Goal: Task Accomplishment & Management: Use online tool/utility

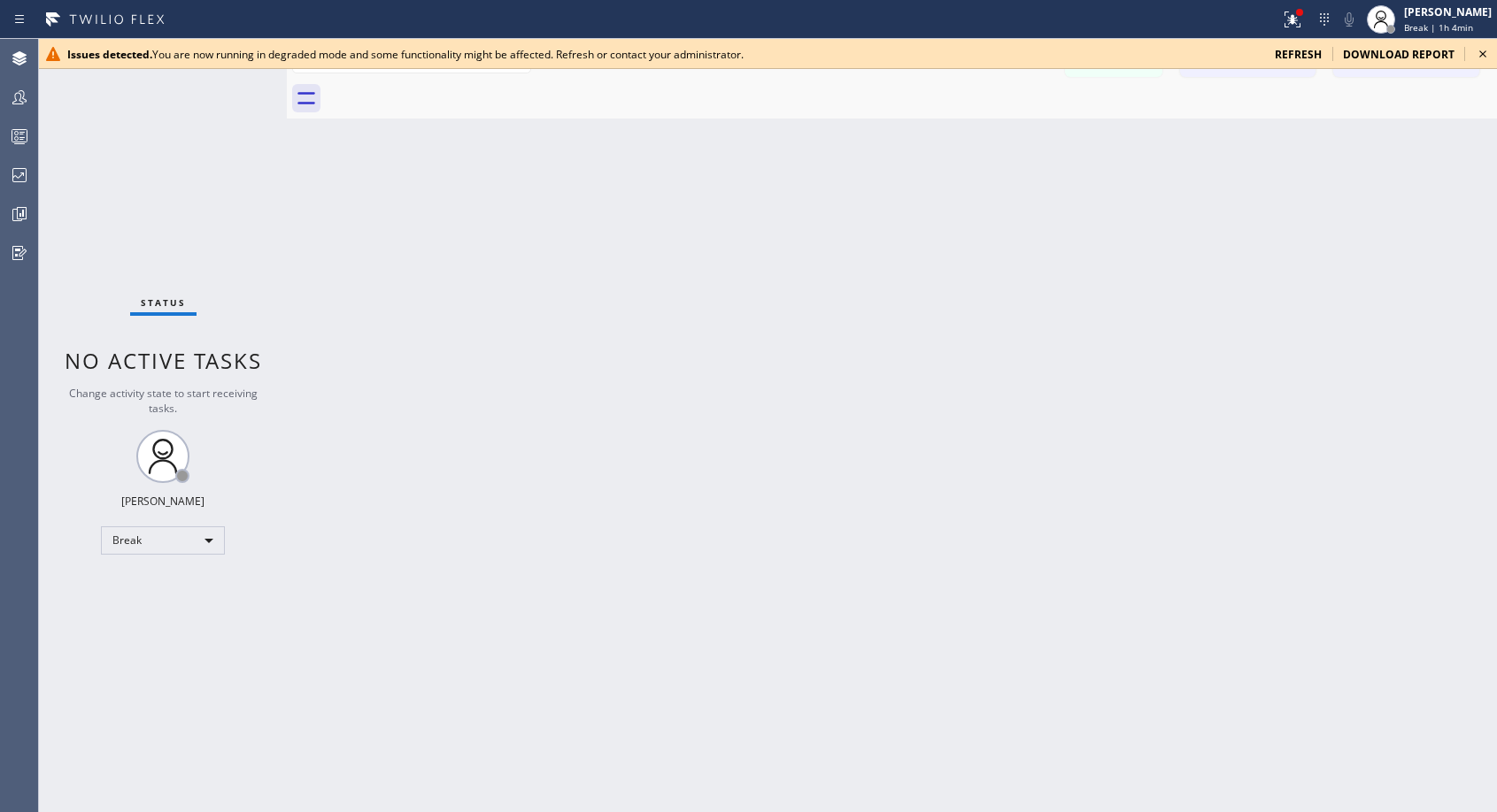
click at [813, 104] on div at bounding box center [911, 98] width 1171 height 40
click at [199, 543] on div "Break" at bounding box center [163, 540] width 124 height 29
click at [164, 592] on li "Available" at bounding box center [162, 587] width 120 height 21
click at [184, 540] on div "Break" at bounding box center [163, 540] width 124 height 29
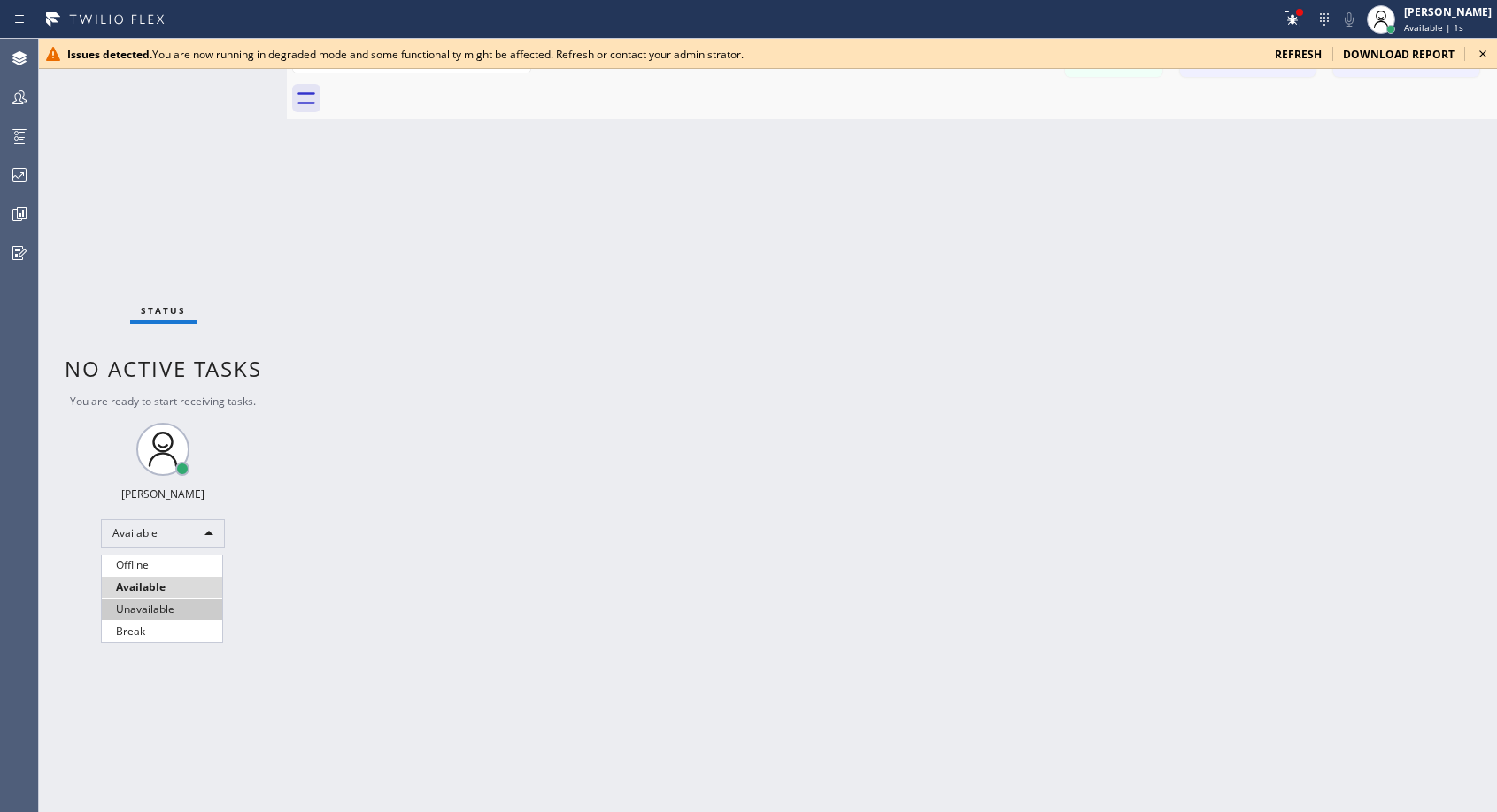
click at [150, 610] on li "Unavailable" at bounding box center [162, 609] width 120 height 21
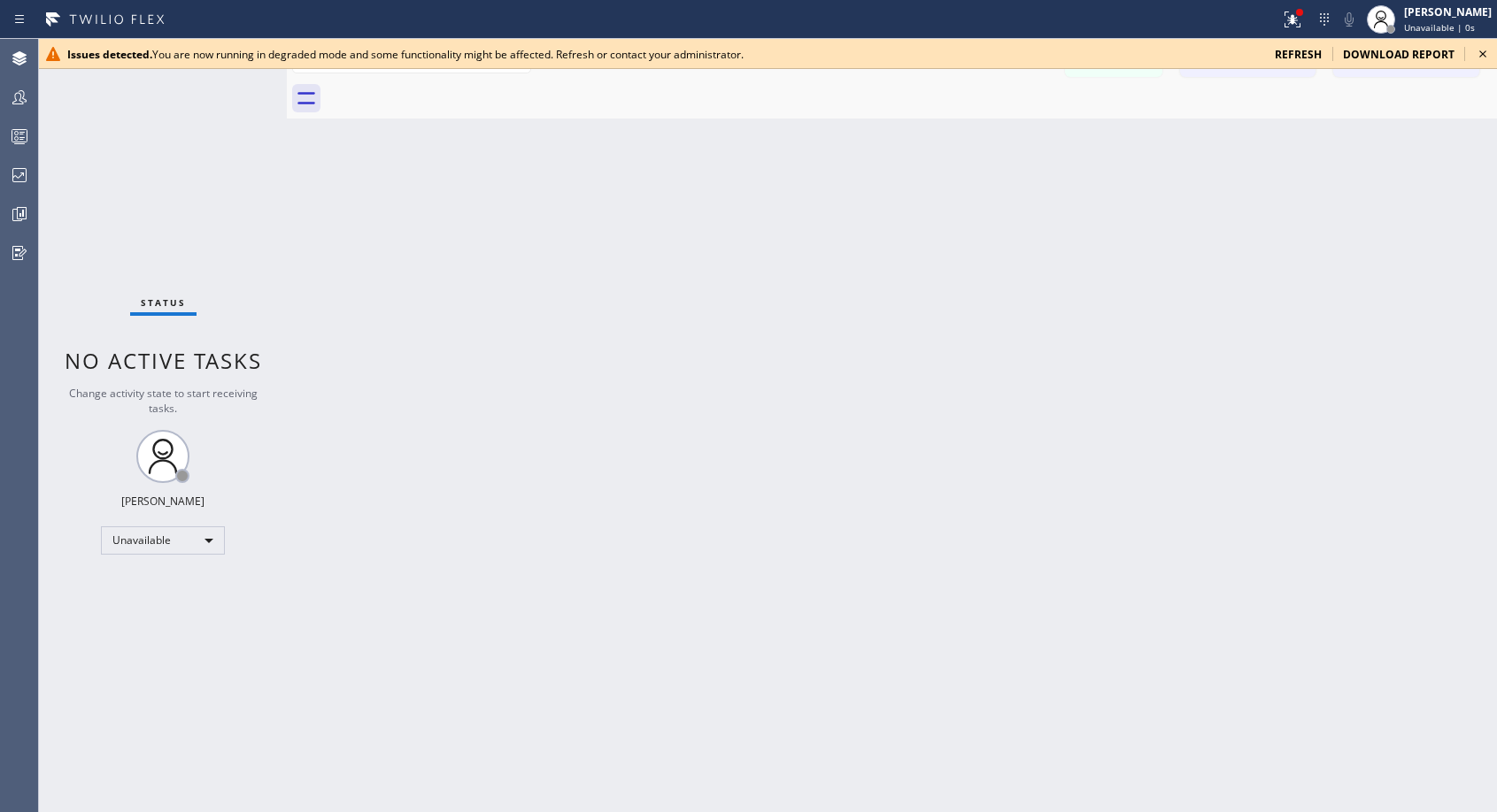
click at [1481, 59] on icon at bounding box center [1482, 54] width 21 height 21
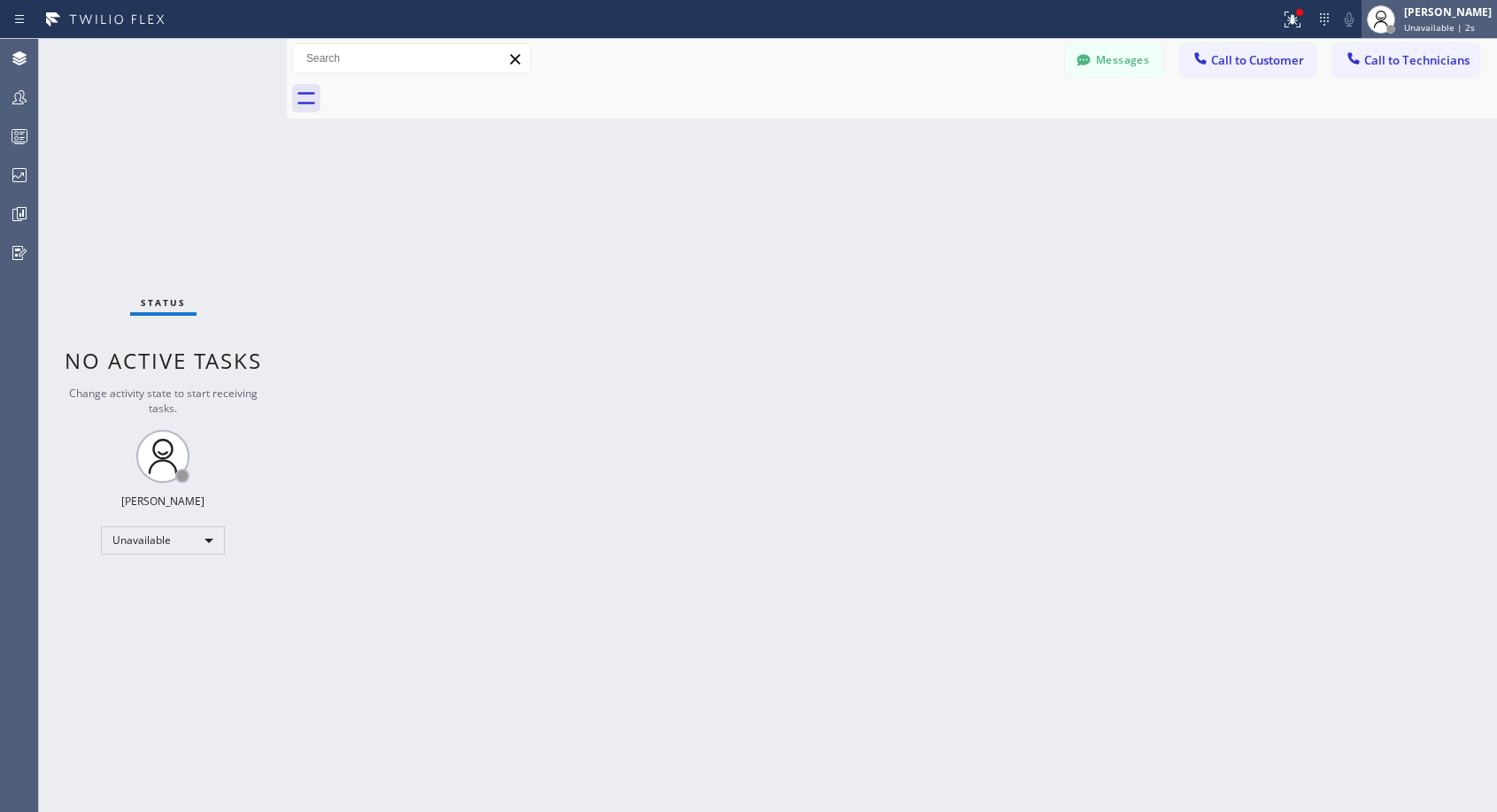
click at [1400, 27] on div at bounding box center [1380, 19] width 39 height 39
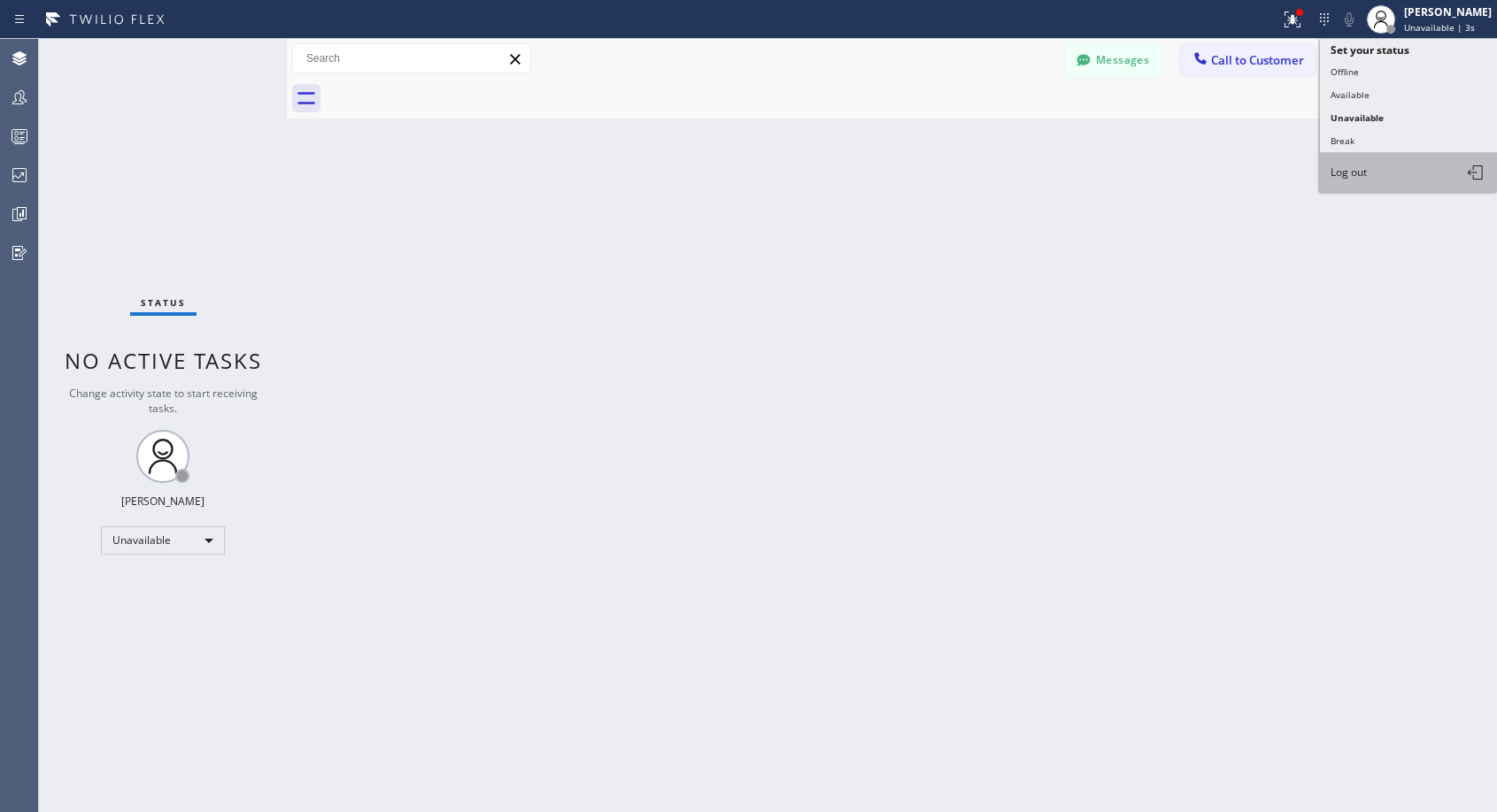
click at [1349, 182] on button "Log out" at bounding box center [1408, 172] width 177 height 39
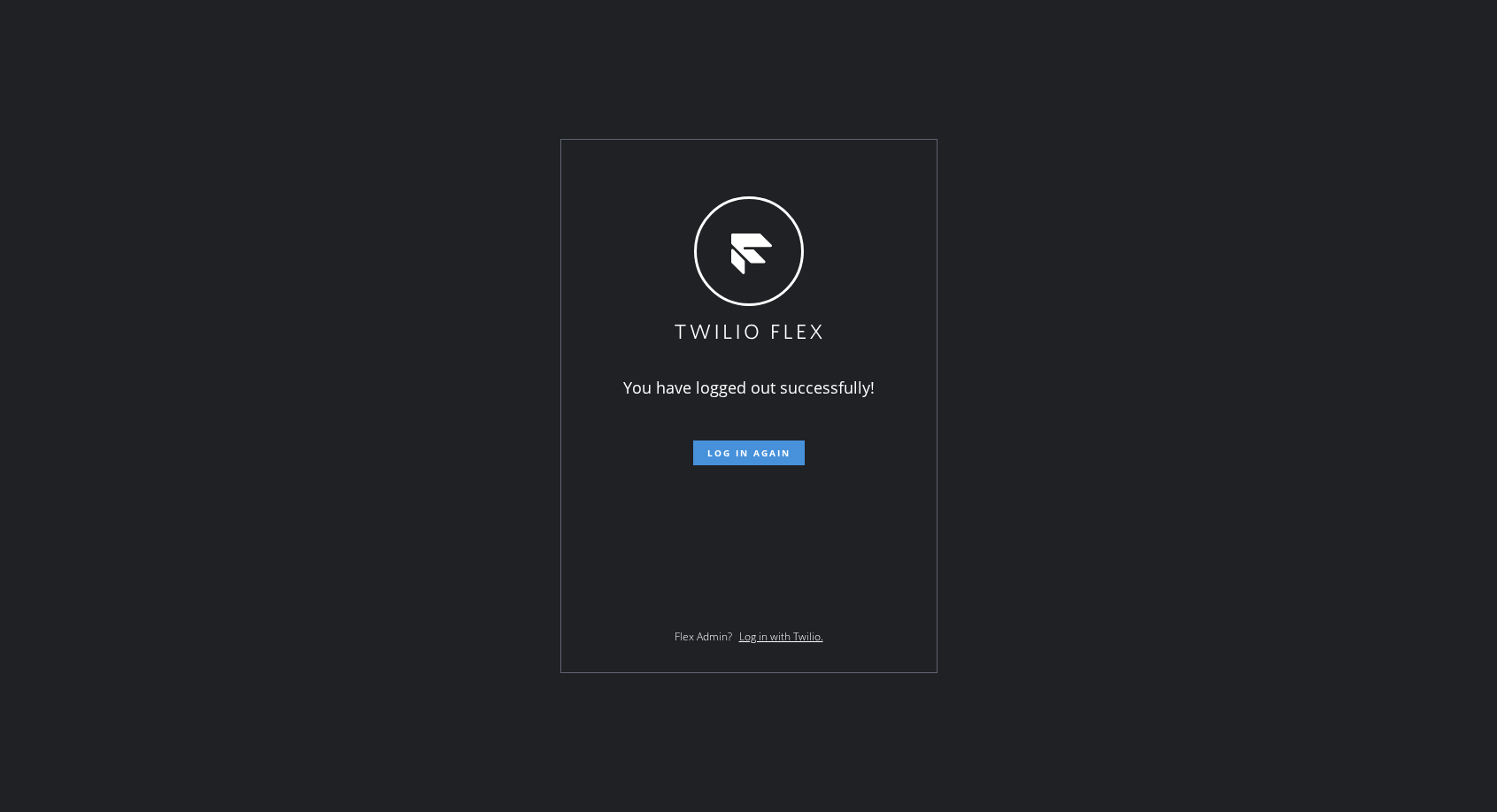
click at [785, 456] on span "Log in again" at bounding box center [749, 453] width 83 height 12
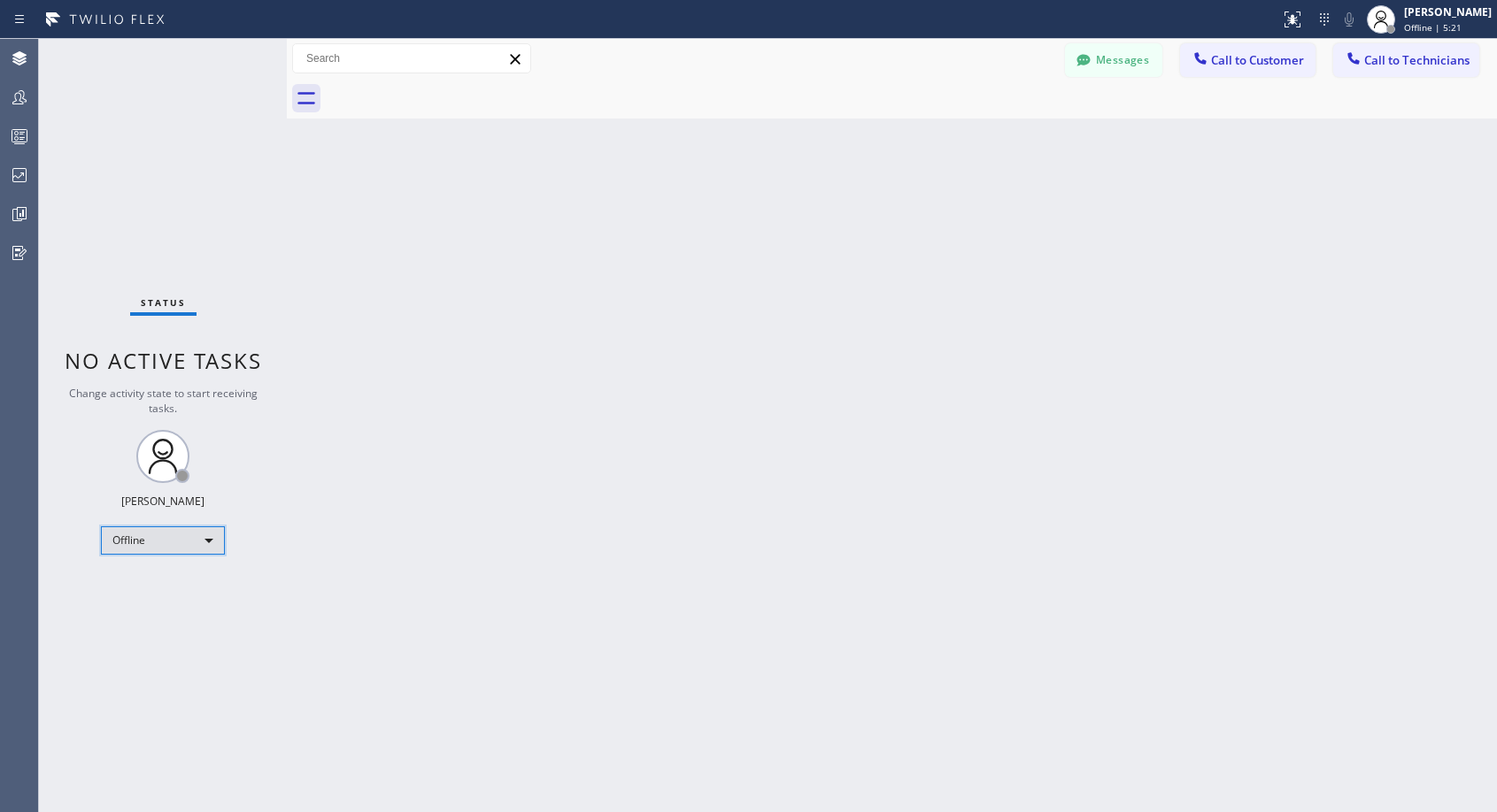
click at [184, 544] on div "Offline" at bounding box center [163, 540] width 124 height 29
click at [152, 610] on li "Unavailable" at bounding box center [162, 609] width 120 height 21
drag, startPoint x: 1212, startPoint y: 52, endPoint x: 1037, endPoint y: 137, distance: 194.6
click at [1212, 52] on button "Call to Customer" at bounding box center [1247, 60] width 135 height 34
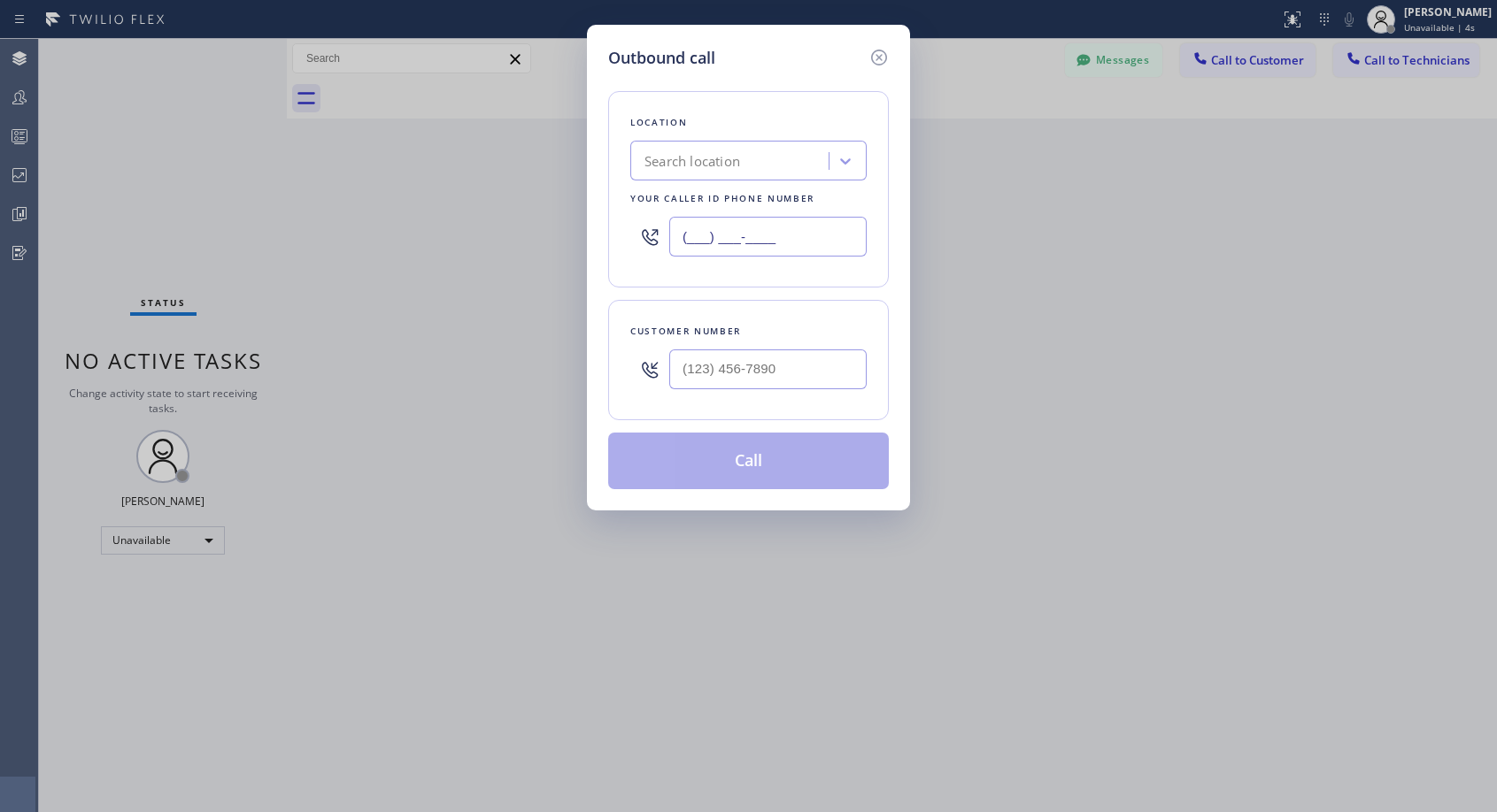
click at [791, 240] on input "(___) ___-____" at bounding box center [767, 237] width 197 height 40
paste input "850) 264-7857"
type input "(850) 264-7857"
click at [776, 373] on input "(___) ___-____" at bounding box center [767, 369] width 197 height 40
paste input "818) 986-1442"
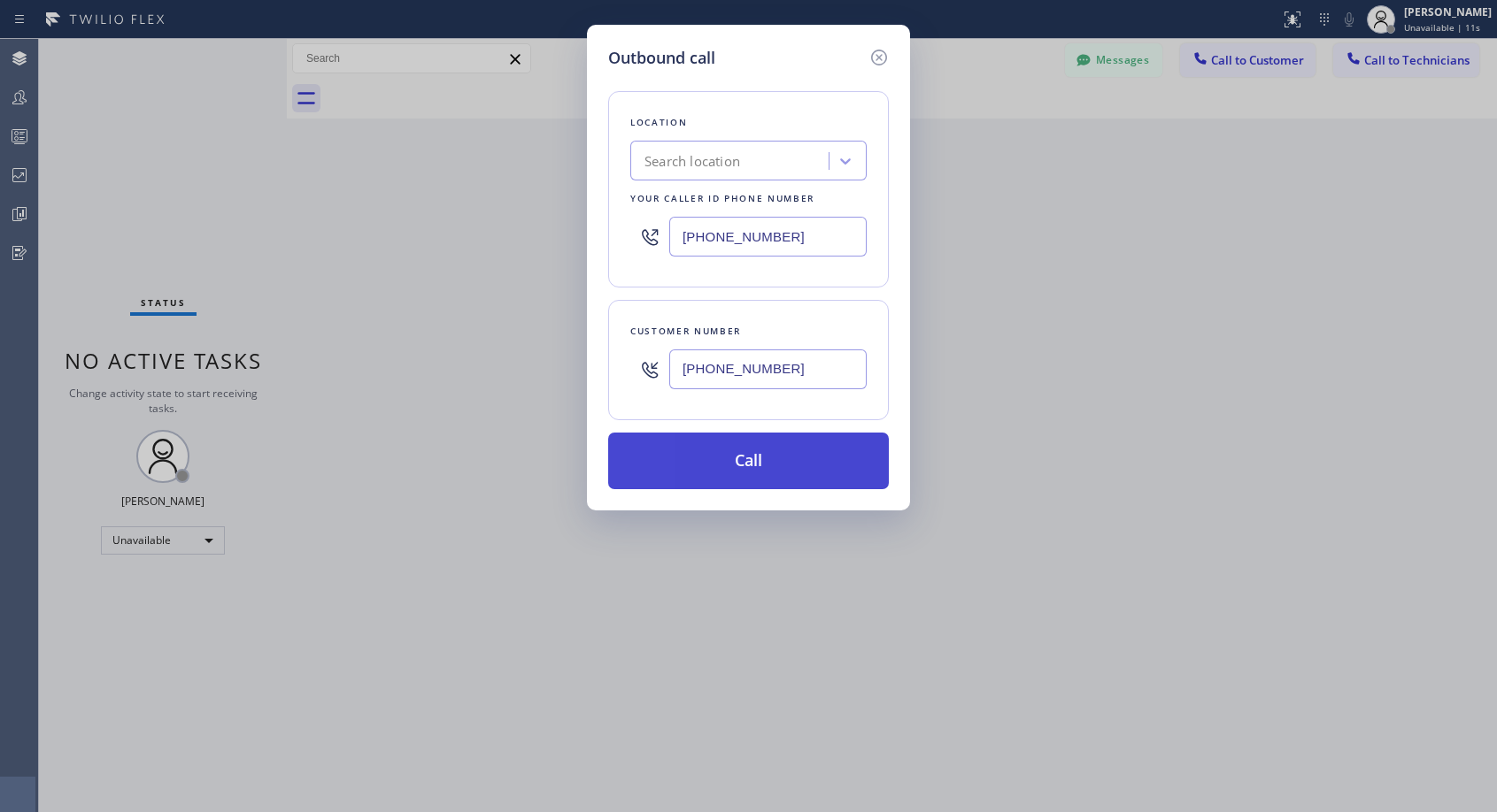
type input "(818) 986-1442"
click at [764, 447] on button "Call" at bounding box center [748, 460] width 281 height 57
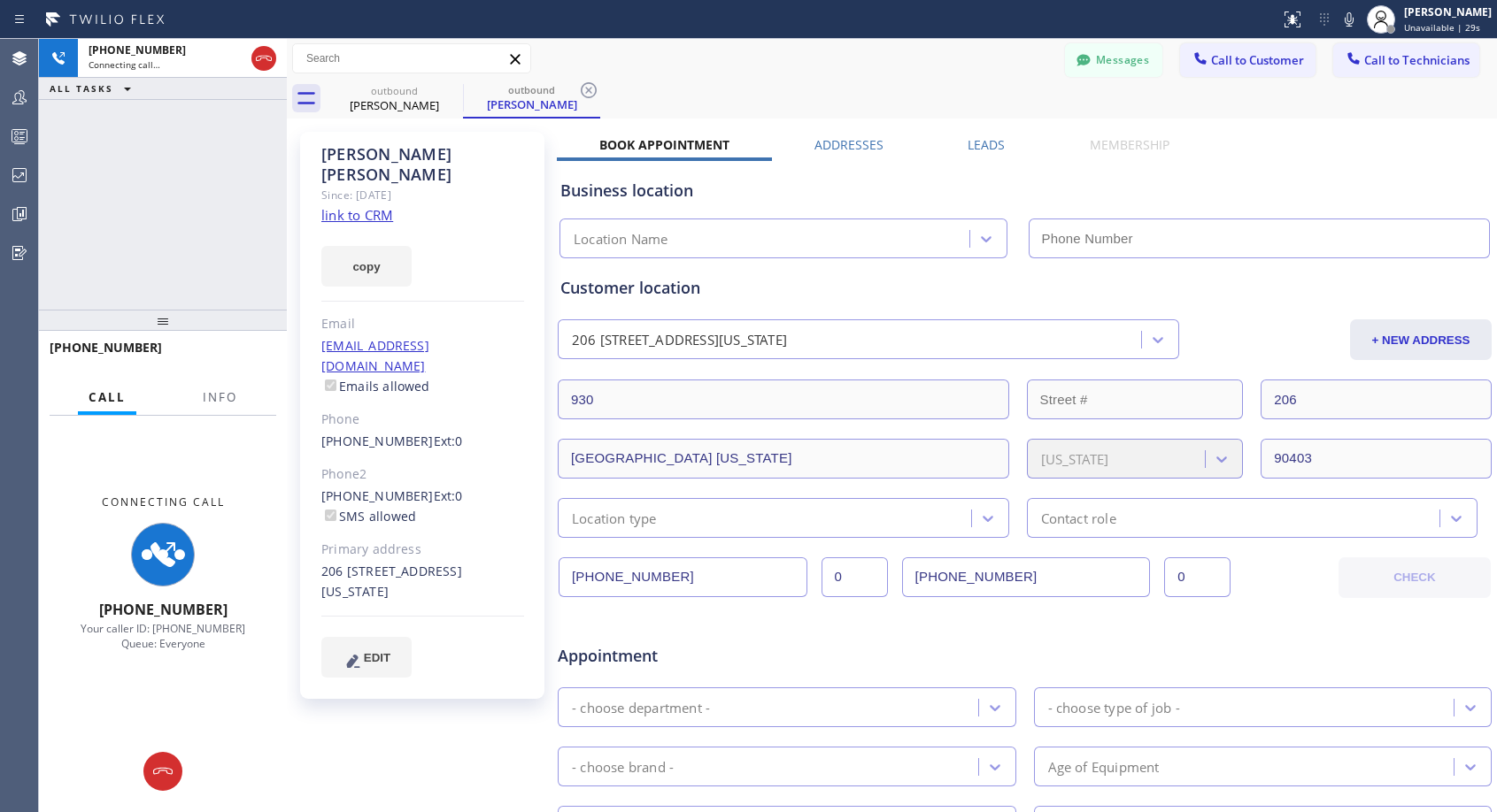
click at [849, 58] on div "Messages Call to Customer Call to Technicians Outbound call Location Search loc…" at bounding box center [891, 58] width 1209 height 31
click at [1001, 66] on div "Messages Call to Customer Call to Technicians Outbound call Location Search loc…" at bounding box center [891, 58] width 1209 height 31
click at [266, 63] on icon at bounding box center [263, 58] width 21 height 21
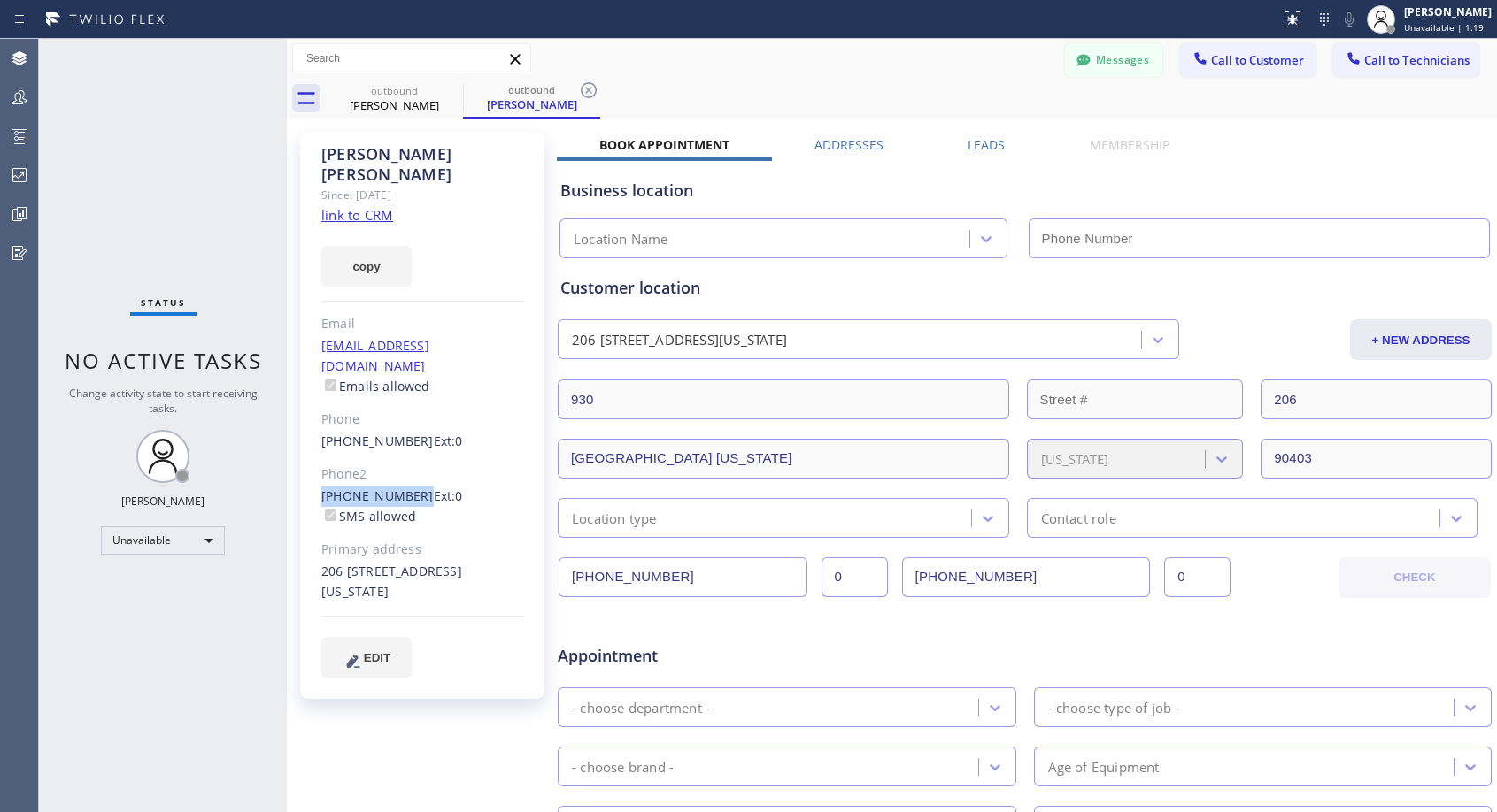
drag, startPoint x: 409, startPoint y: 451, endPoint x: 320, endPoint y: 454, distance: 89.1
click at [320, 454] on div "Mary Bulgarelli Since: 20 may 2020 link to CRM copy Email maryzi@aol.com Emails…" at bounding box center [422, 415] width 244 height 567
click at [357, 488] on link "(850) 264-7857" at bounding box center [377, 496] width 112 height 17
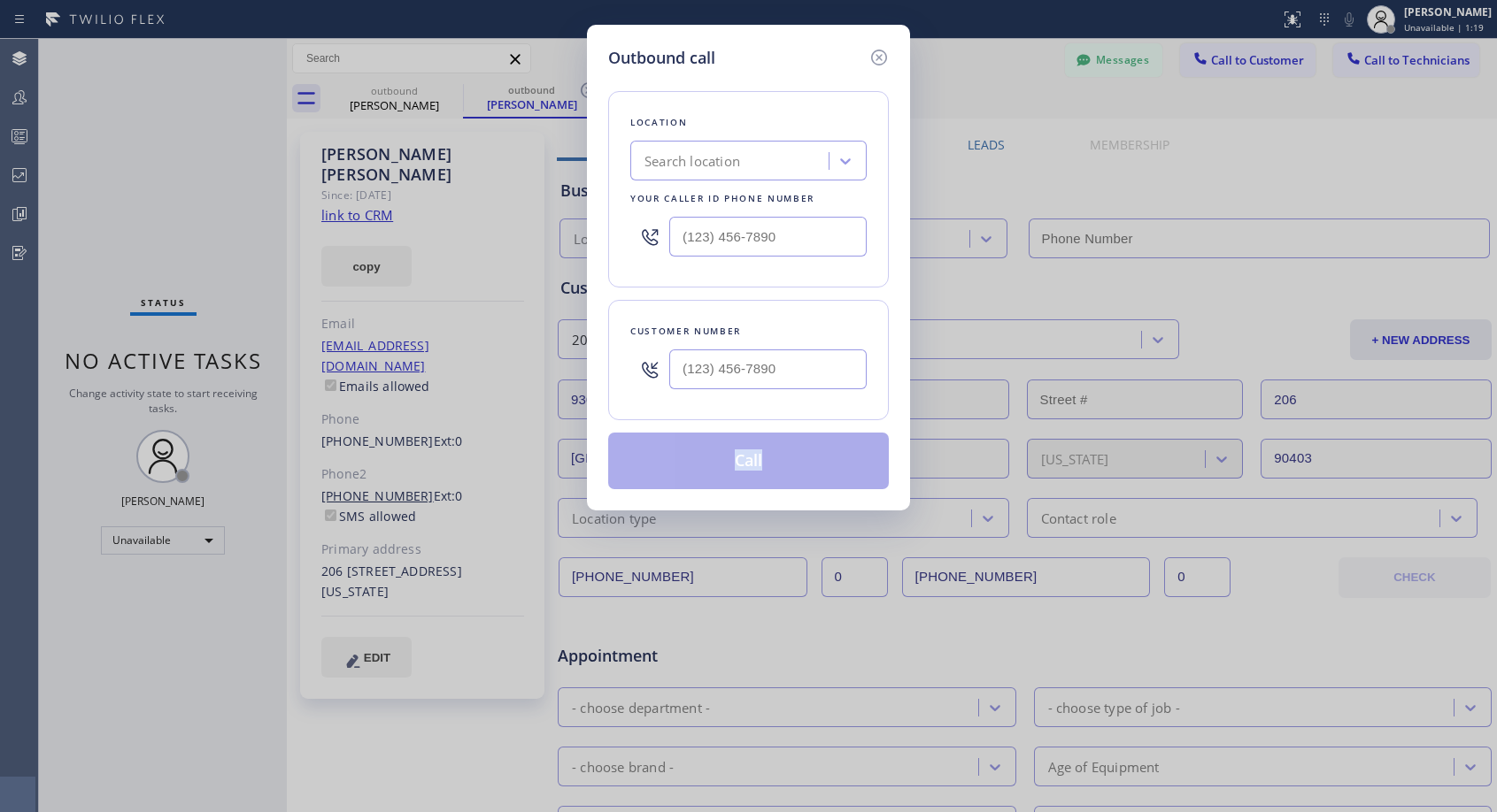
click at [357, 454] on div "Outbound call Location Search location Your caller id phone number Customer num…" at bounding box center [748, 406] width 1497 height 812
type input "(850) 264-7857"
click at [819, 313] on div "Customer number (850) 264-7857" at bounding box center [748, 359] width 281 height 120
click at [690, 233] on input "(___) ___-____" at bounding box center [767, 237] width 197 height 40
paste input "818) 614-5337"
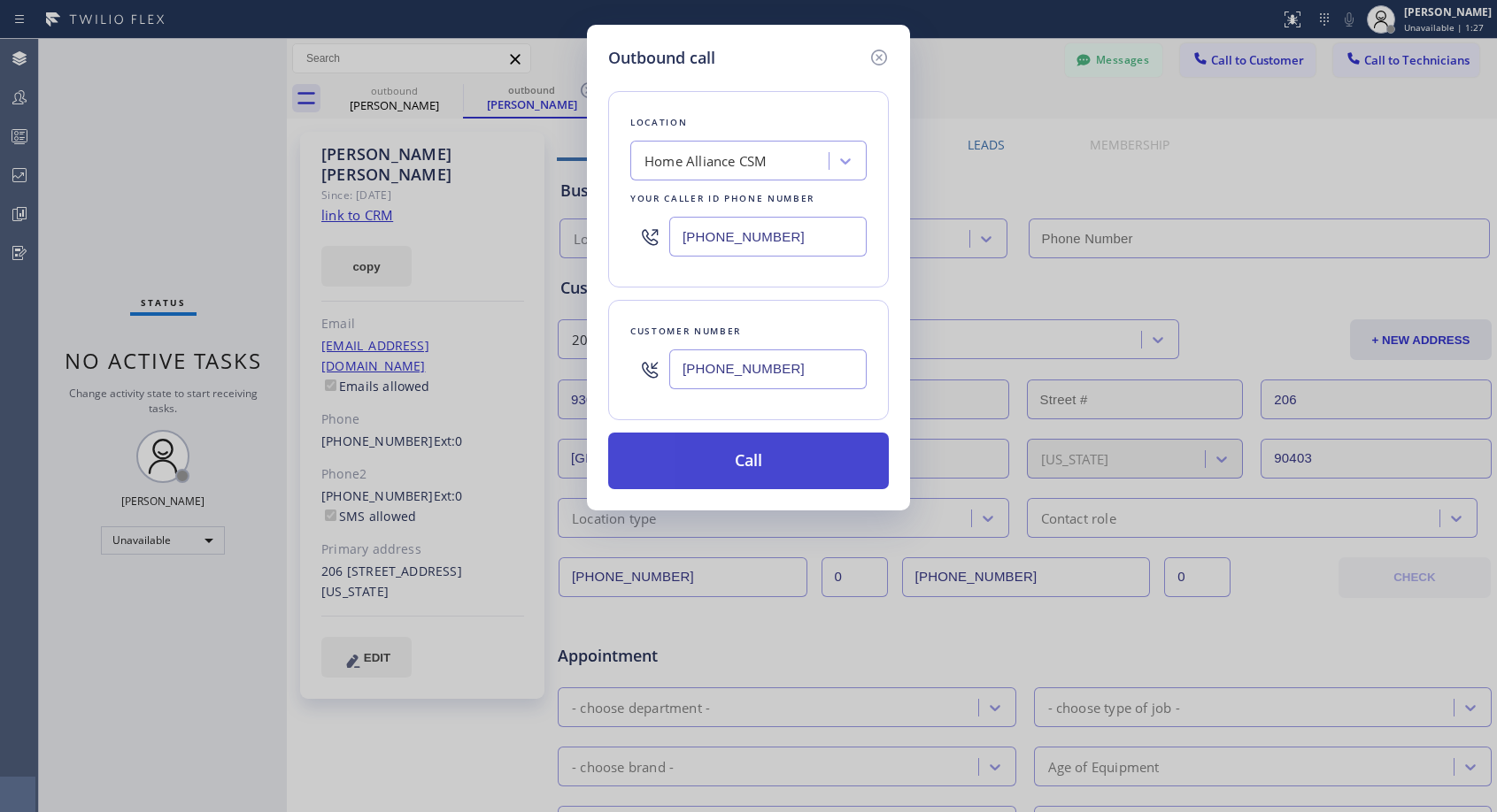
type input "[PHONE_NUMBER]"
click at [756, 471] on button "Call" at bounding box center [748, 460] width 281 height 57
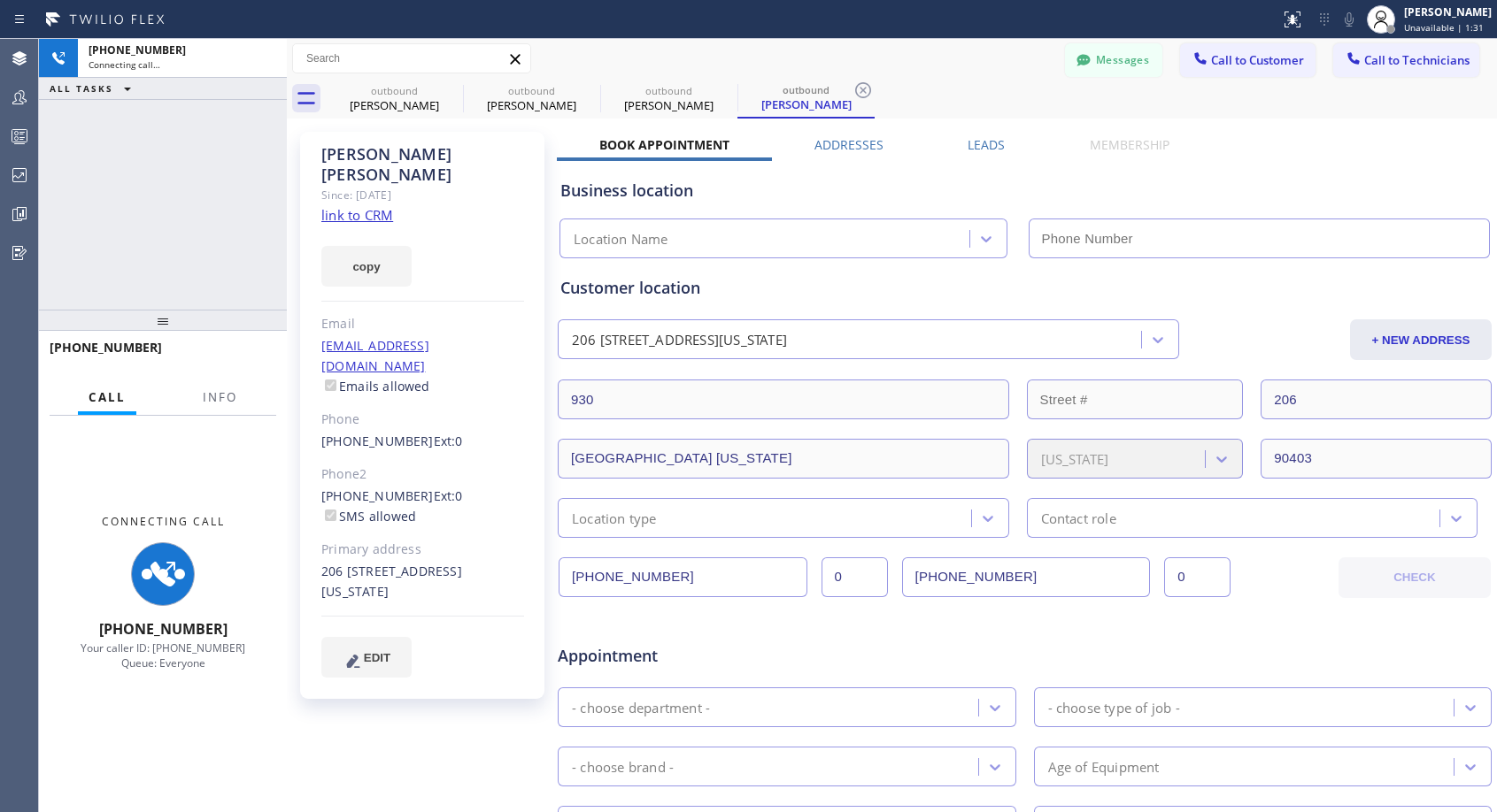
type input "[PHONE_NUMBER]"
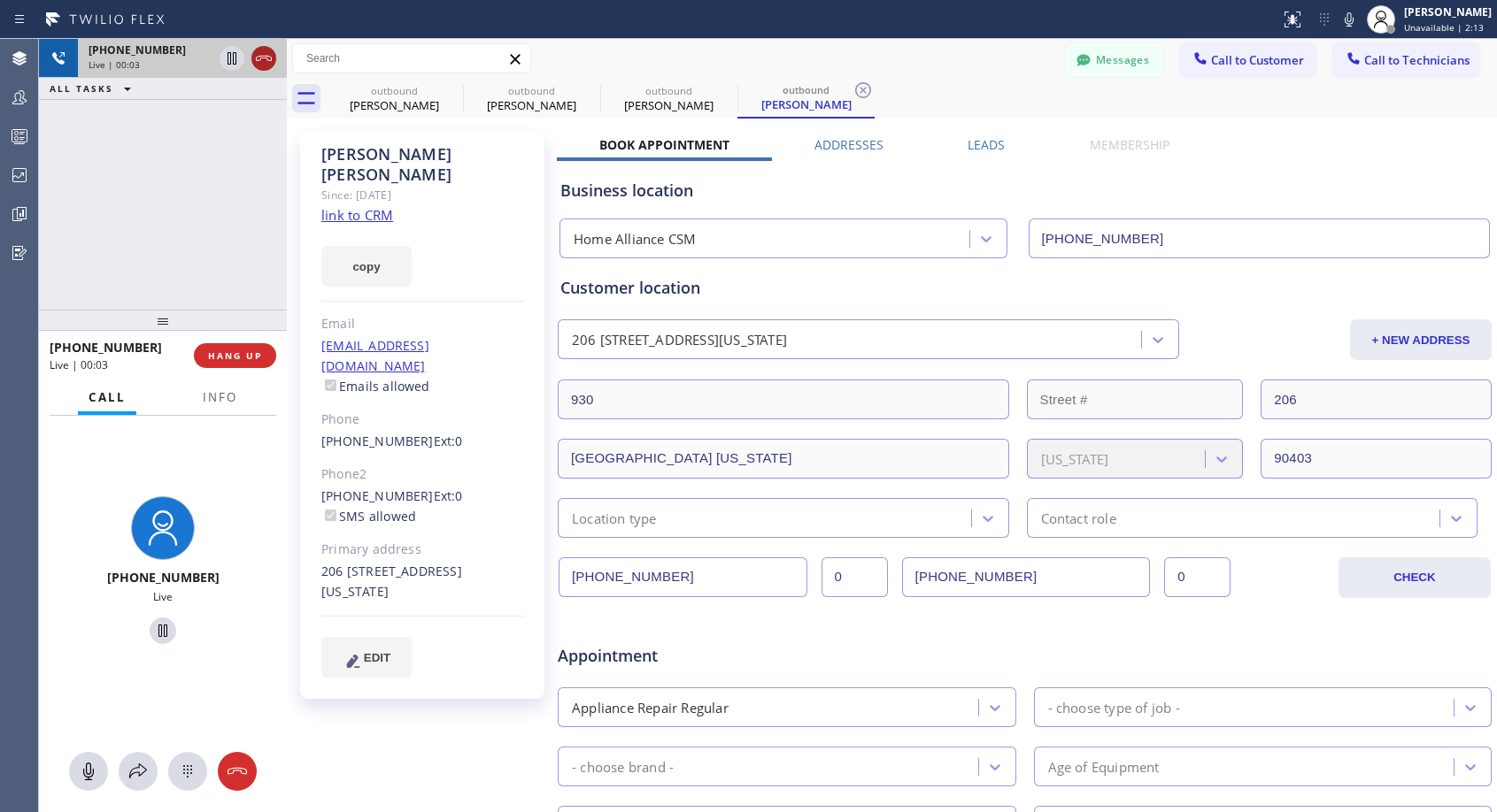
click at [258, 53] on icon at bounding box center [263, 58] width 21 height 21
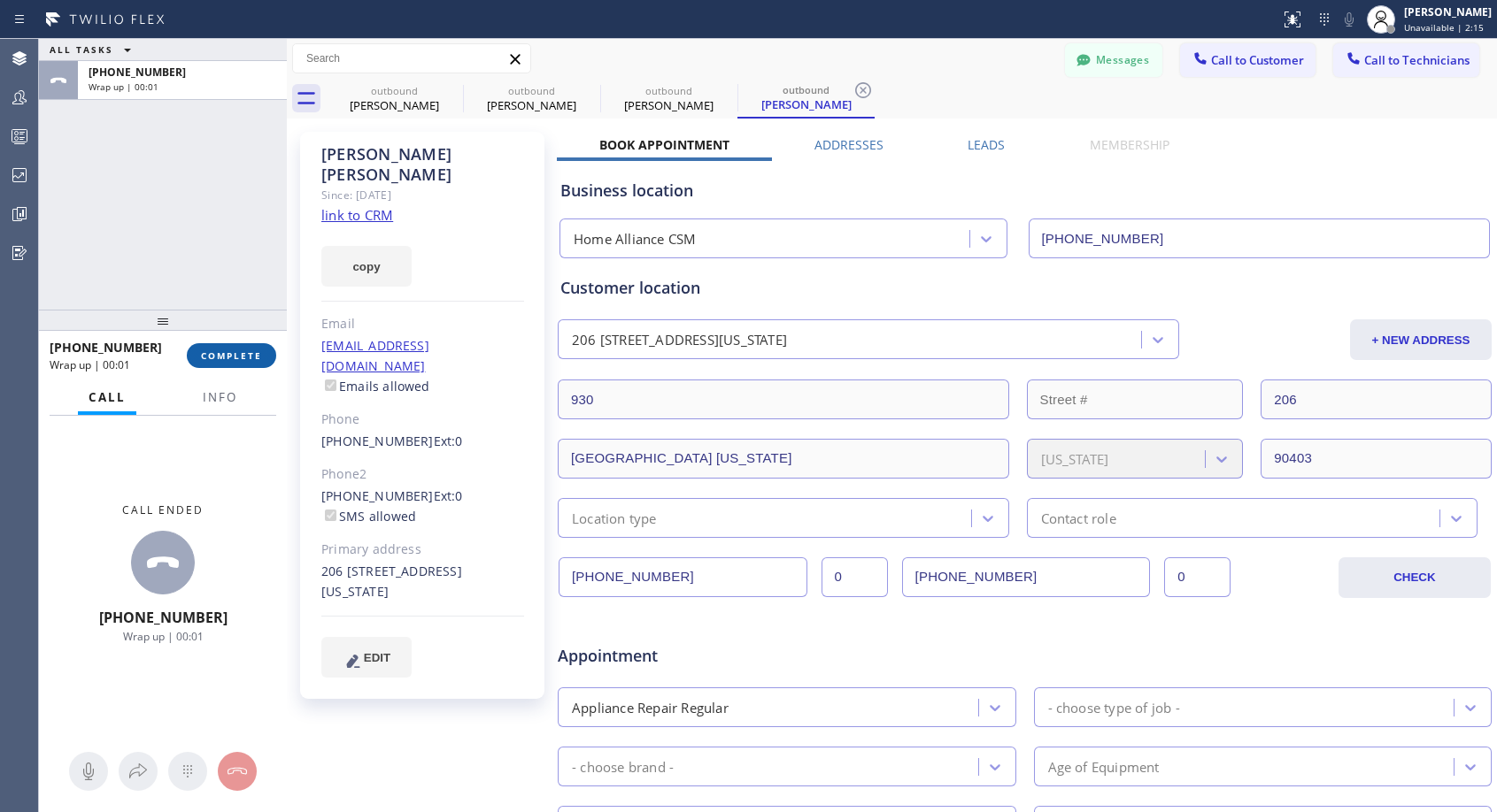
click at [262, 351] on button "COMPLETE" at bounding box center [231, 355] width 89 height 25
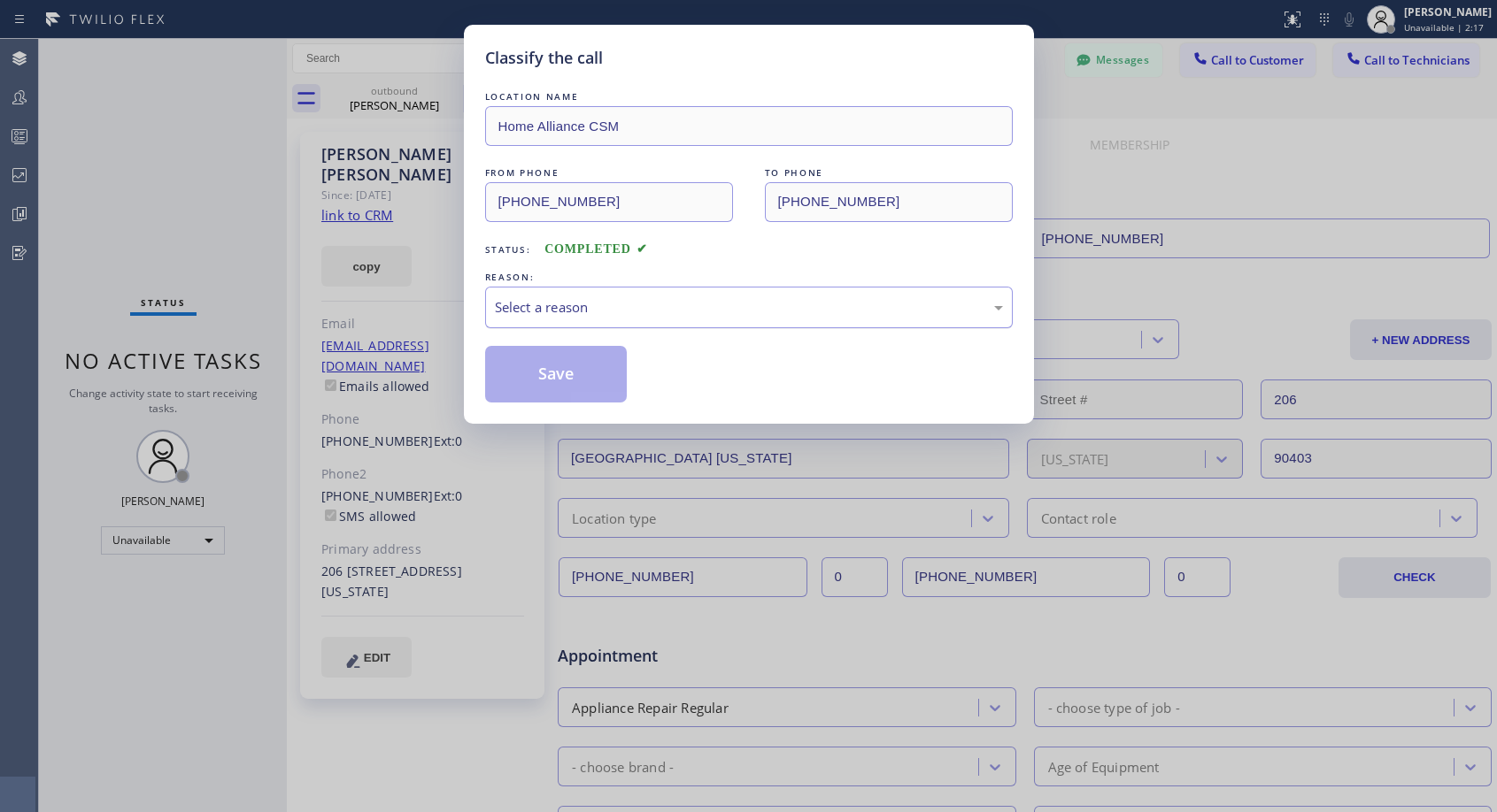
click at [718, 297] on div "Select a reason" at bounding box center [749, 307] width 508 height 21
click at [609, 354] on button "Save" at bounding box center [557, 374] width 143 height 57
click at [413, 93] on div "Classify the call LOCATION NAME Home Alliance CSM FROM PHONE (818) 614-5337 TO …" at bounding box center [748, 406] width 1497 height 812
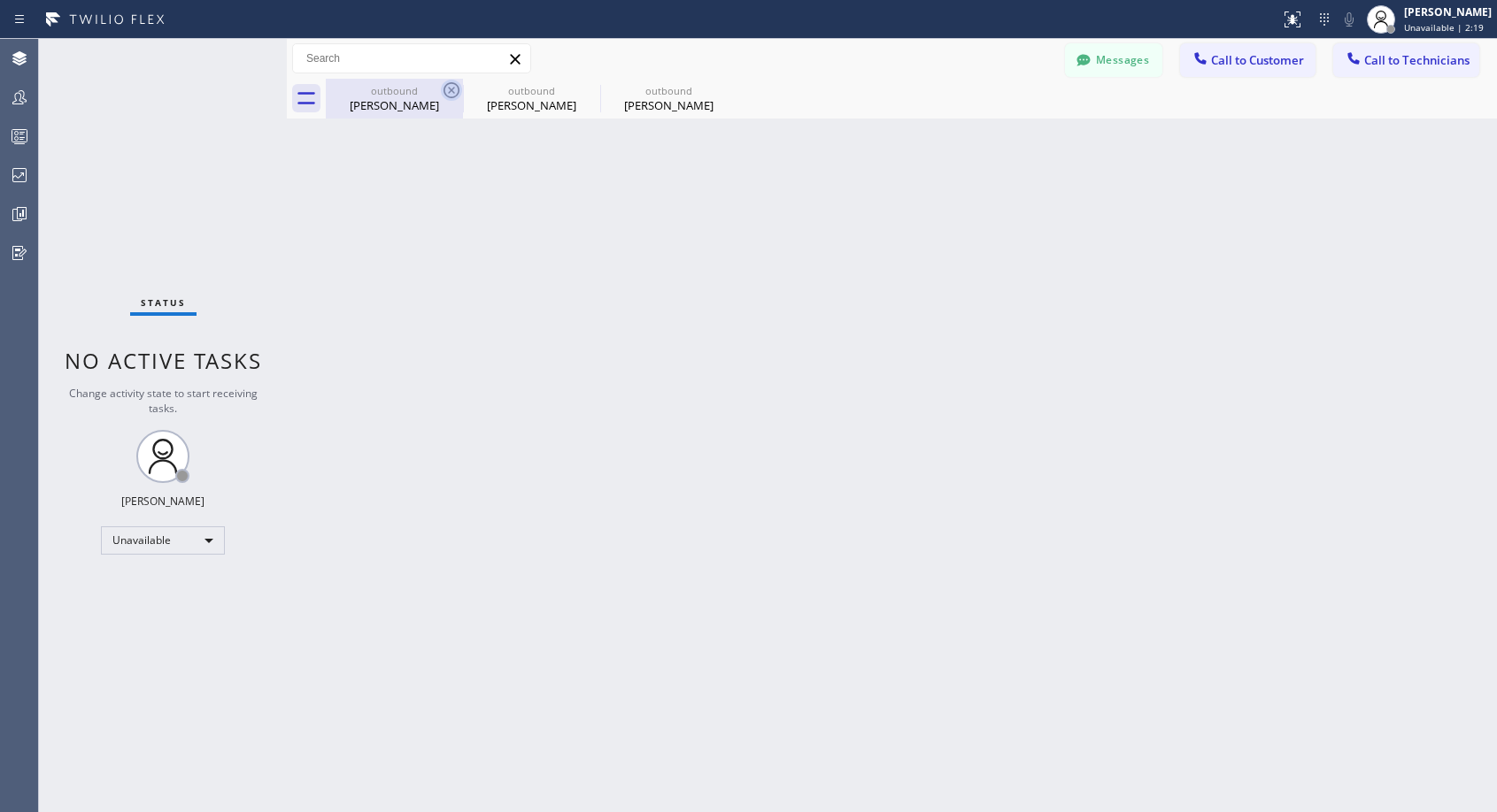
click at [450, 84] on icon at bounding box center [450, 89] width 21 height 21
click at [578, 84] on icon at bounding box center [588, 89] width 21 height 21
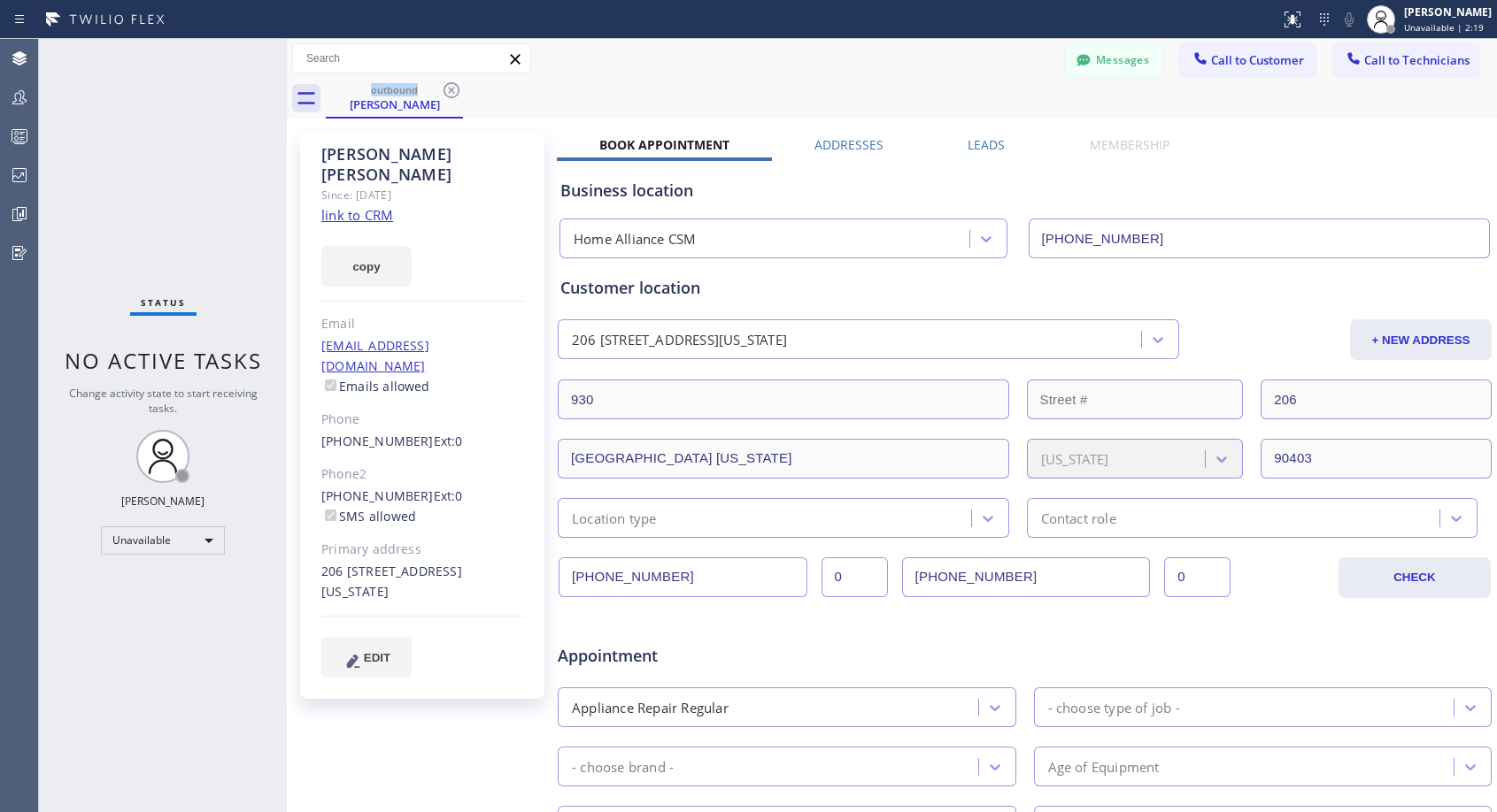
click at [450, 84] on icon at bounding box center [450, 89] width 21 height 21
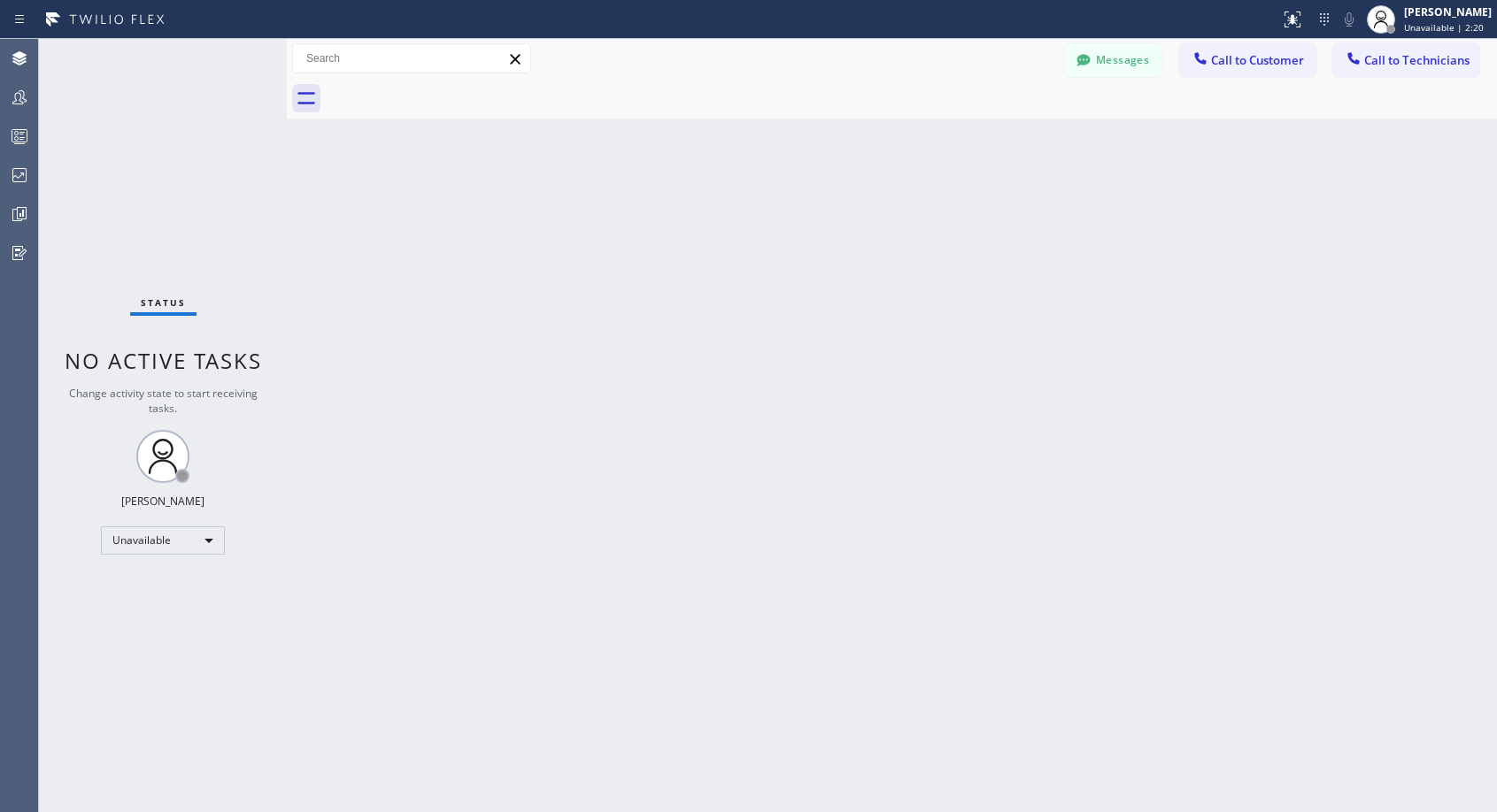
click at [450, 84] on div at bounding box center [911, 98] width 1171 height 40
click at [1234, 61] on span "Call to Customer" at bounding box center [1257, 60] width 93 height 16
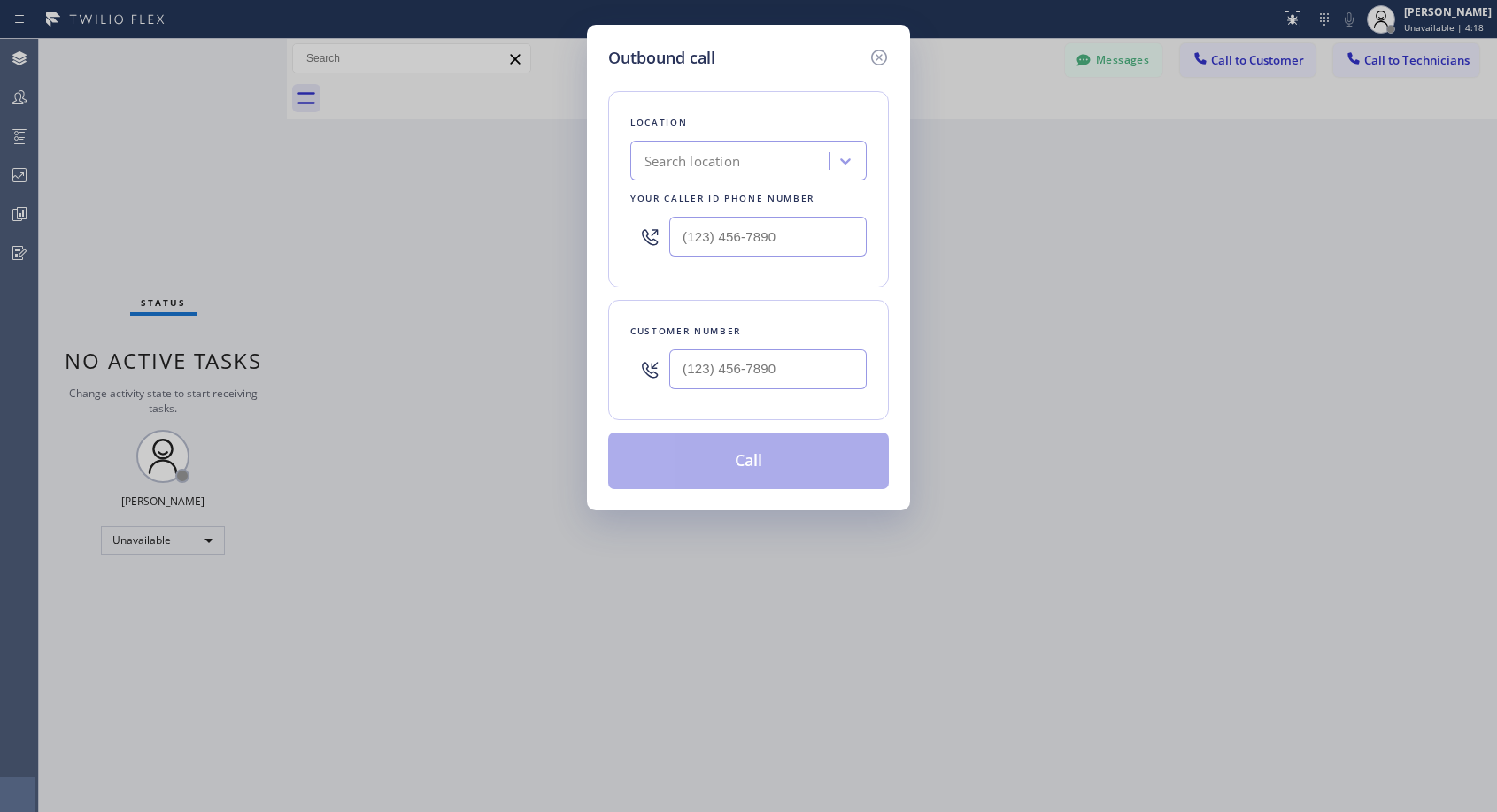
type input "(___) ___-____"
click at [729, 369] on input "(___) ___-____" at bounding box center [767, 369] width 197 height 40
click at [791, 359] on input "(___) ___-____" at bounding box center [767, 369] width 197 height 40
paste input "text"
click at [678, 379] on input "(___) ___-____" at bounding box center [767, 369] width 197 height 40
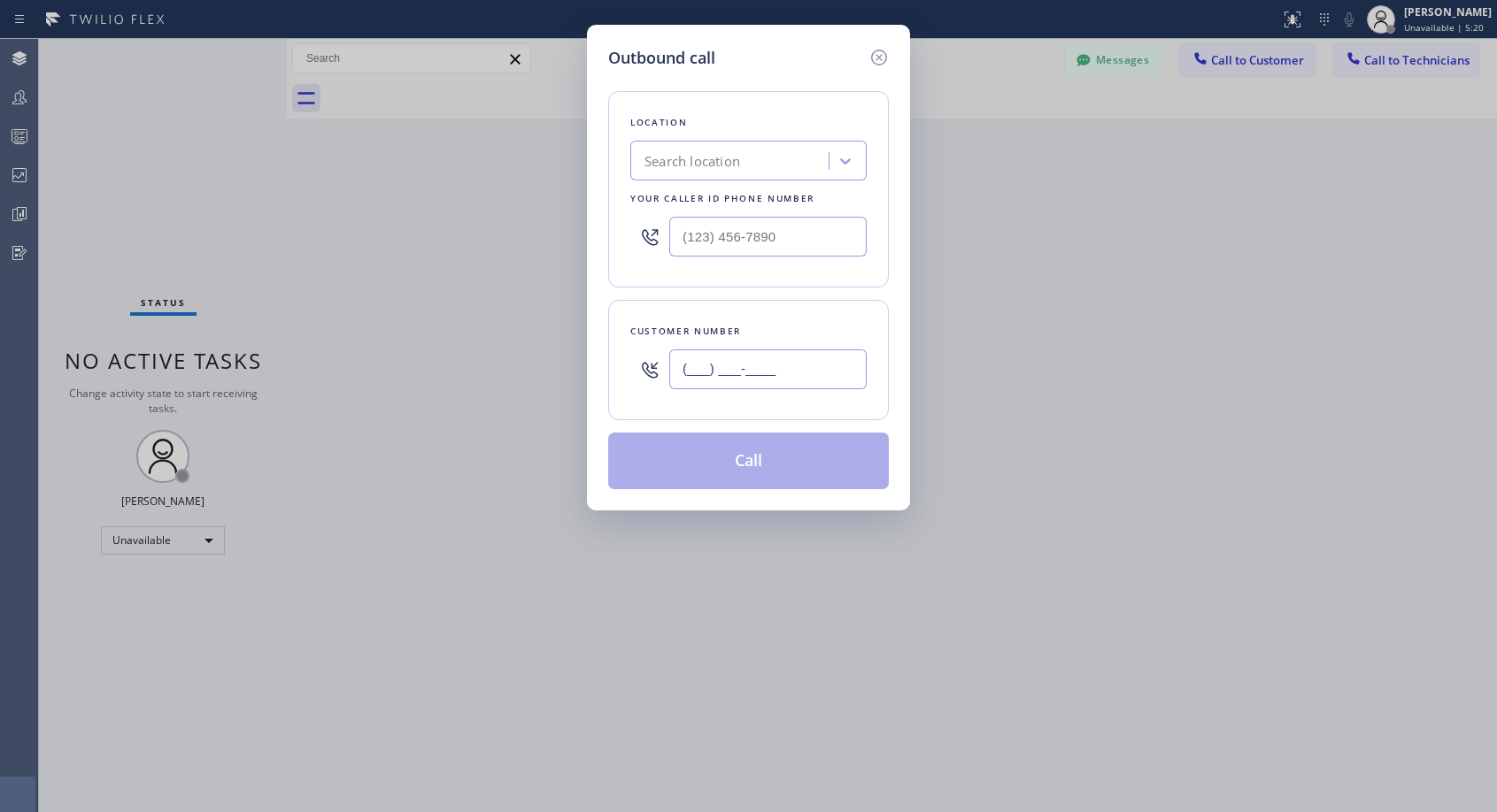
paste input "310) 922-4933"
type input "(310) 922-4933"
click at [676, 232] on input "(___) ___-____" at bounding box center [767, 237] width 197 height 40
paste input "818) 614-5337"
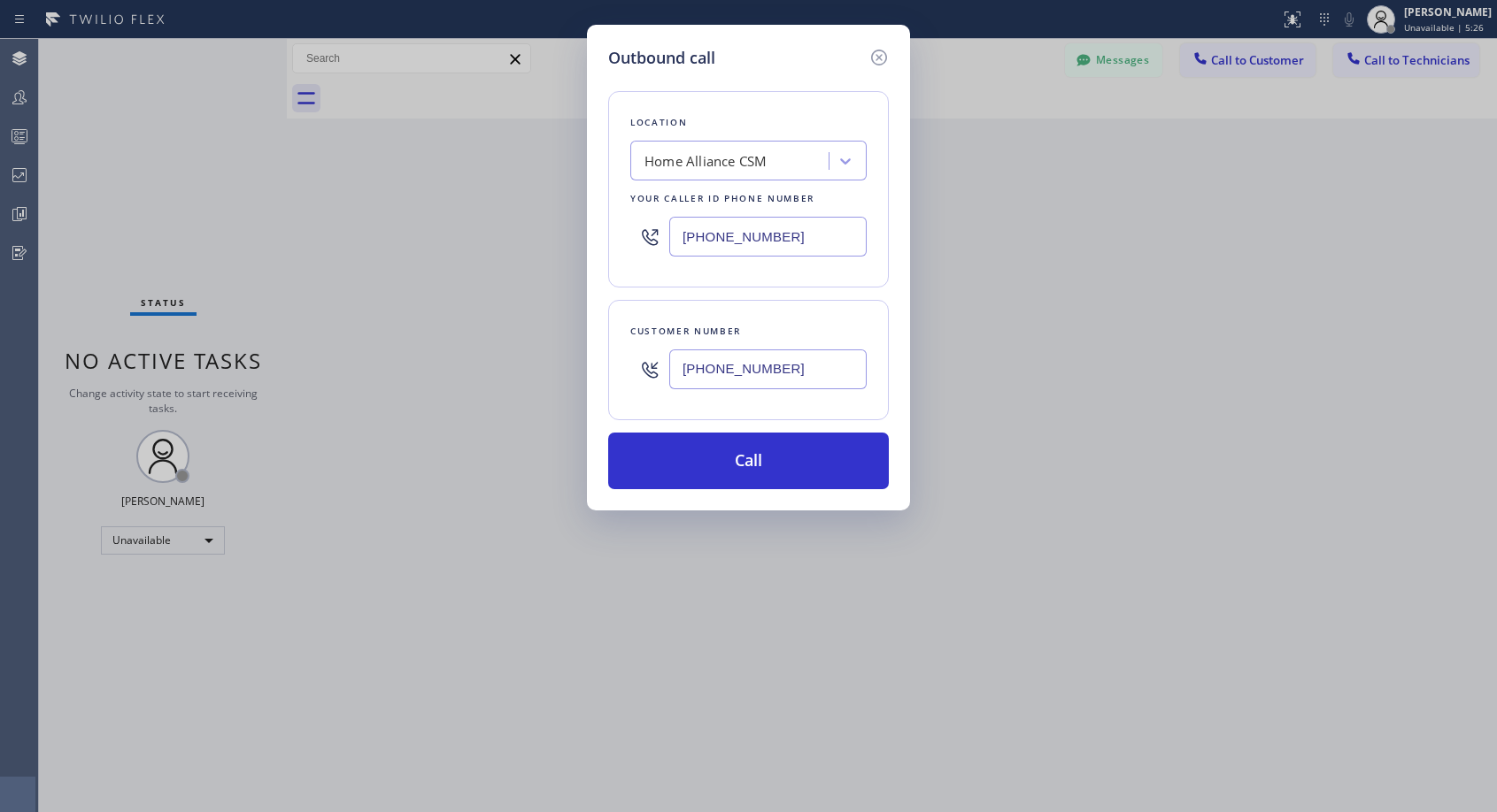
type input "[PHONE_NUMBER]"
click at [816, 367] on input "(310) 922-4933" at bounding box center [767, 369] width 197 height 40
type input "(310) 922-4930"
click at [833, 471] on button "Call" at bounding box center [748, 460] width 281 height 57
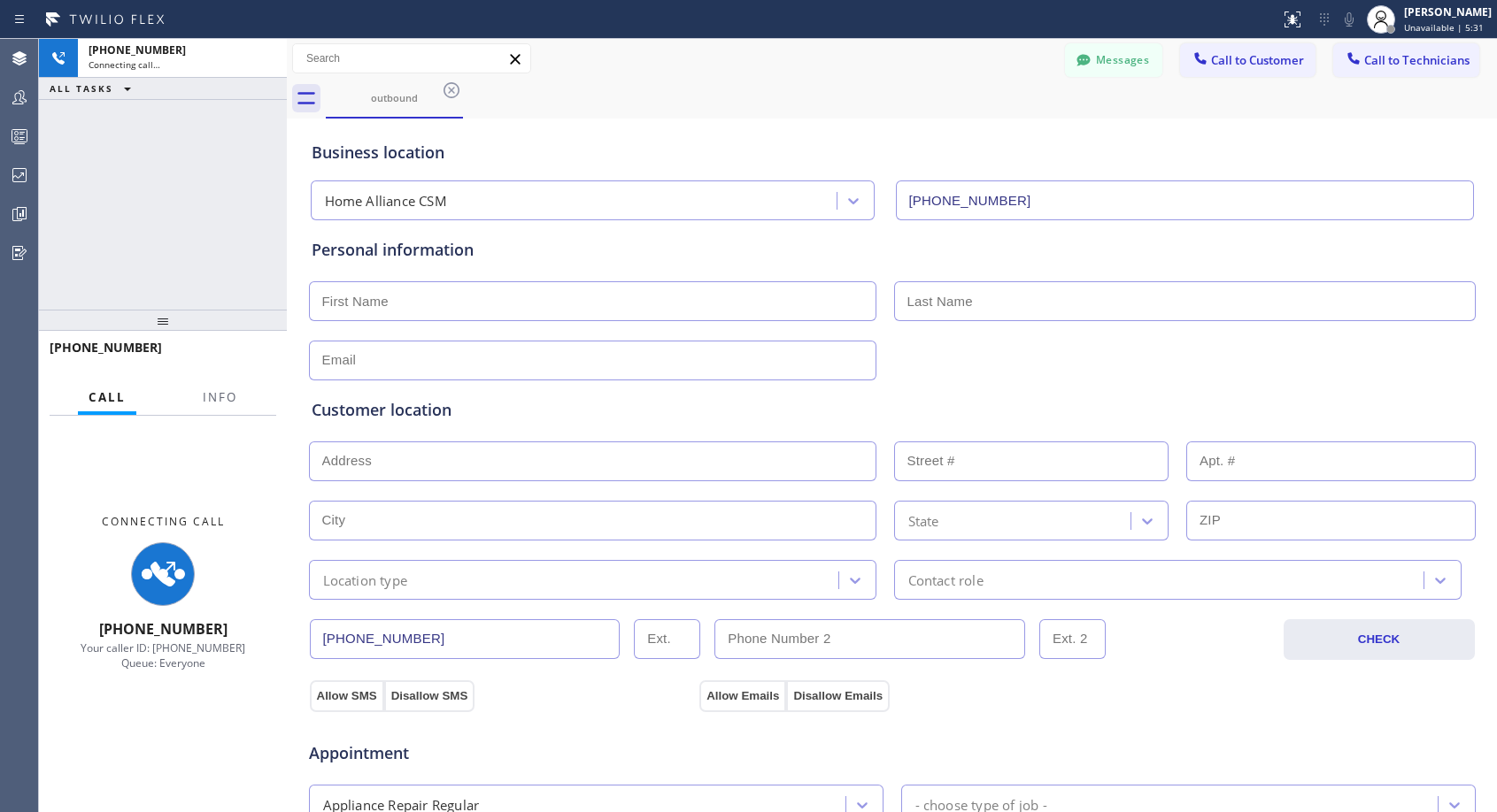
type input "[PHONE_NUMBER]"
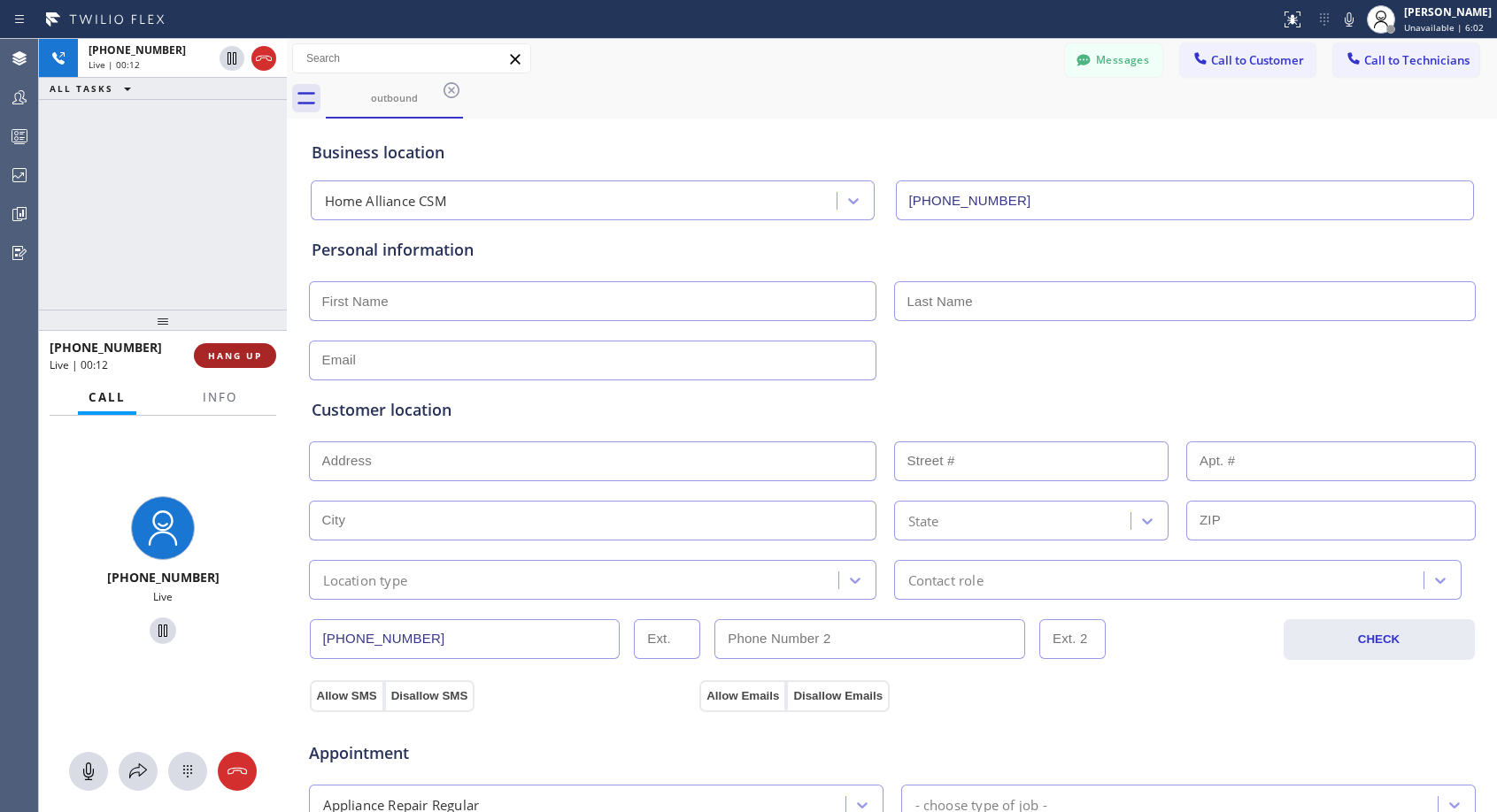
click at [219, 349] on span "HANG UP" at bounding box center [235, 355] width 54 height 12
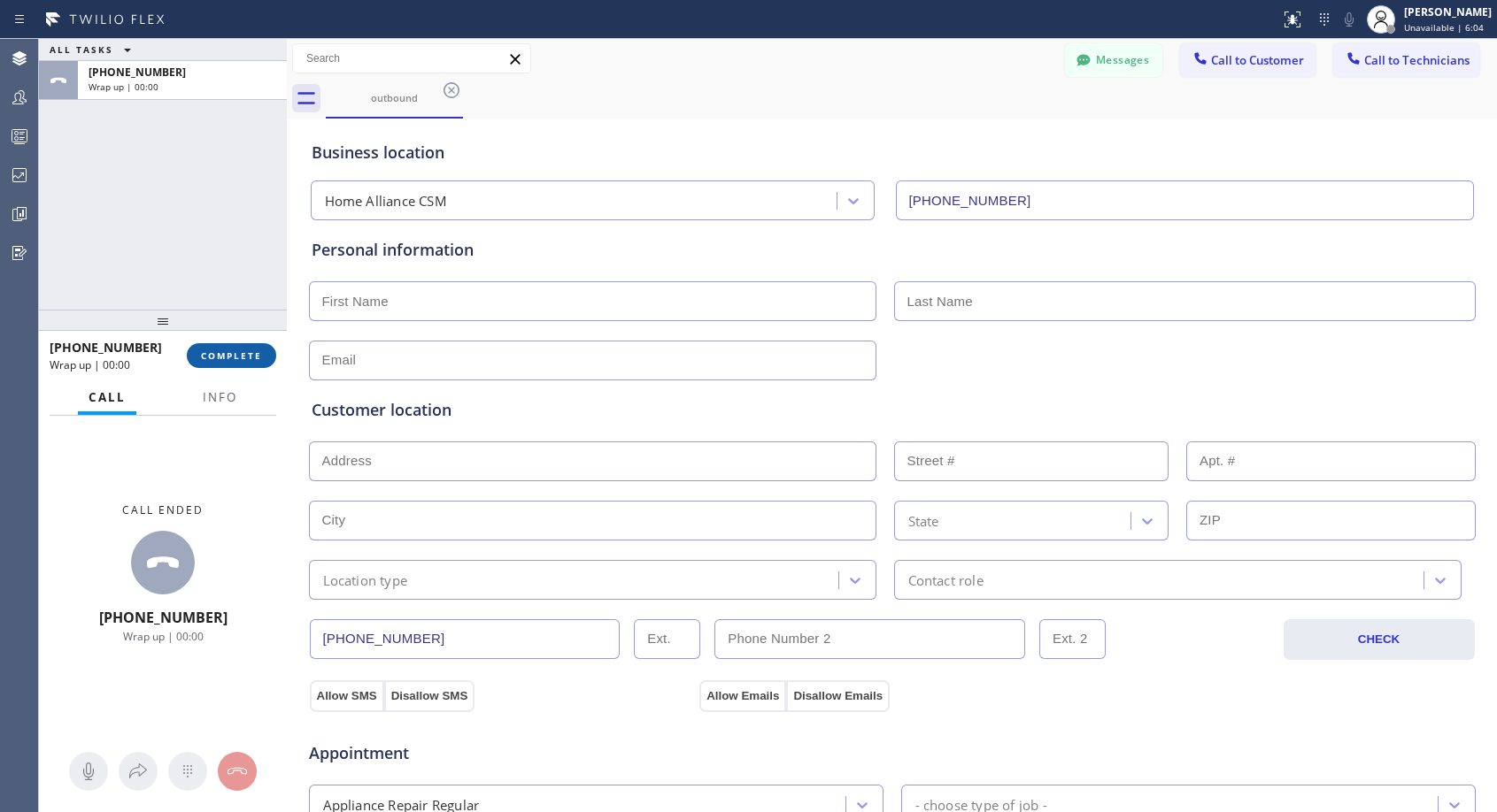
click at [218, 350] on span "COMPLETE" at bounding box center [232, 355] width 62 height 12
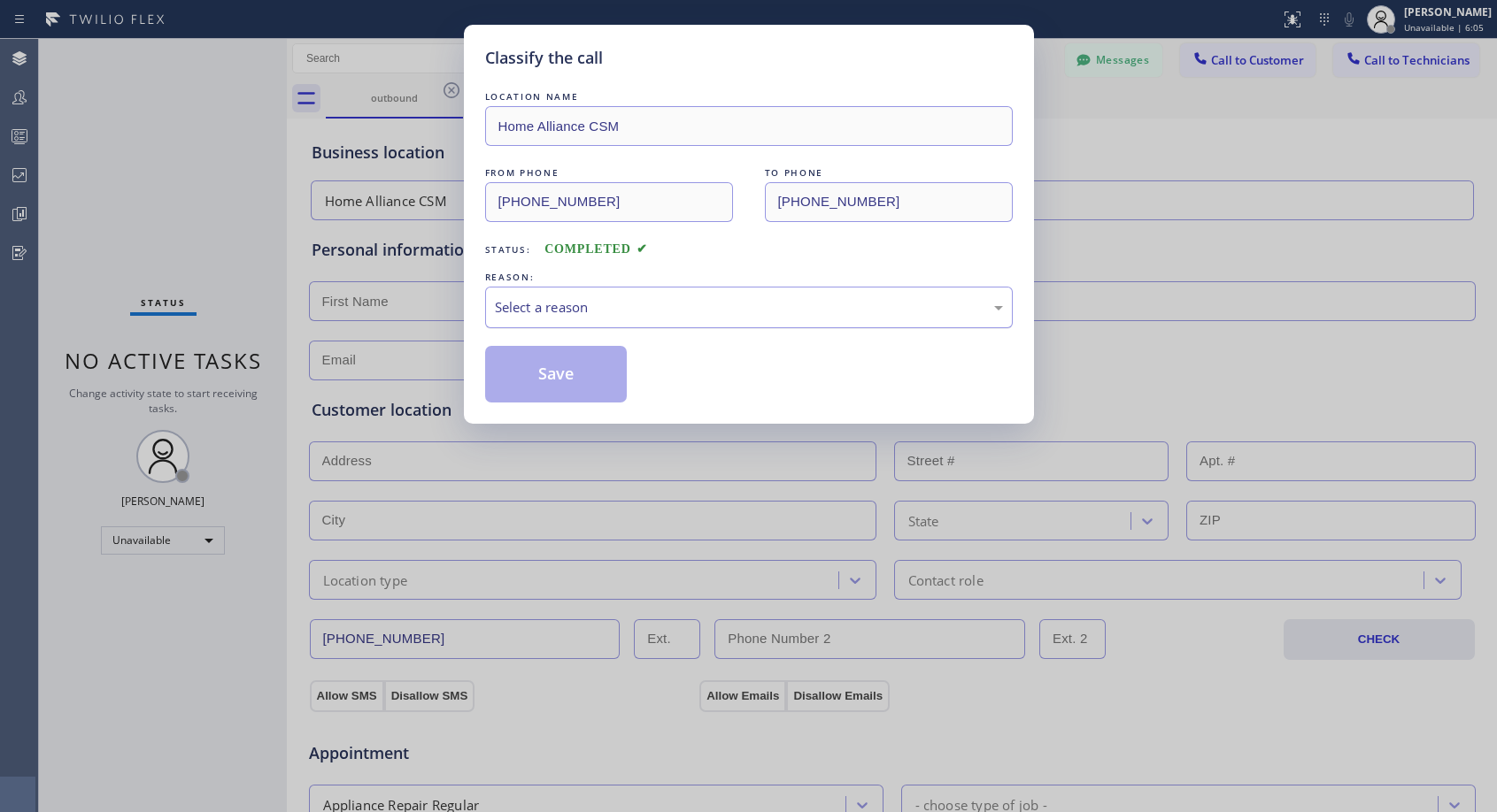
click at [558, 306] on div "Select a reason" at bounding box center [749, 307] width 508 height 21
click at [546, 372] on button "Save" at bounding box center [557, 374] width 143 height 57
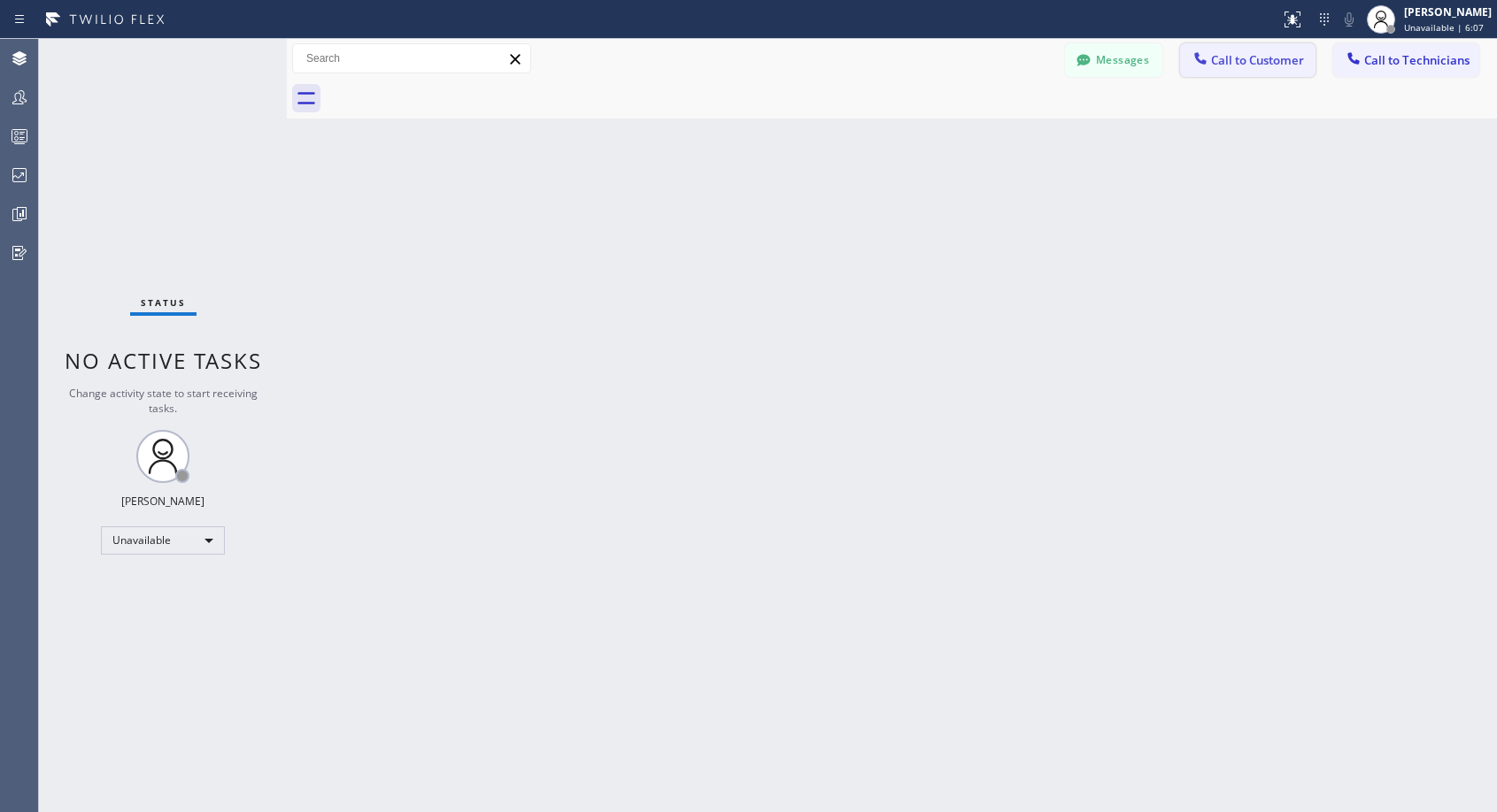
click at [1230, 69] on button "Call to Customer" at bounding box center [1247, 60] width 135 height 34
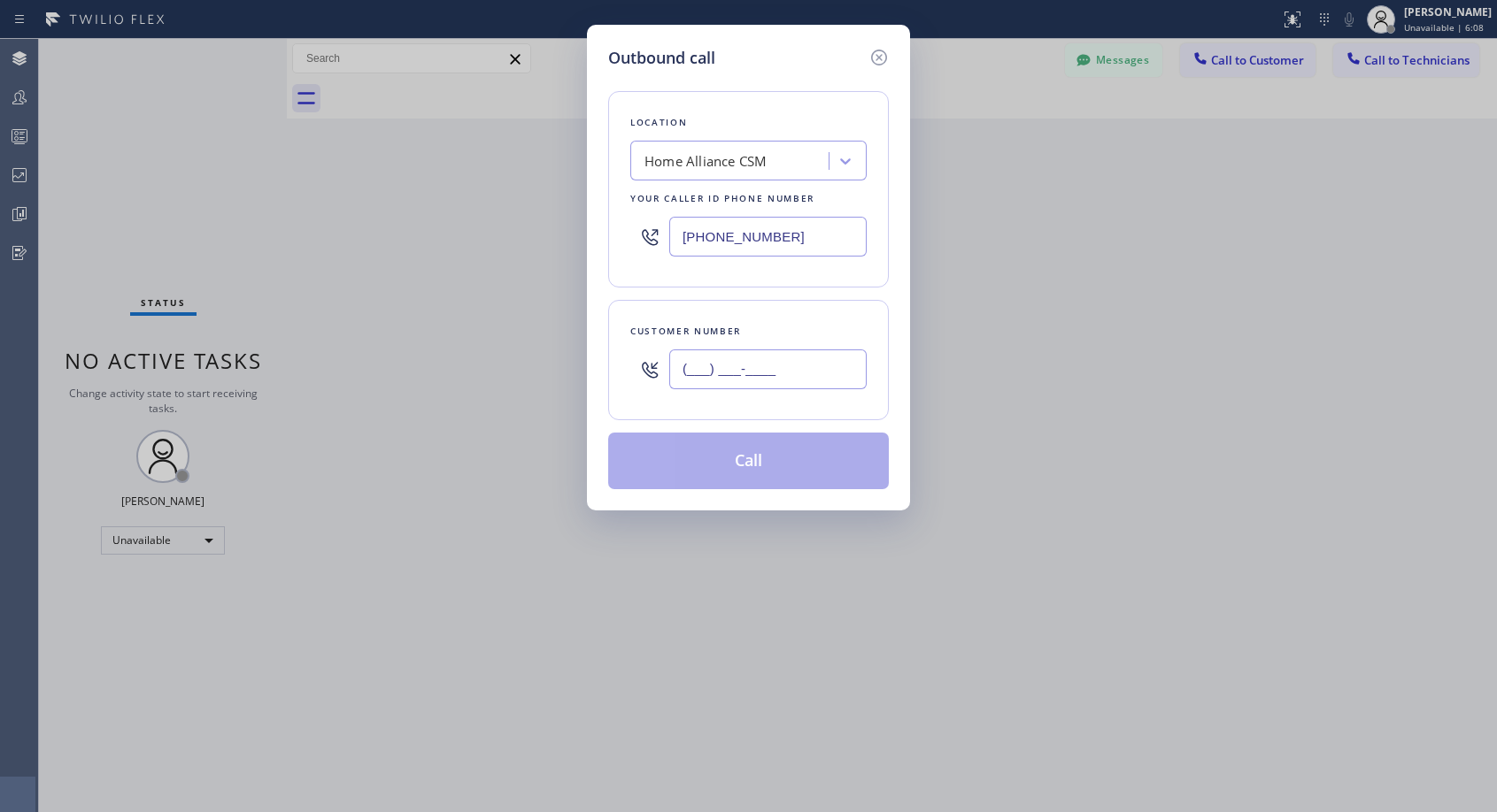
click at [721, 359] on input "(___) ___-____" at bounding box center [767, 369] width 197 height 40
paste input "818) 614-5337"
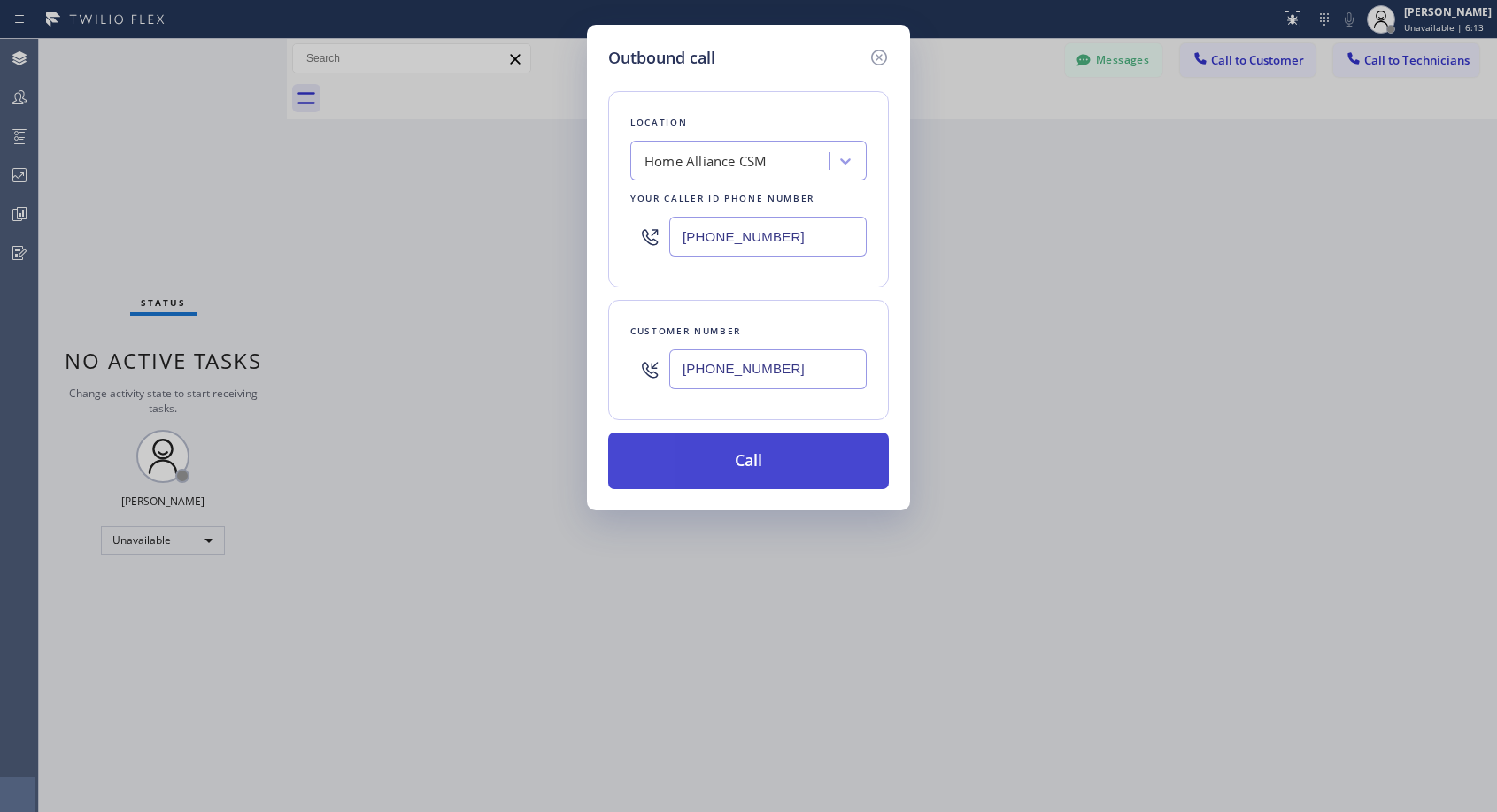
type input "(818) 614-5331"
click at [770, 469] on button "Call" at bounding box center [748, 460] width 281 height 57
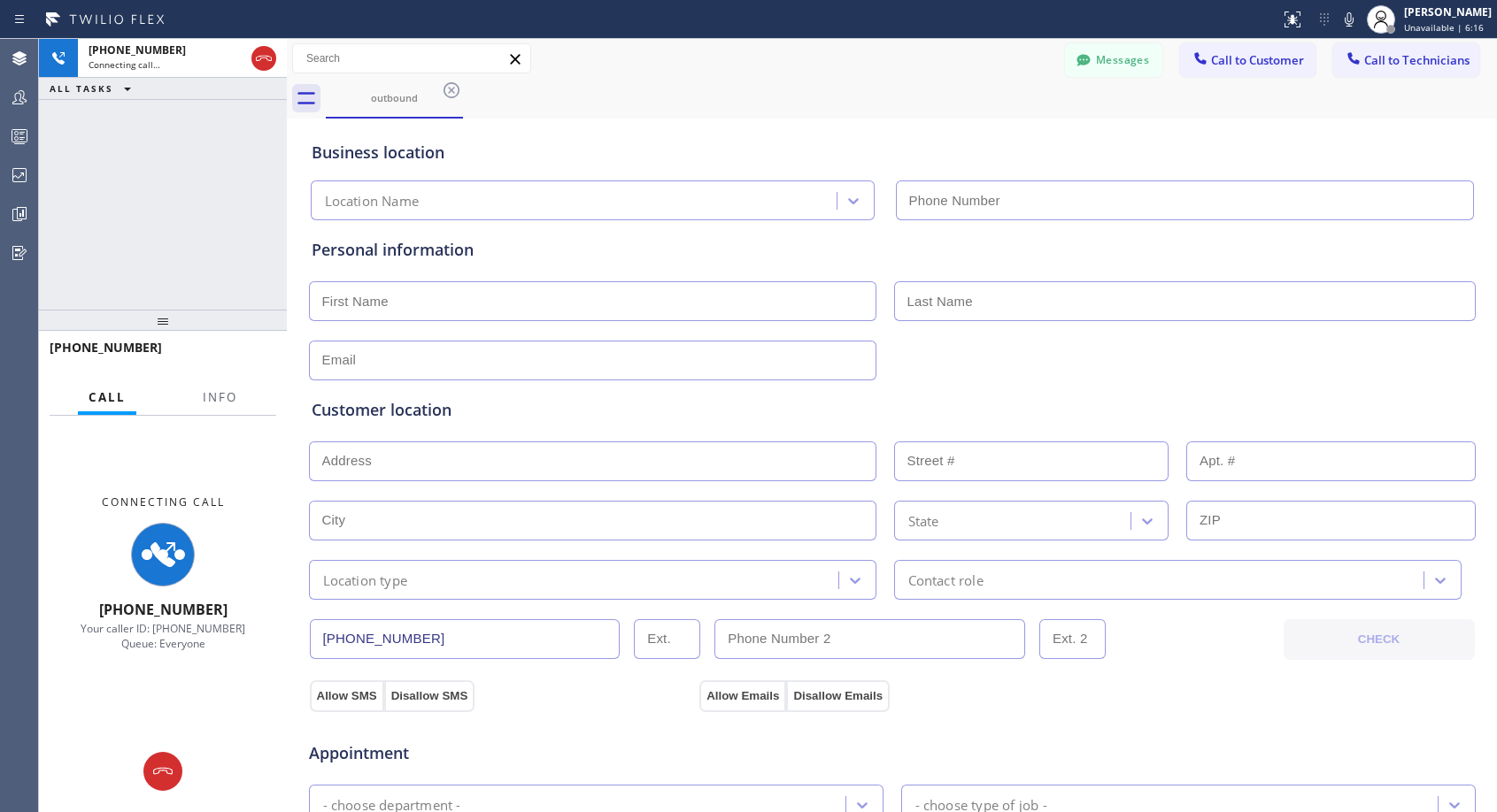
type input "[PHONE_NUMBER]"
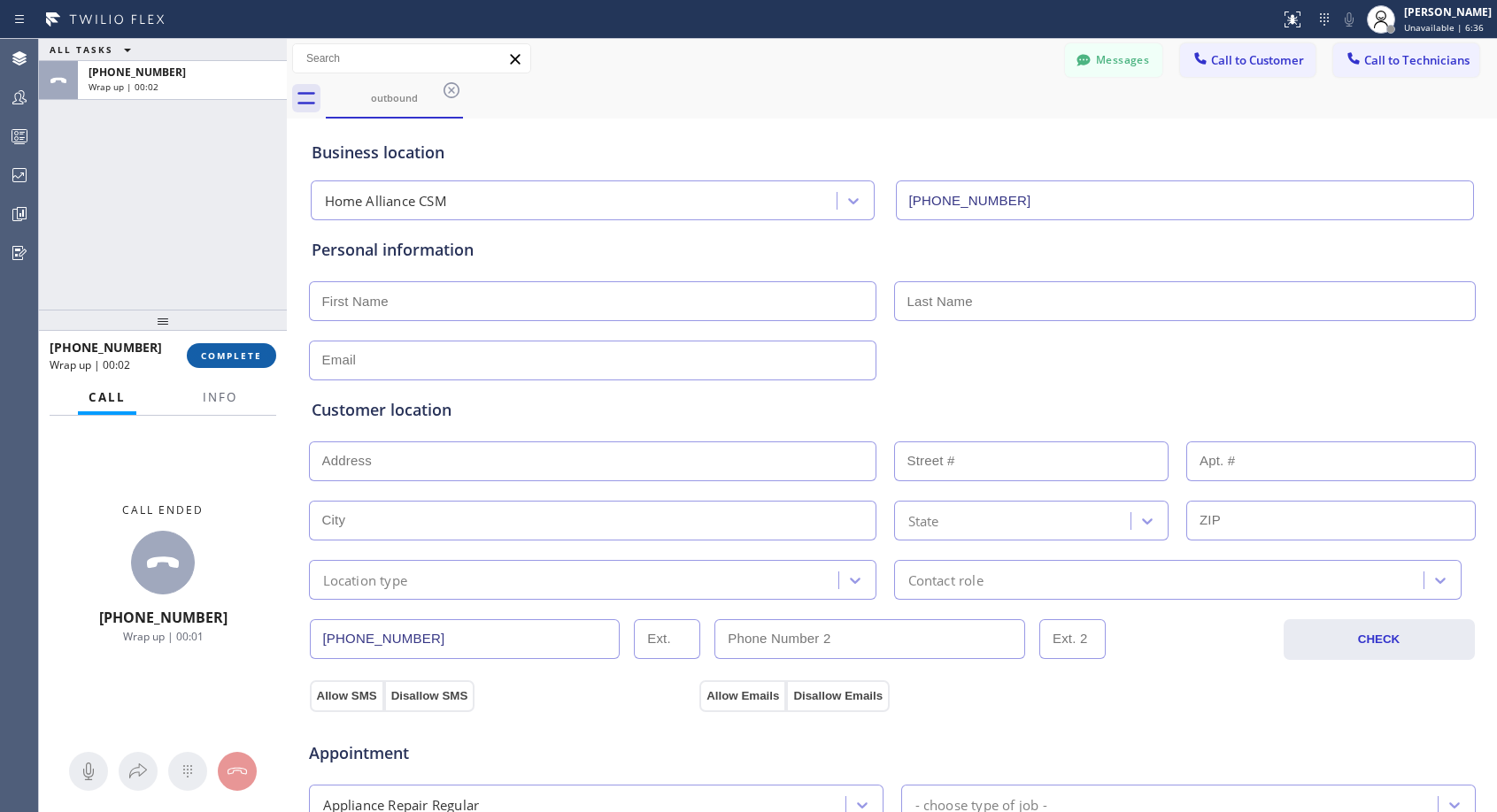
click at [211, 356] on span "COMPLETE" at bounding box center [232, 355] width 62 height 12
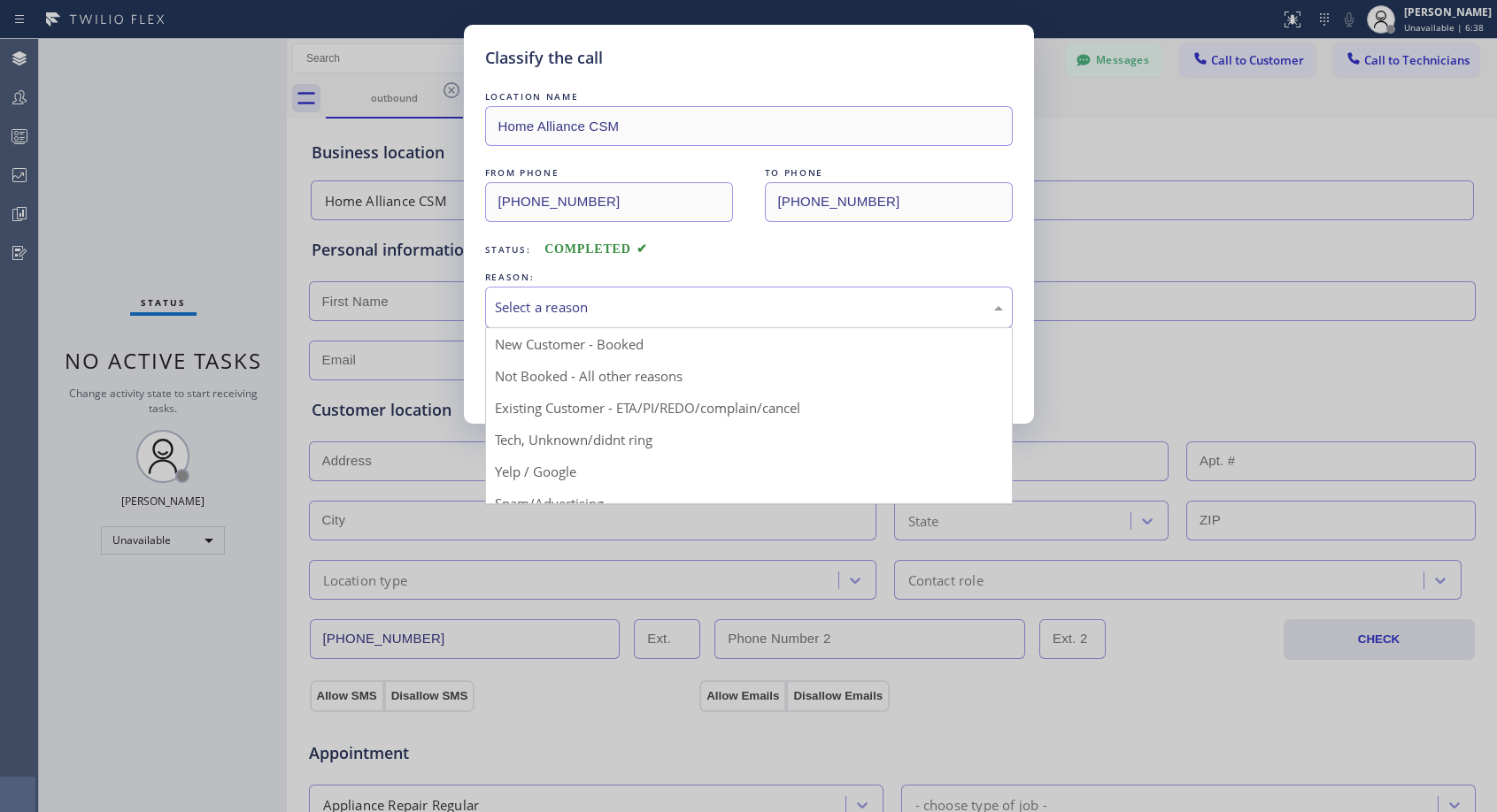
click at [578, 308] on div "Select a reason" at bounding box center [749, 307] width 508 height 21
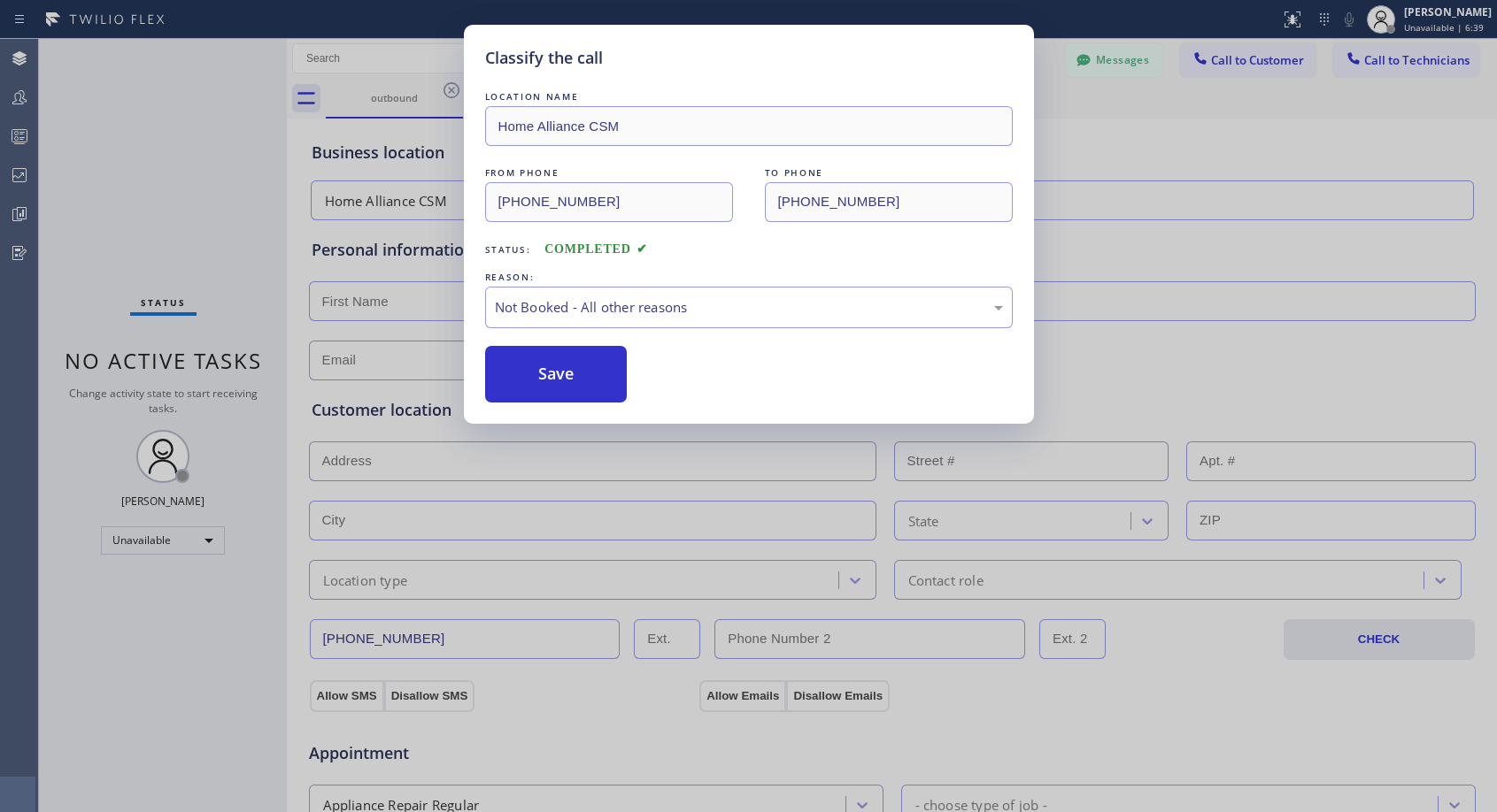
click at [539, 371] on button "Save" at bounding box center [557, 374] width 143 height 57
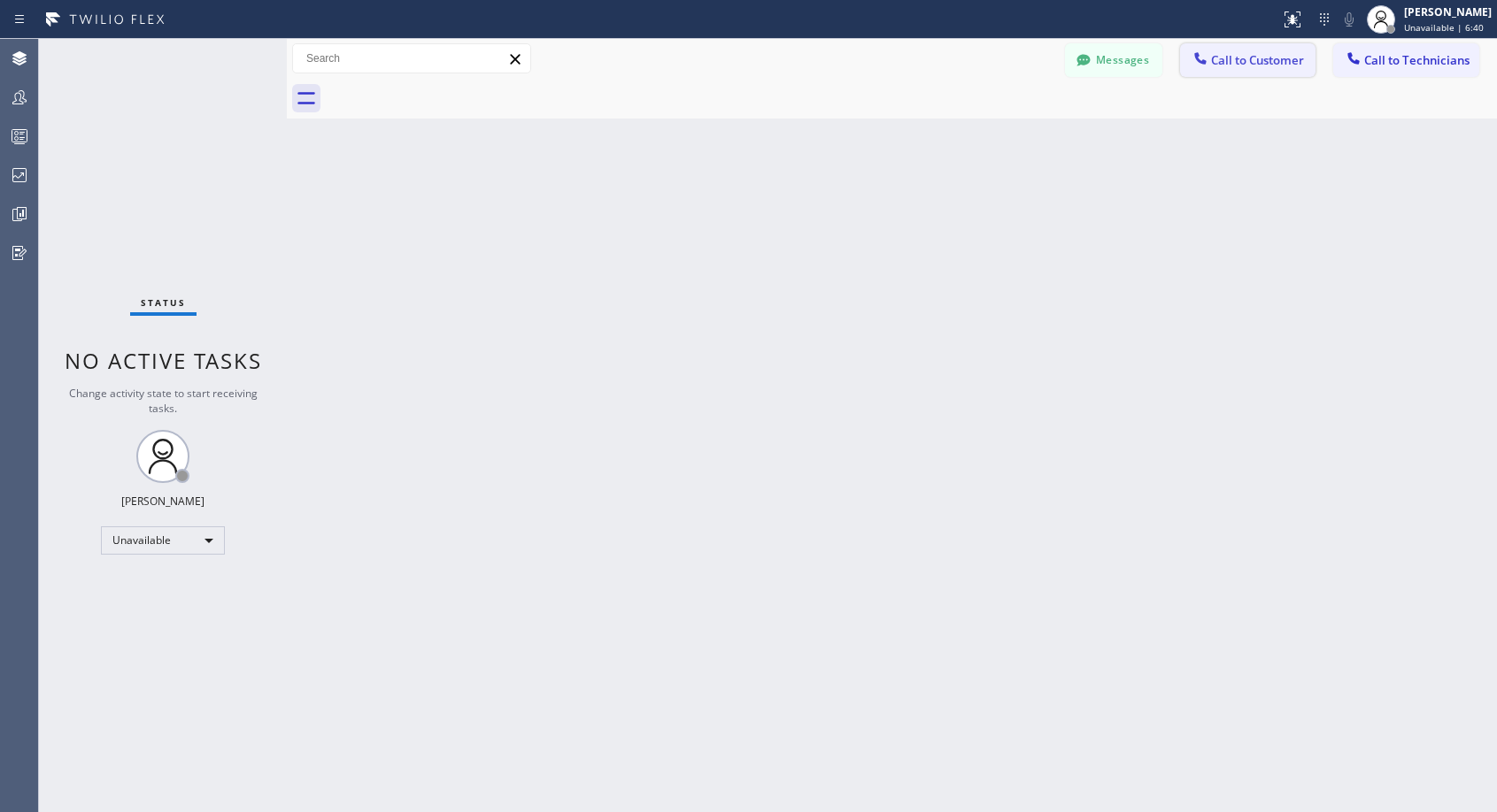
click at [1281, 67] on span "Call to Customer" at bounding box center [1257, 60] width 93 height 16
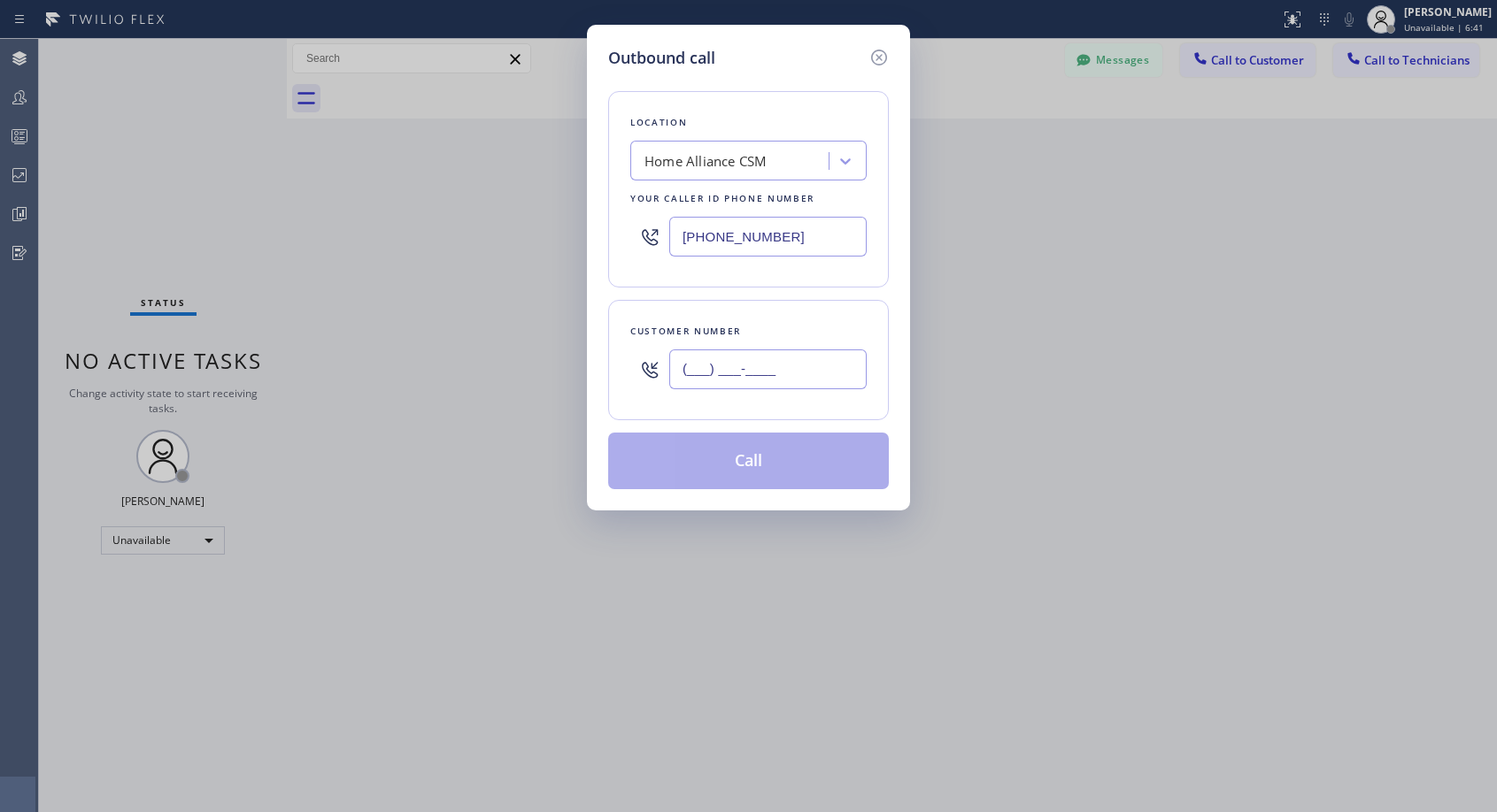
click at [743, 365] on input "(___) ___-____" at bounding box center [767, 369] width 197 height 40
paste input "818) 614-5337"
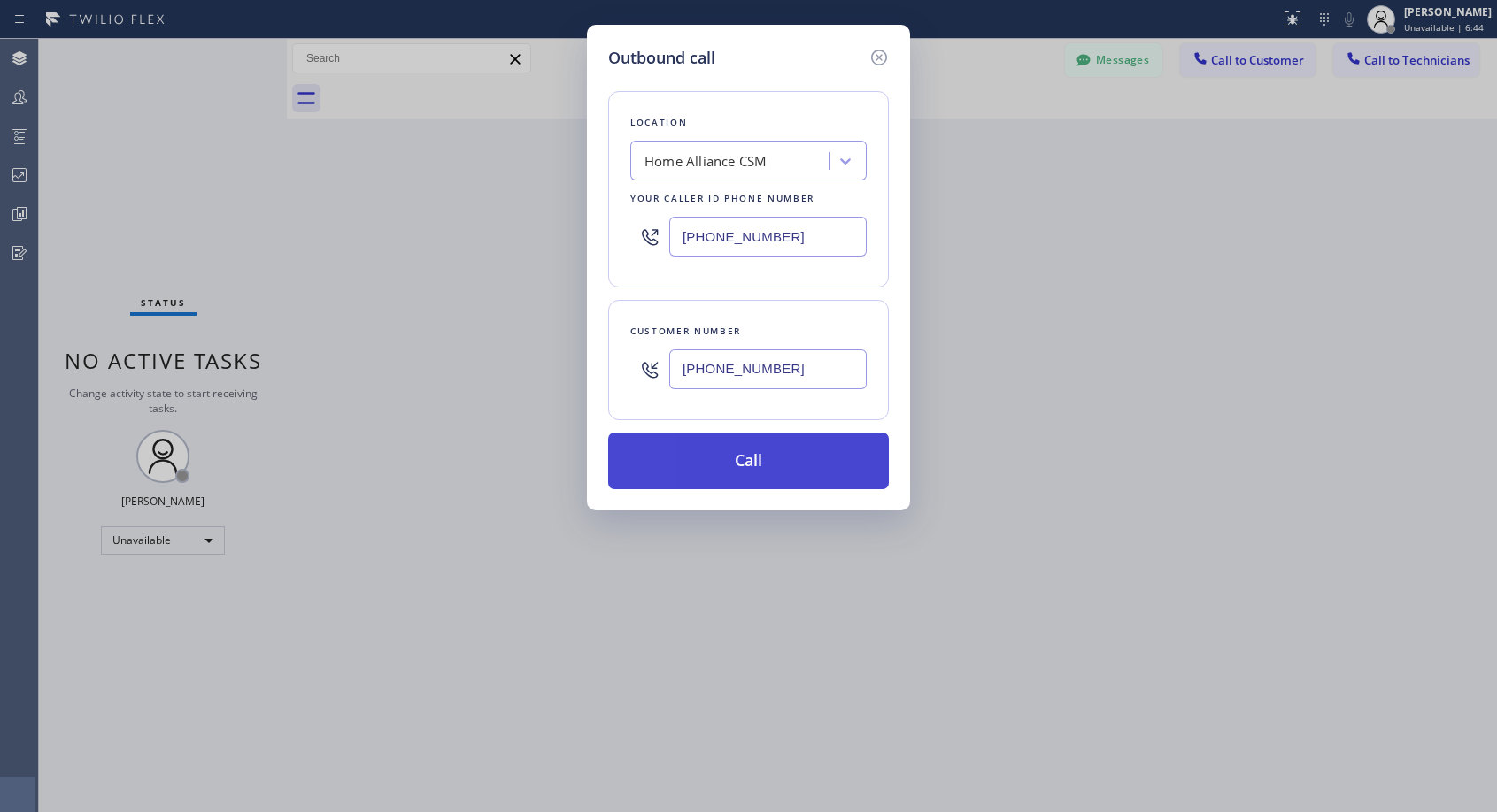
type input "(818) 614-5332"
click at [769, 459] on button "Call" at bounding box center [748, 460] width 281 height 57
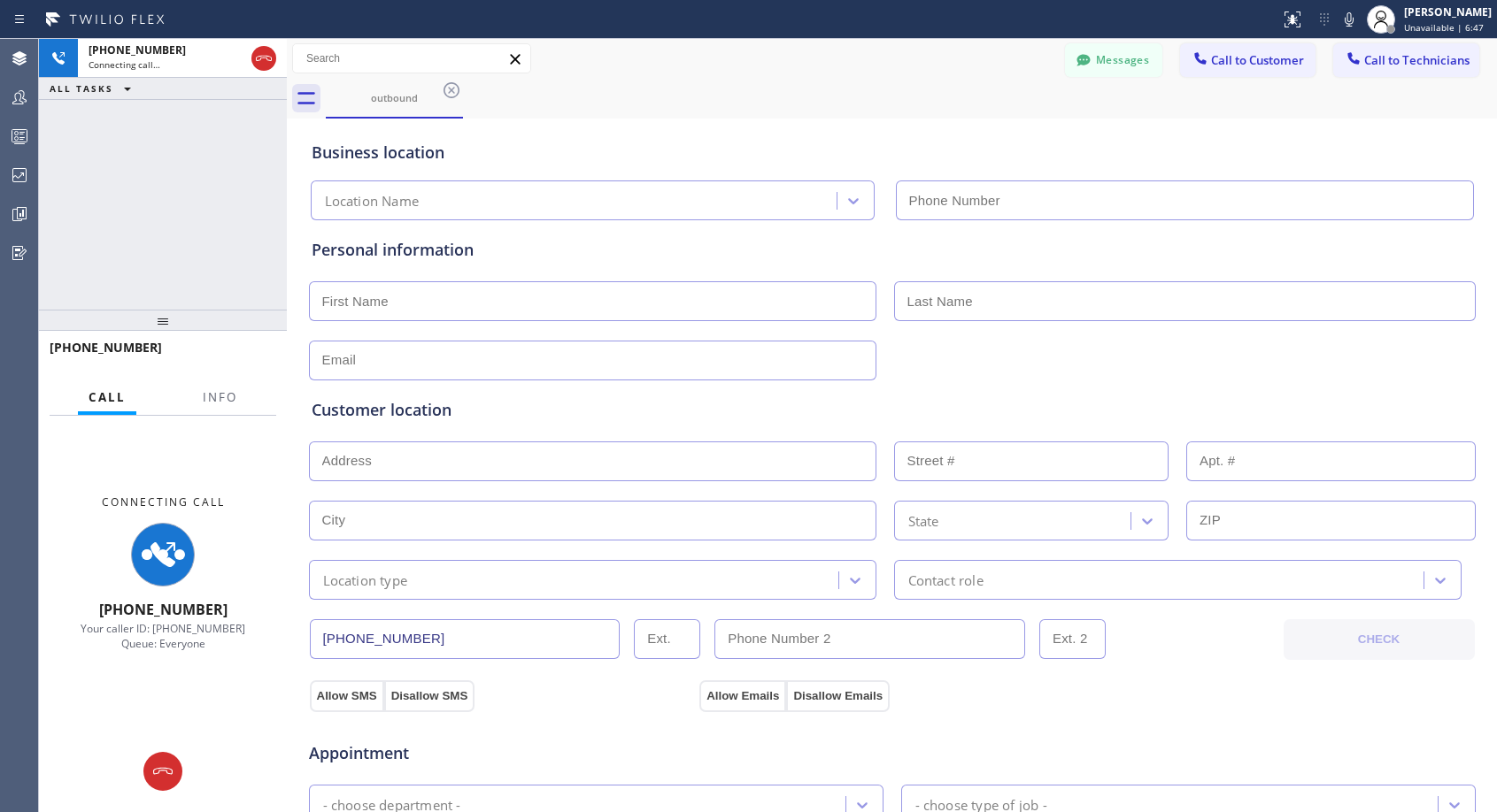
type input "[PHONE_NUMBER]"
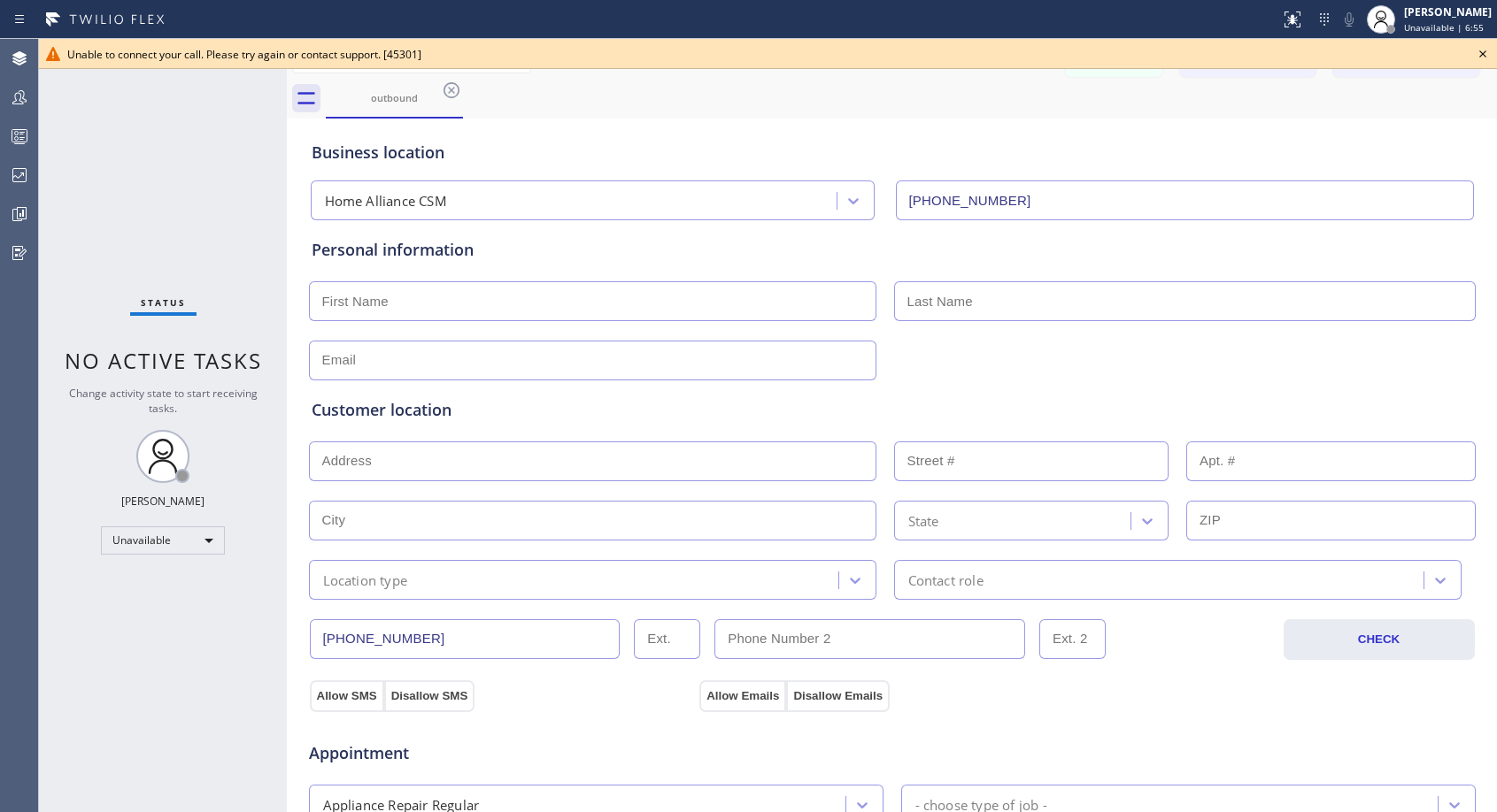
click at [1486, 56] on icon at bounding box center [1482, 54] width 21 height 21
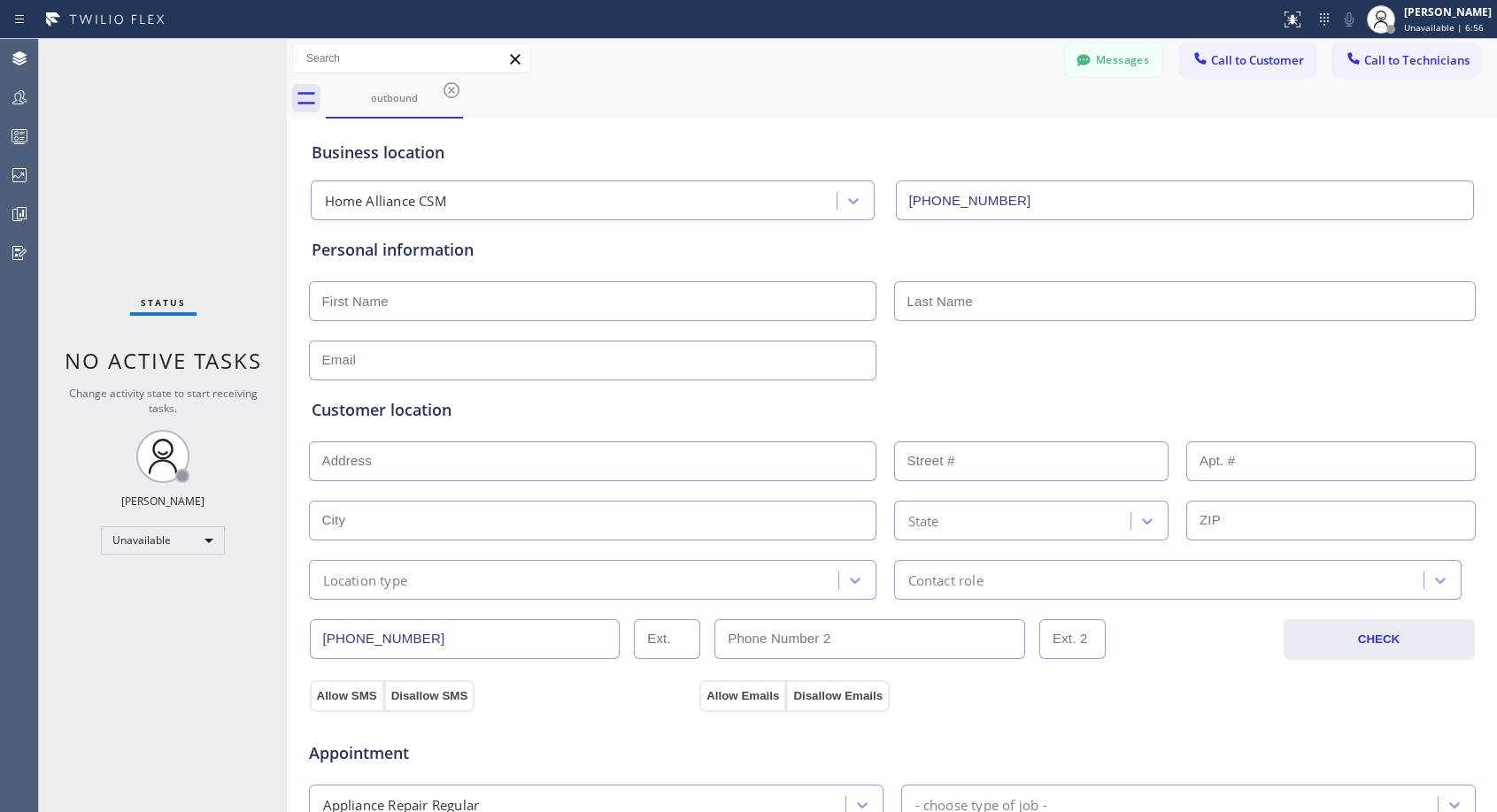
click at [1258, 59] on span "Call to Customer" at bounding box center [1257, 60] width 93 height 16
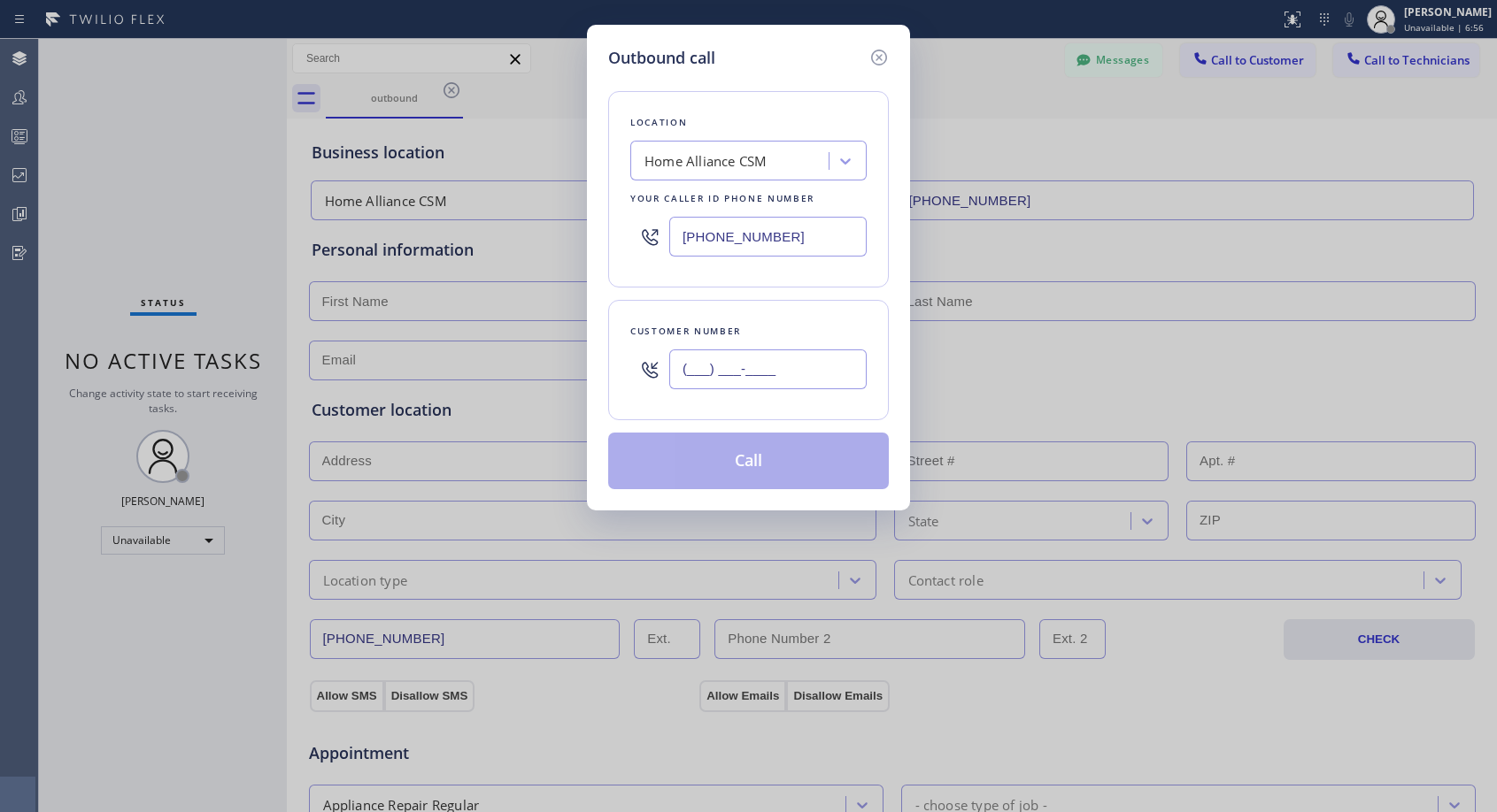
click at [692, 362] on input "(___) ___-____" at bounding box center [767, 369] width 197 height 40
paste input "818) 614-5337"
click at [693, 377] on input "(818) 614-533_" at bounding box center [767, 369] width 197 height 40
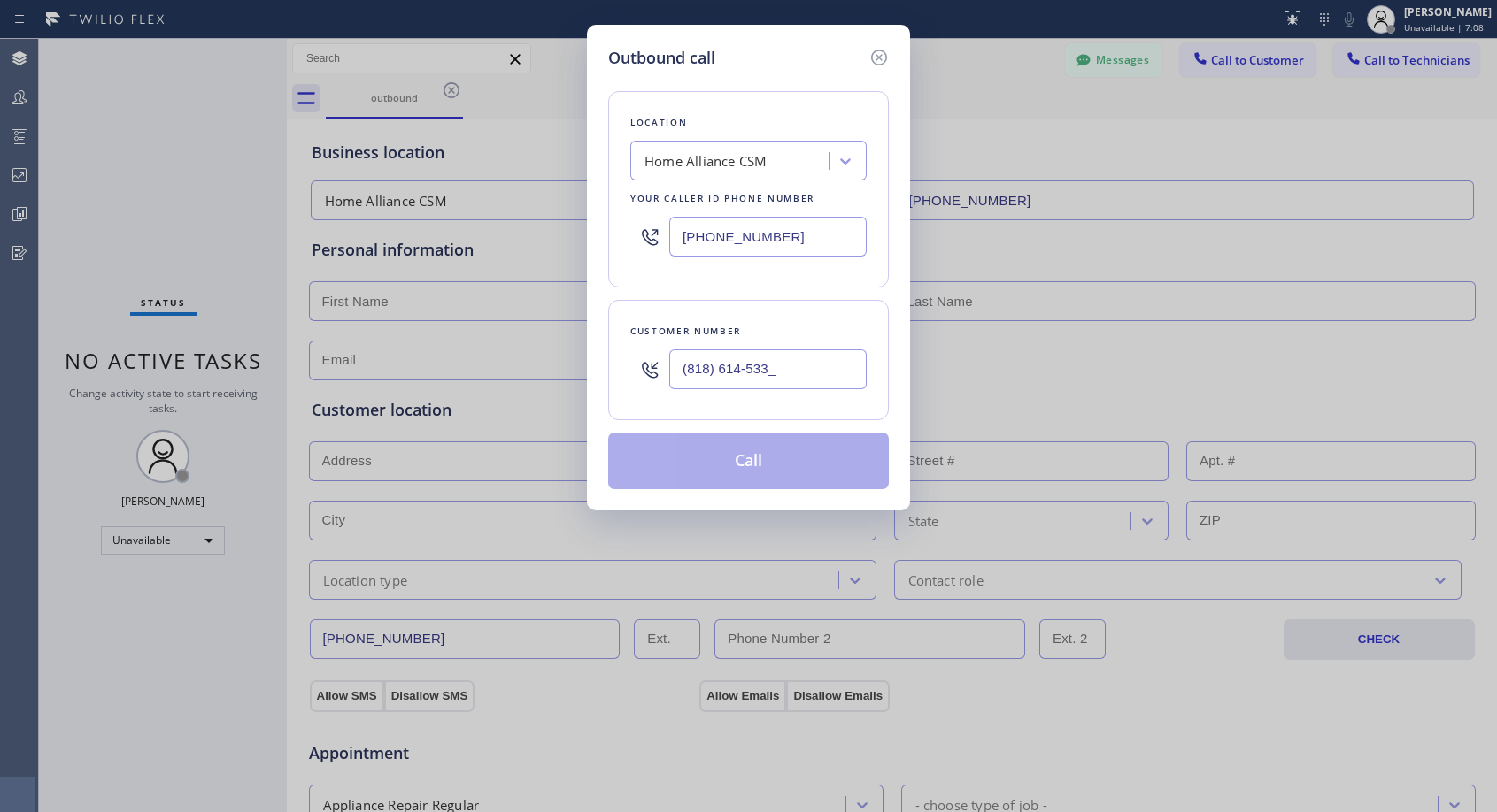
paste input "310) 922-4933"
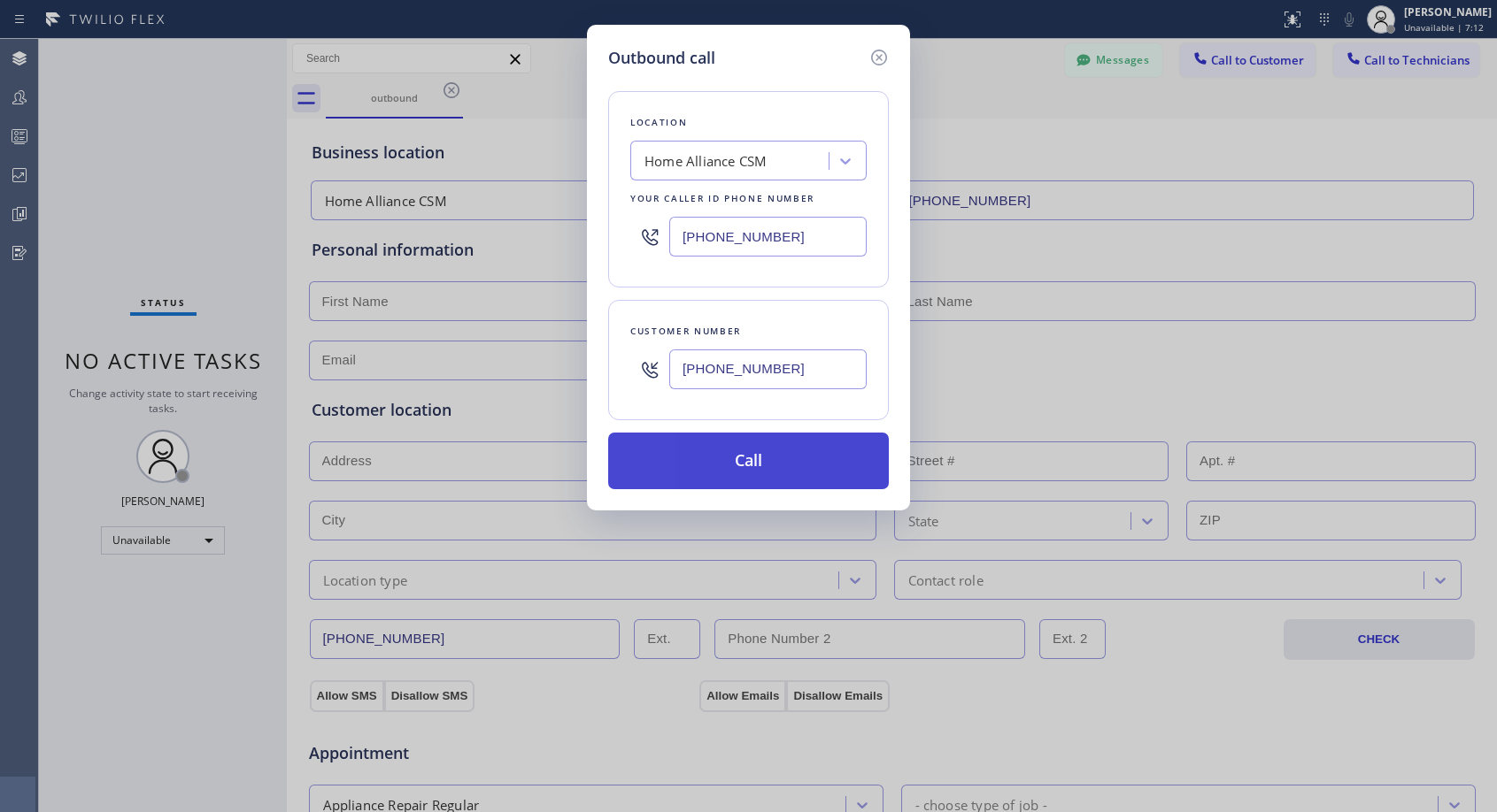
type input "(310) 922-4934"
click at [796, 470] on button "Call" at bounding box center [748, 460] width 281 height 57
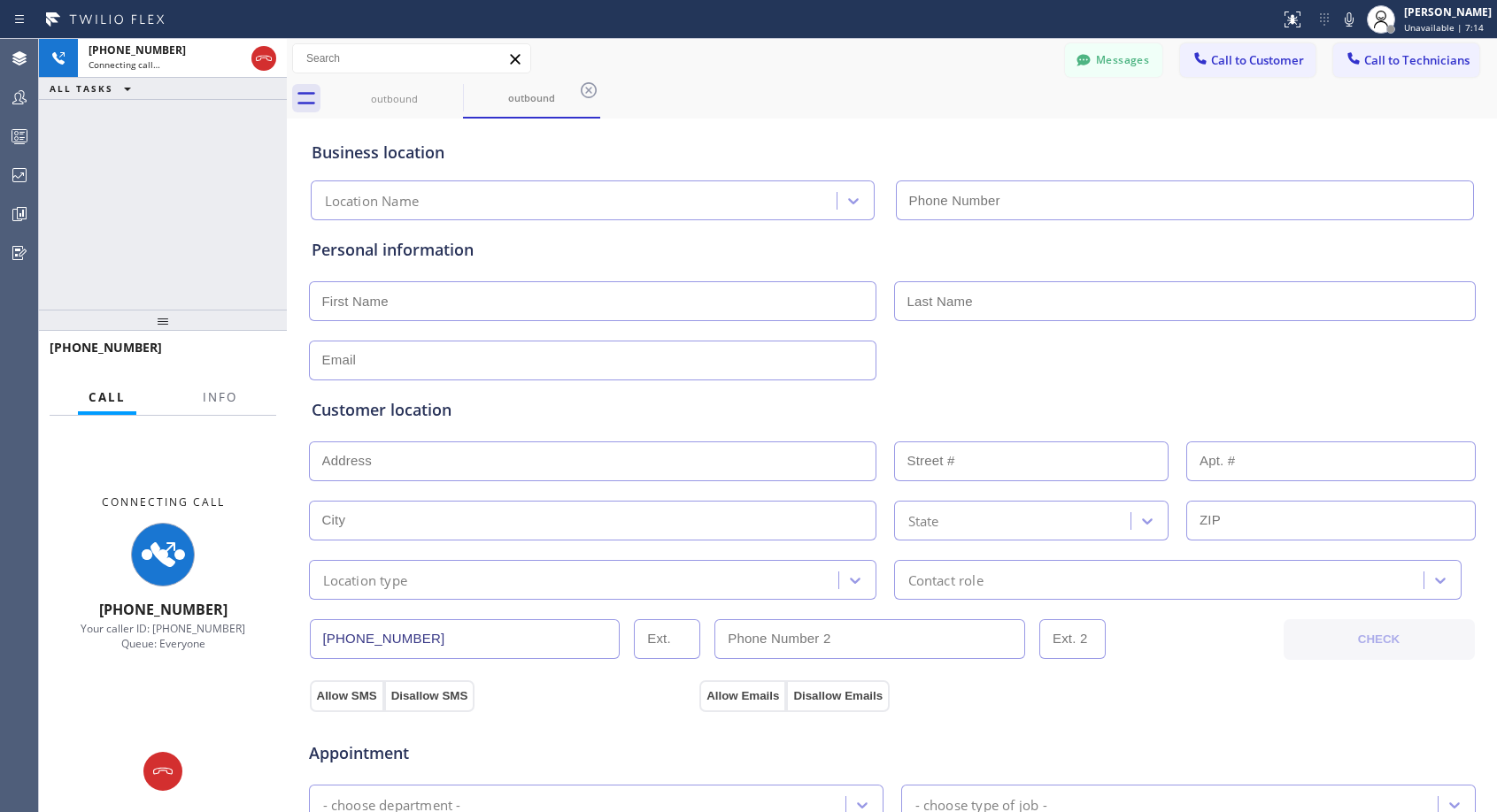
type input "[PHONE_NUMBER]"
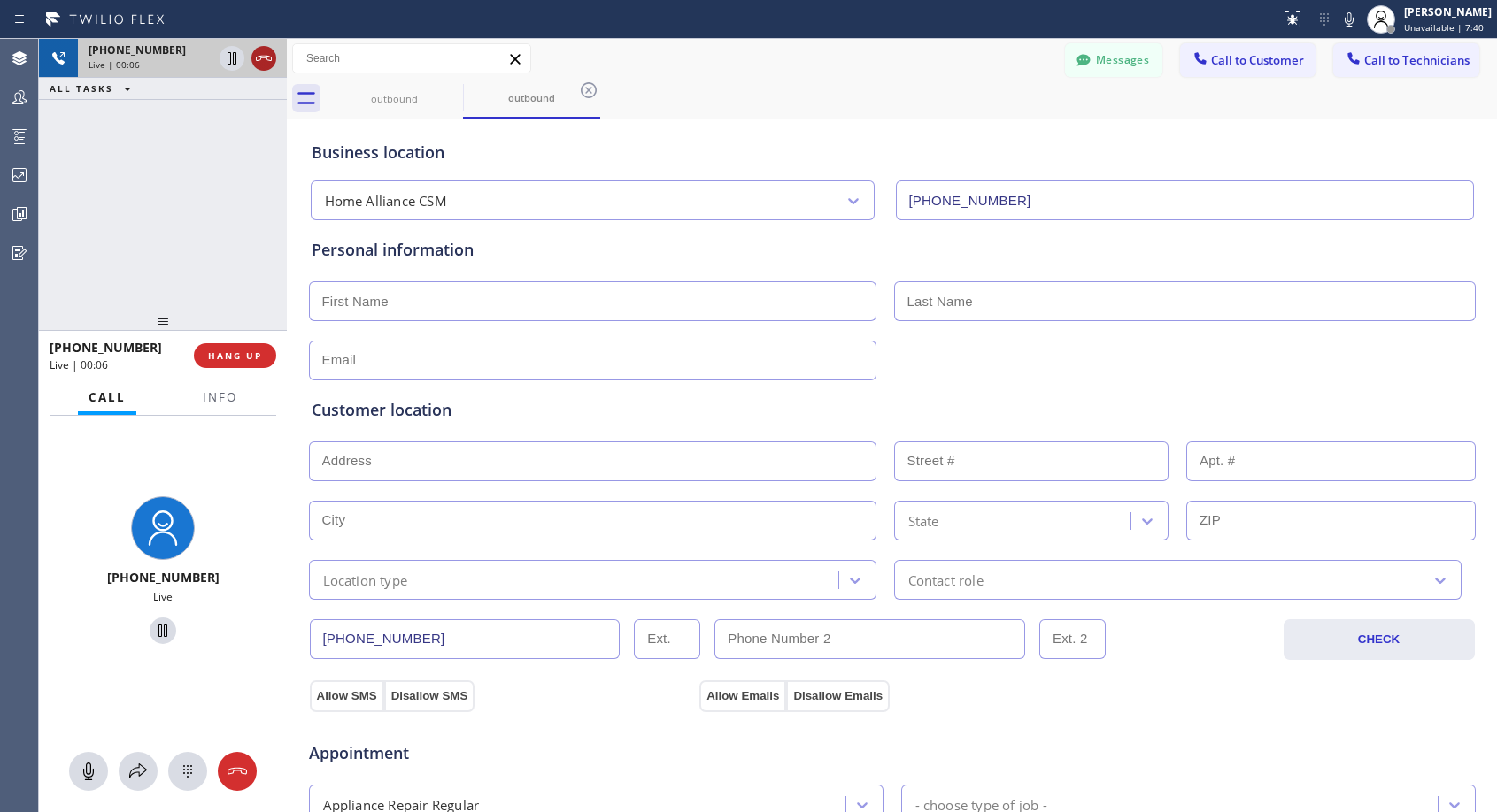
click at [264, 61] on icon at bounding box center [263, 58] width 21 height 21
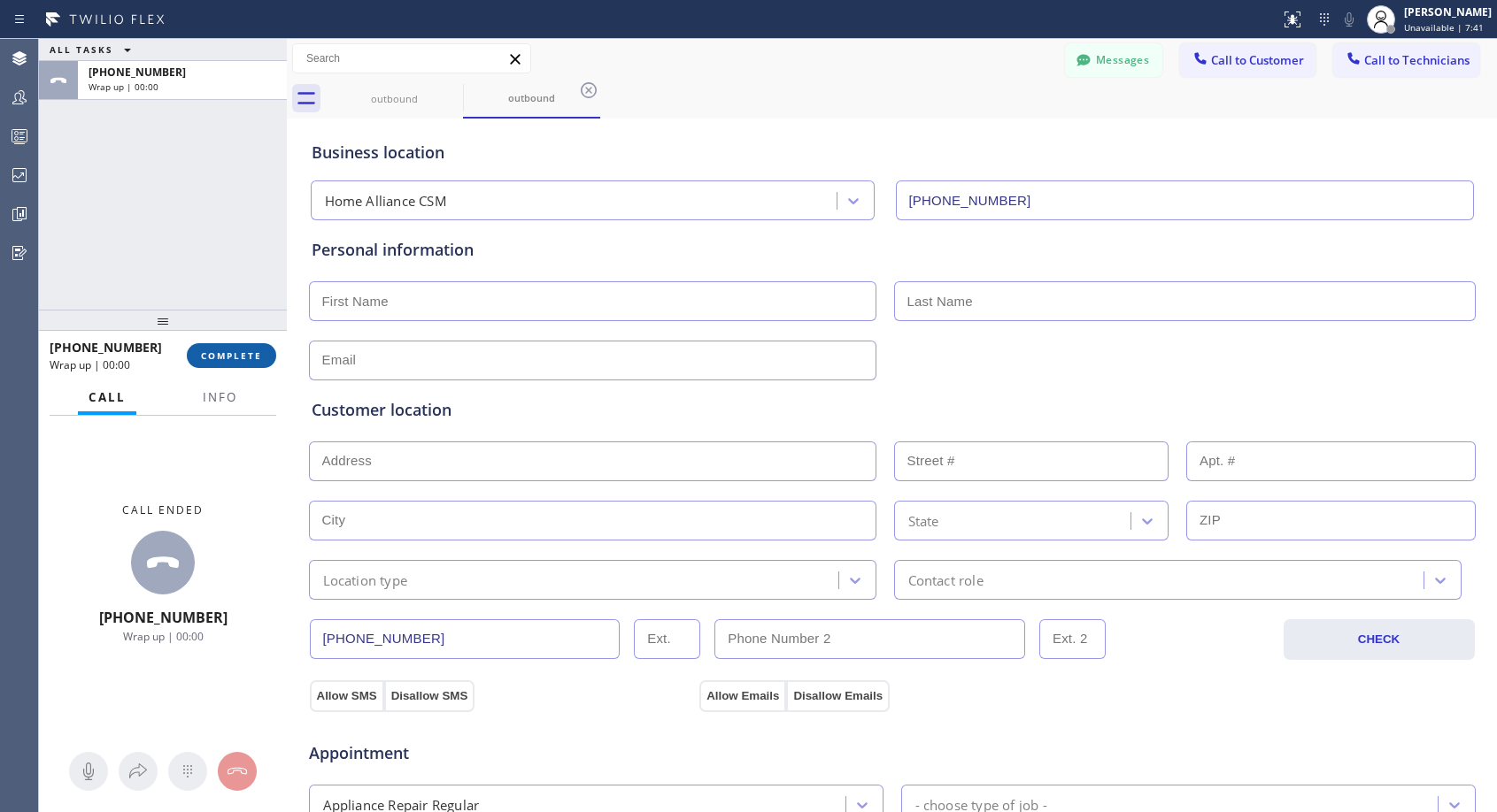
click at [243, 357] on span "COMPLETE" at bounding box center [232, 355] width 62 height 12
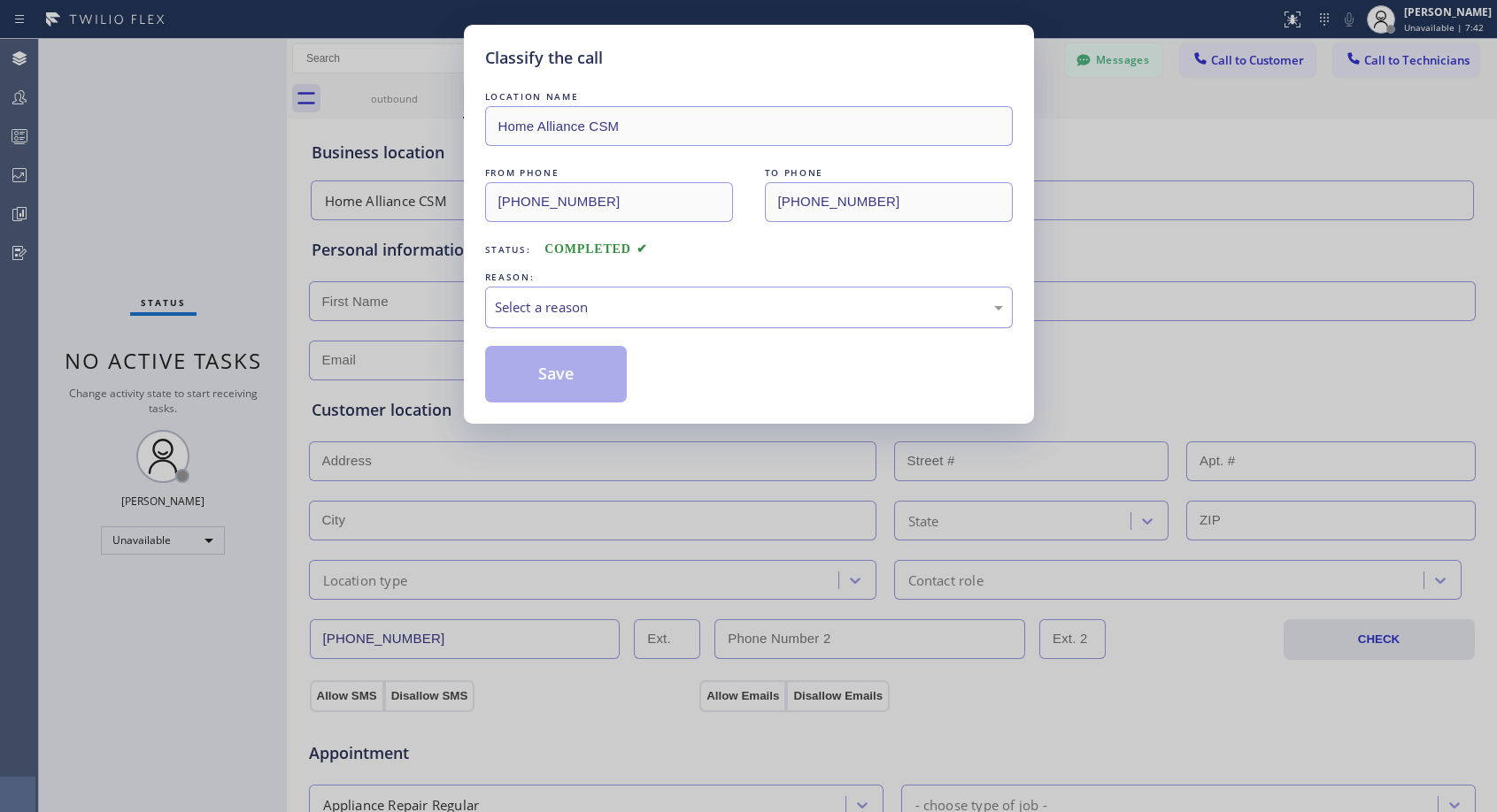
click at [527, 307] on div "Select a reason" at bounding box center [749, 307] width 508 height 21
click at [532, 369] on button "Save" at bounding box center [557, 374] width 143 height 57
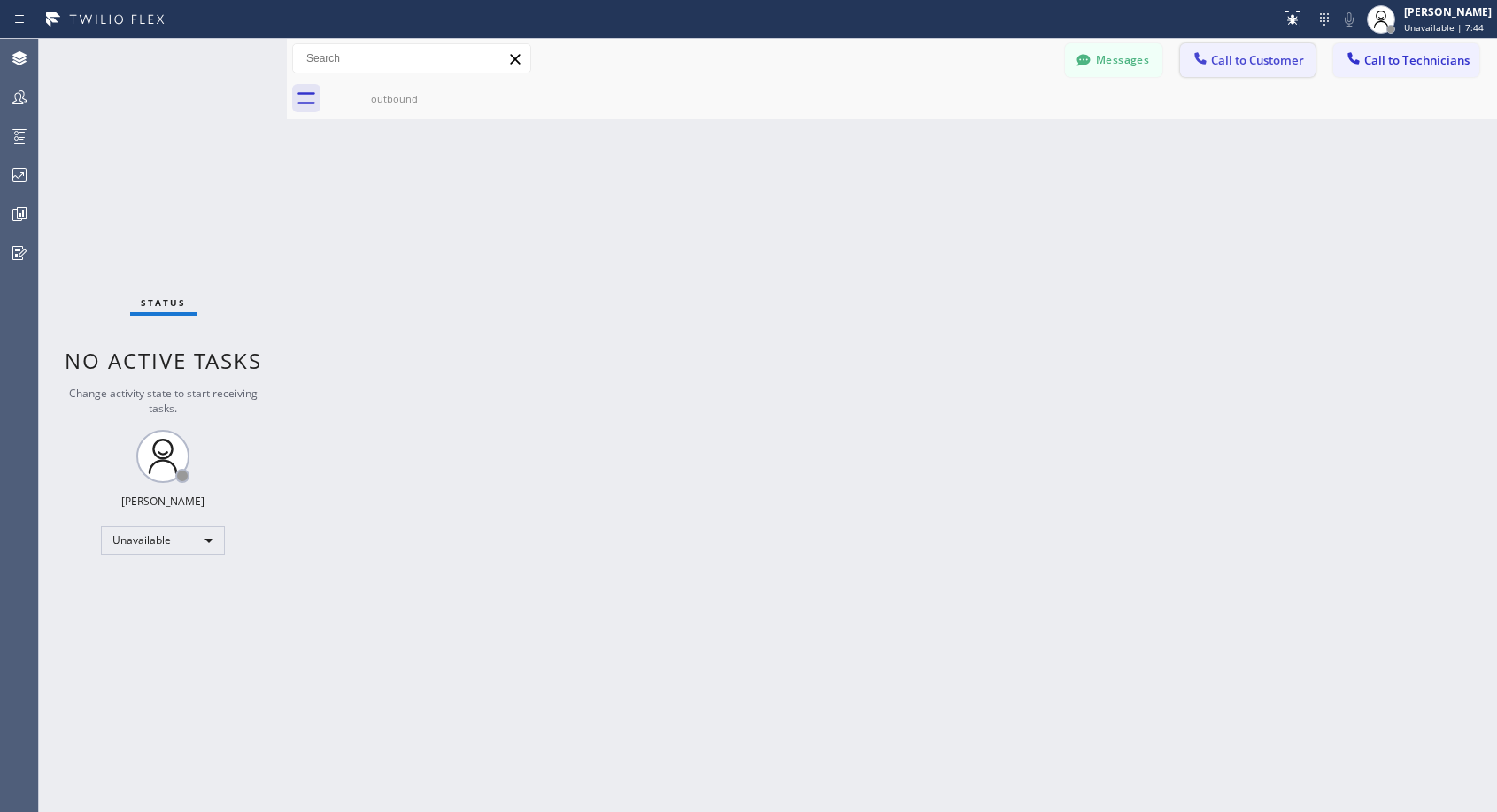
click at [1218, 69] on button "Call to Customer" at bounding box center [1247, 60] width 135 height 34
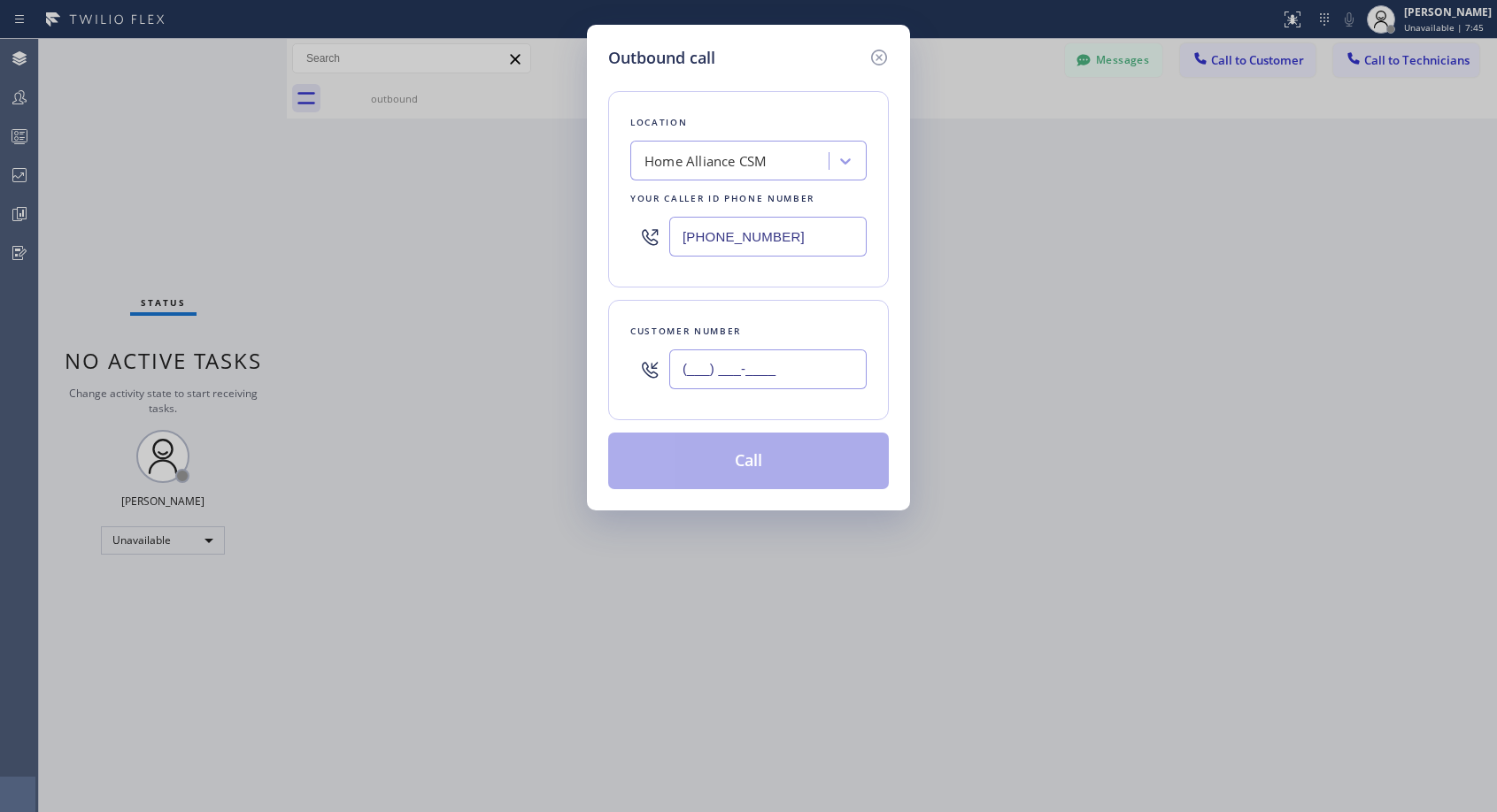
click at [764, 381] on input "(___) ___-____" at bounding box center [767, 369] width 197 height 40
paste input "310) 922-4933"
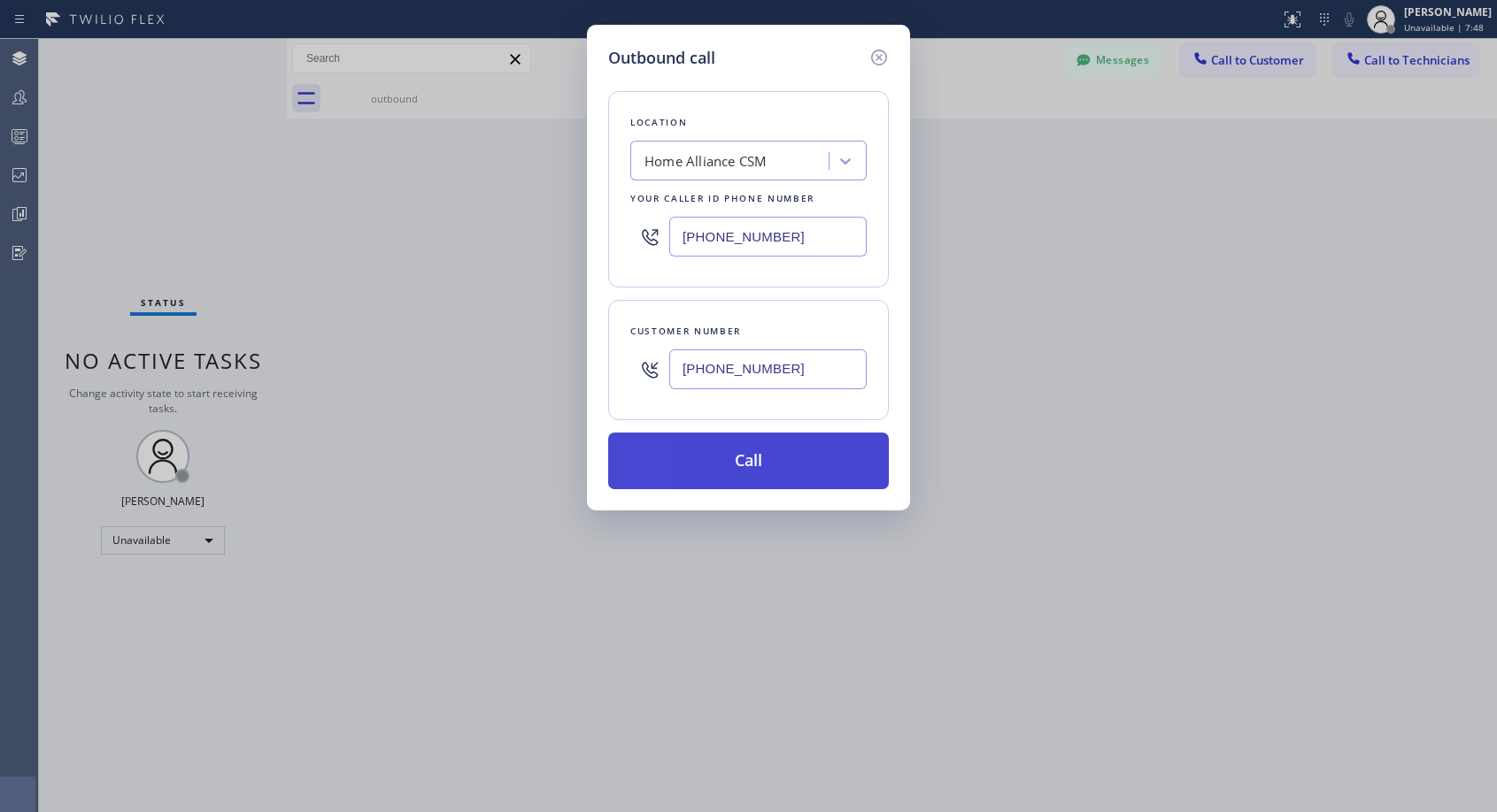
type input "(310) 922-4935"
click at [762, 447] on button "Call" at bounding box center [748, 460] width 281 height 57
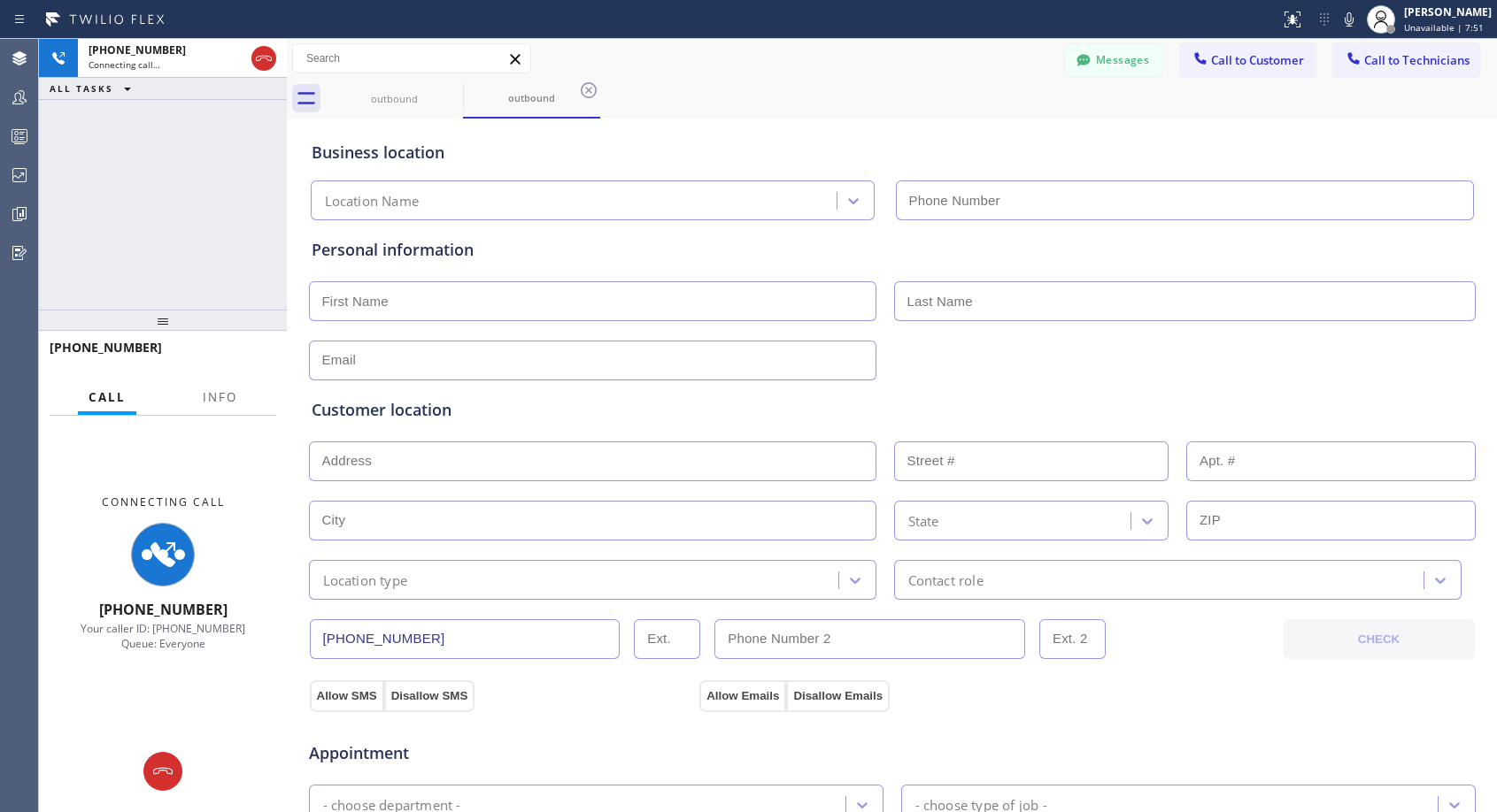
type input "[PHONE_NUMBER]"
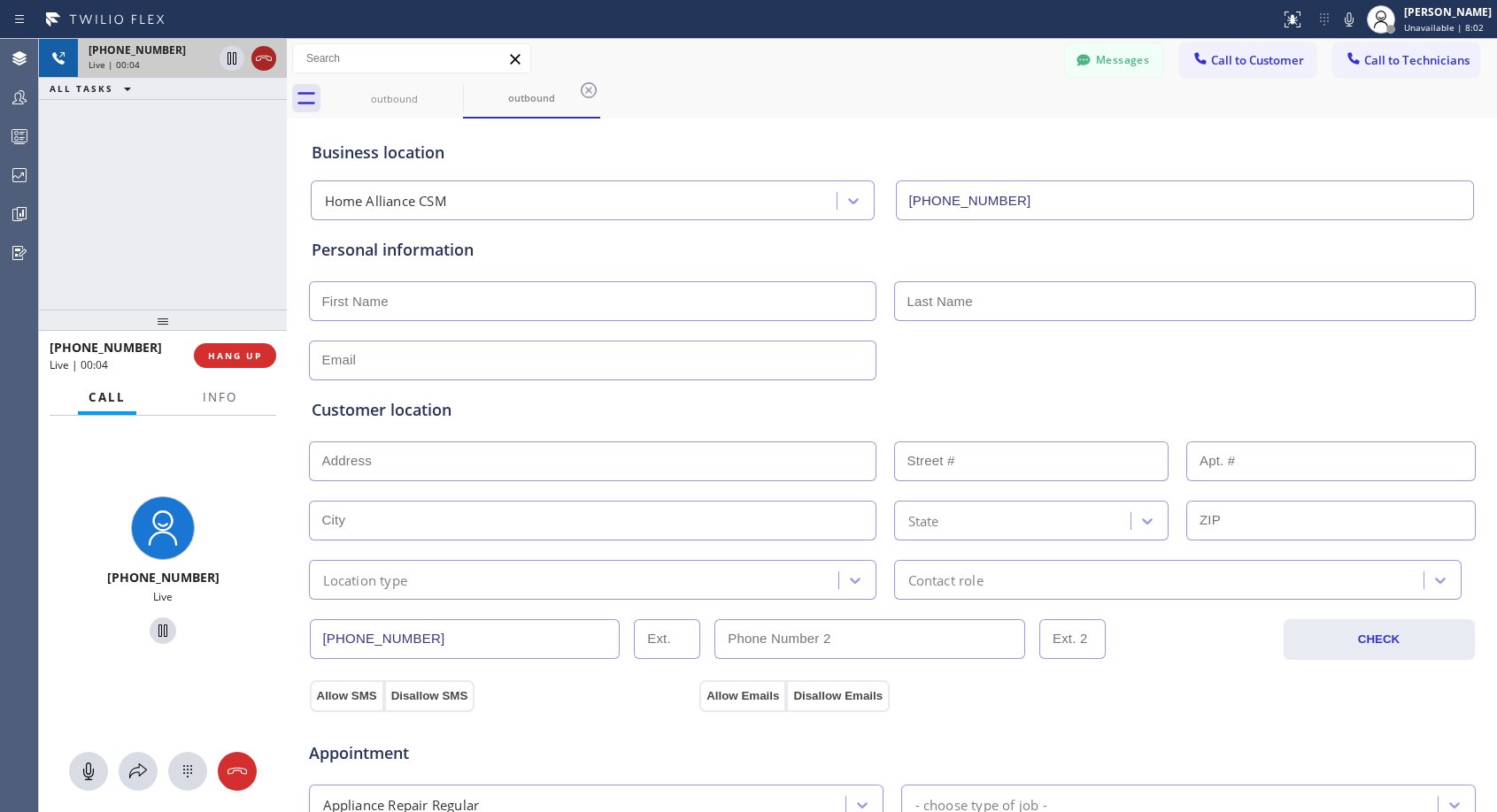
click at [258, 59] on icon at bounding box center [263, 58] width 21 height 21
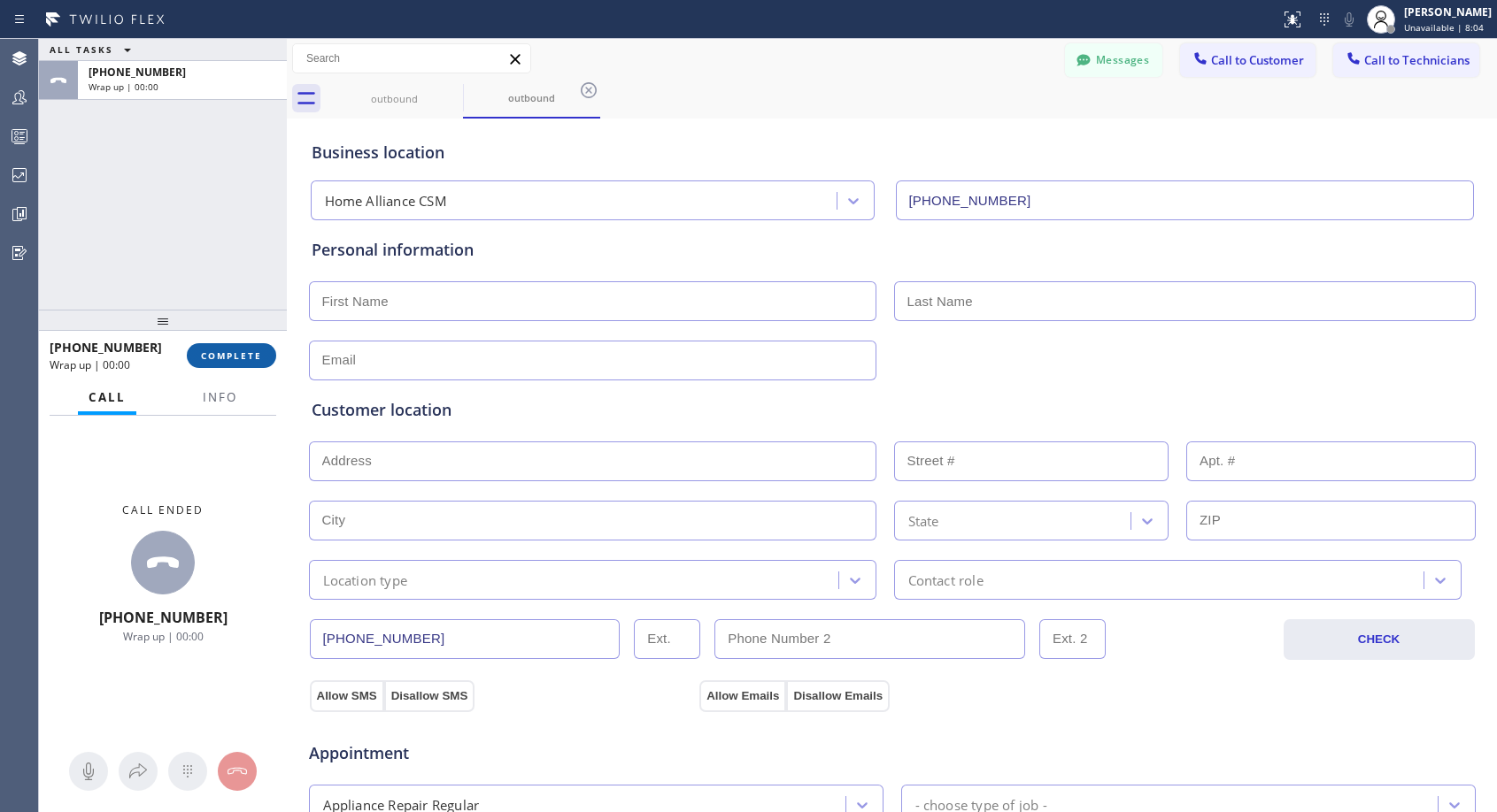
drag, startPoint x: 253, startPoint y: 357, endPoint x: 267, endPoint y: 359, distance: 14.1
click at [253, 357] on span "COMPLETE" at bounding box center [232, 355] width 62 height 12
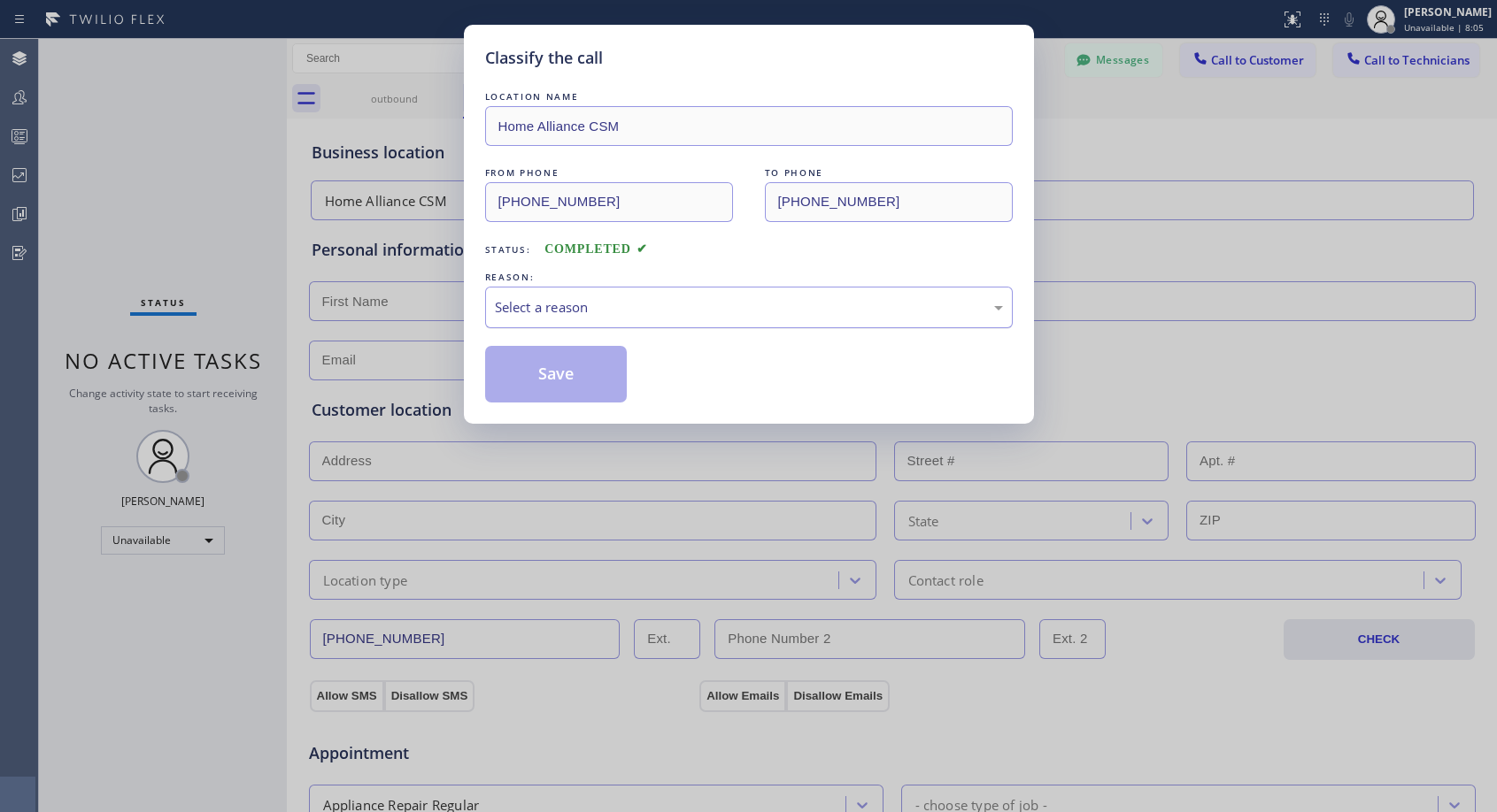
click at [724, 301] on div "Select a reason" at bounding box center [749, 307] width 508 height 21
click at [572, 381] on button "Save" at bounding box center [557, 374] width 143 height 57
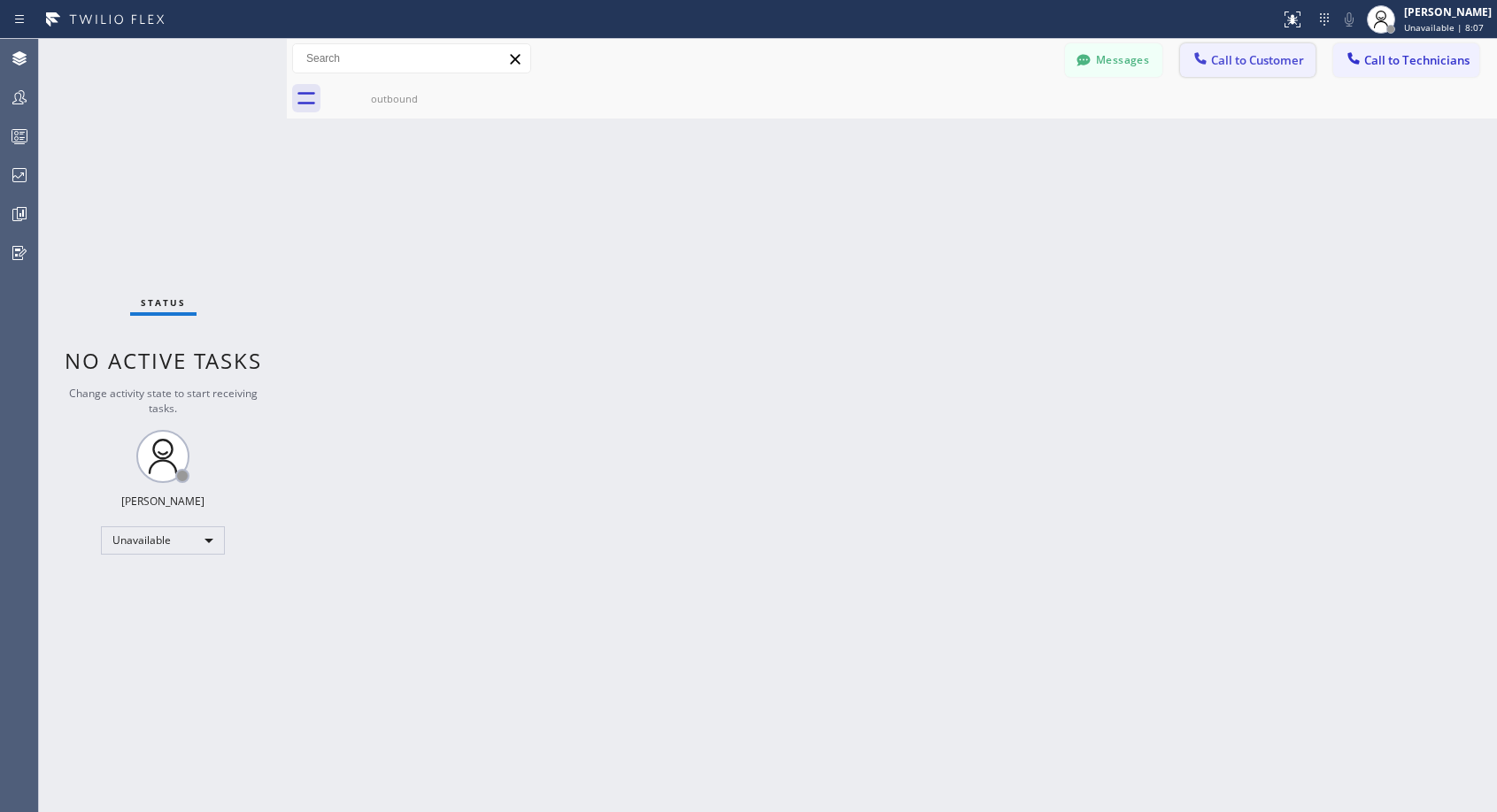
click at [1202, 56] on icon at bounding box center [1200, 58] width 18 height 18
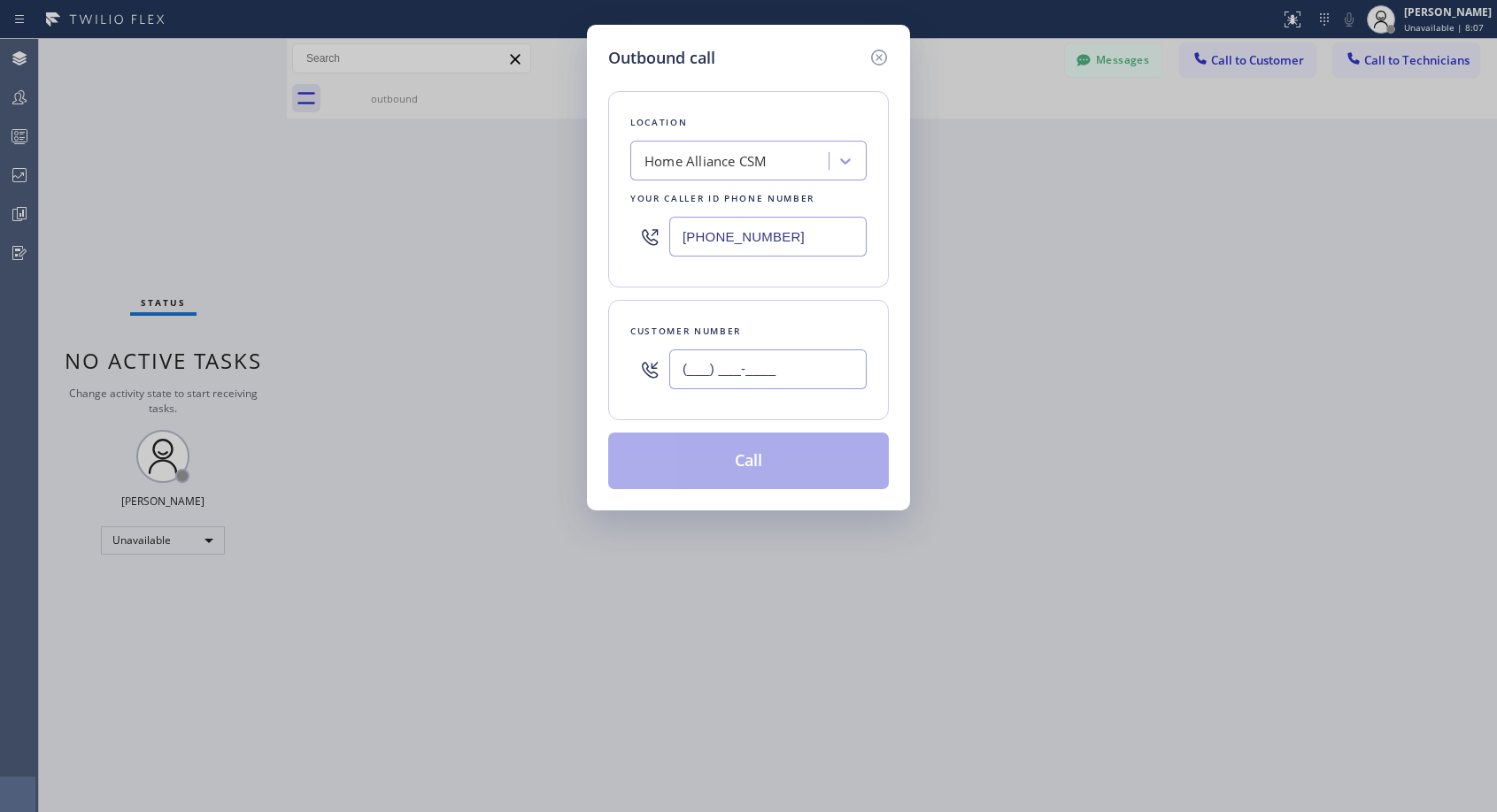
click at [800, 365] on input "(___) ___-____" at bounding box center [767, 369] width 197 height 40
paste input "310) 922-4933"
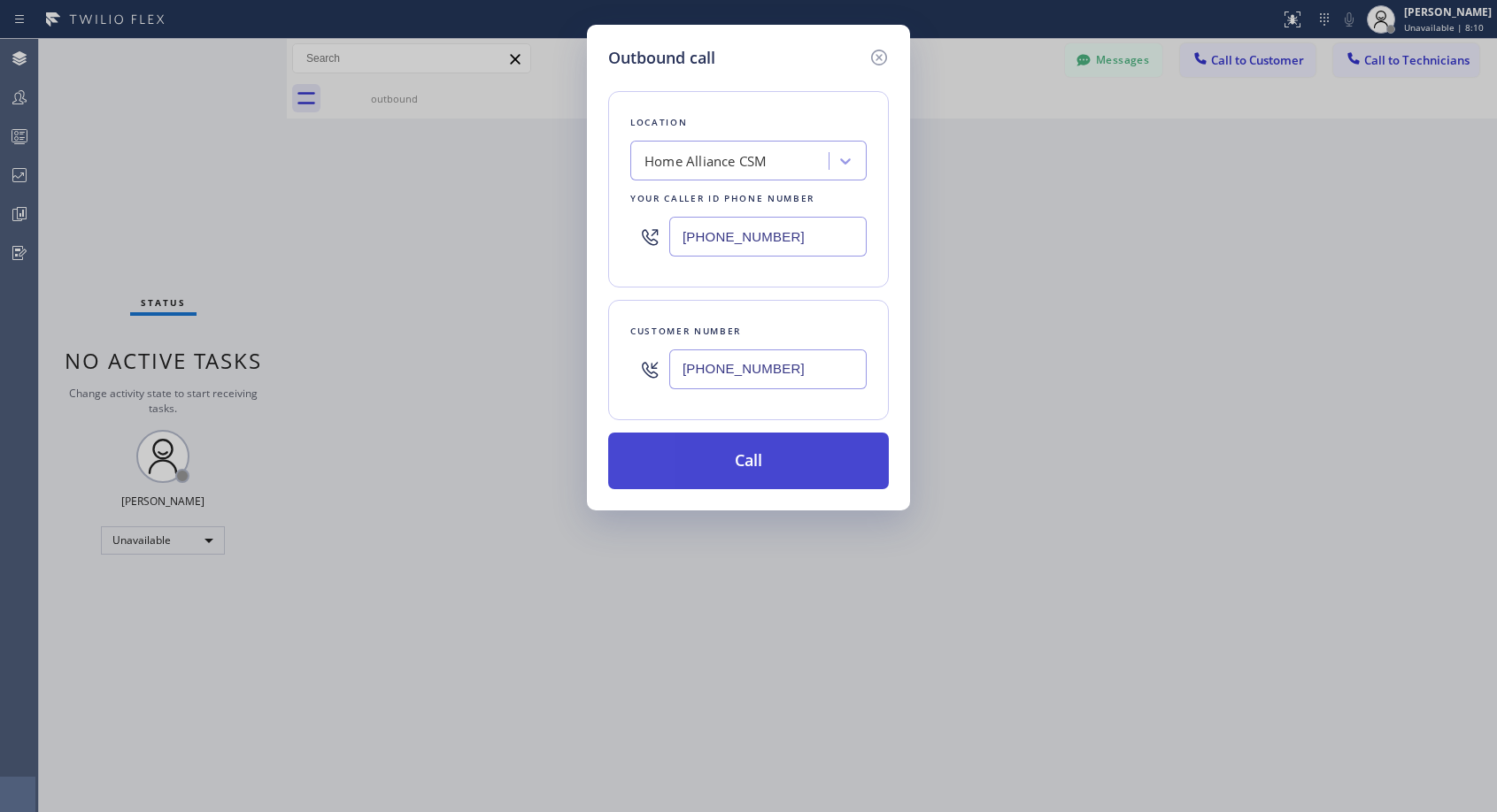
type input "(310) 922-4936"
click at [789, 457] on button "Call" at bounding box center [748, 460] width 281 height 57
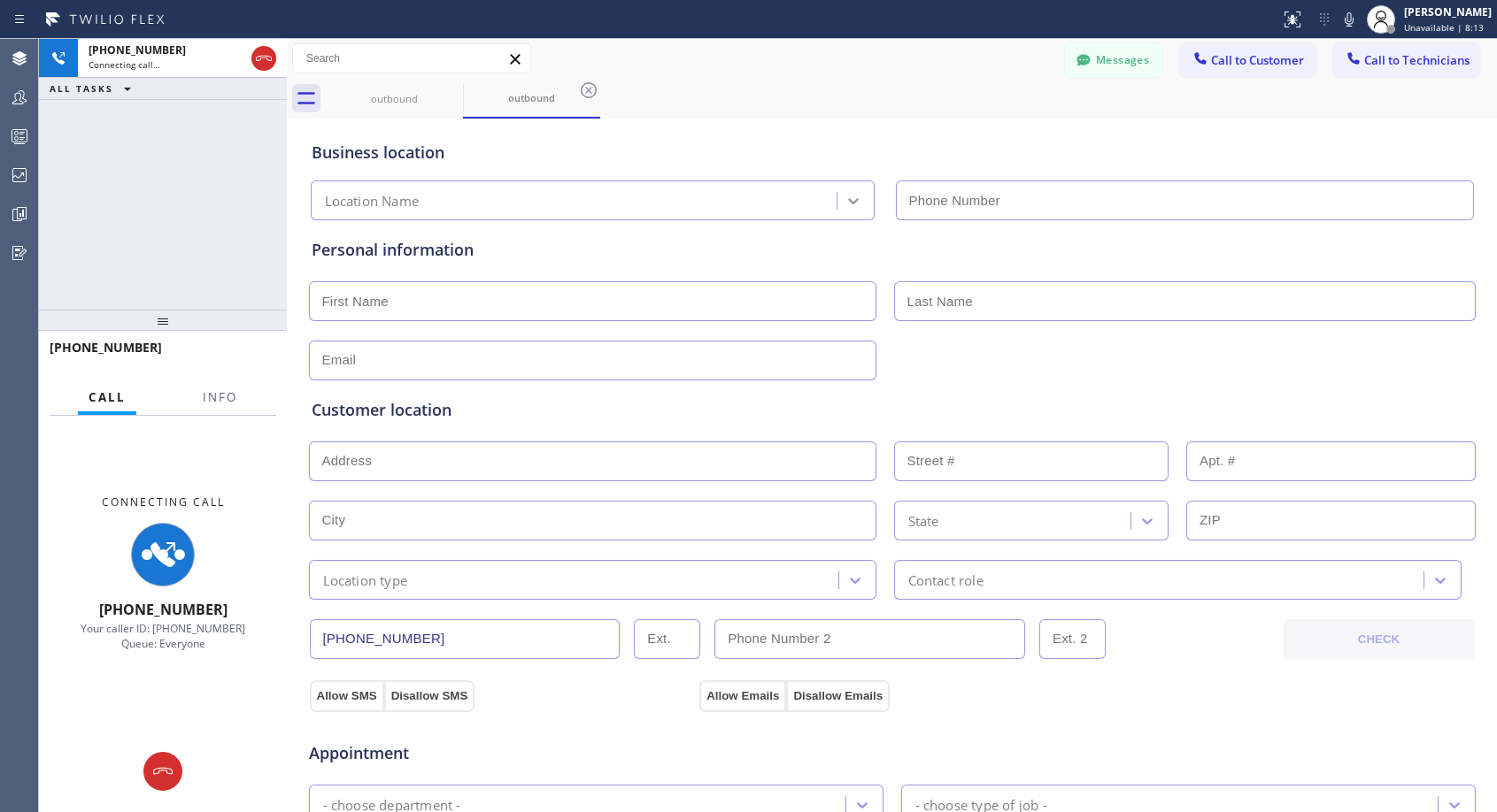
type input "[PHONE_NUMBER]"
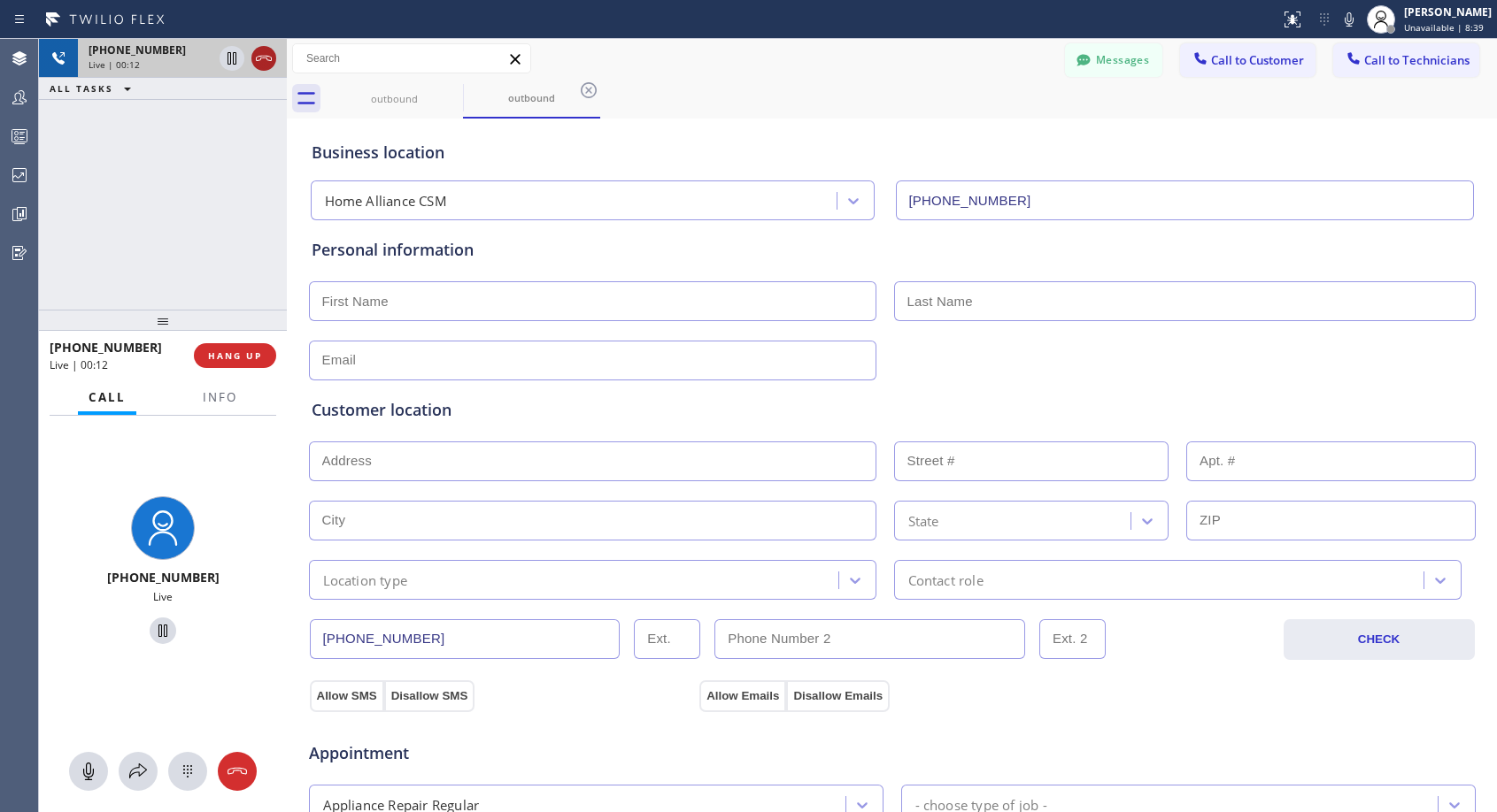
click at [265, 58] on icon at bounding box center [264, 58] width 16 height 5
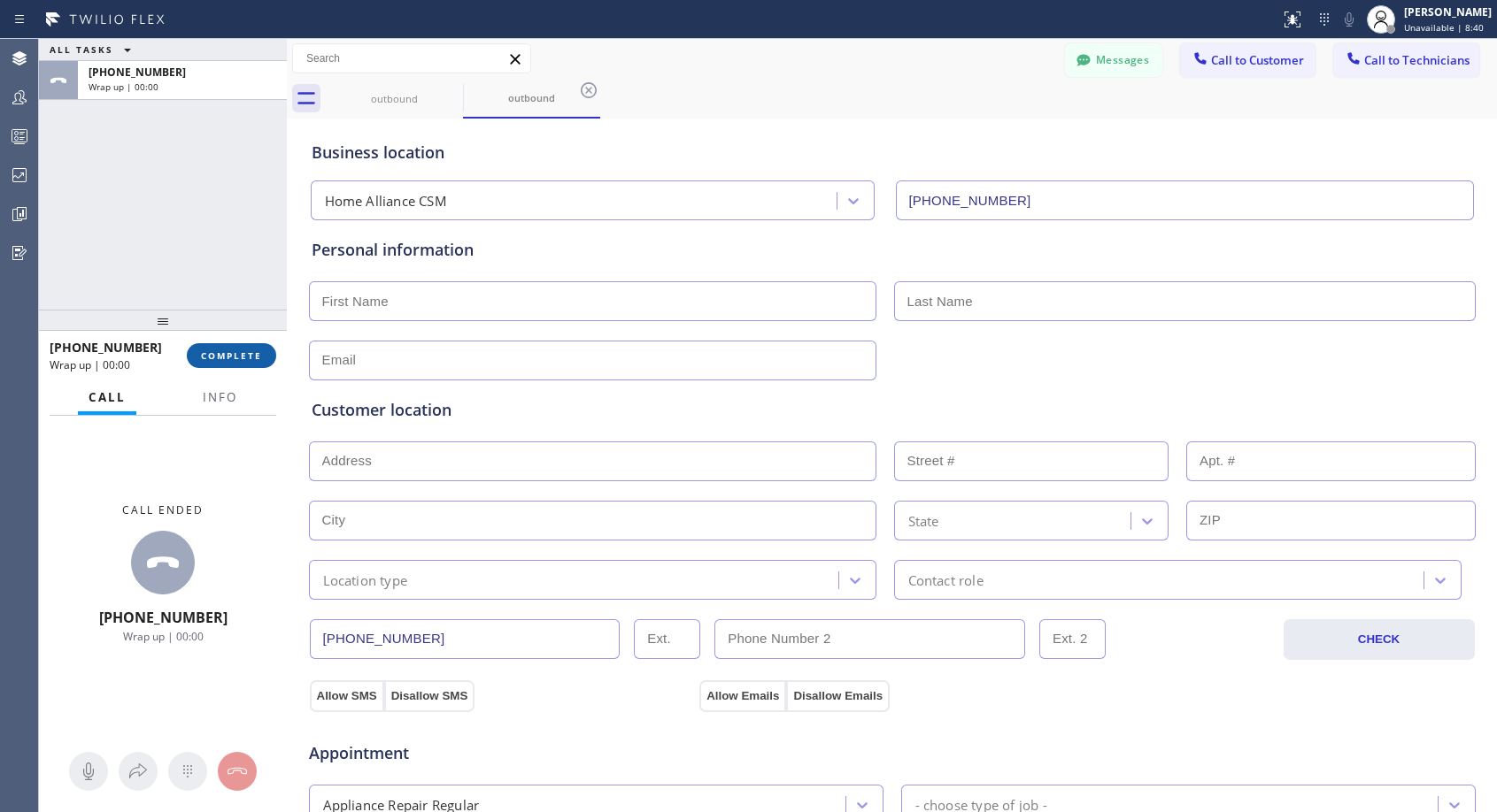
click at [228, 356] on span "COMPLETE" at bounding box center [232, 355] width 62 height 12
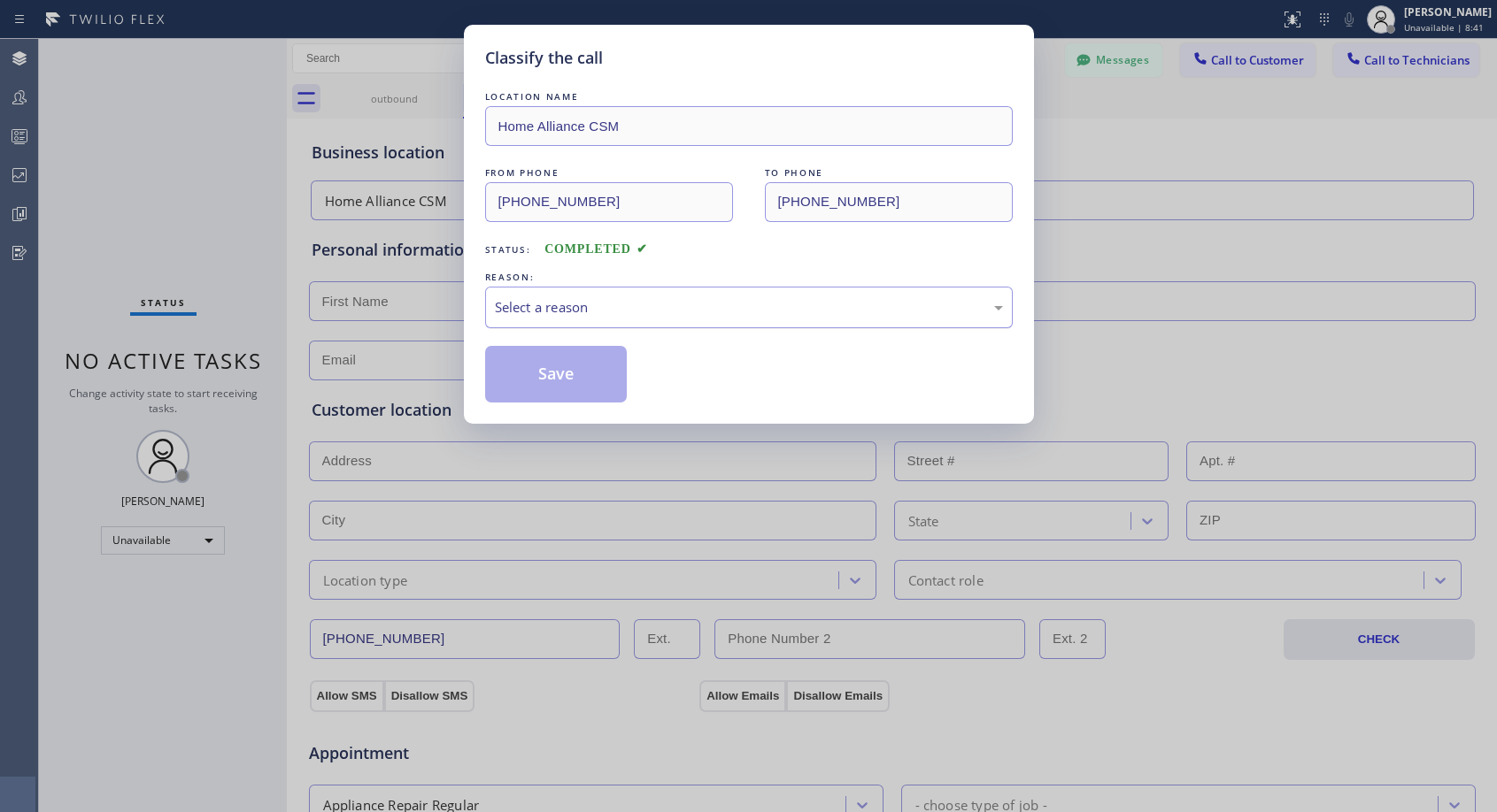
click at [685, 322] on div "Select a reason" at bounding box center [749, 307] width 528 height 42
click at [544, 382] on button "Save" at bounding box center [557, 374] width 143 height 57
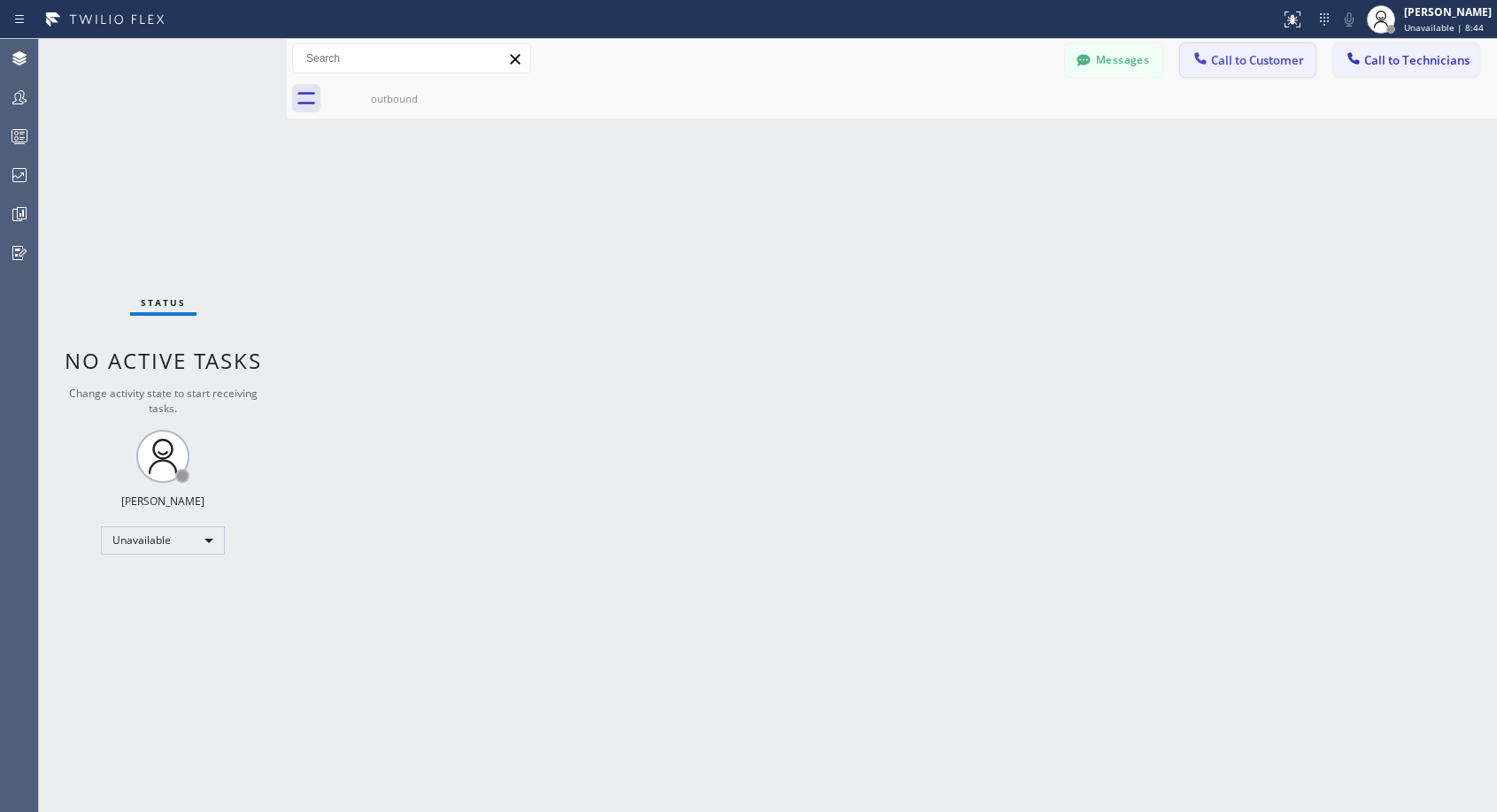
click at [1218, 61] on span "Call to Customer" at bounding box center [1257, 60] width 93 height 16
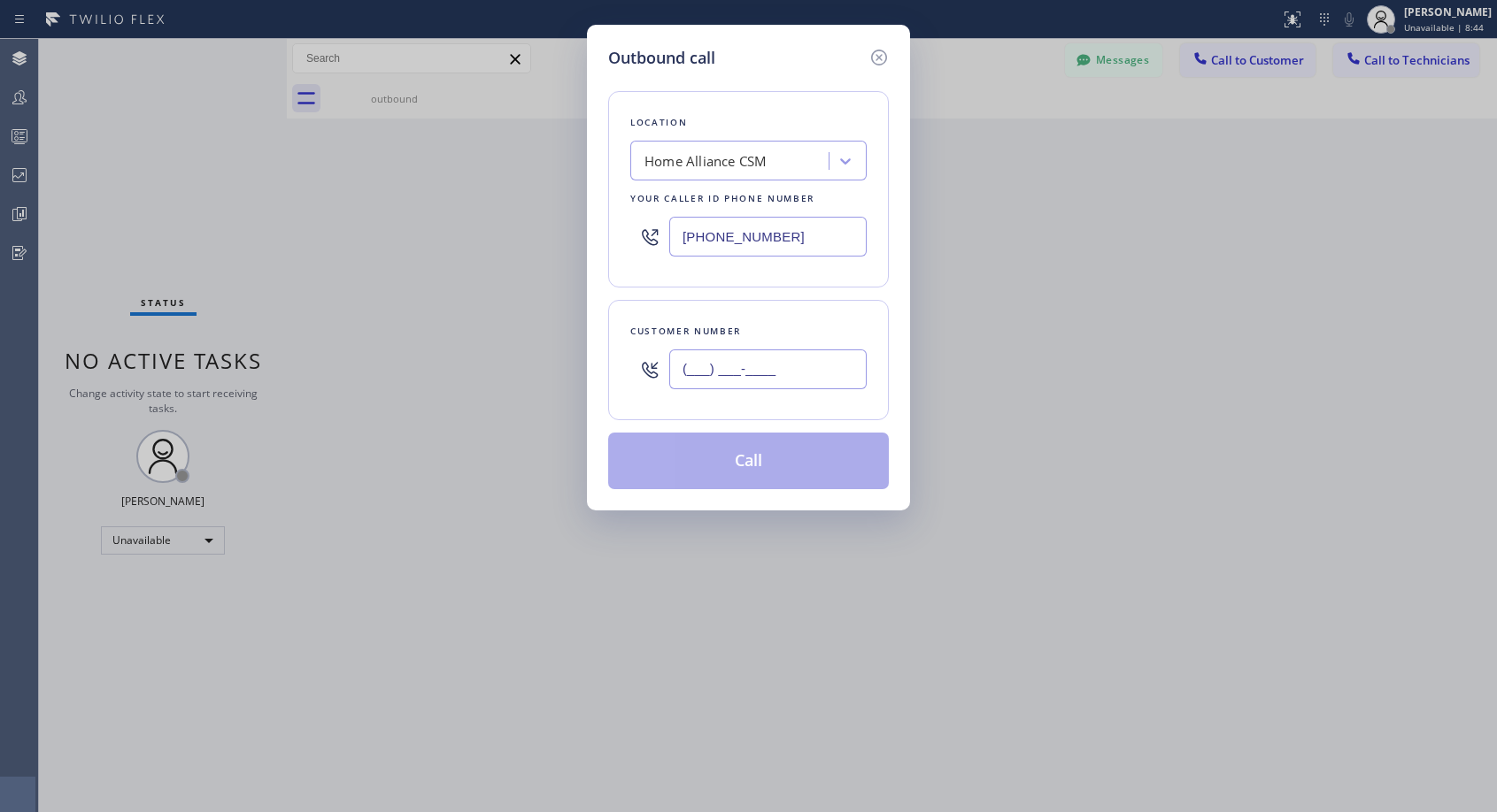
click at [832, 369] on input "(___) ___-____" at bounding box center [767, 369] width 197 height 40
paste input "310) 922-4933"
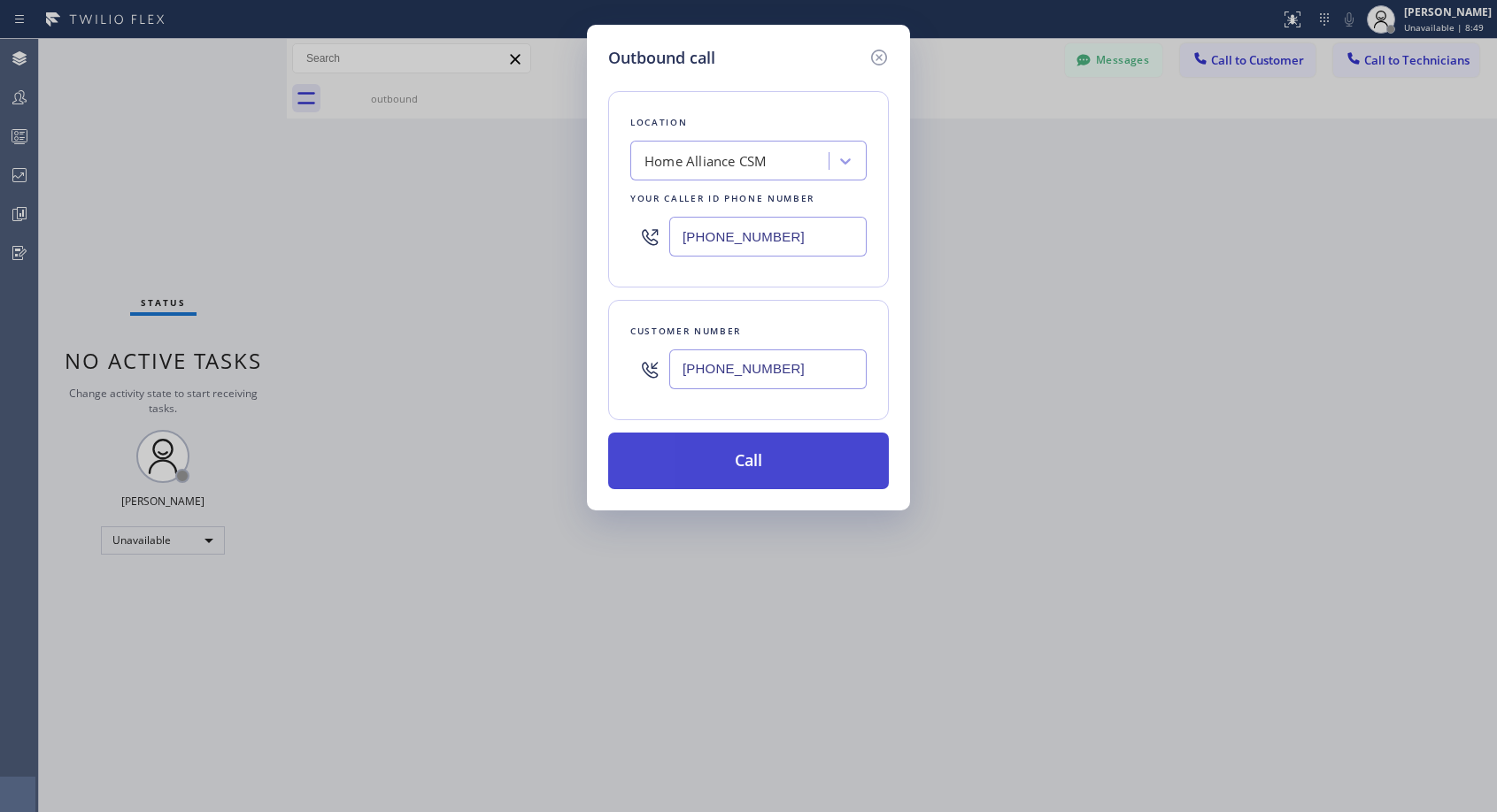
type input "(310) 922-4937"
click at [797, 442] on button "Call" at bounding box center [748, 460] width 281 height 57
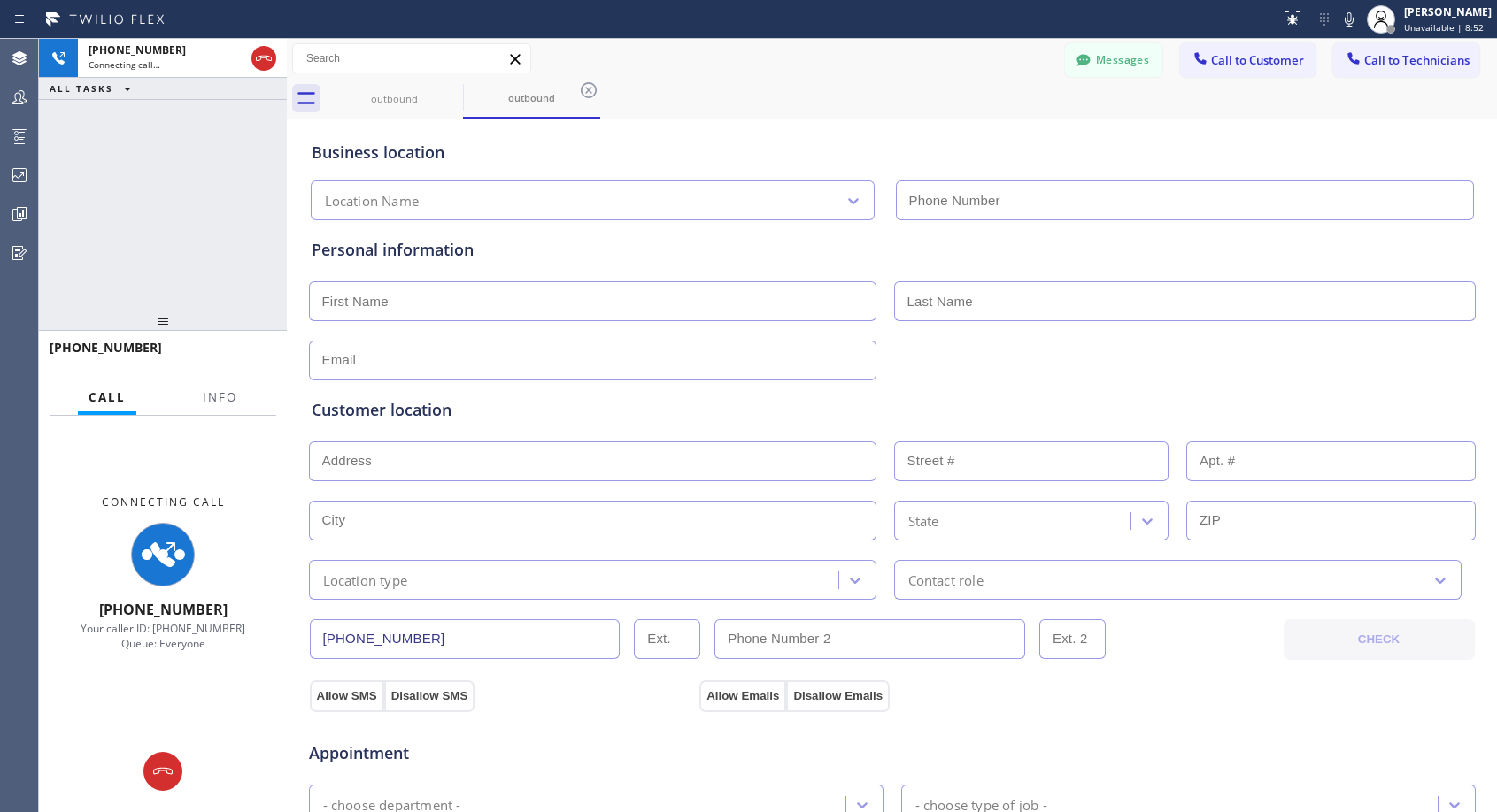
type input "[PHONE_NUMBER]"
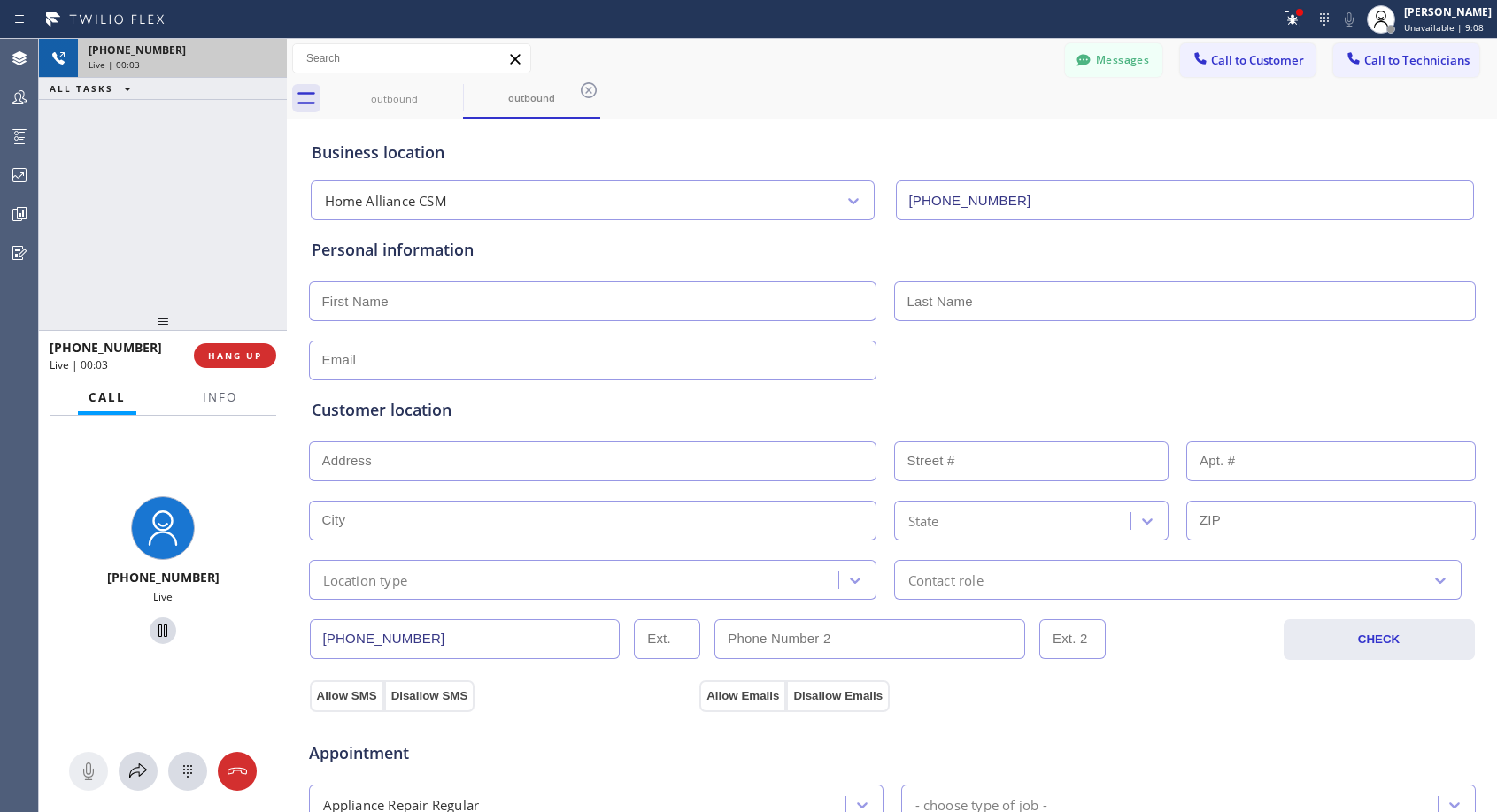
click at [264, 60] on div "Live | 00:03" at bounding box center [182, 64] width 187 height 12
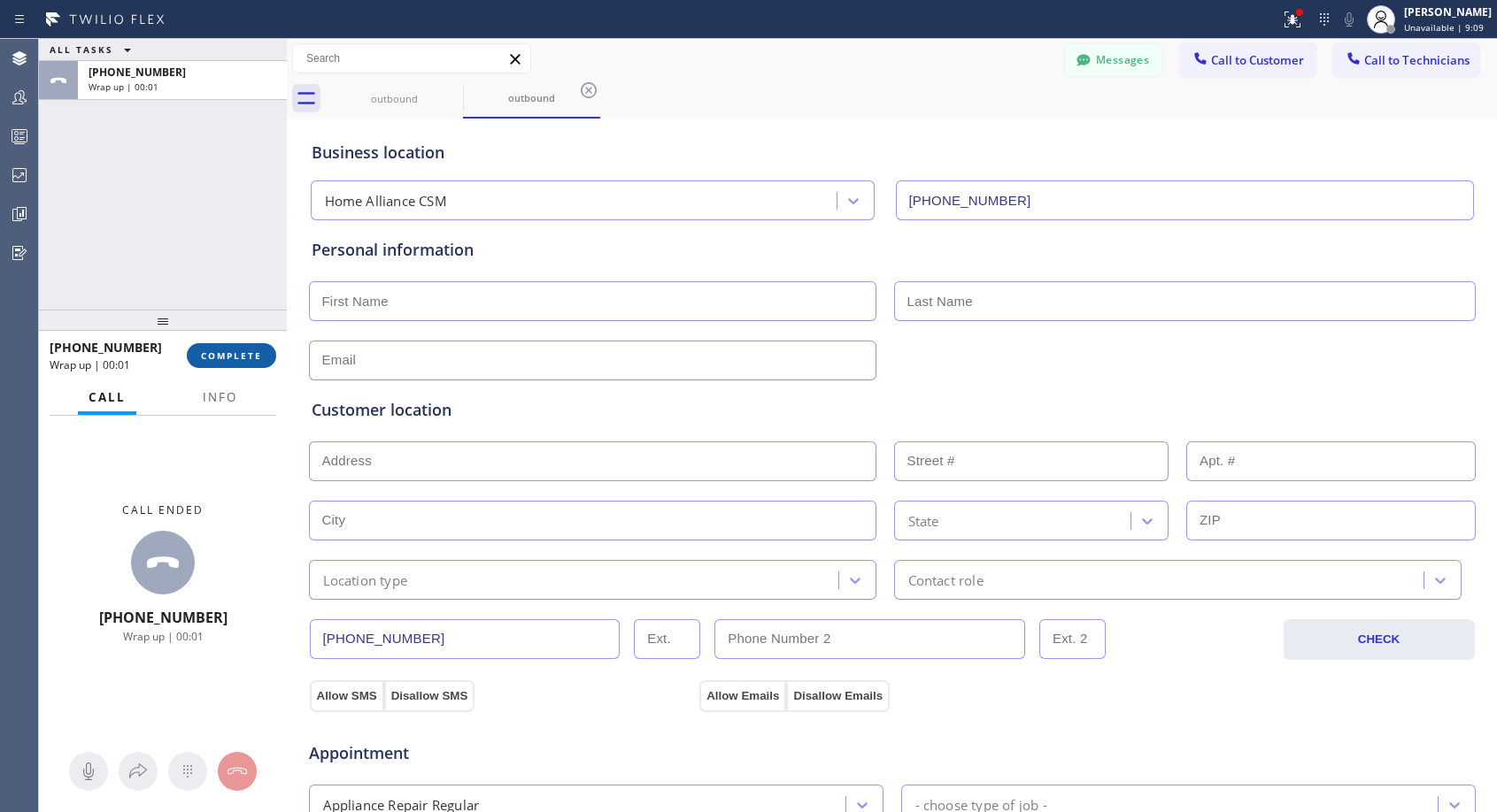
click at [239, 342] on div "+13109224937 Wrap up | 00:01 COMPLETE" at bounding box center [163, 355] width 226 height 46
click at [239, 345] on button "COMPLETE" at bounding box center [231, 355] width 89 height 25
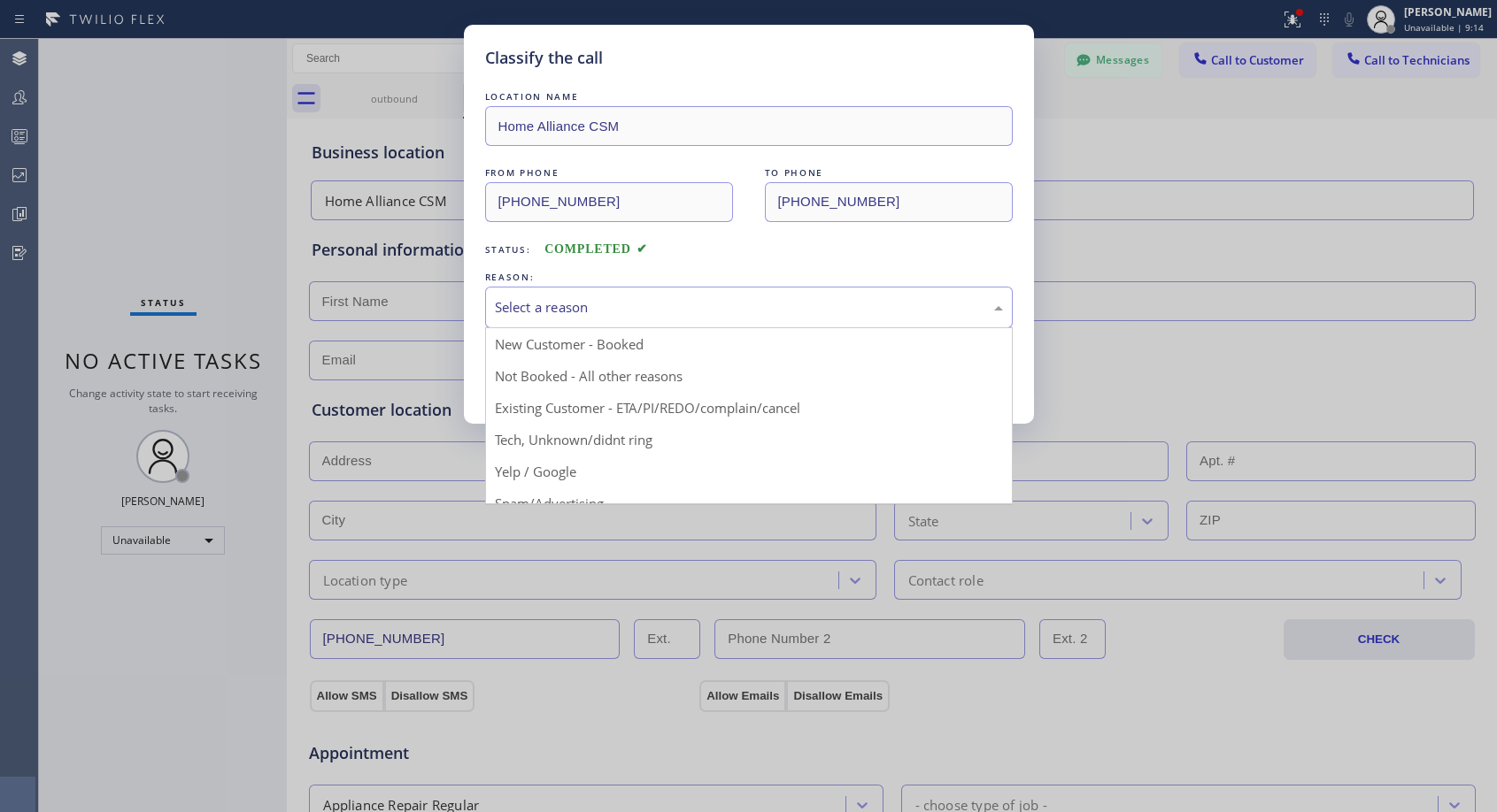
click at [618, 311] on div "Select a reason" at bounding box center [749, 307] width 508 height 21
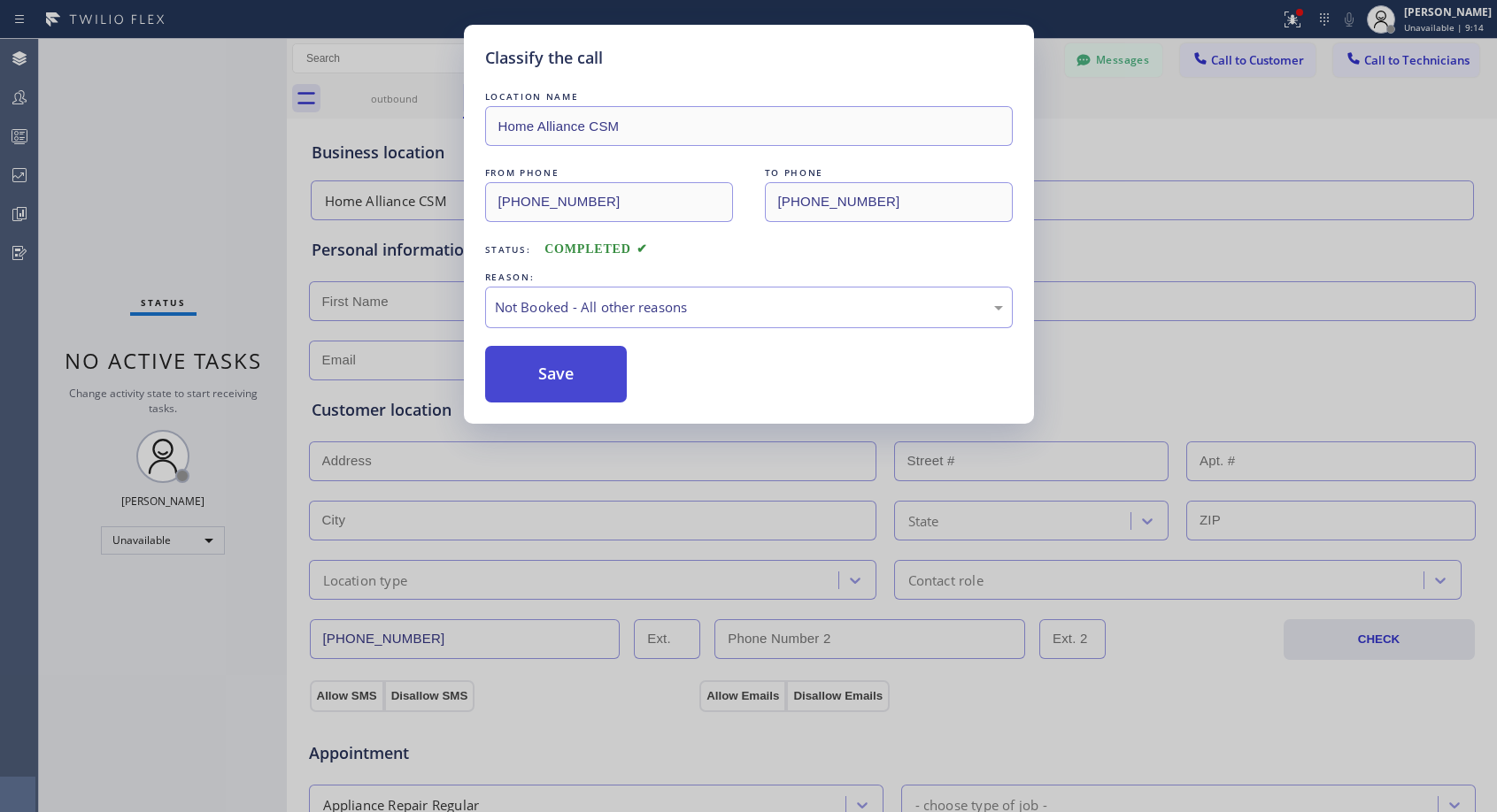
click at [564, 373] on button "Save" at bounding box center [557, 374] width 143 height 57
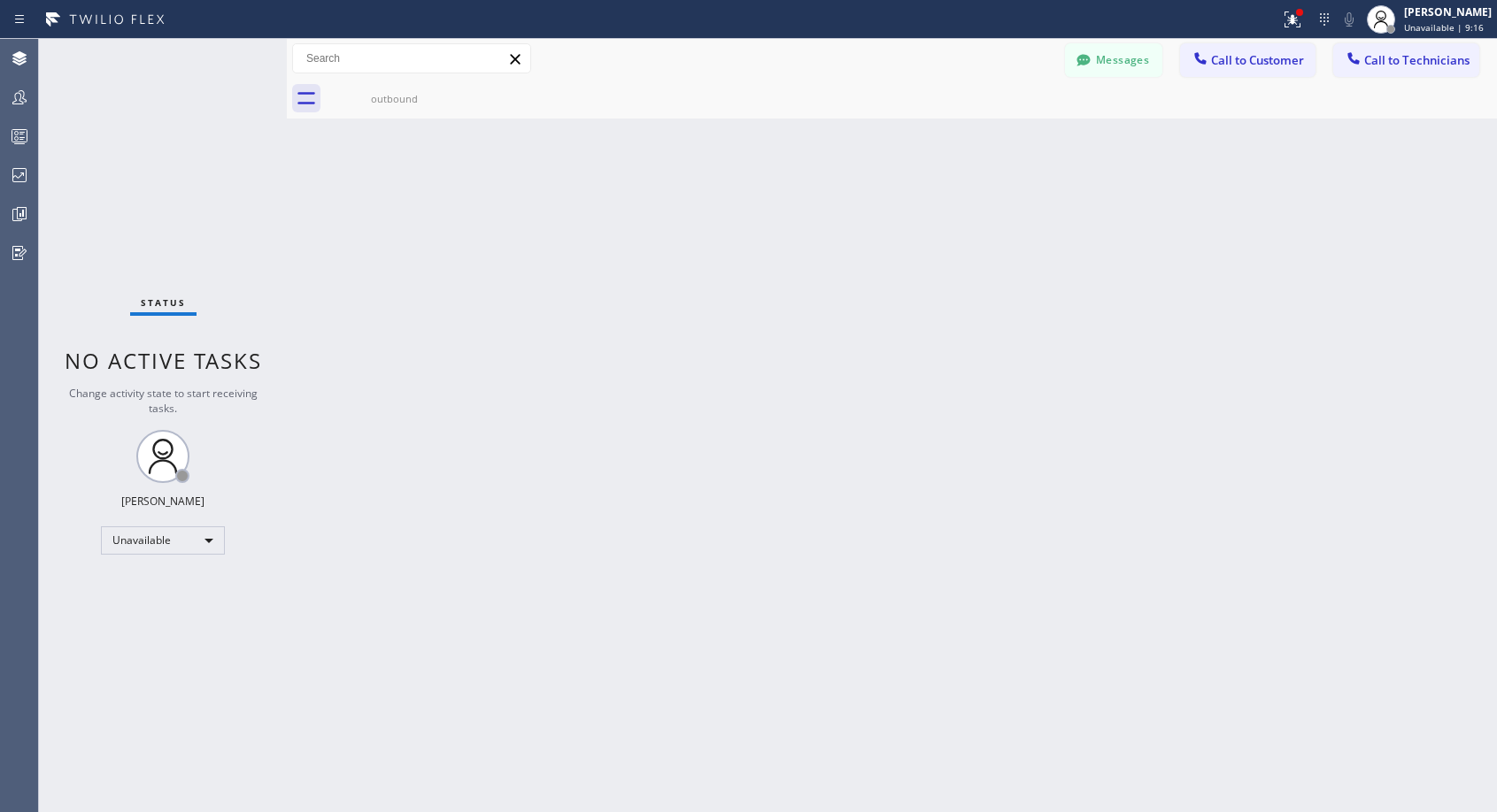
drag, startPoint x: 1218, startPoint y: 58, endPoint x: 1149, endPoint y: 97, distance: 79.3
click at [1218, 58] on span "Call to Customer" at bounding box center [1257, 60] width 93 height 16
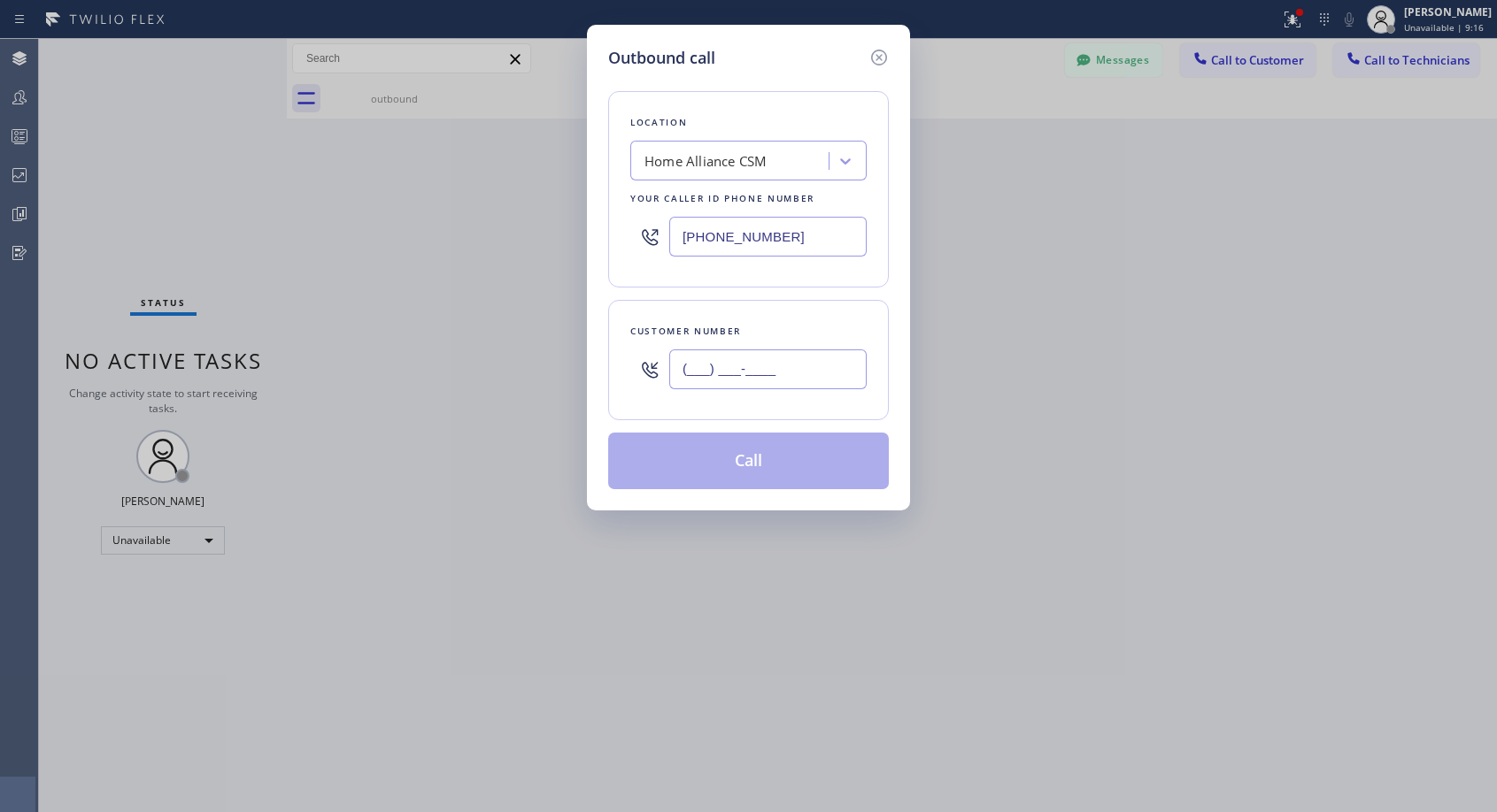
click at [792, 370] on input "(___) ___-____" at bounding box center [767, 369] width 197 height 40
paste input "310) 922-4933"
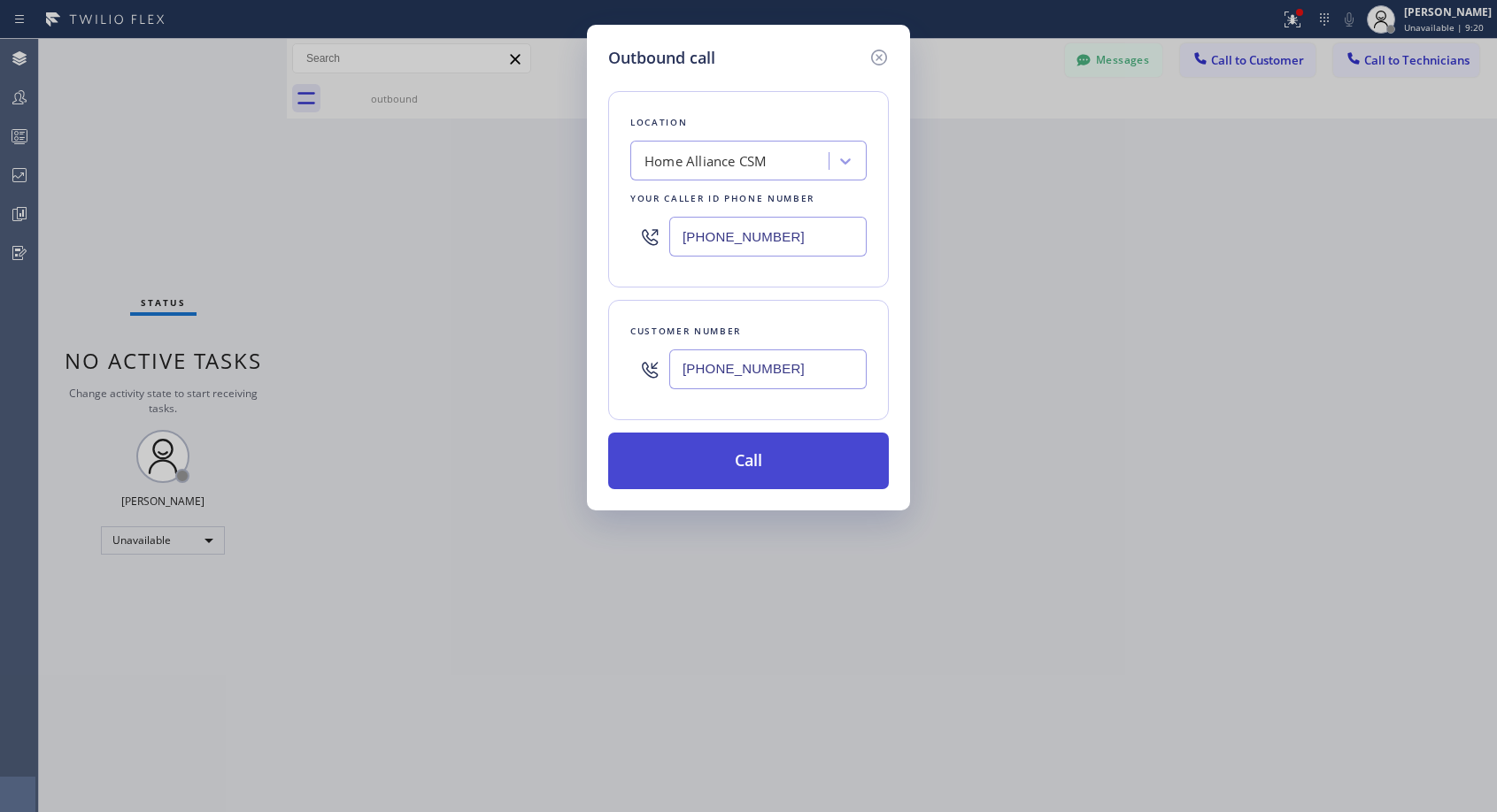
type input "(310) 922-4938"
click at [821, 461] on button "Call" at bounding box center [748, 460] width 281 height 57
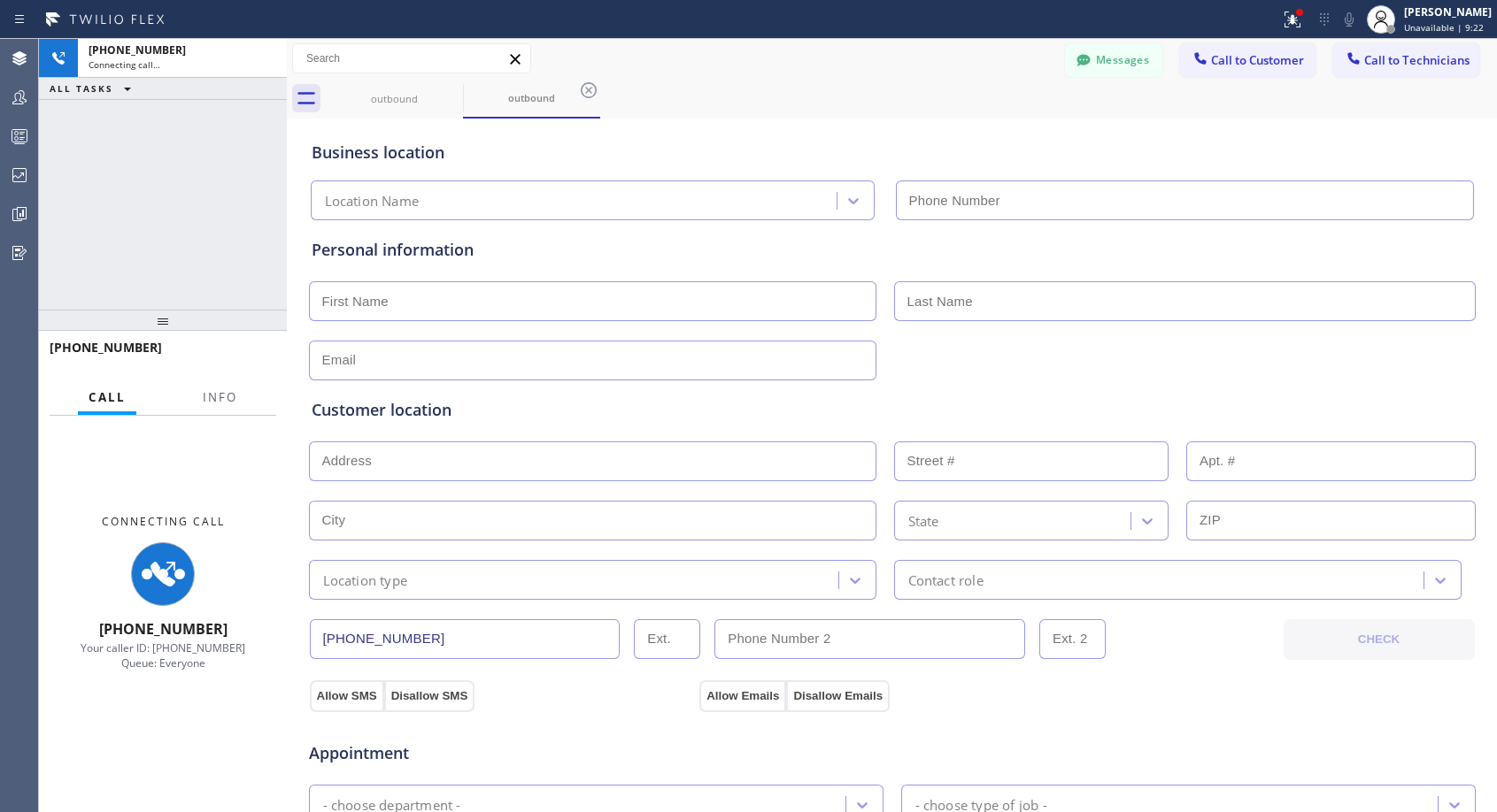
type input "[PHONE_NUMBER]"
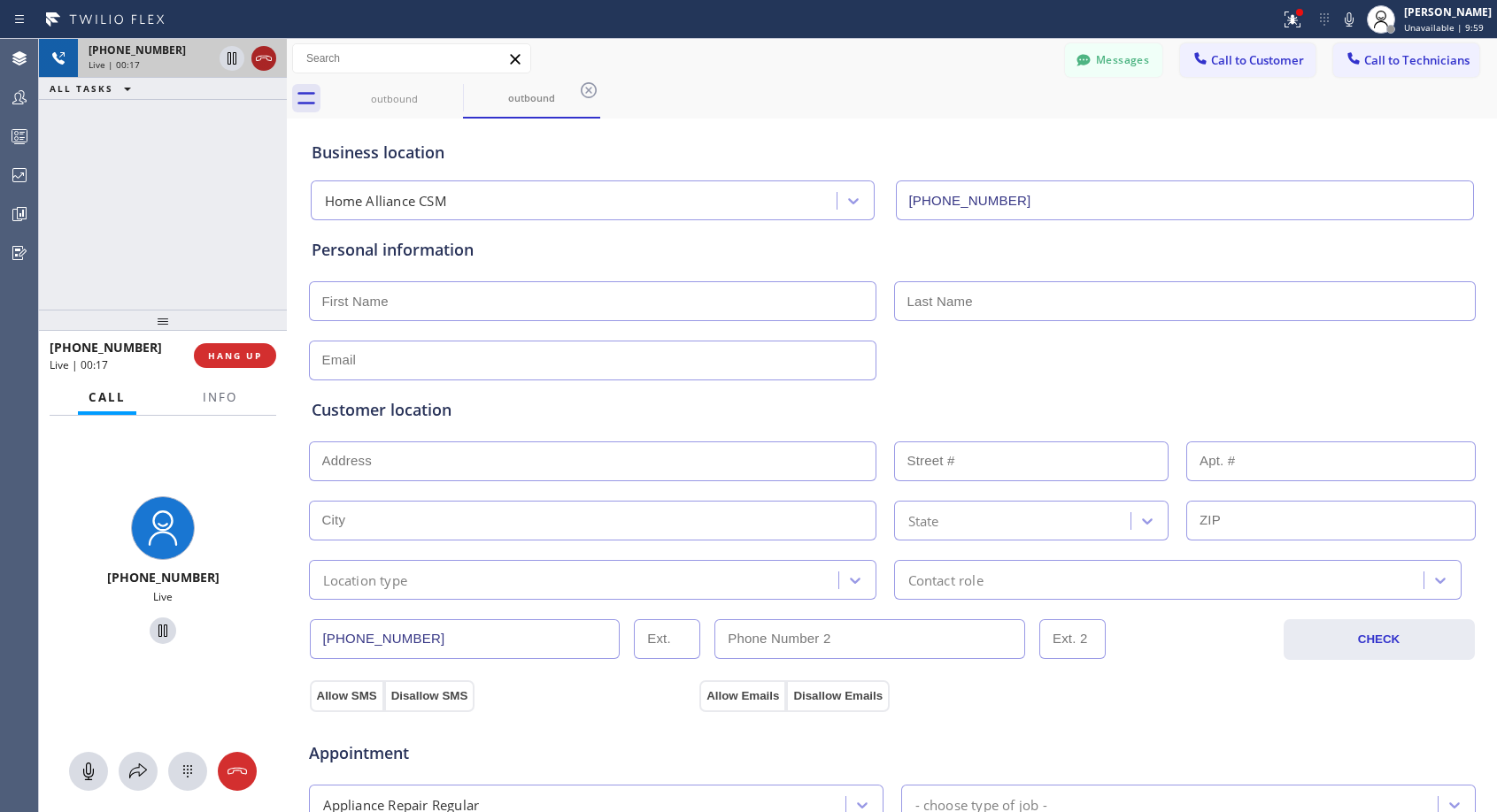
click at [258, 61] on icon at bounding box center [263, 58] width 21 height 21
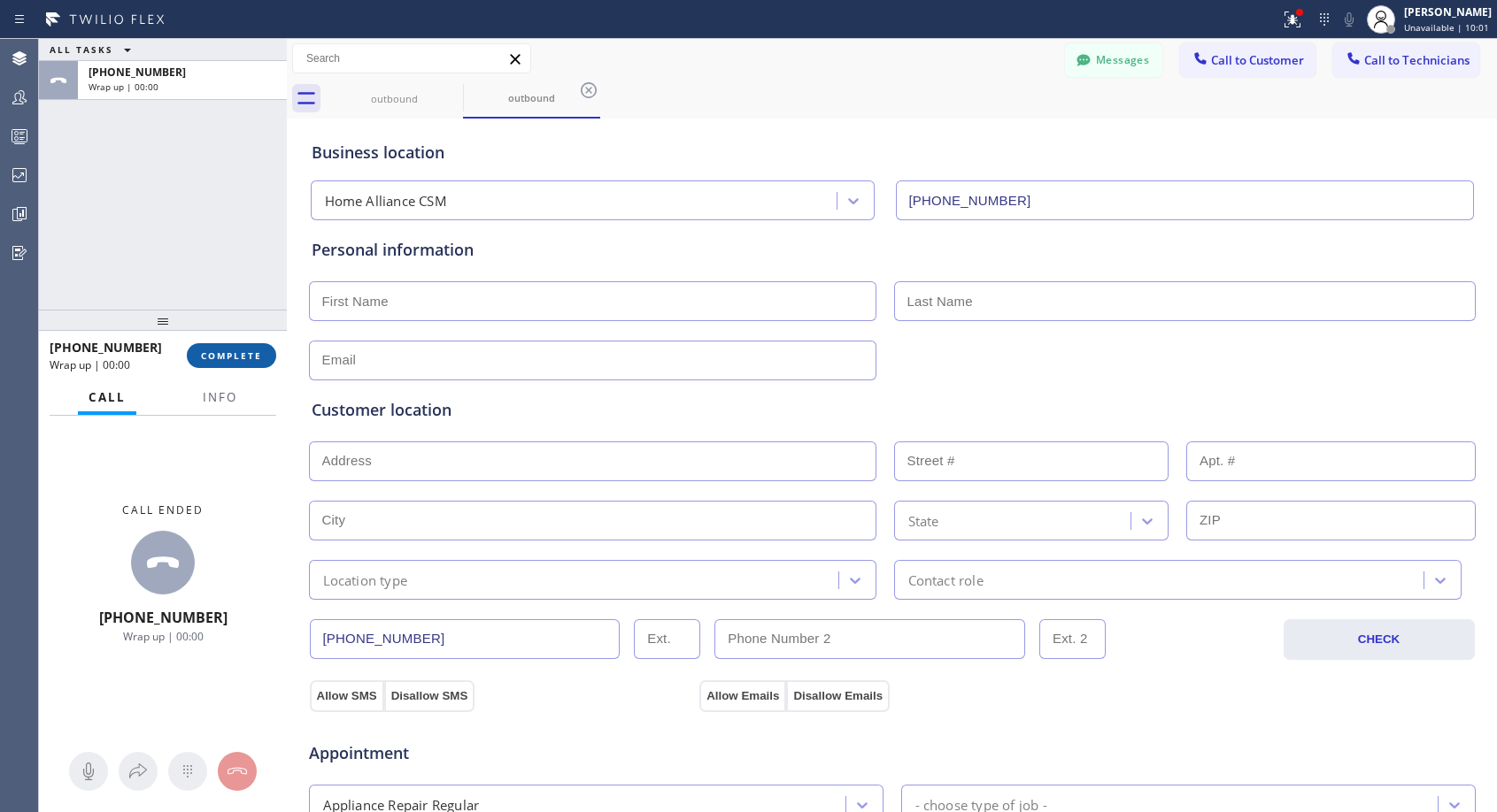
click at [254, 351] on span "COMPLETE" at bounding box center [232, 355] width 62 height 12
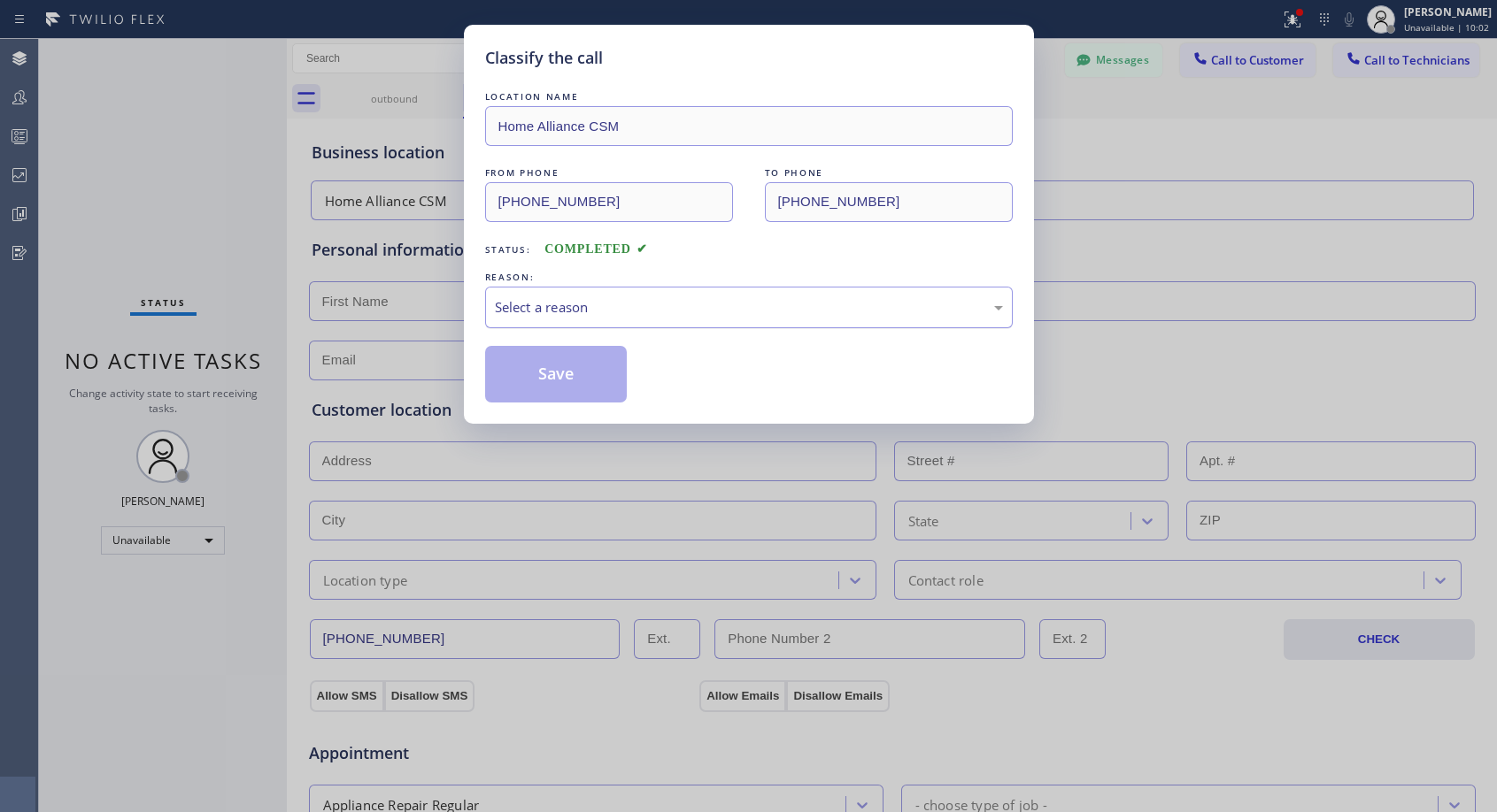
click at [659, 301] on div "Select a reason" at bounding box center [749, 307] width 508 height 21
click at [586, 373] on button "Save" at bounding box center [557, 374] width 143 height 57
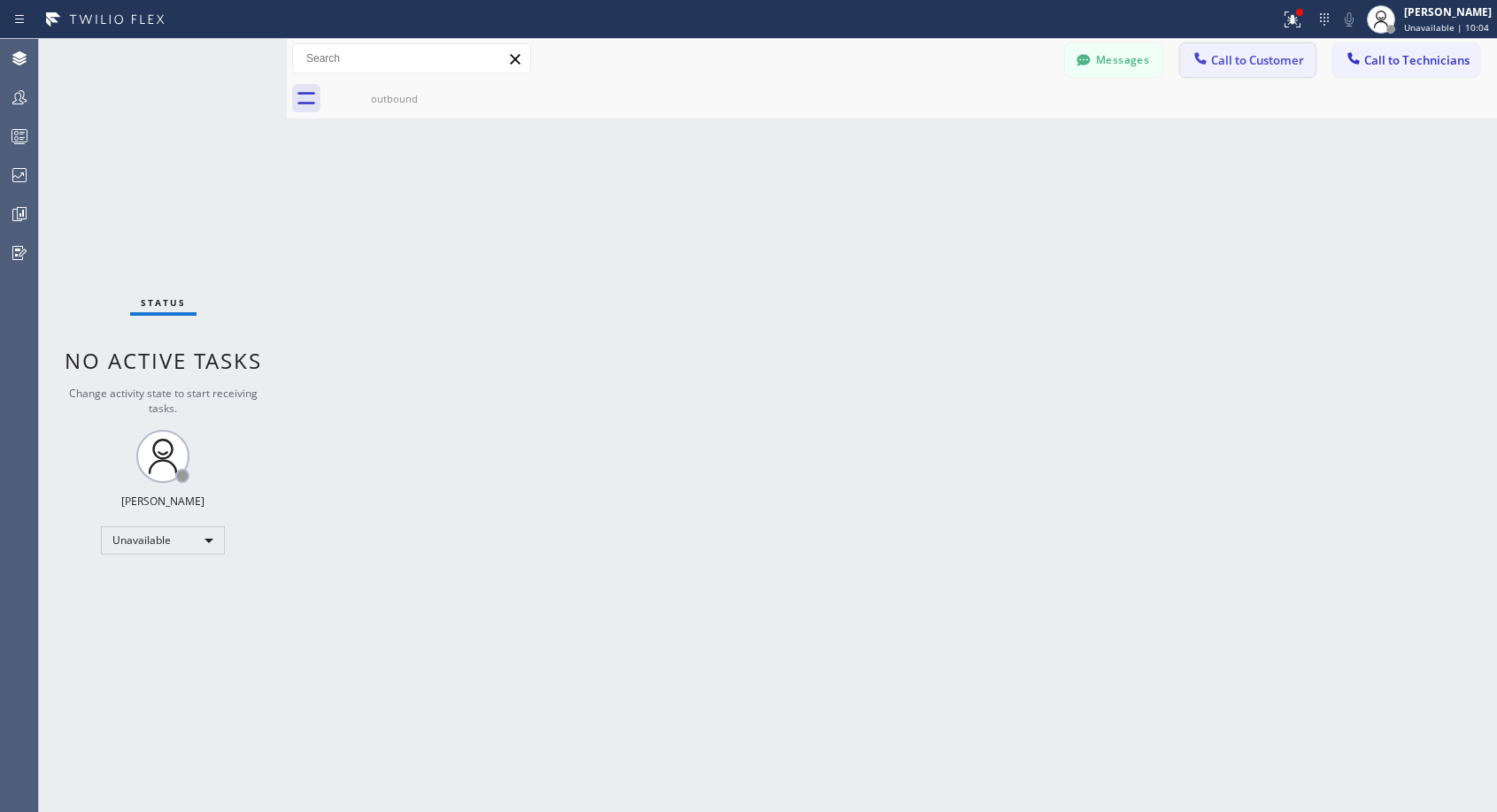
click at [1244, 62] on span "Call to Customer" at bounding box center [1257, 60] width 93 height 16
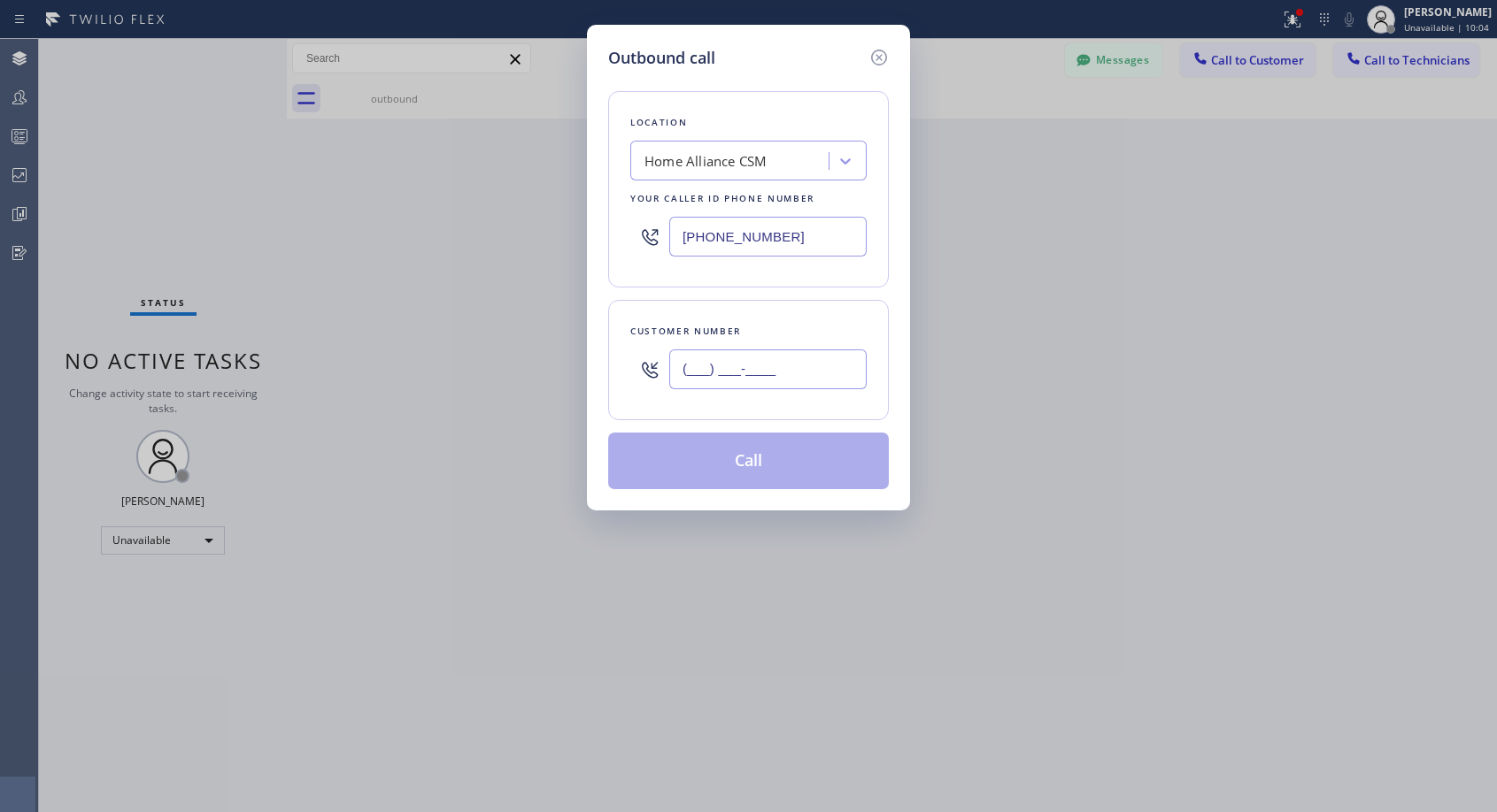
click at [808, 355] on input "(___) ___-____" at bounding box center [767, 369] width 197 height 40
paste input "310) 922-4933"
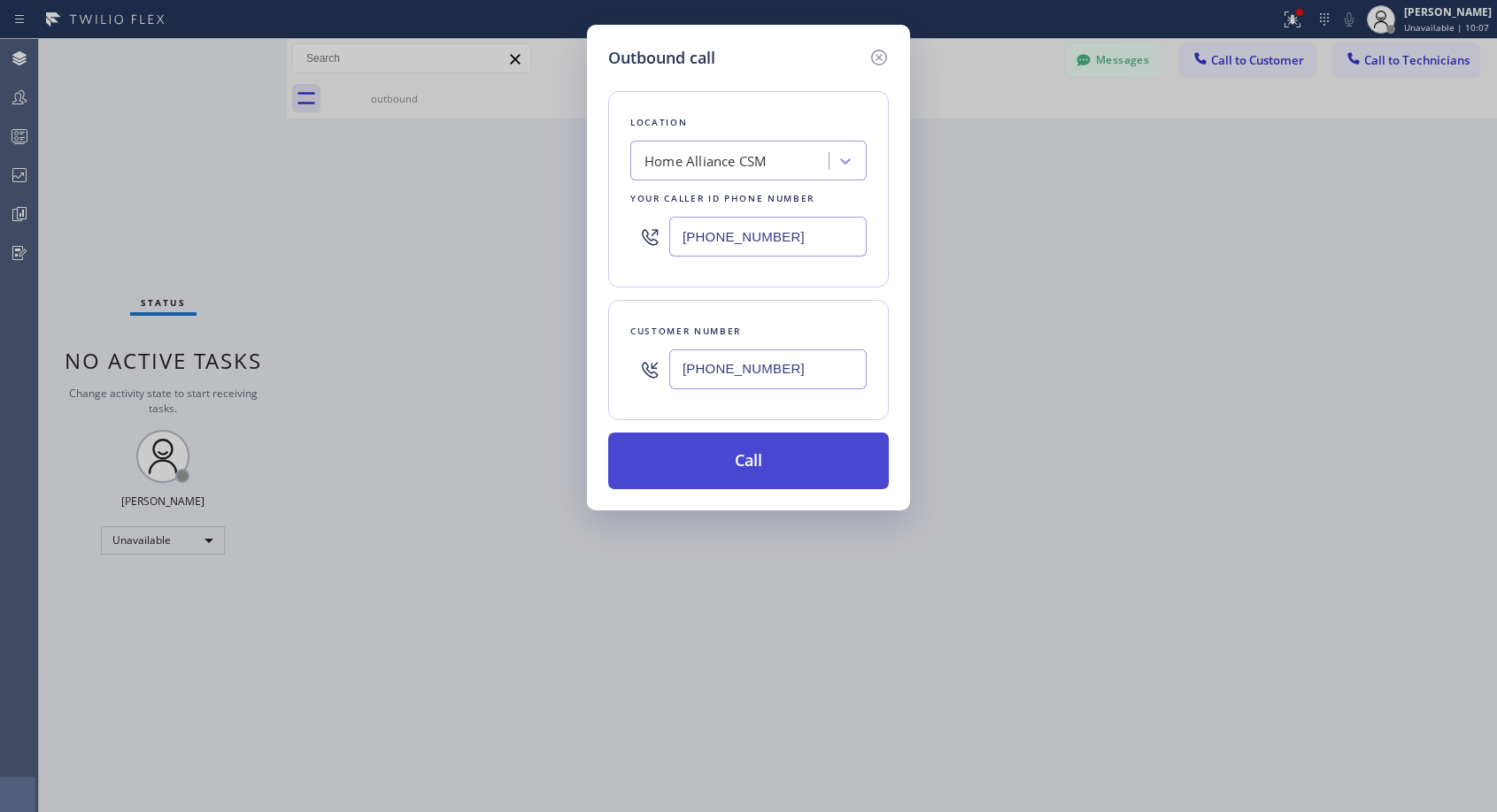
type input "(310) 922-4939"
click at [740, 473] on button "Call" at bounding box center [748, 460] width 281 height 57
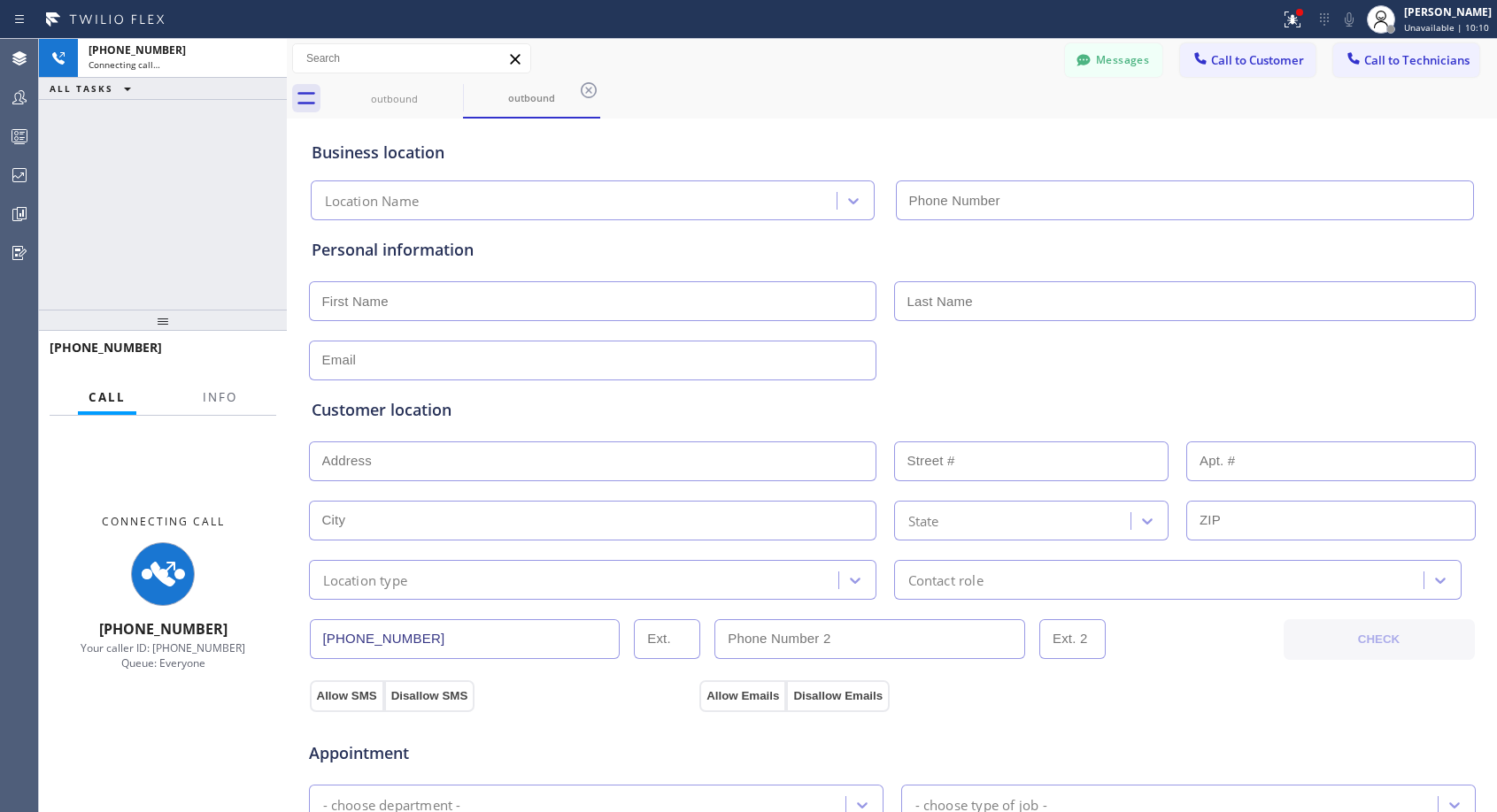
type input "[PHONE_NUMBER]"
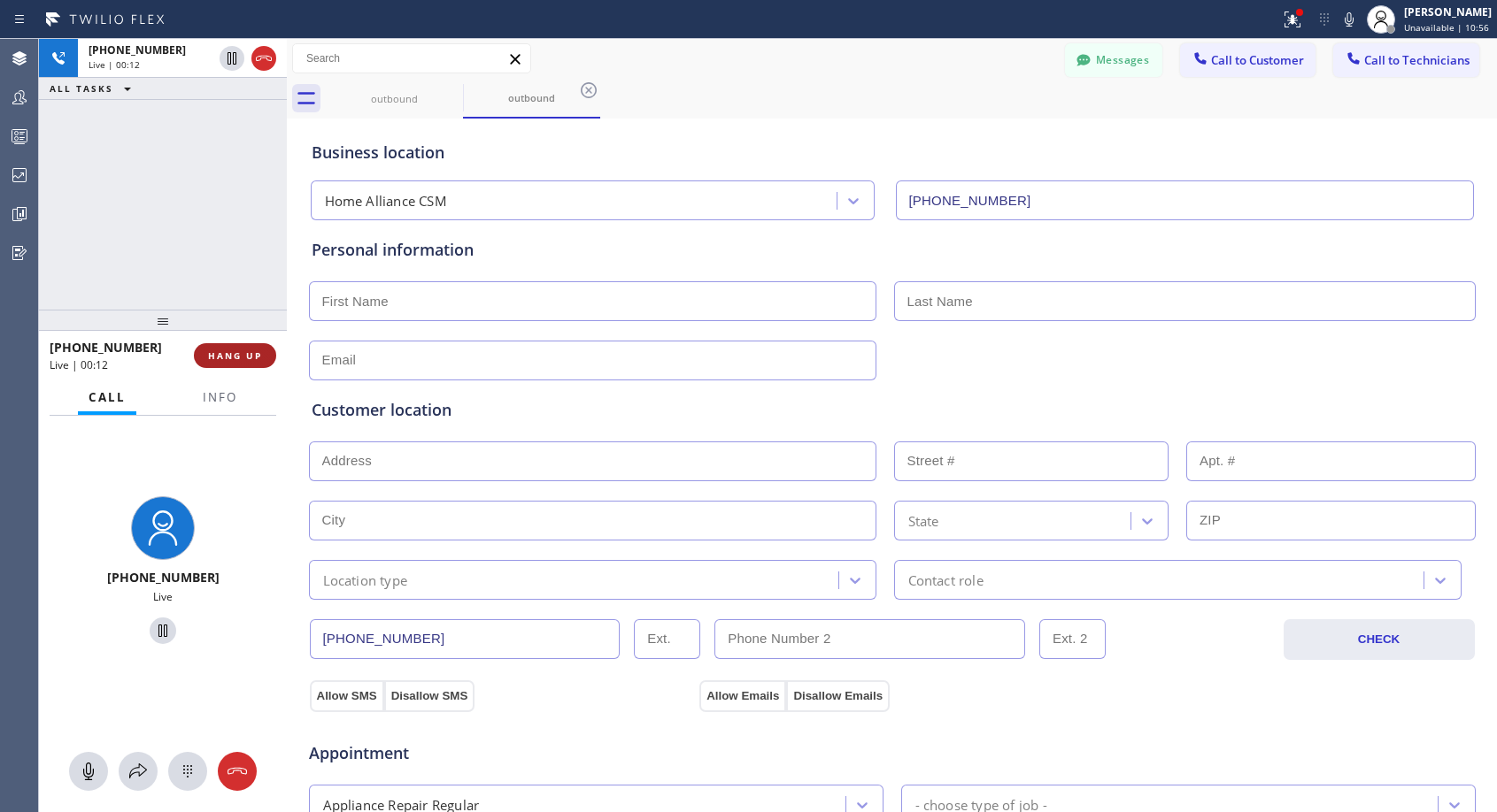
click at [249, 354] on span "HANG UP" at bounding box center [235, 355] width 54 height 12
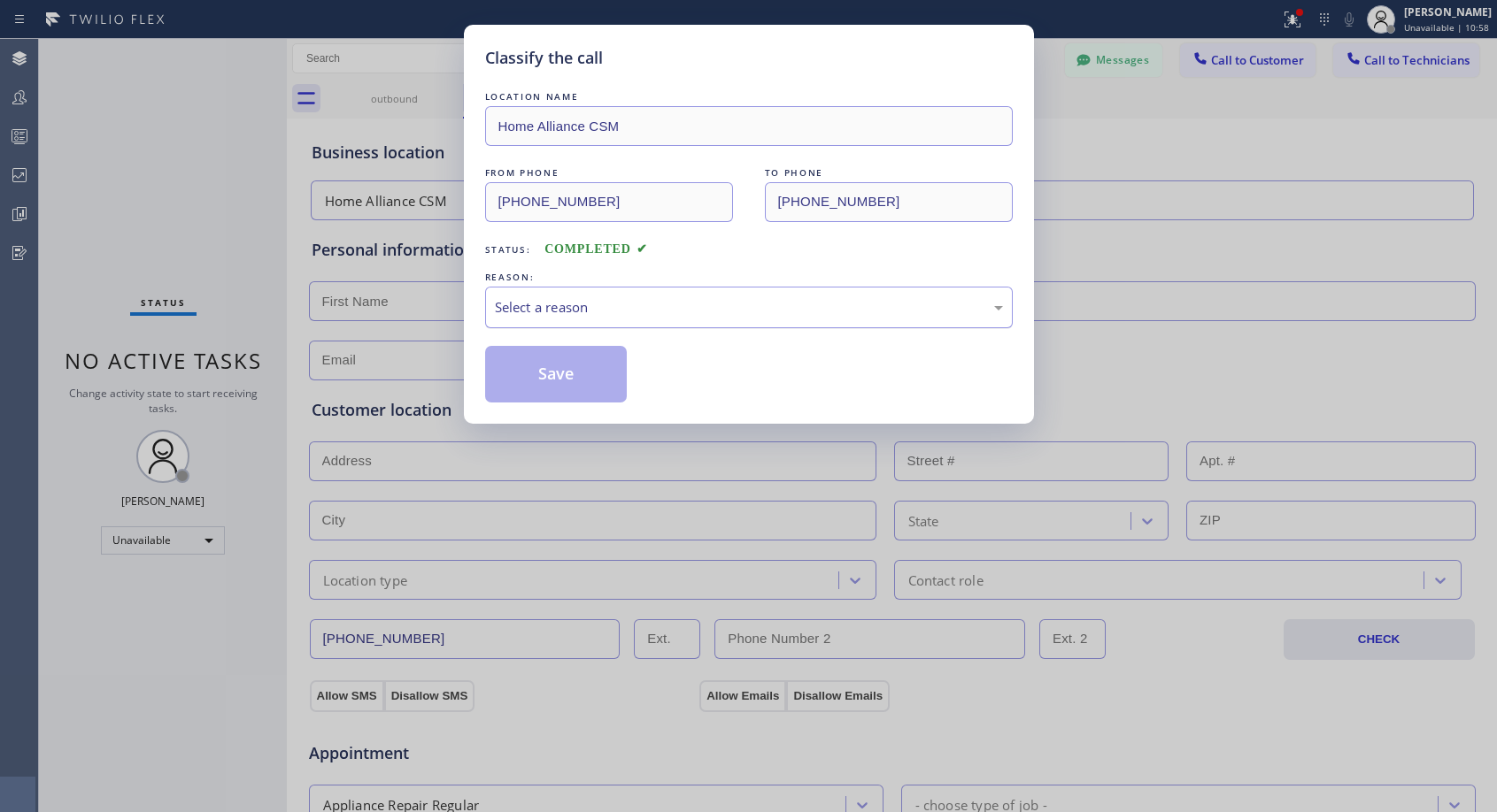
click at [601, 304] on div "Select a reason" at bounding box center [749, 307] width 508 height 21
click at [534, 379] on button "Save" at bounding box center [557, 374] width 143 height 57
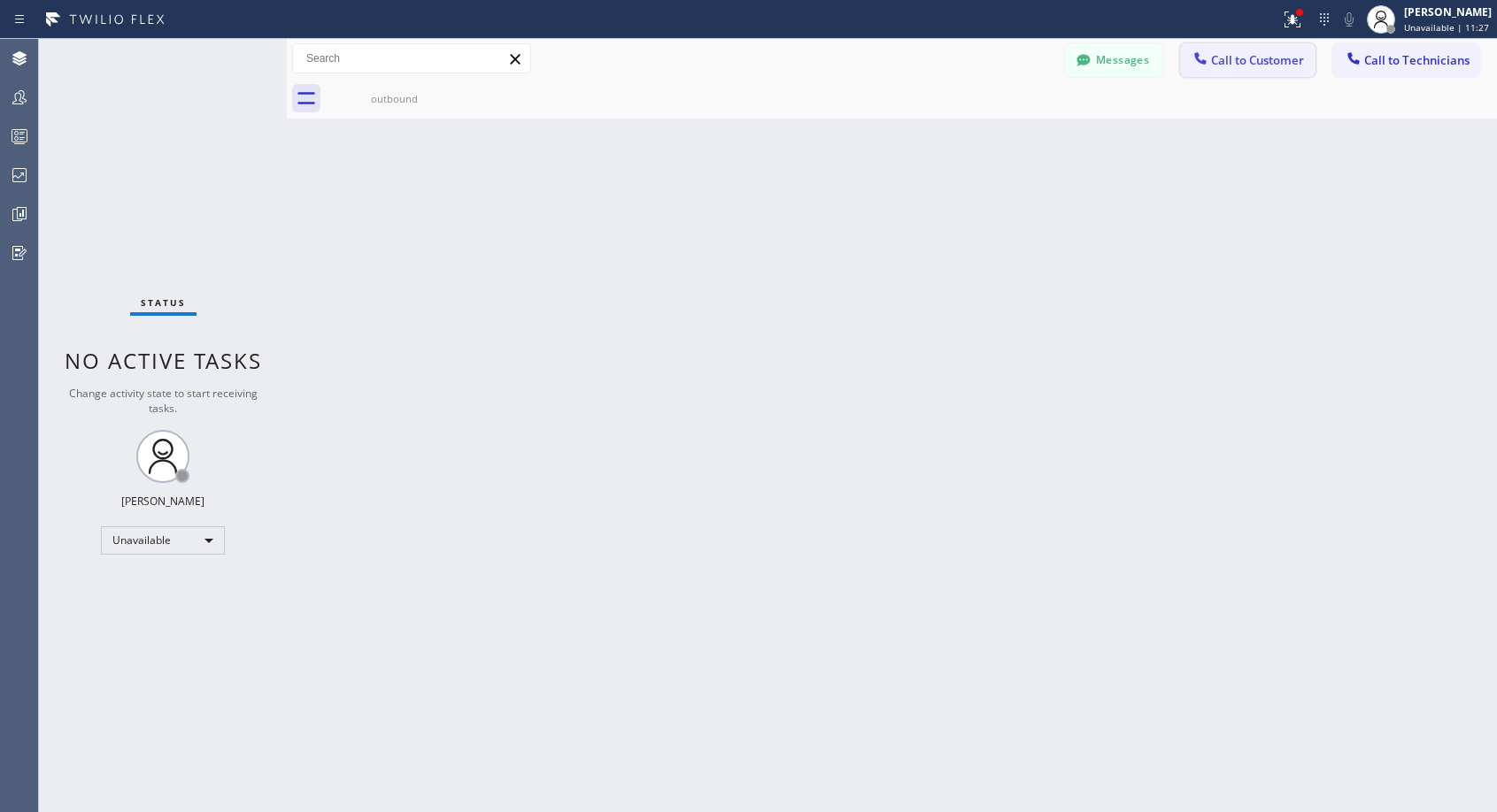
click at [1243, 64] on span "Call to Customer" at bounding box center [1257, 60] width 93 height 16
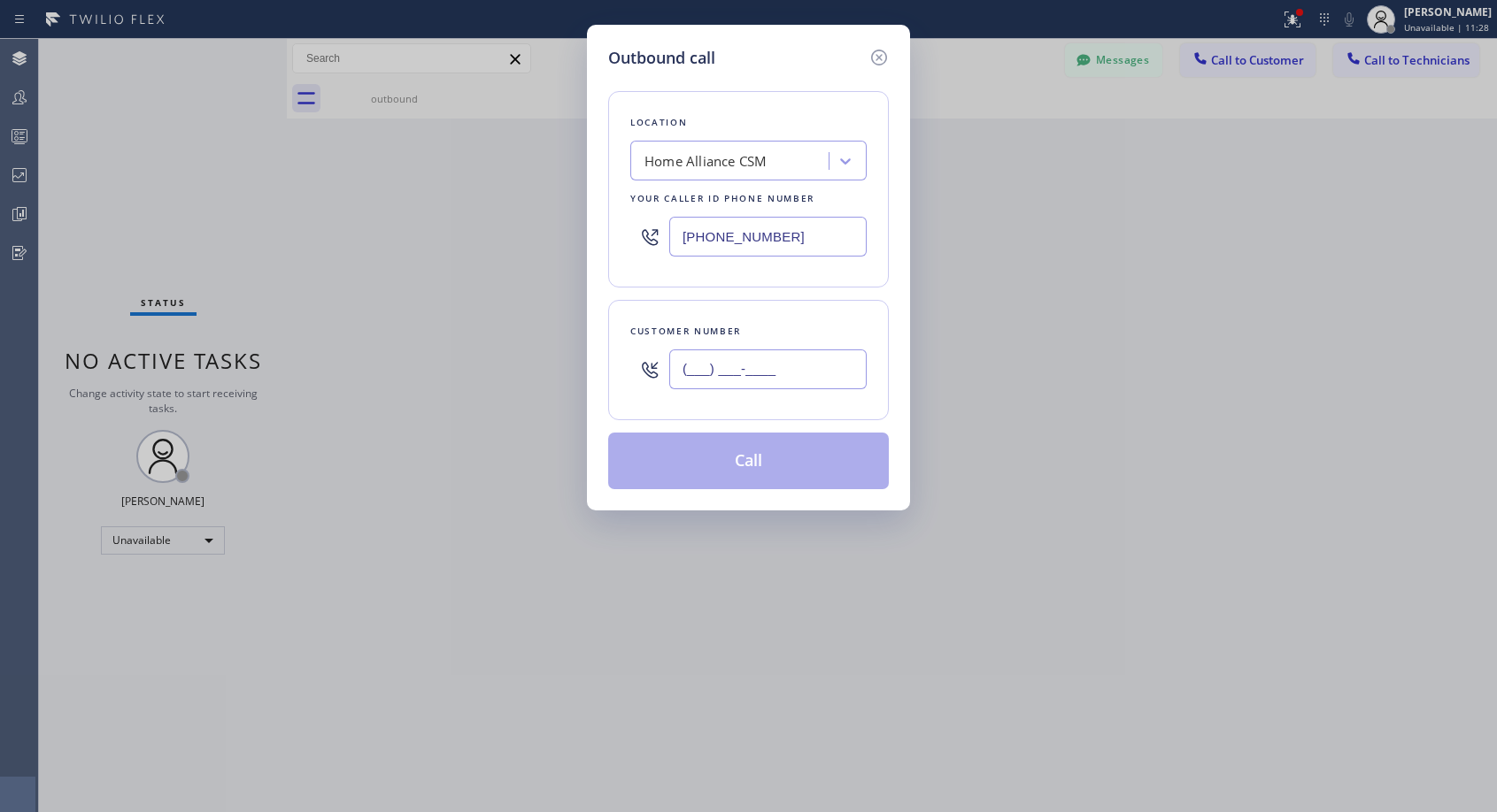
click at [782, 369] on input "(___) ___-____" at bounding box center [767, 369] width 197 height 40
paste input "818) 378-0558"
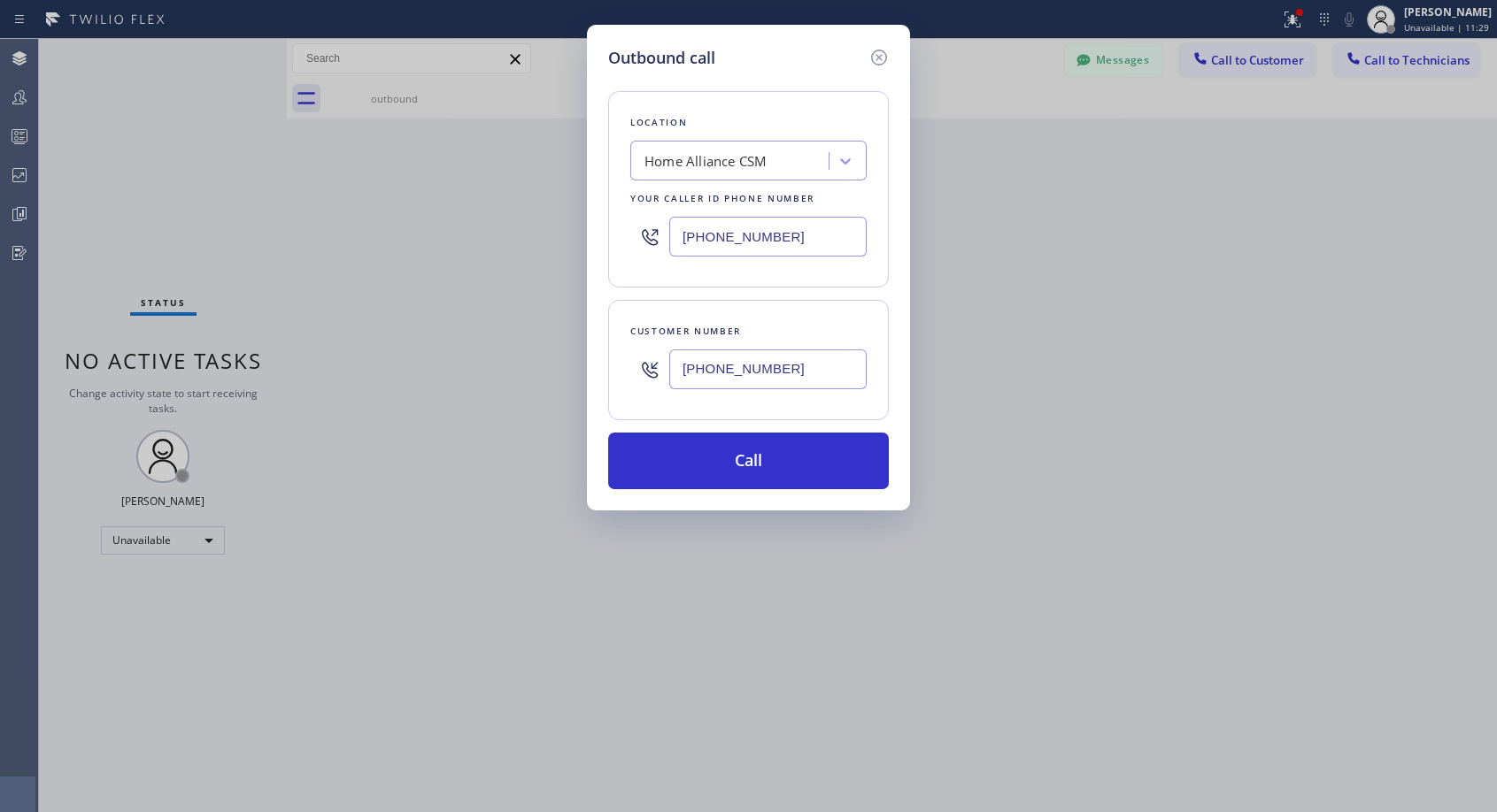
type input "(818) 378-0558"
click at [737, 461] on button "Call" at bounding box center [748, 460] width 281 height 57
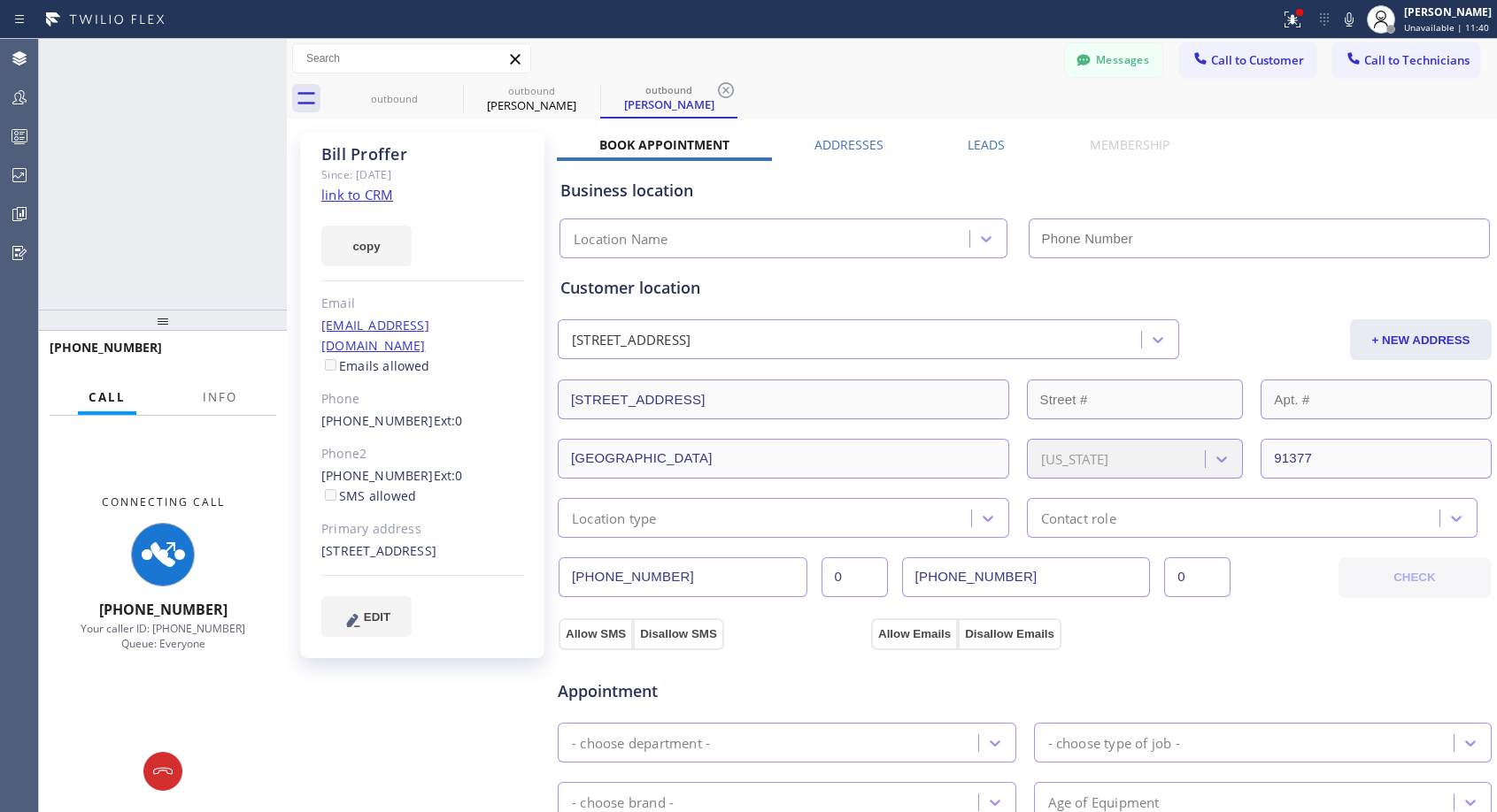
type input "[PHONE_NUMBER]"
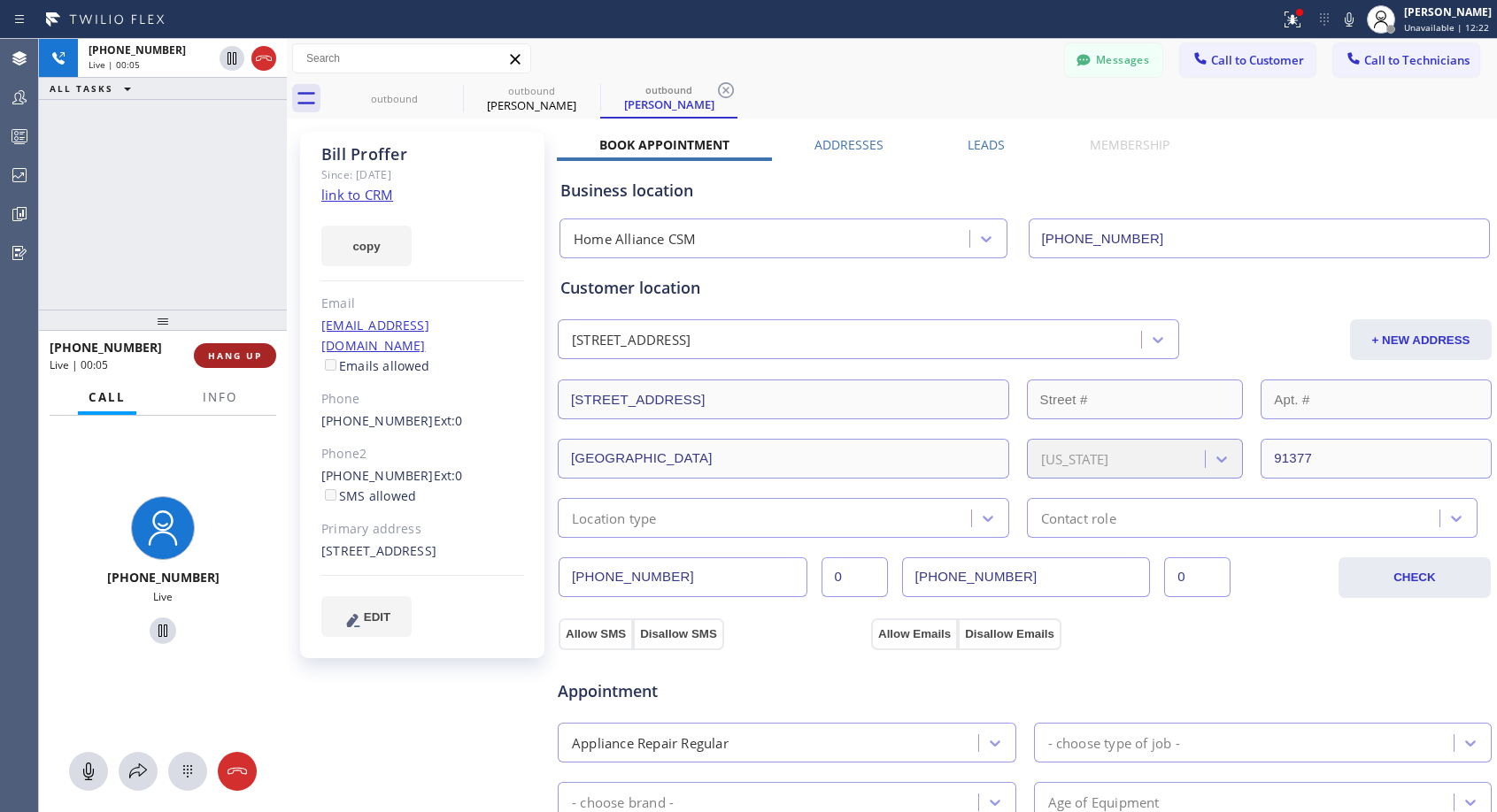
click at [245, 357] on span "HANG UP" at bounding box center [235, 355] width 54 height 12
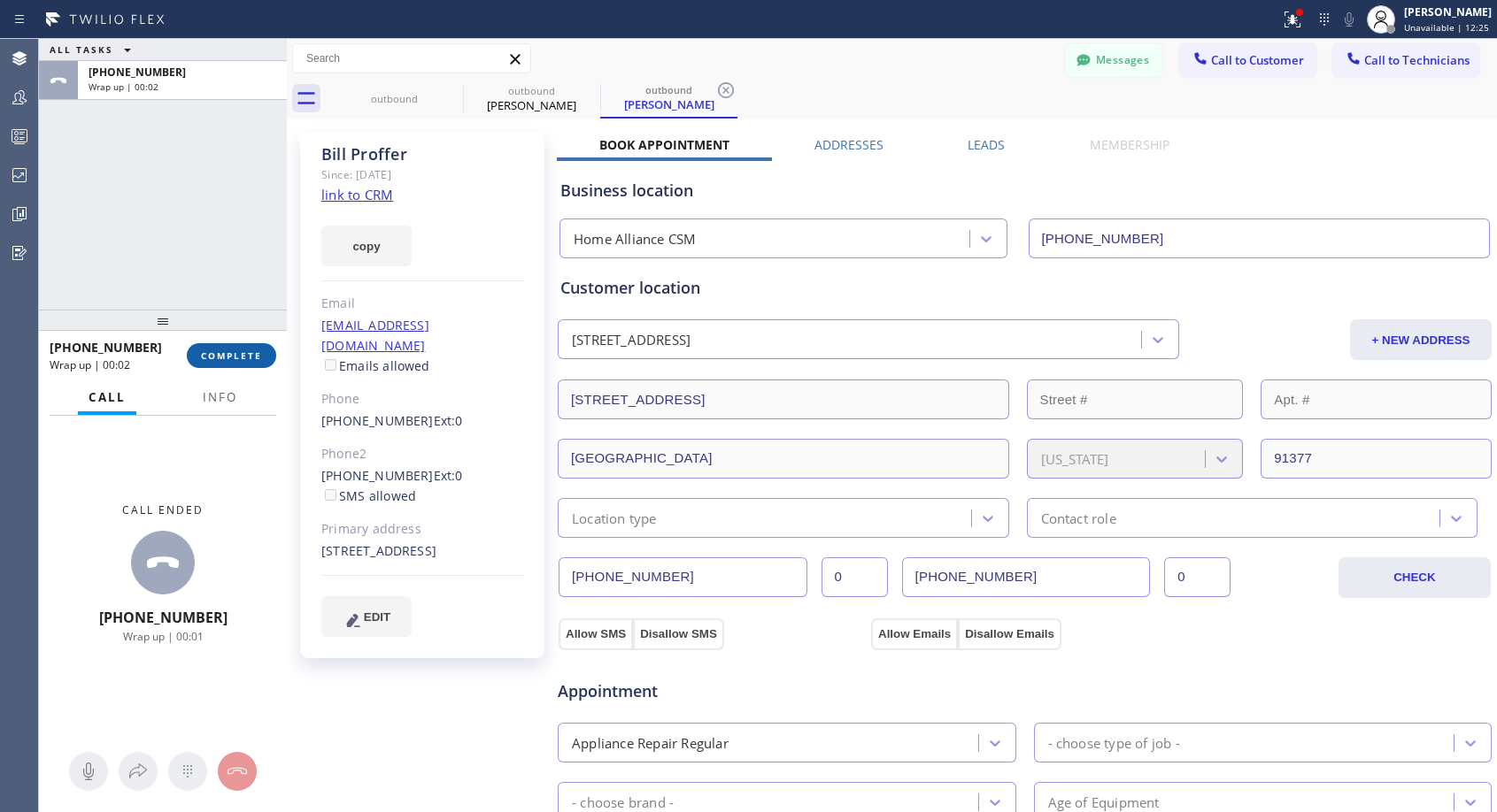
click at [240, 356] on span "COMPLETE" at bounding box center [232, 355] width 62 height 12
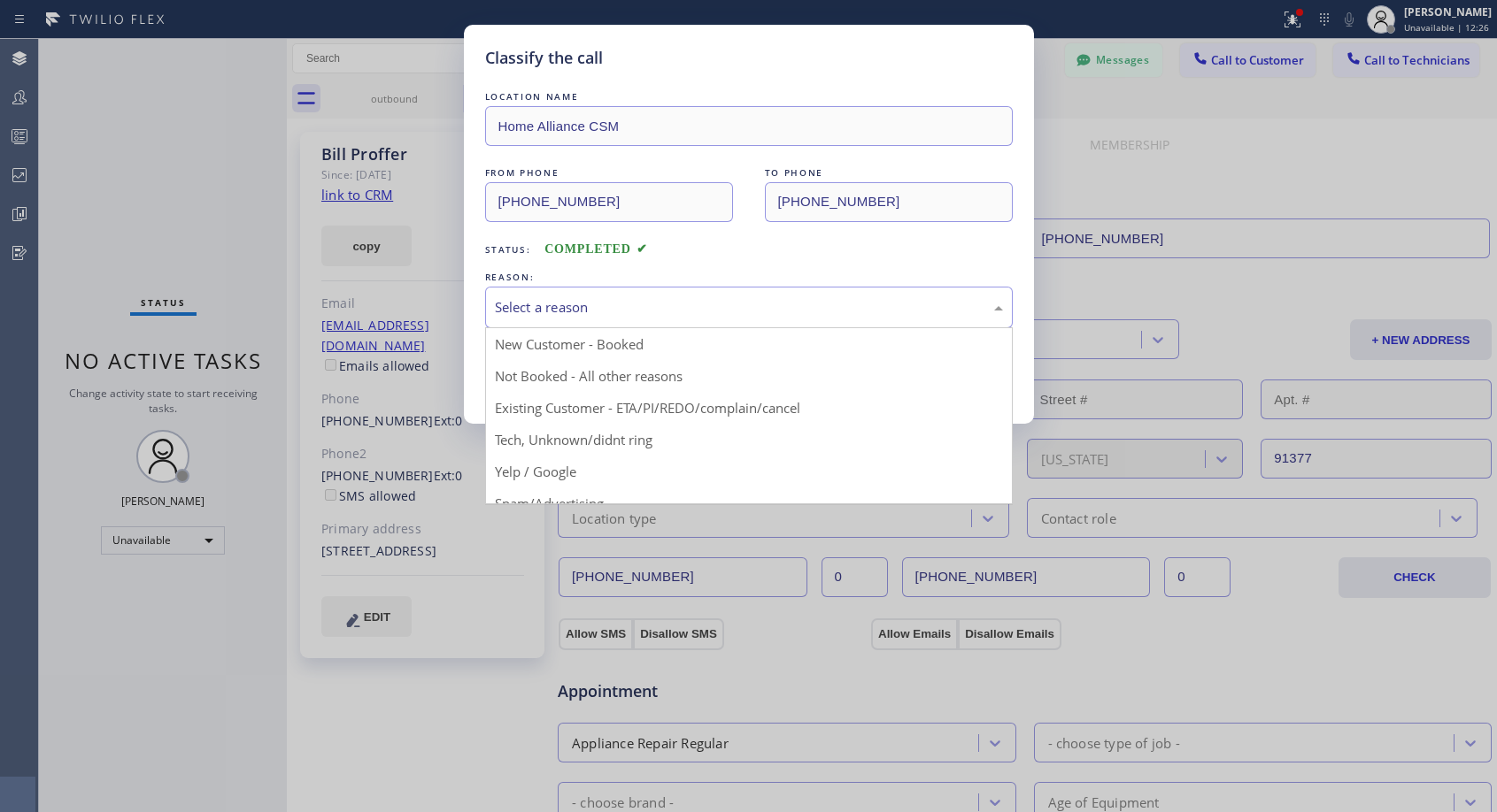
click at [634, 307] on div "Select a reason" at bounding box center [749, 307] width 508 height 21
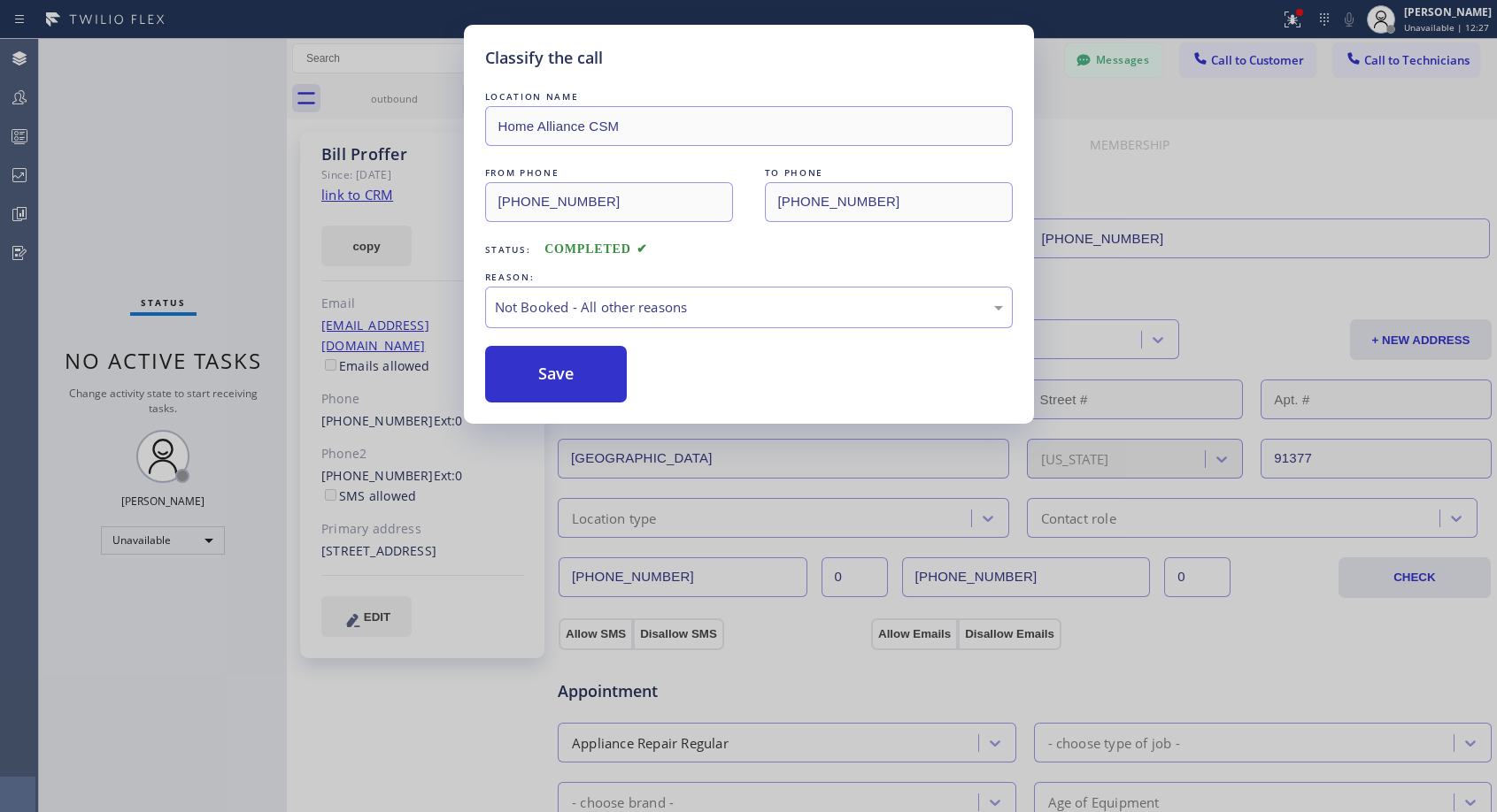
click at [565, 370] on button "Save" at bounding box center [557, 374] width 143 height 57
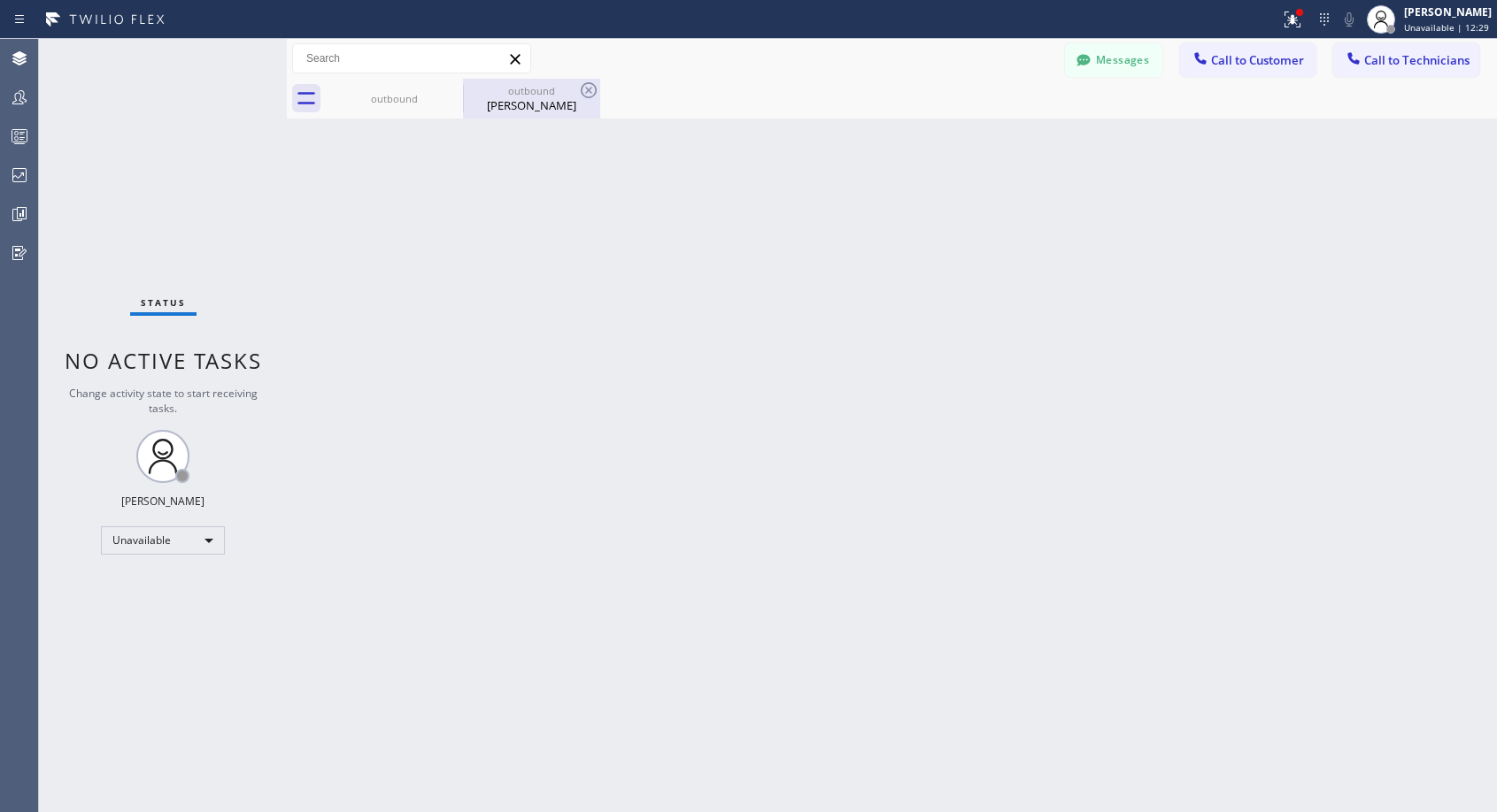
click at [522, 107] on div "Bill Proffer" at bounding box center [531, 105] width 134 height 16
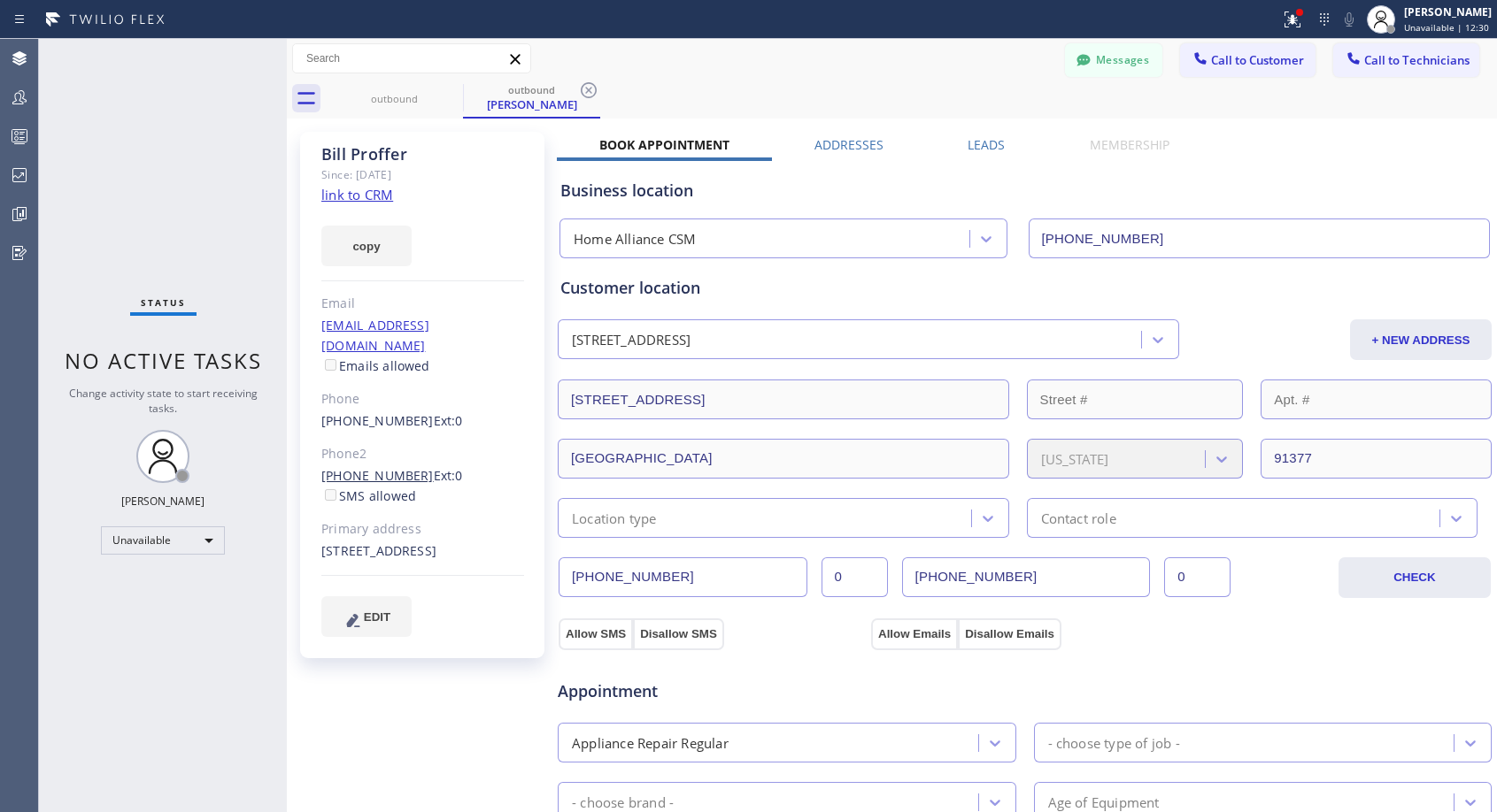
click at [398, 467] on link "(818) 632-0559" at bounding box center [377, 475] width 112 height 17
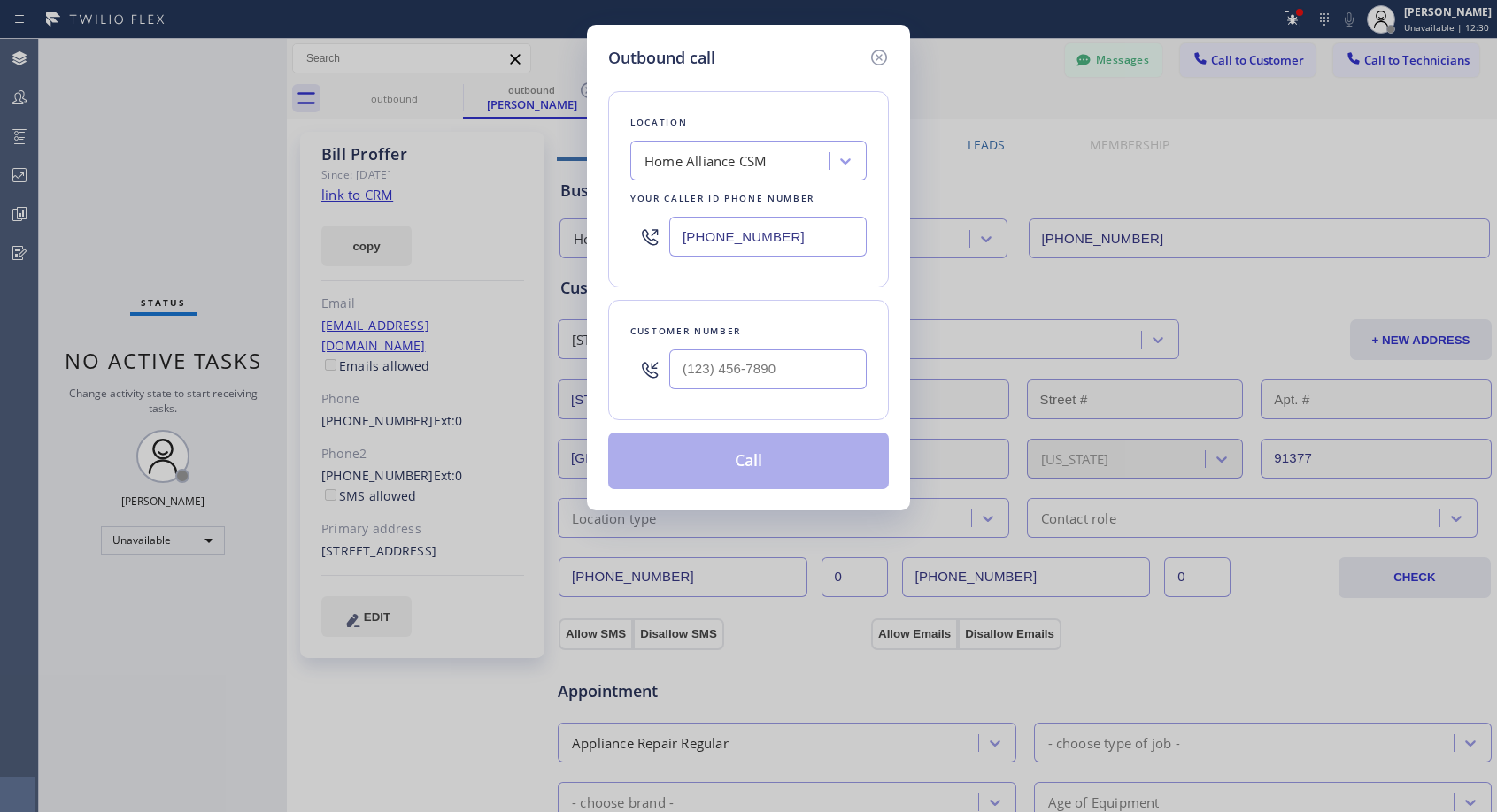
type input "(818) 632-0559"
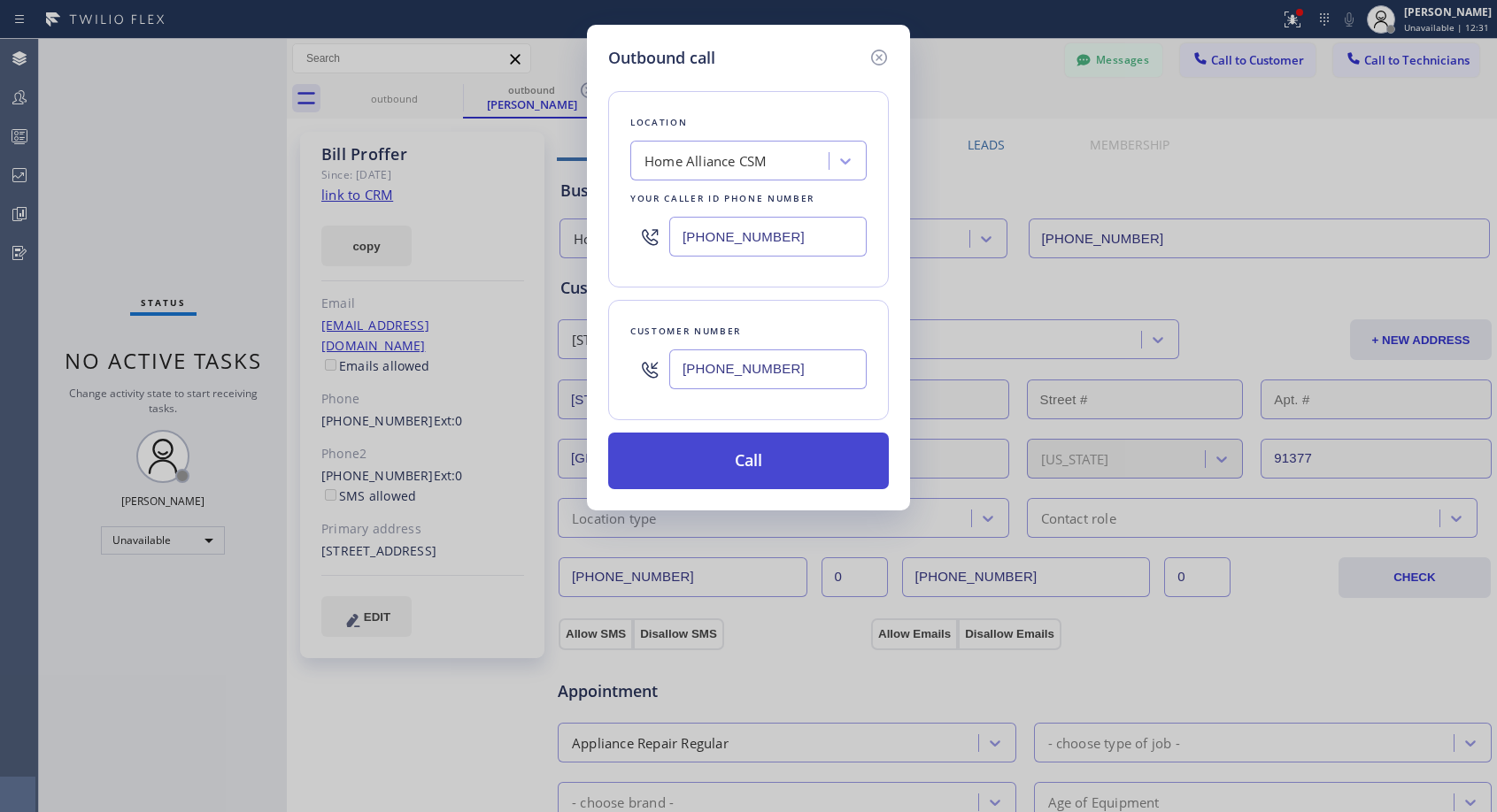
click at [745, 463] on button "Call" at bounding box center [748, 460] width 281 height 57
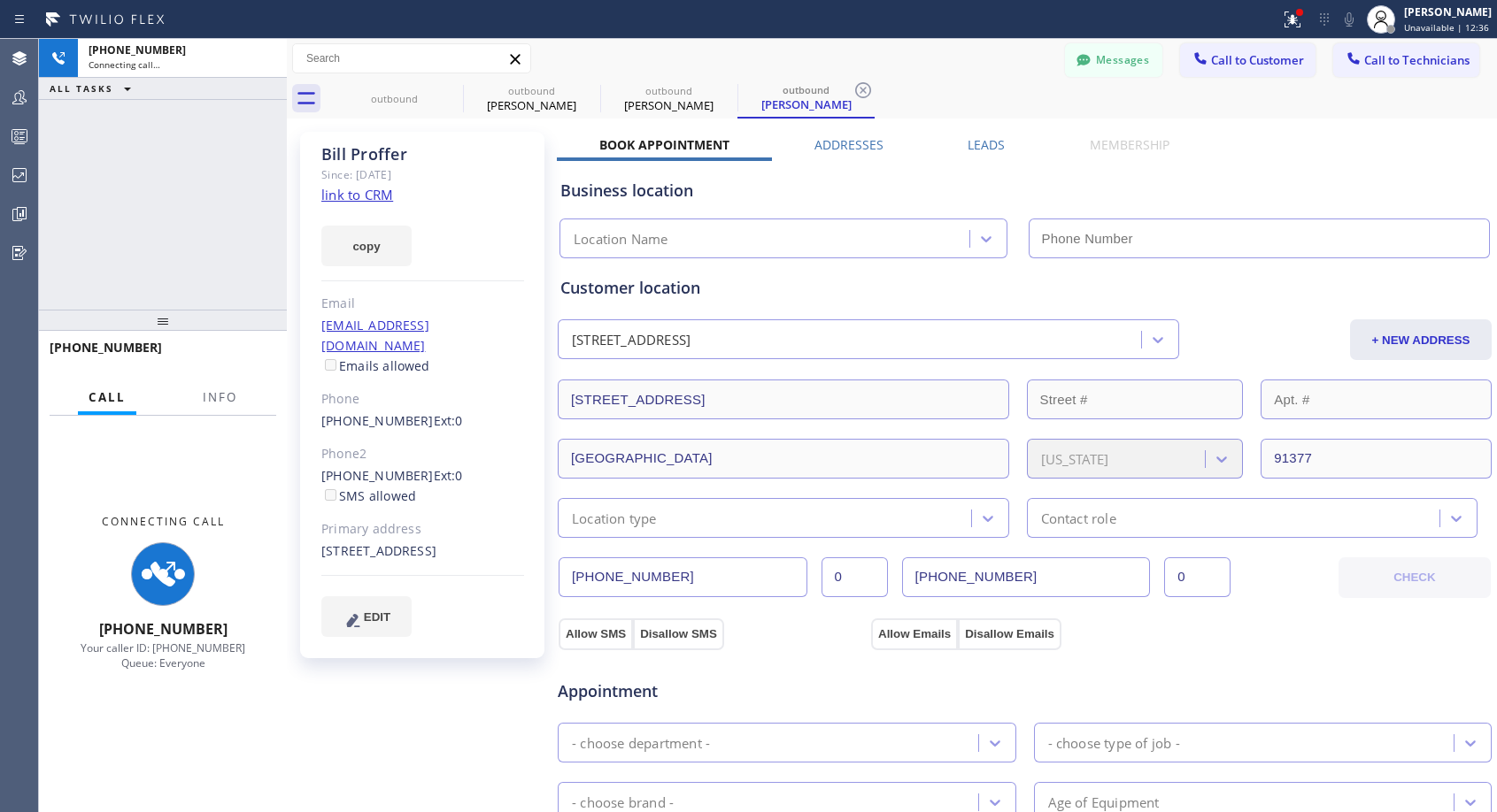
type input "[PHONE_NUMBER]"
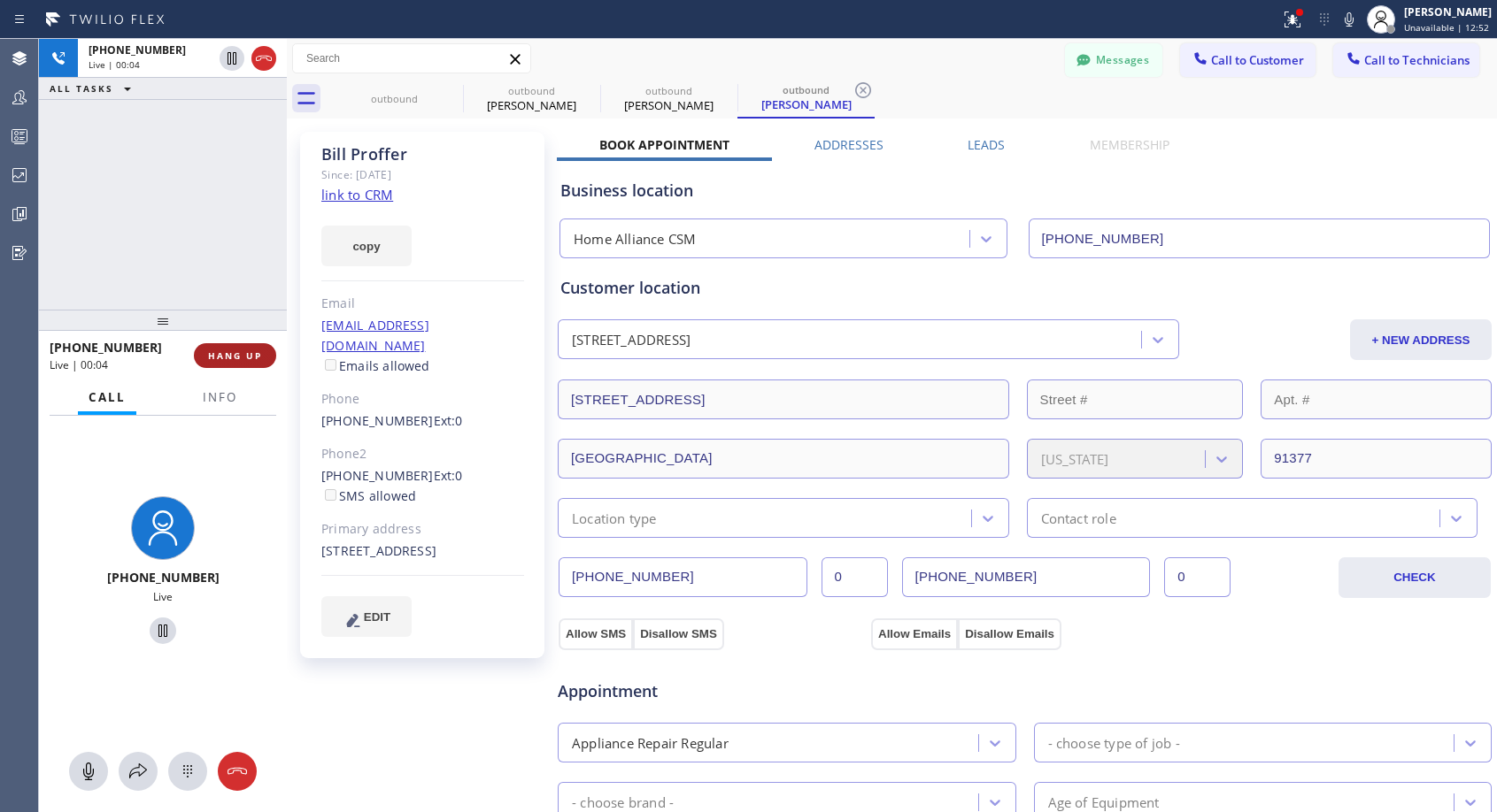
click at [221, 355] on span "HANG UP" at bounding box center [235, 355] width 54 height 12
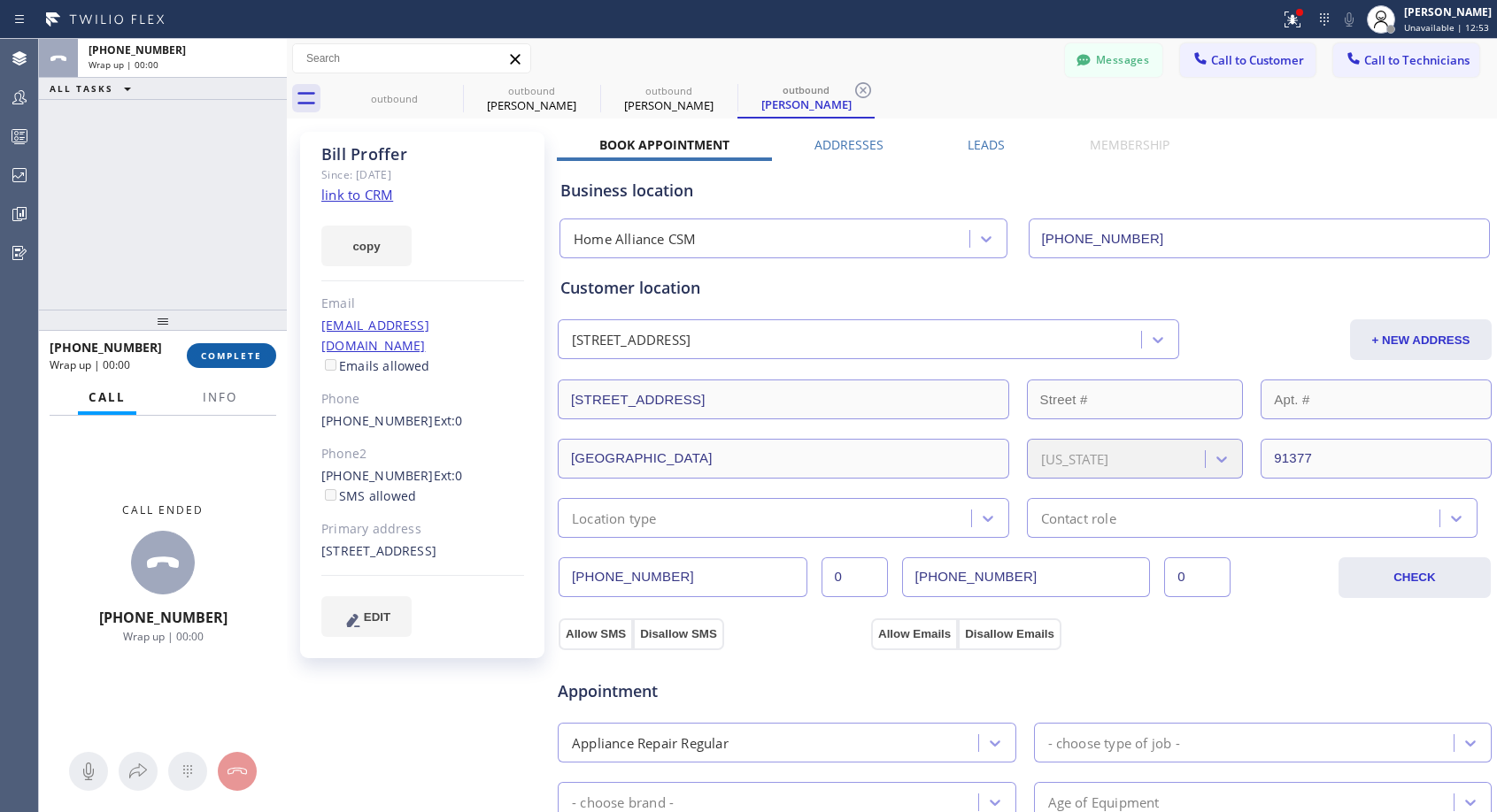
click at [225, 354] on span "COMPLETE" at bounding box center [232, 355] width 62 height 12
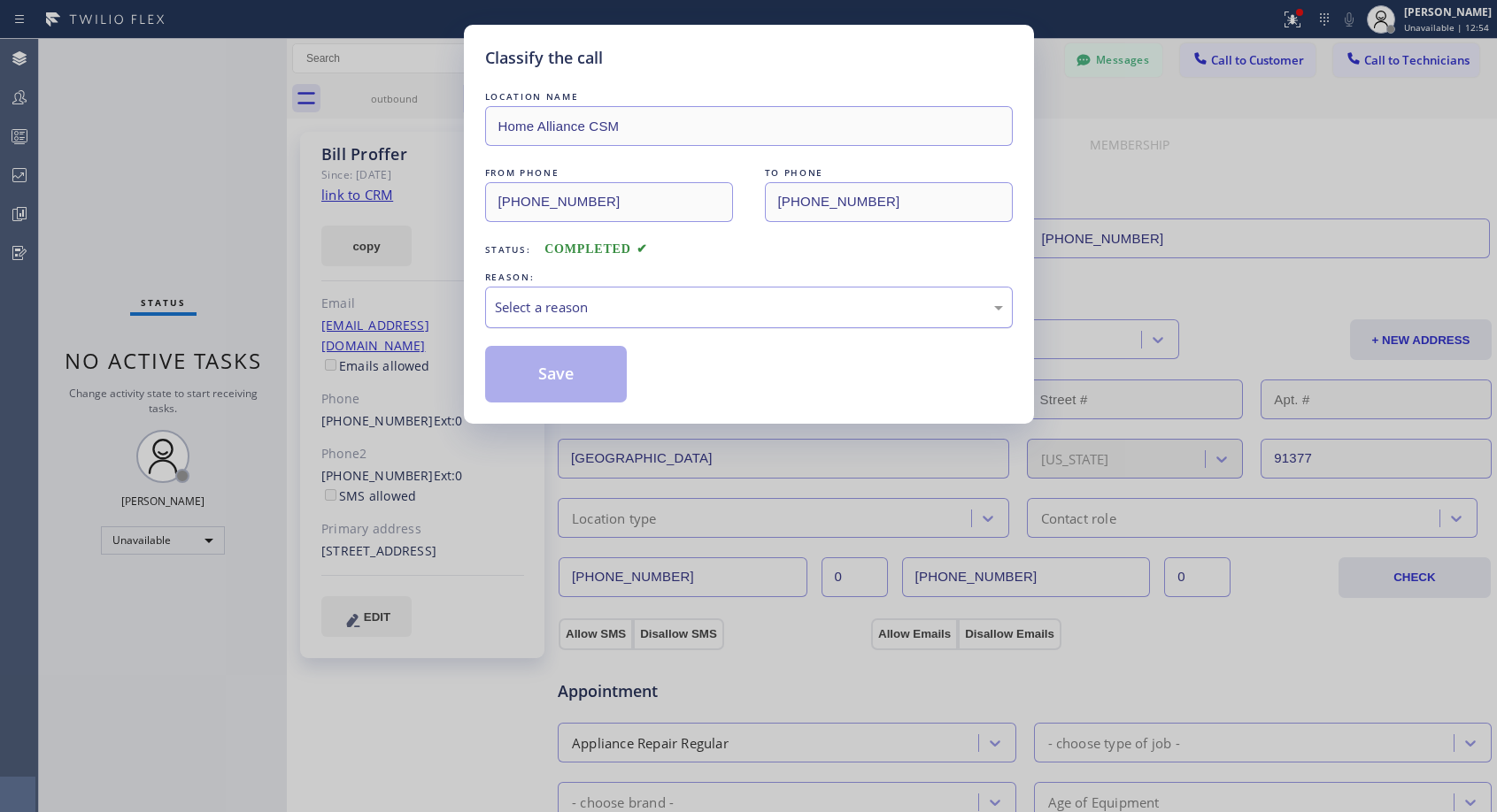
click at [608, 292] on div "Select a reason" at bounding box center [749, 307] width 528 height 42
click at [557, 375] on button "Save" at bounding box center [557, 374] width 143 height 57
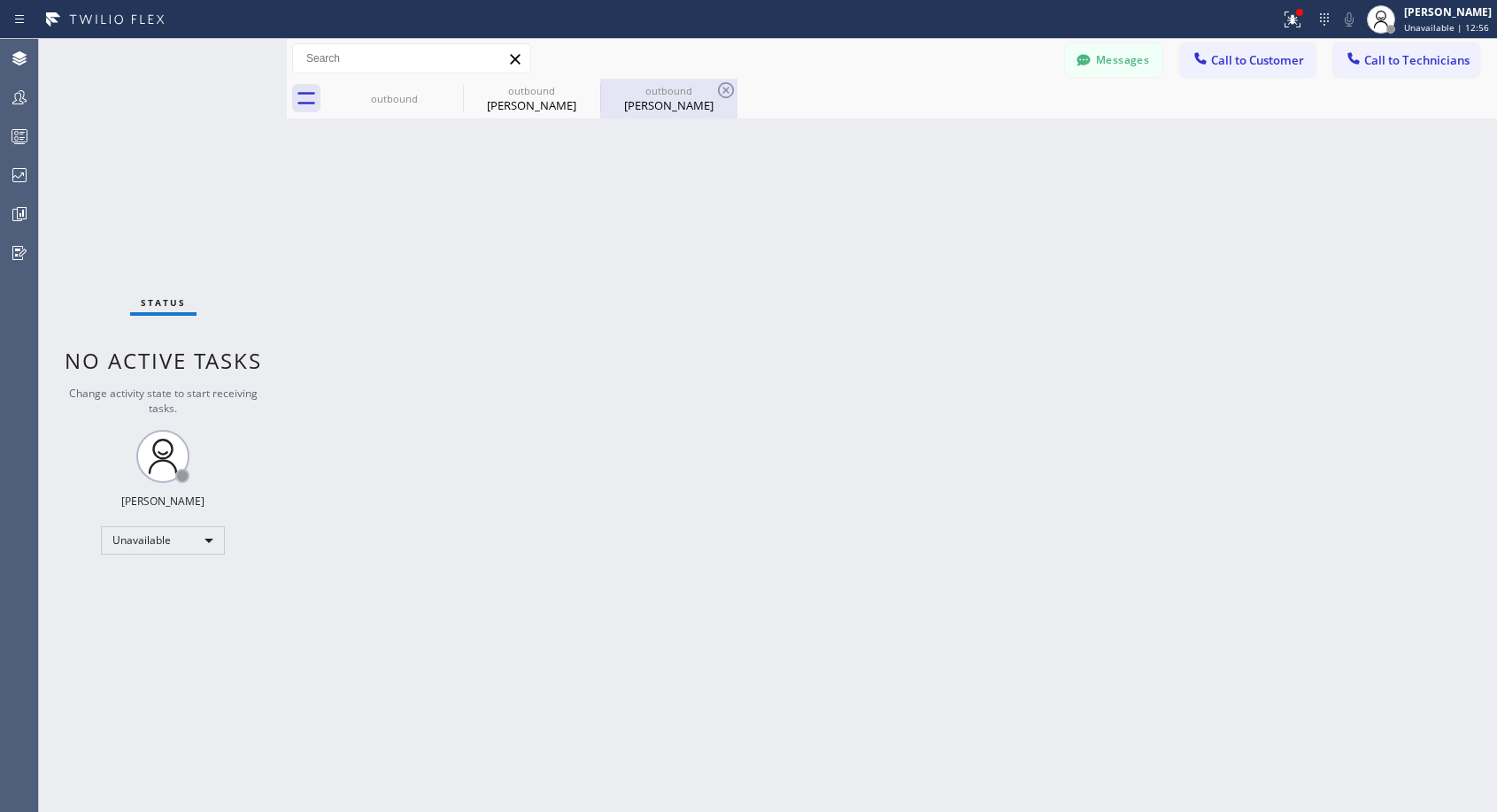
click at [653, 105] on div "Bill Proffer" at bounding box center [669, 105] width 134 height 16
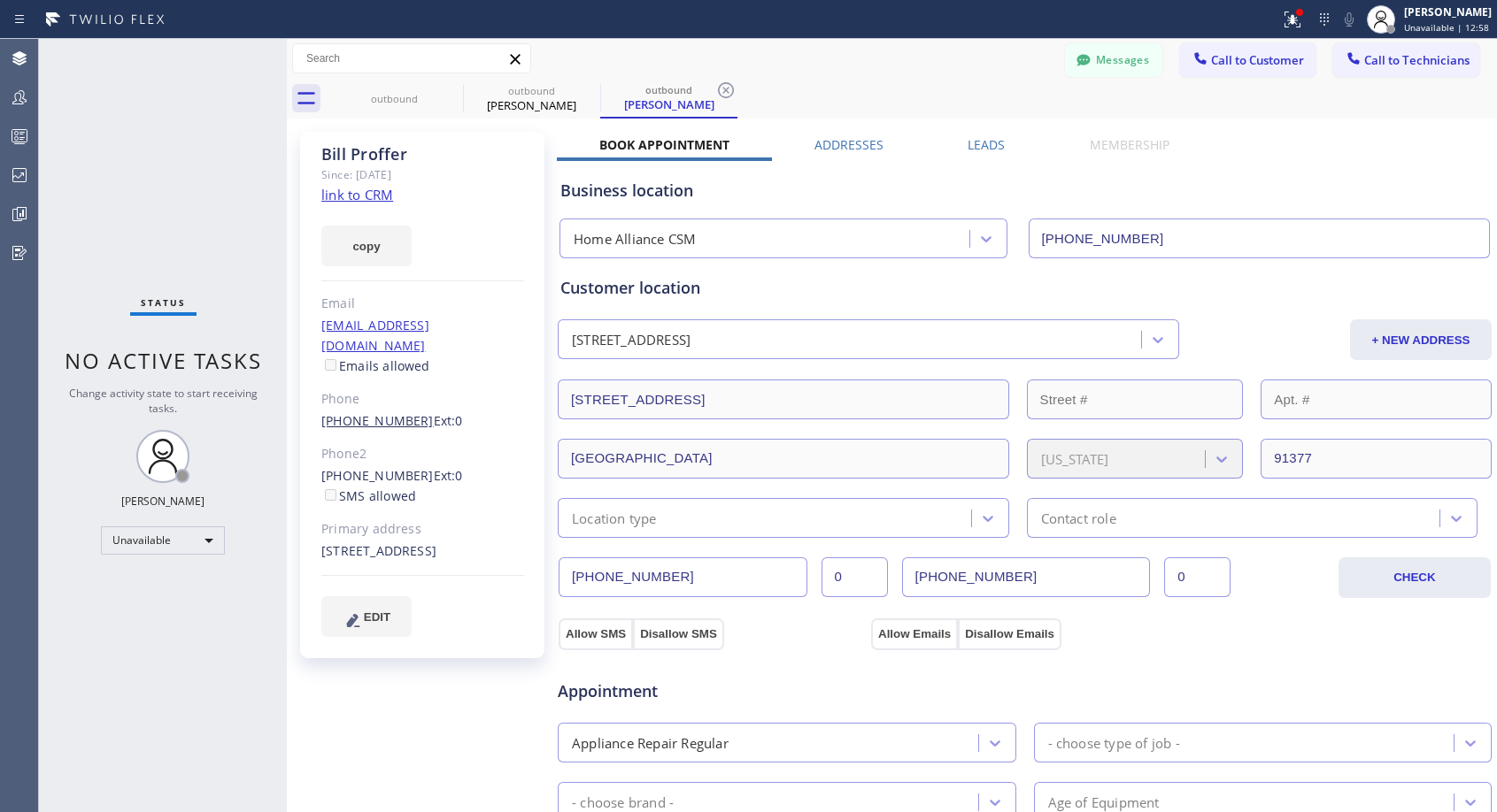
click at [383, 412] on link "(818) 378-0558" at bounding box center [377, 420] width 112 height 17
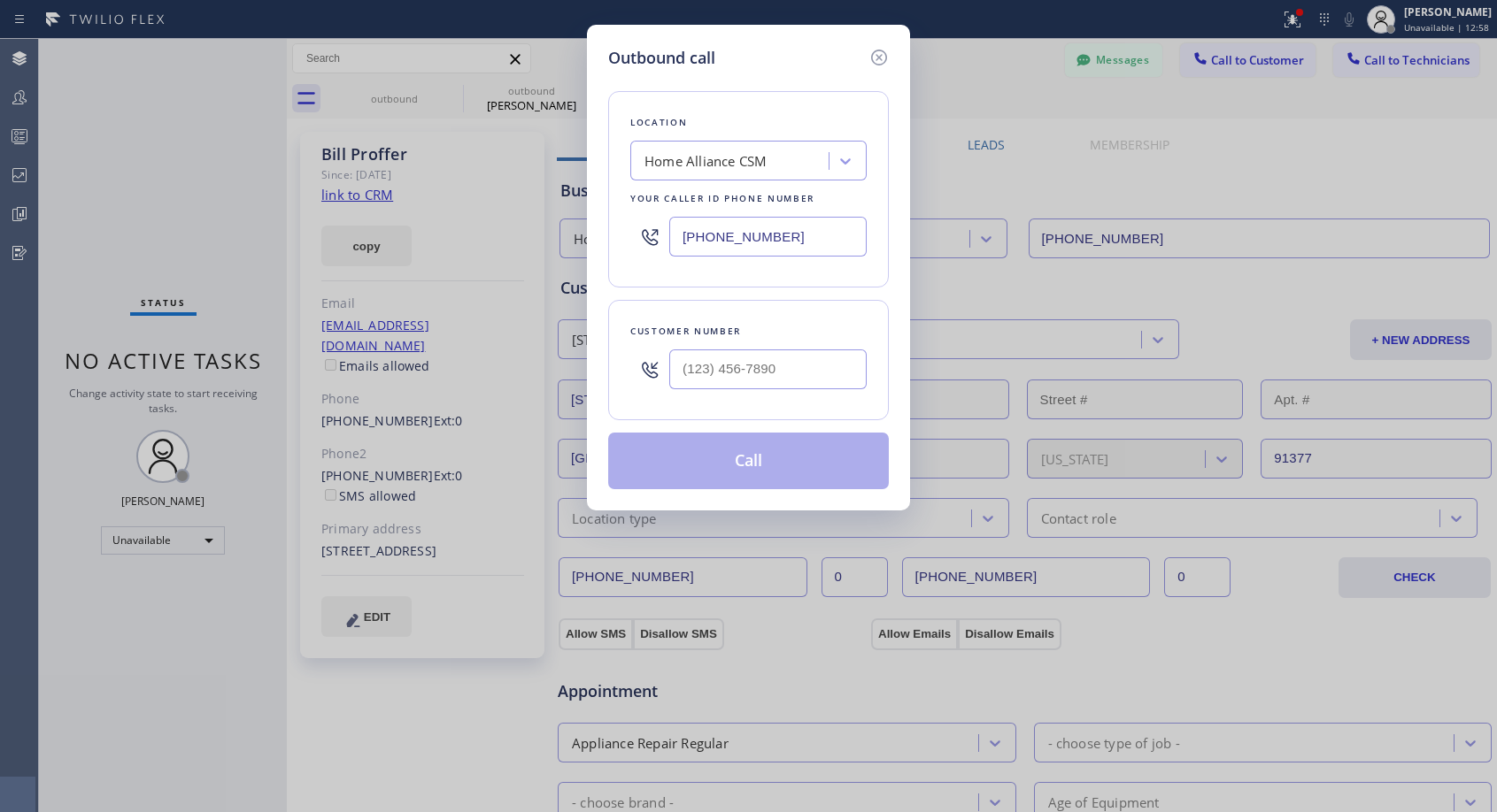
type input "(818) 378-0558"
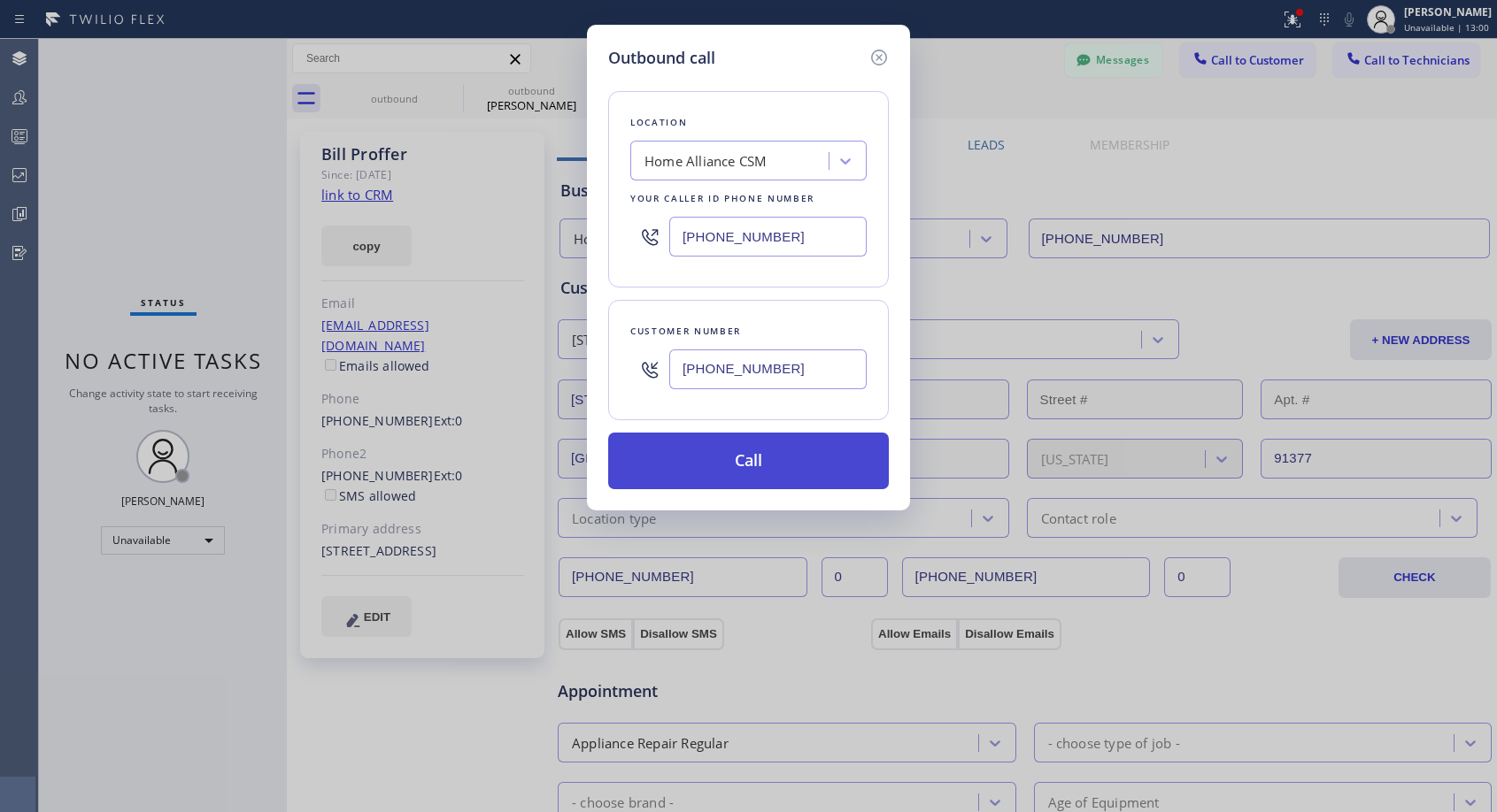
click at [728, 458] on button "Call" at bounding box center [748, 460] width 281 height 57
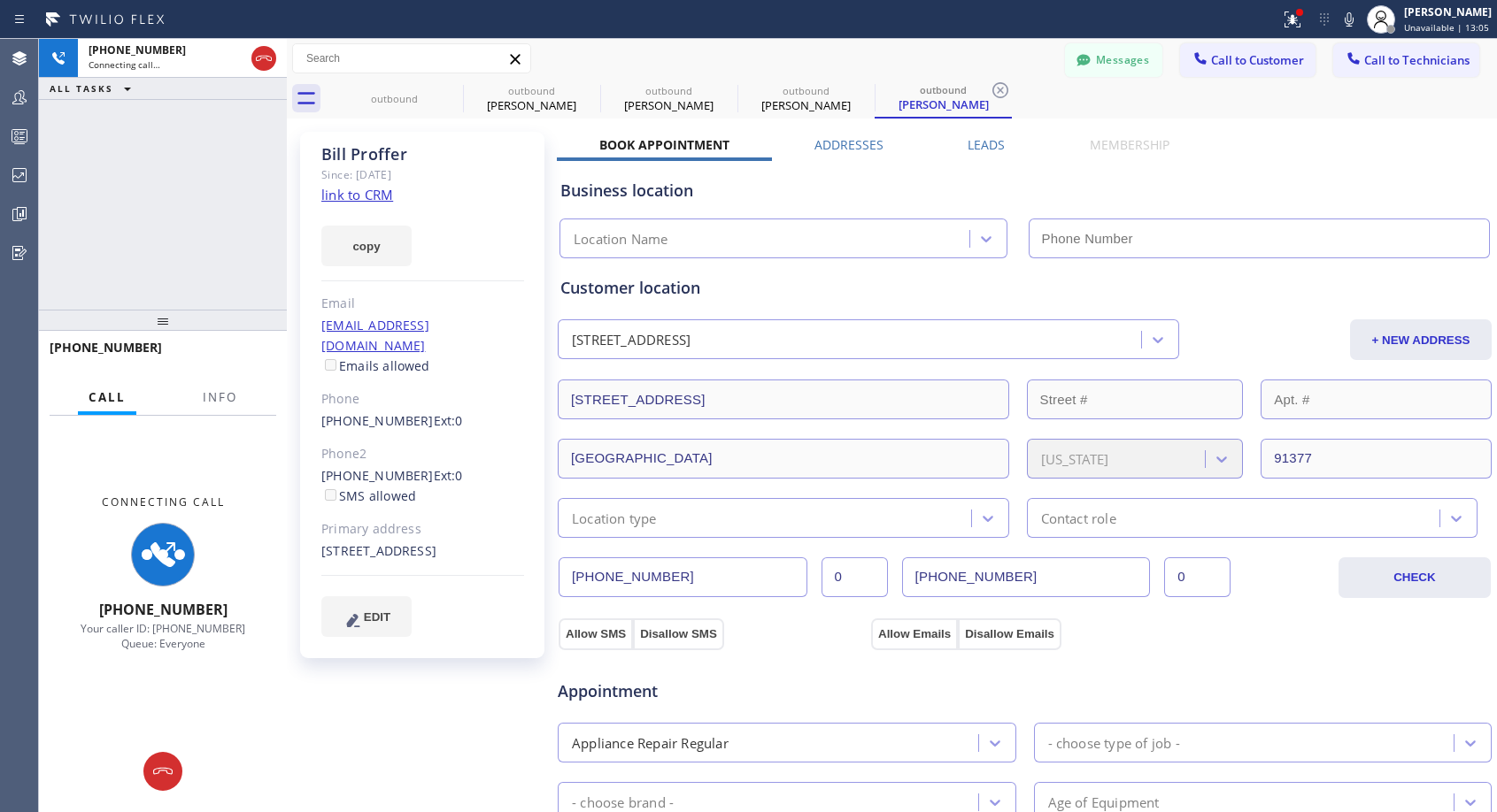
type input "[PHONE_NUMBER]"
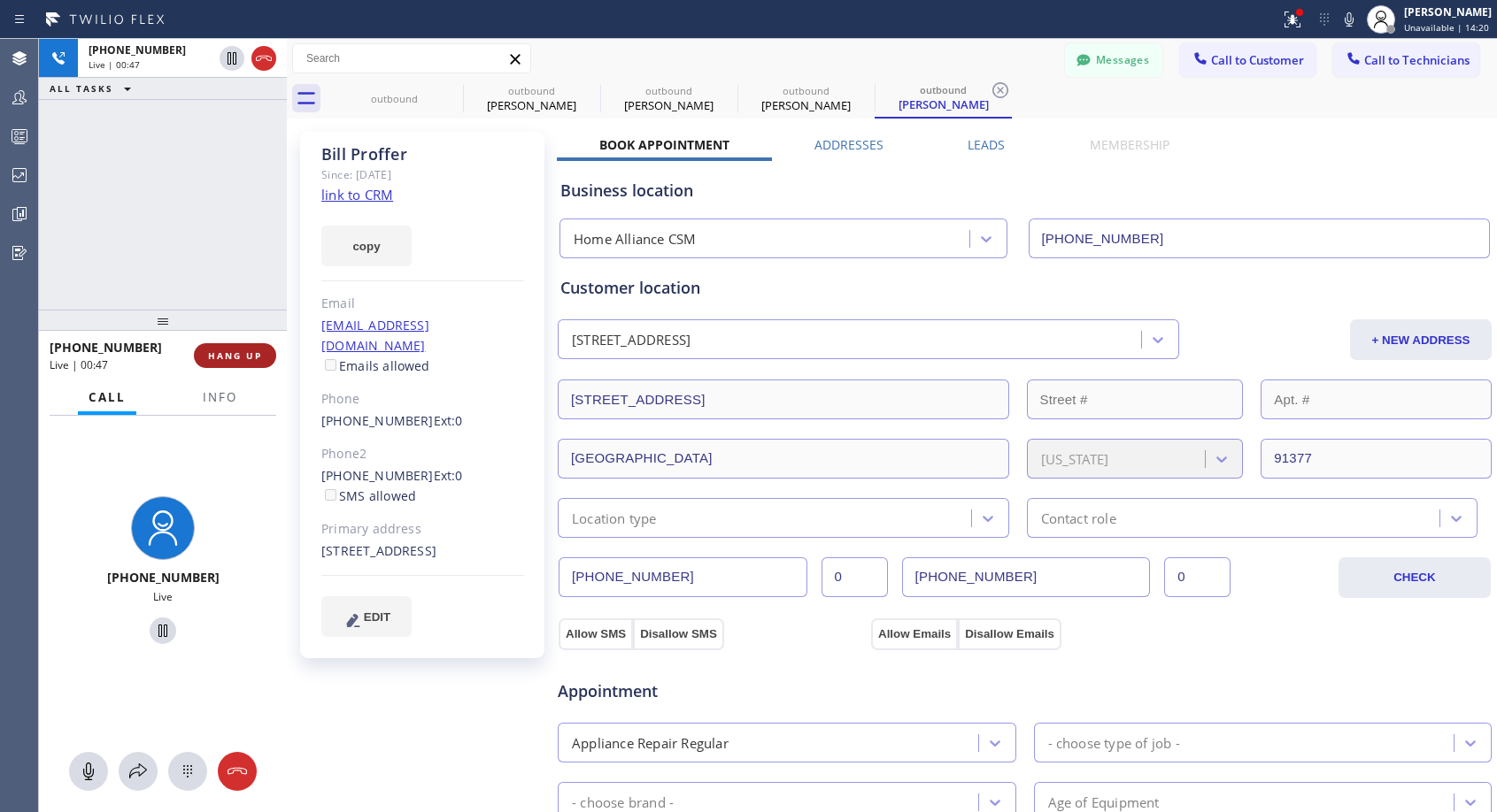
click at [250, 357] on span "HANG UP" at bounding box center [235, 355] width 54 height 12
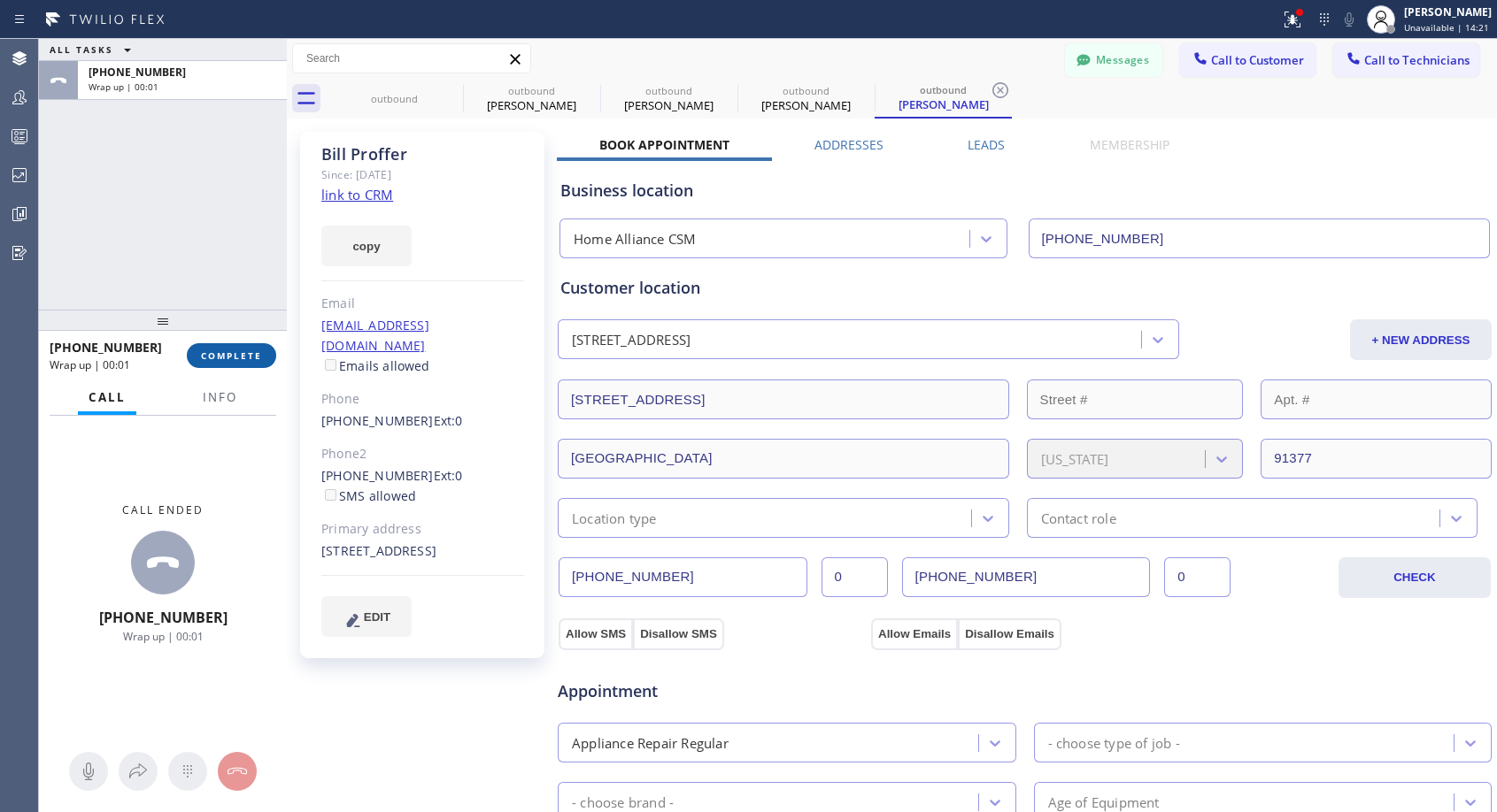
click at [250, 354] on span "COMPLETE" at bounding box center [232, 355] width 62 height 12
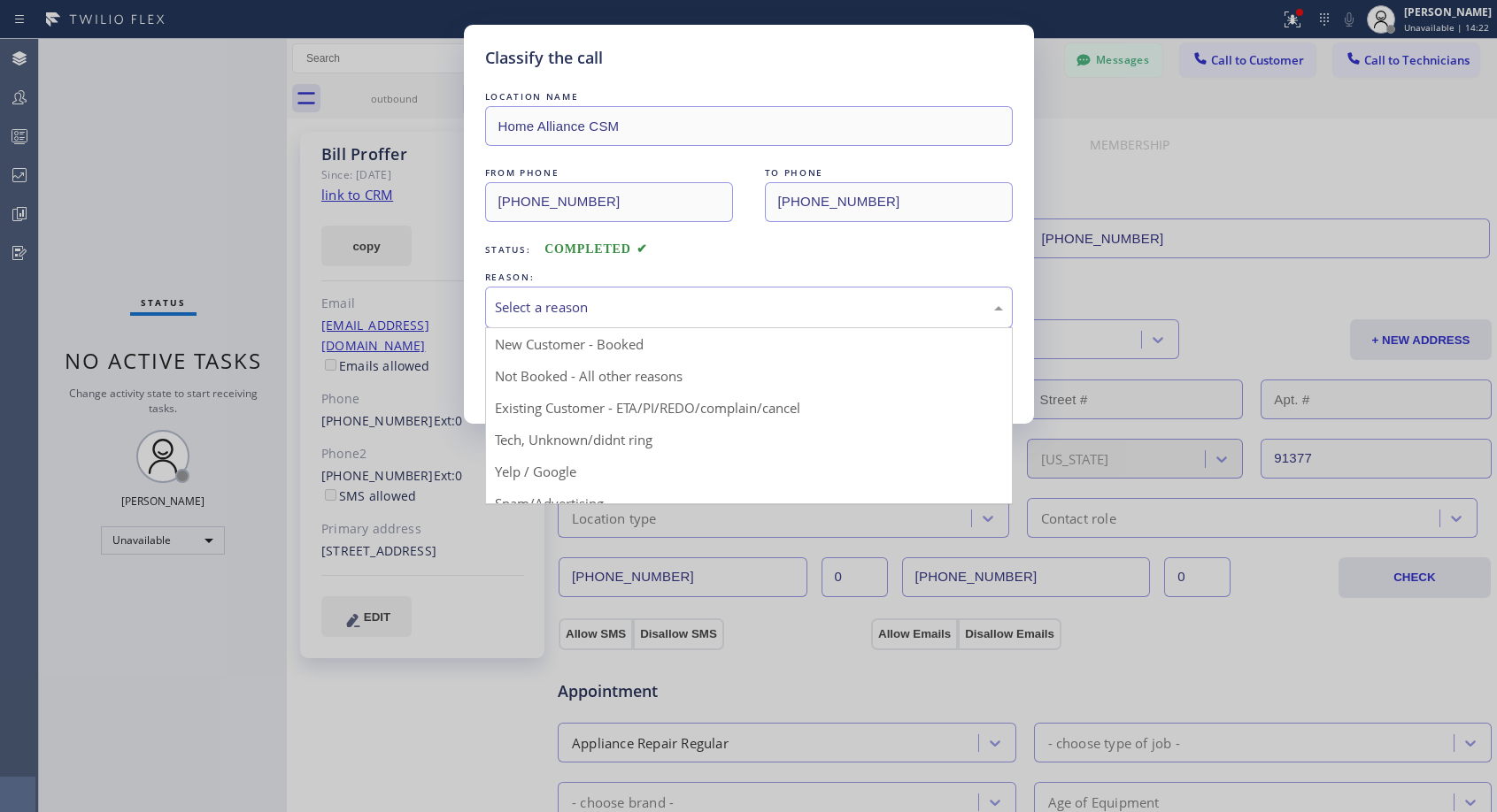
drag, startPoint x: 682, startPoint y: 306, endPoint x: 549, endPoint y: 373, distance: 148.9
click at [680, 307] on div "Select a reason" at bounding box center [749, 307] width 508 height 21
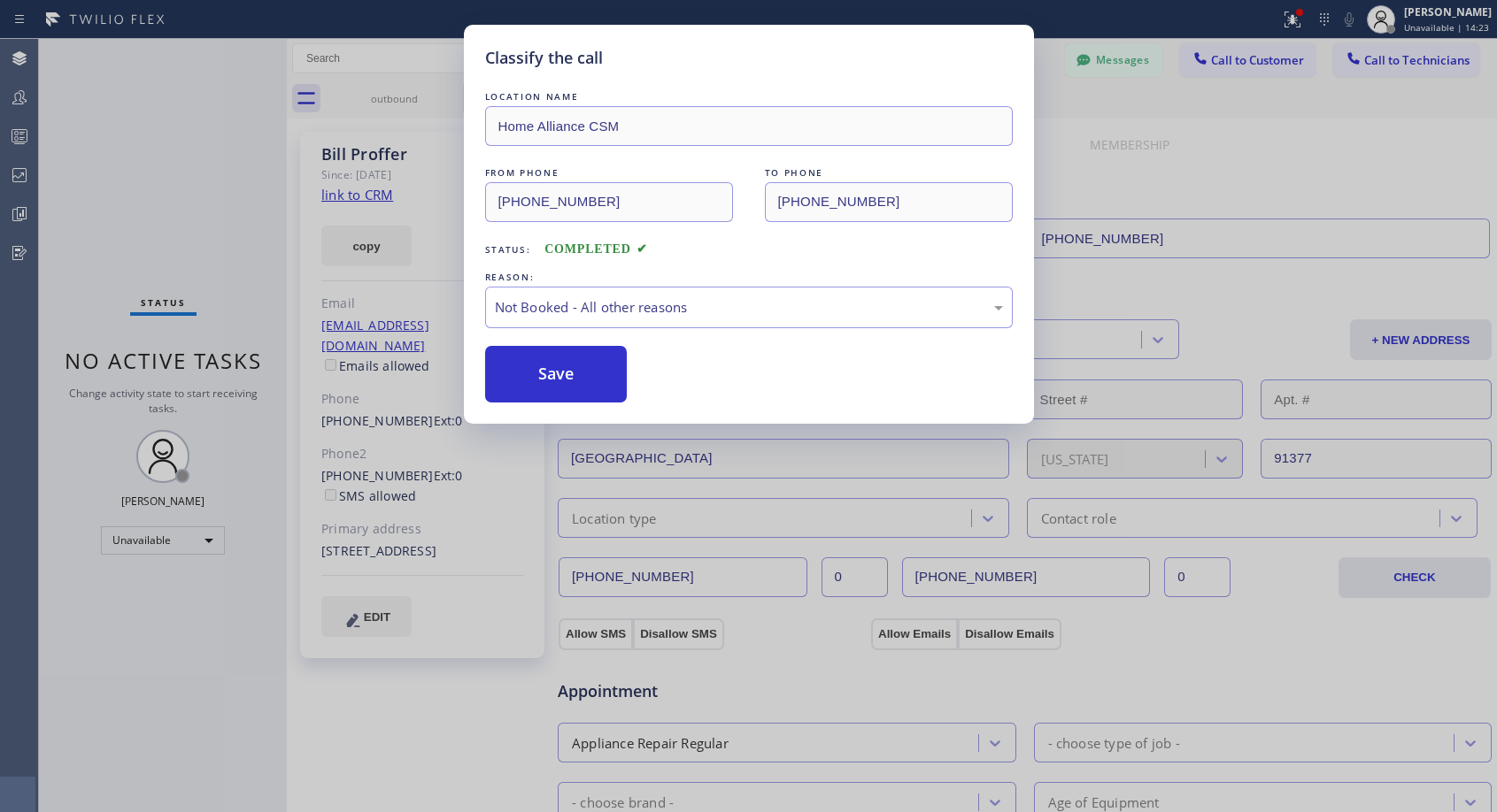
click at [549, 373] on button "Save" at bounding box center [557, 374] width 143 height 57
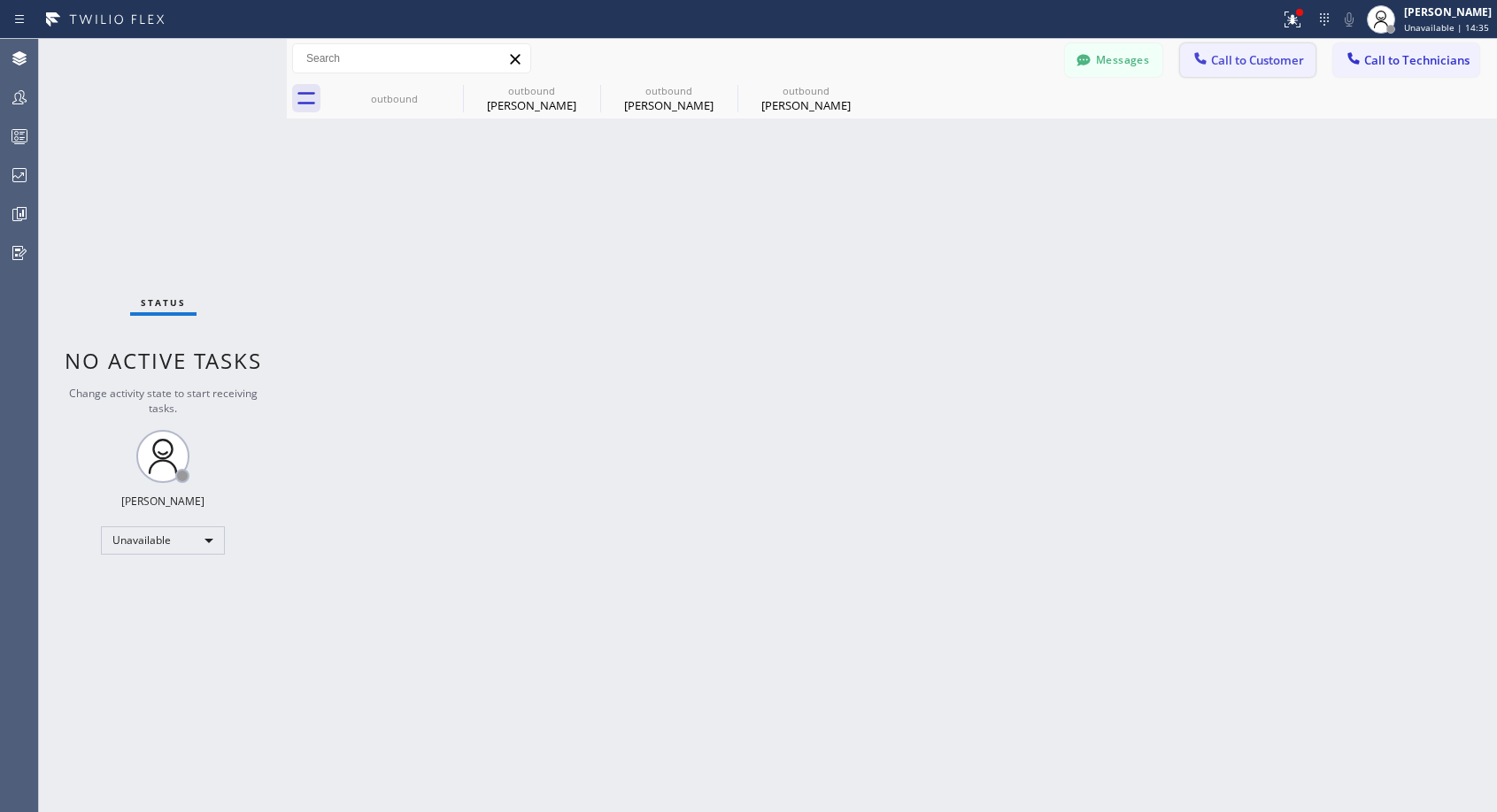
click at [1251, 69] on button "Call to Customer" at bounding box center [1247, 60] width 135 height 34
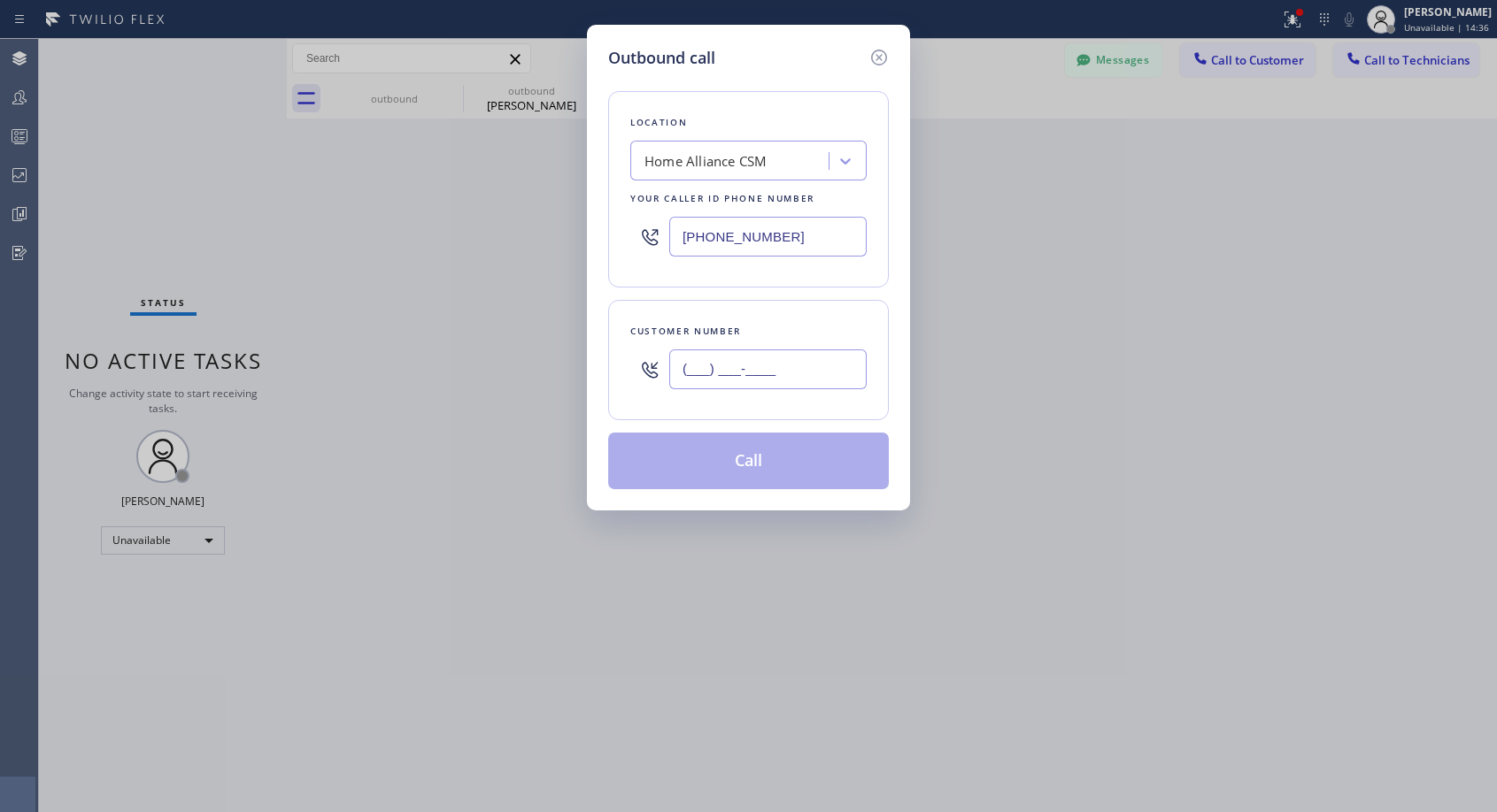
click at [805, 365] on input "(___) ___-____" at bounding box center [767, 369] width 197 height 40
paste input "206) 650-2412"
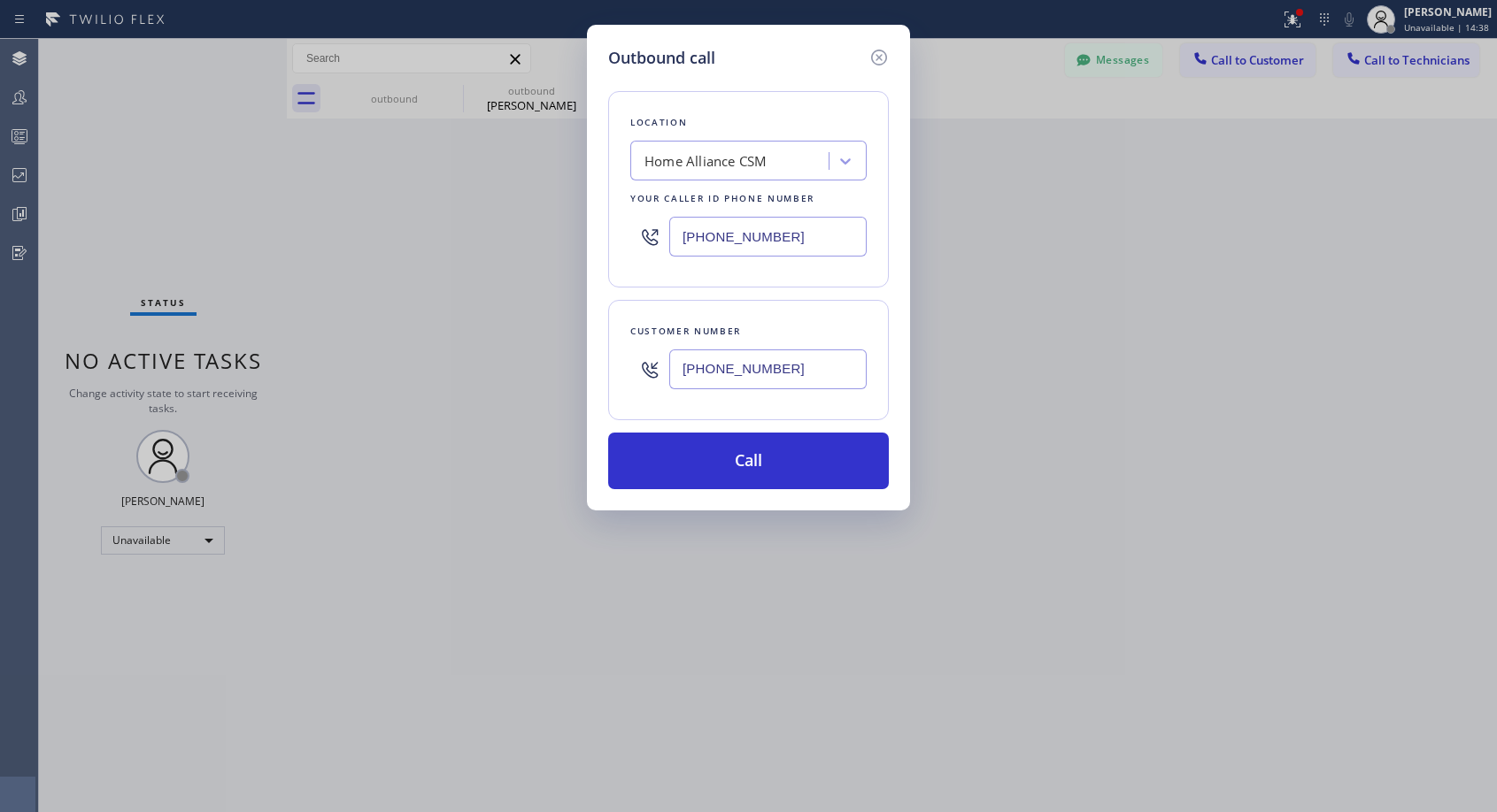
type input "(206) 650-2412"
click at [750, 451] on button "Call" at bounding box center [748, 460] width 281 height 57
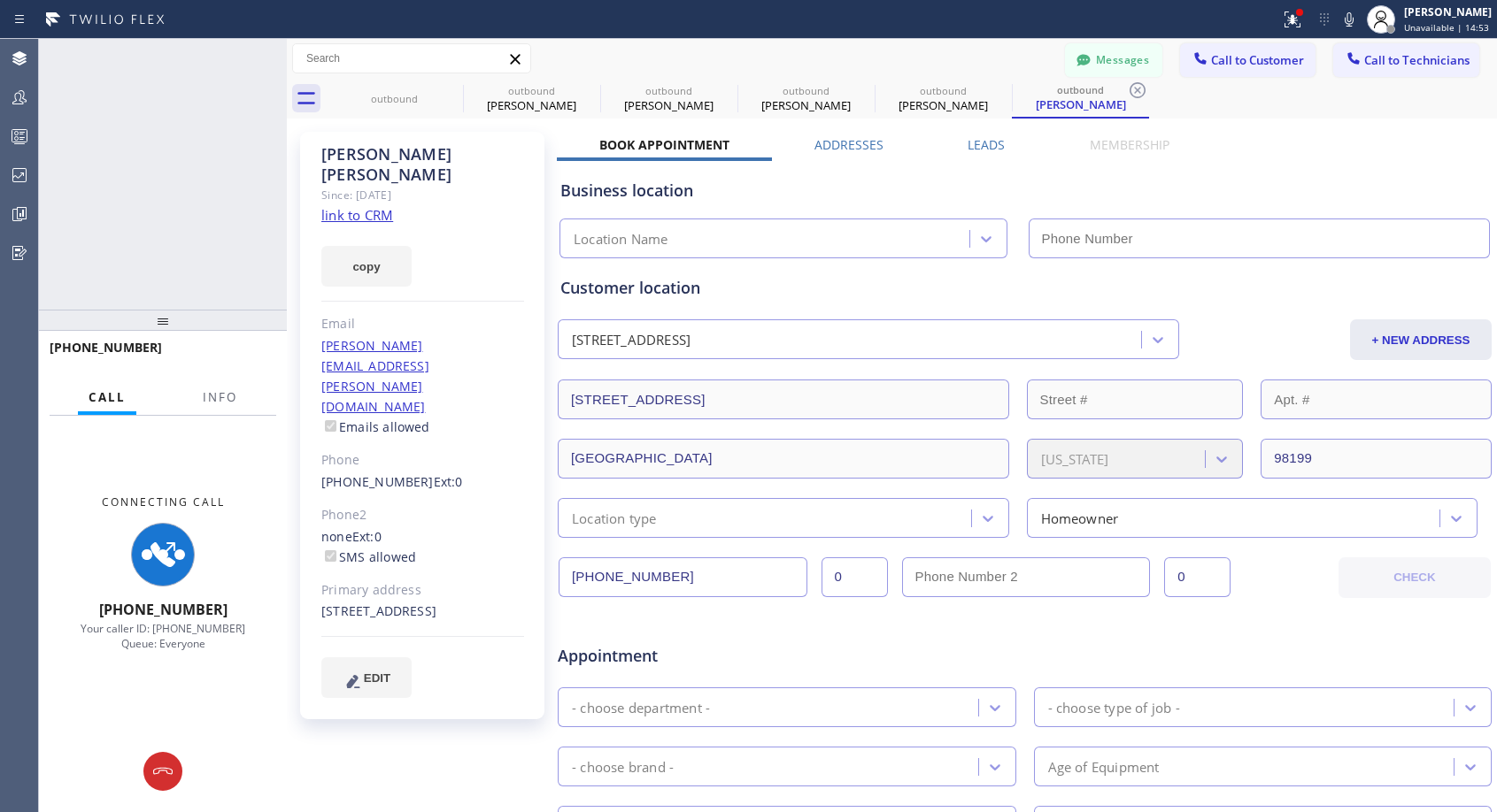
type input "[PHONE_NUMBER]"
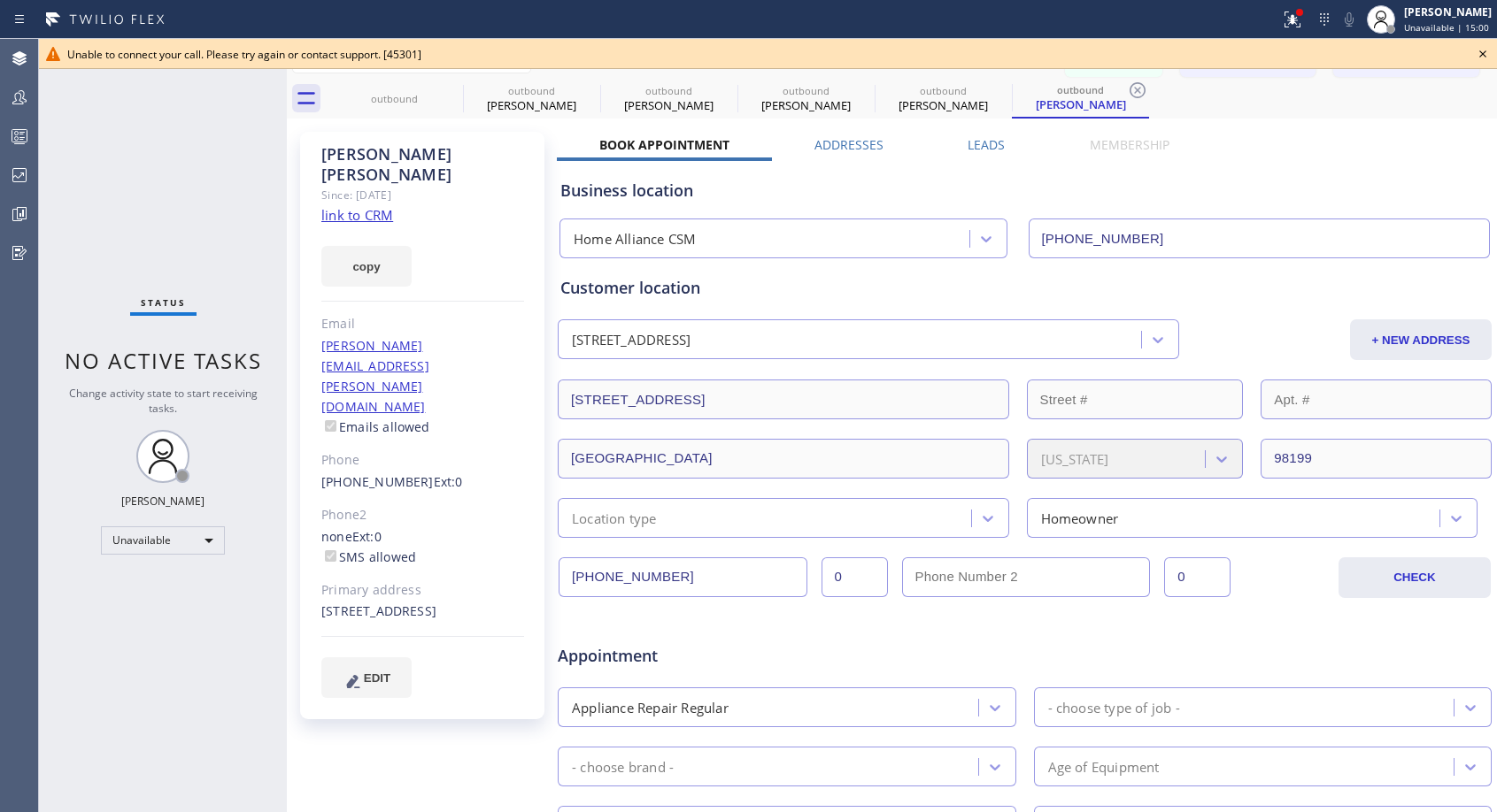
click at [1480, 54] on icon at bounding box center [1482, 54] width 21 height 21
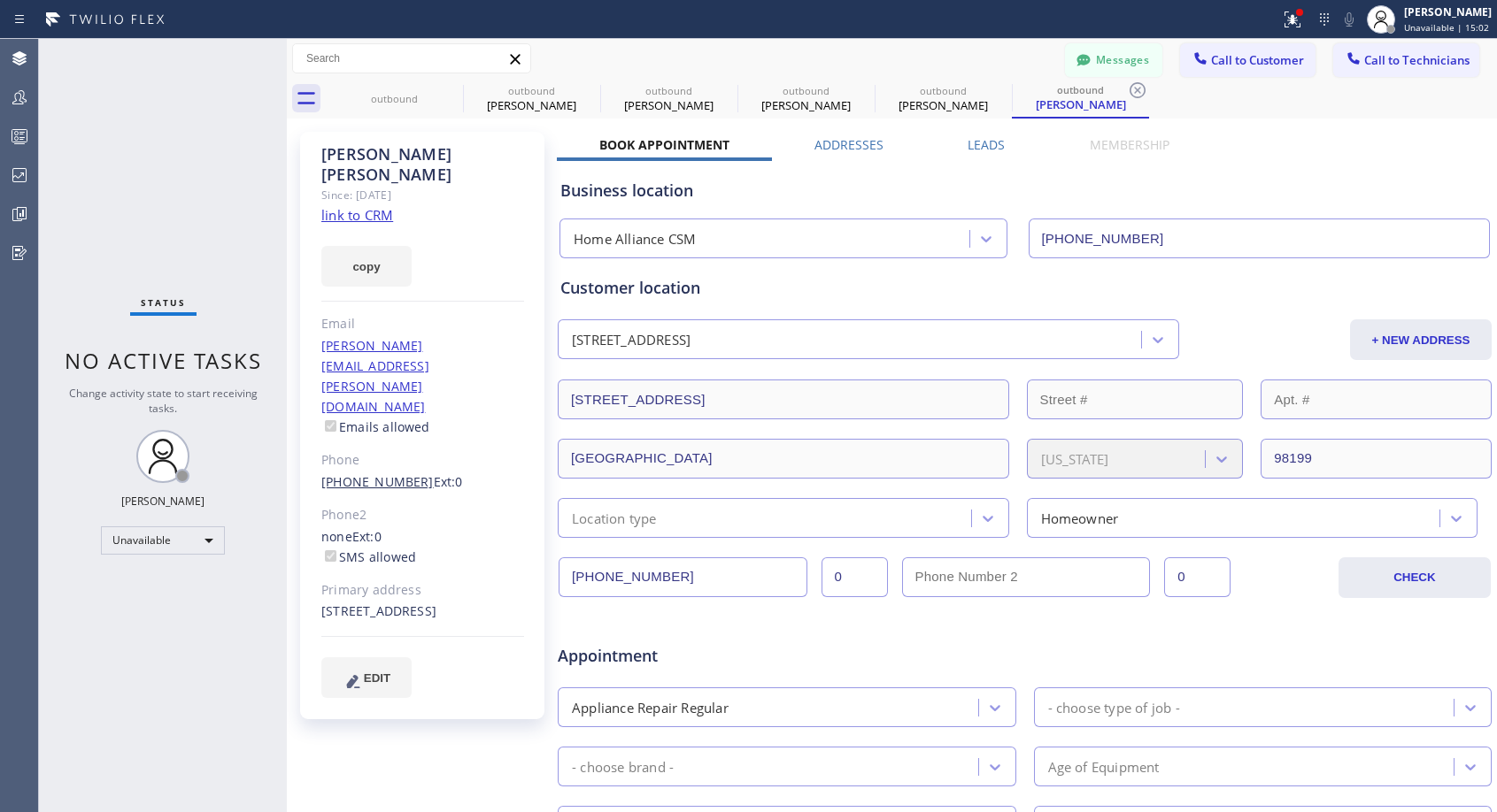
click at [366, 473] on link "(206) 650-2412" at bounding box center [377, 481] width 112 height 17
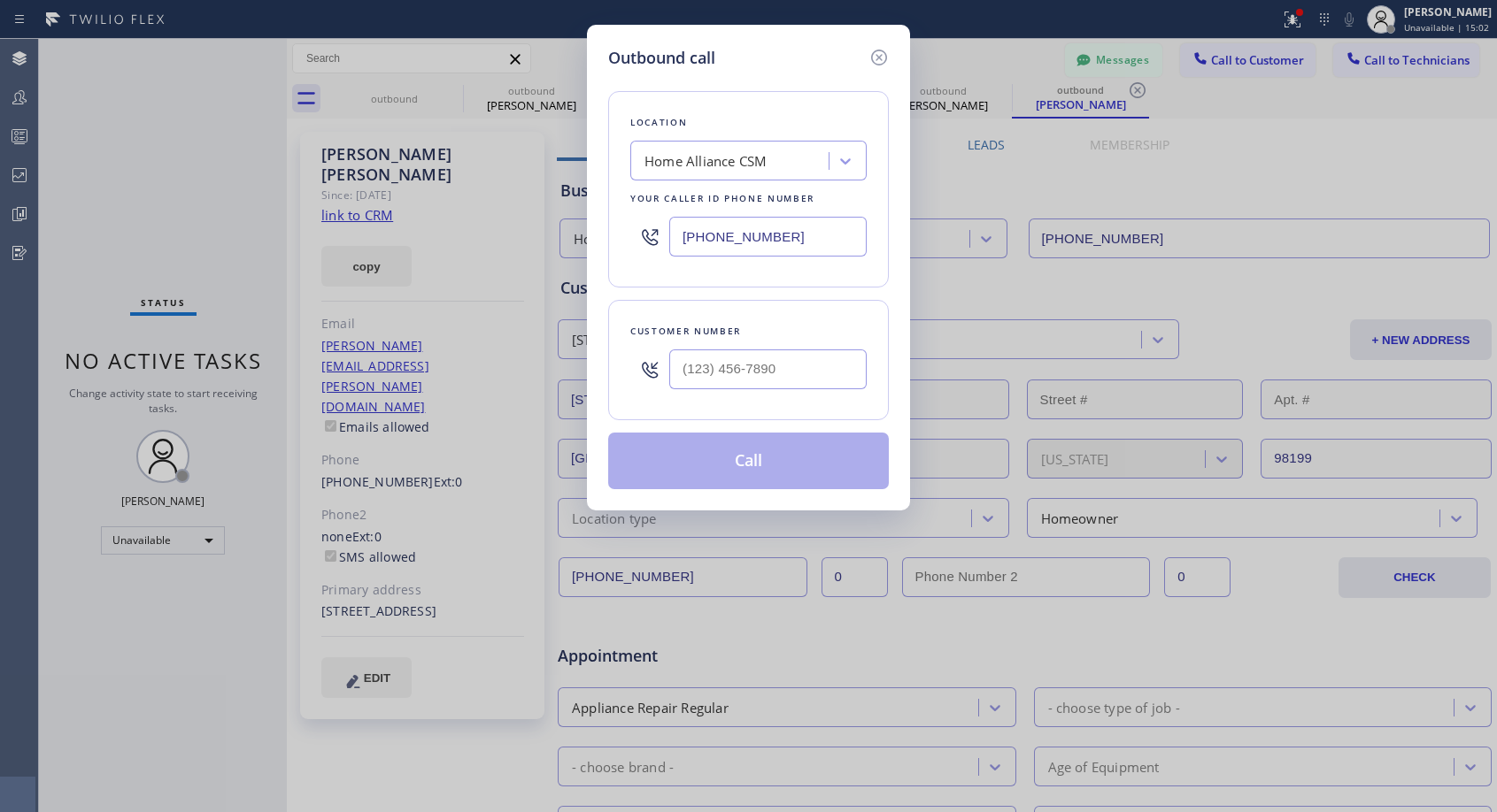
type input "(206) 650-2412"
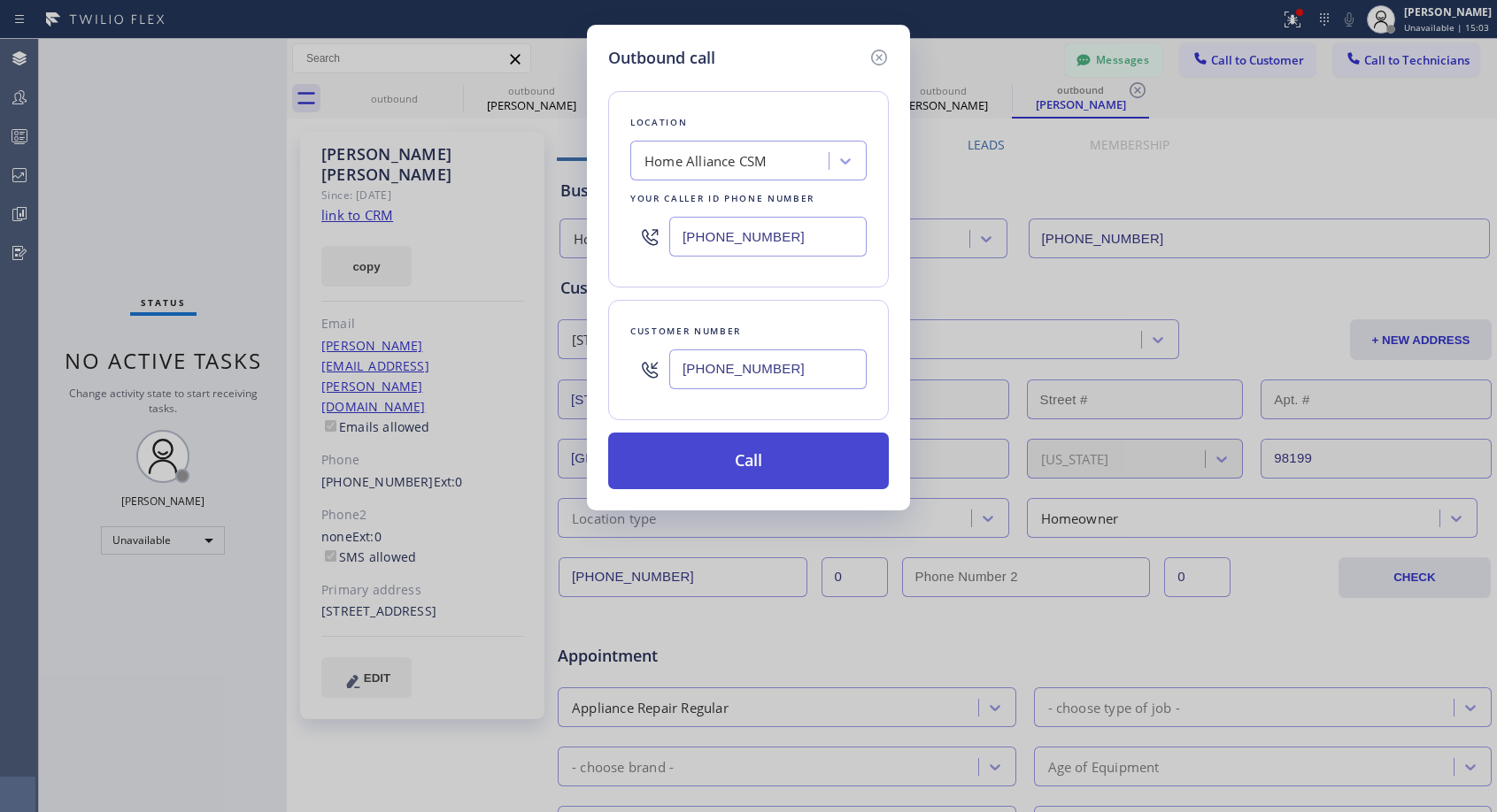
click at [730, 450] on button "Call" at bounding box center [748, 460] width 281 height 57
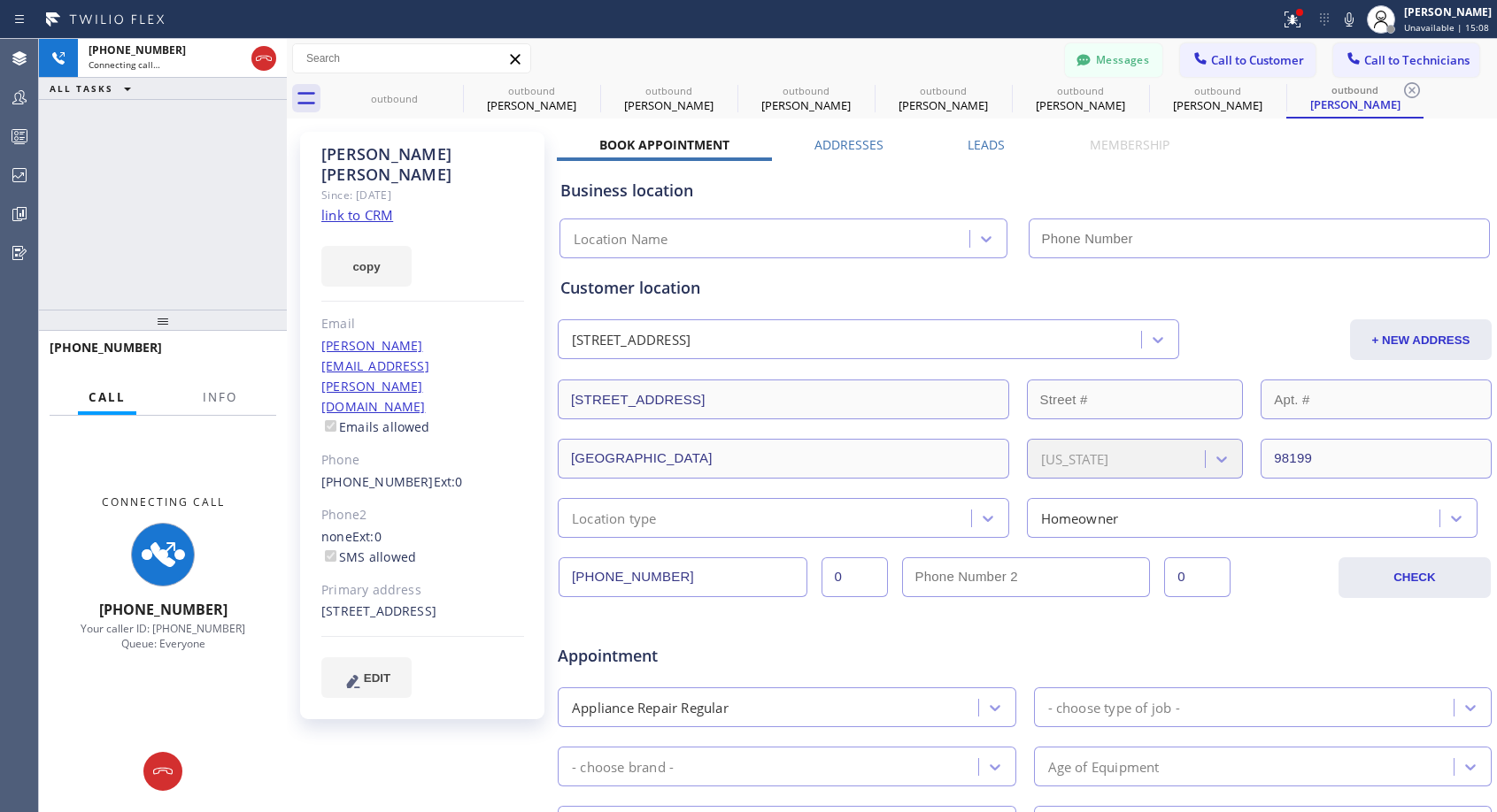
type input "[PHONE_NUMBER]"
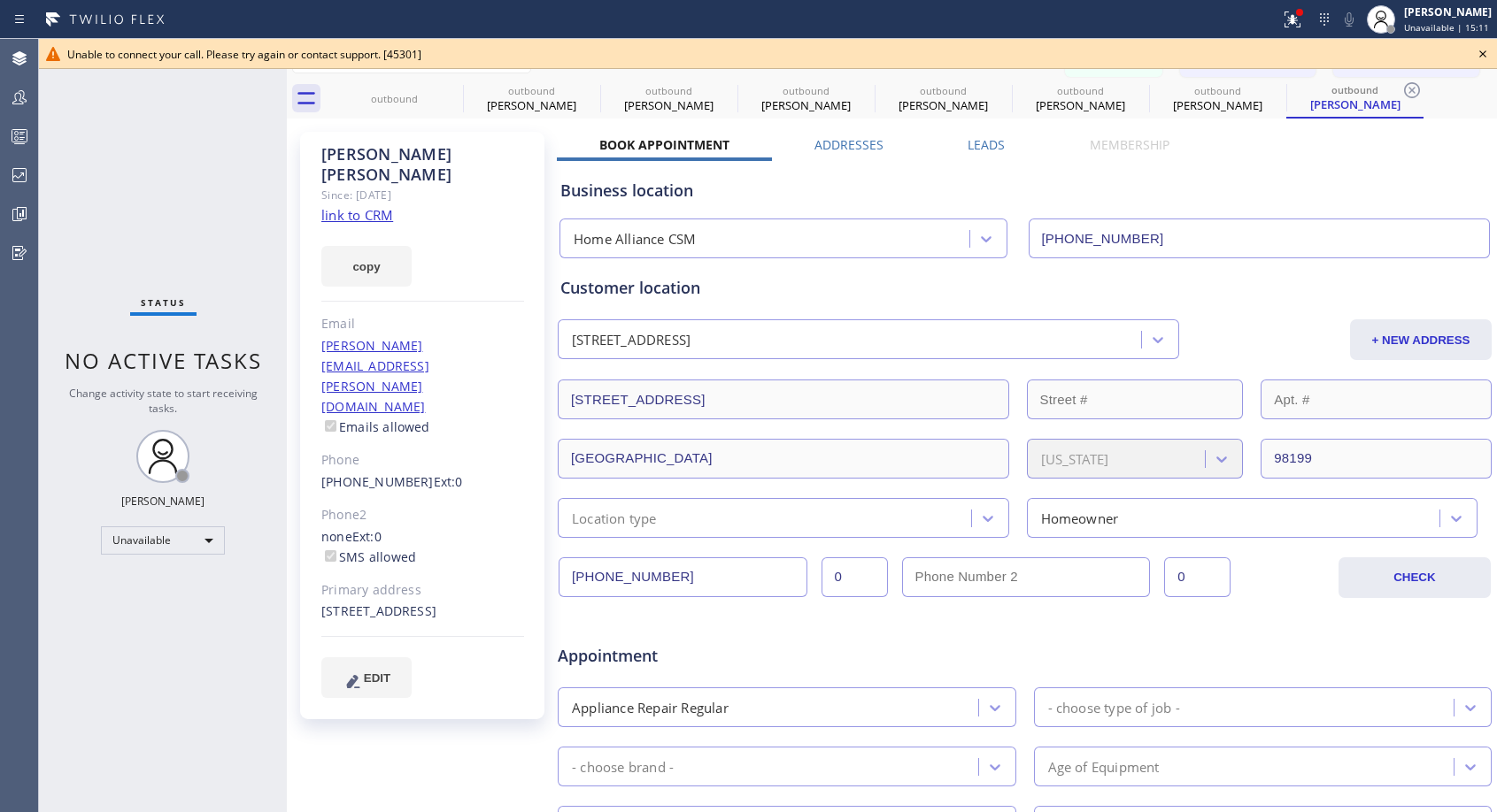
click at [1478, 52] on icon at bounding box center [1482, 54] width 21 height 21
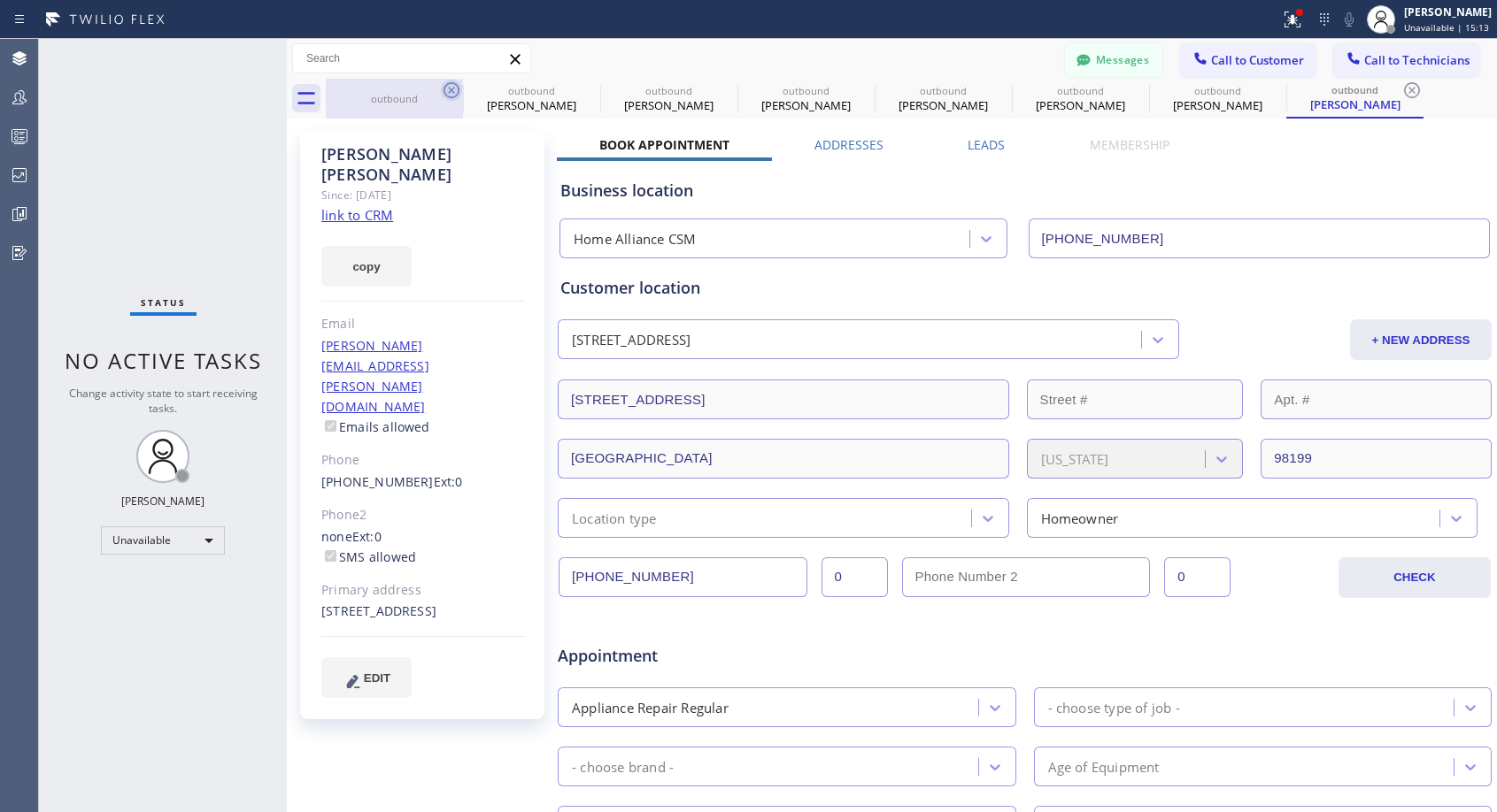
click at [450, 93] on icon at bounding box center [450, 89] width 21 height 21
click at [0, 0] on icon at bounding box center [0, 0] width 0 height 0
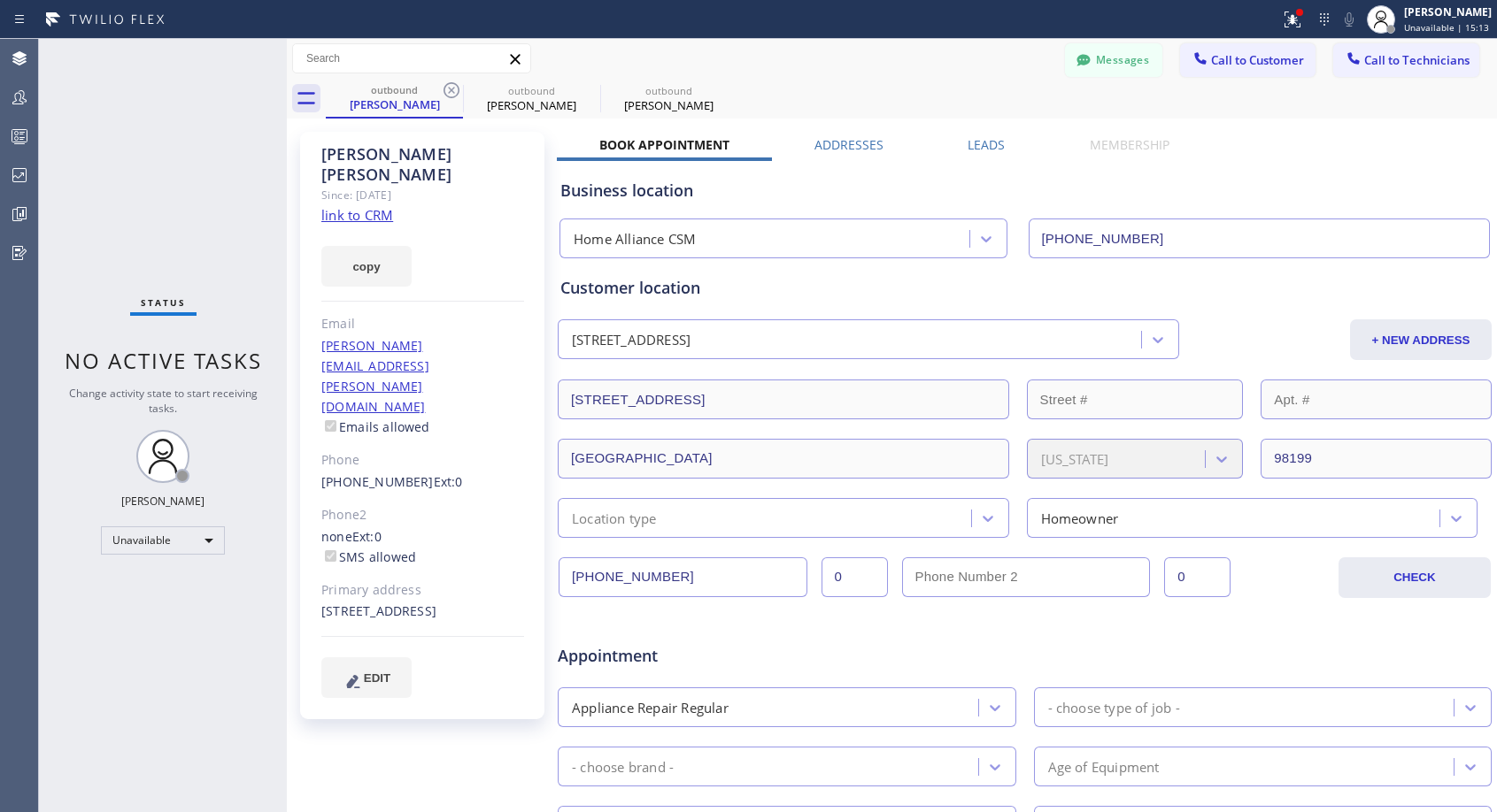
click at [450, 93] on icon at bounding box center [450, 89] width 21 height 21
click at [357, 473] on link "(206) 650-2412" at bounding box center [377, 481] width 112 height 17
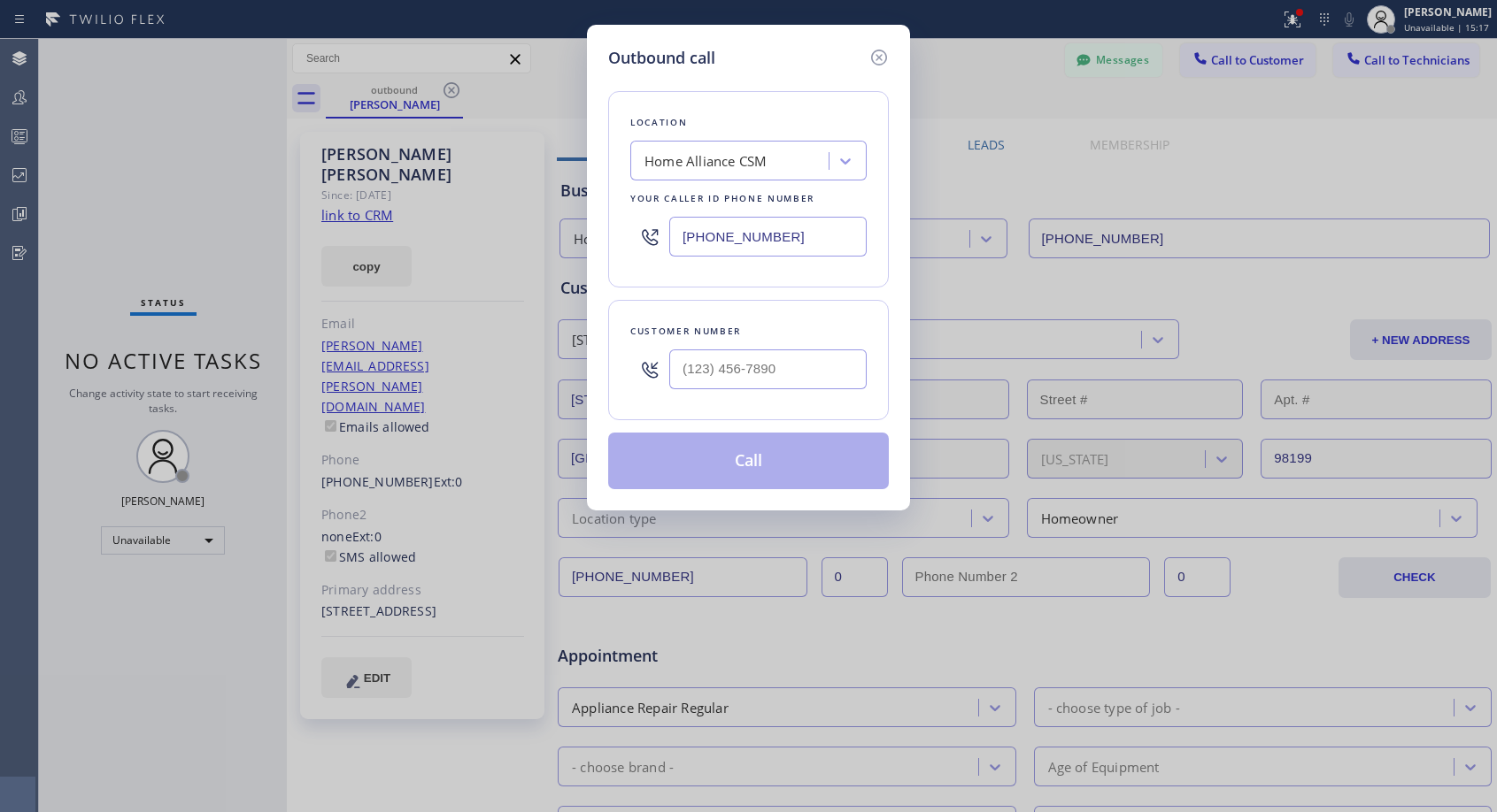
type input "(206) 650-2412"
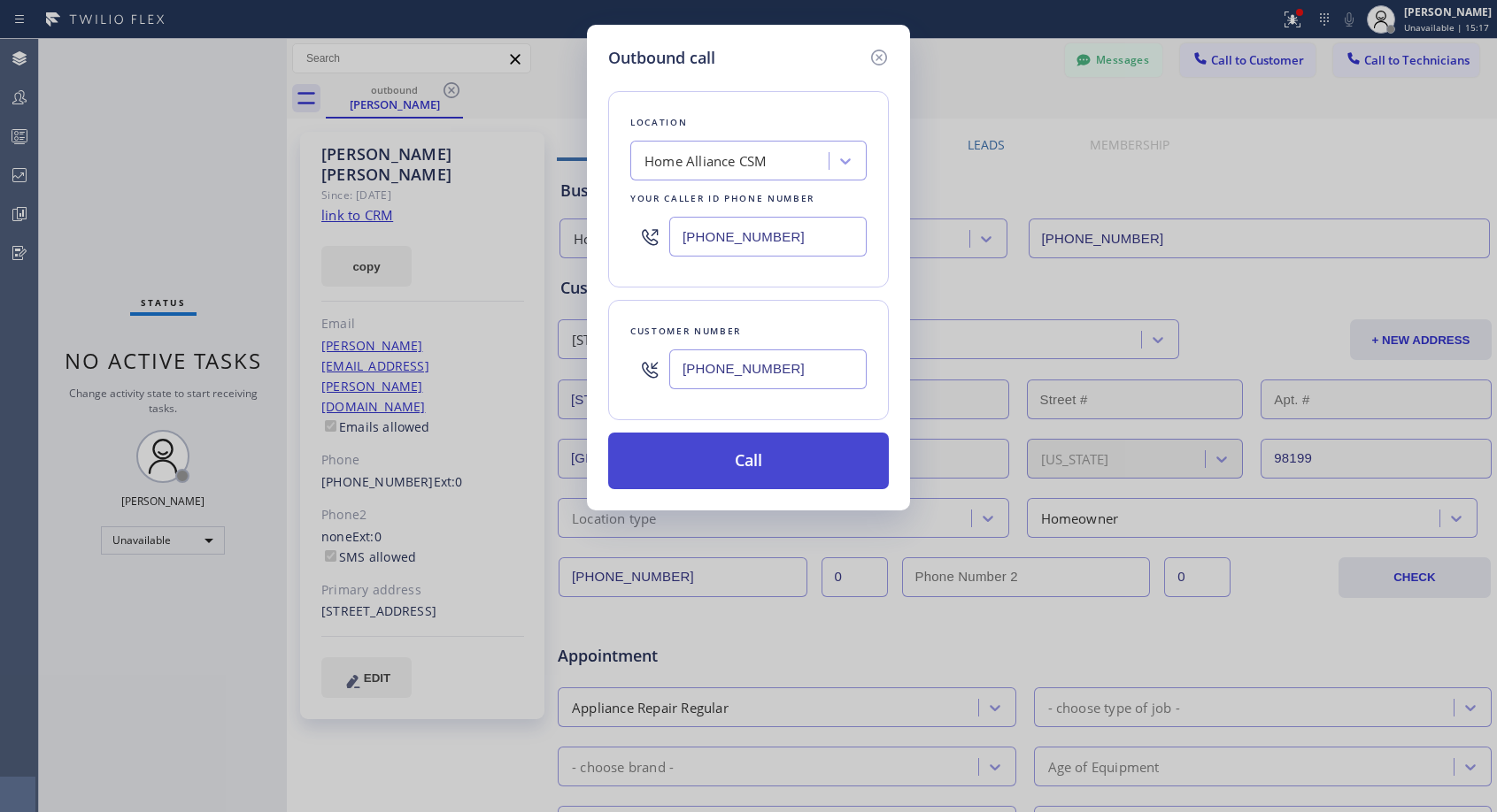
click at [714, 455] on button "Call" at bounding box center [748, 460] width 281 height 57
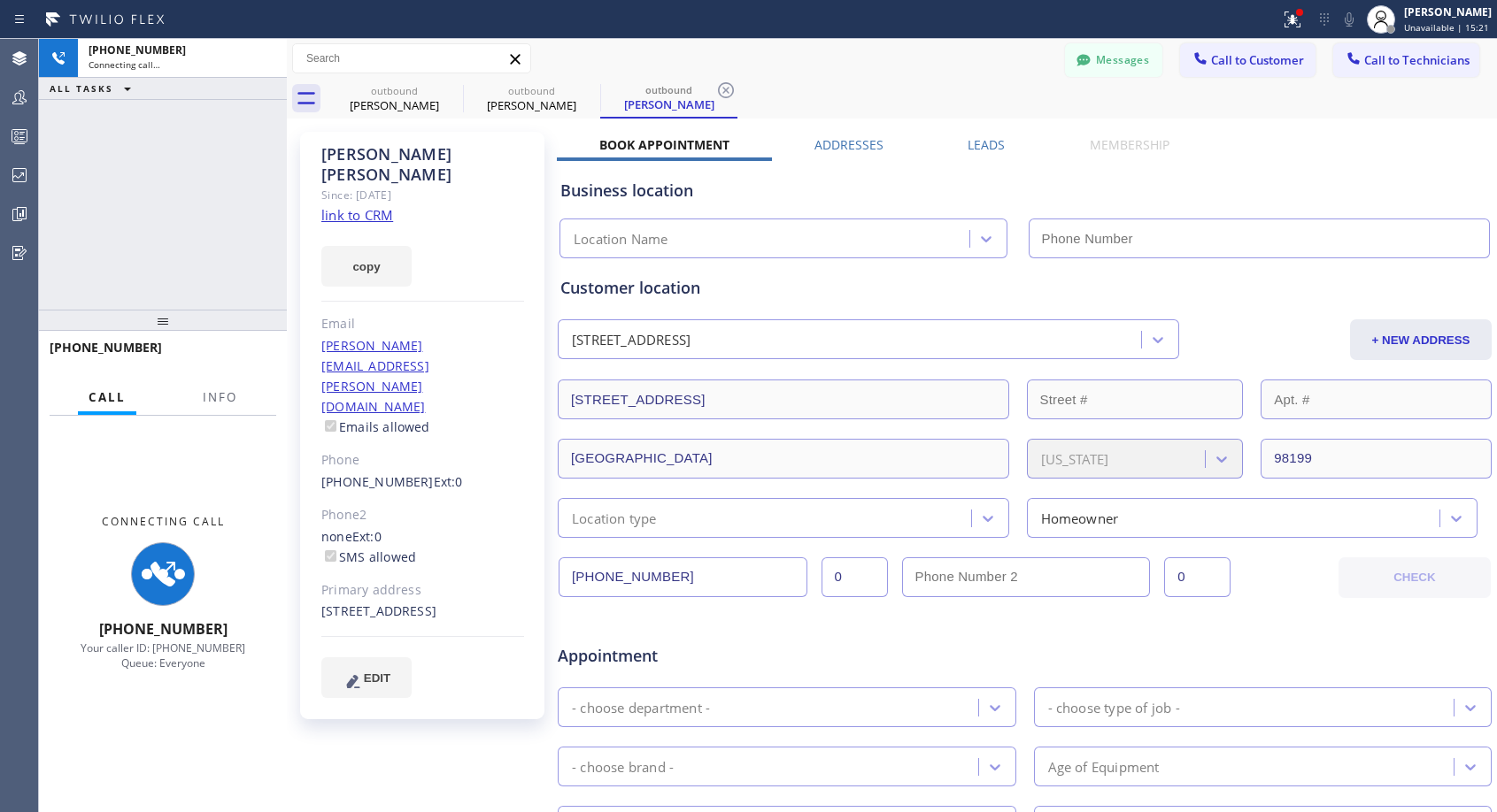
type input "[PHONE_NUMBER]"
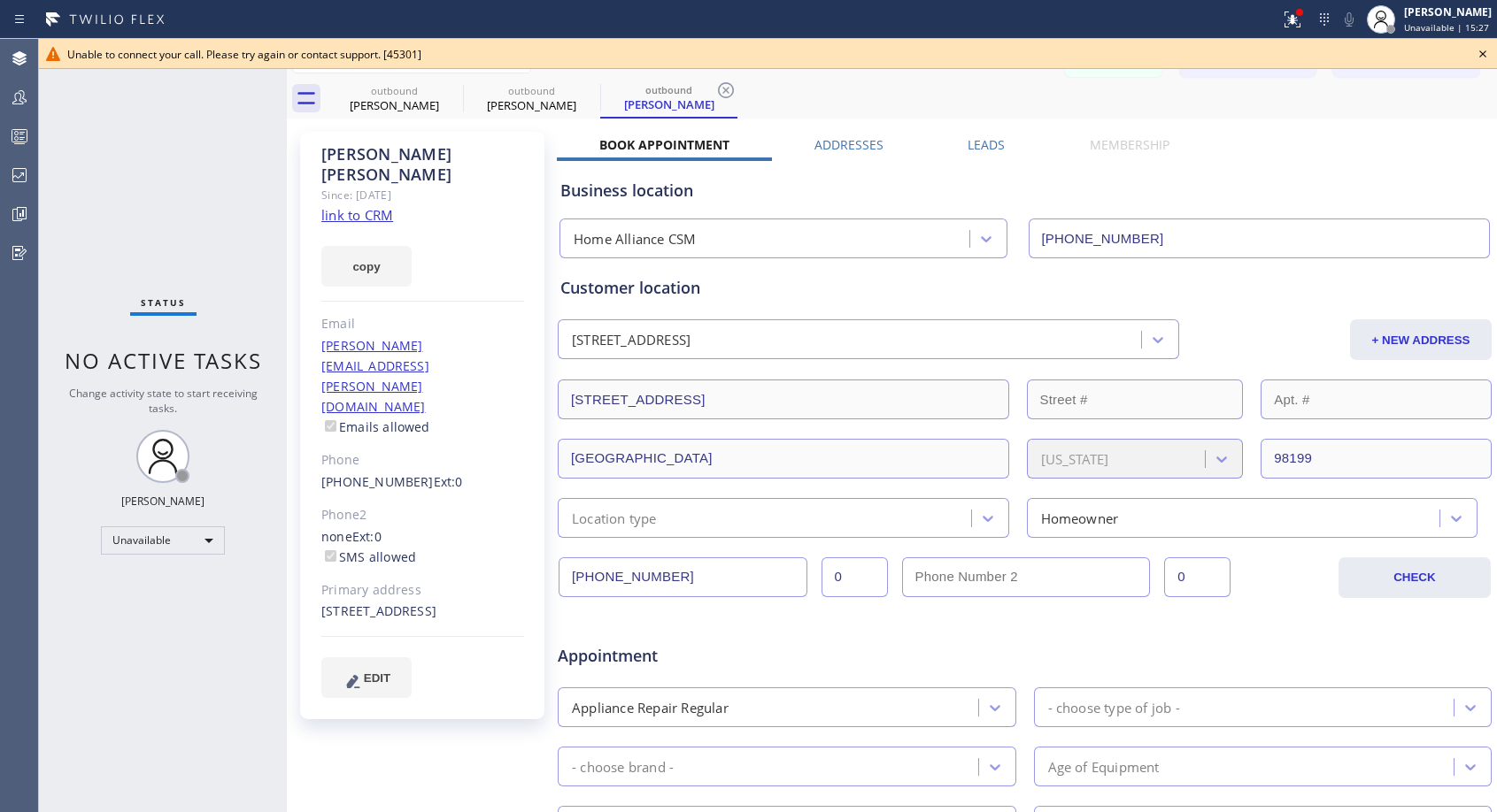
click at [1487, 54] on icon at bounding box center [1482, 54] width 21 height 21
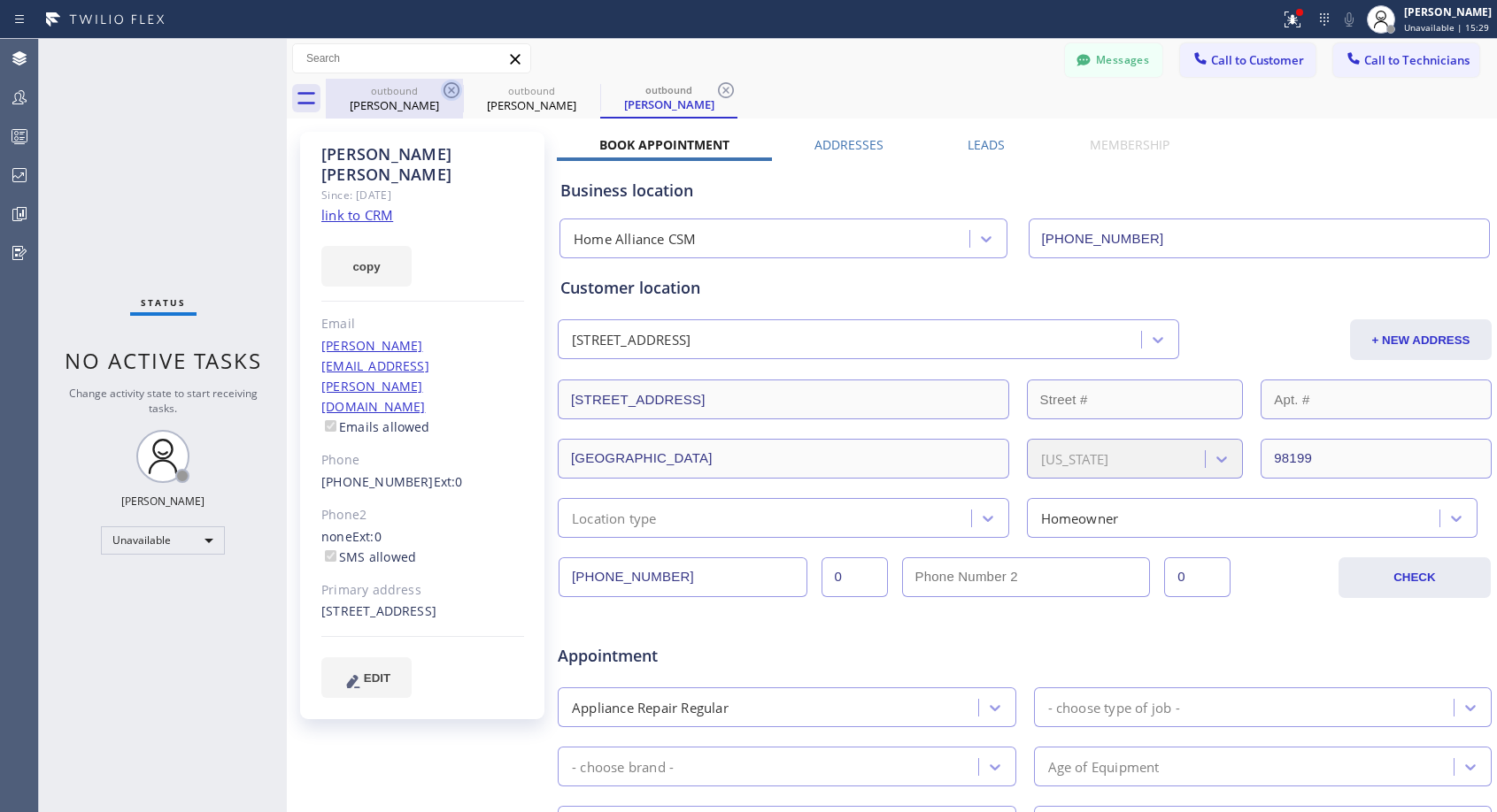
click at [450, 86] on icon at bounding box center [450, 89] width 21 height 21
click at [0, 0] on icon at bounding box center [0, 0] width 0 height 0
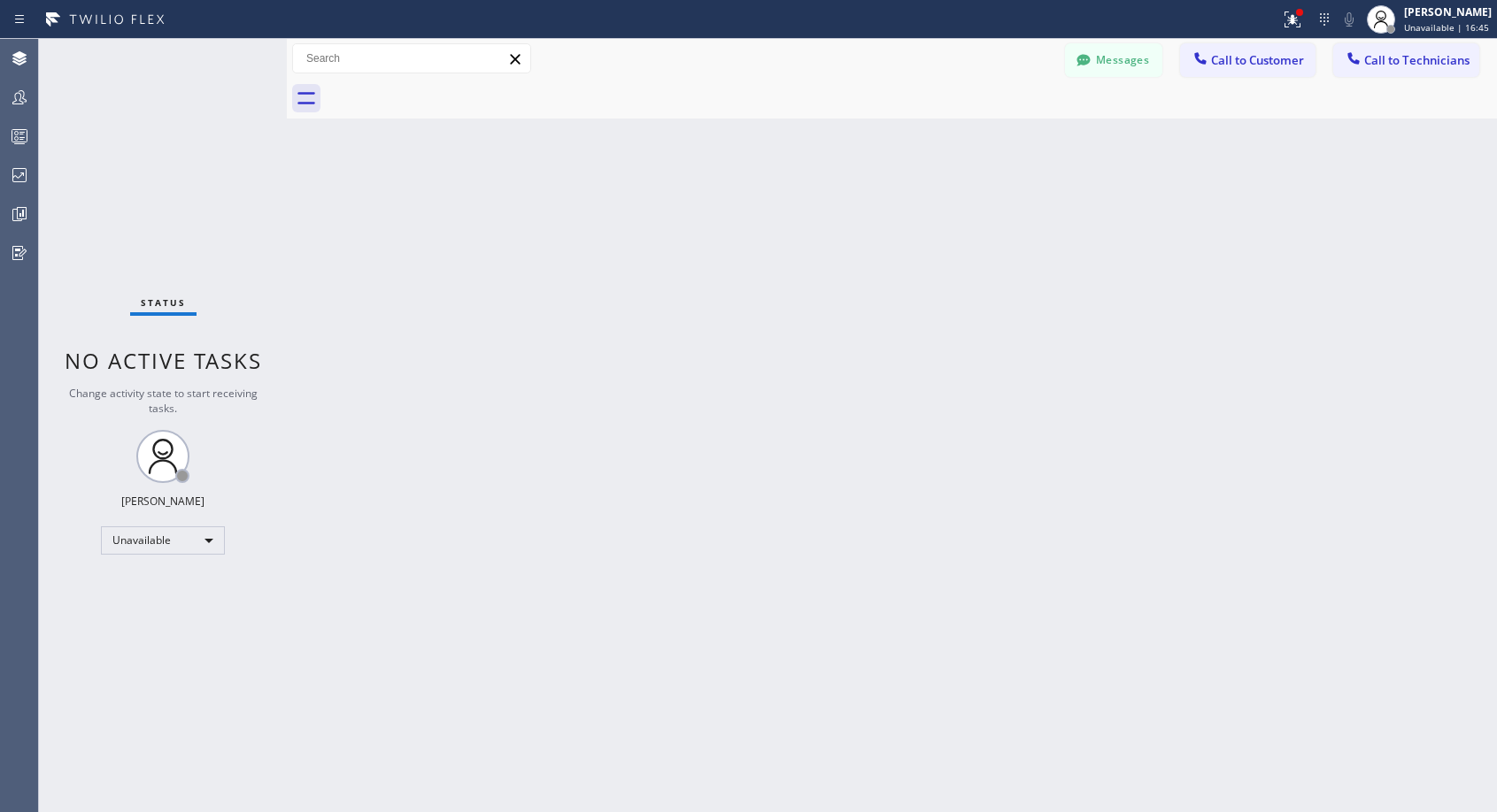
click at [1225, 54] on span "Call to Customer" at bounding box center [1257, 60] width 93 height 16
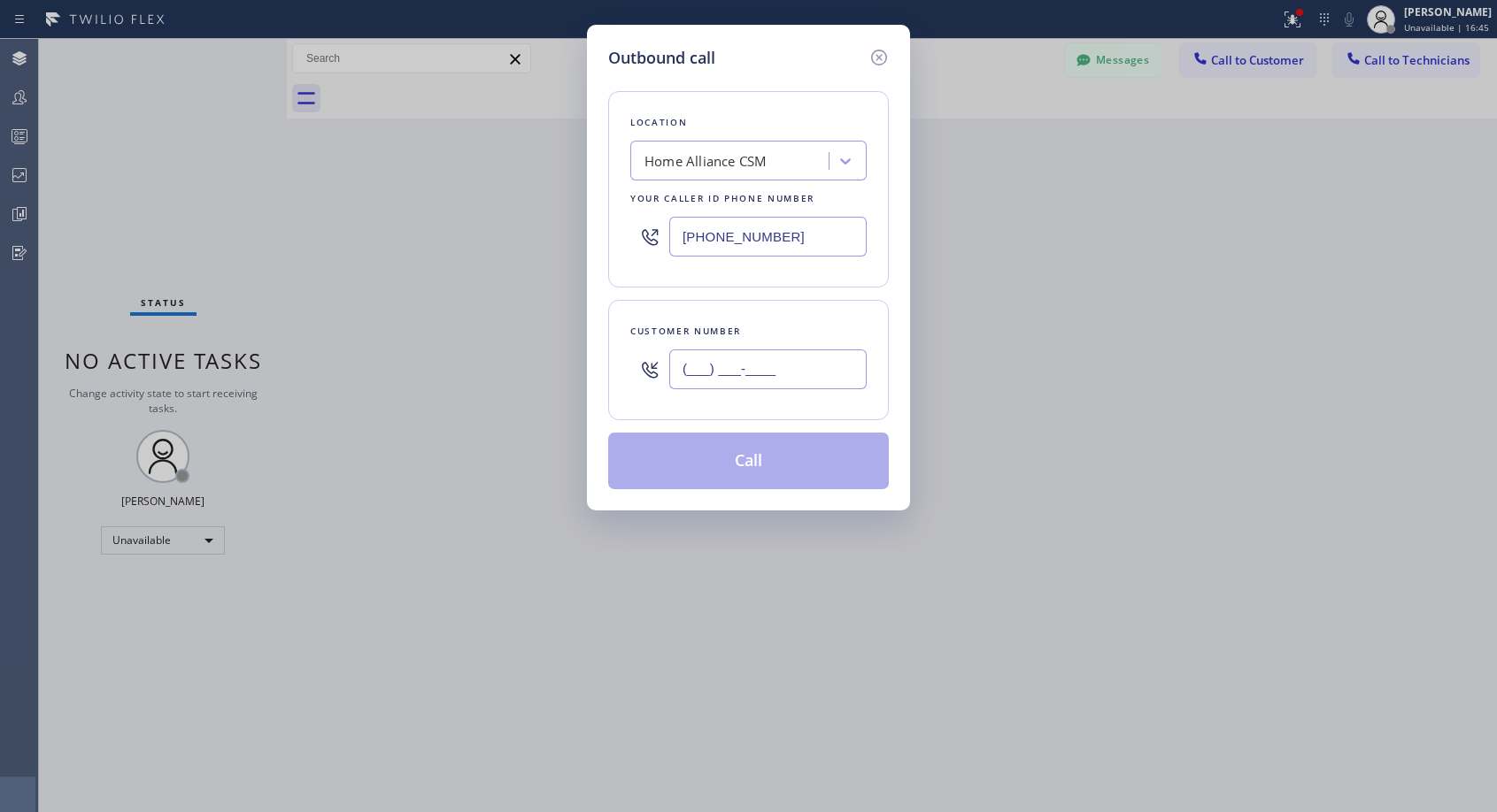
click at [785, 364] on input "(___) ___-____" at bounding box center [767, 369] width 197 height 40
paste input "310) 707-6418"
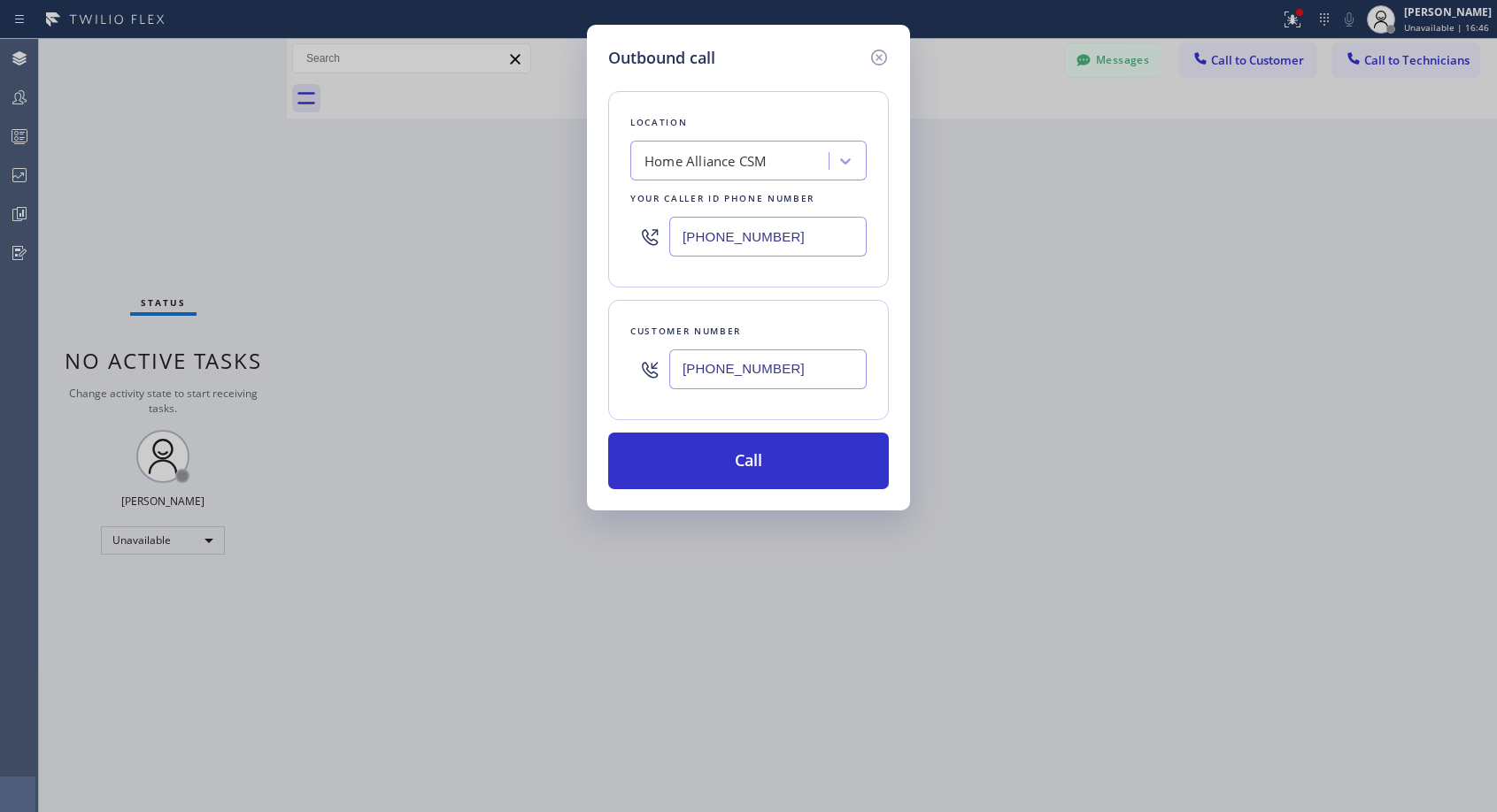
type input "(310) 707-6418"
click at [726, 460] on button "Call" at bounding box center [748, 460] width 281 height 57
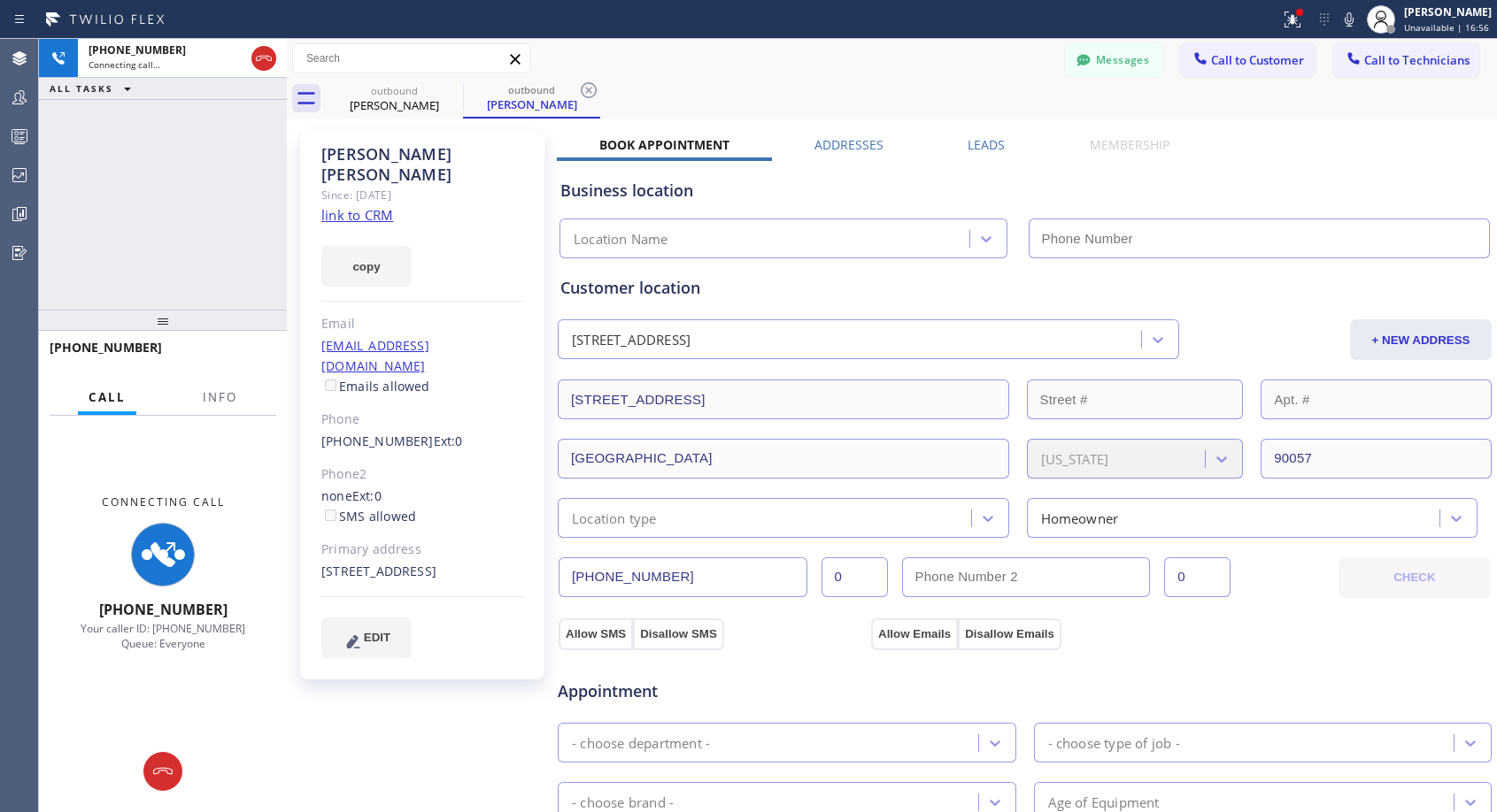
type input "[PHONE_NUMBER]"
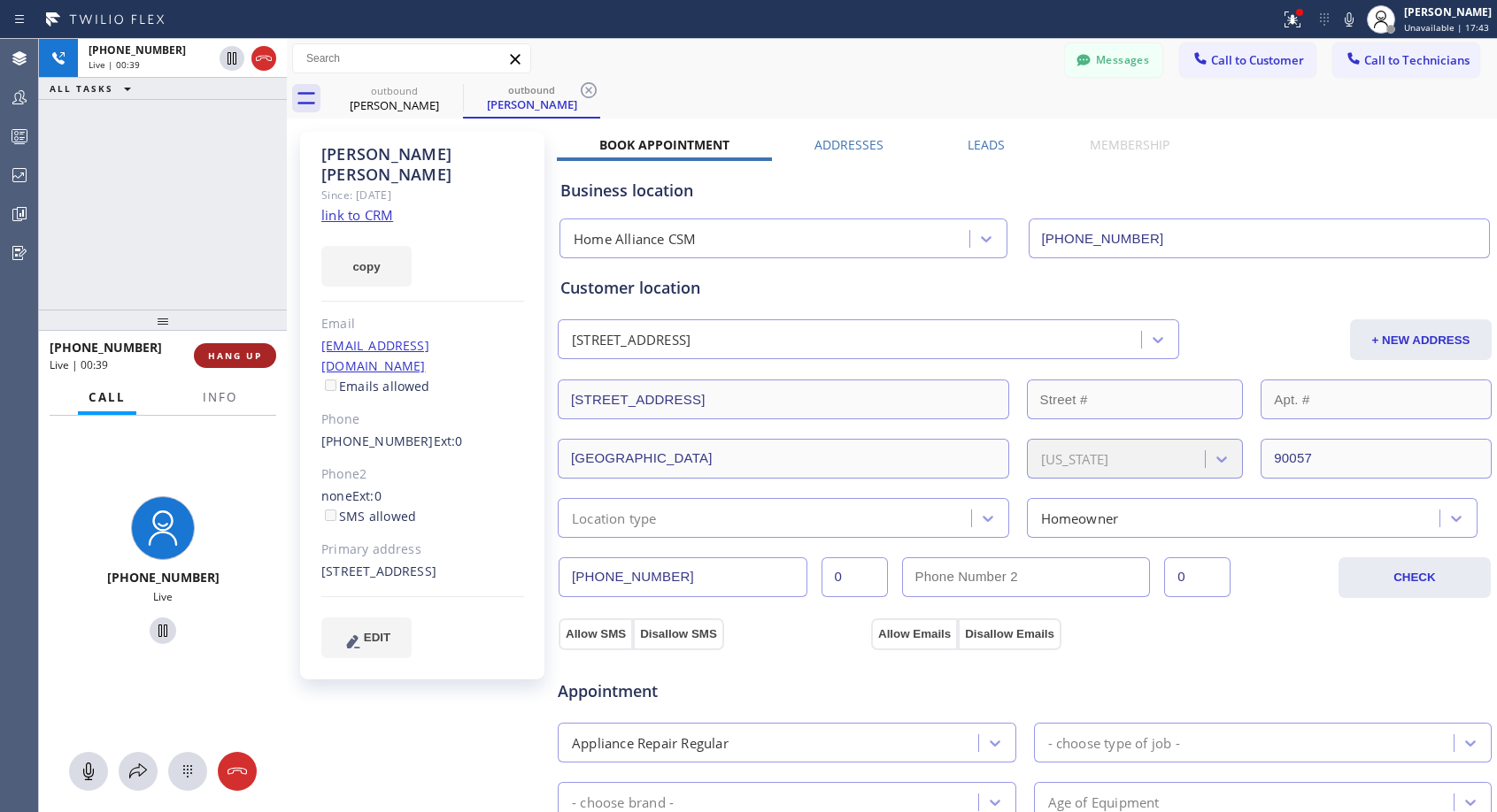
click at [230, 359] on span "HANG UP" at bounding box center [235, 355] width 54 height 12
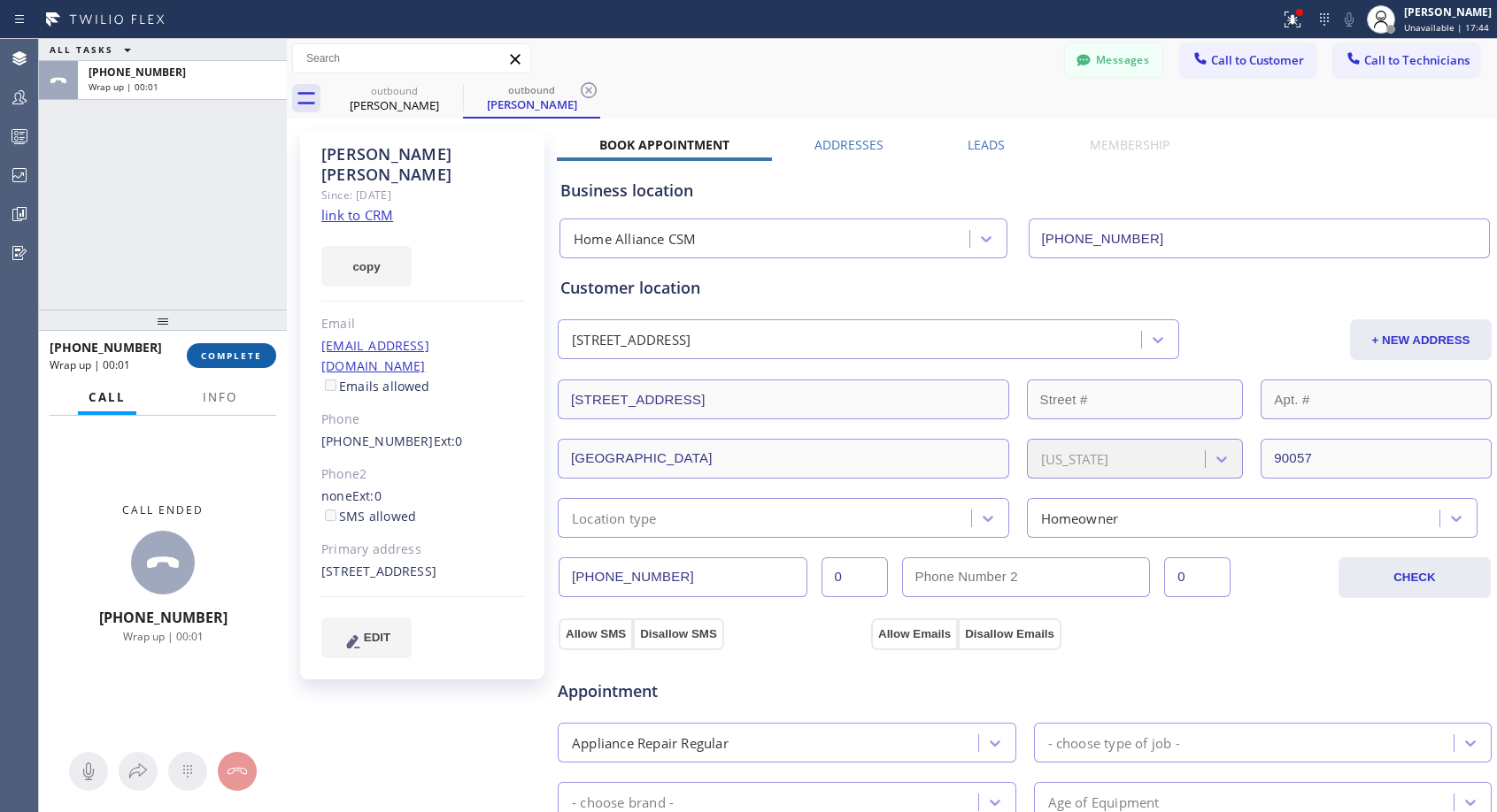
click at [230, 359] on span "COMPLETE" at bounding box center [232, 355] width 62 height 12
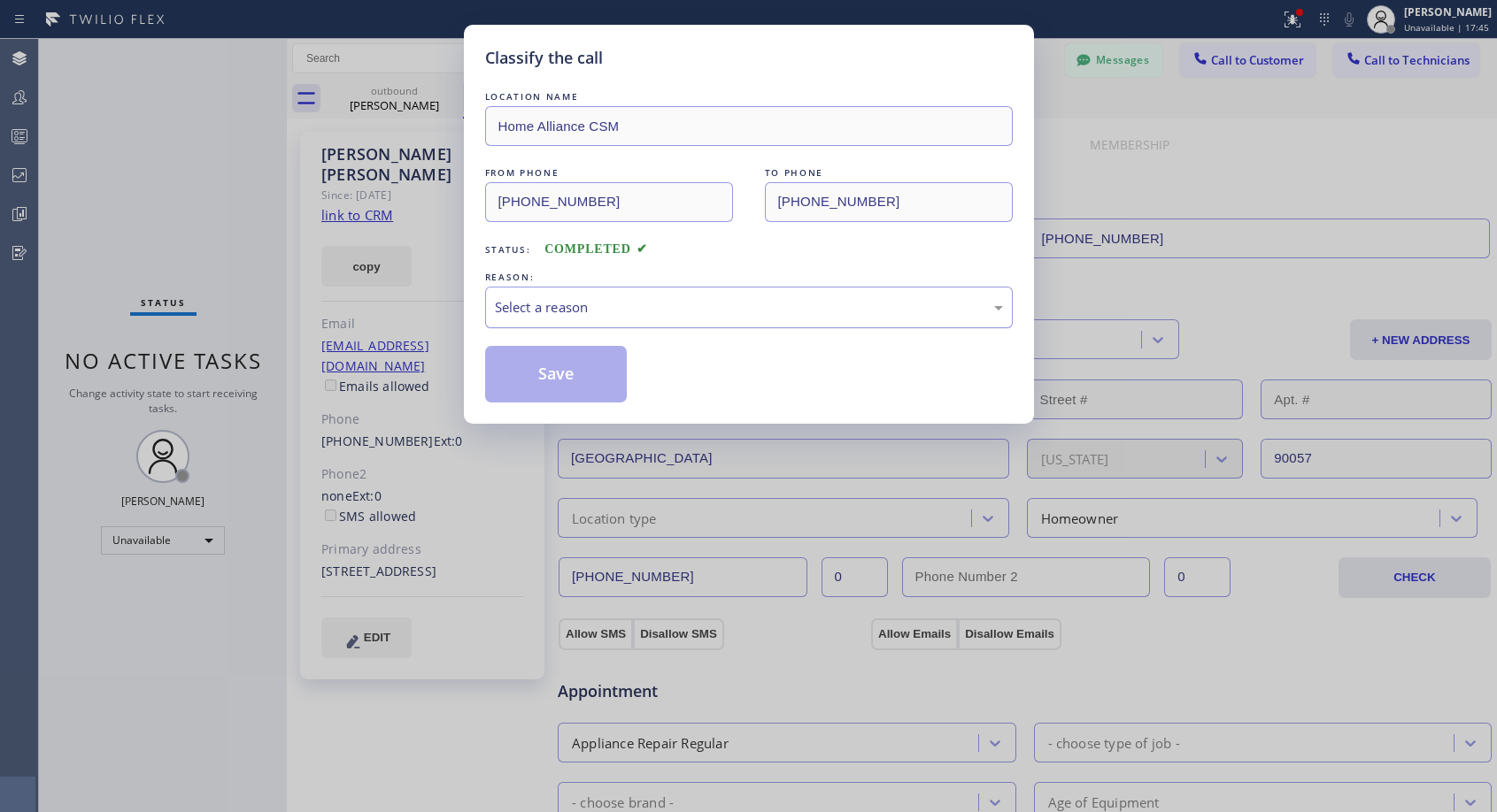
click at [674, 294] on div "Select a reason" at bounding box center [749, 307] width 528 height 42
click at [592, 371] on button "Save" at bounding box center [557, 374] width 143 height 57
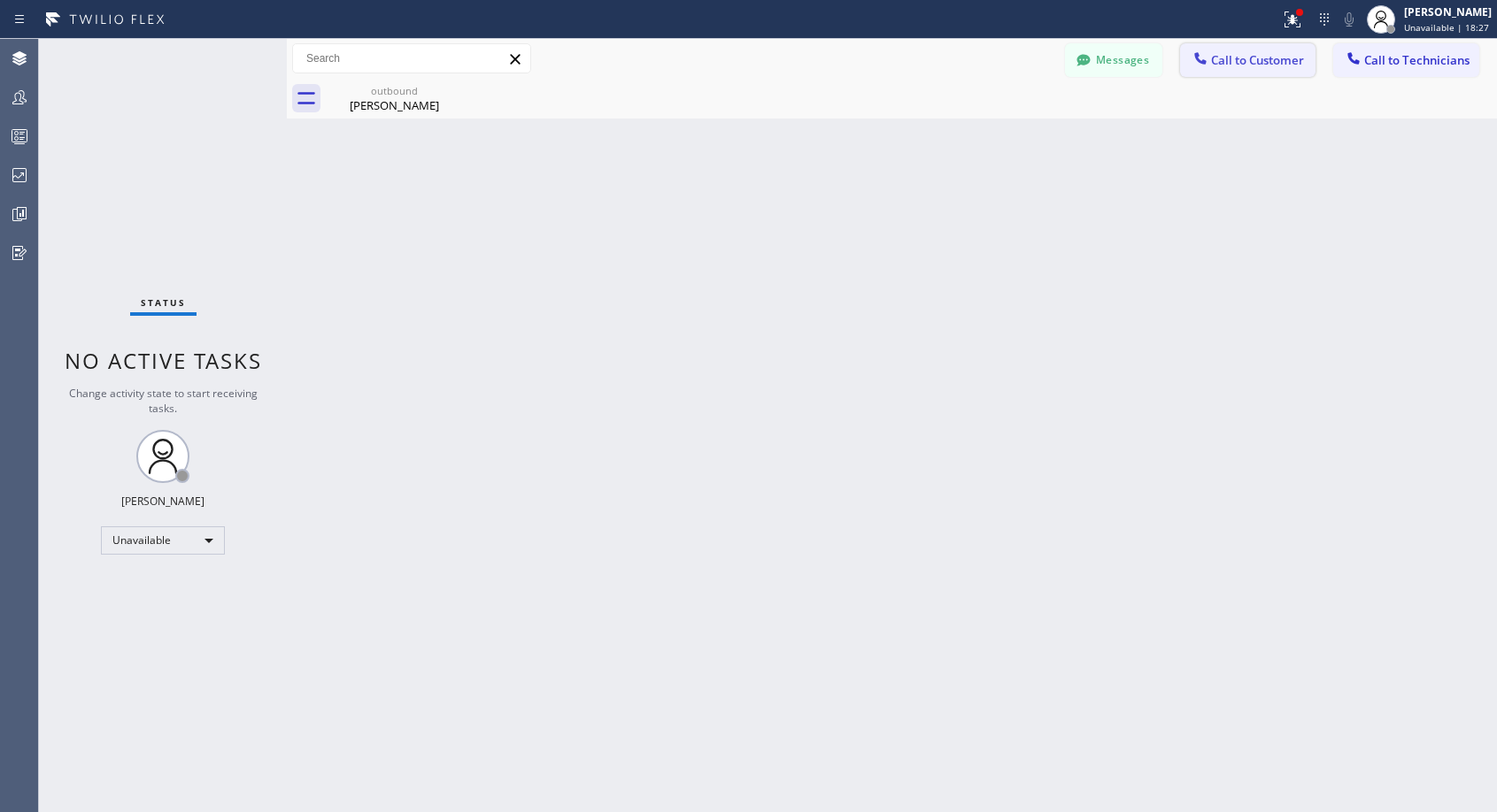
click at [1200, 59] on icon at bounding box center [1200, 58] width 18 height 18
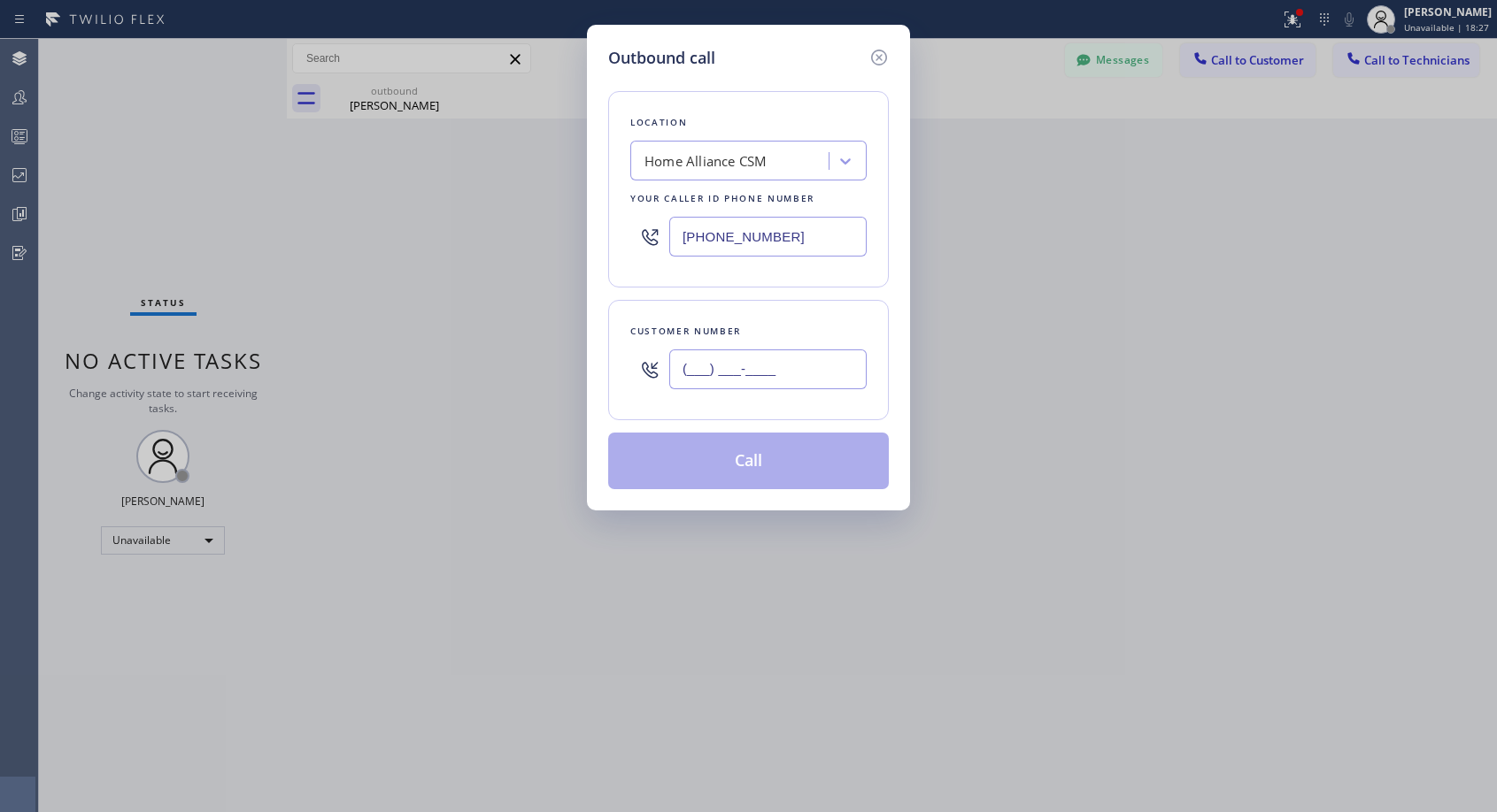
click at [764, 367] on input "(___) ___-____" at bounding box center [767, 369] width 197 height 40
paste input "702) 596-5100"
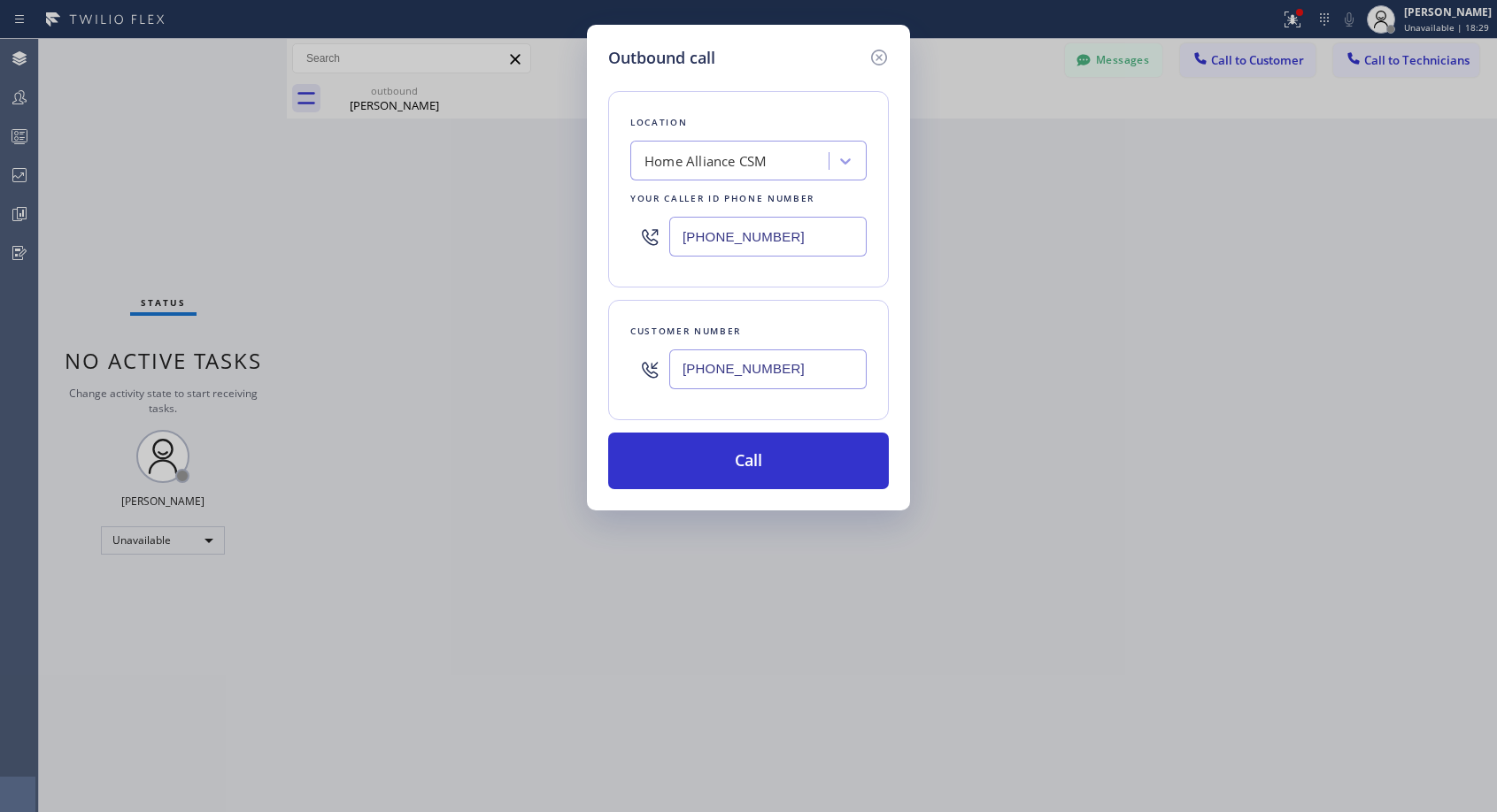
type input "(702) 596-5100"
click at [736, 475] on button "Call" at bounding box center [748, 460] width 281 height 57
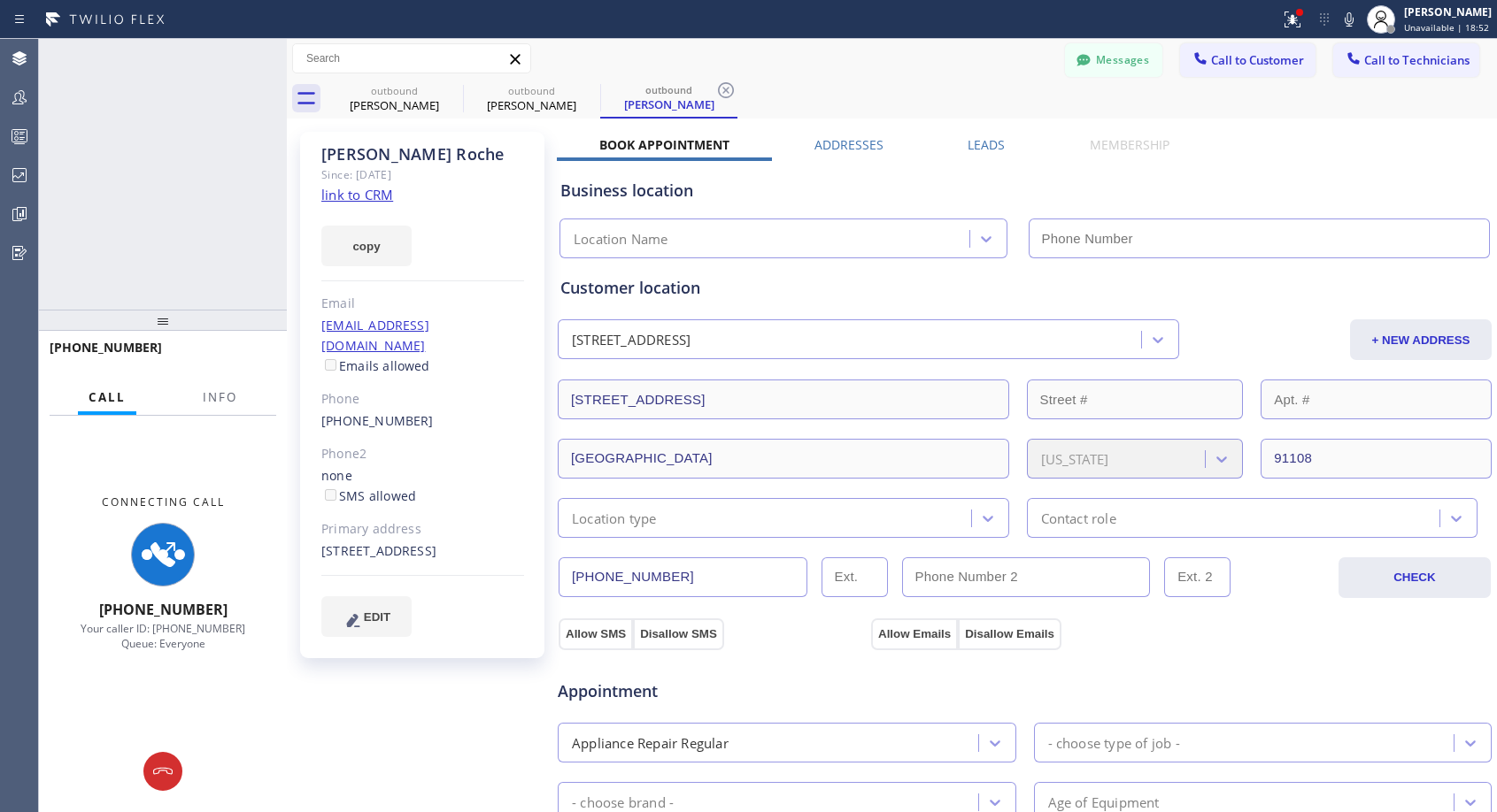
type input "[PHONE_NUMBER]"
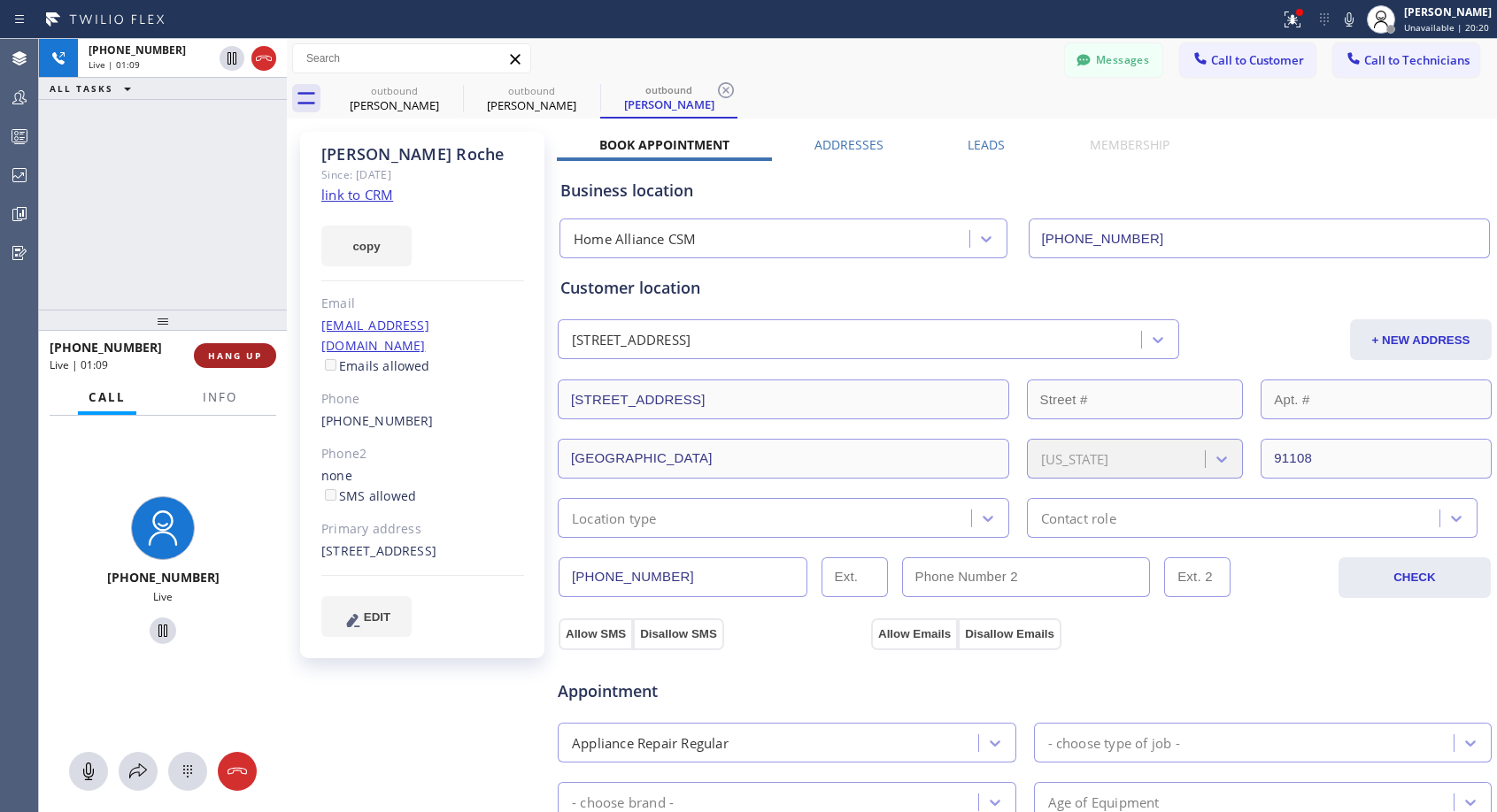
click at [217, 357] on span "HANG UP" at bounding box center [235, 355] width 54 height 12
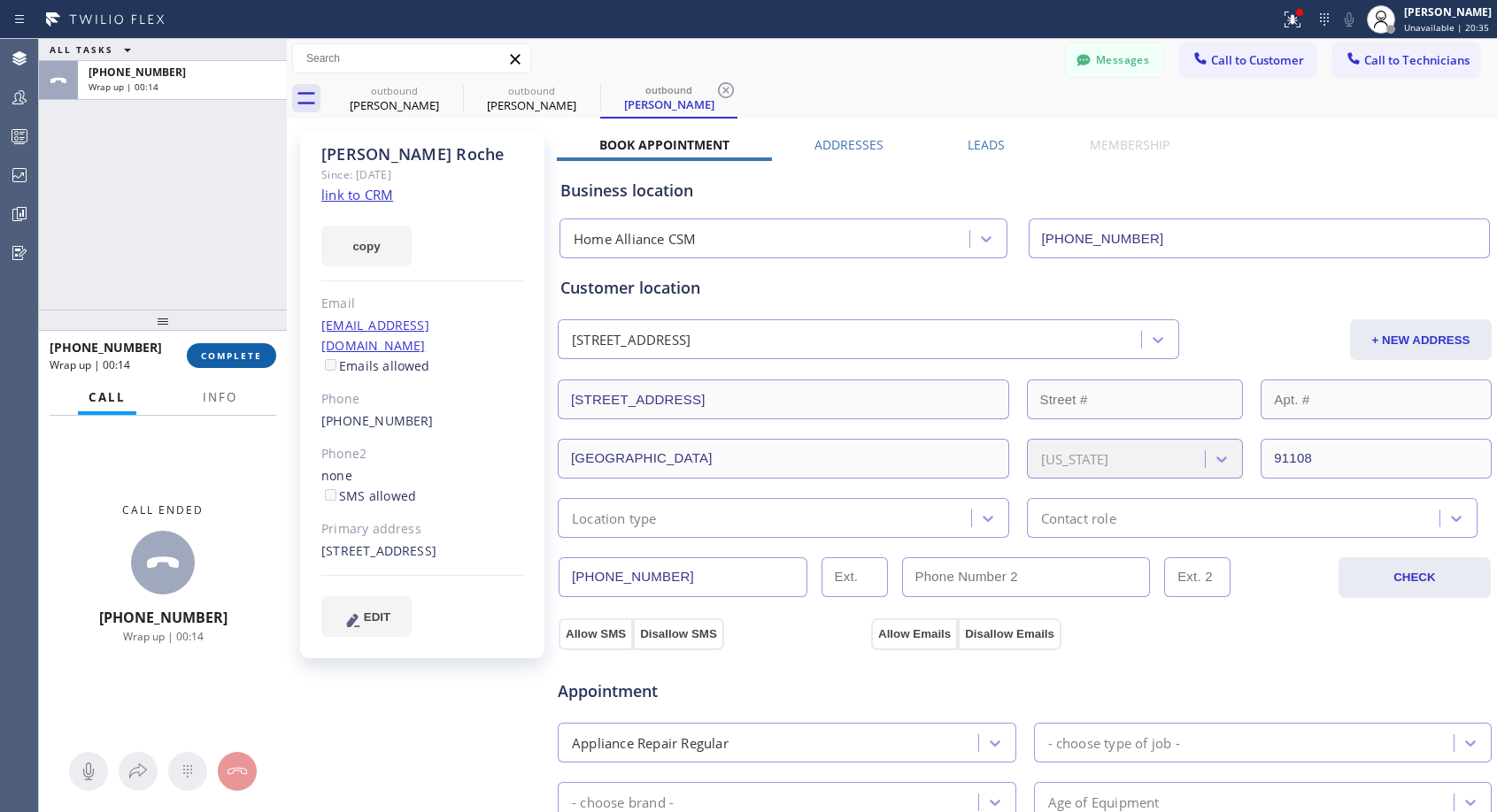
click at [258, 355] on span "COMPLETE" at bounding box center [232, 355] width 62 height 12
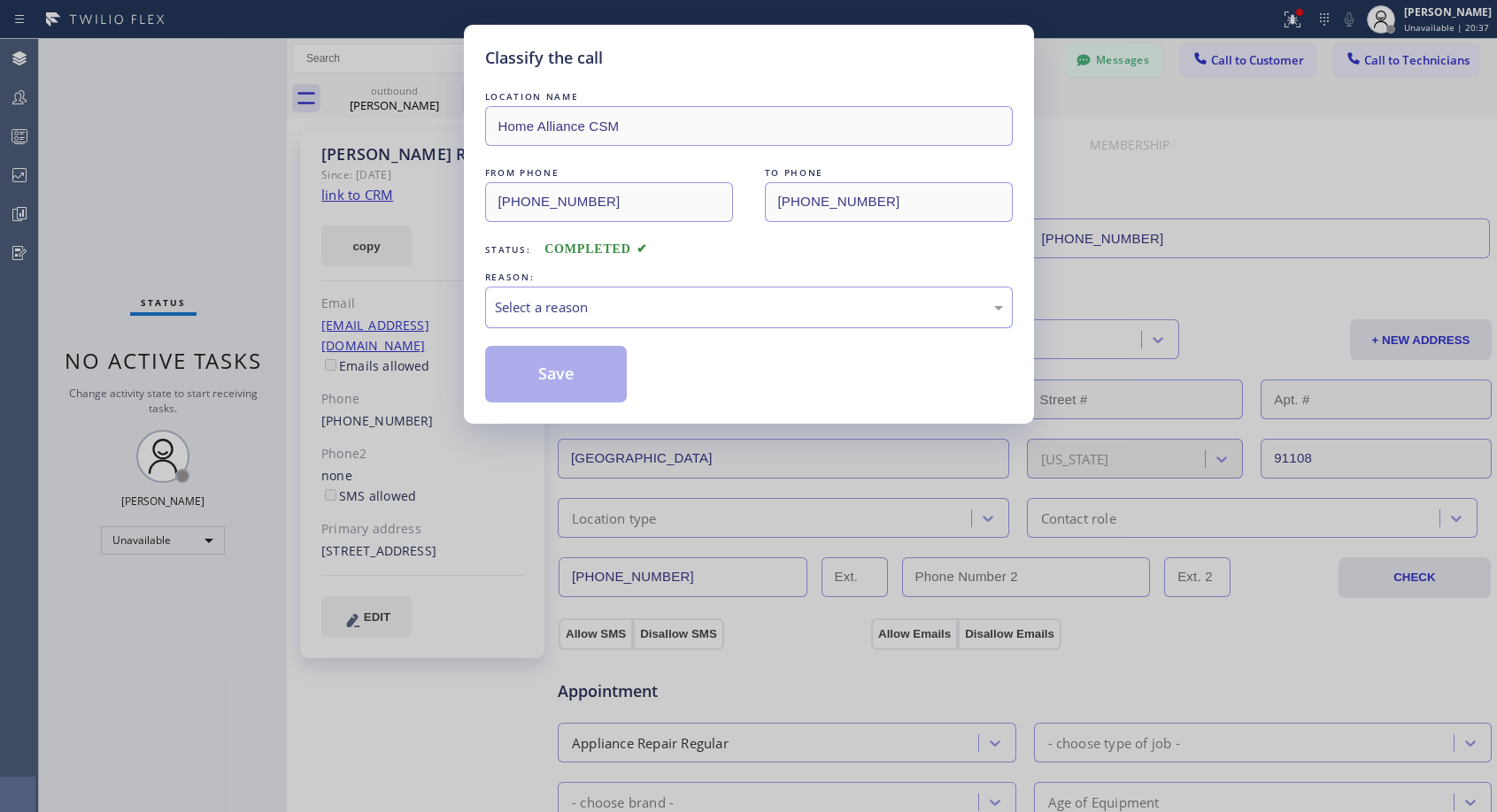
click at [595, 312] on div "Select a reason" at bounding box center [749, 307] width 508 height 21
click at [584, 368] on button "Save" at bounding box center [557, 374] width 143 height 57
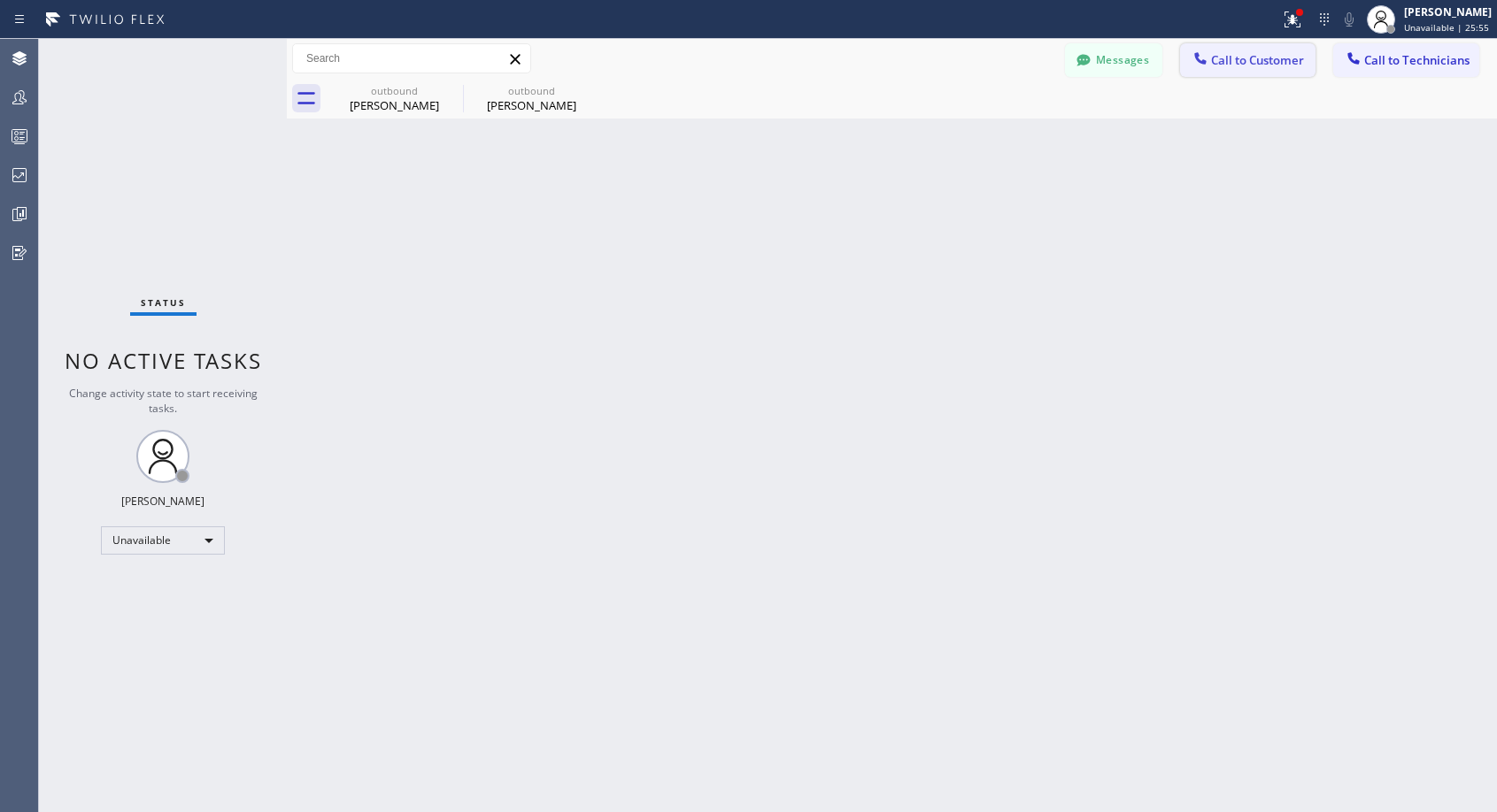
drag, startPoint x: 1234, startPoint y: 63, endPoint x: 1120, endPoint y: 127, distance: 130.7
click at [1235, 64] on span "Call to Customer" at bounding box center [1257, 60] width 93 height 16
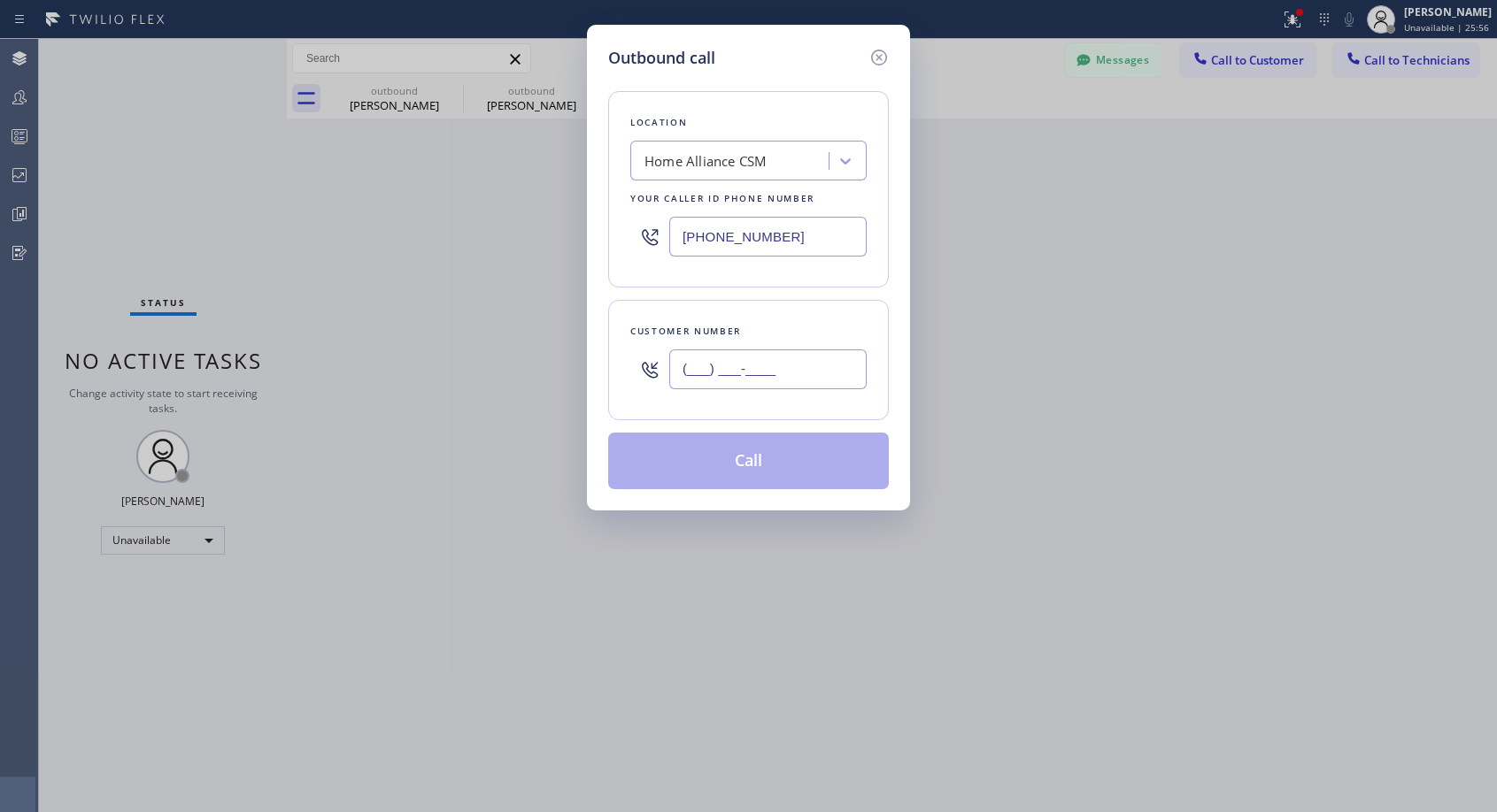
click at [805, 360] on input "(___) ___-____" at bounding box center [767, 369] width 197 height 40
paste input "650) 219-8710"
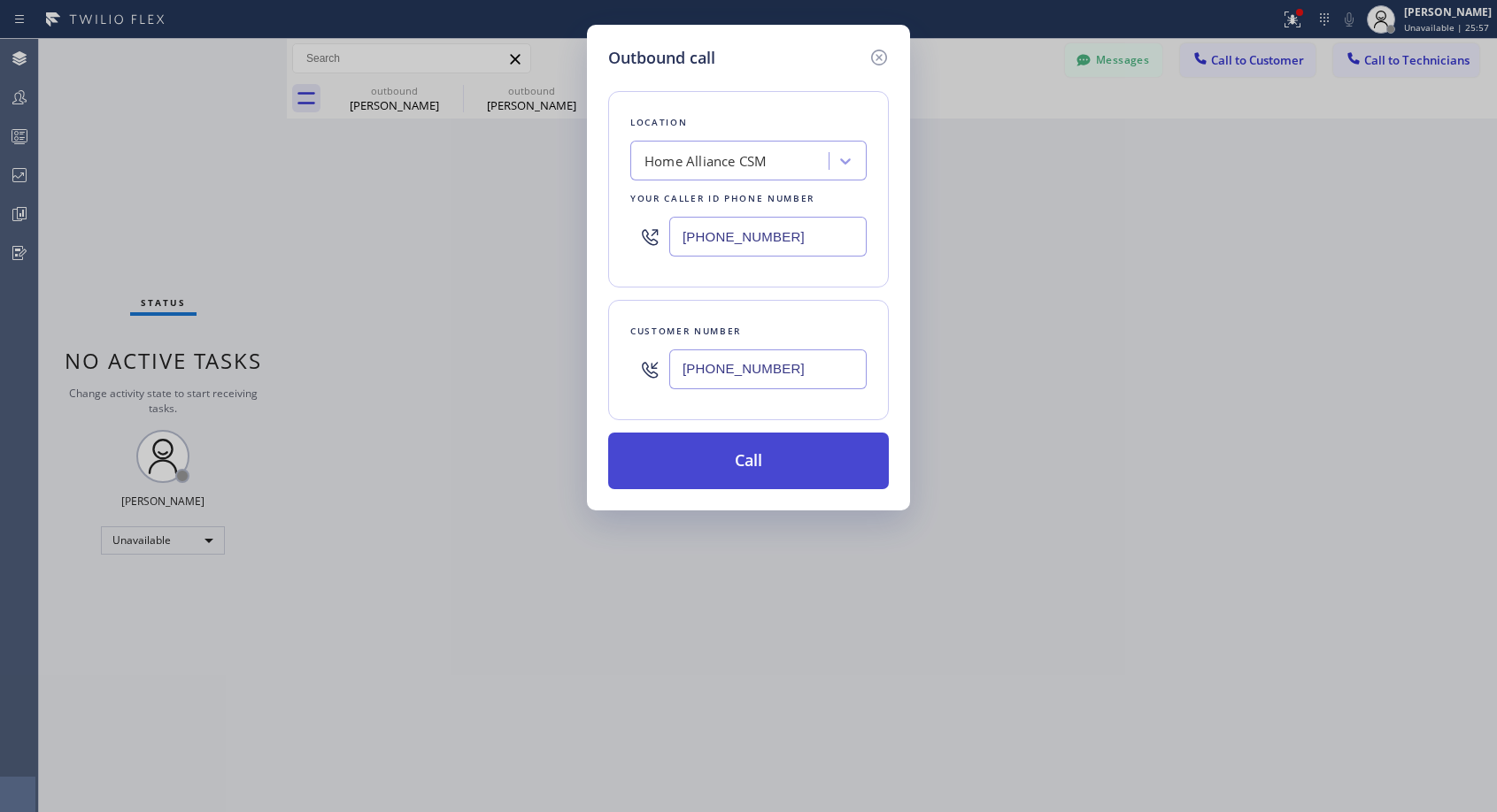
type input "(650) 219-8710"
click at [779, 457] on button "Call" at bounding box center [748, 460] width 281 height 57
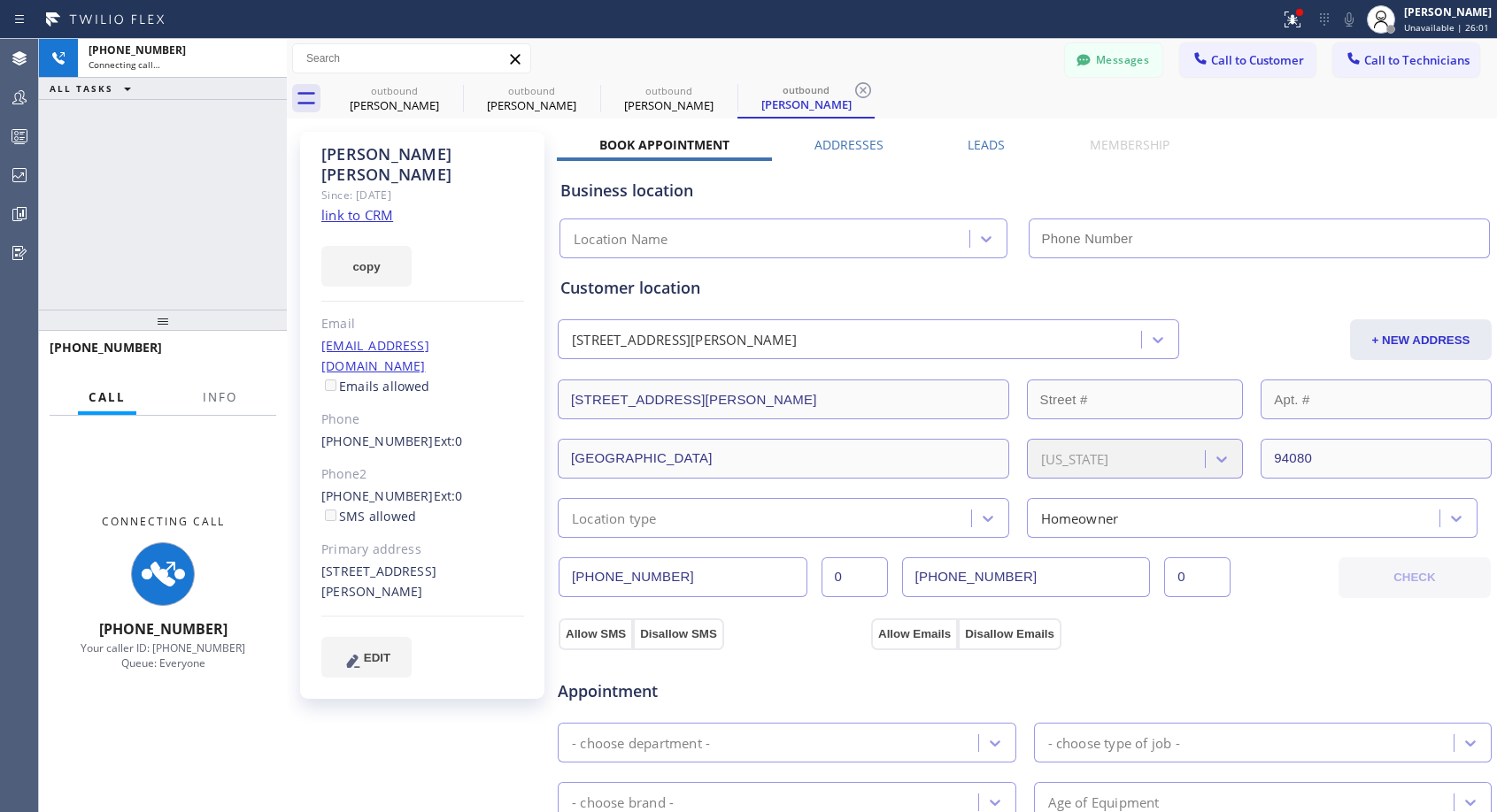
type input "[PHONE_NUMBER]"
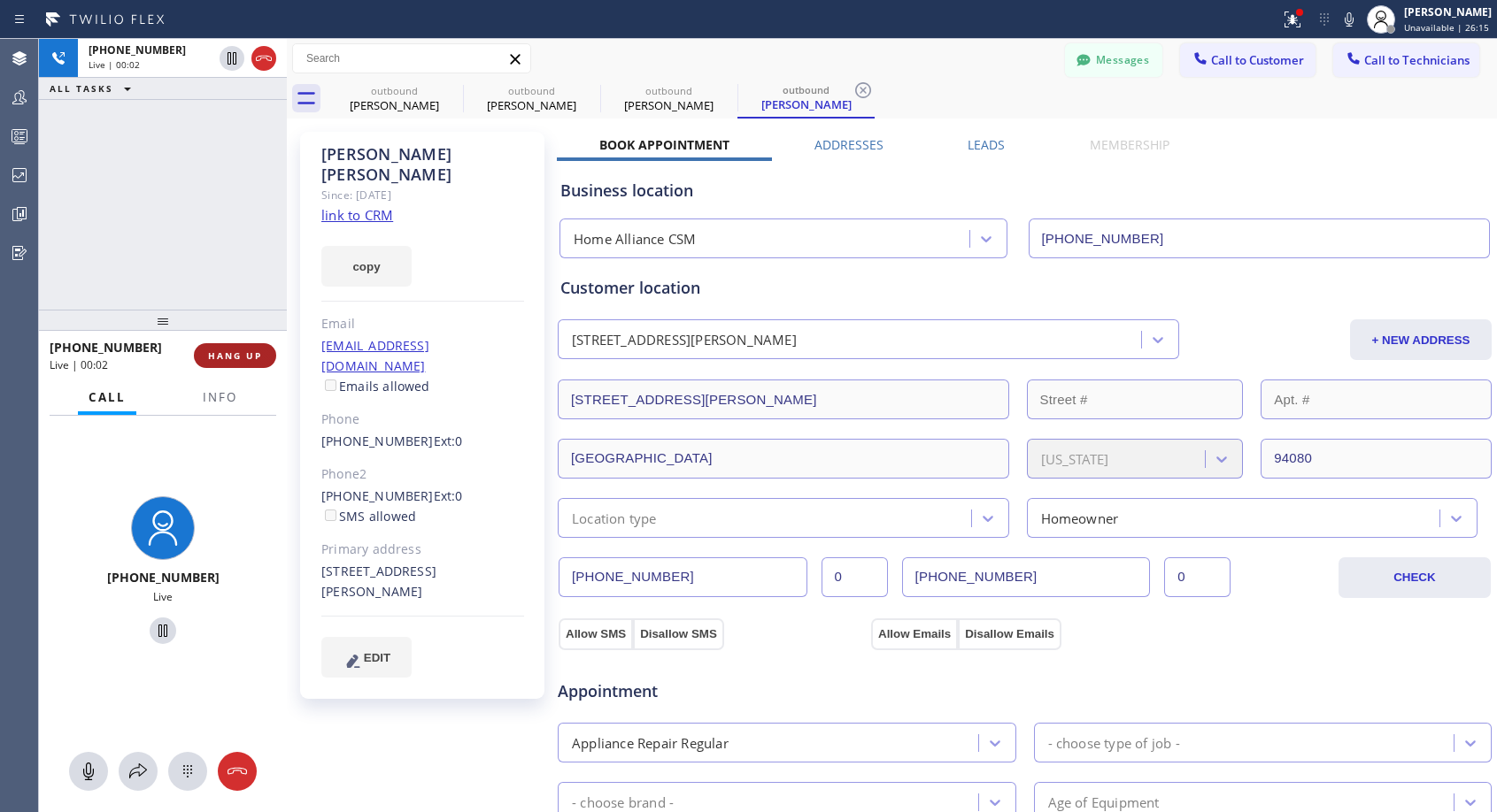
click at [247, 345] on button "HANG UP" at bounding box center [234, 355] width 82 height 25
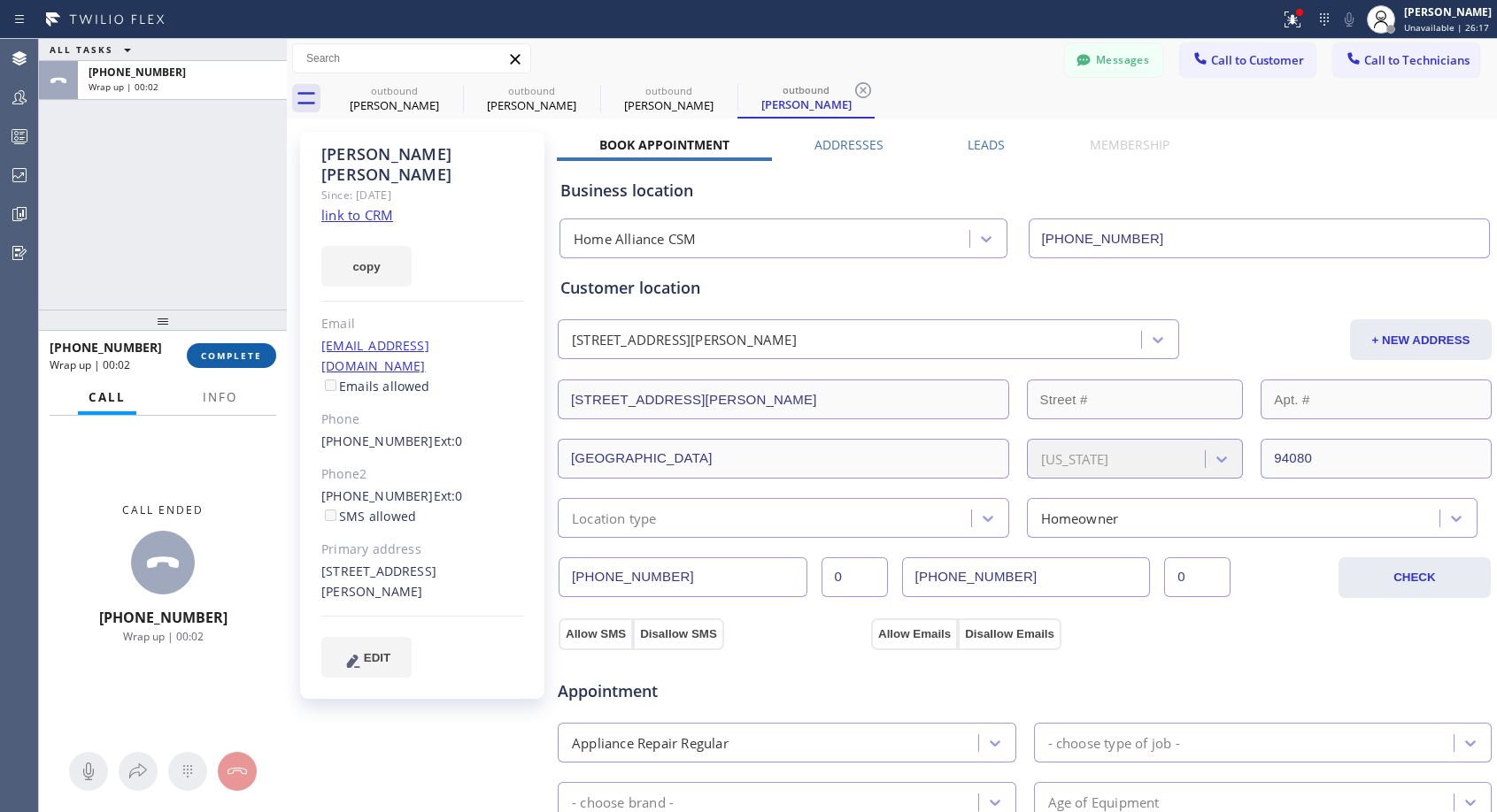
click at [246, 355] on span "COMPLETE" at bounding box center [232, 355] width 62 height 12
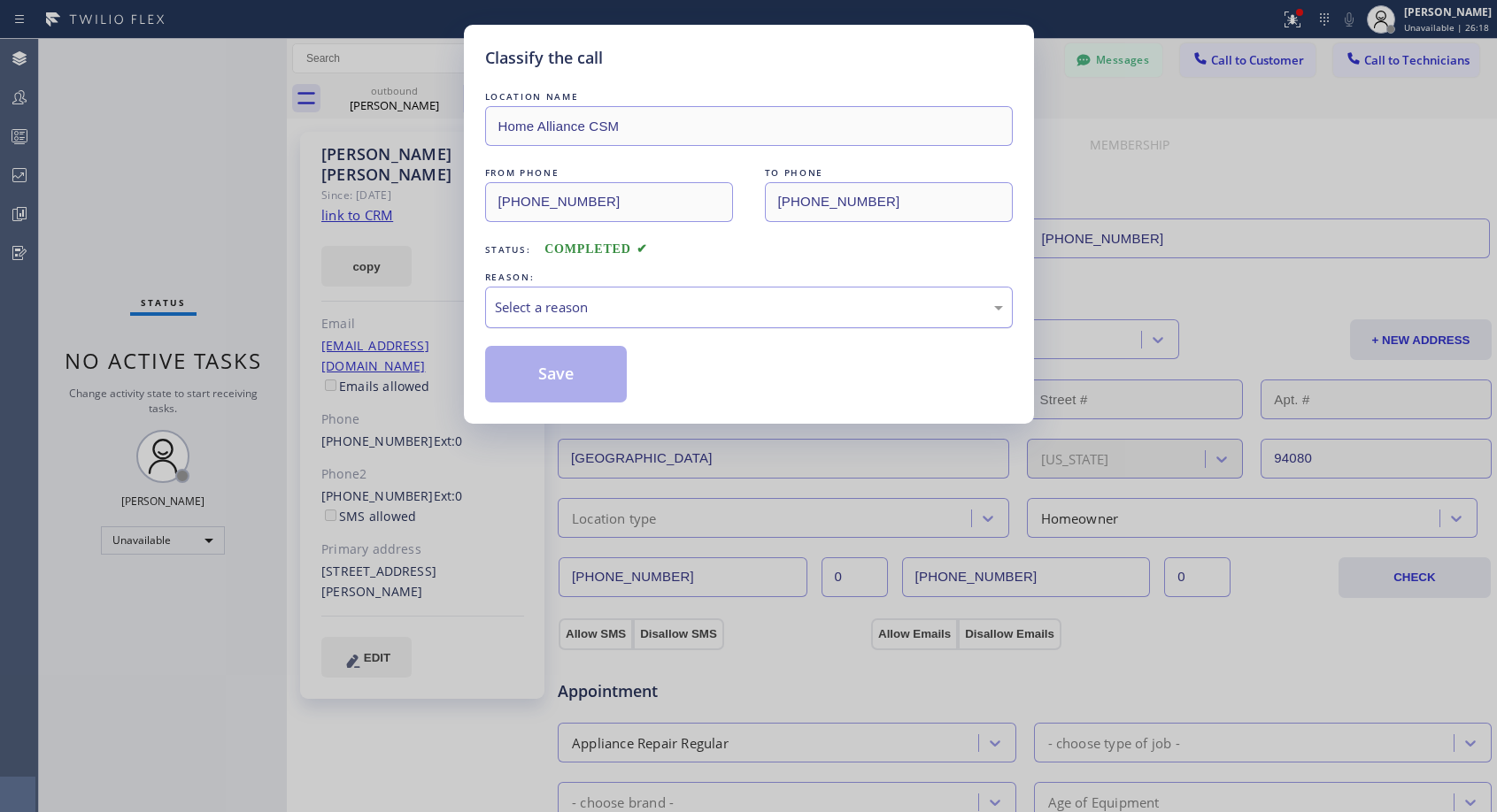
click at [748, 300] on div "Select a reason" at bounding box center [749, 307] width 508 height 21
click at [603, 376] on button "Save" at bounding box center [557, 374] width 143 height 57
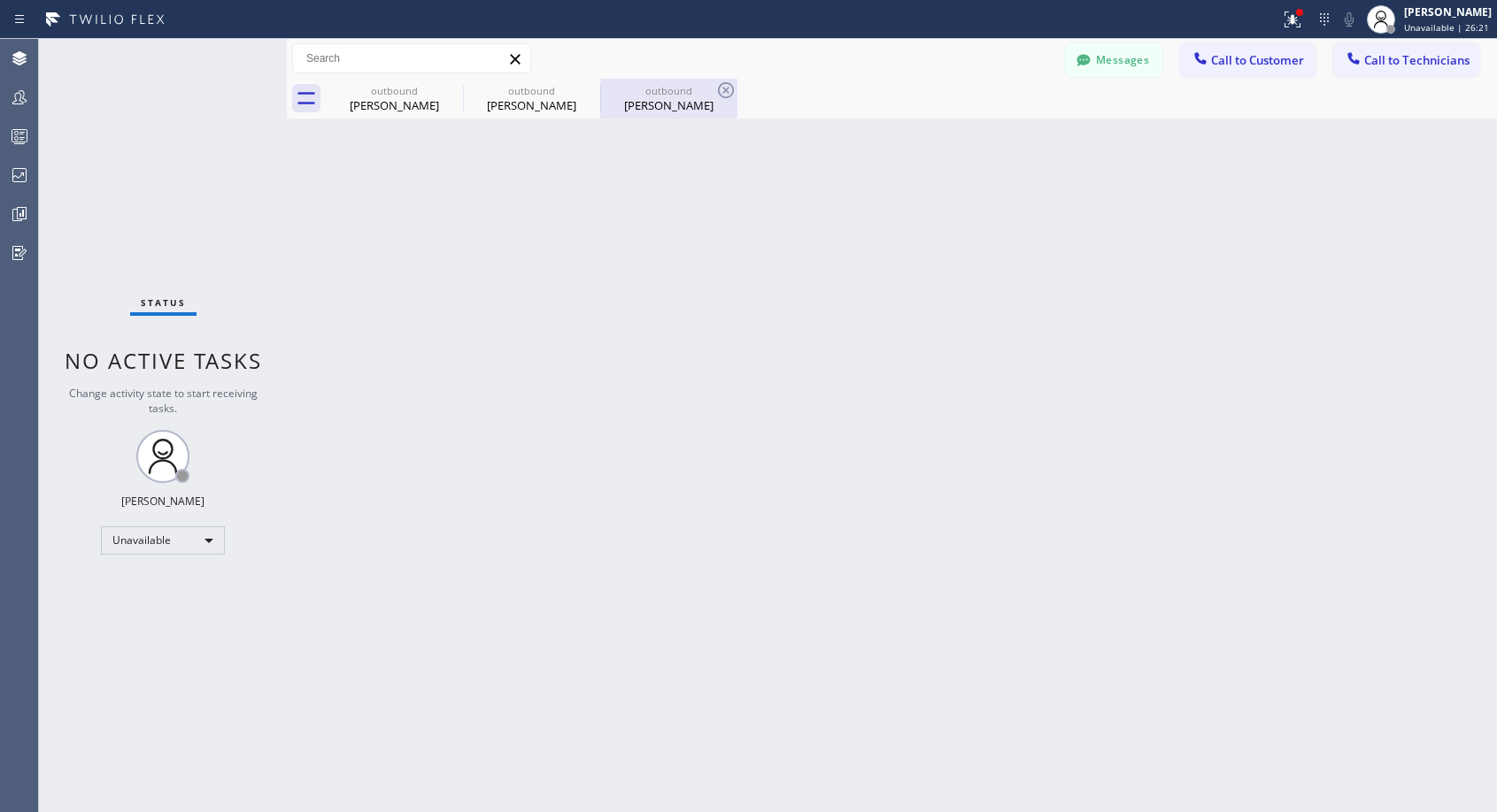
click at [646, 114] on div "outbound Paulette Vann" at bounding box center [669, 98] width 134 height 40
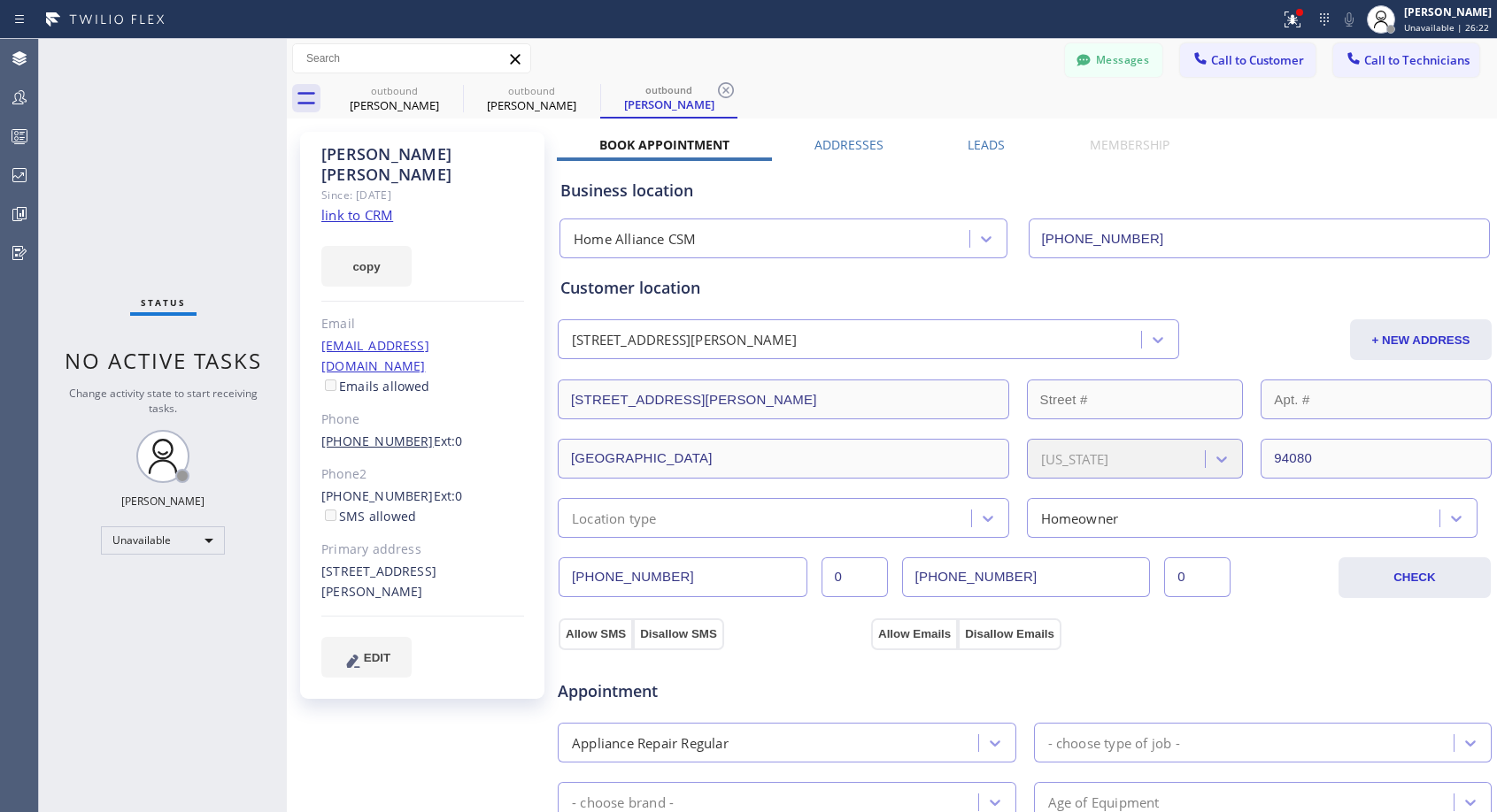
click at [392, 432] on link "(650) 219-8710" at bounding box center [377, 440] width 112 height 17
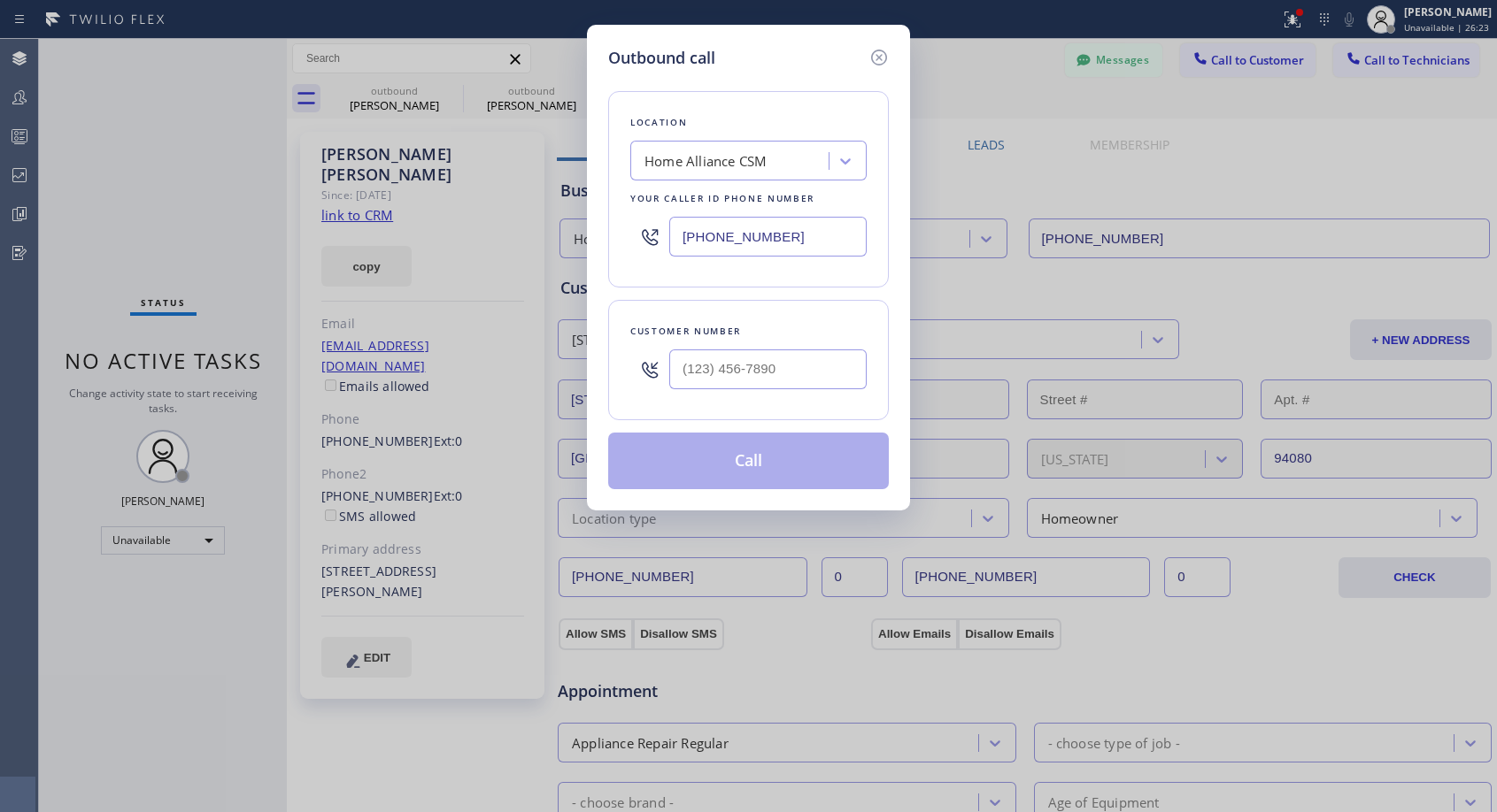
type input "(650) 219-8710"
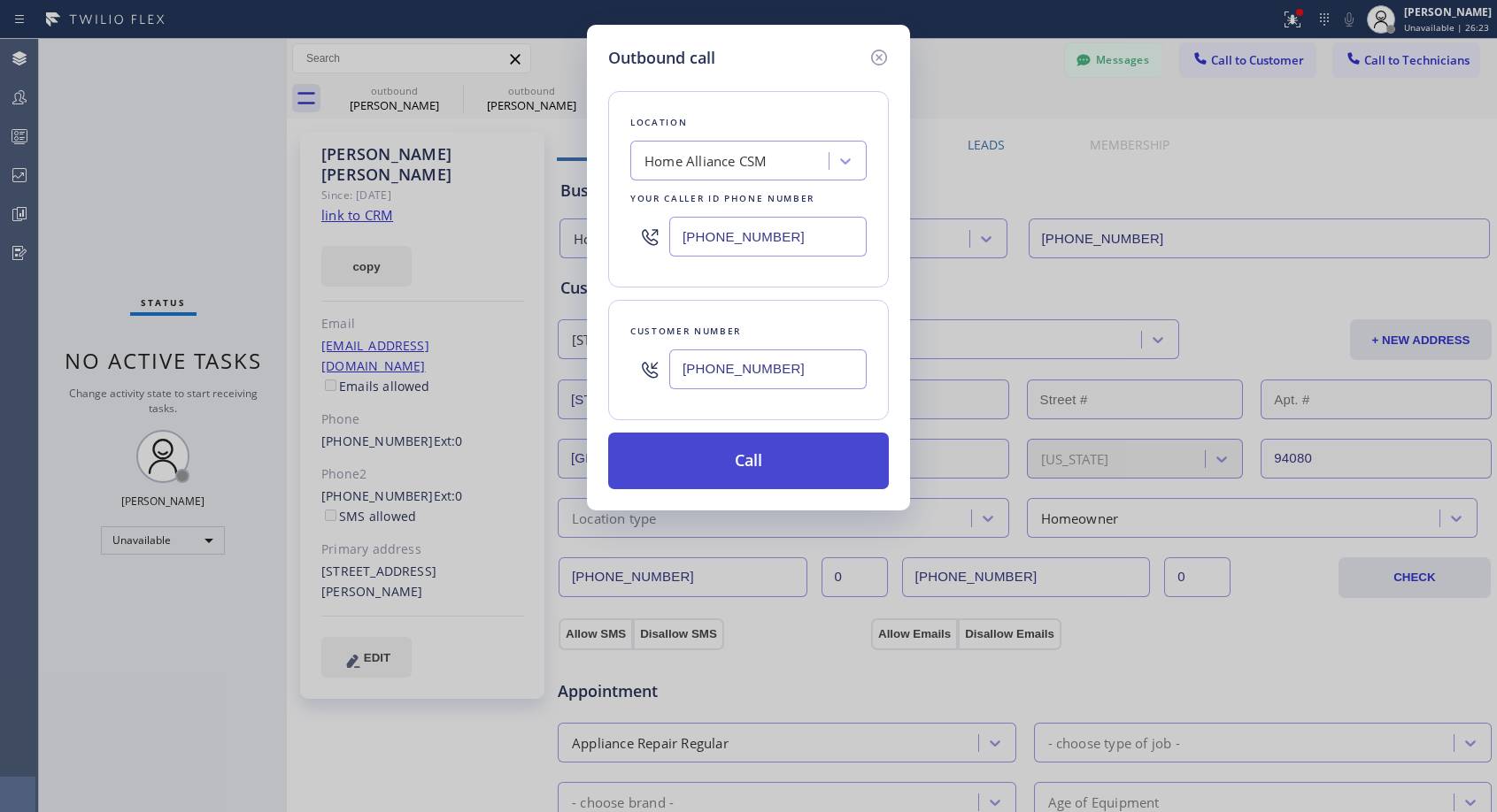
click at [746, 480] on button "Call" at bounding box center [748, 460] width 281 height 57
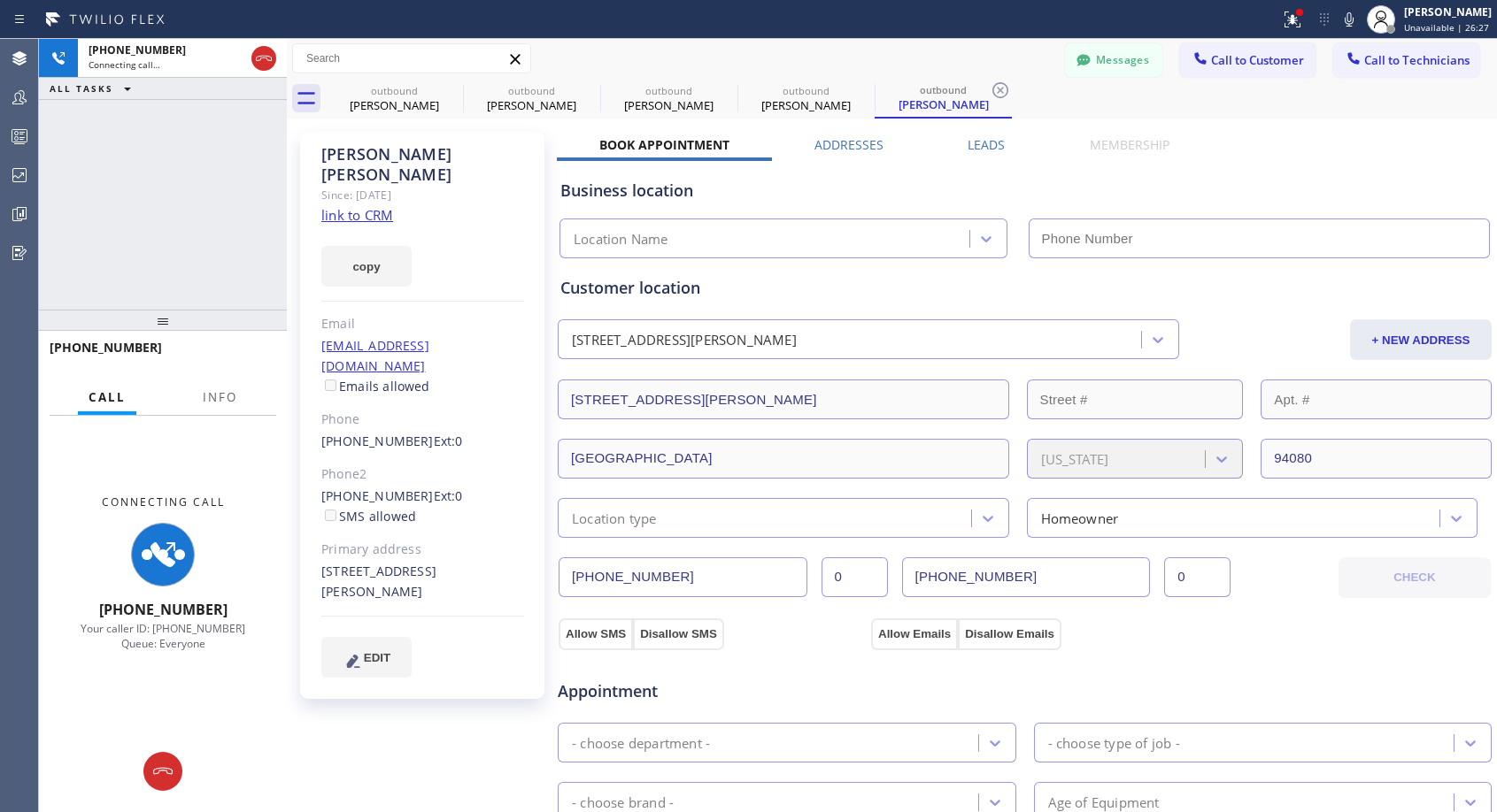
type input "[PHONE_NUMBER]"
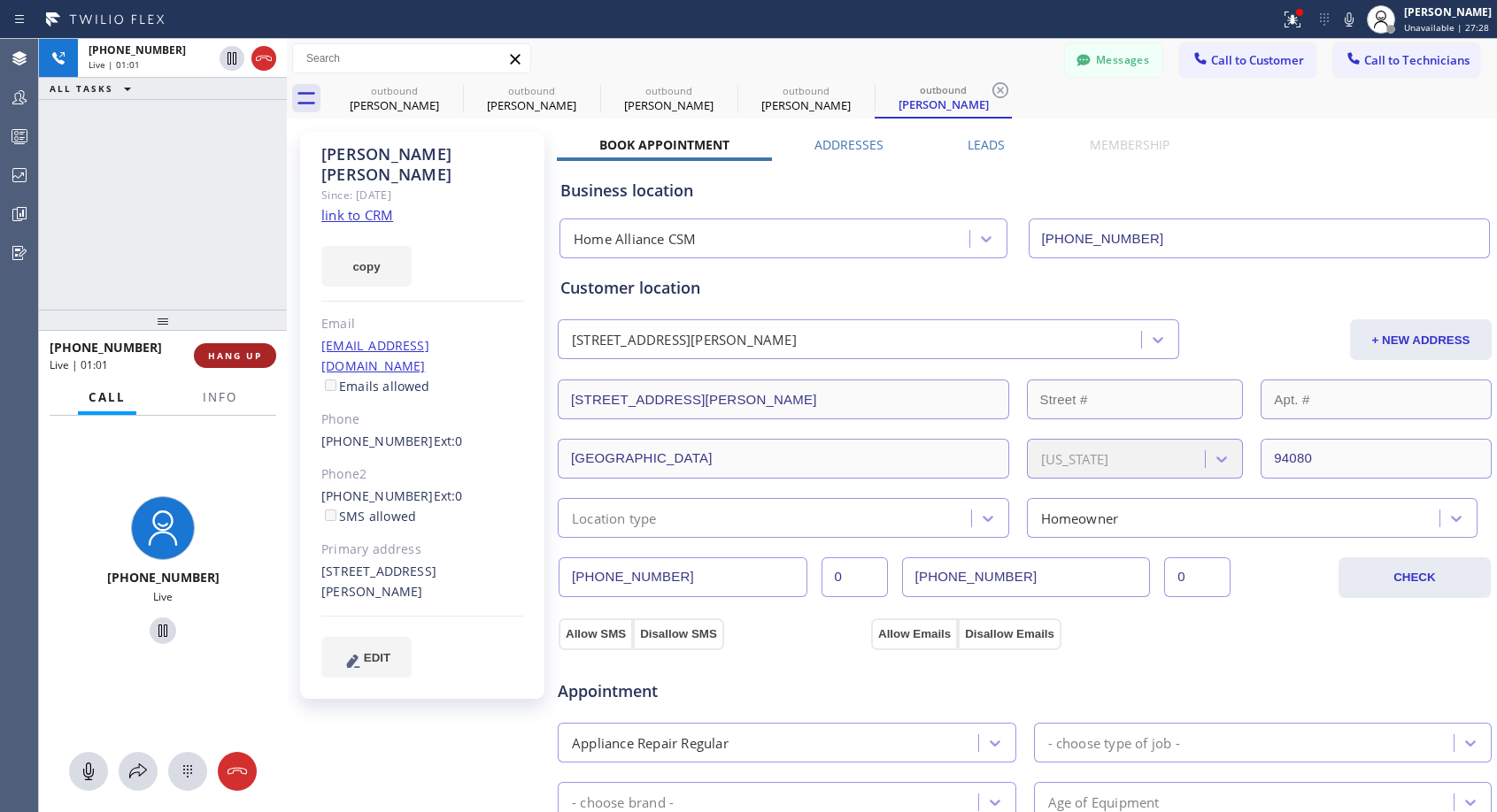
click at [242, 363] on button "HANG UP" at bounding box center [234, 355] width 82 height 25
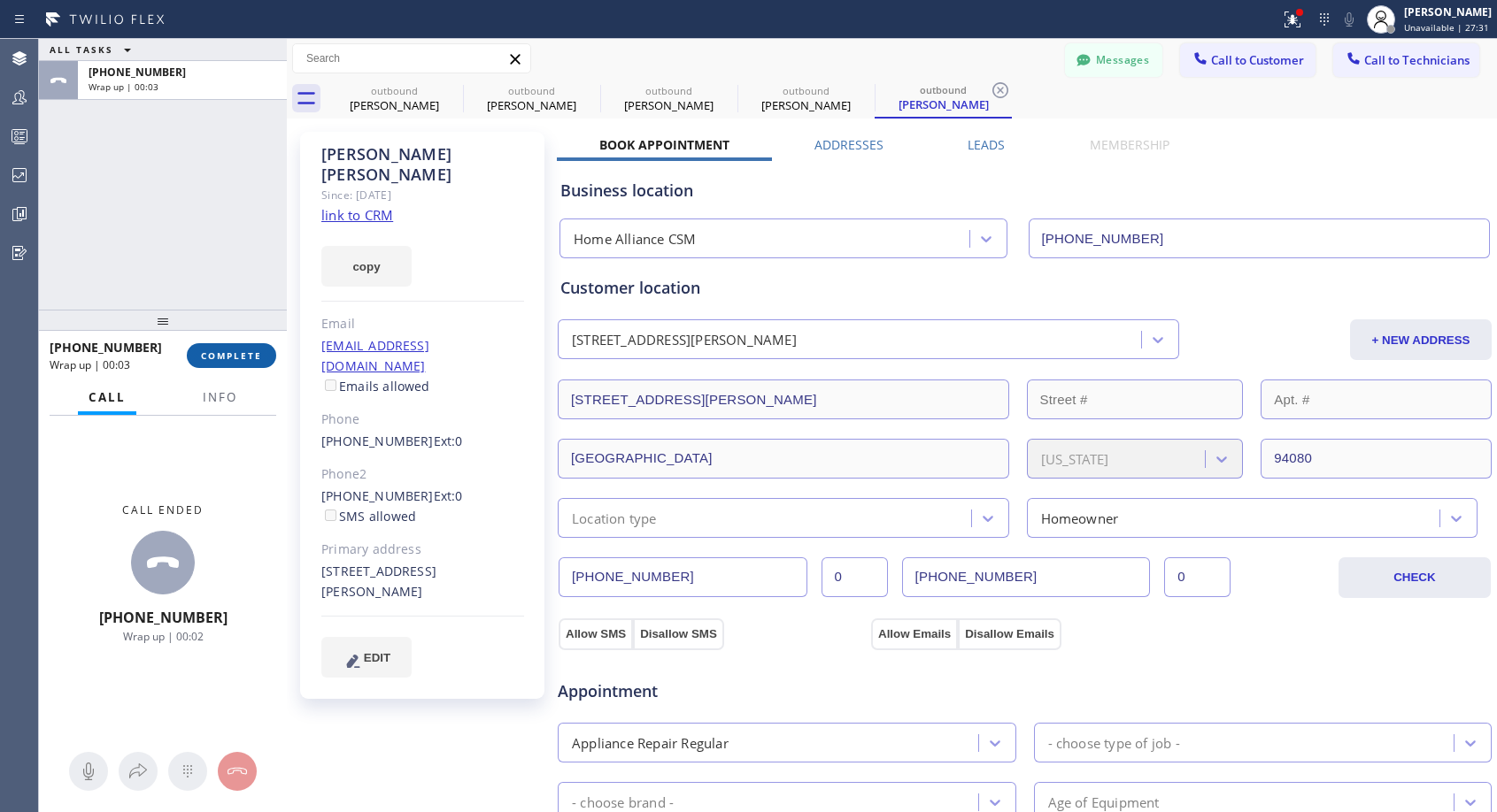
click at [242, 361] on span "COMPLETE" at bounding box center [232, 355] width 62 height 12
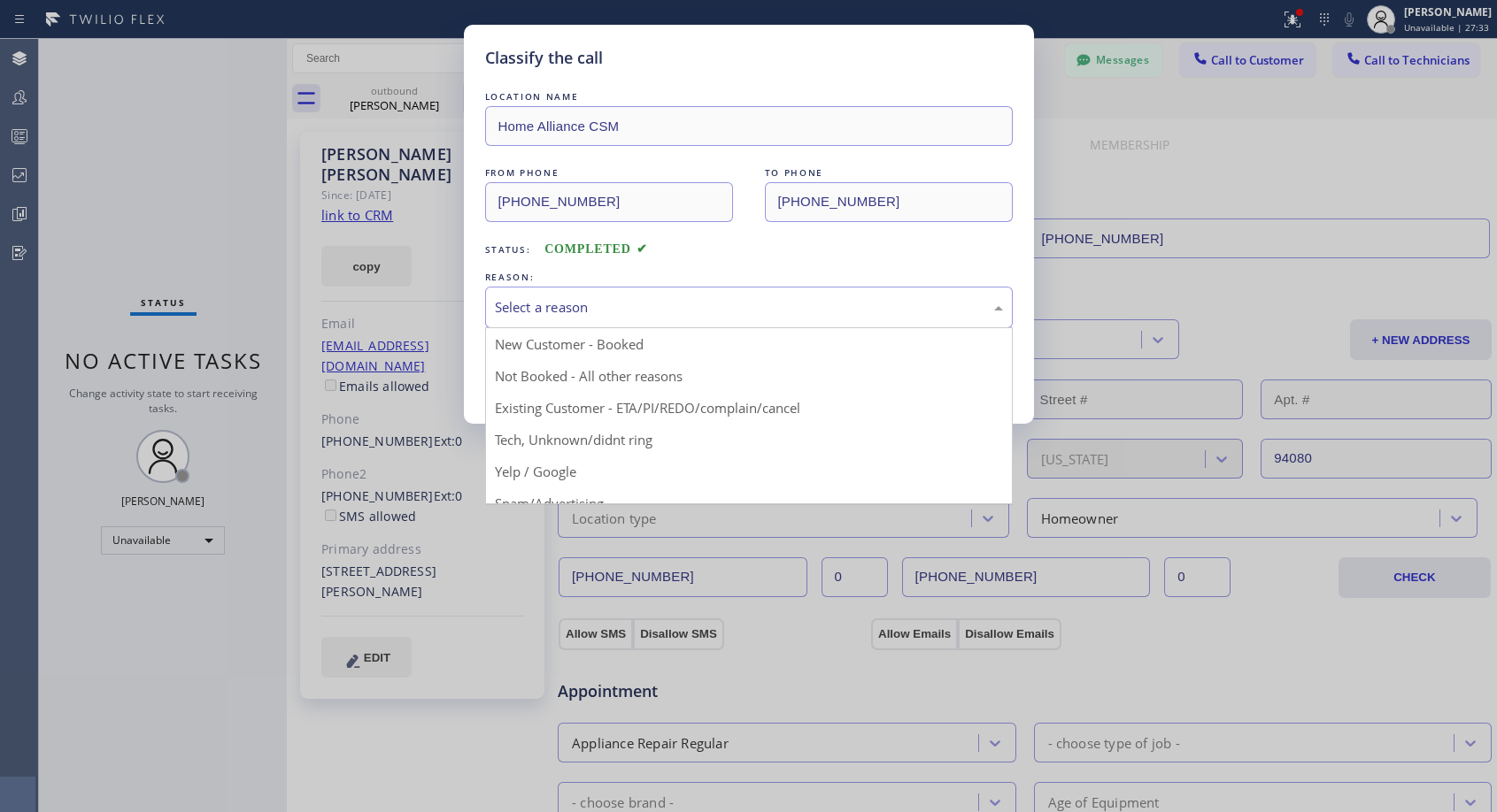
click at [655, 308] on div "Select a reason" at bounding box center [749, 307] width 508 height 21
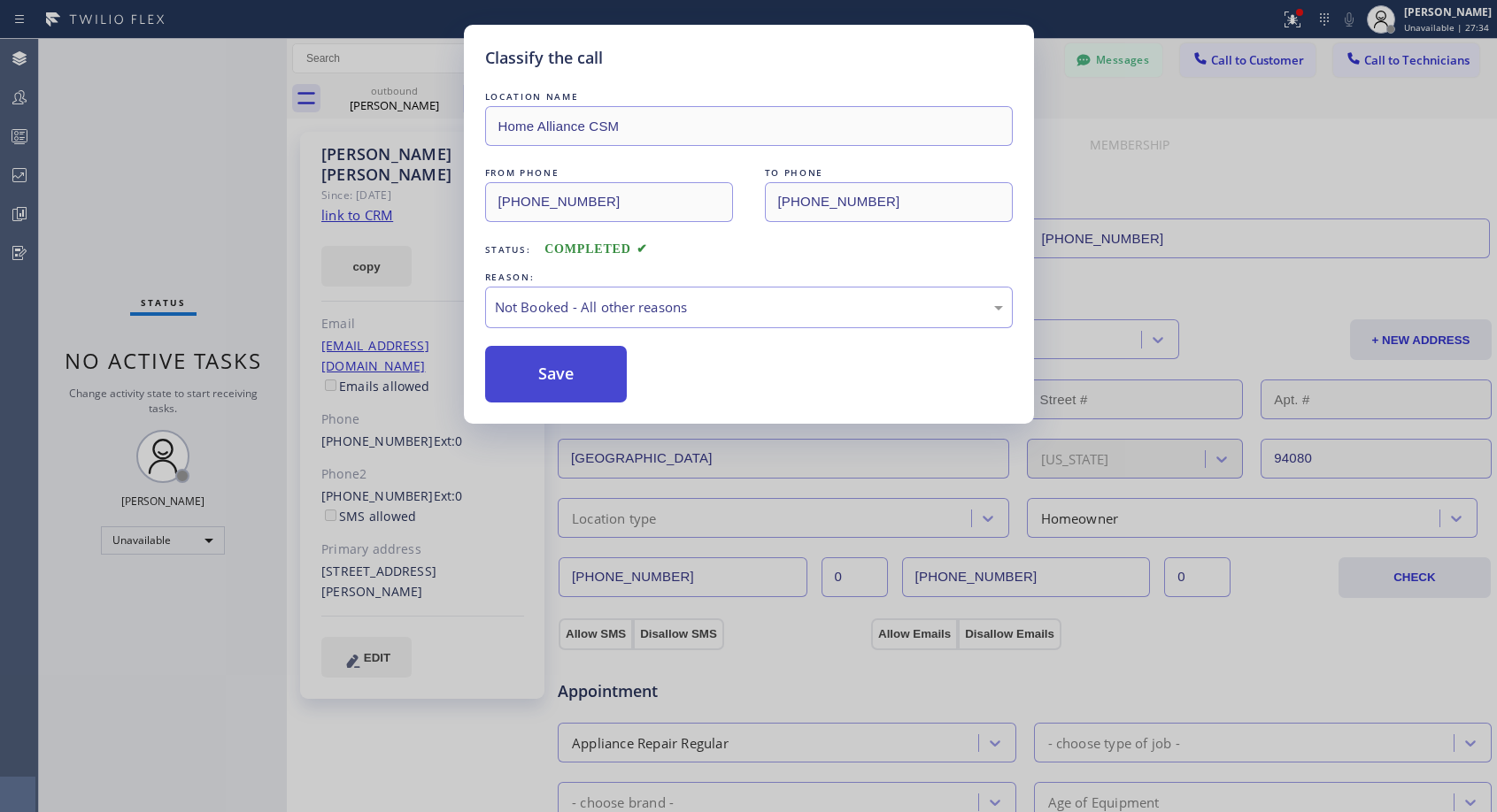
click at [561, 368] on button "Save" at bounding box center [557, 374] width 143 height 57
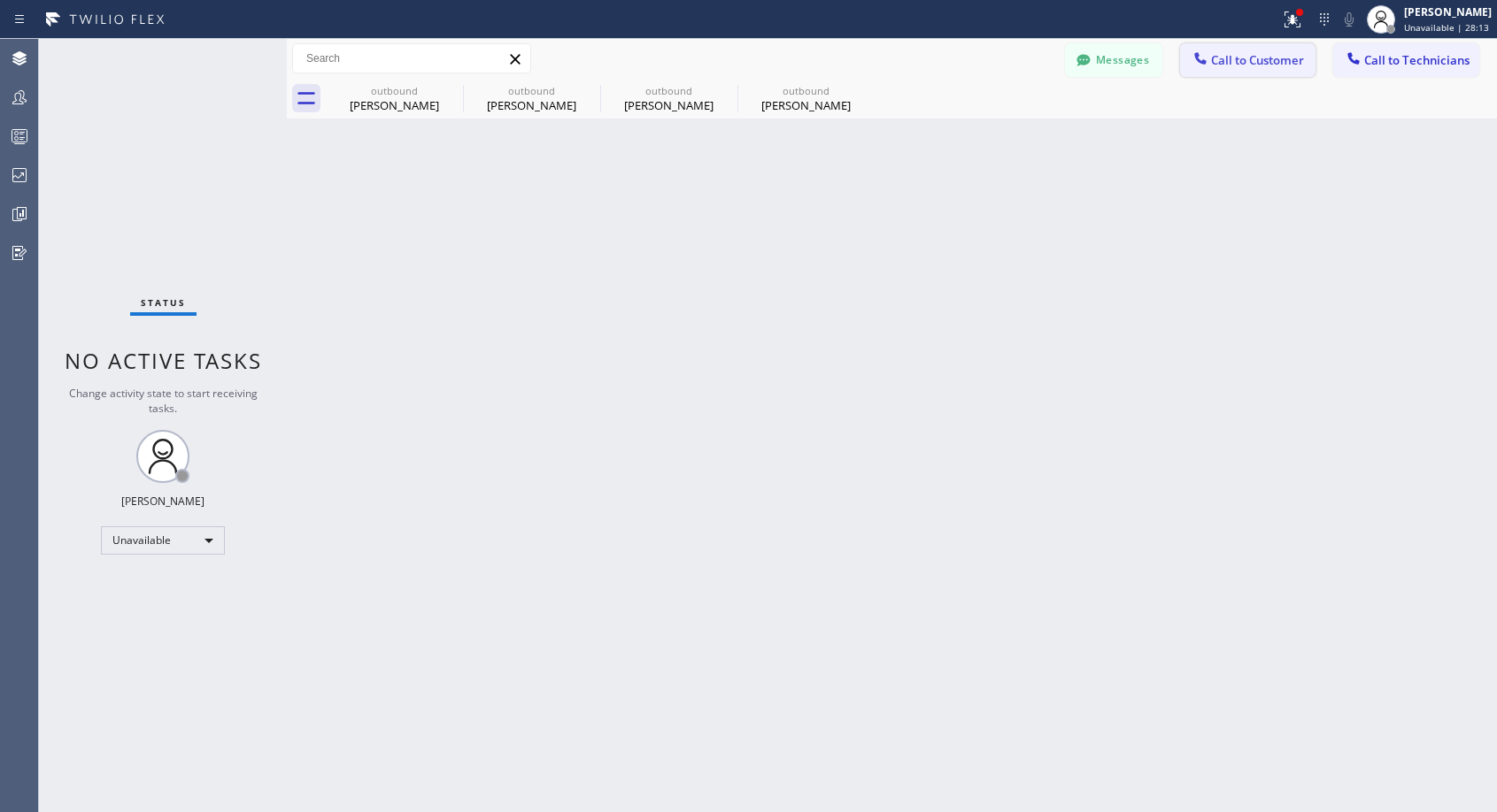
click at [1208, 59] on icon at bounding box center [1200, 58] width 18 height 18
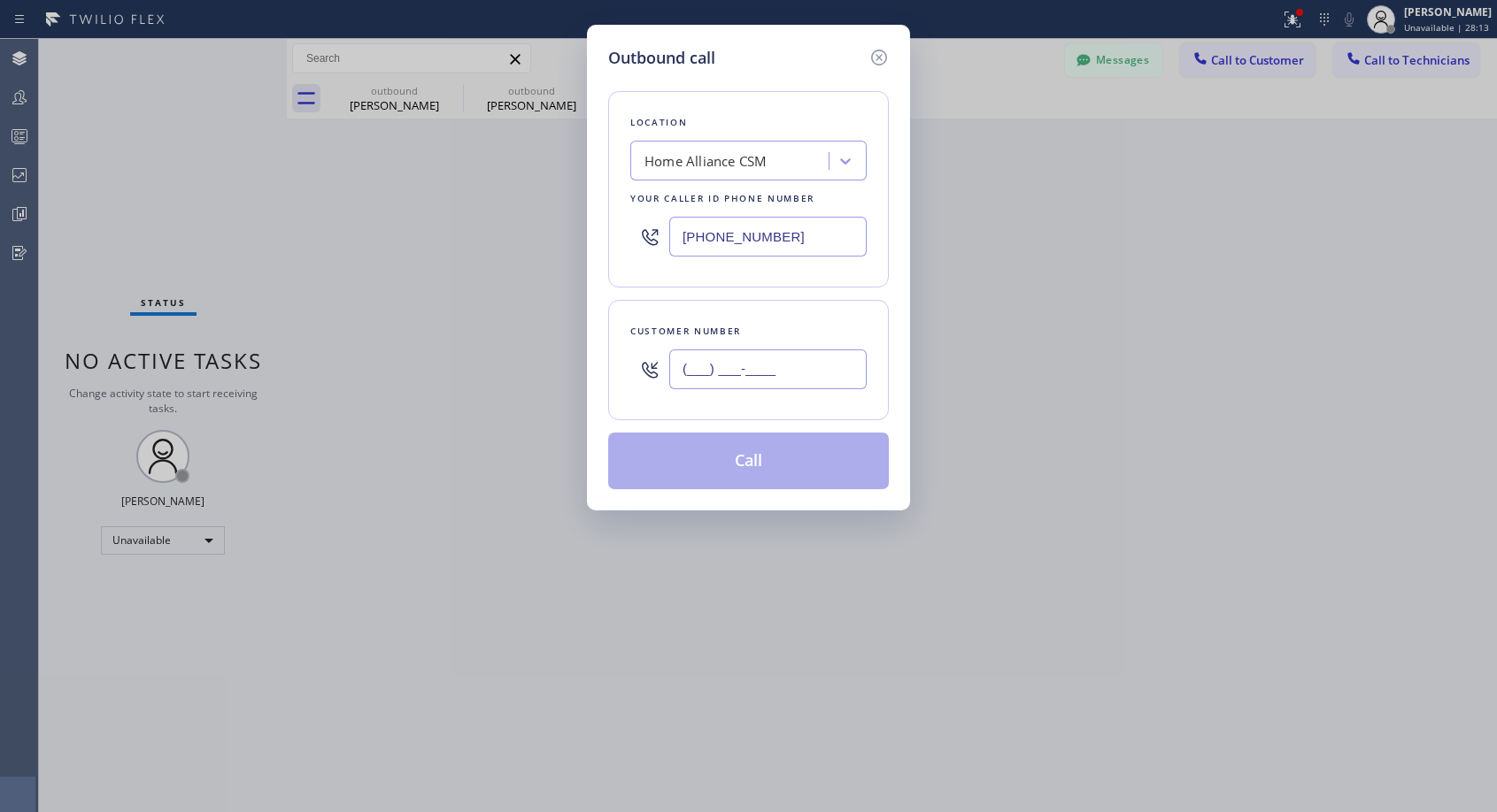
click at [741, 373] on input "(___) ___-____" at bounding box center [767, 369] width 197 height 40
paste input "650) 761-2000"
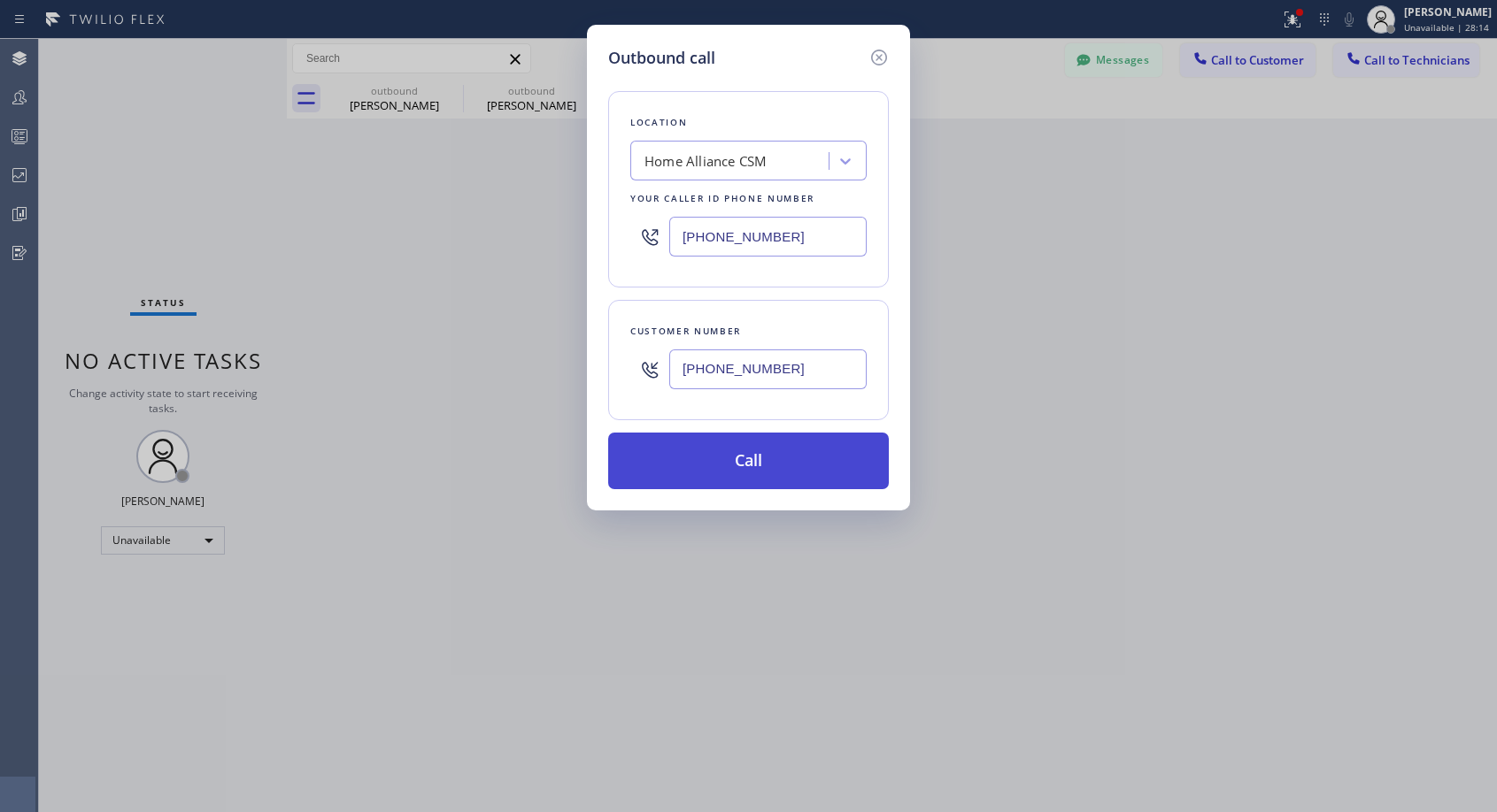
type input "(650) 761-2000"
click at [746, 459] on button "Call" at bounding box center [748, 460] width 281 height 57
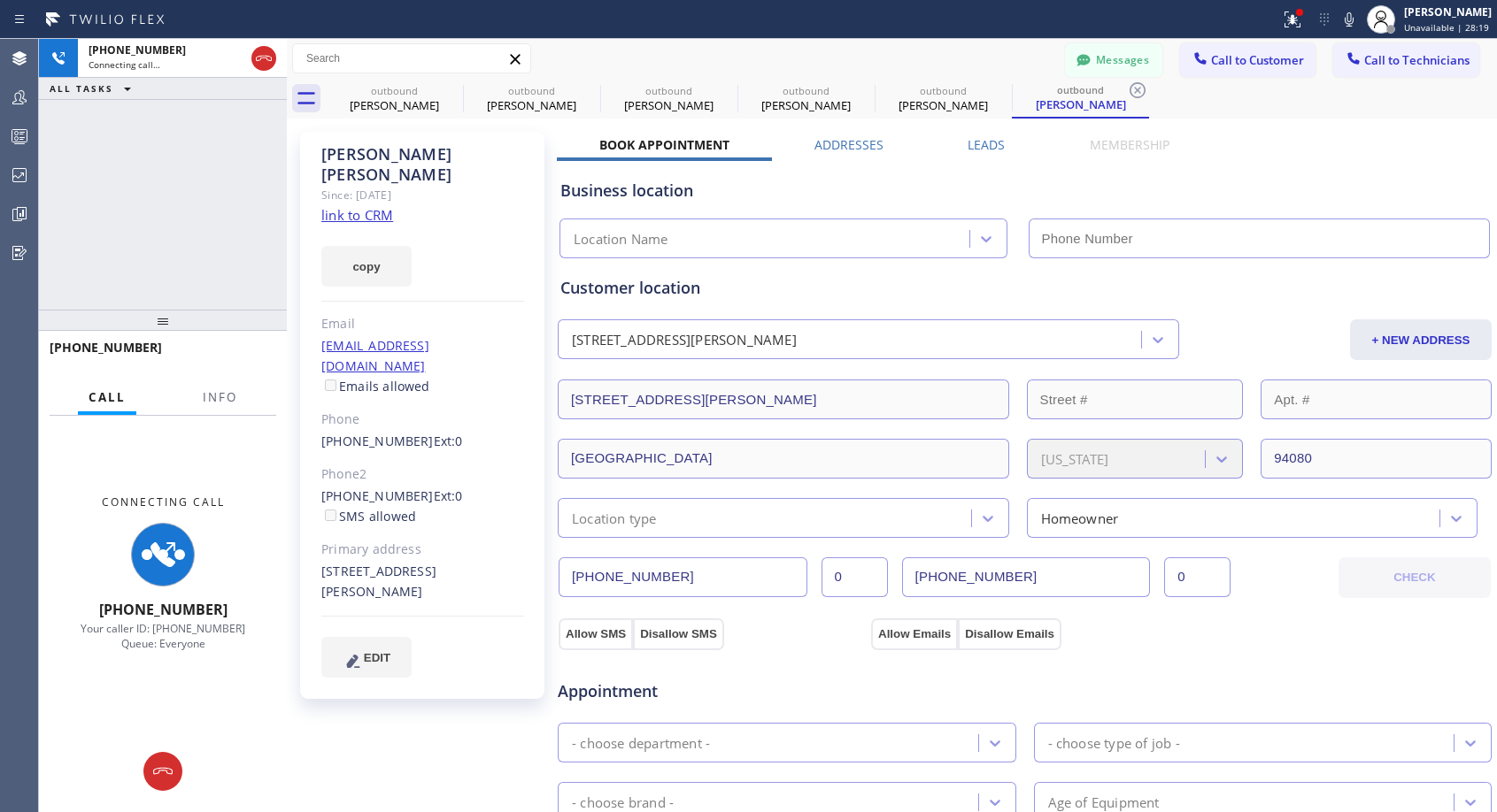
type input "[PHONE_NUMBER]"
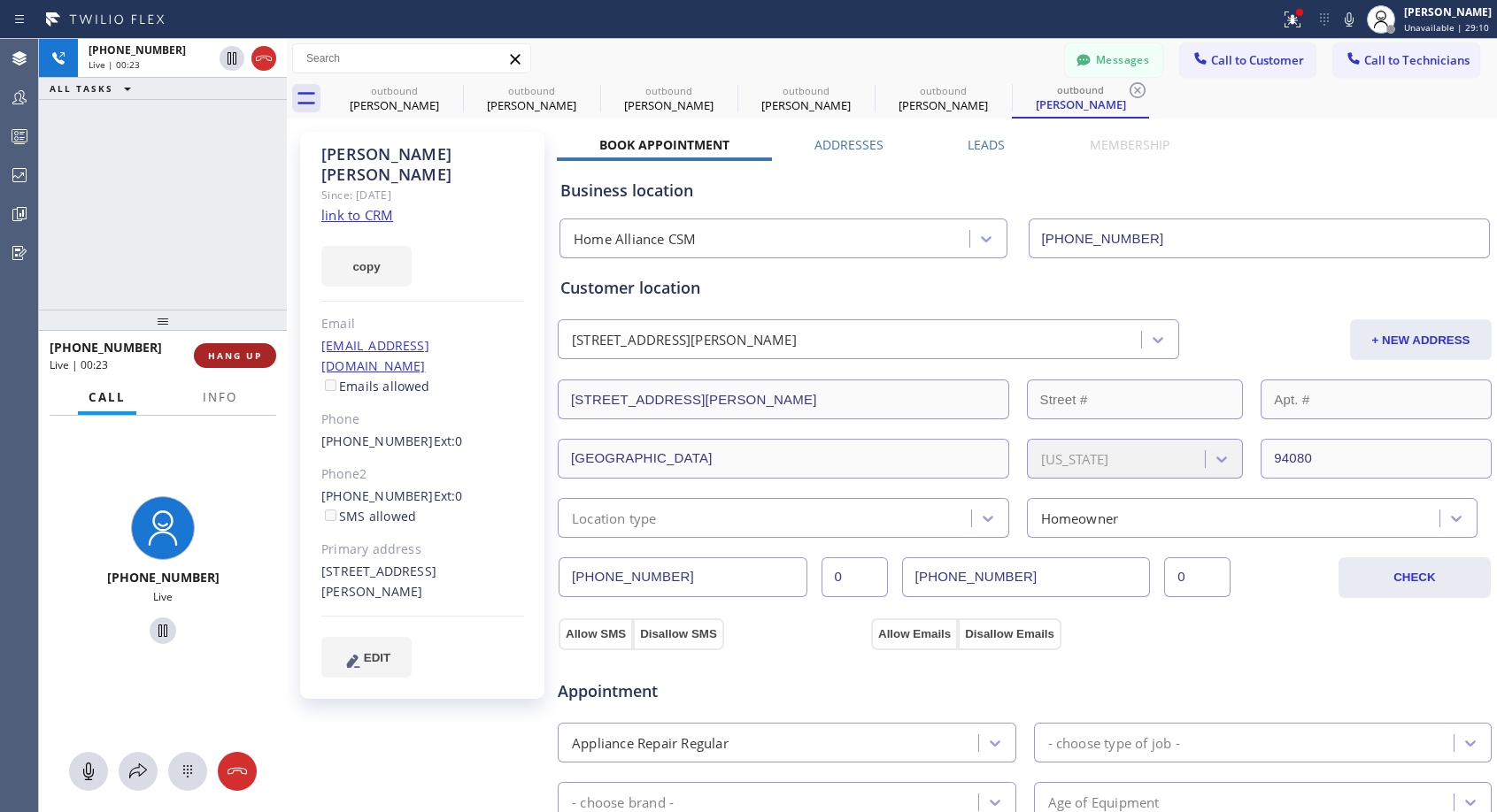
click at [239, 359] on span "HANG UP" at bounding box center [235, 355] width 54 height 12
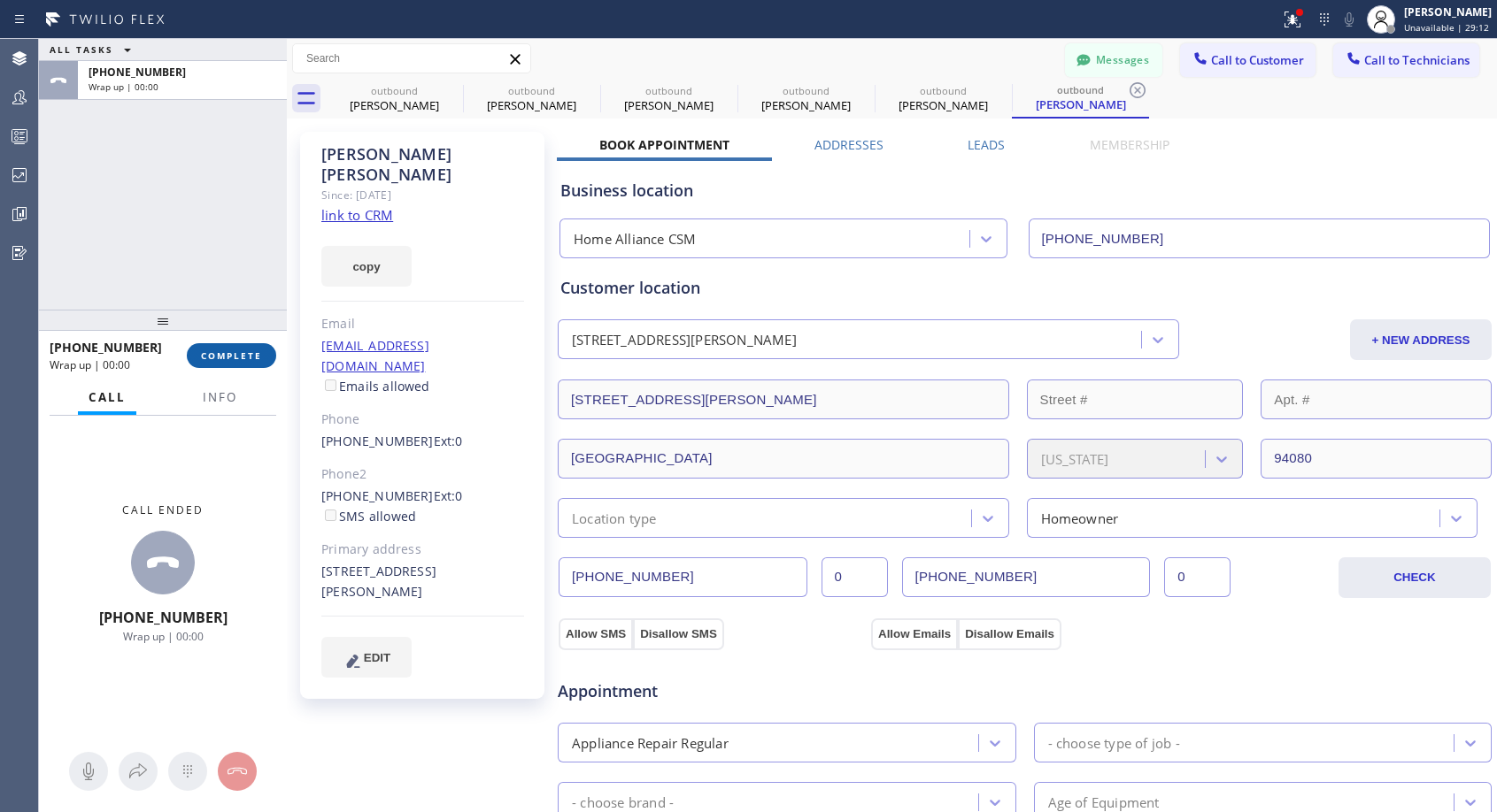
click at [239, 359] on span "COMPLETE" at bounding box center [232, 355] width 62 height 12
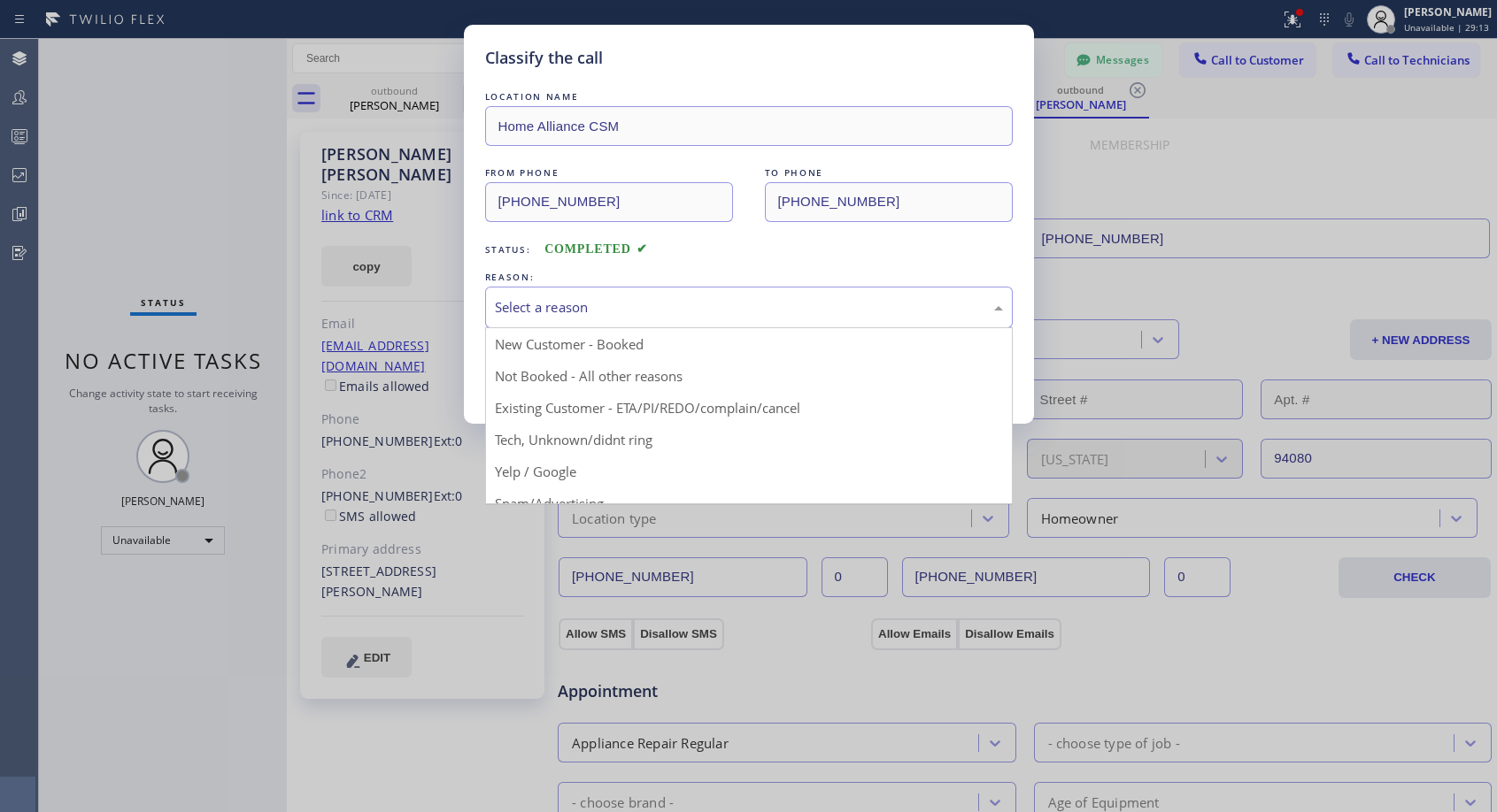
click at [674, 303] on div "Select a reason" at bounding box center [749, 307] width 508 height 21
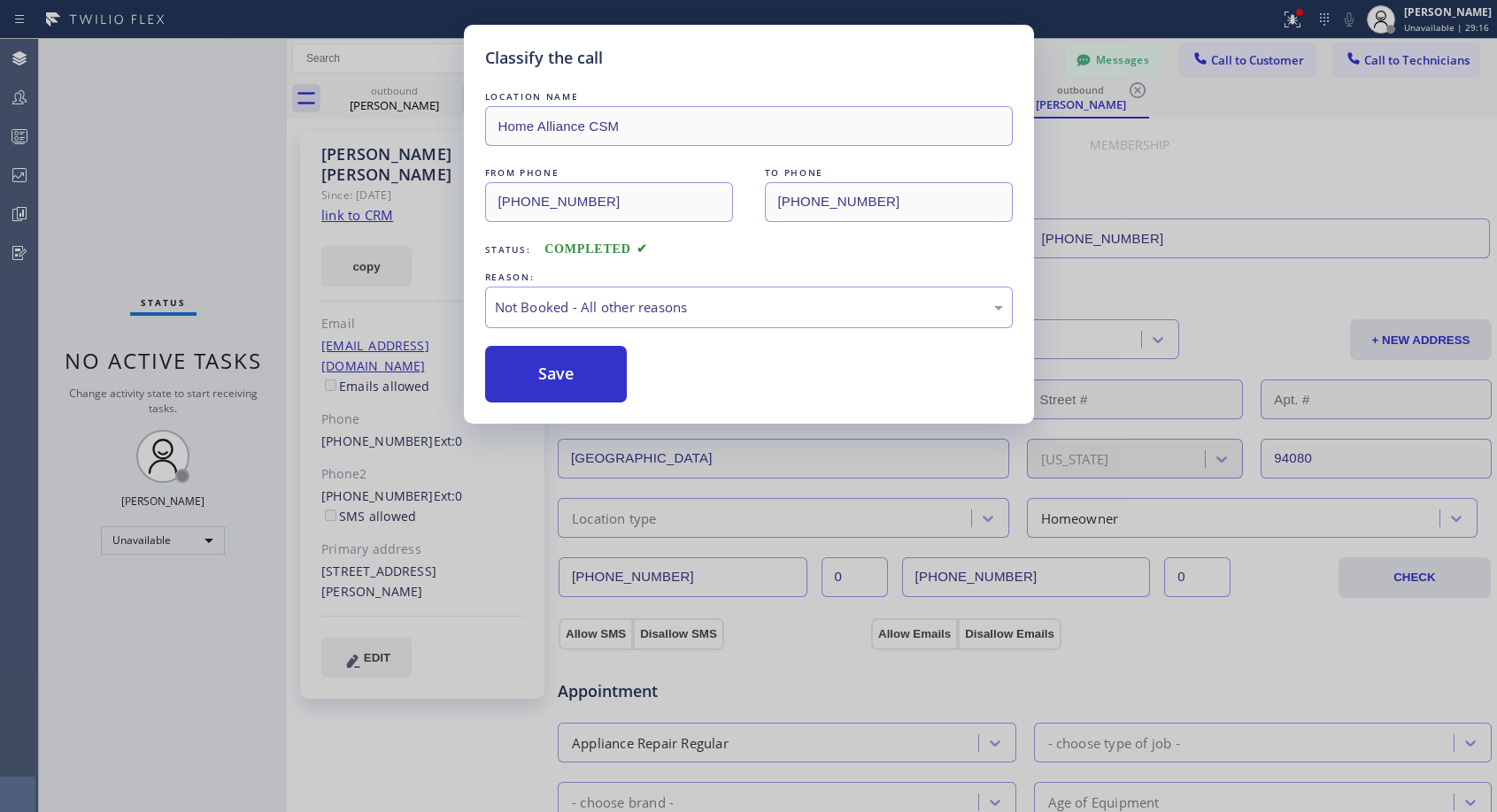
click at [605, 373] on button "Save" at bounding box center [557, 374] width 143 height 57
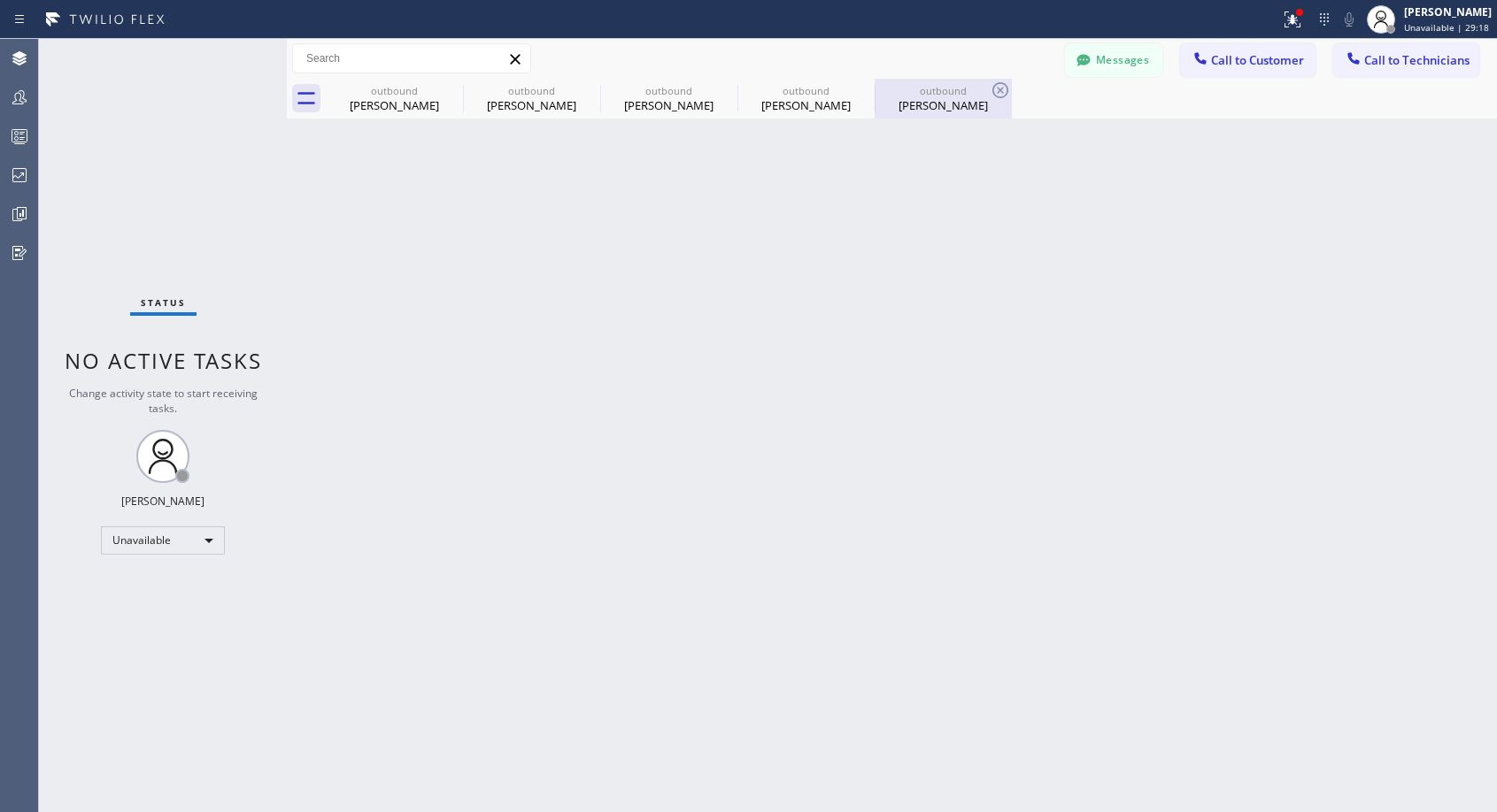
click at [908, 104] on div "Paulette Vann" at bounding box center [942, 105] width 134 height 16
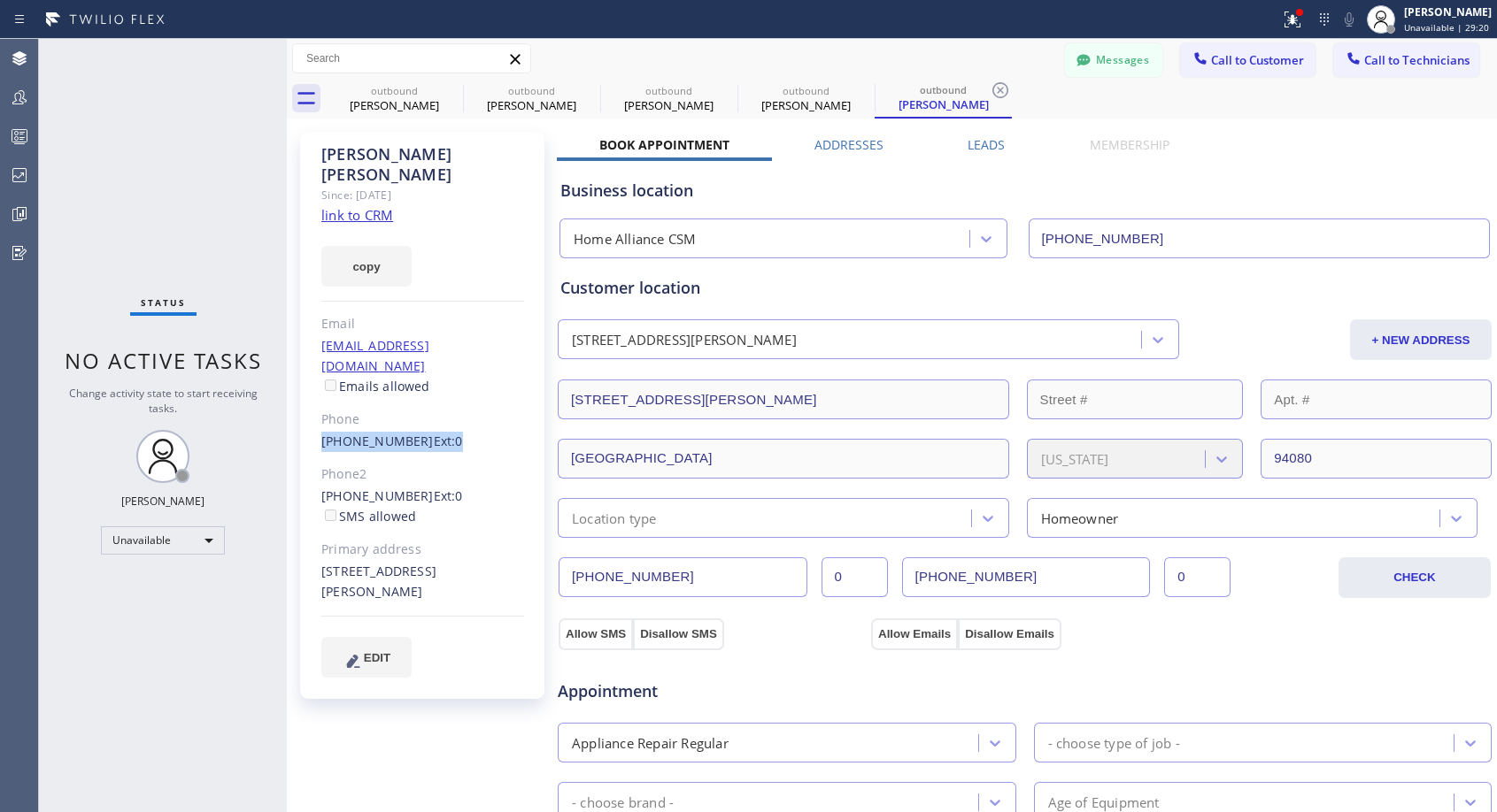
copy div "(650) 219-8710 Ext: 0"
drag, startPoint x: 378, startPoint y: 401, endPoint x: 309, endPoint y: 407, distance: 69.3
click at [309, 407] on div "Paulette Vann Since: 20 may 2020 link to CRM copy Email paulettevann@comcast.ne…" at bounding box center [422, 415] width 244 height 567
drag, startPoint x: 409, startPoint y: 452, endPoint x: 321, endPoint y: 456, distance: 88.1
click at [321, 487] on div "(650) 761-2000 Ext: 0 SMS allowed" at bounding box center [423, 507] width 202 height 41
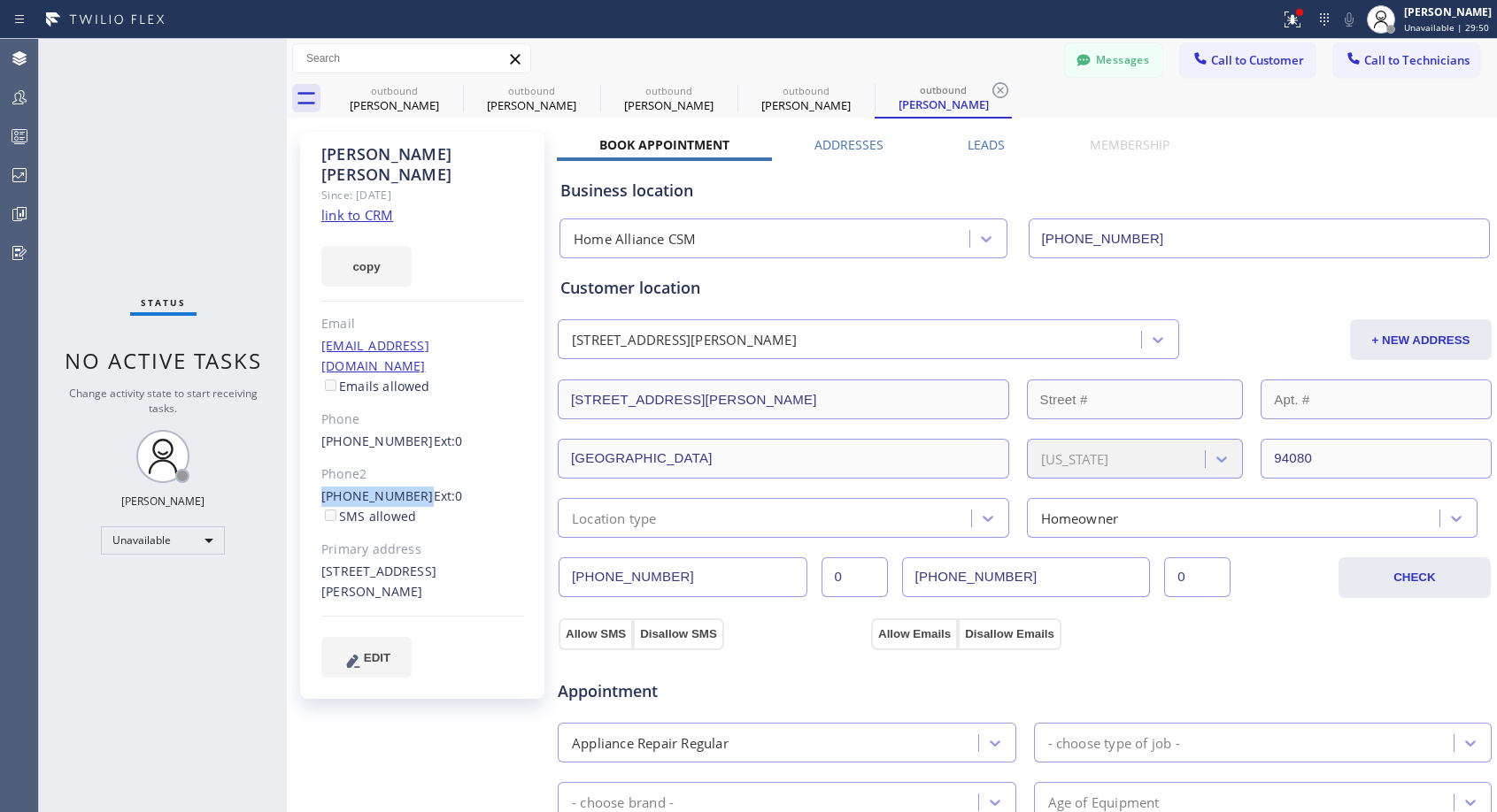
copy link "(650) 761-2000"
click at [927, 43] on div "Messages Call to Customer Call to Technicians Outbound call Location Home Allia…" at bounding box center [891, 58] width 1209 height 40
click at [470, 487] on div "(650) 761-2000 Ext: 0 SMS allowed" at bounding box center [423, 507] width 202 height 41
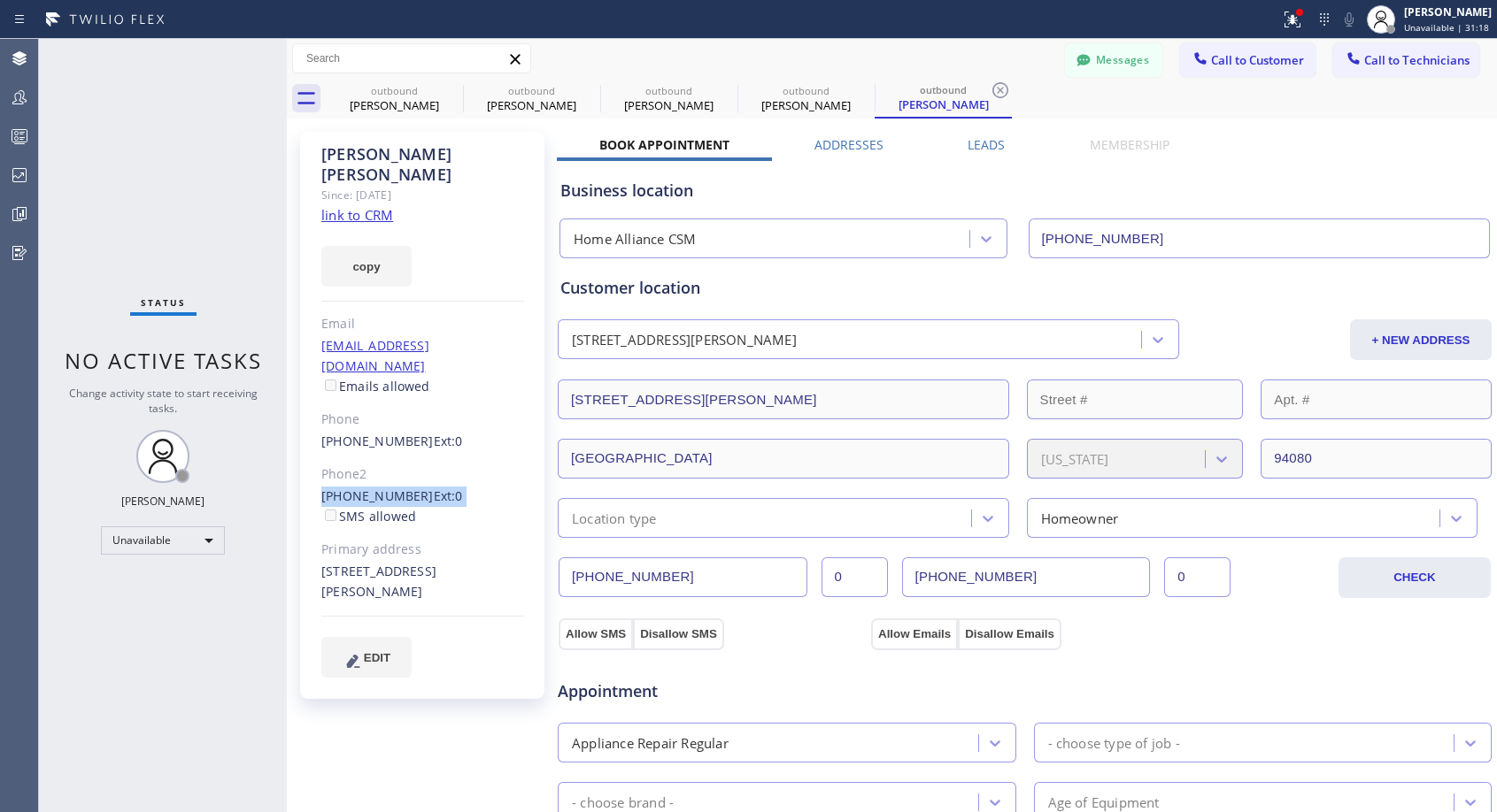
copy div "(650) 761-2000 Ext: 0"
click at [1249, 58] on span "Call to Customer" at bounding box center [1257, 60] width 93 height 16
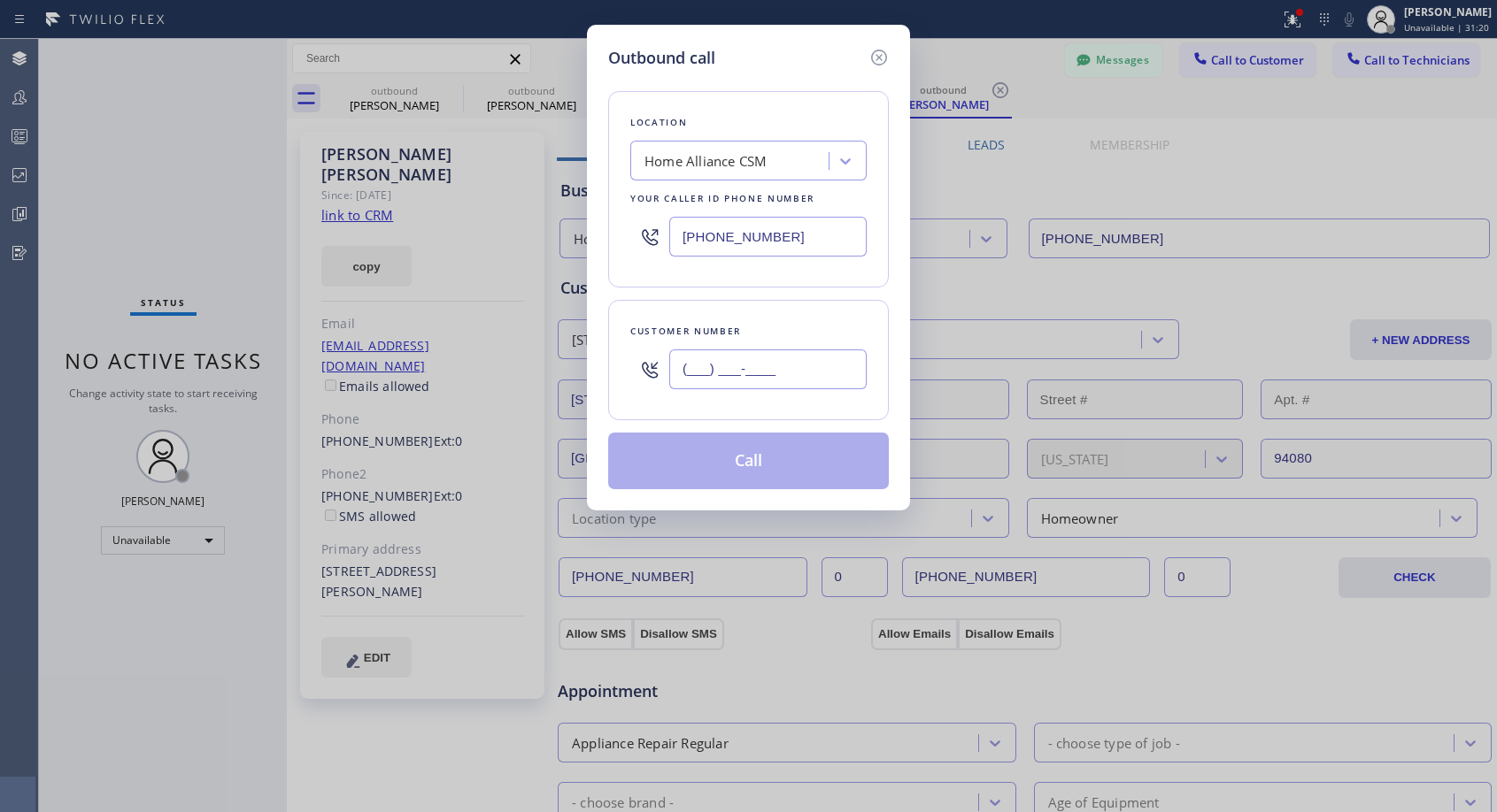
click at [707, 372] on input "(___) ___-____" at bounding box center [767, 369] width 197 height 40
paste input "650) 761-2000"
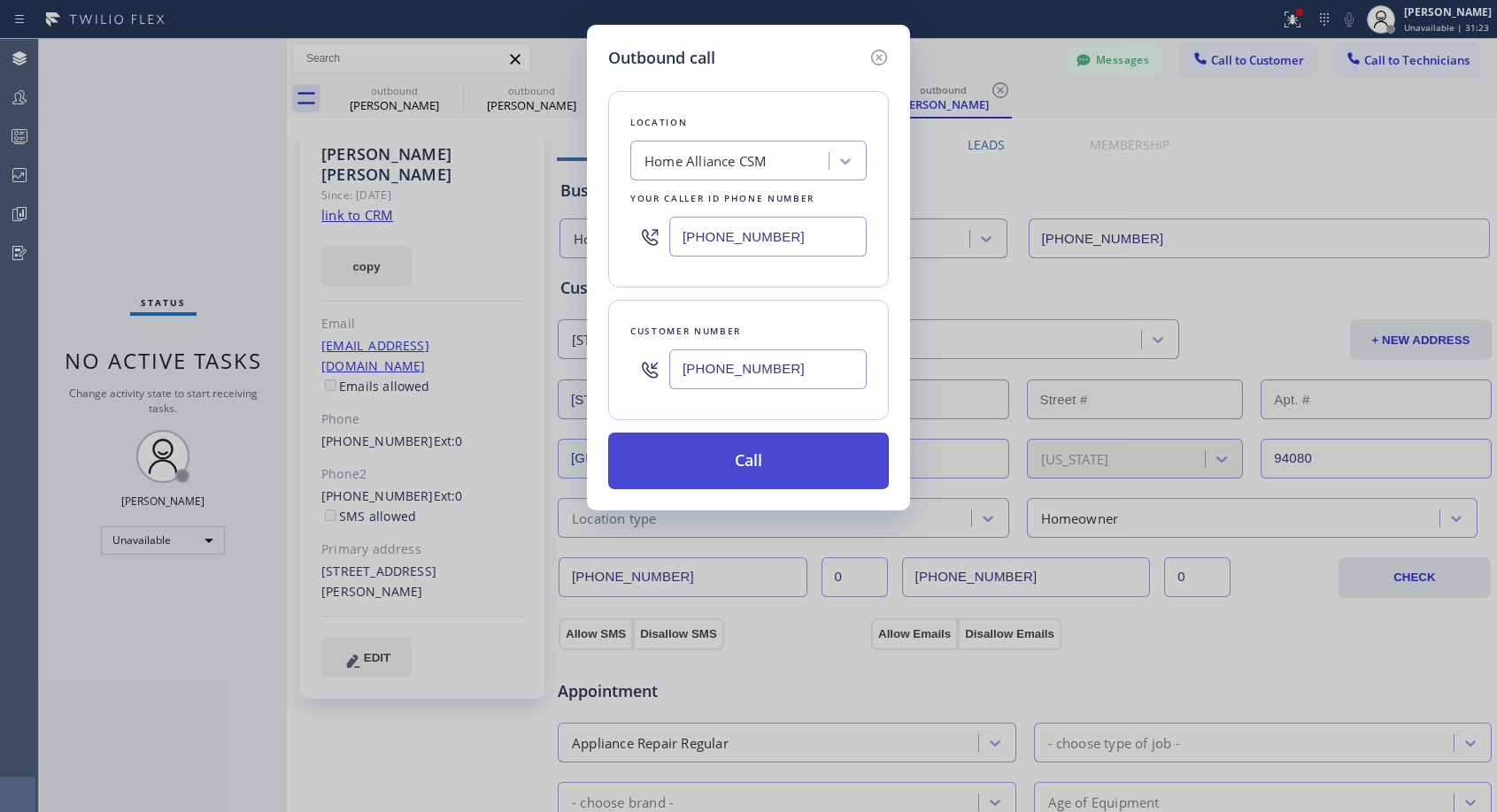
type input "(650) 761-2001"
click at [754, 450] on button "Call" at bounding box center [748, 460] width 281 height 57
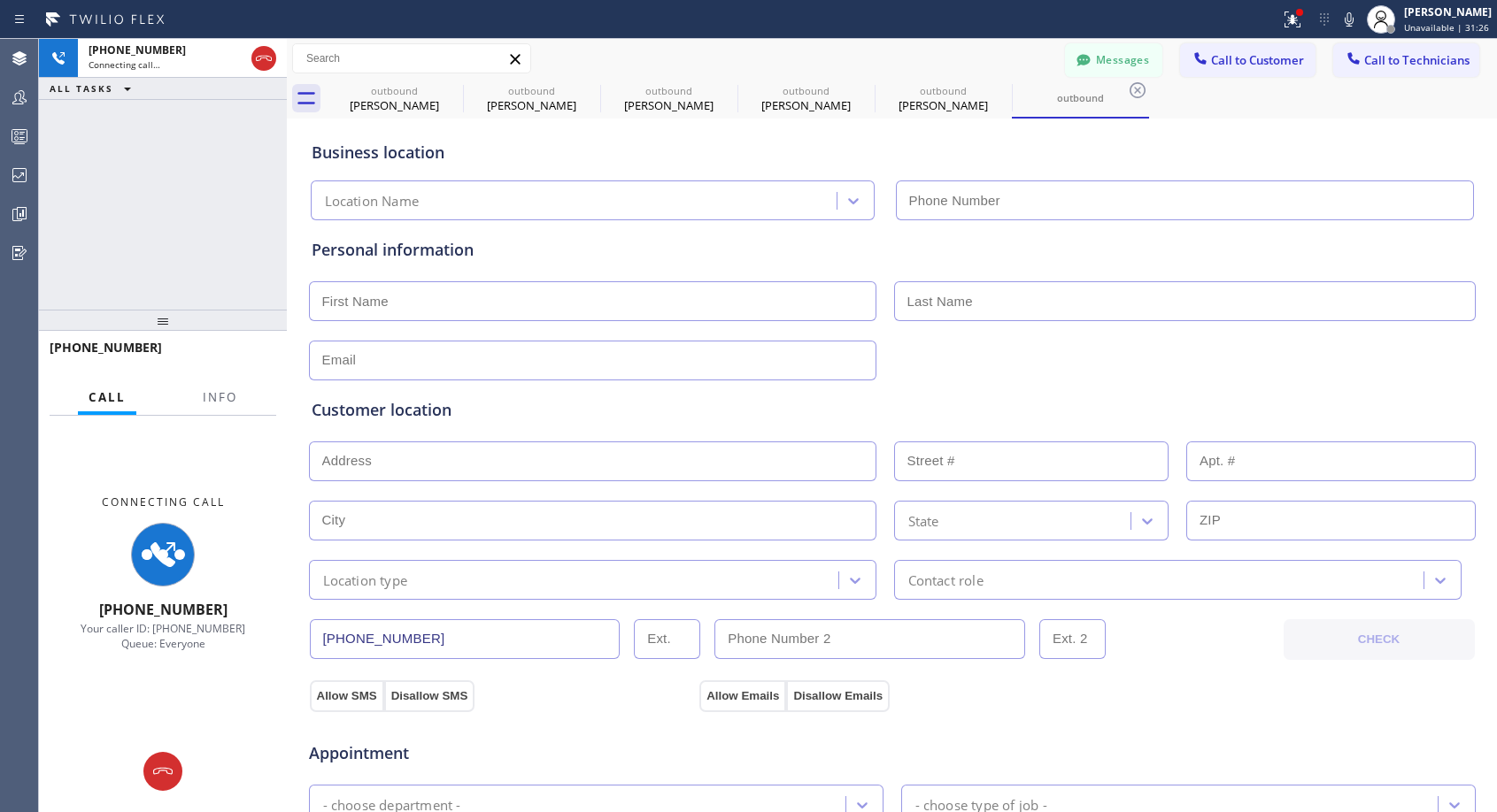
type input "[PHONE_NUMBER]"
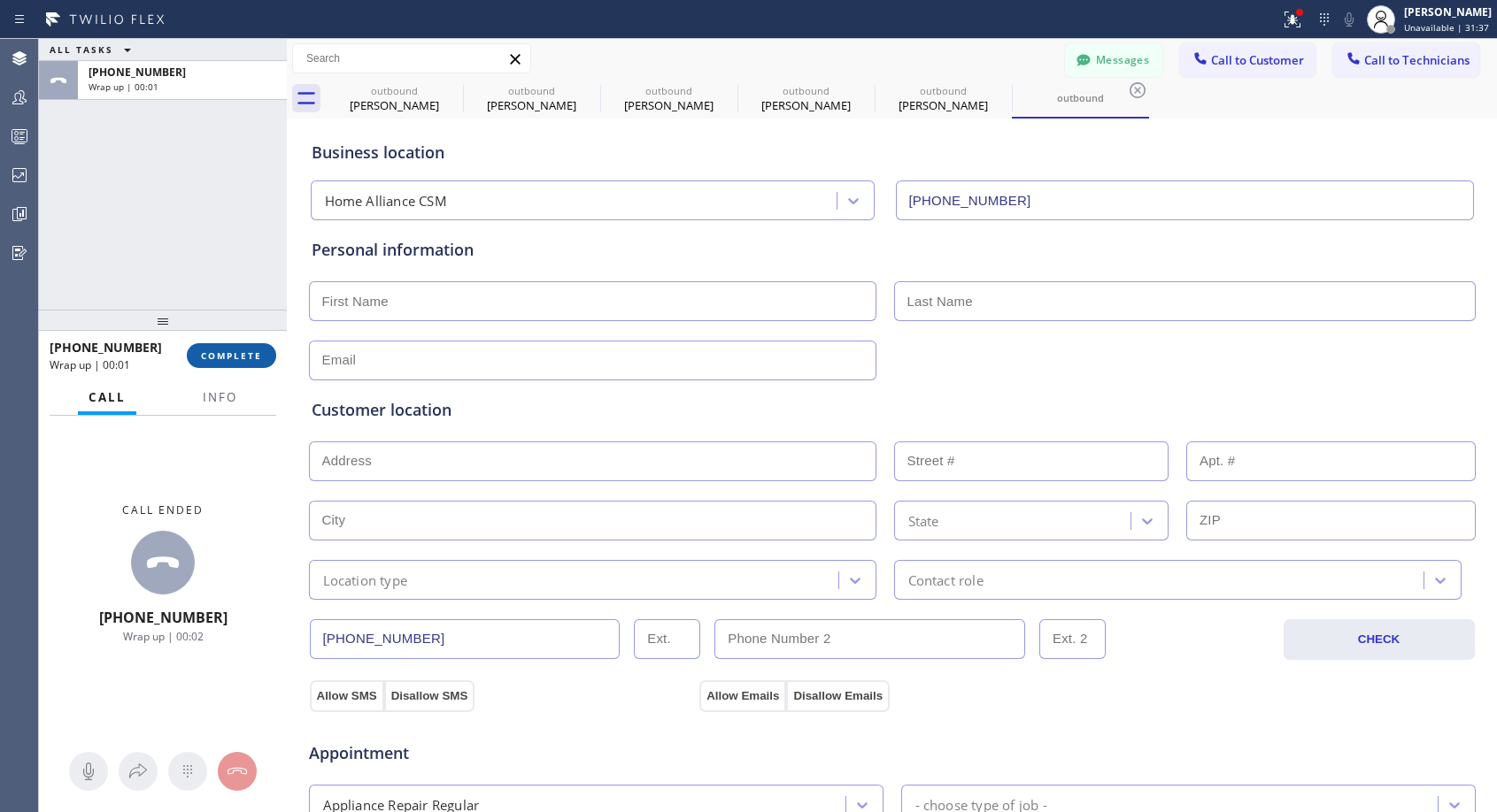
click at [230, 349] on span "COMPLETE" at bounding box center [232, 355] width 62 height 12
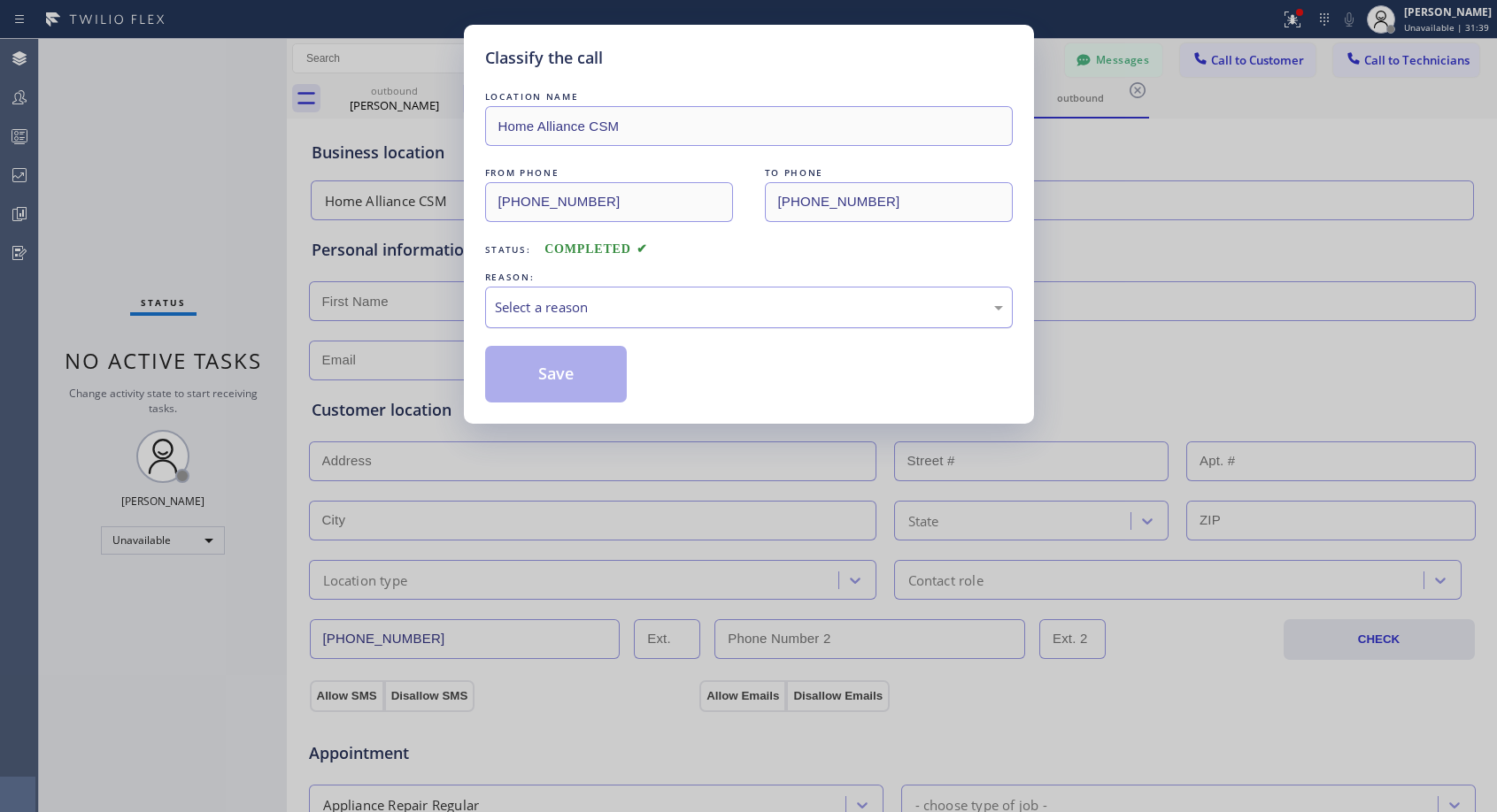
drag, startPoint x: 539, startPoint y: 304, endPoint x: 538, endPoint y: 316, distance: 12.0
click at [539, 307] on div "Select a reason" at bounding box center [749, 307] width 508 height 21
click at [533, 379] on button "Save" at bounding box center [557, 374] width 143 height 57
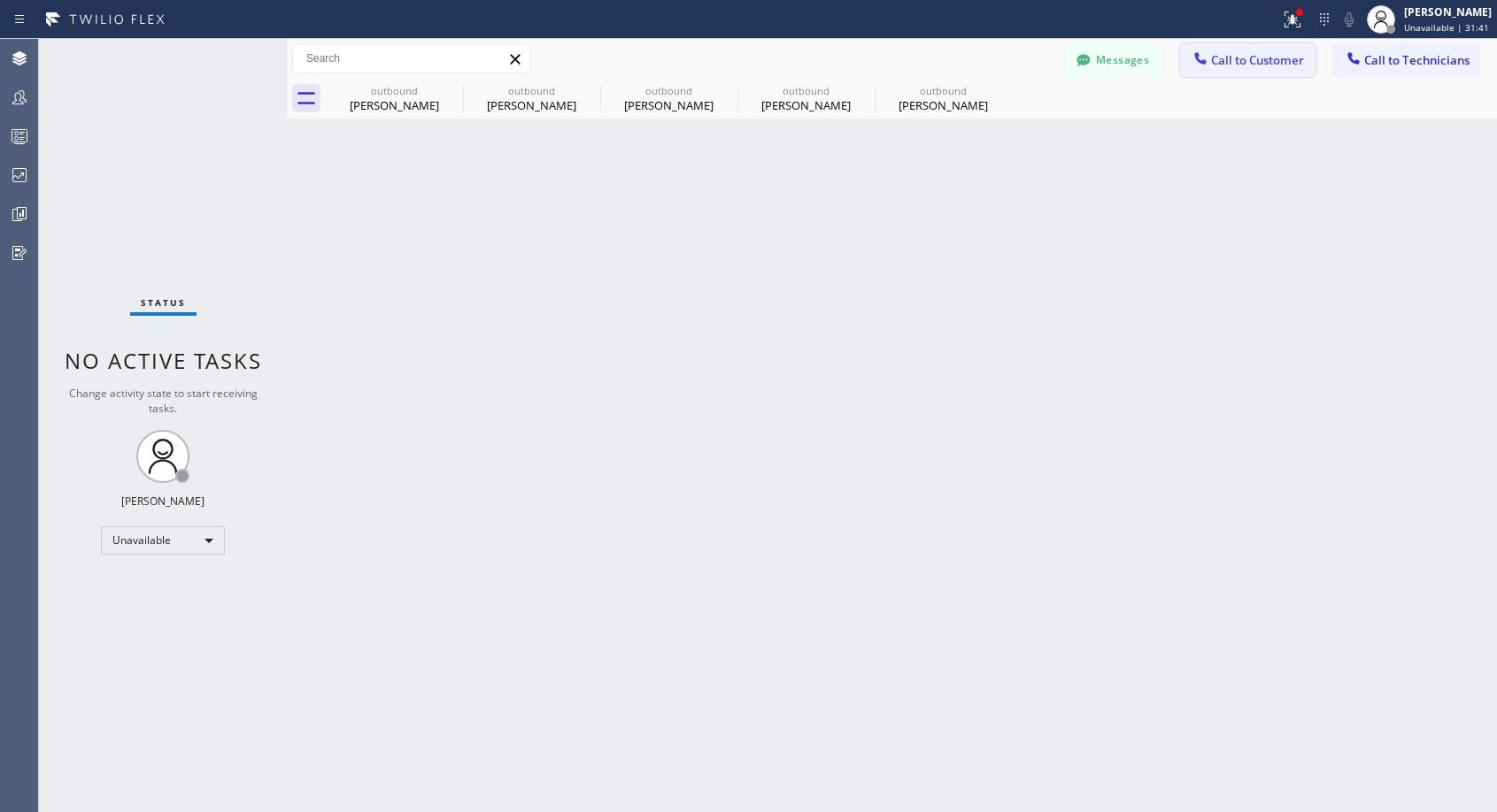
click at [1260, 71] on button "Call to Customer" at bounding box center [1247, 60] width 135 height 34
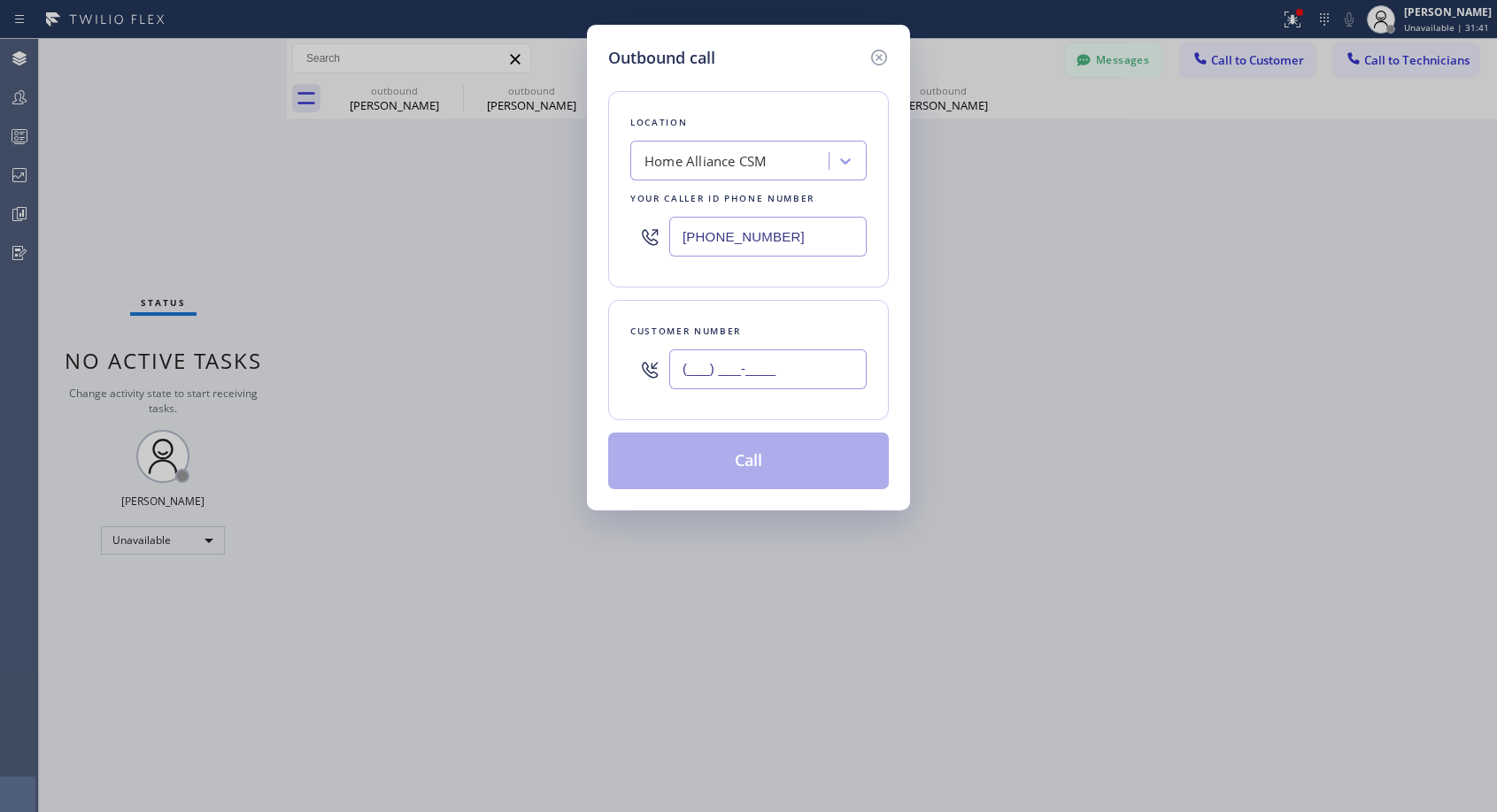
click at [797, 357] on input "(___) ___-____" at bounding box center [767, 369] width 197 height 40
paste input "650) 761-2000"
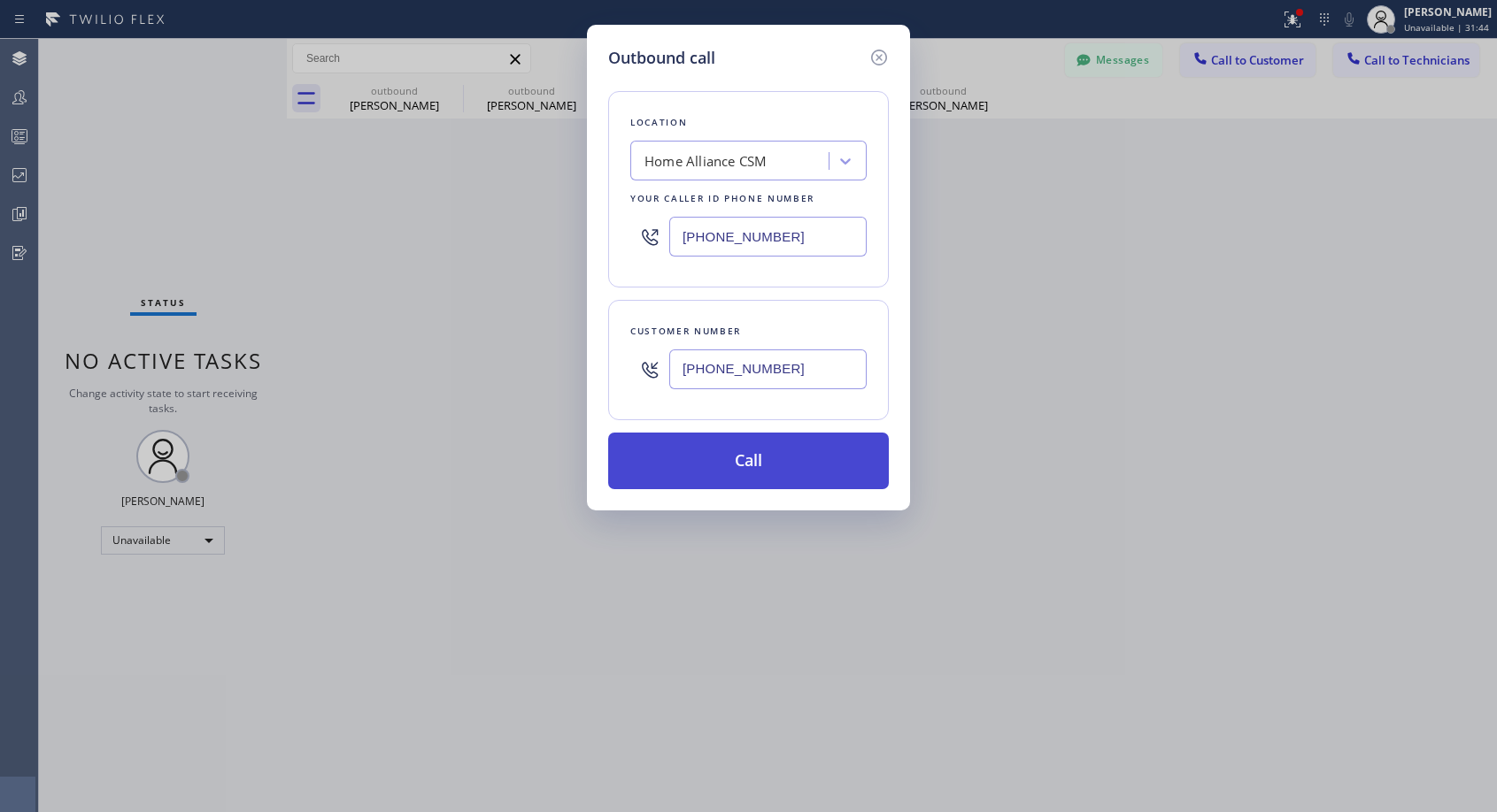
type input "(650) 761-2002"
click at [768, 471] on button "Call" at bounding box center [748, 460] width 281 height 57
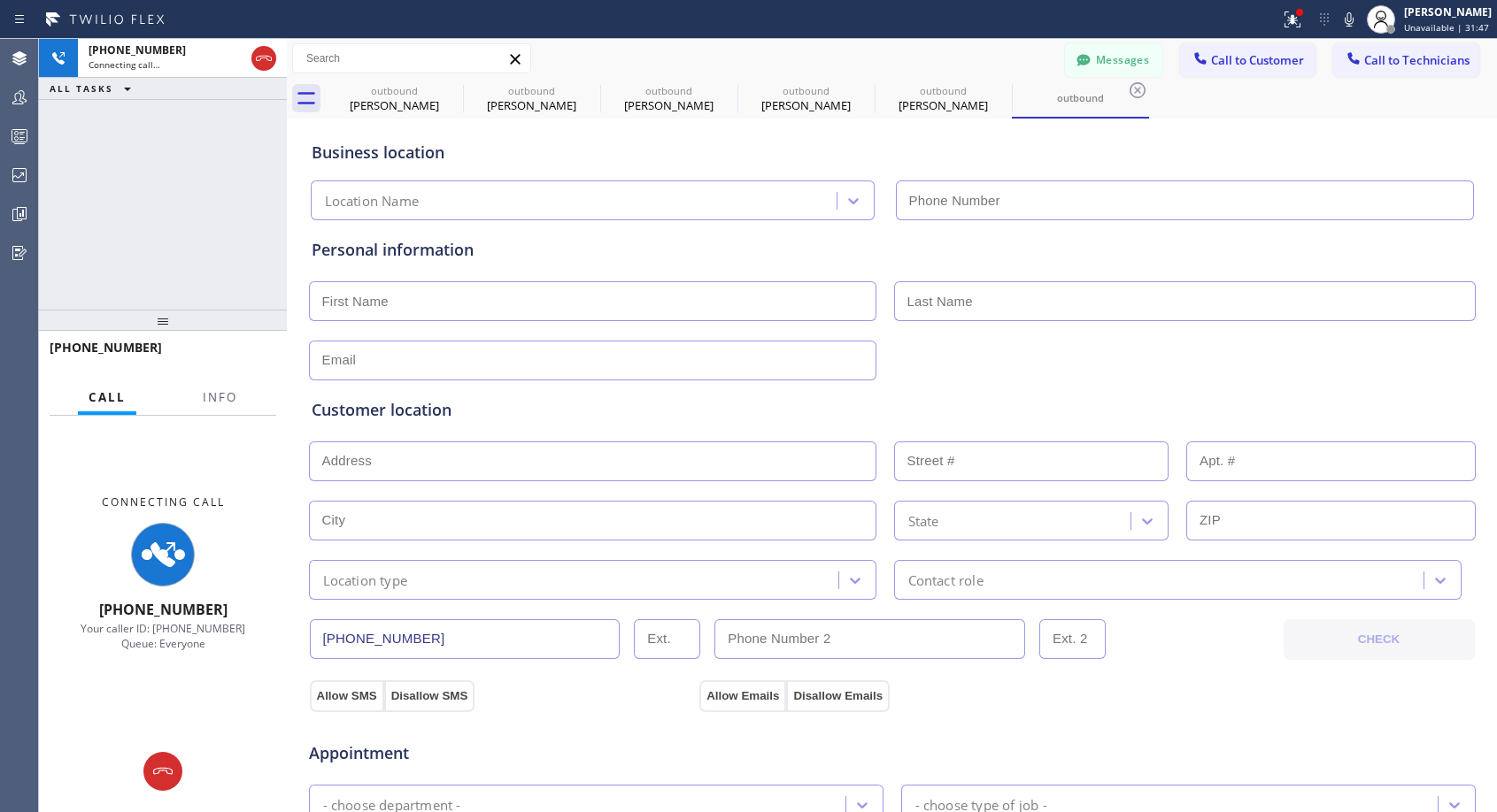
type input "[PHONE_NUMBER]"
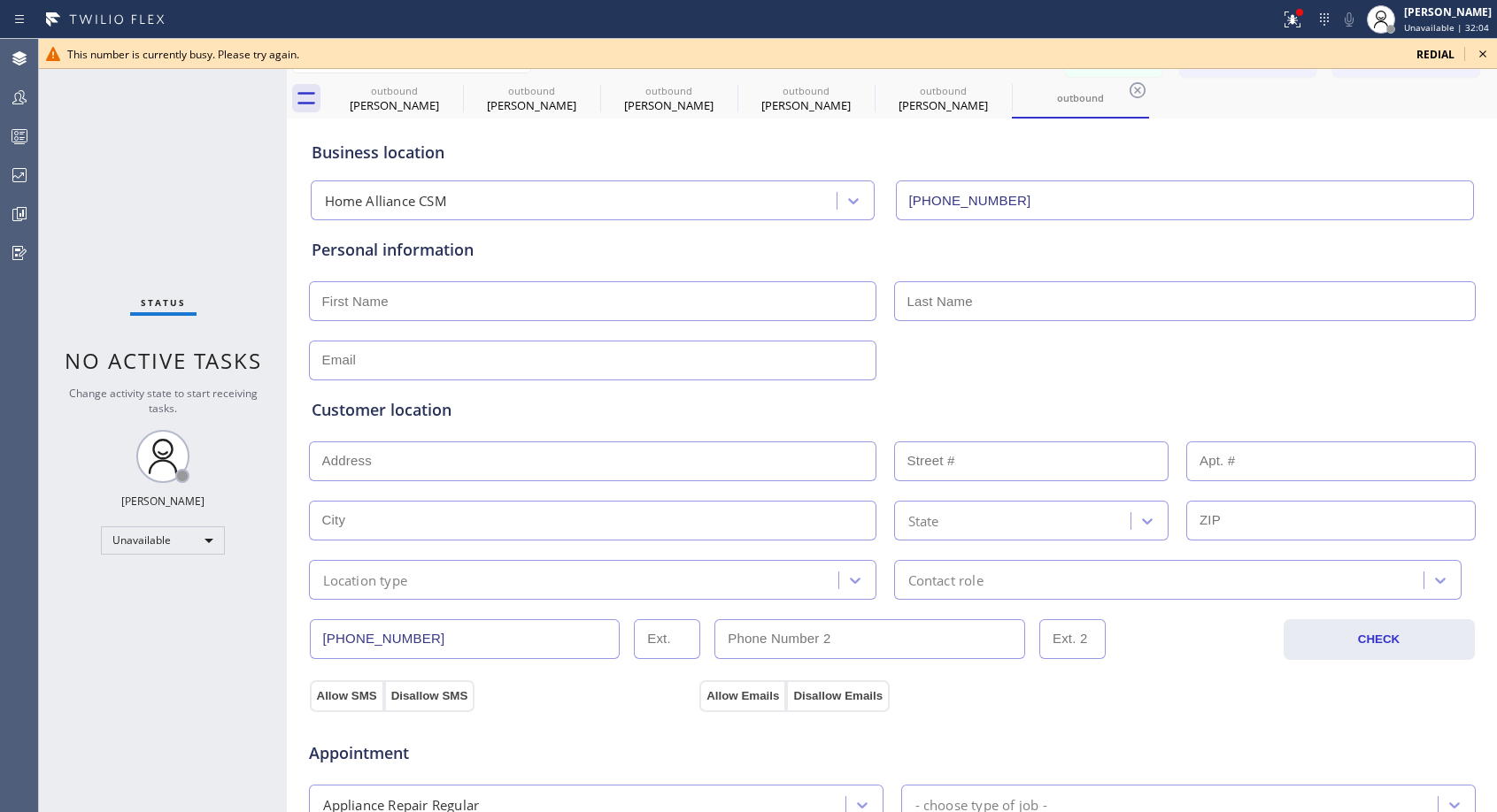
click at [1482, 50] on icon at bounding box center [1482, 54] width 21 height 21
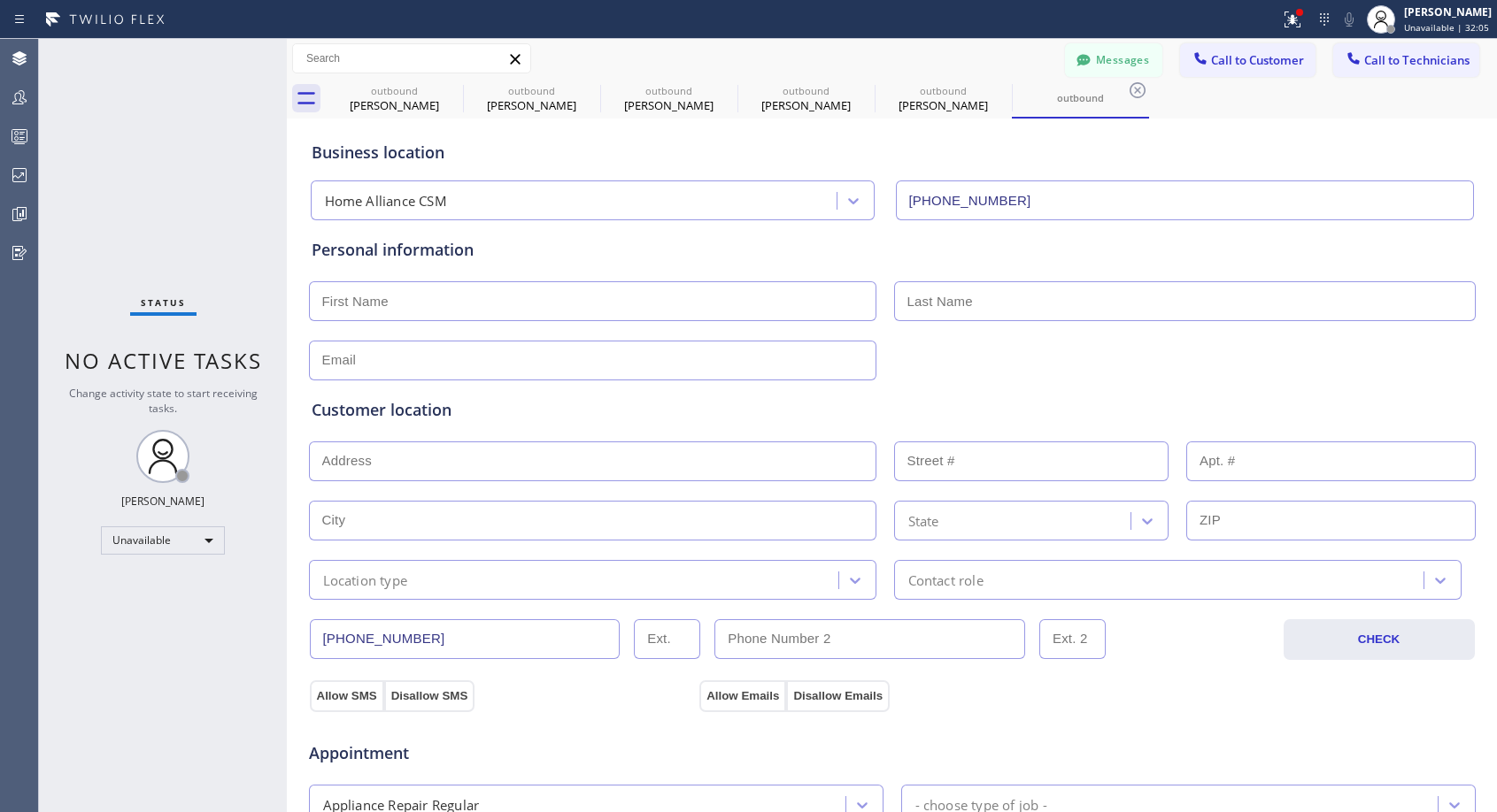
drag, startPoint x: 1250, startPoint y: 61, endPoint x: 1234, endPoint y: 69, distance: 17.9
click at [1249, 61] on span "Call to Customer" at bounding box center [1257, 60] width 93 height 16
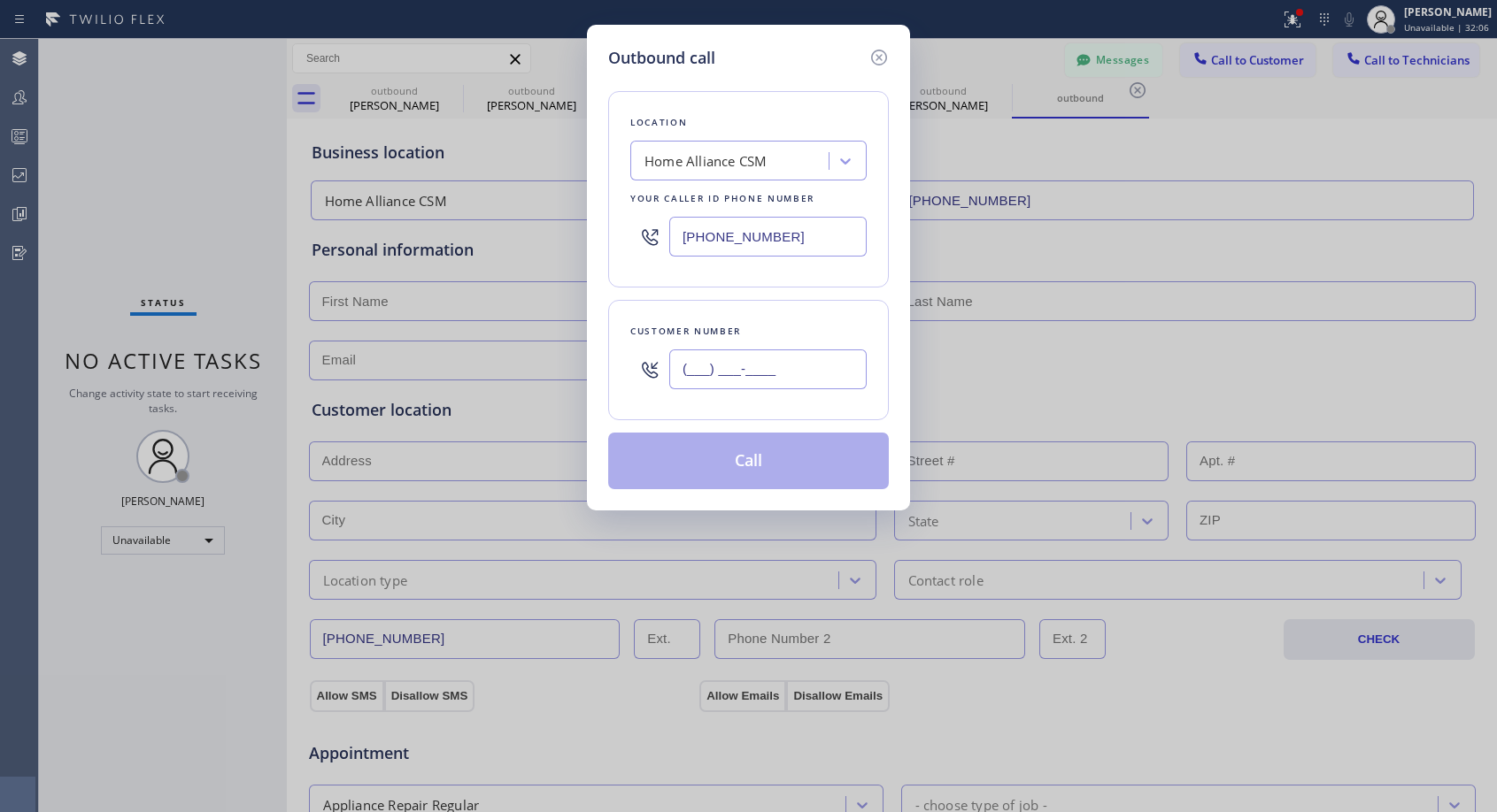
click at [733, 381] on input "(___) ___-____" at bounding box center [767, 369] width 197 height 40
paste input "650) 761-2000"
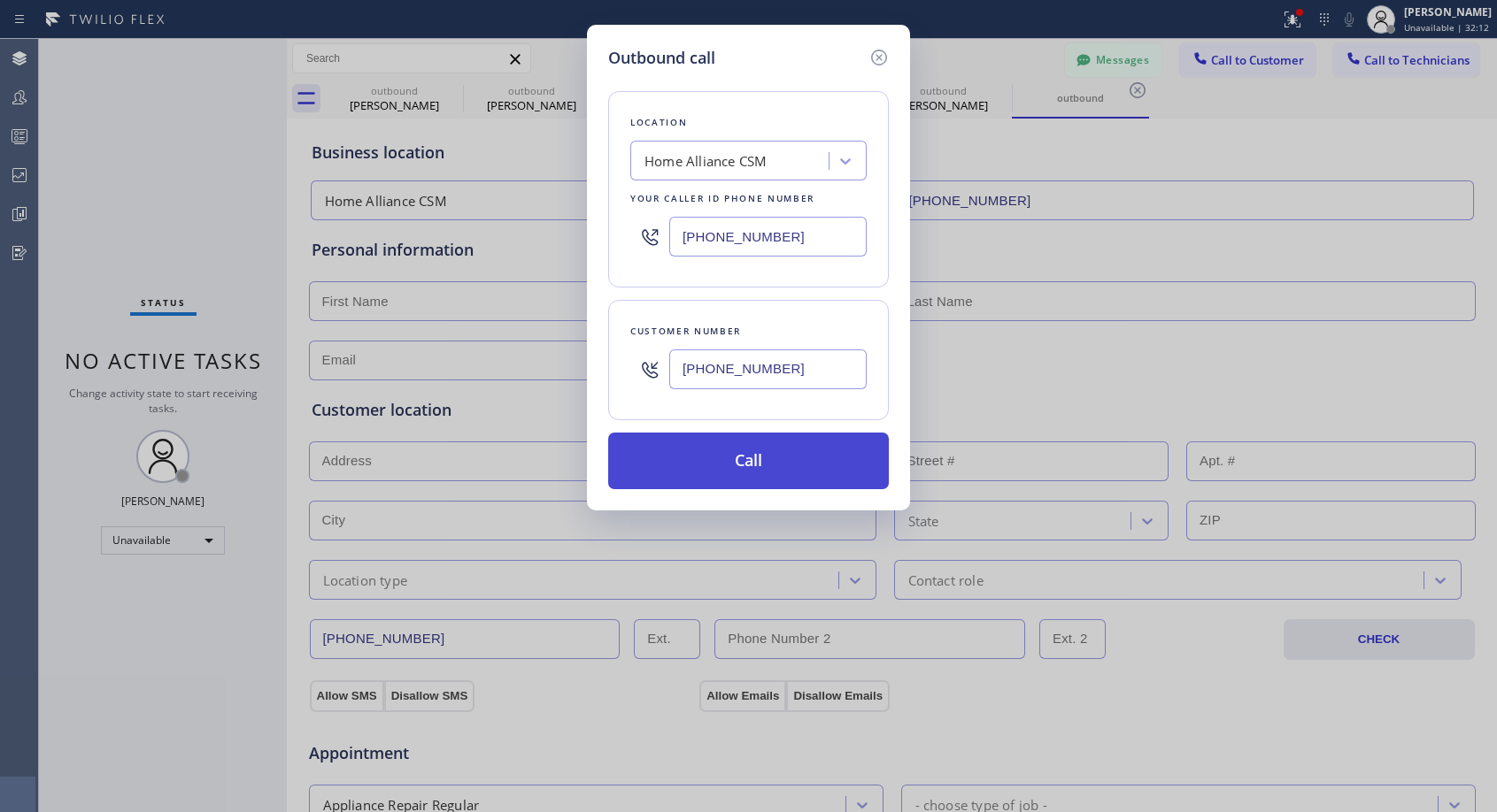
click at [758, 463] on button "Call" at bounding box center [748, 460] width 281 height 57
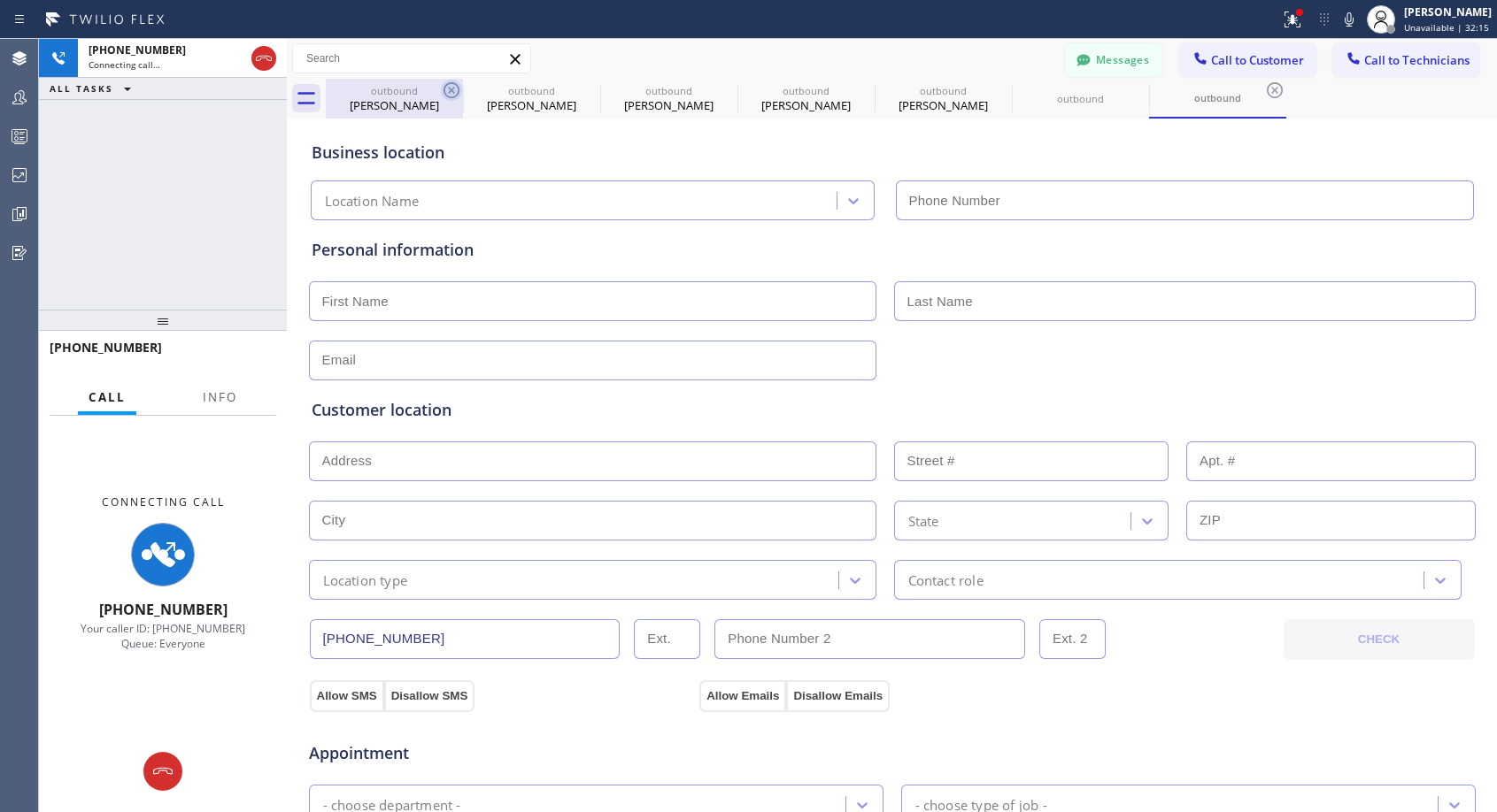
click at [451, 86] on icon at bounding box center [450, 89] width 21 height 21
click at [0, 0] on icon at bounding box center [0, 0] width 0 height 0
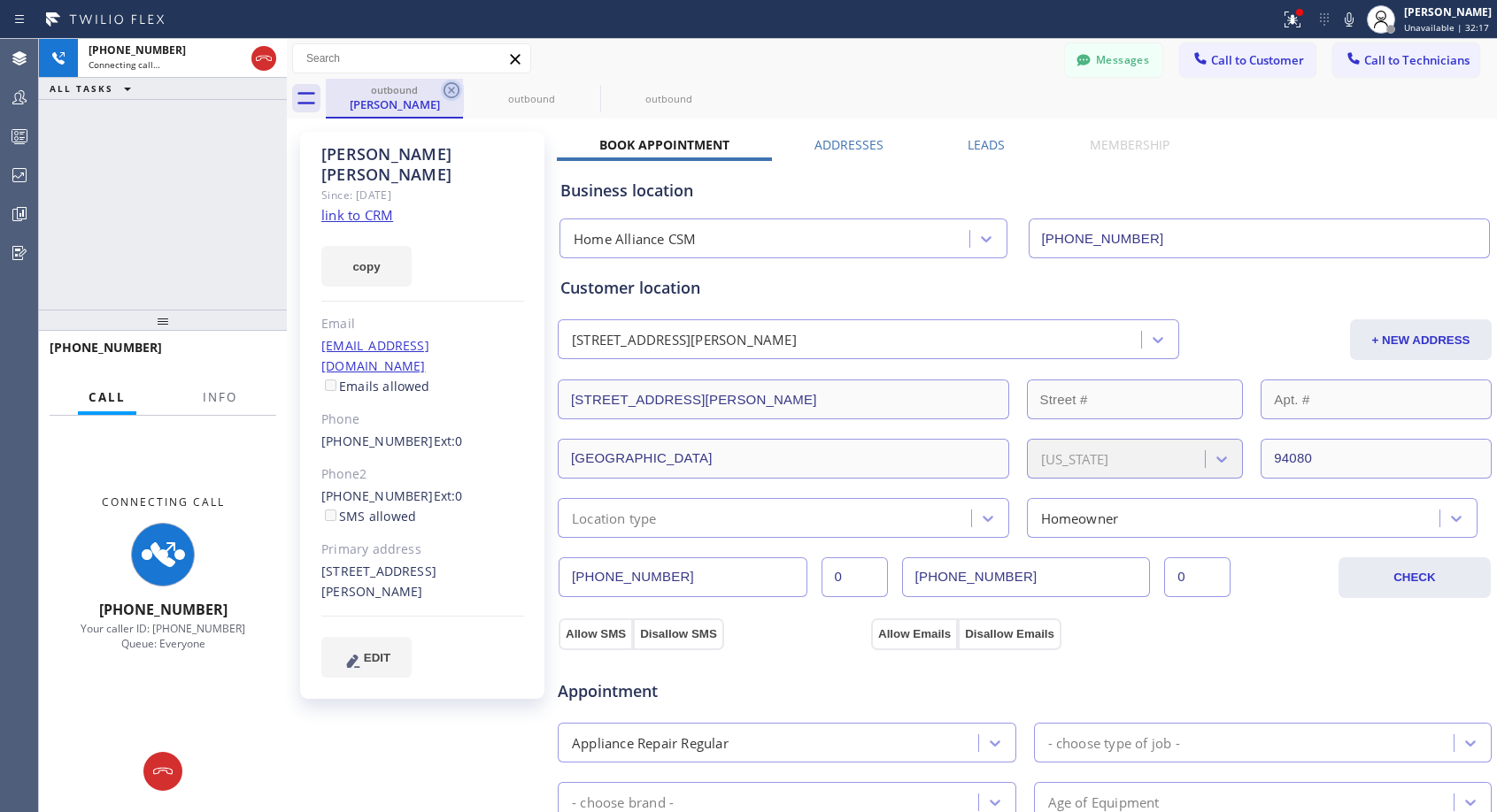
click at [454, 86] on icon at bounding box center [450, 89] width 21 height 21
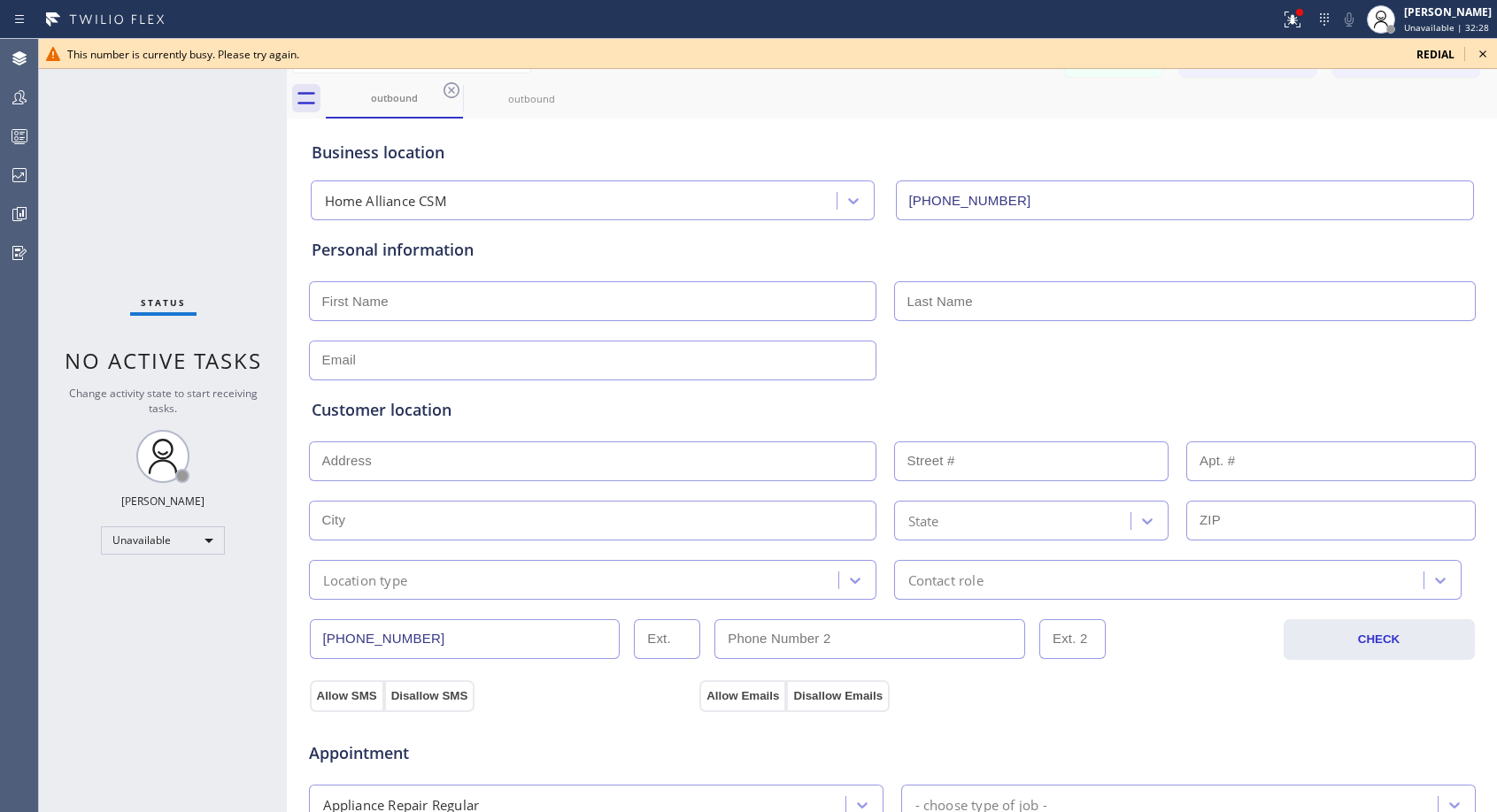
click at [1483, 55] on icon at bounding box center [1482, 54] width 7 height 7
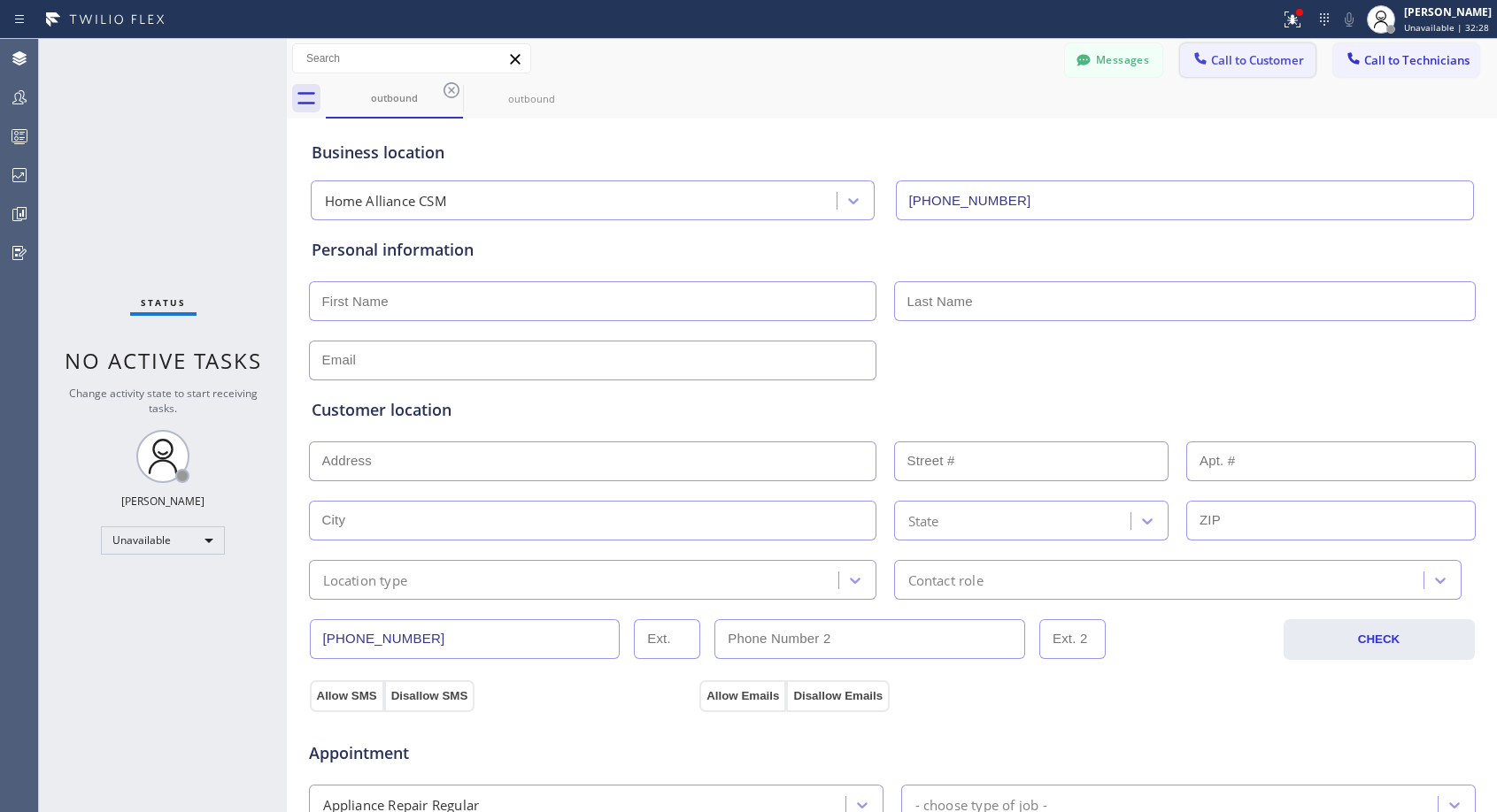
click at [1267, 65] on span "Call to Customer" at bounding box center [1257, 60] width 93 height 16
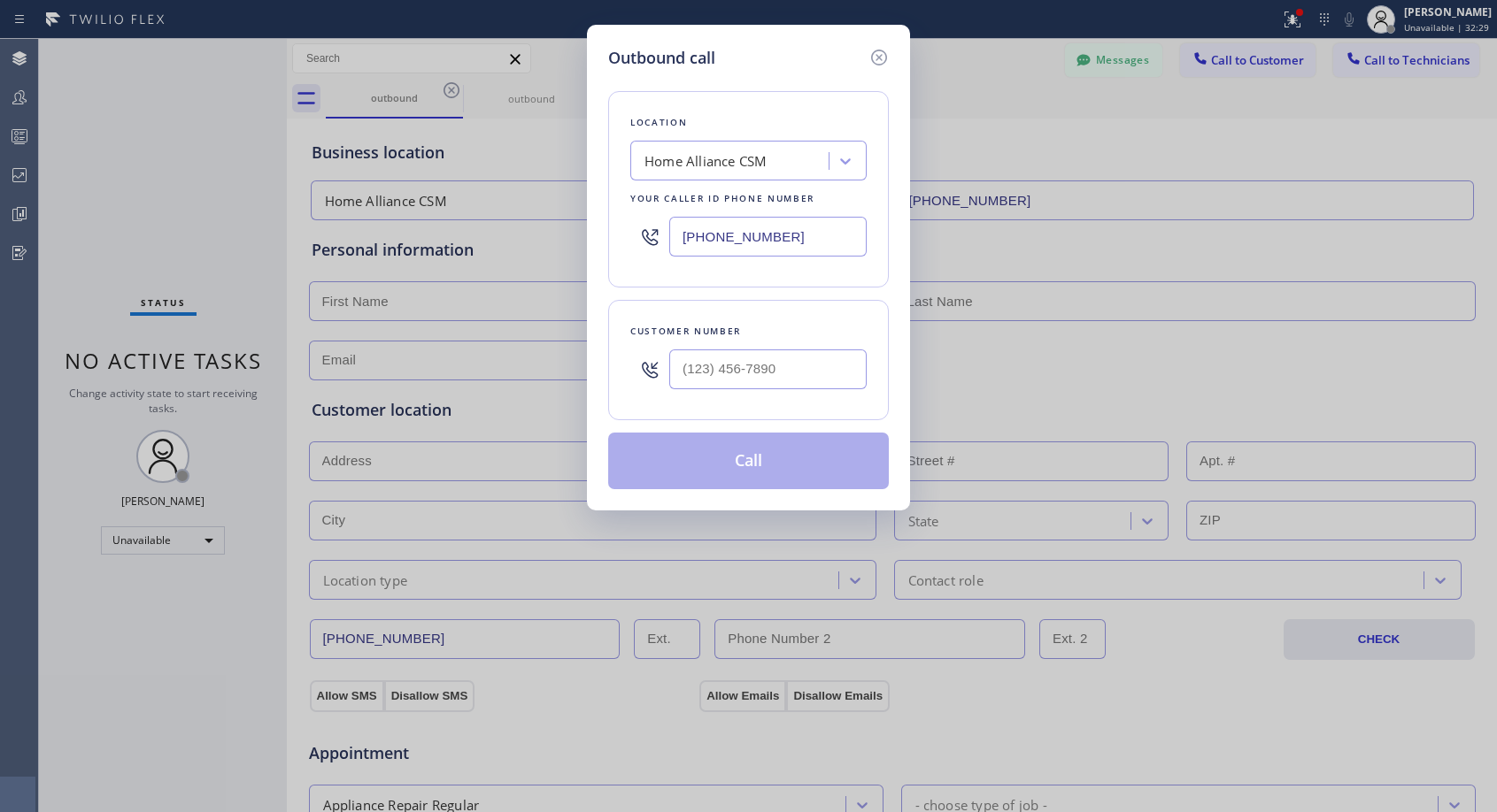
click at [735, 393] on div at bounding box center [767, 369] width 197 height 58
click at [745, 378] on input "(___) ___-____" at bounding box center [767, 369] width 197 height 40
paste input "650) 761-2000"
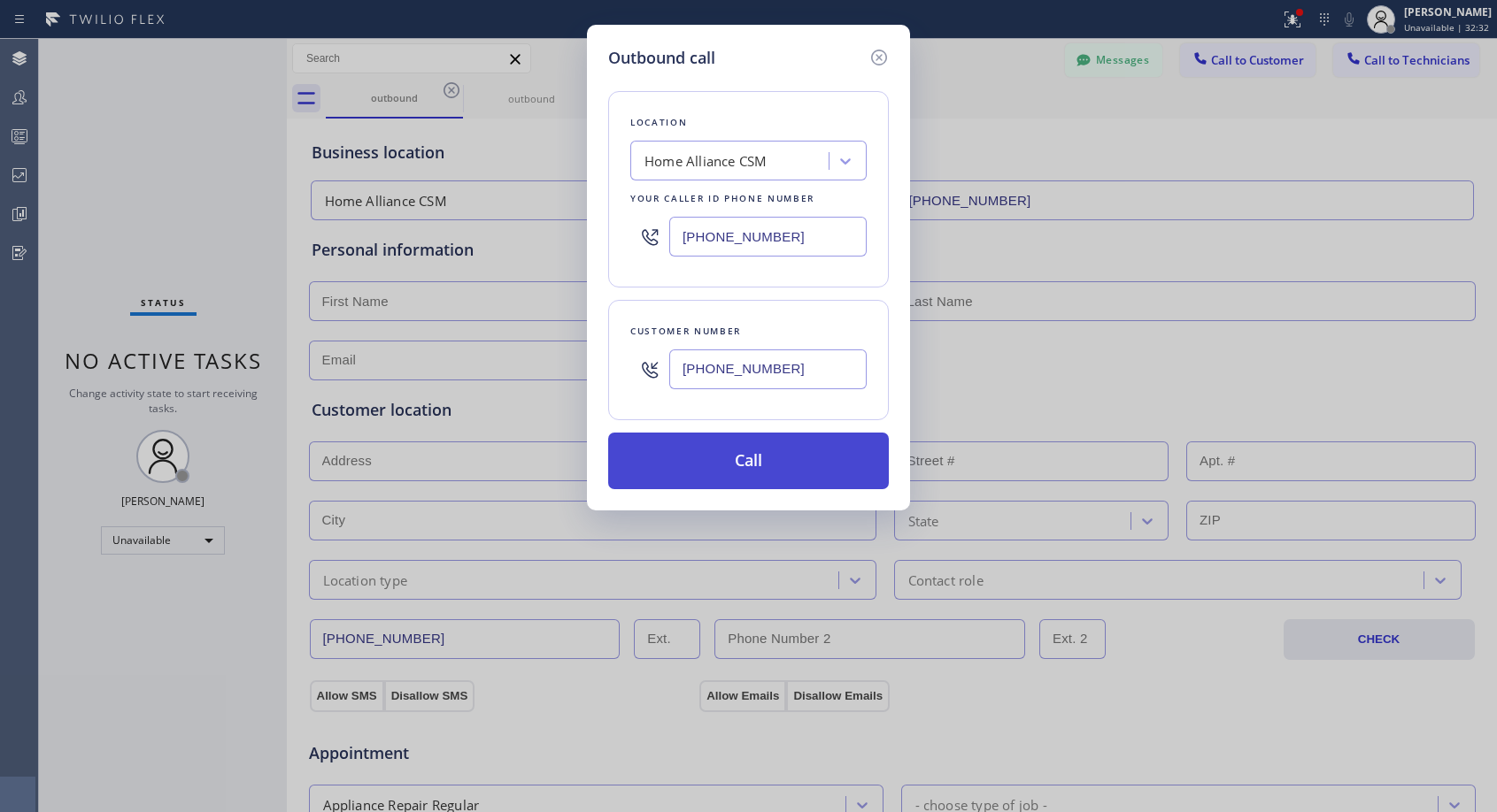
type input "(650) 761-2004"
click at [754, 465] on button "Call" at bounding box center [748, 460] width 281 height 57
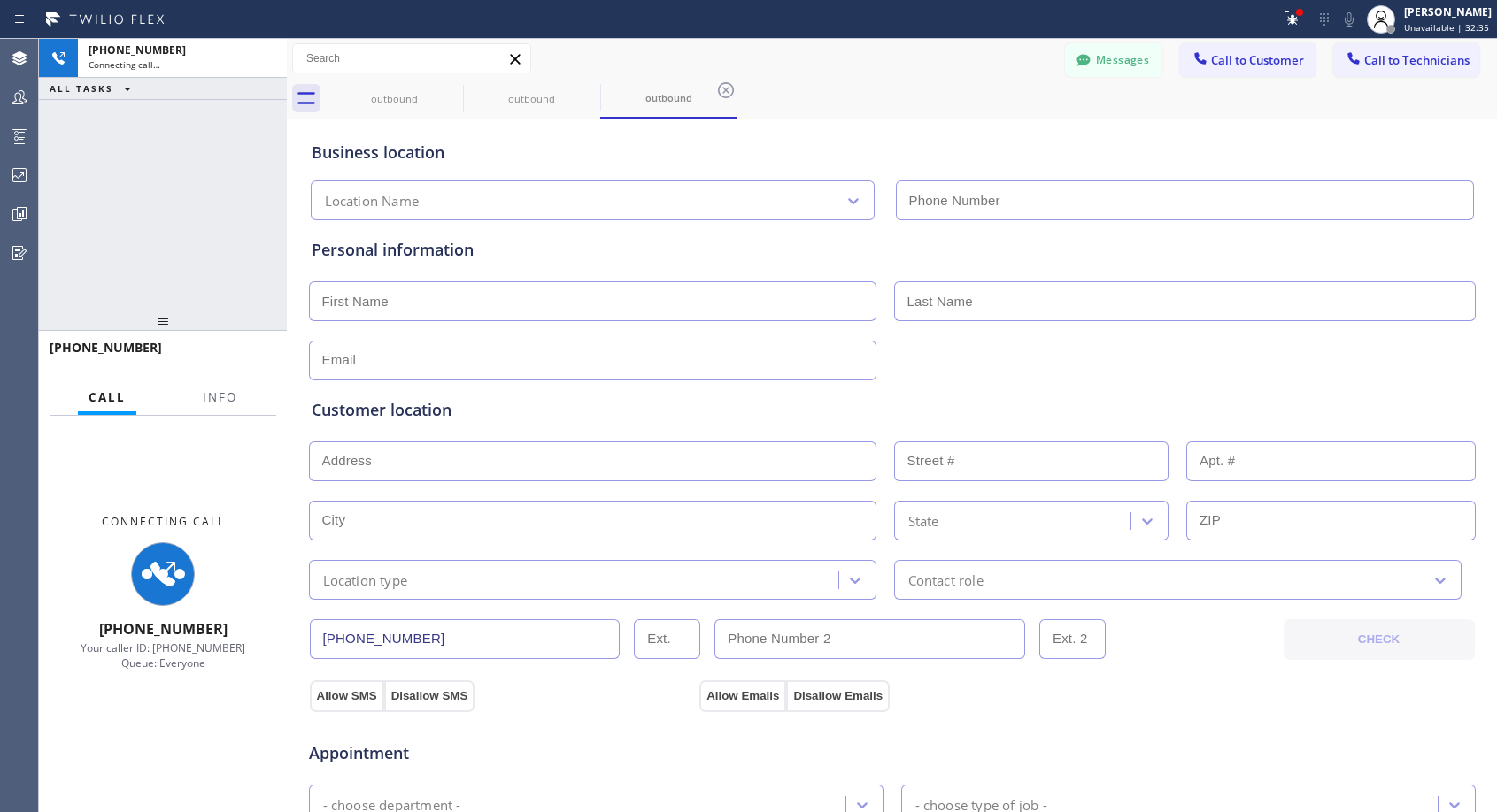
type input "[PHONE_NUMBER]"
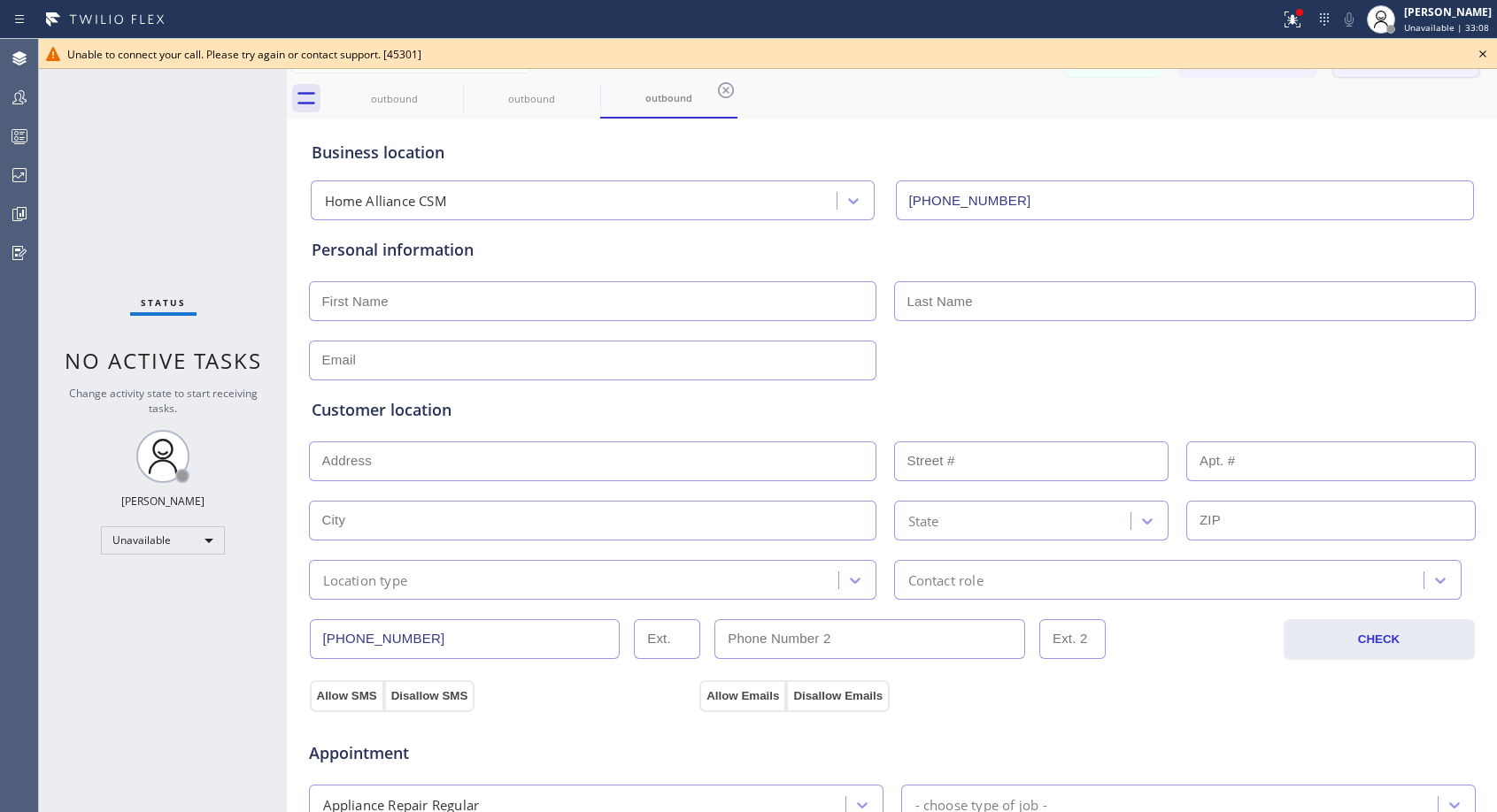
drag, startPoint x: 1484, startPoint y: 57, endPoint x: 1458, endPoint y: 61, distance: 26.3
click at [1484, 58] on icon at bounding box center [1482, 54] width 21 height 21
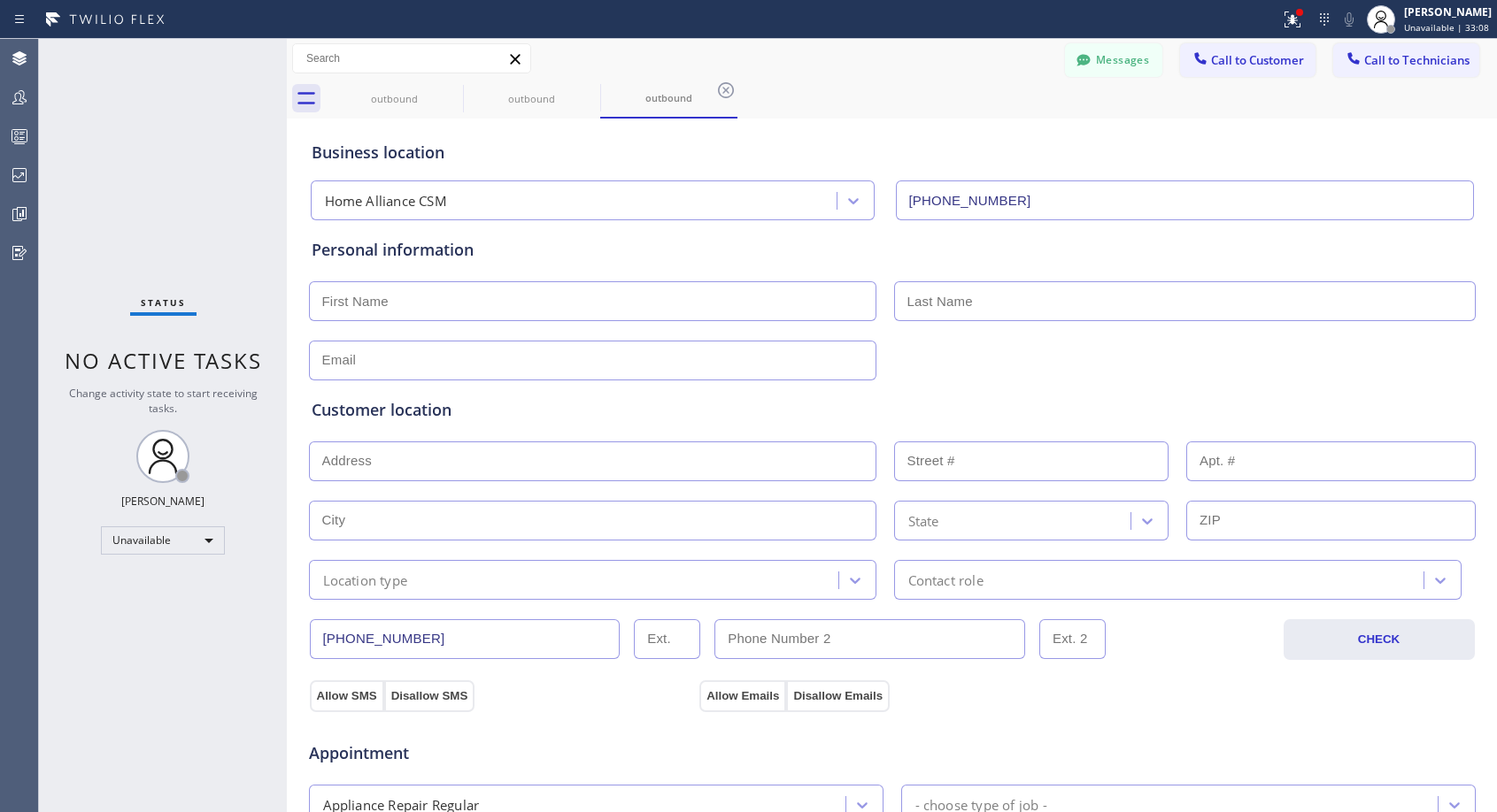
click at [1230, 64] on span "Call to Customer" at bounding box center [1257, 60] width 93 height 16
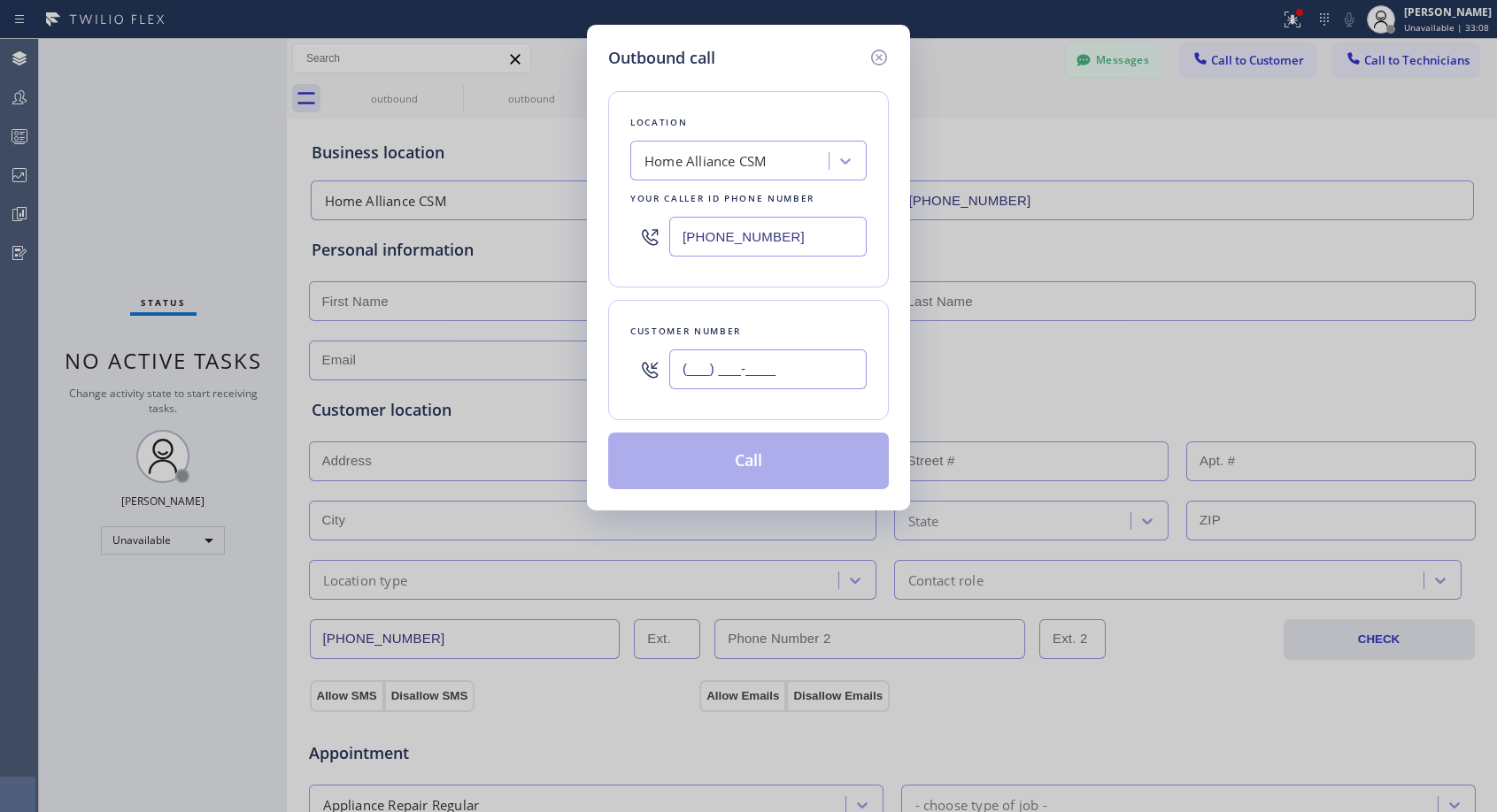
click at [806, 357] on input "(___) ___-____" at bounding box center [767, 369] width 197 height 40
paste input "650) 761-2000"
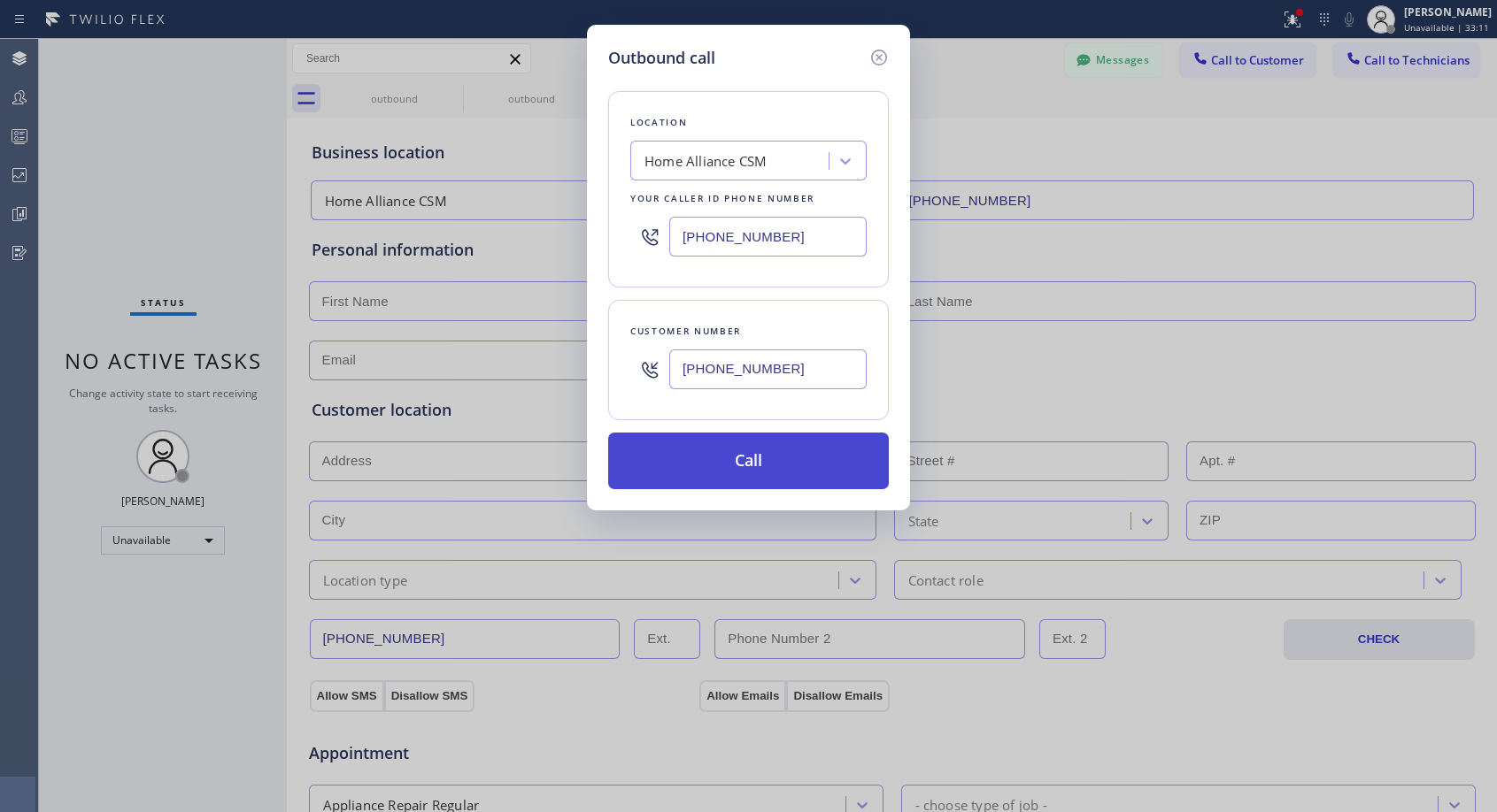
type input "(650) 761-2005"
click at [775, 454] on button "Call" at bounding box center [748, 460] width 281 height 57
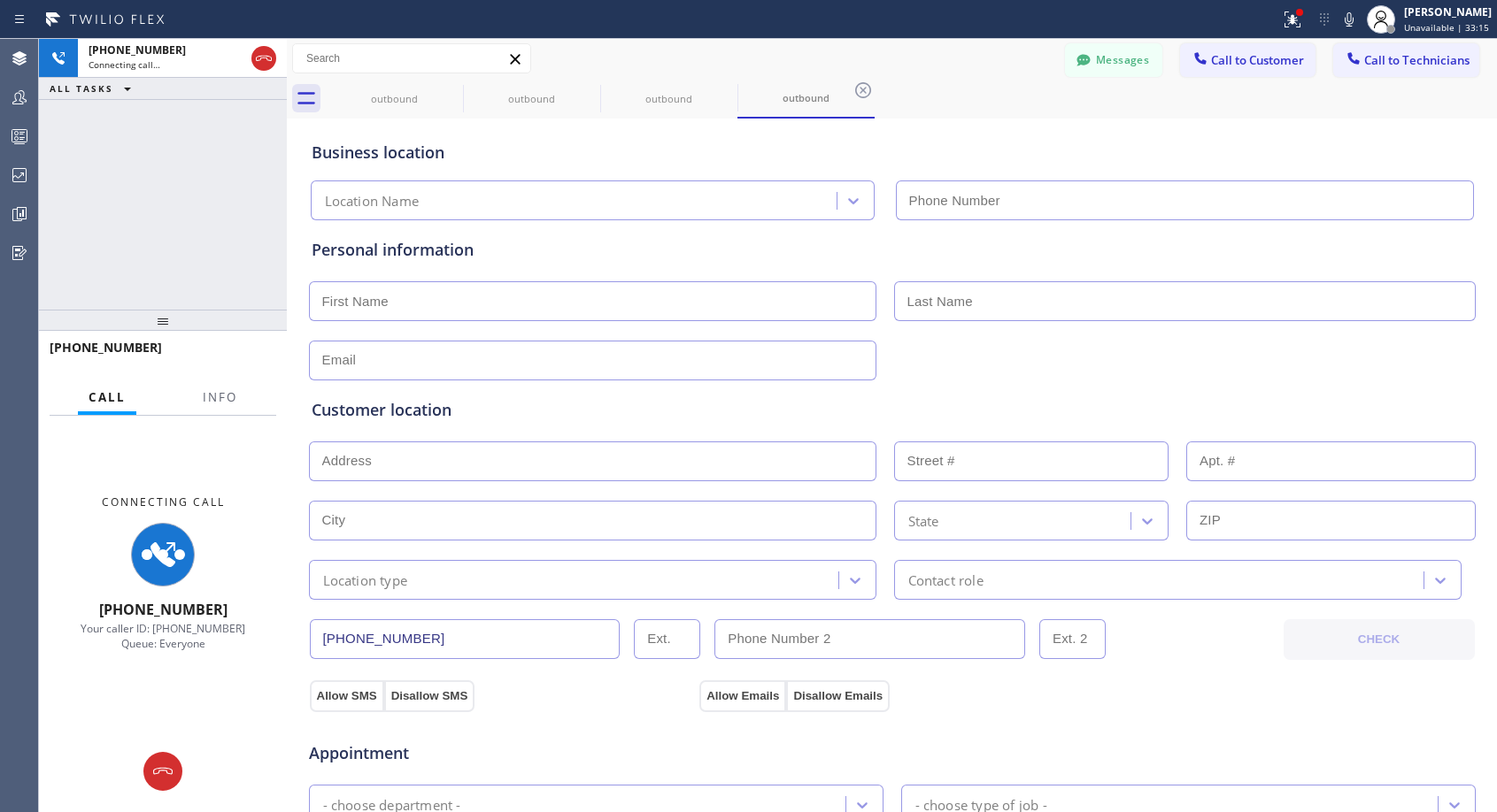
type input "[PHONE_NUMBER]"
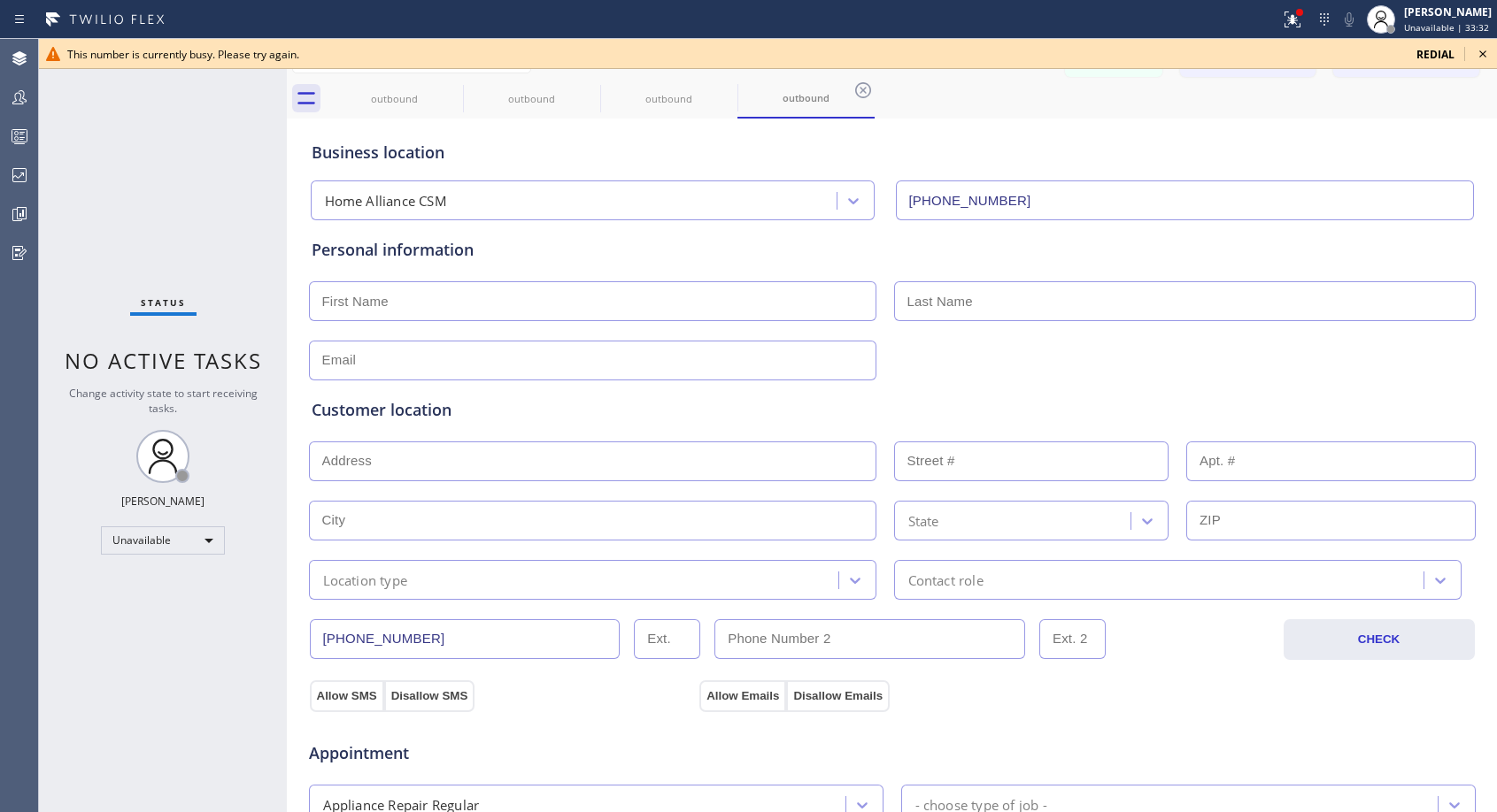
click at [1473, 50] on icon at bounding box center [1482, 54] width 21 height 21
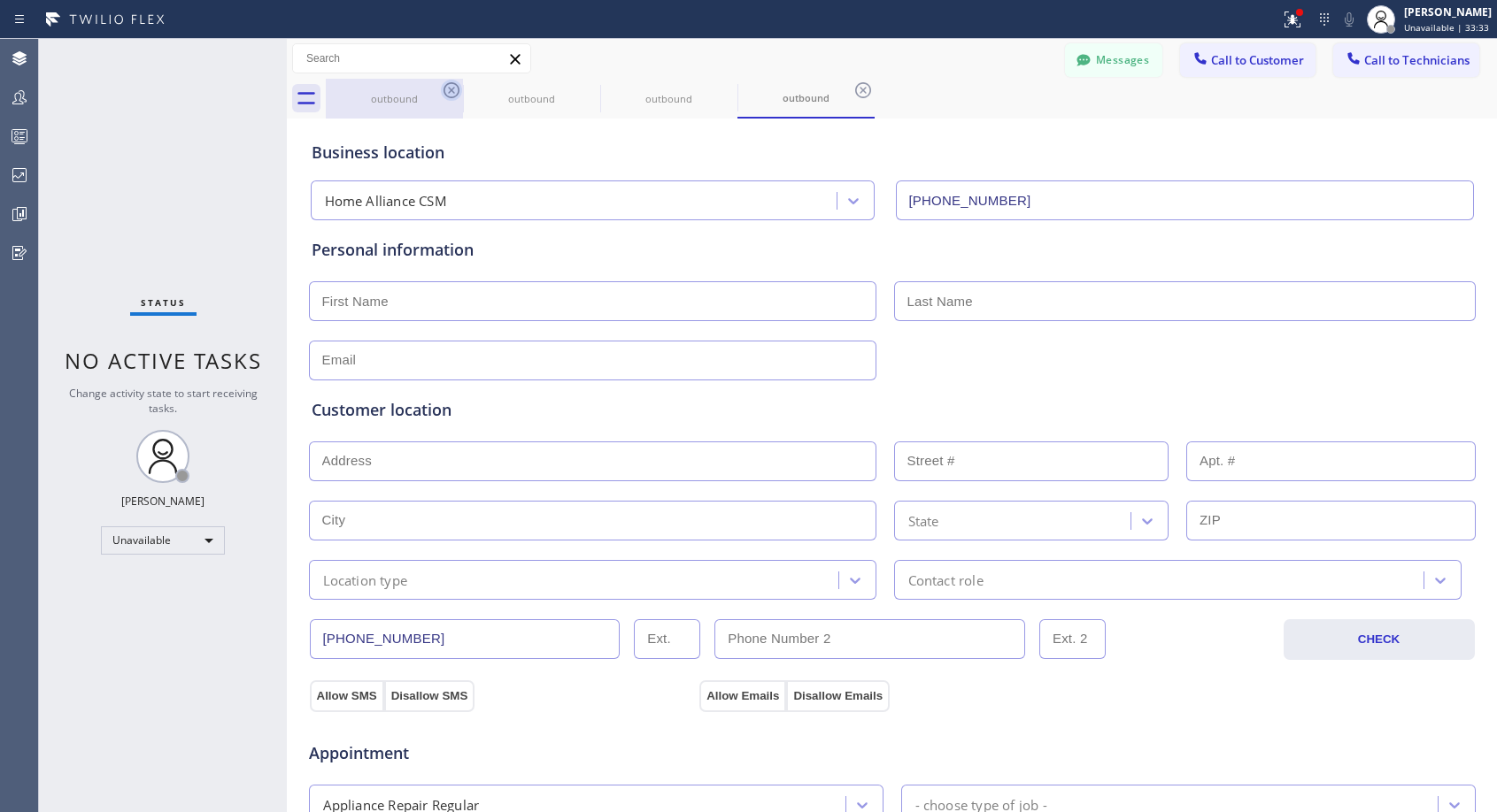
click at [452, 90] on icon at bounding box center [451, 90] width 16 height 16
click at [0, 0] on icon at bounding box center [0, 0] width 0 height 0
click at [452, 90] on icon at bounding box center [451, 90] width 16 height 16
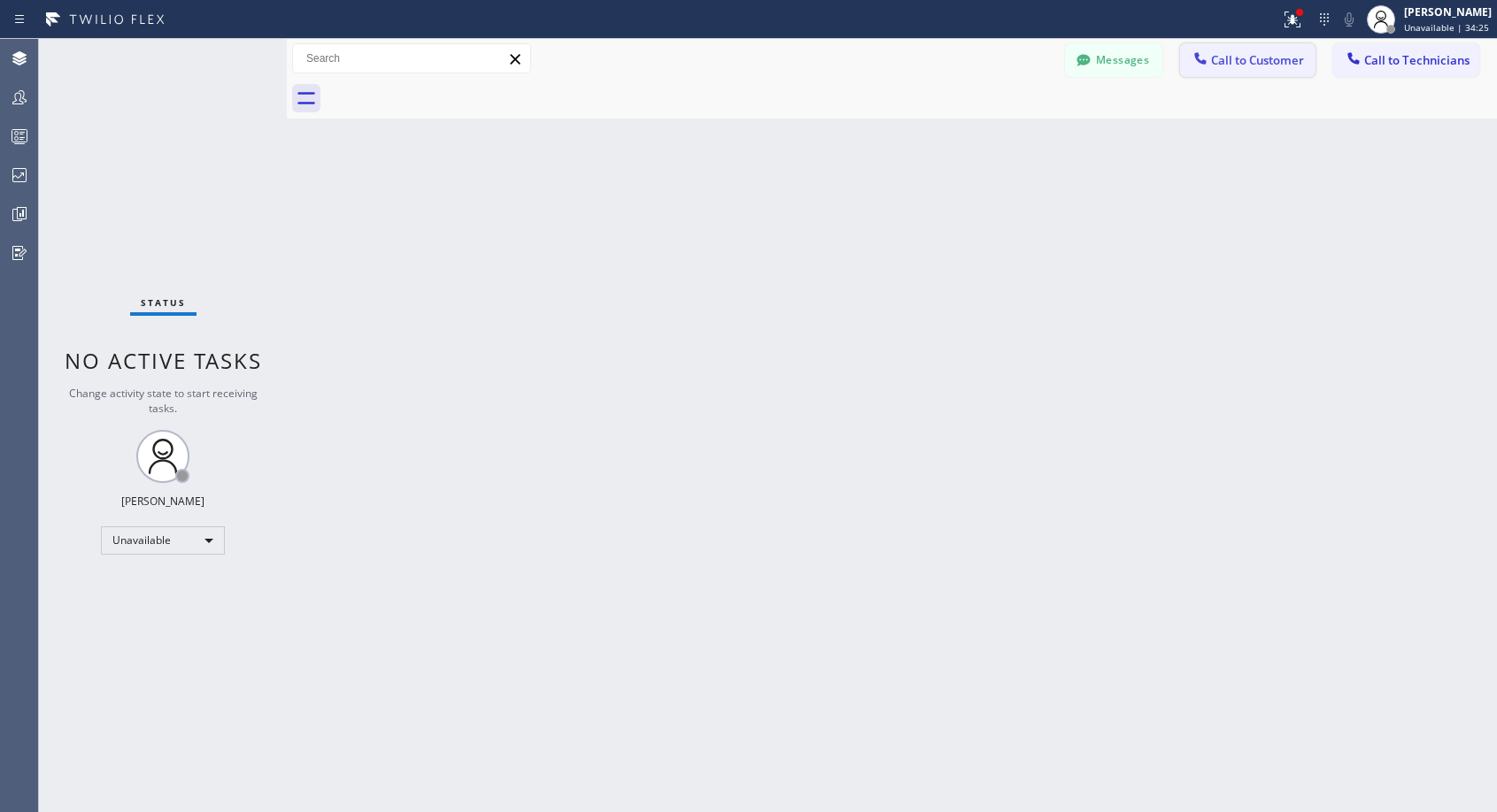
click at [1219, 61] on span "Call to Customer" at bounding box center [1257, 60] width 93 height 16
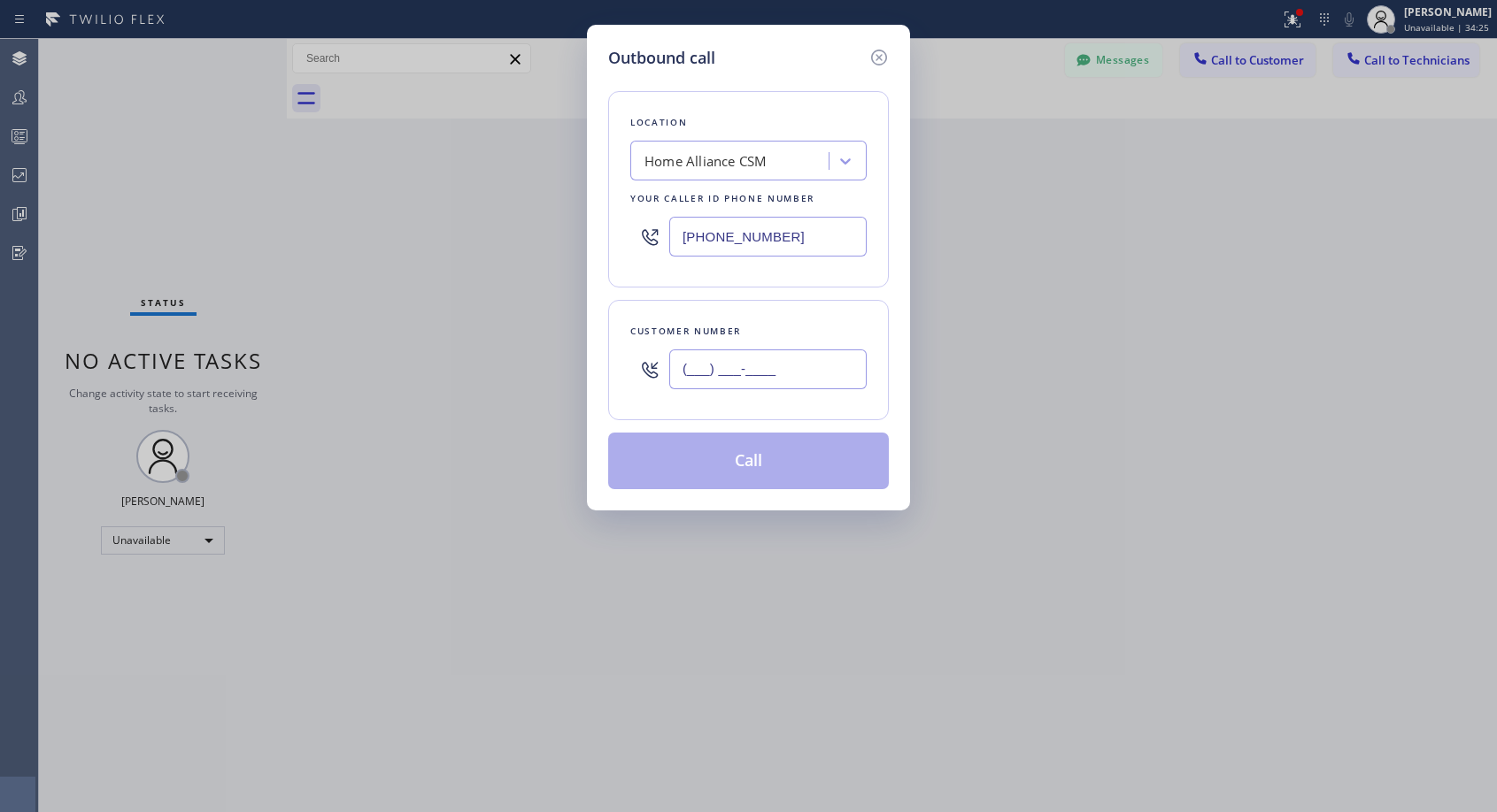
click at [791, 381] on input "(___) ___-____" at bounding box center [767, 369] width 197 height 40
paste input "510) 827-2911"
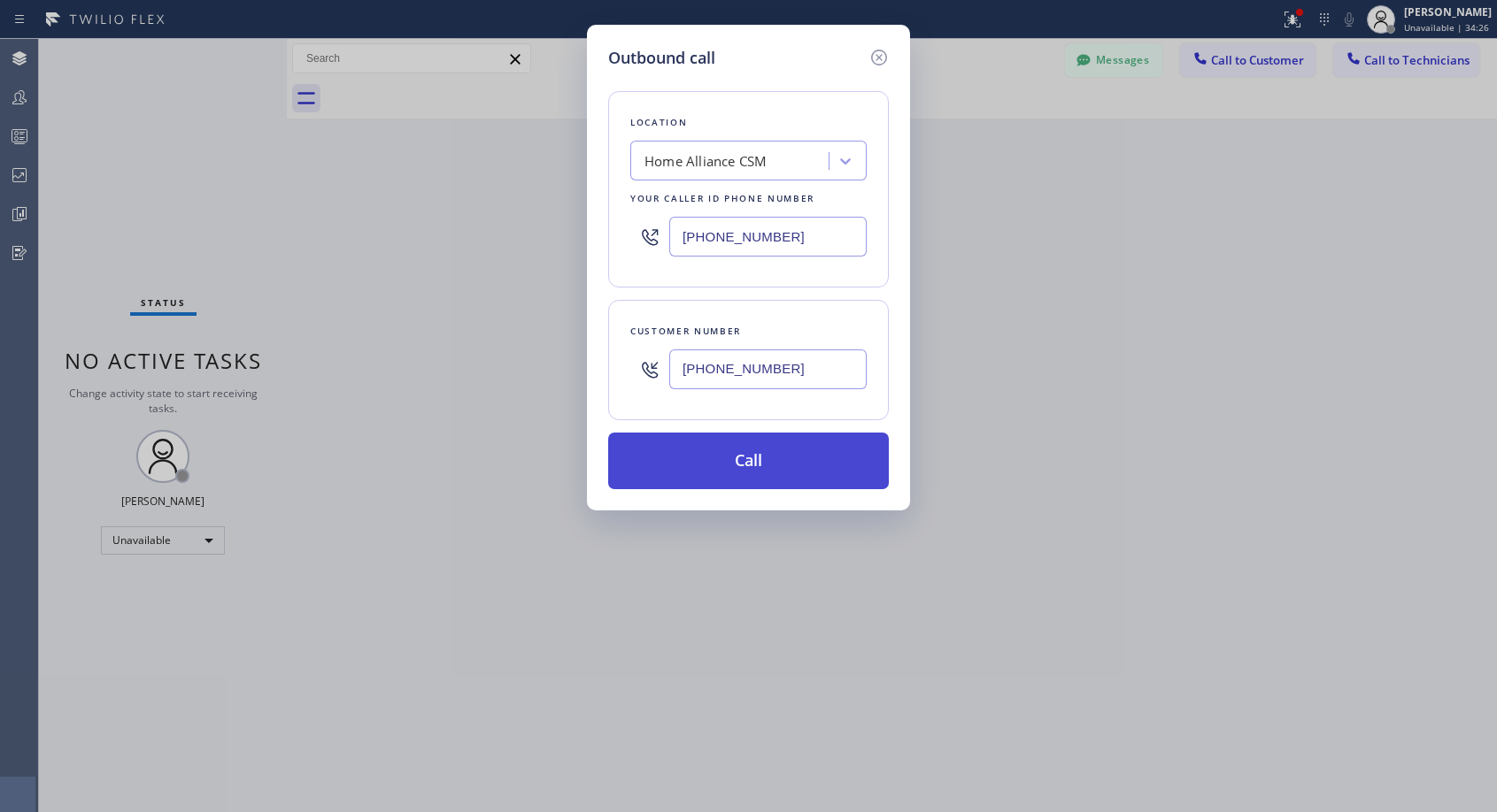
type input "[PHONE_NUMBER]"
click at [758, 454] on button "Call" at bounding box center [748, 460] width 281 height 57
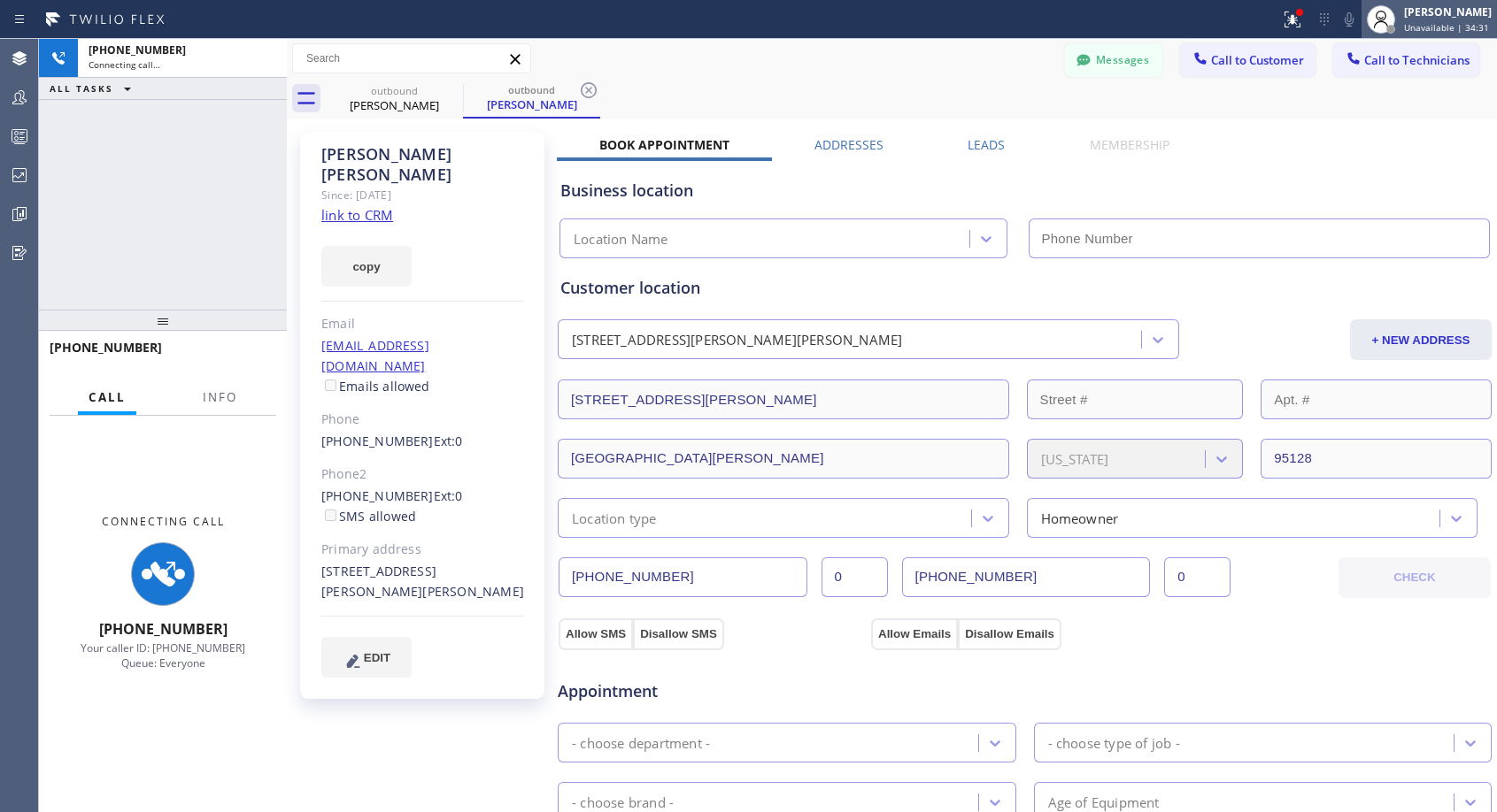
type input "[PHONE_NUMBER]"
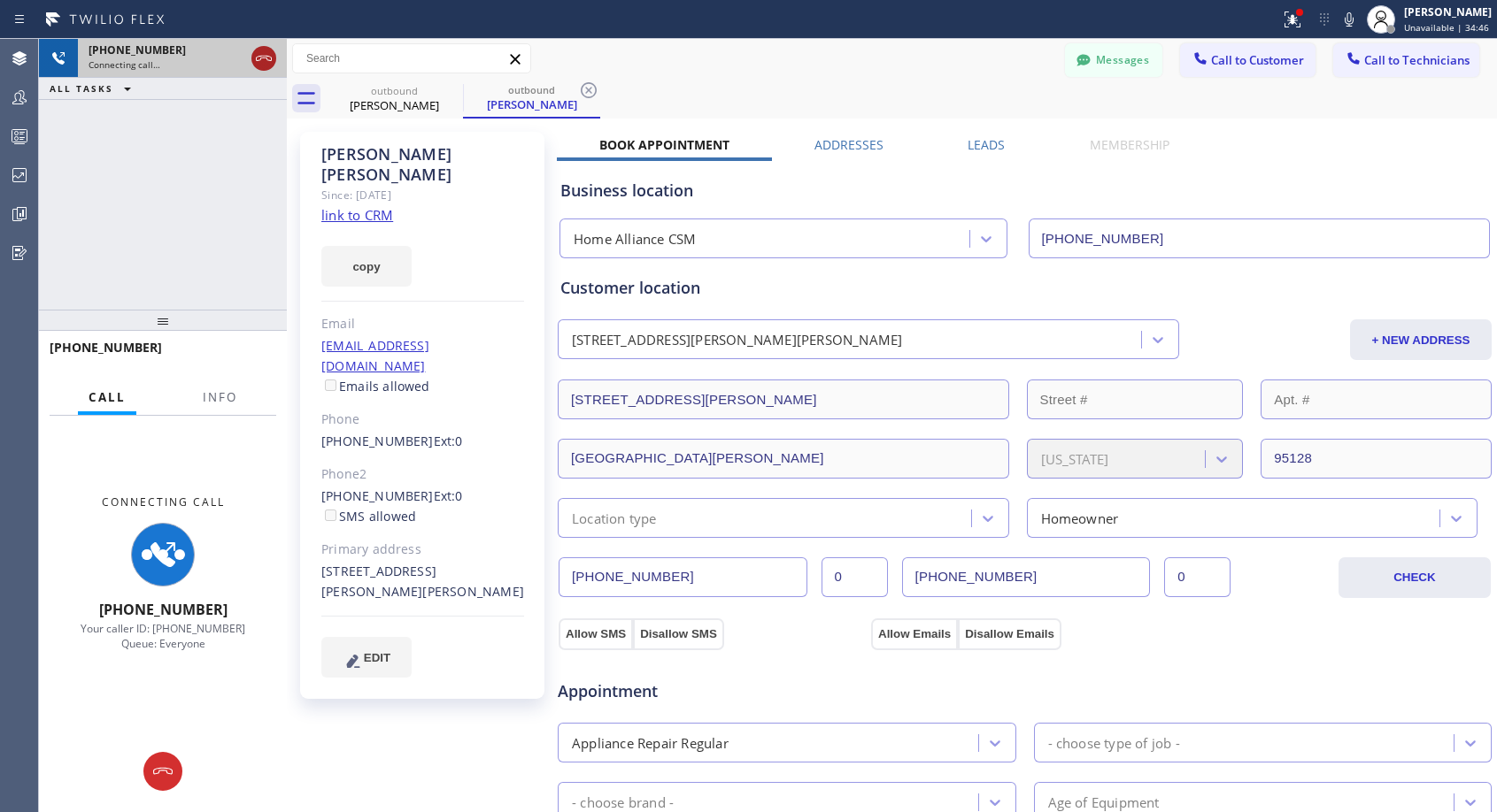
click at [261, 69] on button at bounding box center [263, 58] width 25 height 25
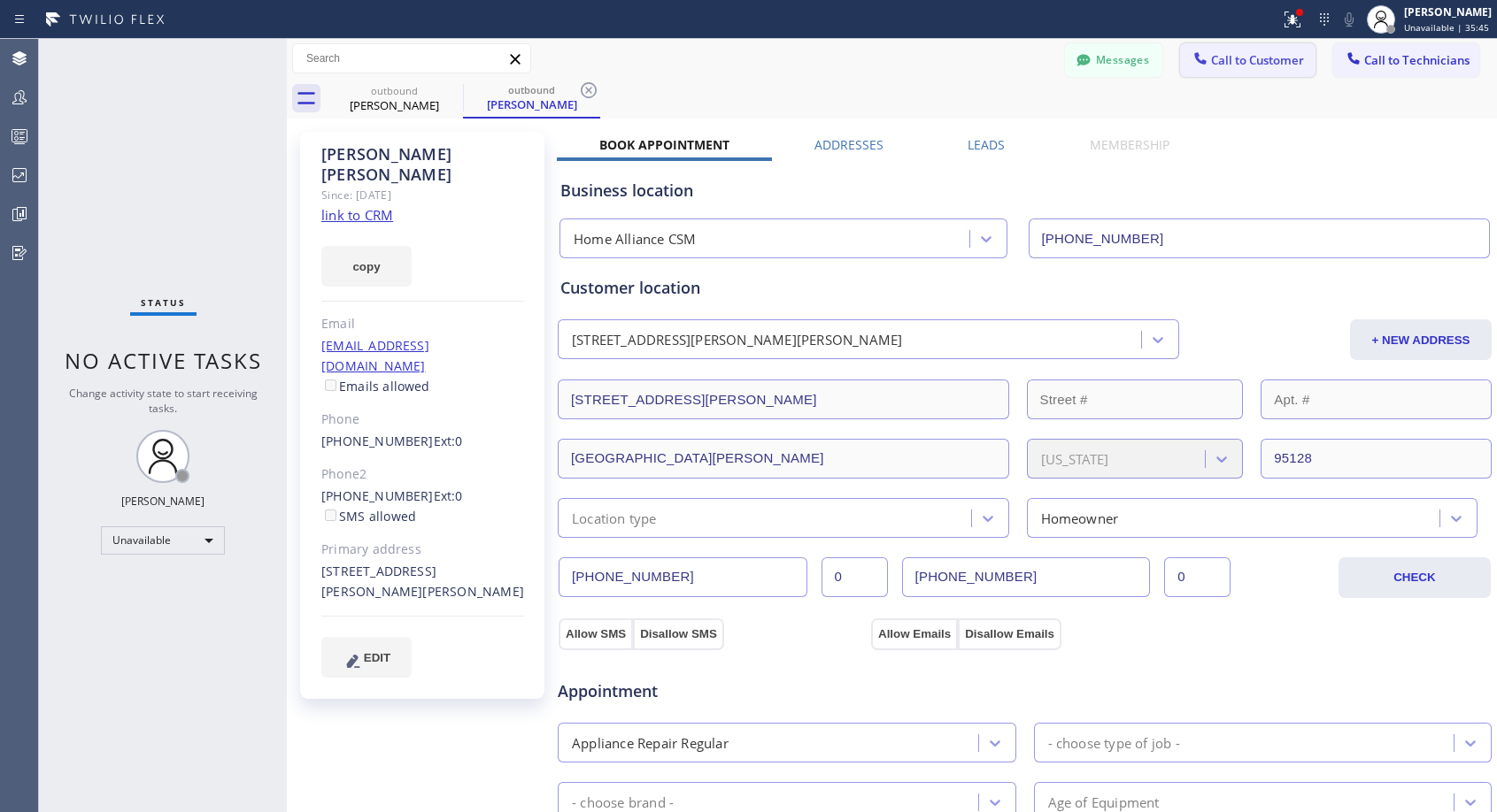
click at [1237, 57] on span "Call to Customer" at bounding box center [1257, 60] width 93 height 16
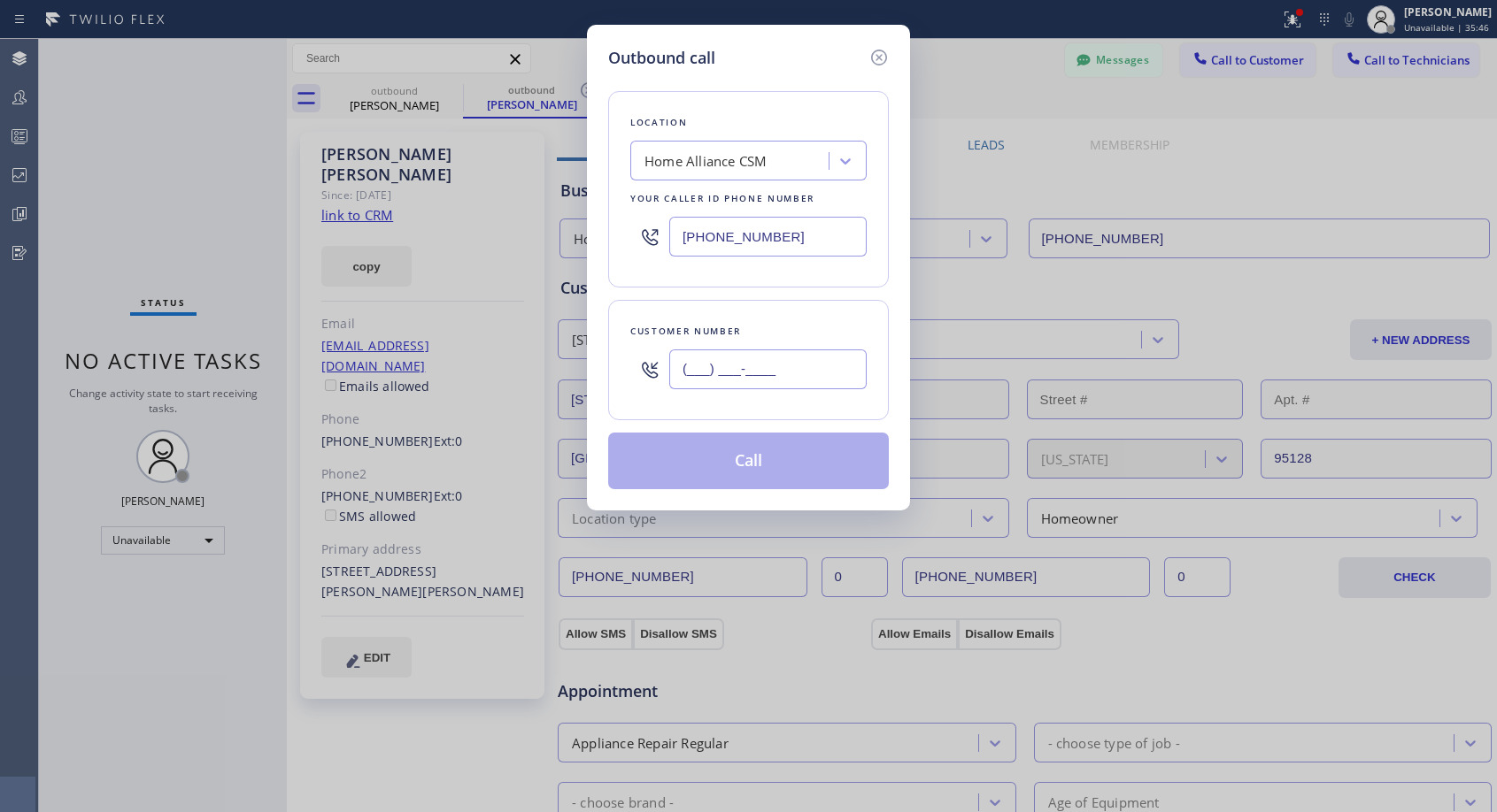
click at [770, 375] on input "(___) ___-____" at bounding box center [767, 369] width 197 height 40
paste input "206) 591-6124"
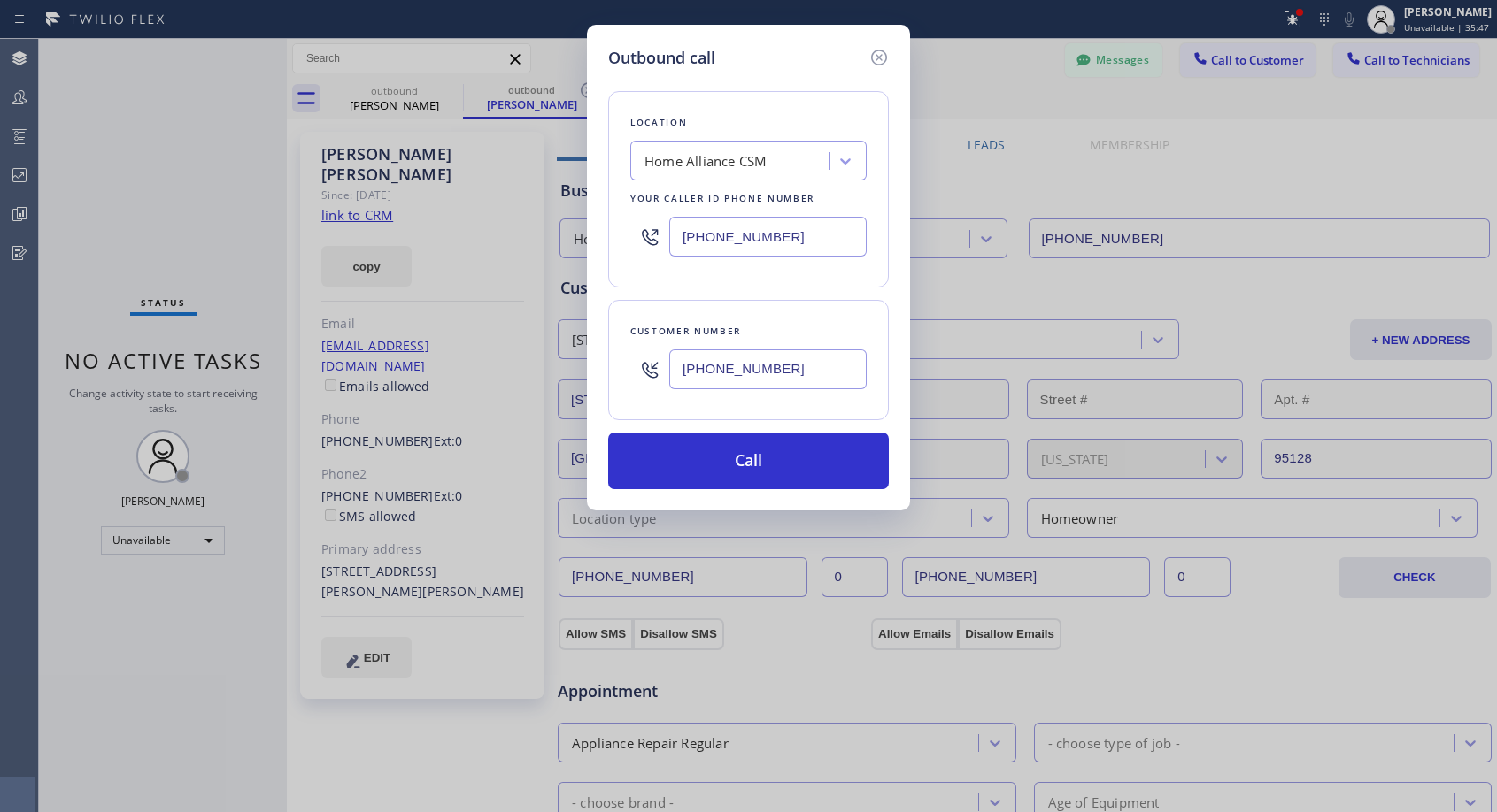
type input "[PHONE_NUMBER]"
click at [708, 447] on button "Call" at bounding box center [748, 460] width 281 height 57
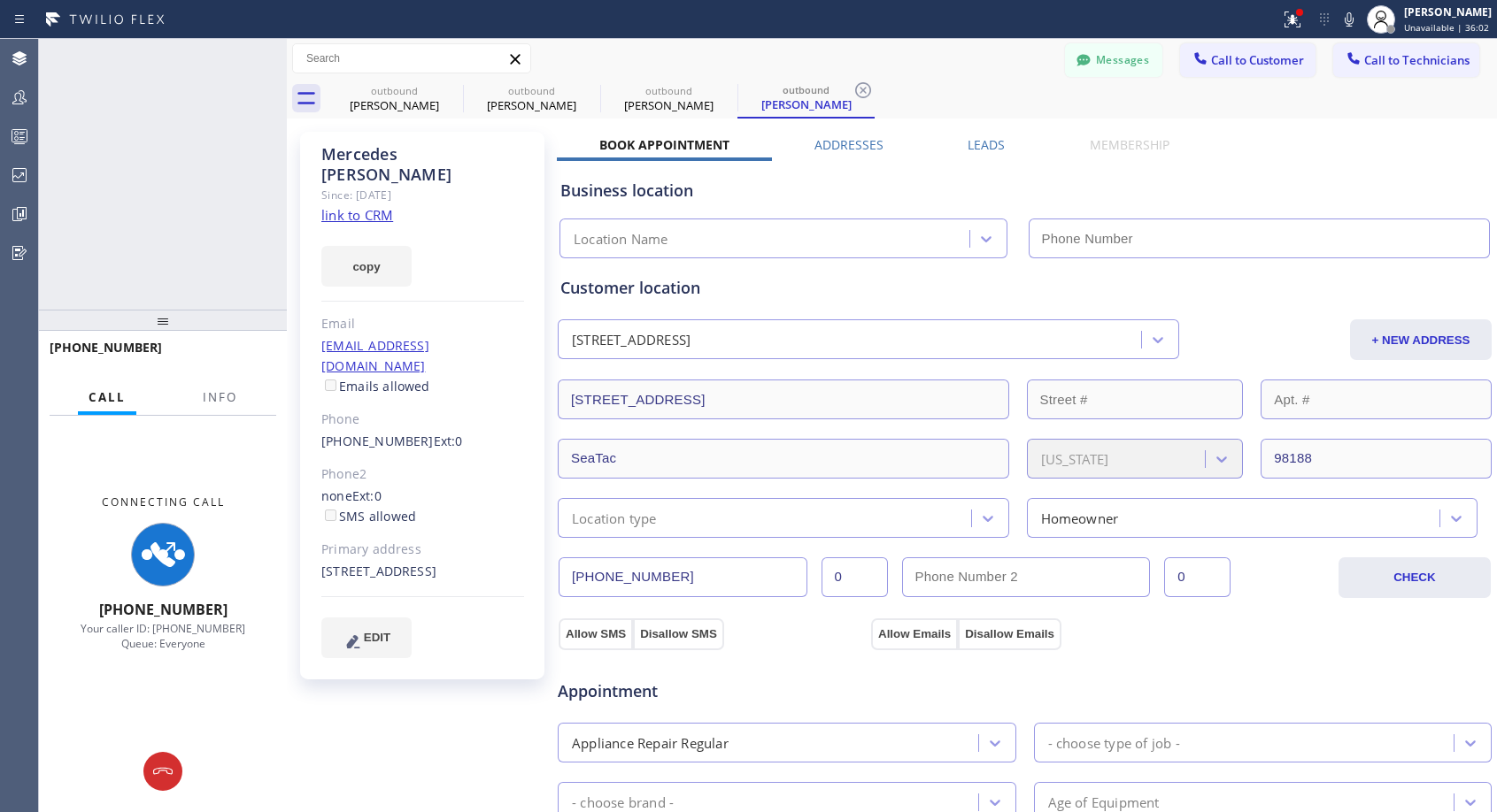
type input "[PHONE_NUMBER]"
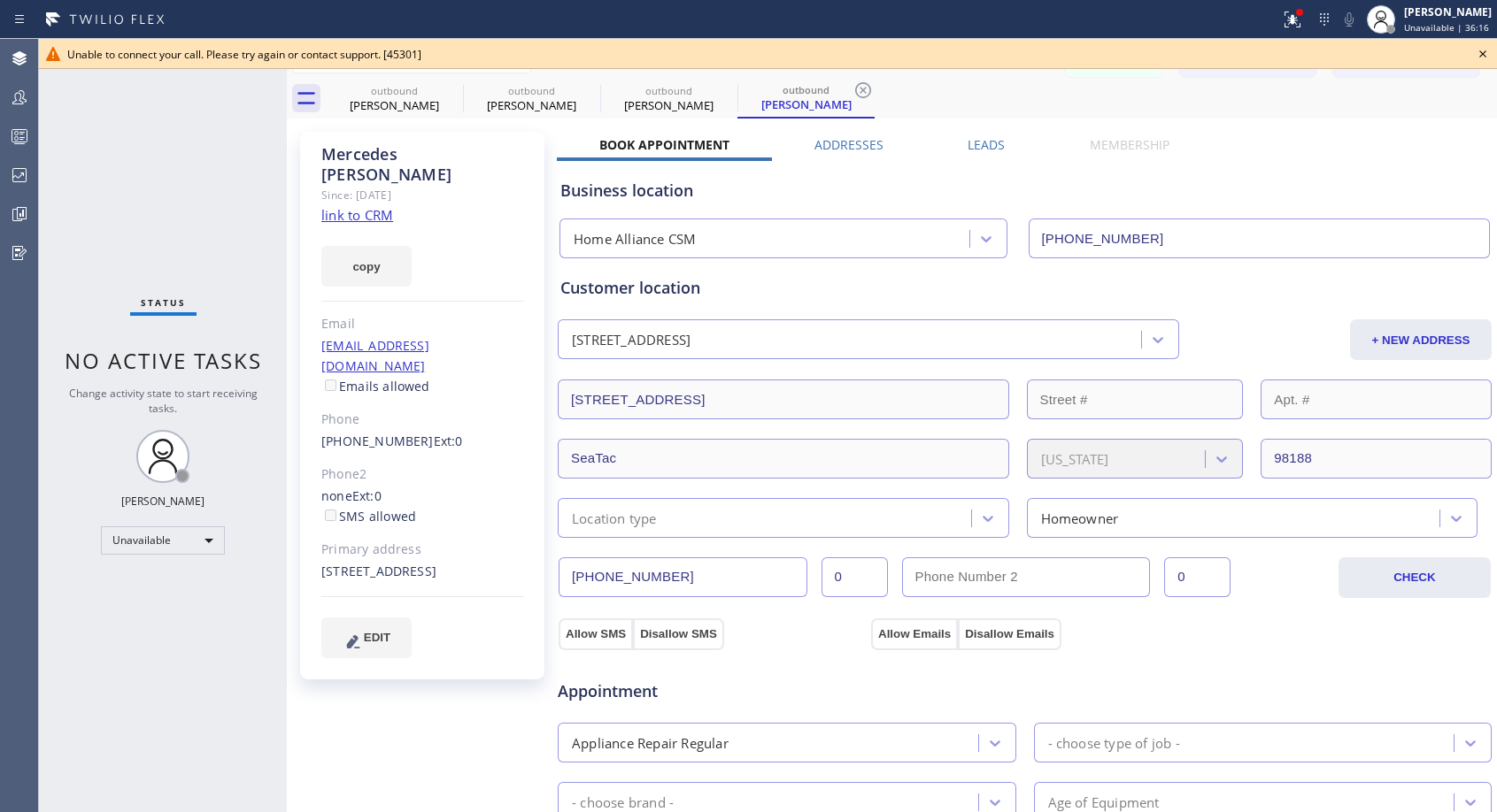
click at [1480, 55] on icon at bounding box center [1482, 54] width 21 height 21
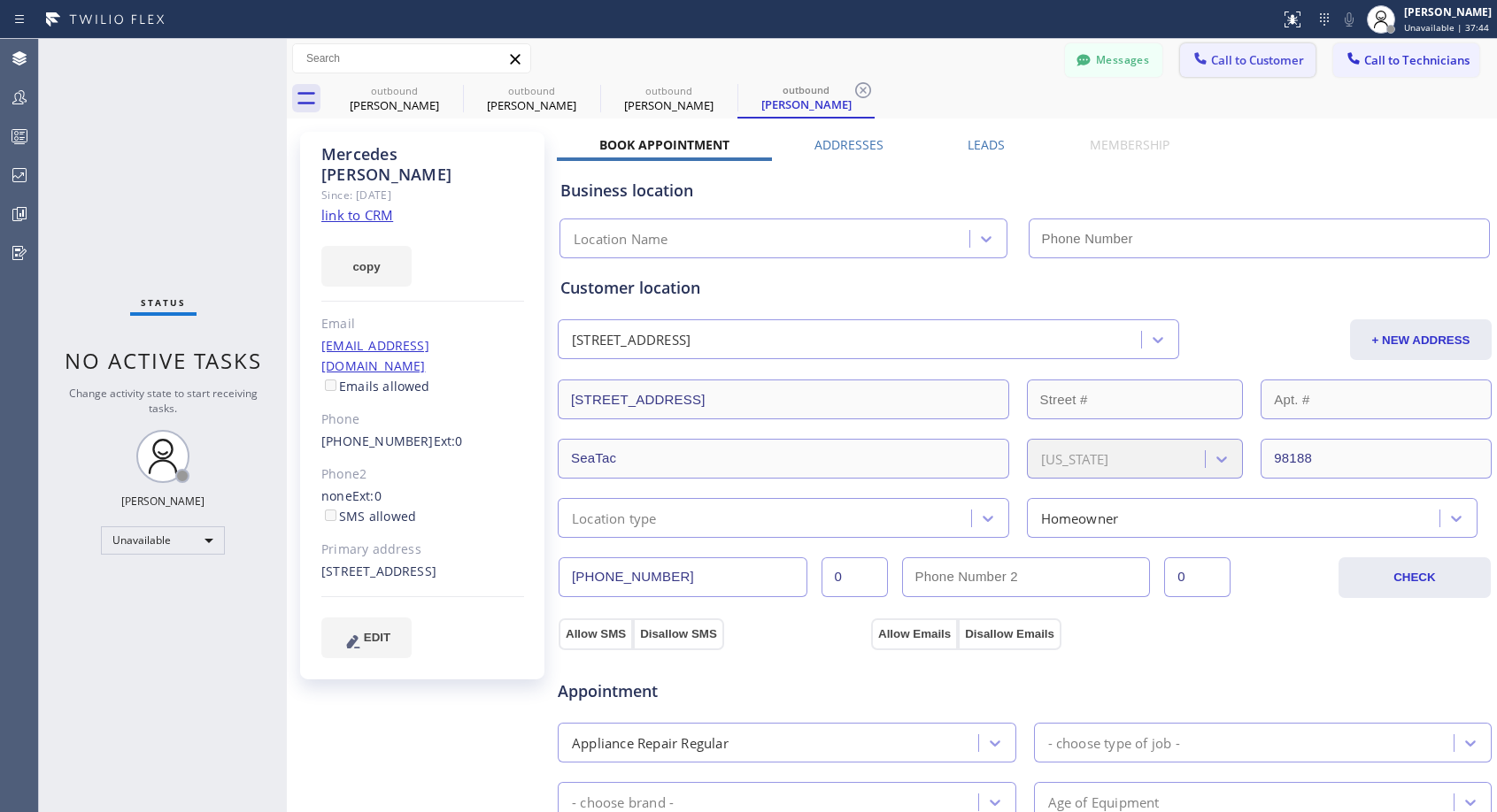
type input "[PHONE_NUMBER]"
click at [448, 89] on icon at bounding box center [450, 89] width 21 height 21
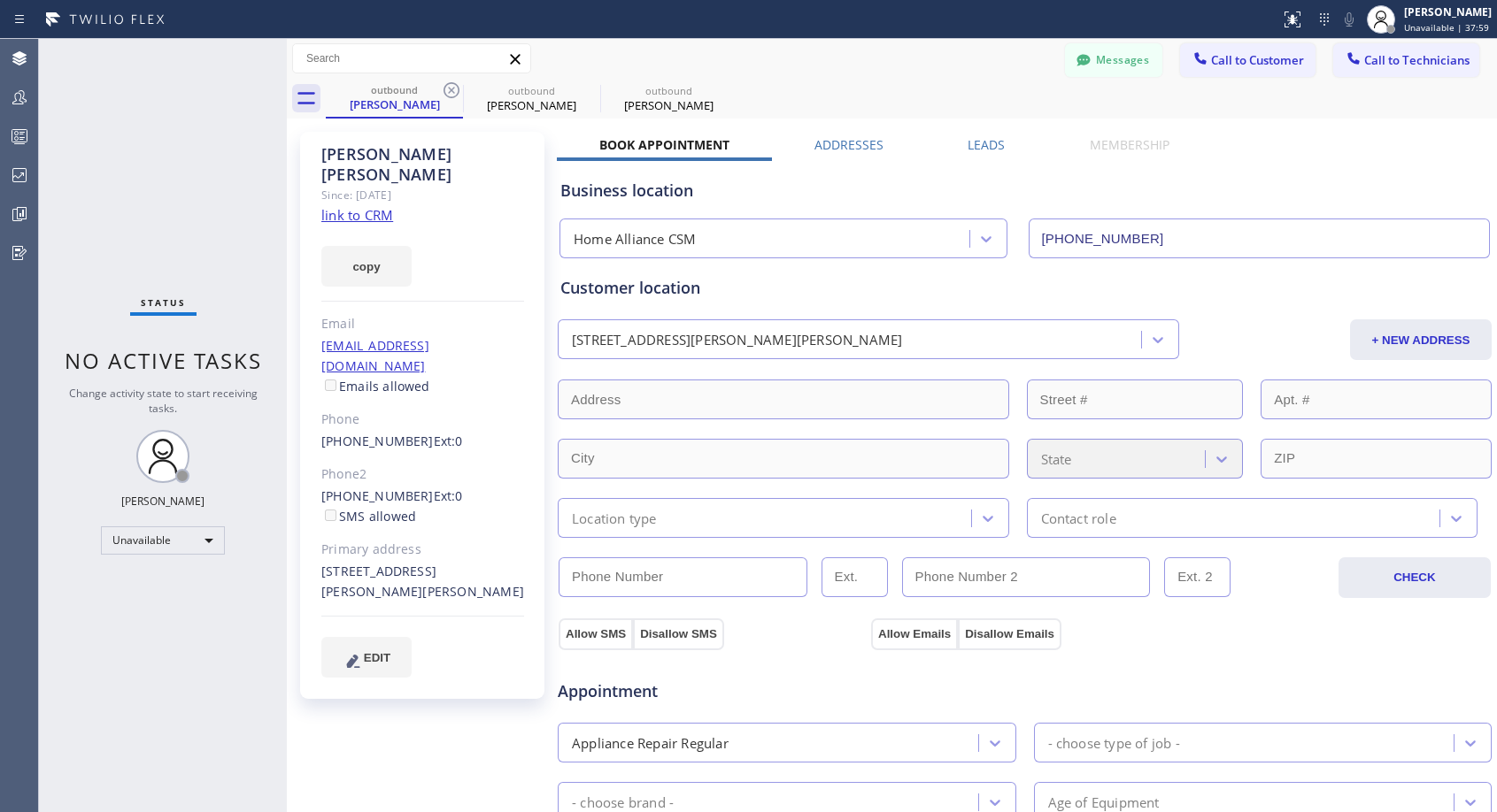
click at [448, 89] on icon at bounding box center [450, 89] width 21 height 21
click at [0, 0] on icon at bounding box center [0, 0] width 0 height 0
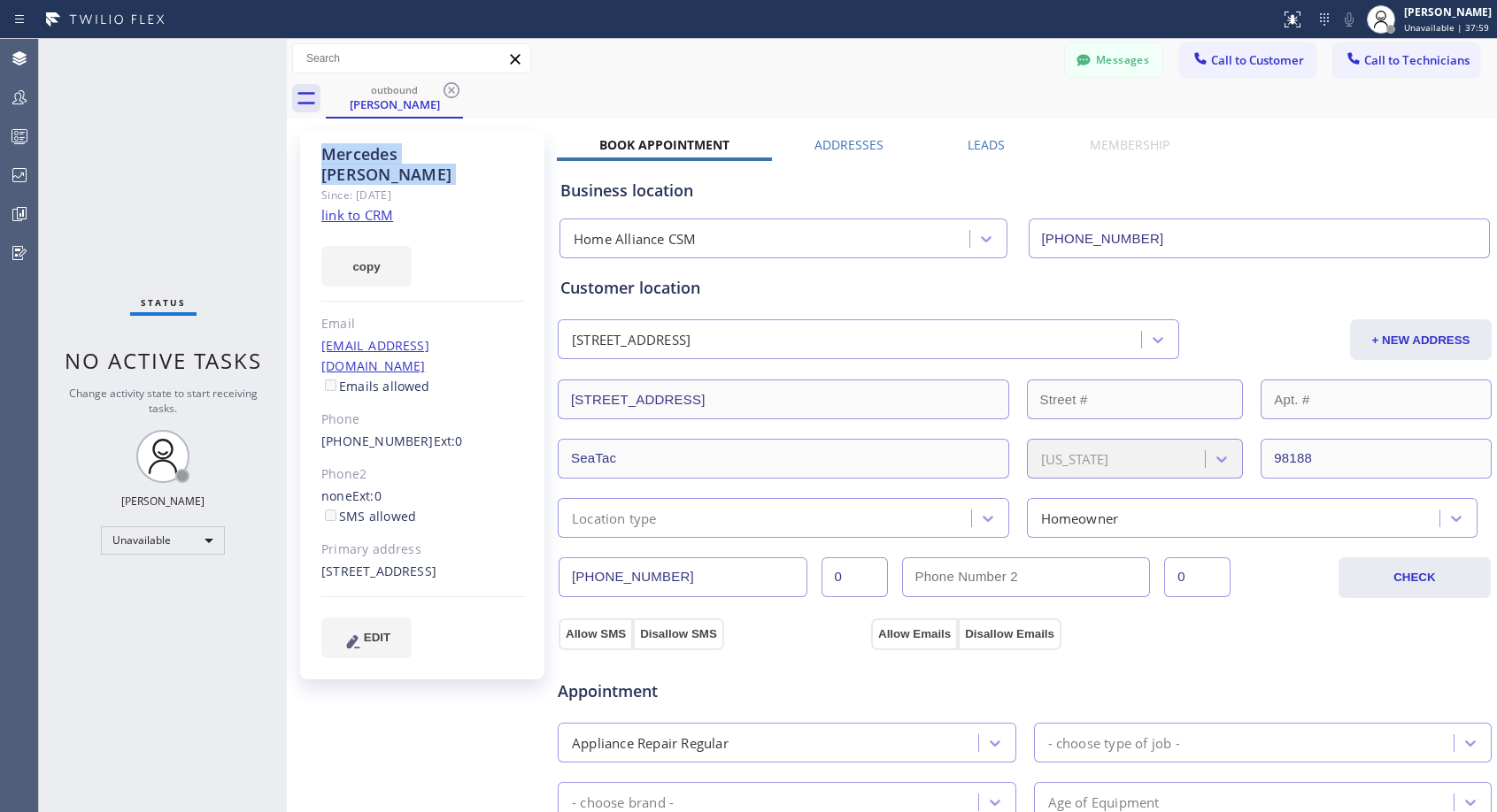
click at [448, 89] on icon at bounding box center [450, 89] width 21 height 21
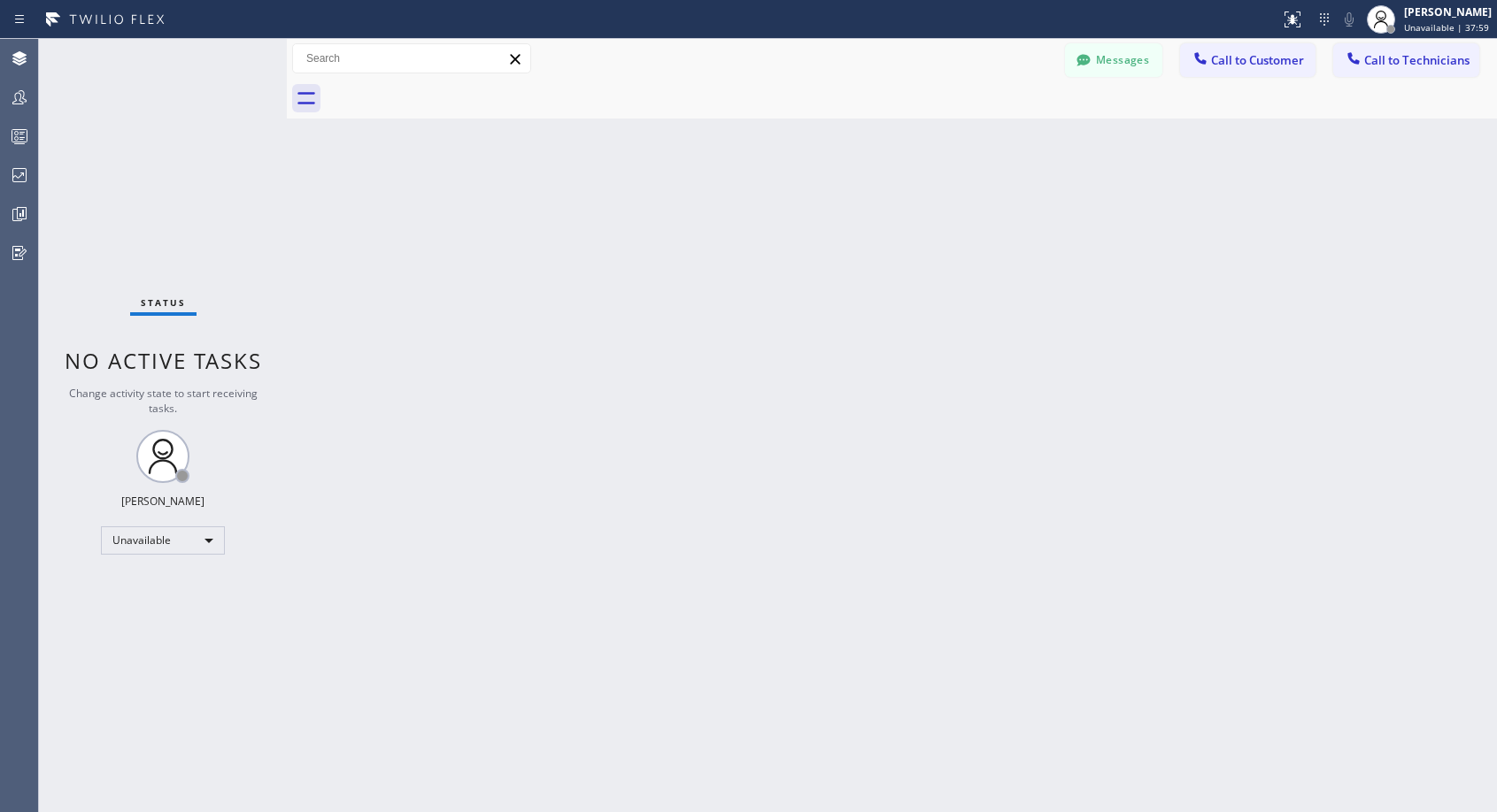
click at [448, 89] on div at bounding box center [911, 98] width 1171 height 40
click at [1245, 61] on span "Call to Customer" at bounding box center [1257, 60] width 93 height 16
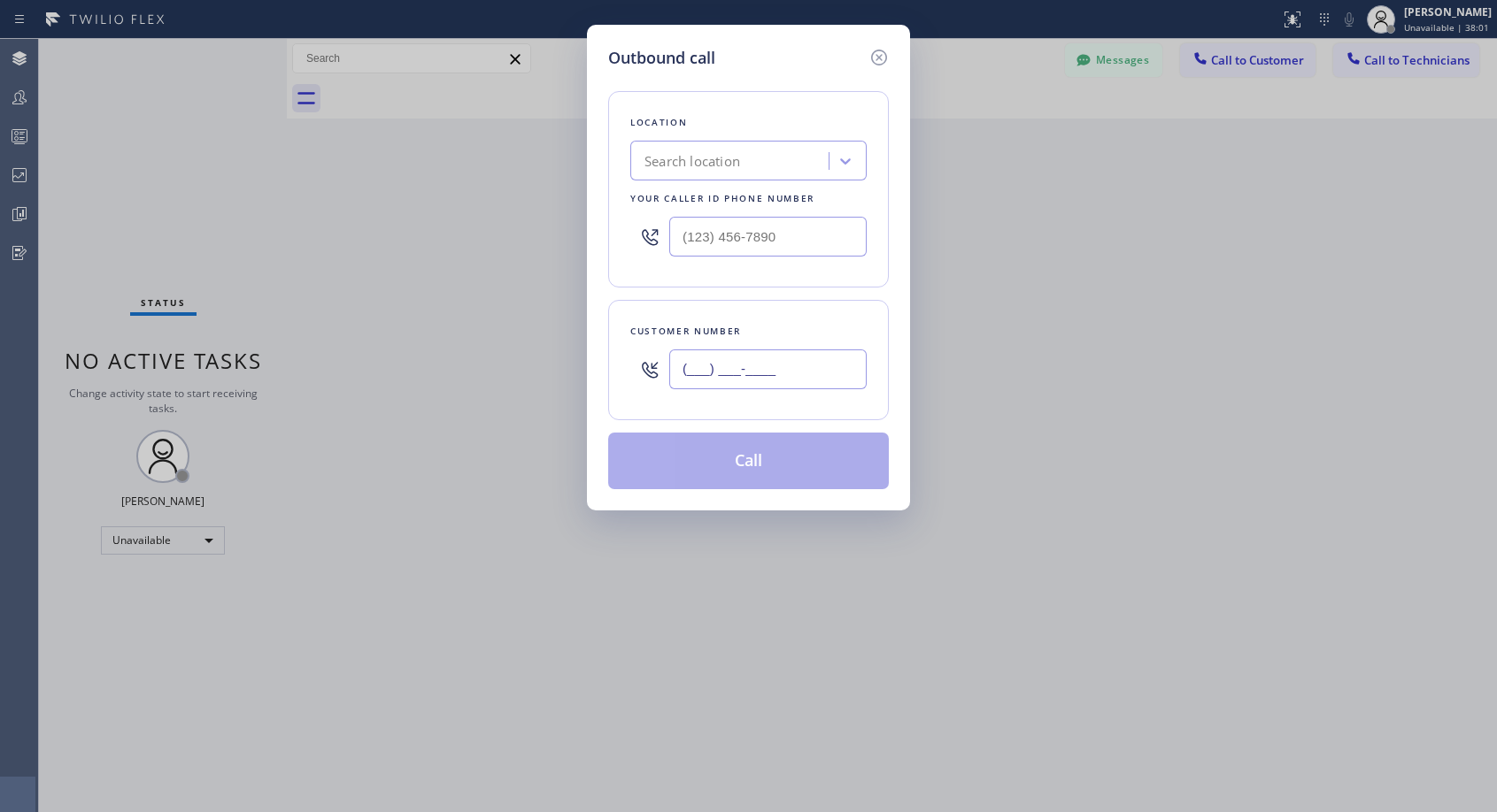
click at [789, 373] on input "(___) ___-____" at bounding box center [767, 369] width 197 height 40
paste input "480) 628-6081"
type input "[PHONE_NUMBER]"
click at [669, 232] on input "(___) ___-____" at bounding box center [767, 237] width 197 height 40
paste input "480) 628-6081"
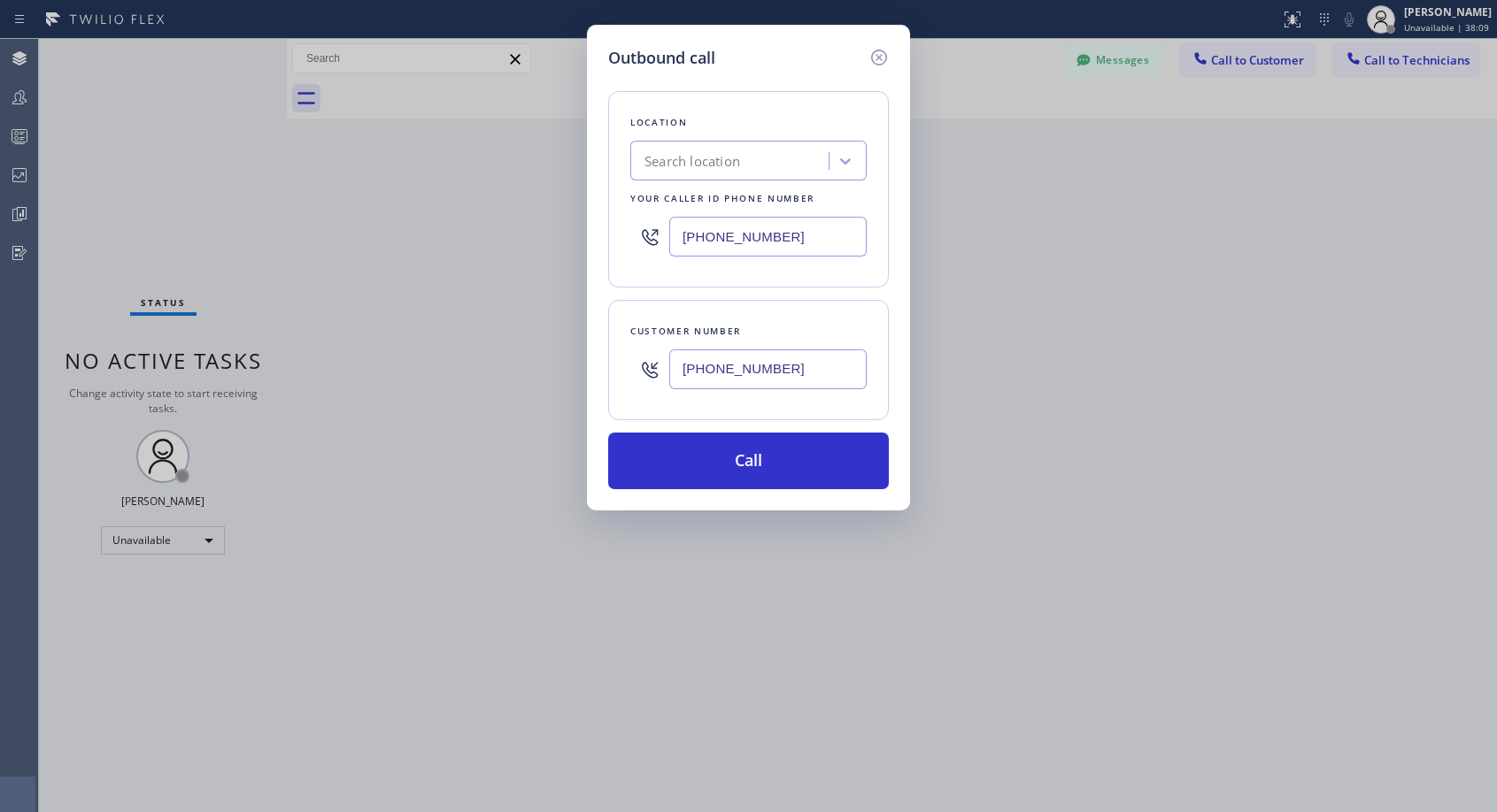
click at [685, 236] on input "[PHONE_NUMBER]" at bounding box center [767, 237] width 197 height 40
paste input "818) 614-5337"
type input "[PHONE_NUMBER]"
click at [742, 458] on button "Call" at bounding box center [748, 460] width 281 height 57
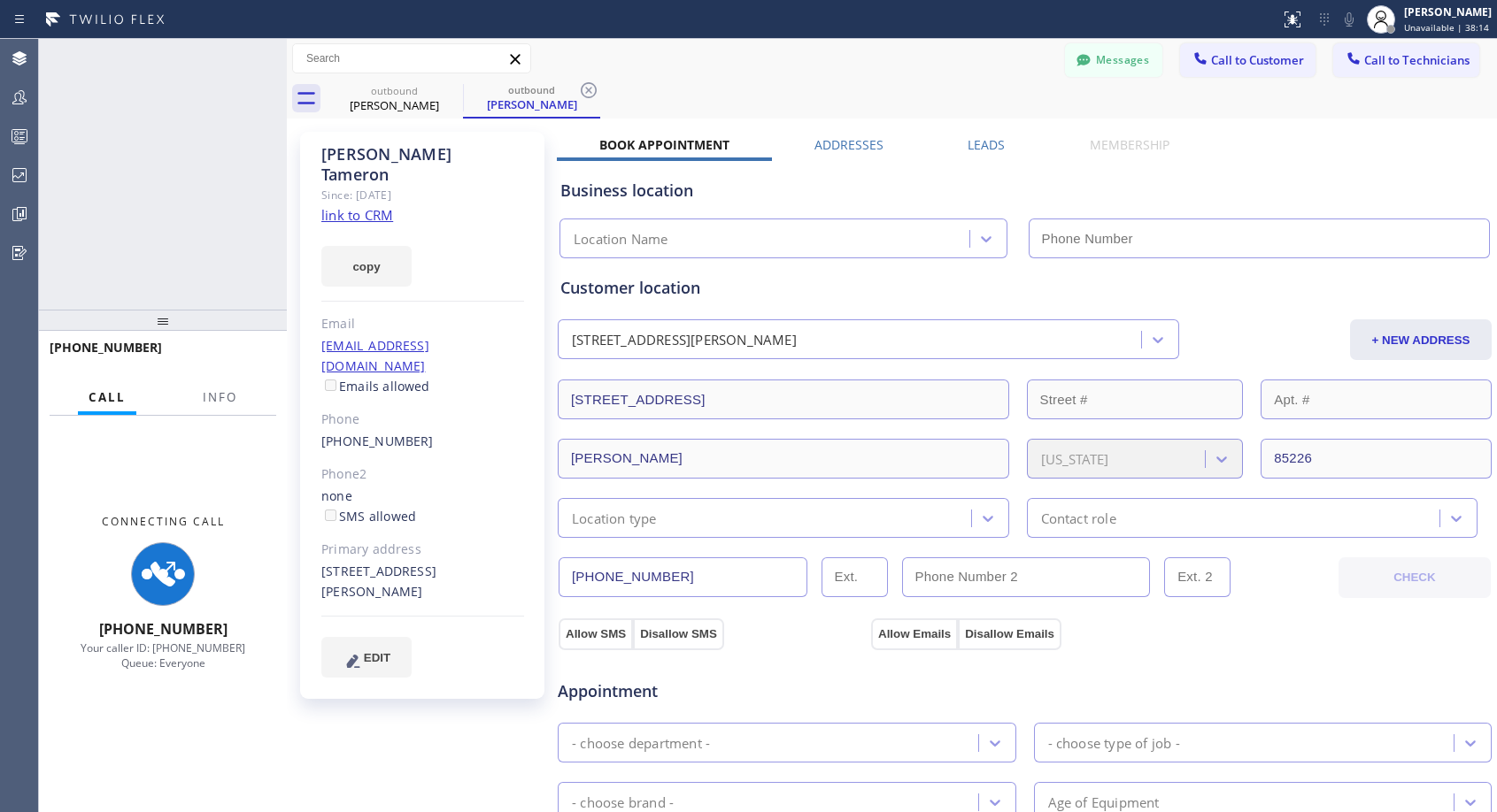
type input "[PHONE_NUMBER]"
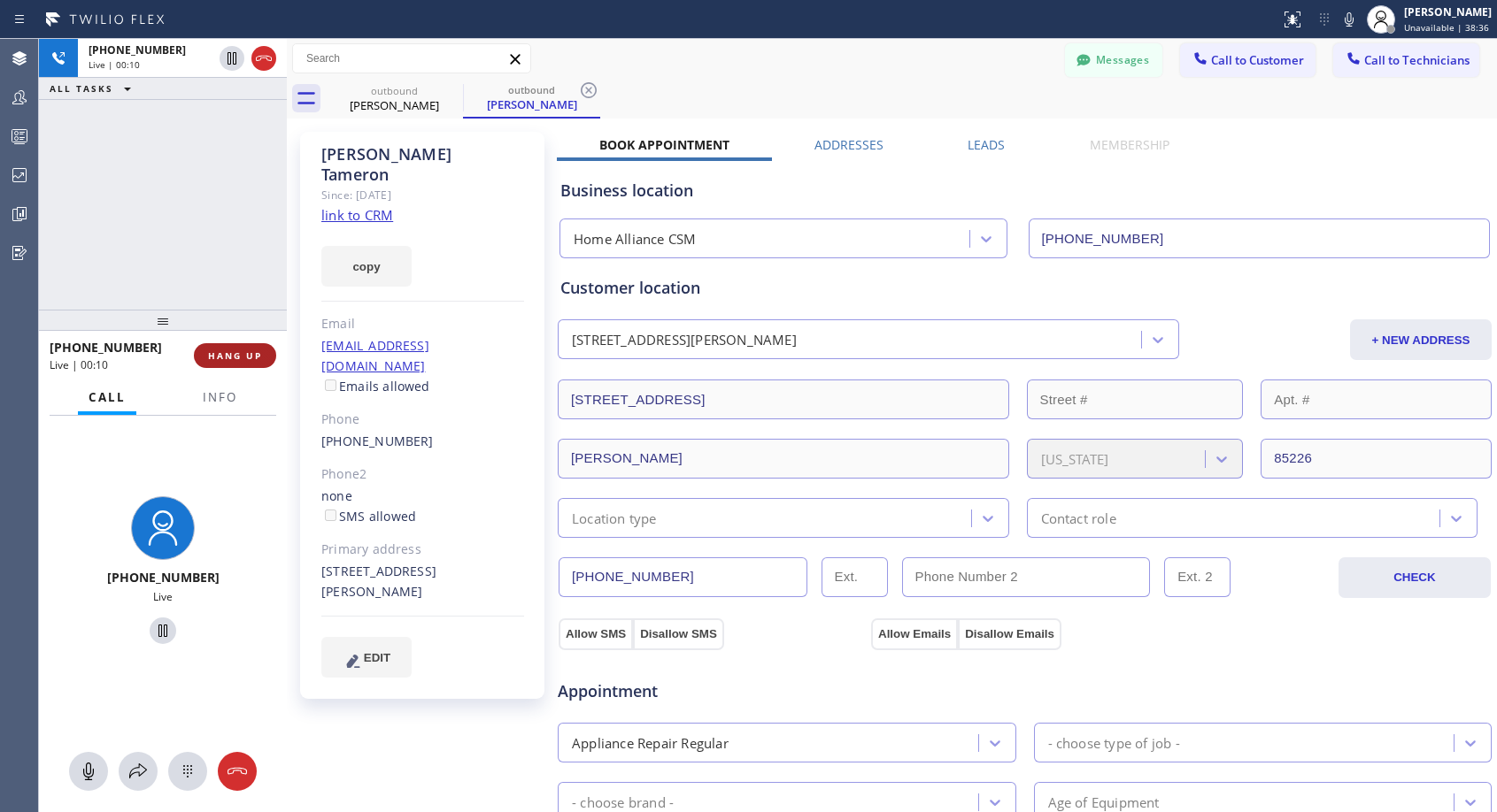
click at [240, 362] on button "HANG UP" at bounding box center [234, 355] width 82 height 25
click at [239, 347] on button "HANG UP" at bounding box center [234, 355] width 82 height 25
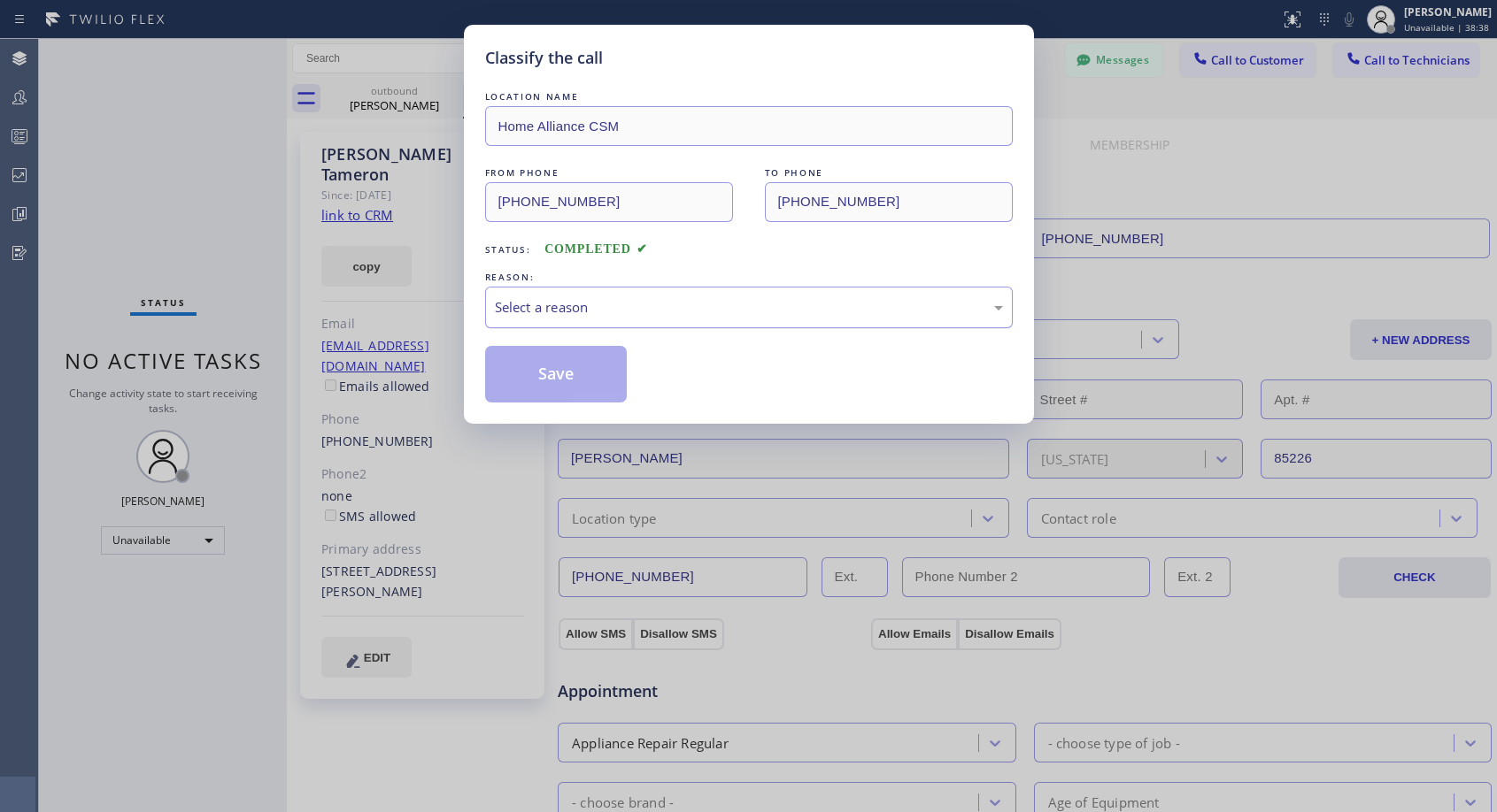
click at [639, 308] on div "Select a reason" at bounding box center [749, 307] width 508 height 21
click at [575, 383] on button "Save" at bounding box center [557, 374] width 143 height 57
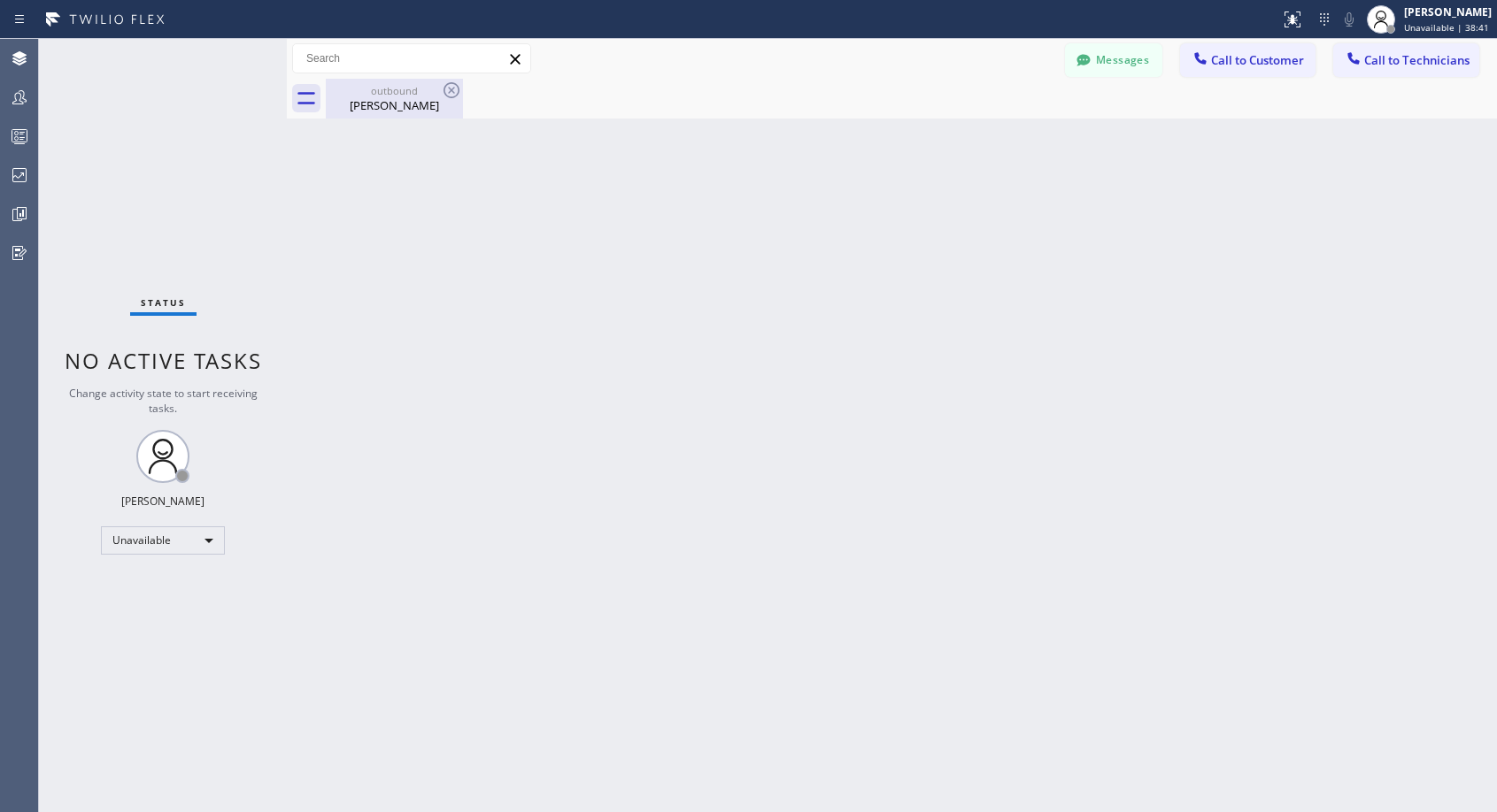
click at [394, 103] on div "[PERSON_NAME]" at bounding box center [394, 105] width 134 height 16
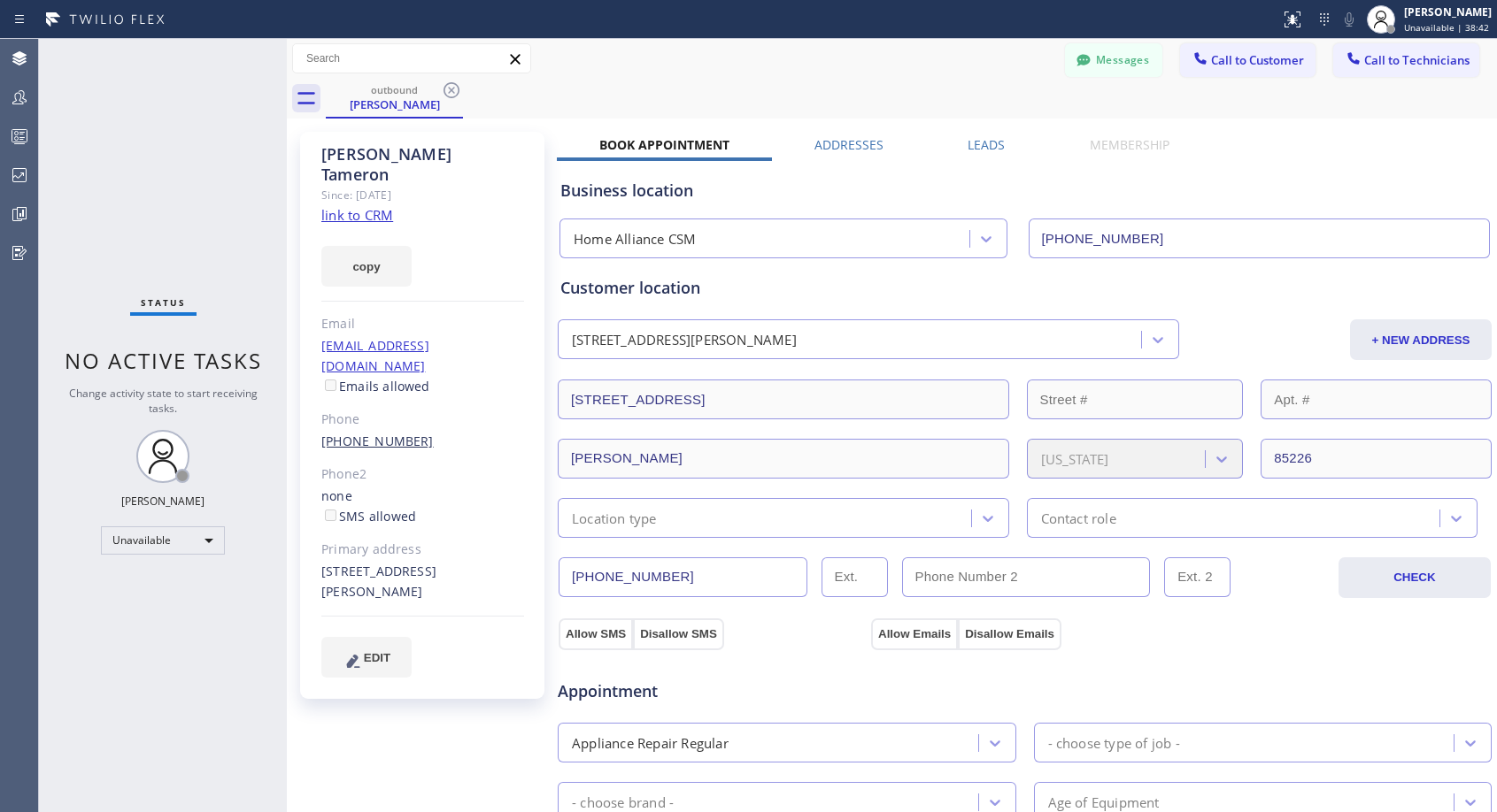
click at [370, 432] on link "[PHONE_NUMBER]" at bounding box center [377, 440] width 112 height 17
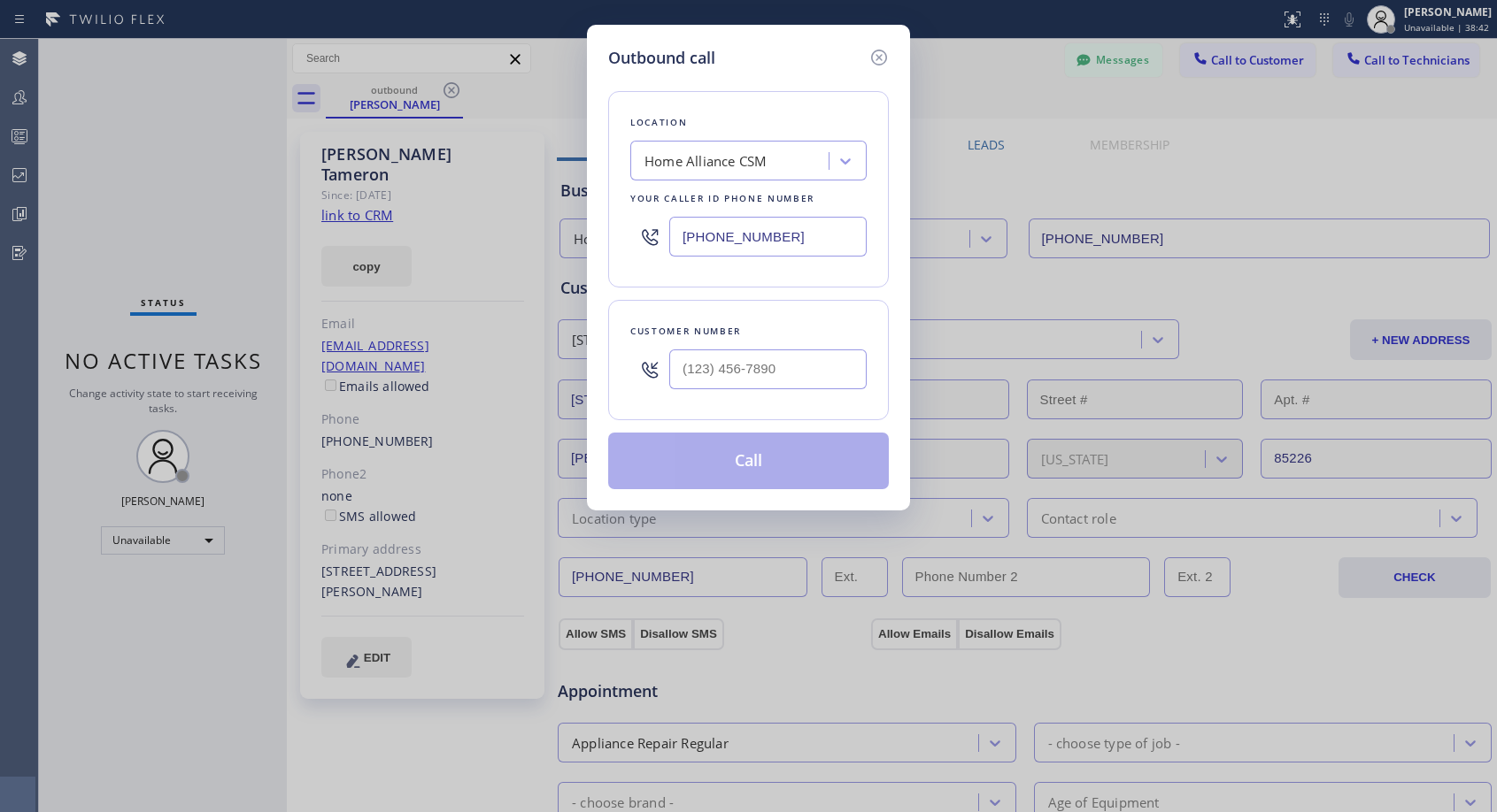
type input "[PHONE_NUMBER]"
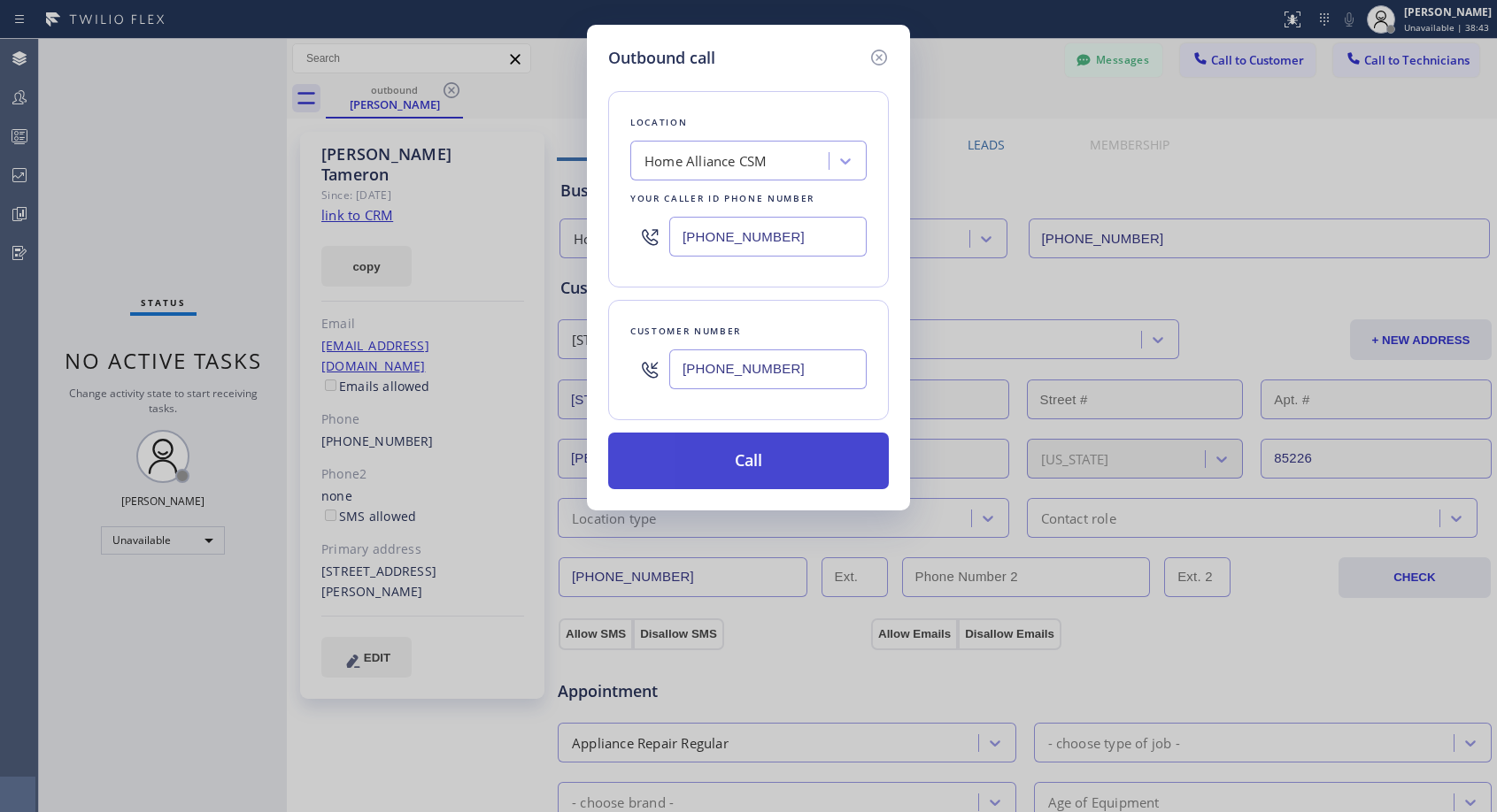
click at [726, 459] on button "Call" at bounding box center [748, 460] width 281 height 57
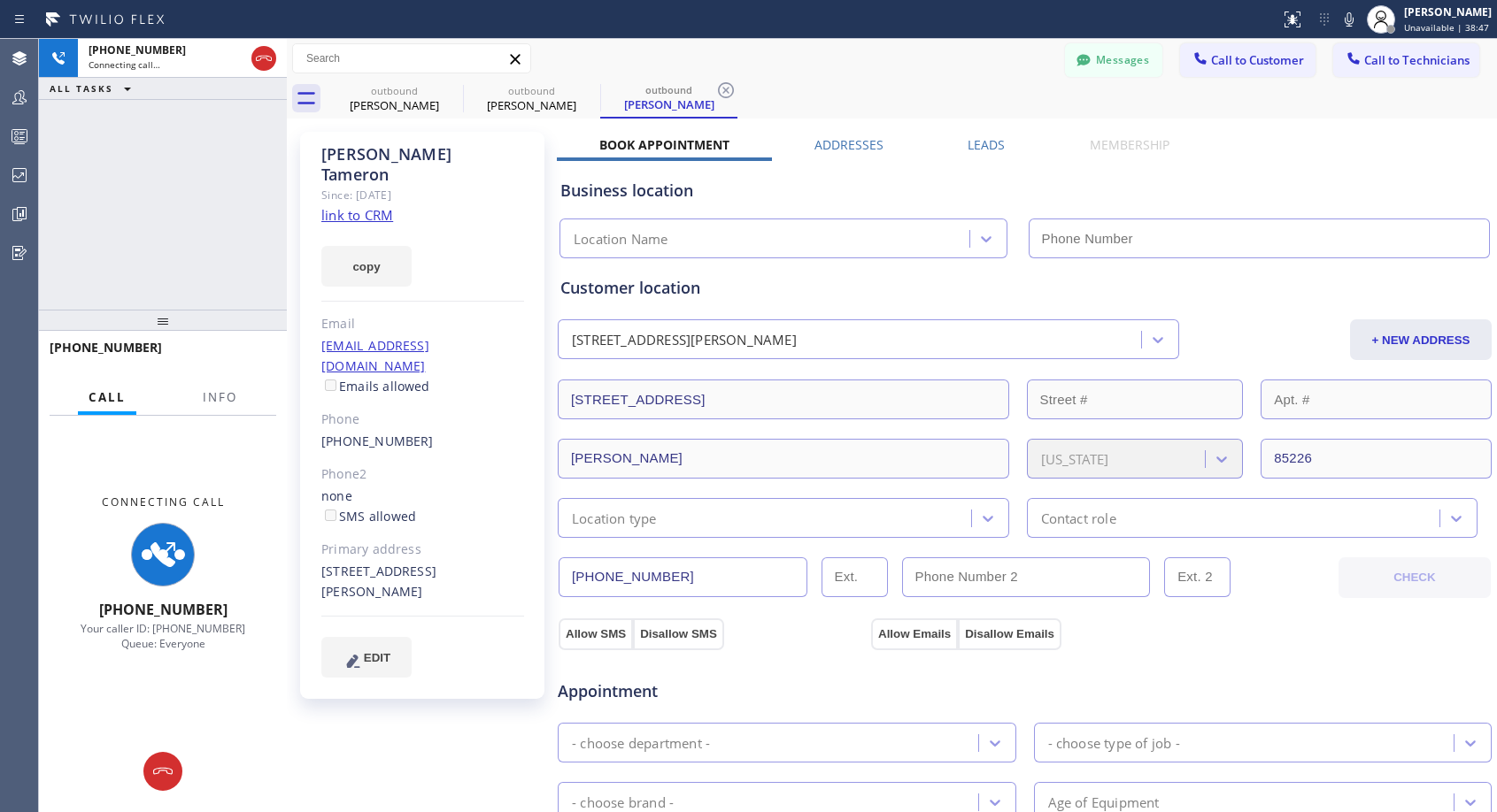
type input "[PHONE_NUMBER]"
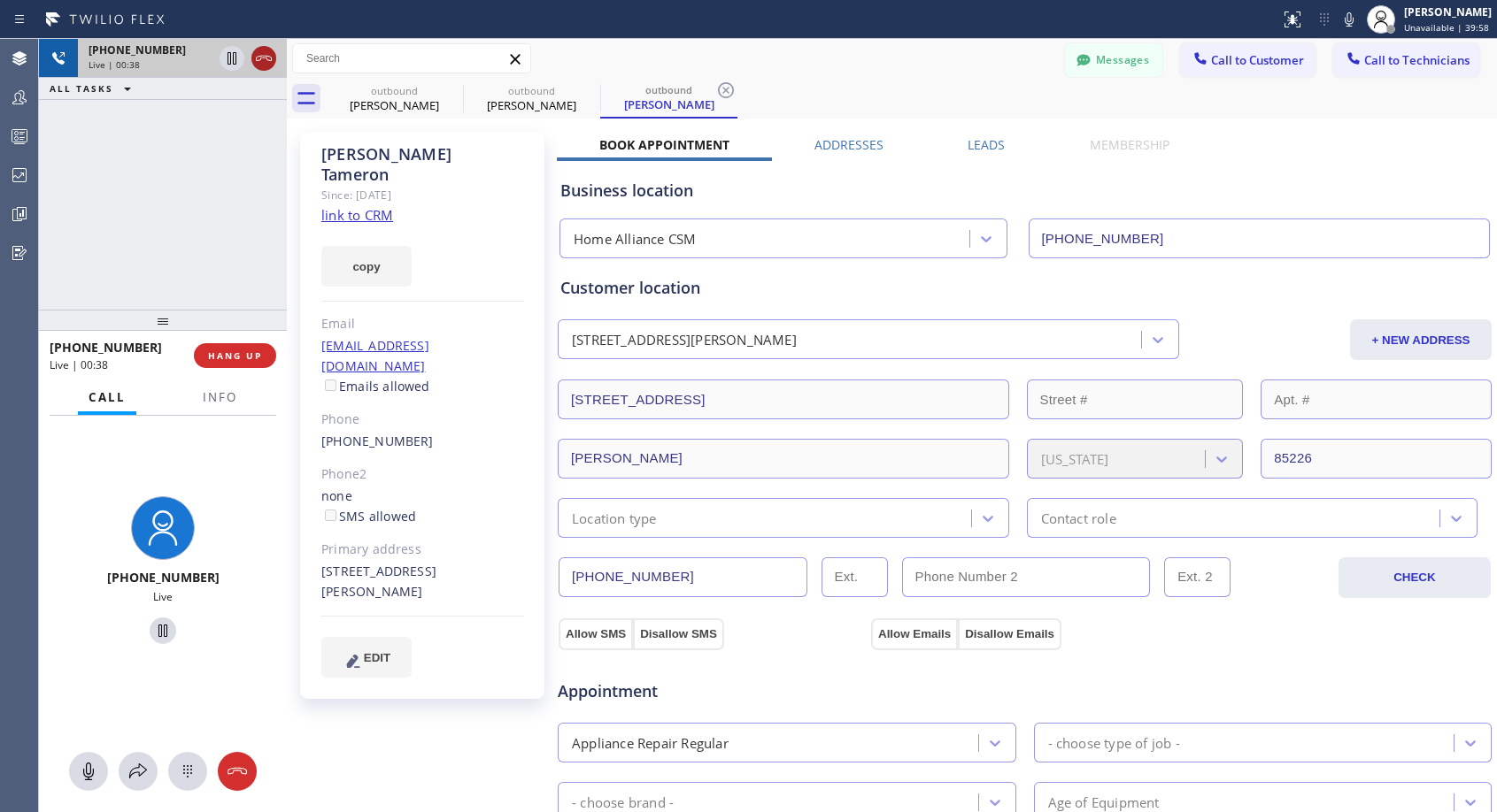
click at [267, 55] on icon at bounding box center [263, 58] width 21 height 21
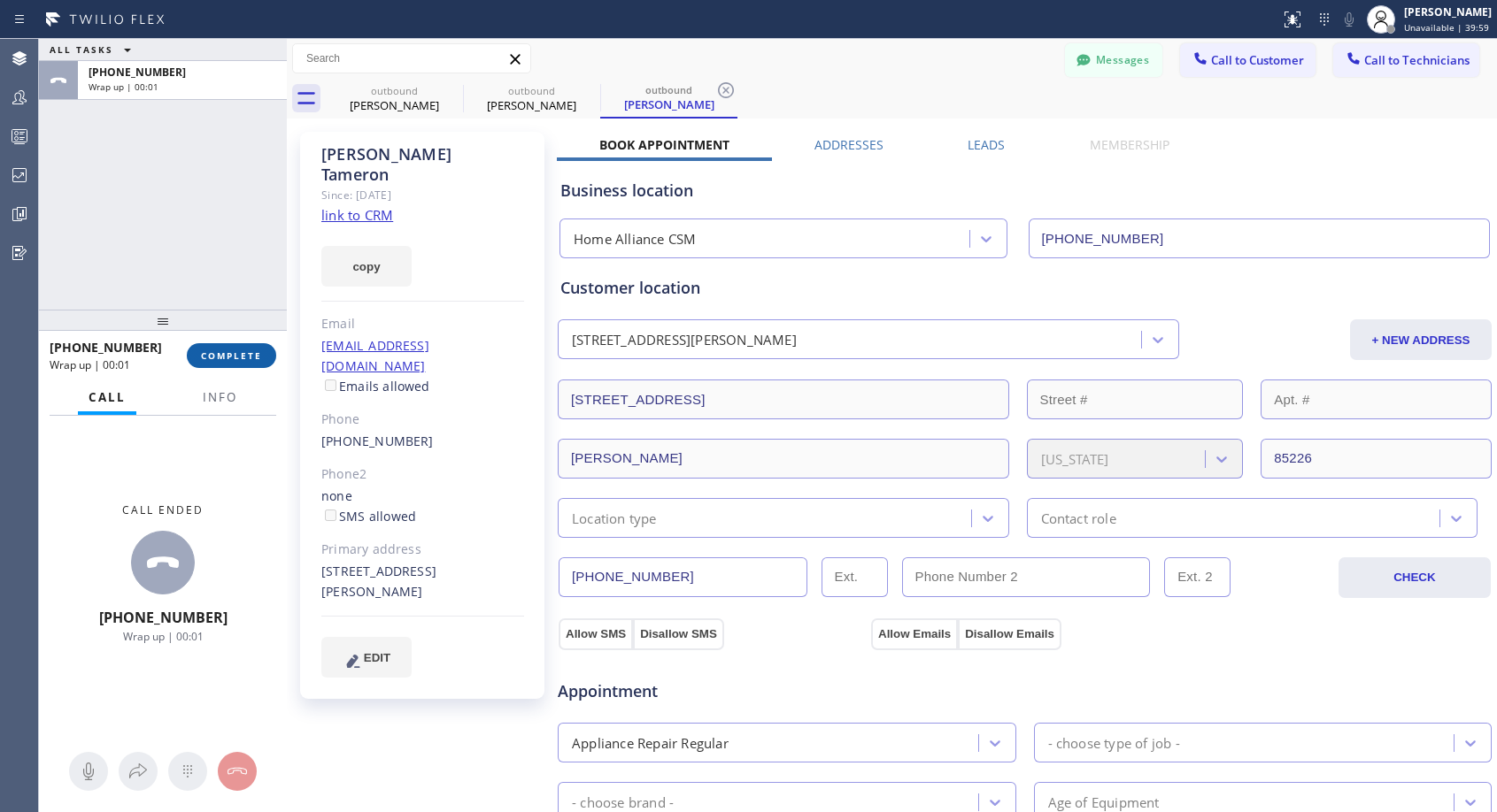
click at [241, 364] on button "COMPLETE" at bounding box center [231, 355] width 89 height 25
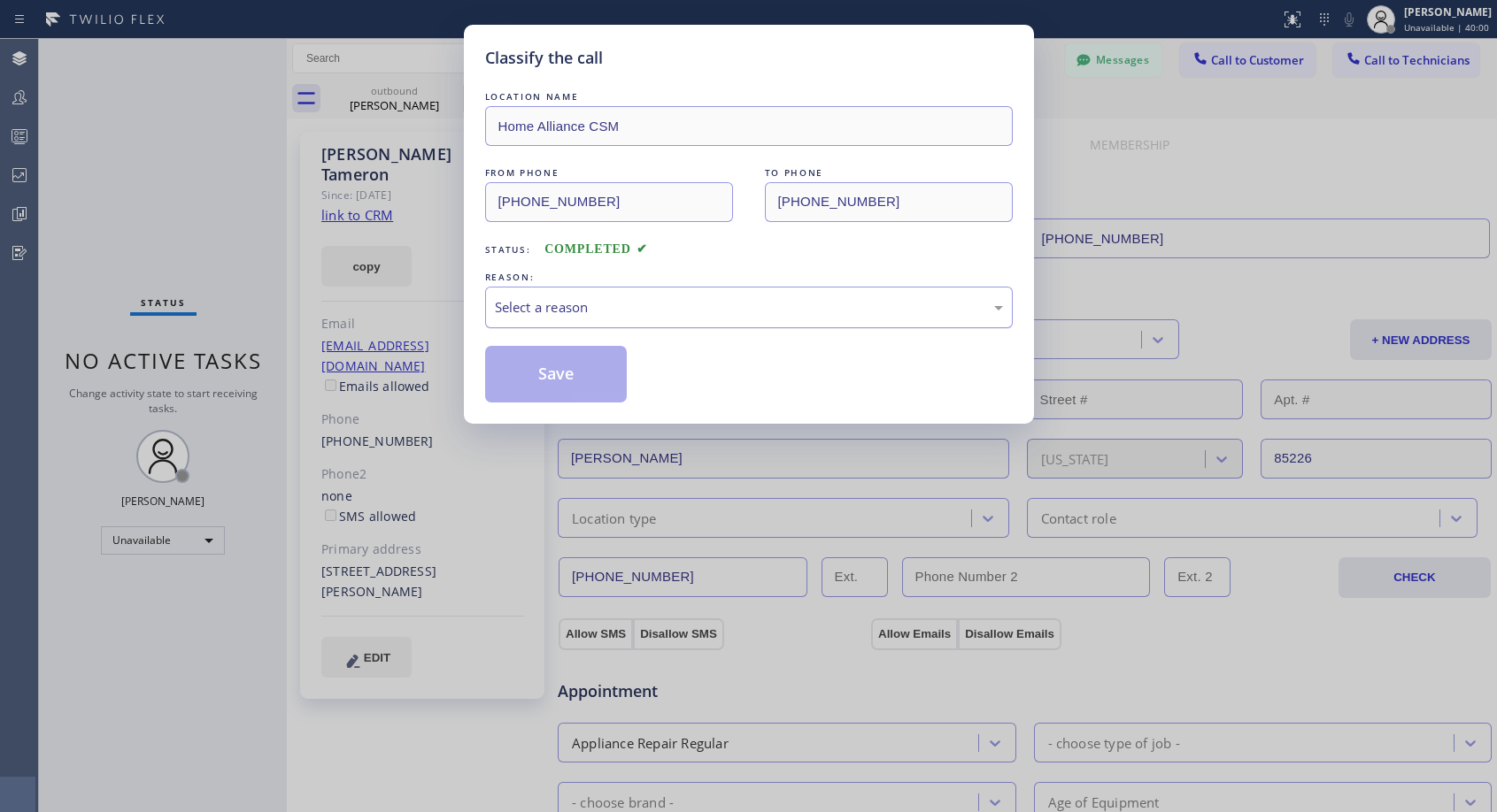
click at [578, 313] on div "Select a reason" at bounding box center [749, 307] width 508 height 21
click at [548, 365] on button "Save" at bounding box center [557, 374] width 143 height 57
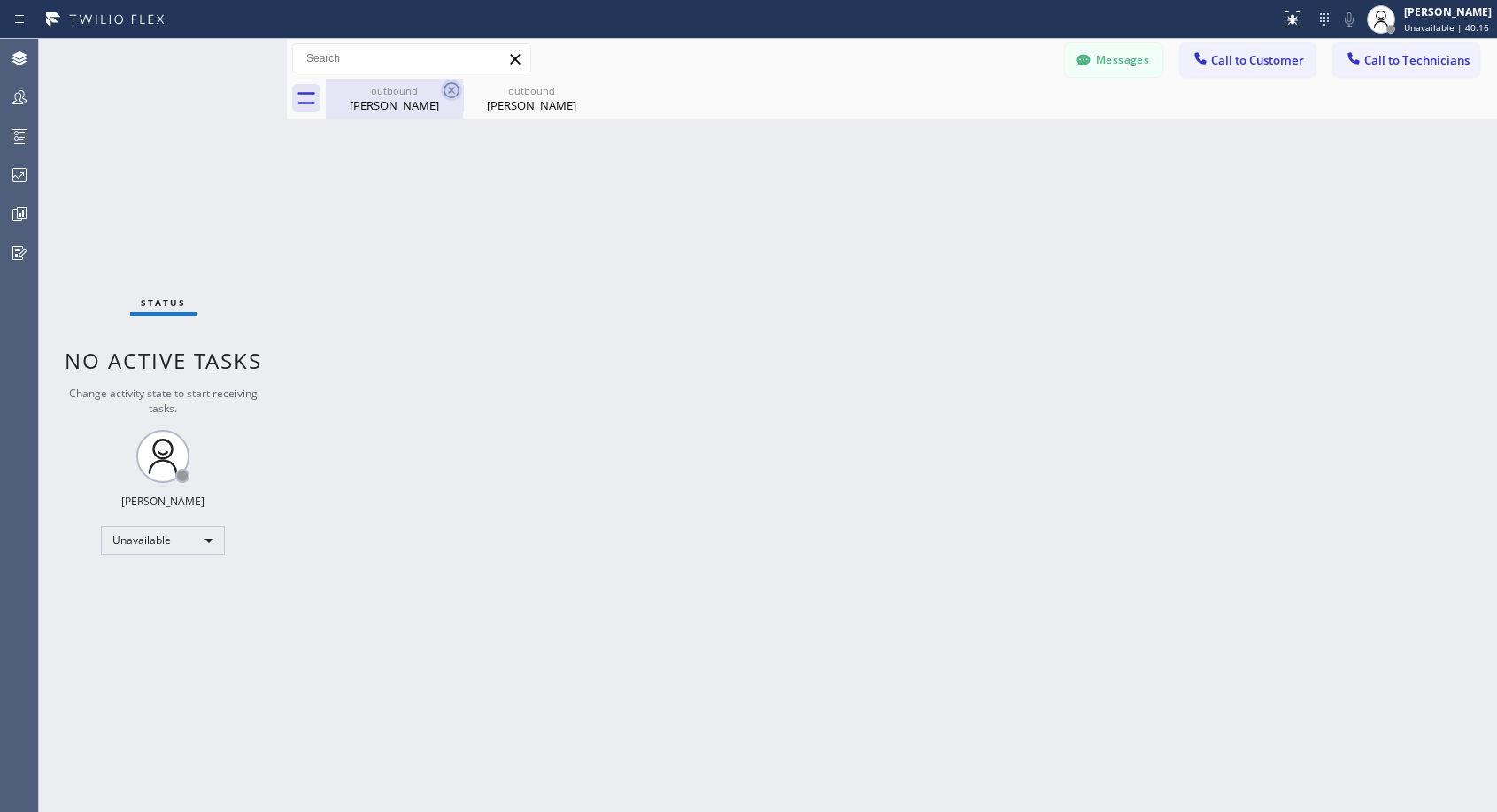
click at [447, 86] on icon at bounding box center [450, 89] width 21 height 21
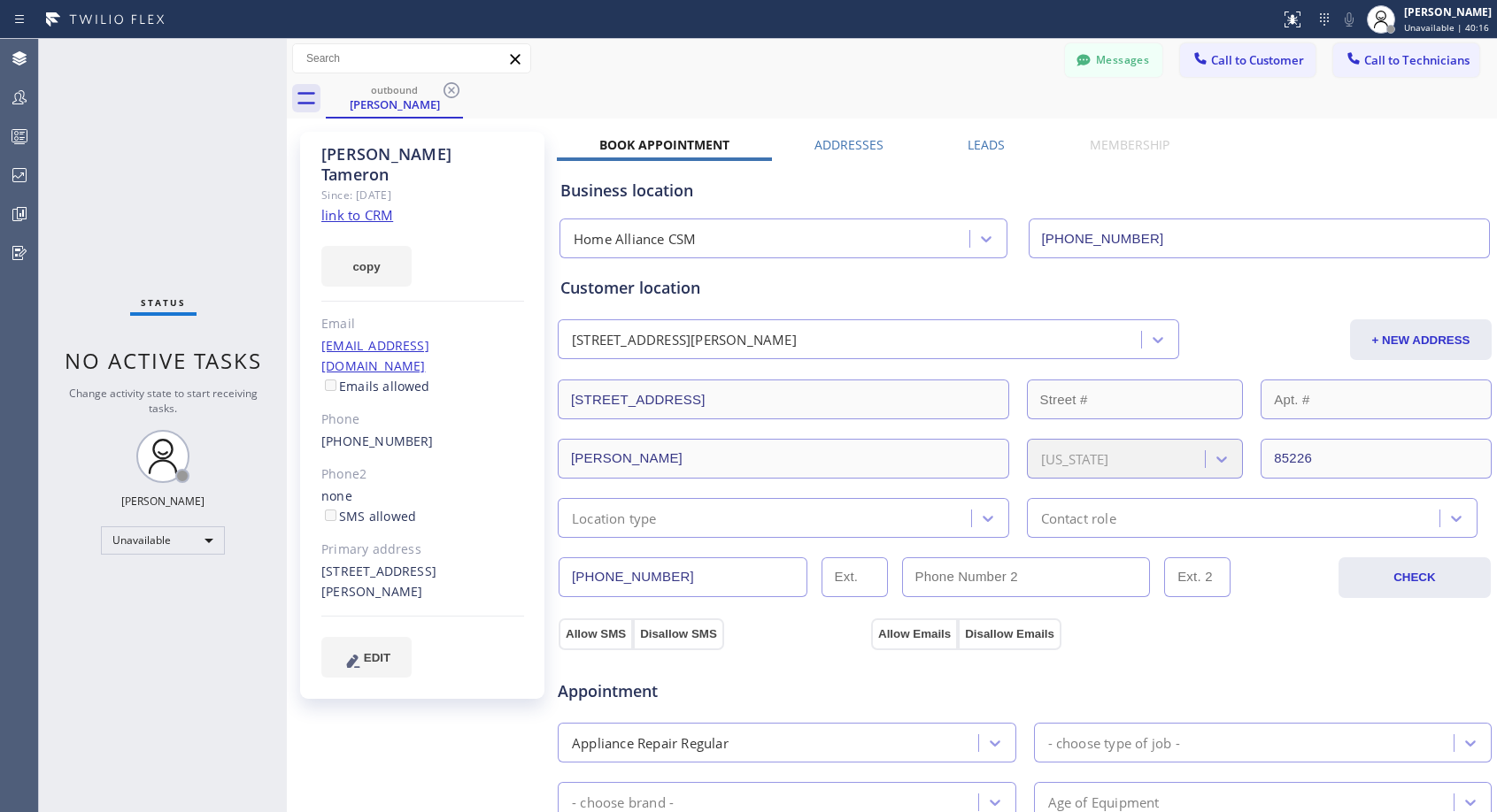
click at [447, 86] on icon at bounding box center [450, 89] width 21 height 21
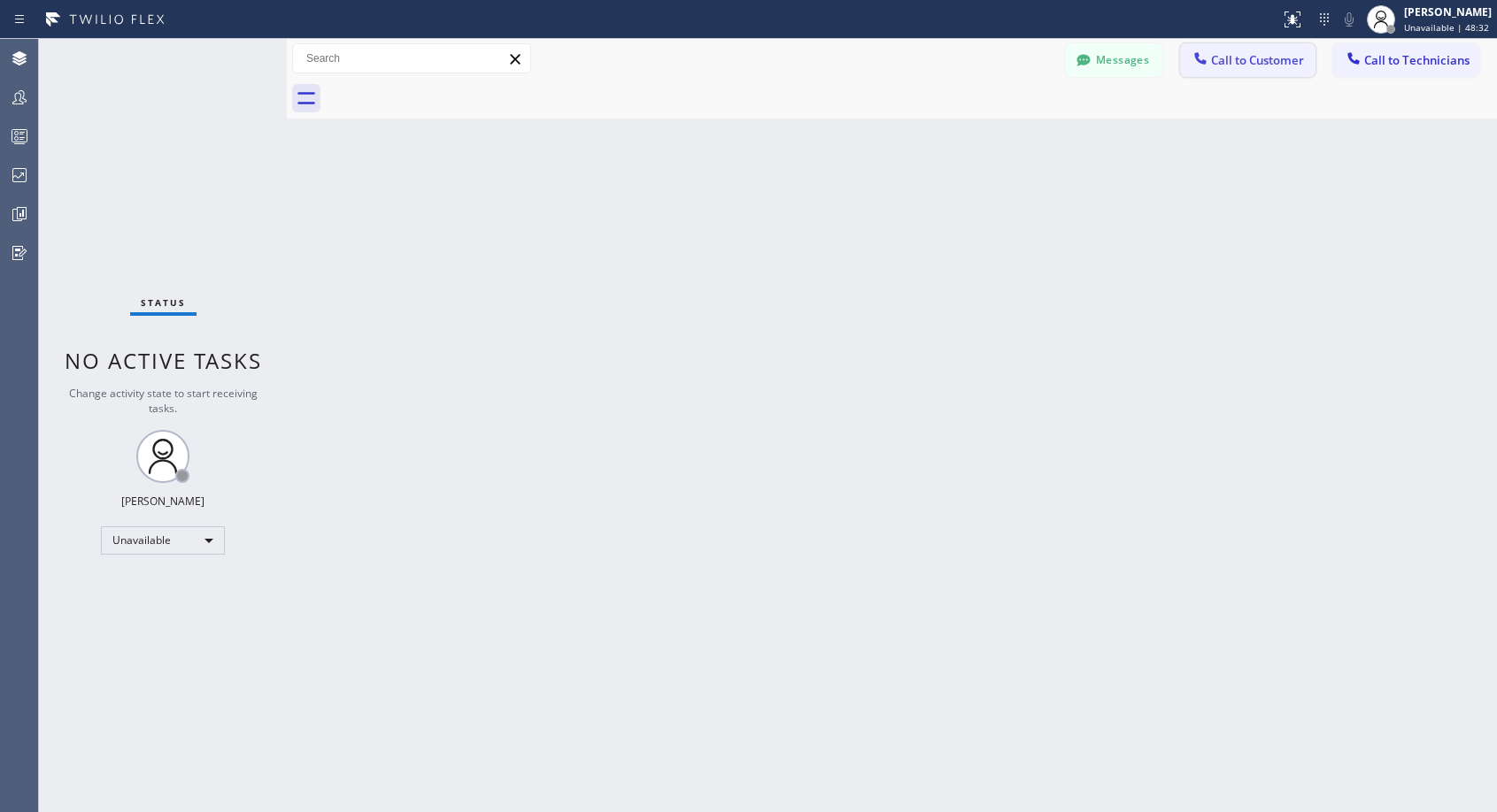
click at [1230, 62] on span "Call to Customer" at bounding box center [1257, 60] width 93 height 16
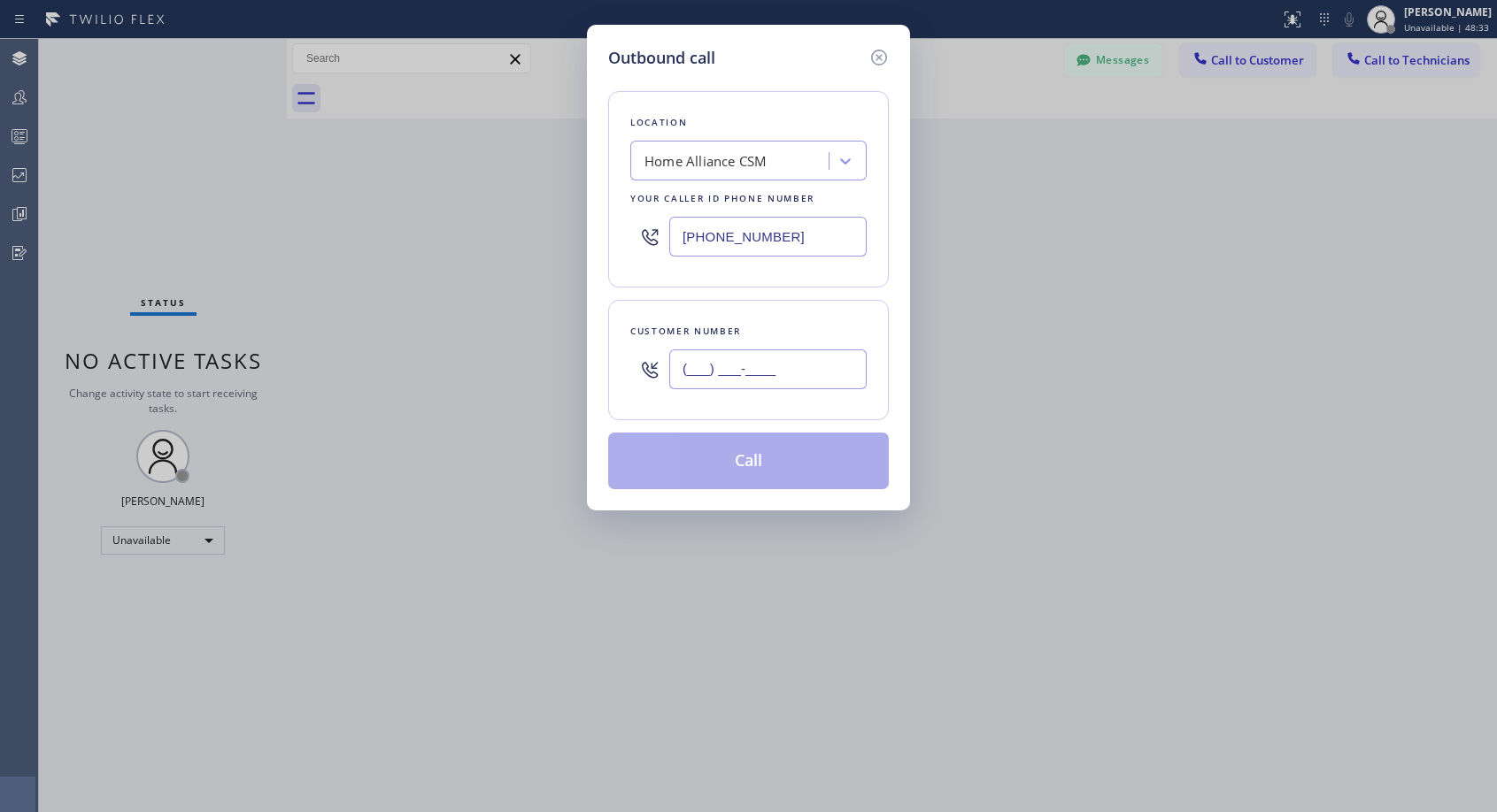
click at [792, 366] on input "(___) ___-____" at bounding box center [767, 369] width 197 height 40
paste input "650) 322-5530"
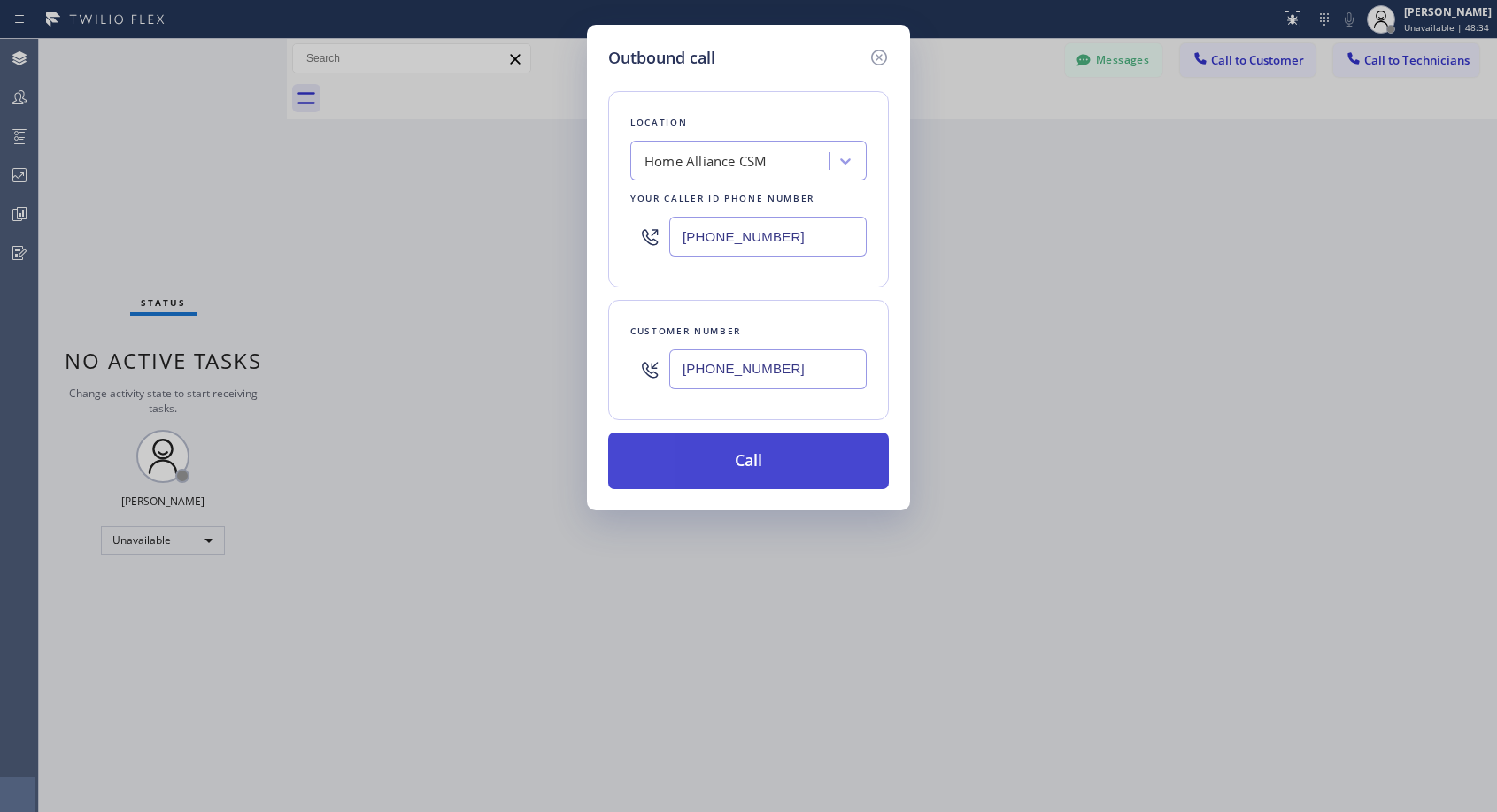
type input "[PHONE_NUMBER]"
click at [769, 455] on button "Call" at bounding box center [748, 460] width 281 height 57
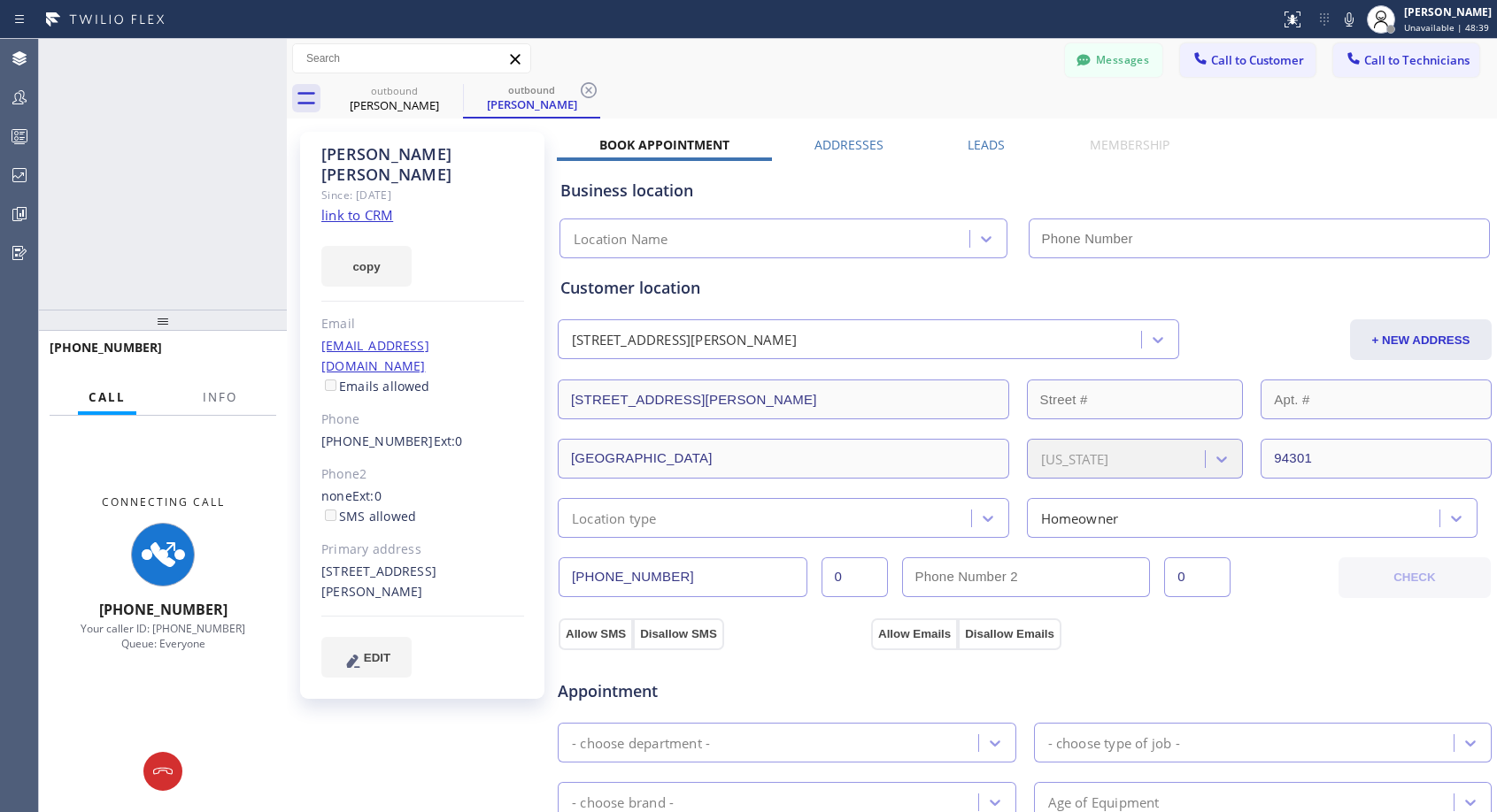
type input "[PHONE_NUMBER]"
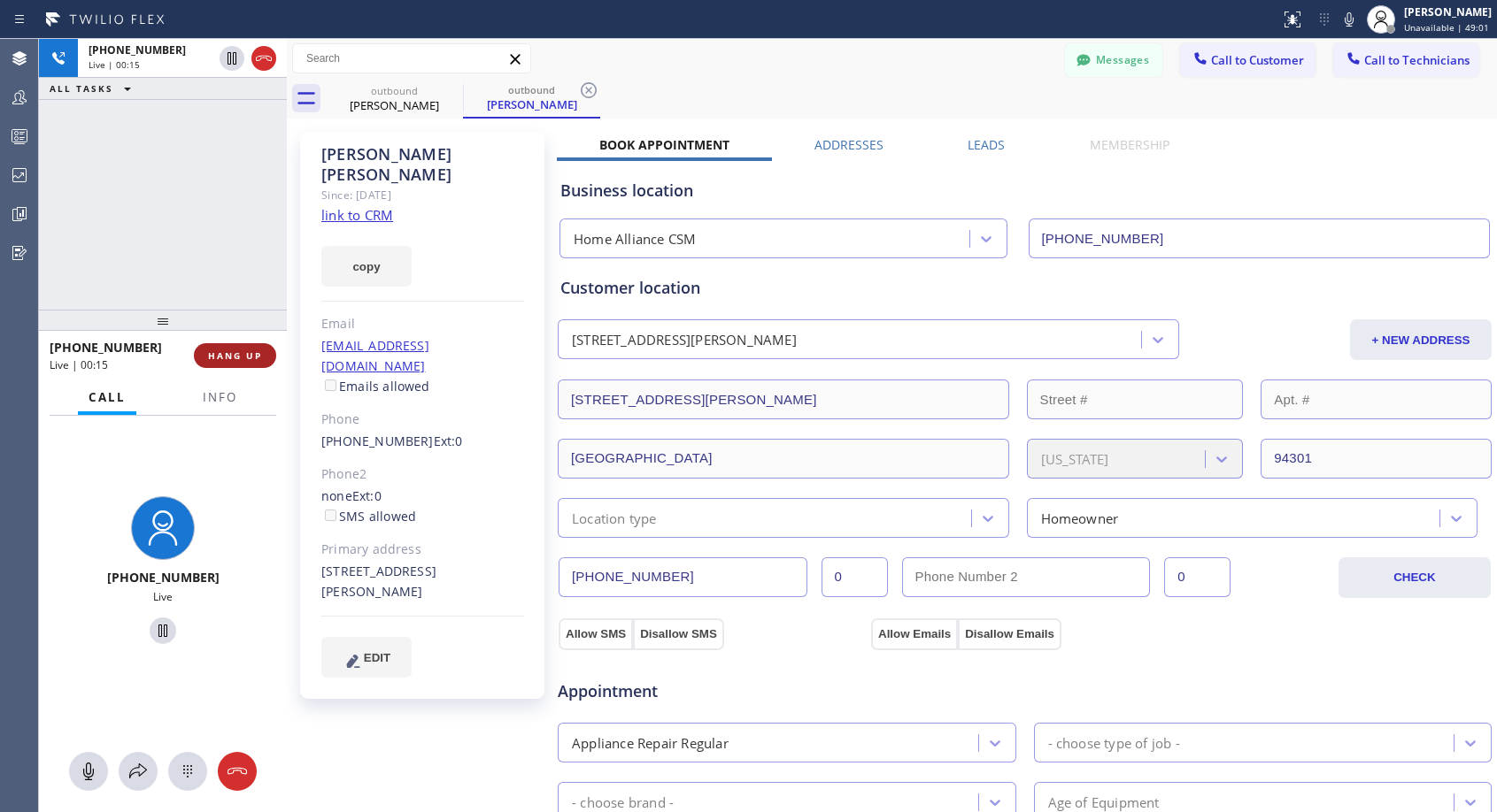
click at [258, 350] on span "HANG UP" at bounding box center [235, 355] width 54 height 12
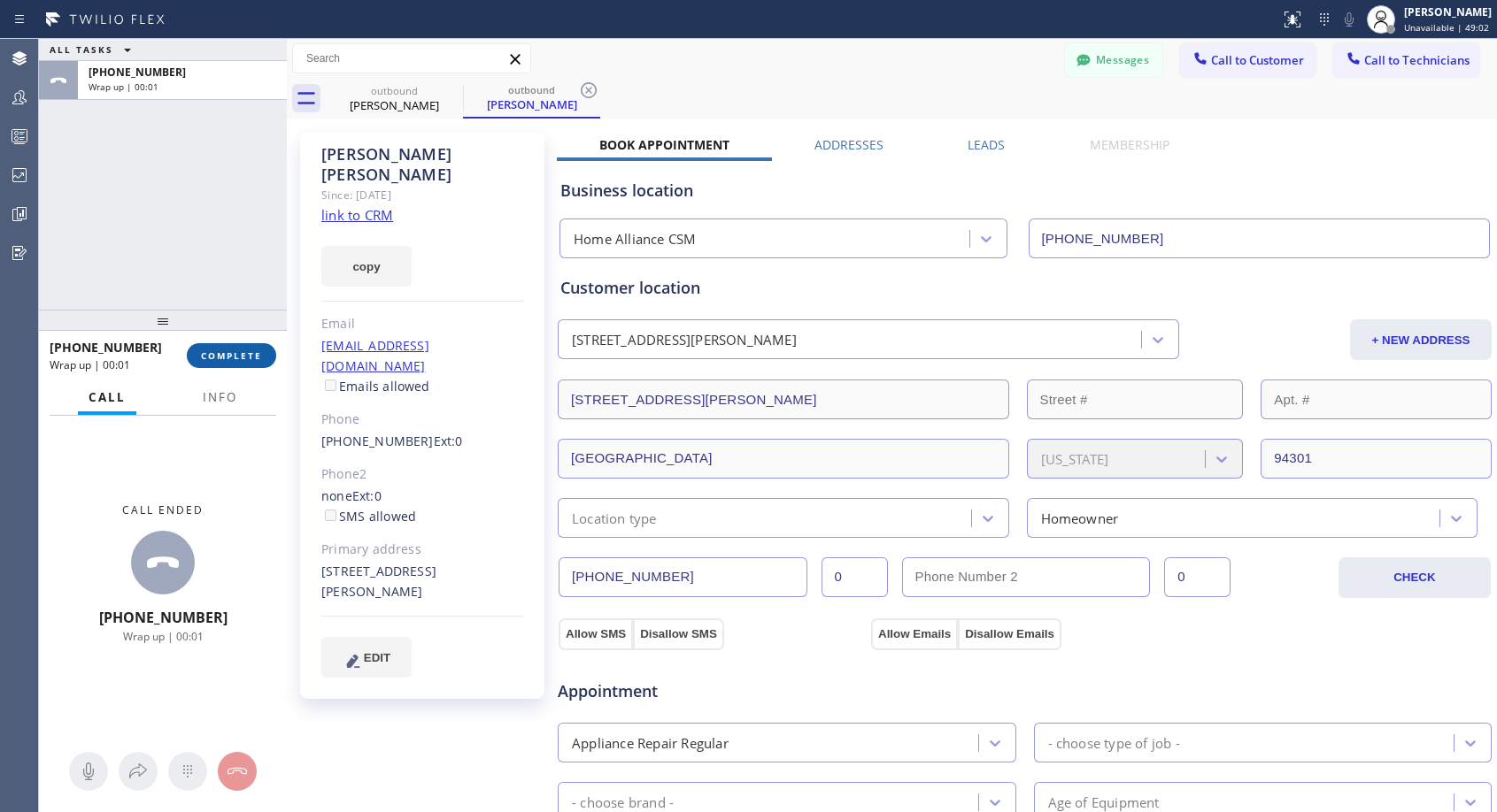
click at [251, 354] on span "COMPLETE" at bounding box center [232, 355] width 62 height 12
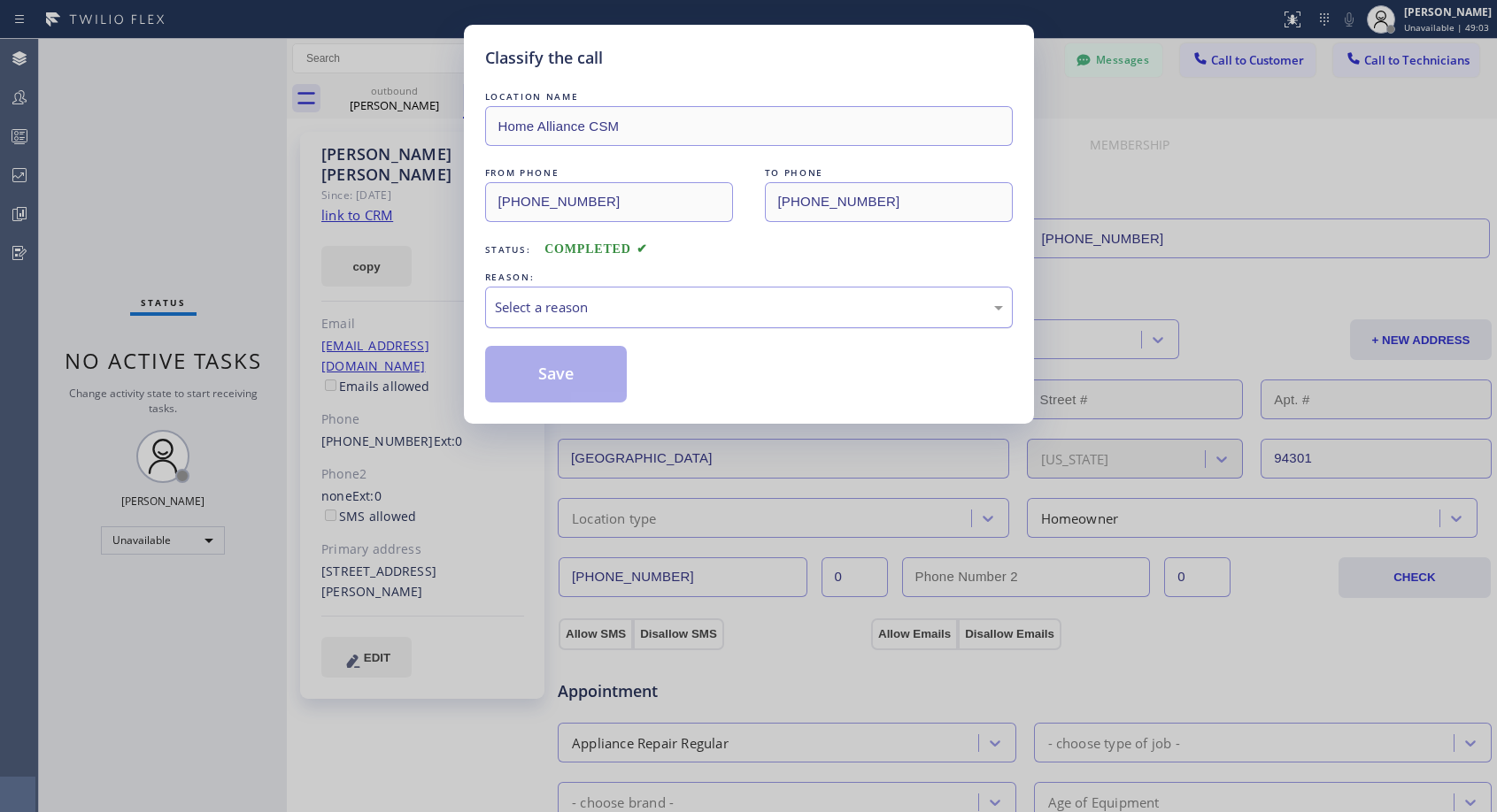
click at [673, 315] on div "Select a reason" at bounding box center [749, 307] width 508 height 21
click at [578, 381] on button "Save" at bounding box center [557, 374] width 143 height 57
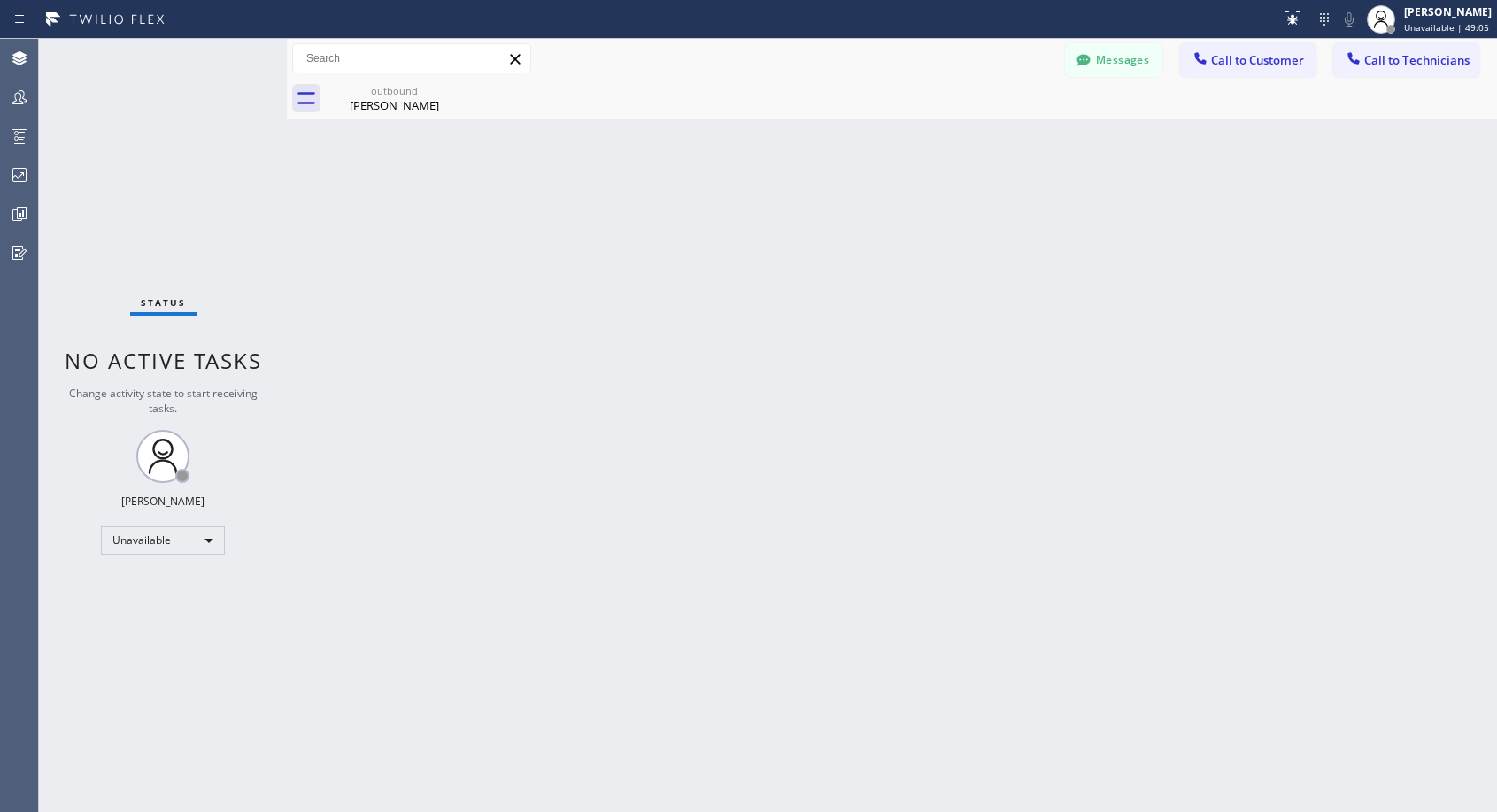
click at [400, 105] on div "[PERSON_NAME]" at bounding box center [394, 105] width 134 height 16
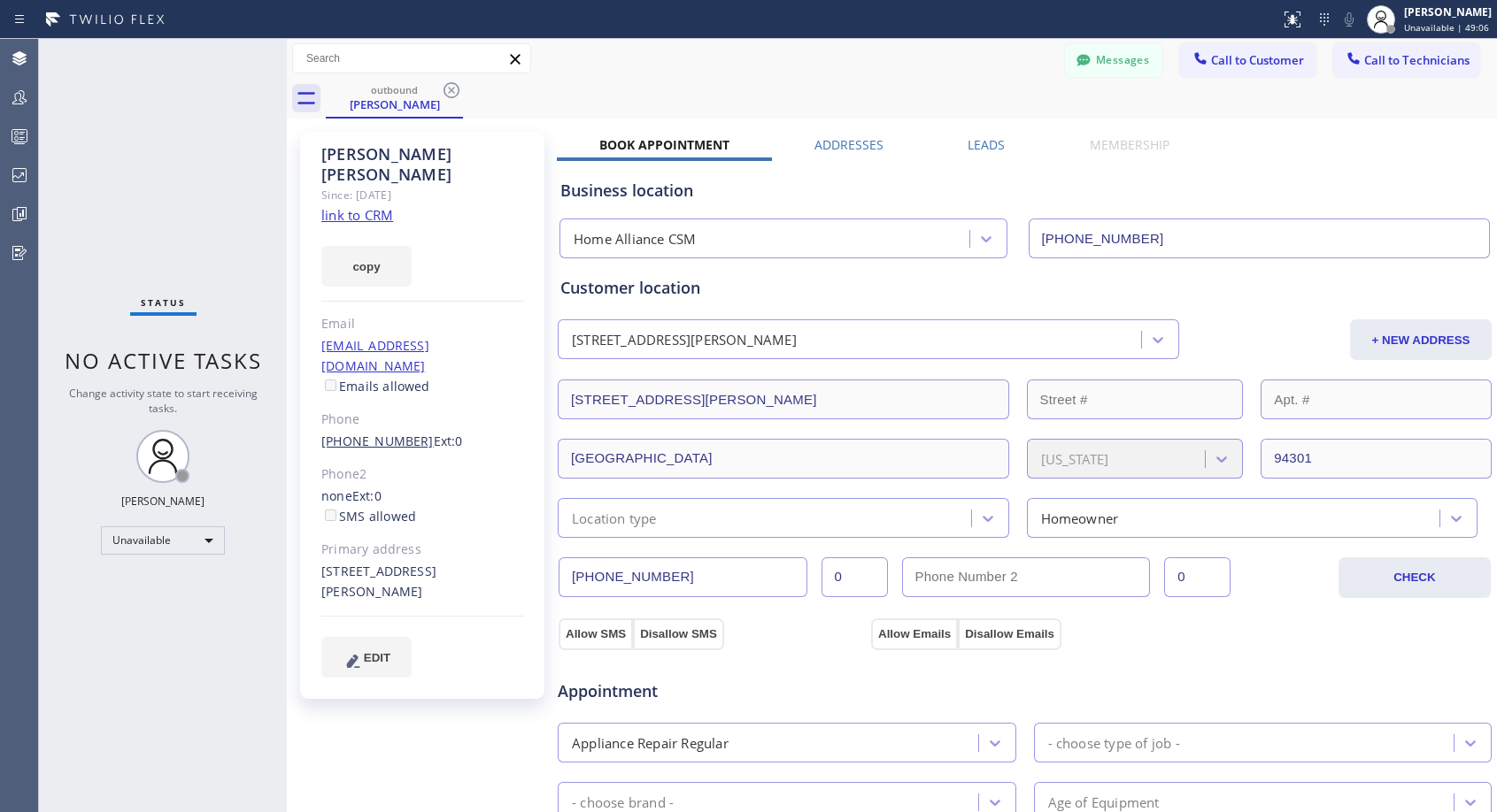
click at [370, 432] on link "[PHONE_NUMBER]" at bounding box center [377, 440] width 112 height 17
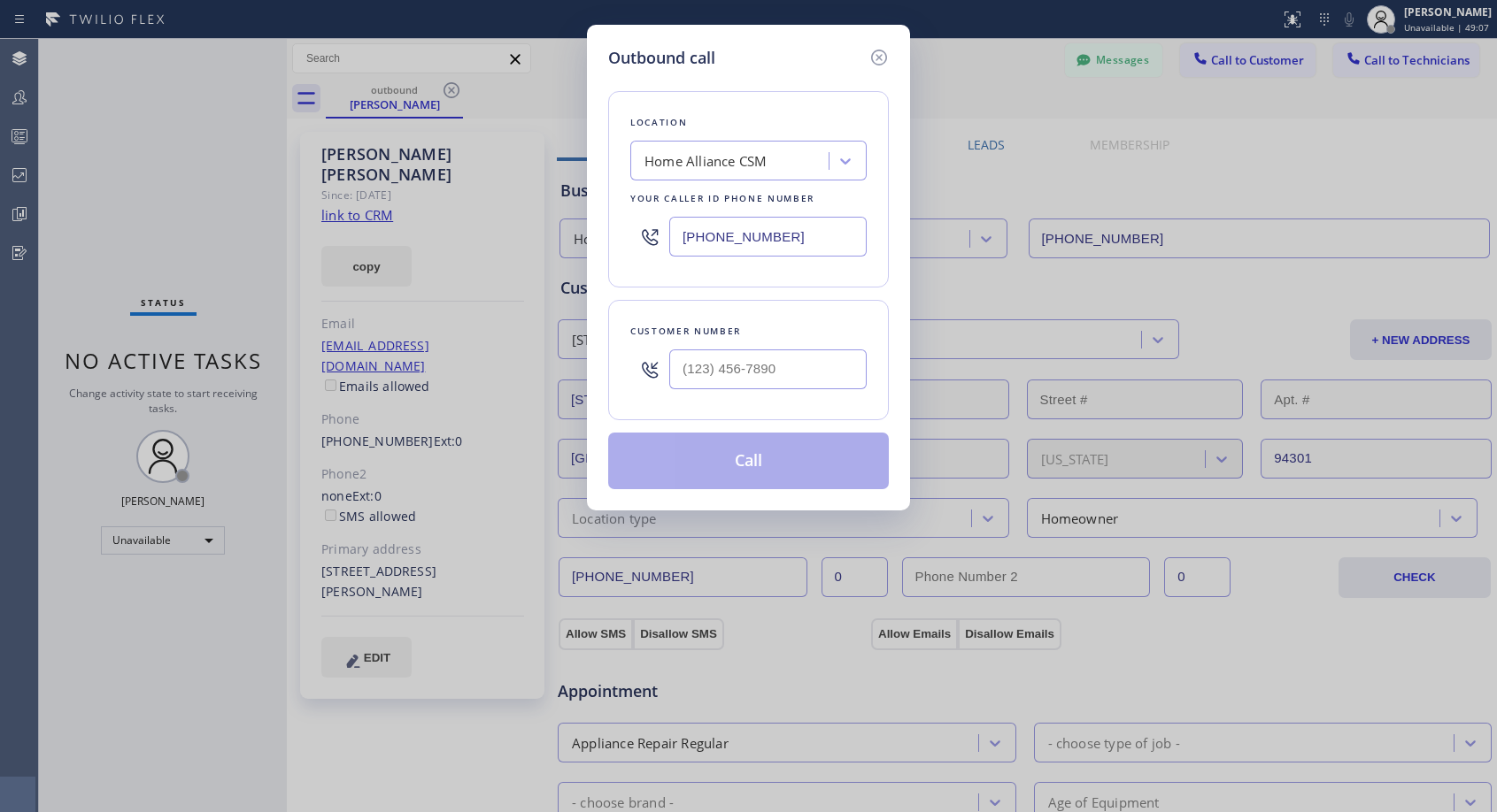
type input "[PHONE_NUMBER]"
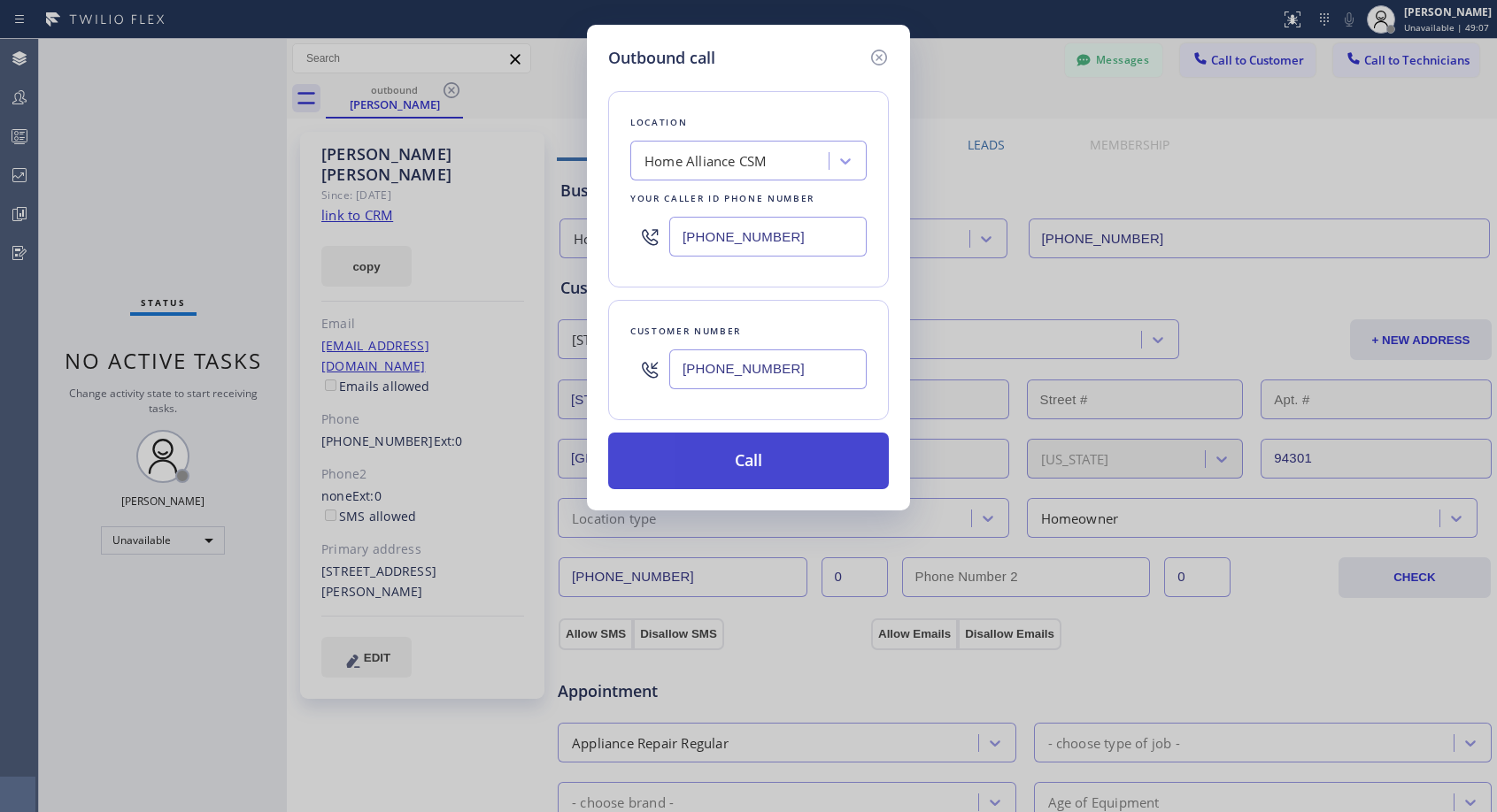
click at [736, 447] on button "Call" at bounding box center [748, 460] width 281 height 57
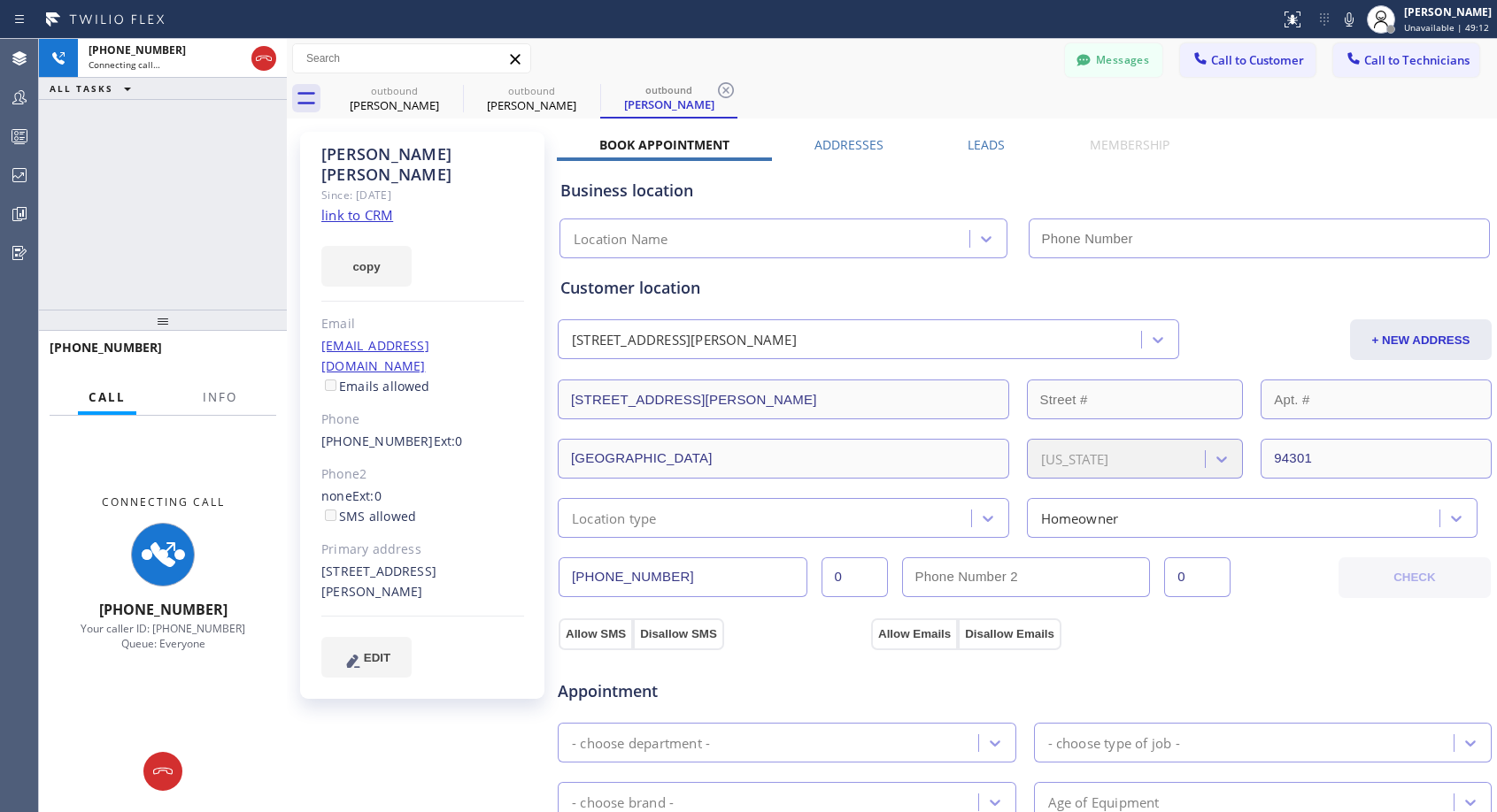
type input "[PHONE_NUMBER]"
click at [843, 72] on div "Messages Call to Customer Call to Technicians Outbound call Location Home Allia…" at bounding box center [891, 58] width 1209 height 31
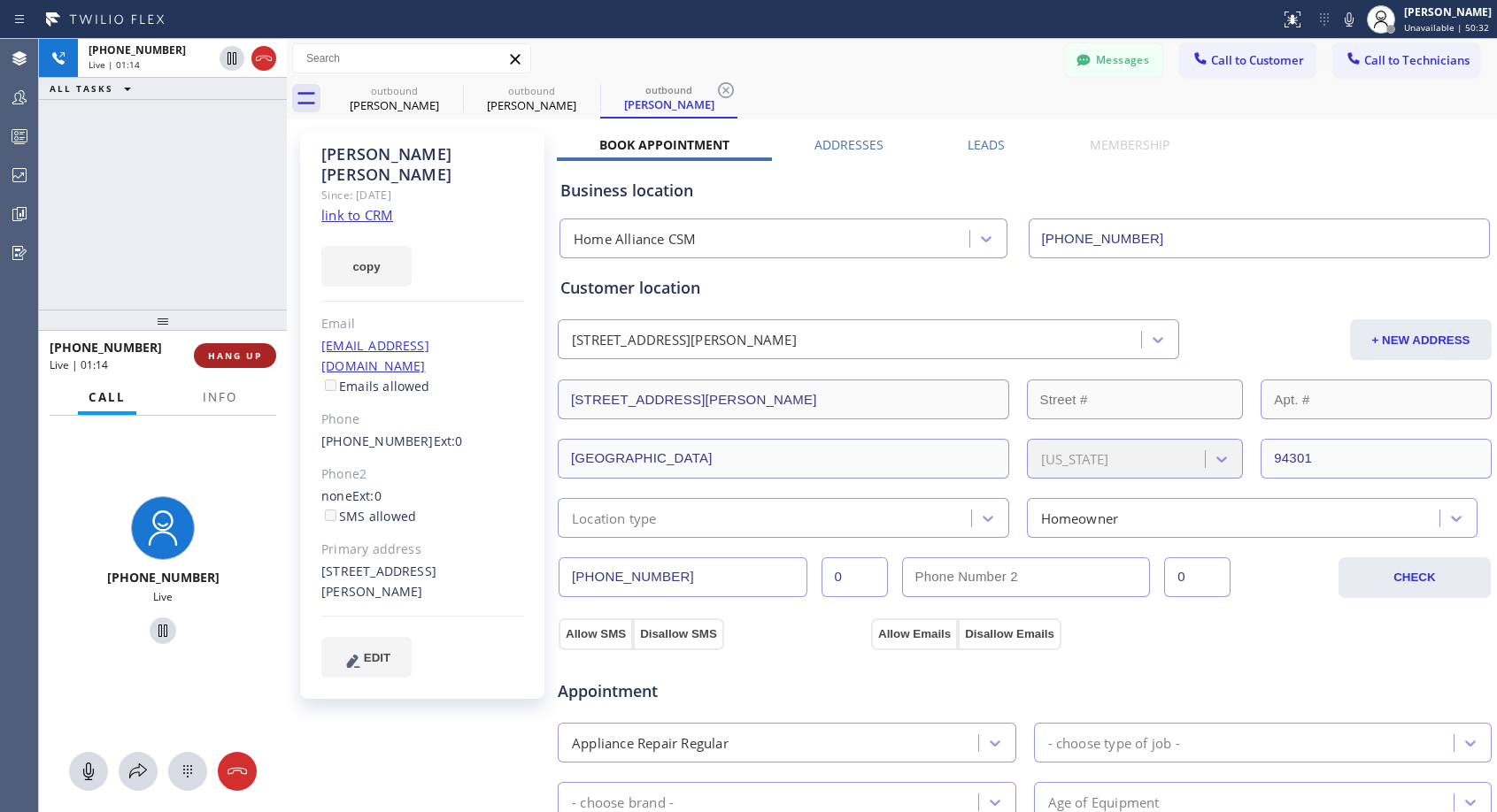
click at [237, 357] on span "HANG UP" at bounding box center [235, 355] width 54 height 12
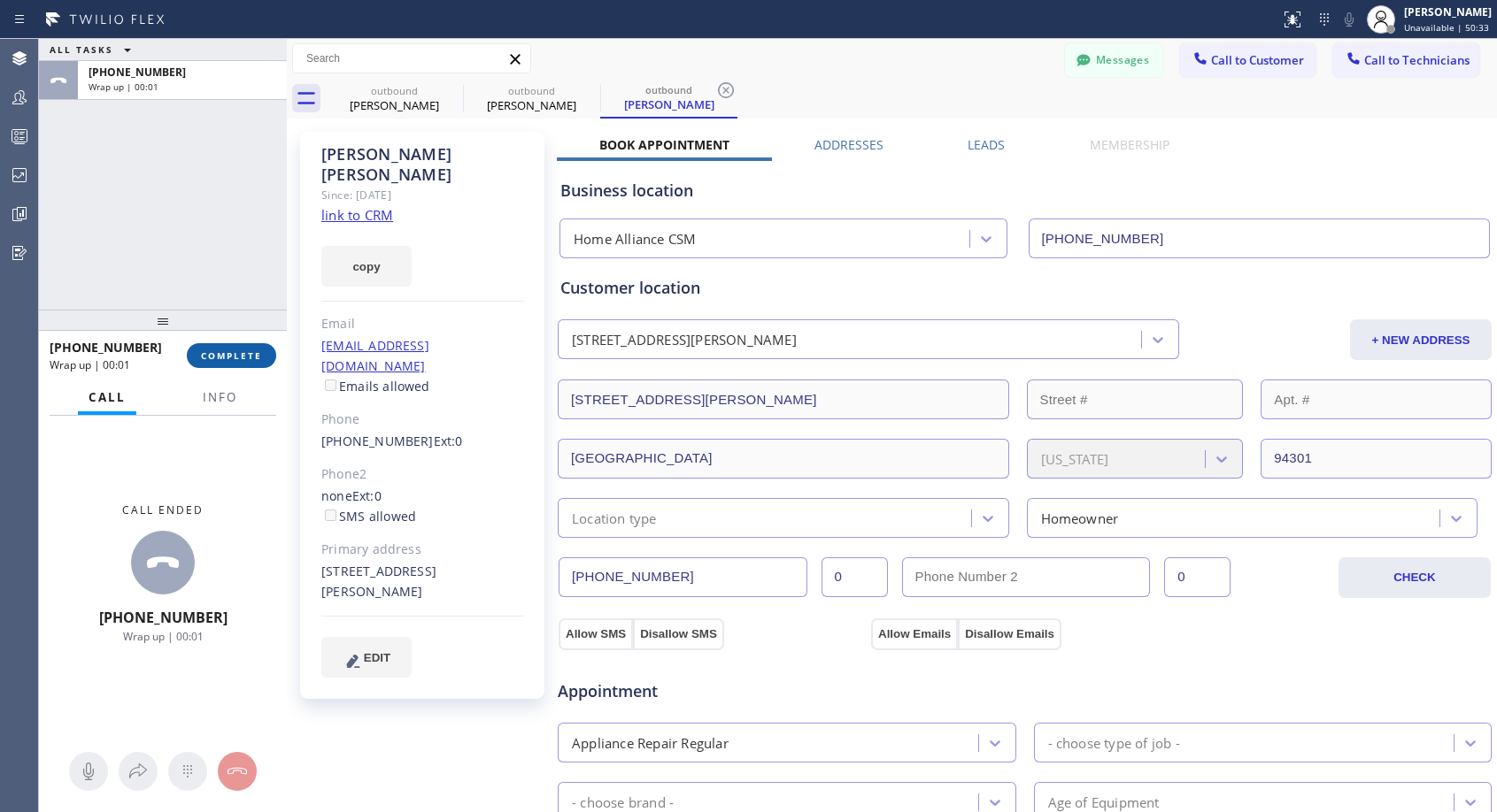
click at [237, 357] on span "COMPLETE" at bounding box center [232, 355] width 62 height 12
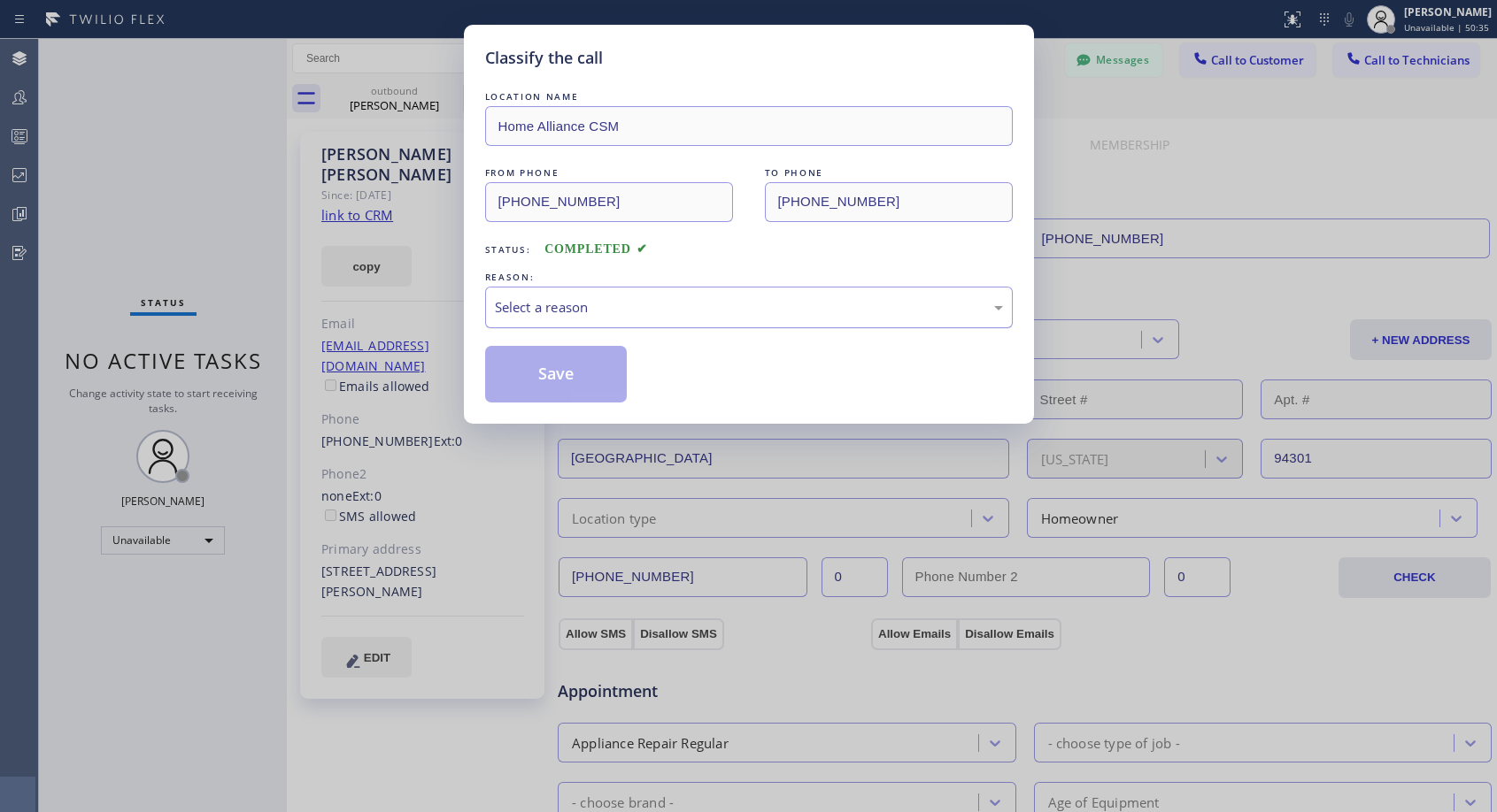
click at [620, 311] on div "Select a reason" at bounding box center [749, 307] width 508 height 21
click at [515, 376] on button "Save" at bounding box center [557, 374] width 143 height 57
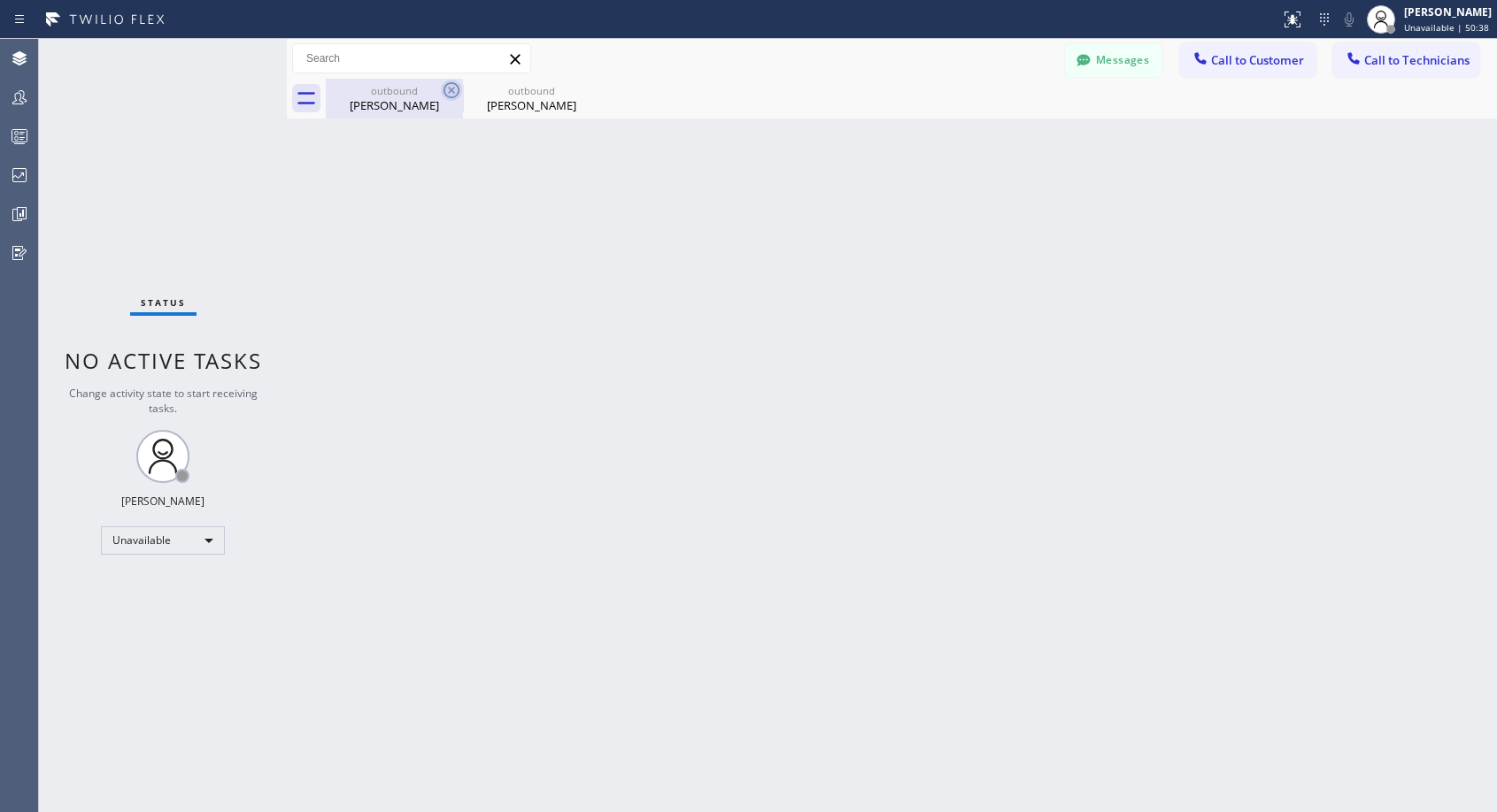
click at [453, 91] on icon at bounding box center [451, 90] width 16 height 16
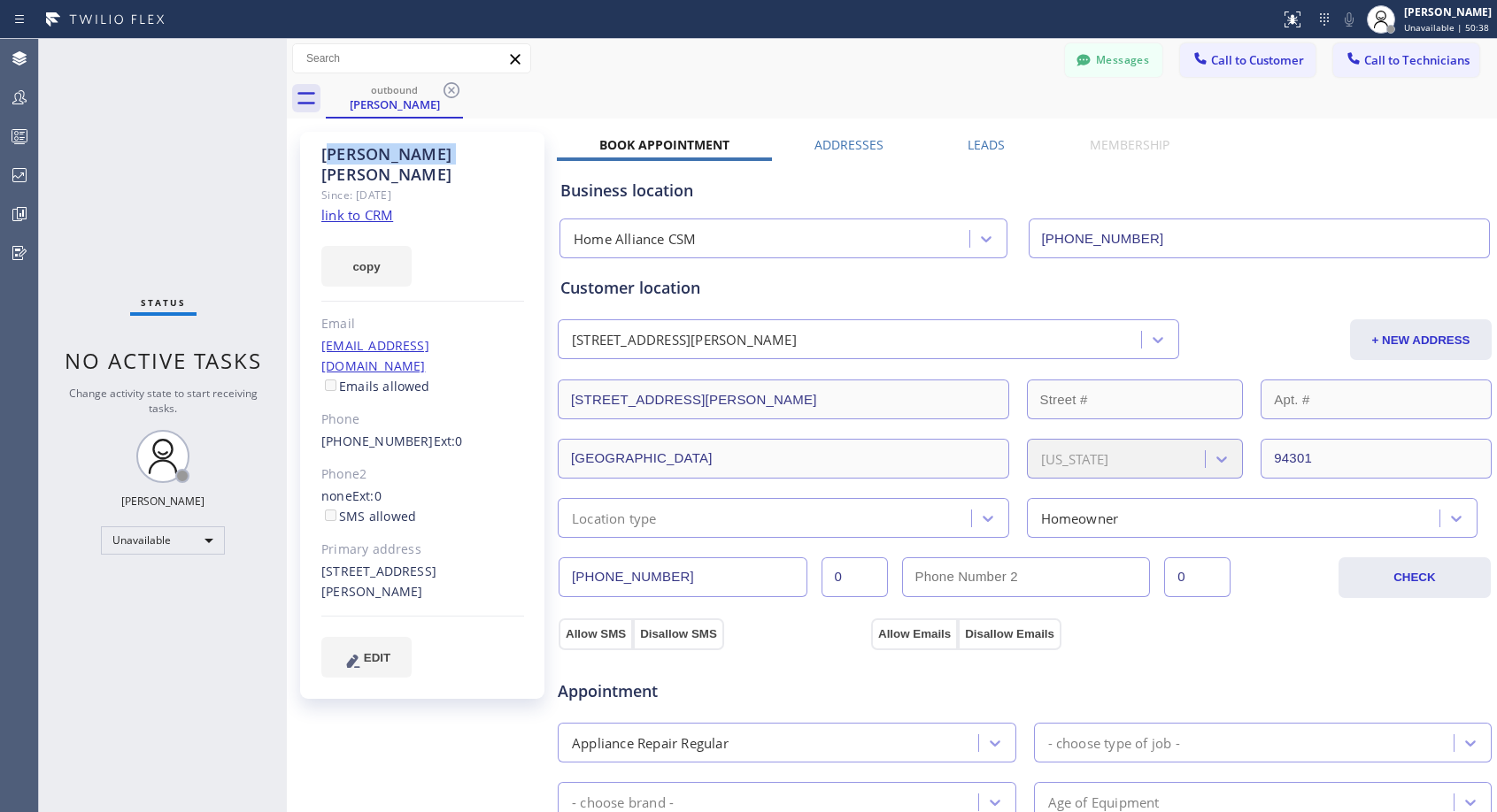
click at [453, 91] on icon at bounding box center [451, 90] width 16 height 16
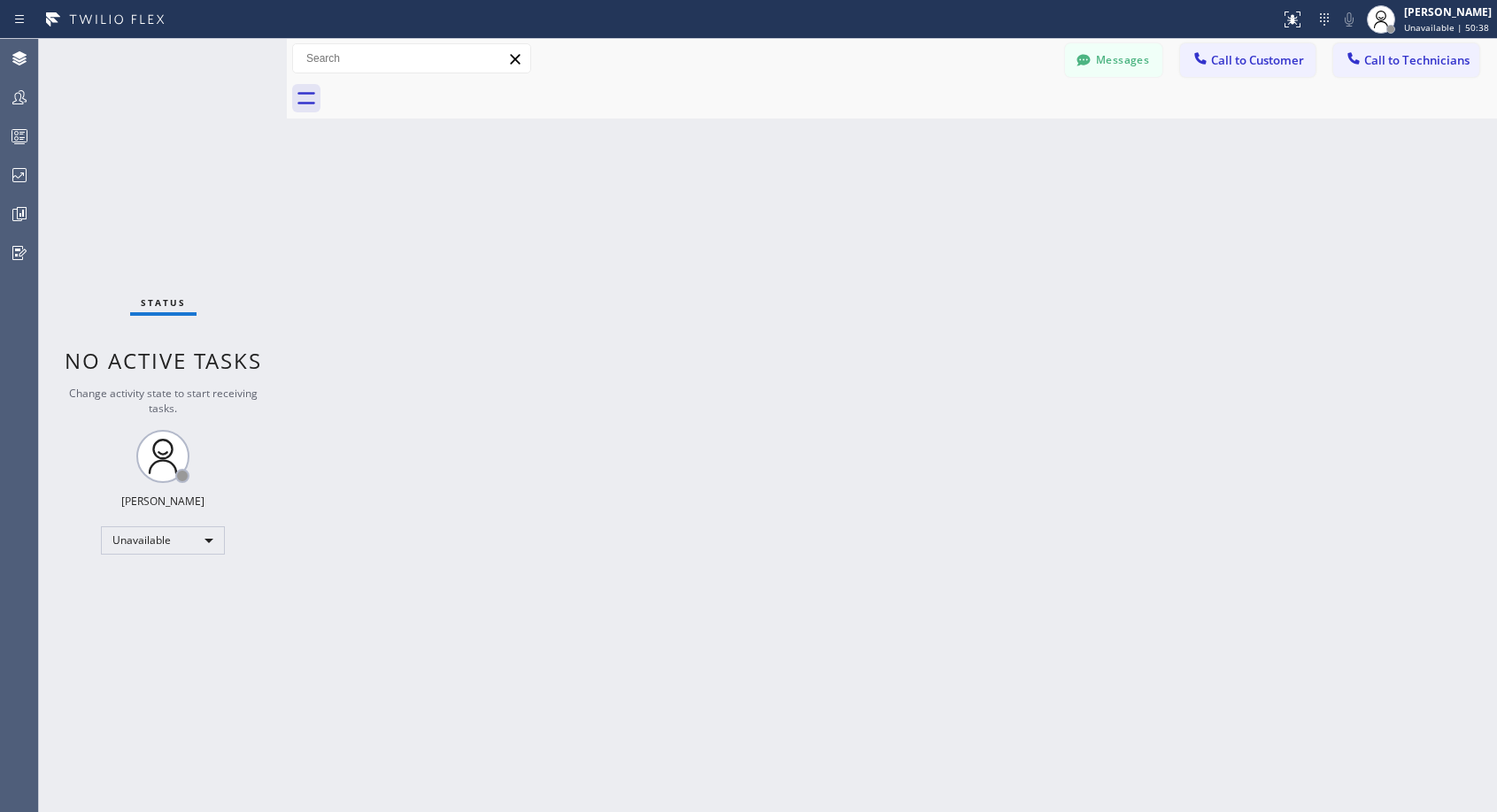
click at [453, 91] on div at bounding box center [911, 98] width 1171 height 40
drag, startPoint x: 1226, startPoint y: 63, endPoint x: 1103, endPoint y: 113, distance: 132.8
click at [1226, 65] on span "Call to Customer" at bounding box center [1257, 60] width 93 height 16
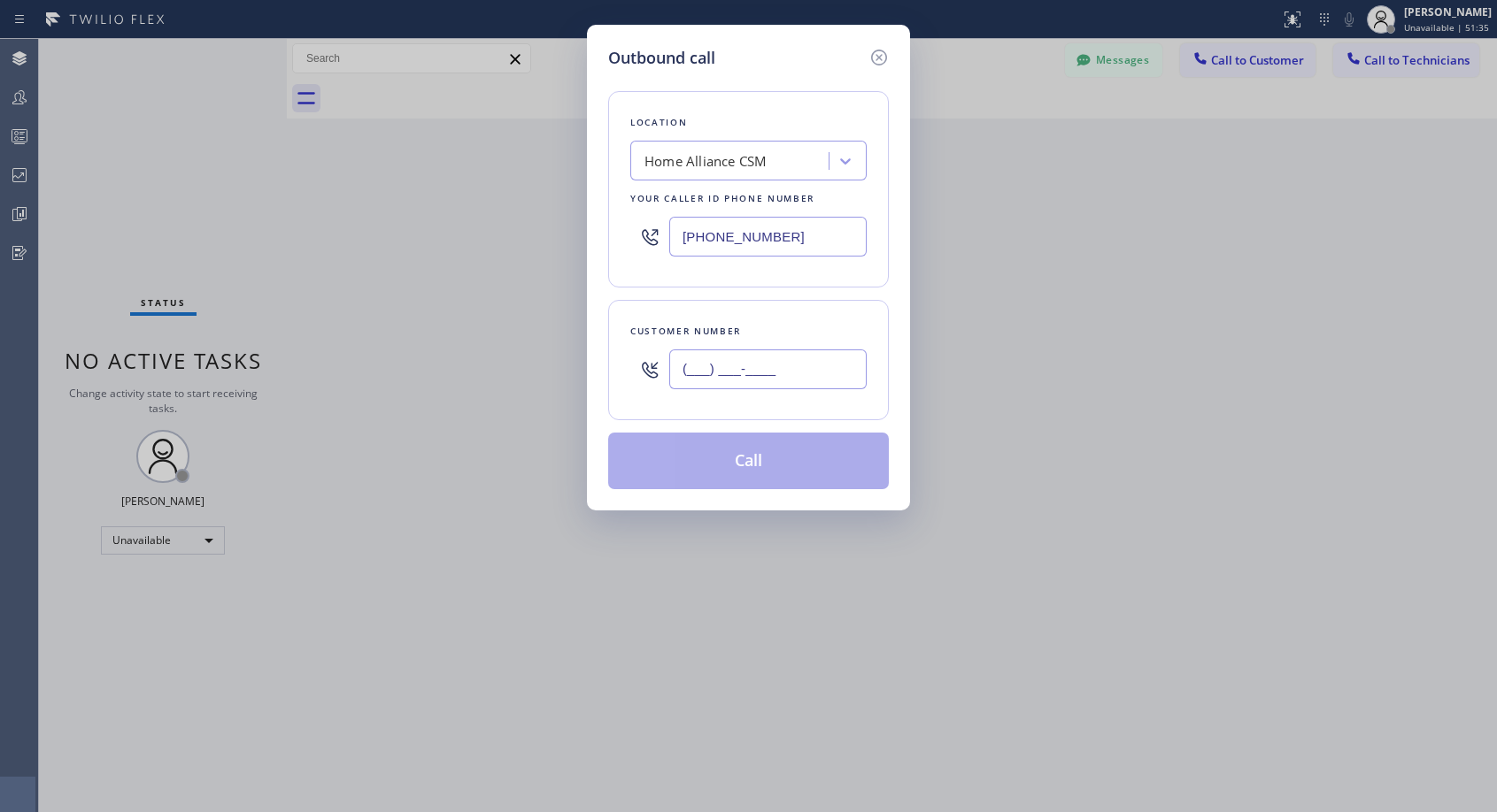
click at [762, 373] on input "(___) ___-____" at bounding box center [767, 369] width 197 height 40
paste input "805) 886-7428"
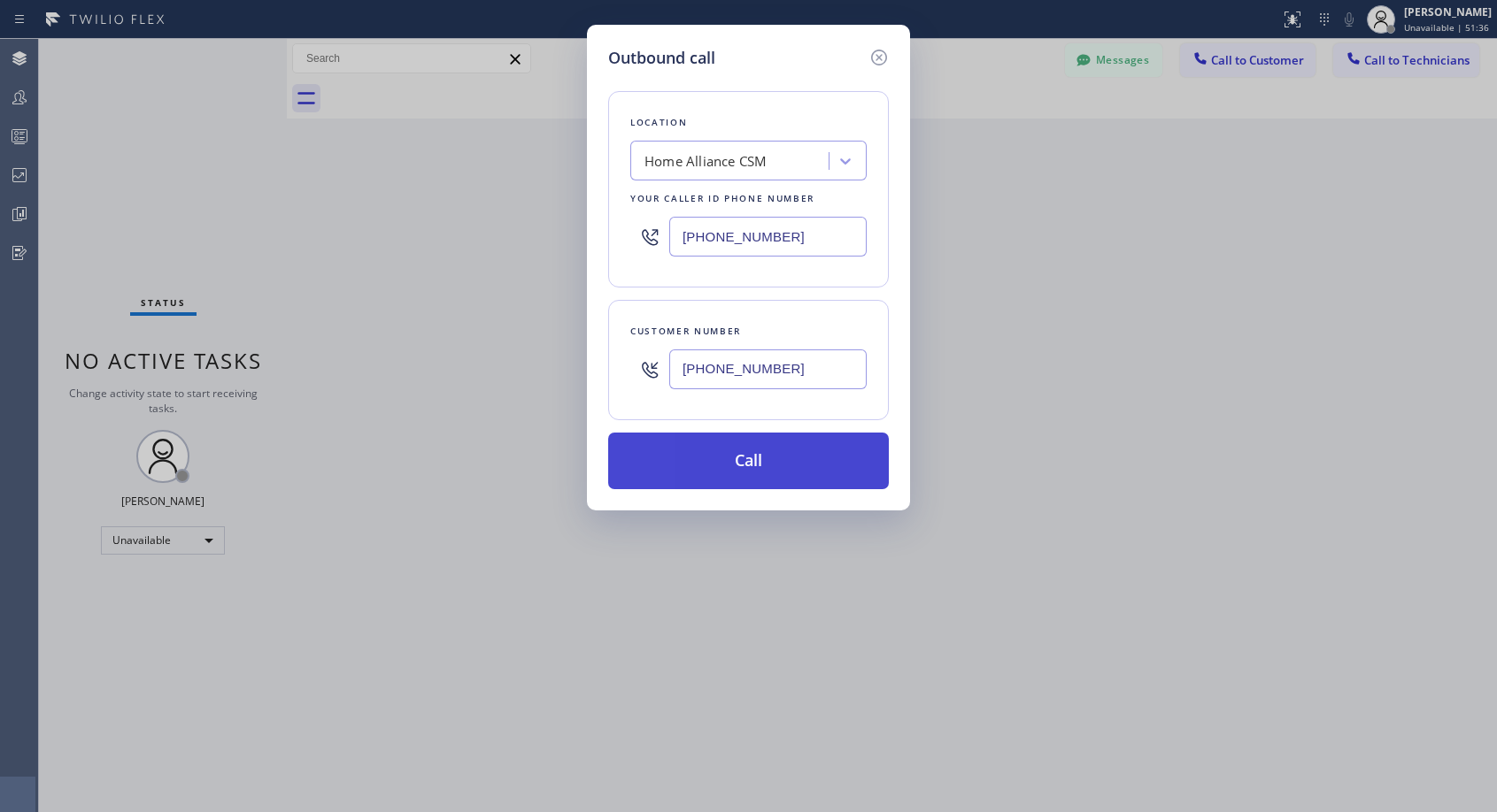
type input "[PHONE_NUMBER]"
click at [735, 462] on button "Call" at bounding box center [748, 460] width 281 height 57
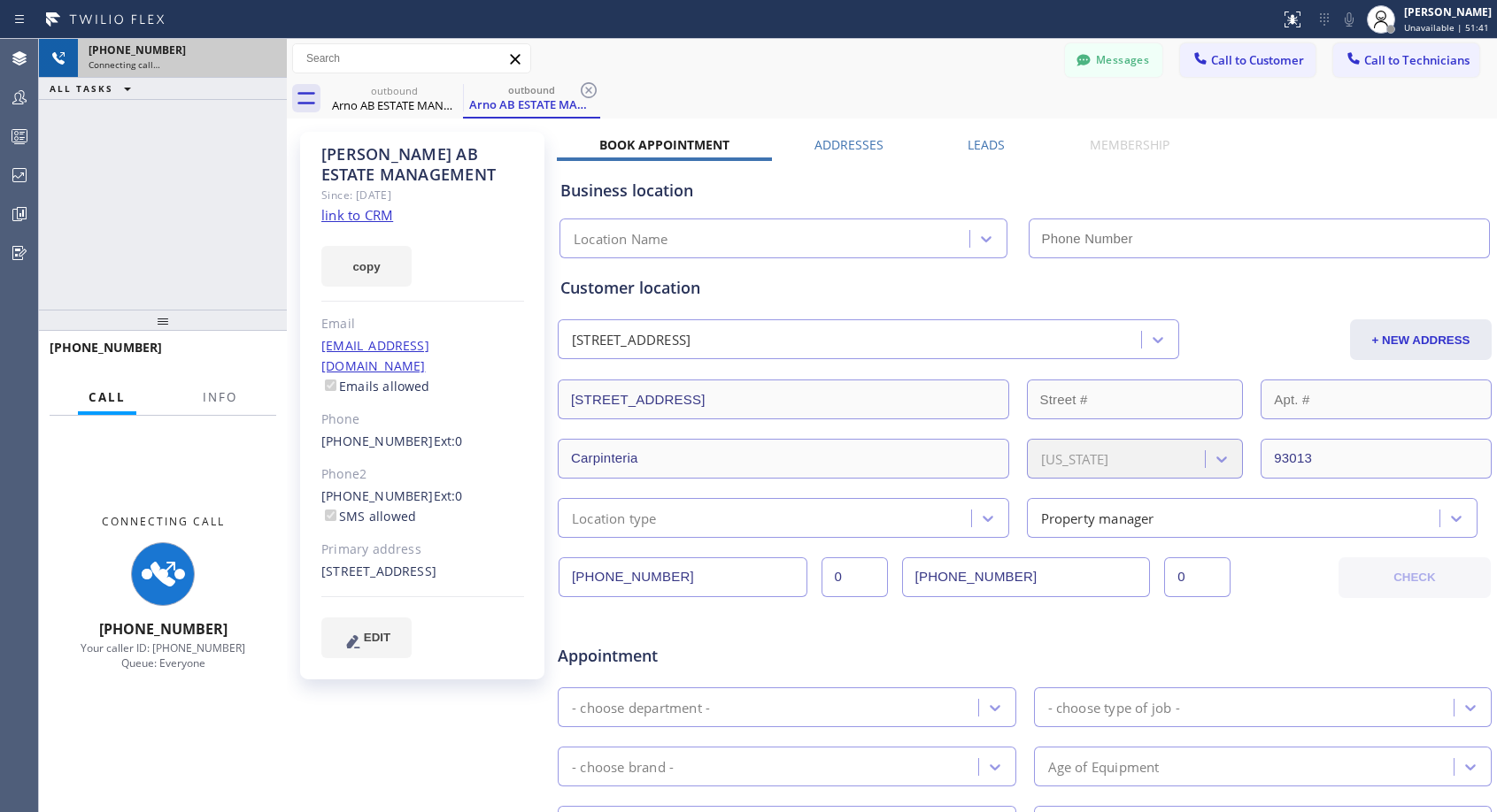
type input "[PHONE_NUMBER]"
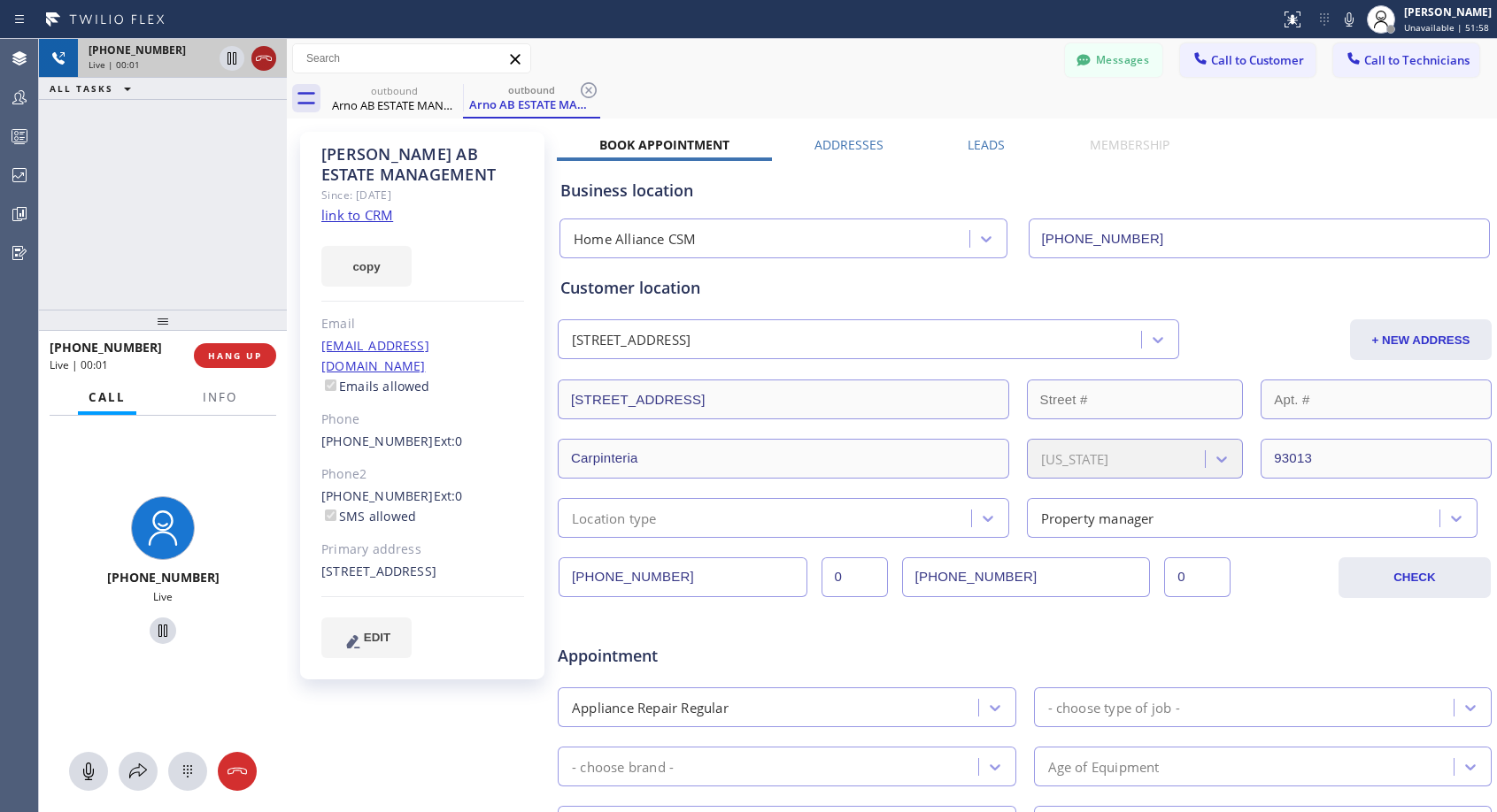
click at [258, 58] on icon at bounding box center [263, 58] width 21 height 21
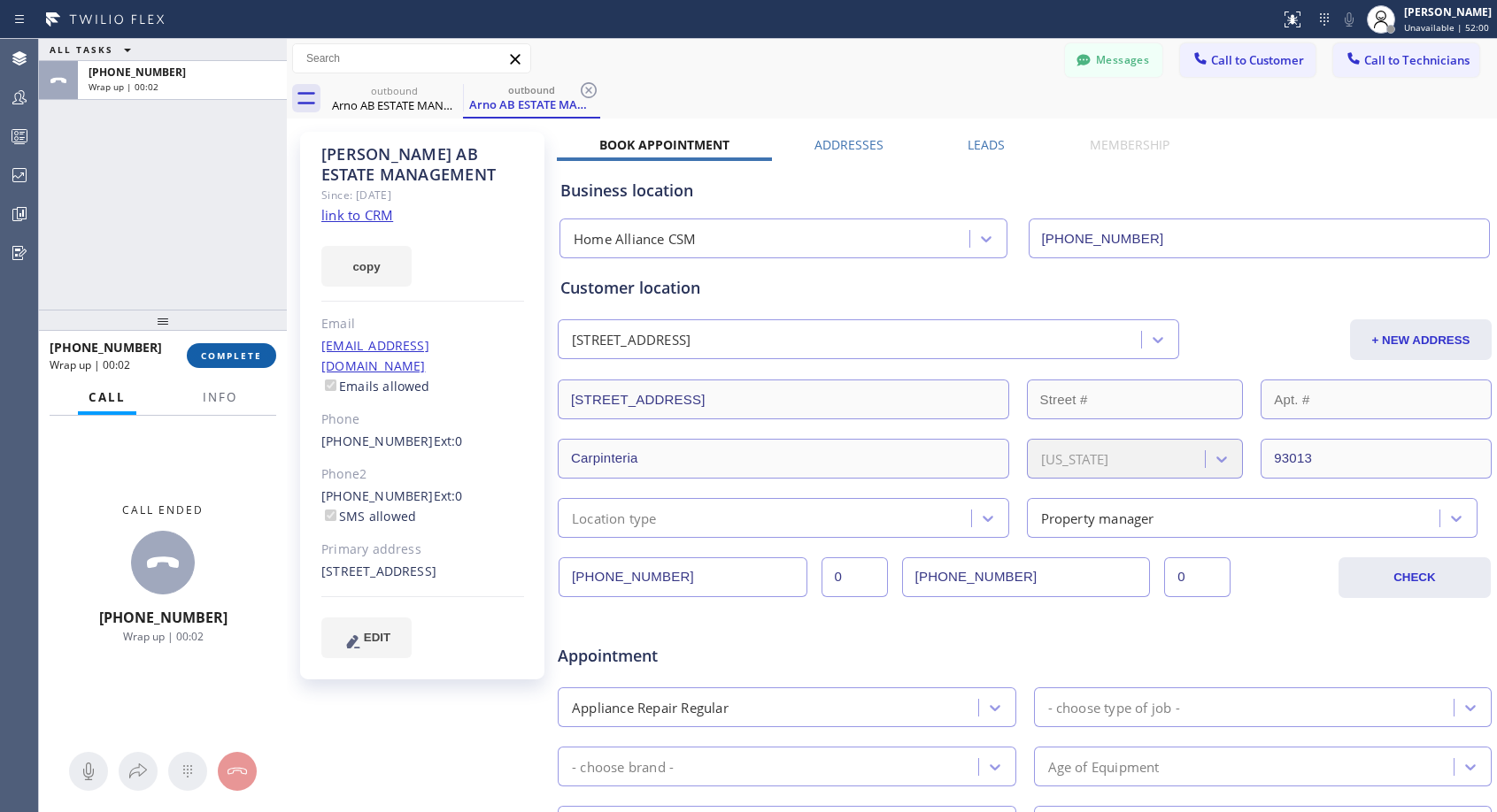
click at [258, 361] on span "COMPLETE" at bounding box center [232, 355] width 62 height 12
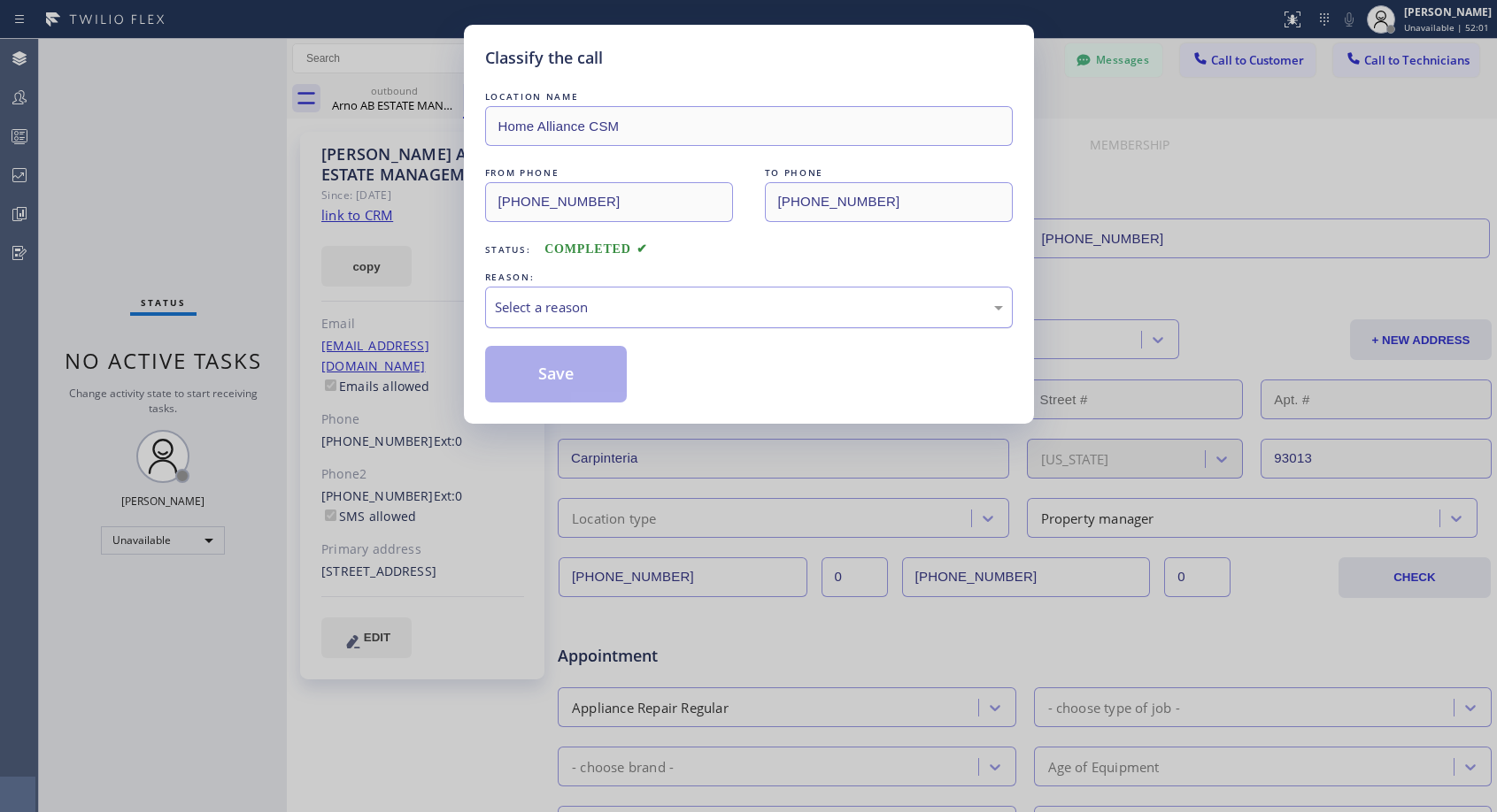
click at [867, 315] on div "Select a reason" at bounding box center [749, 307] width 508 height 21
click at [541, 377] on button "Save" at bounding box center [557, 374] width 143 height 57
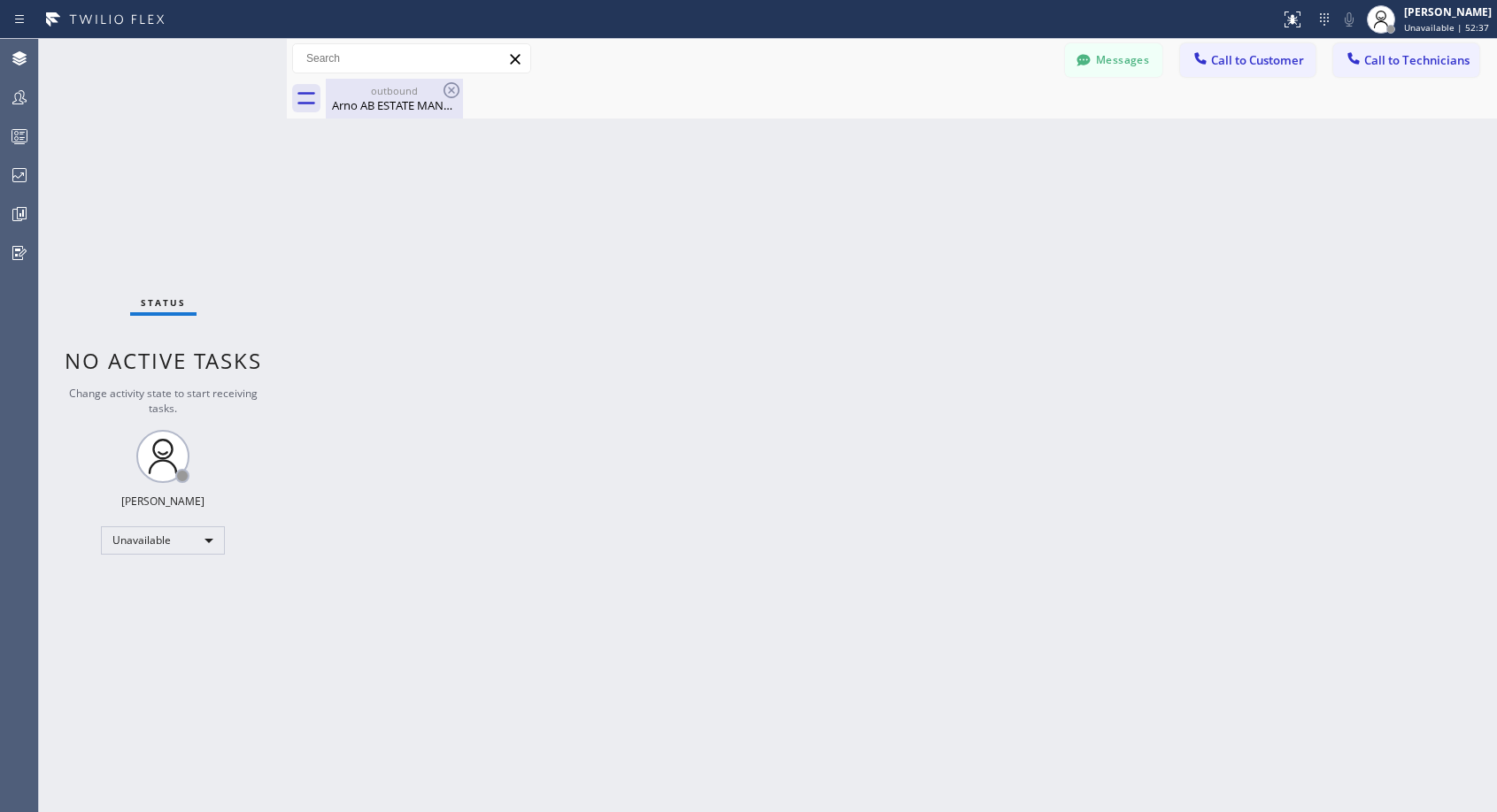
click at [392, 105] on div "Arno AB ESTATE MANAGEMENT" at bounding box center [394, 105] width 134 height 16
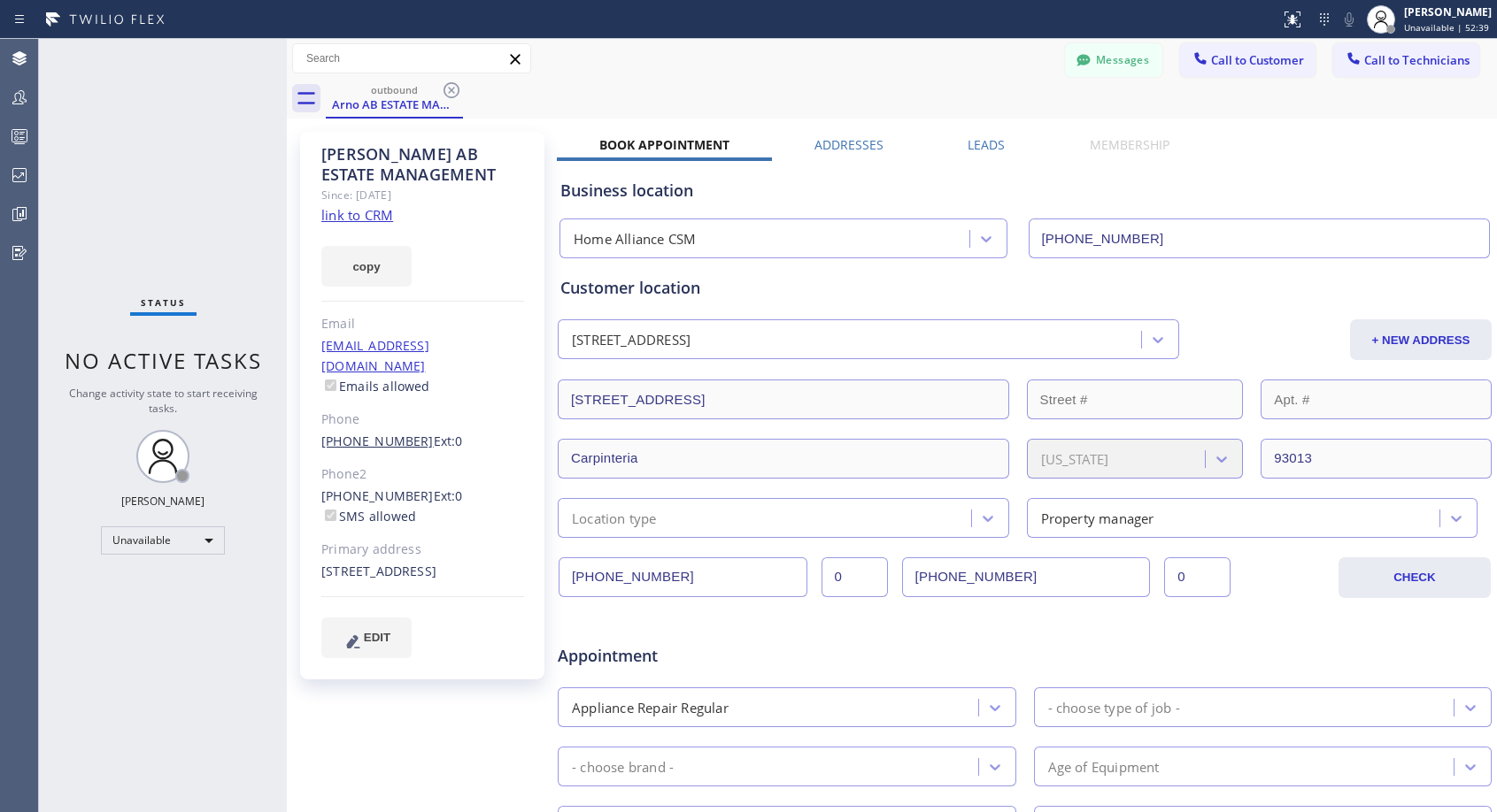
click at [360, 432] on link "[PHONE_NUMBER]" at bounding box center [377, 440] width 112 height 17
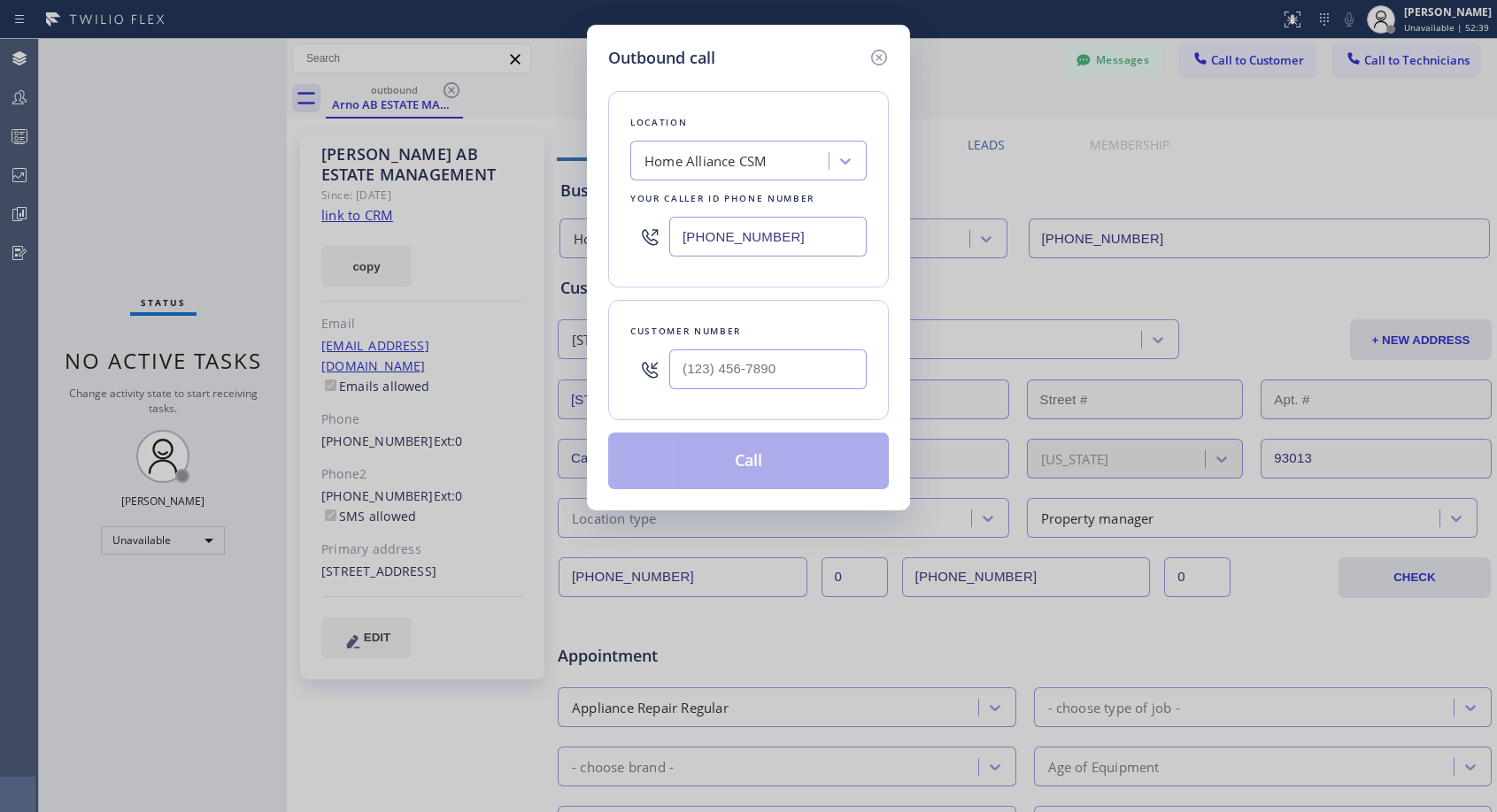
type input "[PHONE_NUMBER]"
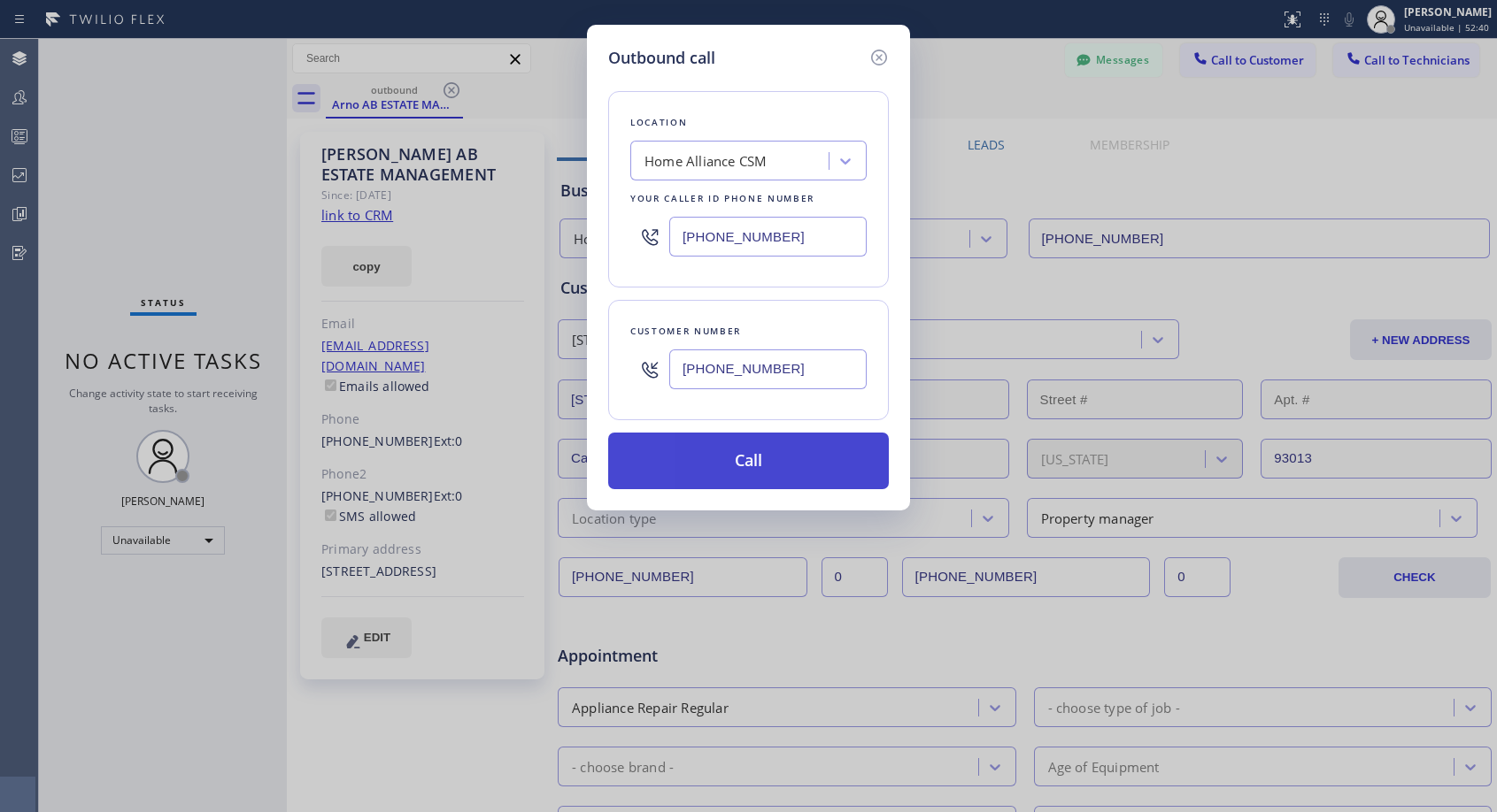
click at [717, 463] on button "Call" at bounding box center [748, 460] width 281 height 57
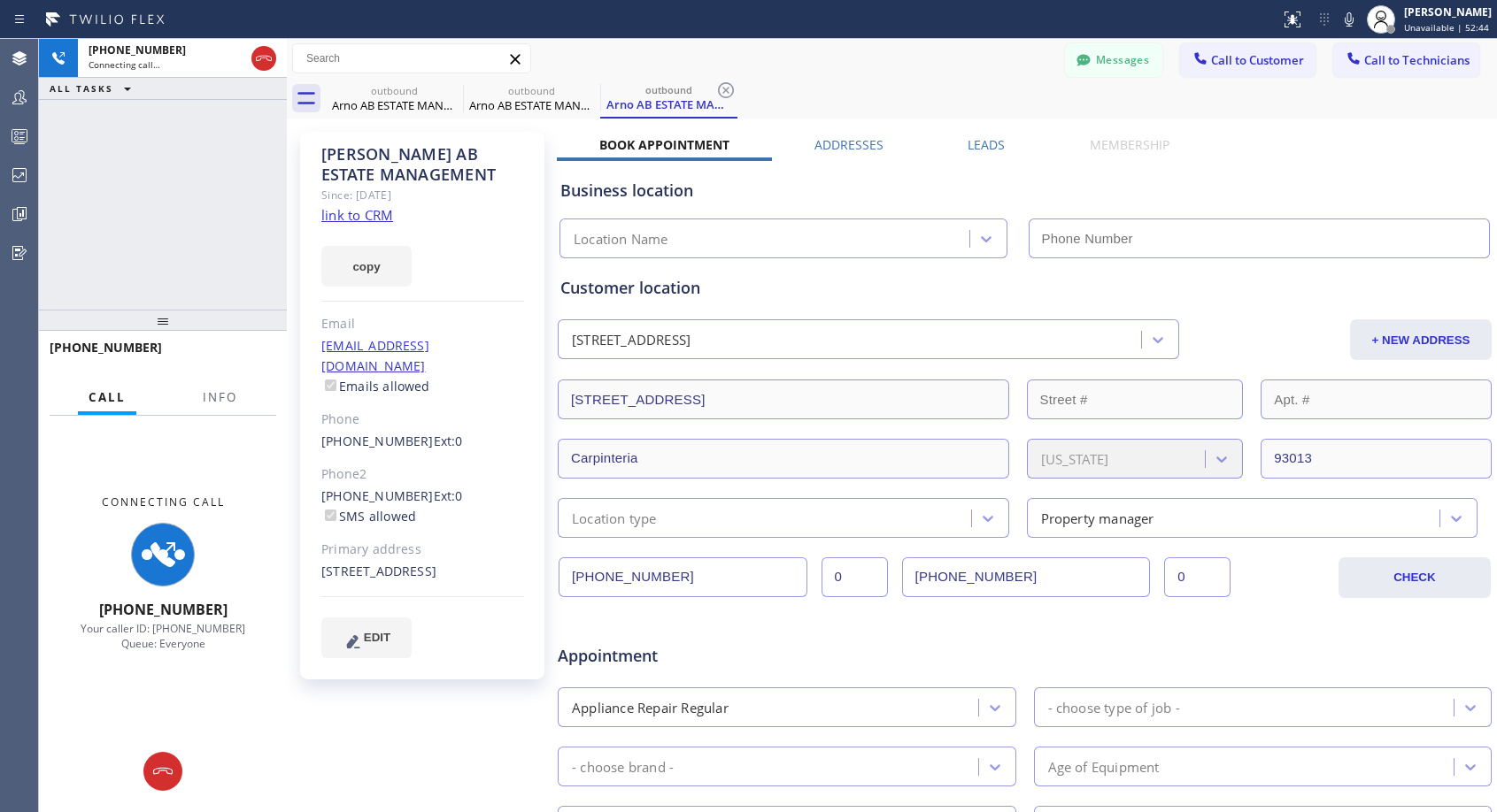
type input "[PHONE_NUMBER]"
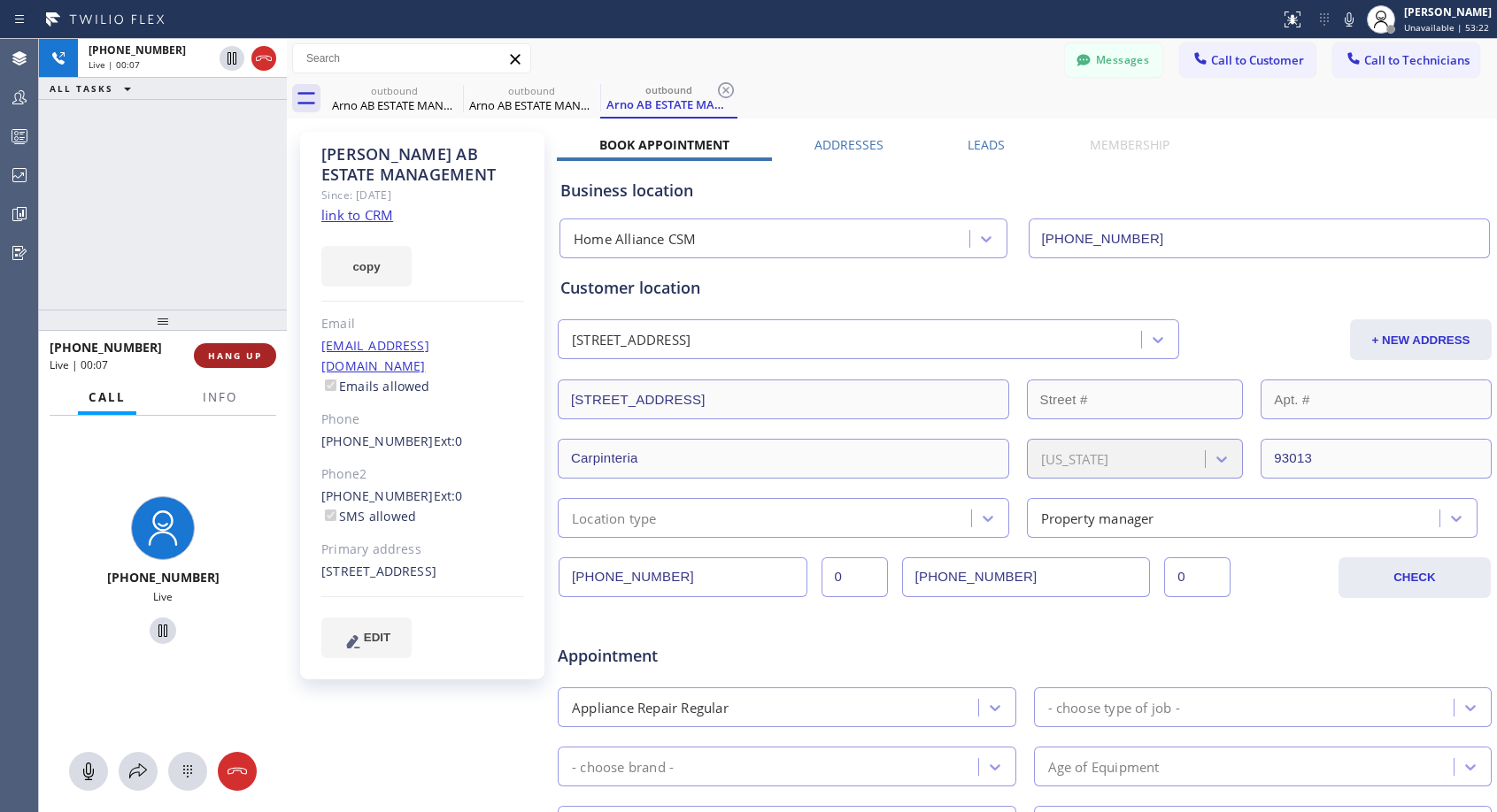
click at [238, 353] on span "HANG UP" at bounding box center [235, 355] width 54 height 12
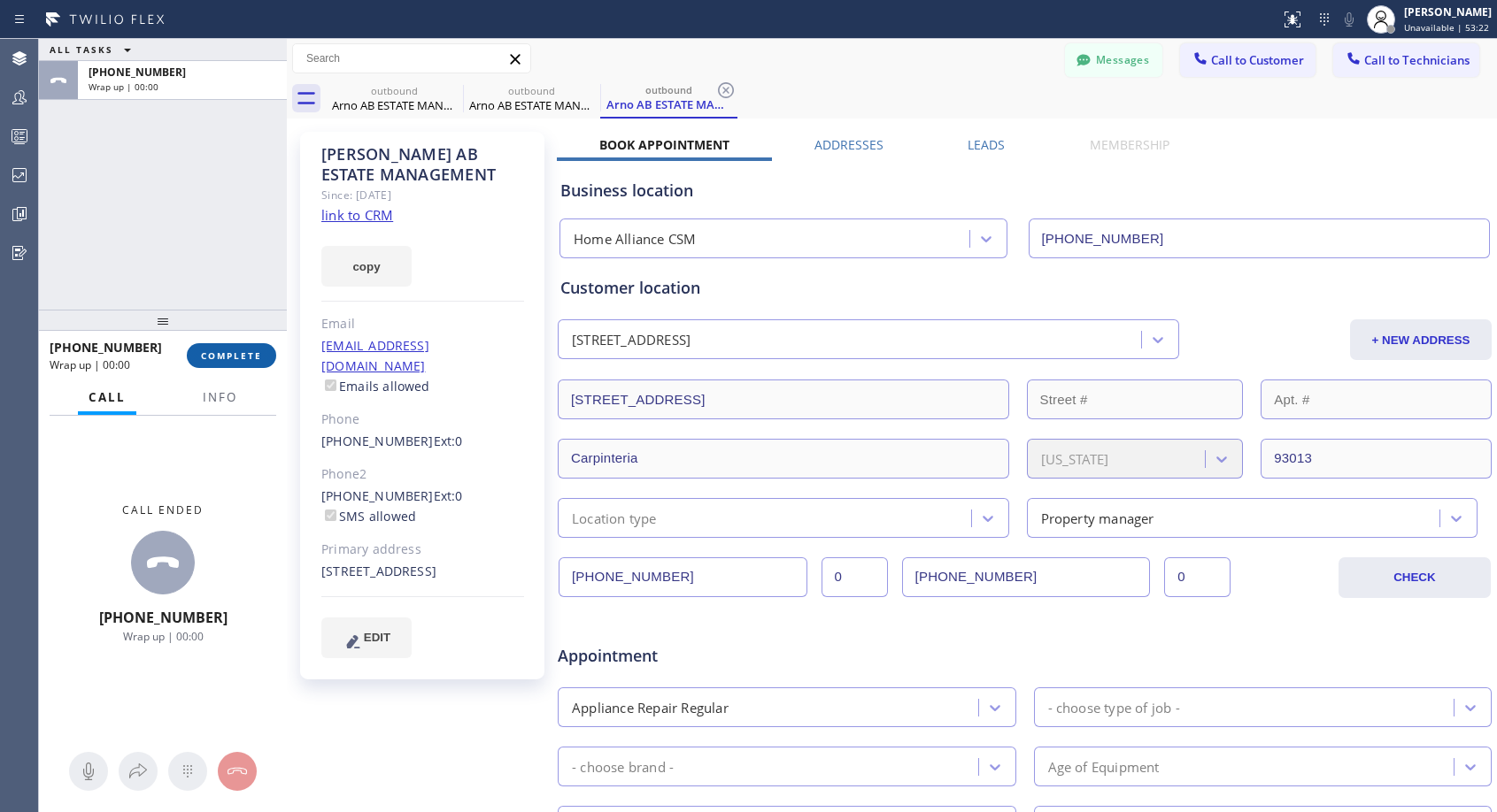
click at [237, 352] on span "COMPLETE" at bounding box center [232, 355] width 62 height 12
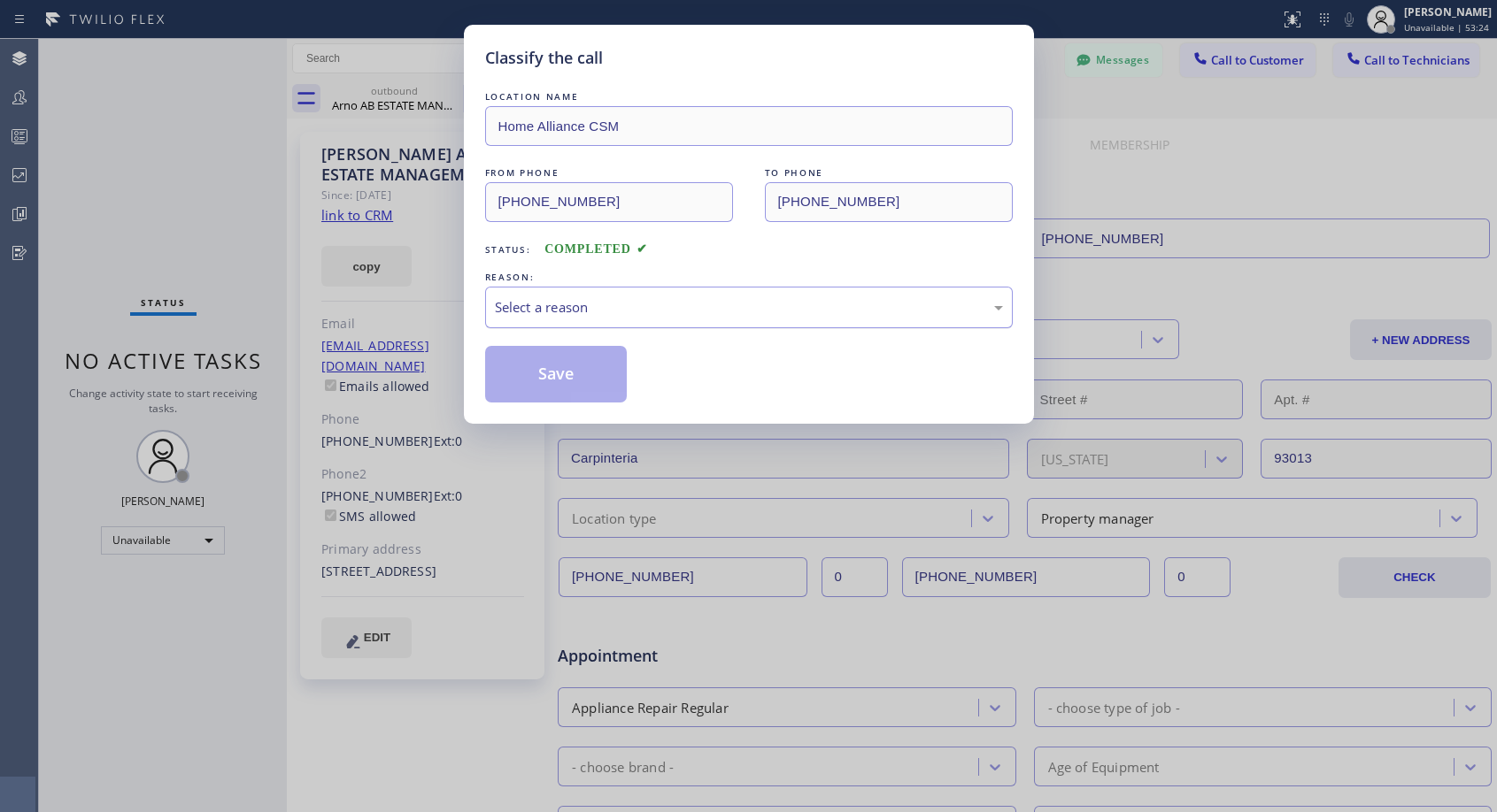
click at [626, 302] on div "Select a reason" at bounding box center [749, 307] width 508 height 21
click at [547, 368] on button "Save" at bounding box center [557, 374] width 143 height 57
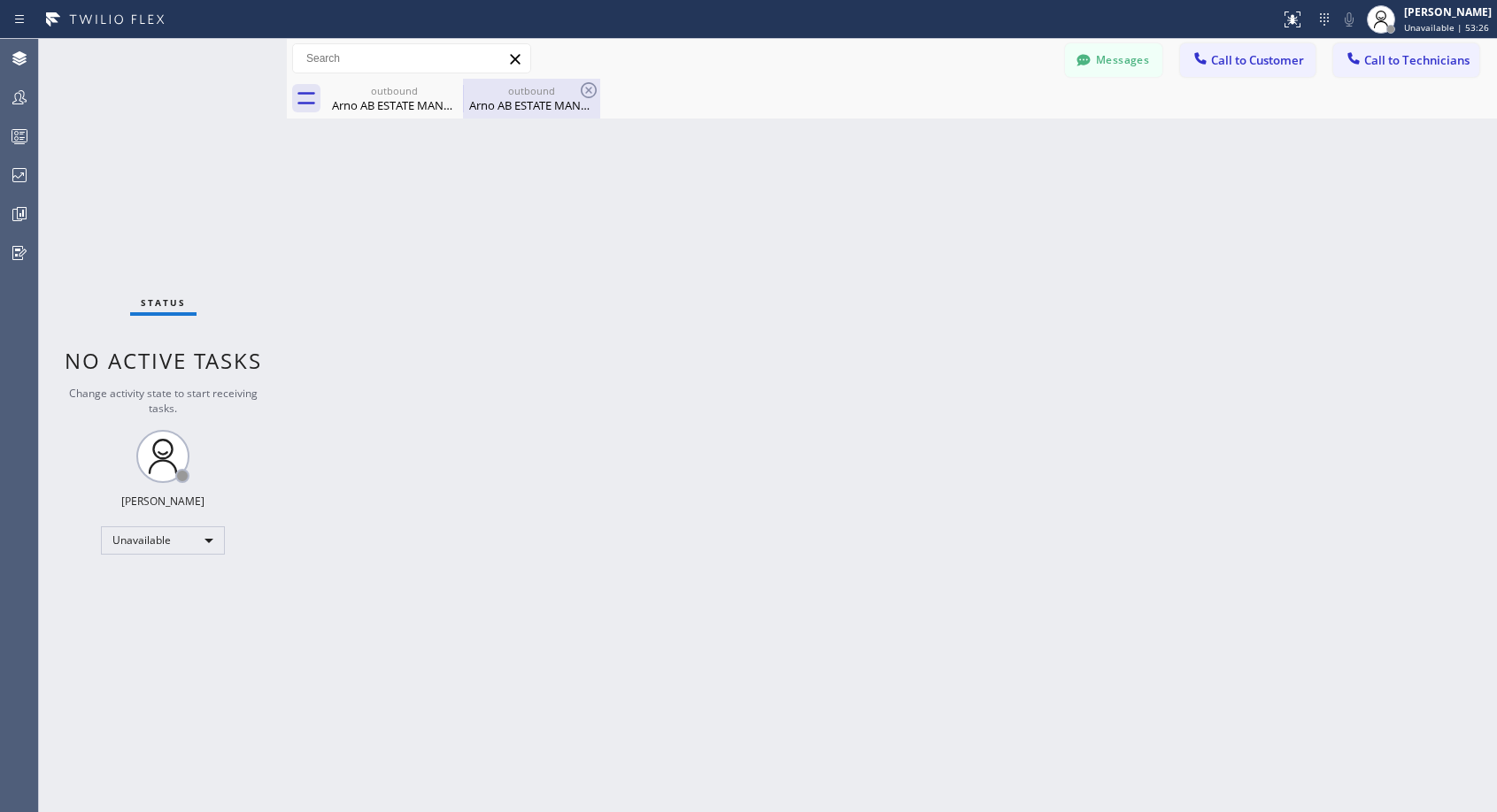
click at [520, 109] on div "Arno AB ESTATE MANAGEMENT" at bounding box center [531, 105] width 134 height 16
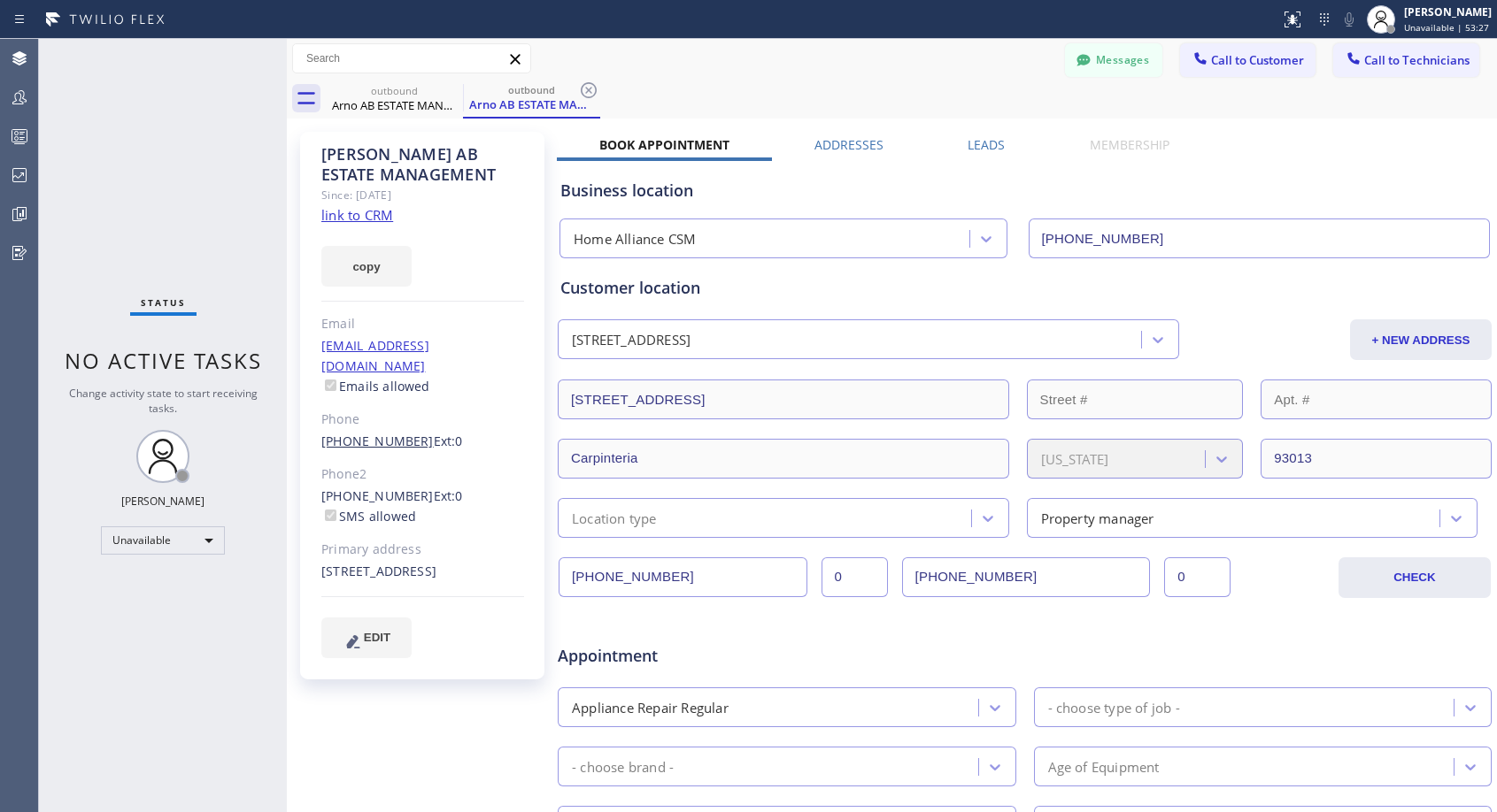
click at [373, 432] on link "[PHONE_NUMBER]" at bounding box center [377, 440] width 112 height 17
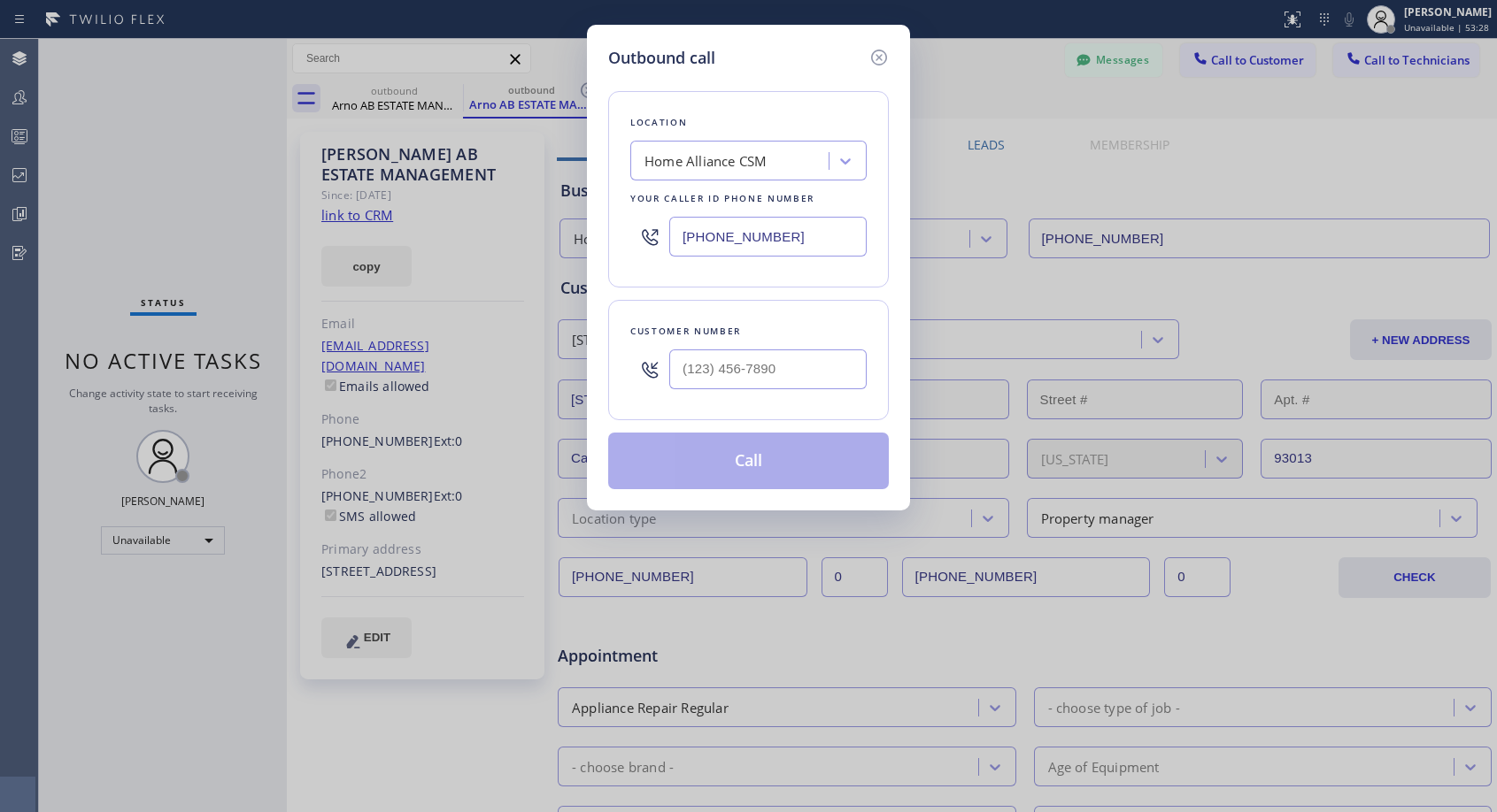
type input "[PHONE_NUMBER]"
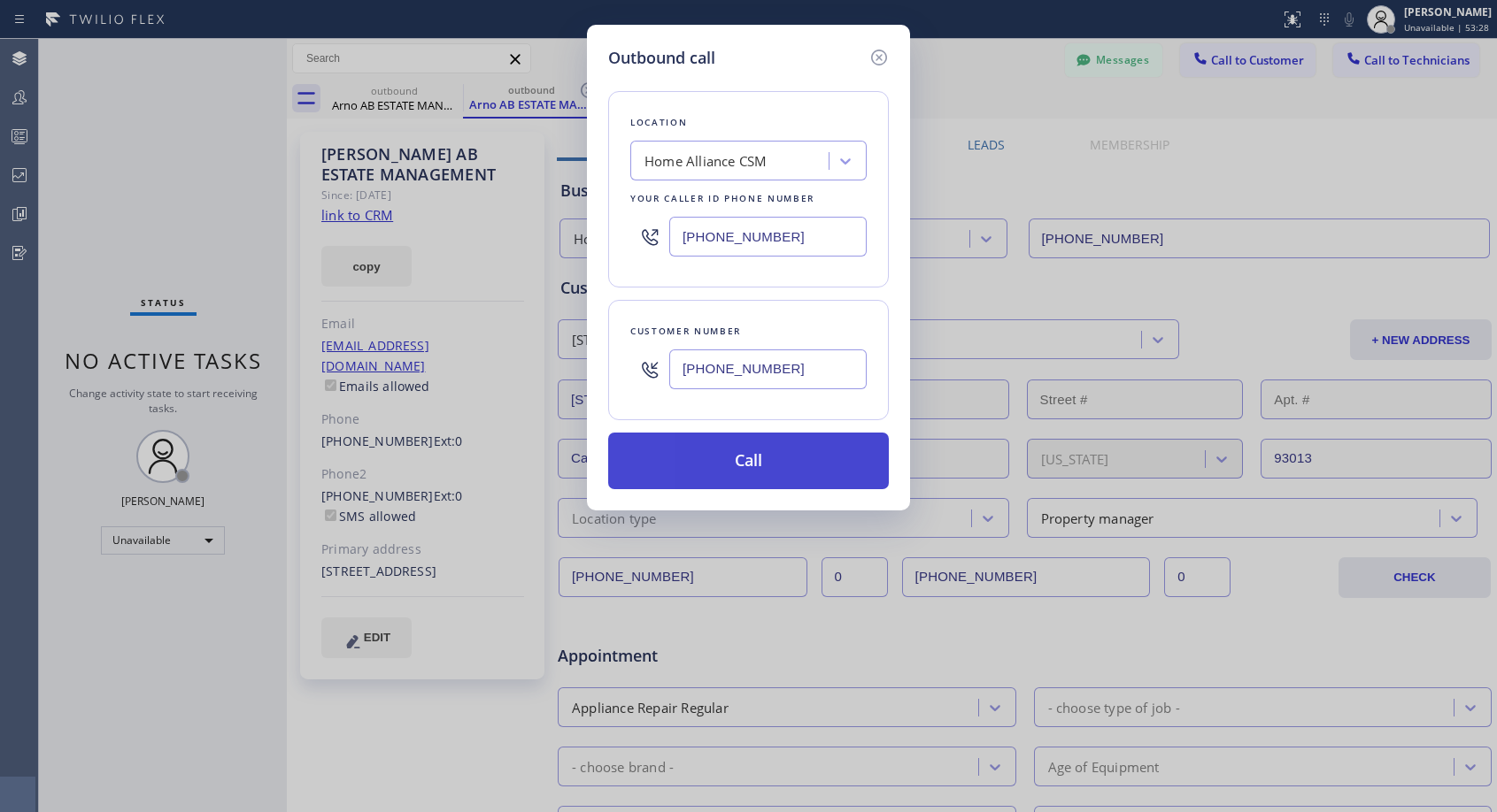
click at [729, 471] on button "Call" at bounding box center [748, 460] width 281 height 57
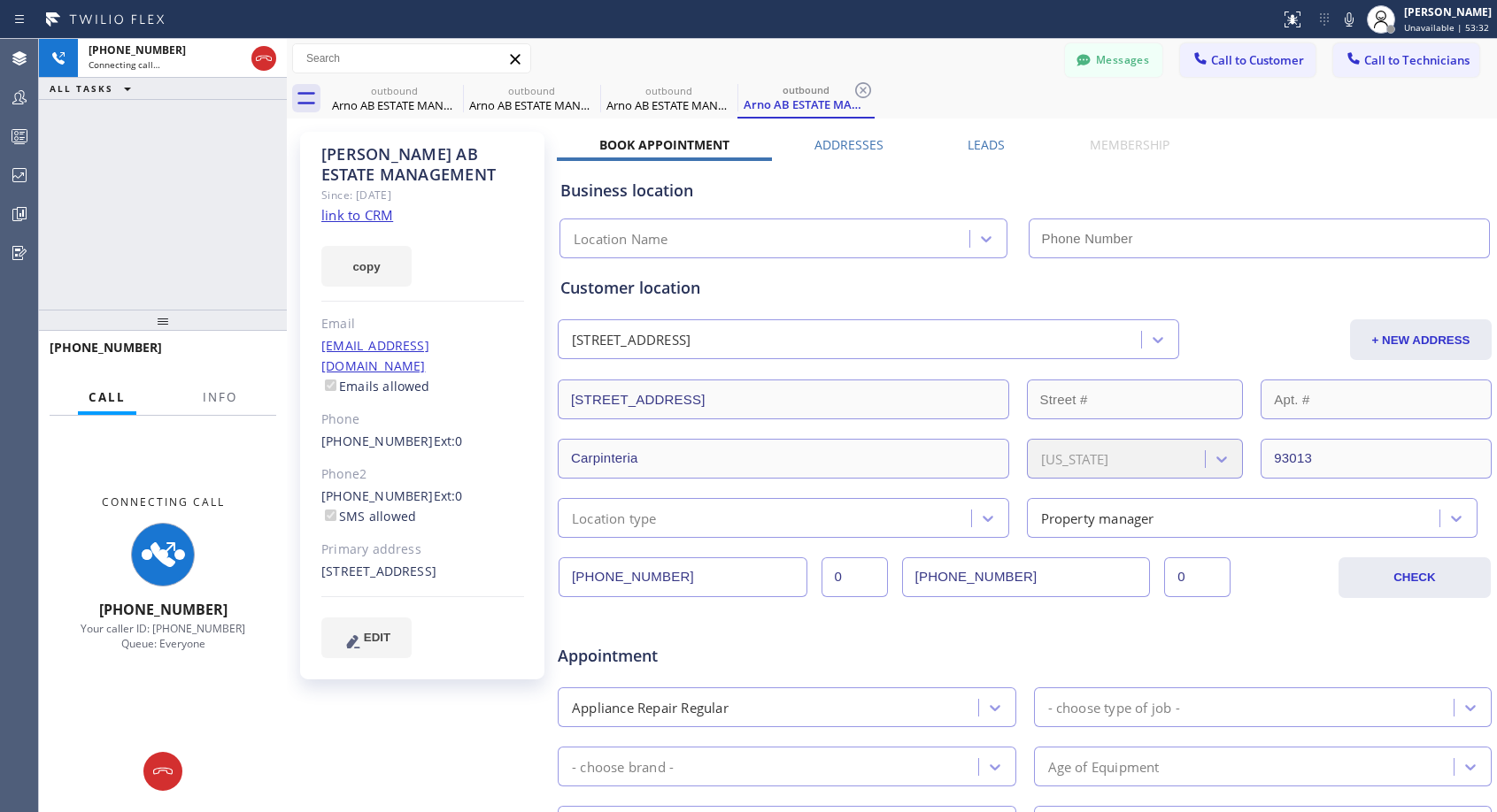
type input "[PHONE_NUMBER]"
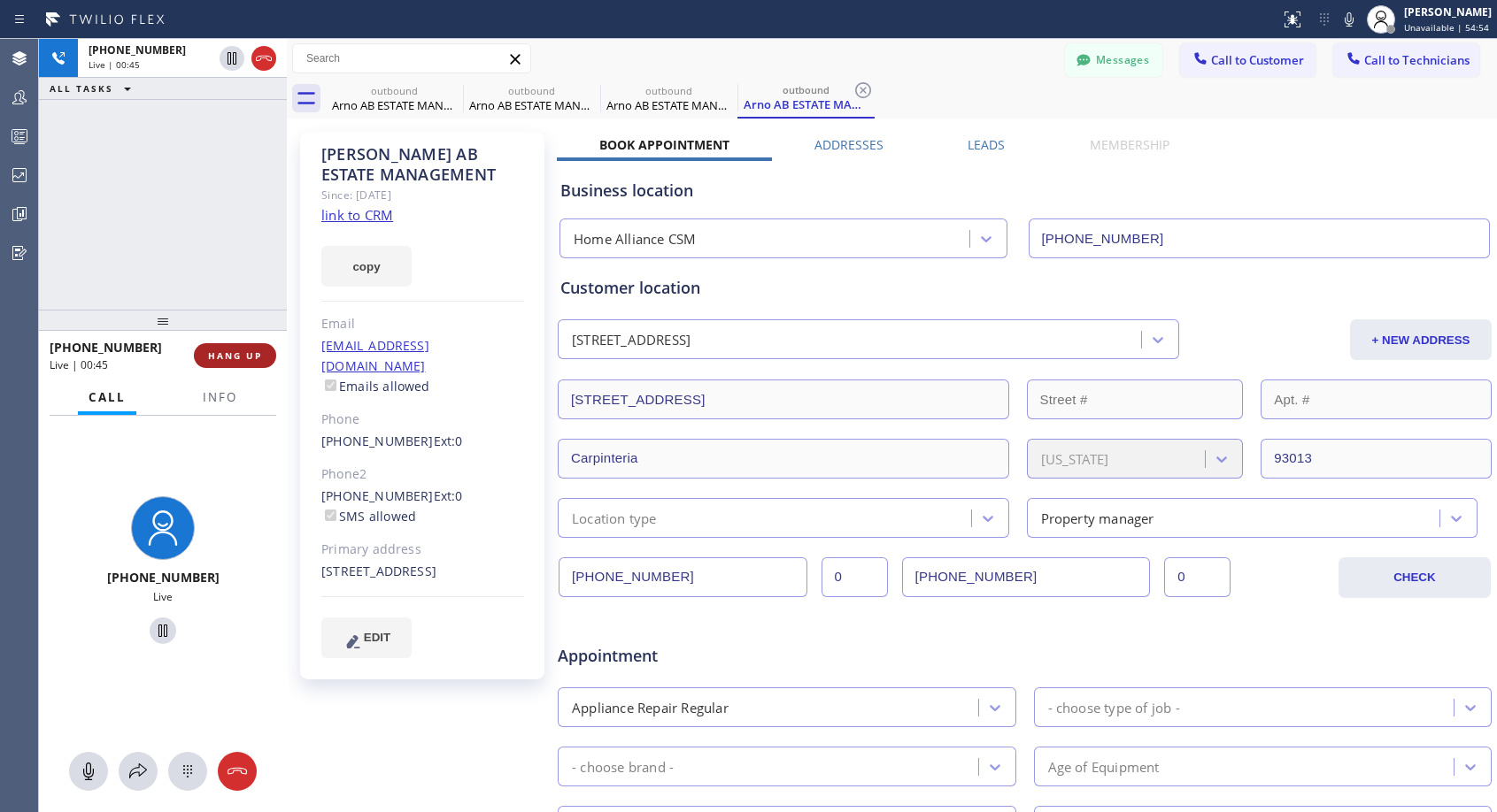
click at [238, 356] on span "HANG UP" at bounding box center [235, 355] width 54 height 12
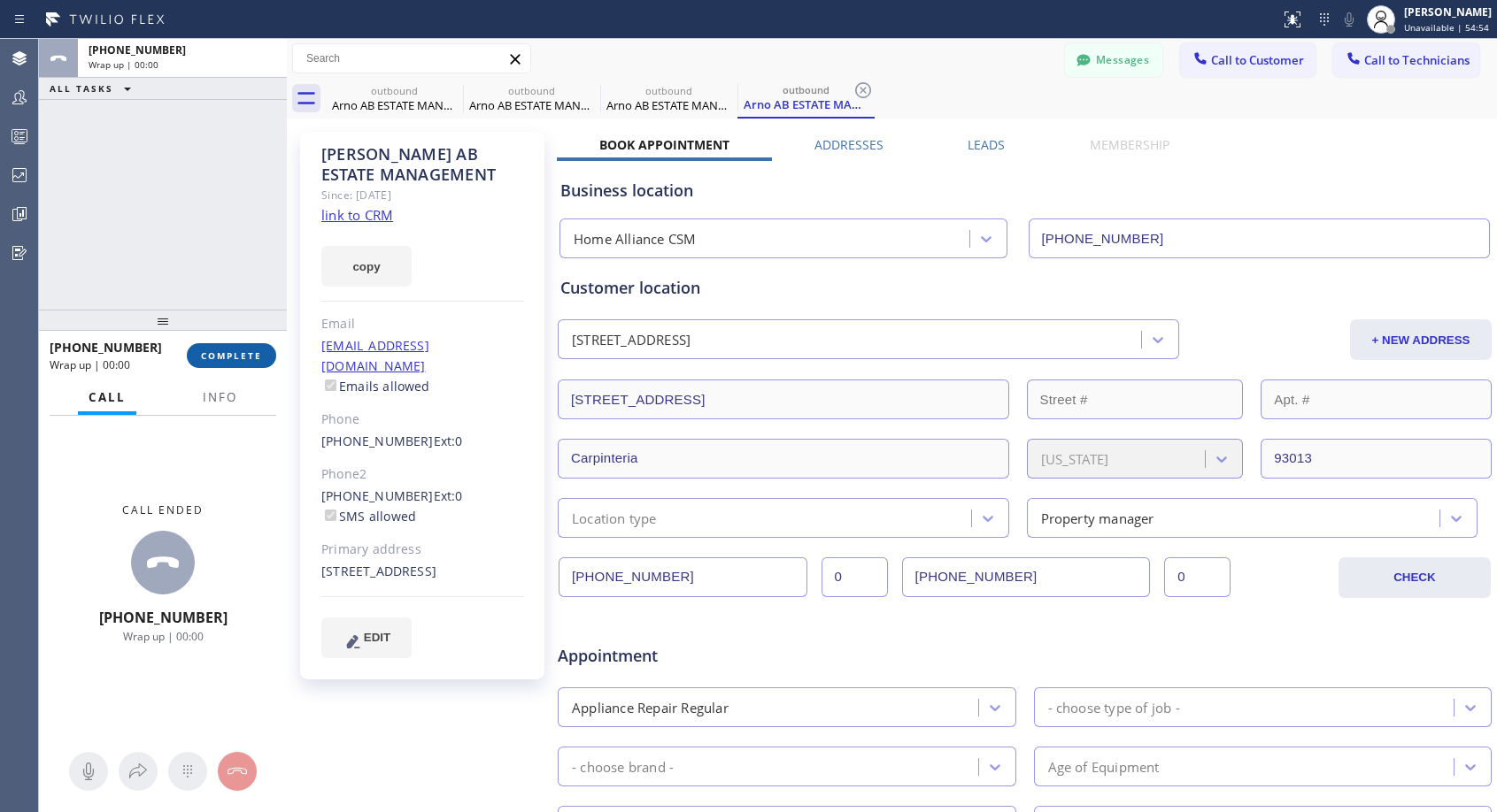
click at [234, 362] on button "COMPLETE" at bounding box center [231, 355] width 89 height 25
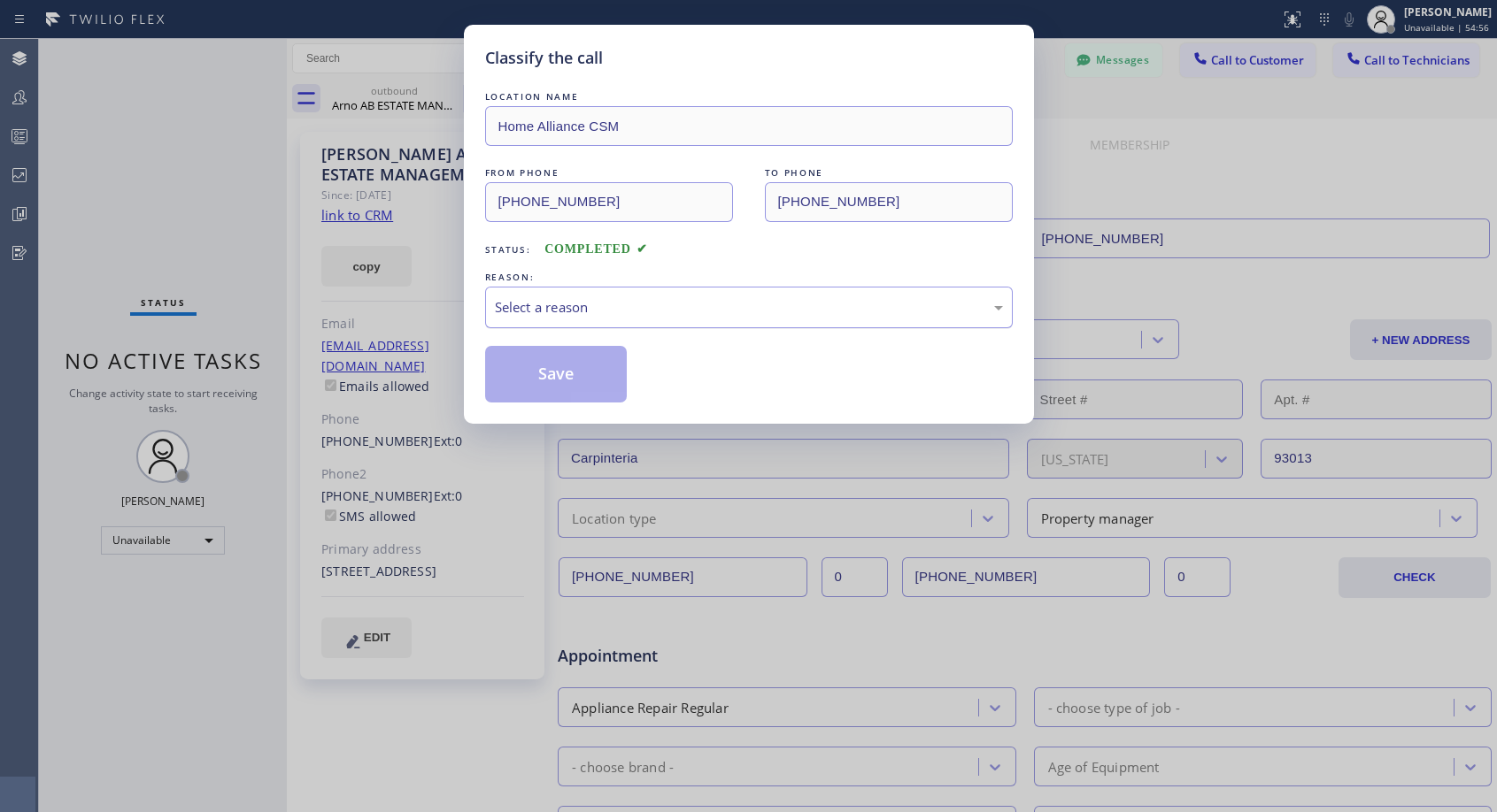
click at [646, 308] on div "Select a reason" at bounding box center [749, 307] width 508 height 21
click at [557, 375] on button "Save" at bounding box center [557, 374] width 143 height 57
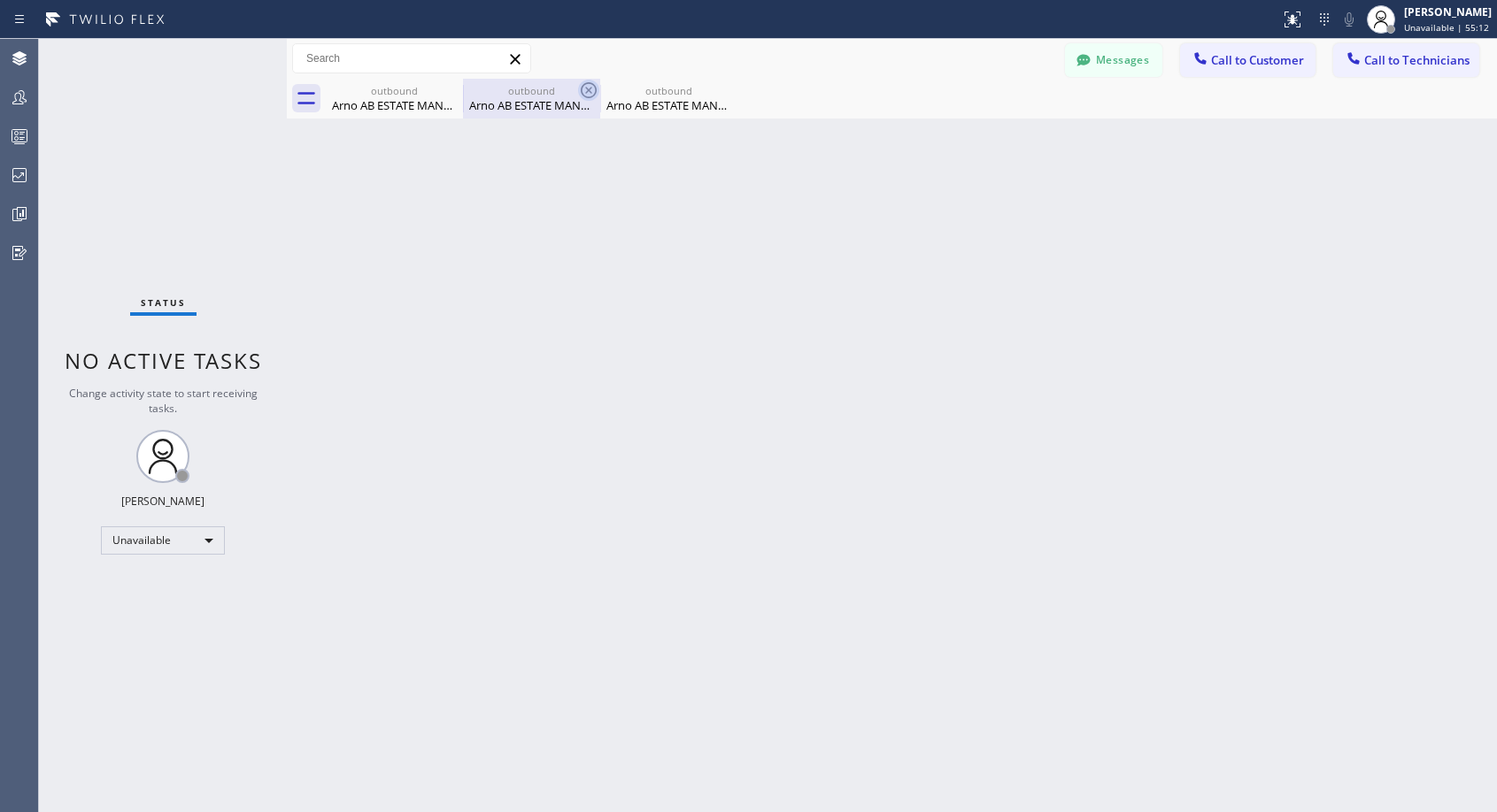
click at [0, 0] on icon at bounding box center [0, 0] width 0 height 0
click at [580, 89] on icon at bounding box center [588, 90] width 16 height 16
click at [0, 0] on icon at bounding box center [0, 0] width 0 height 0
click at [451, 89] on div at bounding box center [911, 98] width 1171 height 40
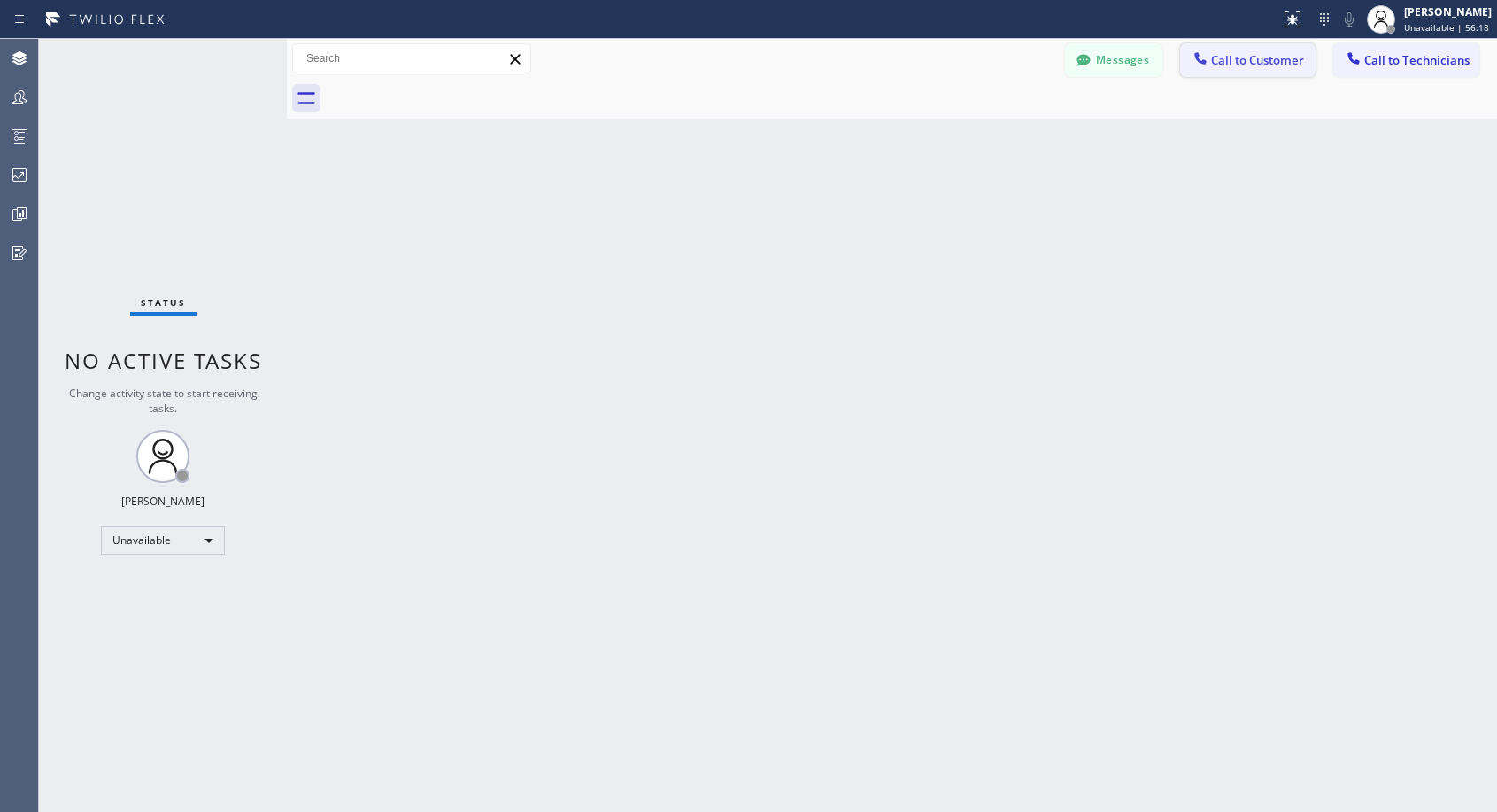
click at [1241, 64] on span "Call to Customer" at bounding box center [1257, 60] width 93 height 16
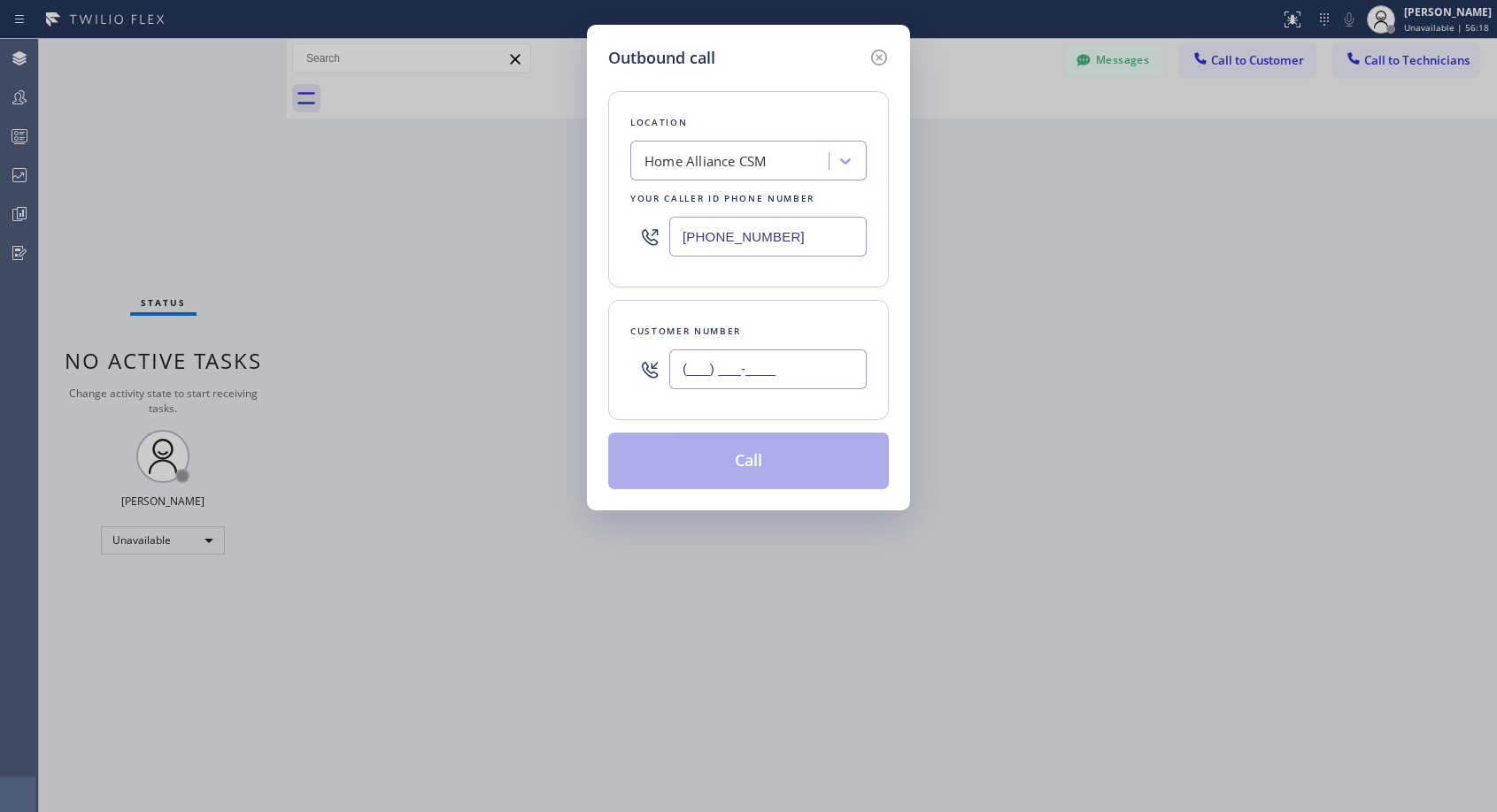
click at [826, 376] on input "(___) ___-____" at bounding box center [767, 369] width 197 height 40
paste input "626) 677-1251"
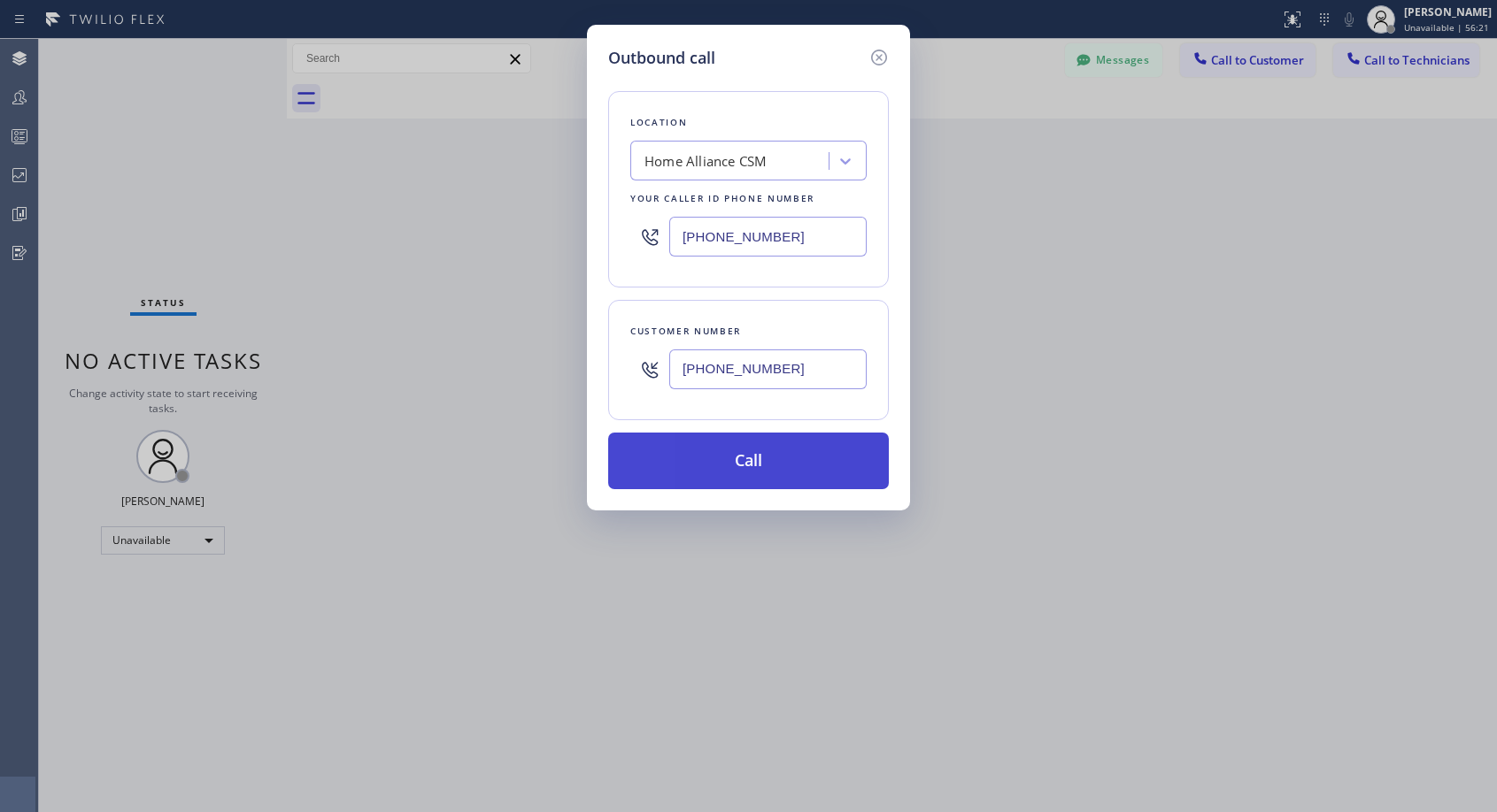
type input "[PHONE_NUMBER]"
click at [778, 458] on button "Call" at bounding box center [748, 460] width 281 height 57
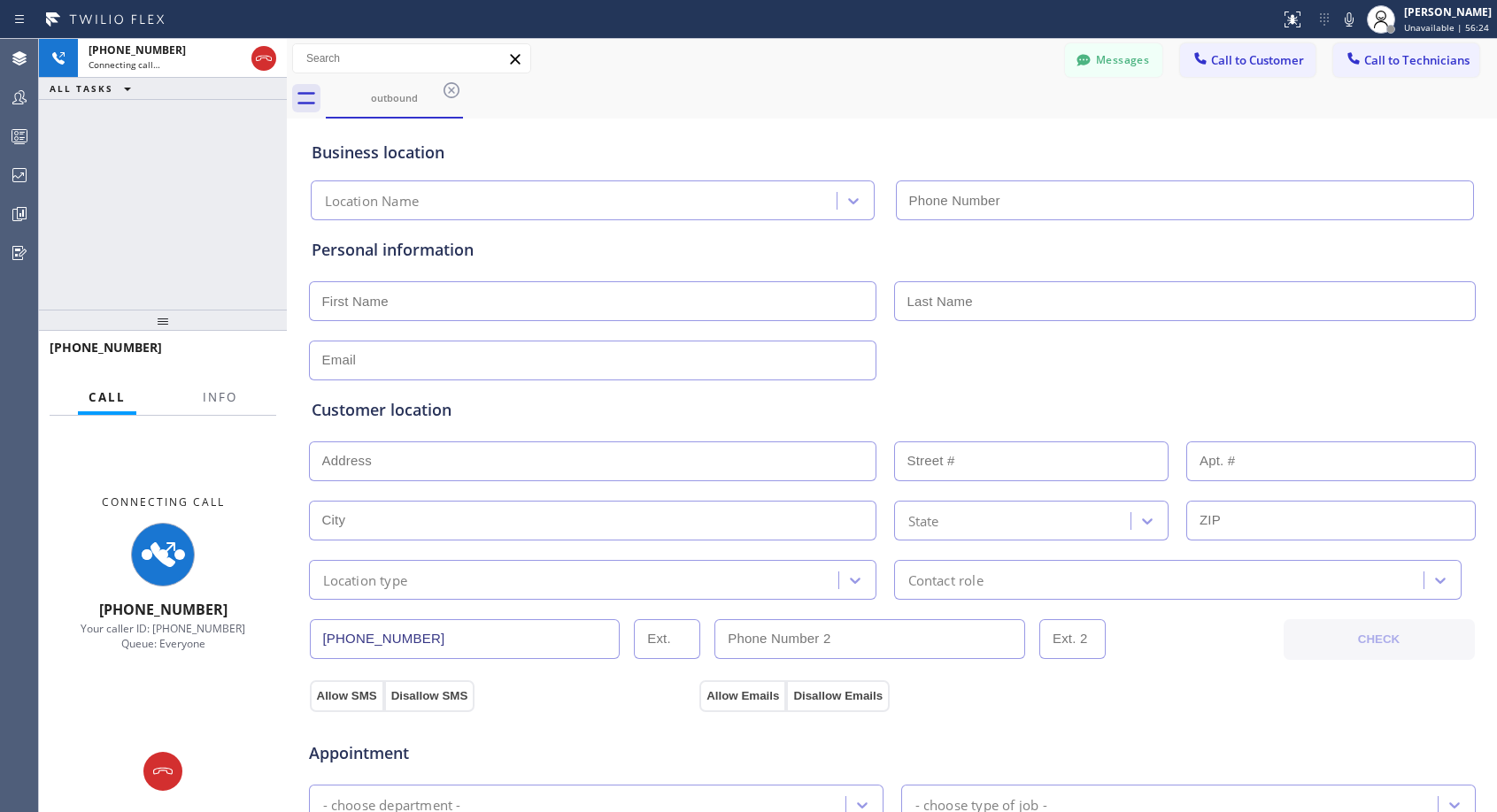
type input "[PHONE_NUMBER]"
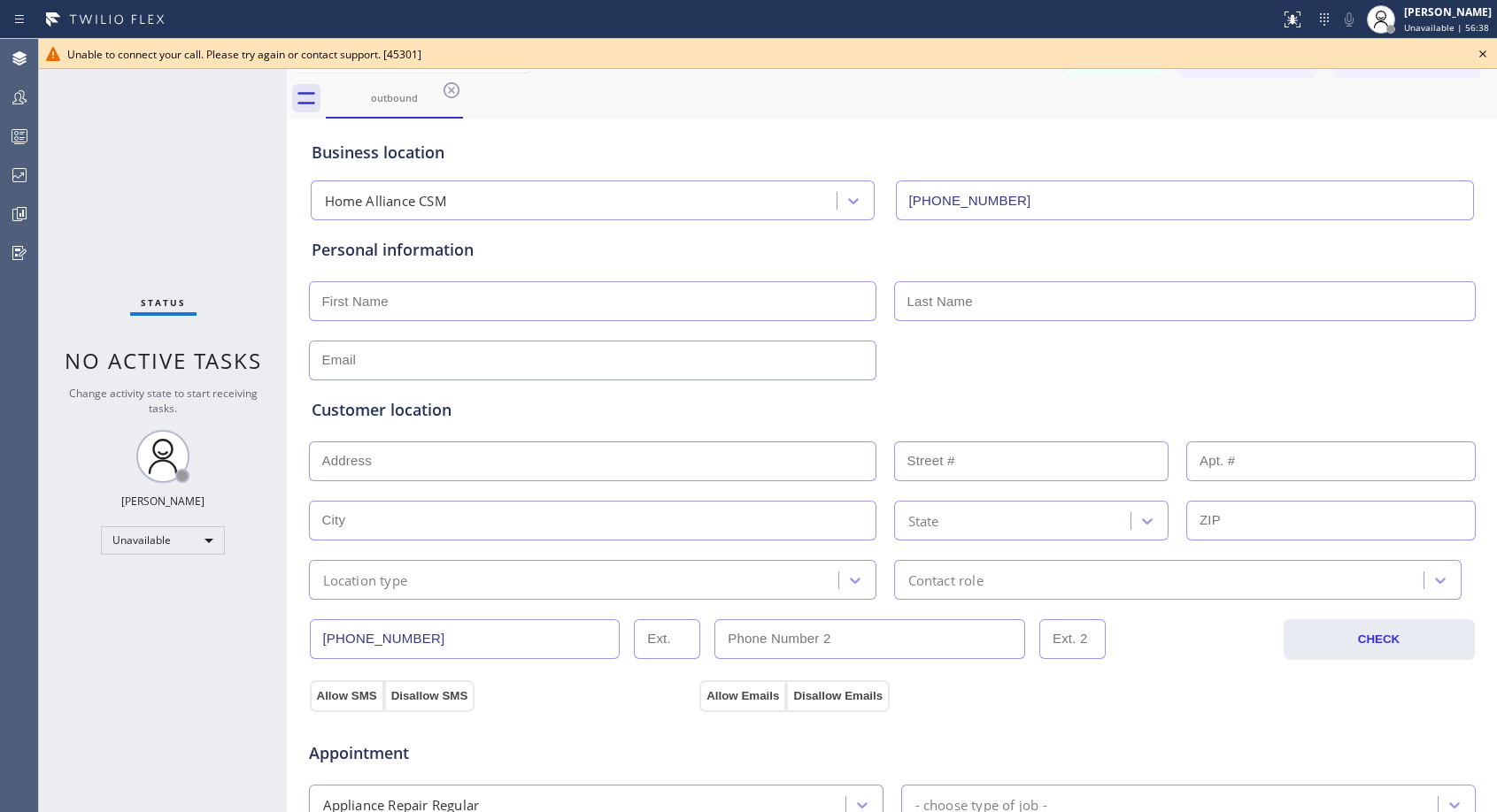
click at [1481, 47] on icon at bounding box center [1482, 54] width 21 height 21
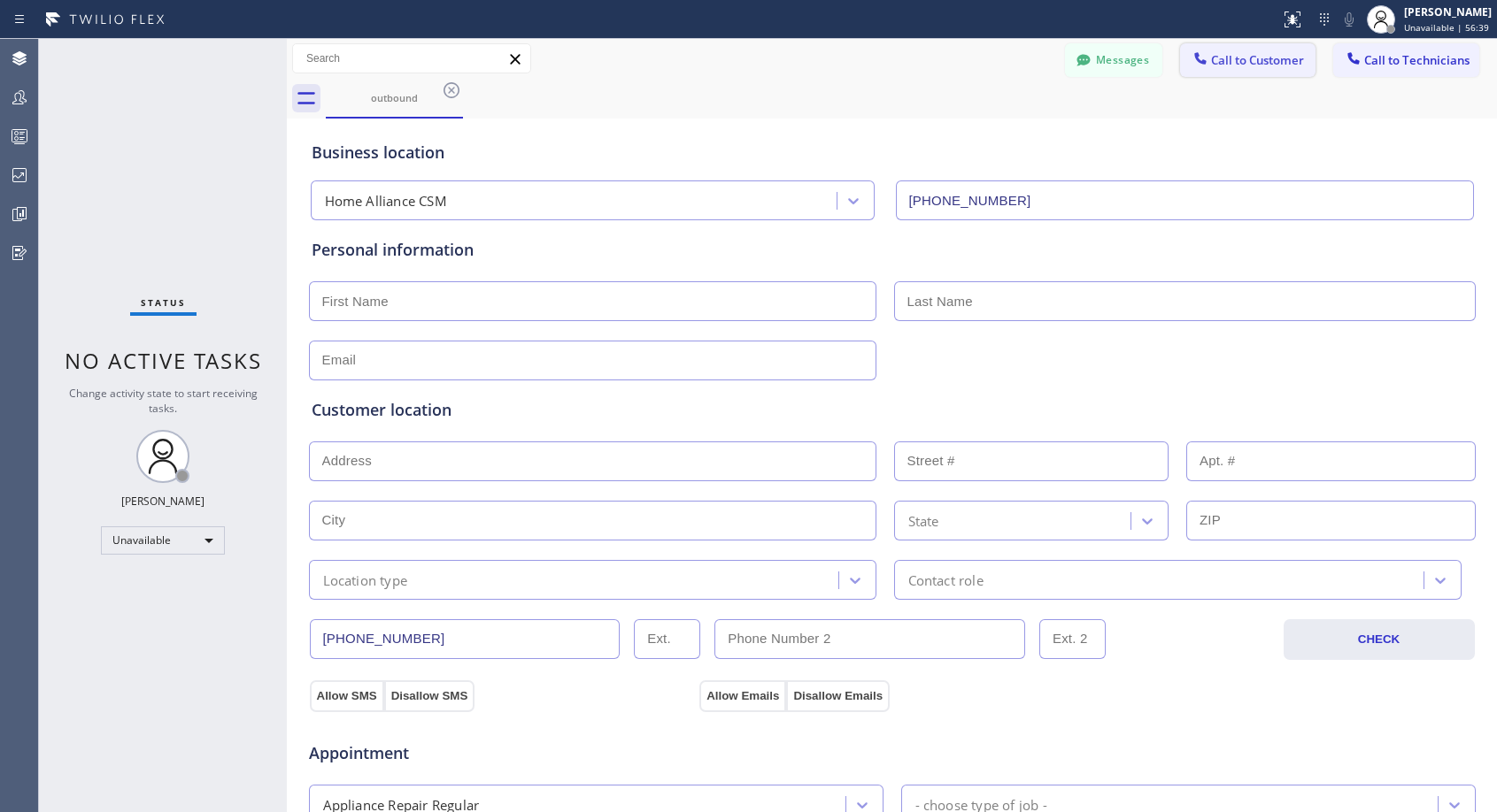
click at [1253, 67] on span "Call to Customer" at bounding box center [1257, 60] width 93 height 16
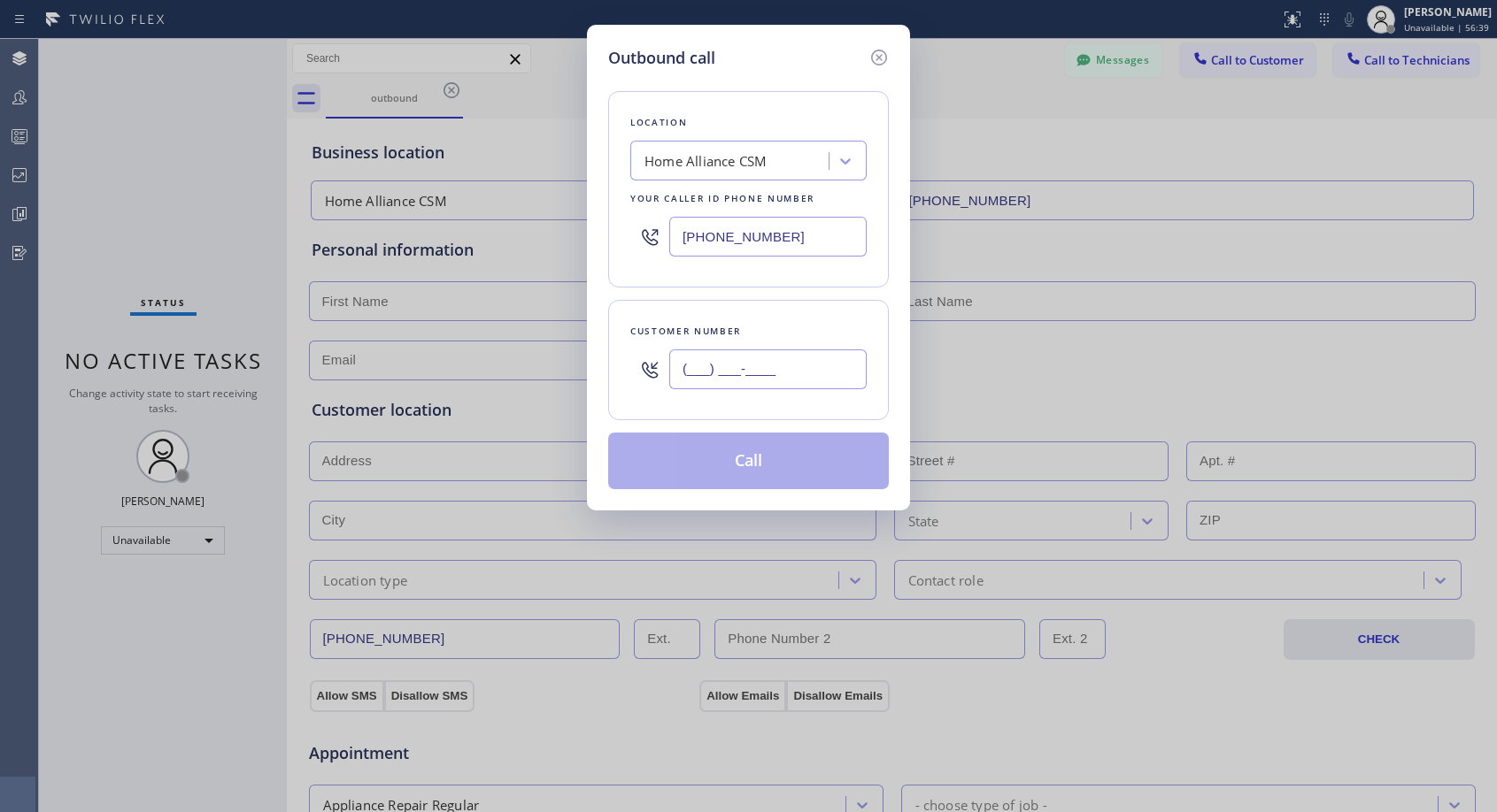
click at [746, 383] on input "(___) ___-____" at bounding box center [767, 369] width 197 height 40
paste input "626) 677-1251"
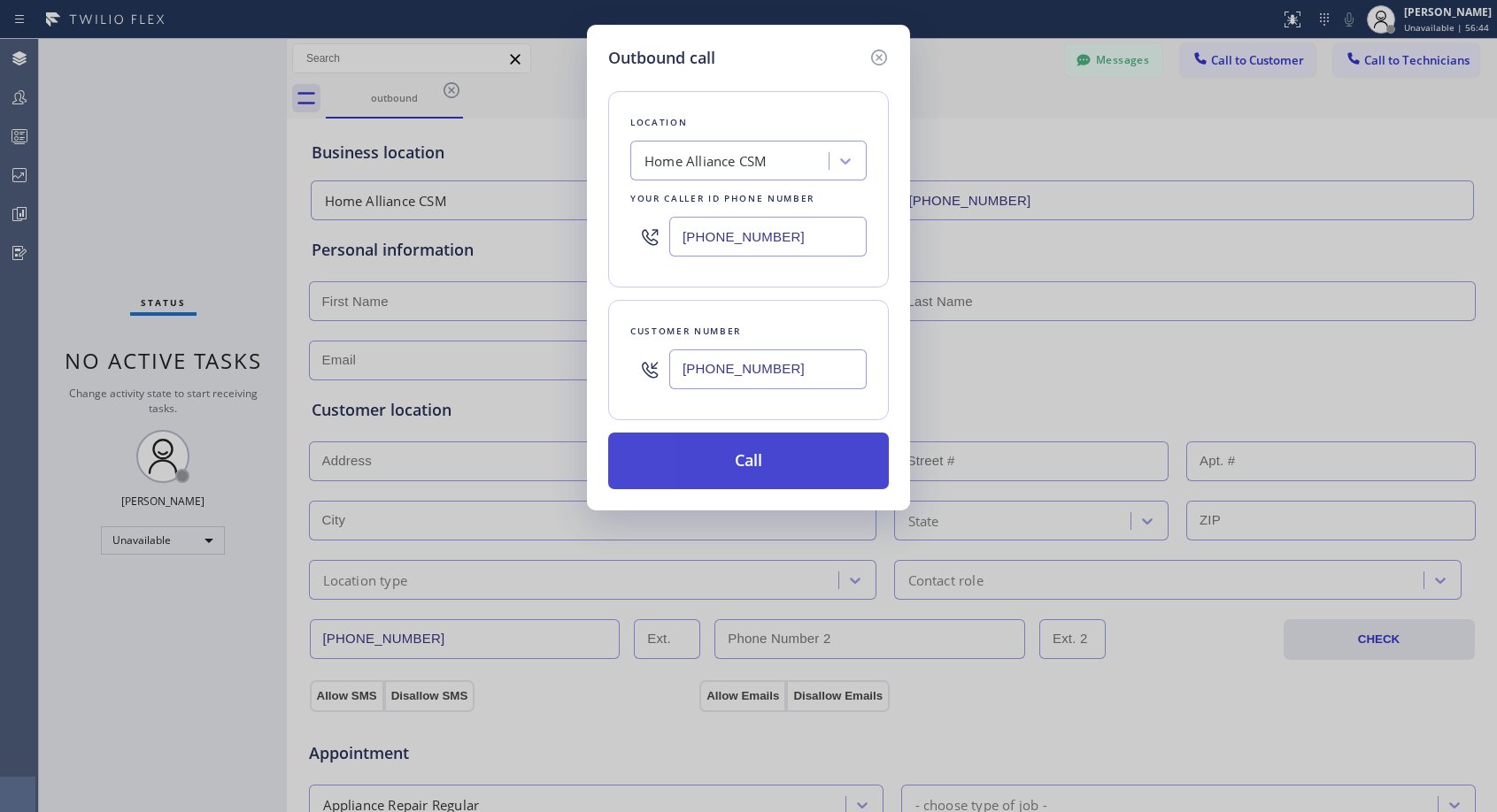
type input "[PHONE_NUMBER]"
click at [742, 463] on button "Call" at bounding box center [748, 460] width 281 height 57
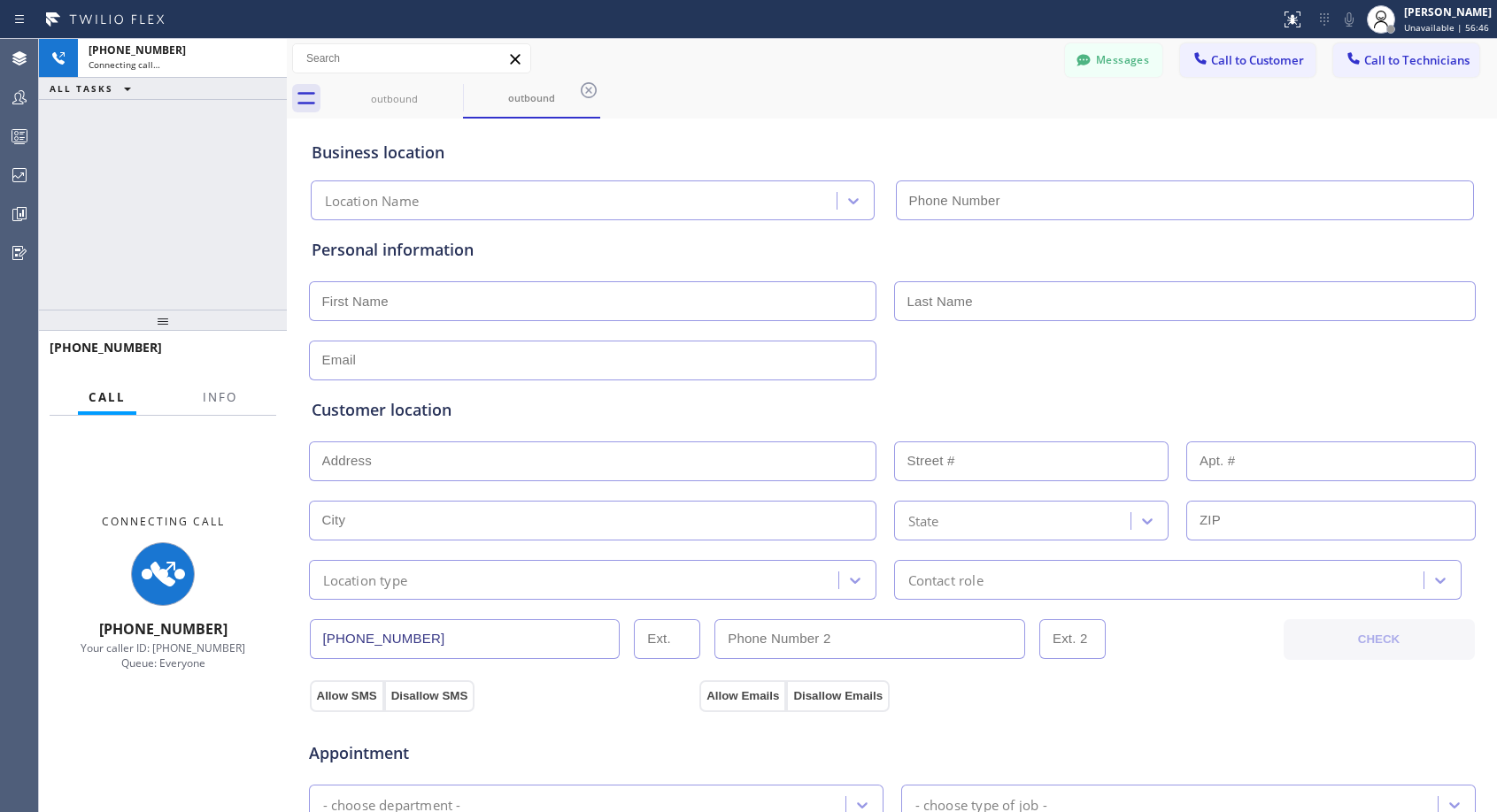
type input "[PHONE_NUMBER]"
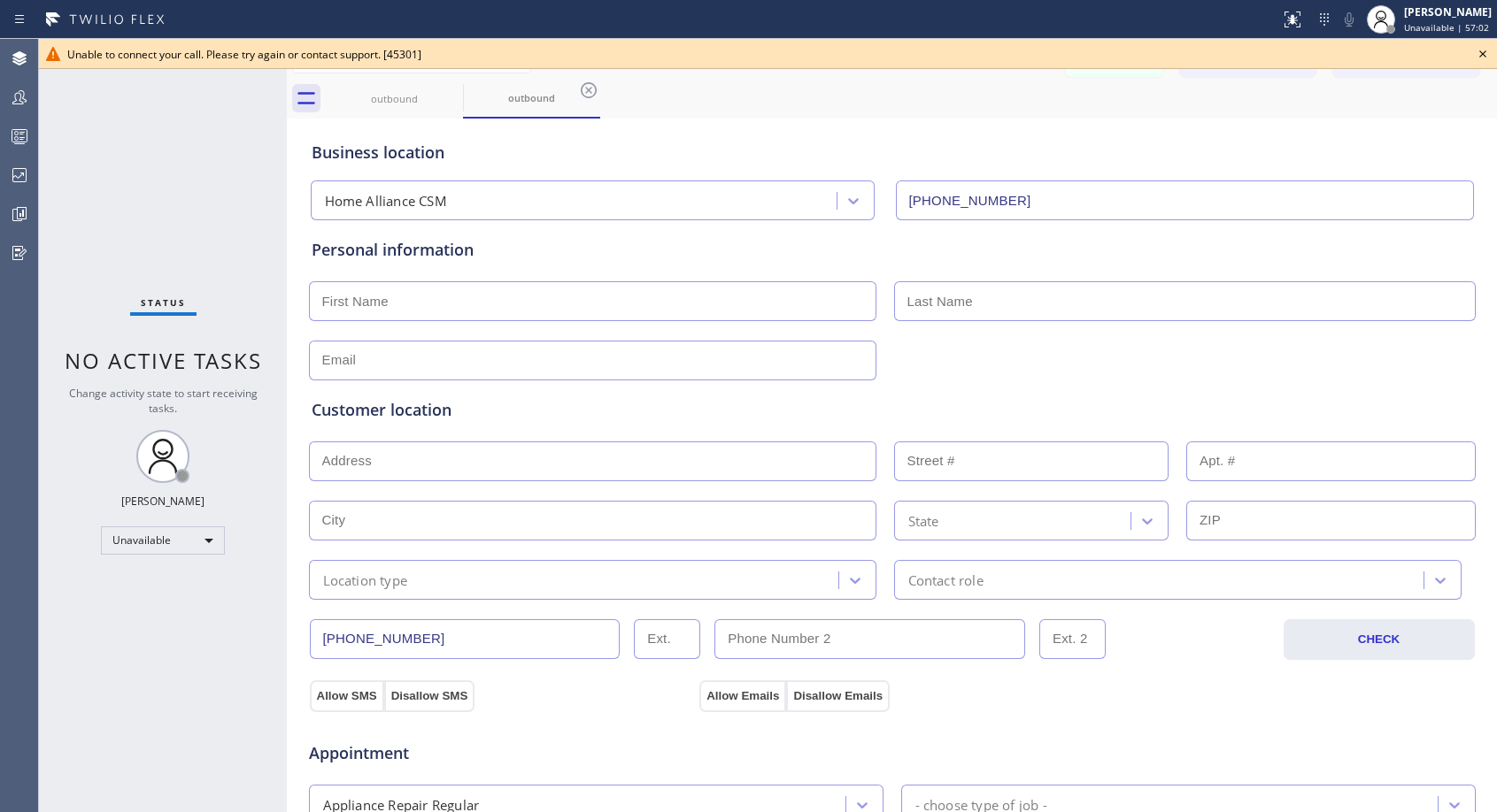
click at [1480, 50] on icon at bounding box center [1482, 54] width 21 height 21
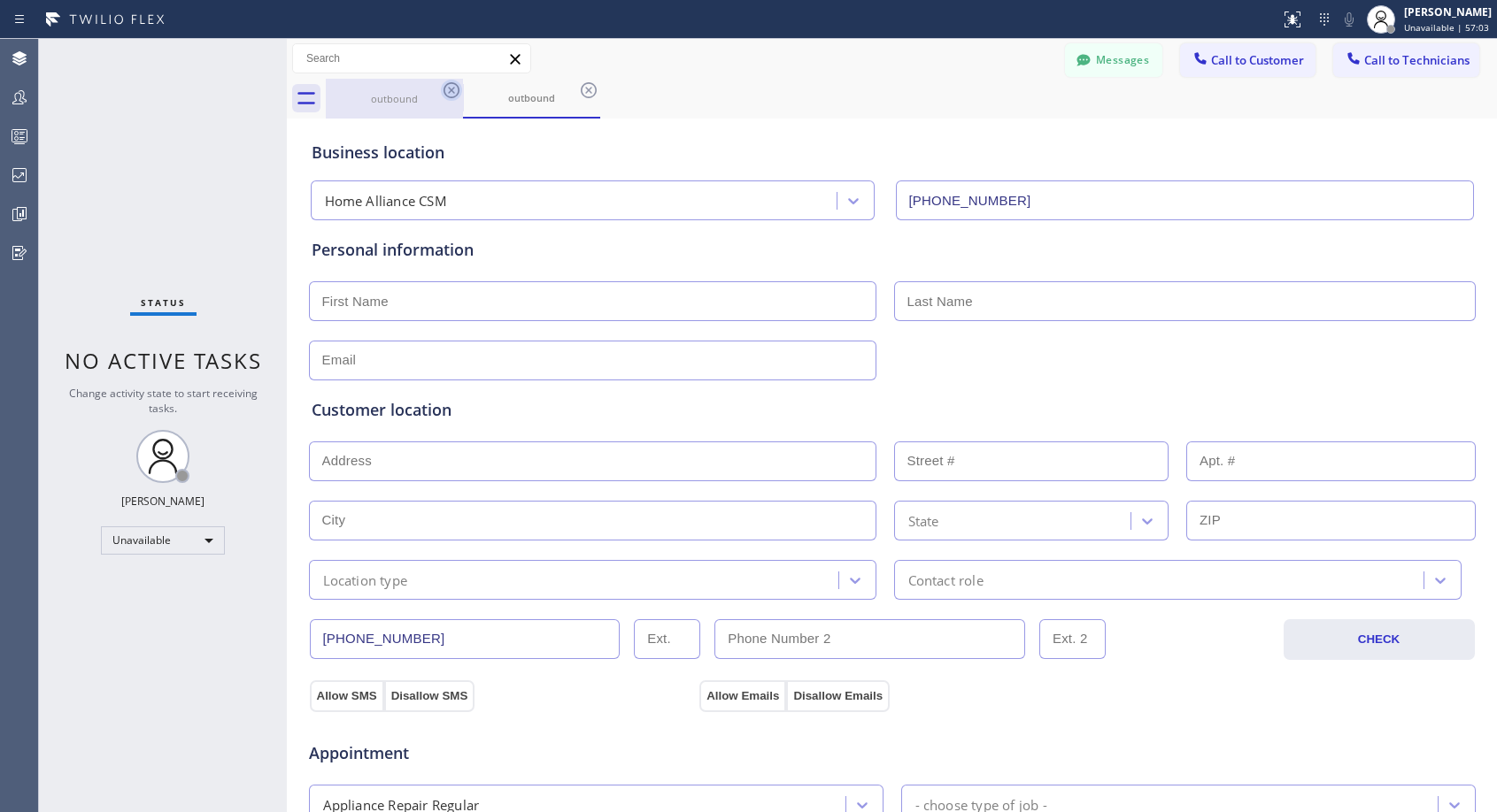
click at [447, 86] on icon at bounding box center [450, 89] width 21 height 21
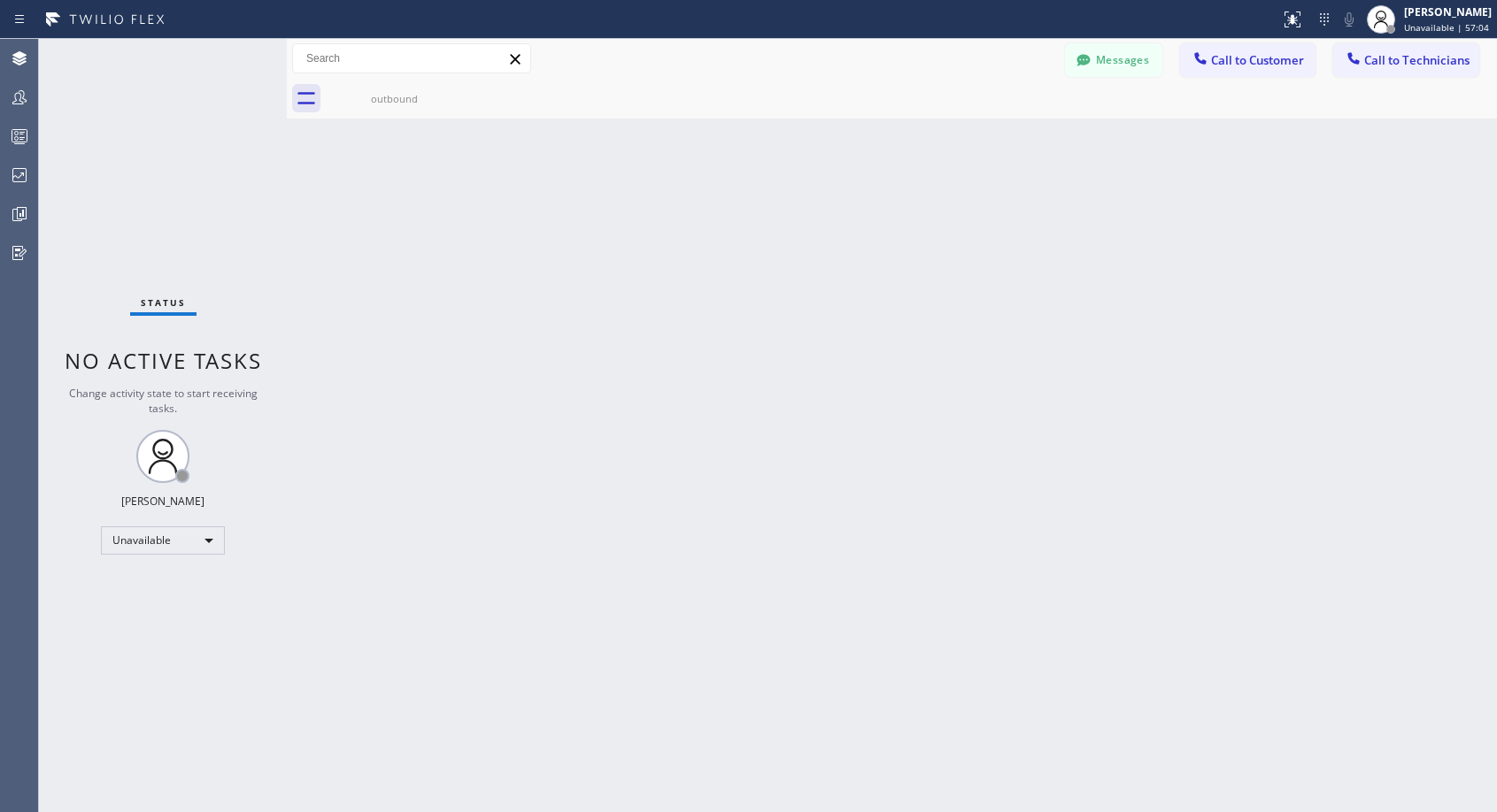
click at [0, 0] on icon at bounding box center [0, 0] width 0 height 0
click at [457, 90] on icon at bounding box center [450, 89] width 21 height 21
drag, startPoint x: 447, startPoint y: 86, endPoint x: 440, endPoint y: 93, distance: 9.9
click at [447, 87] on icon at bounding box center [450, 89] width 21 height 21
drag, startPoint x: 1232, startPoint y: 64, endPoint x: 1212, endPoint y: 74, distance: 22.4
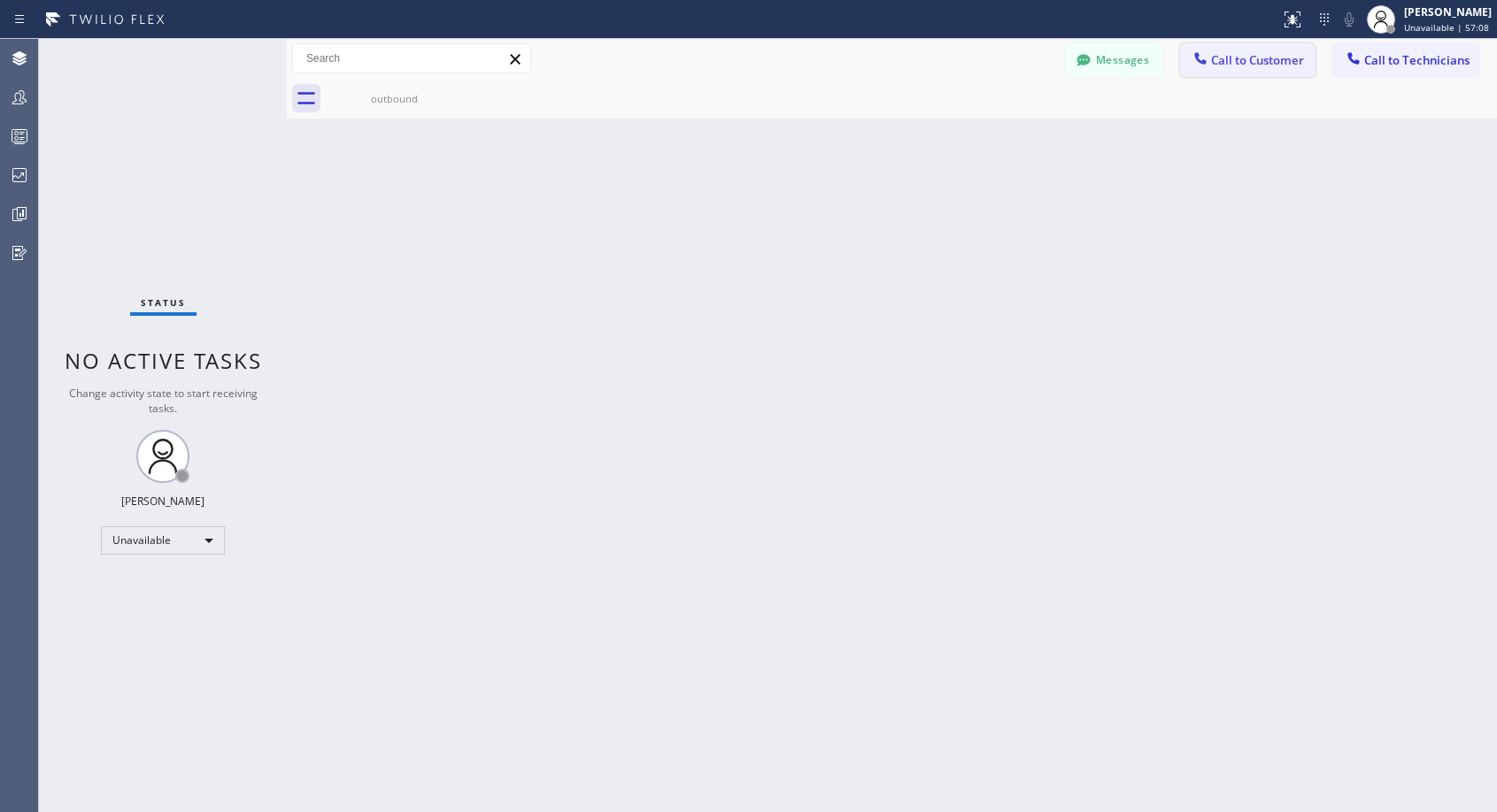
click at [1231, 64] on span "Call to Customer" at bounding box center [1257, 60] width 93 height 16
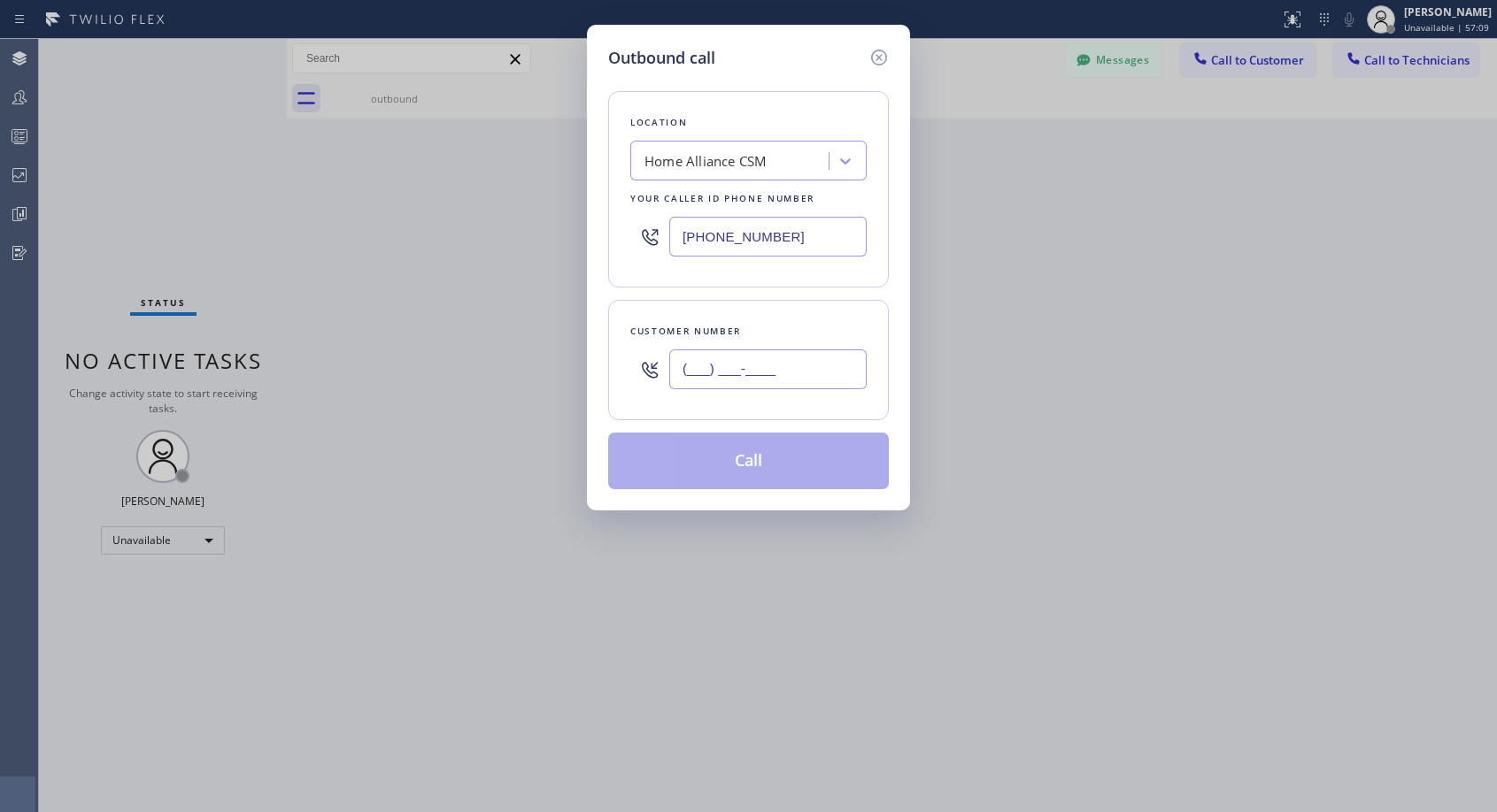
click at [725, 371] on input "(___) ___-____" at bounding box center [767, 369] width 197 height 40
paste input "626) 677-1251"
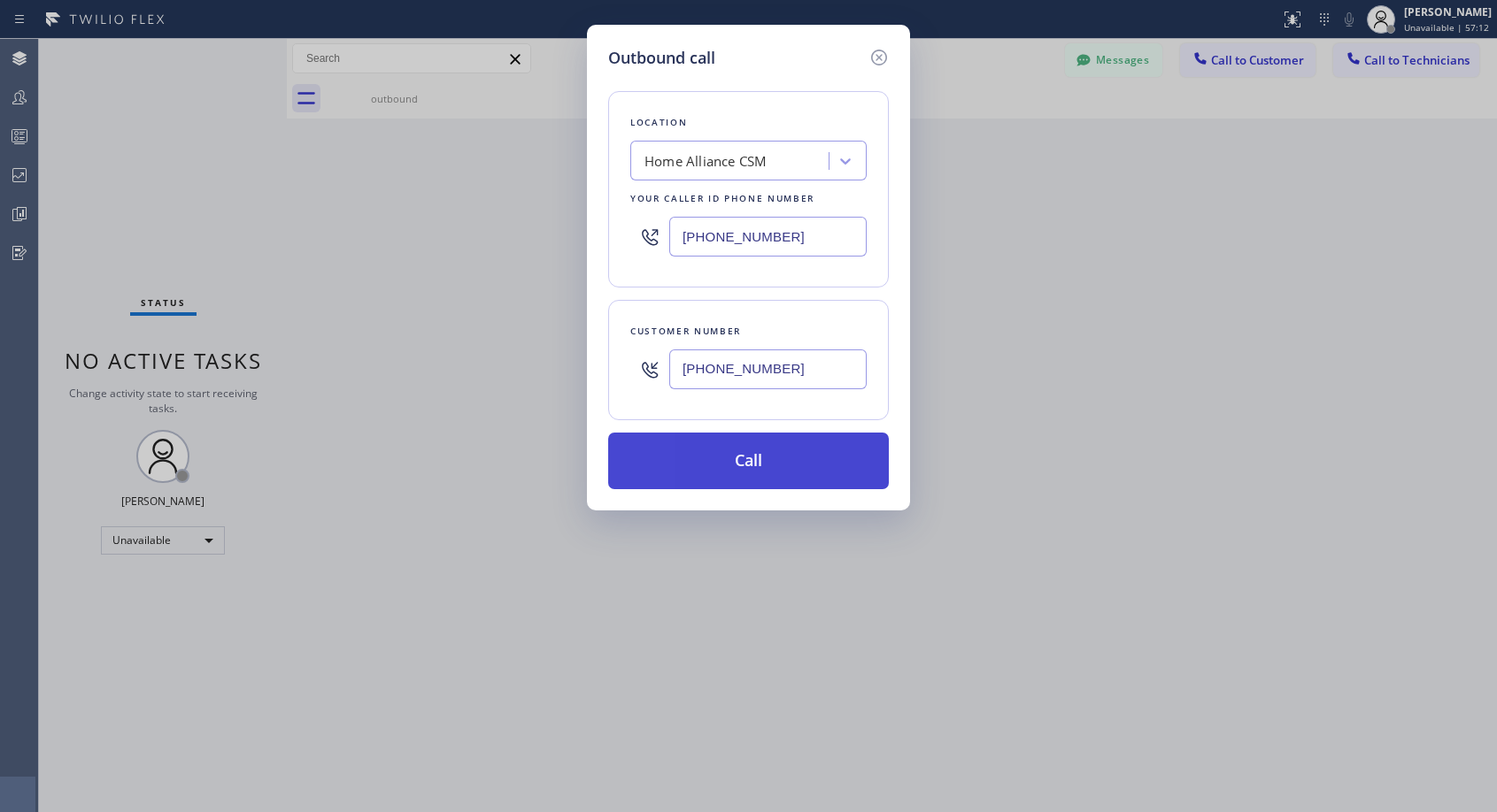
type input "[PHONE_NUMBER]"
click at [748, 449] on button "Call" at bounding box center [748, 460] width 281 height 57
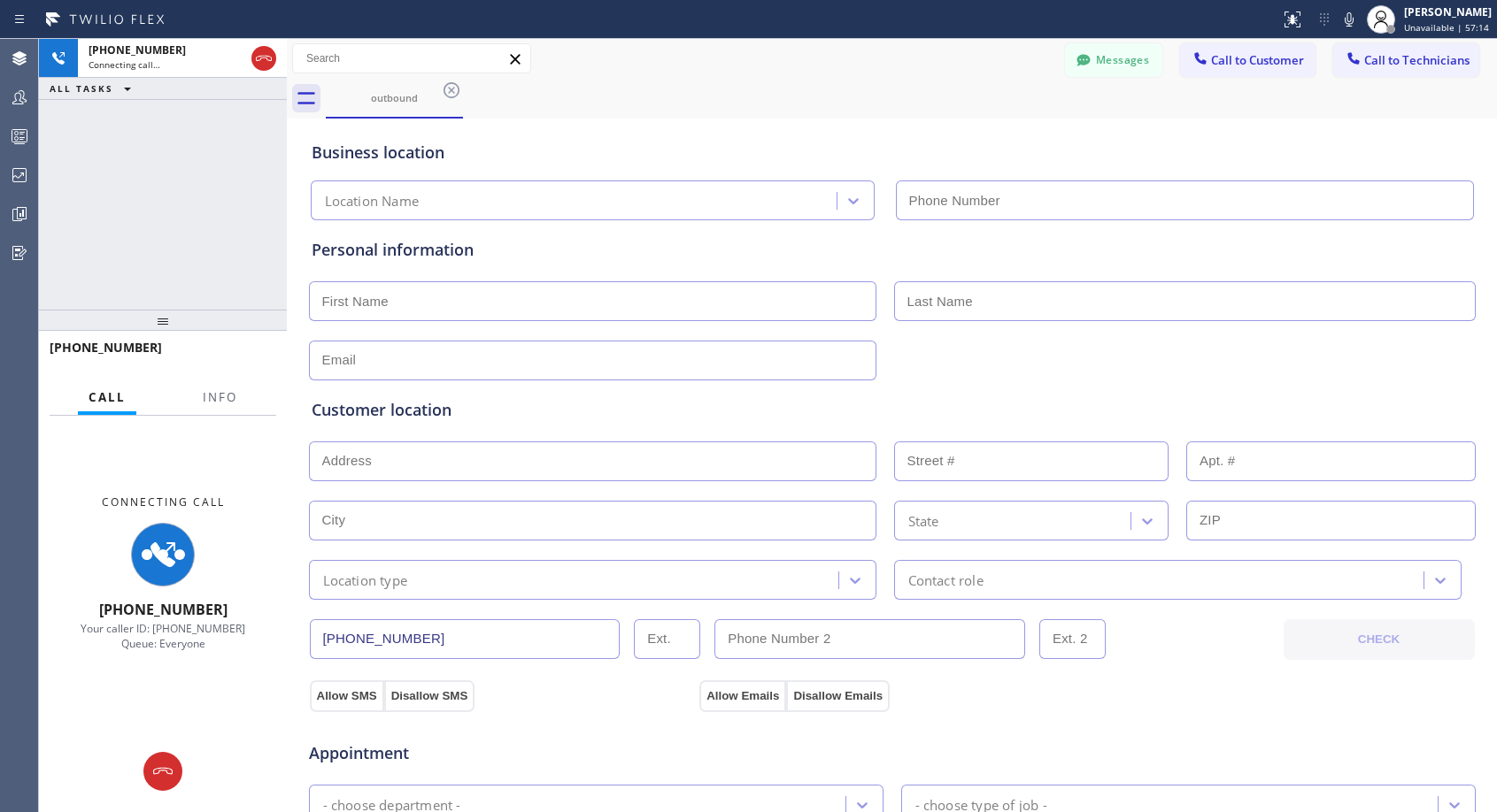
type input "[PHONE_NUMBER]"
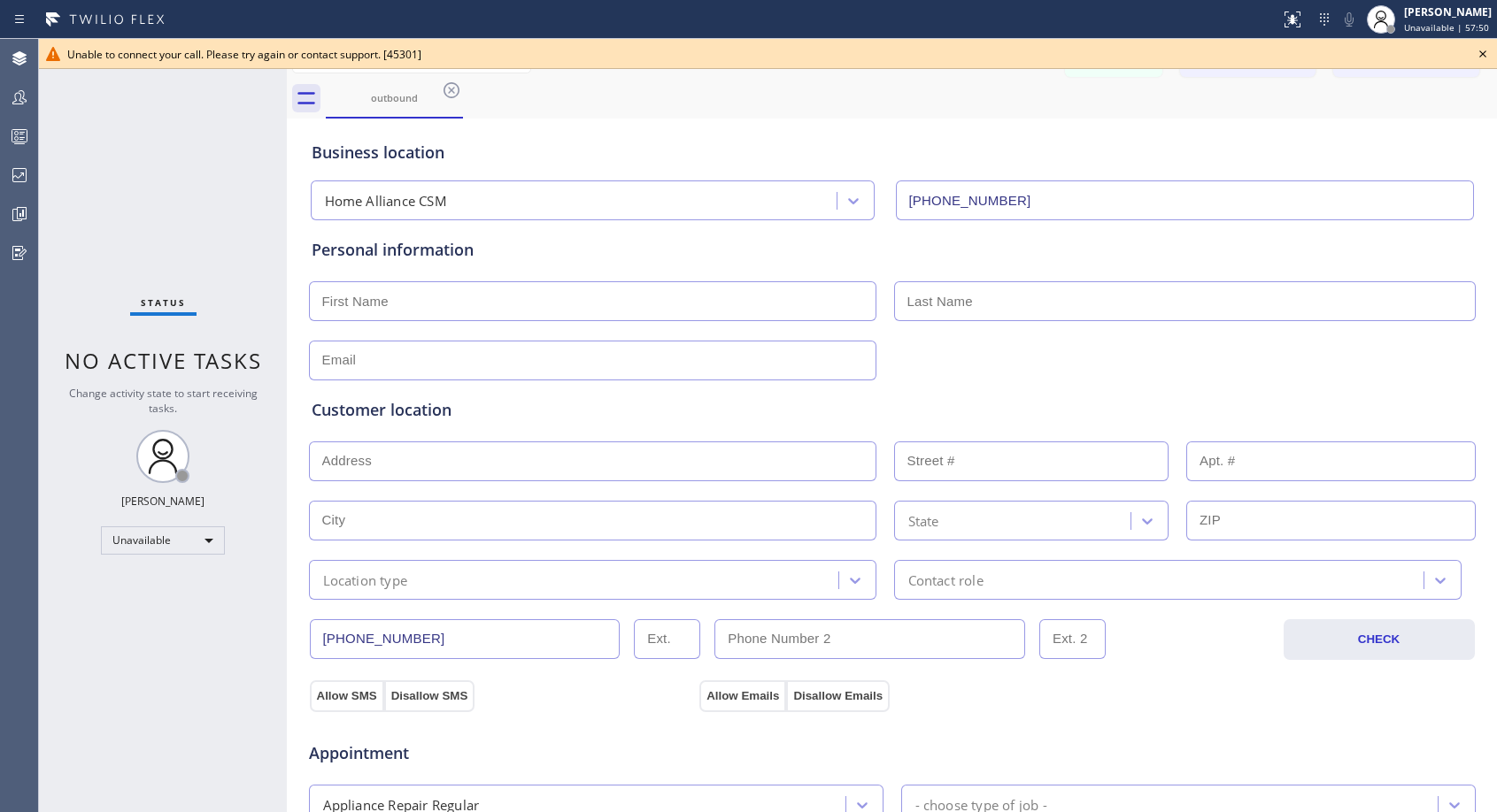
click at [1484, 56] on icon at bounding box center [1482, 54] width 7 height 7
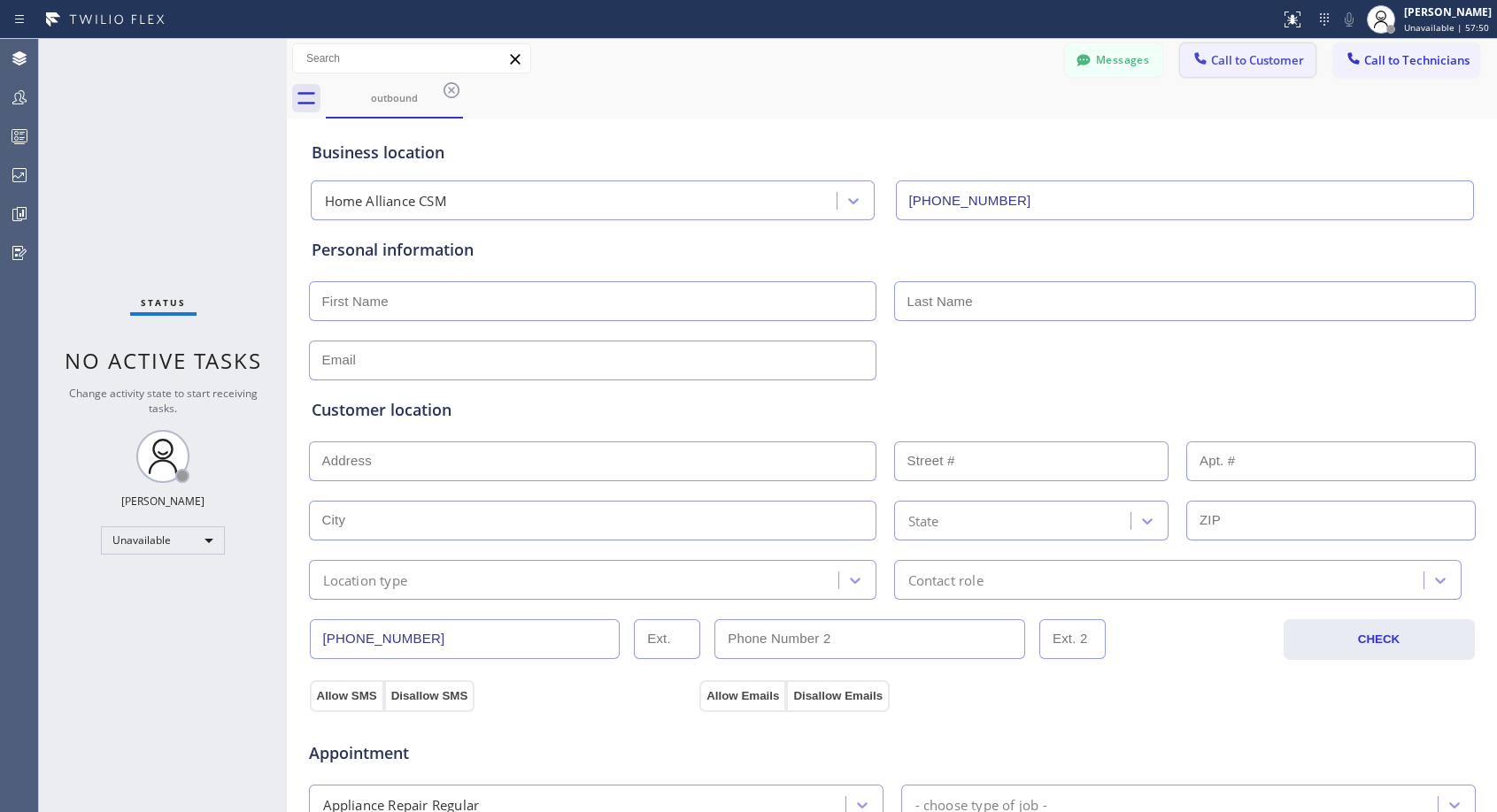
click at [1262, 54] on span "Call to Customer" at bounding box center [1257, 60] width 93 height 16
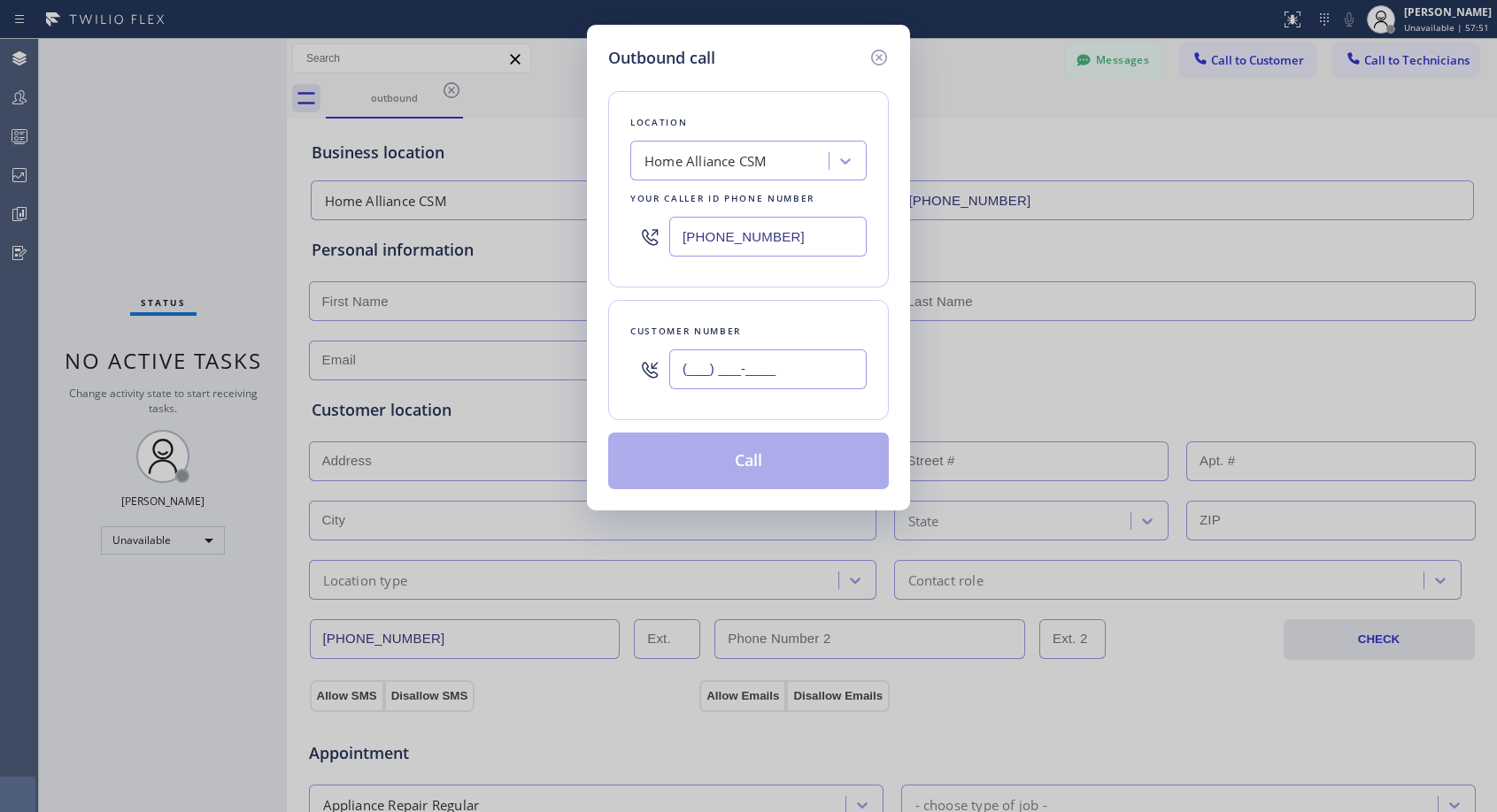
click at [826, 361] on input "(___) ___-____" at bounding box center [767, 369] width 197 height 40
paste input "626) 677-1251"
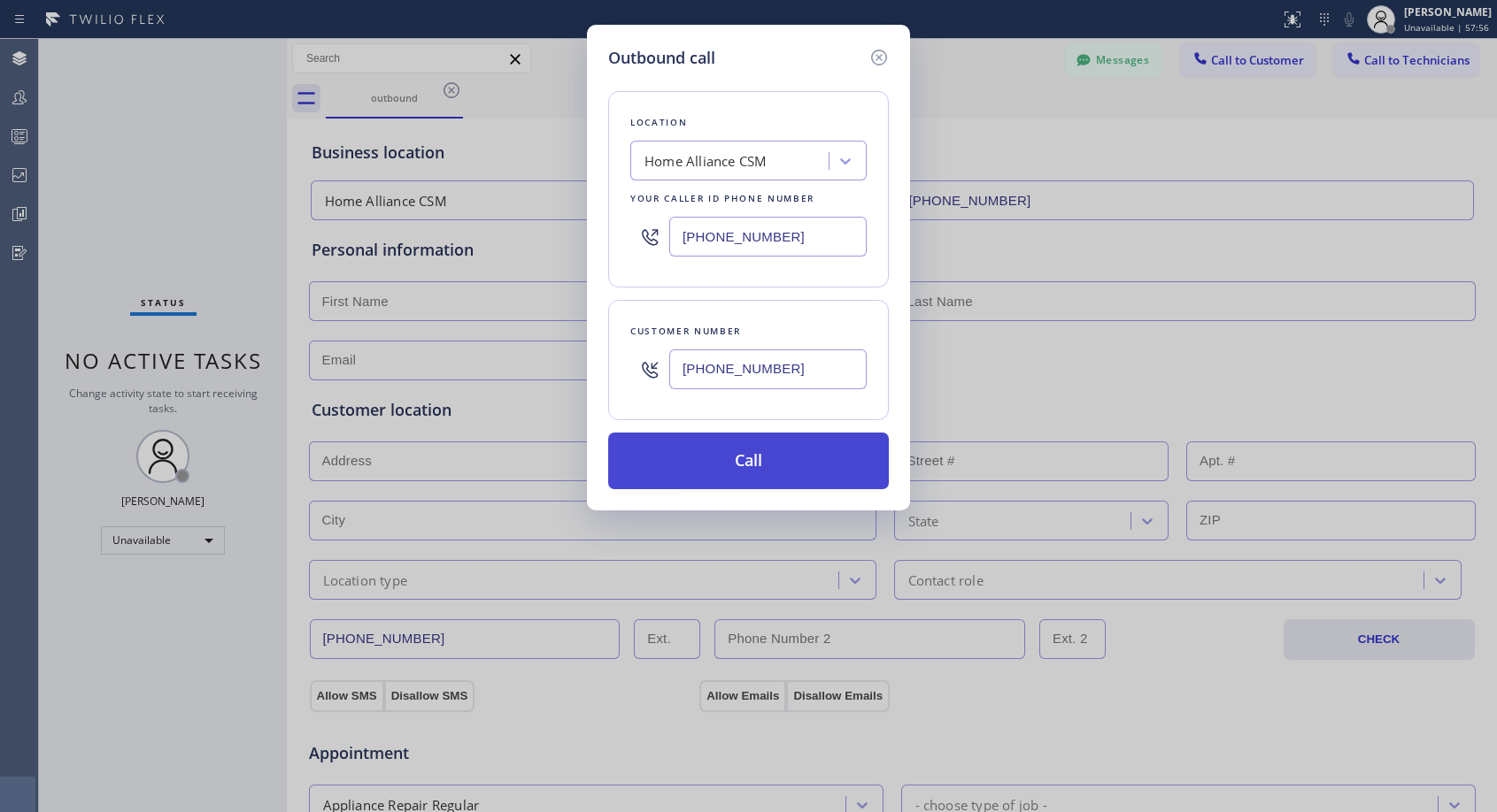
type input "[PHONE_NUMBER]"
click at [787, 472] on button "Call" at bounding box center [748, 460] width 281 height 57
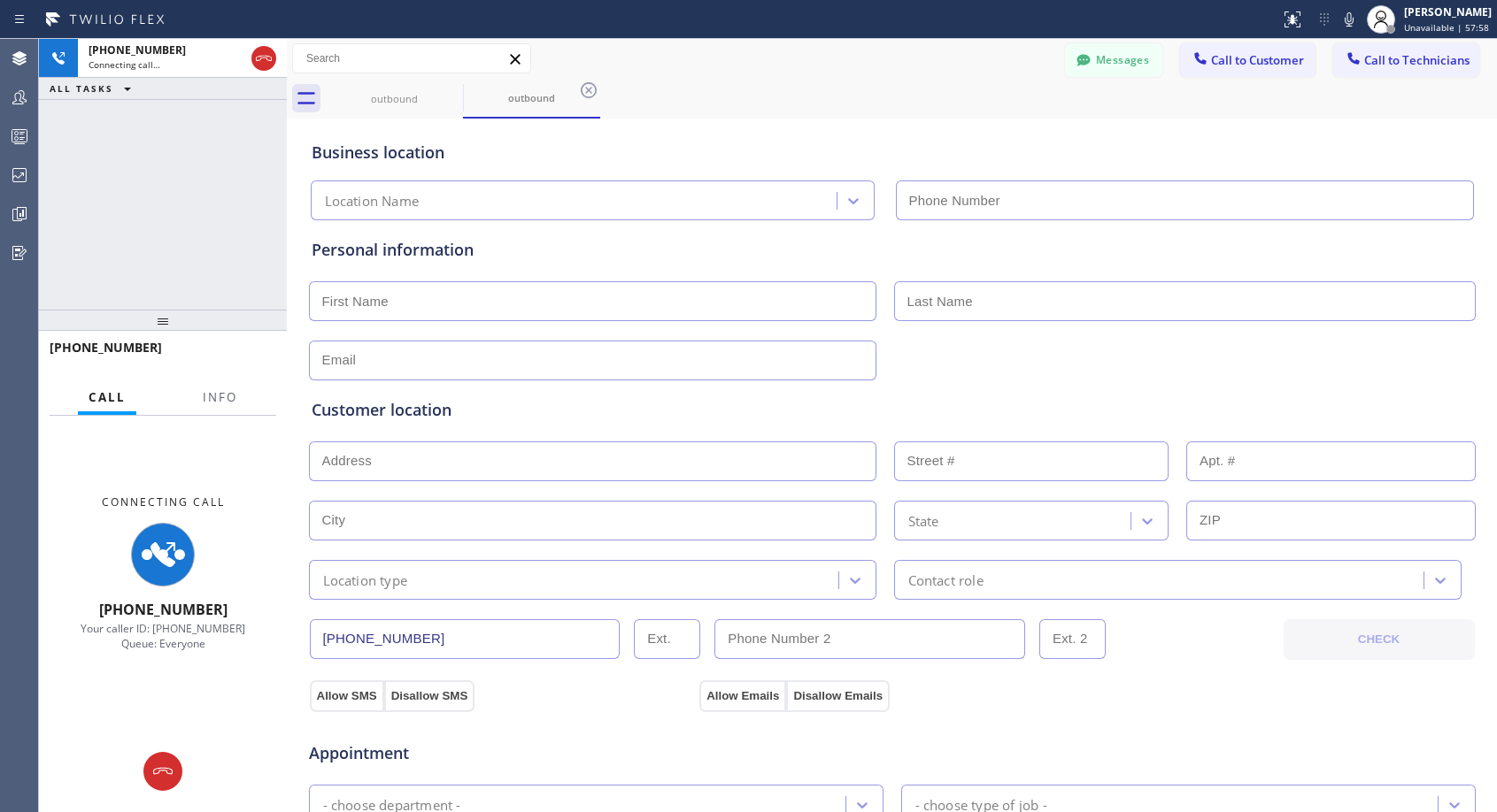
type input "[PHONE_NUMBER]"
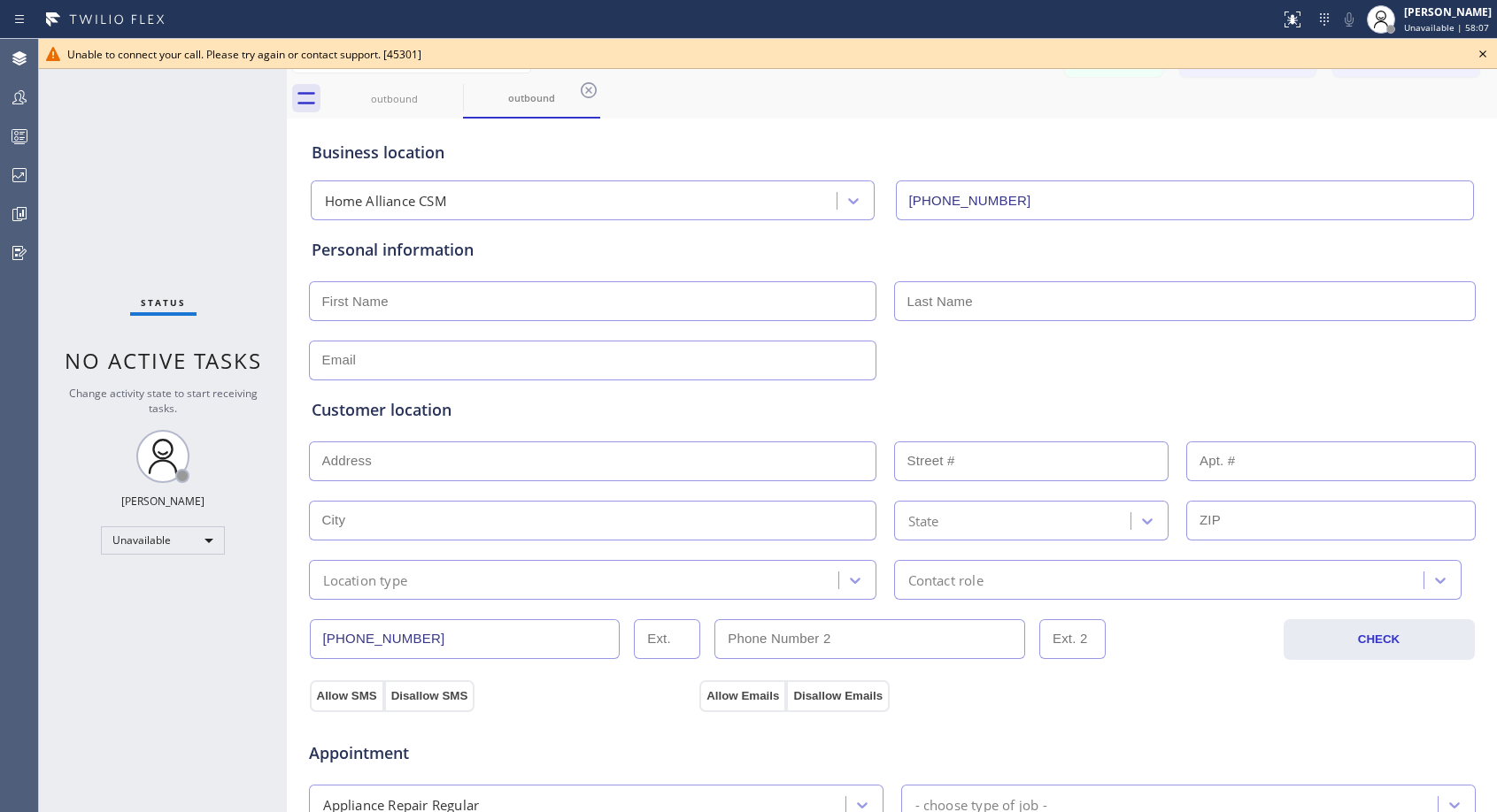
click at [1480, 53] on icon at bounding box center [1482, 54] width 7 height 7
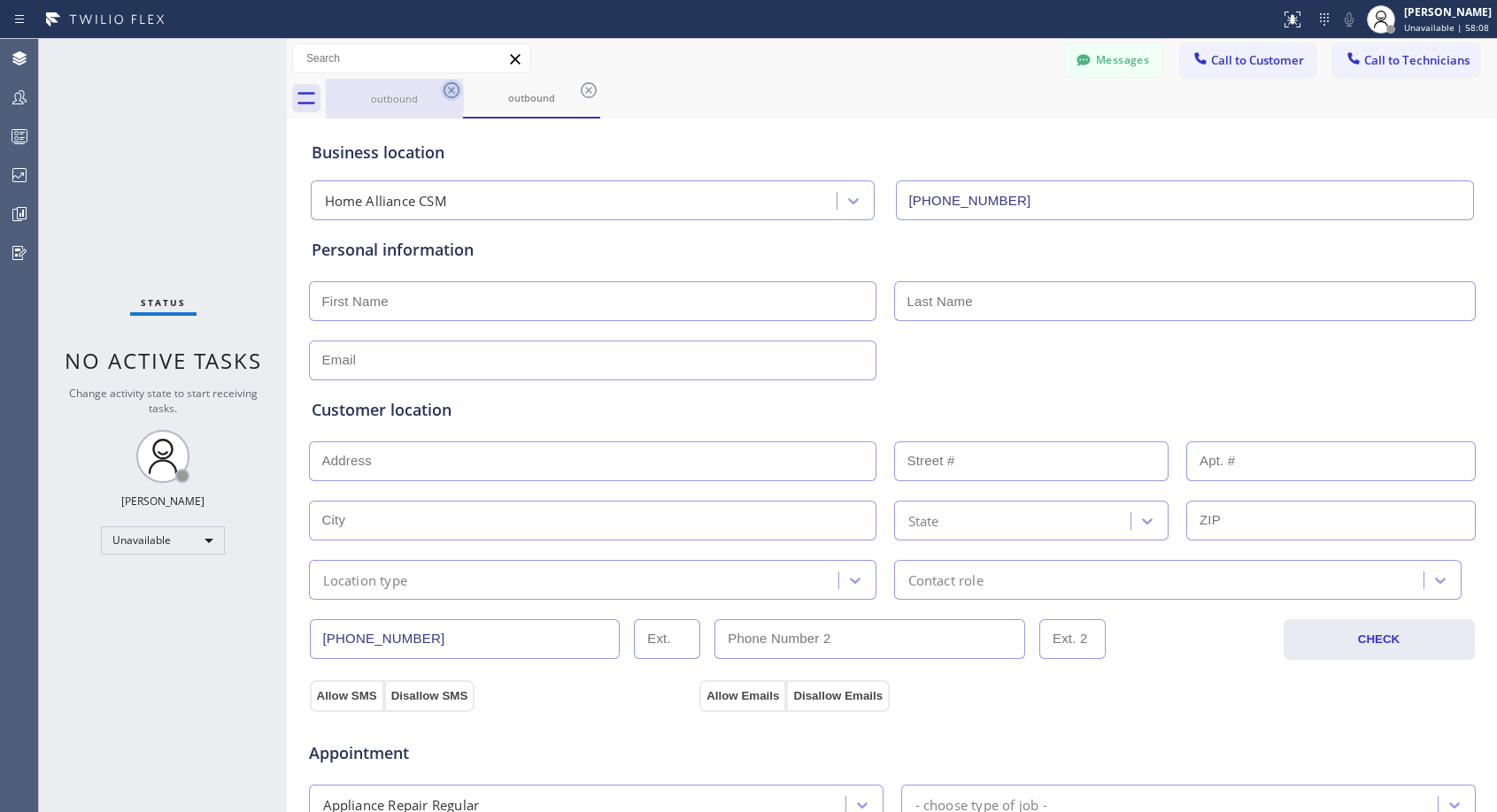
click at [447, 90] on icon at bounding box center [450, 89] width 21 height 21
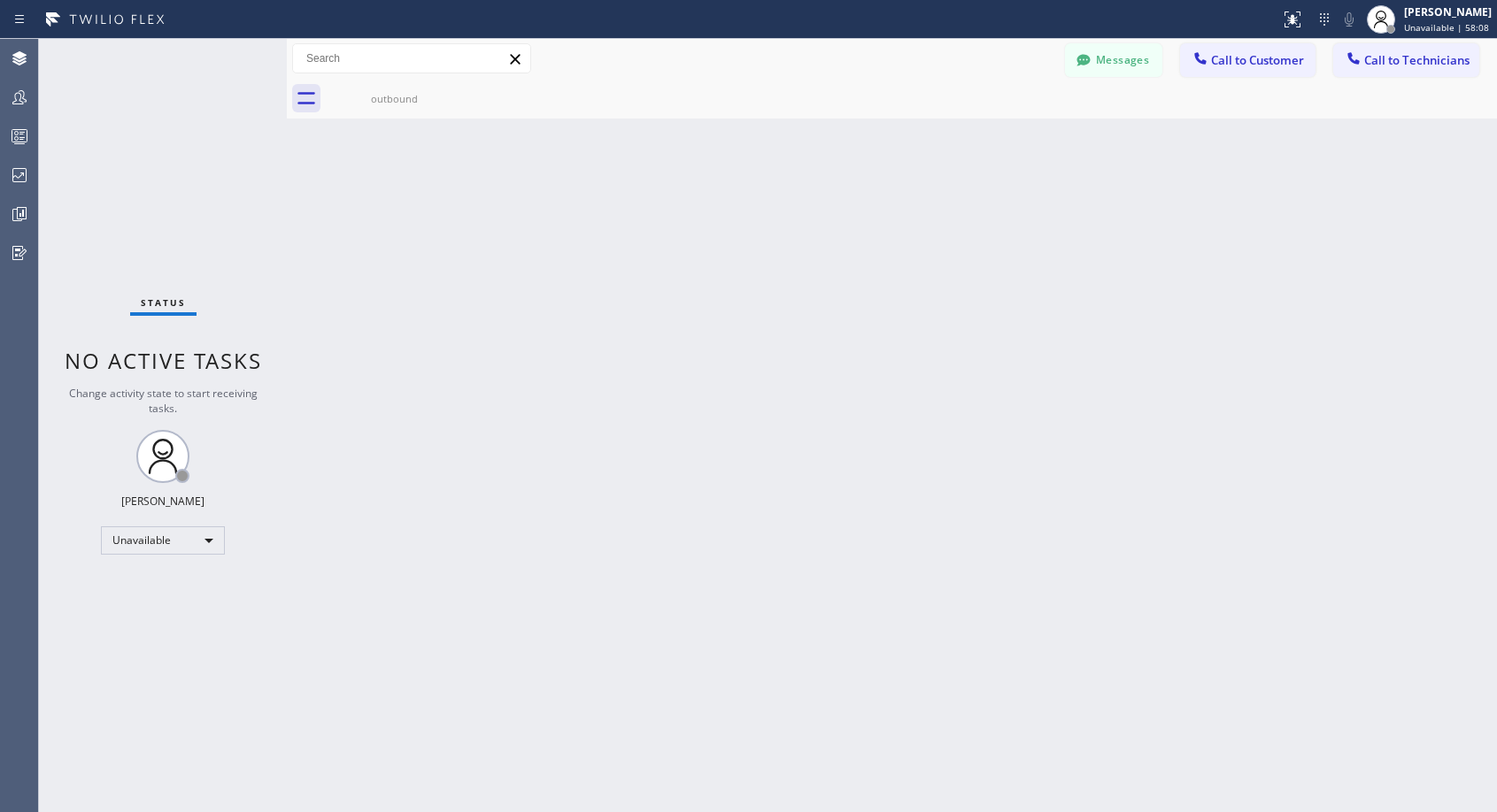
click at [0, 0] on icon at bounding box center [0, 0] width 0 height 0
click at [1236, 64] on span "Call to Customer" at bounding box center [1257, 60] width 93 height 16
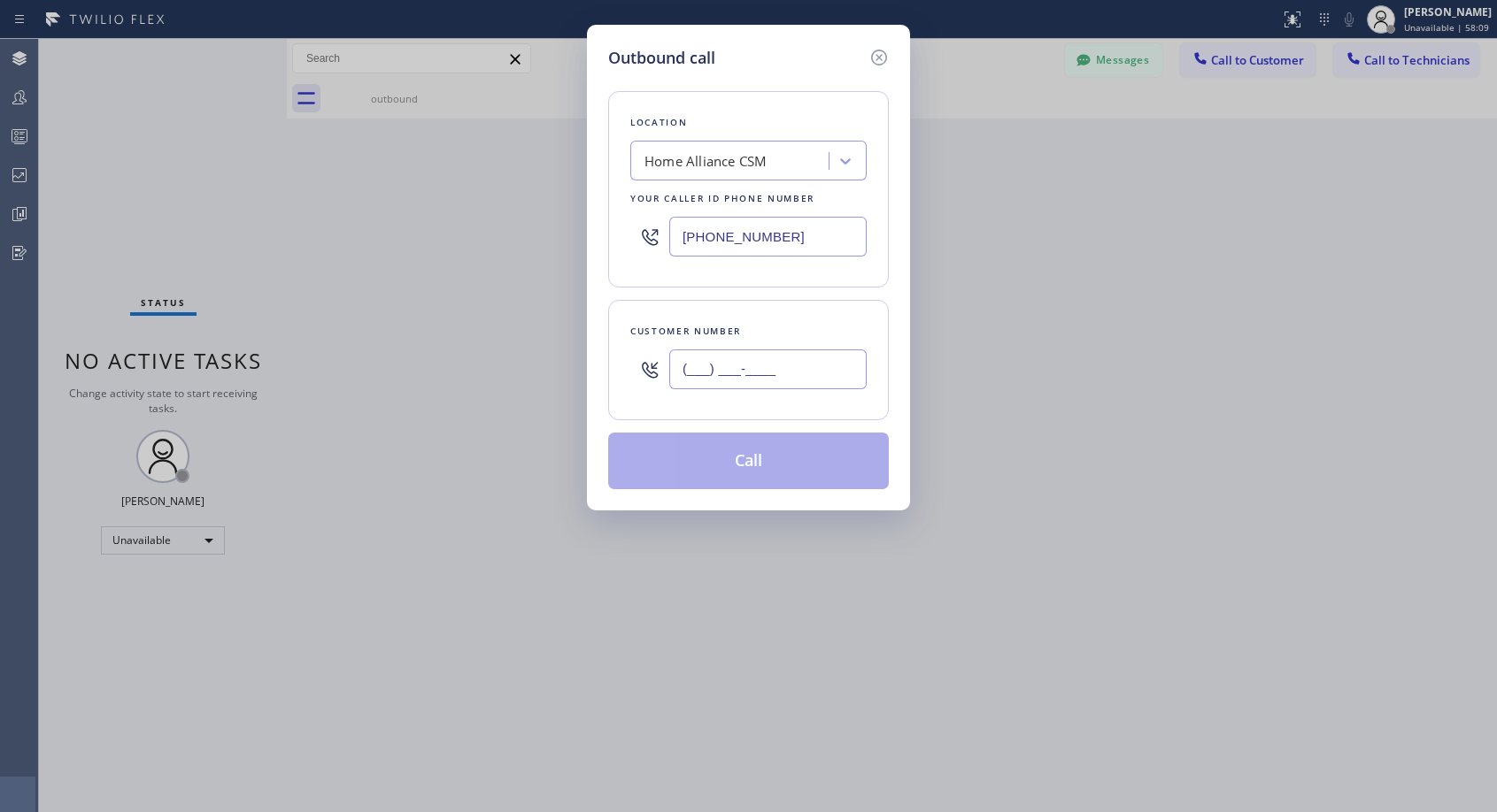
click at [798, 376] on input "(___) ___-____" at bounding box center [767, 369] width 197 height 40
paste input "626) 677-1251"
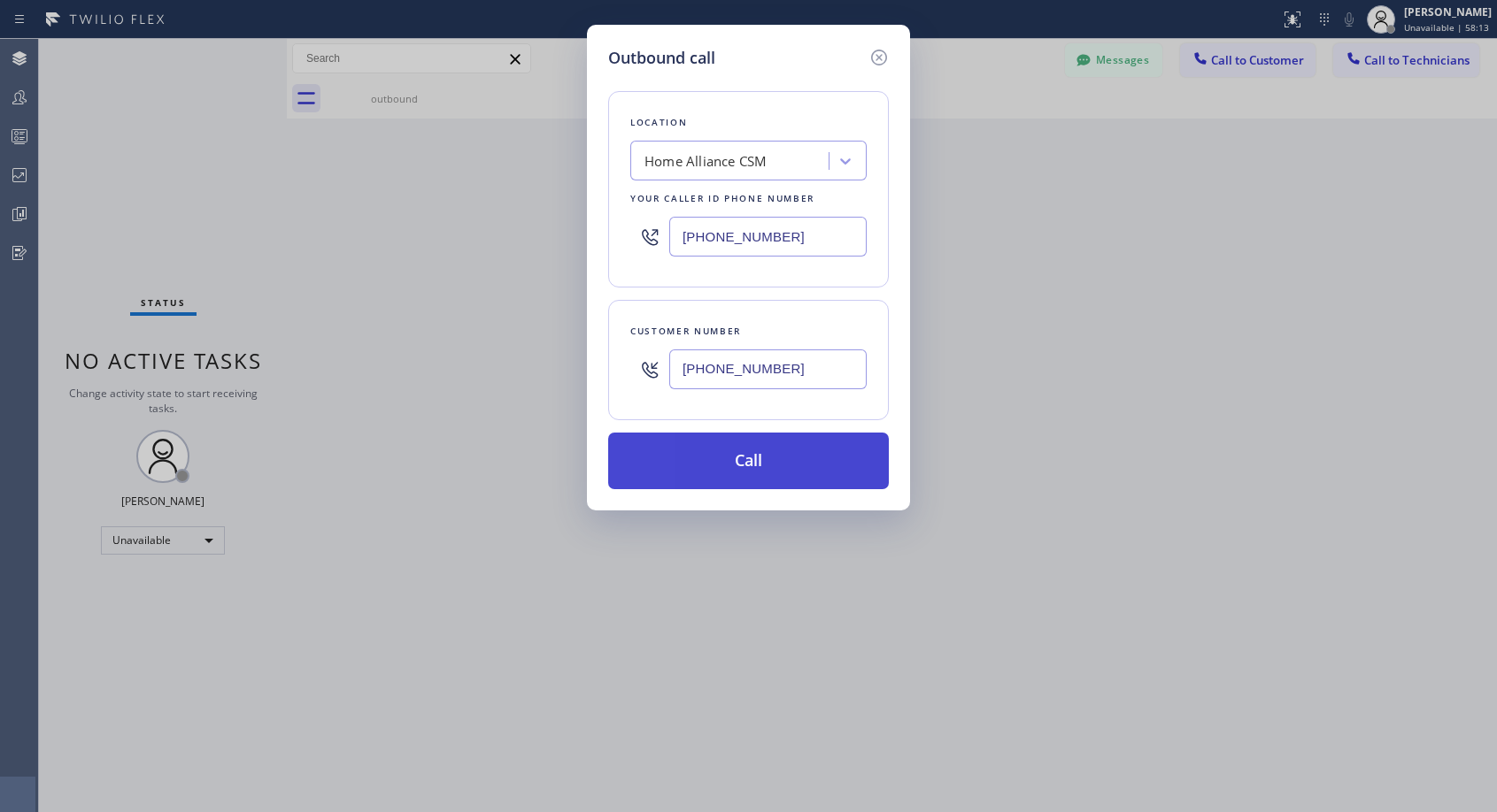
type input "[PHONE_NUMBER]"
click at [792, 466] on button "Call" at bounding box center [748, 460] width 281 height 57
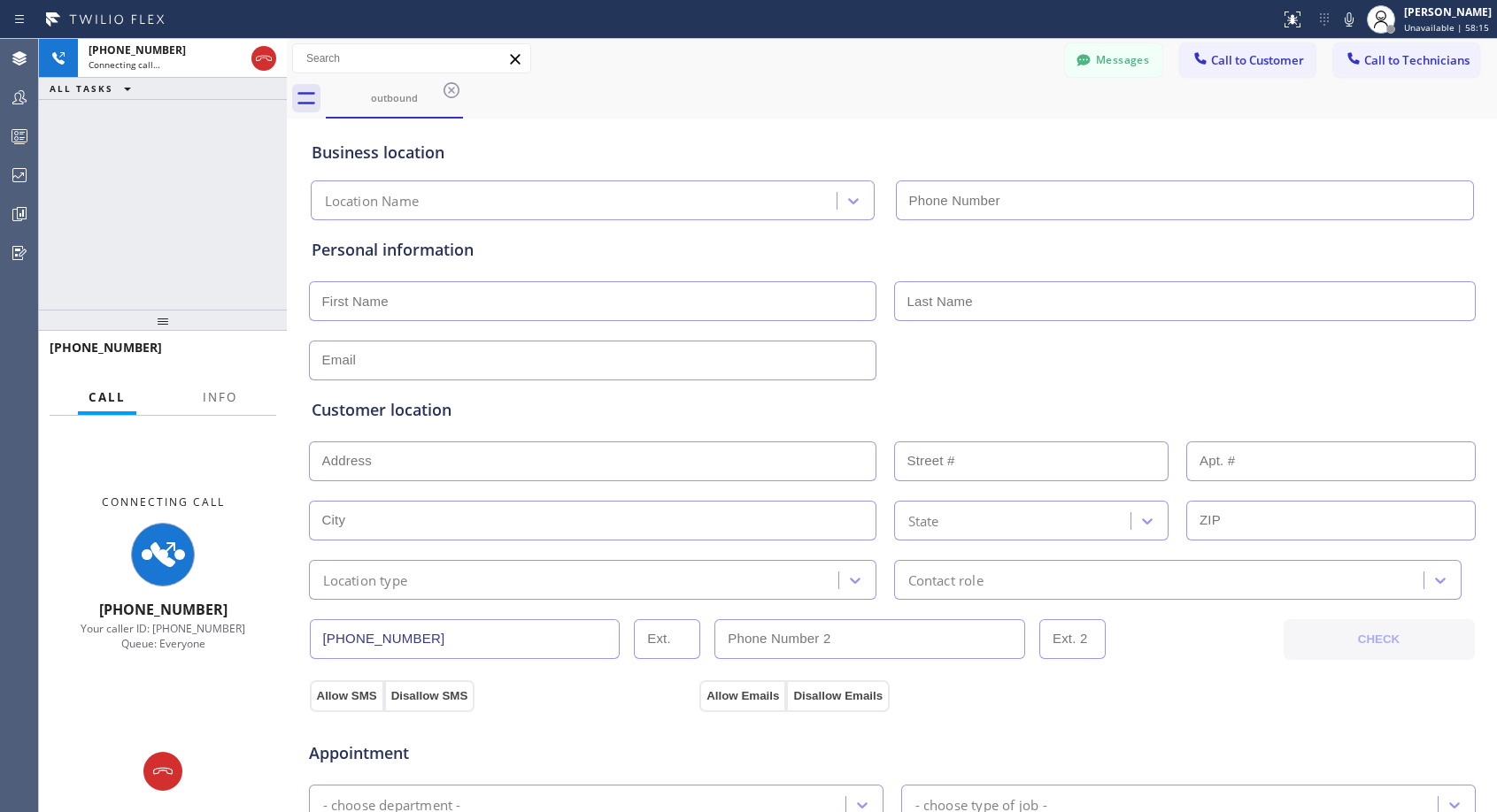
type input "[PHONE_NUMBER]"
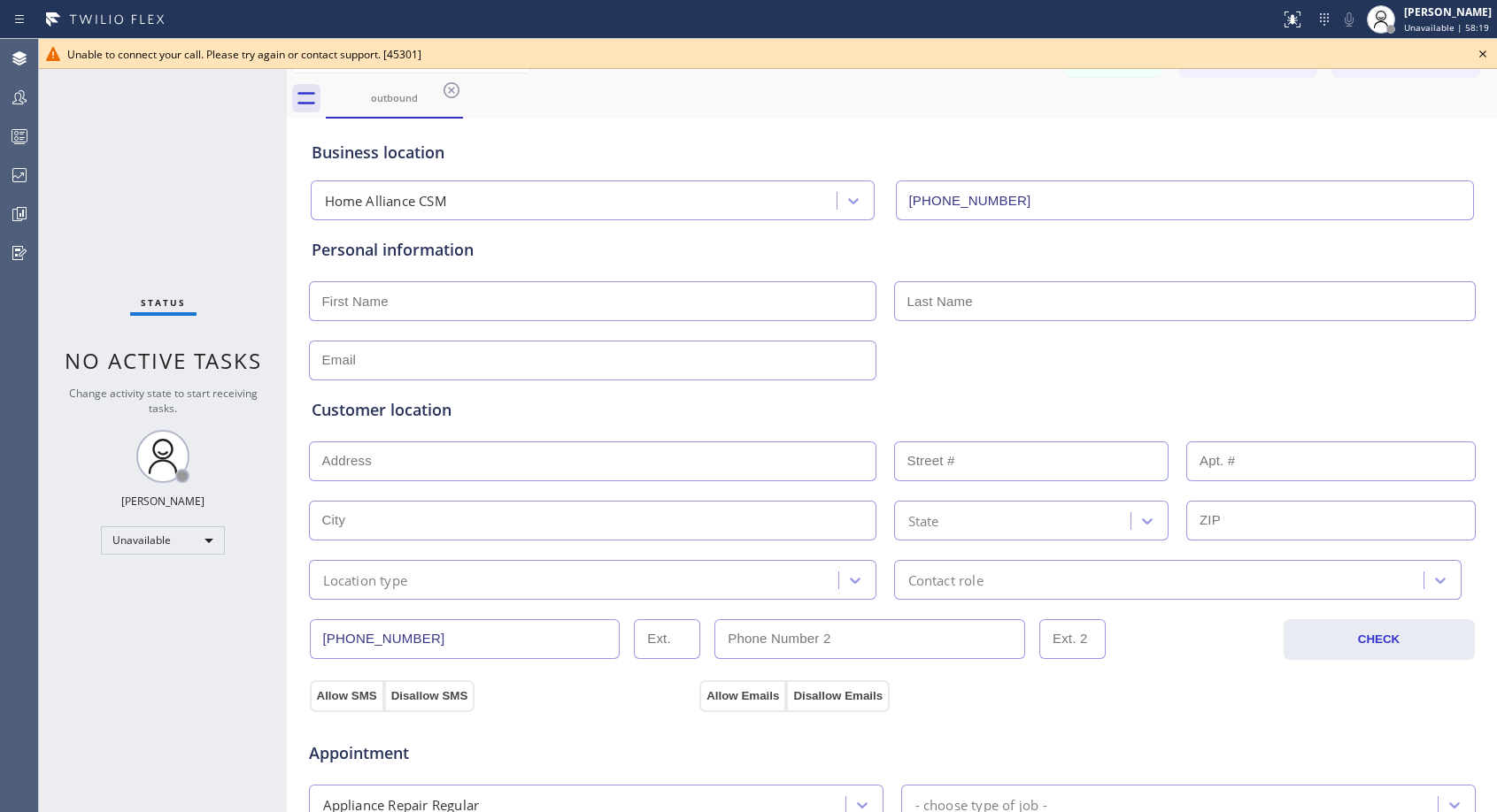
click at [1486, 51] on icon at bounding box center [1482, 54] width 21 height 21
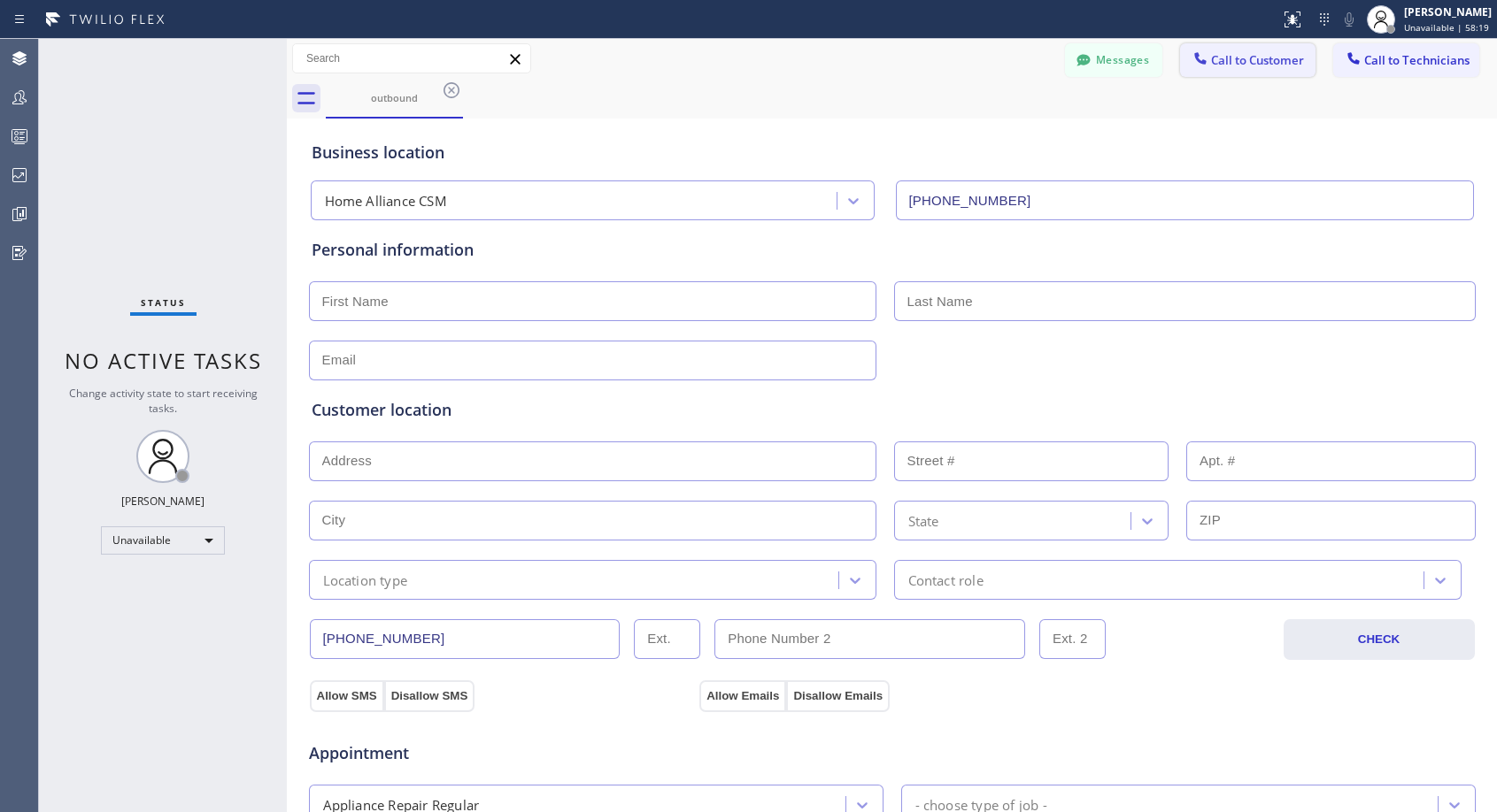
drag, startPoint x: 1244, startPoint y: 64, endPoint x: 1233, endPoint y: 81, distance: 20.2
click at [1242, 72] on button "Call to Customer" at bounding box center [1247, 60] width 135 height 34
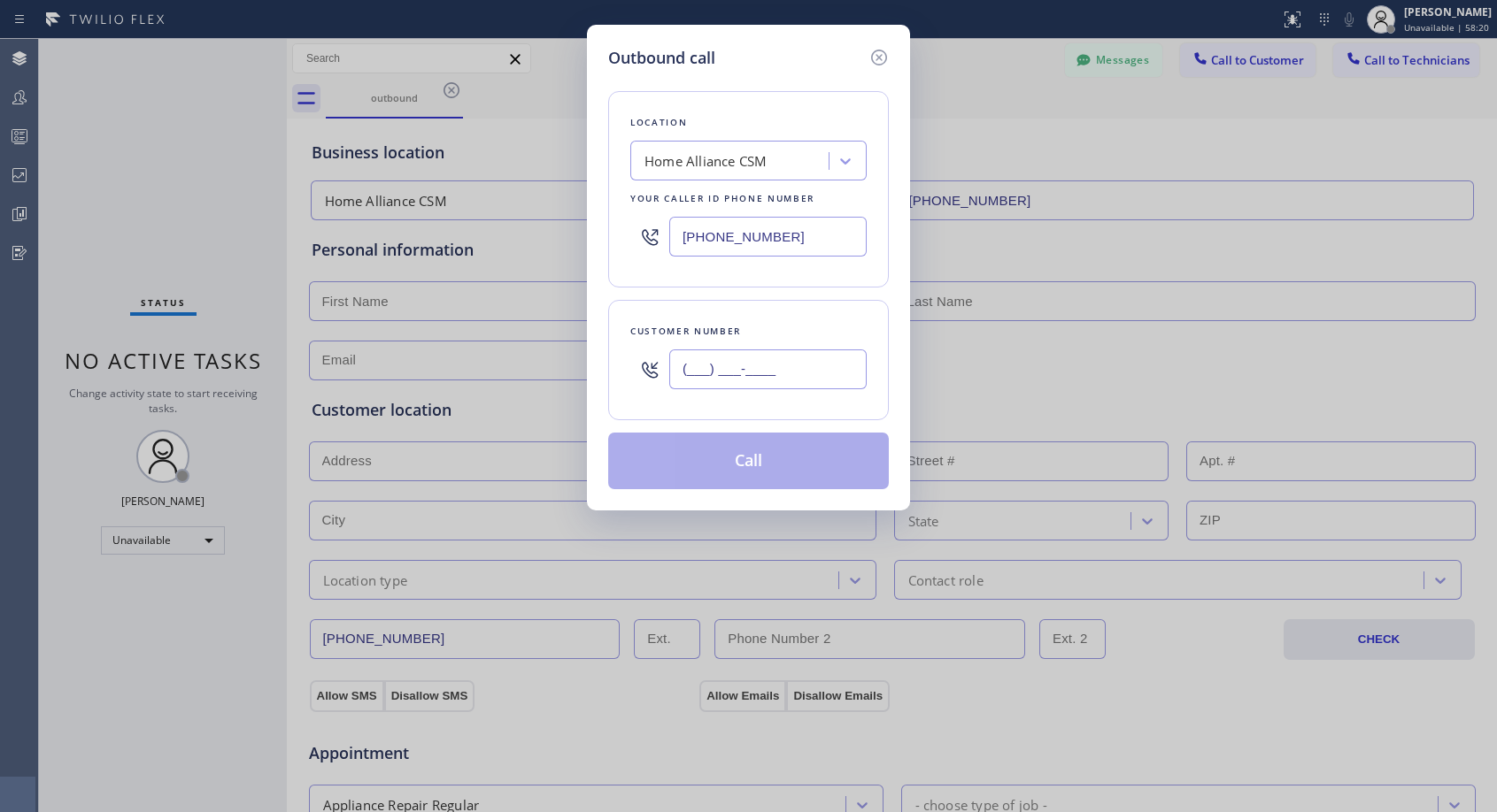
click at [796, 361] on input "(___) ___-____" at bounding box center [767, 369] width 197 height 40
paste input "626) 677-1251"
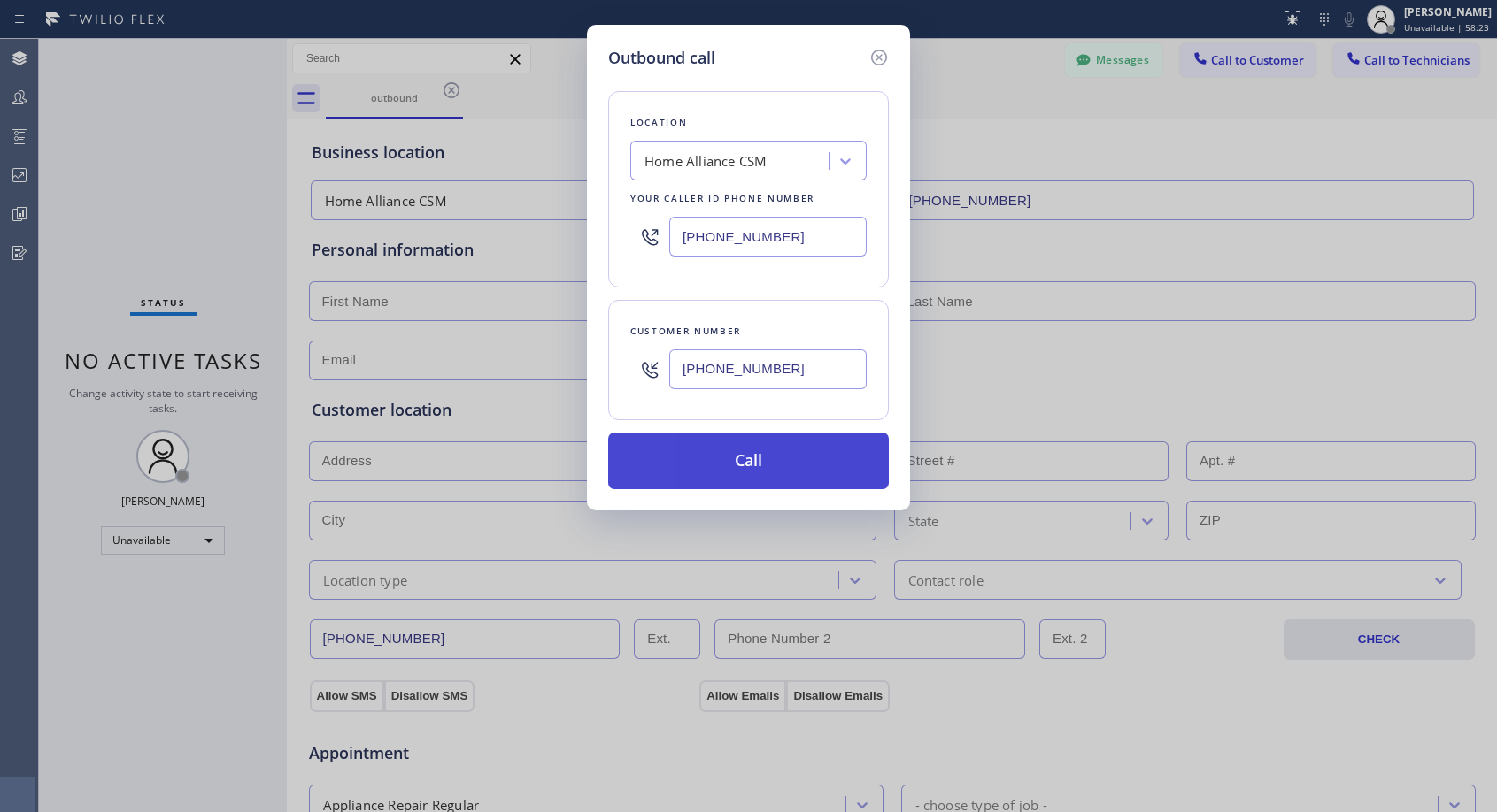
type input "[PHONE_NUMBER]"
click at [796, 463] on button "Call" at bounding box center [748, 460] width 281 height 57
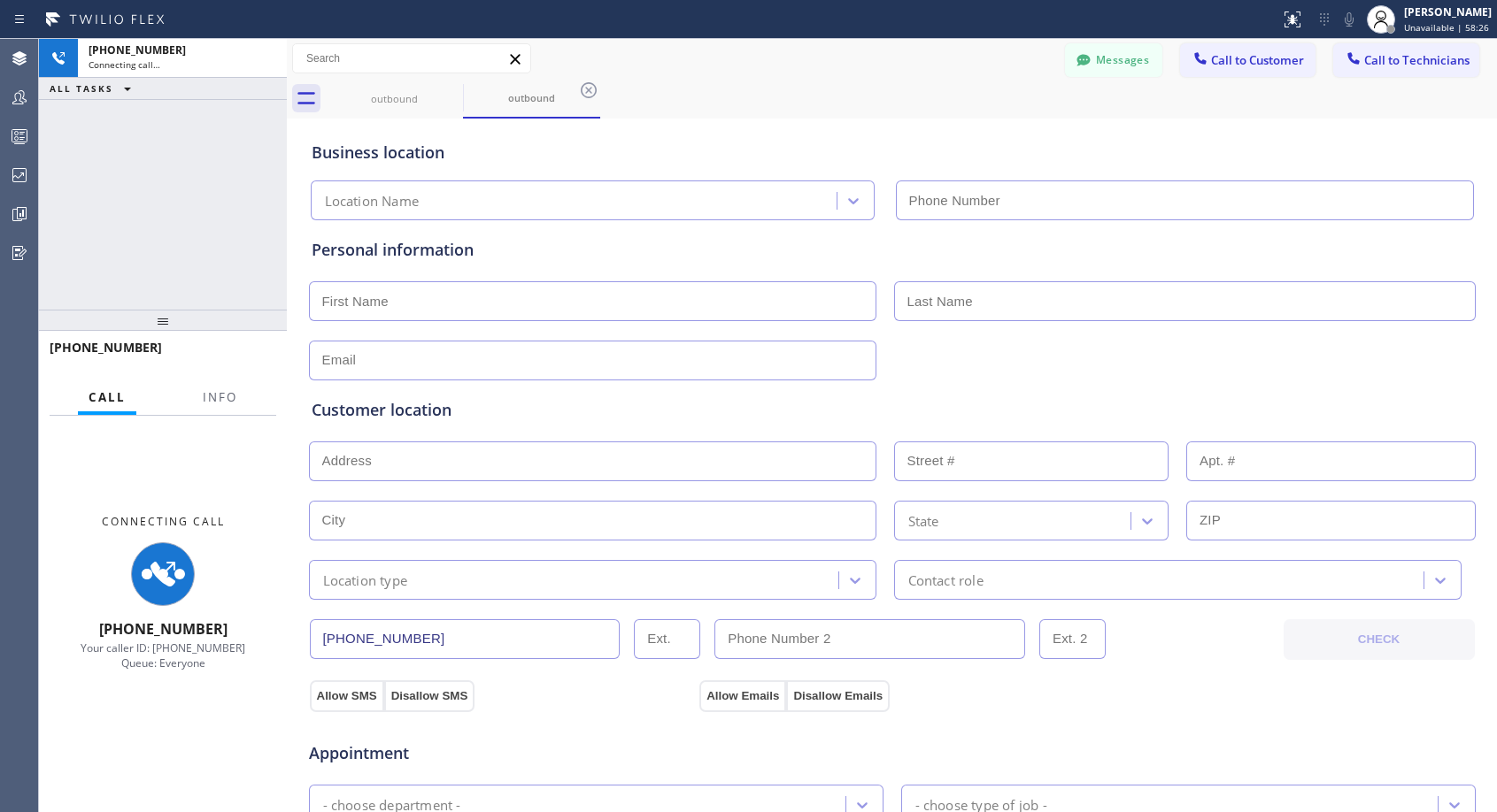
type input "[PHONE_NUMBER]"
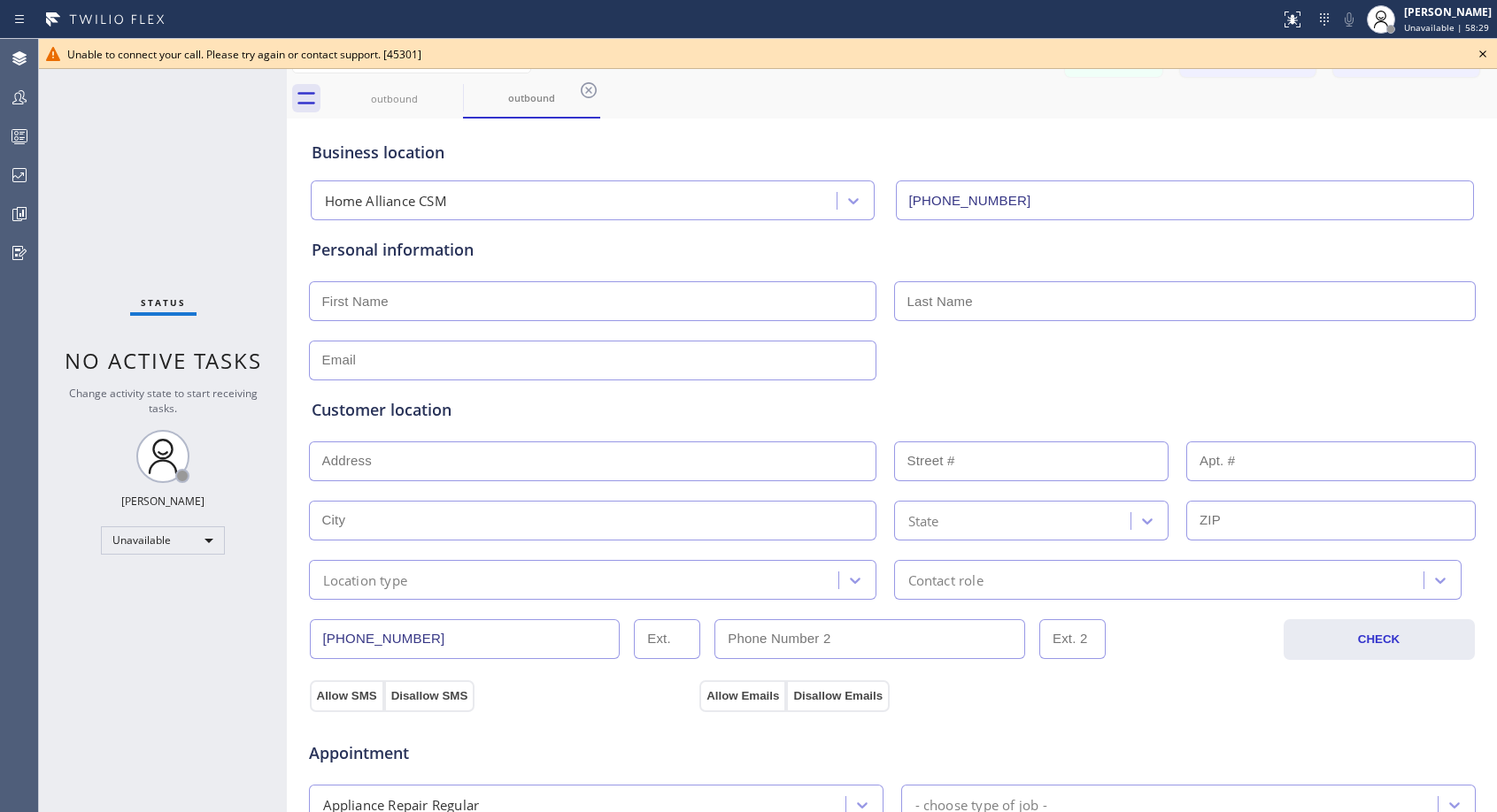
click at [1488, 52] on icon at bounding box center [1482, 54] width 21 height 21
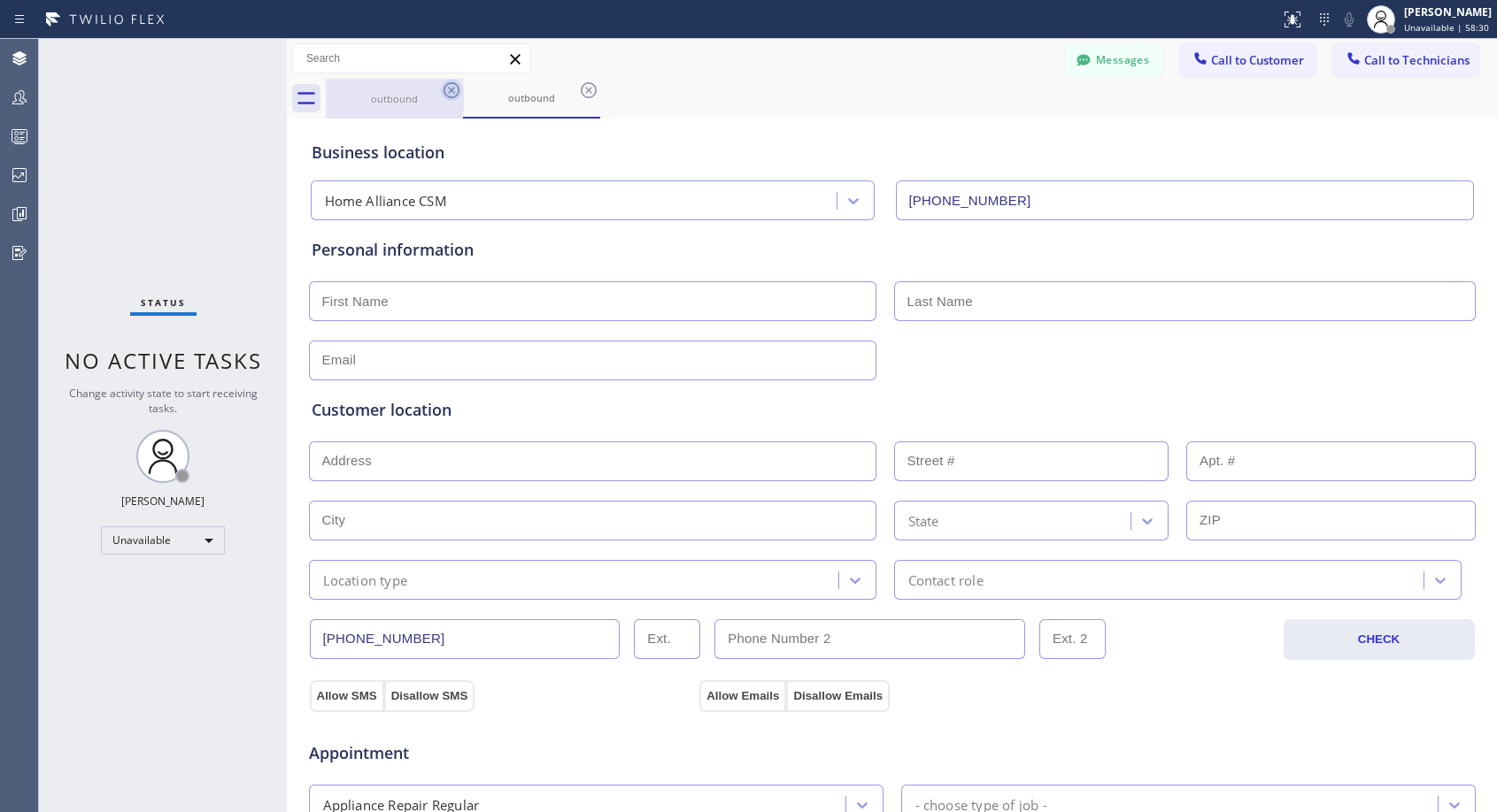
click at [448, 89] on icon at bounding box center [450, 89] width 21 height 21
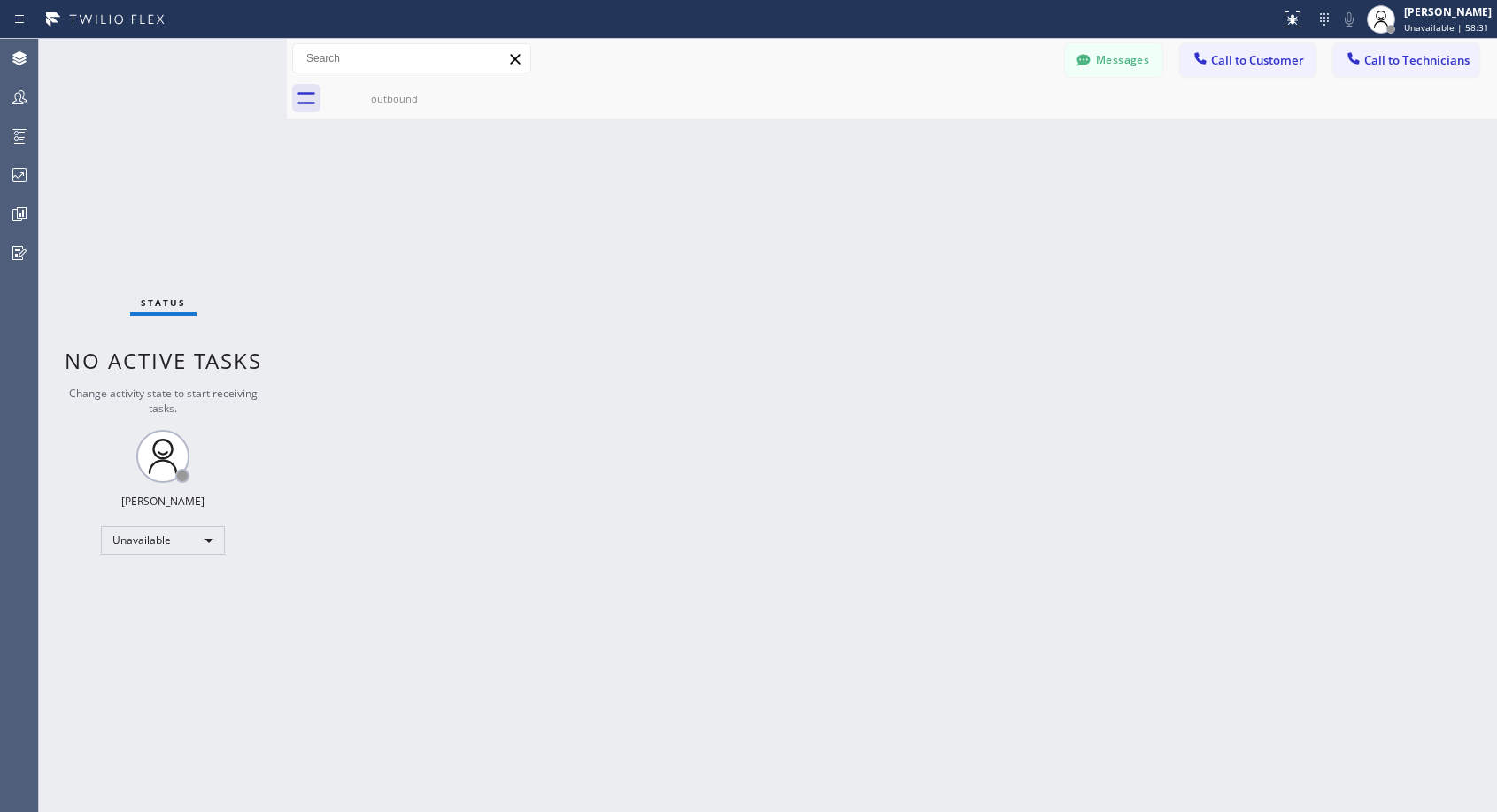
click at [0, 0] on icon at bounding box center [0, 0] width 0 height 0
click at [1209, 64] on icon at bounding box center [1200, 58] width 18 height 18
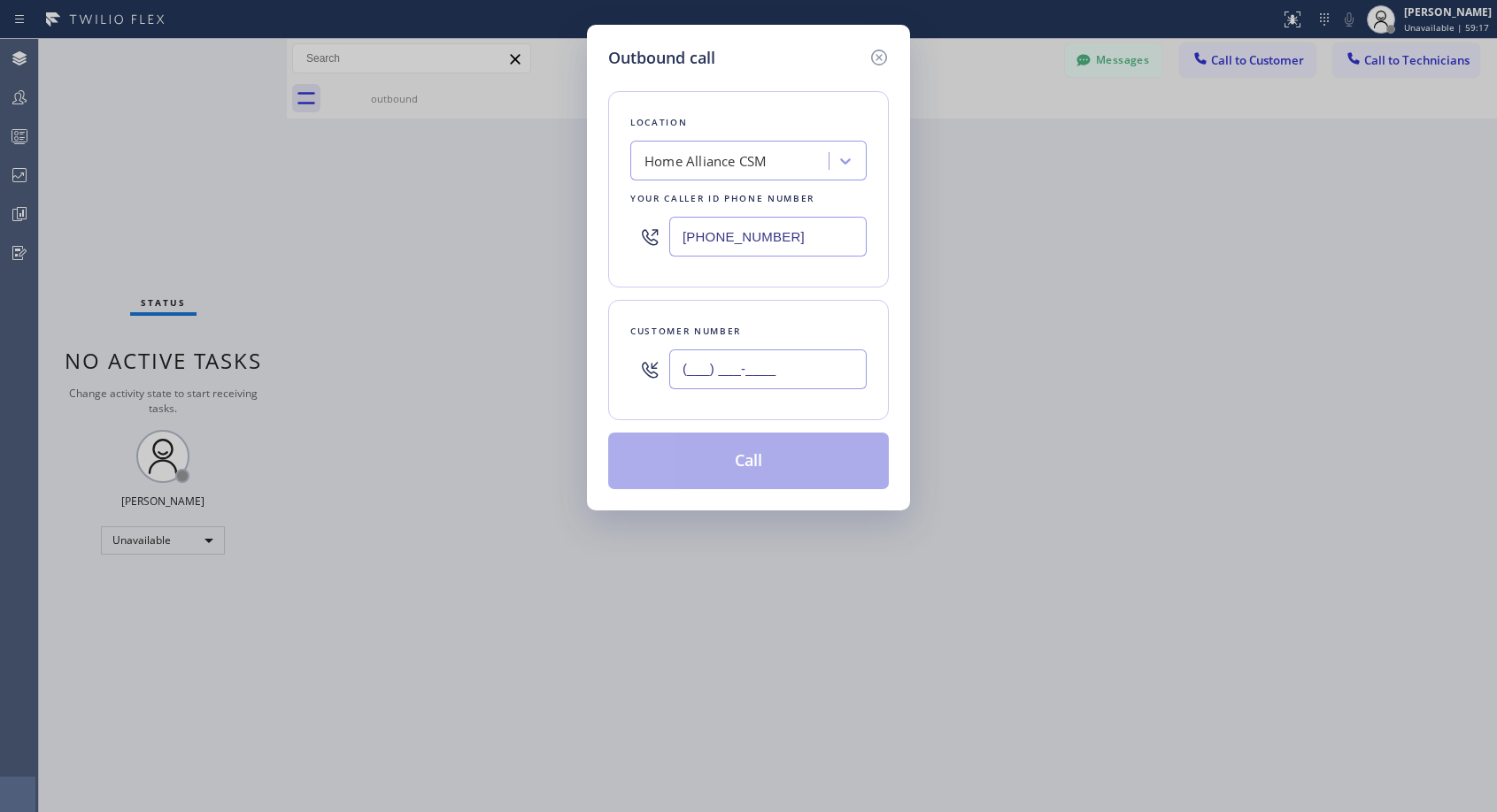
click at [792, 361] on input "(___) ___-____" at bounding box center [767, 369] width 197 height 40
paste input "817) 300-9701"
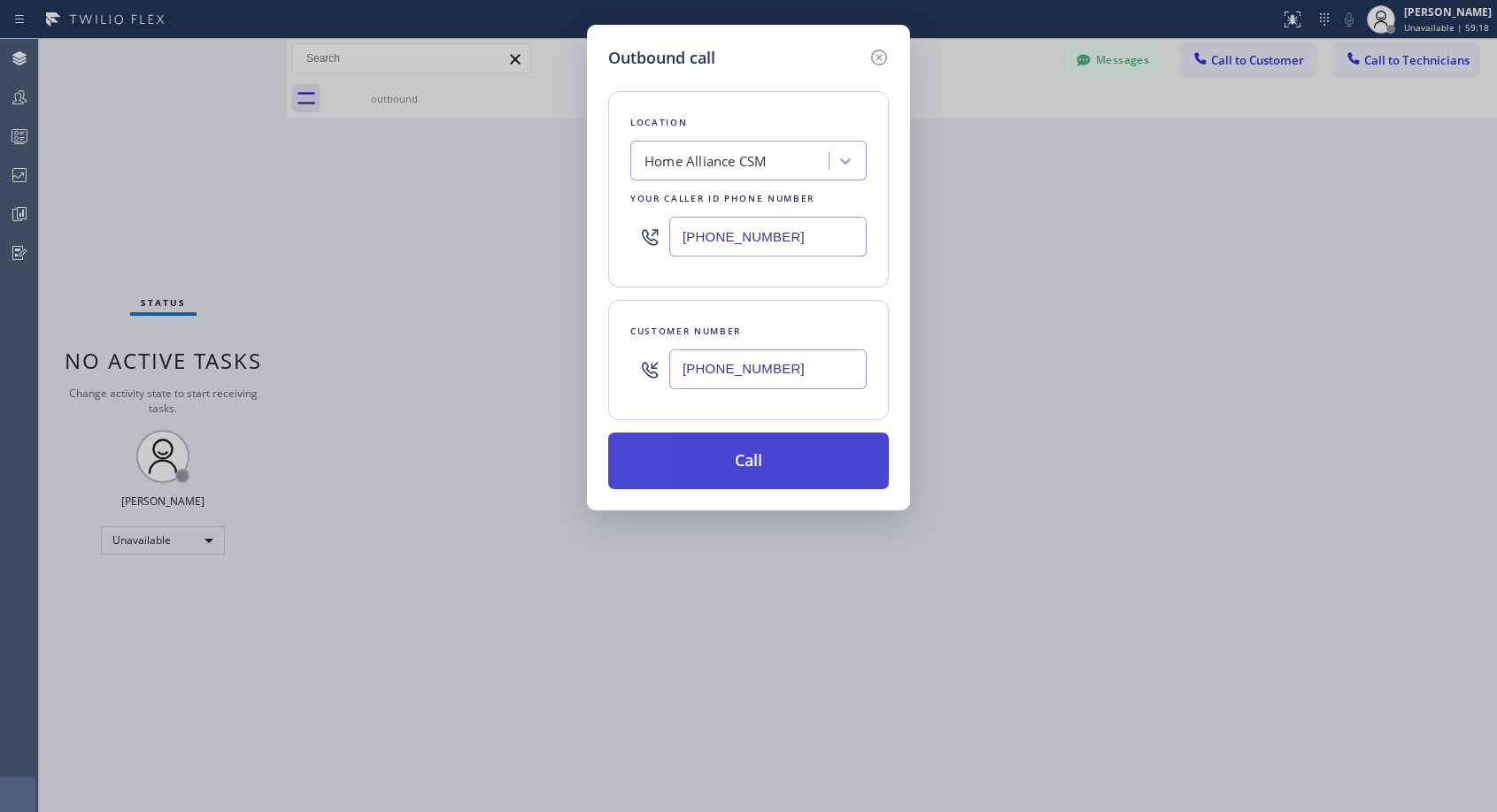
type input "[PHONE_NUMBER]"
click at [724, 459] on button "Call" at bounding box center [748, 460] width 281 height 57
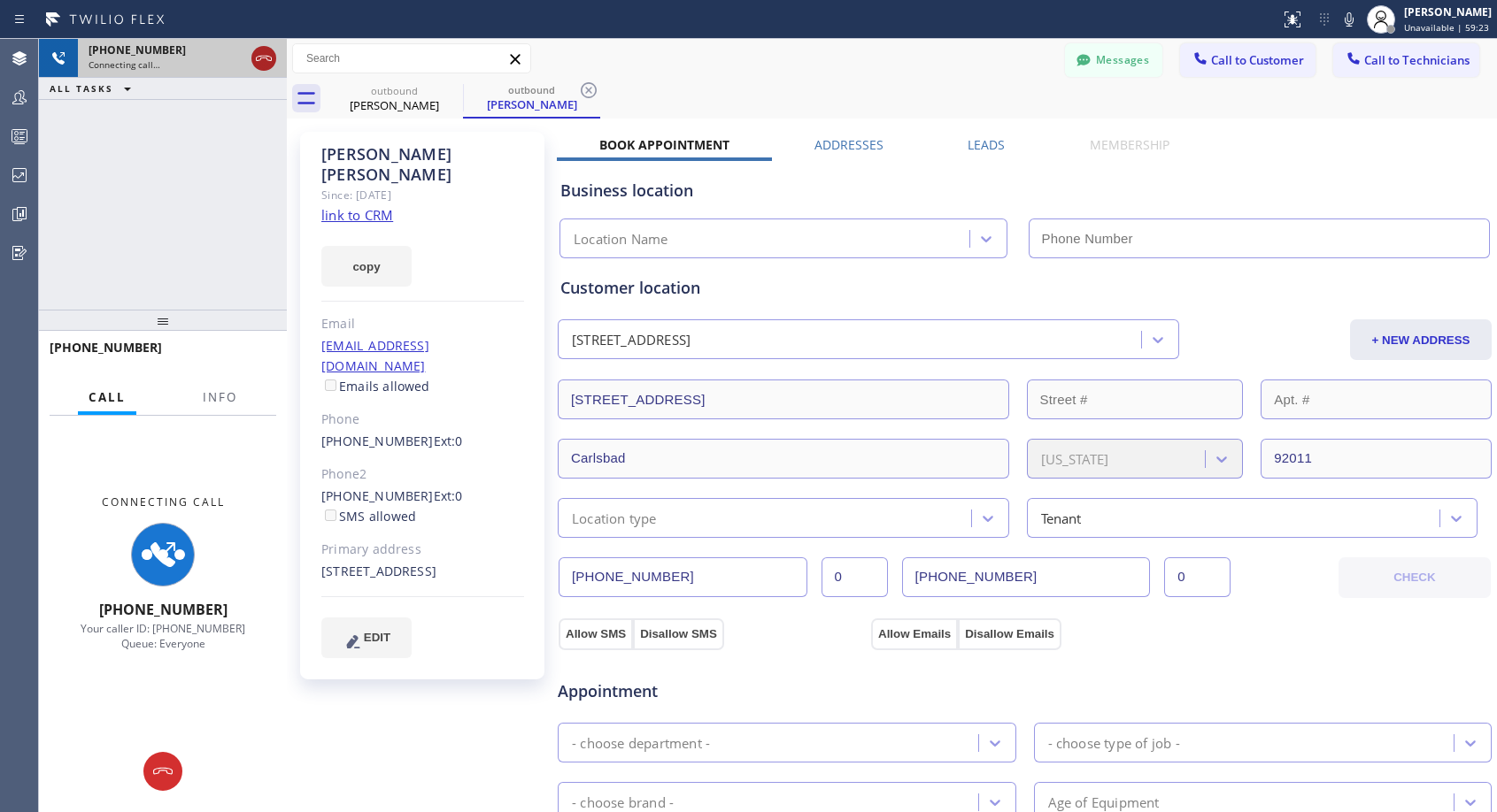
type input "[PHONE_NUMBER]"
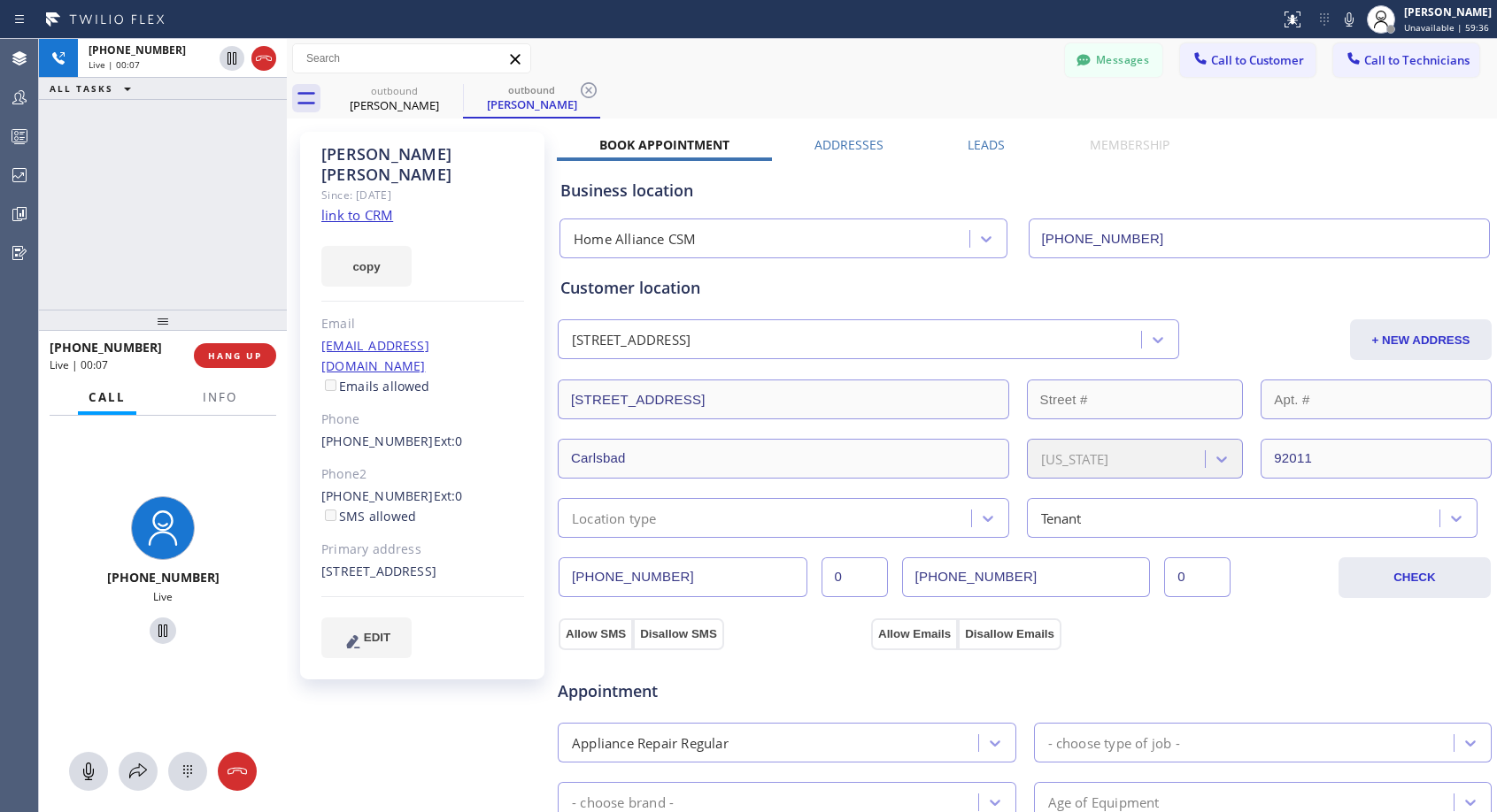
drag, startPoint x: 262, startPoint y: 66, endPoint x: 199, endPoint y: 194, distance: 142.7
click at [199, 194] on div "[PHONE_NUMBER] Live | 00:07 ALL TASKS ALL TASKS ACTIVE TASKS TASKS IN WRAP UP" at bounding box center [163, 174] width 248 height 271
click at [257, 358] on span "HANG UP" at bounding box center [235, 355] width 54 height 12
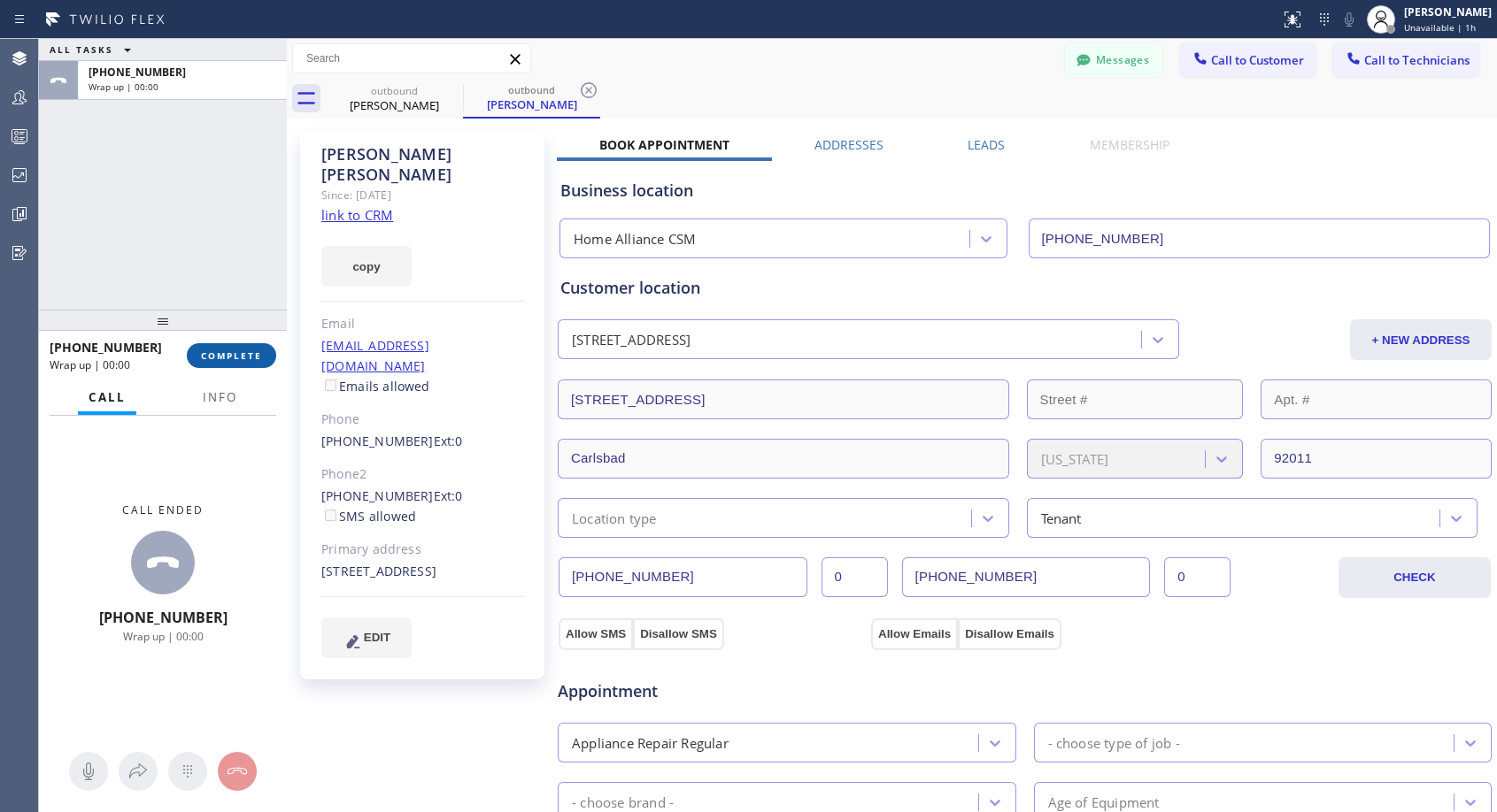
click at [257, 358] on span "COMPLETE" at bounding box center [232, 355] width 62 height 12
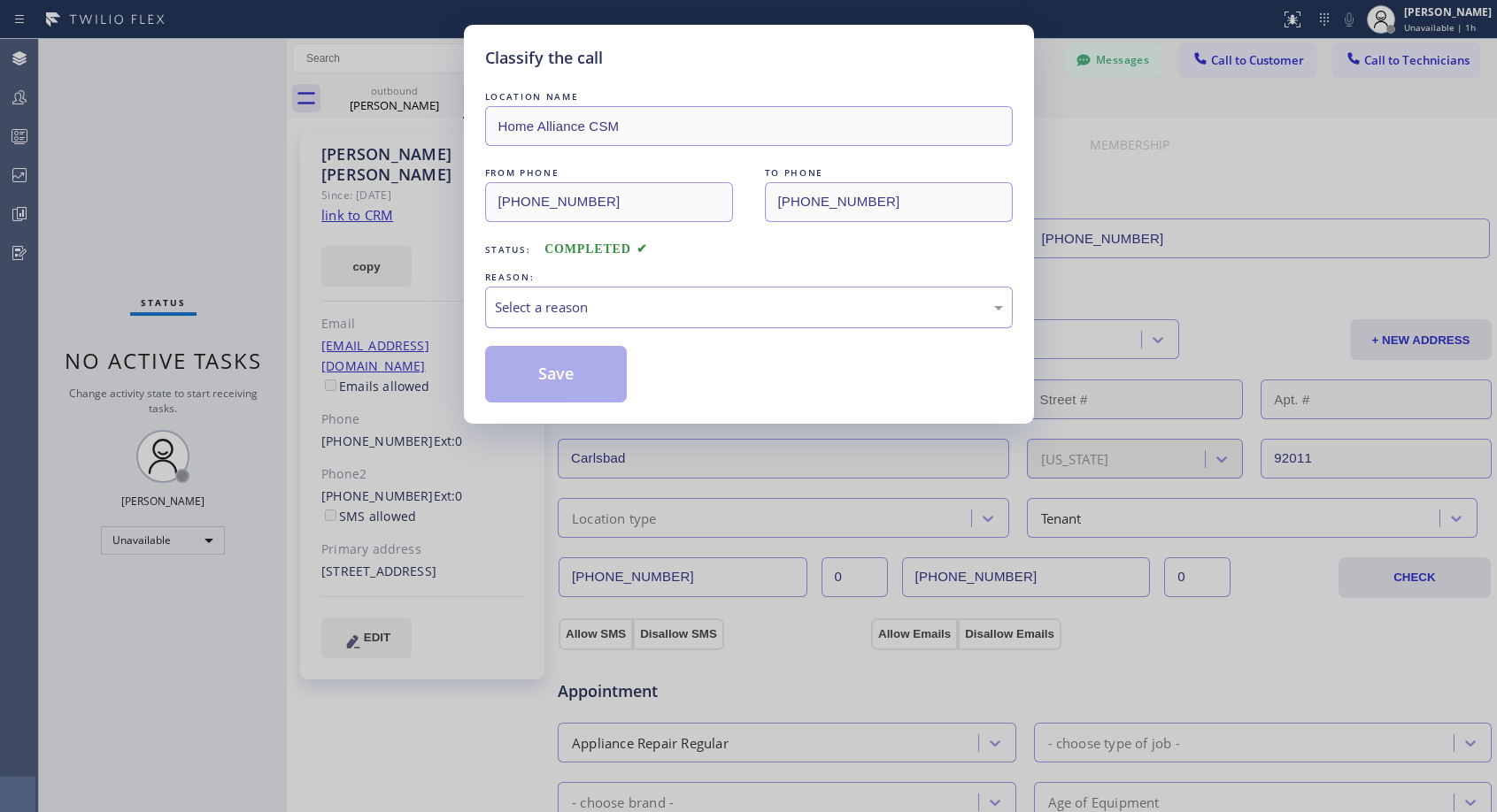
click at [726, 302] on div "Select a reason" at bounding box center [749, 307] width 508 height 21
click at [619, 378] on button "Save" at bounding box center [557, 374] width 143 height 57
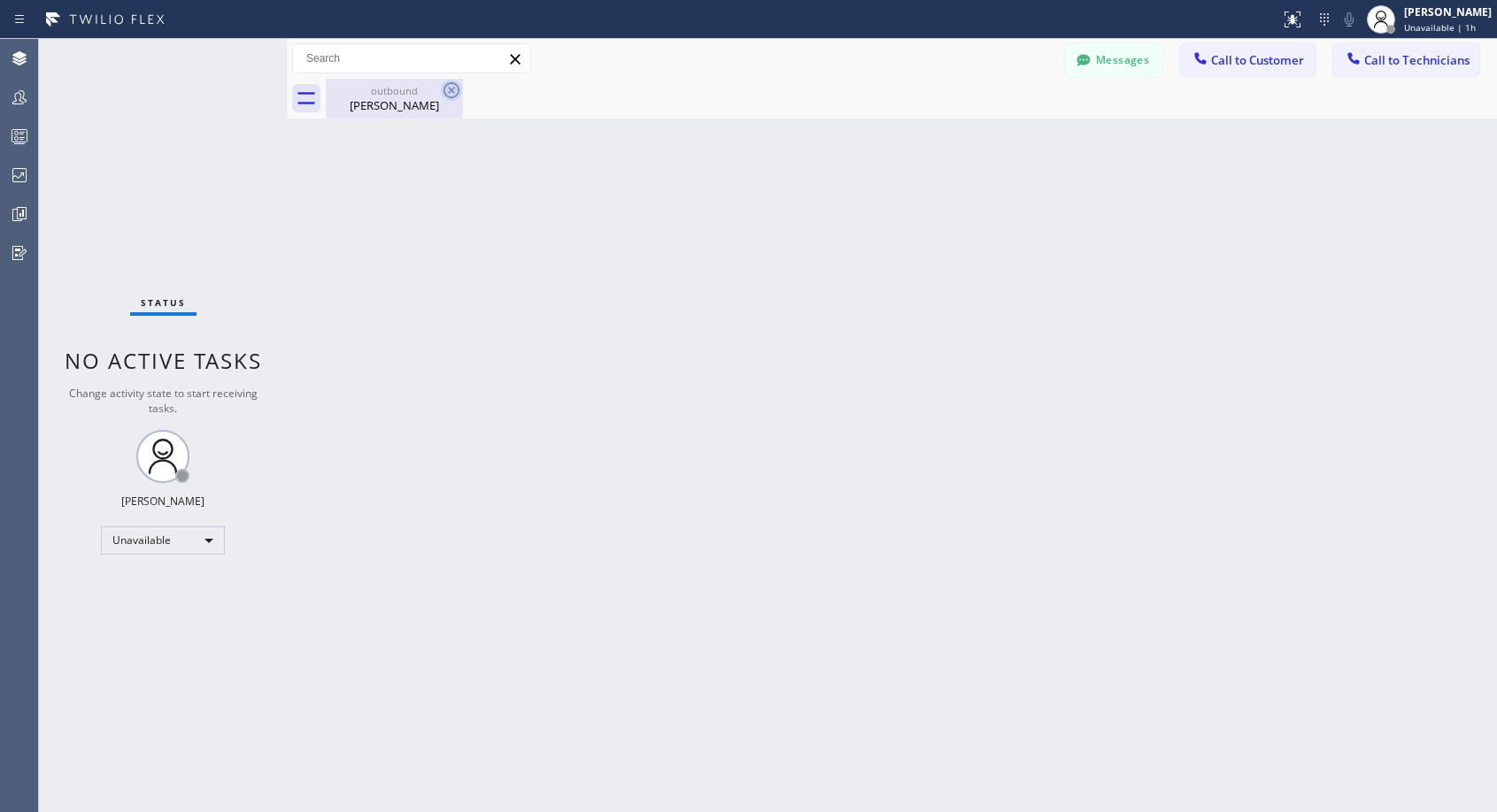
click at [447, 90] on icon at bounding box center [450, 89] width 21 height 21
click at [1254, 54] on span "Call to Customer" at bounding box center [1257, 60] width 93 height 16
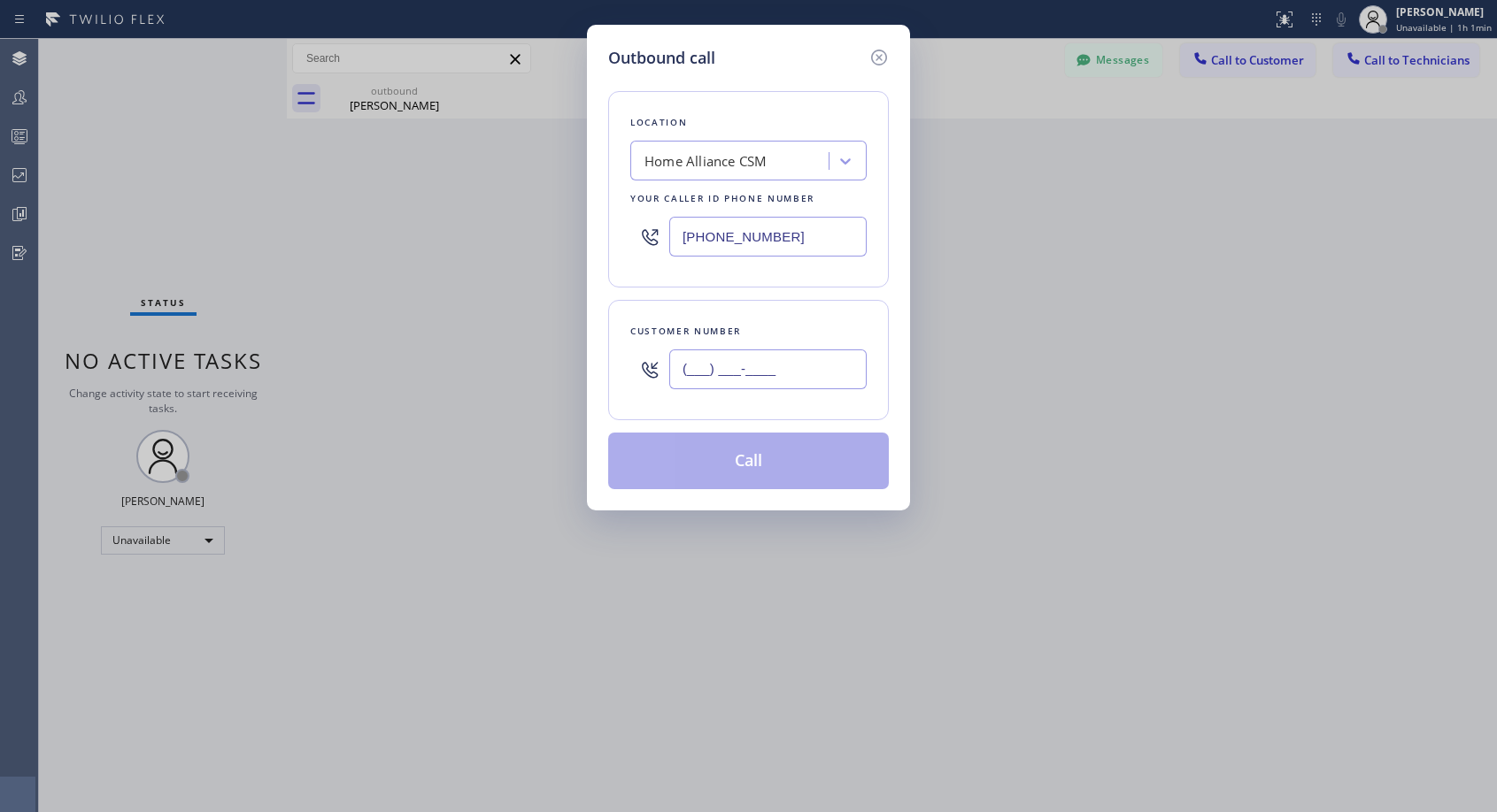
click at [788, 388] on input "(___) ___-____" at bounding box center [767, 369] width 197 height 40
paste input "206) 280-4688"
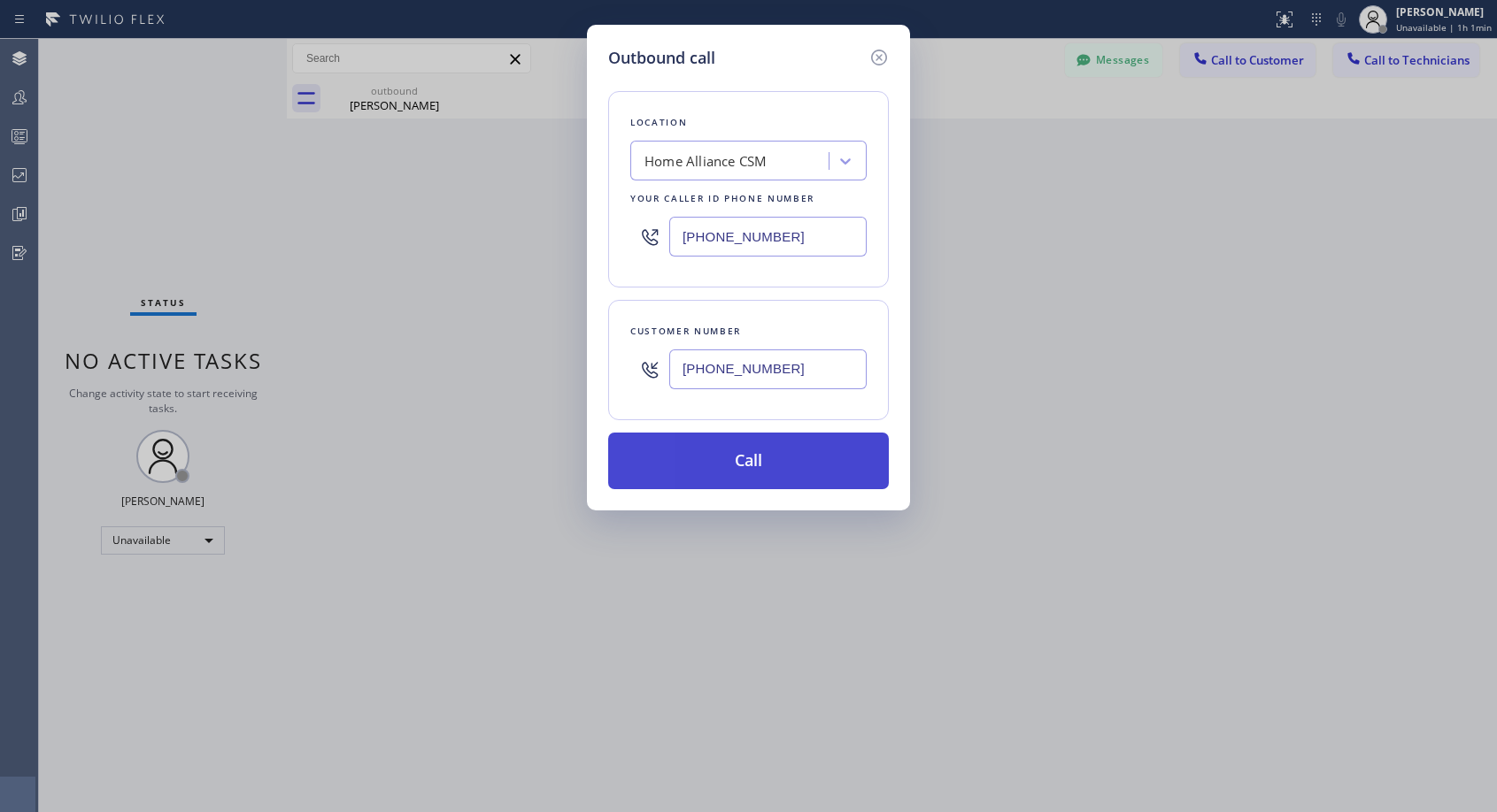
type input "[PHONE_NUMBER]"
click at [714, 468] on button "Call" at bounding box center [748, 460] width 281 height 57
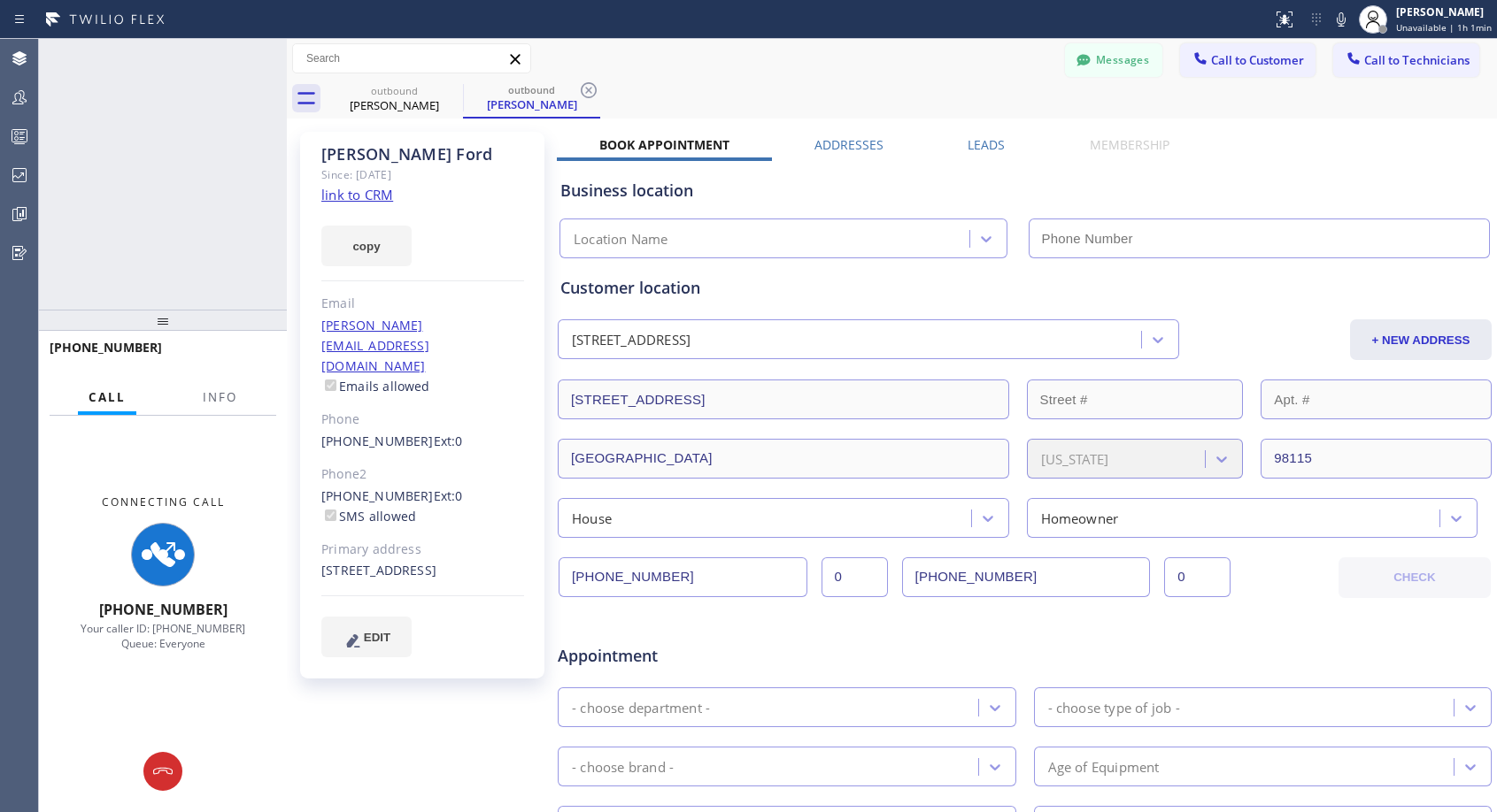
type input "[PHONE_NUMBER]"
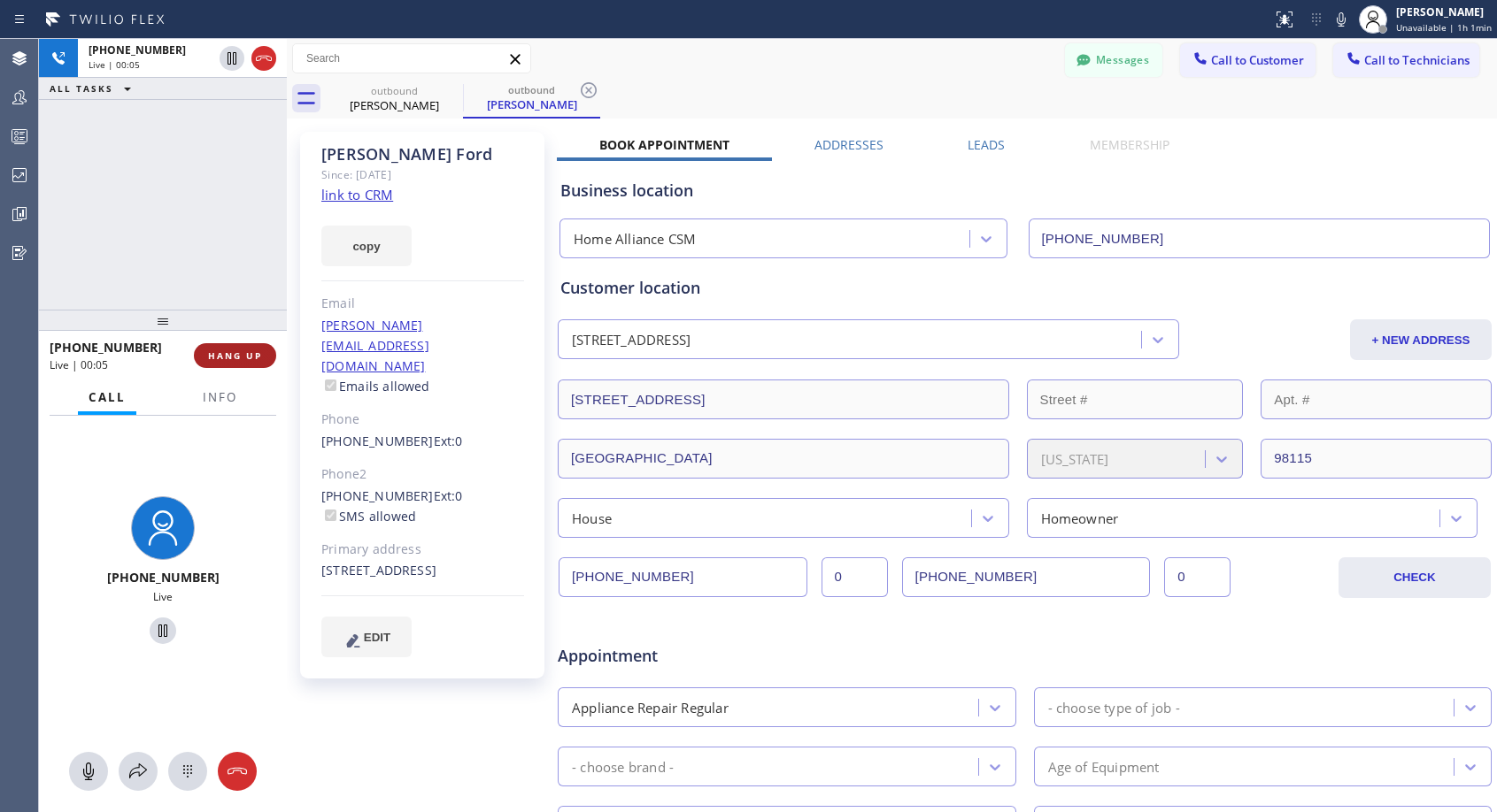
click at [238, 354] on span "HANG UP" at bounding box center [235, 355] width 54 height 12
click at [238, 353] on span "HANG UP" at bounding box center [235, 355] width 54 height 12
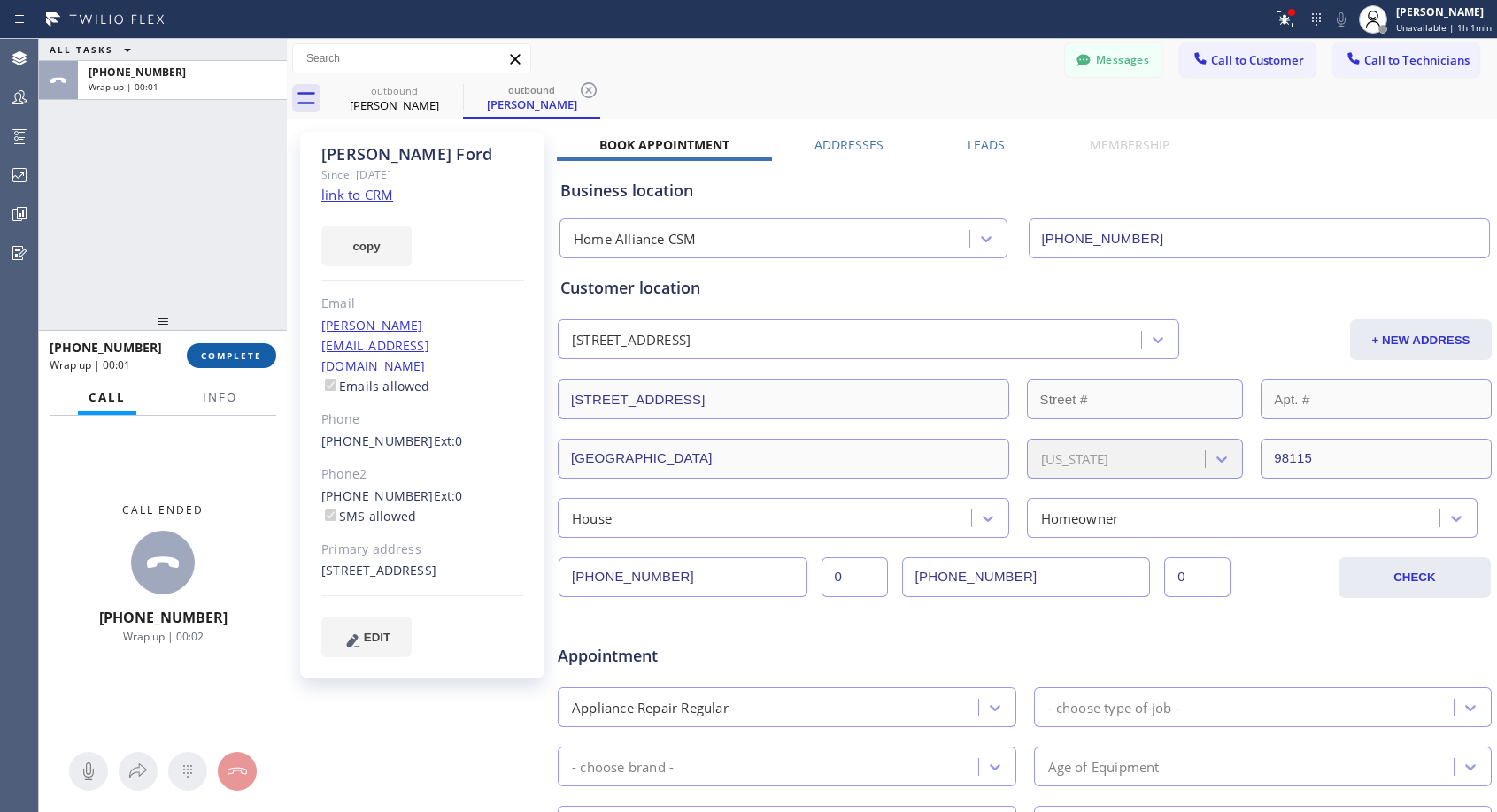
click at [238, 349] on span "COMPLETE" at bounding box center [232, 355] width 62 height 12
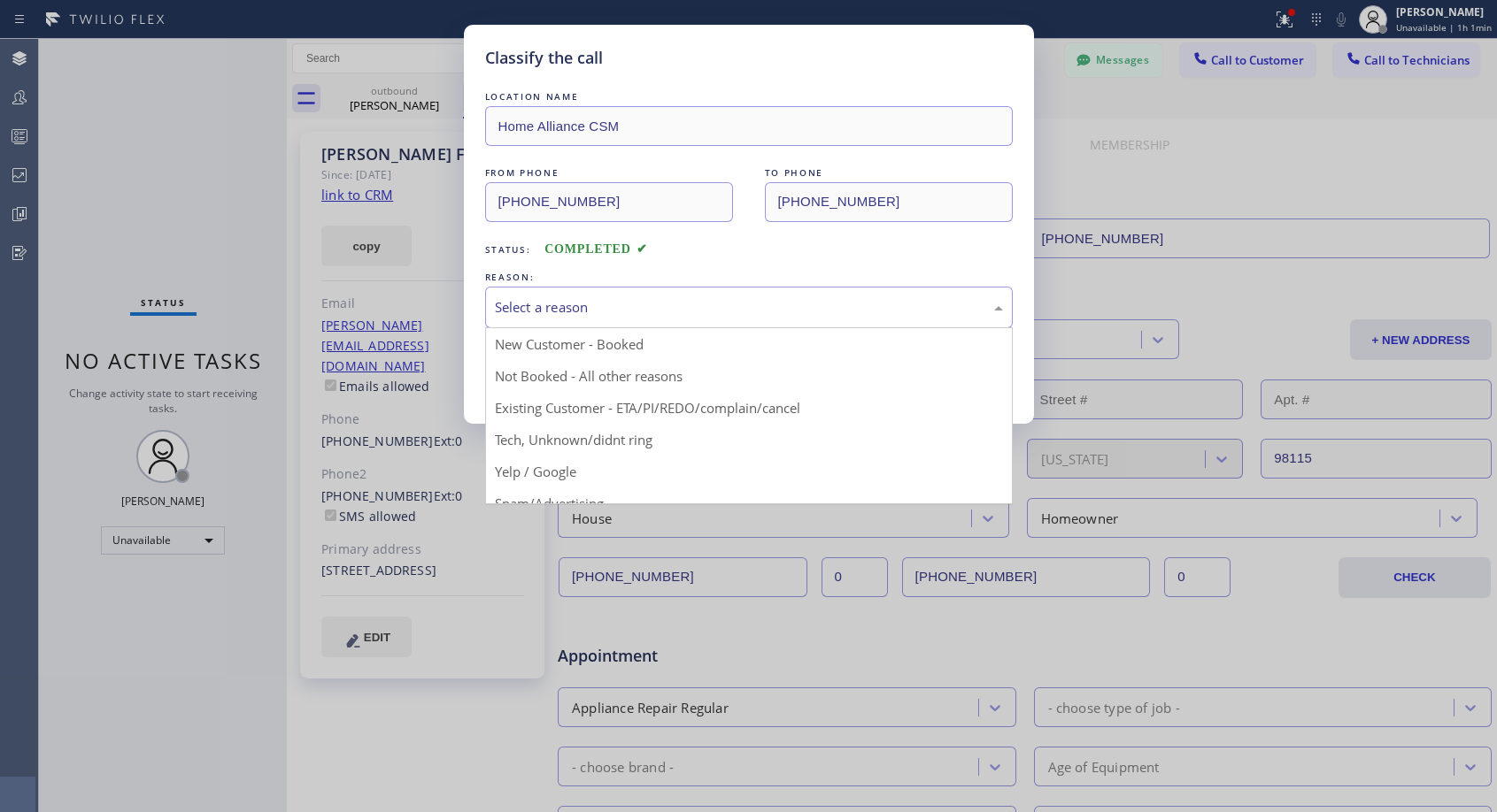
click at [652, 310] on div "Select a reason" at bounding box center [749, 307] width 508 height 21
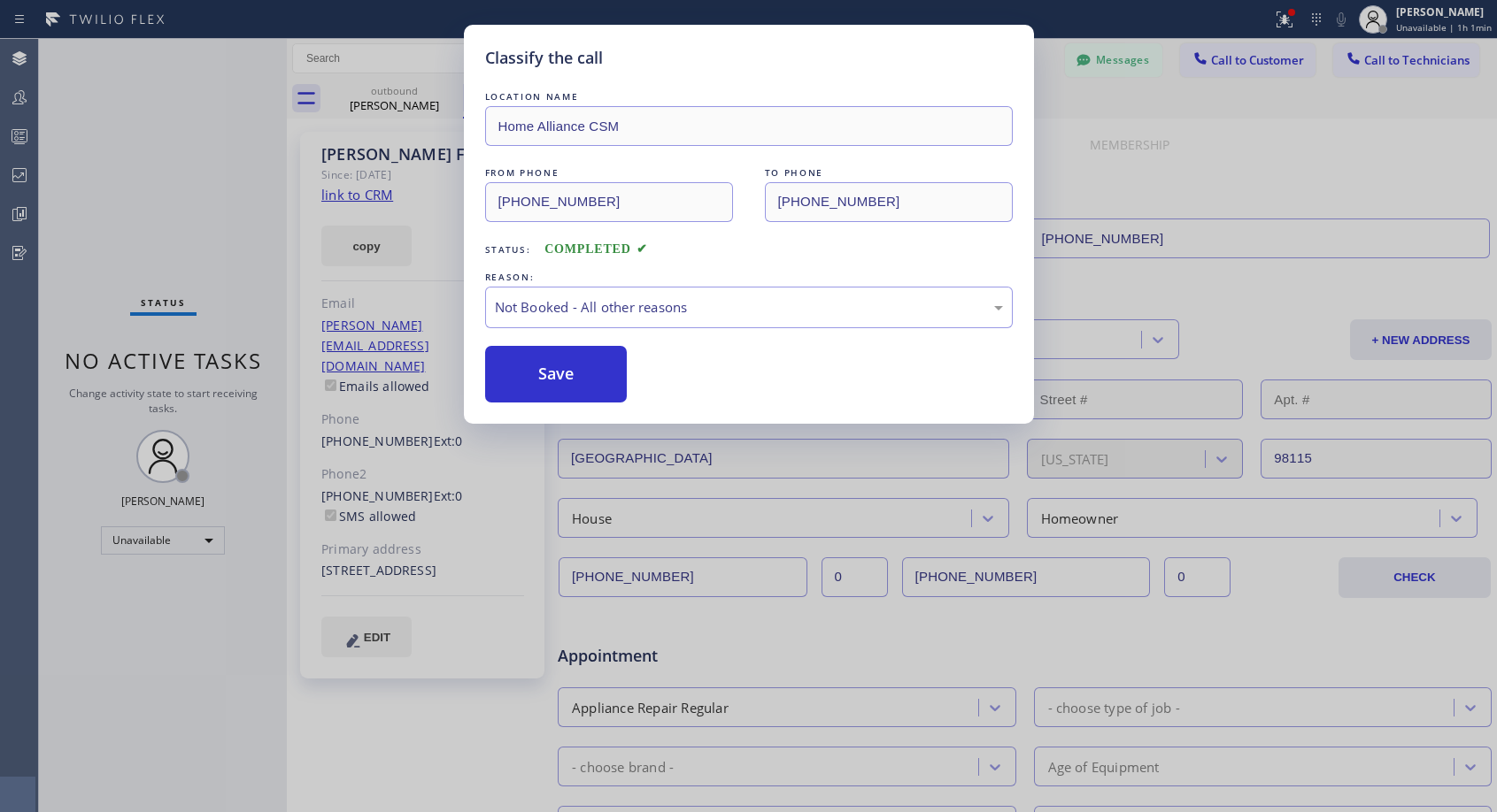
click at [570, 372] on button "Save" at bounding box center [557, 374] width 143 height 57
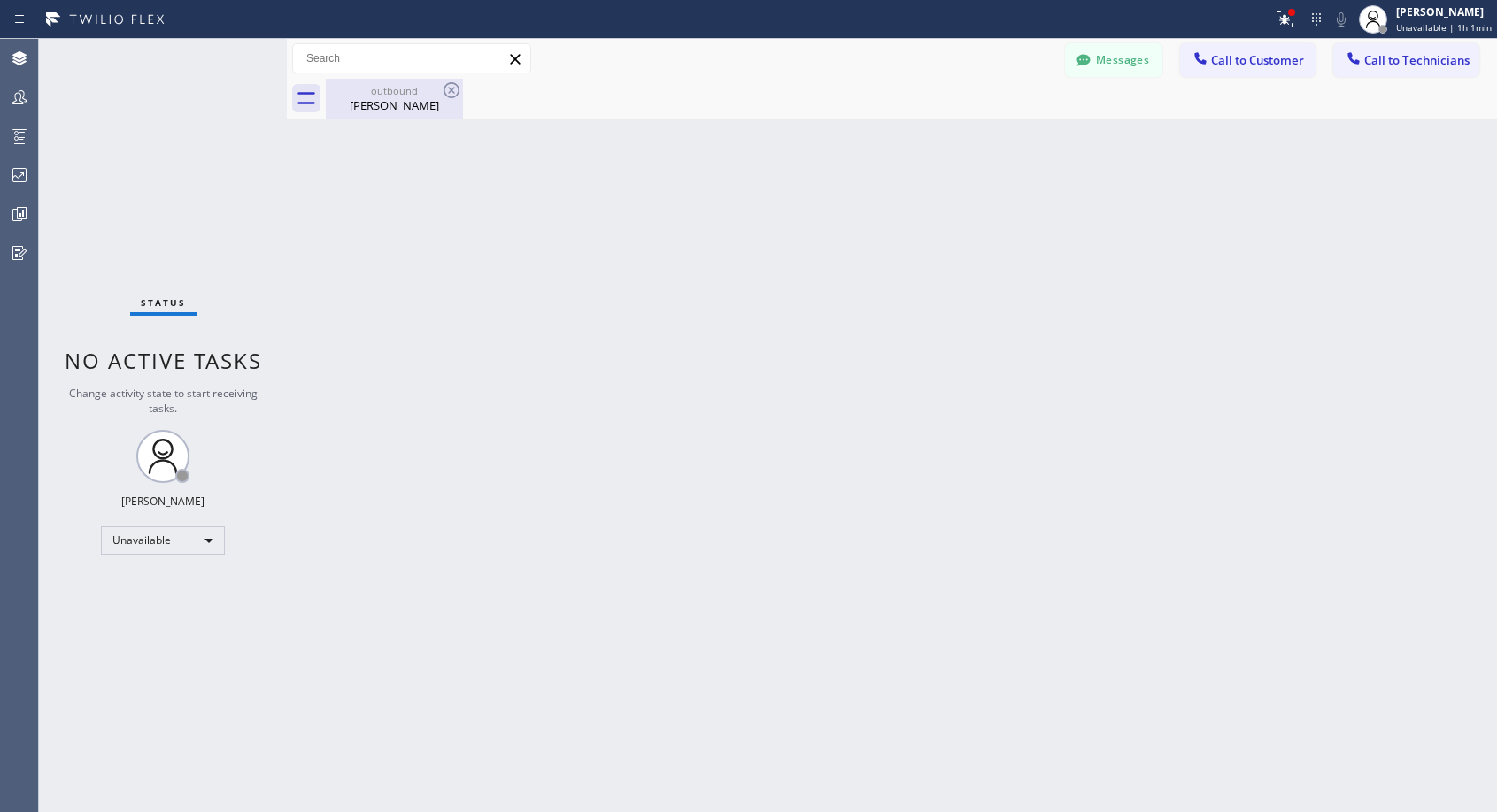
click at [403, 102] on div "[PERSON_NAME]" at bounding box center [394, 105] width 134 height 16
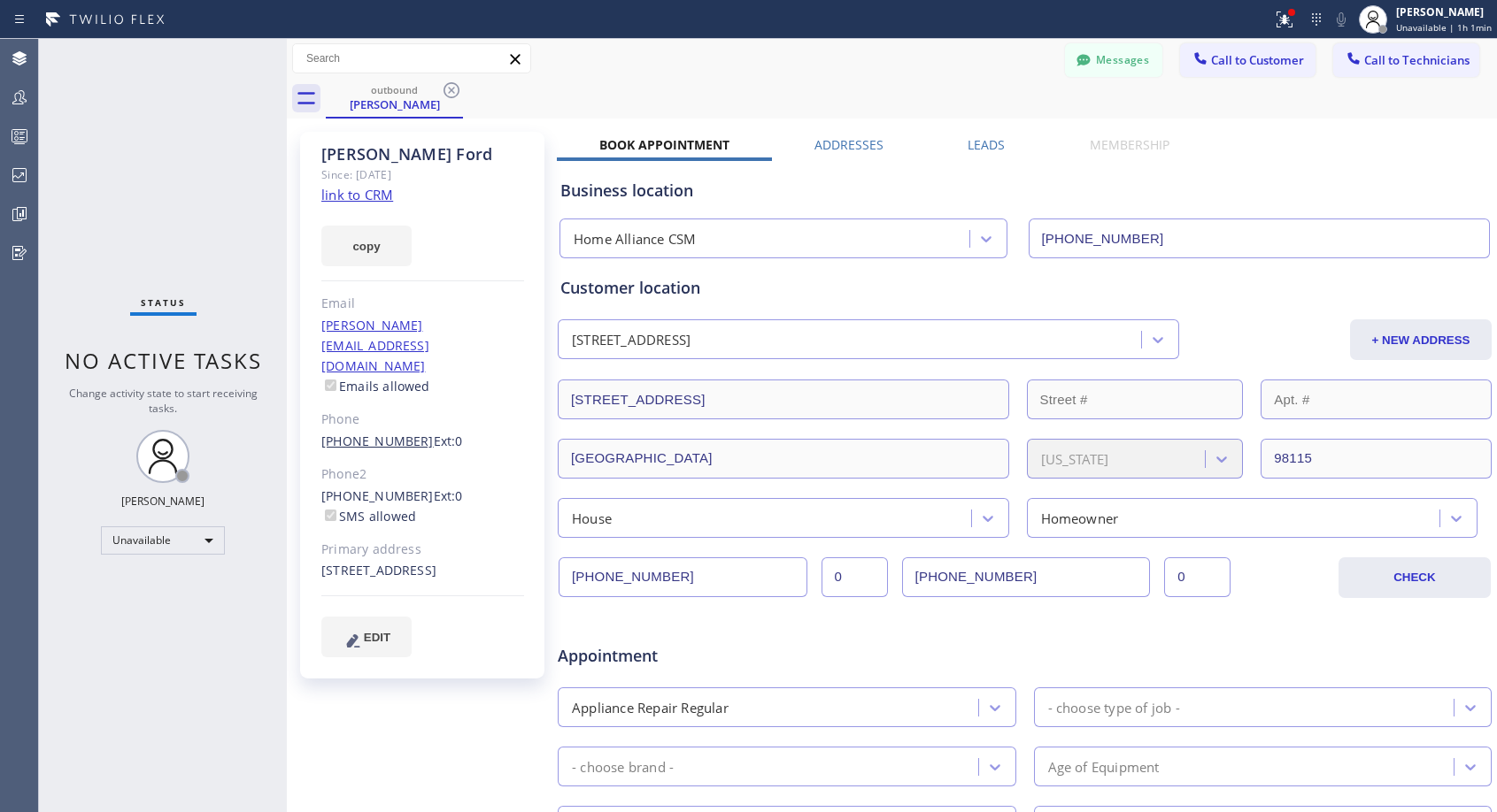
click at [367, 432] on link "[PHONE_NUMBER]" at bounding box center [377, 440] width 112 height 17
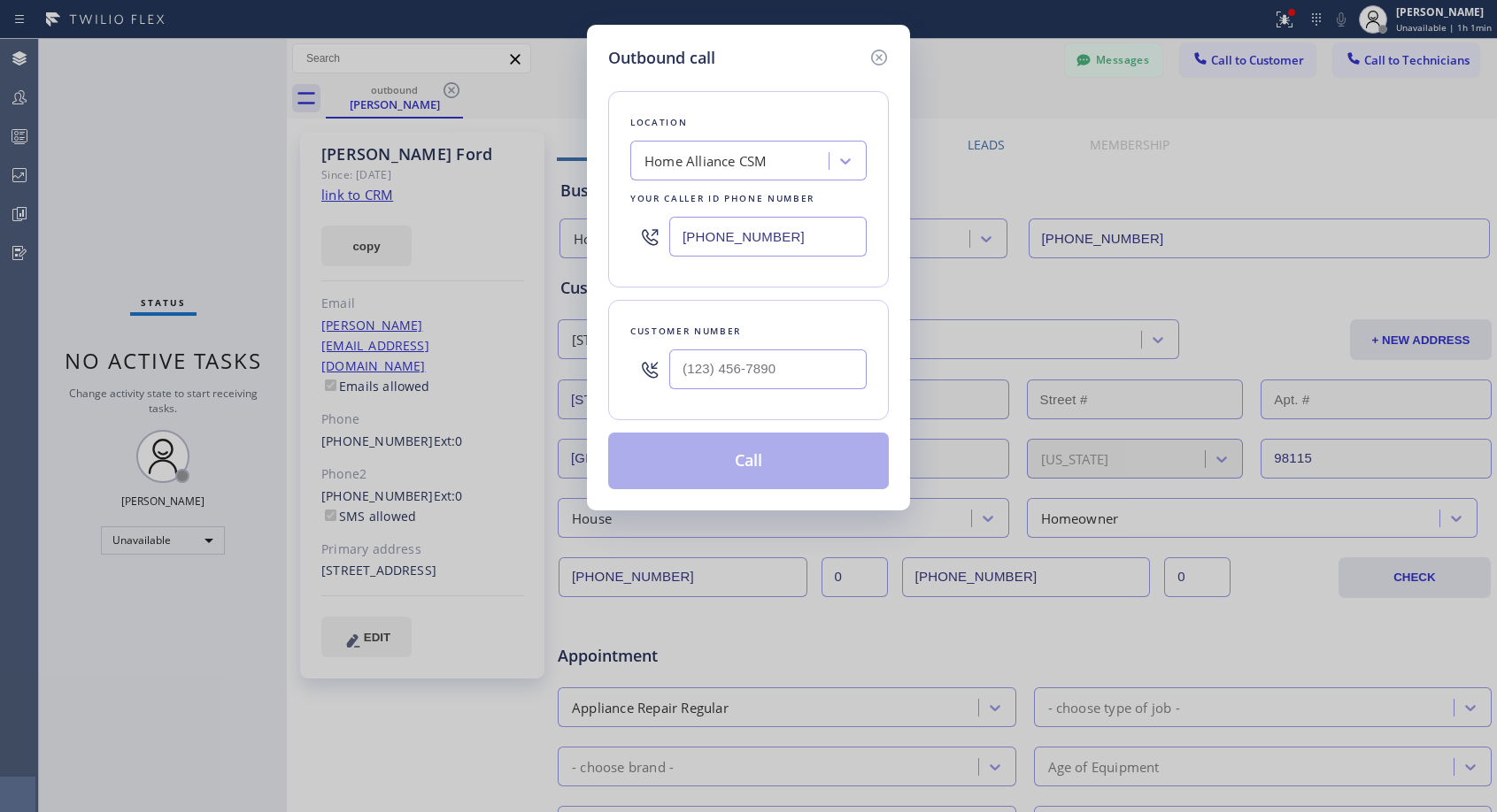
type input "[PHONE_NUMBER]"
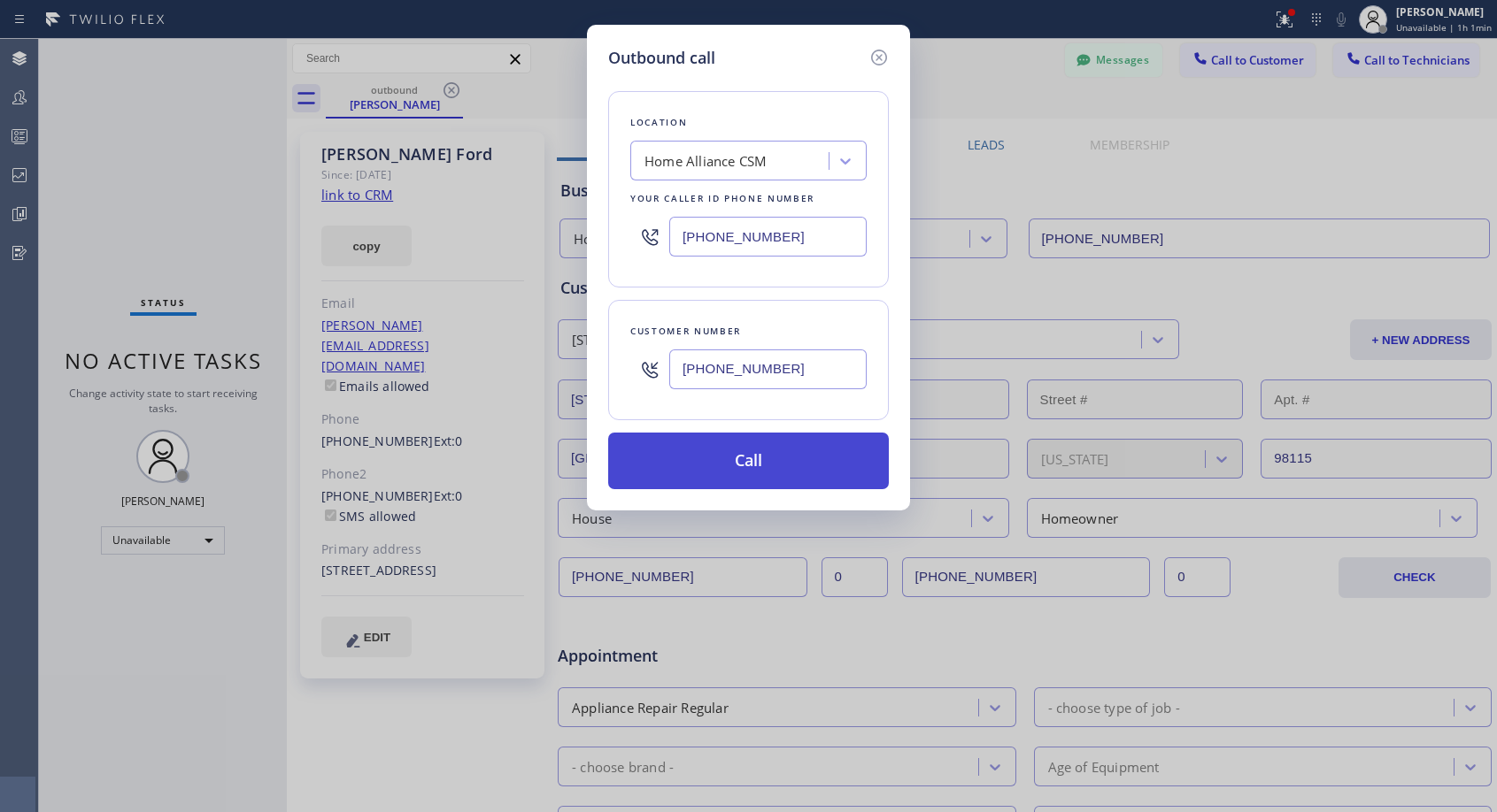
click at [692, 463] on button "Call" at bounding box center [748, 460] width 281 height 57
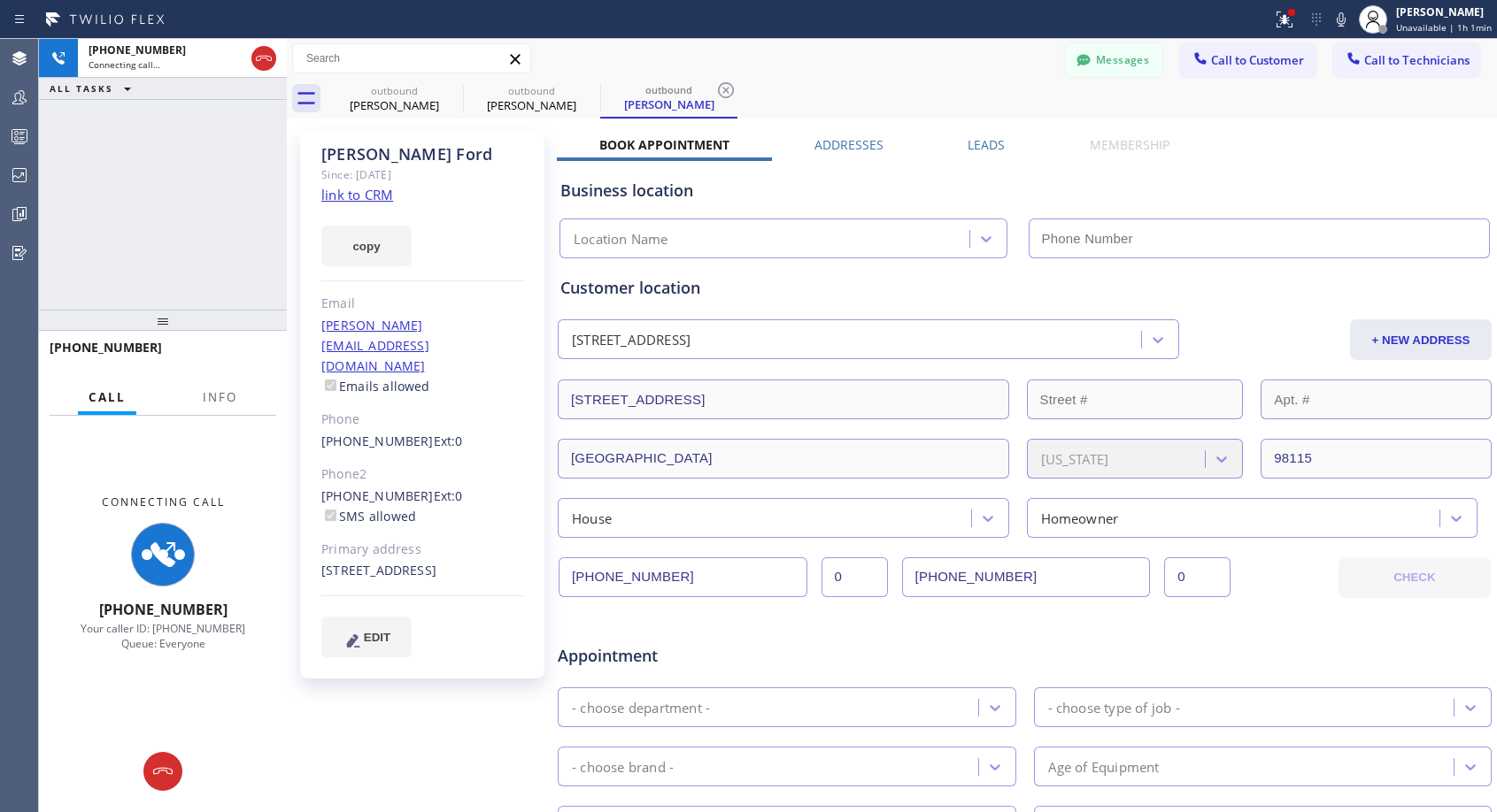
type input "[PHONE_NUMBER]"
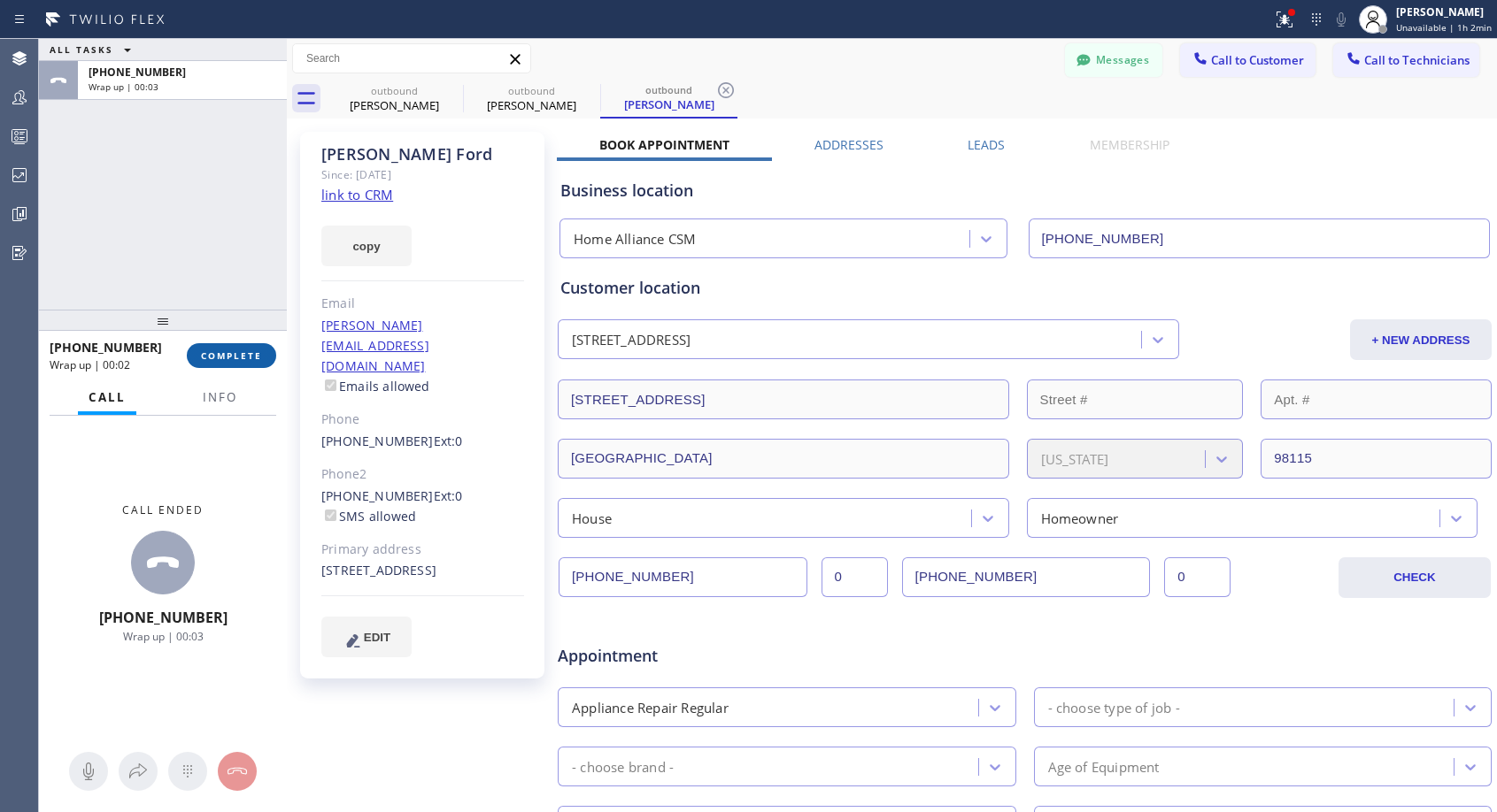
click at [246, 360] on span "COMPLETE" at bounding box center [232, 355] width 62 height 12
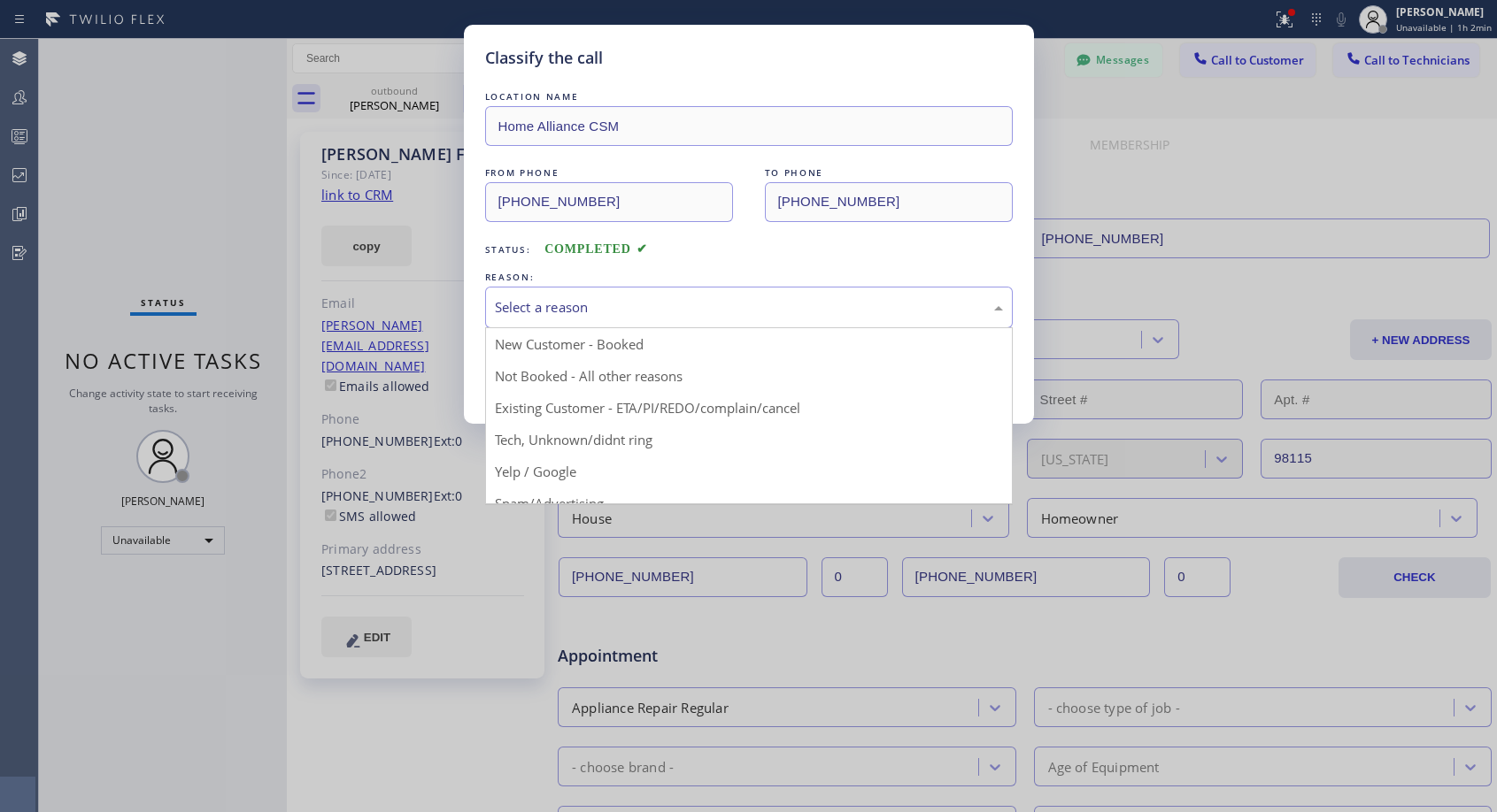
click at [667, 310] on div "Select a reason" at bounding box center [749, 307] width 508 height 21
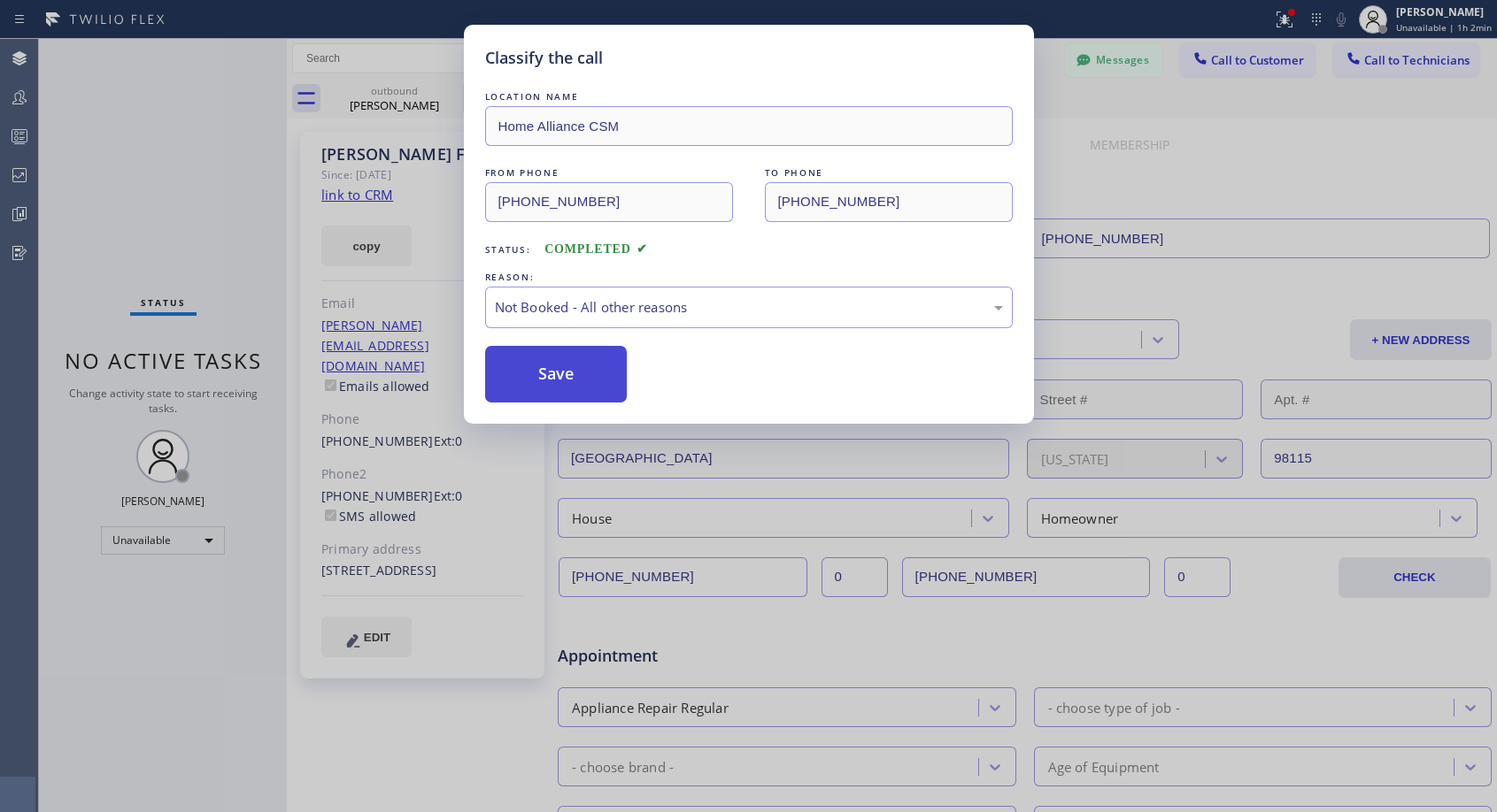
click at [620, 370] on button "Save" at bounding box center [557, 374] width 143 height 57
click at [620, 371] on div "Classify the call LOCATION NAME Home Alliance CSM FROM PHONE [PHONE_NUMBER] TO …" at bounding box center [767, 425] width 1457 height 773
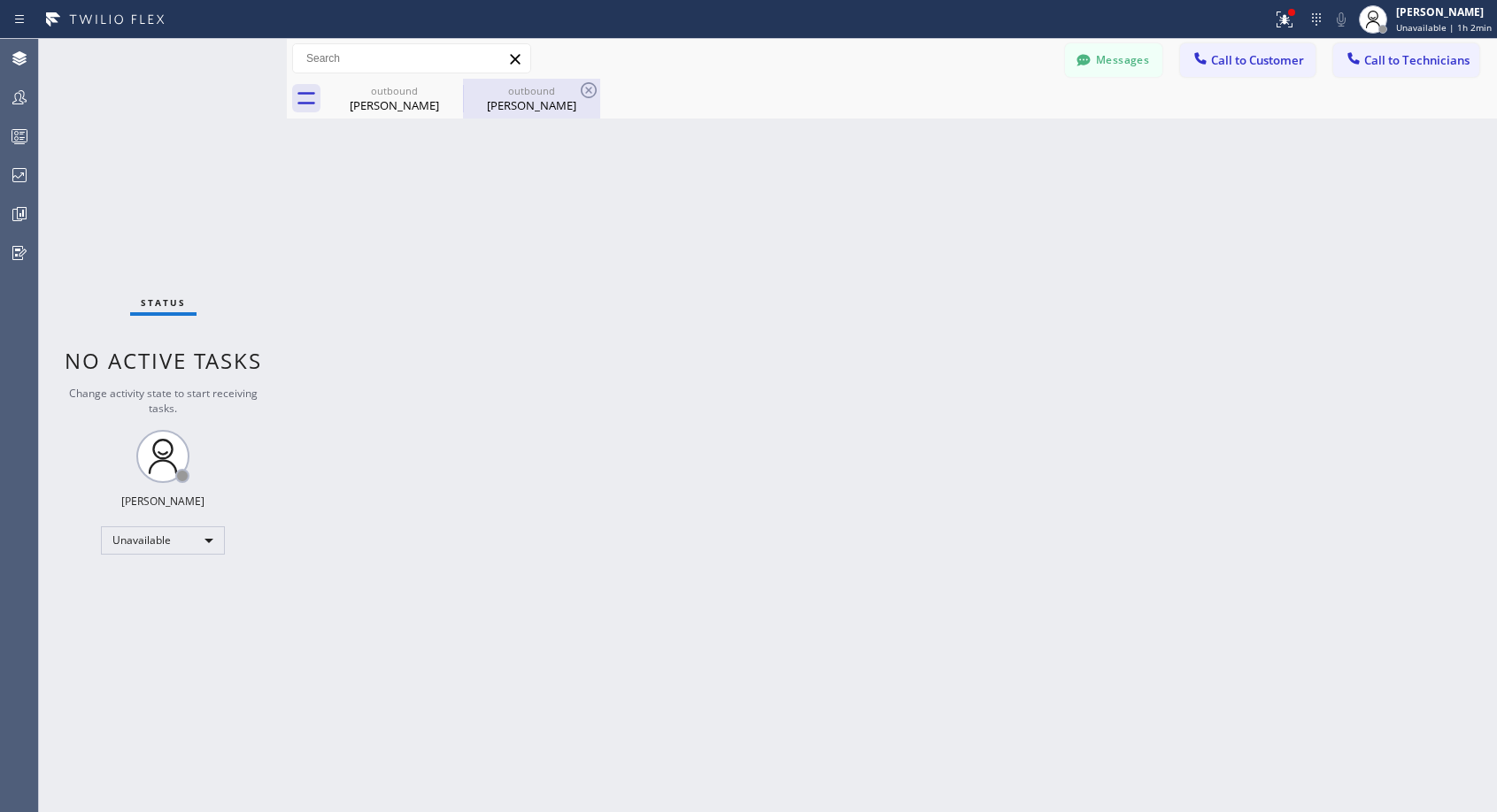
click at [493, 110] on div "[PERSON_NAME]" at bounding box center [531, 105] width 134 height 16
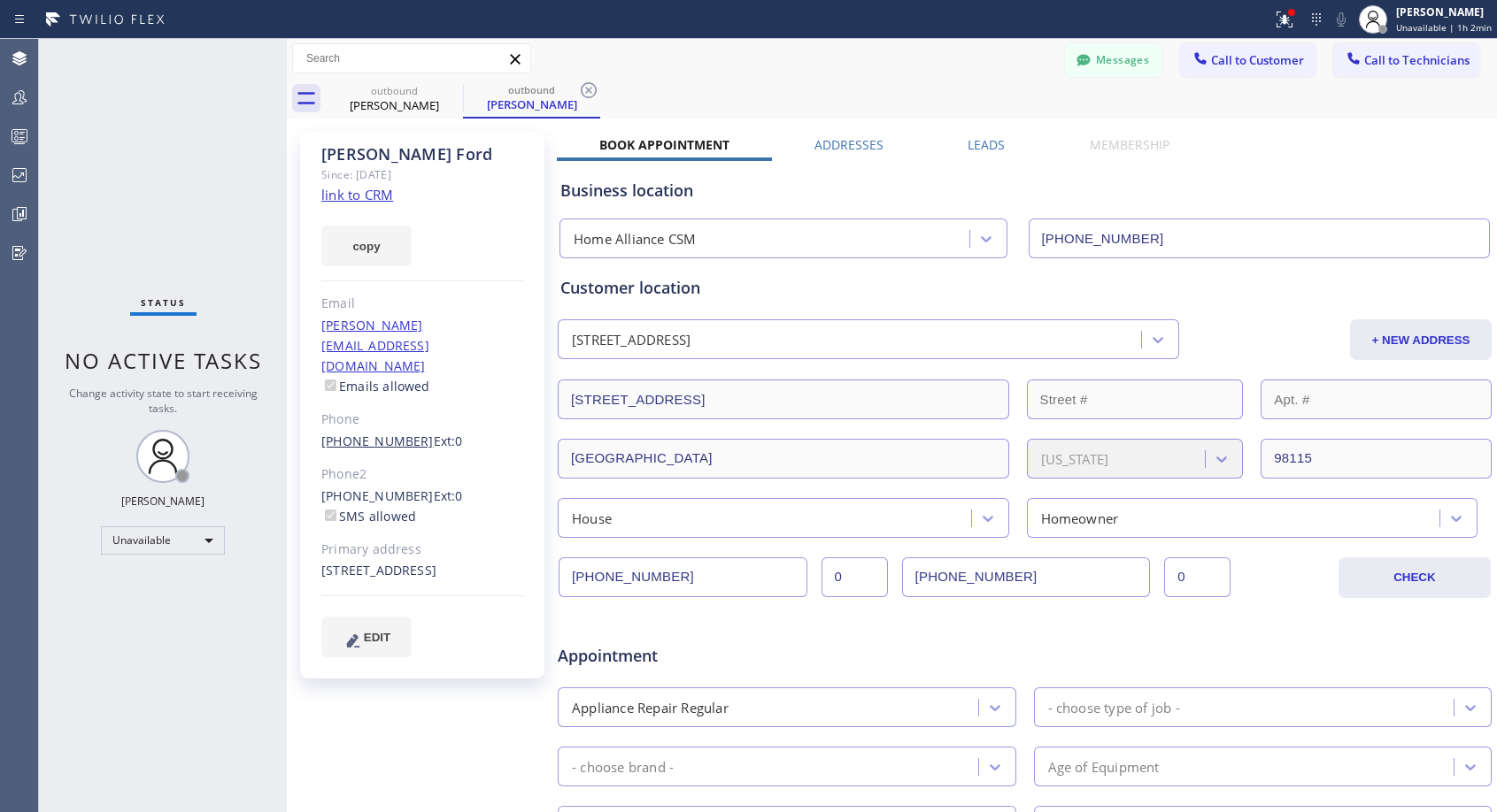
click at [365, 432] on link "[PHONE_NUMBER]" at bounding box center [377, 440] width 112 height 17
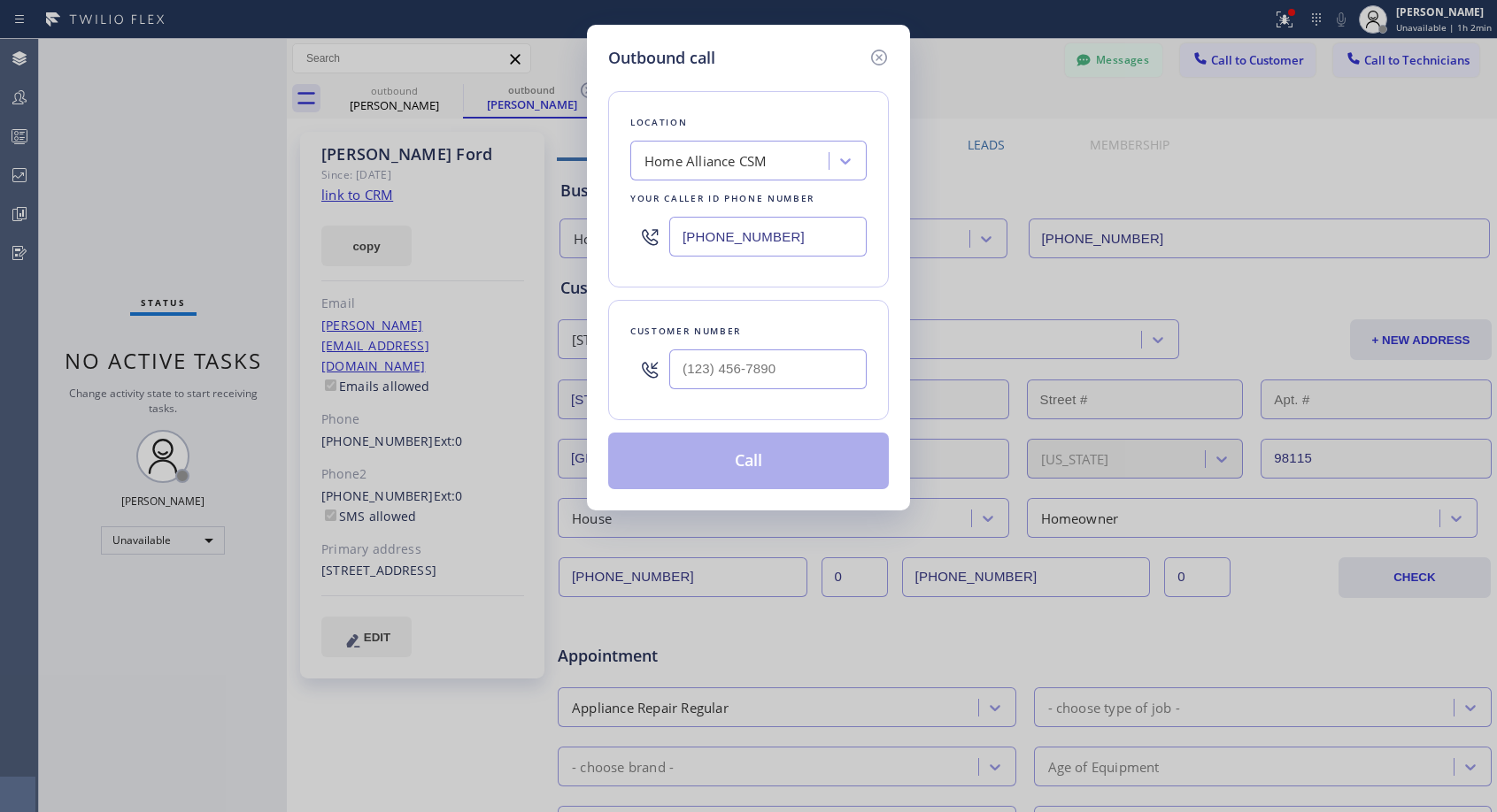
type input "[PHONE_NUMBER]"
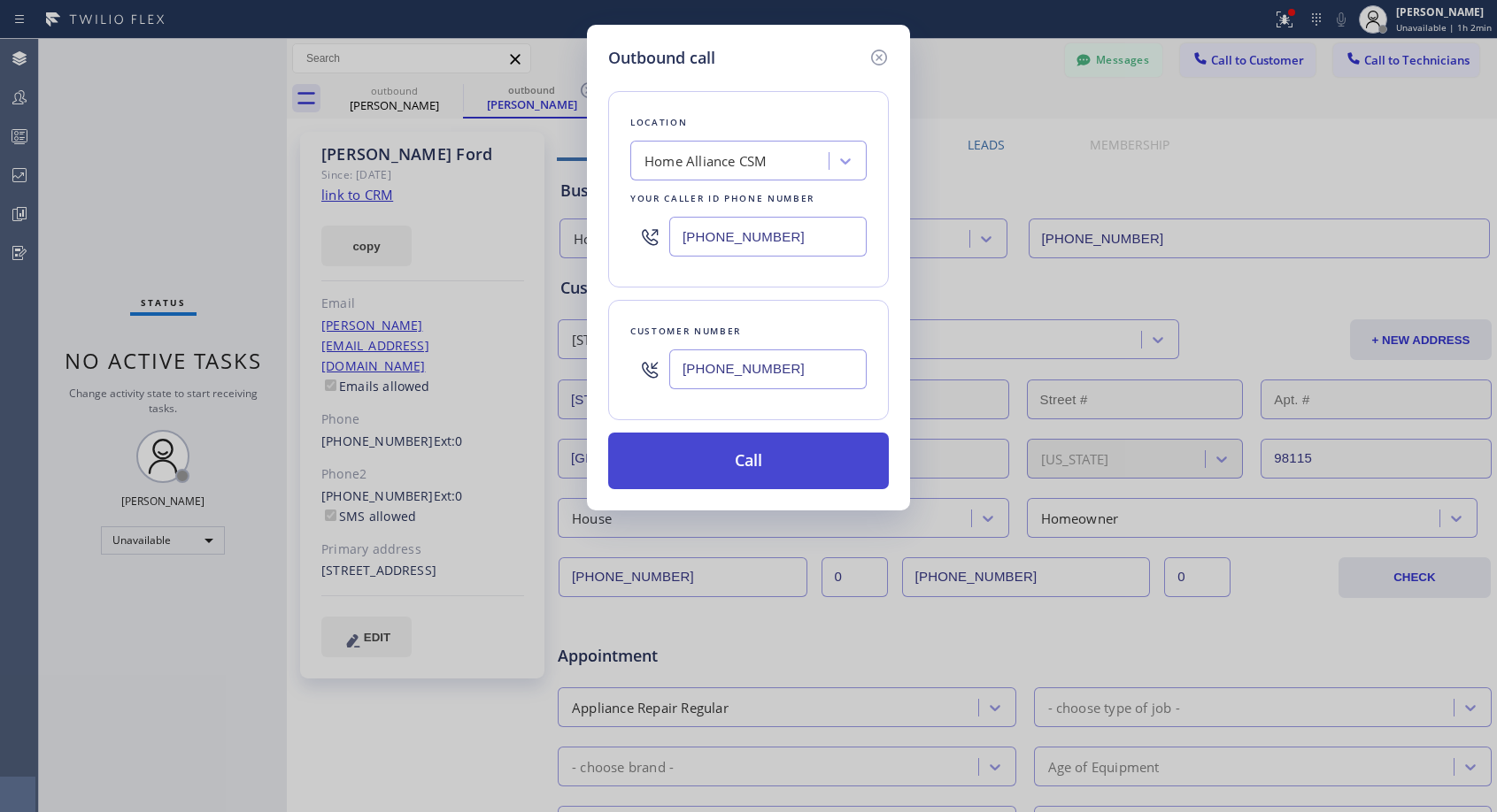
click at [717, 463] on button "Call" at bounding box center [748, 460] width 281 height 57
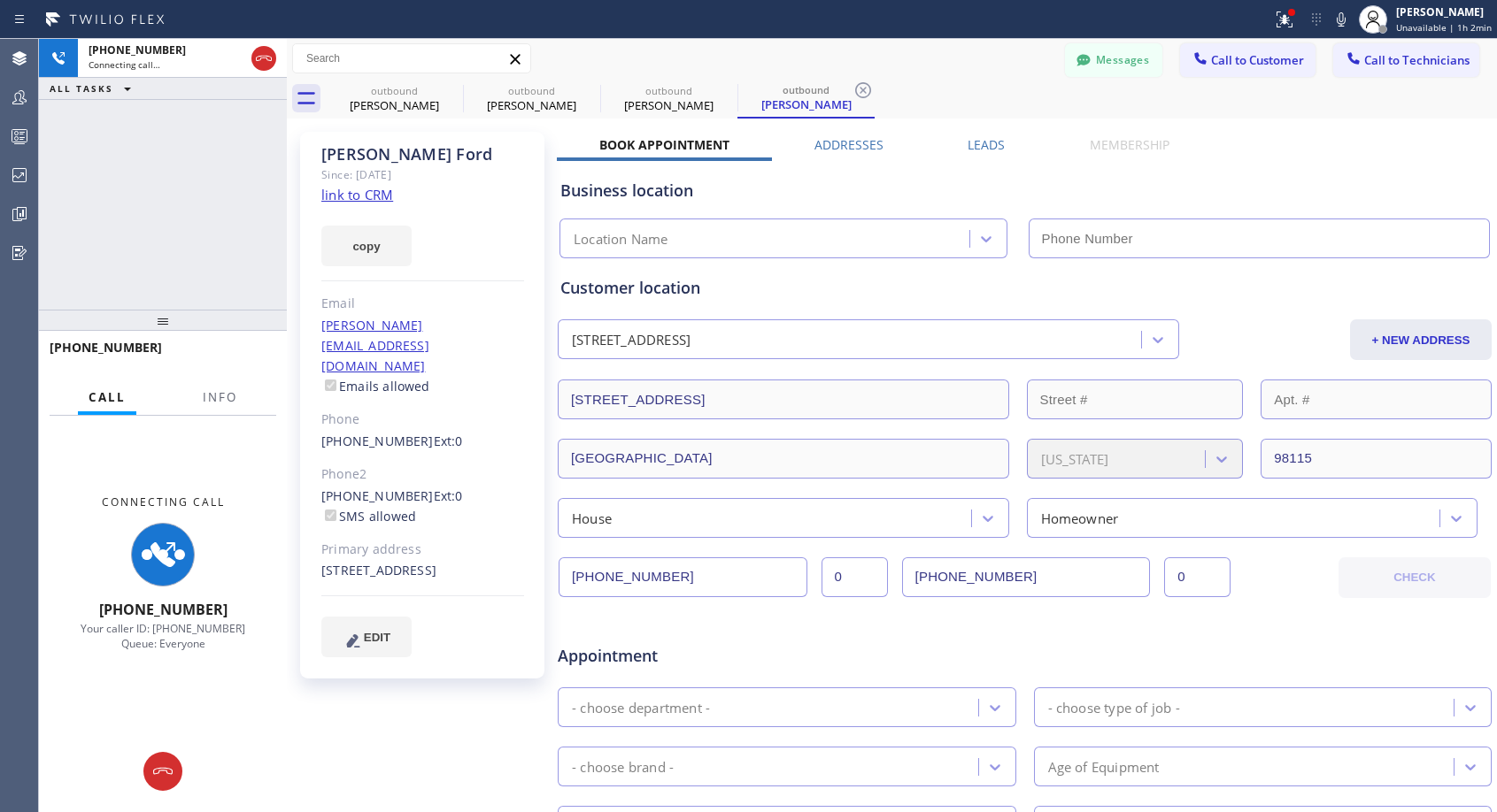
type input "[PHONE_NUMBER]"
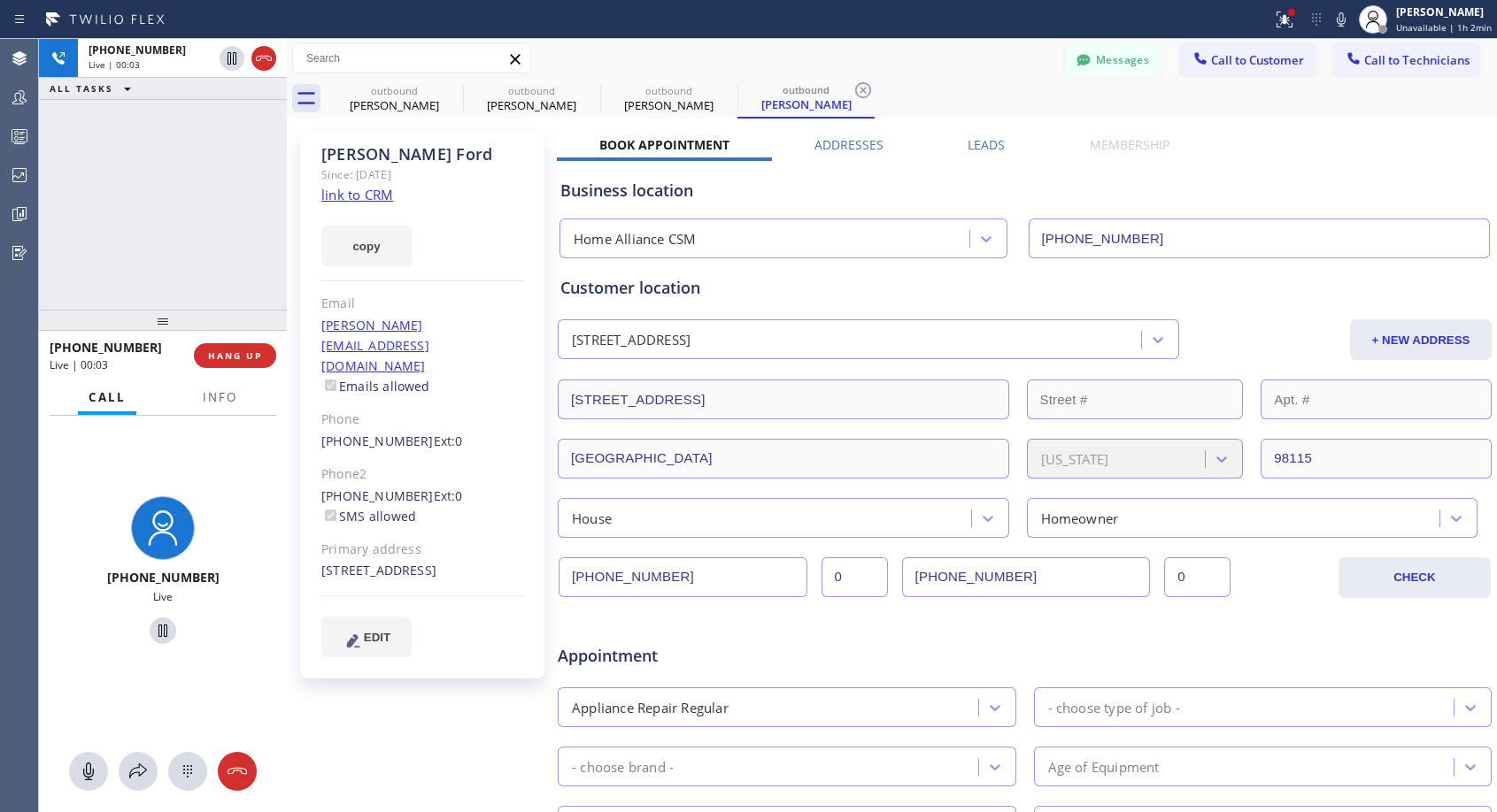
click at [981, 148] on label "Leads" at bounding box center [985, 144] width 37 height 17
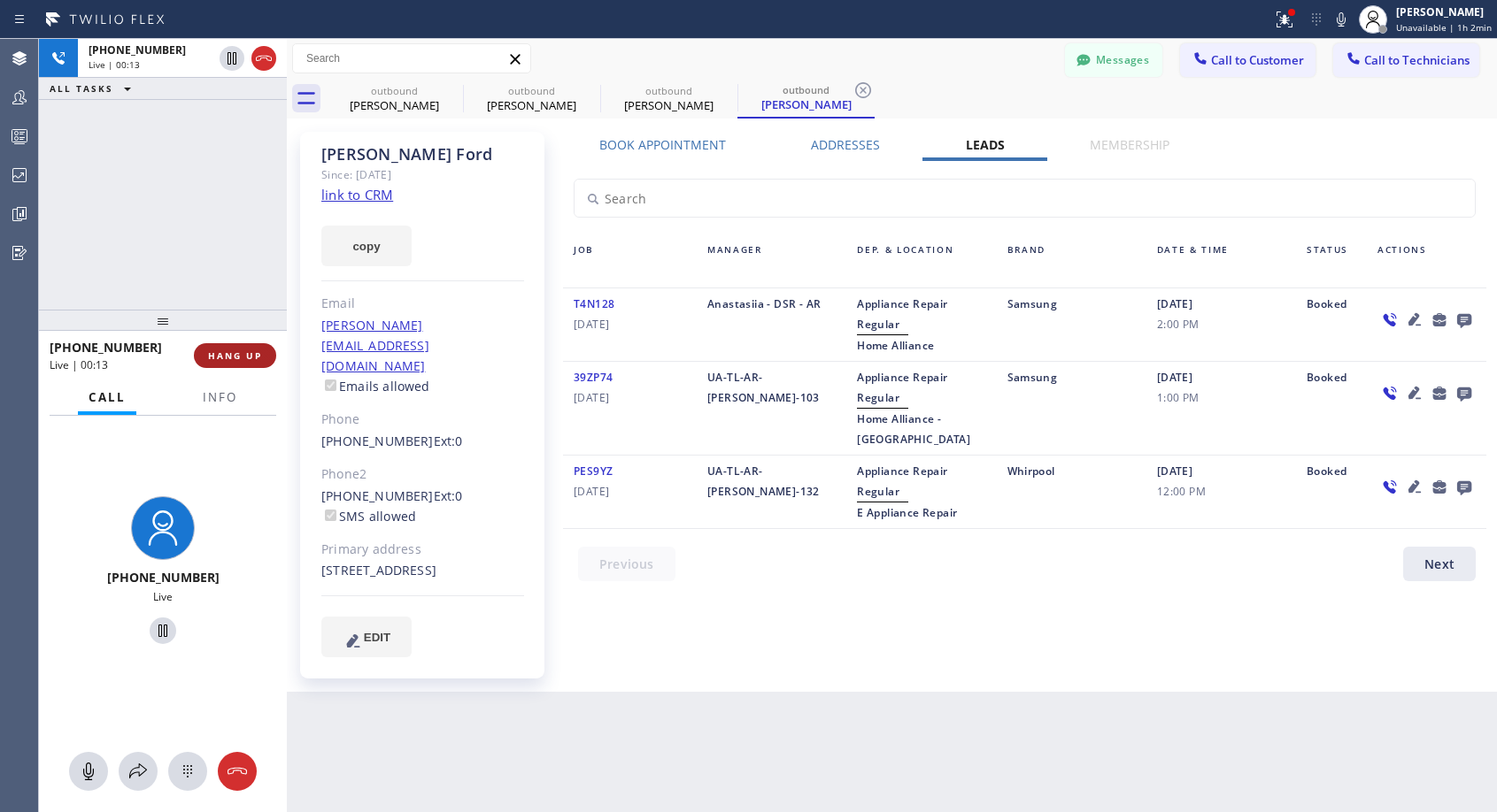
click at [245, 357] on span "HANG UP" at bounding box center [235, 355] width 54 height 12
click at [244, 357] on span "HANG UP" at bounding box center [235, 355] width 54 height 12
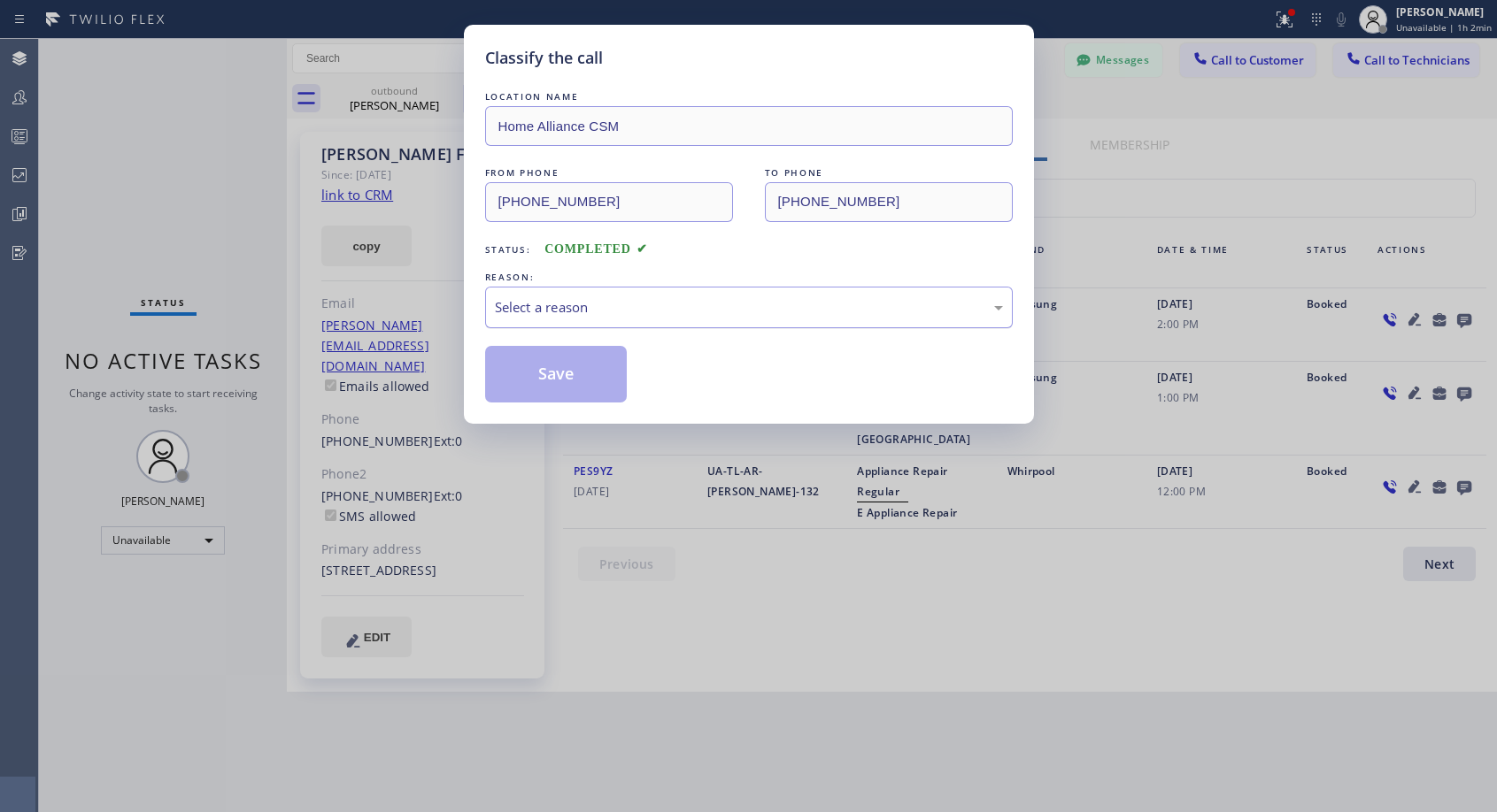
click at [637, 303] on div "Select a reason" at bounding box center [749, 307] width 508 height 21
click at [573, 381] on button "Save" at bounding box center [557, 374] width 143 height 57
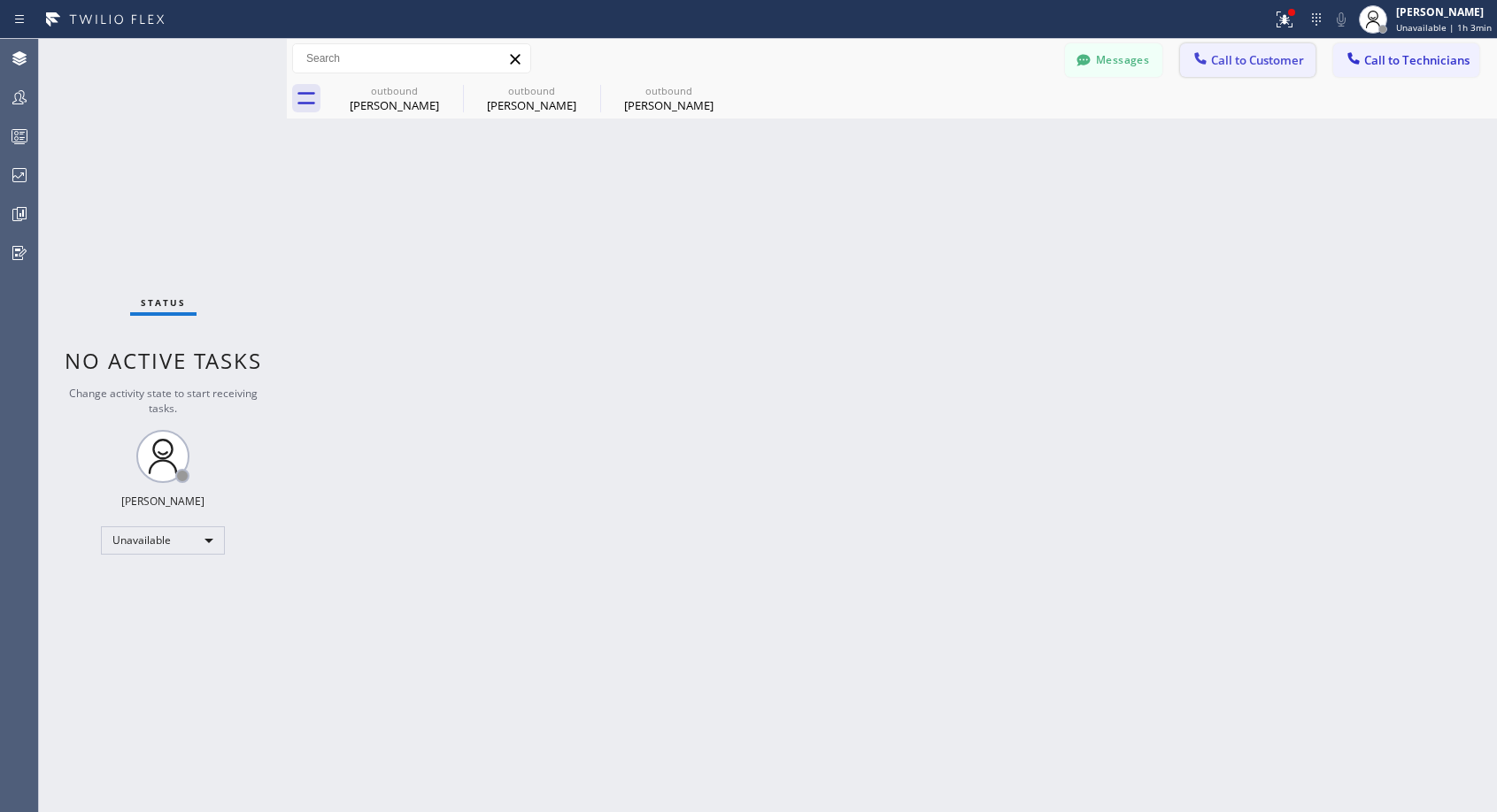
click at [1243, 66] on span "Call to Customer" at bounding box center [1257, 60] width 93 height 16
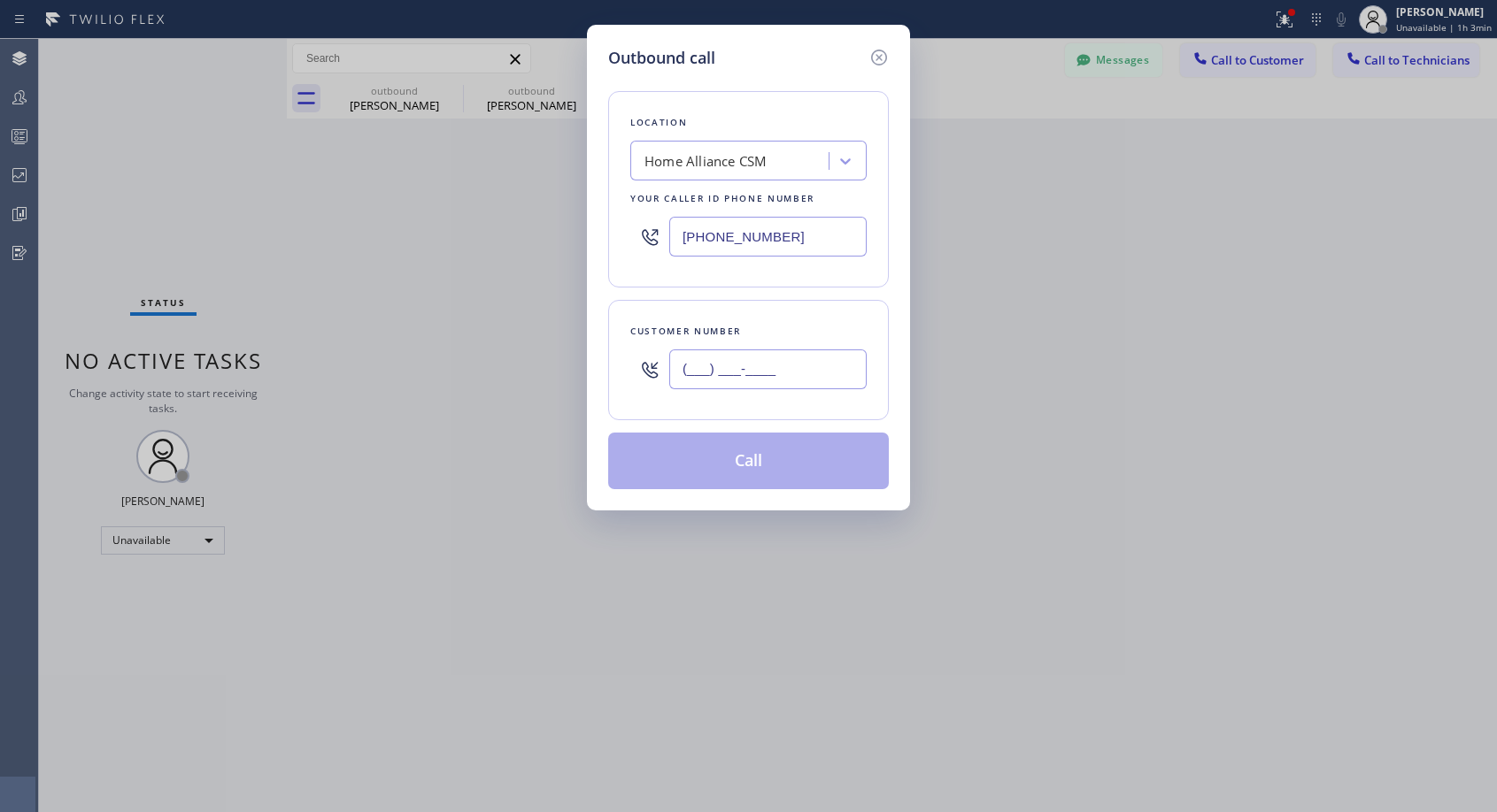
click at [739, 357] on input "(___) ___-____" at bounding box center [767, 369] width 197 height 40
paste input "714) 785-2513"
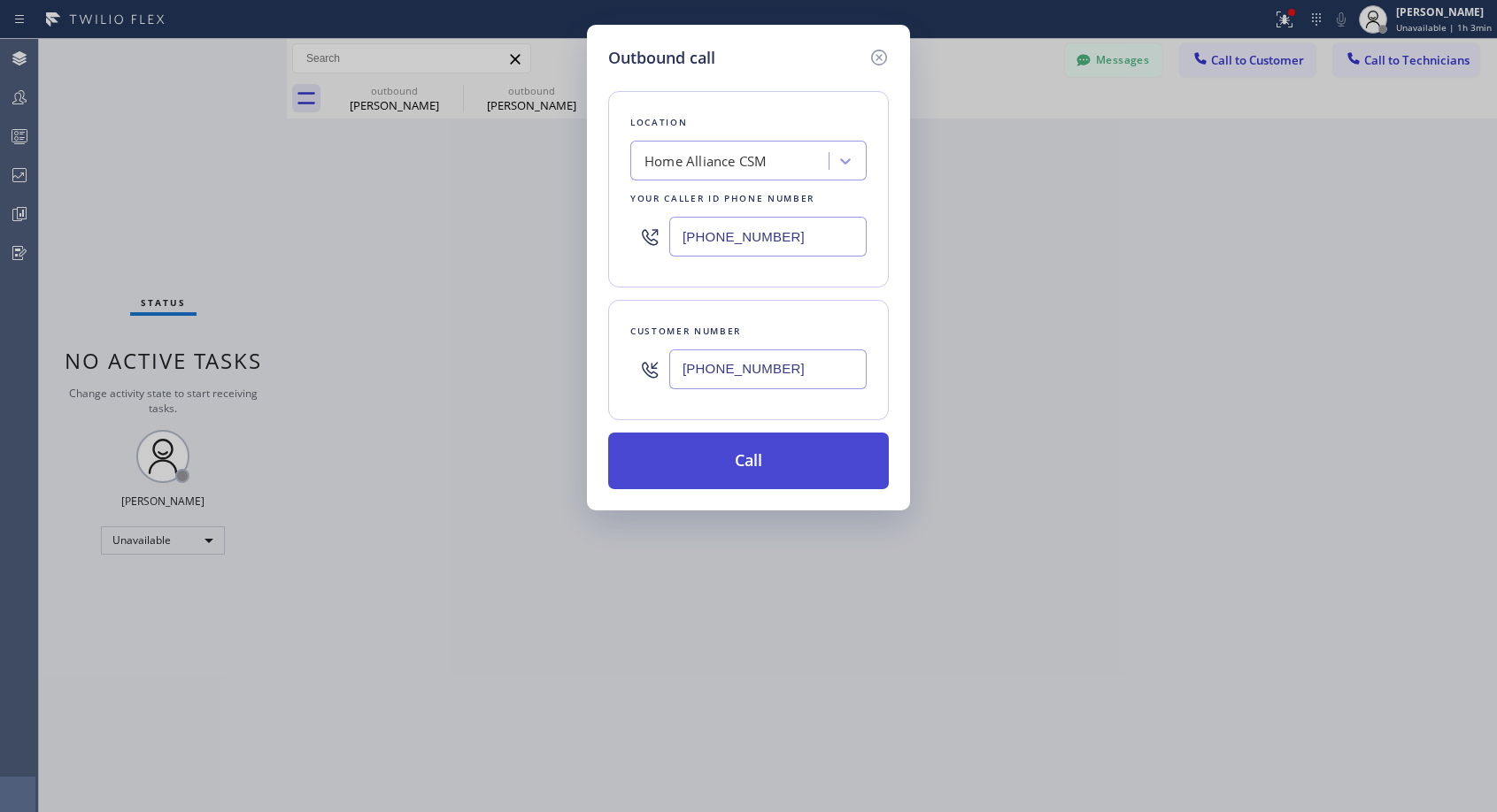
type input "[PHONE_NUMBER]"
click at [749, 451] on button "Call" at bounding box center [748, 460] width 281 height 57
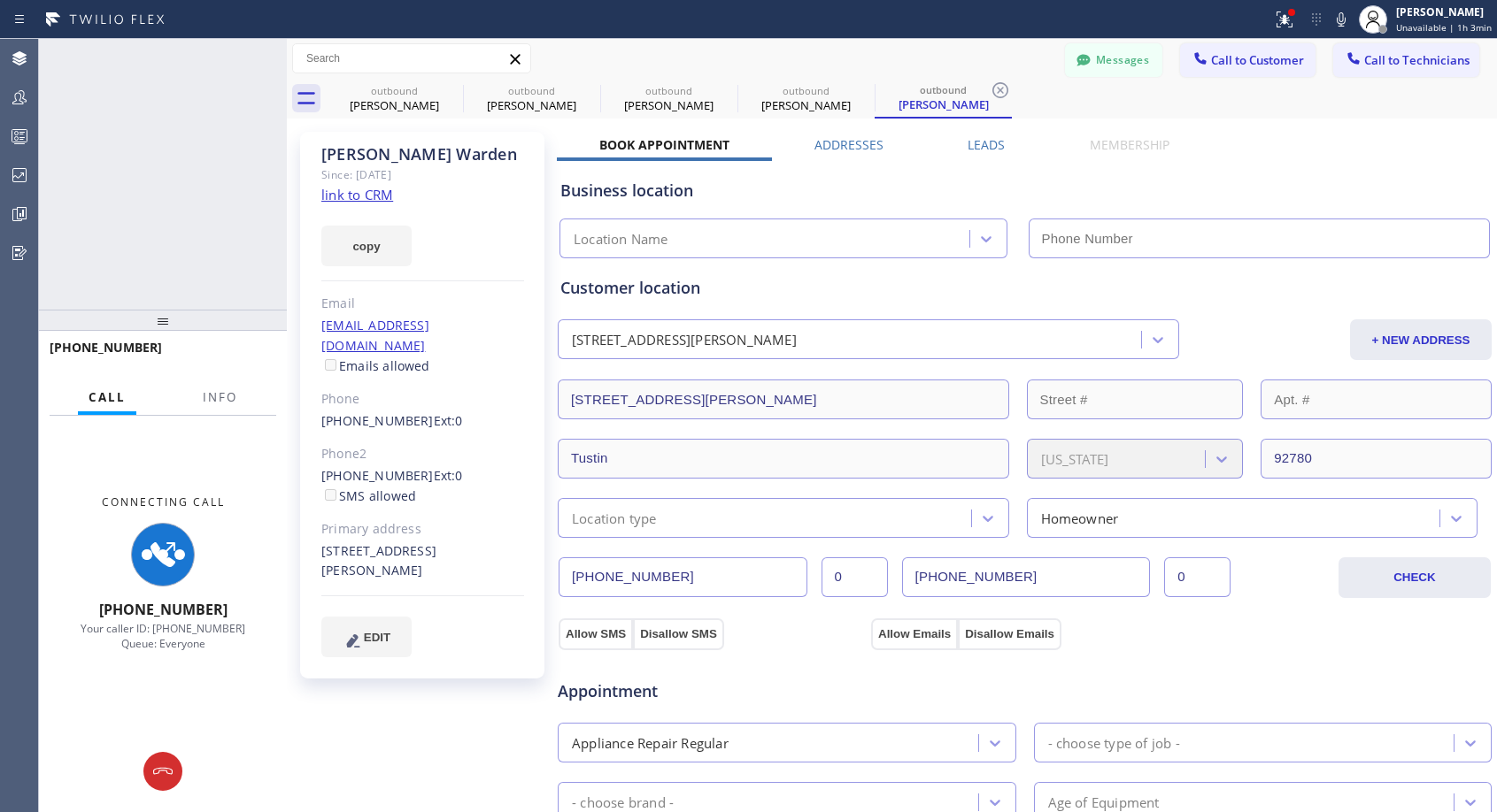
type input "[PHONE_NUMBER]"
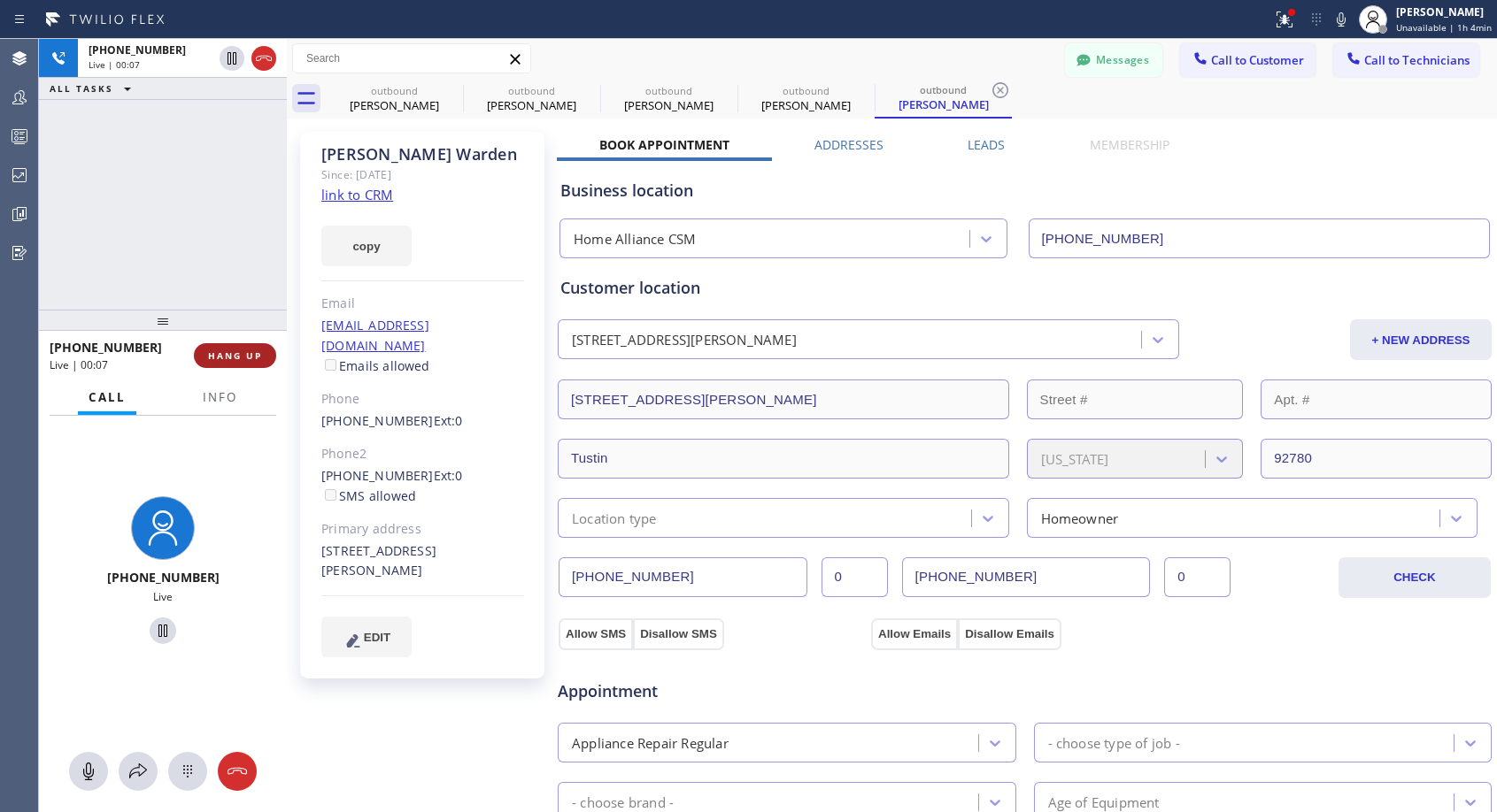
click at [267, 348] on button "HANG UP" at bounding box center [234, 355] width 82 height 25
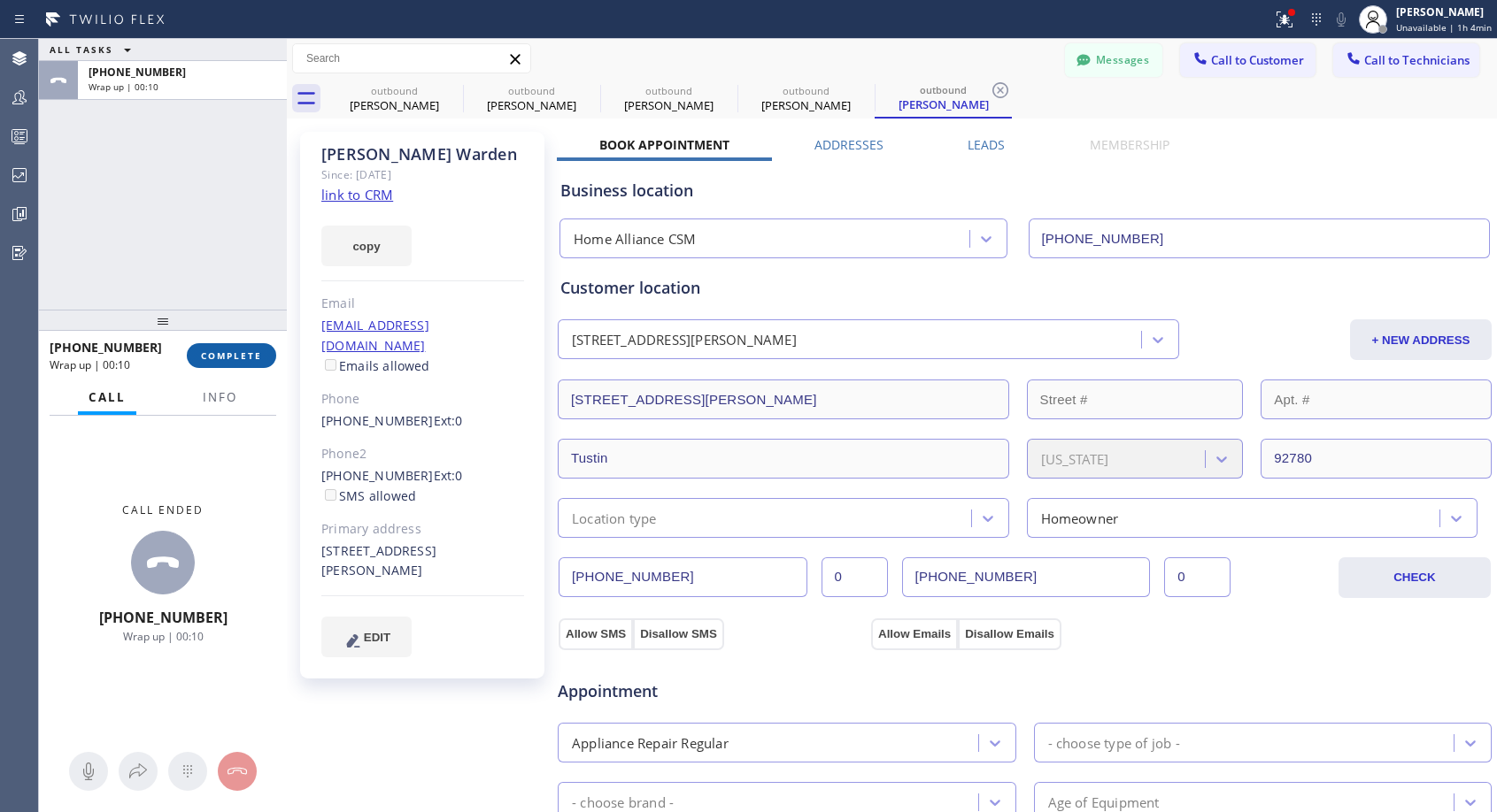
click at [230, 352] on span "COMPLETE" at bounding box center [232, 355] width 62 height 12
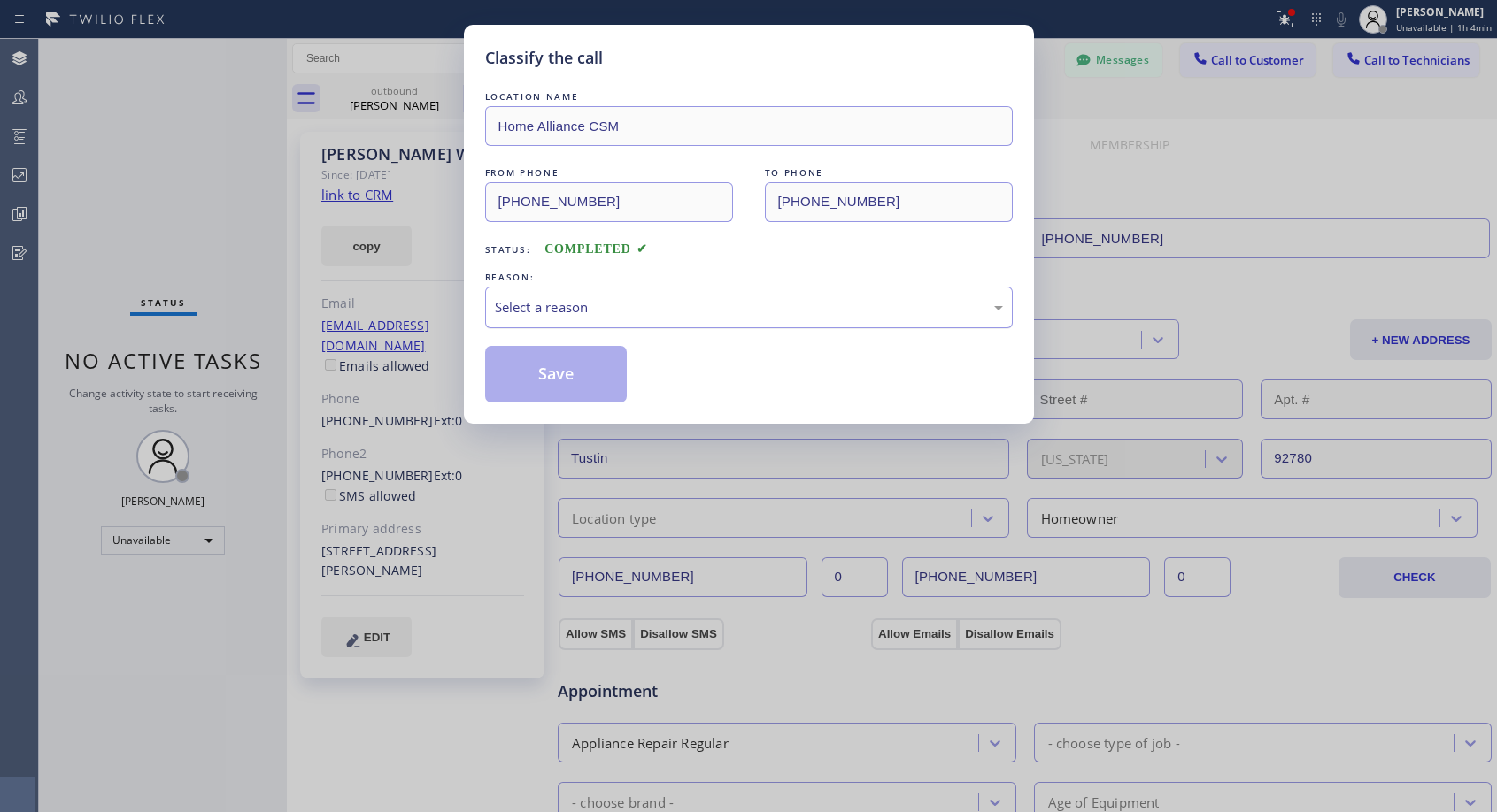
click at [676, 293] on div "Select a reason" at bounding box center [749, 307] width 528 height 42
click at [611, 371] on button "Save" at bounding box center [557, 374] width 143 height 57
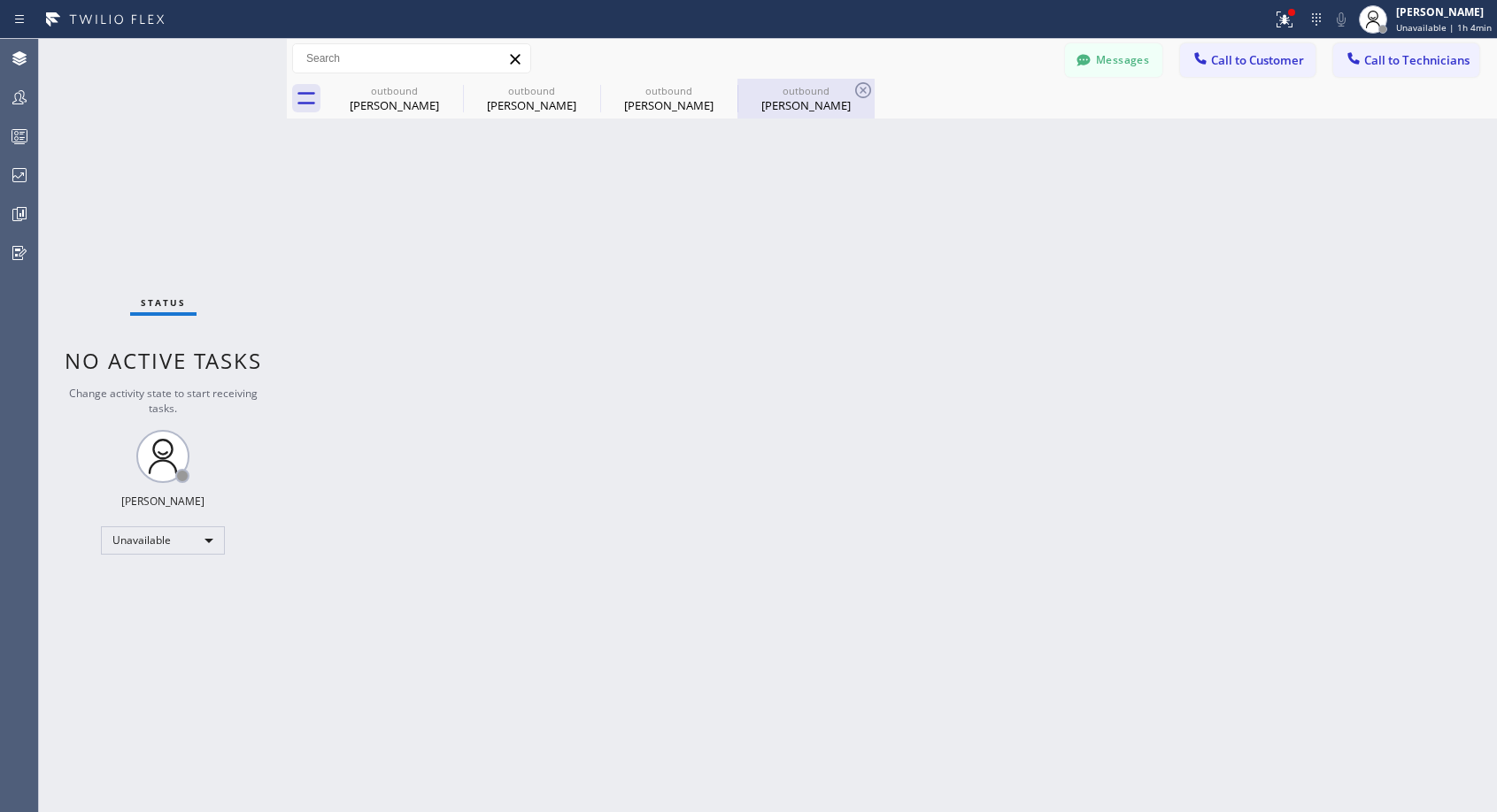
click at [821, 100] on div "[PERSON_NAME]" at bounding box center [806, 105] width 134 height 16
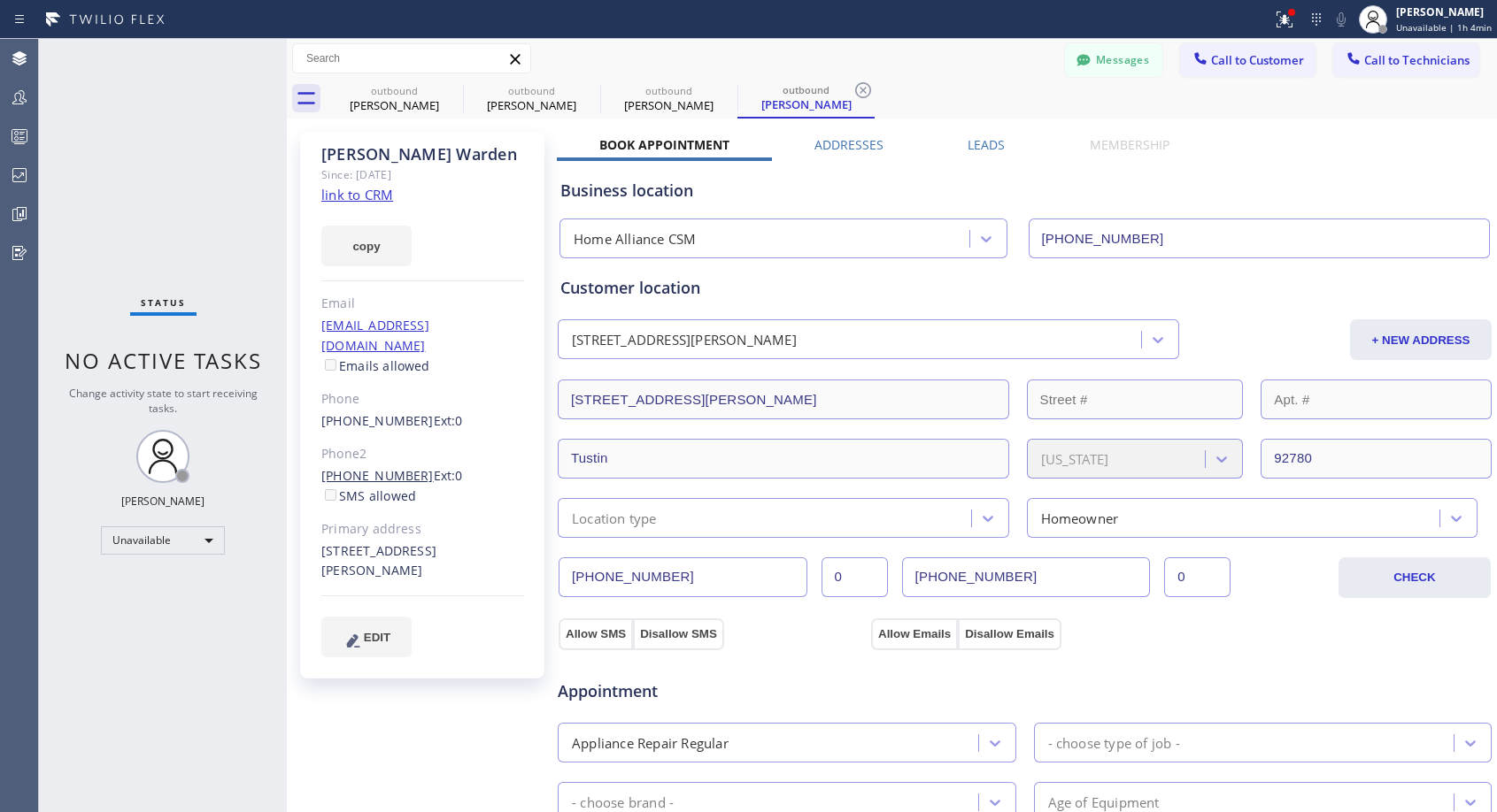
click at [404, 467] on link "[PHONE_NUMBER]" at bounding box center [377, 475] width 112 height 17
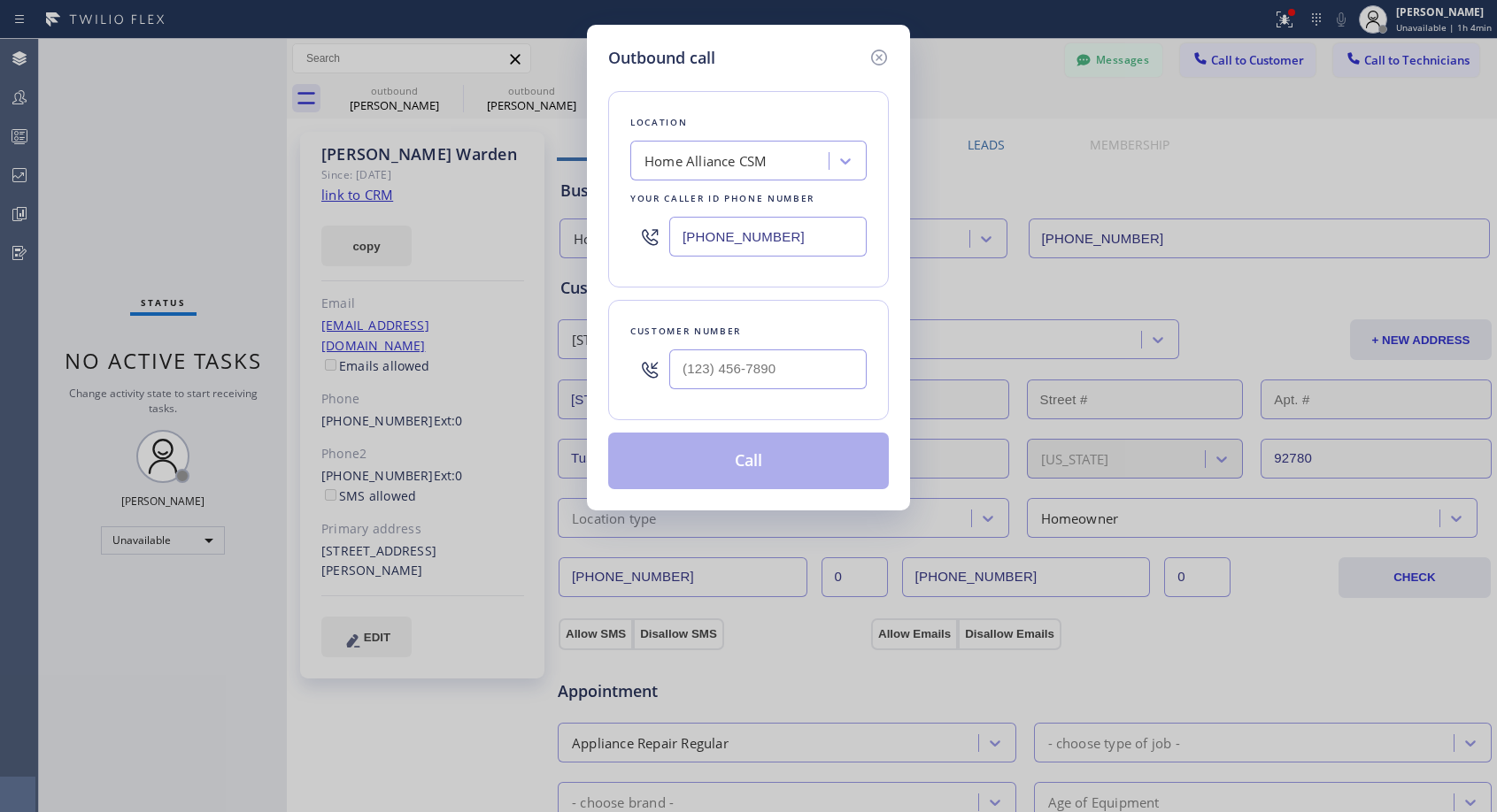
type input "[PHONE_NUMBER]"
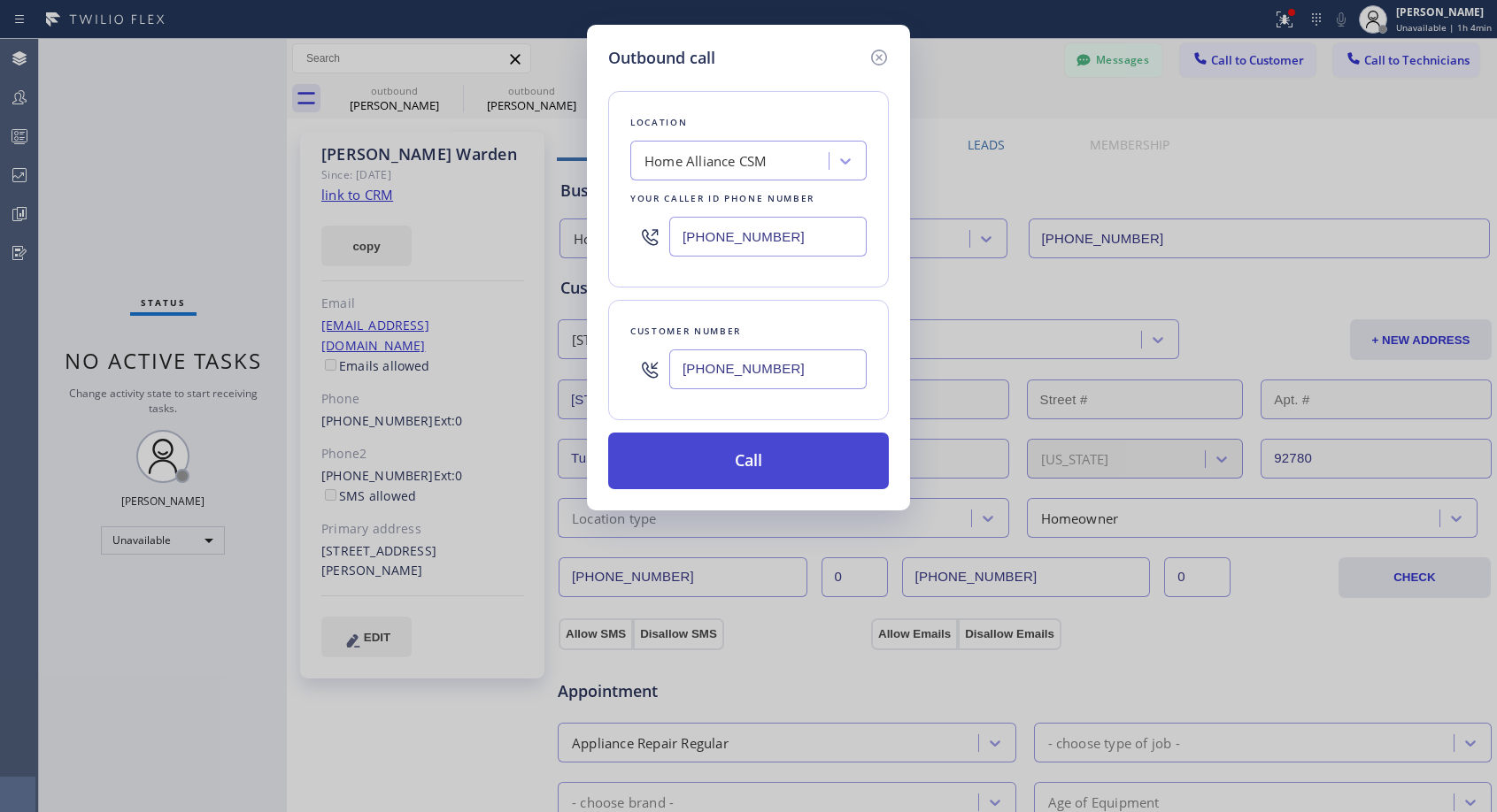
click at [767, 473] on button "Call" at bounding box center [748, 460] width 281 height 57
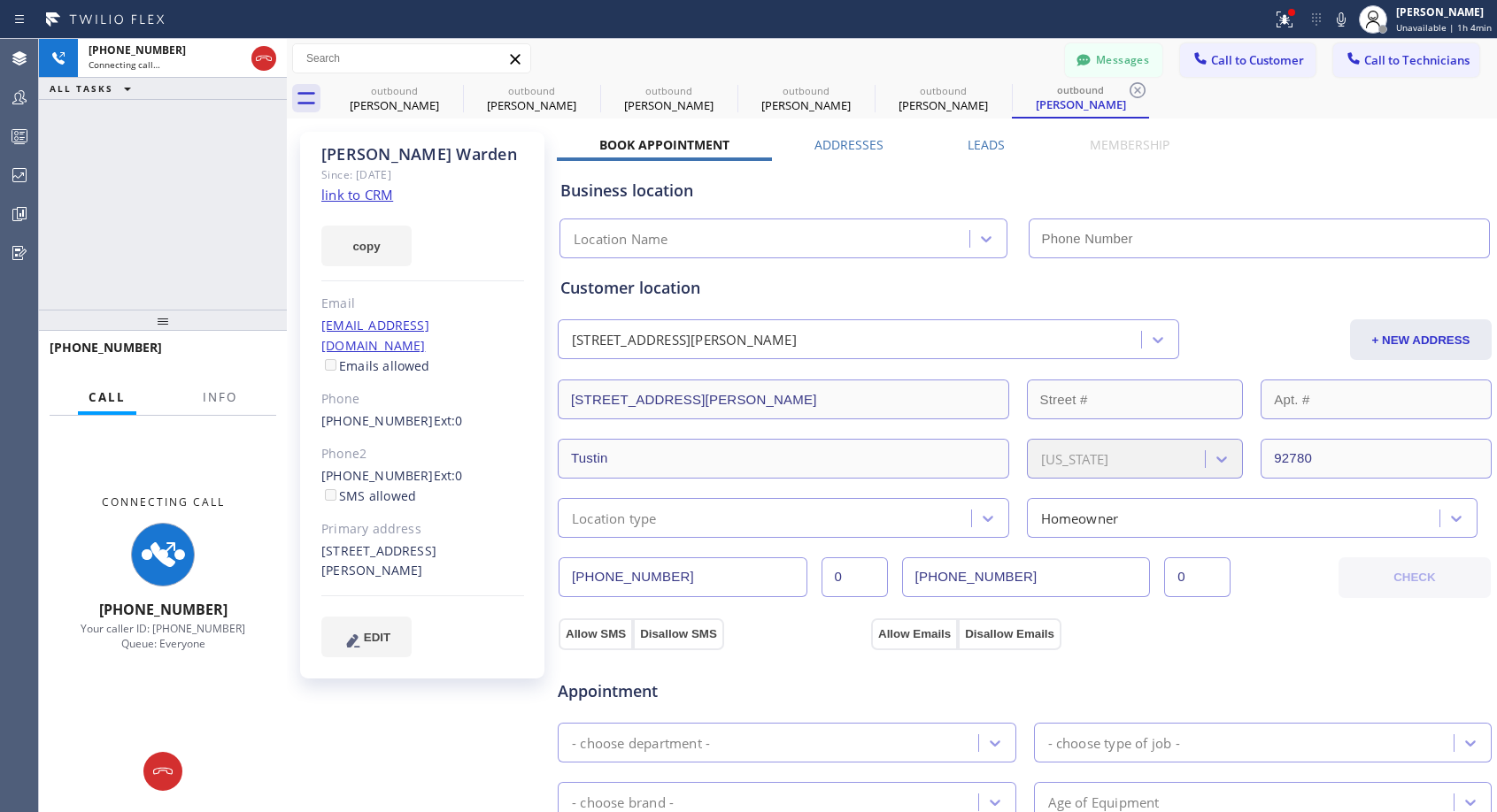
type input "[PHONE_NUMBER]"
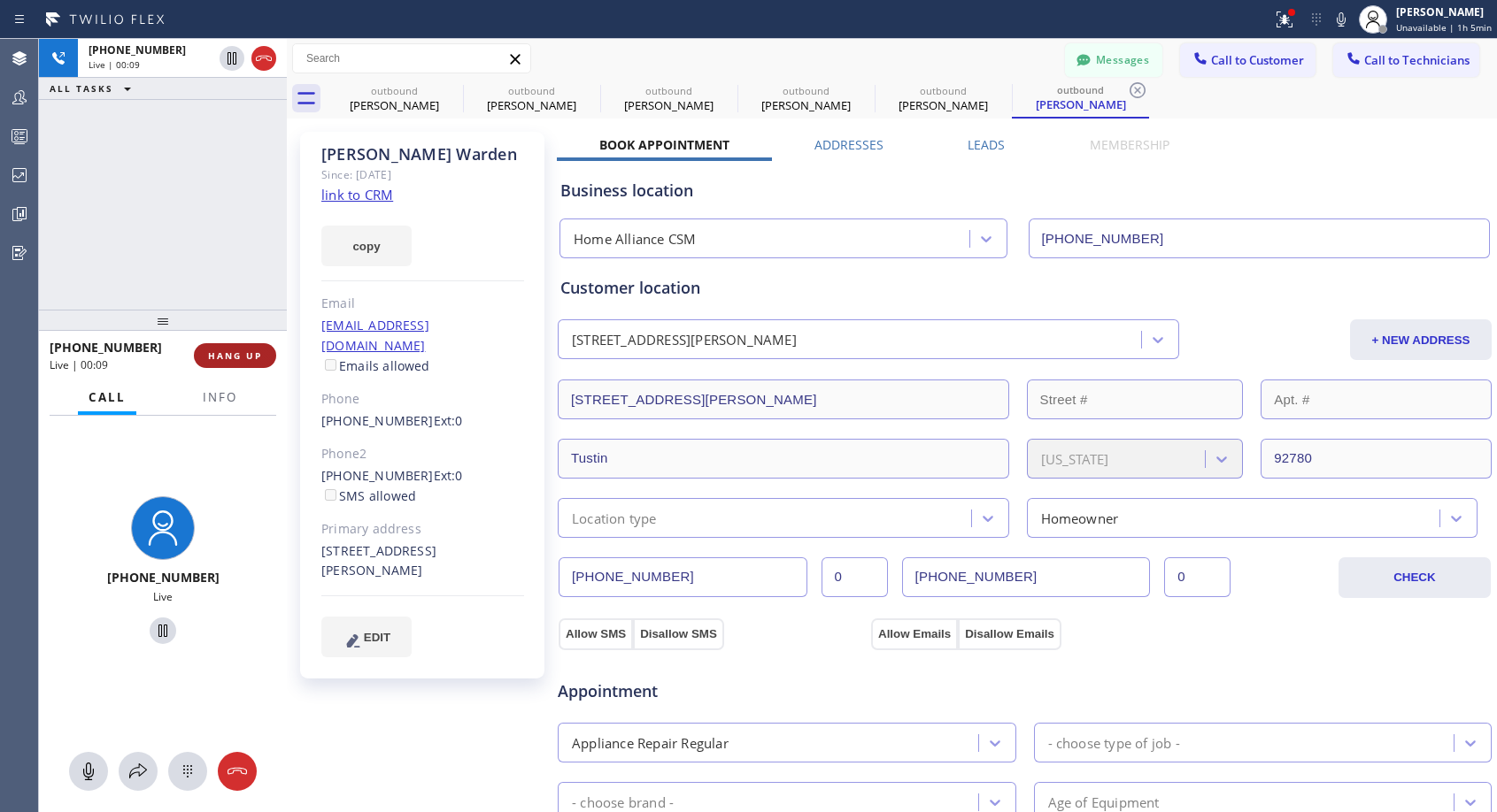
click at [221, 354] on span "HANG UP" at bounding box center [235, 355] width 54 height 12
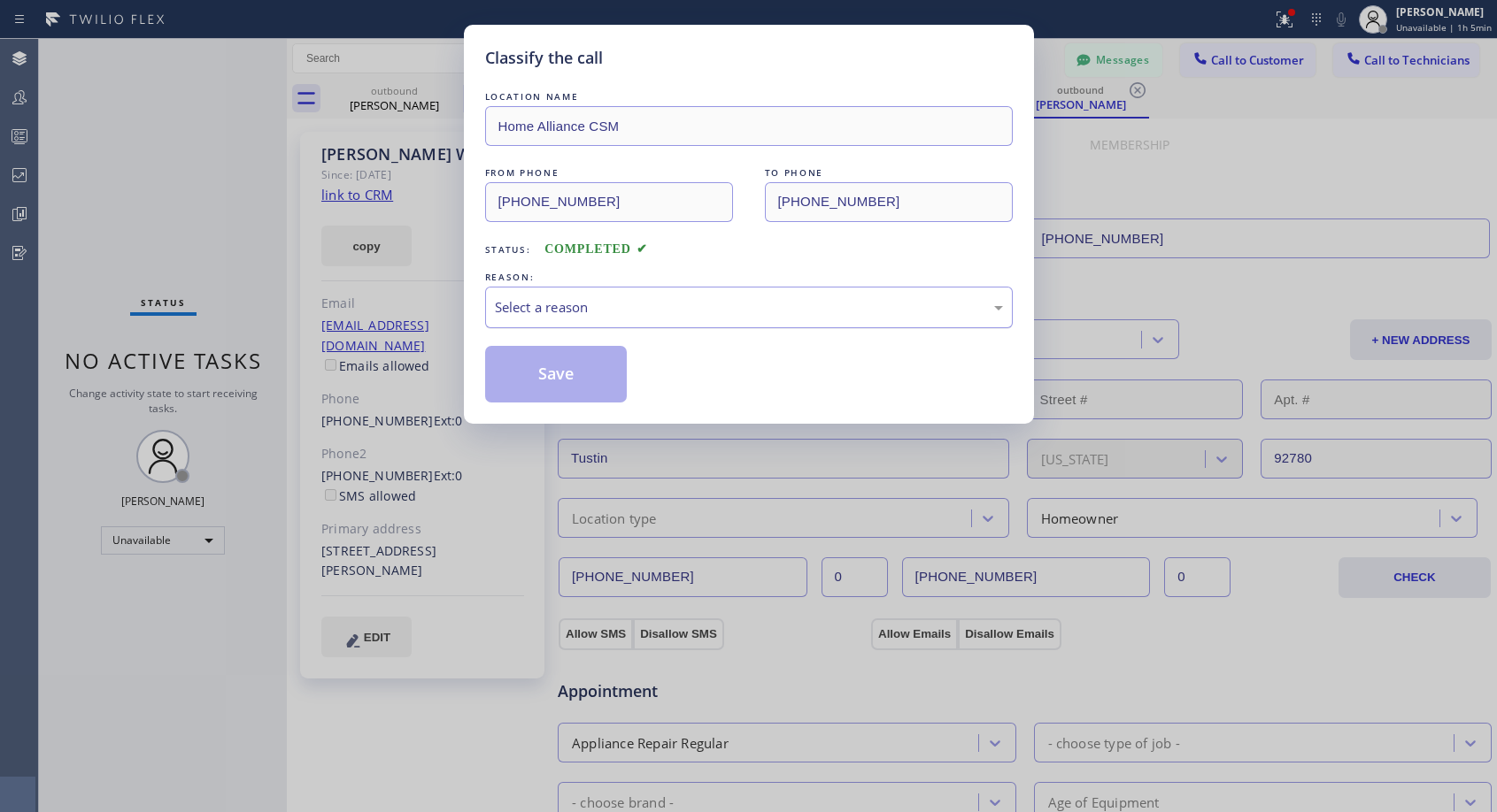
drag, startPoint x: 634, startPoint y: 299, endPoint x: 625, endPoint y: 316, distance: 19.2
click at [636, 299] on div "Select a reason" at bounding box center [749, 307] width 508 height 21
click at [548, 381] on button "Save" at bounding box center [557, 374] width 143 height 57
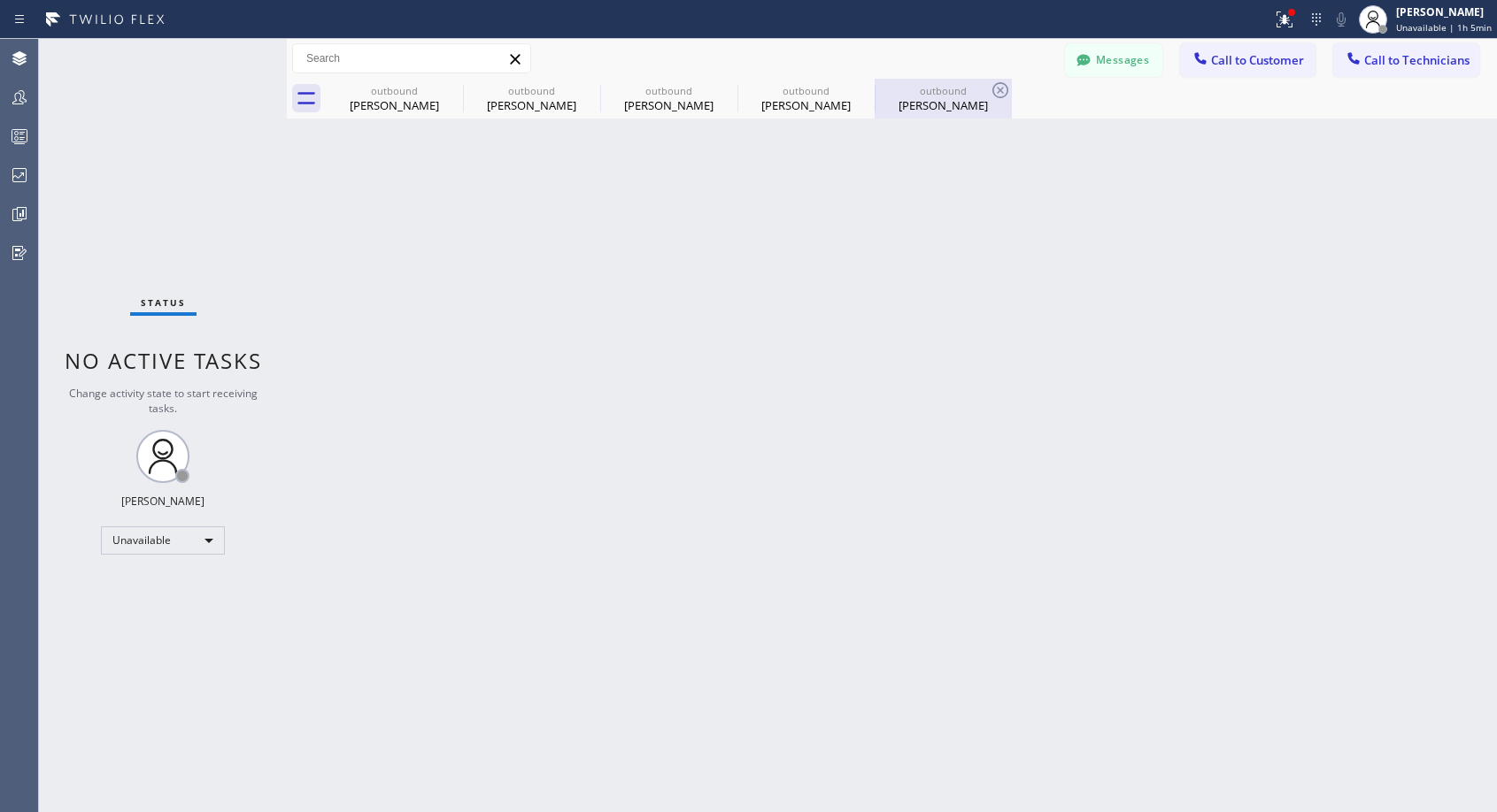
click at [939, 106] on div "[PERSON_NAME]" at bounding box center [942, 105] width 134 height 16
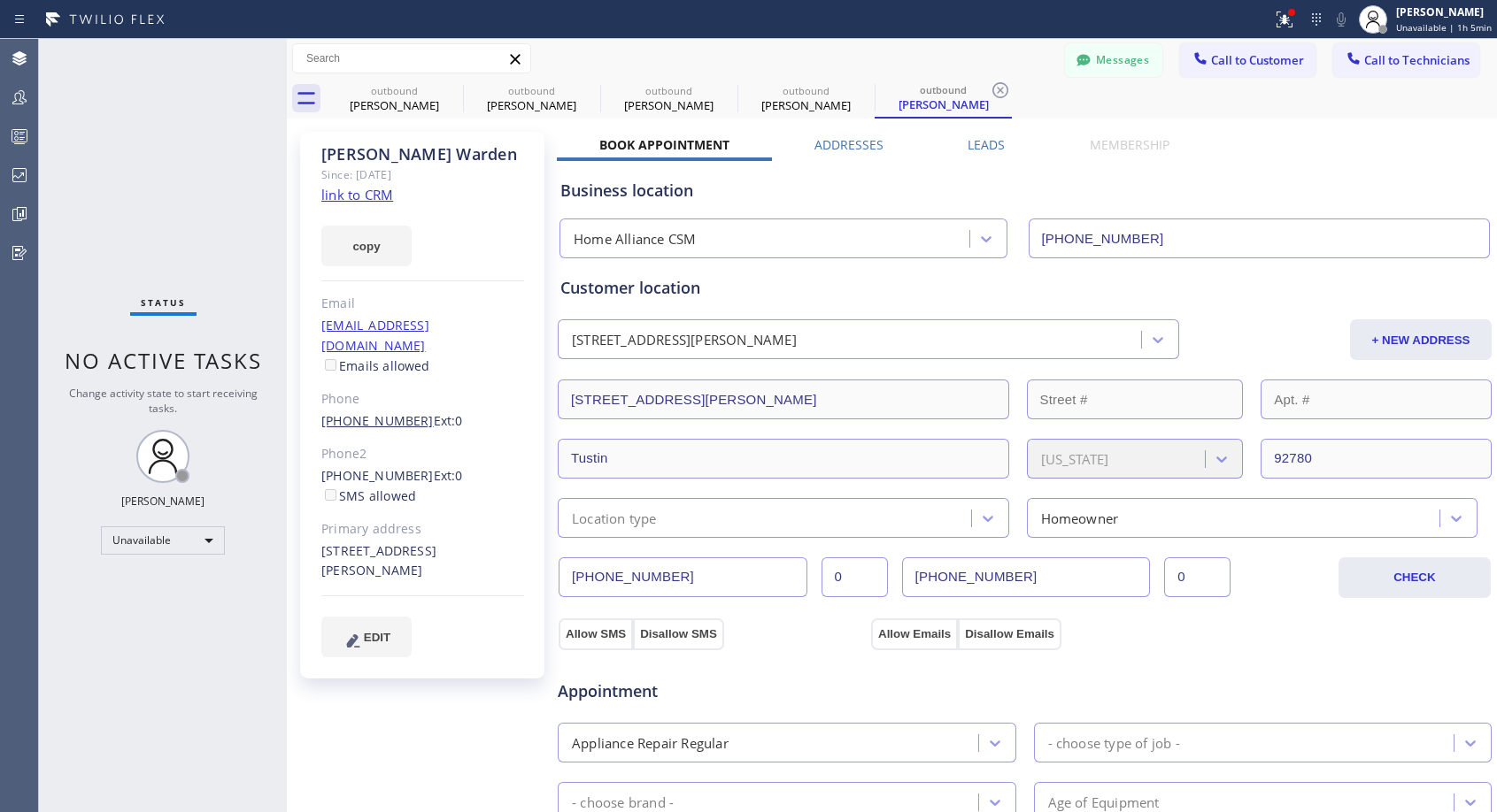
click at [372, 412] on link "[PHONE_NUMBER]" at bounding box center [377, 420] width 112 height 17
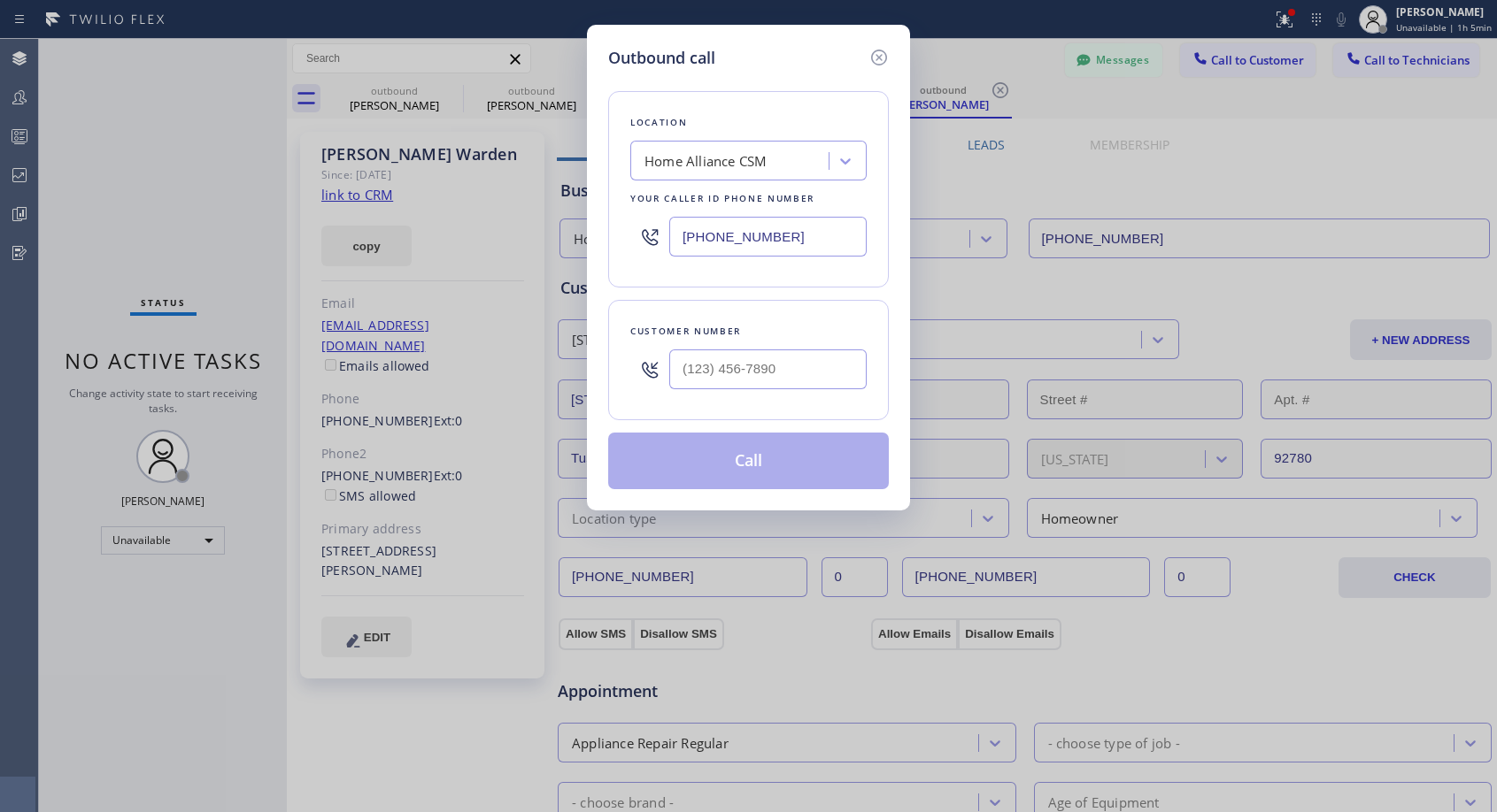
type input "[PHONE_NUMBER]"
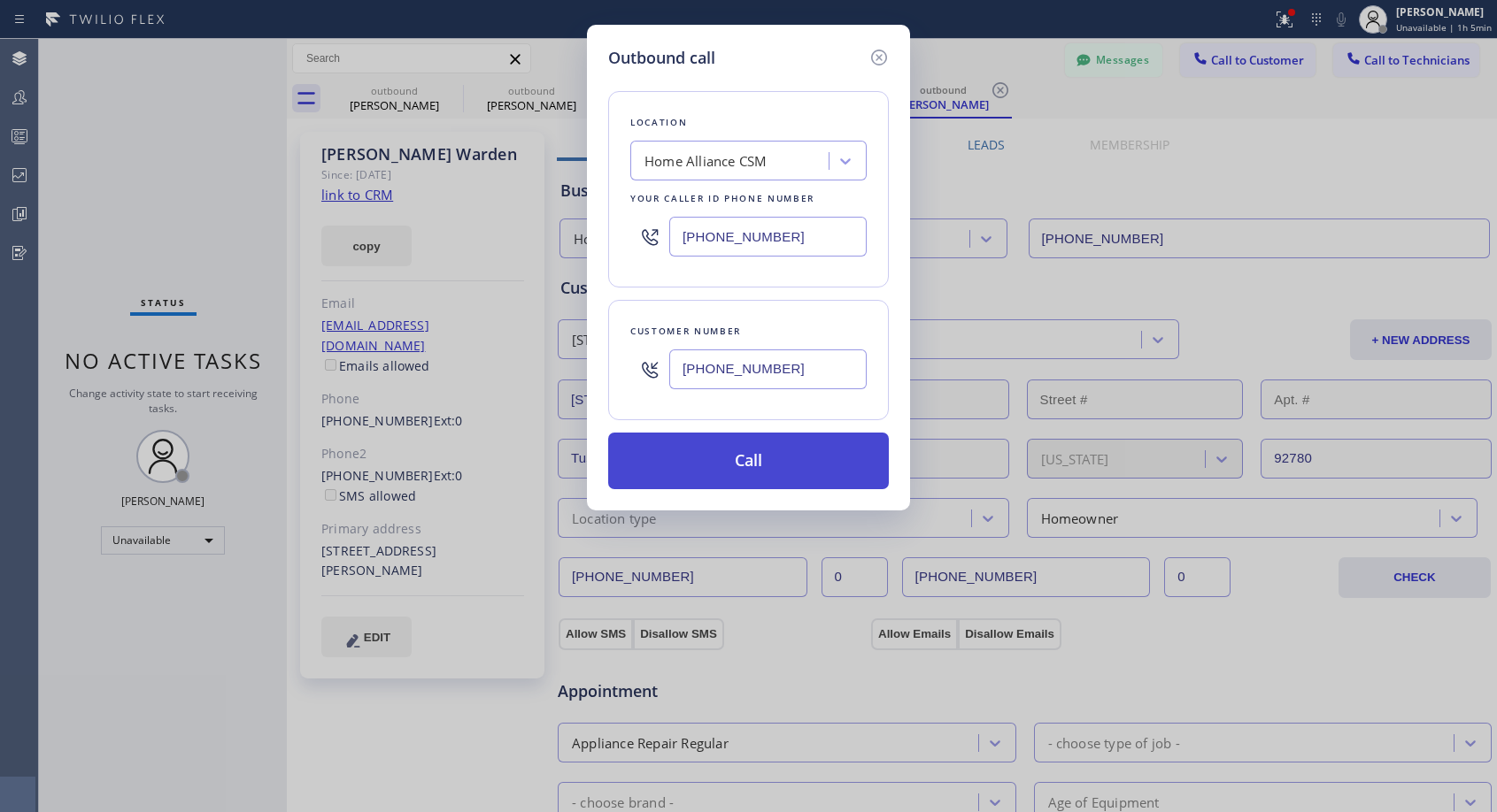
click at [706, 463] on button "Call" at bounding box center [748, 460] width 281 height 57
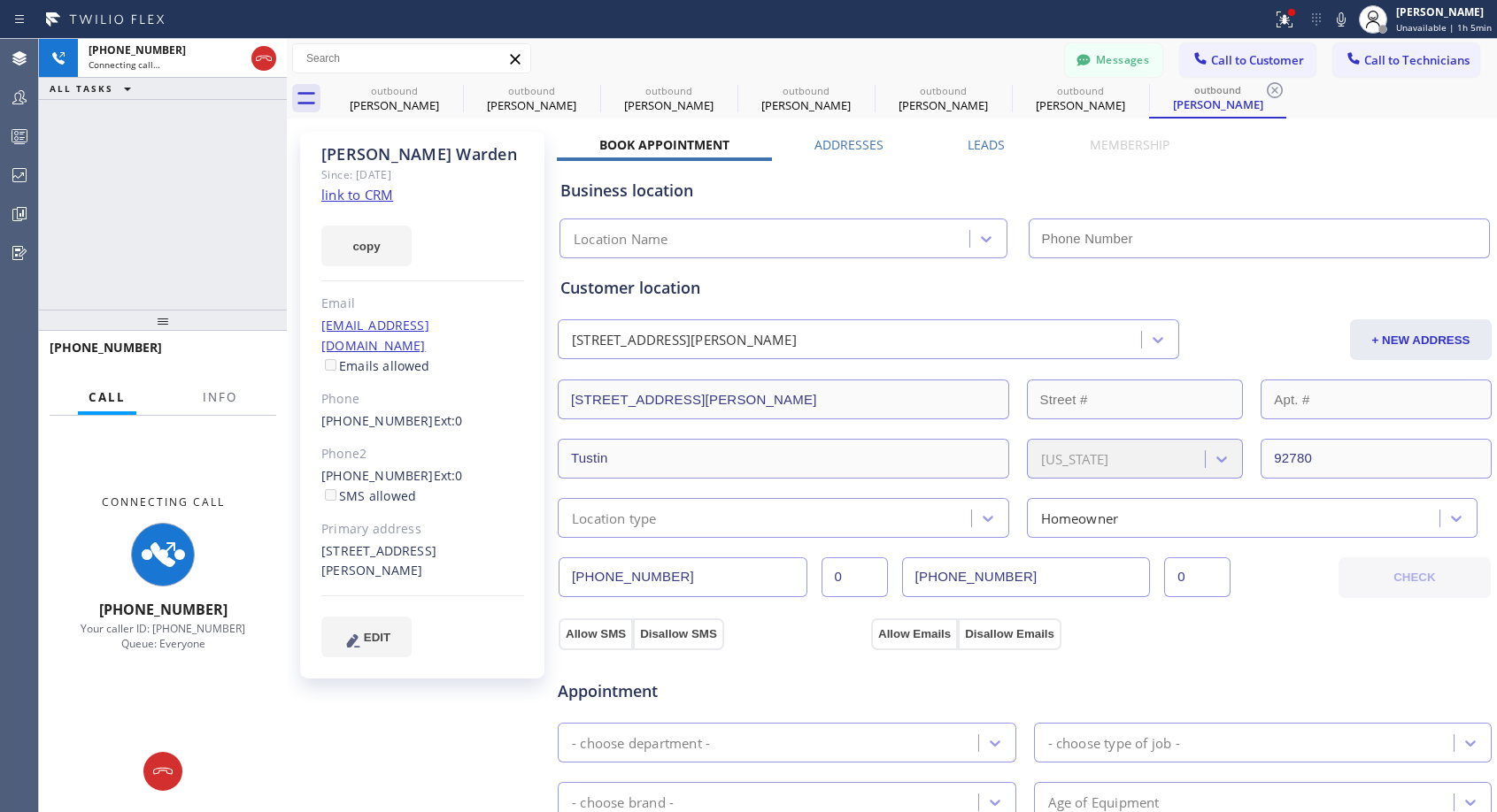
type input "[PHONE_NUMBER]"
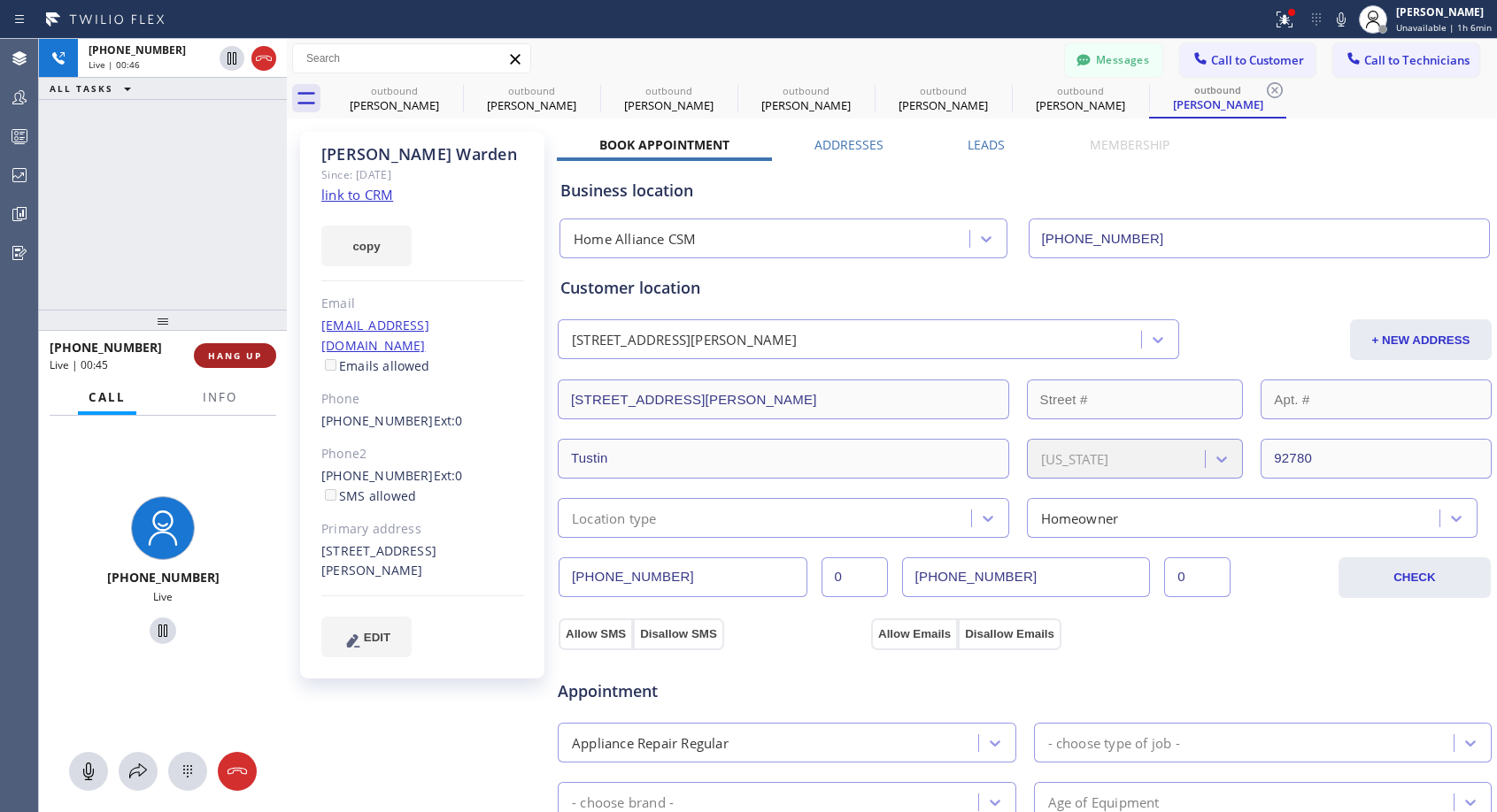
click at [233, 351] on span "HANG UP" at bounding box center [235, 355] width 54 height 12
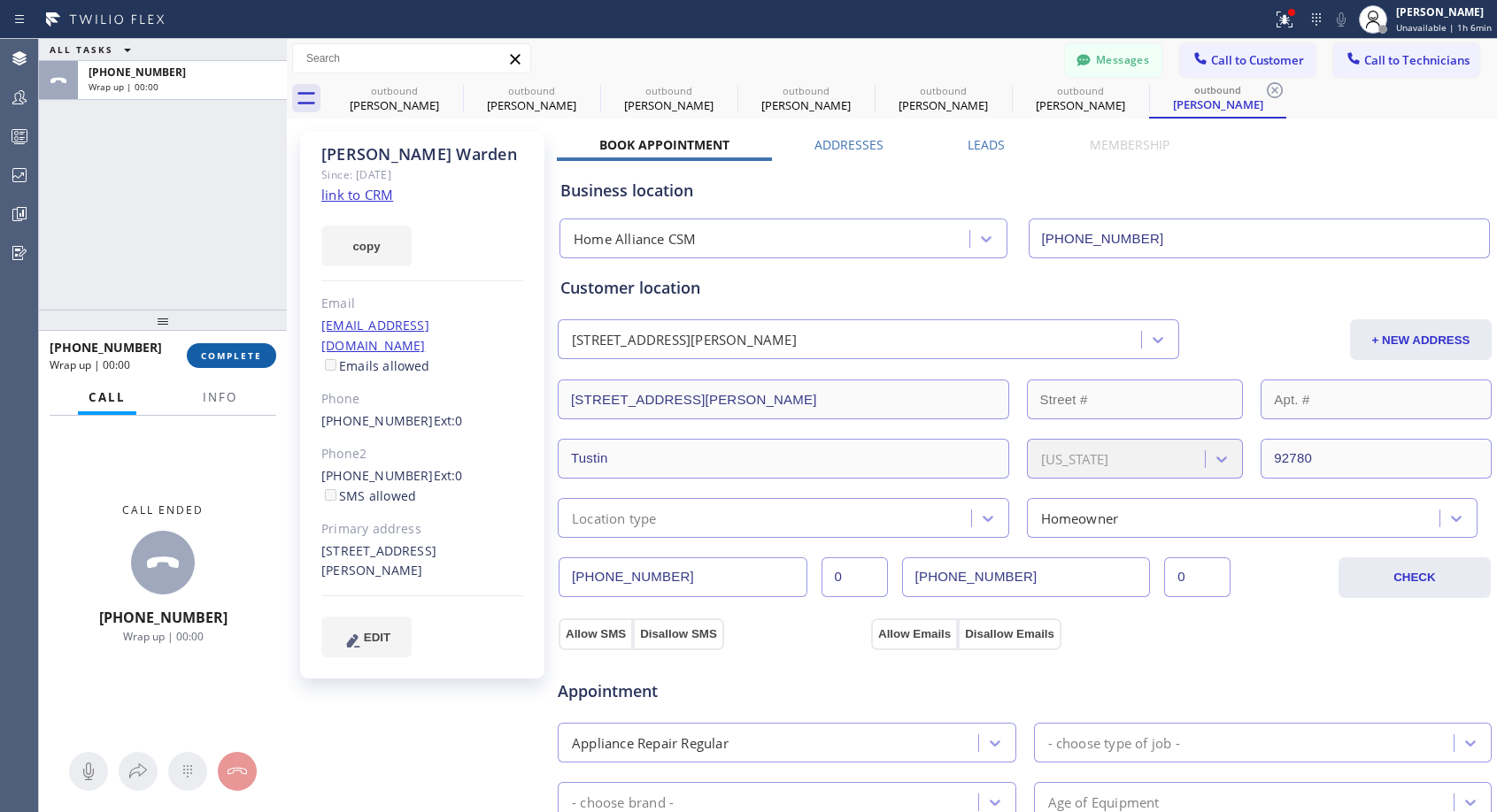
click at [234, 352] on span "COMPLETE" at bounding box center [232, 355] width 62 height 12
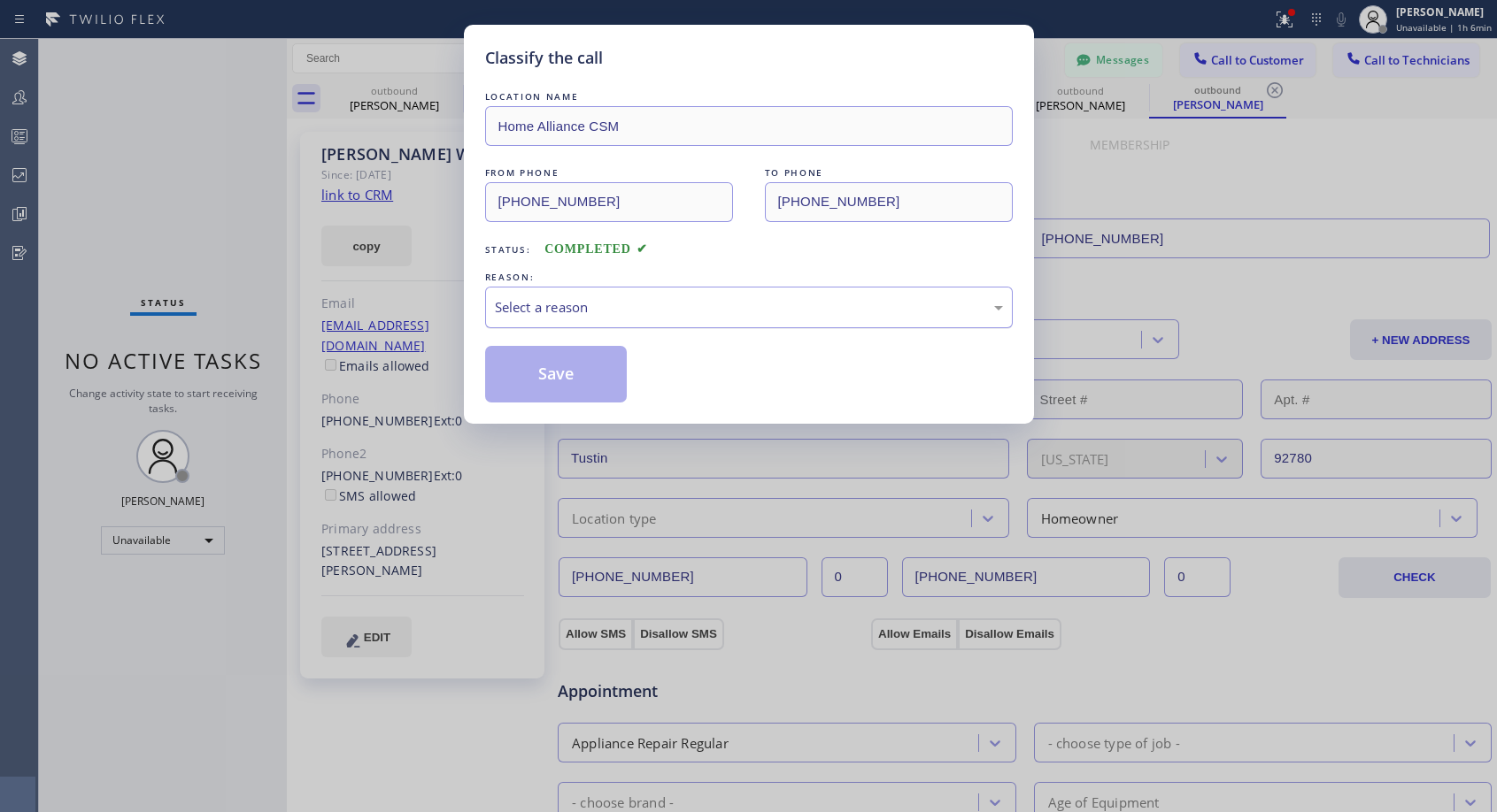
click at [510, 307] on div "Select a reason" at bounding box center [749, 307] width 508 height 21
click at [524, 375] on button "Save" at bounding box center [557, 374] width 143 height 57
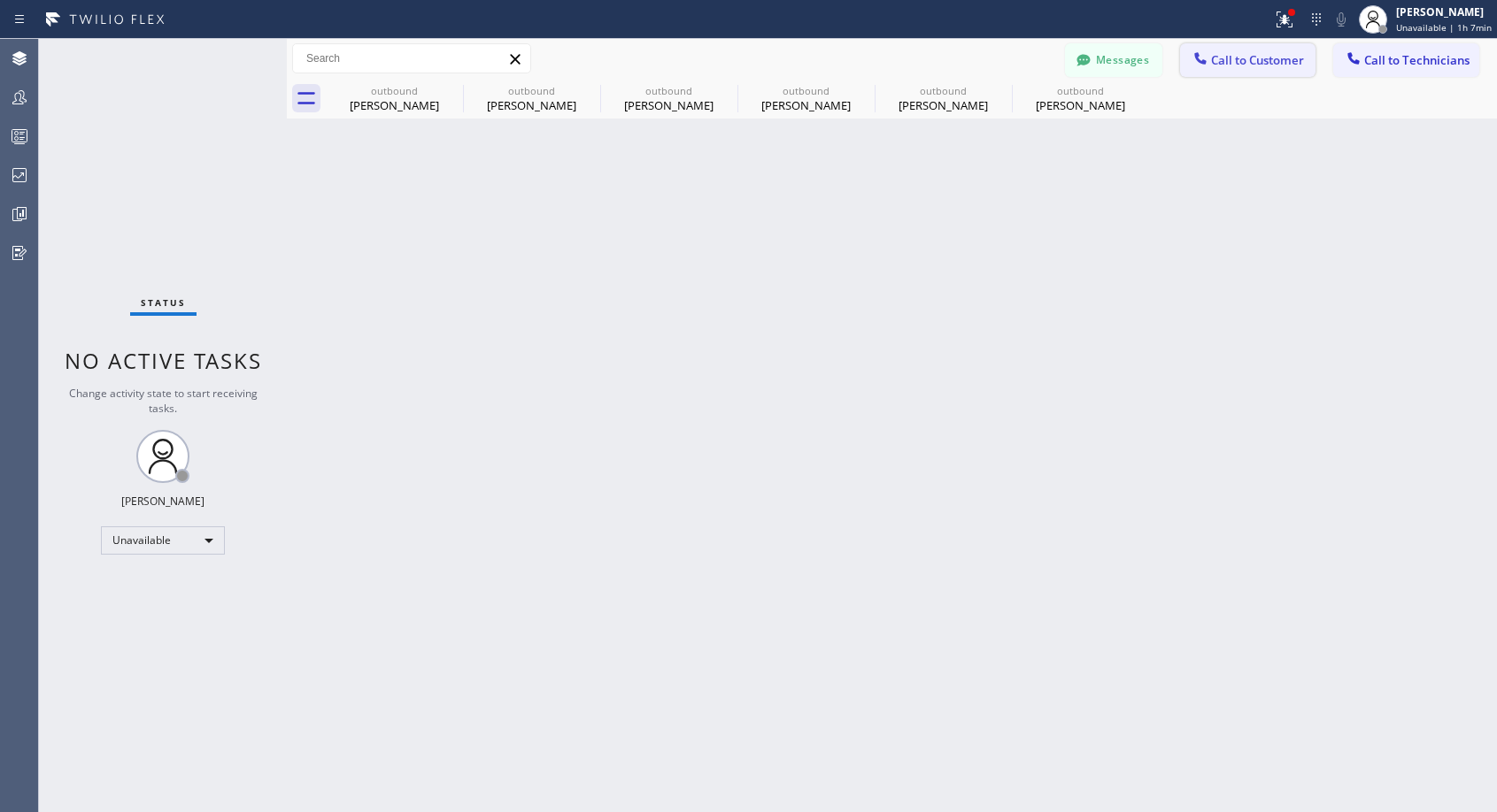
click at [1241, 66] on span "Call to Customer" at bounding box center [1257, 60] width 93 height 16
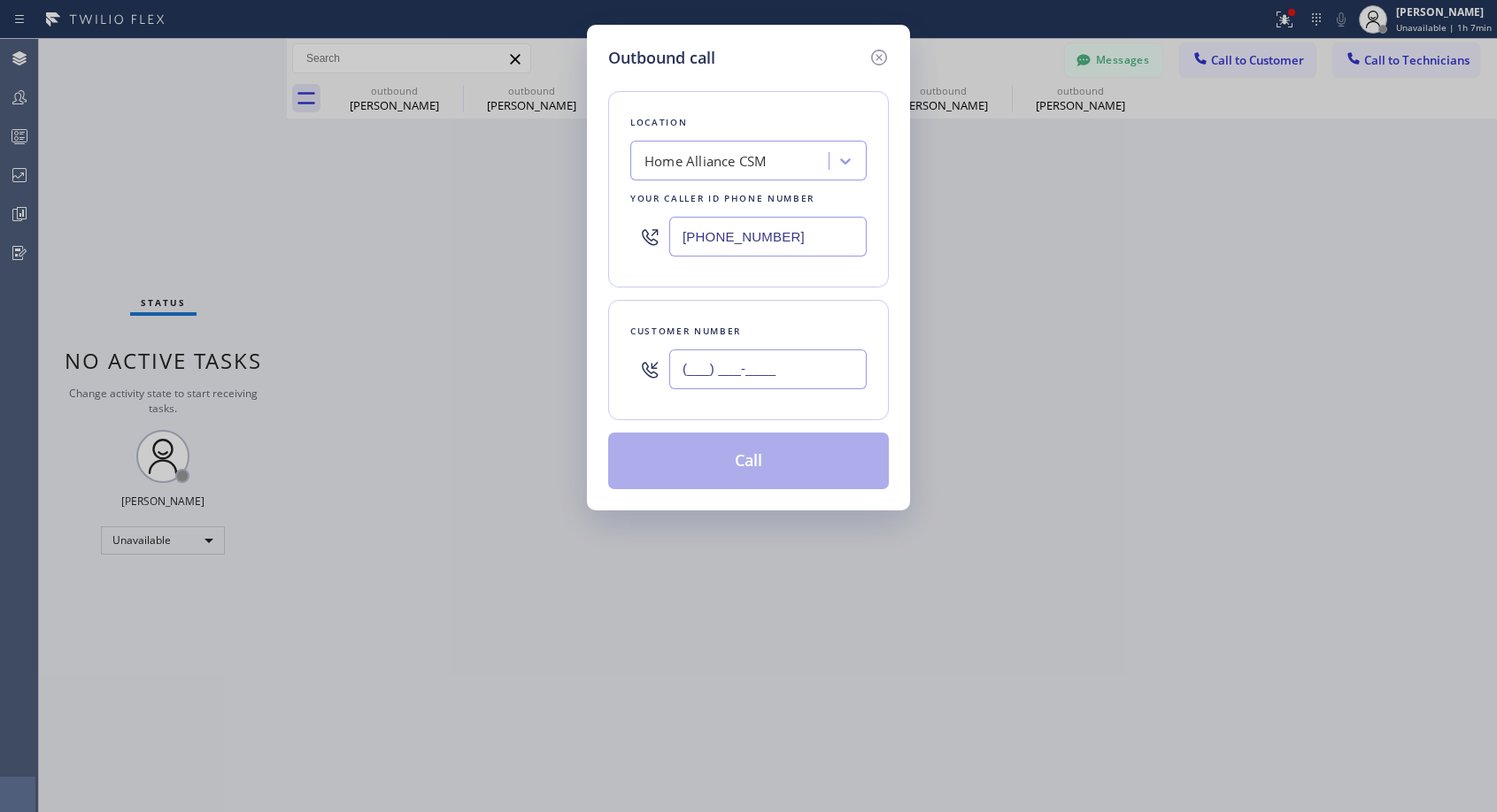
click at [762, 384] on input "(___) ___-____" at bounding box center [767, 369] width 197 height 40
paste input "303) 564-6182"
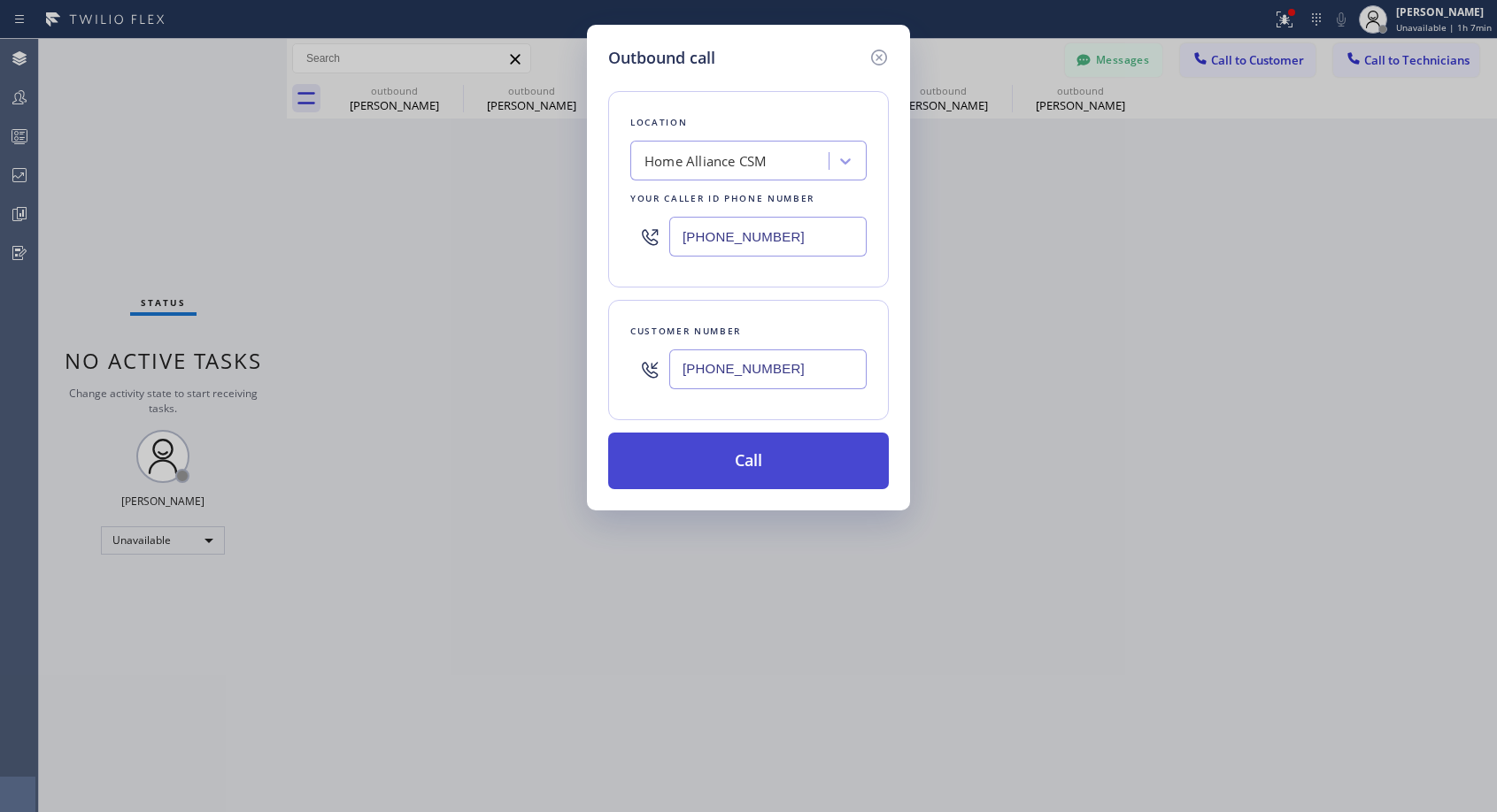
type input "[PHONE_NUMBER]"
drag, startPoint x: 745, startPoint y: 463, endPoint x: 745, endPoint y: 306, distance: 157.0
click at [746, 463] on button "Call" at bounding box center [748, 460] width 281 height 57
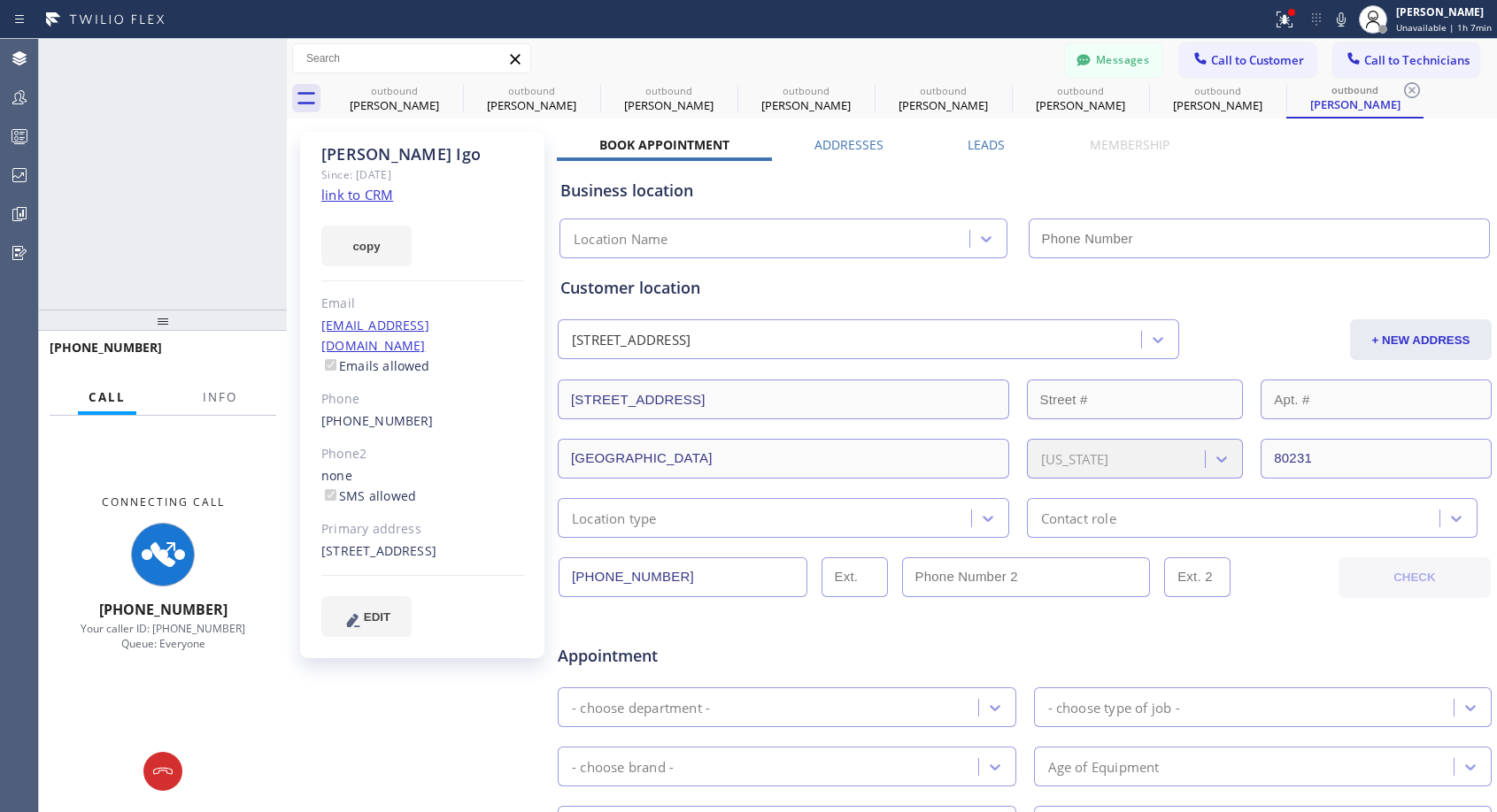
type input "[PHONE_NUMBER]"
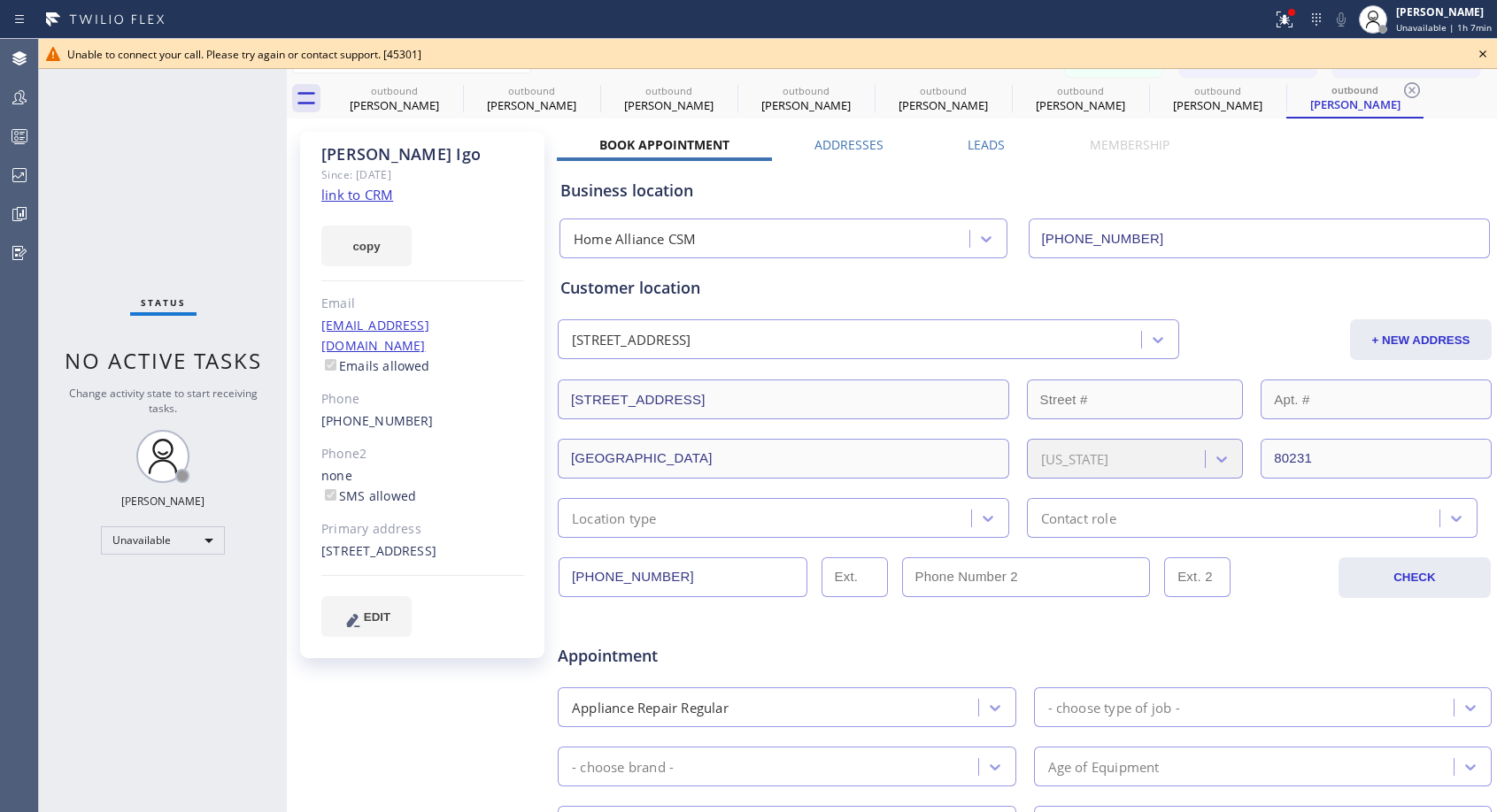
click at [1480, 54] on icon at bounding box center [1482, 54] width 21 height 21
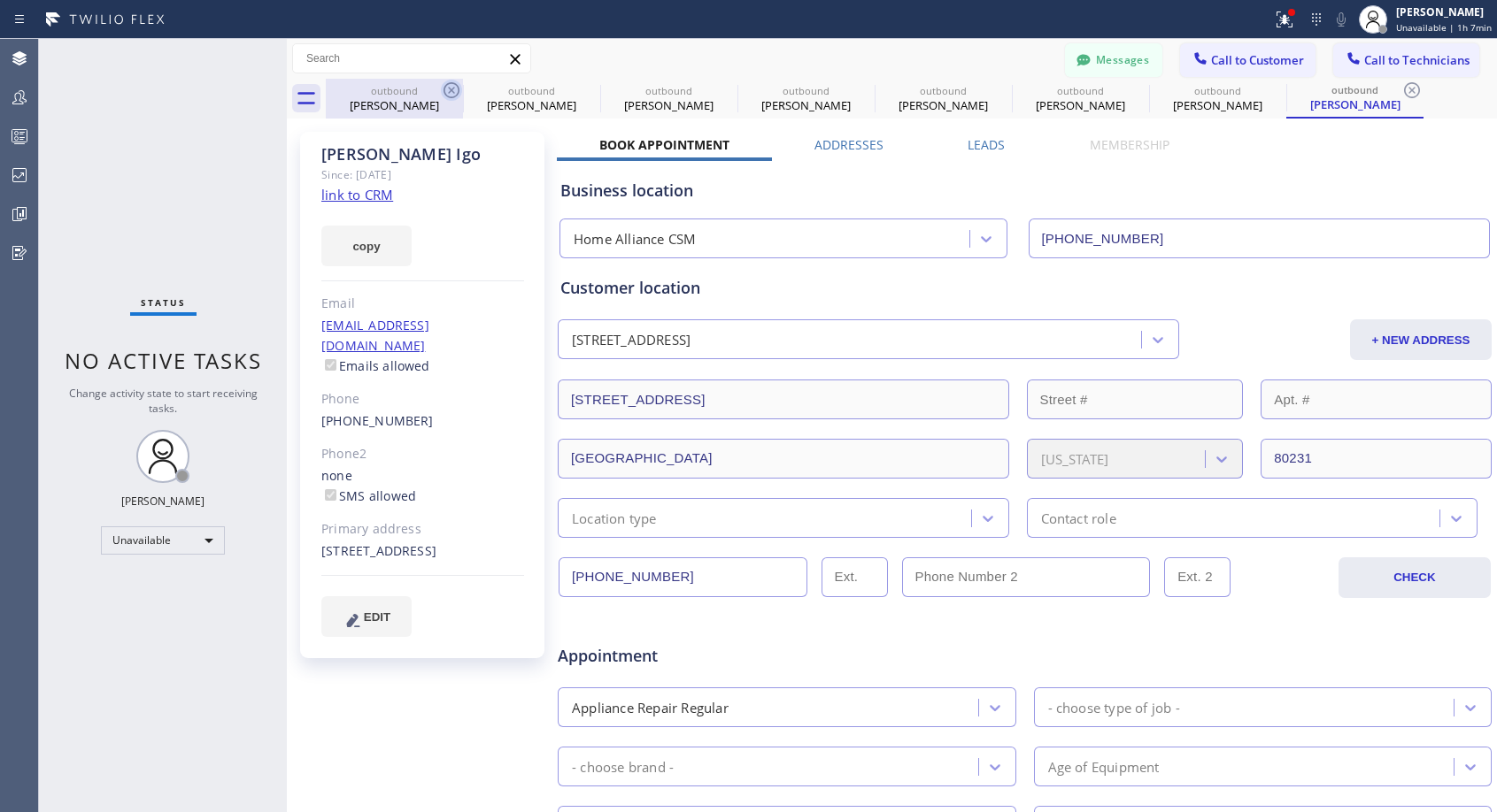
click at [445, 87] on icon at bounding box center [451, 90] width 16 height 16
click at [0, 0] on icon at bounding box center [0, 0] width 0 height 0
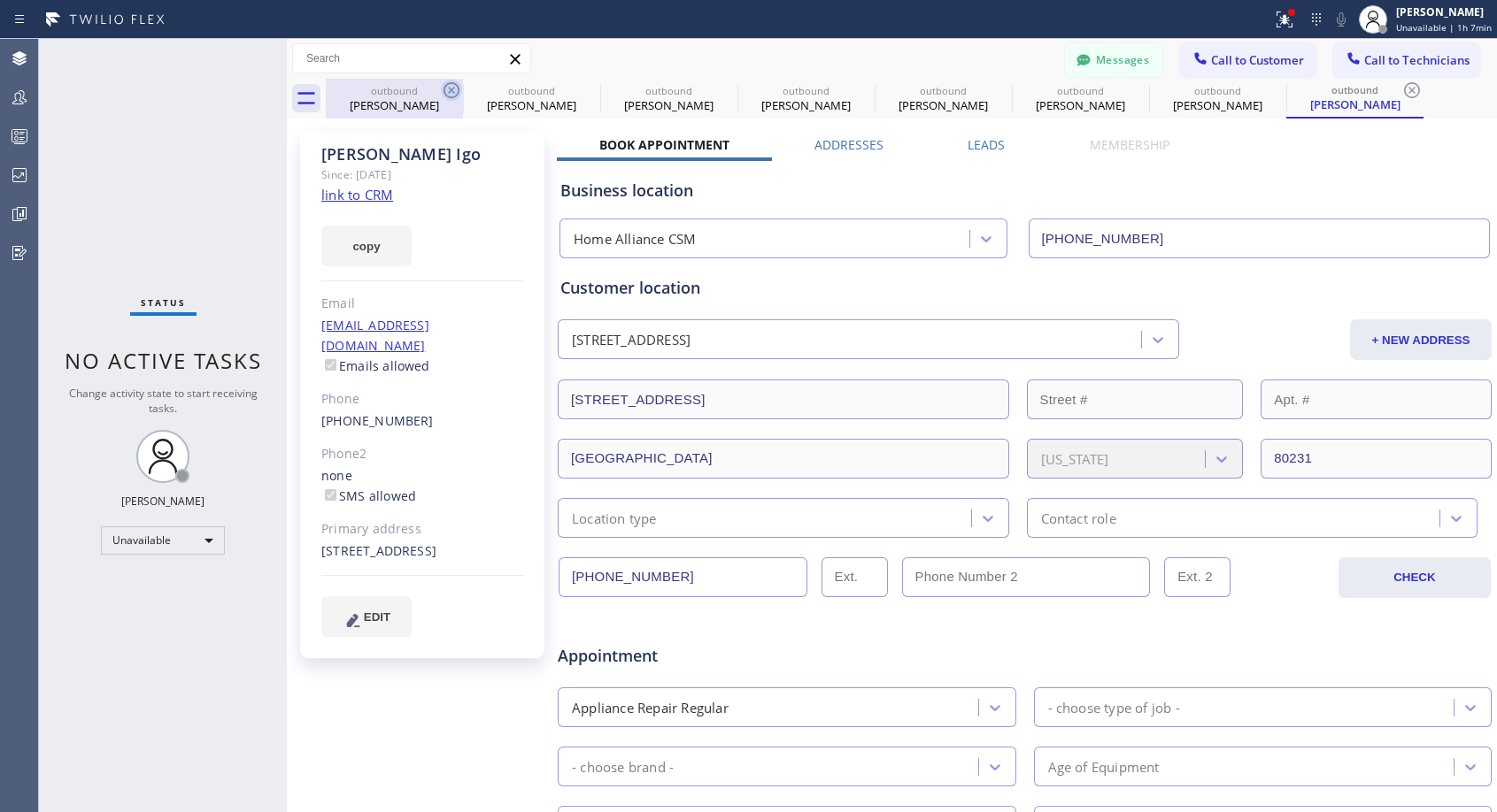
click at [0, 0] on icon at bounding box center [0, 0] width 0 height 0
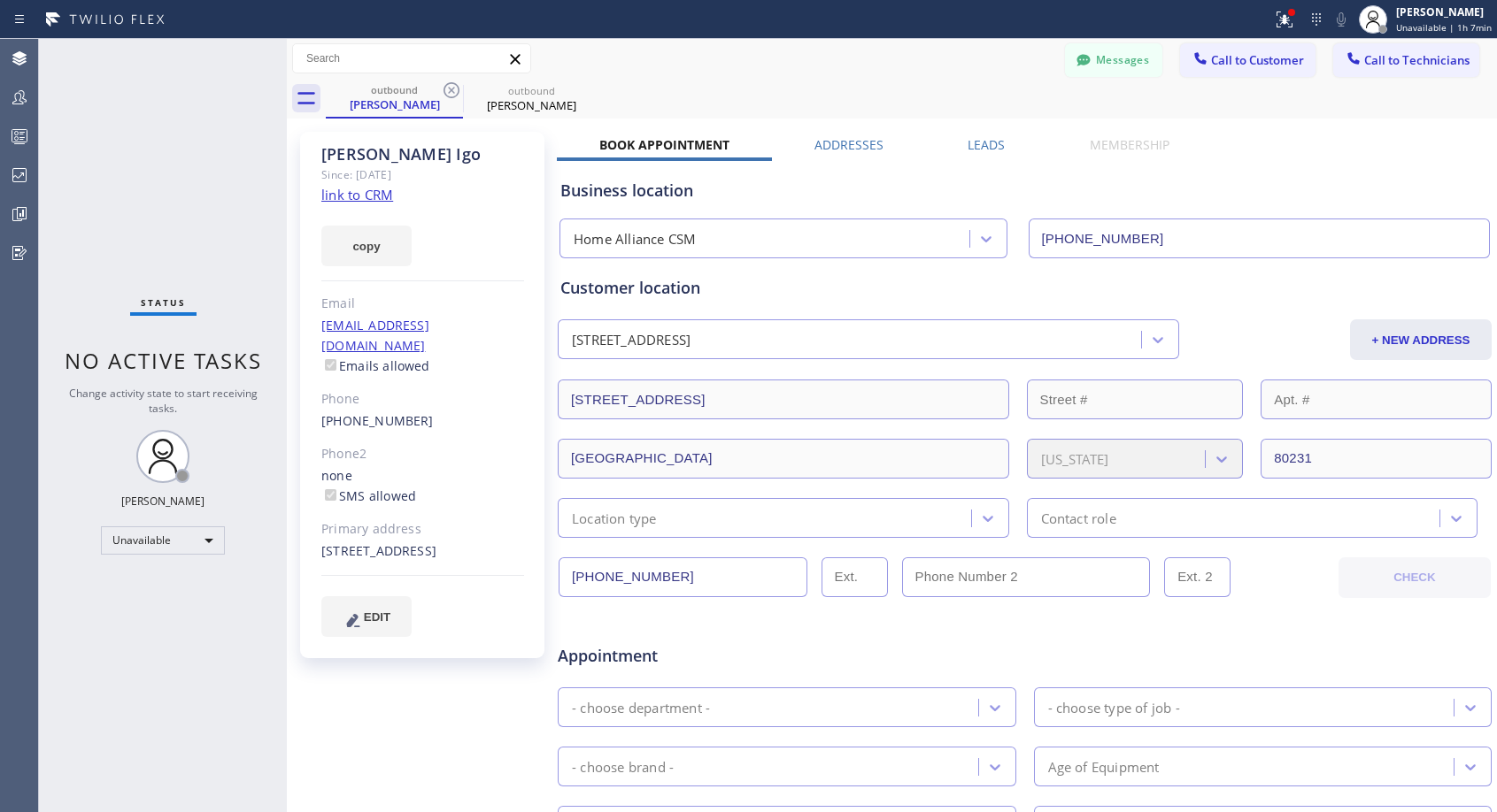
click at [445, 87] on icon at bounding box center [451, 90] width 16 height 16
click at [390, 412] on link "[PHONE_NUMBER]" at bounding box center [377, 420] width 112 height 17
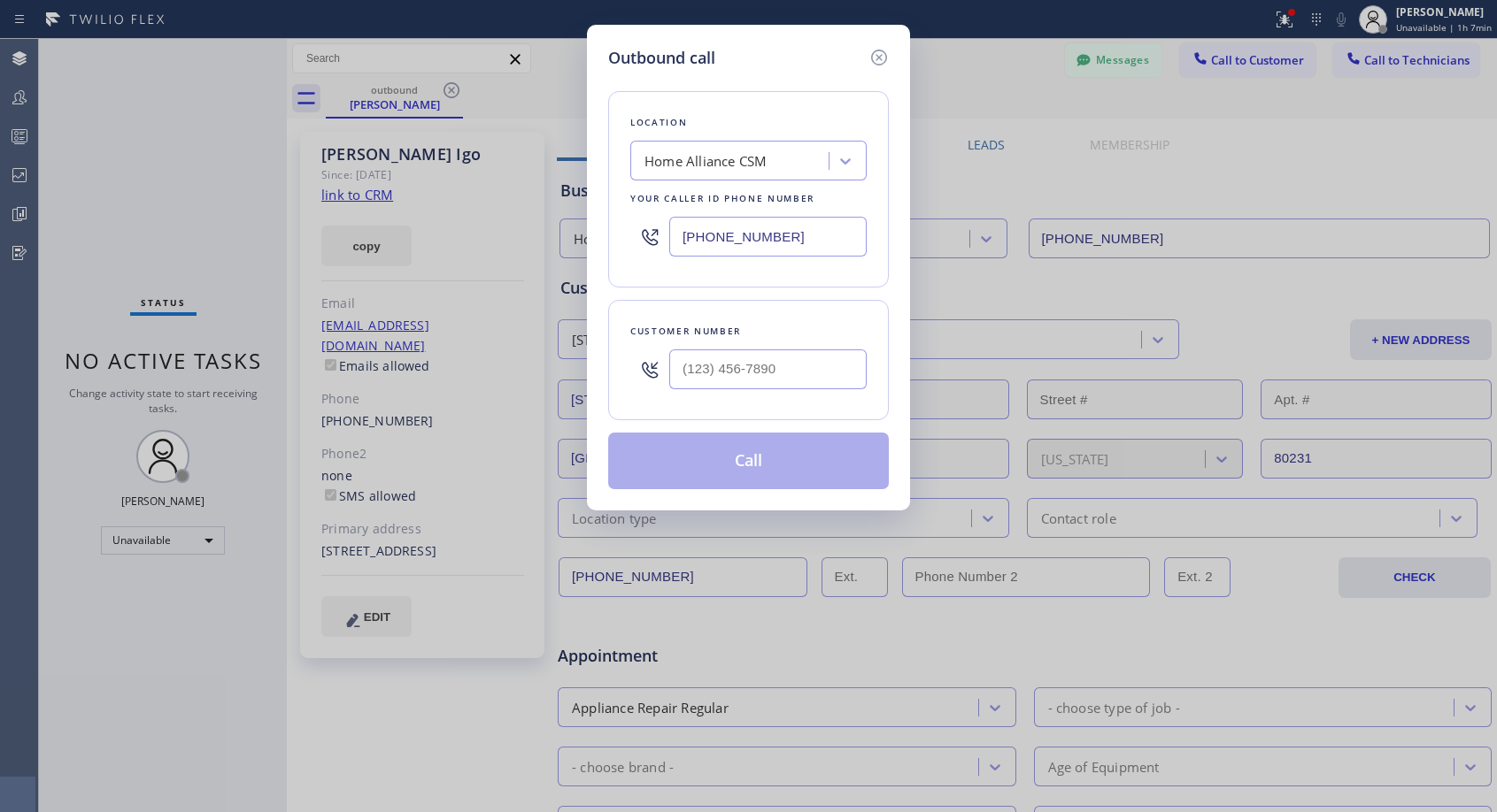
type input "[PHONE_NUMBER]"
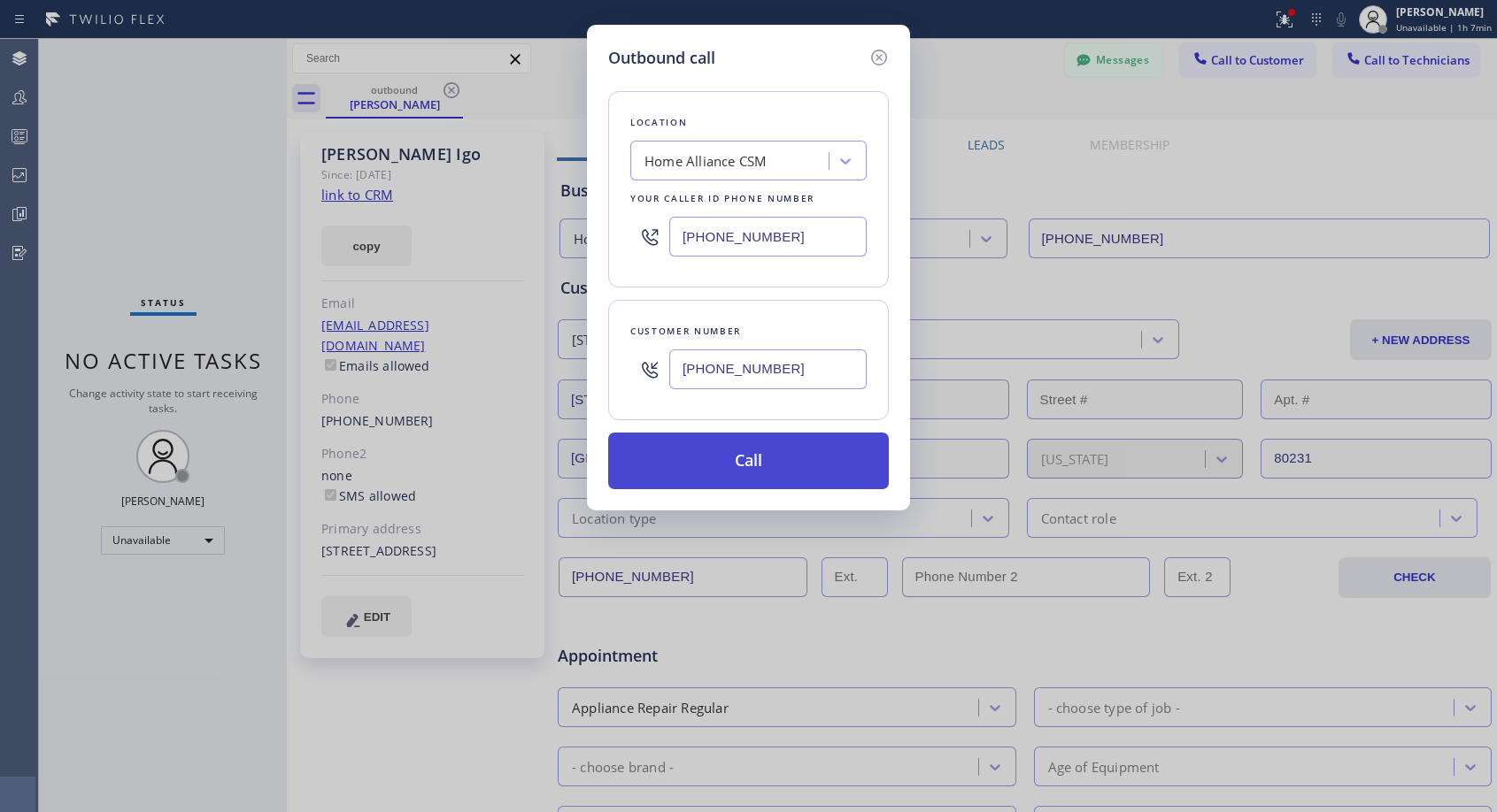
click at [727, 480] on button "Call" at bounding box center [748, 460] width 281 height 57
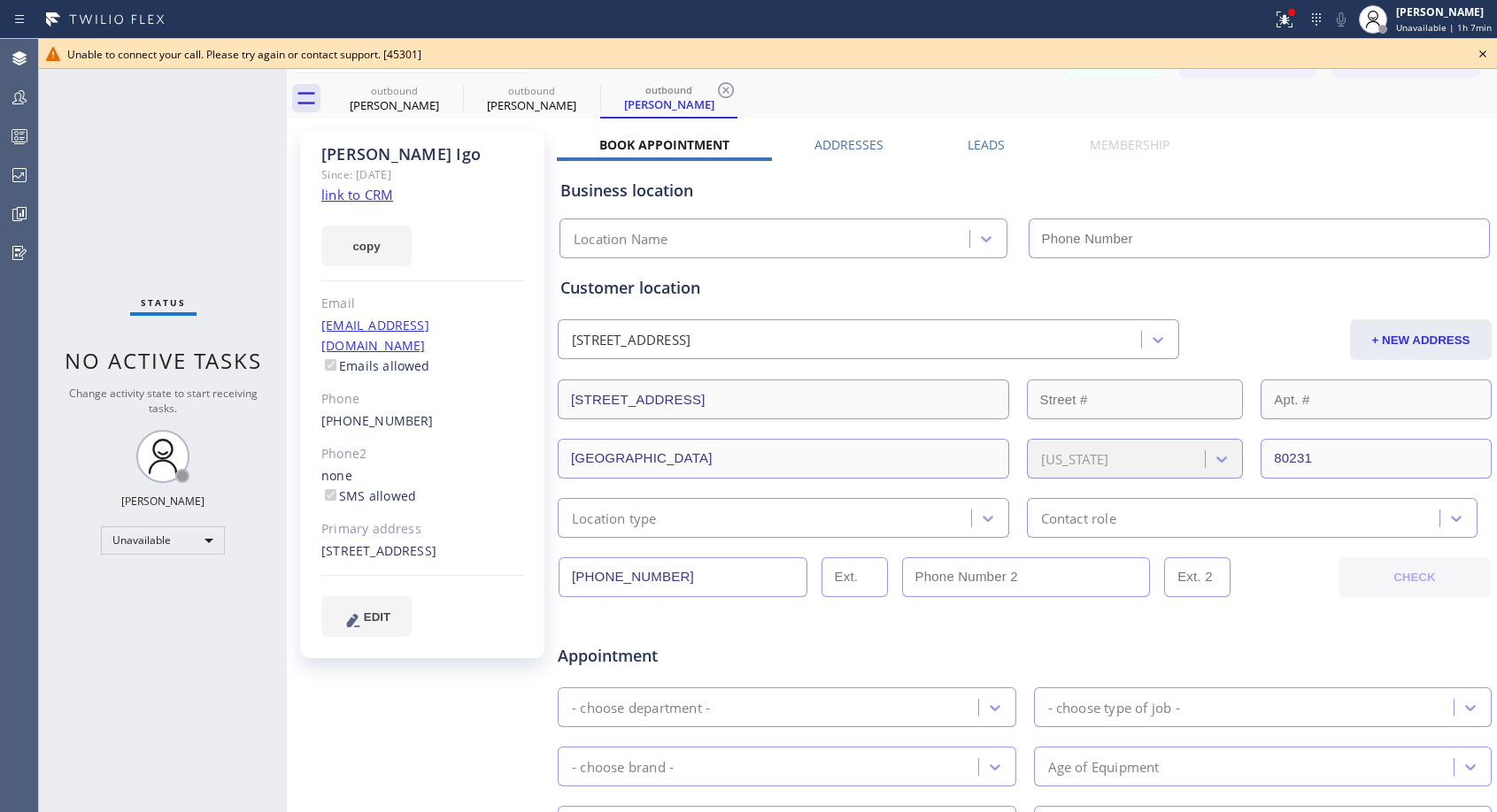
type input "[PHONE_NUMBER]"
click at [1480, 54] on icon at bounding box center [1482, 54] width 21 height 21
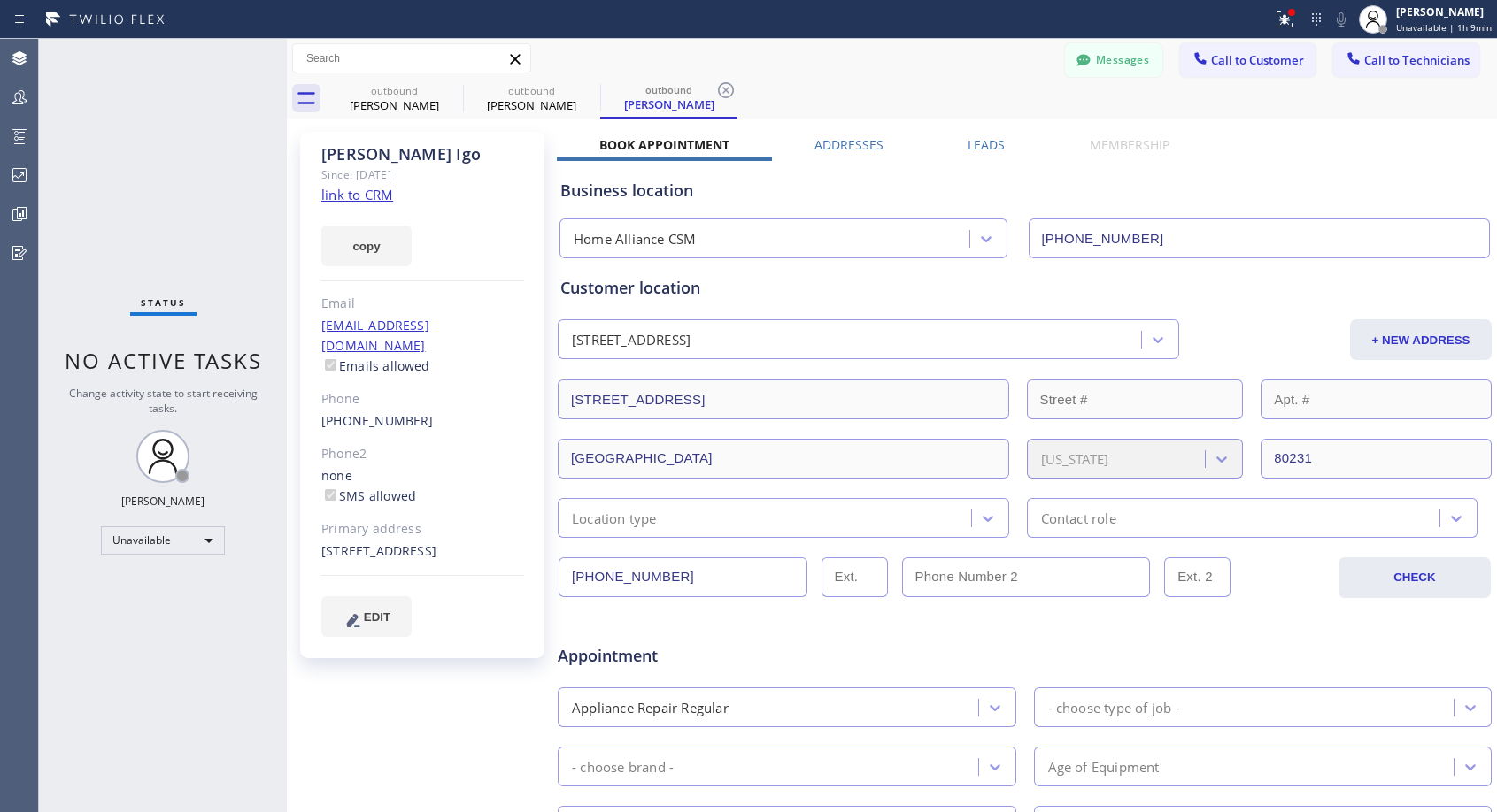
drag, startPoint x: 1222, startPoint y: 53, endPoint x: 1176, endPoint y: 77, distance: 51.9
click at [1222, 54] on span "Call to Customer" at bounding box center [1257, 60] width 93 height 16
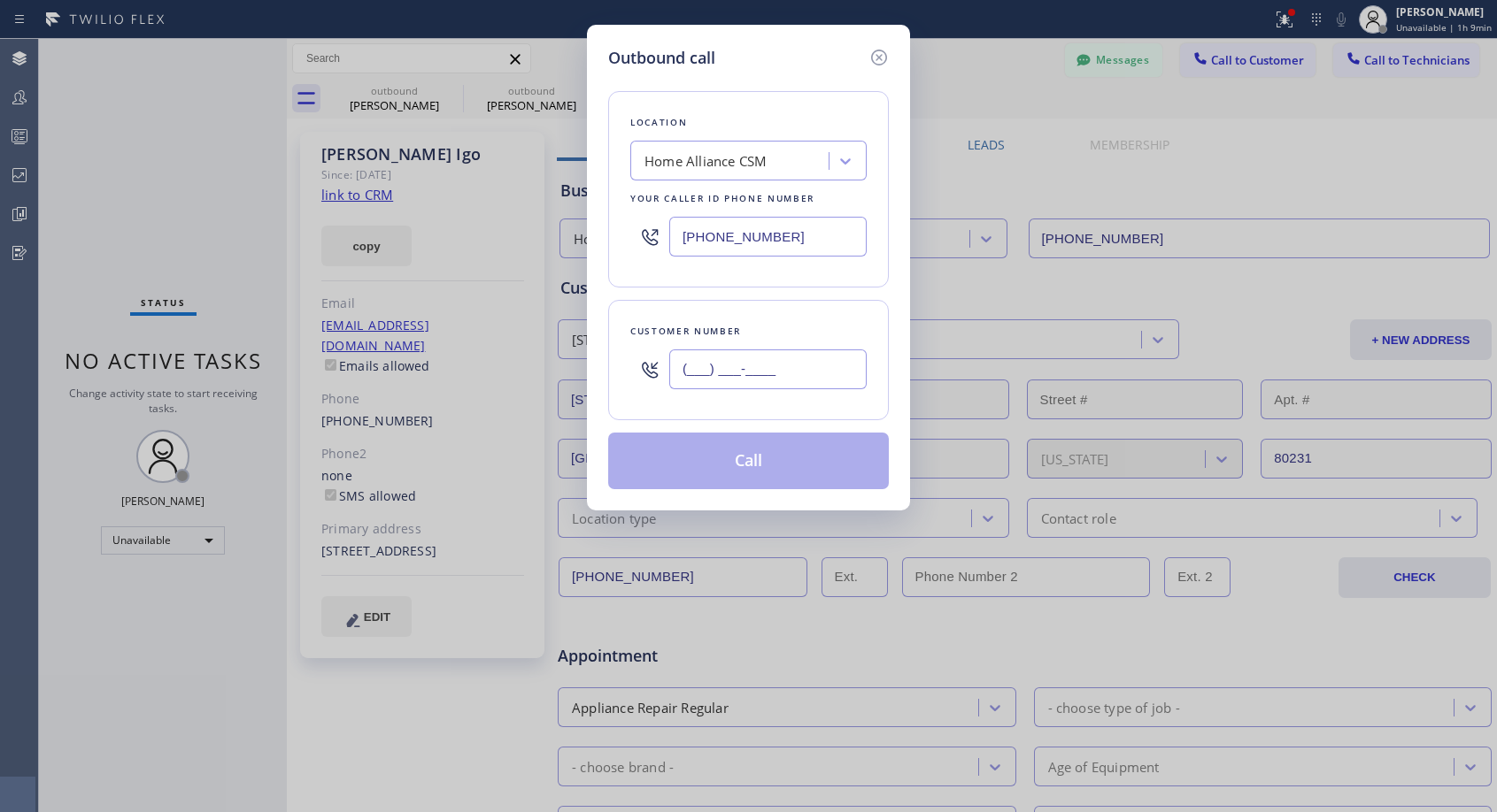
click at [701, 371] on input "(___) ___-____" at bounding box center [767, 369] width 197 height 40
paste input "305) 926-4492"
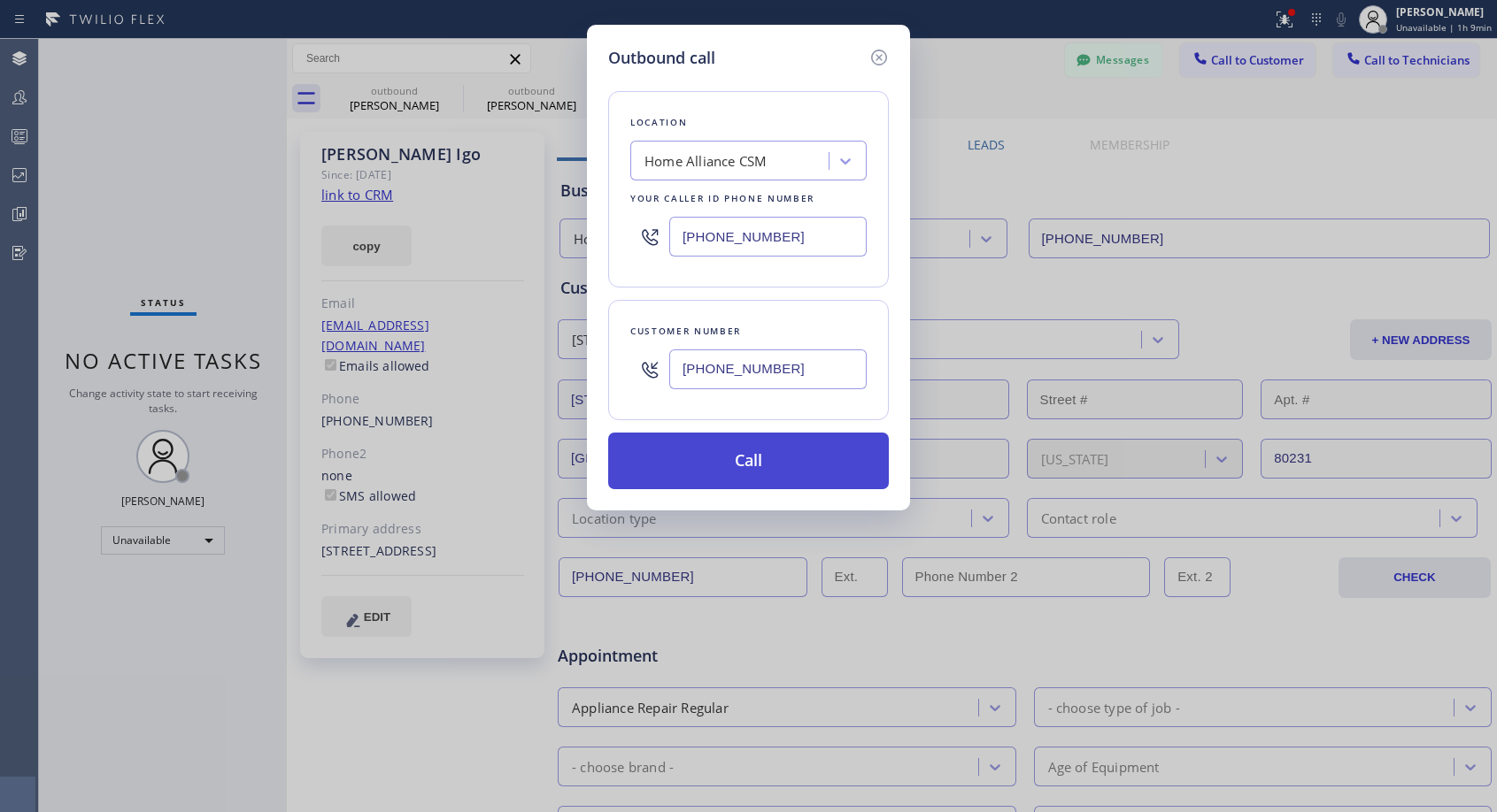
type input "[PHONE_NUMBER]"
click at [739, 465] on button "Call" at bounding box center [748, 460] width 281 height 57
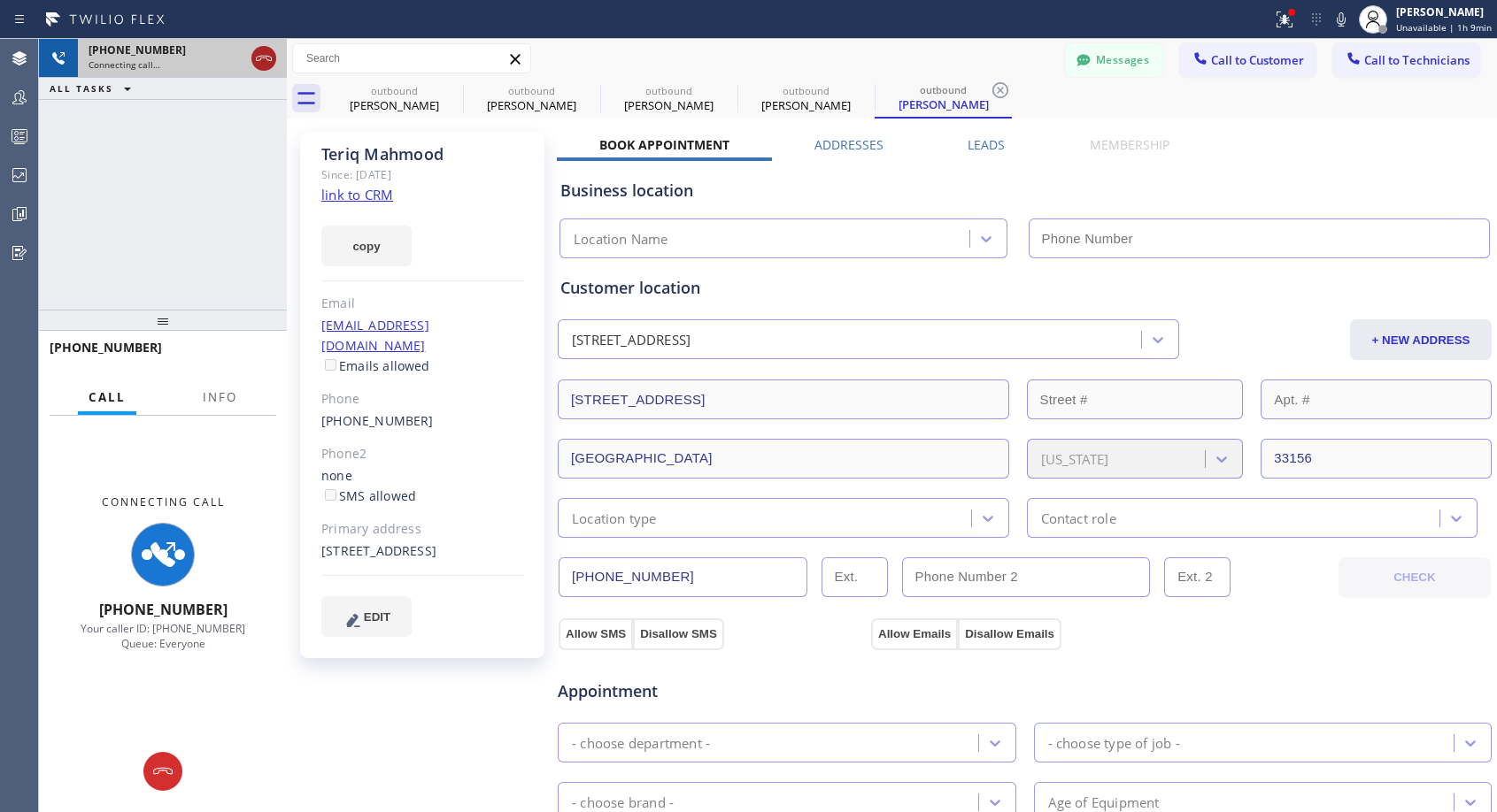
type input "[PHONE_NUMBER]"
click at [262, 61] on icon at bounding box center [263, 58] width 21 height 21
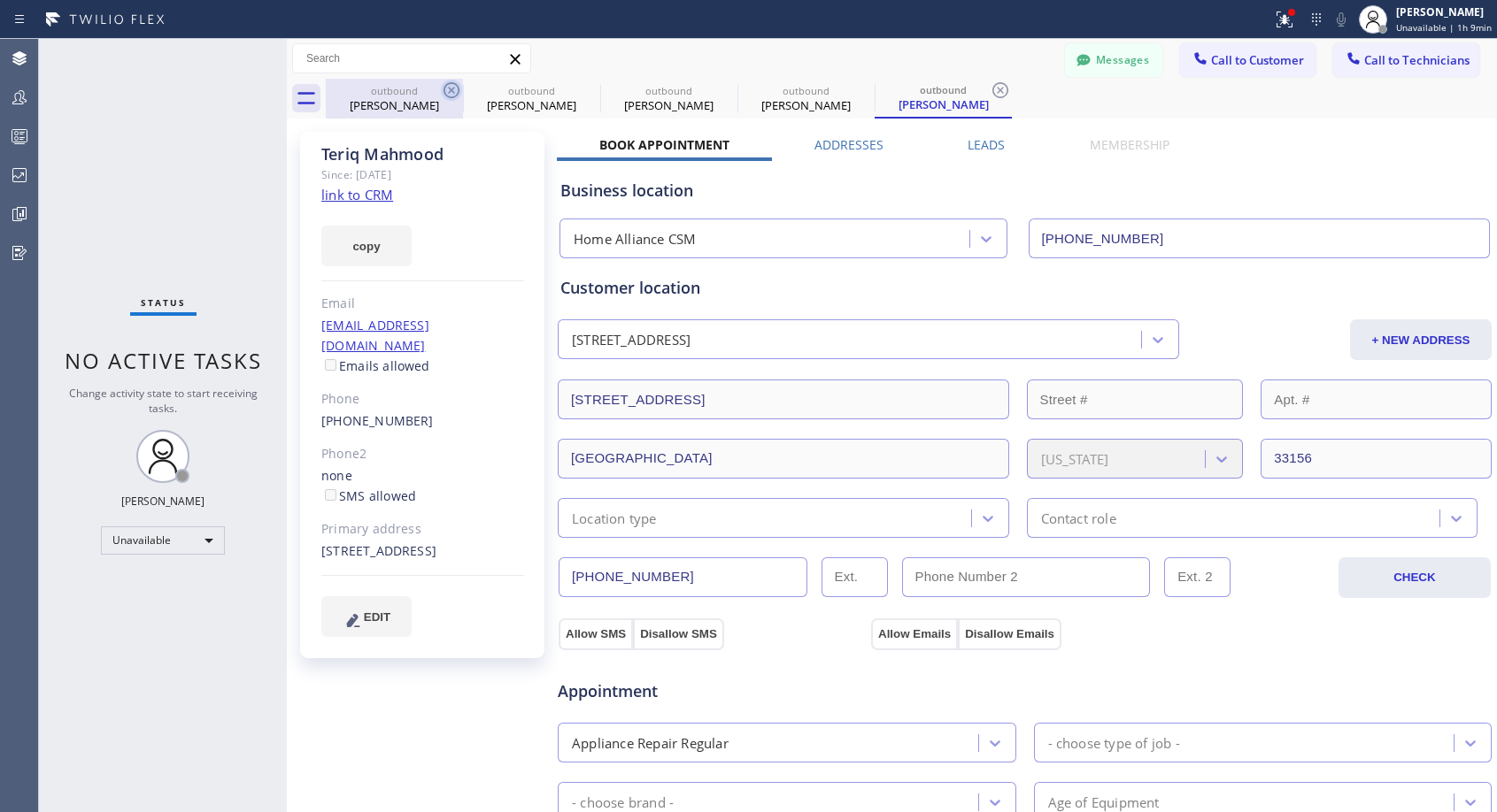
click at [454, 88] on icon at bounding box center [451, 90] width 16 height 16
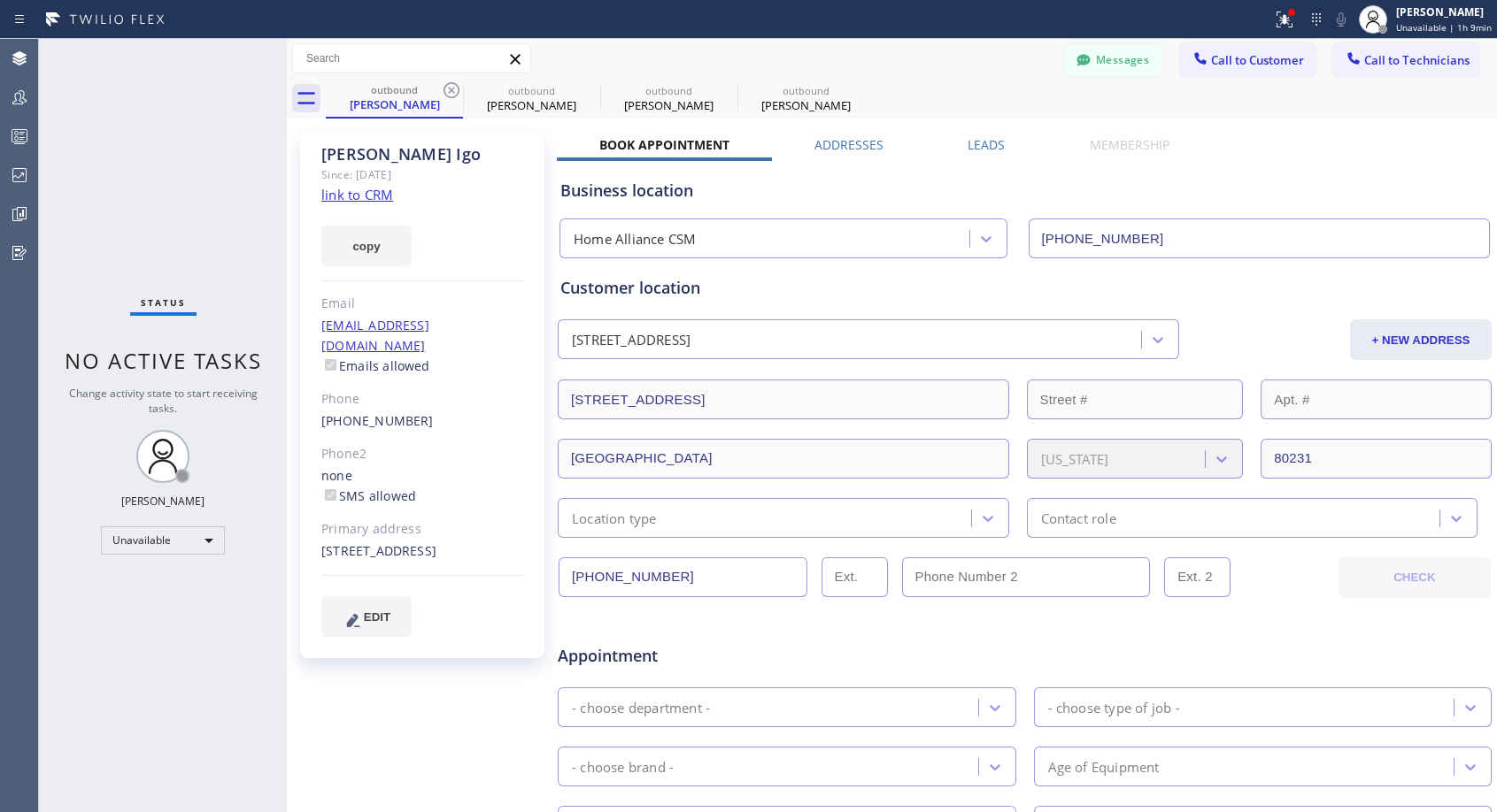
click at [454, 88] on icon at bounding box center [451, 90] width 16 height 16
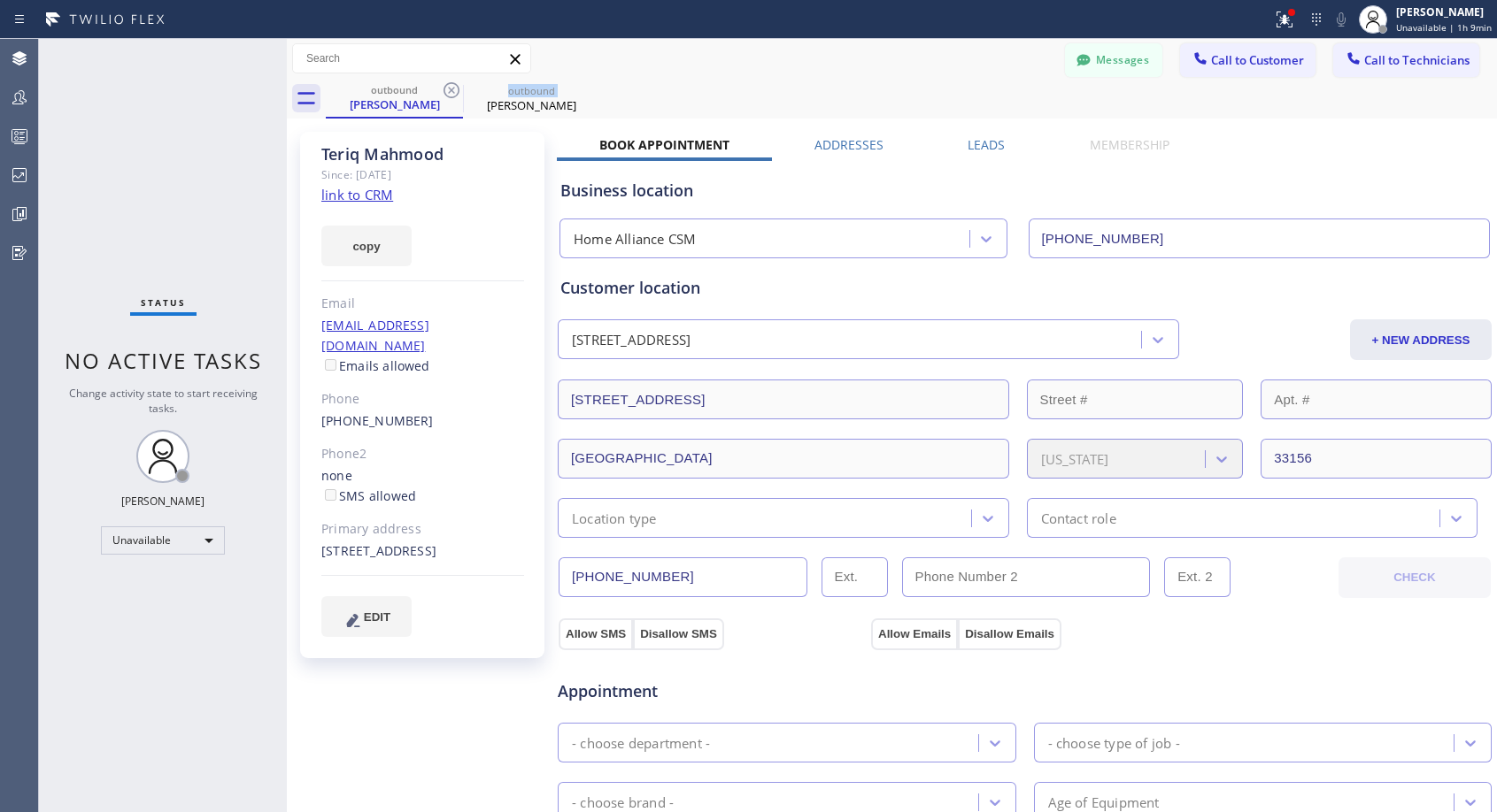
click at [454, 88] on icon at bounding box center [451, 90] width 16 height 16
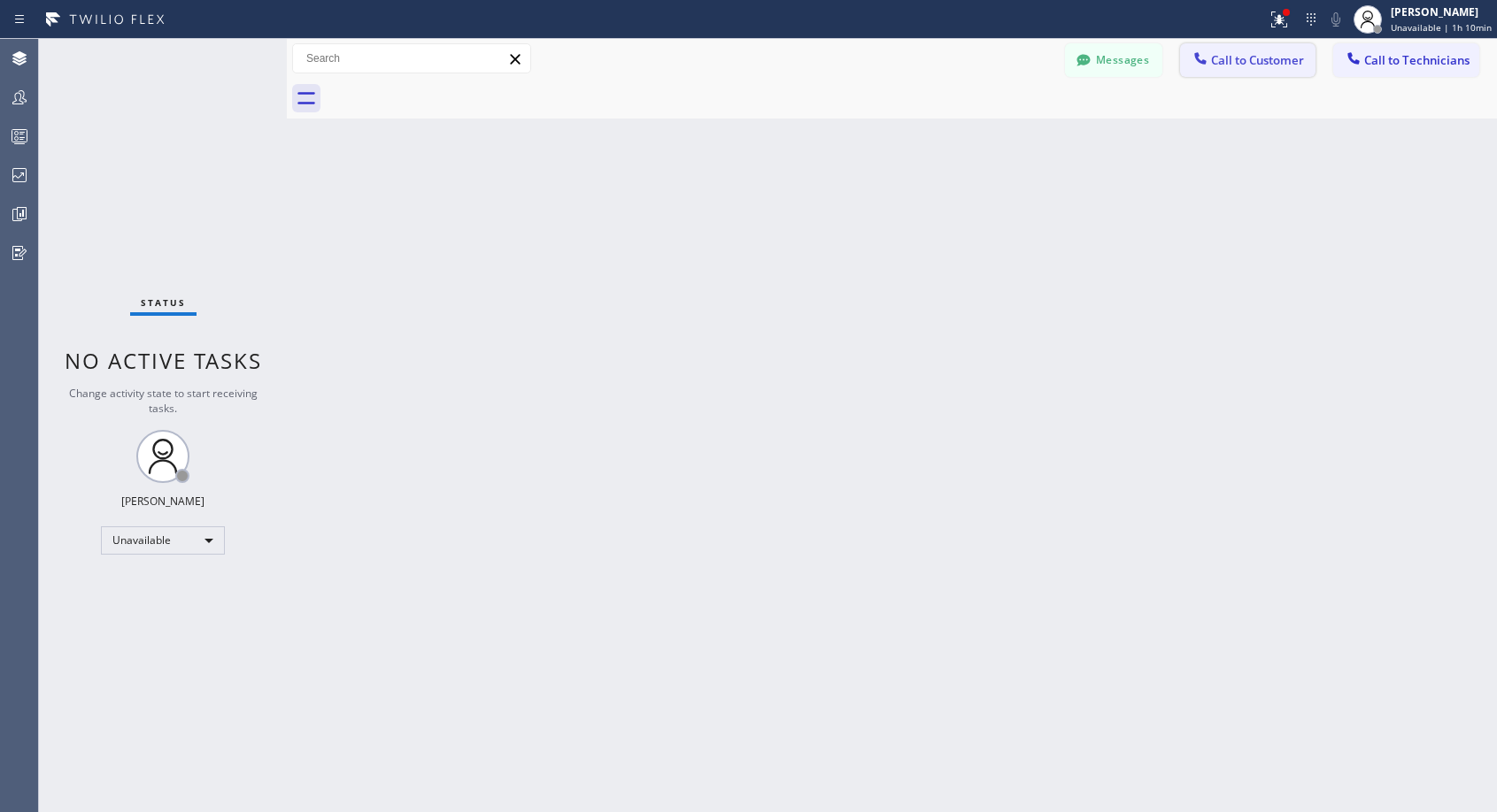
click at [1210, 70] on button "Call to Customer" at bounding box center [1247, 60] width 135 height 34
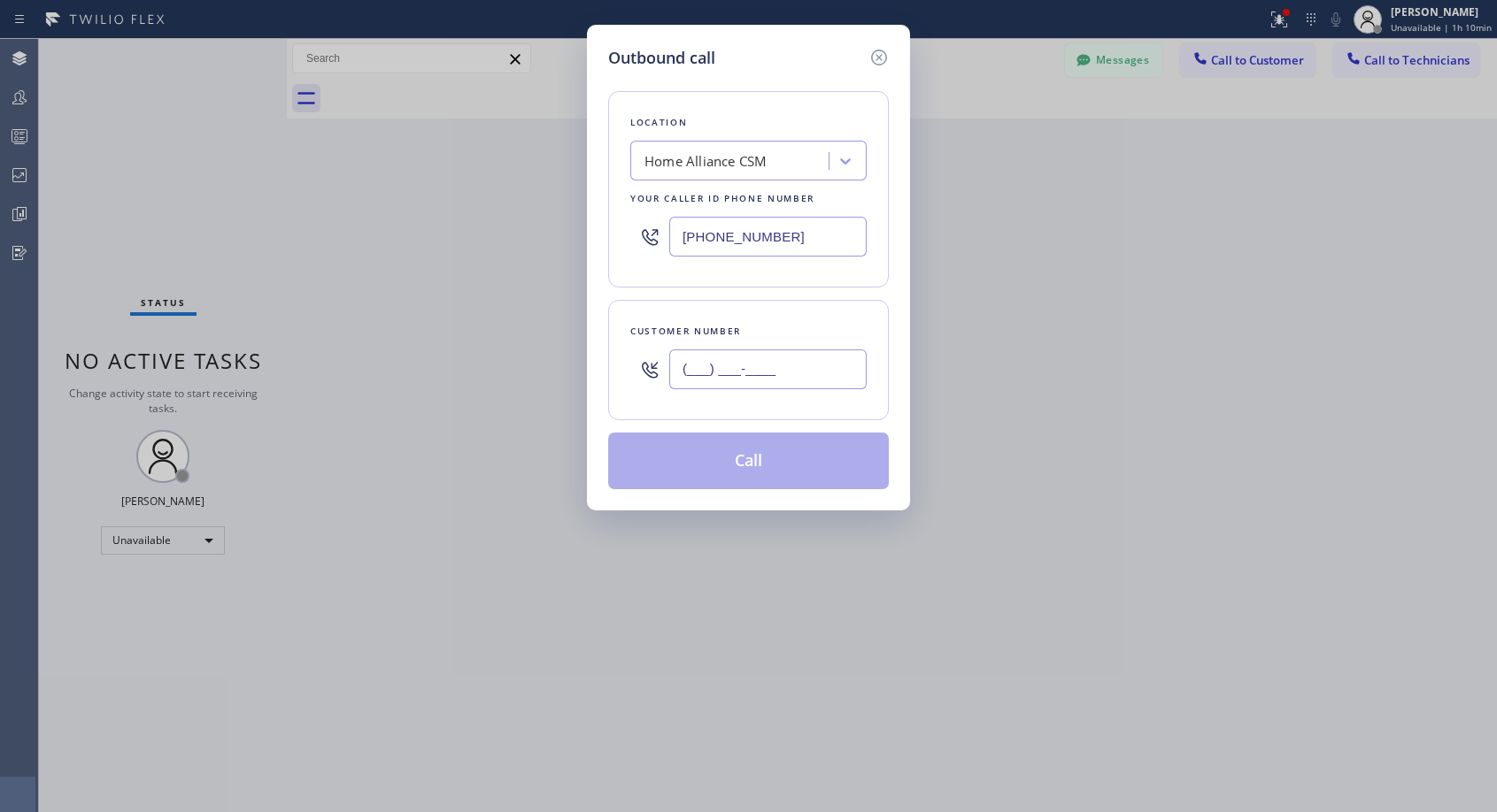
click at [746, 373] on input "(___) ___-____" at bounding box center [767, 369] width 197 height 40
paste input "954) 774-9079"
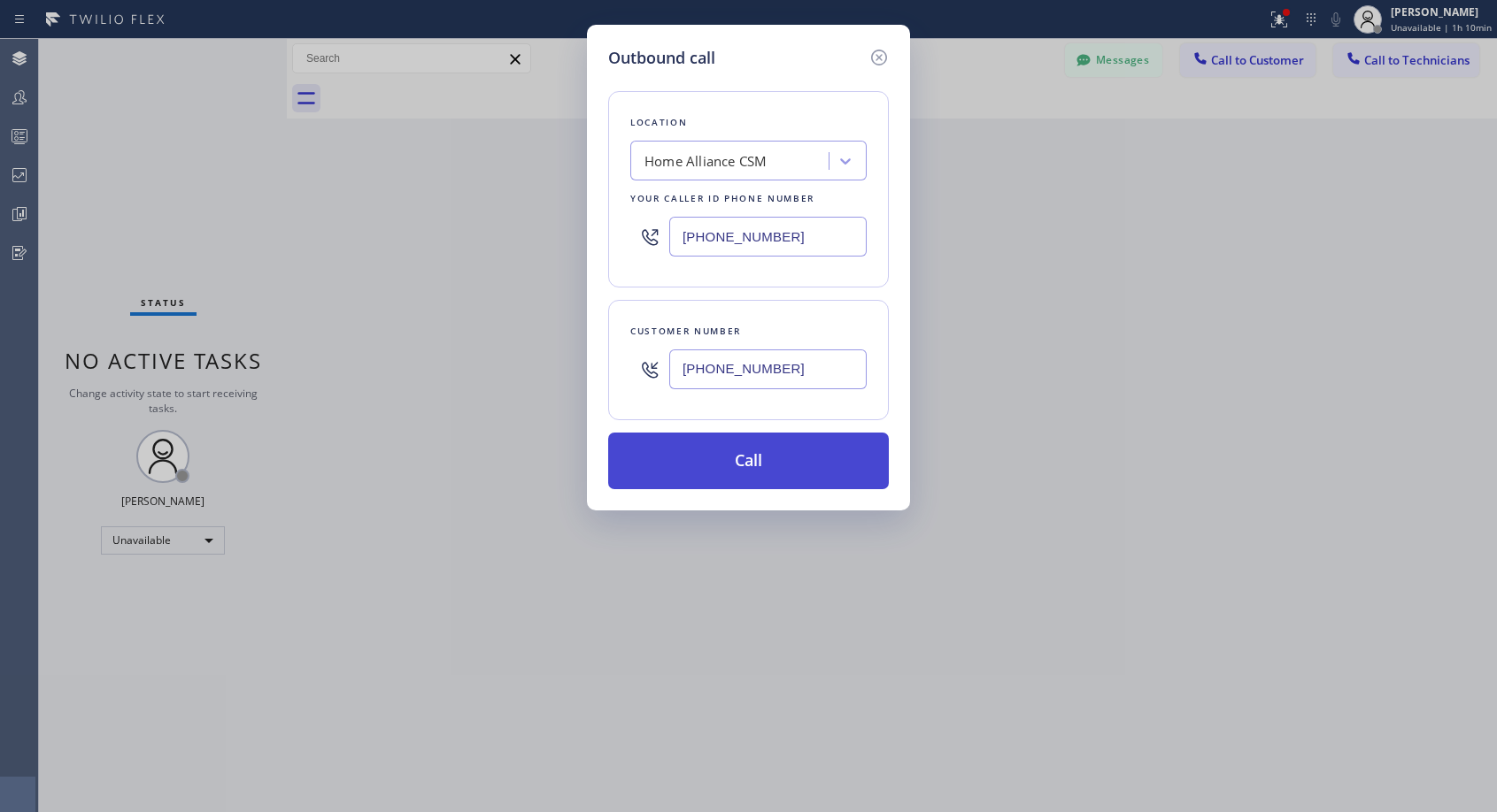
type input "[PHONE_NUMBER]"
click at [772, 467] on button "Call" at bounding box center [748, 460] width 281 height 57
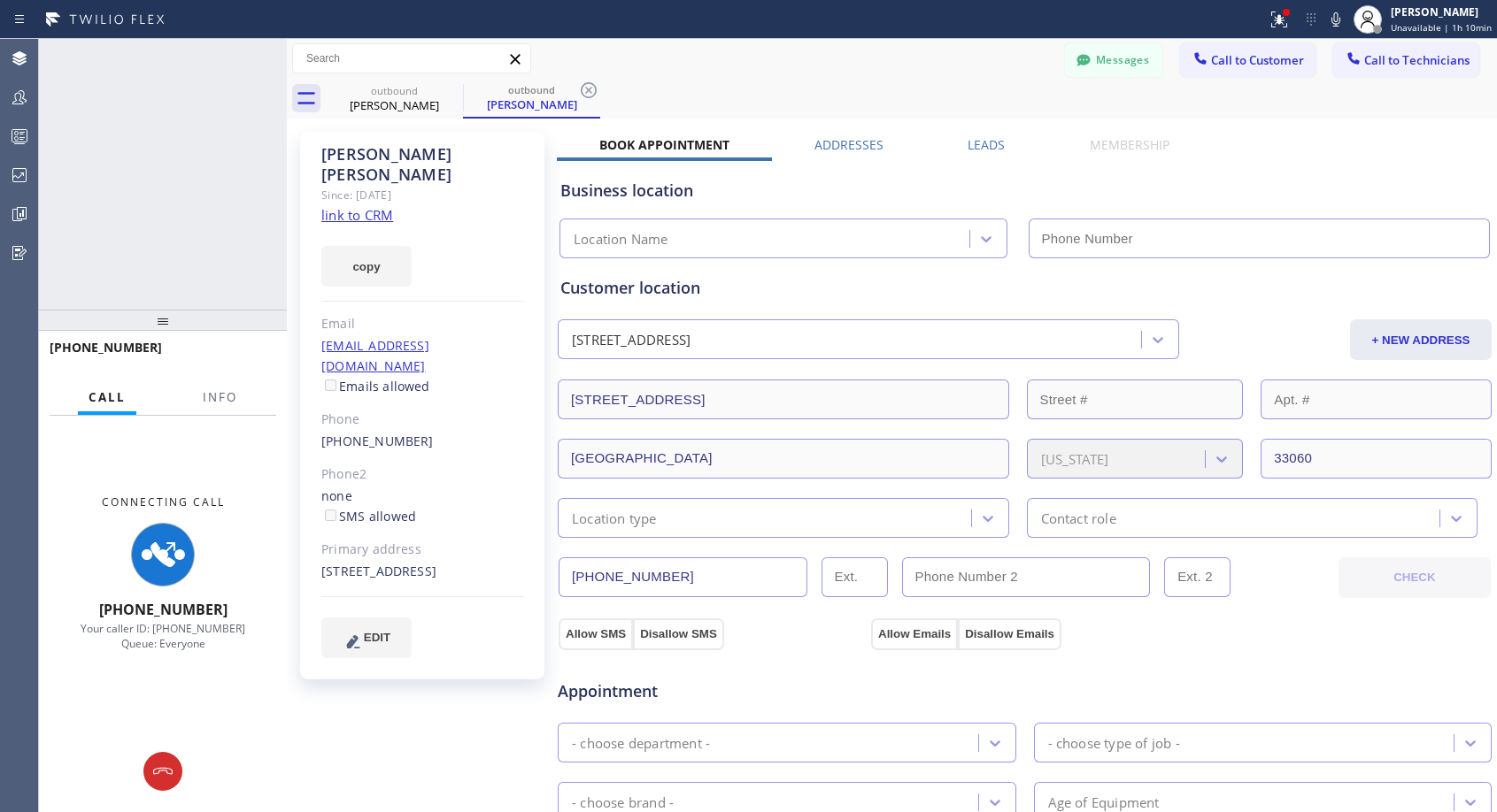
type input "[PHONE_NUMBER]"
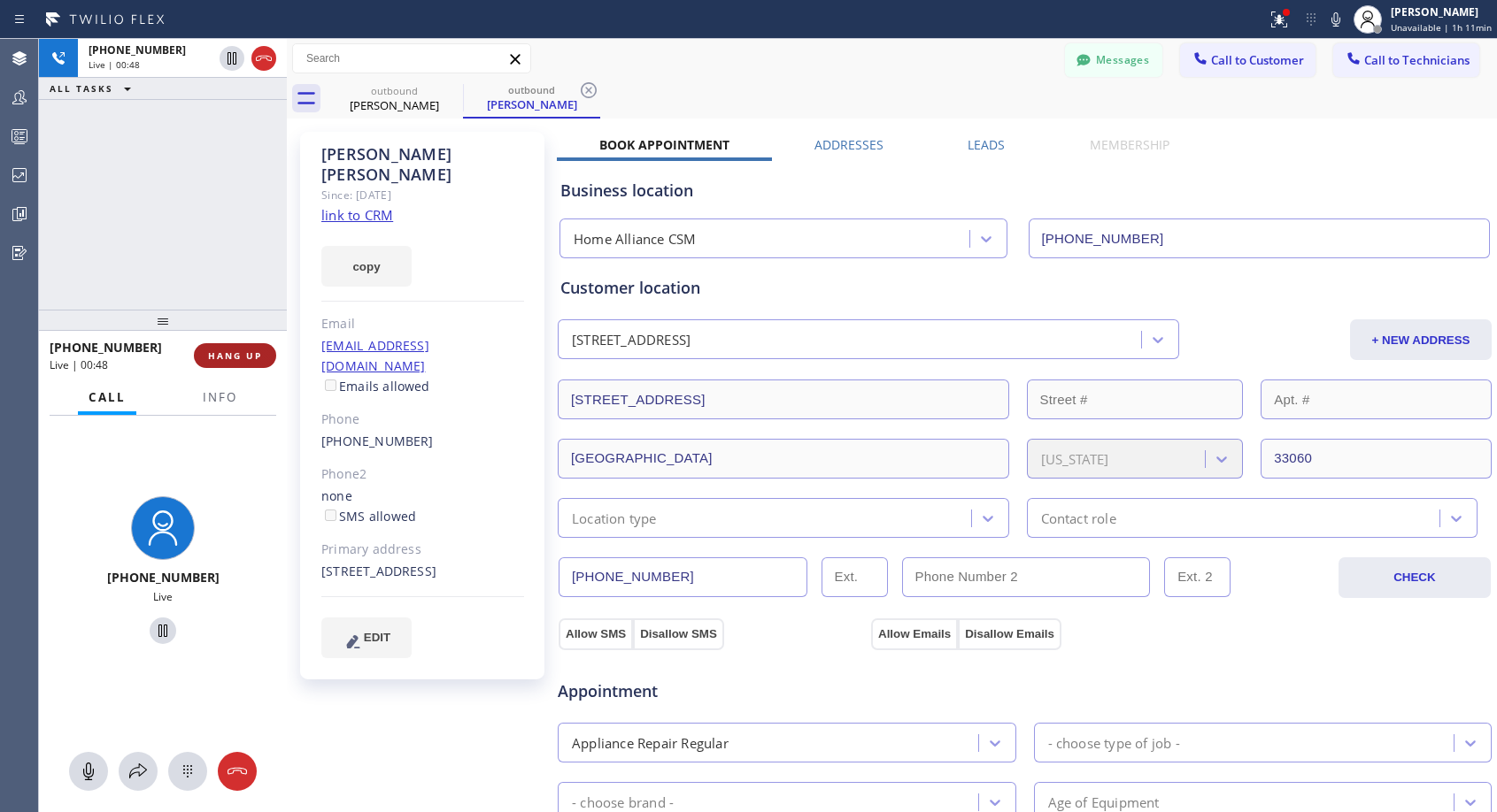
click at [229, 356] on span "HANG UP" at bounding box center [235, 355] width 54 height 12
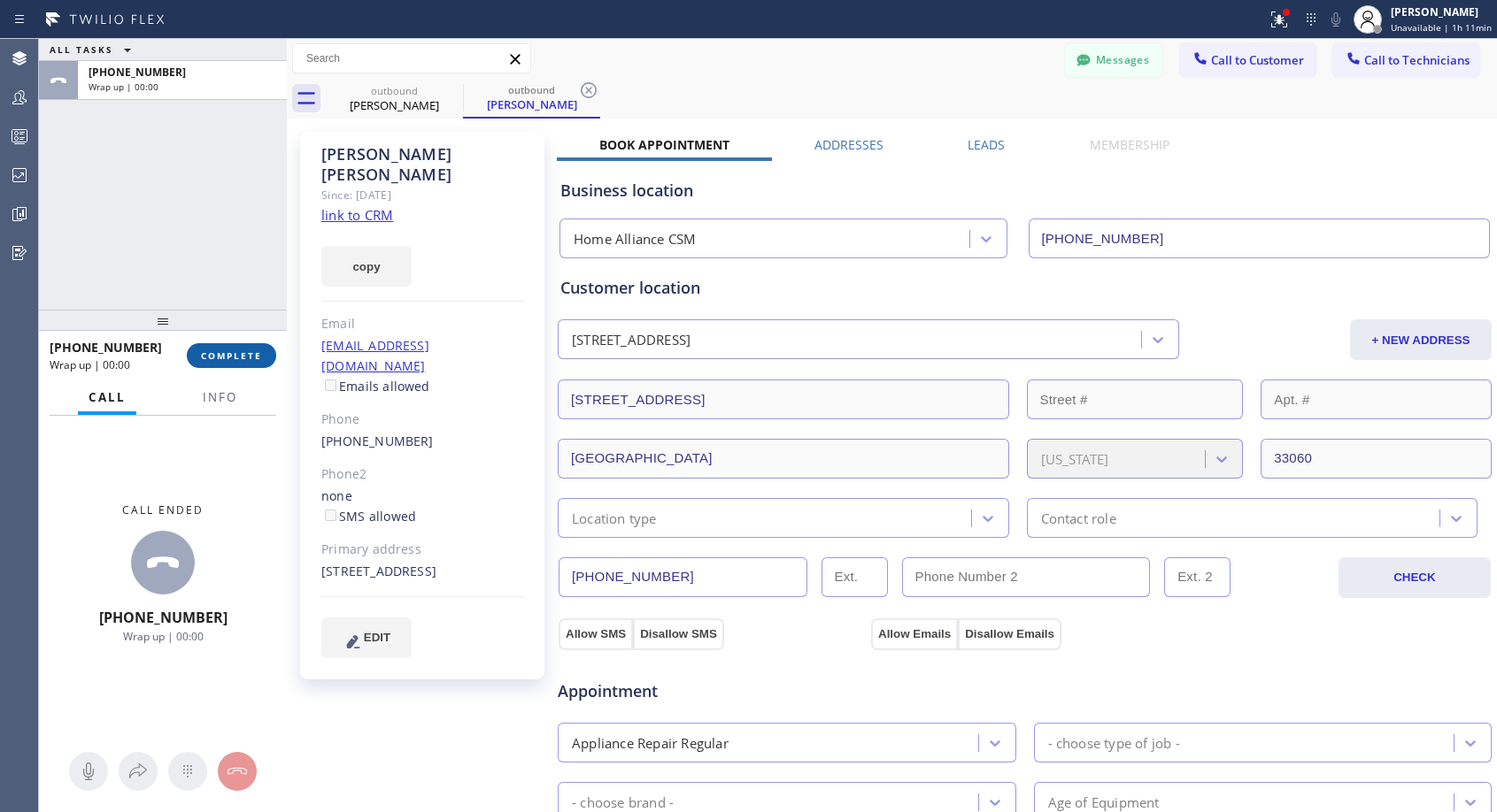
click at [238, 347] on button "COMPLETE" at bounding box center [231, 355] width 89 height 25
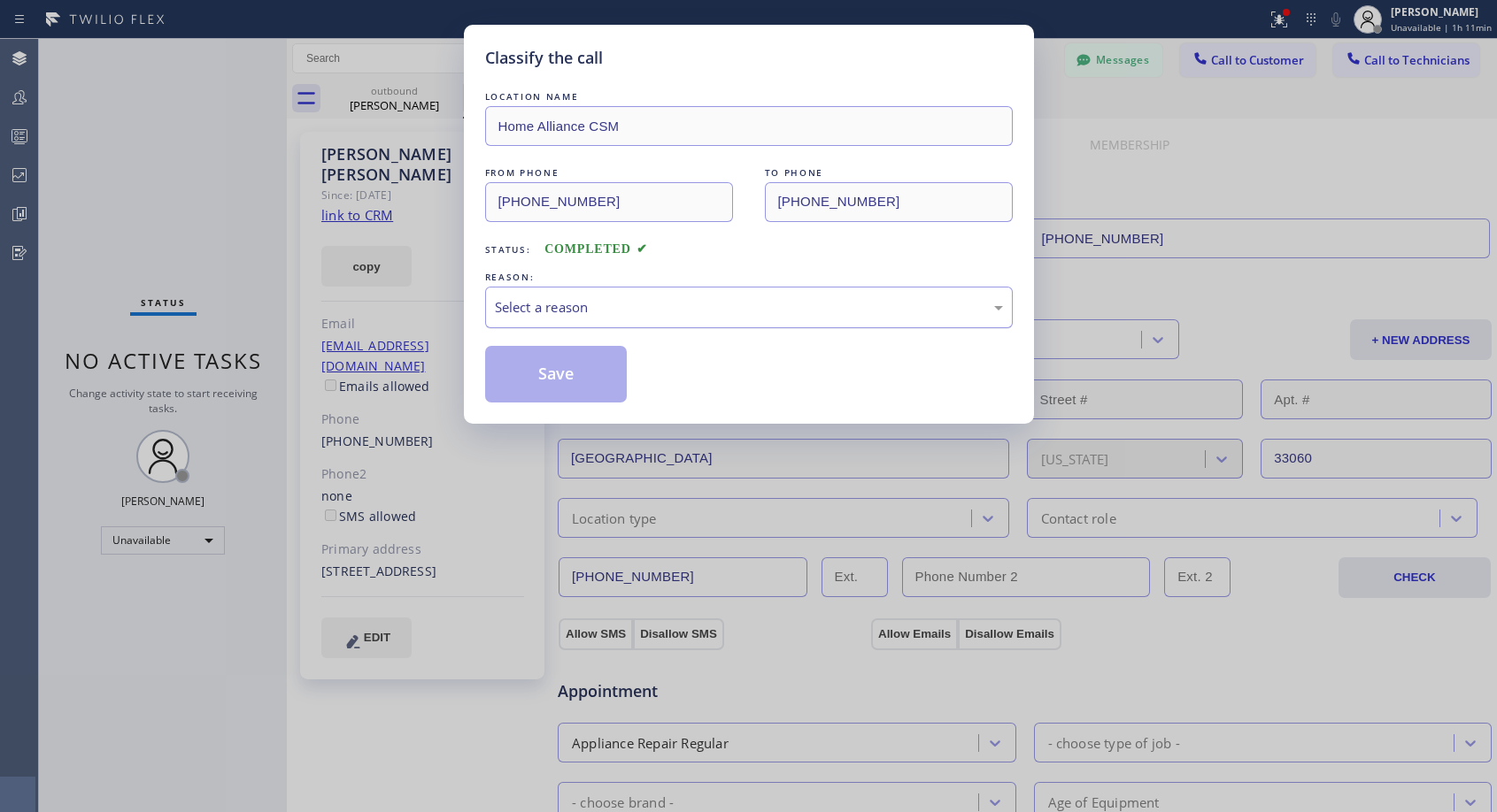
click at [624, 305] on div "Select a reason" at bounding box center [749, 307] width 508 height 21
click at [562, 374] on button "Save" at bounding box center [557, 374] width 143 height 57
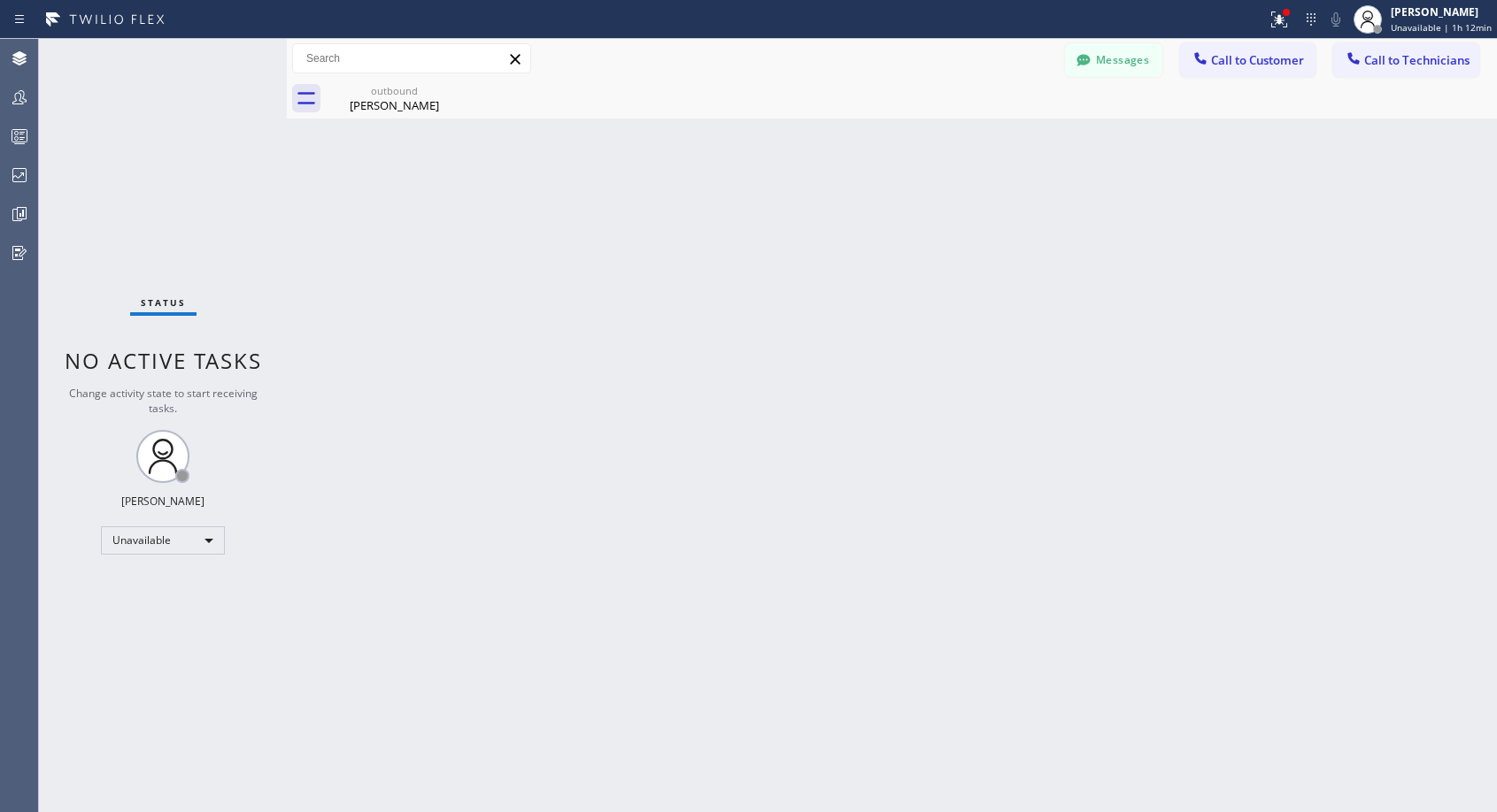
drag, startPoint x: 1219, startPoint y: 58, endPoint x: 757, endPoint y: 337, distance: 539.7
click at [1218, 61] on span "Call to Customer" at bounding box center [1257, 60] width 93 height 16
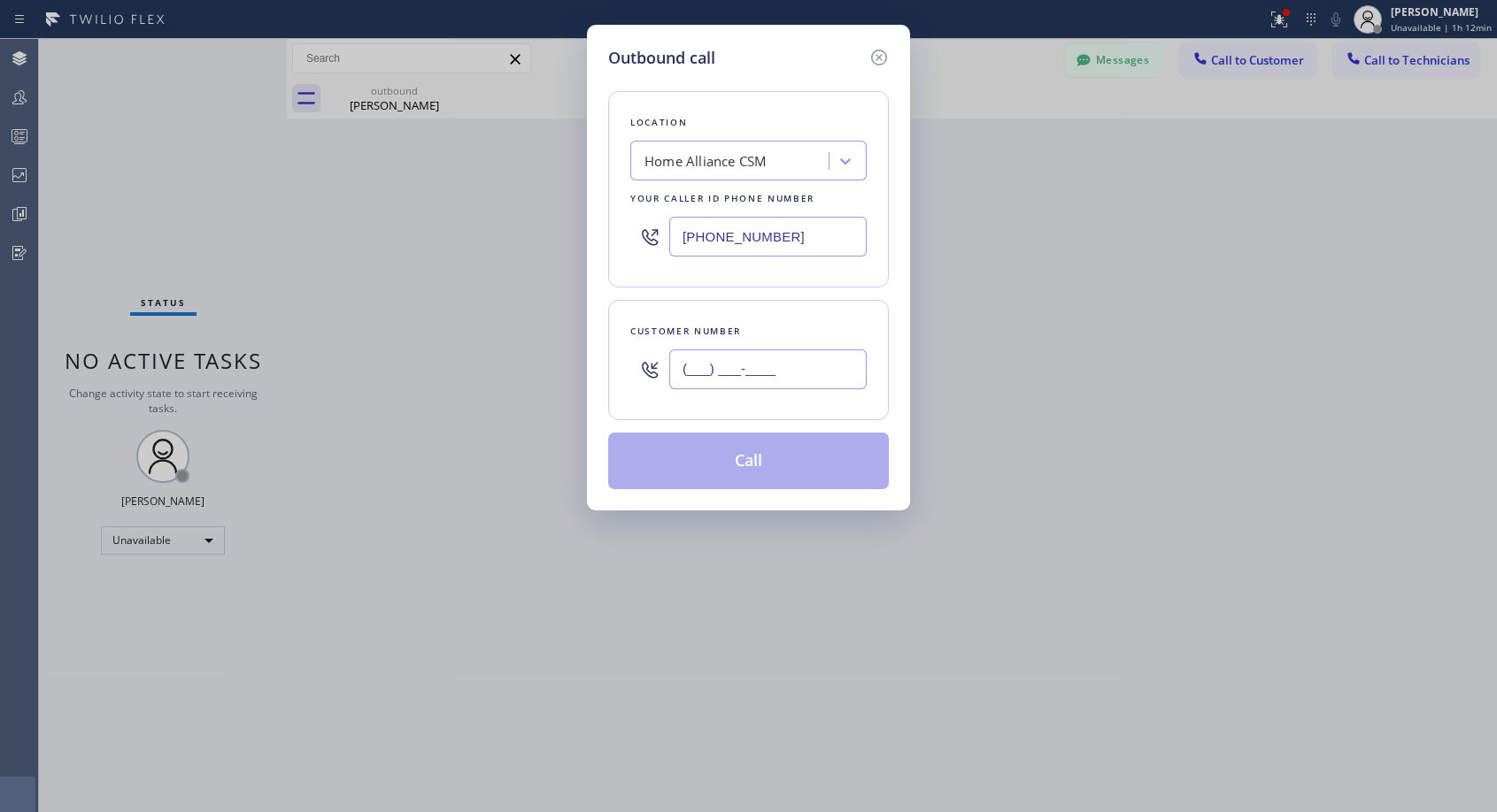
click at [728, 389] on input "(___) ___-____" at bounding box center [767, 369] width 197 height 40
paste input "626) 321-1629"
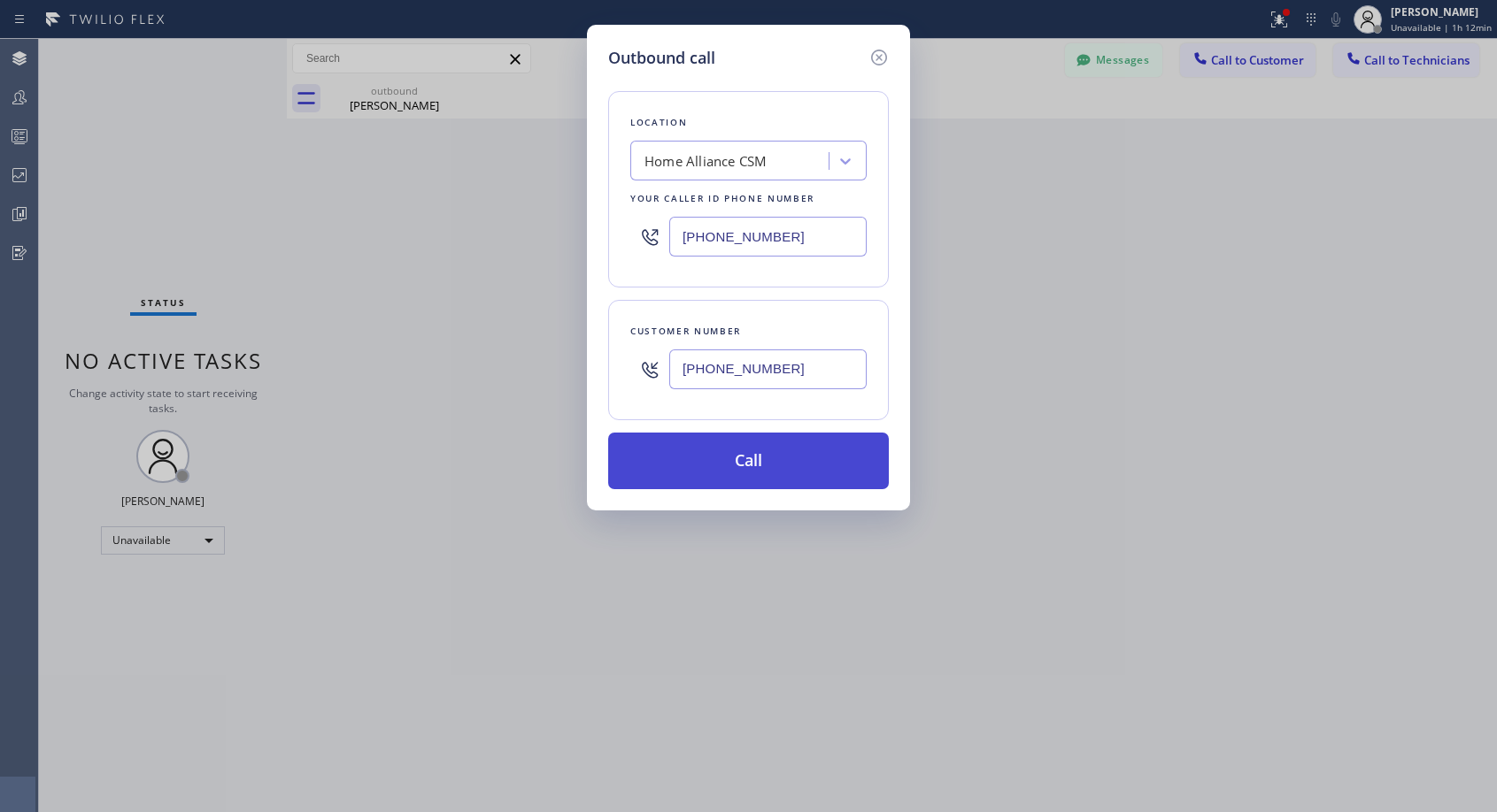
type input "[PHONE_NUMBER]"
click at [784, 462] on button "Call" at bounding box center [748, 460] width 281 height 57
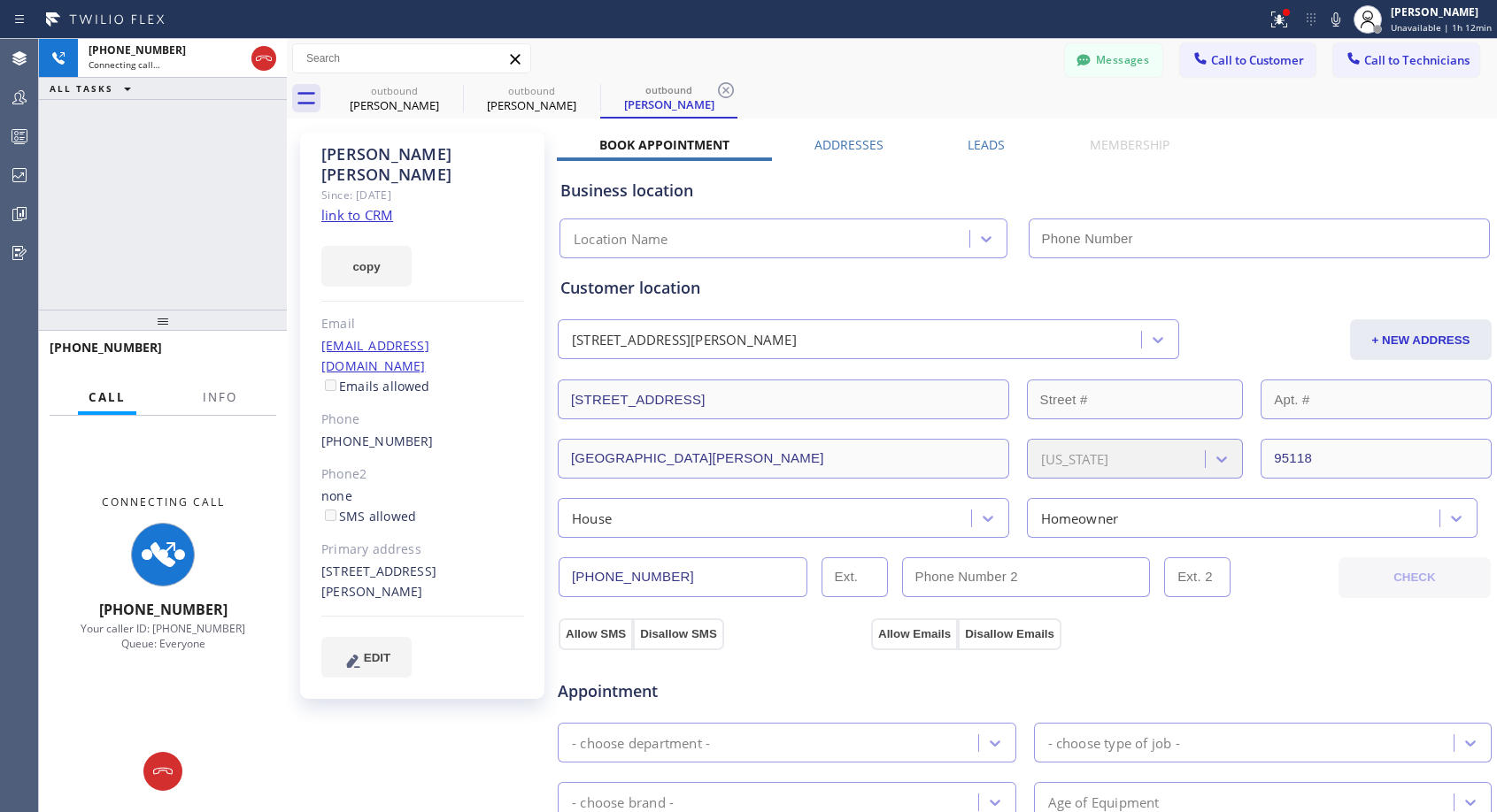
type input "[PHONE_NUMBER]"
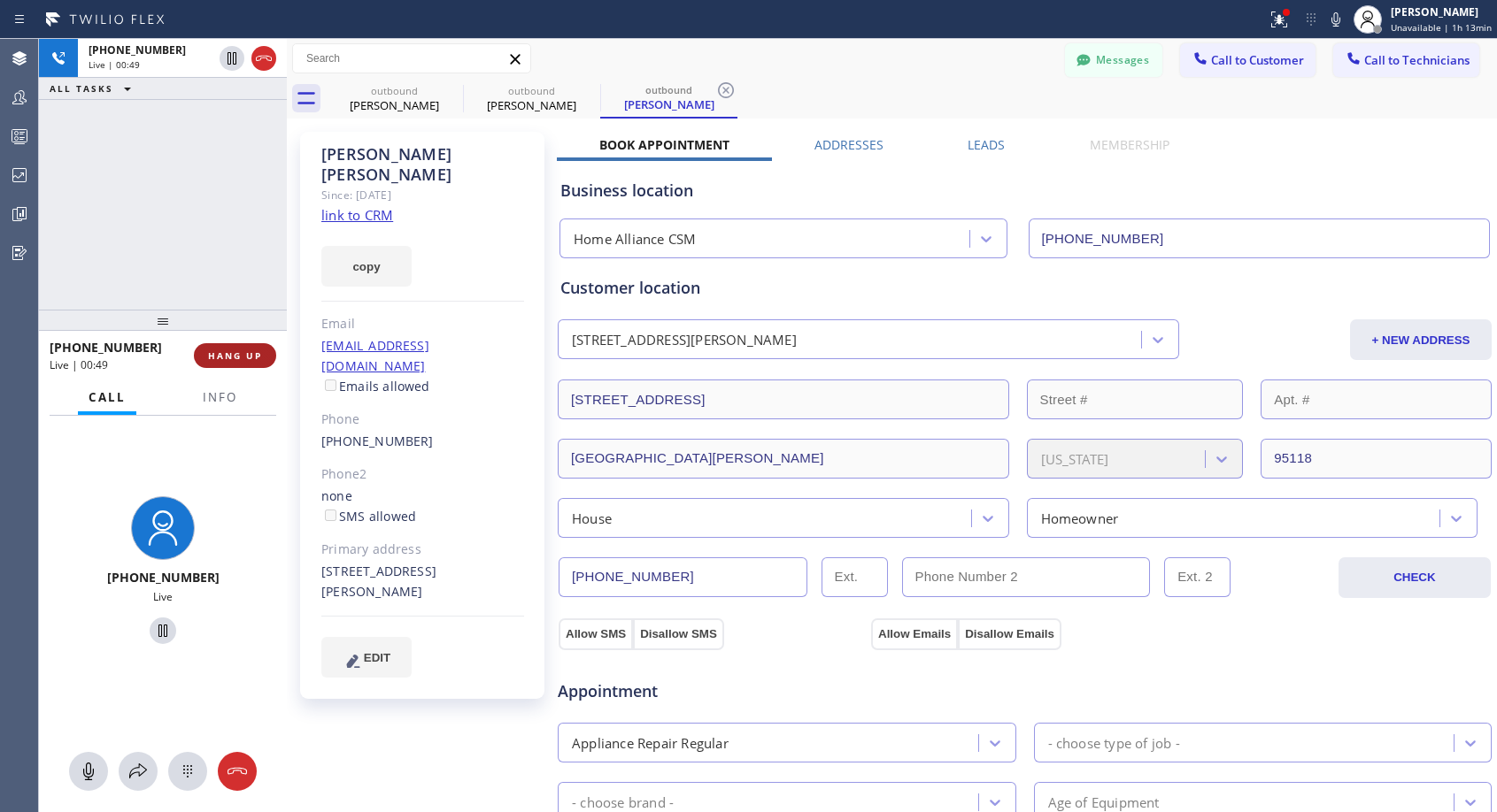
click at [237, 365] on button "HANG UP" at bounding box center [234, 355] width 82 height 25
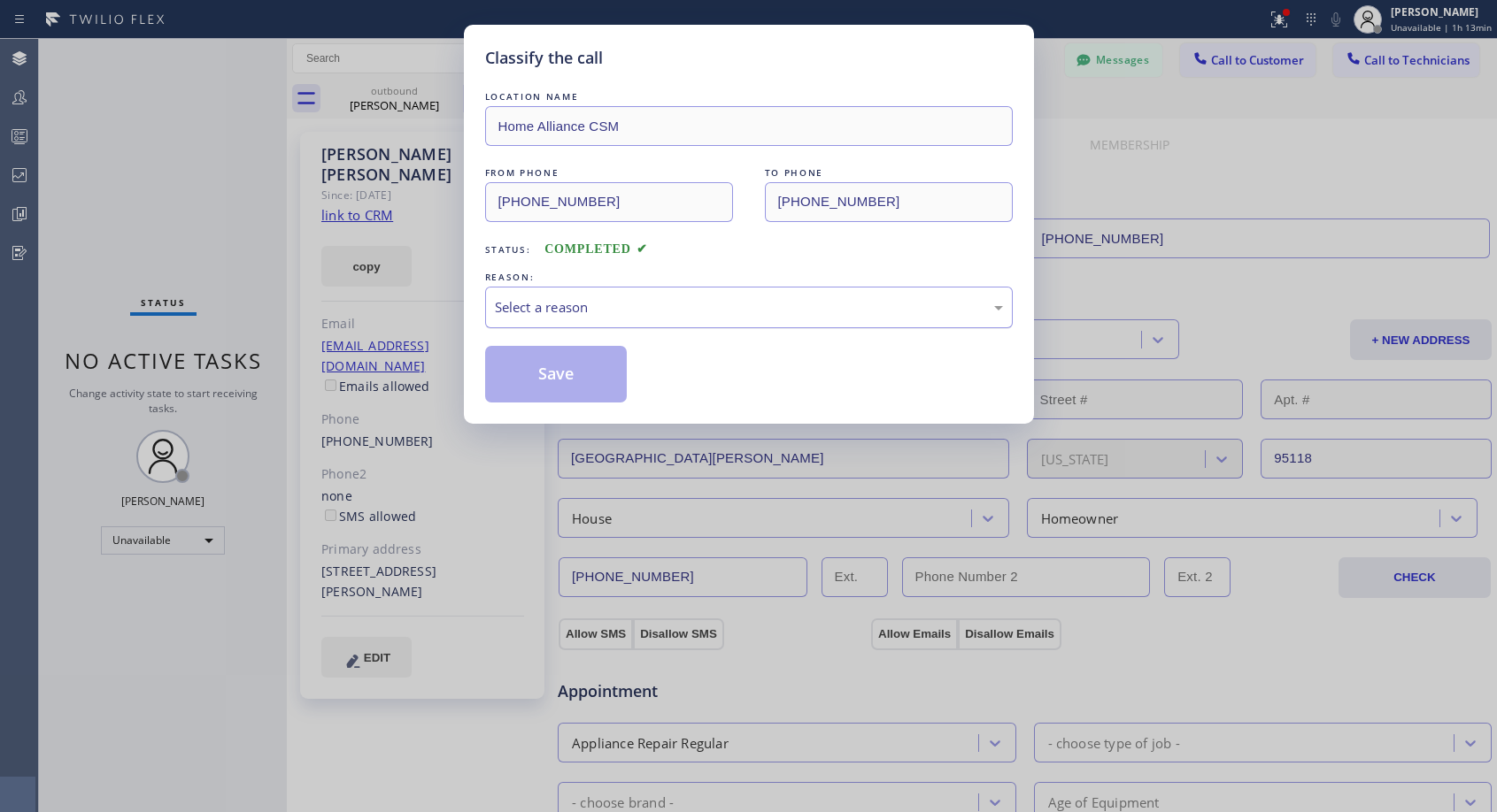
click at [680, 290] on div "Select a reason" at bounding box center [749, 307] width 528 height 42
click at [590, 382] on button "Save" at bounding box center [557, 374] width 143 height 57
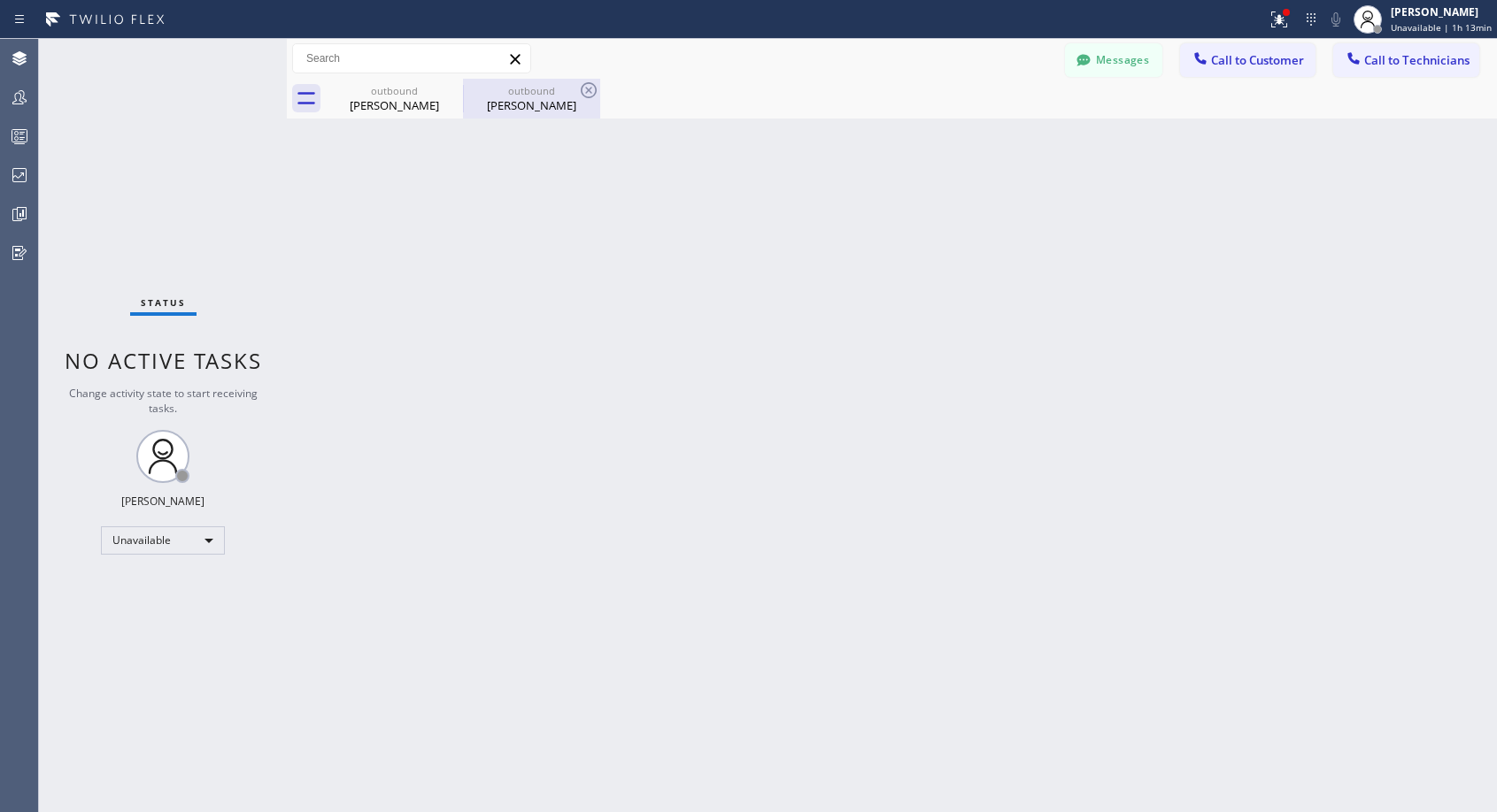
click at [544, 107] on div "[PERSON_NAME]" at bounding box center [531, 105] width 134 height 16
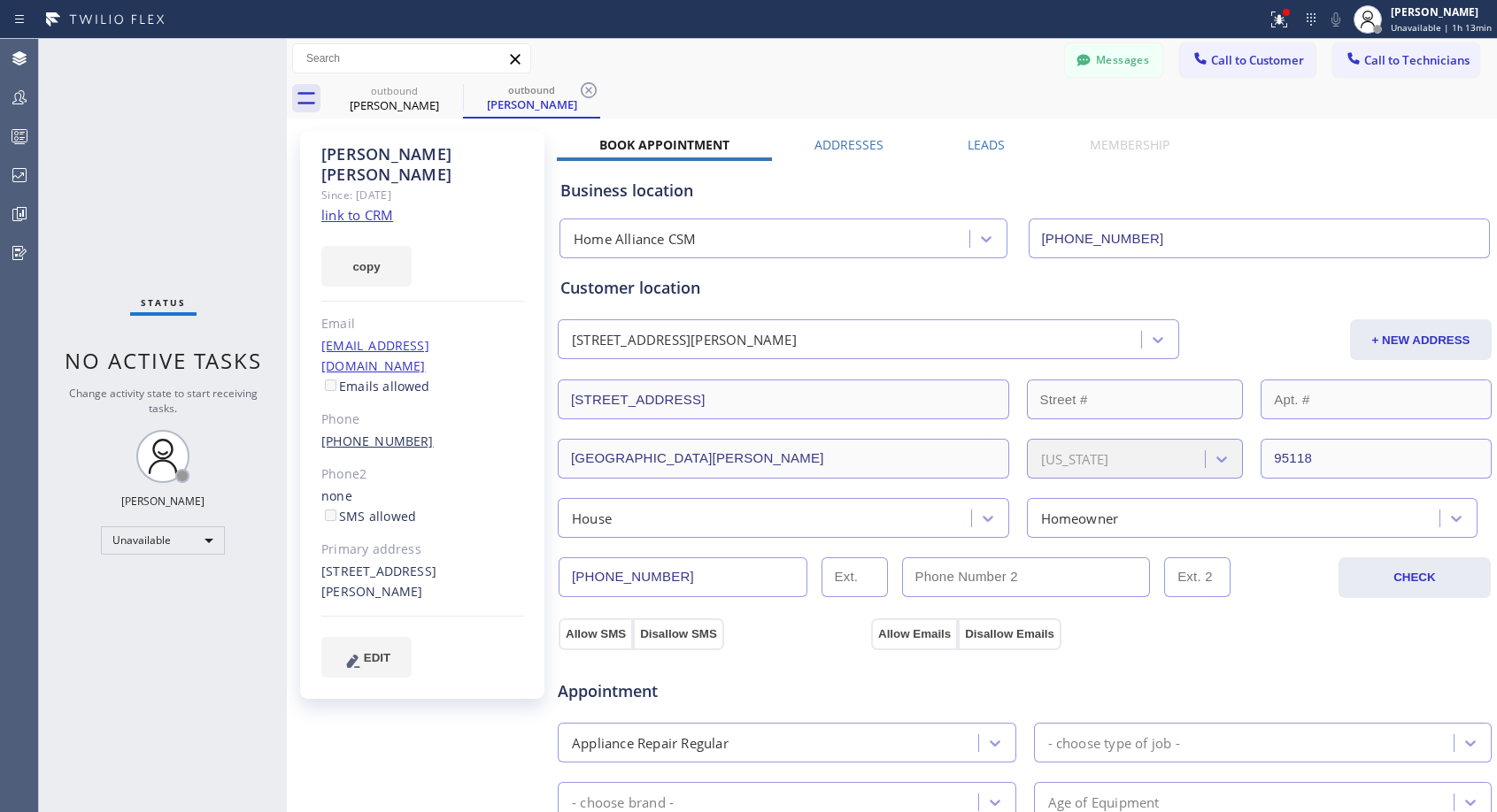
click at [397, 432] on link "[PHONE_NUMBER]" at bounding box center [377, 440] width 112 height 17
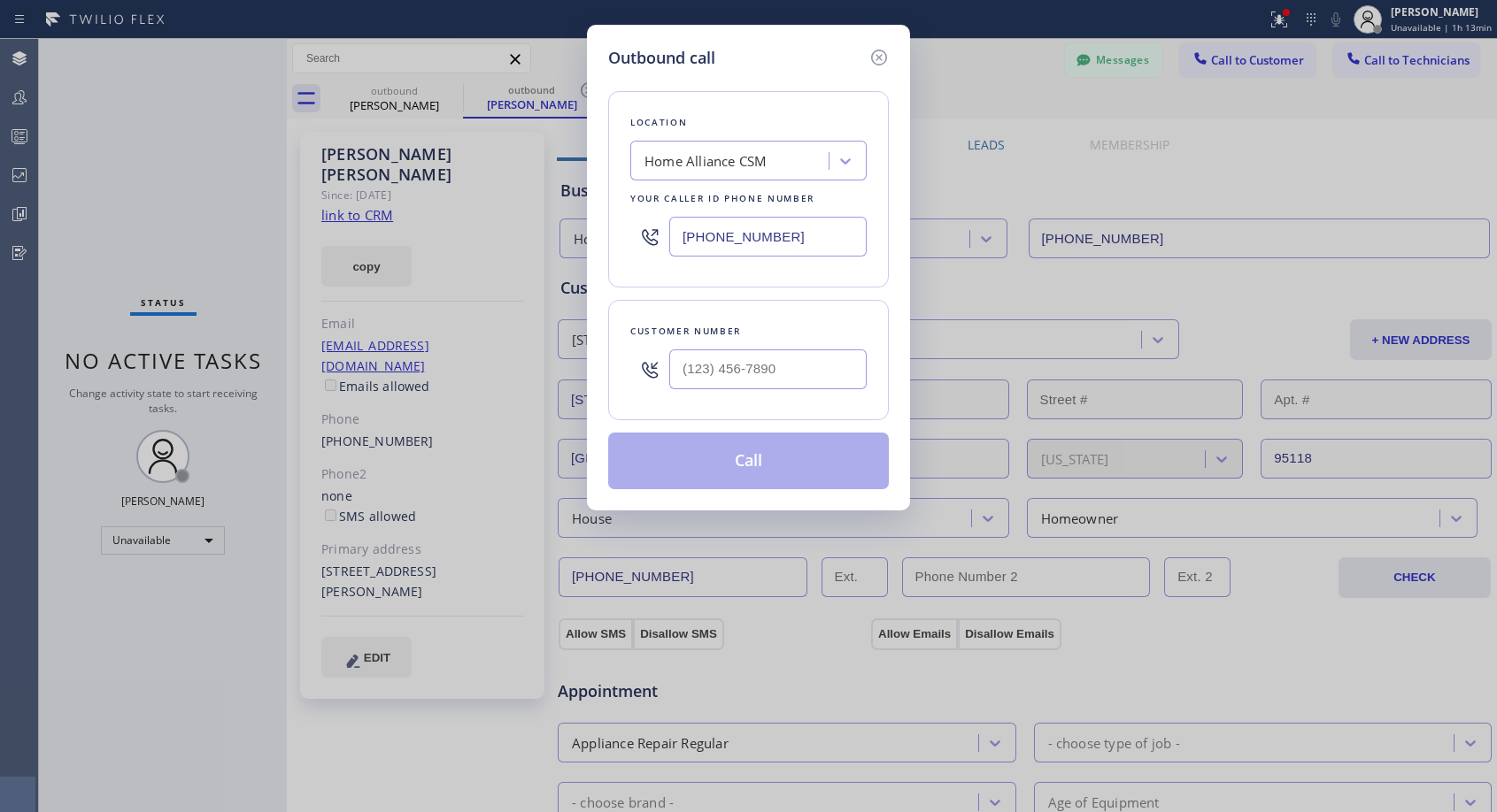
type input "[PHONE_NUMBER]"
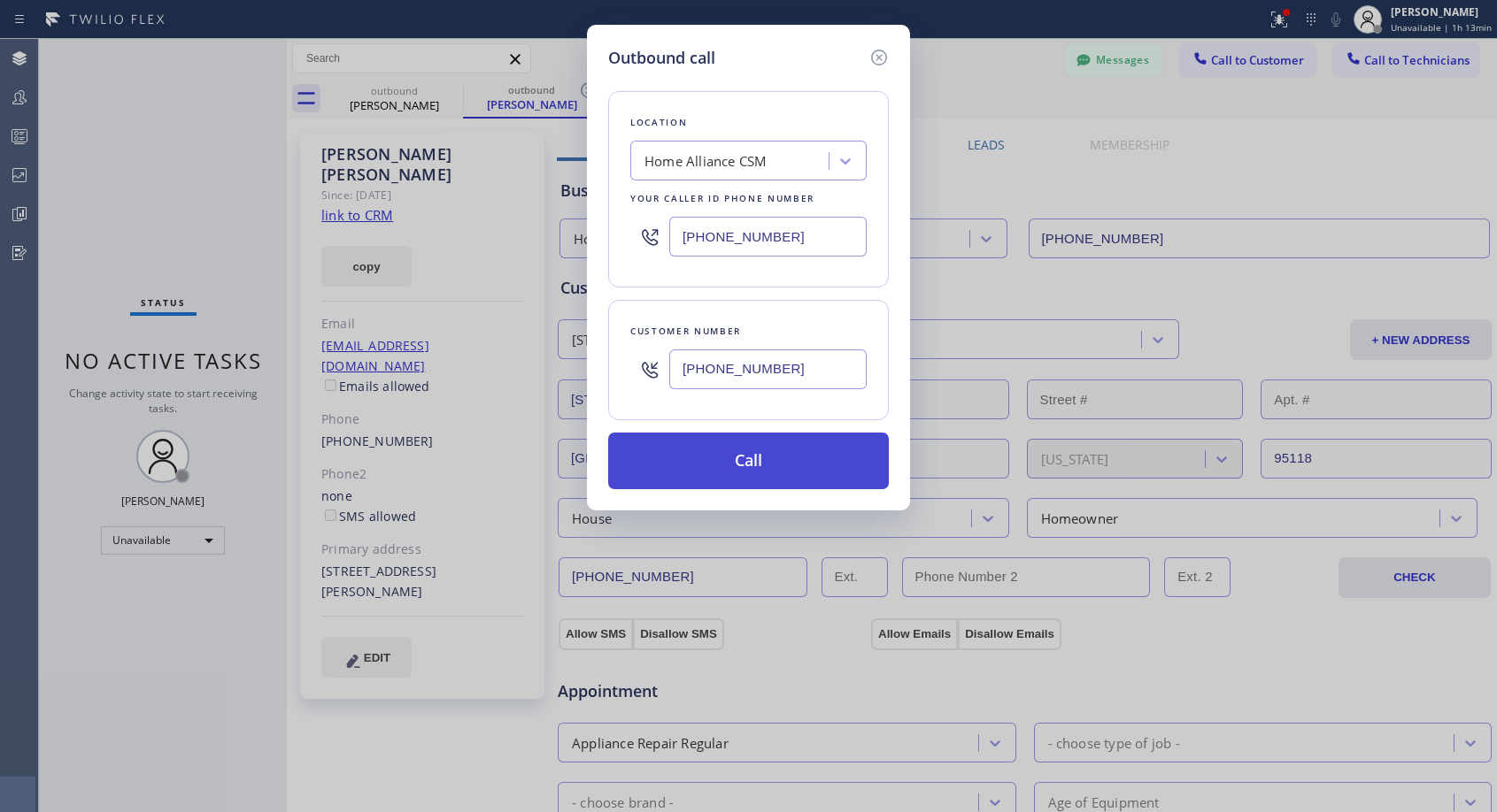
click at [735, 465] on button "Call" at bounding box center [748, 460] width 281 height 57
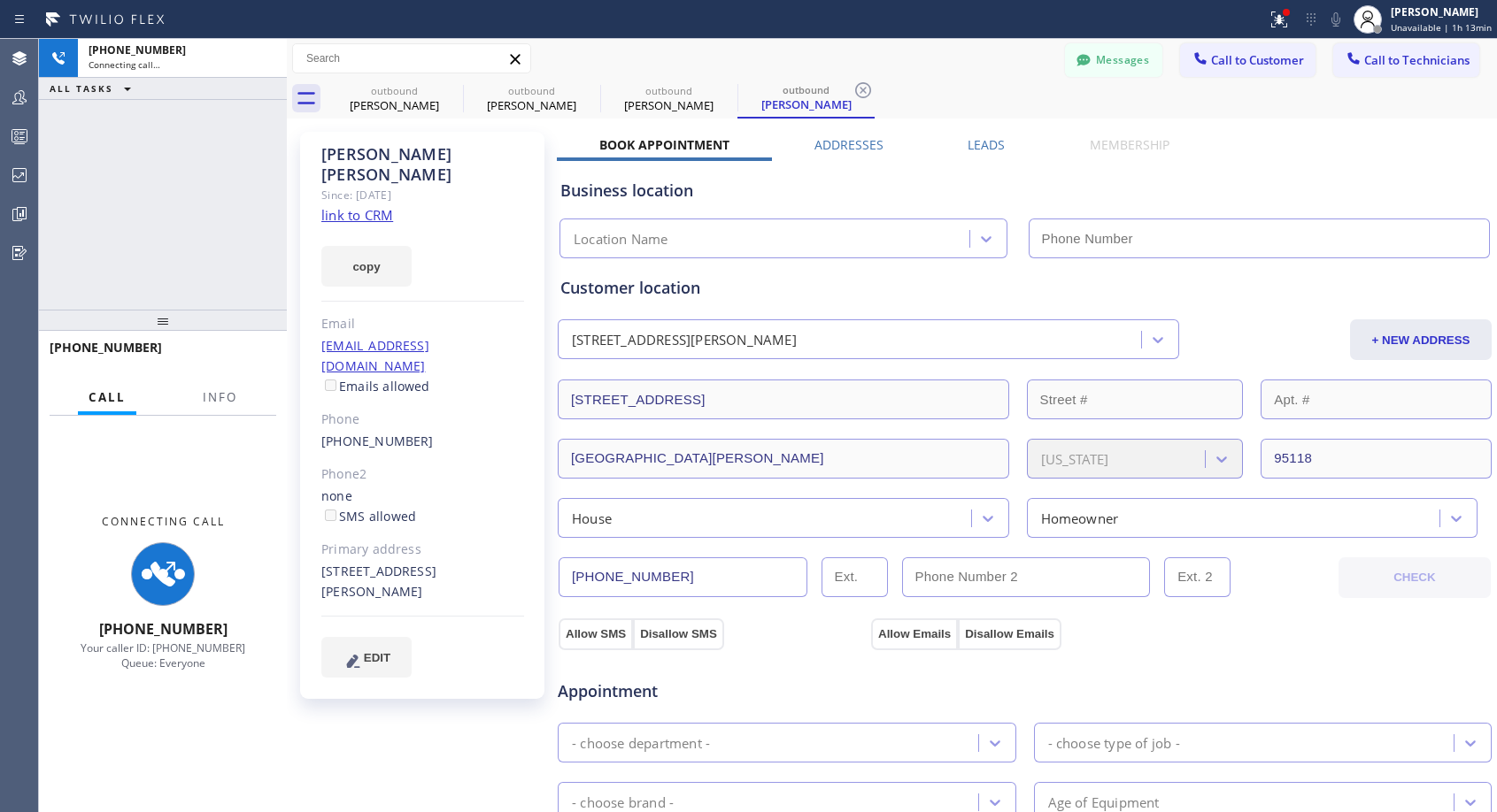
type input "[PHONE_NUMBER]"
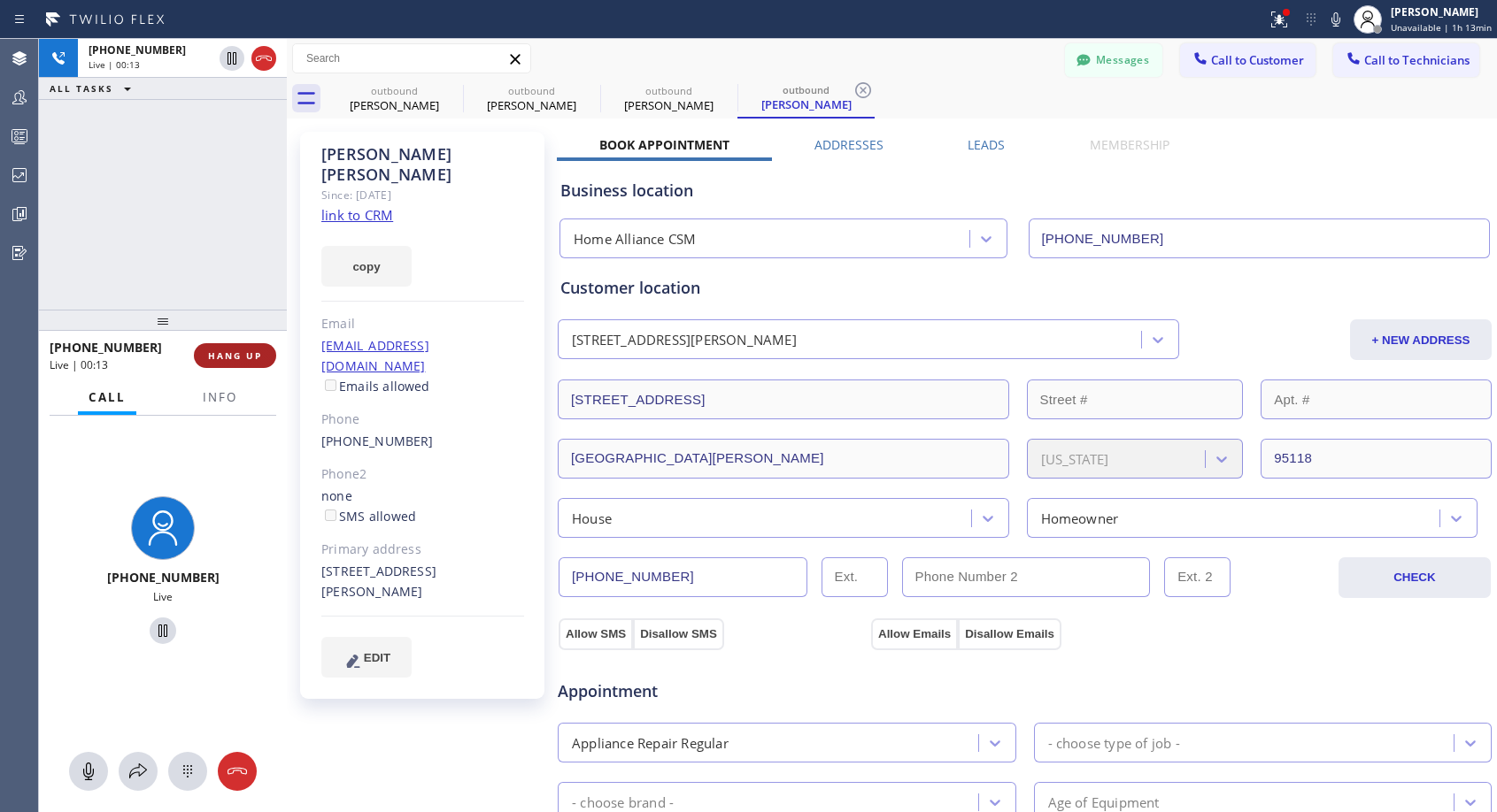
click at [222, 361] on span "HANG UP" at bounding box center [235, 355] width 54 height 12
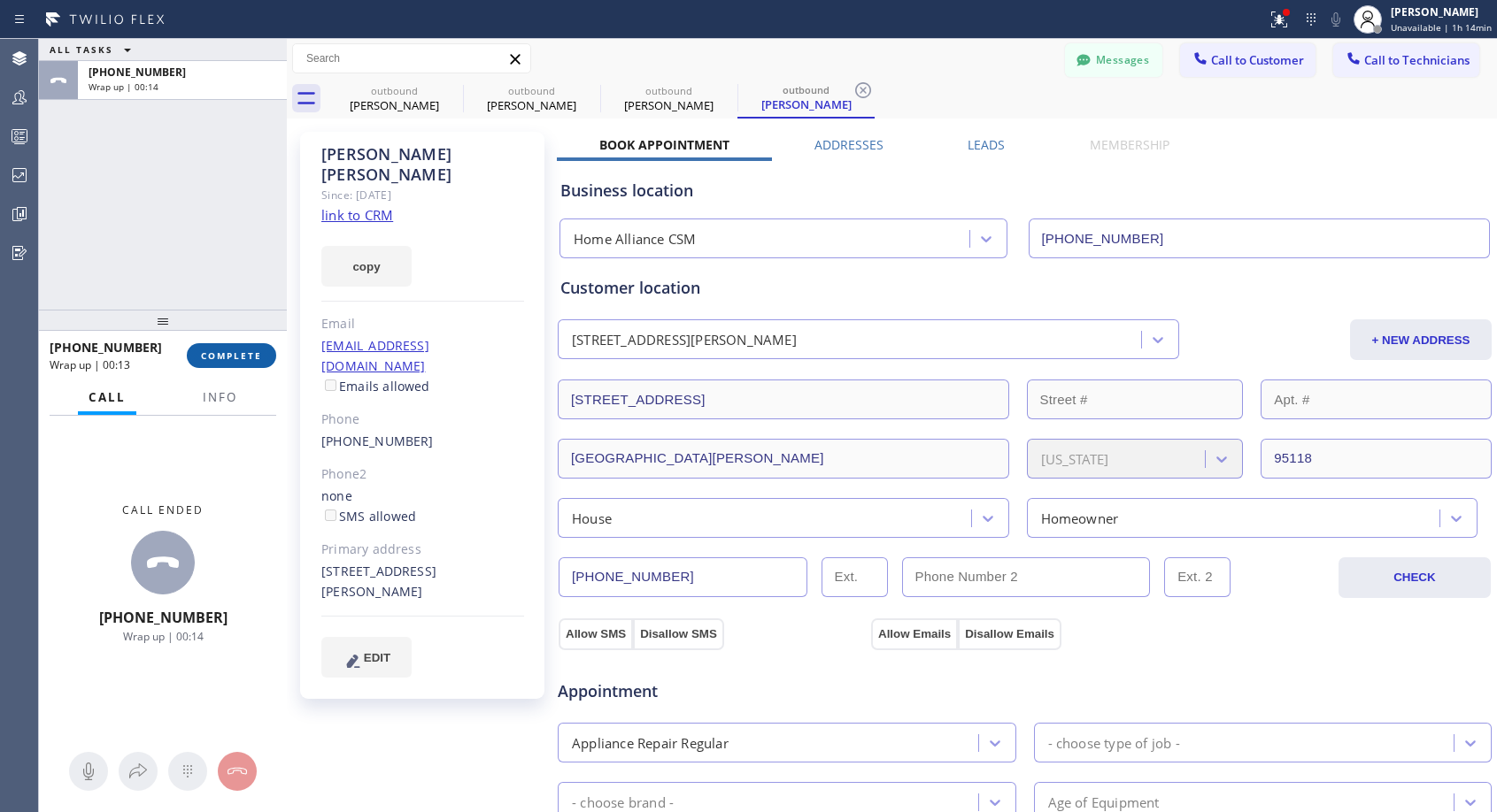
click at [266, 355] on button "COMPLETE" at bounding box center [231, 355] width 89 height 25
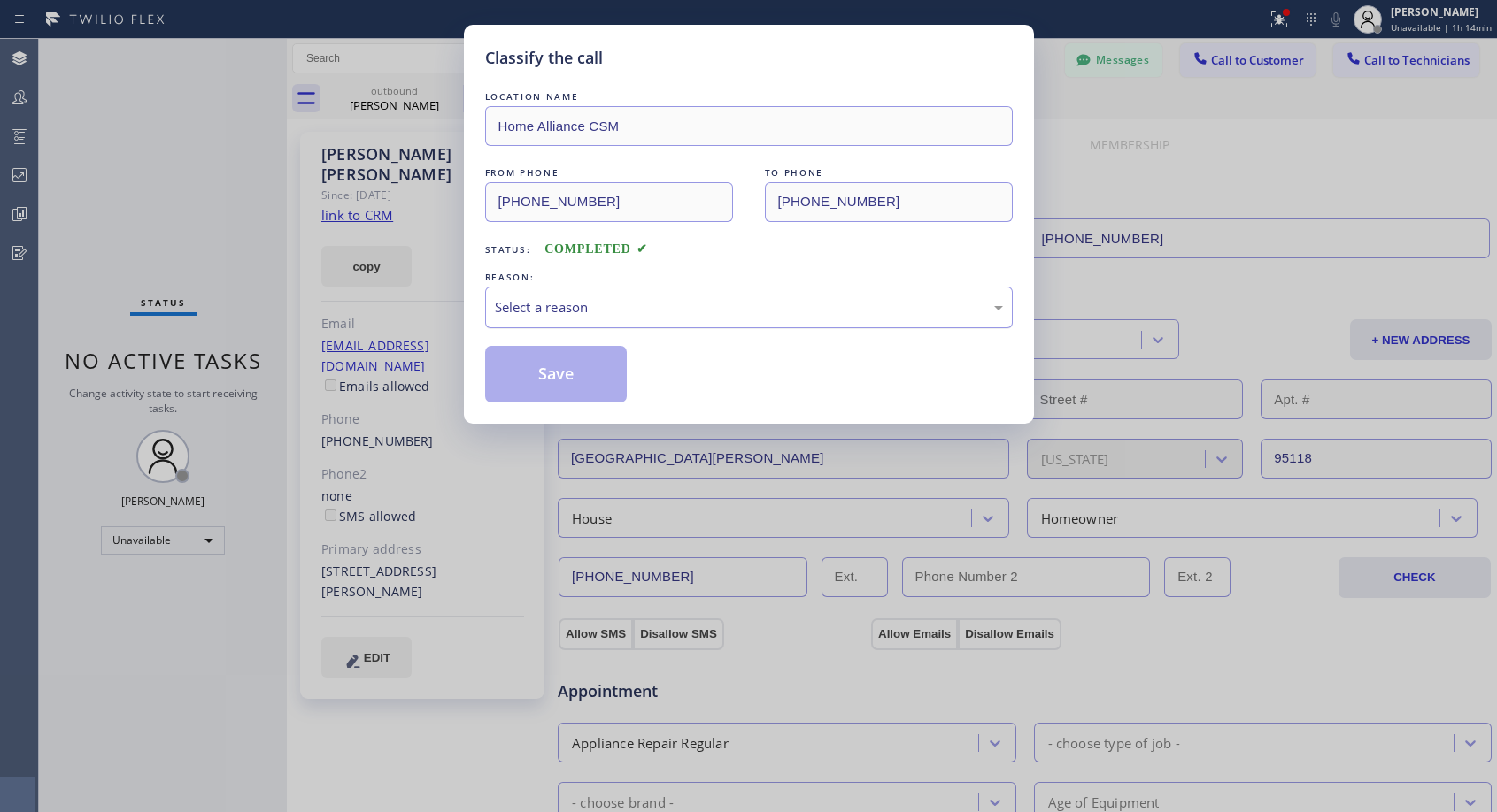
click at [699, 298] on div "Select a reason" at bounding box center [749, 307] width 508 height 21
click at [586, 378] on button "Save" at bounding box center [557, 374] width 143 height 57
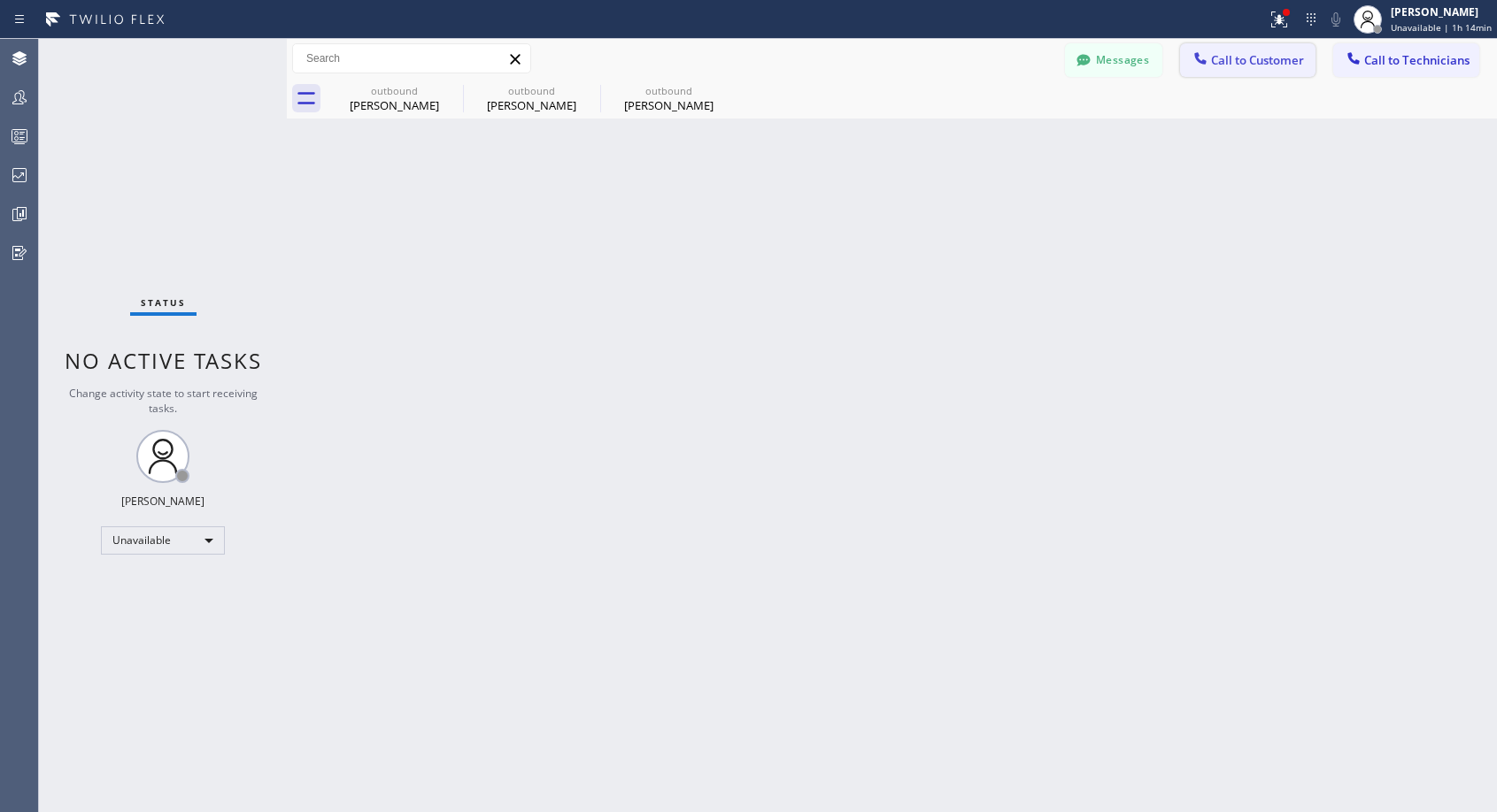
click at [1220, 59] on span "Call to Customer" at bounding box center [1257, 60] width 93 height 16
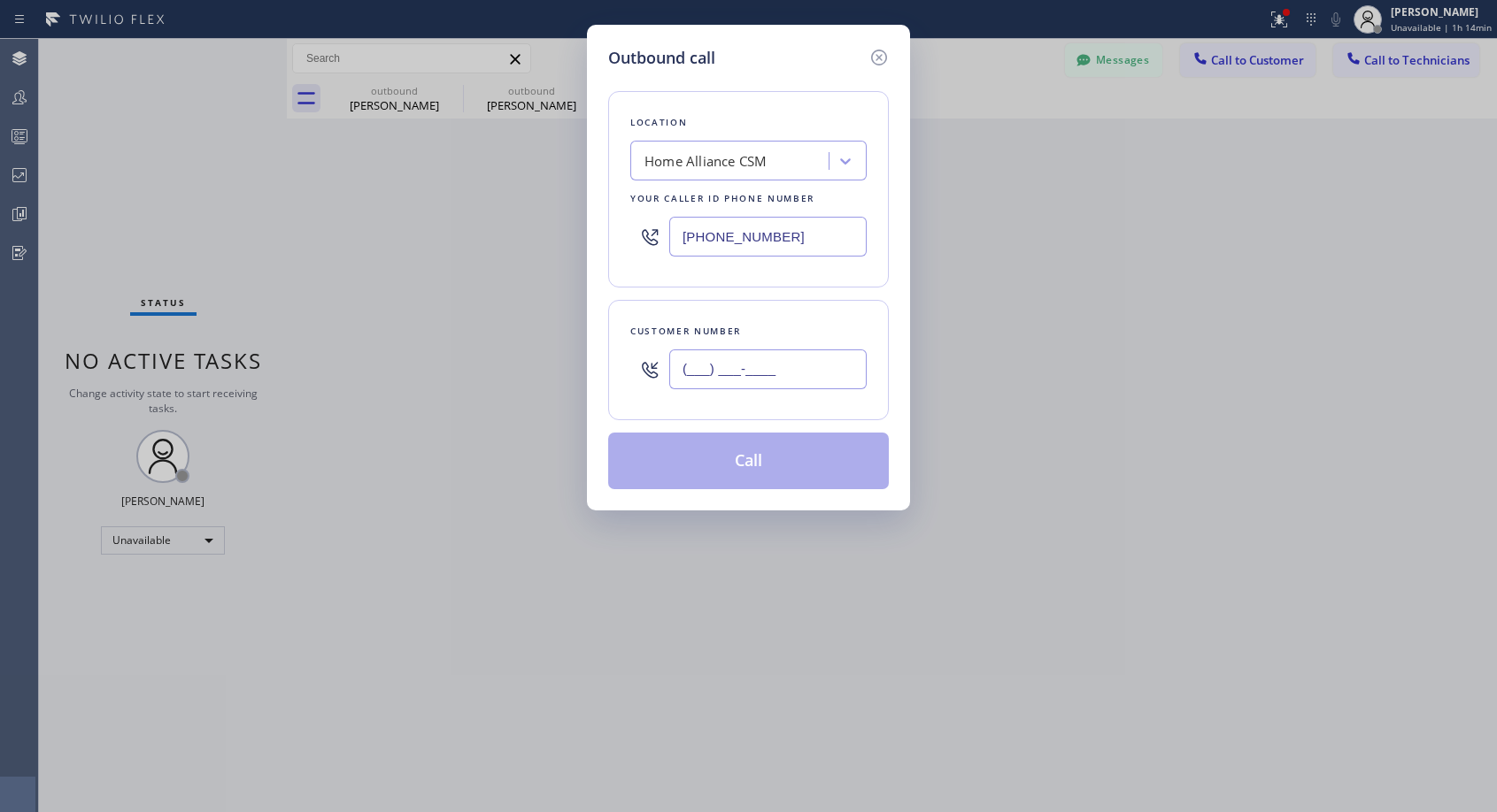
click at [800, 373] on input "(___) ___-____" at bounding box center [767, 369] width 197 height 40
paste input "206) 673-1097"
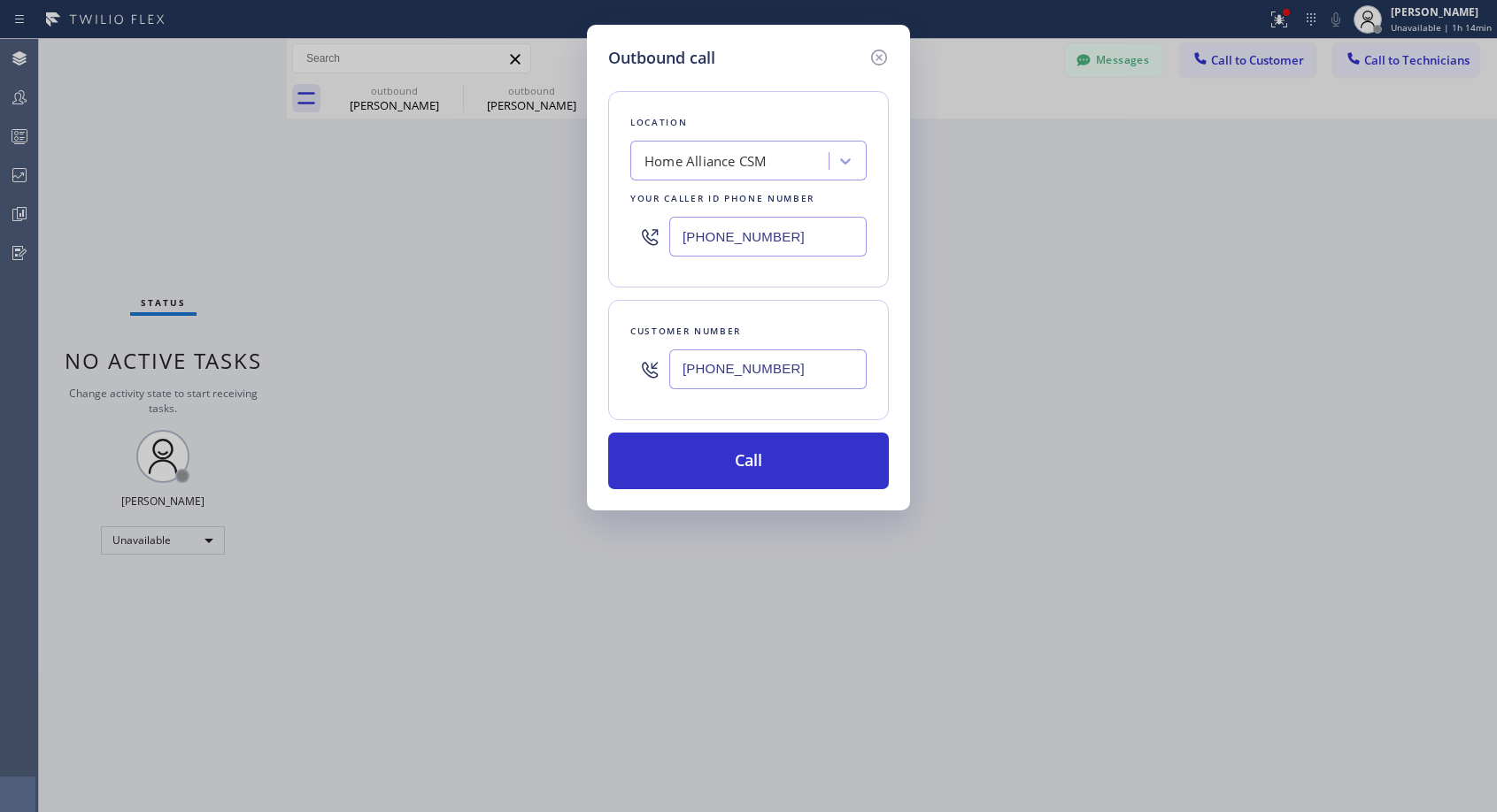
type input "[PHONE_NUMBER]"
click at [667, 470] on button "Call" at bounding box center [748, 460] width 281 height 57
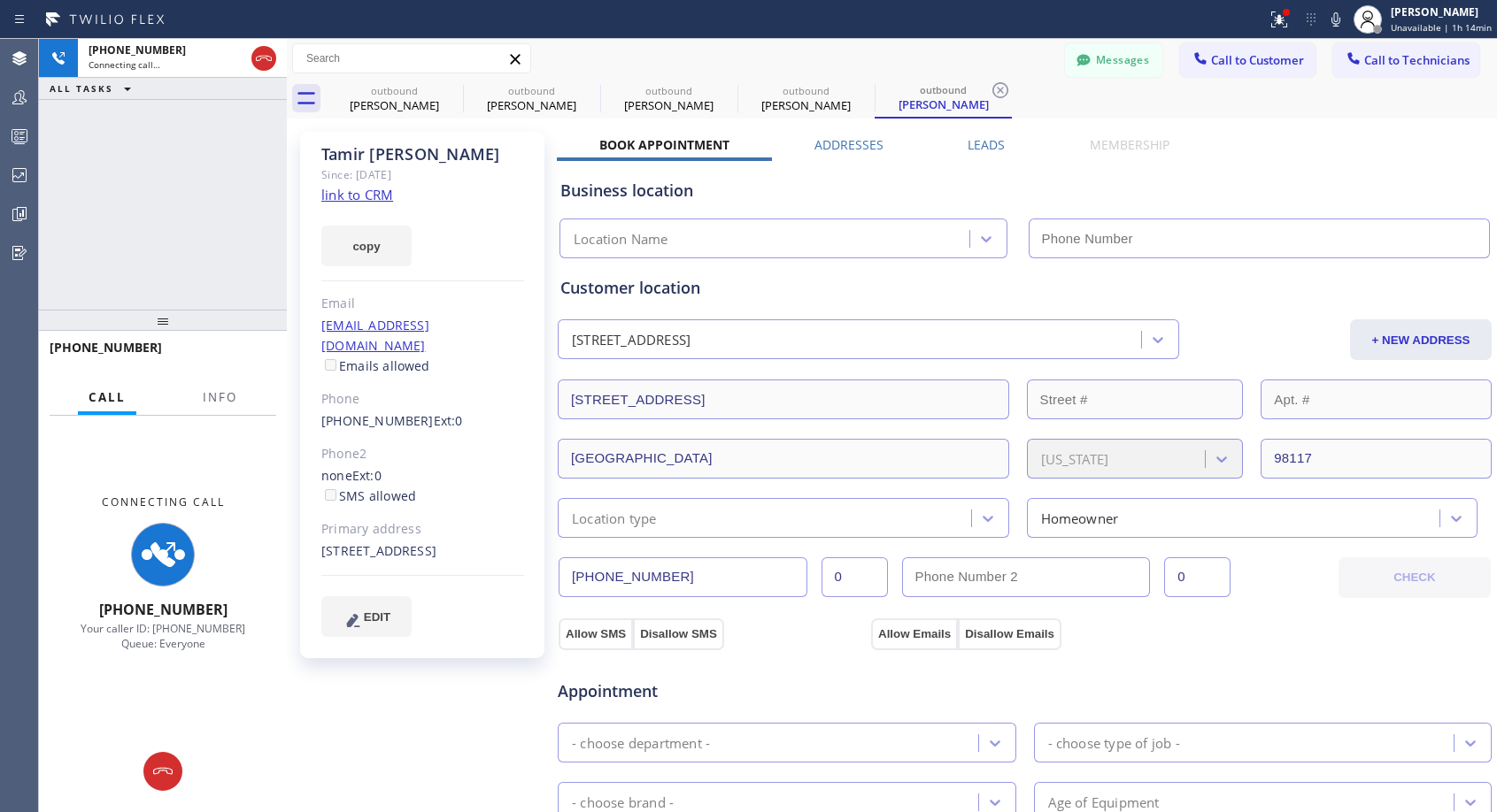
type input "[PHONE_NUMBER]"
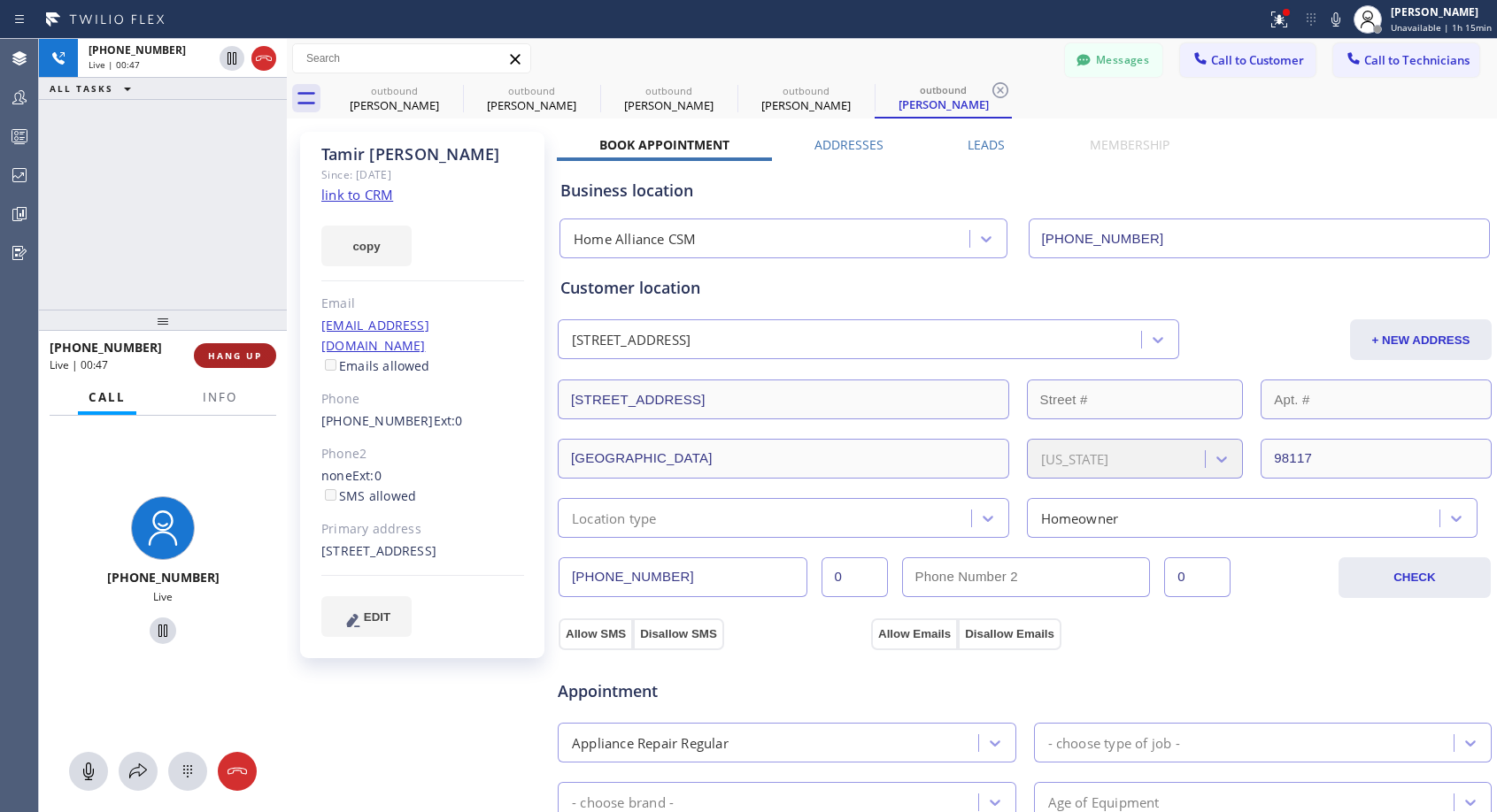
click at [234, 352] on span "HANG UP" at bounding box center [235, 355] width 54 height 12
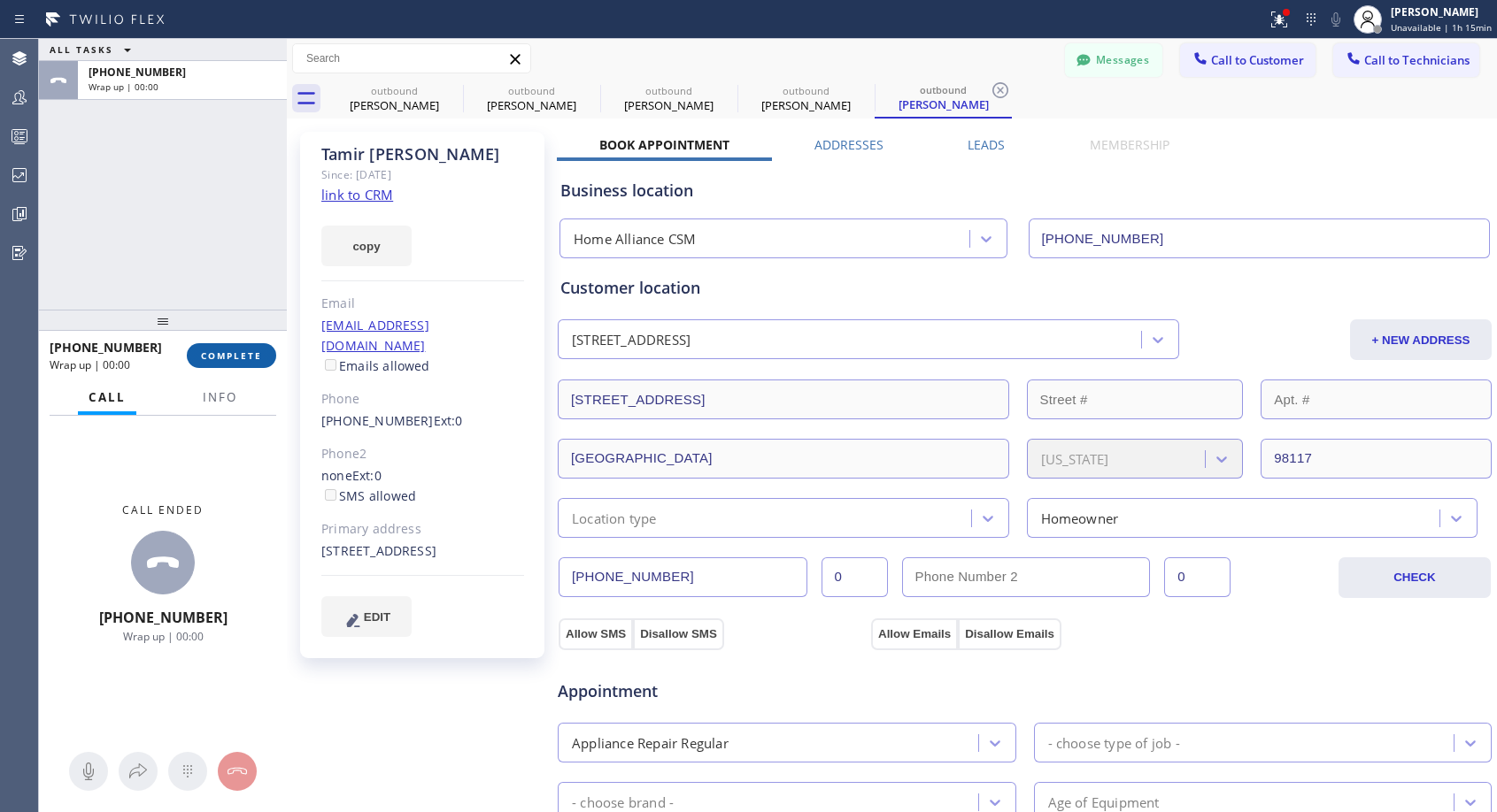
click at [252, 357] on span "COMPLETE" at bounding box center [232, 355] width 62 height 12
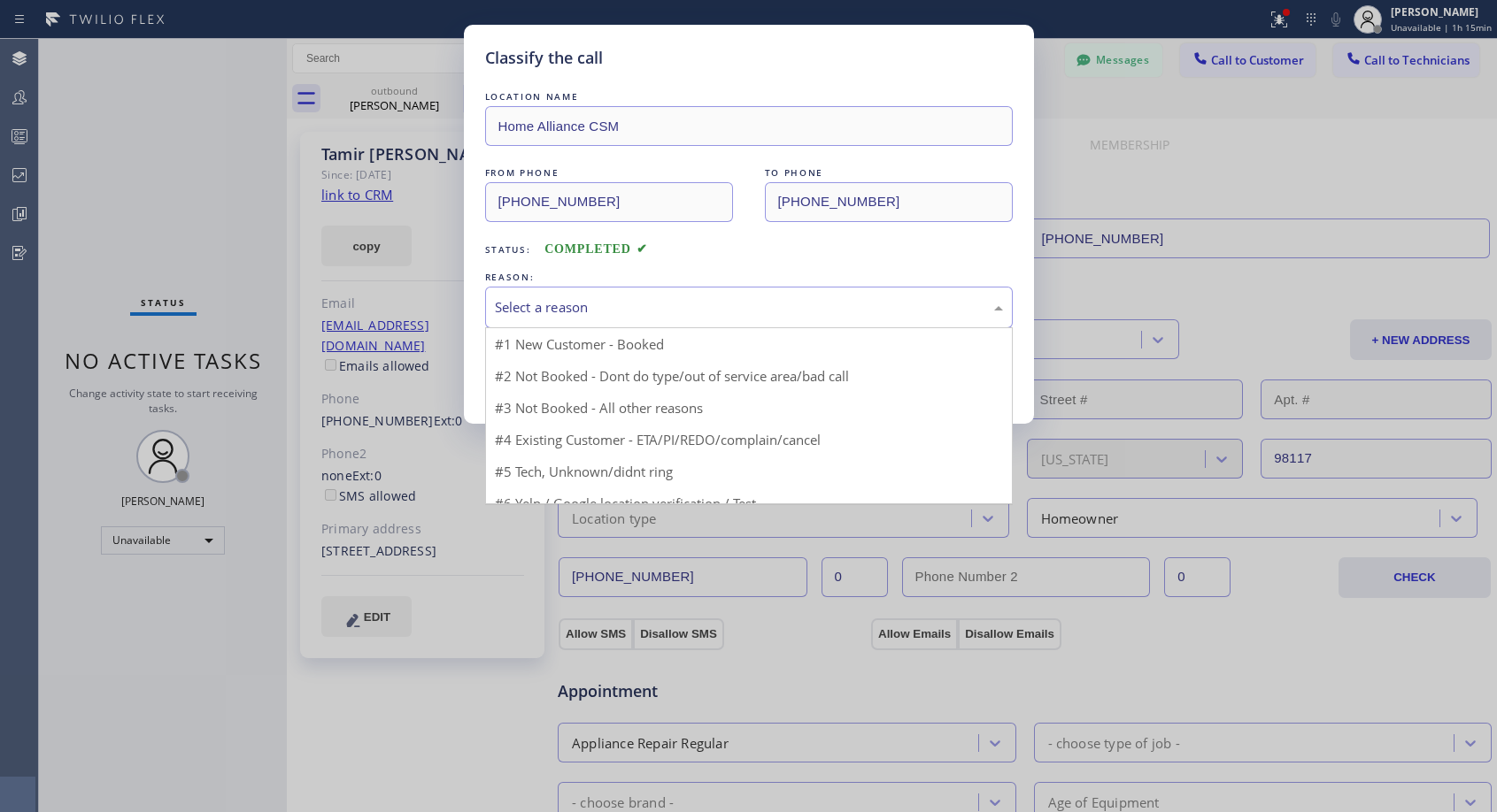
click at [727, 308] on div "Select a reason" at bounding box center [749, 307] width 508 height 21
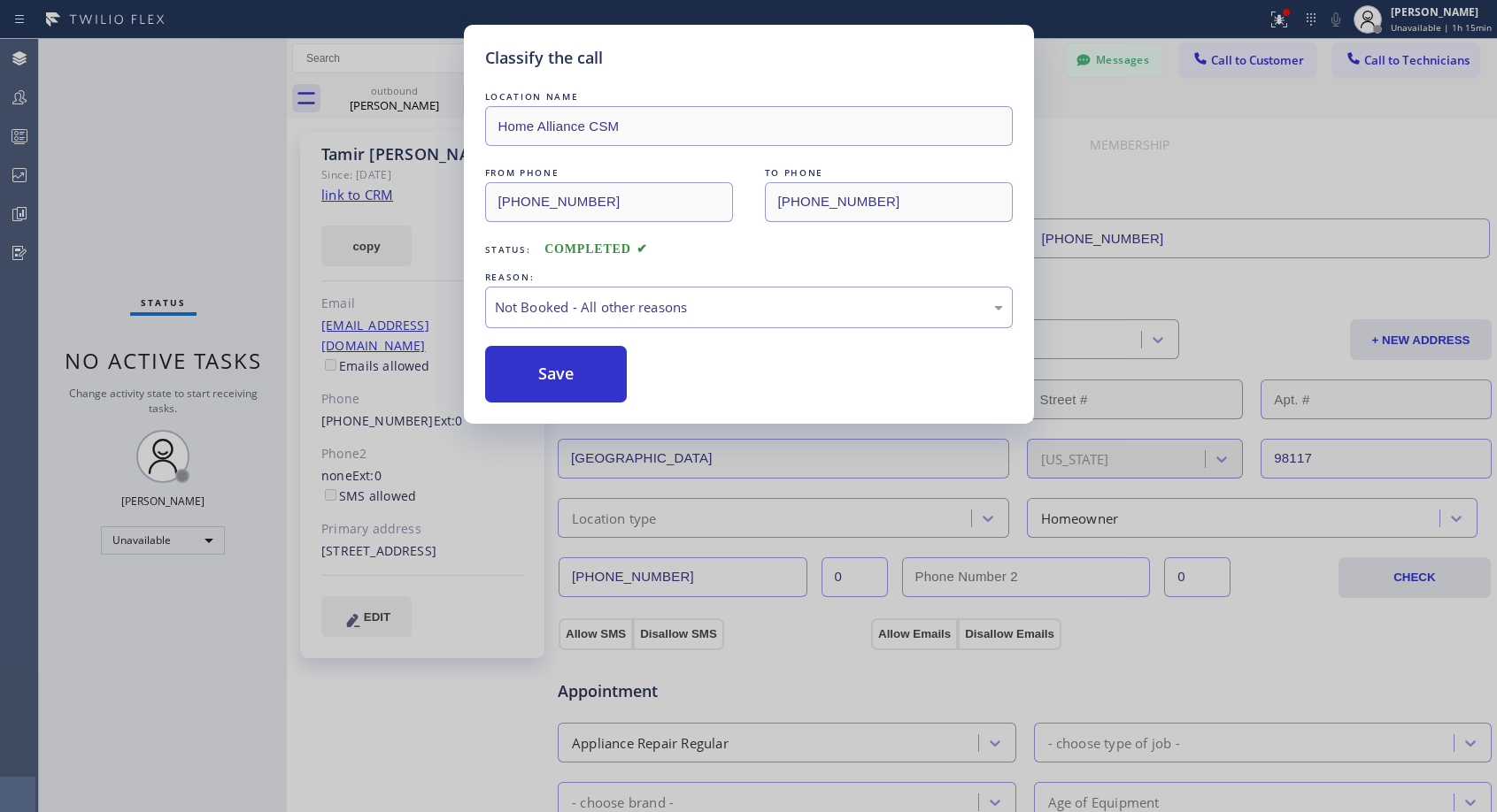
drag, startPoint x: 578, startPoint y: 381, endPoint x: 221, endPoint y: 314, distance: 363.2
click at [577, 381] on button "Save" at bounding box center [557, 374] width 143 height 57
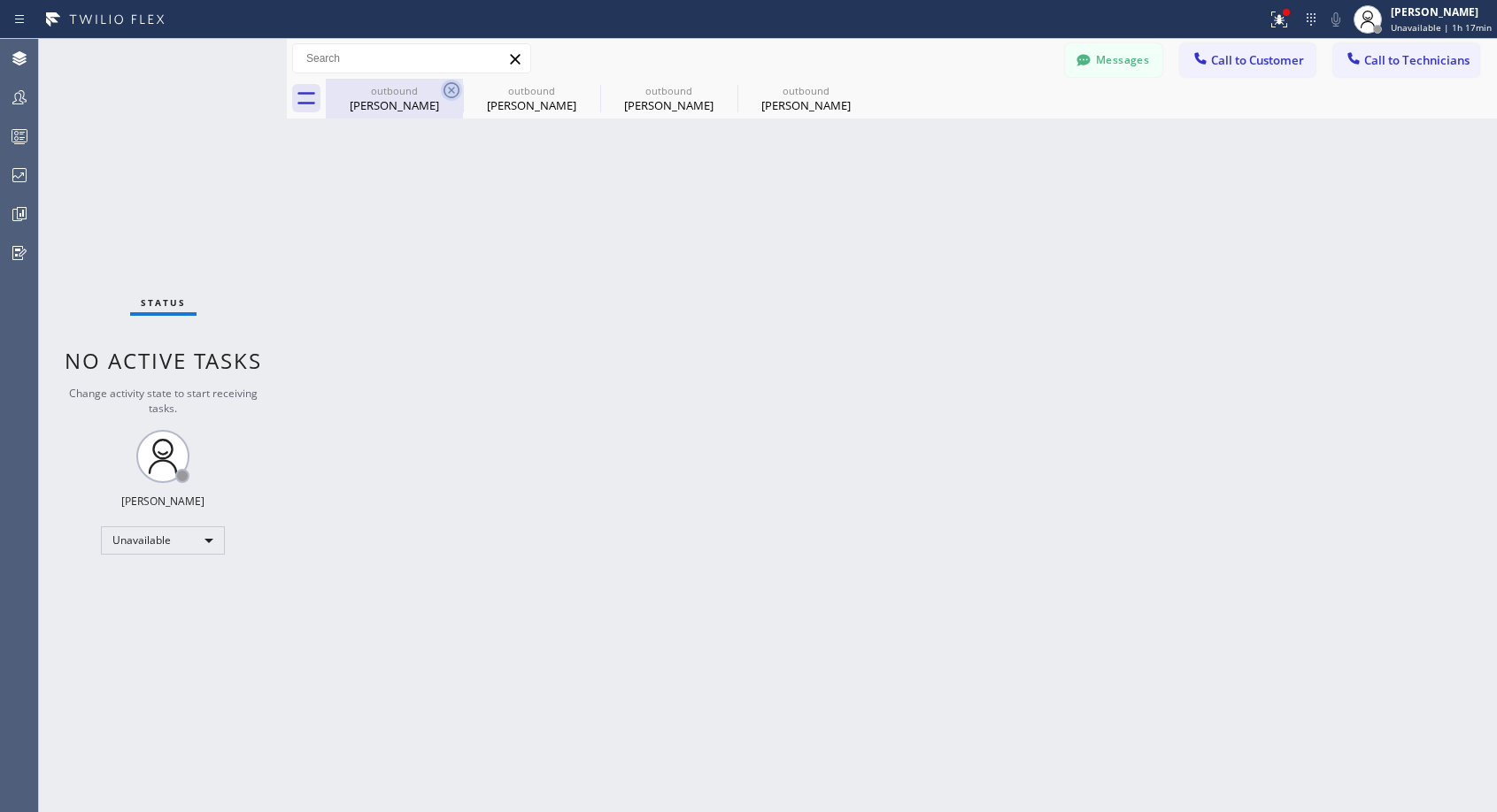
click at [441, 86] on icon at bounding box center [450, 89] width 21 height 21
click at [0, 0] on icon at bounding box center [0, 0] width 0 height 0
click at [441, 86] on div "outbound [PERSON_NAME] outbound [PERSON_NAME] outbound [PERSON_NAME] outbound […" at bounding box center [911, 98] width 1171 height 40
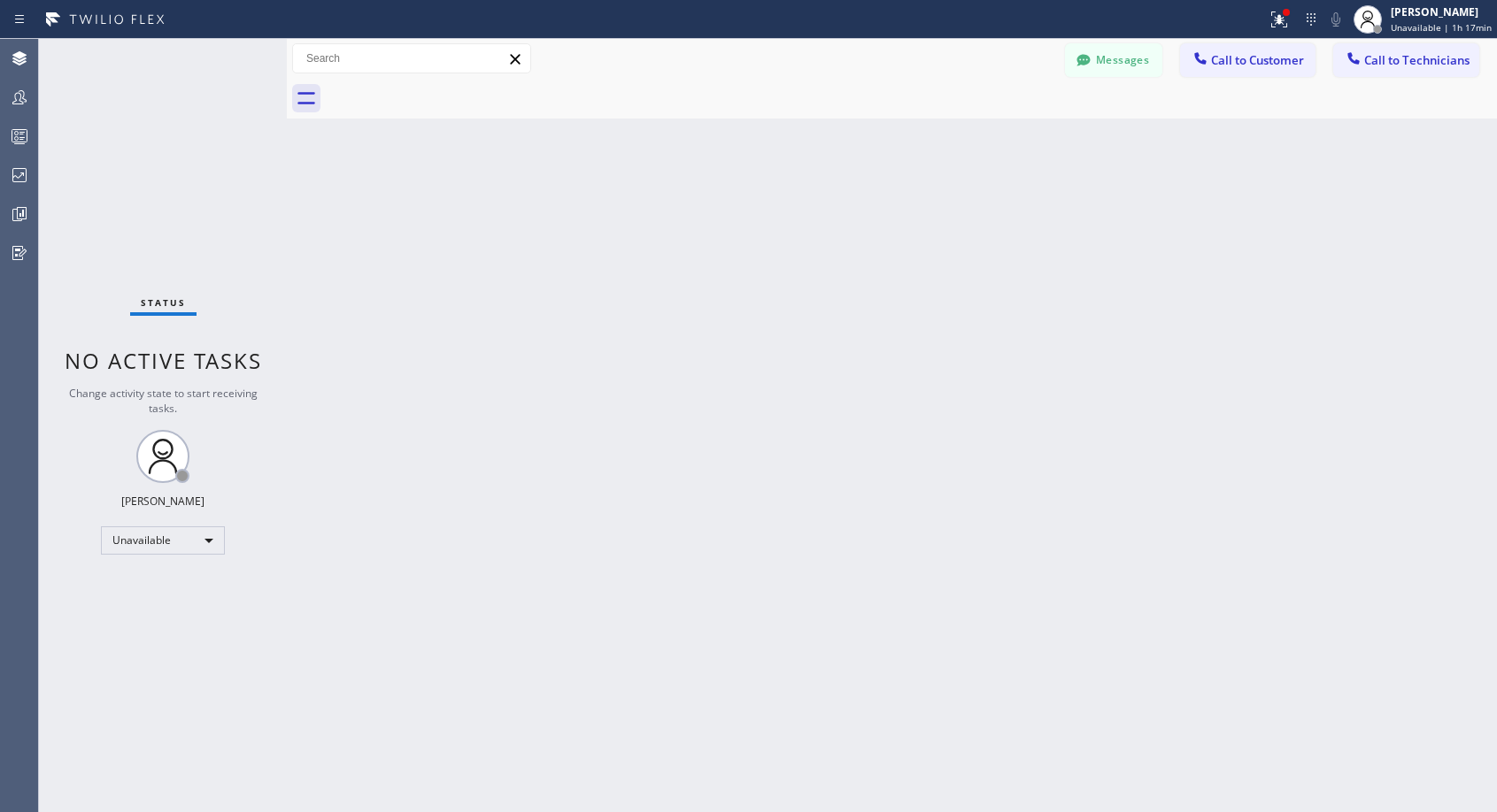
click at [1270, 60] on span "Call to Customer" at bounding box center [1257, 60] width 93 height 16
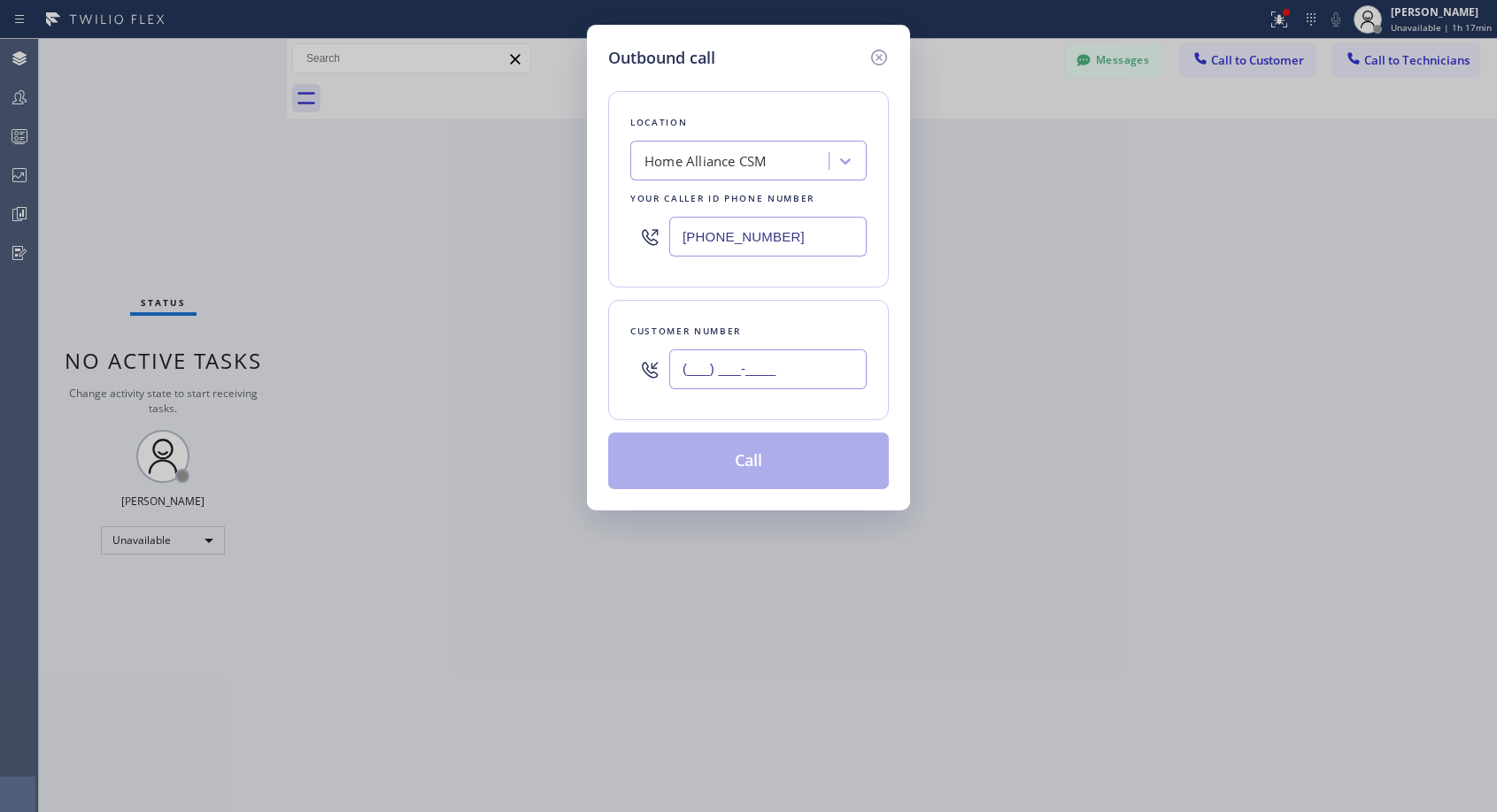
click at [825, 361] on input "(___) ___-____" at bounding box center [767, 369] width 197 height 40
paste input "949) 302-2962"
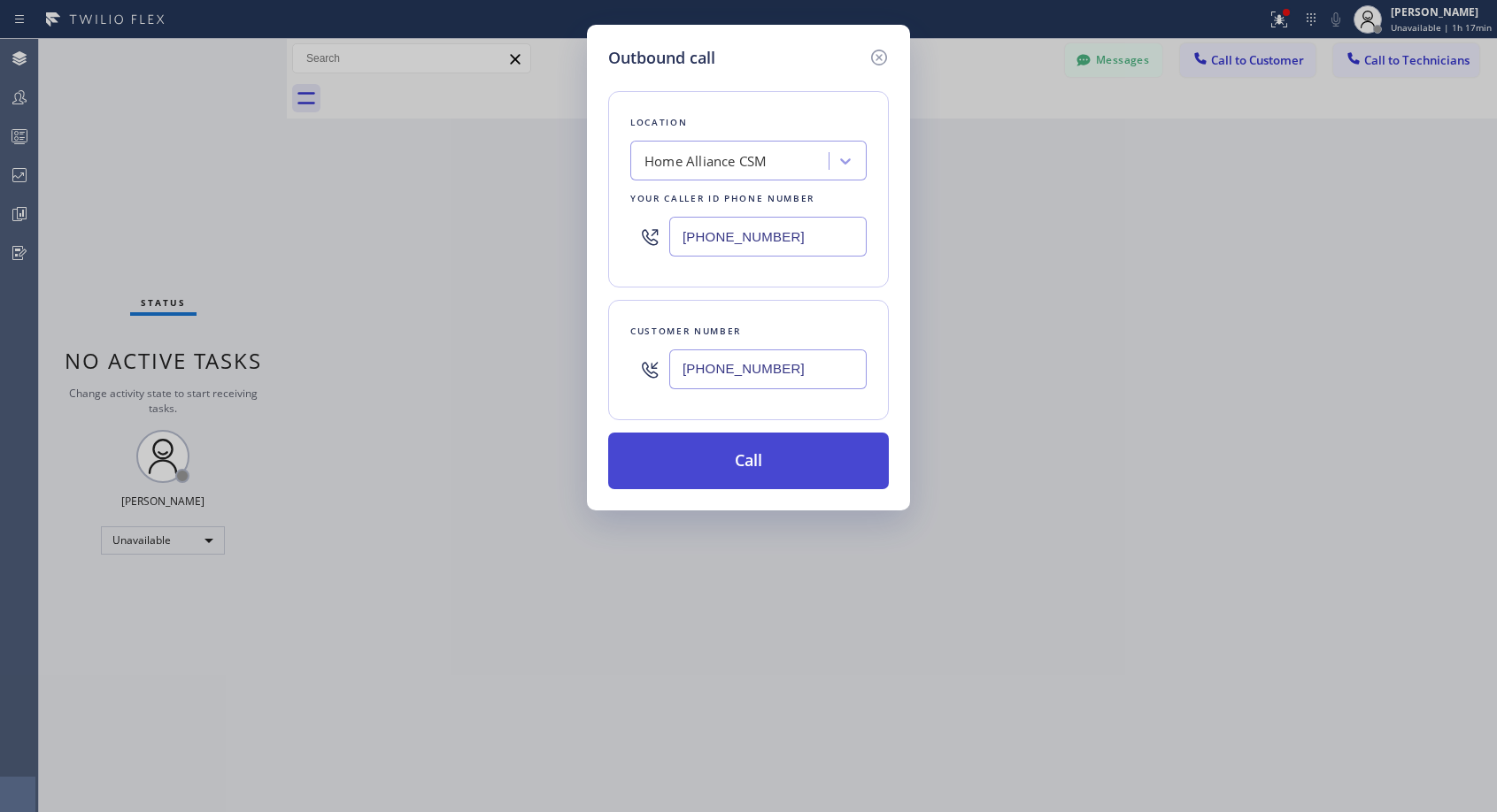
type input "[PHONE_NUMBER]"
click at [773, 461] on button "Call" at bounding box center [748, 460] width 281 height 57
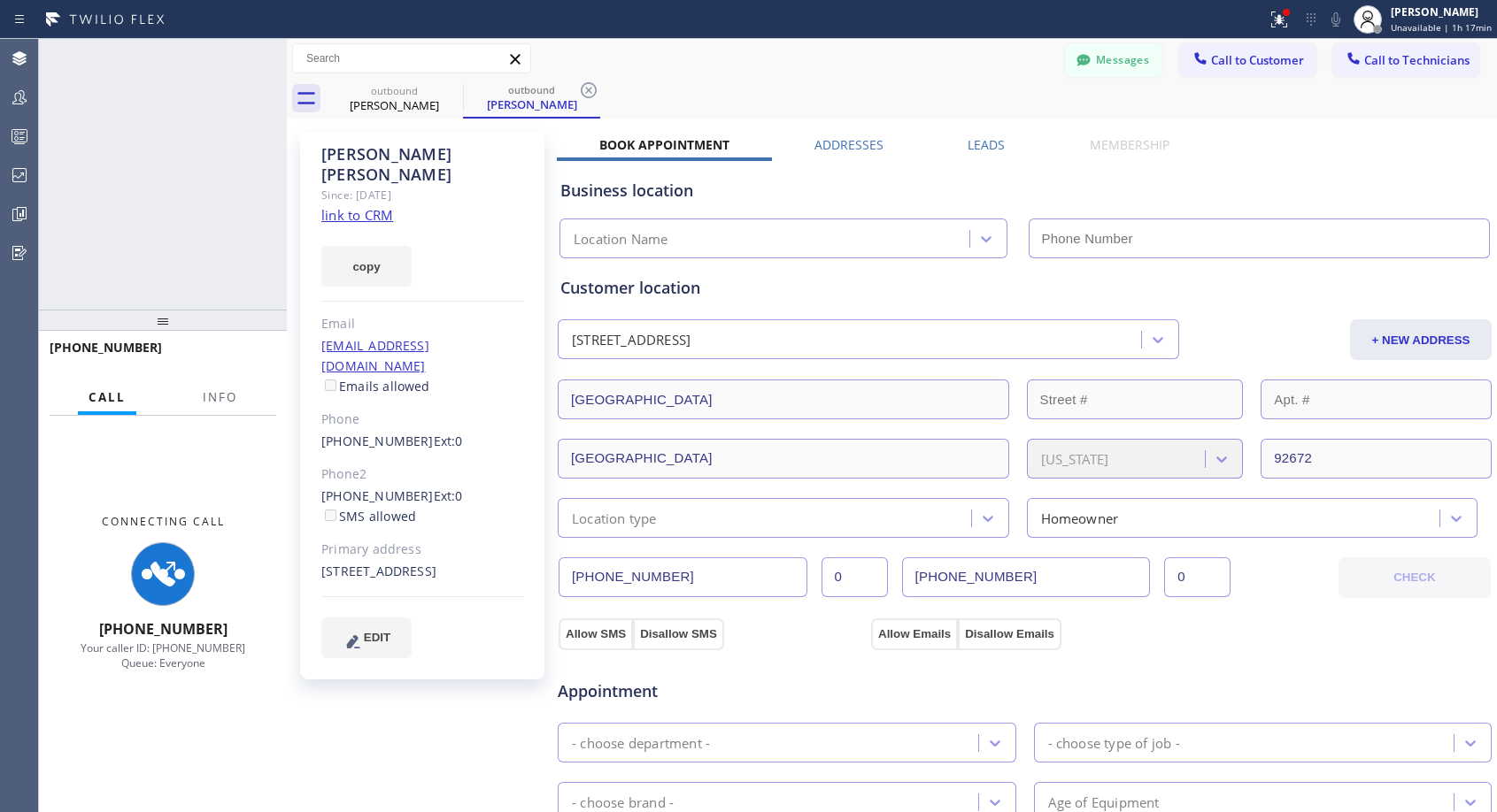
type input "[PHONE_NUMBER]"
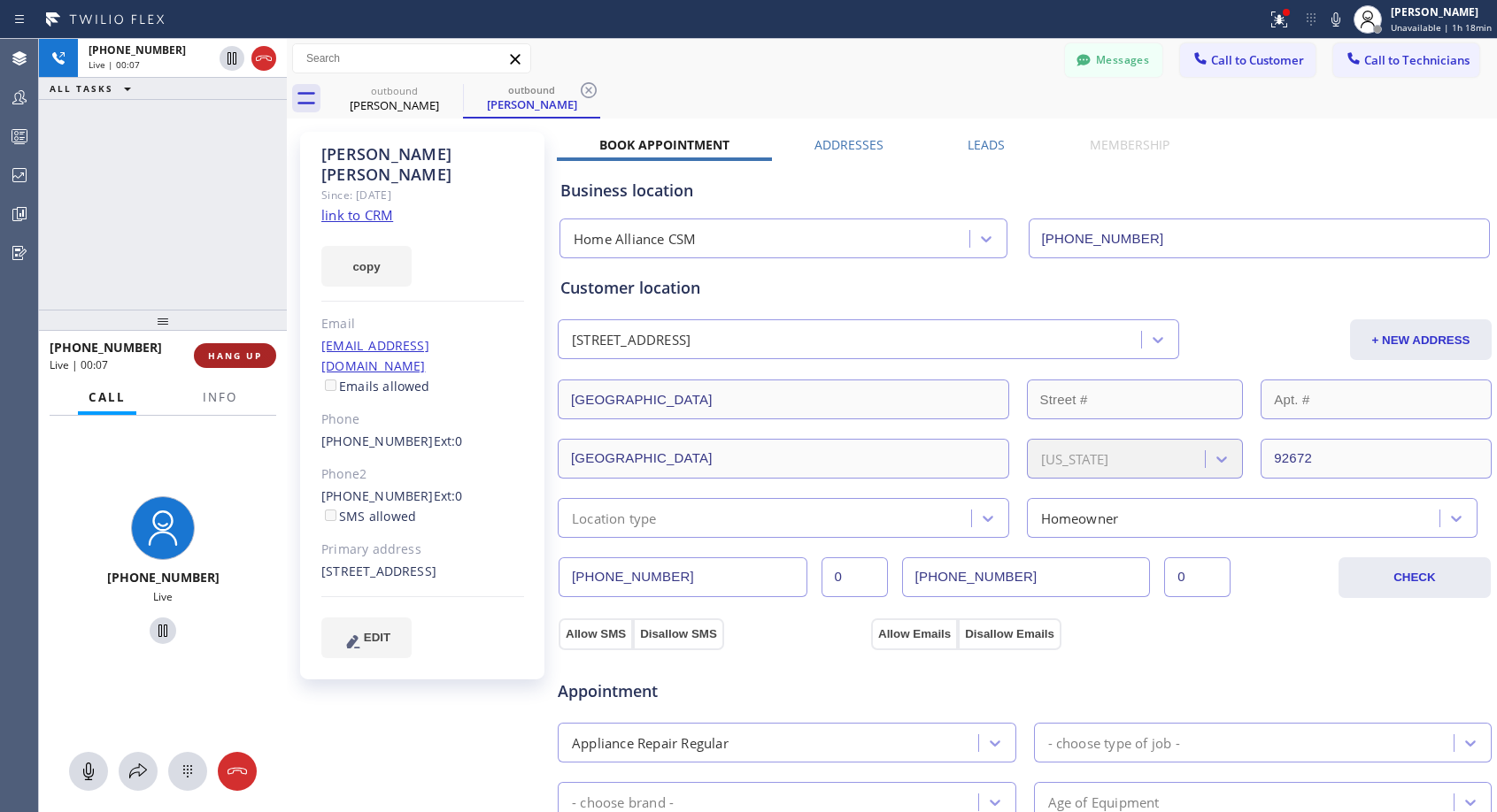
click at [214, 356] on span "HANG UP" at bounding box center [235, 355] width 54 height 12
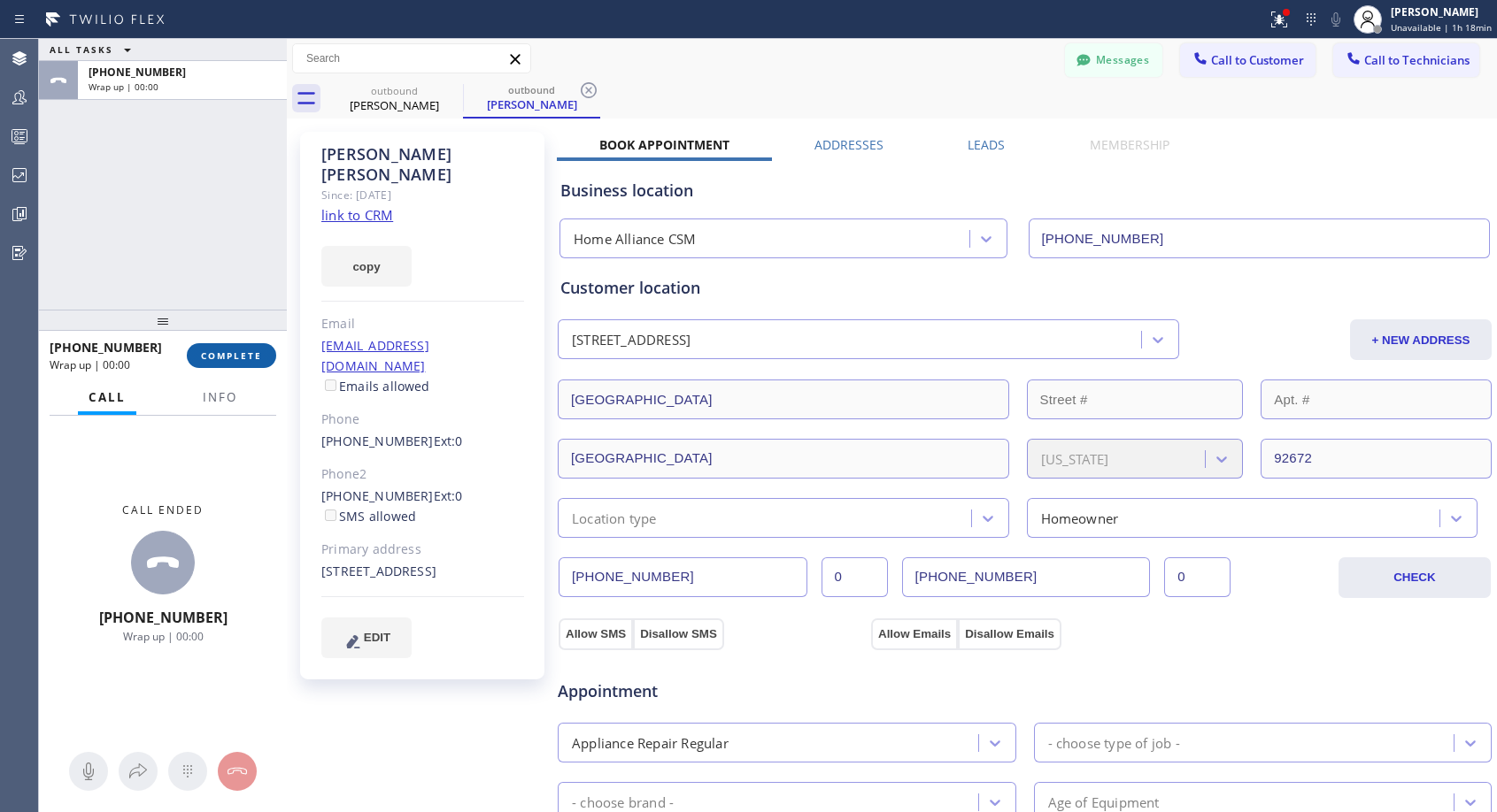
click at [217, 346] on button "COMPLETE" at bounding box center [231, 355] width 89 height 25
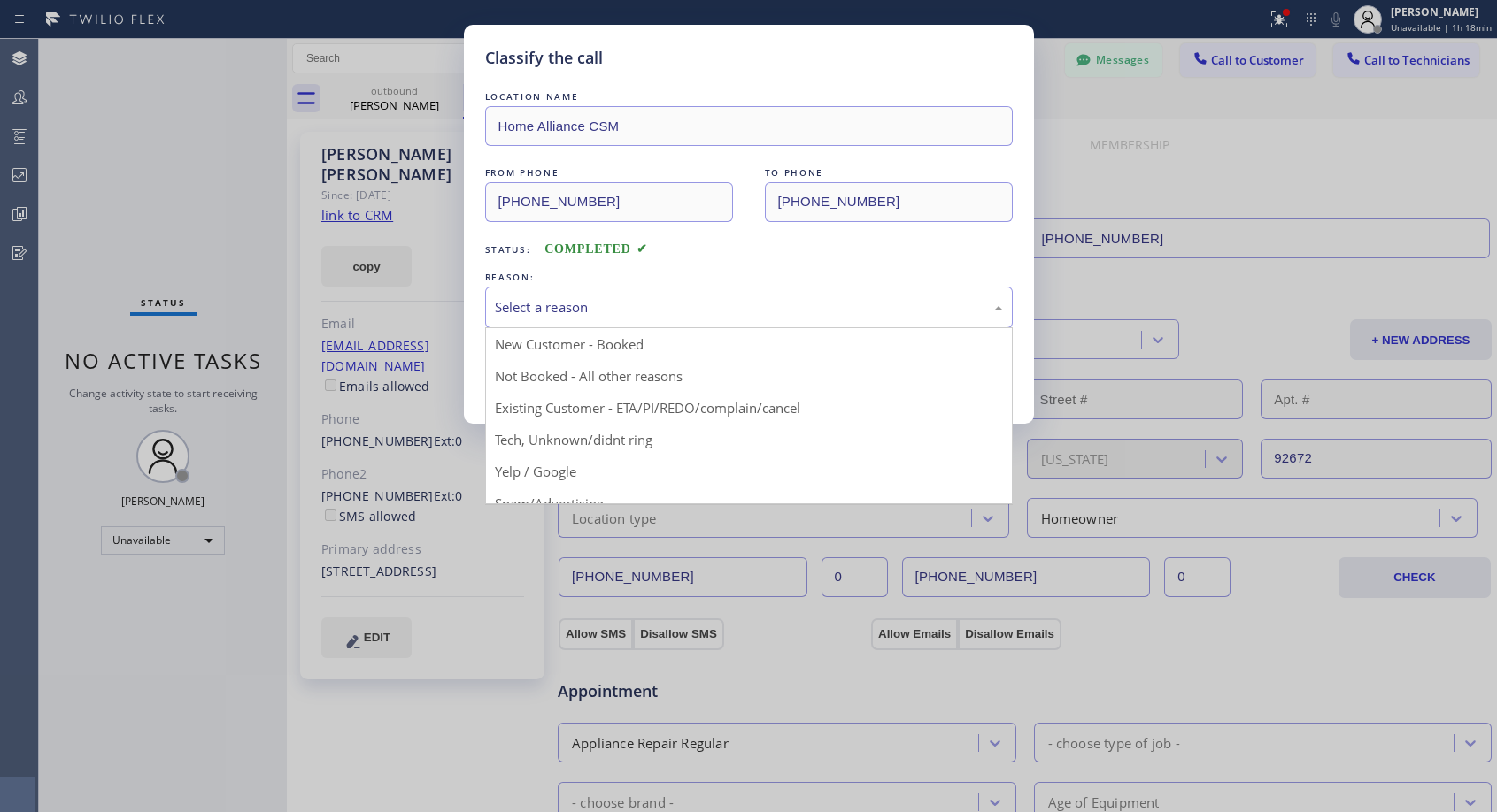
click at [623, 297] on div "Select a reason" at bounding box center [749, 307] width 508 height 21
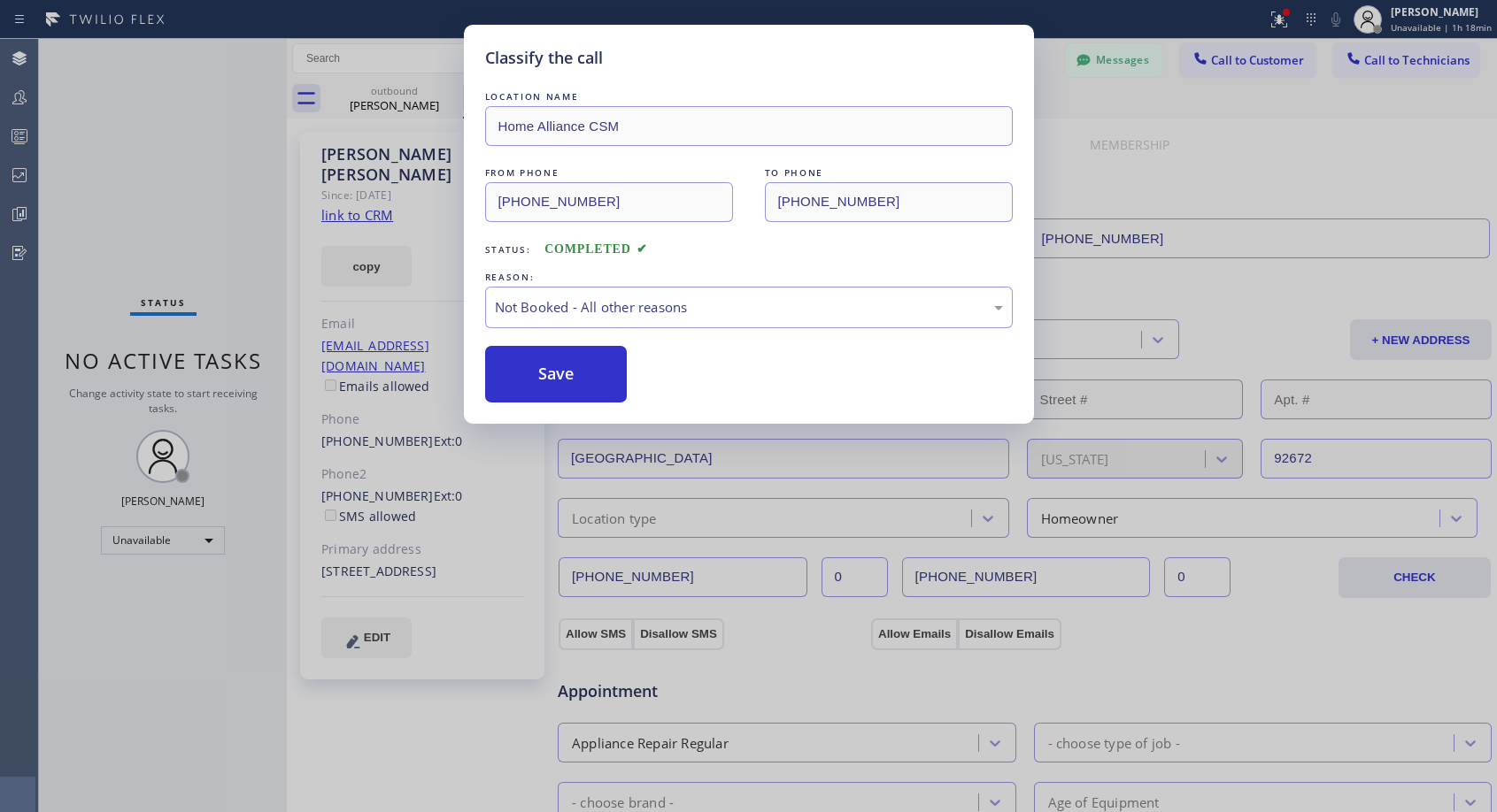
click at [568, 367] on button "Save" at bounding box center [557, 374] width 143 height 57
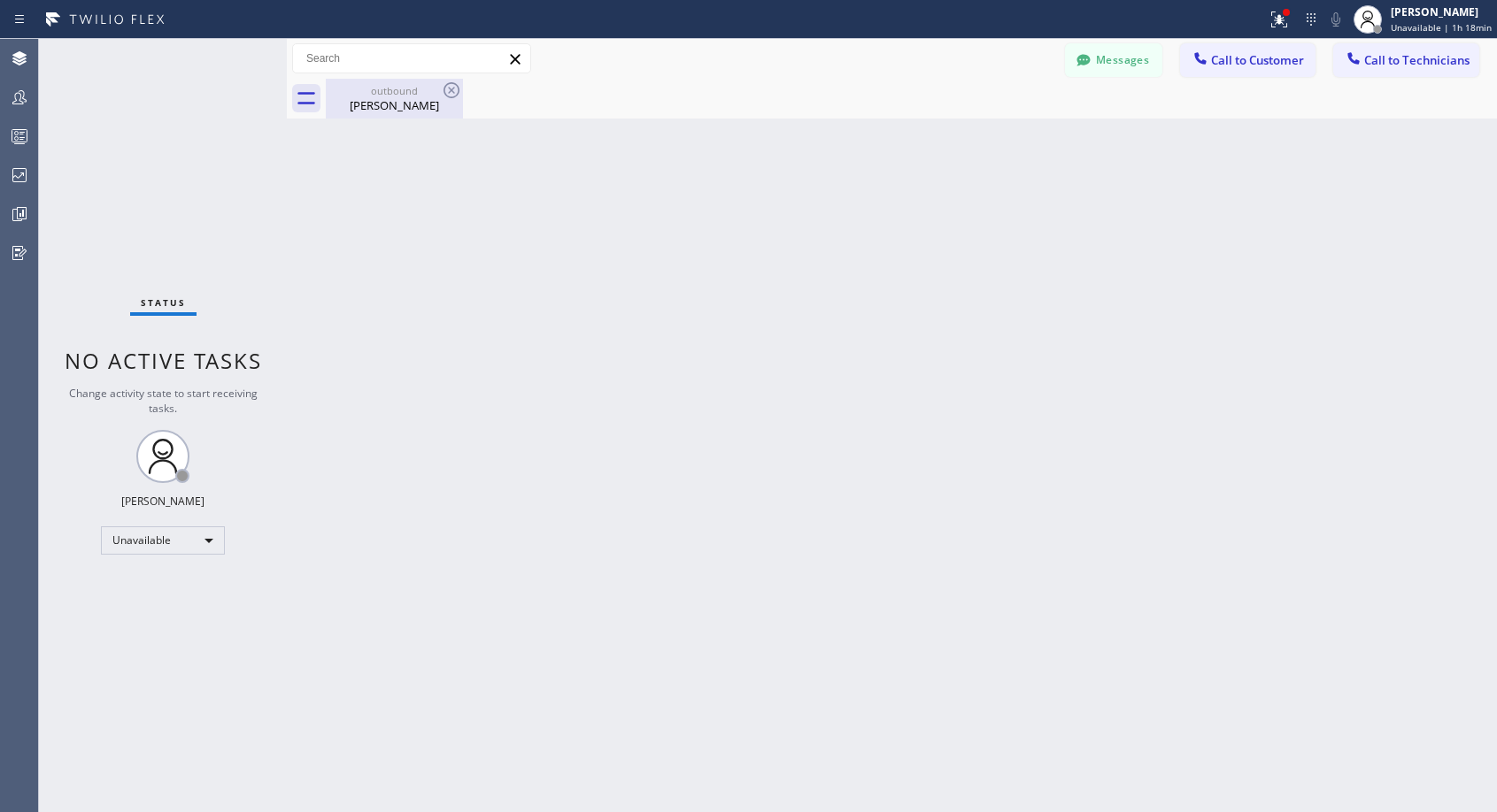
click at [393, 102] on div "[PERSON_NAME]" at bounding box center [394, 105] width 134 height 16
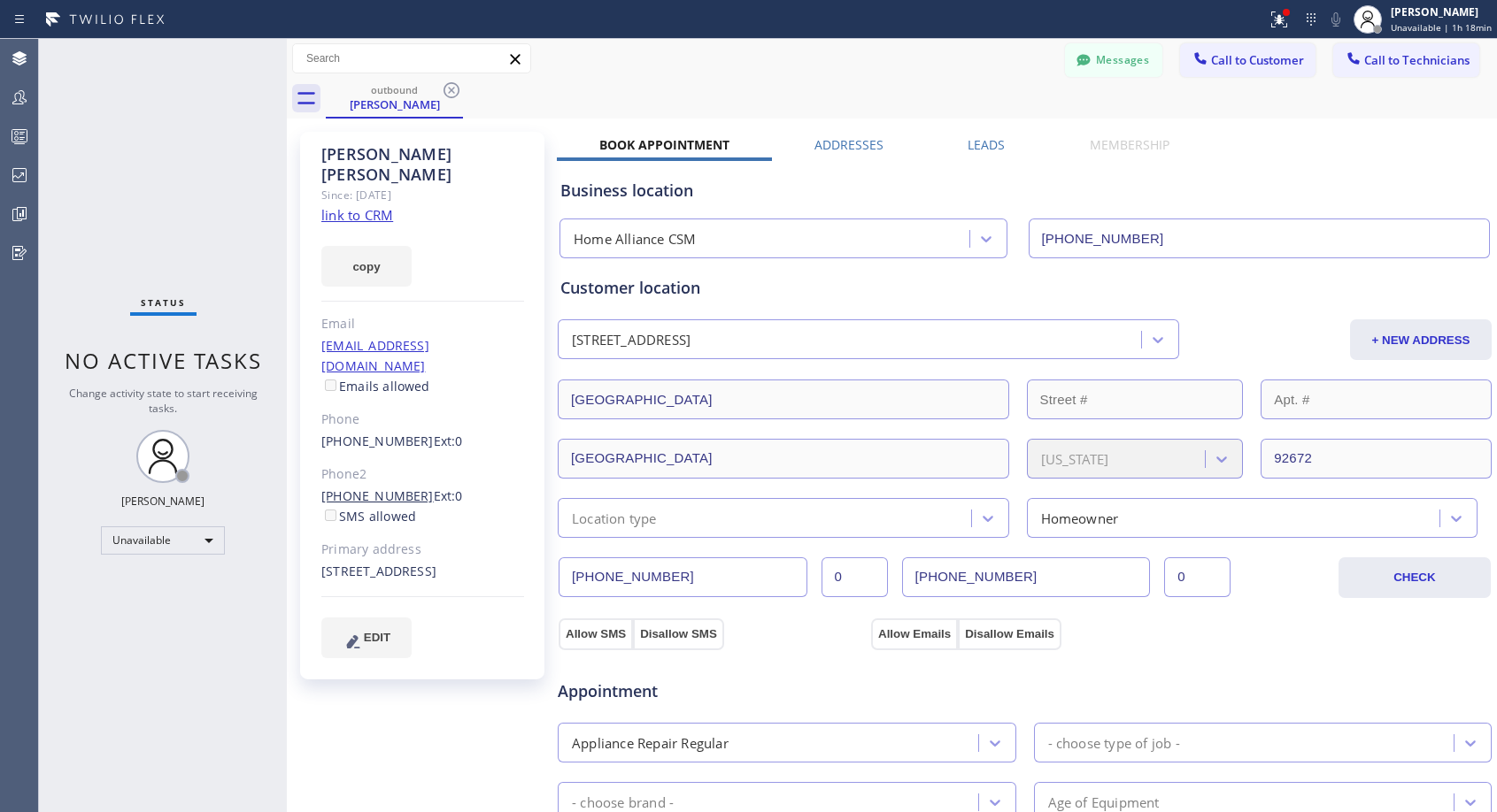
click at [402, 488] on link "[PHONE_NUMBER]" at bounding box center [377, 496] width 112 height 17
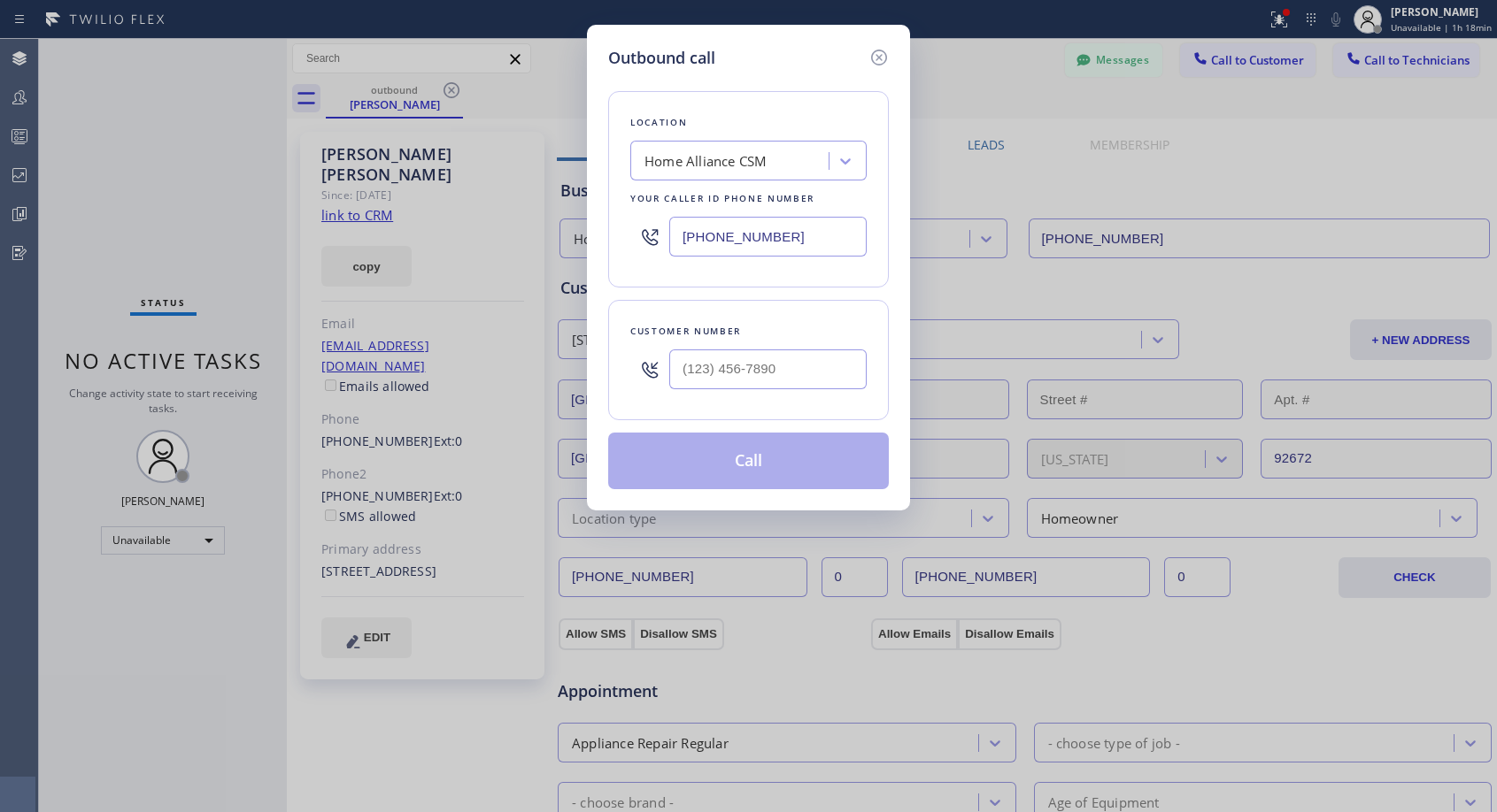
type input "[PHONE_NUMBER]"
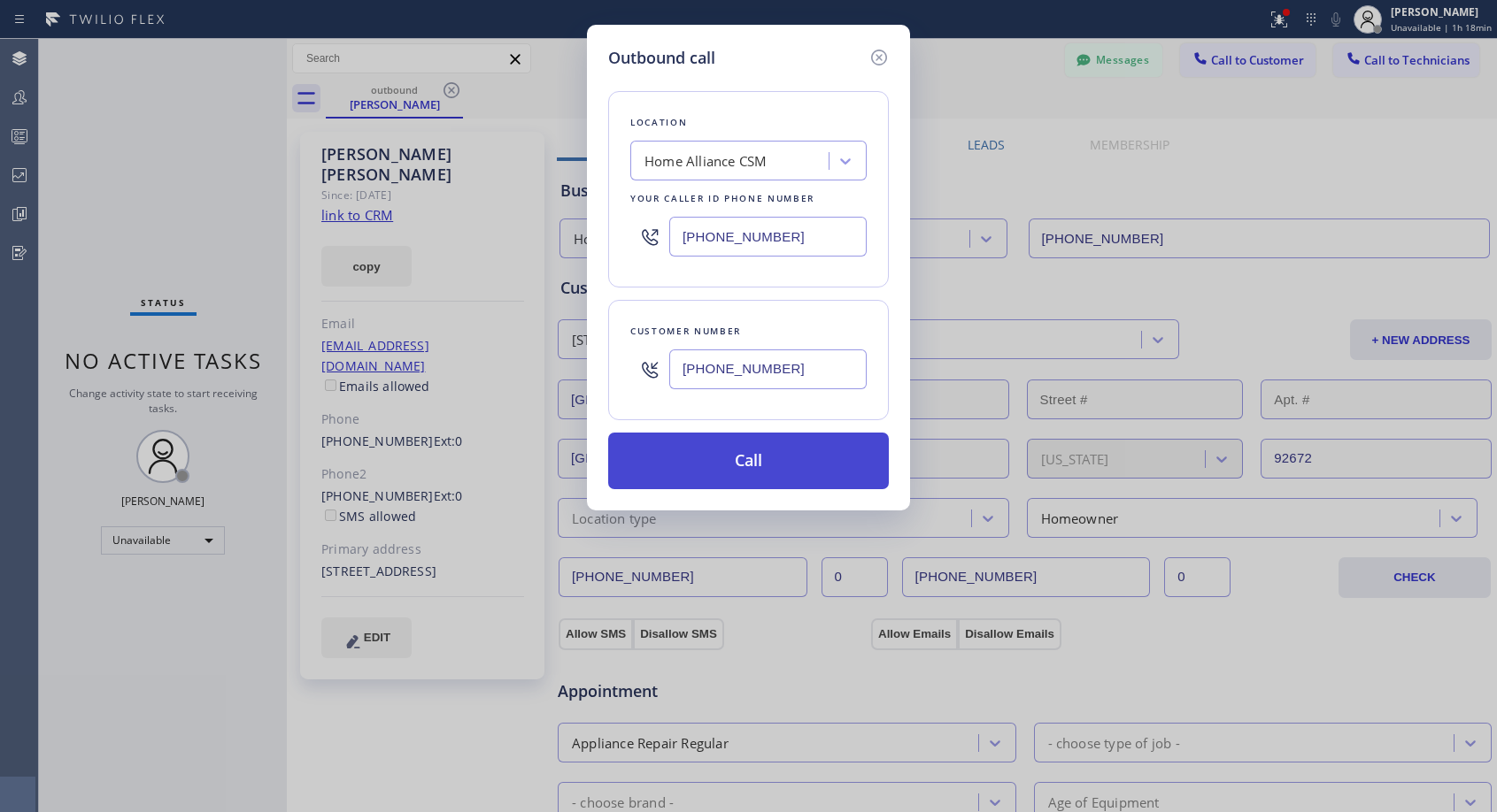
click at [753, 468] on button "Call" at bounding box center [748, 460] width 281 height 57
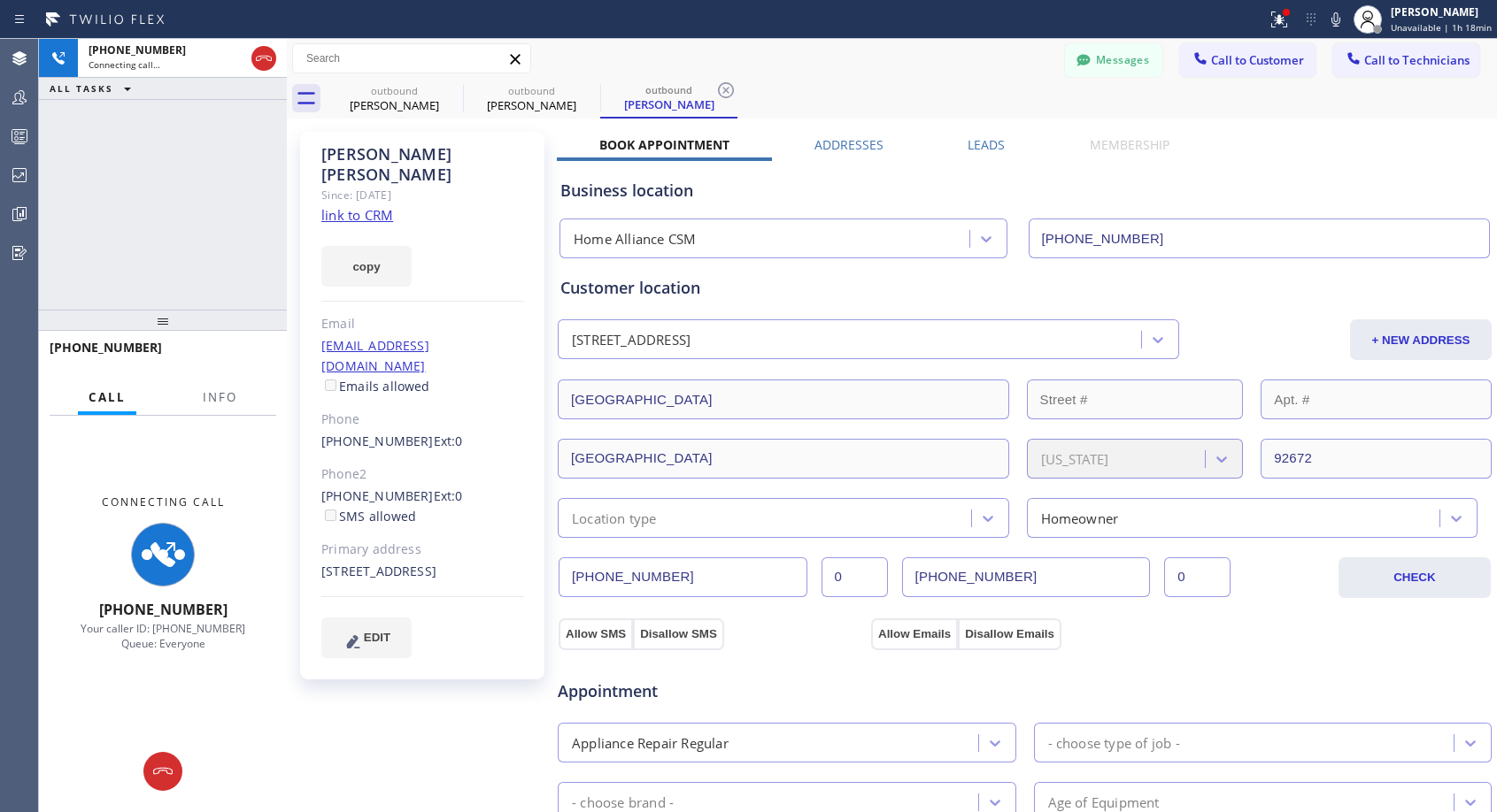
type input "[PHONE_NUMBER]"
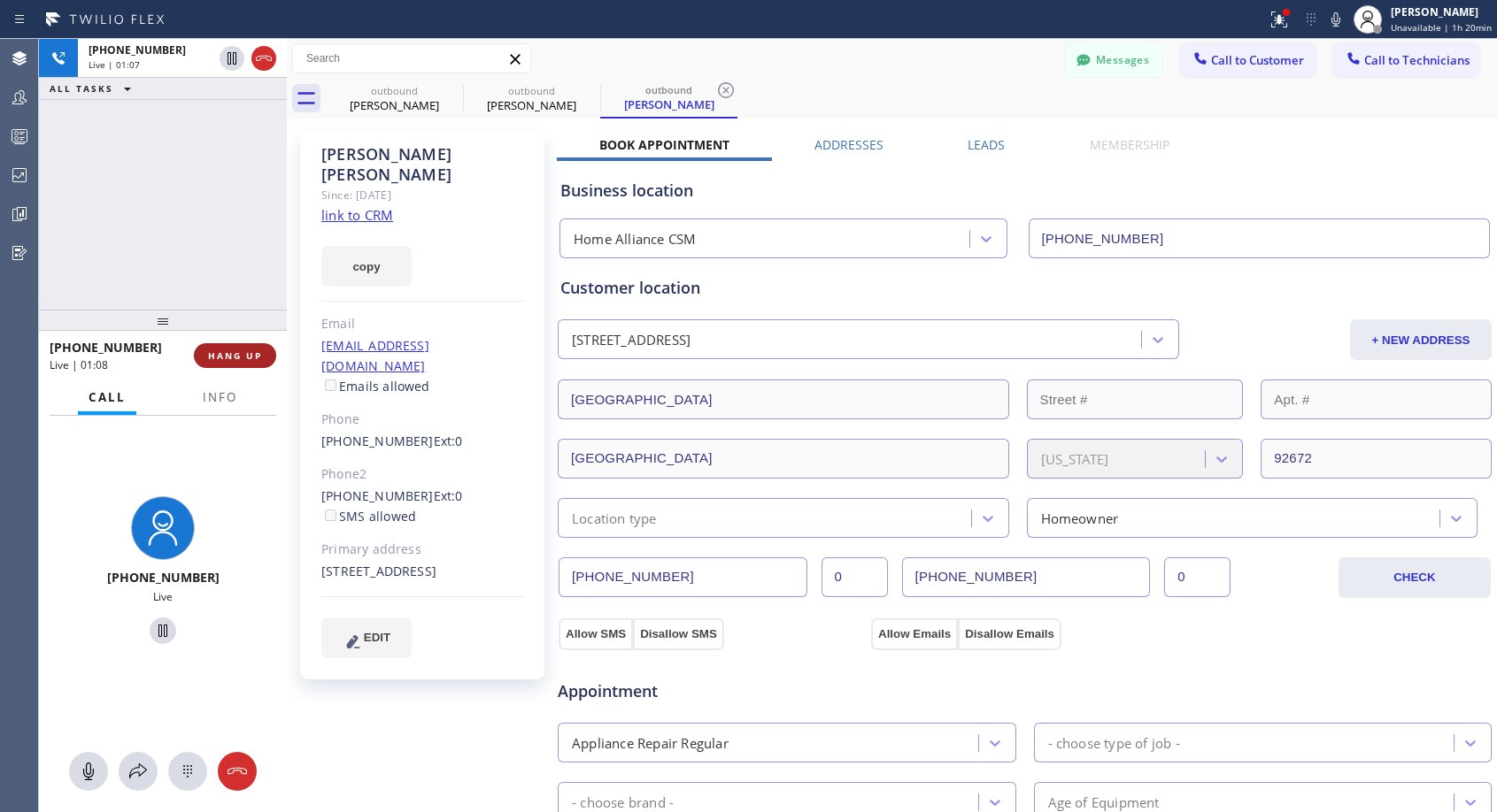
click at [241, 355] on span "HANG UP" at bounding box center [235, 355] width 54 height 12
click at [242, 355] on span "HANG UP" at bounding box center [235, 355] width 54 height 12
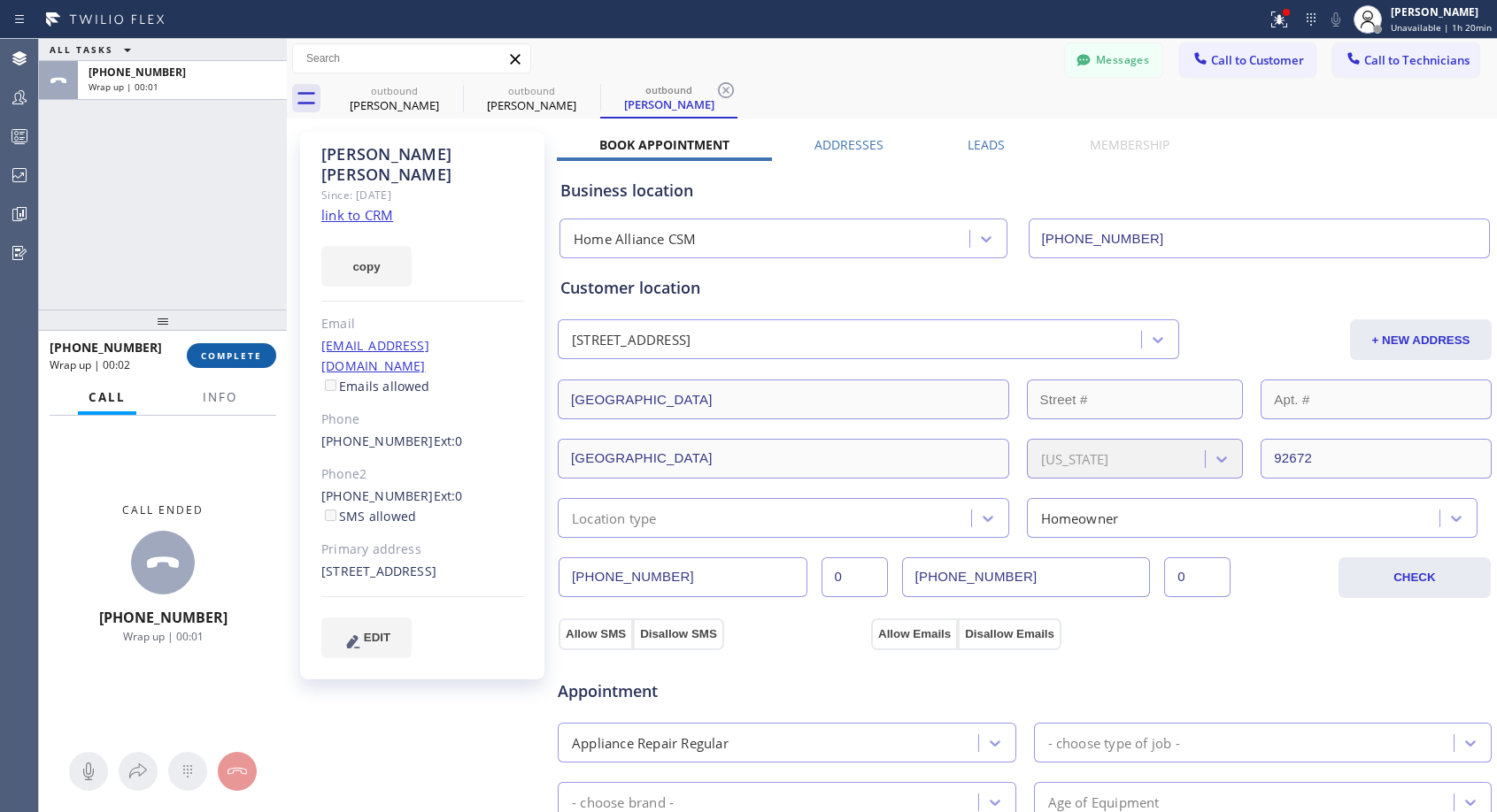
click at [257, 347] on button "COMPLETE" at bounding box center [231, 355] width 89 height 25
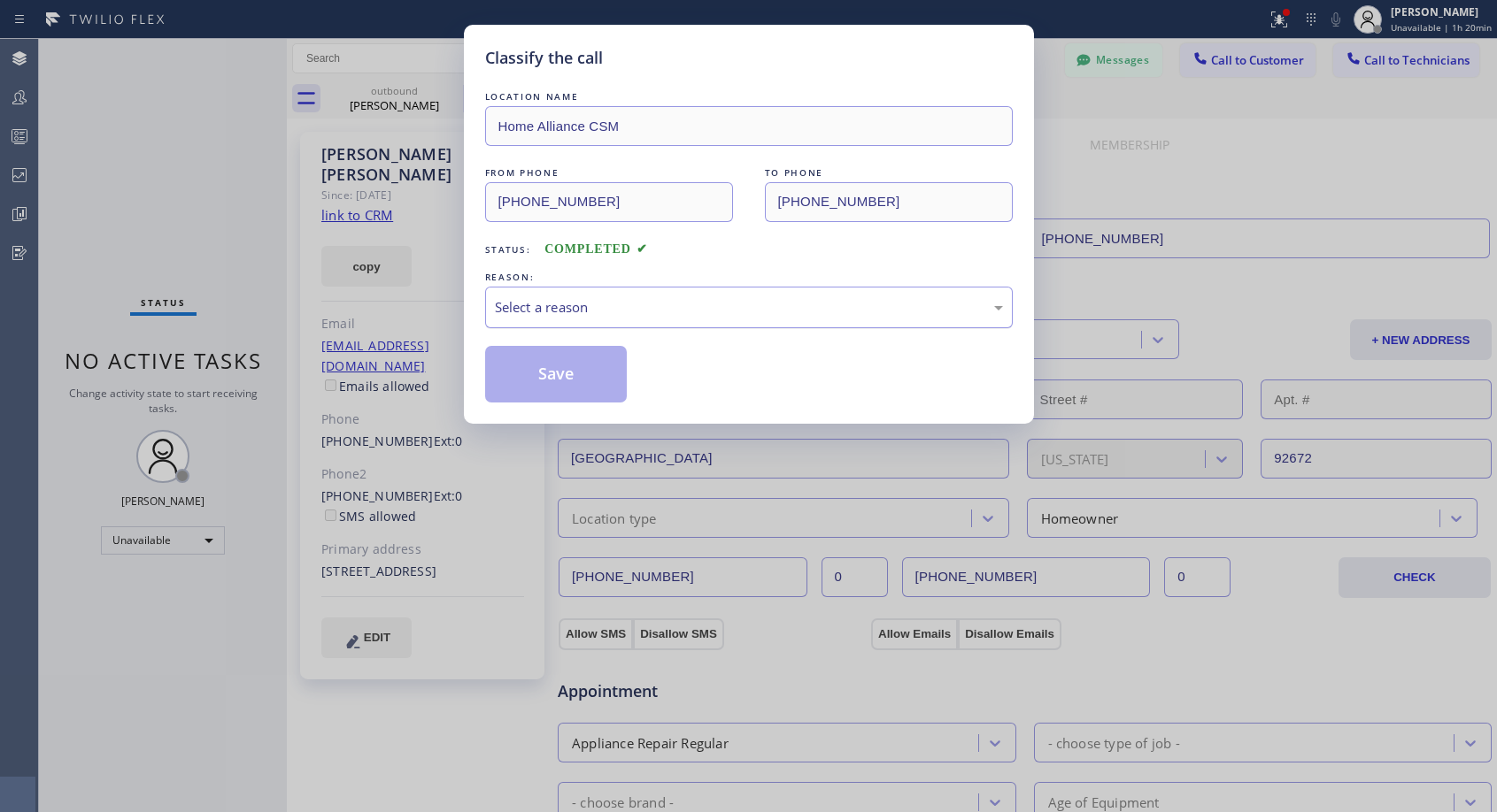
click at [750, 313] on div "Select a reason" at bounding box center [749, 307] width 508 height 21
click at [583, 377] on button "Save" at bounding box center [557, 374] width 143 height 57
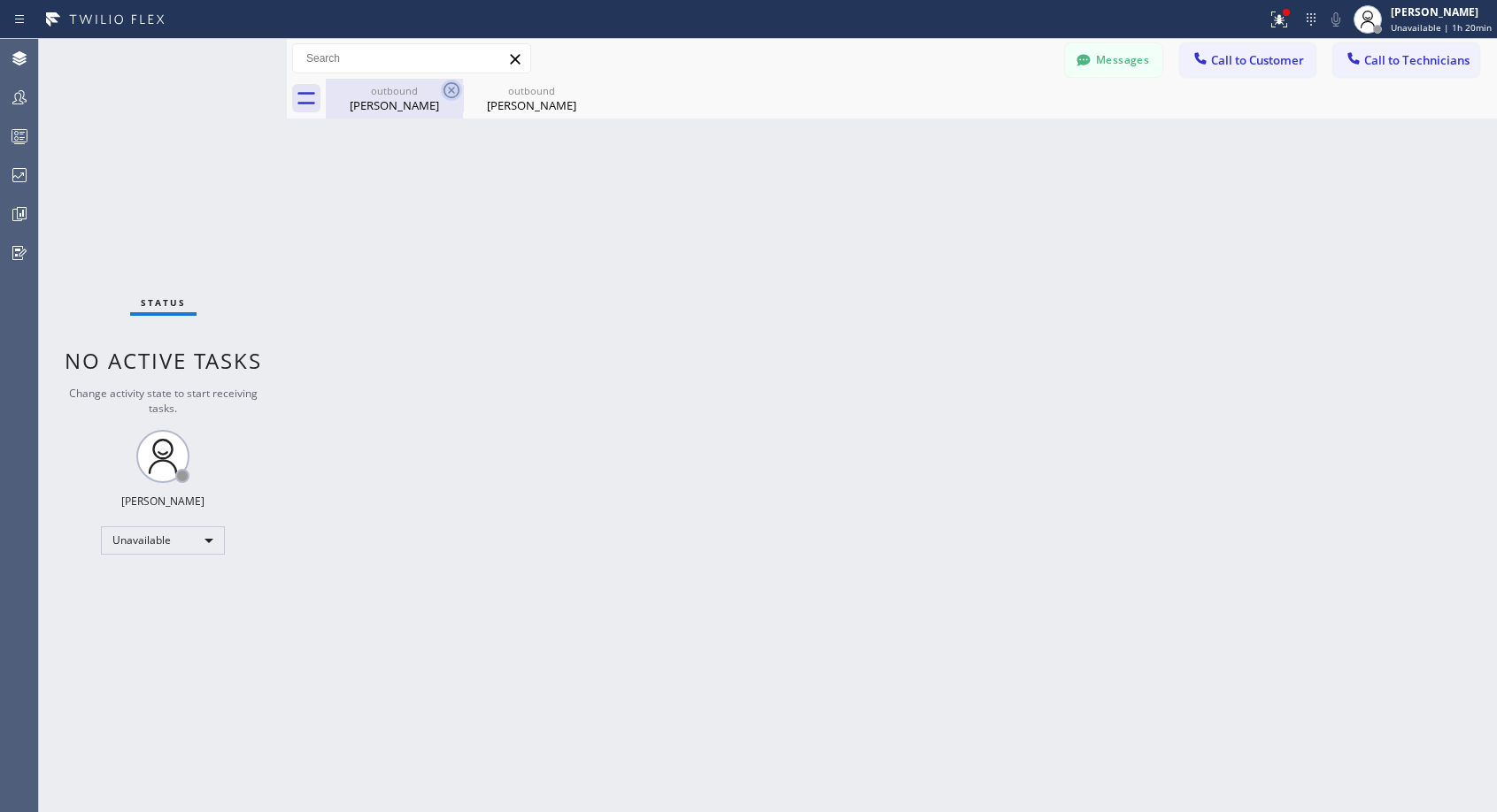
click at [444, 85] on icon at bounding box center [450, 89] width 21 height 21
click at [0, 0] on icon at bounding box center [0, 0] width 0 height 0
click at [444, 85] on div at bounding box center [911, 98] width 1171 height 40
click at [1234, 61] on span "Call to Customer" at bounding box center [1257, 60] width 93 height 16
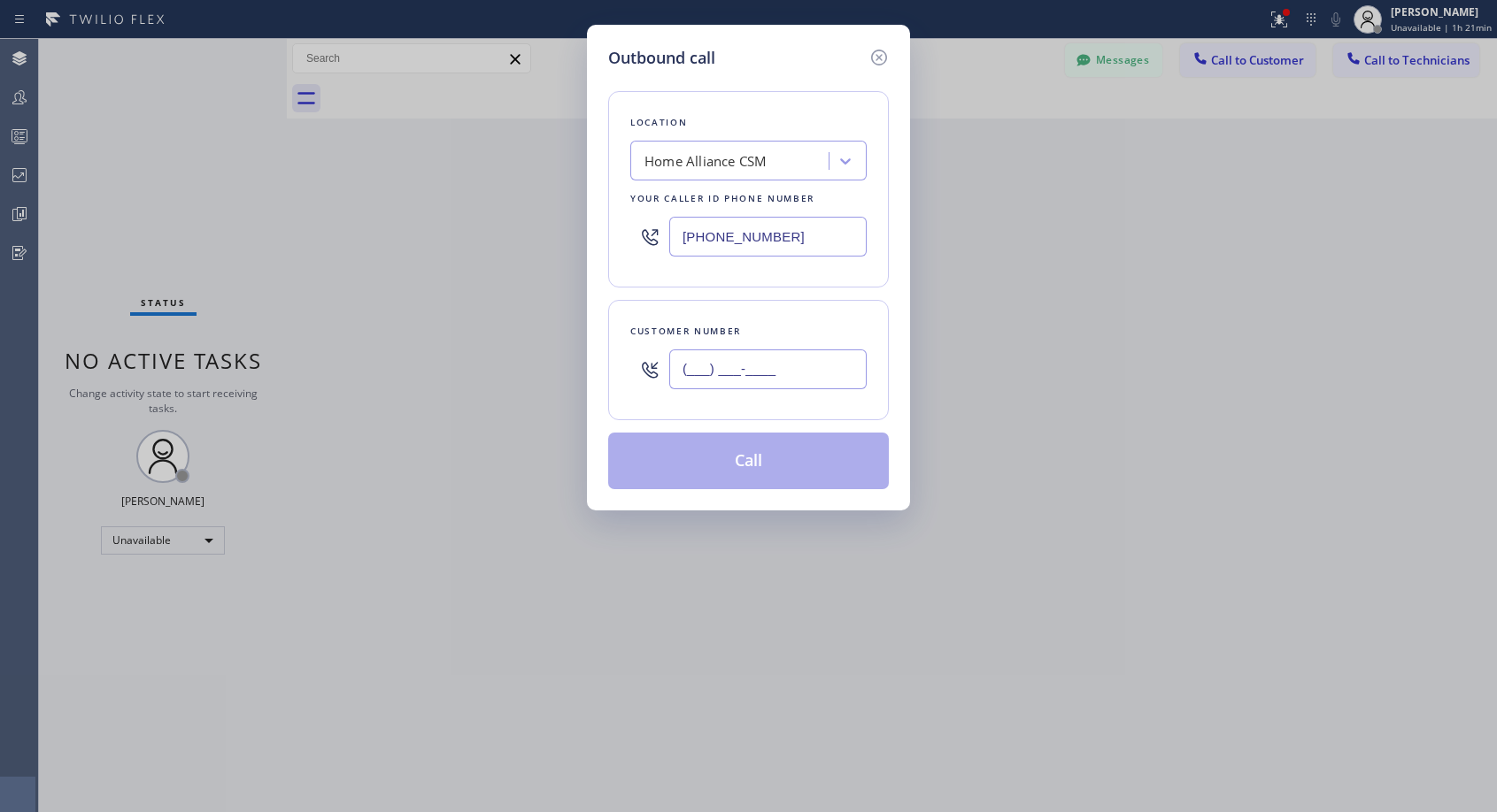
click at [801, 374] on input "(___) ___-____" at bounding box center [767, 369] width 197 height 40
paste input "503) 709-3227"
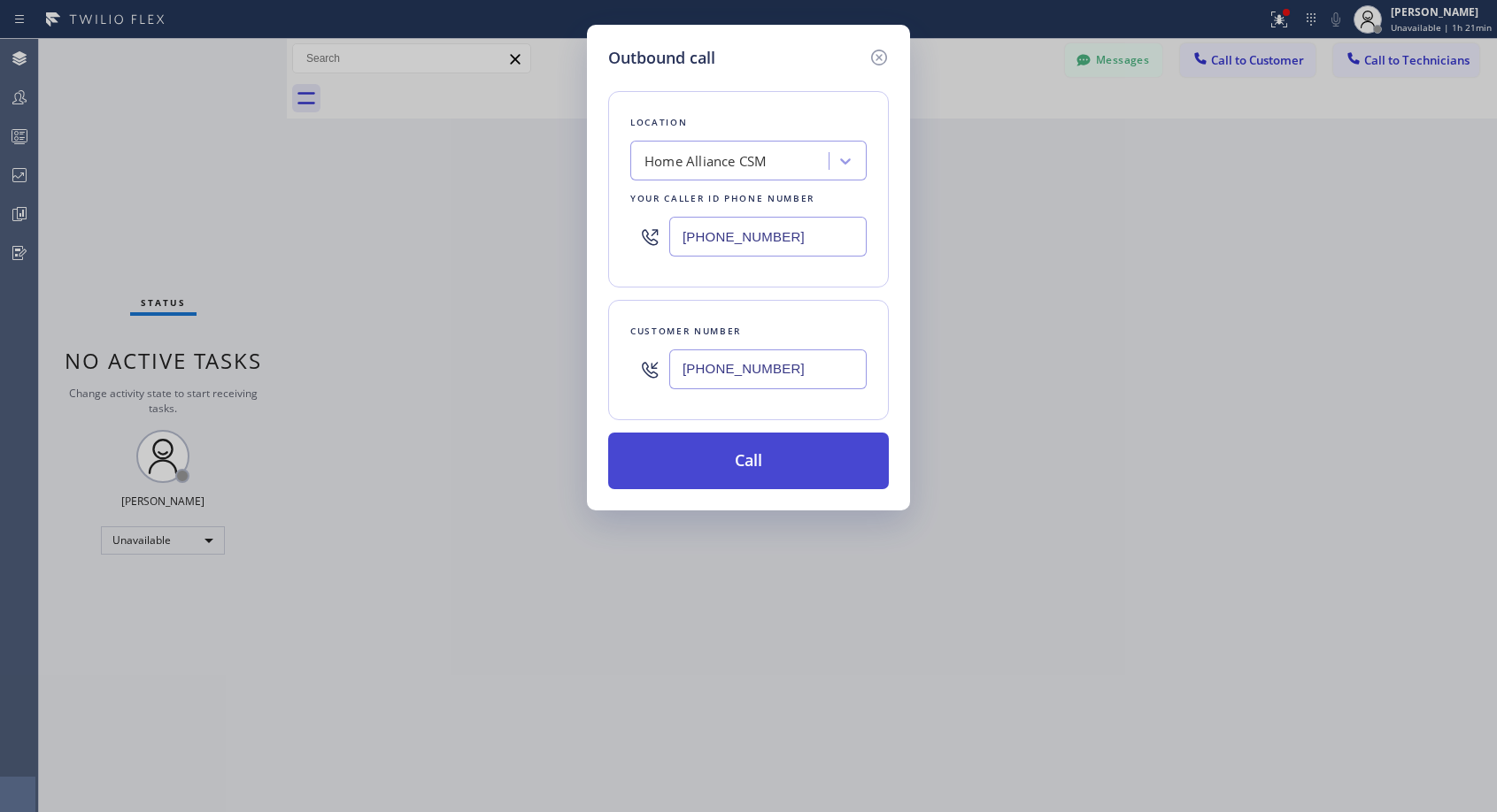
type input "[PHONE_NUMBER]"
click at [733, 467] on button "Call" at bounding box center [748, 460] width 281 height 57
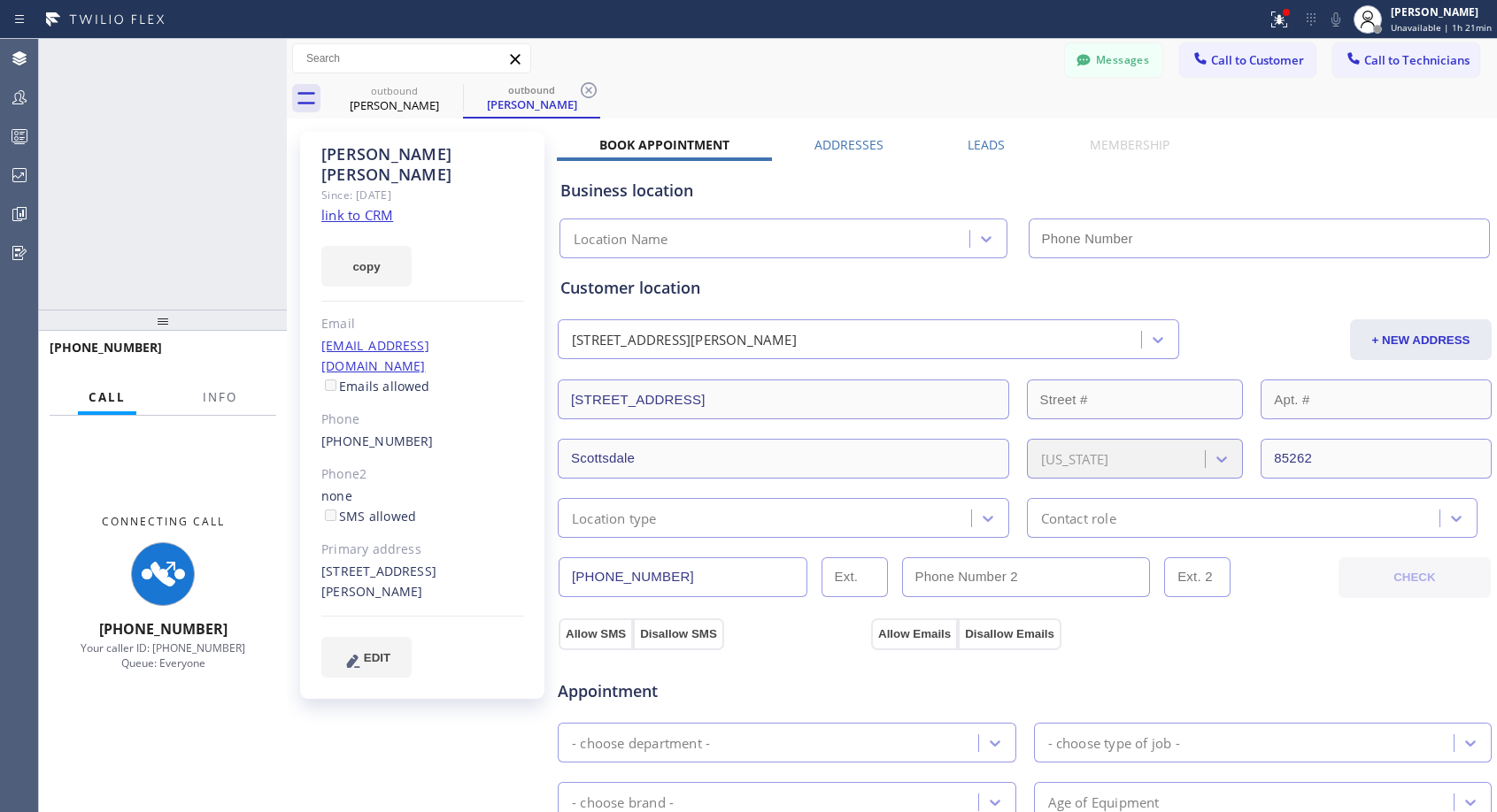
type input "[PHONE_NUMBER]"
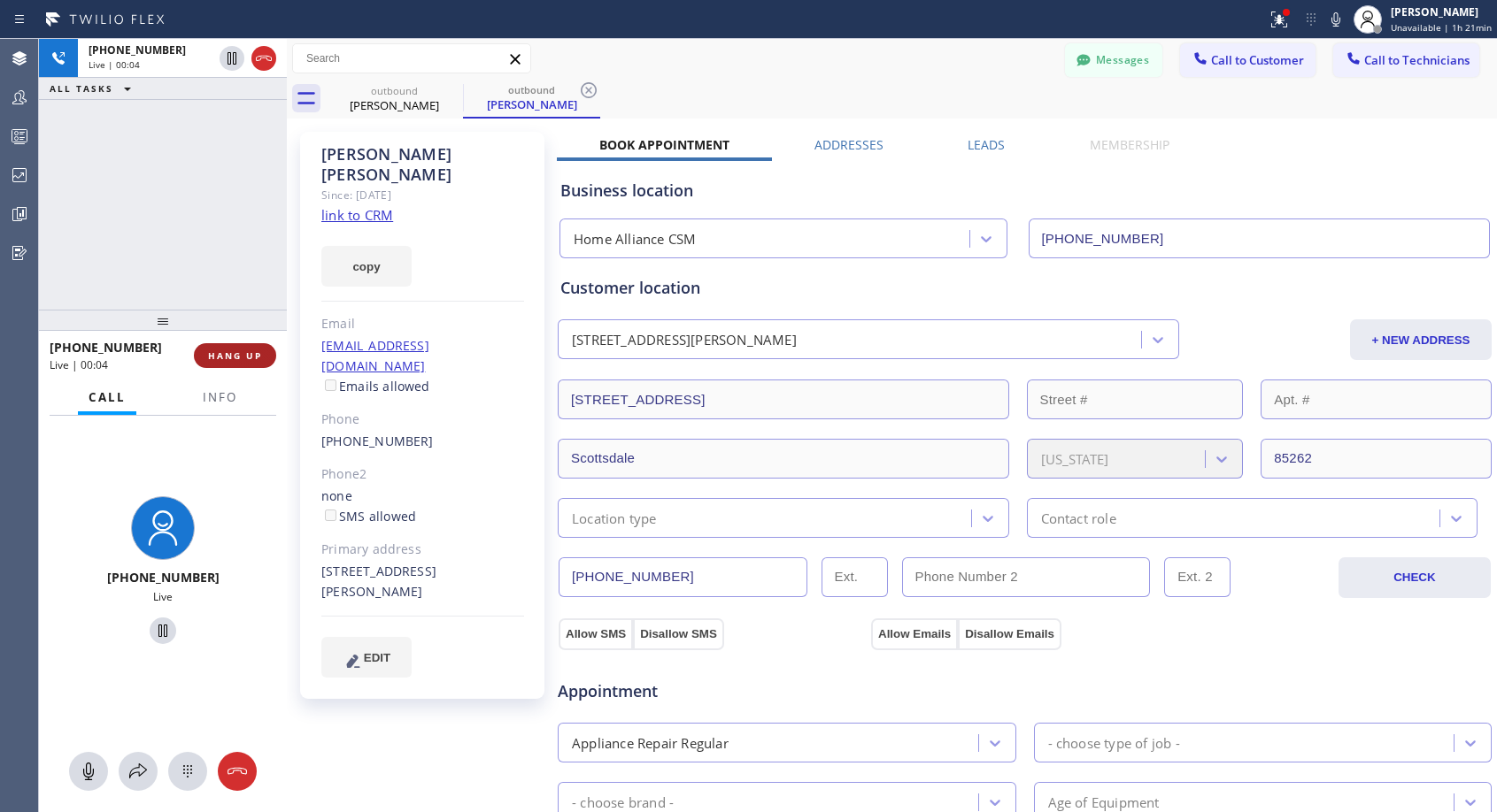
click at [241, 353] on span "HANG UP" at bounding box center [235, 355] width 54 height 12
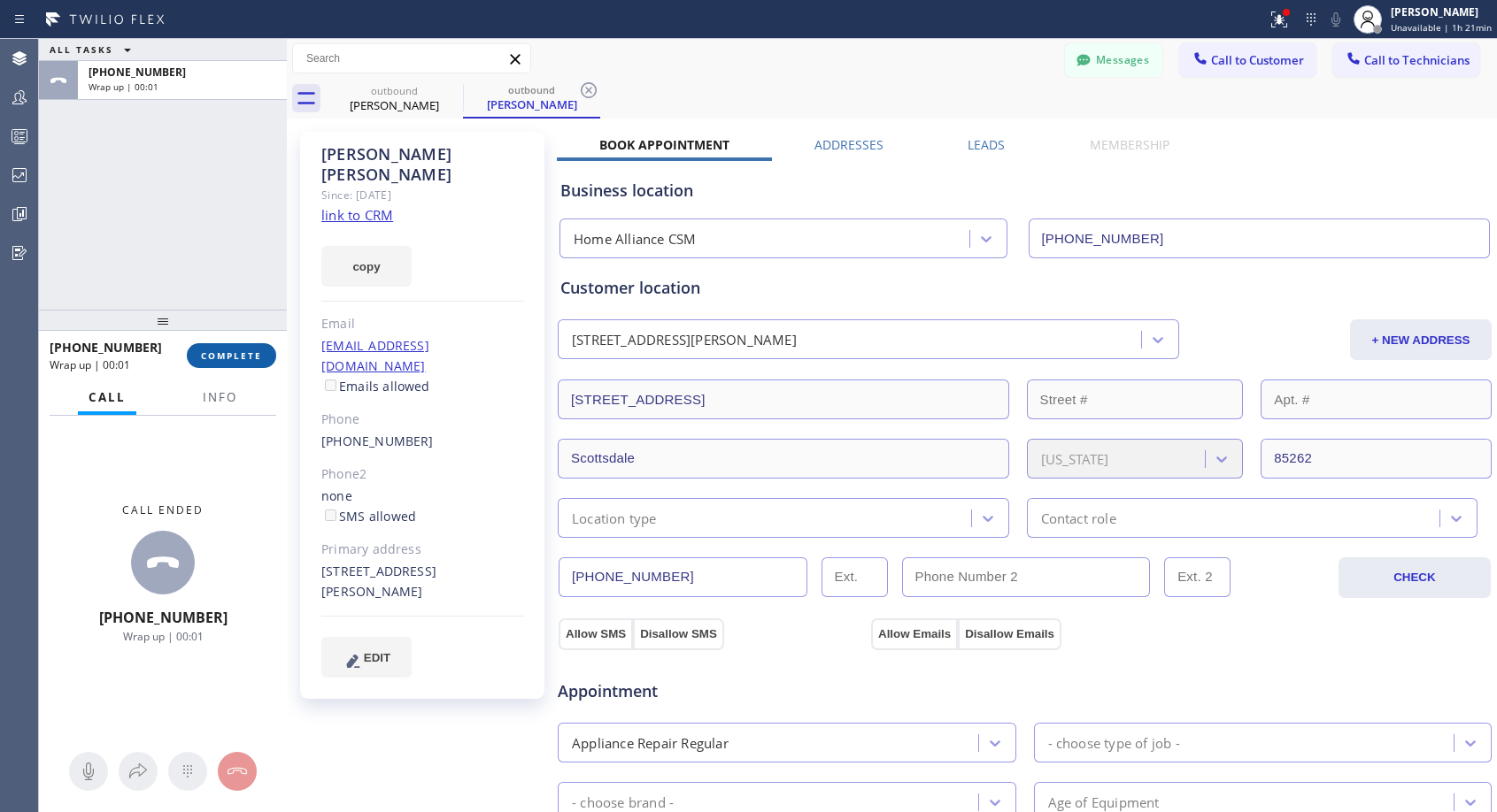
click at [241, 353] on span "COMPLETE" at bounding box center [232, 355] width 62 height 12
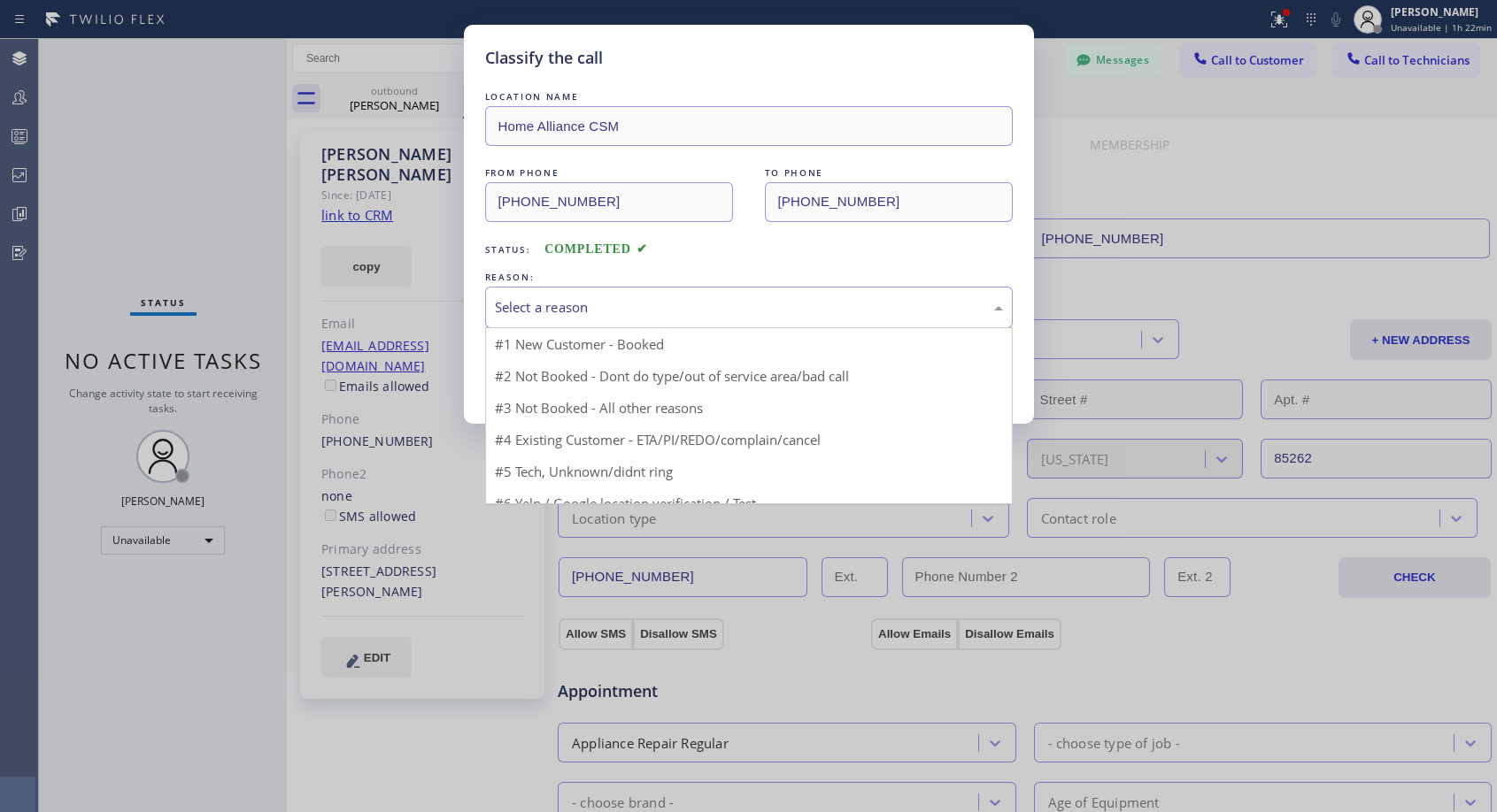
click at [632, 298] on div "Select a reason" at bounding box center [749, 307] width 508 height 21
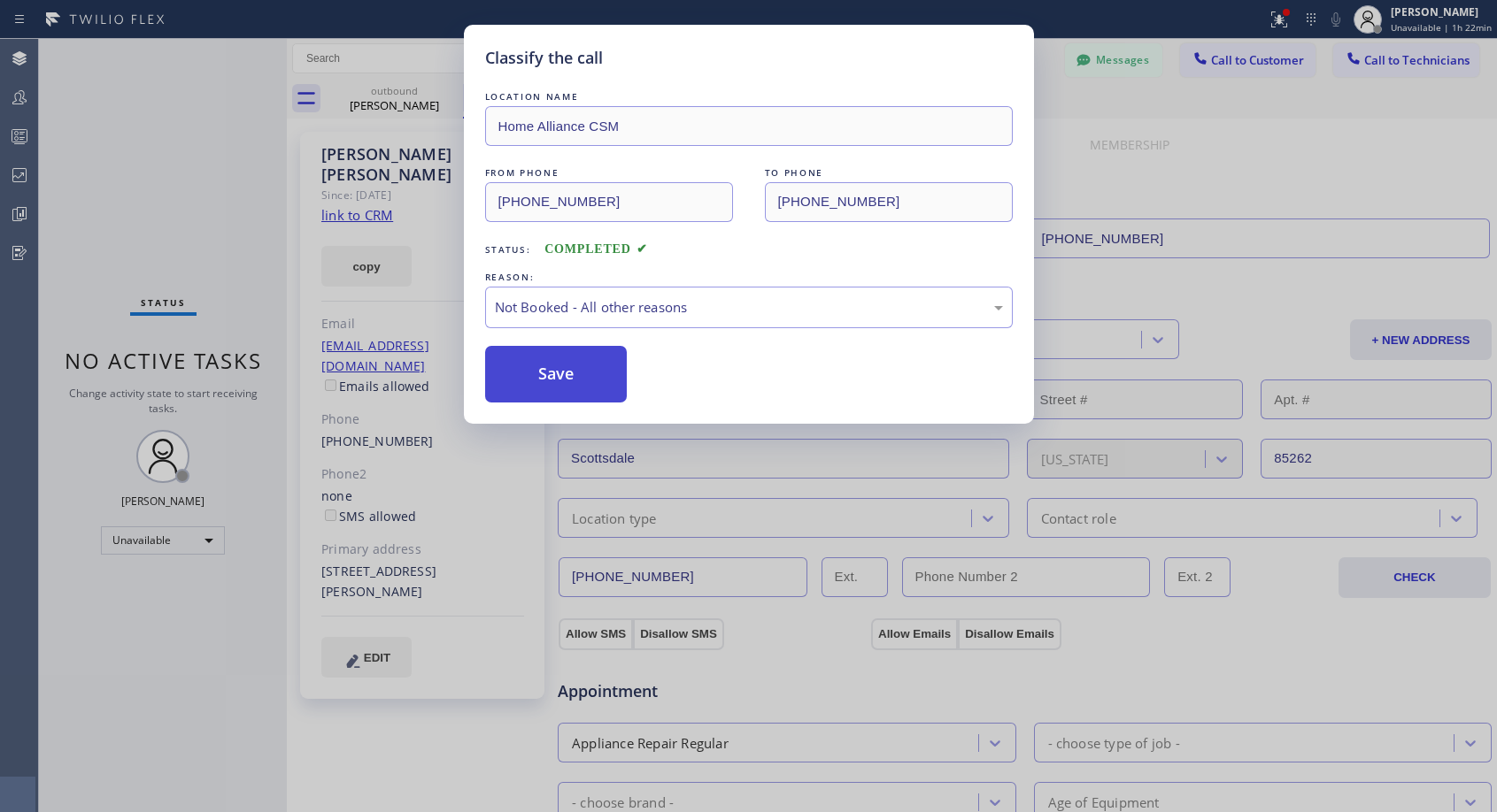
click at [569, 371] on button "Save" at bounding box center [557, 374] width 143 height 57
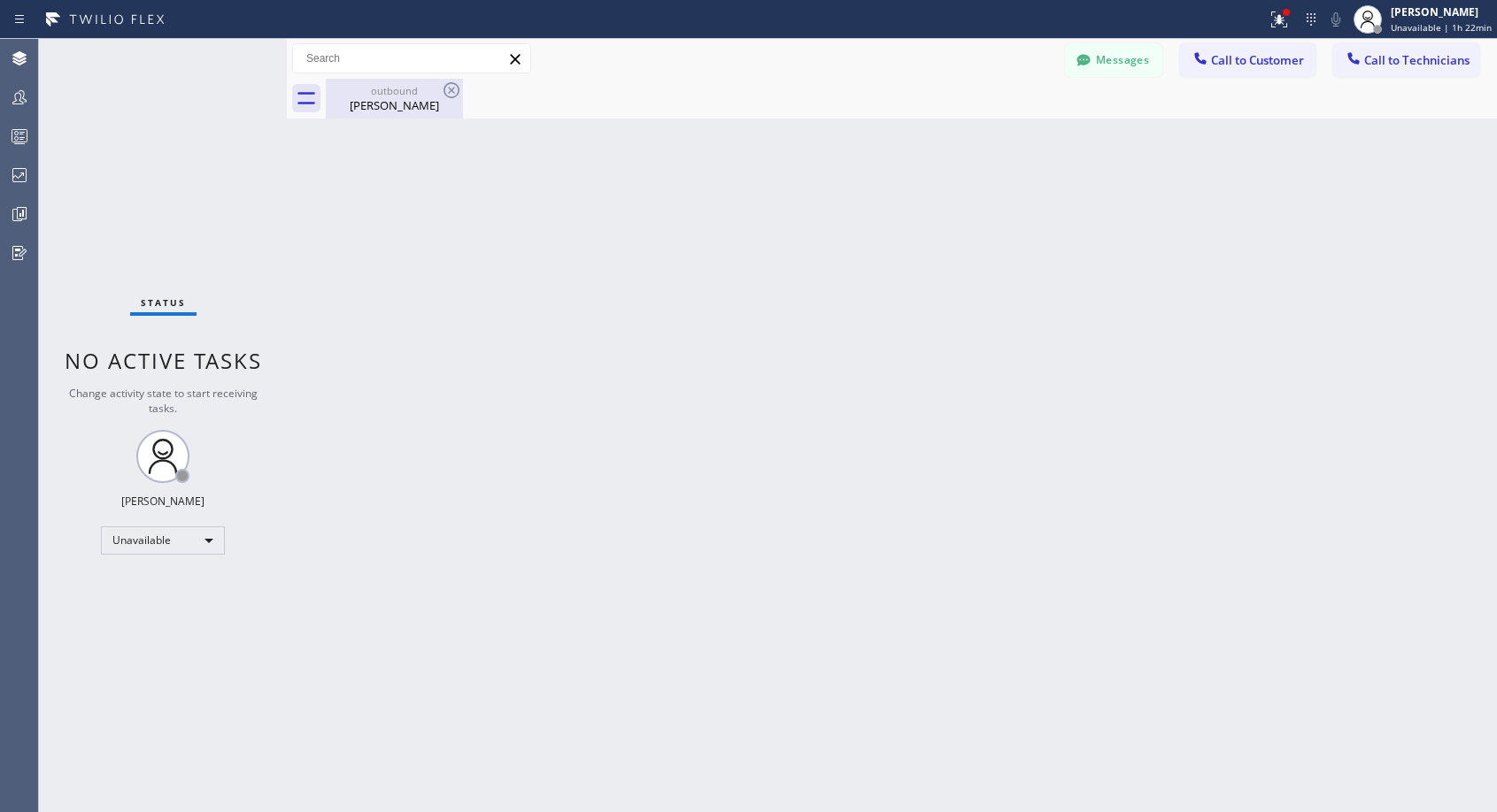
click at [416, 111] on div "[PERSON_NAME]" at bounding box center [394, 105] width 134 height 16
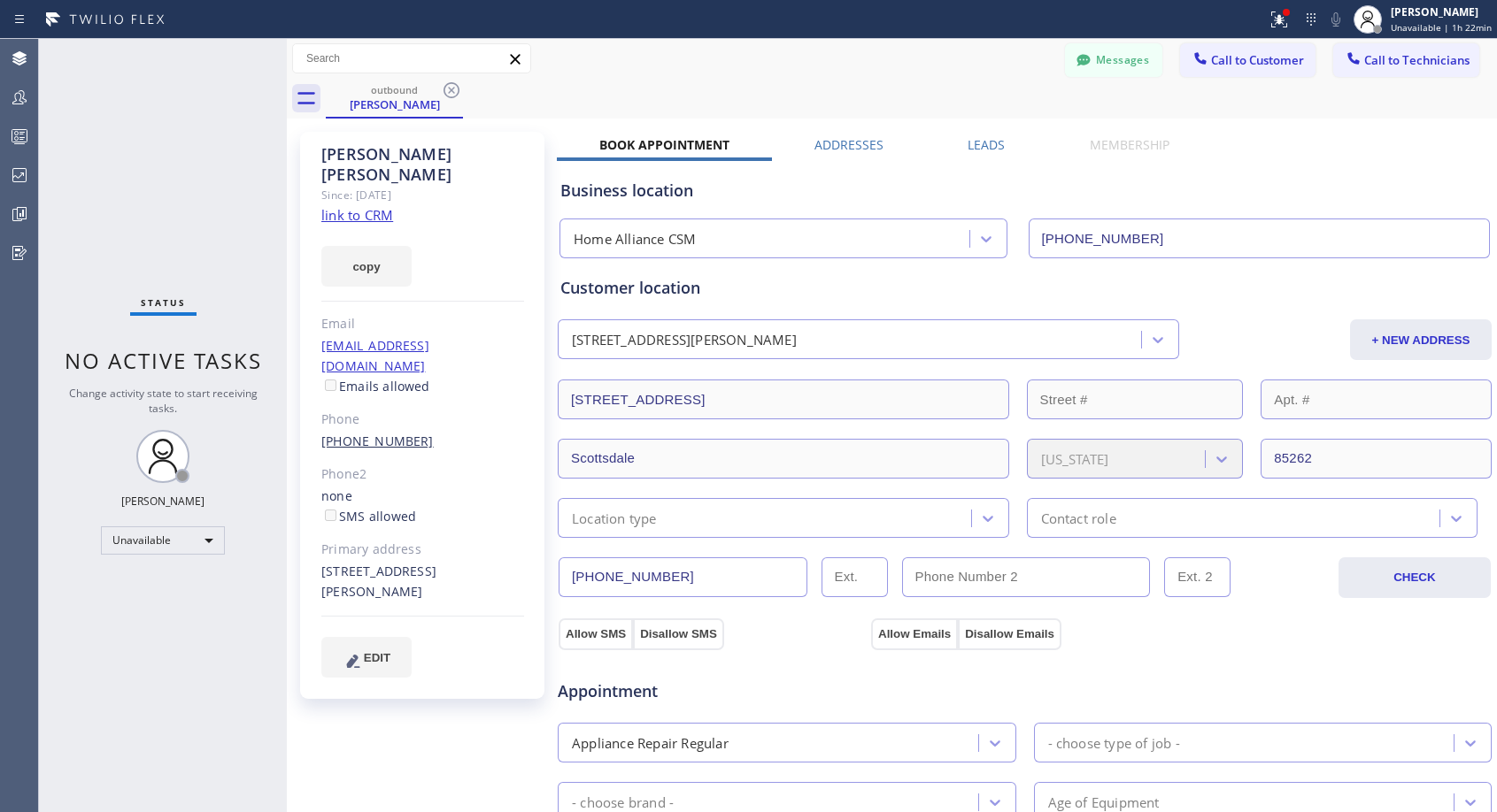
click at [367, 432] on link "[PHONE_NUMBER]" at bounding box center [377, 440] width 112 height 17
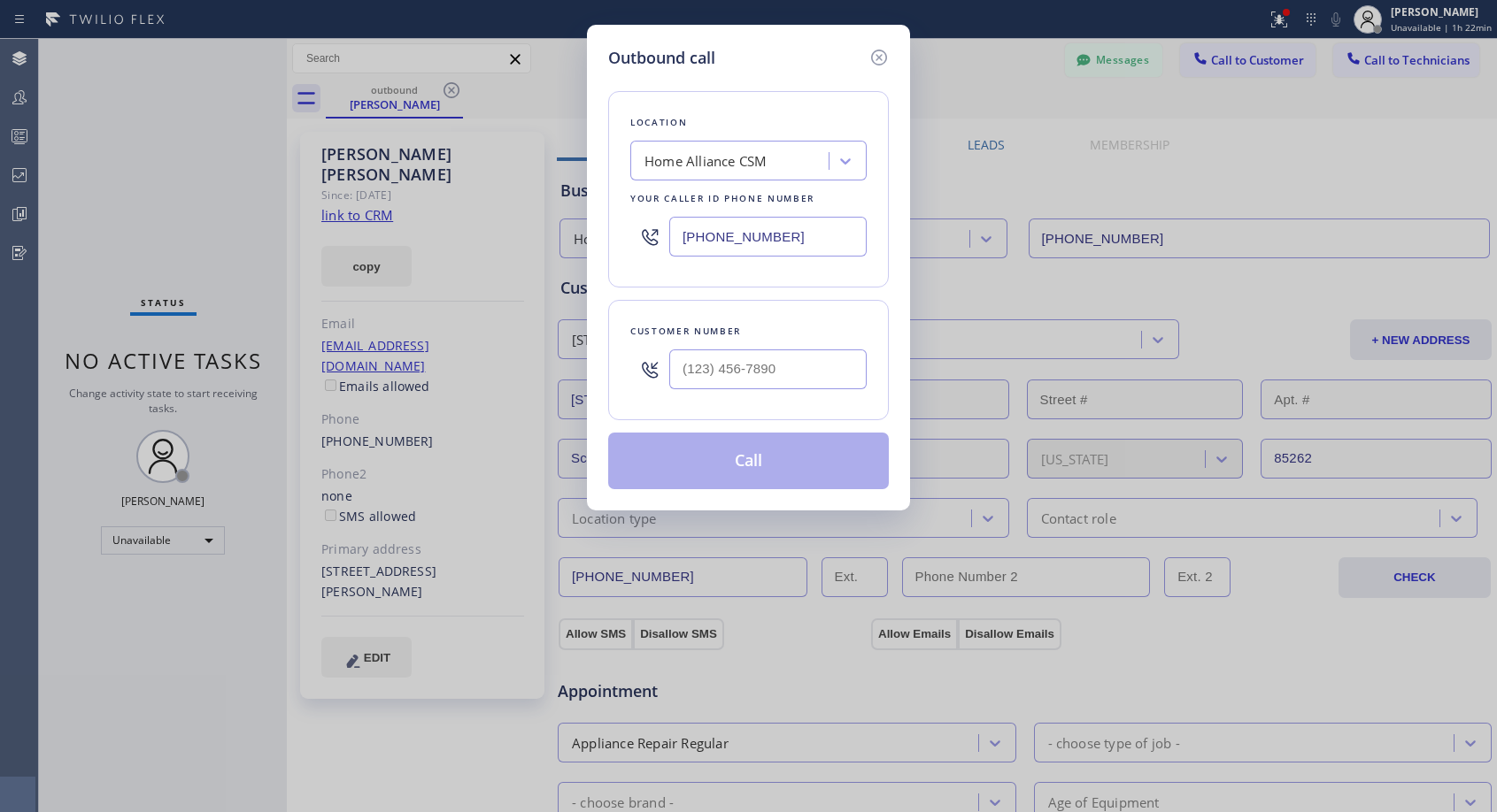
type input "[PHONE_NUMBER]"
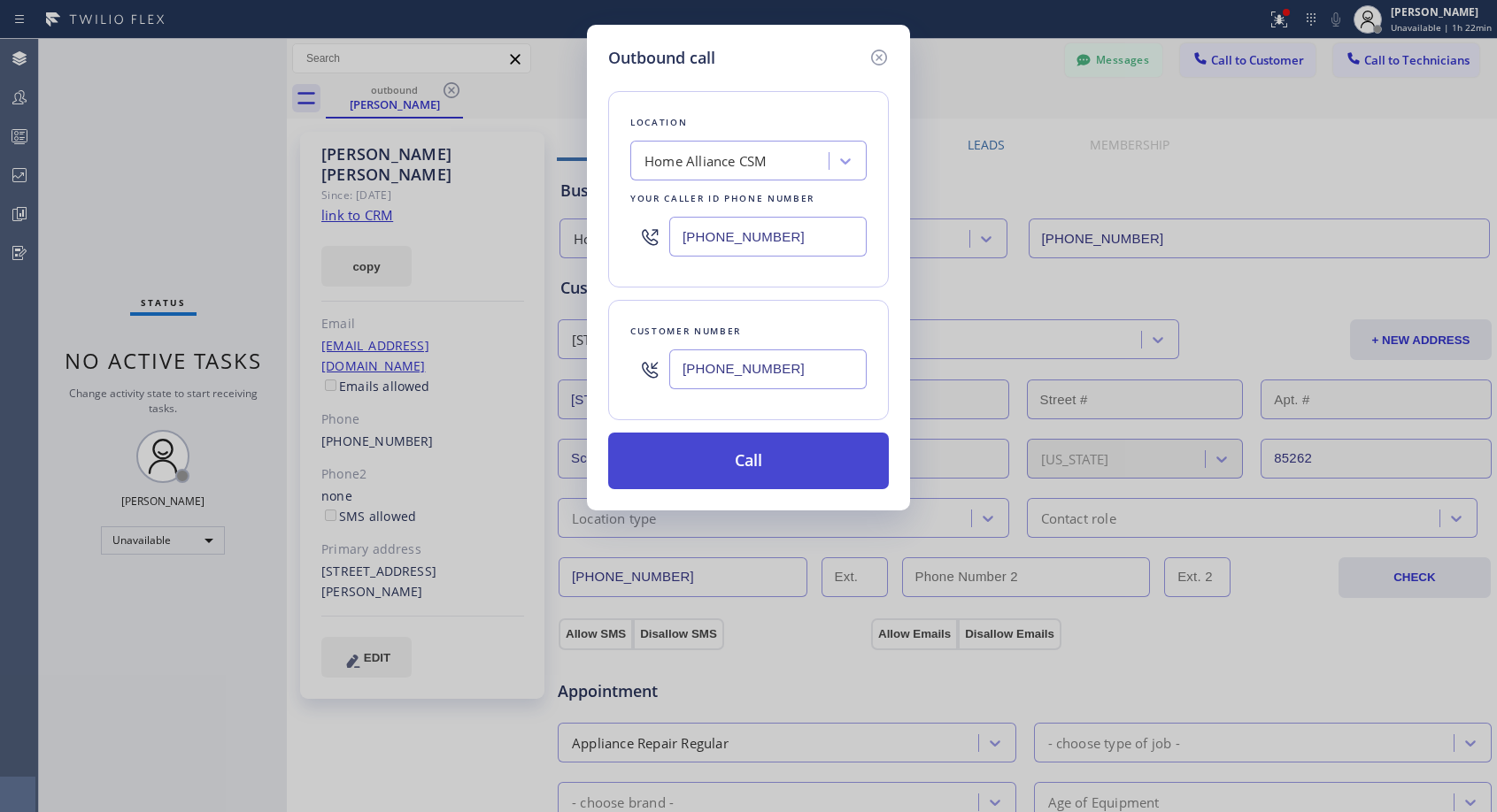
click at [696, 445] on button "Call" at bounding box center [748, 460] width 281 height 57
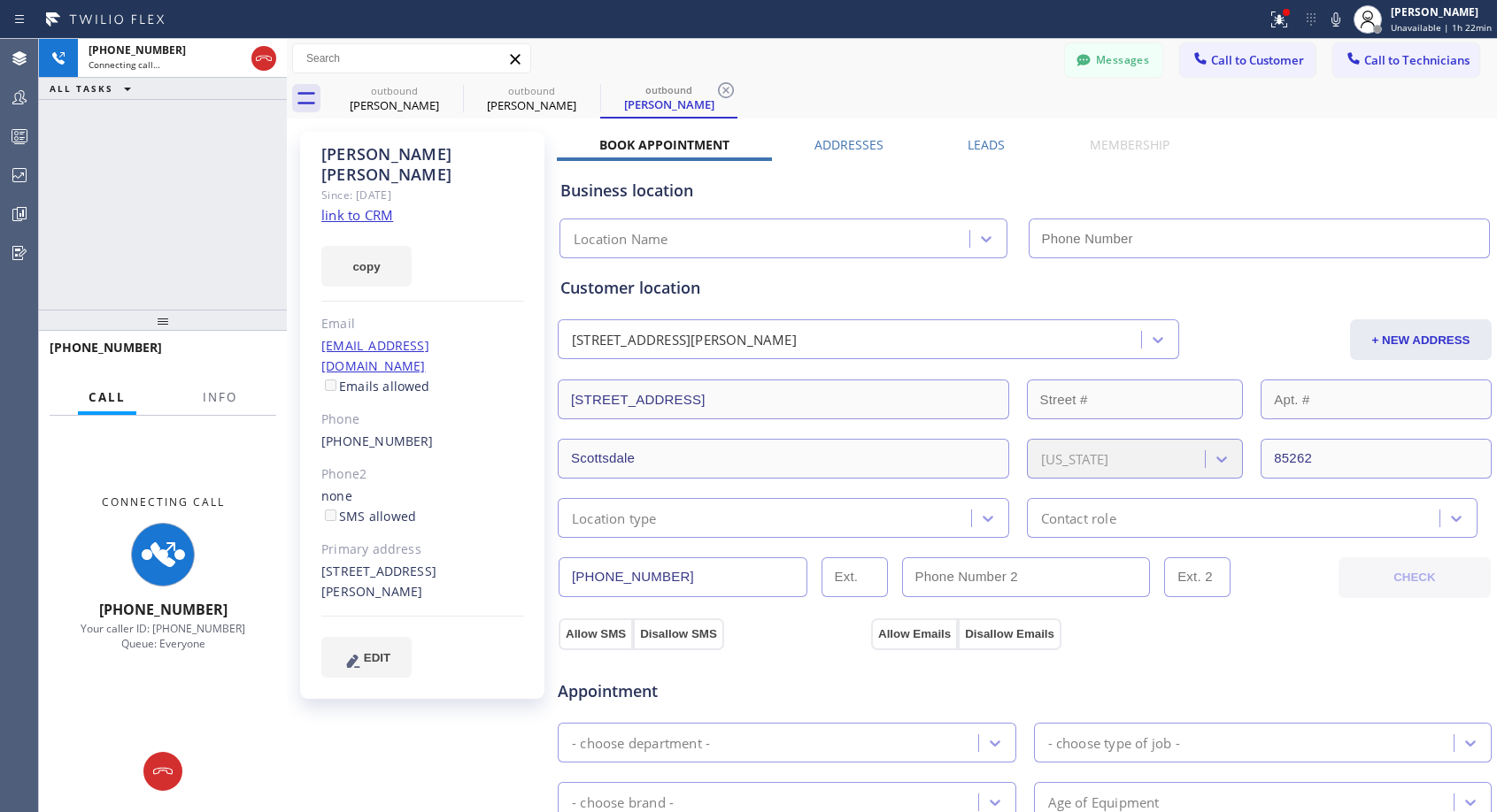
type input "[PHONE_NUMBER]"
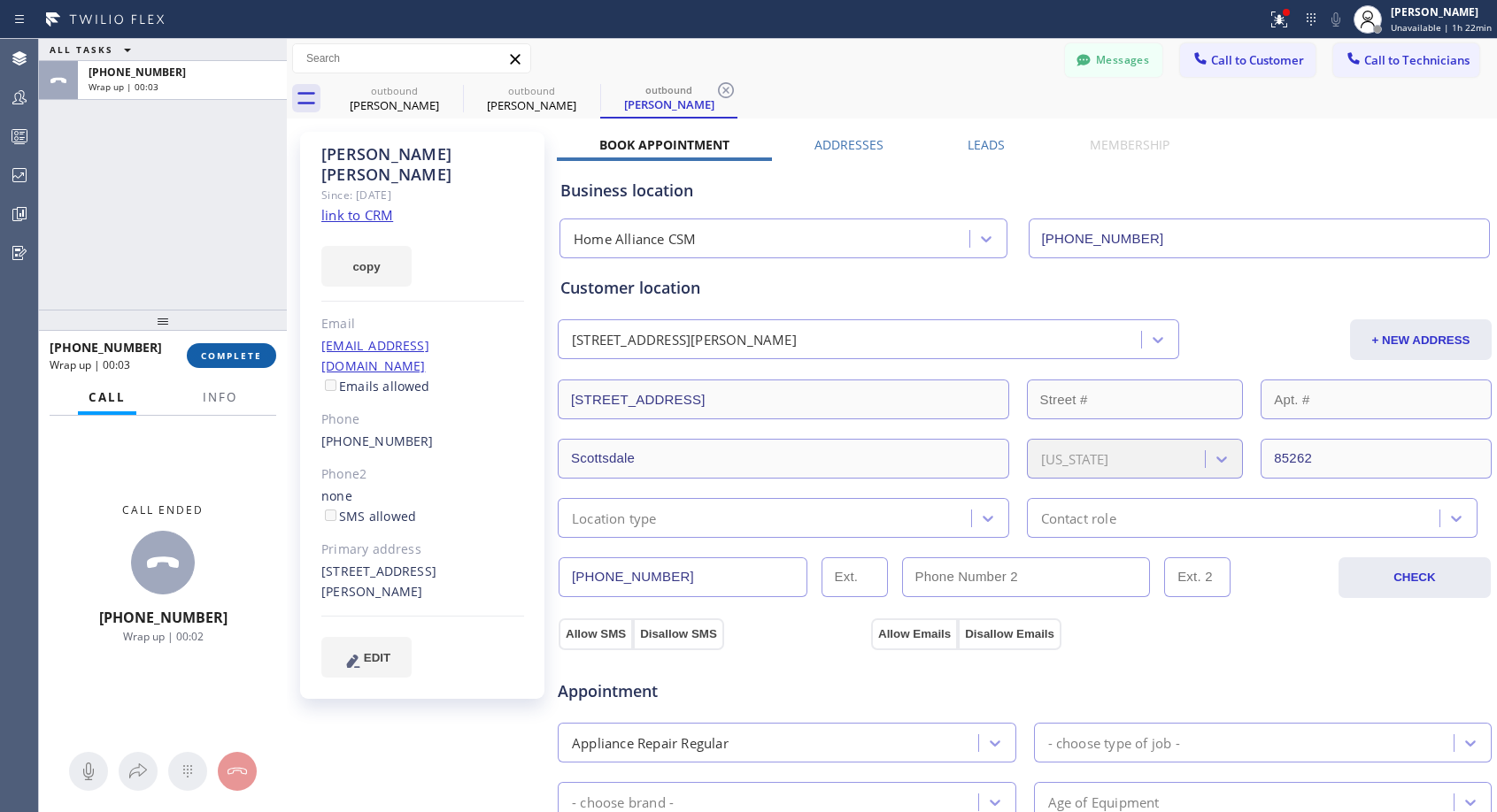
click at [232, 356] on span "COMPLETE" at bounding box center [232, 355] width 62 height 12
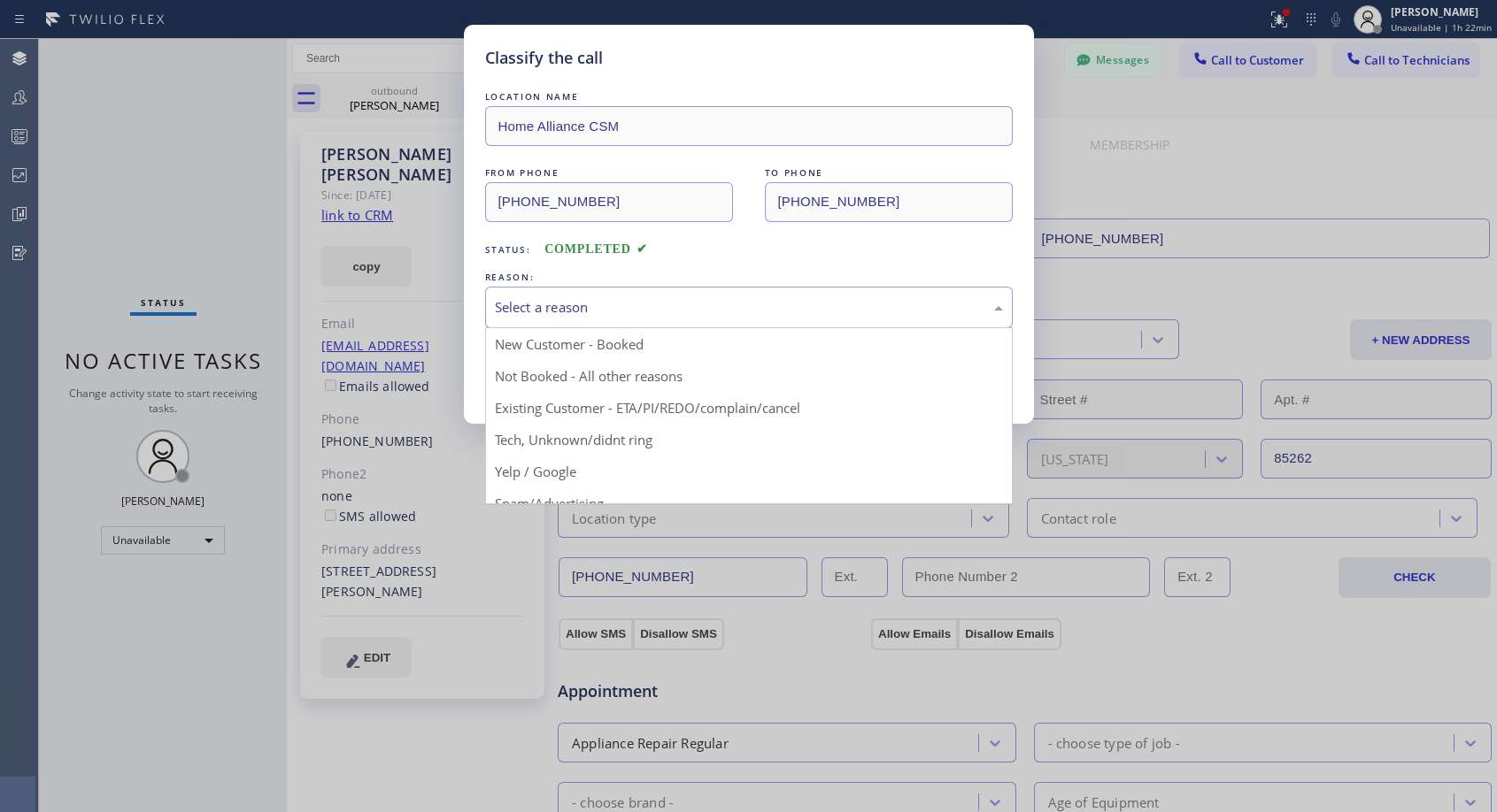
click at [742, 291] on div "Select a reason" at bounding box center [749, 307] width 528 height 42
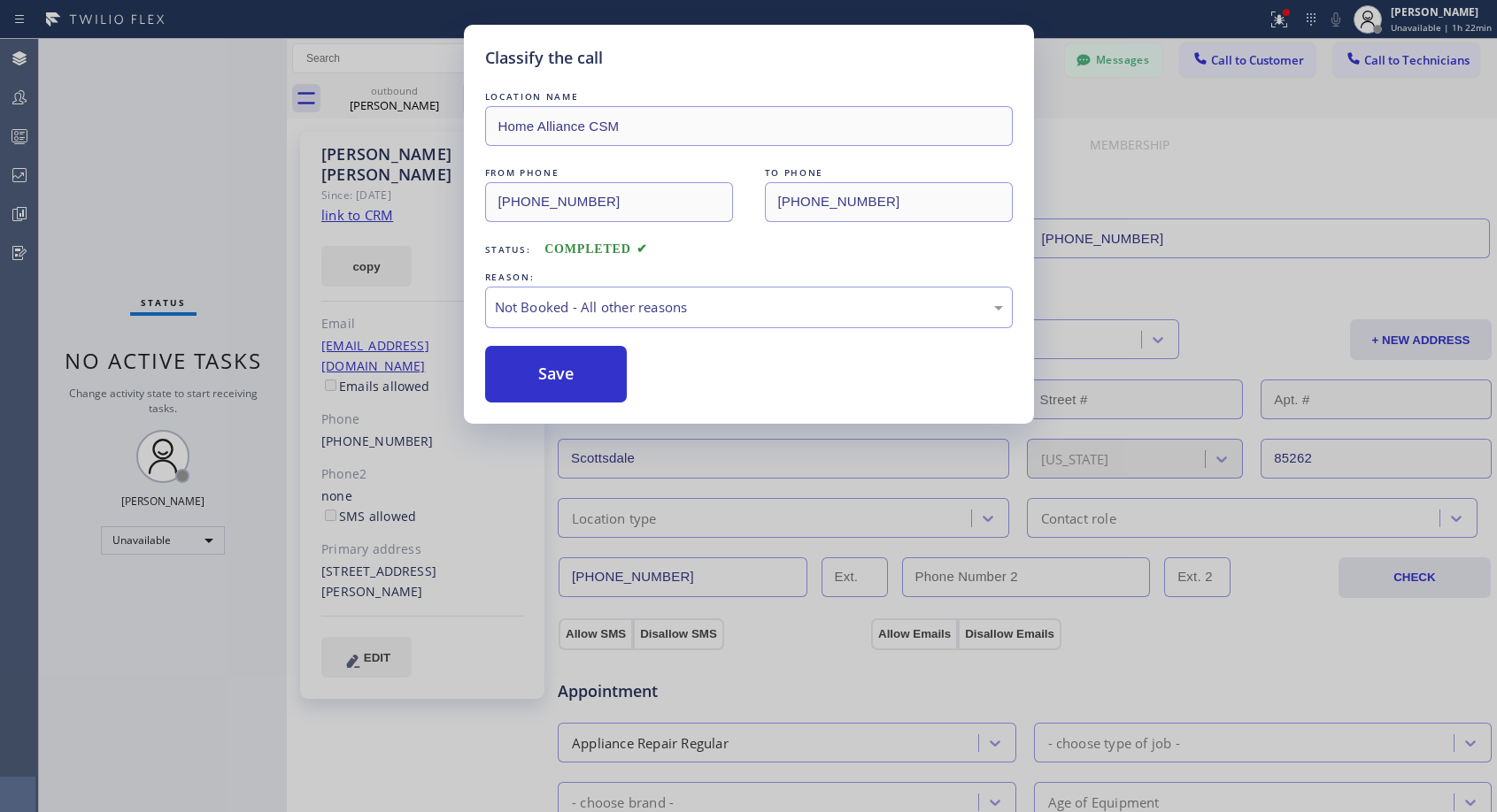
click at [612, 366] on button "Save" at bounding box center [557, 374] width 143 height 57
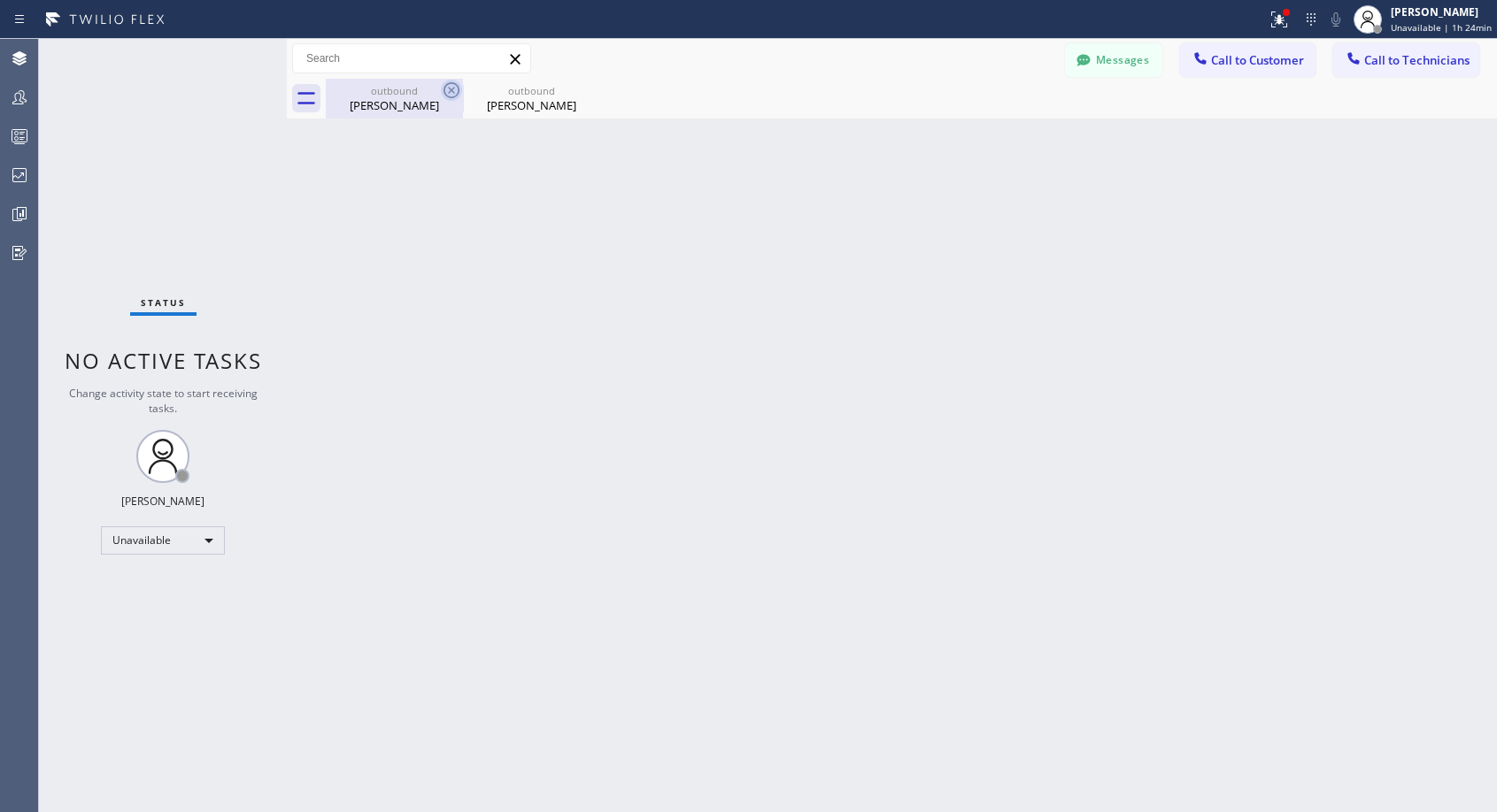
click at [446, 87] on icon at bounding box center [450, 89] width 21 height 21
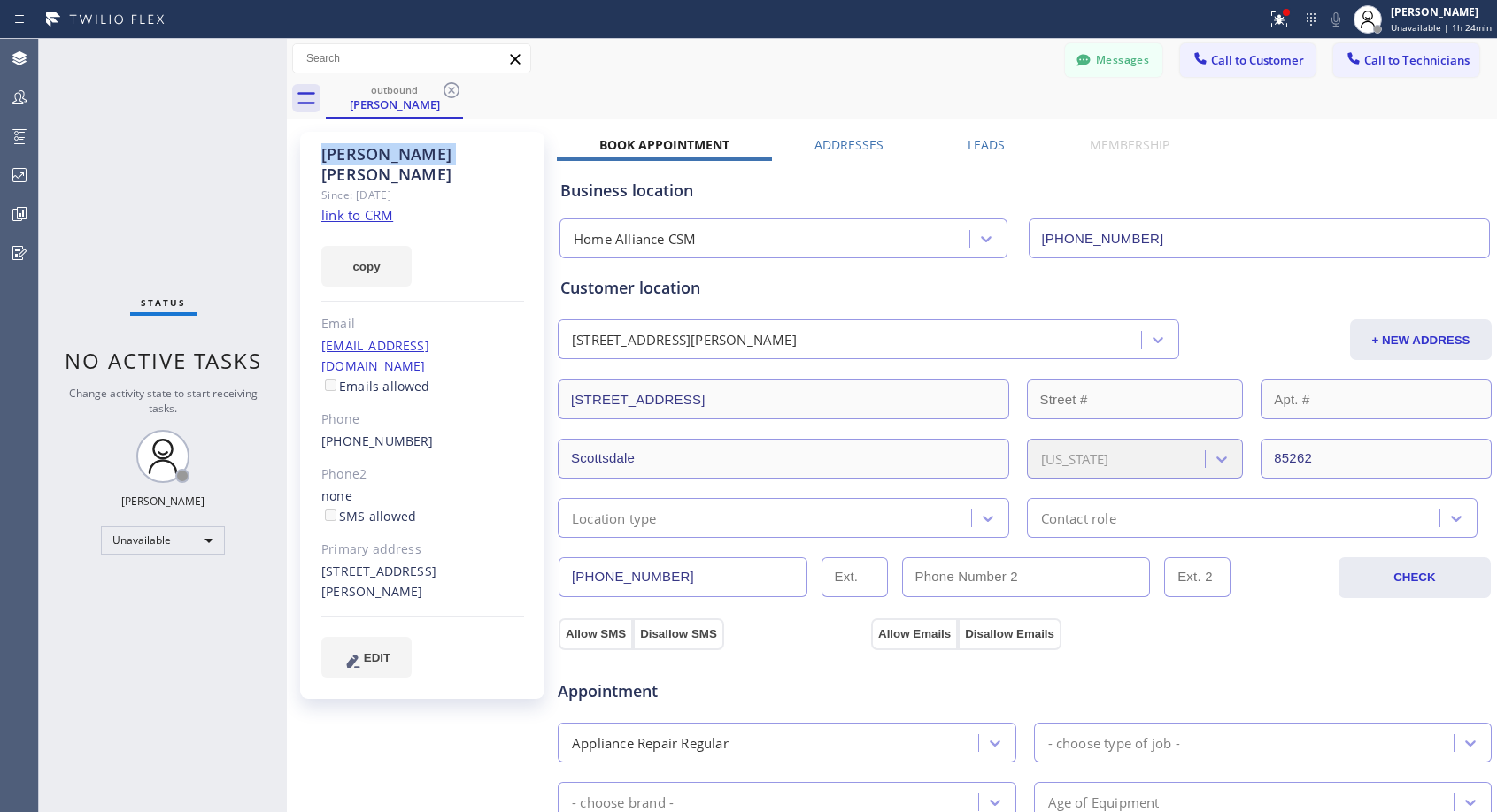
click at [446, 87] on icon at bounding box center [450, 89] width 21 height 21
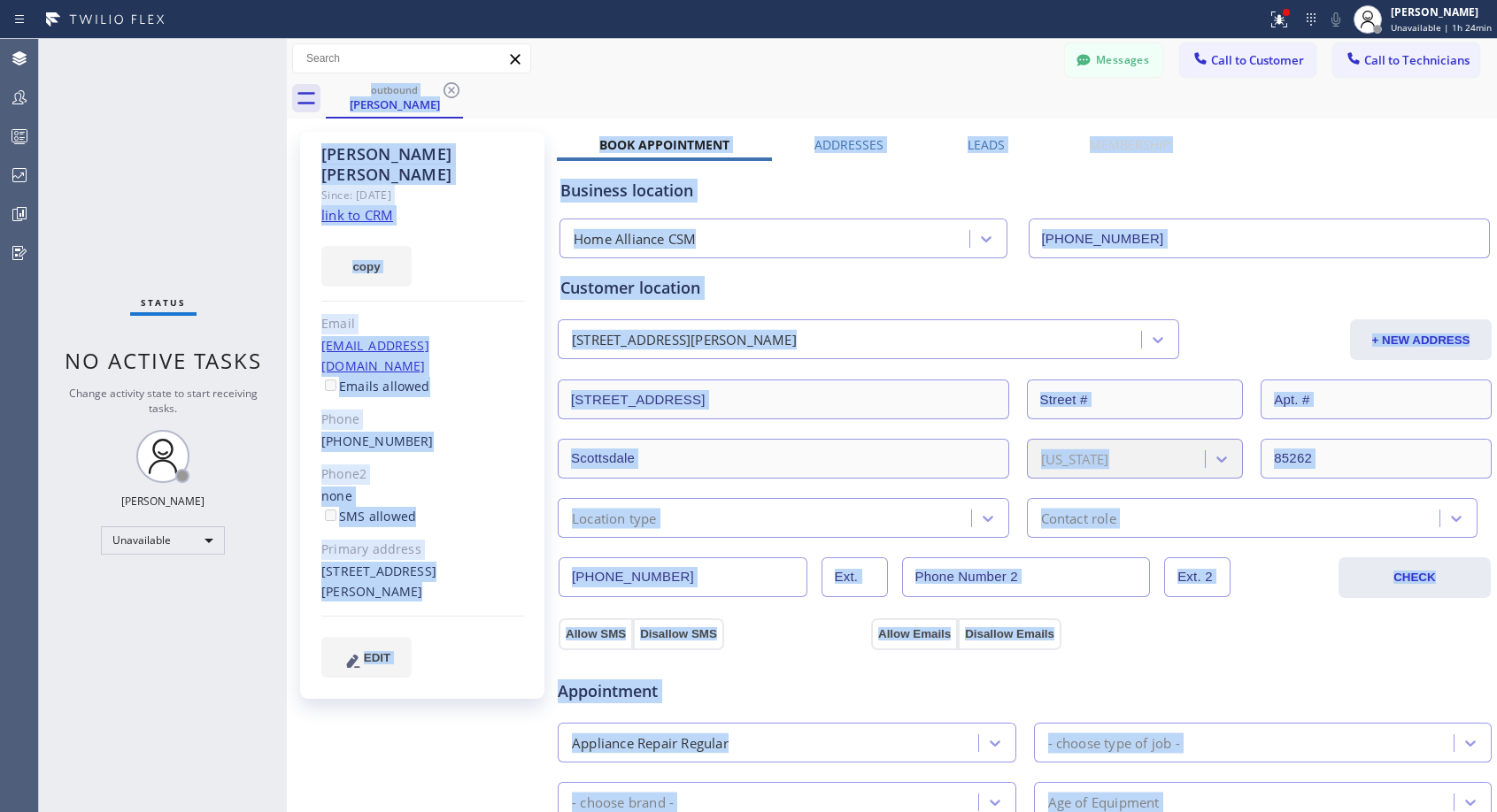
click at [446, 87] on div "outbound [PERSON_NAME]" at bounding box center [911, 98] width 1171 height 40
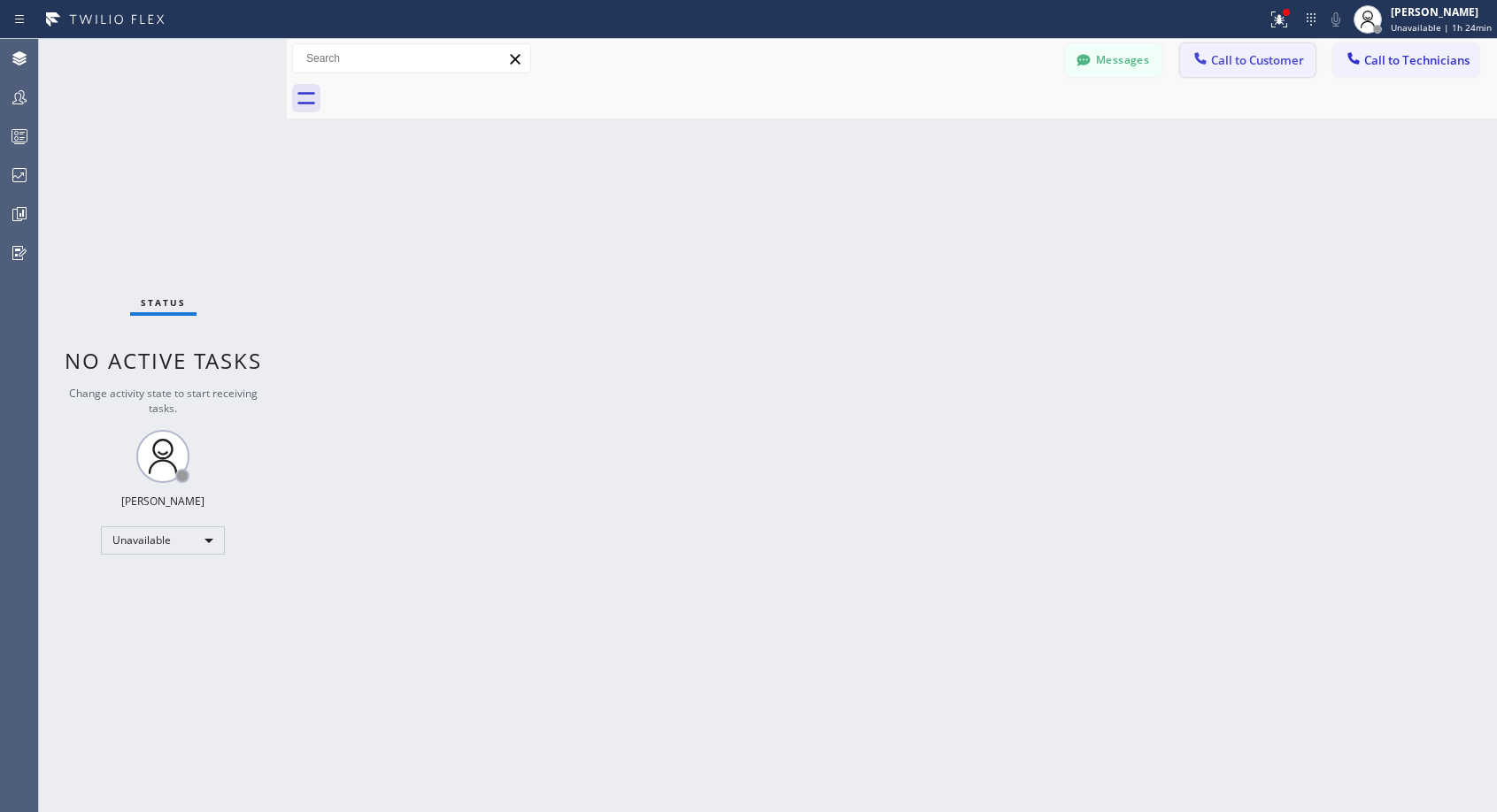
click at [1211, 63] on span "Call to Customer" at bounding box center [1257, 60] width 93 height 16
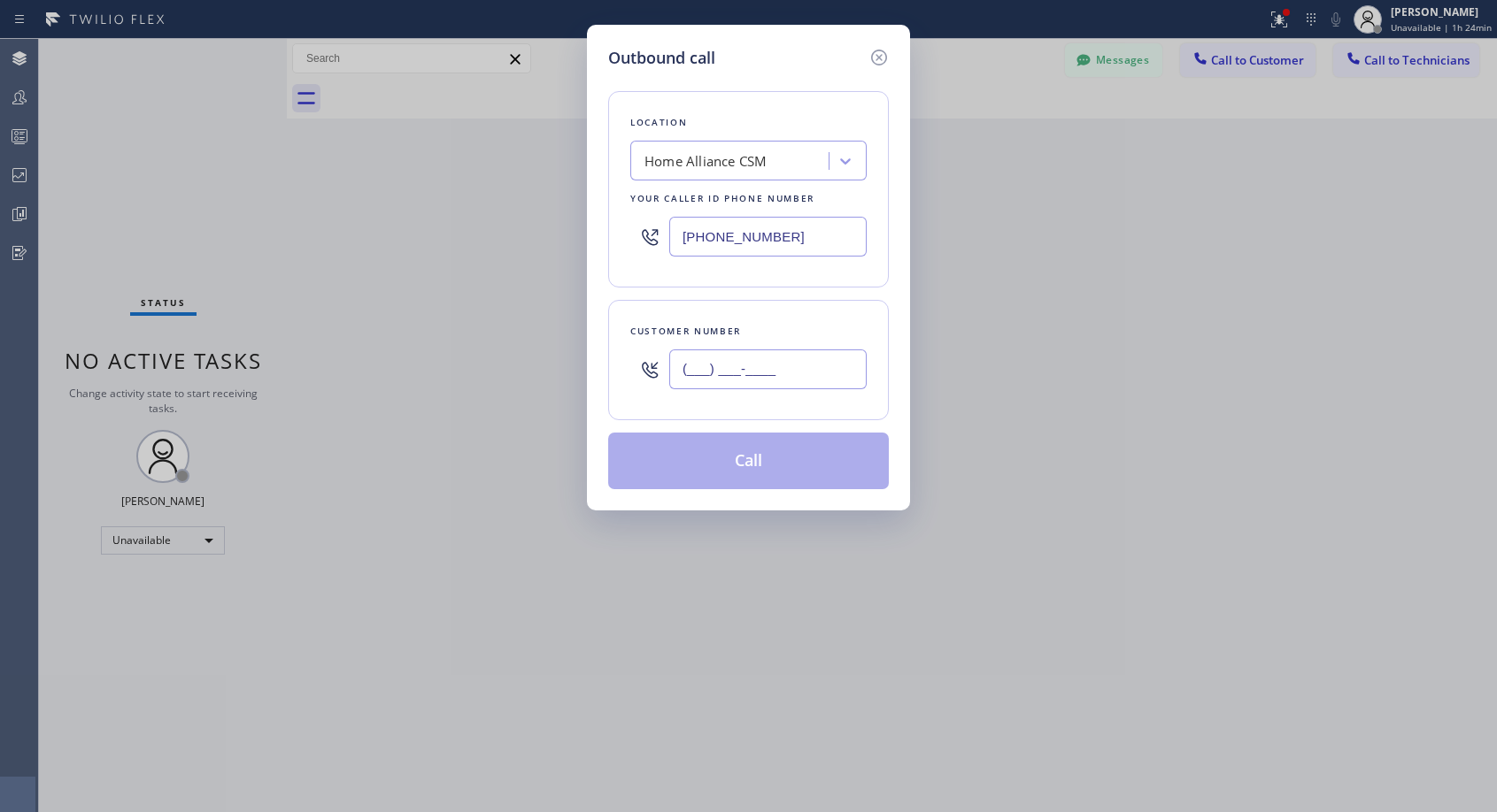
click at [809, 367] on input "(___) ___-____" at bounding box center [767, 369] width 197 height 40
paste input "415) 419-9837"
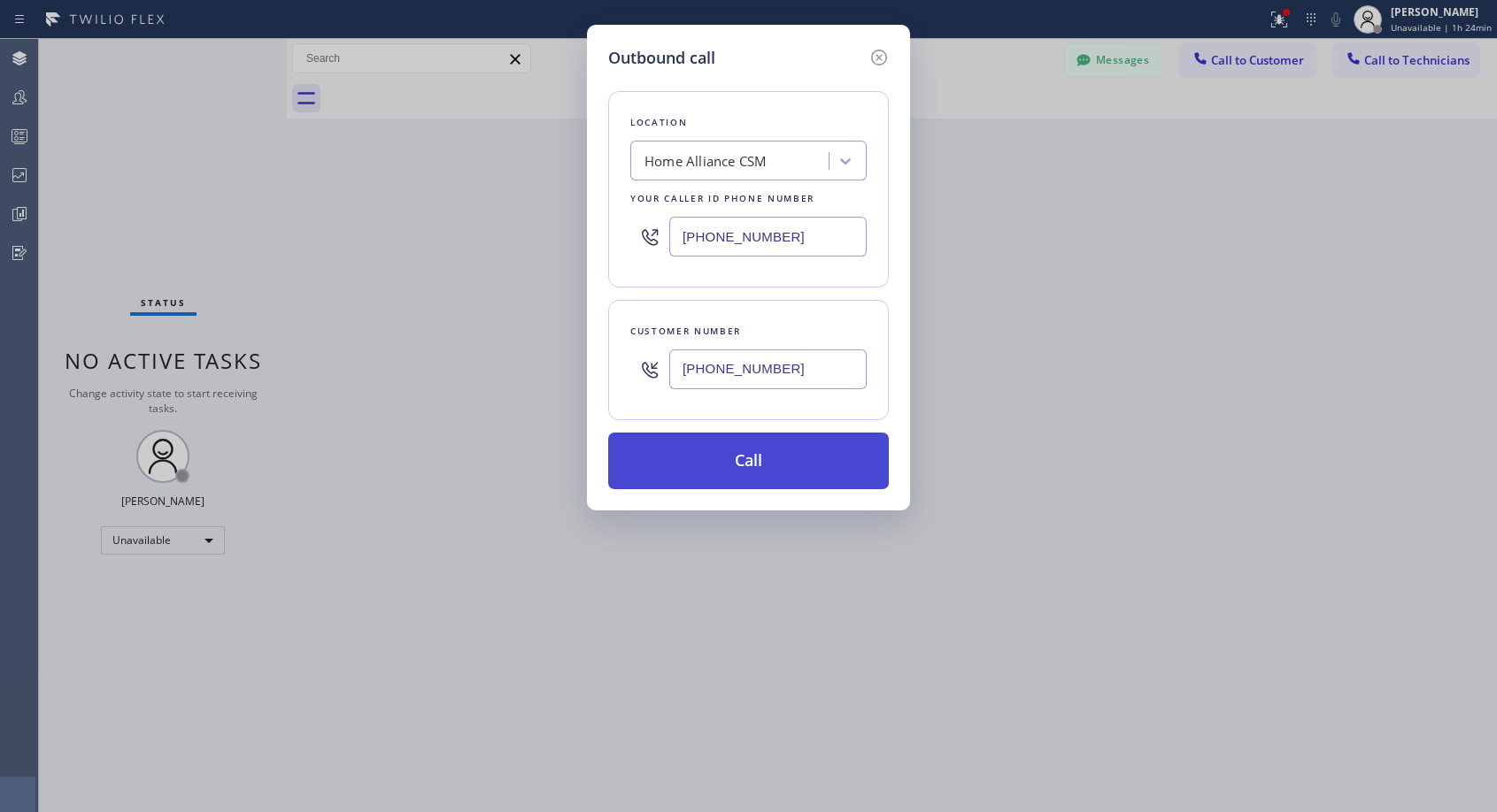
type input "[PHONE_NUMBER]"
click at [771, 469] on button "Call" at bounding box center [748, 460] width 281 height 57
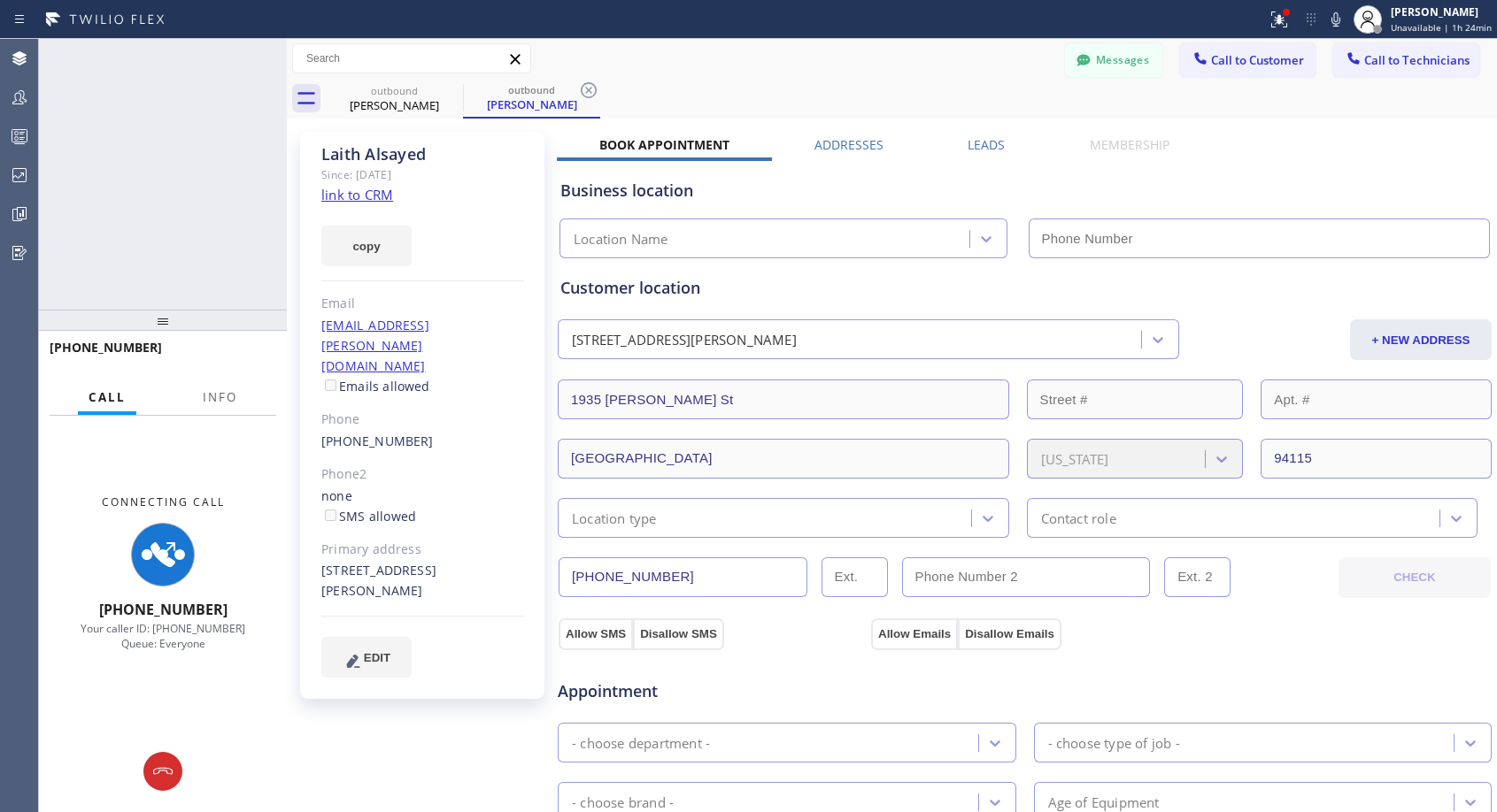
type input "[PHONE_NUMBER]"
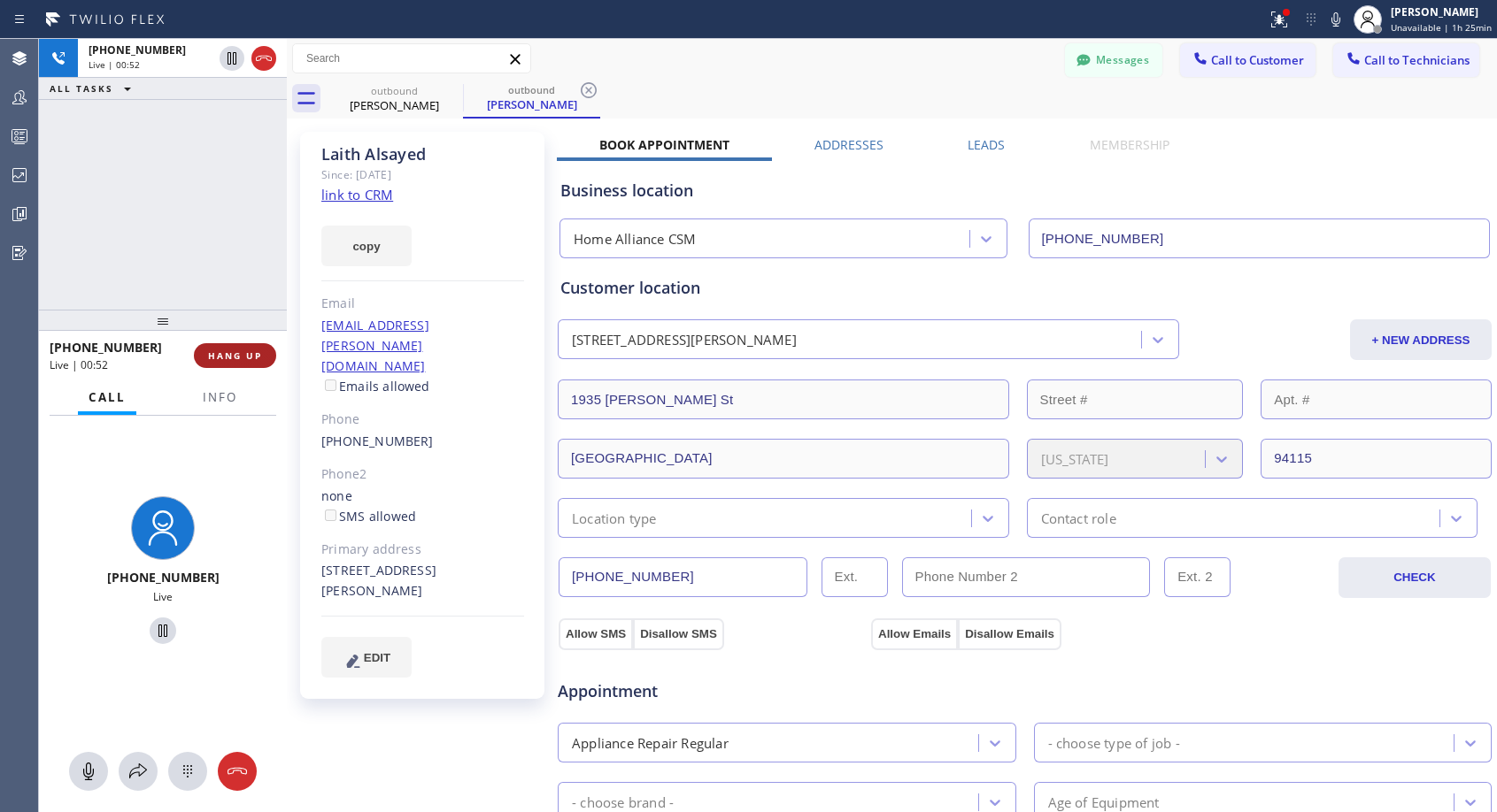
click at [257, 357] on span "HANG UP" at bounding box center [235, 355] width 54 height 12
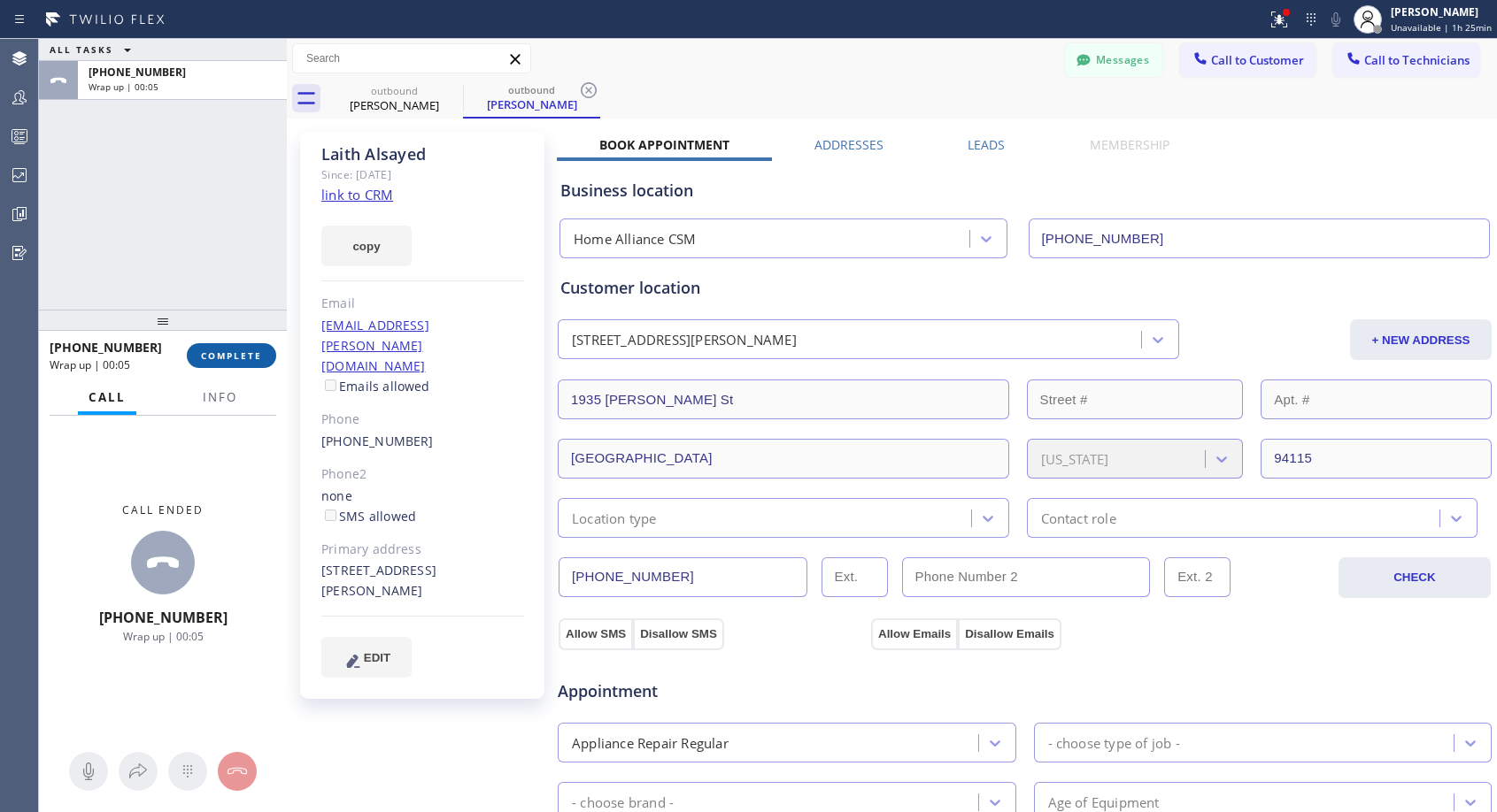
click at [204, 345] on button "COMPLETE" at bounding box center [231, 355] width 89 height 25
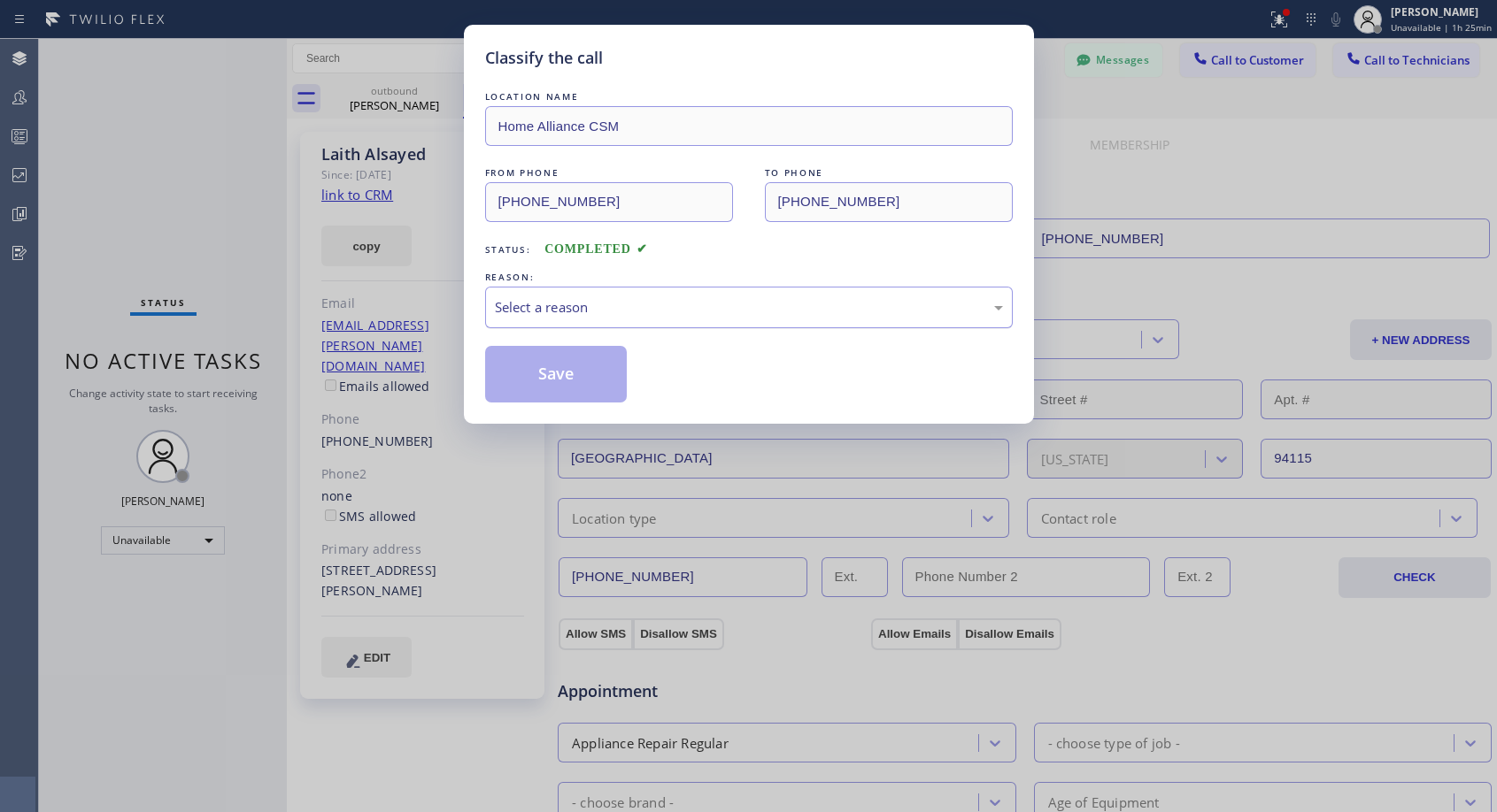
click at [657, 297] on div "Select a reason" at bounding box center [749, 307] width 508 height 21
click at [579, 374] on button "Save" at bounding box center [557, 374] width 143 height 57
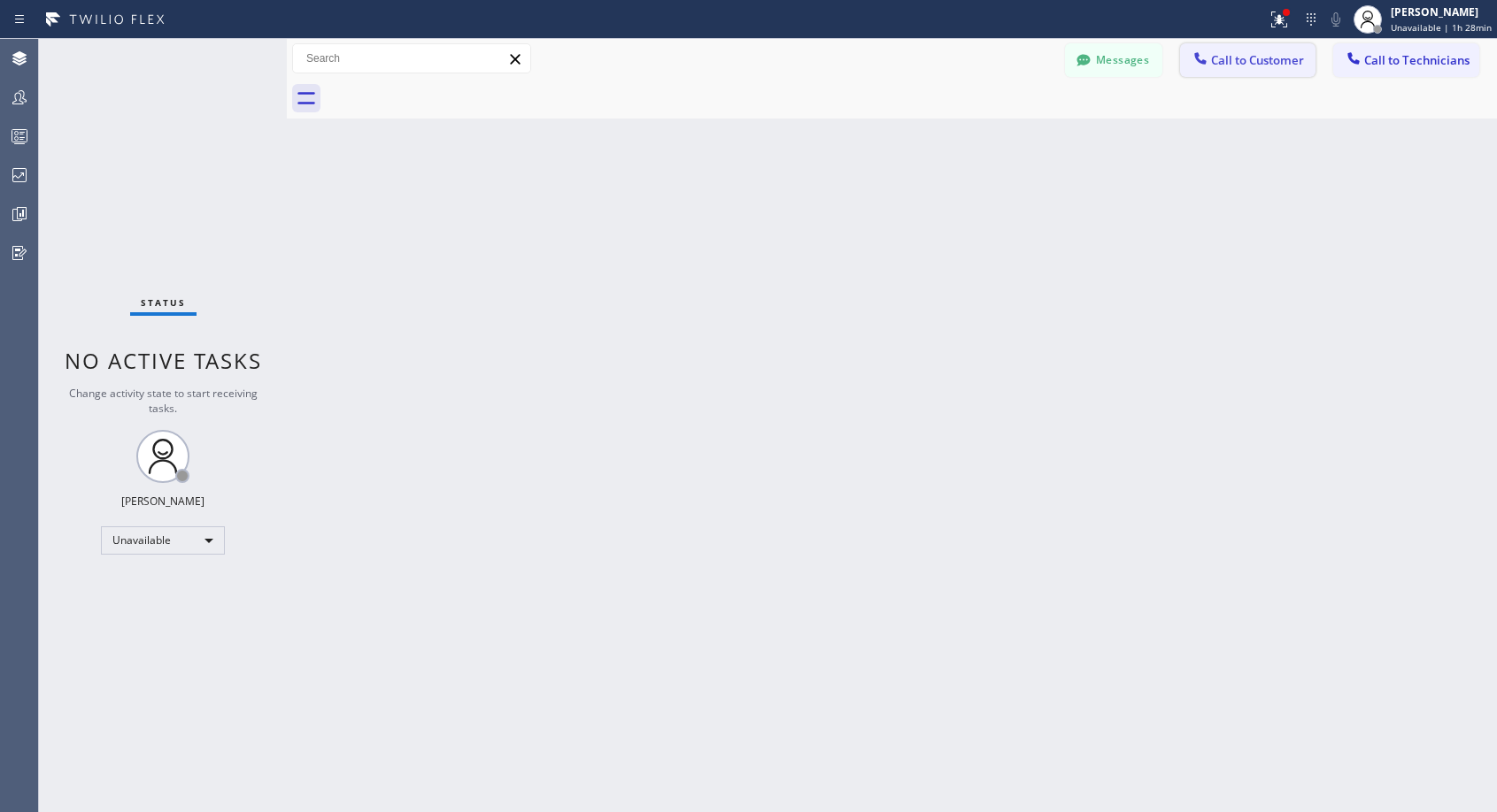
click at [1237, 63] on span "Call to Customer" at bounding box center [1257, 60] width 93 height 16
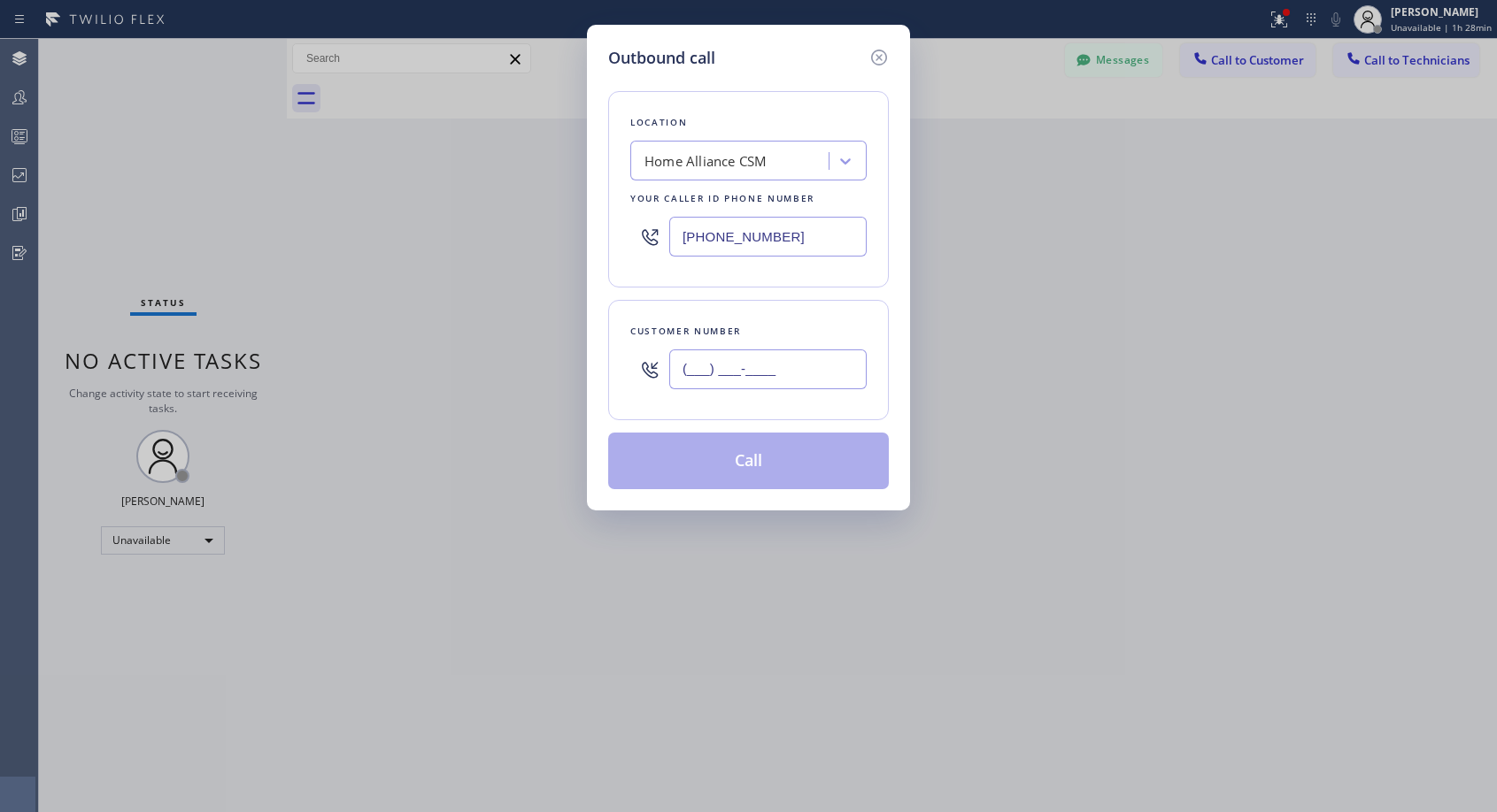
click at [819, 380] on input "(___) ___-____" at bounding box center [767, 369] width 197 height 40
paste input "831) 247-4168"
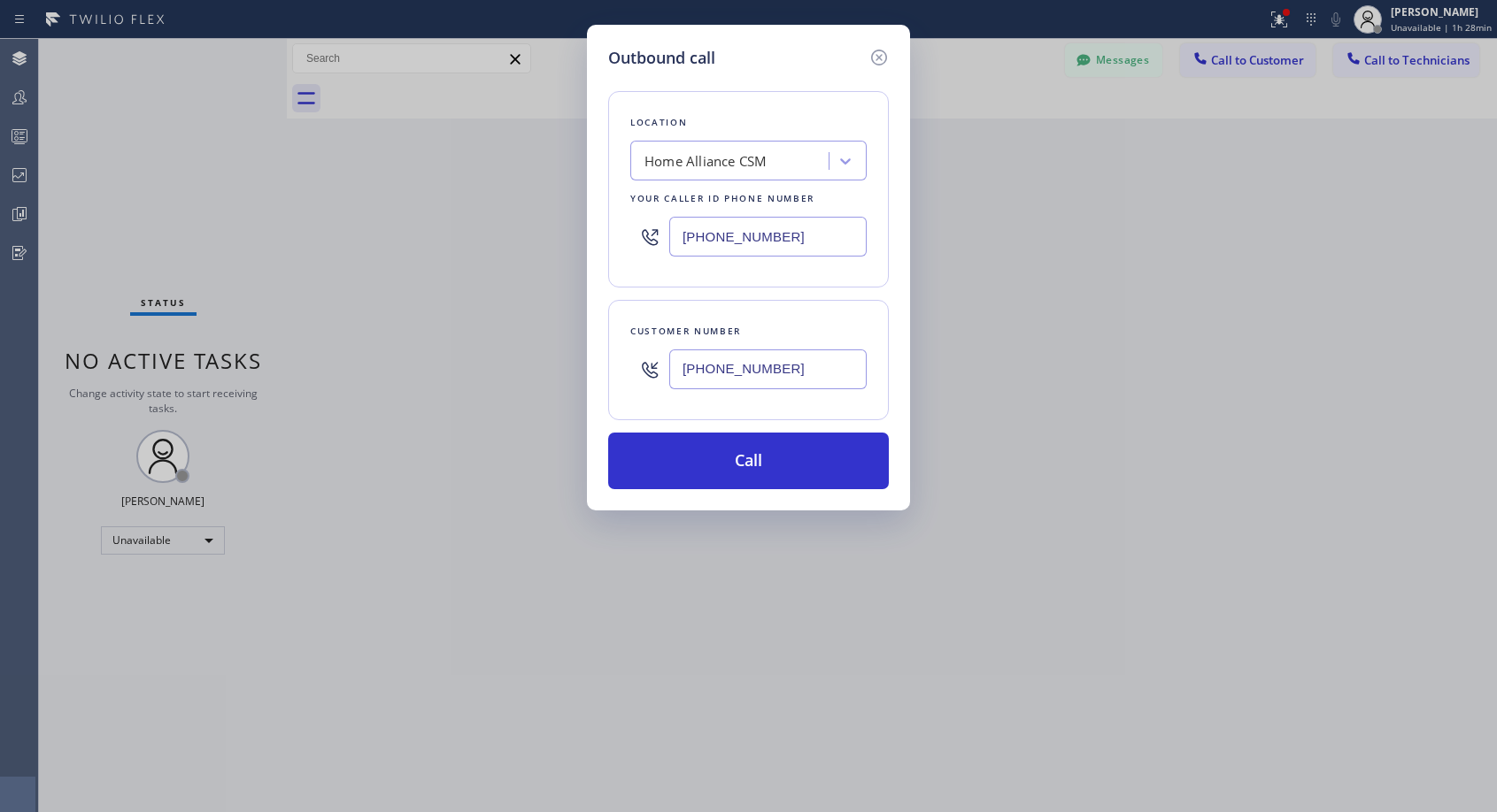
type input "[PHONE_NUMBER]"
click at [718, 465] on button "Call" at bounding box center [748, 460] width 281 height 57
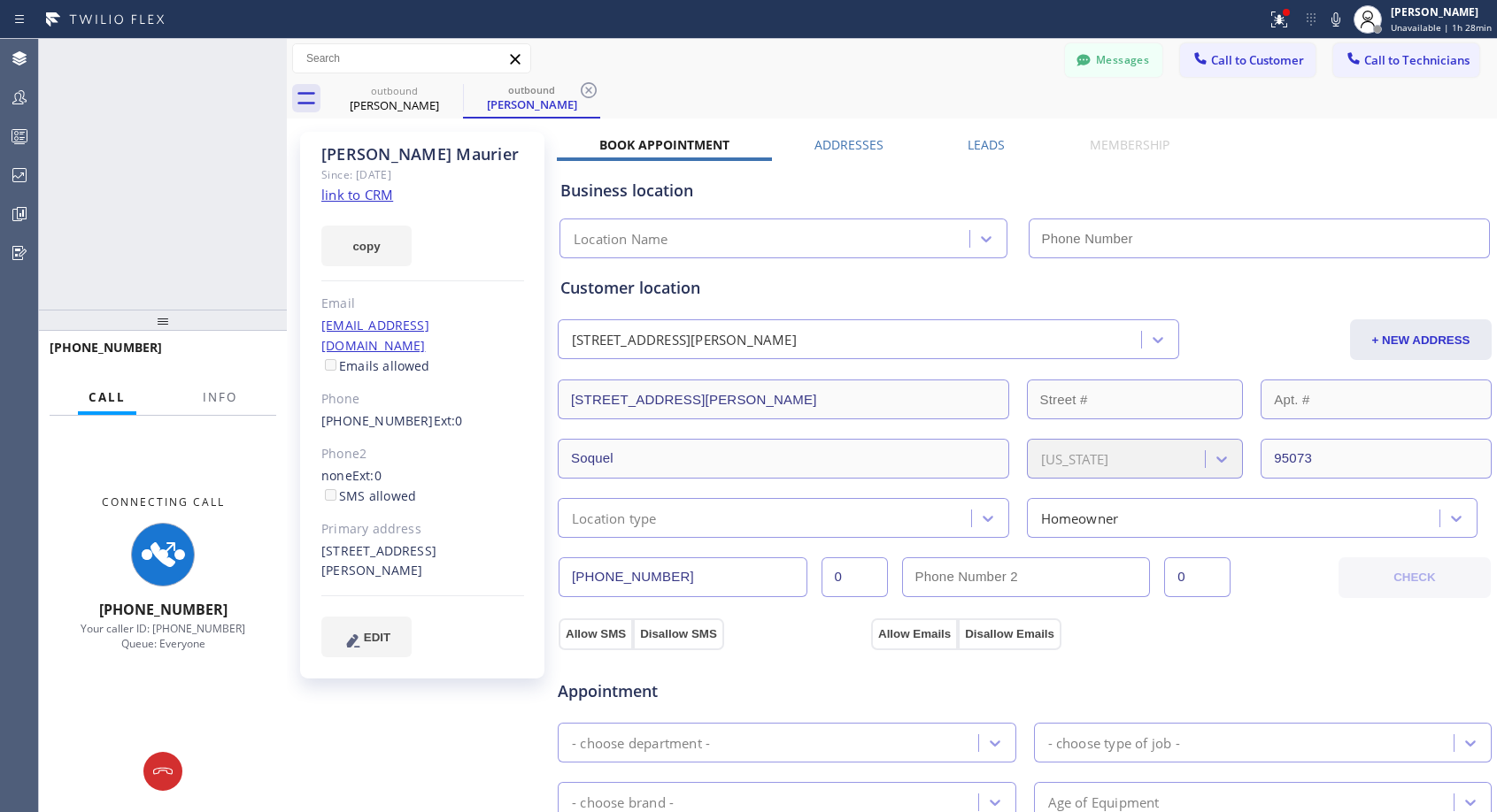
type input "[PHONE_NUMBER]"
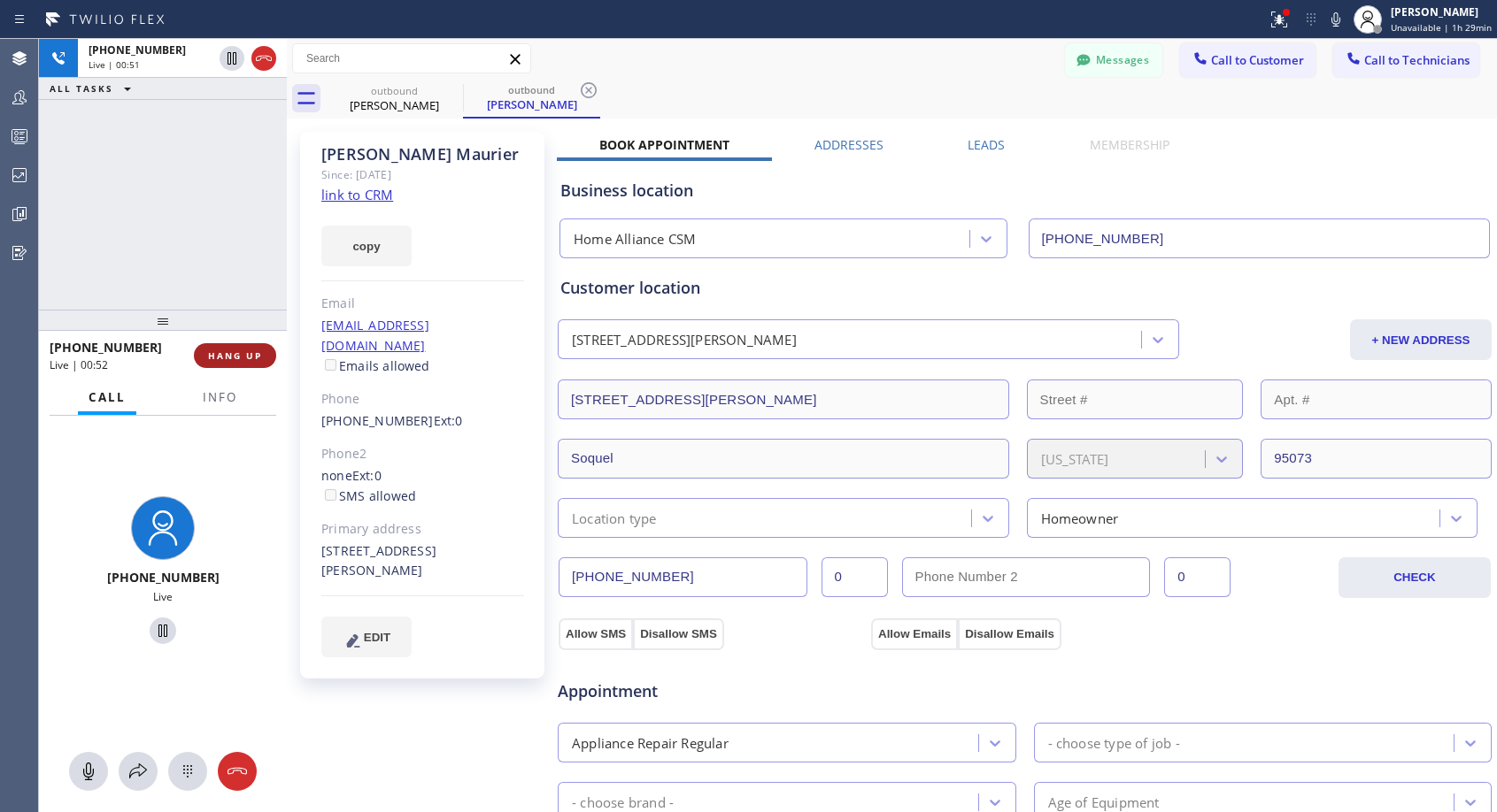
click at [259, 351] on span "HANG UP" at bounding box center [235, 355] width 54 height 12
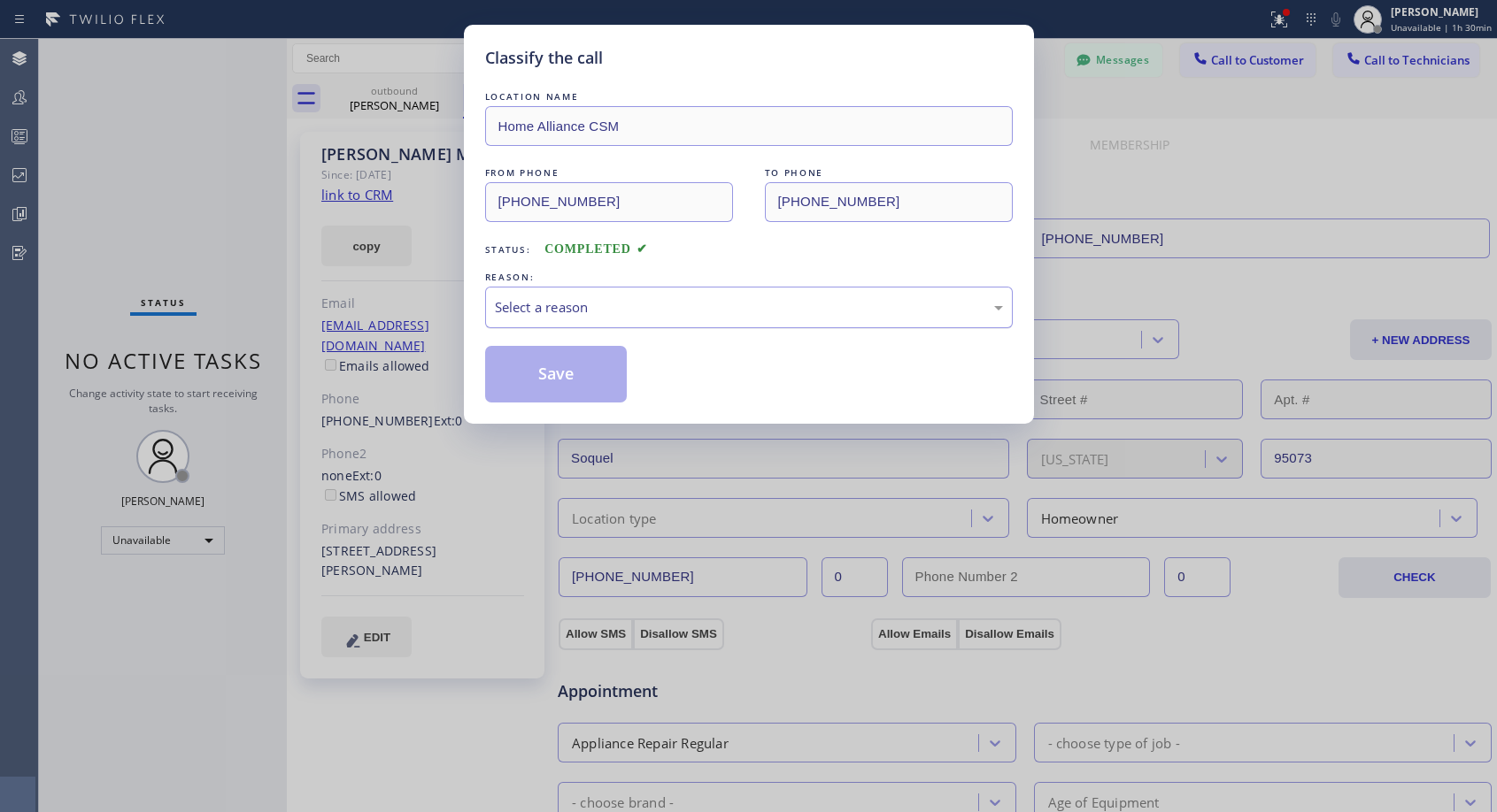
click at [780, 316] on div "Select a reason" at bounding box center [749, 307] width 508 height 21
click at [556, 371] on button "Save" at bounding box center [557, 374] width 143 height 57
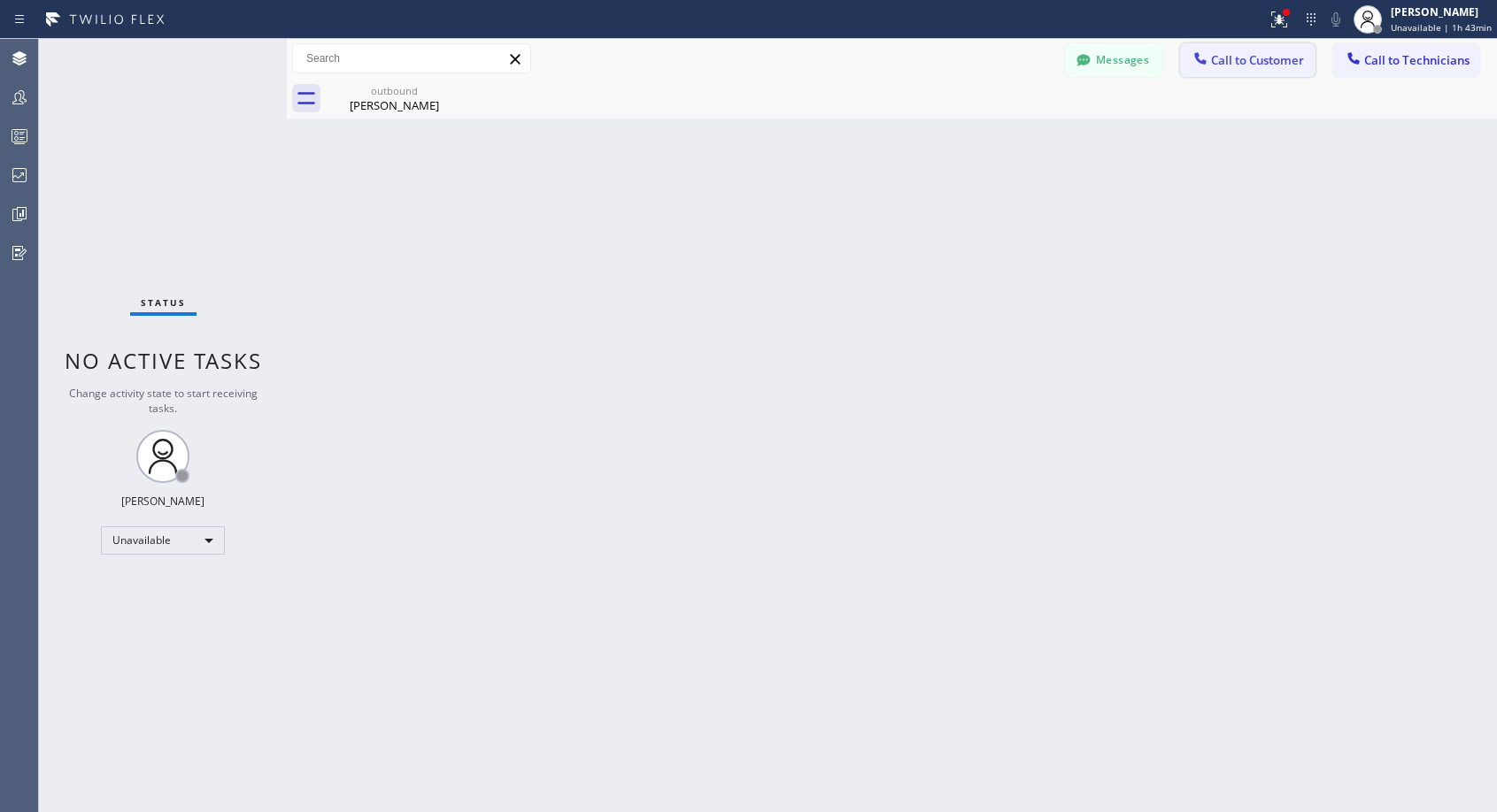
click at [1221, 68] on button "Call to Customer" at bounding box center [1247, 60] width 135 height 34
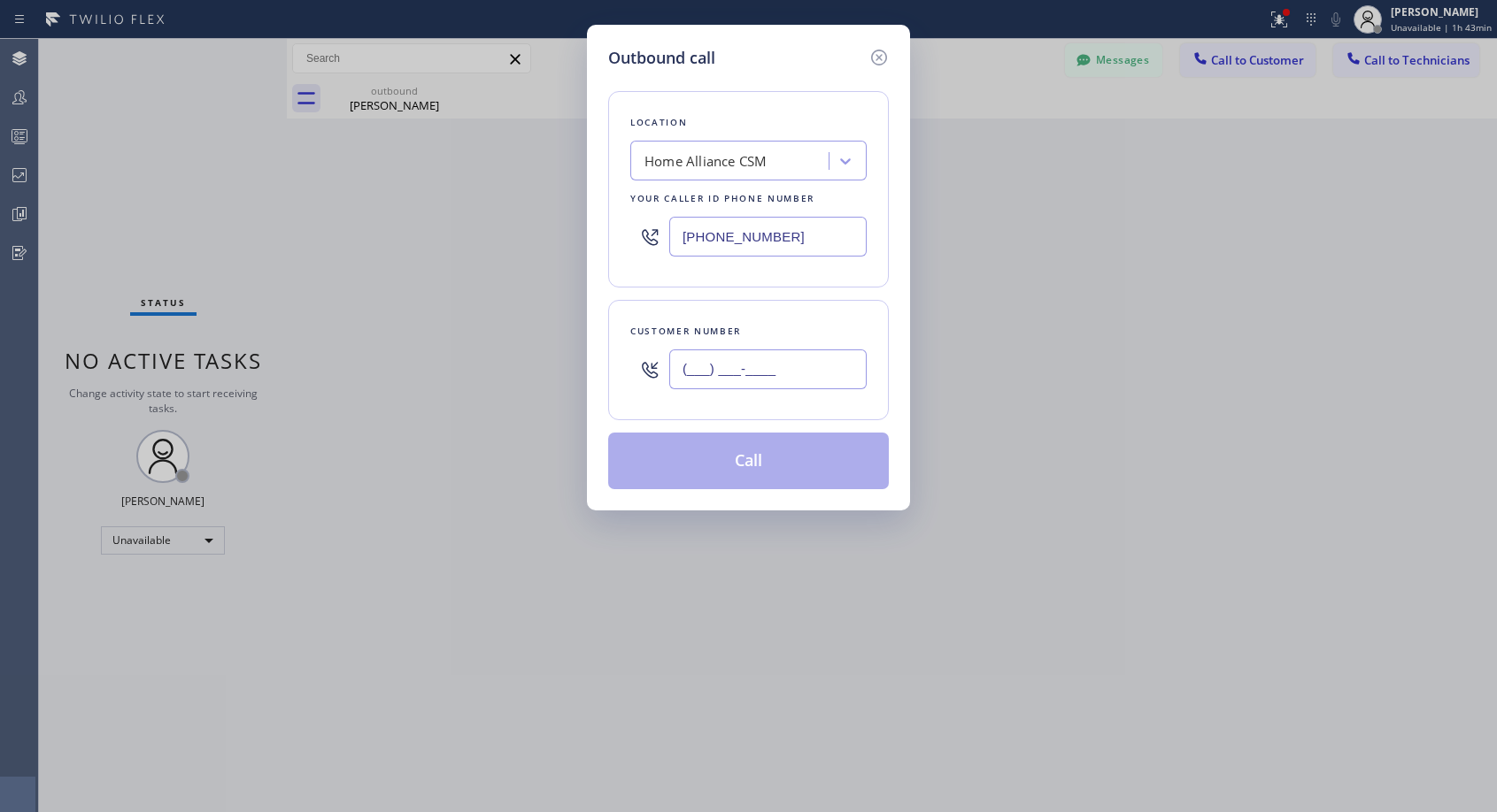
click at [770, 373] on input "(___) ___-____" at bounding box center [767, 369] width 197 height 40
paste input "310) 979-8700"
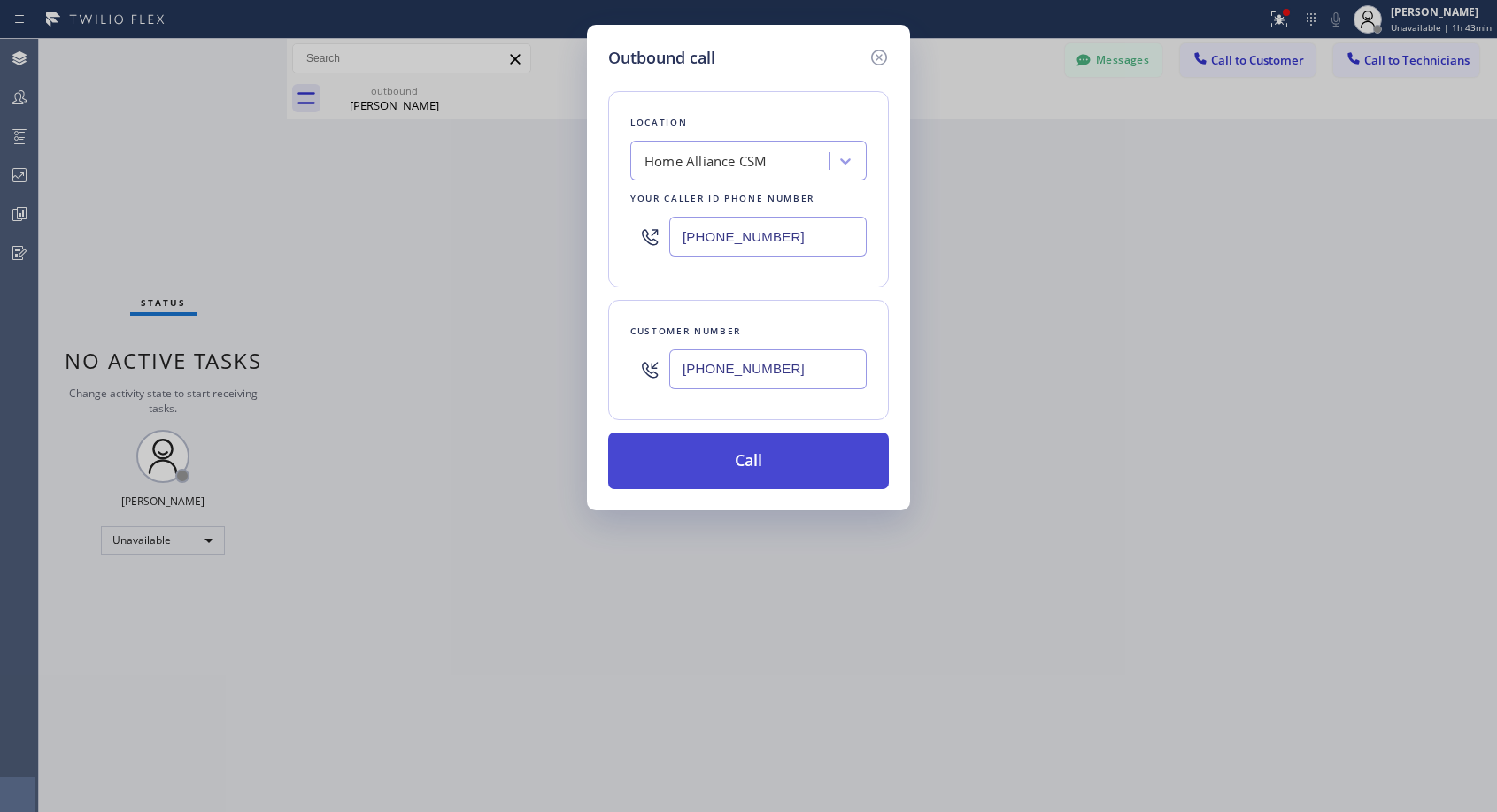
type input "[PHONE_NUMBER]"
click at [781, 461] on button "Call" at bounding box center [748, 460] width 281 height 57
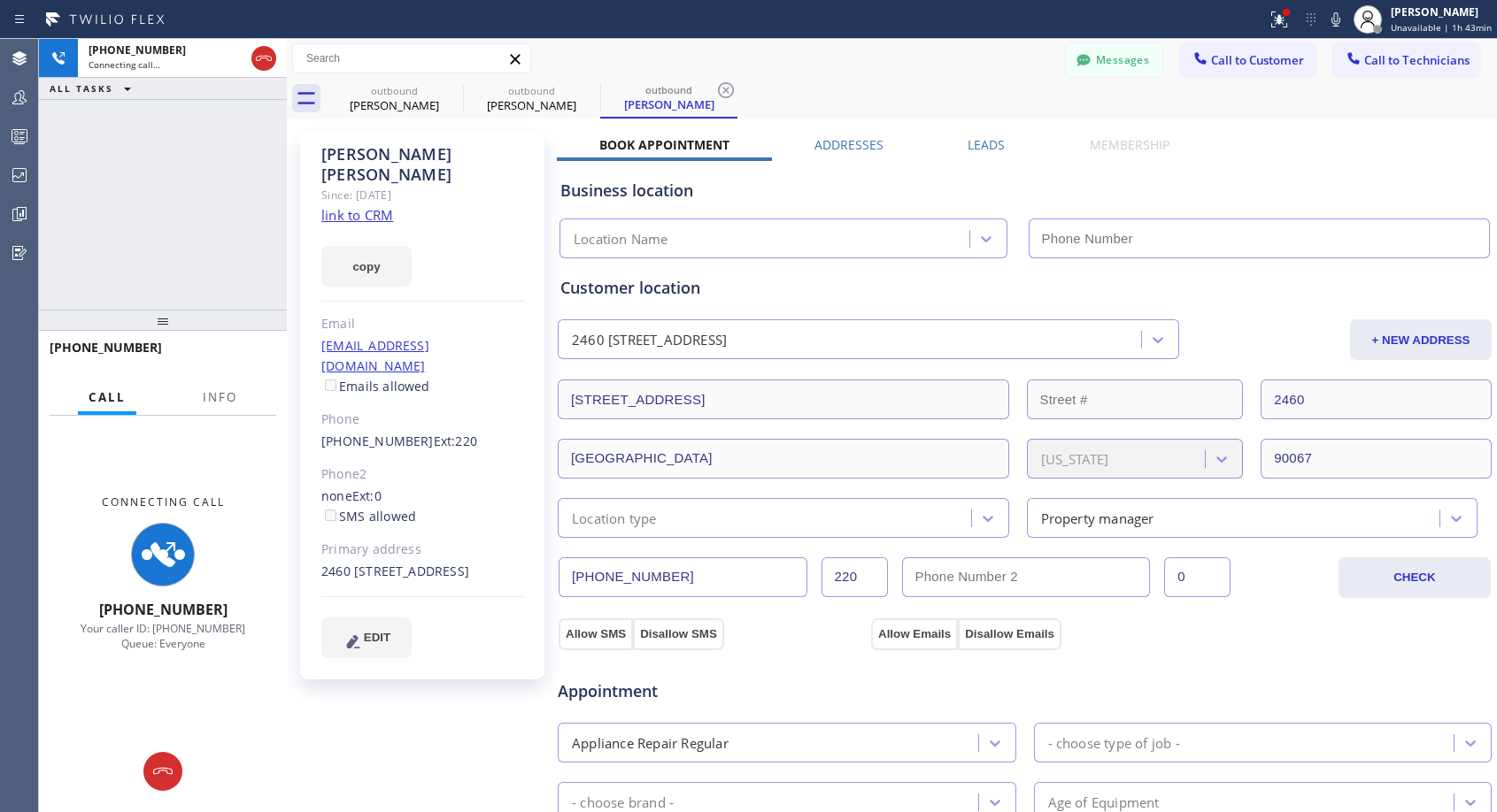
type input "[PHONE_NUMBER]"
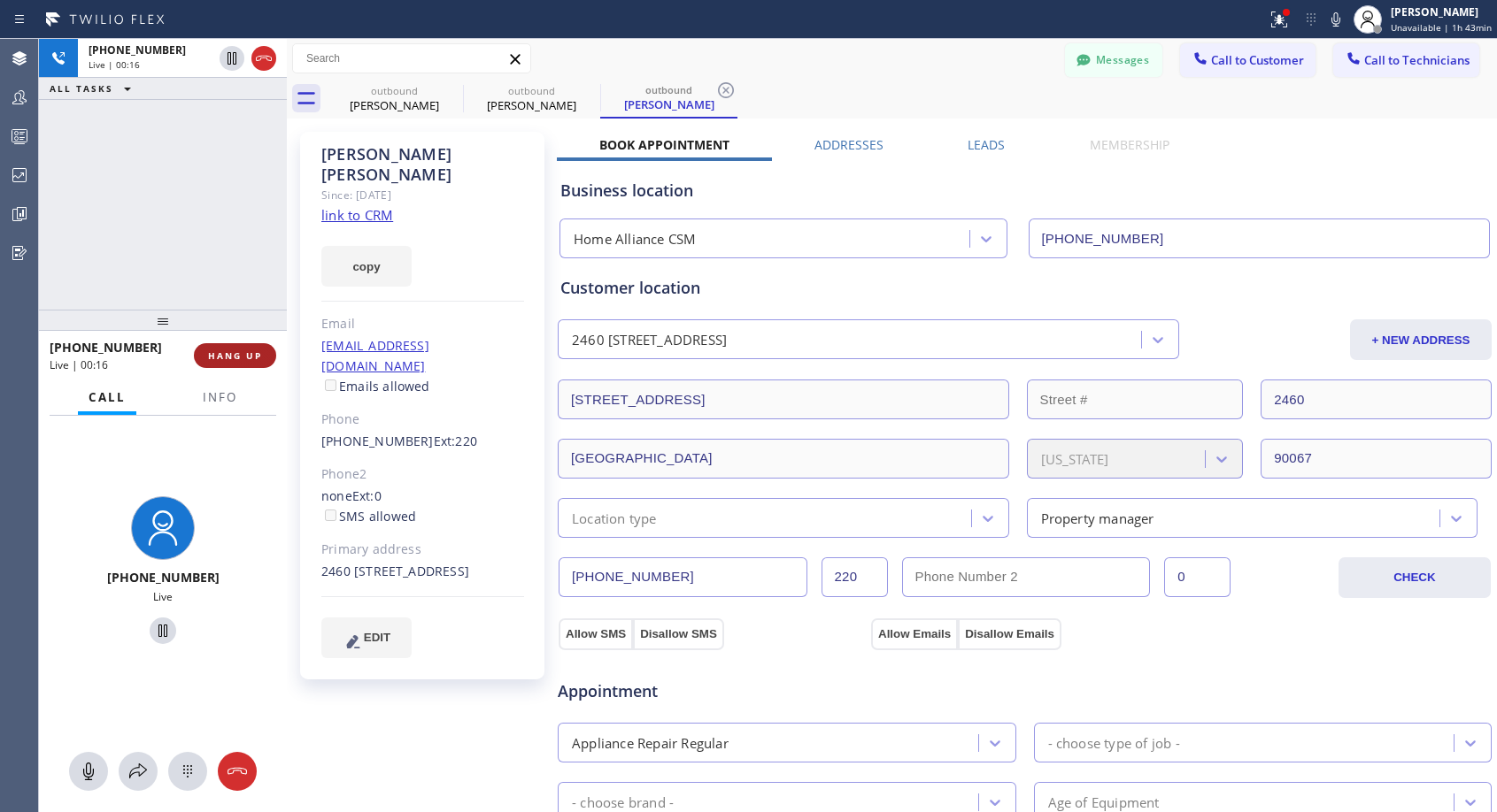
click at [224, 361] on span "HANG UP" at bounding box center [235, 355] width 54 height 12
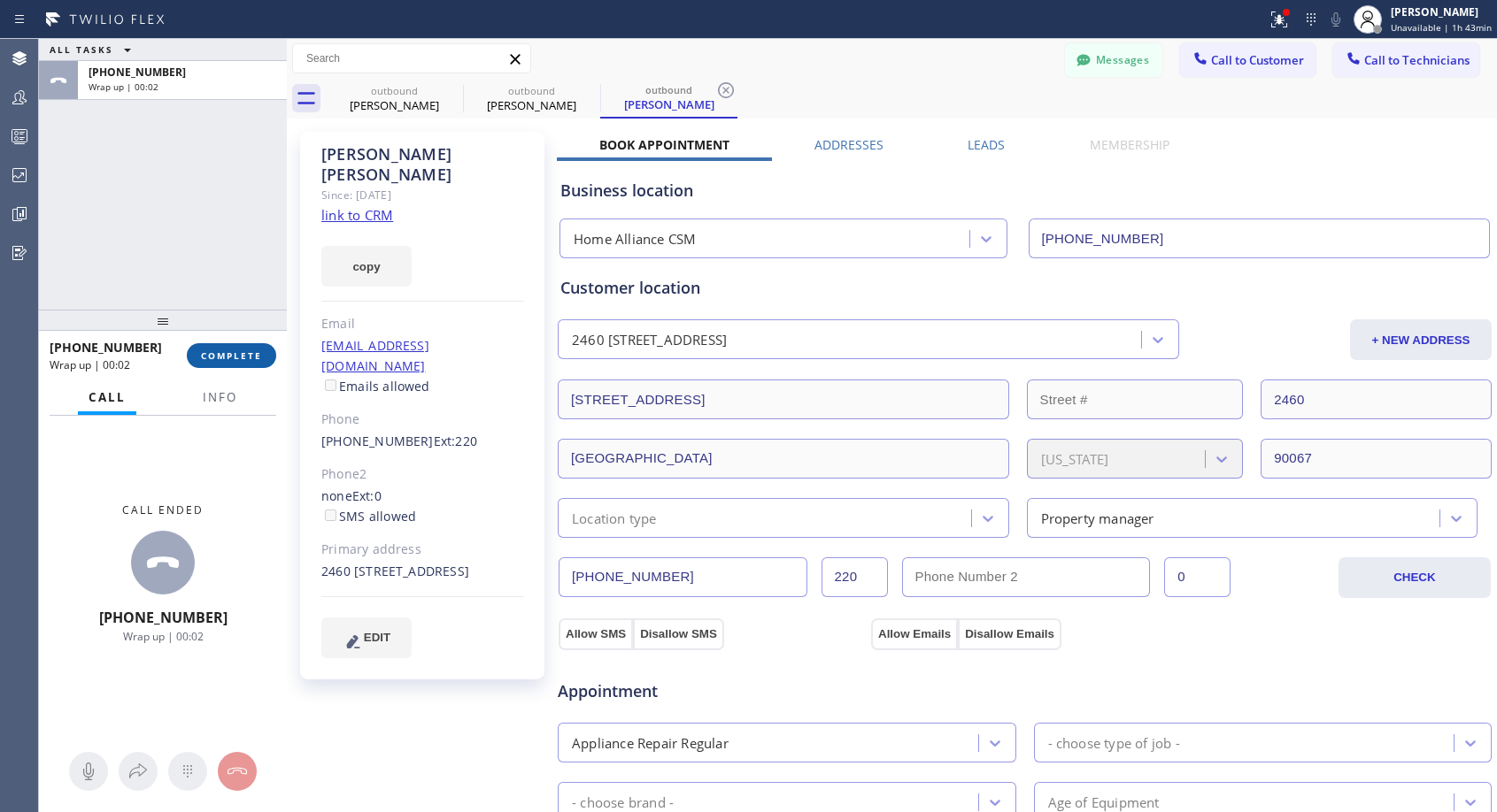
click at [234, 357] on span "COMPLETE" at bounding box center [232, 355] width 62 height 12
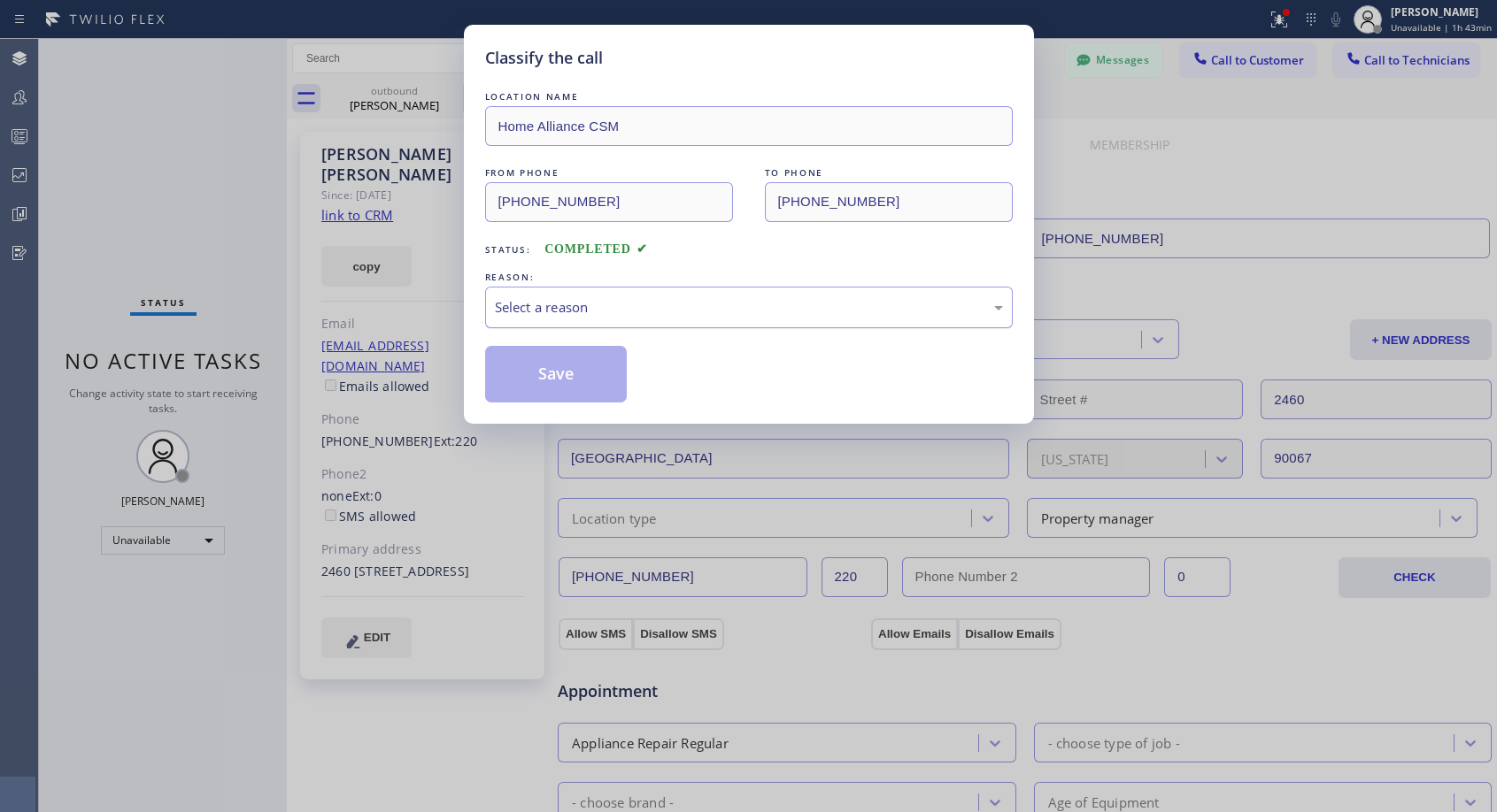
click at [873, 318] on div "Select a reason" at bounding box center [749, 307] width 528 height 42
click at [577, 378] on button "Save" at bounding box center [557, 374] width 143 height 57
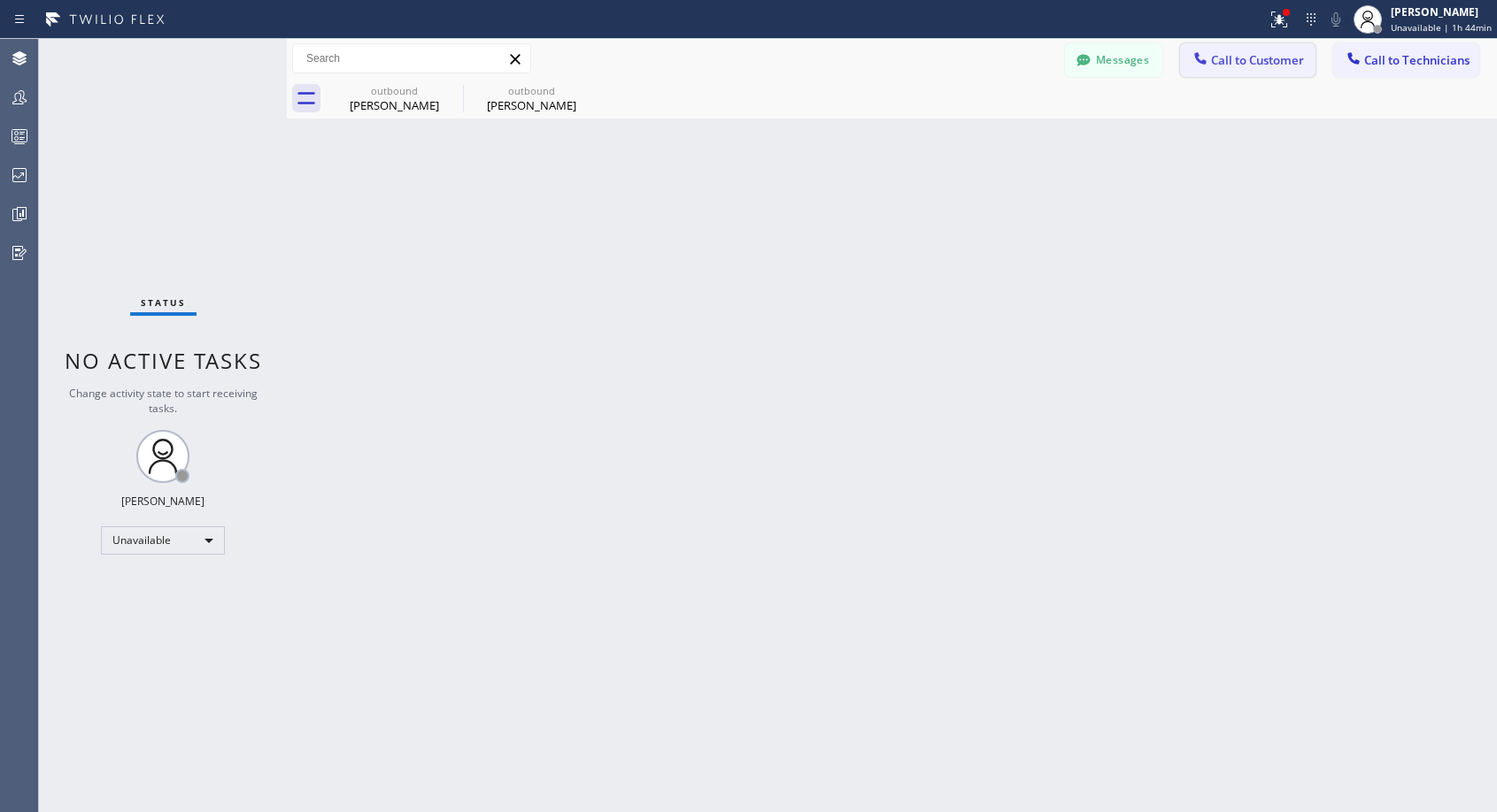
click at [1248, 61] on span "Call to Customer" at bounding box center [1257, 60] width 93 height 16
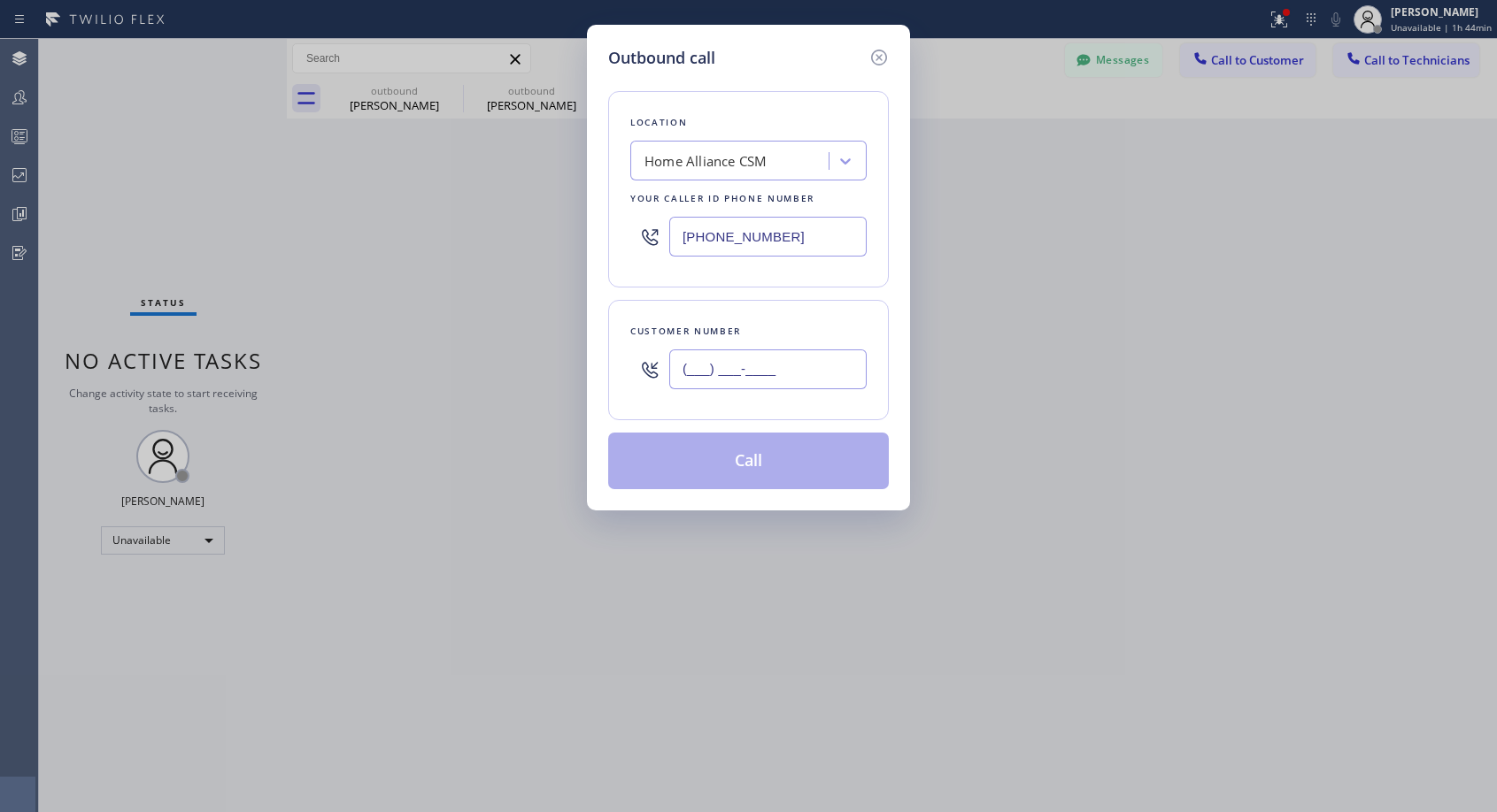
click at [785, 364] on input "(___) ___-____" at bounding box center [767, 369] width 197 height 40
paste input "760) 936-6252"
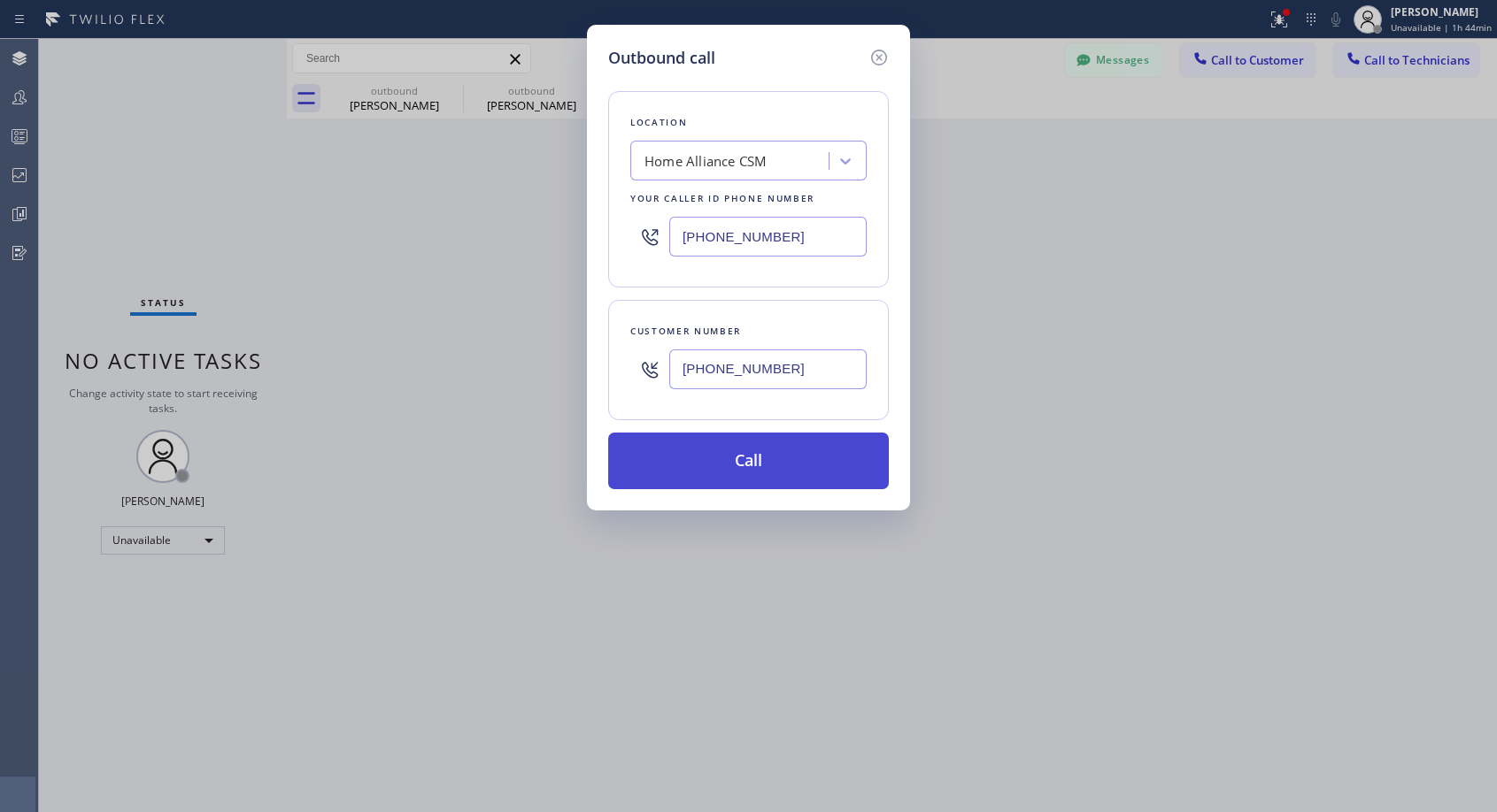
type input "[PHONE_NUMBER]"
click at [746, 461] on button "Call" at bounding box center [748, 460] width 281 height 57
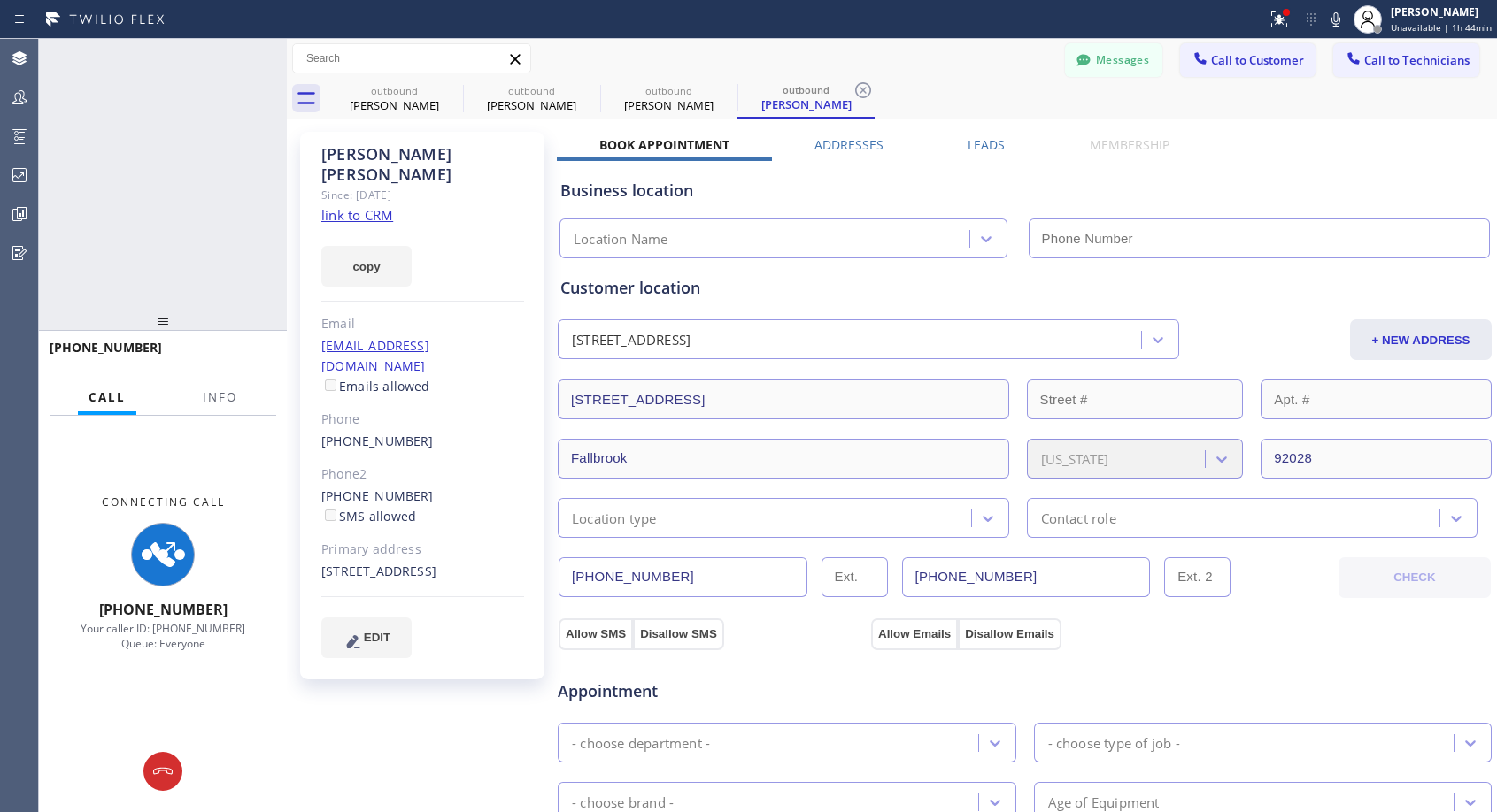
type input "[PHONE_NUMBER]"
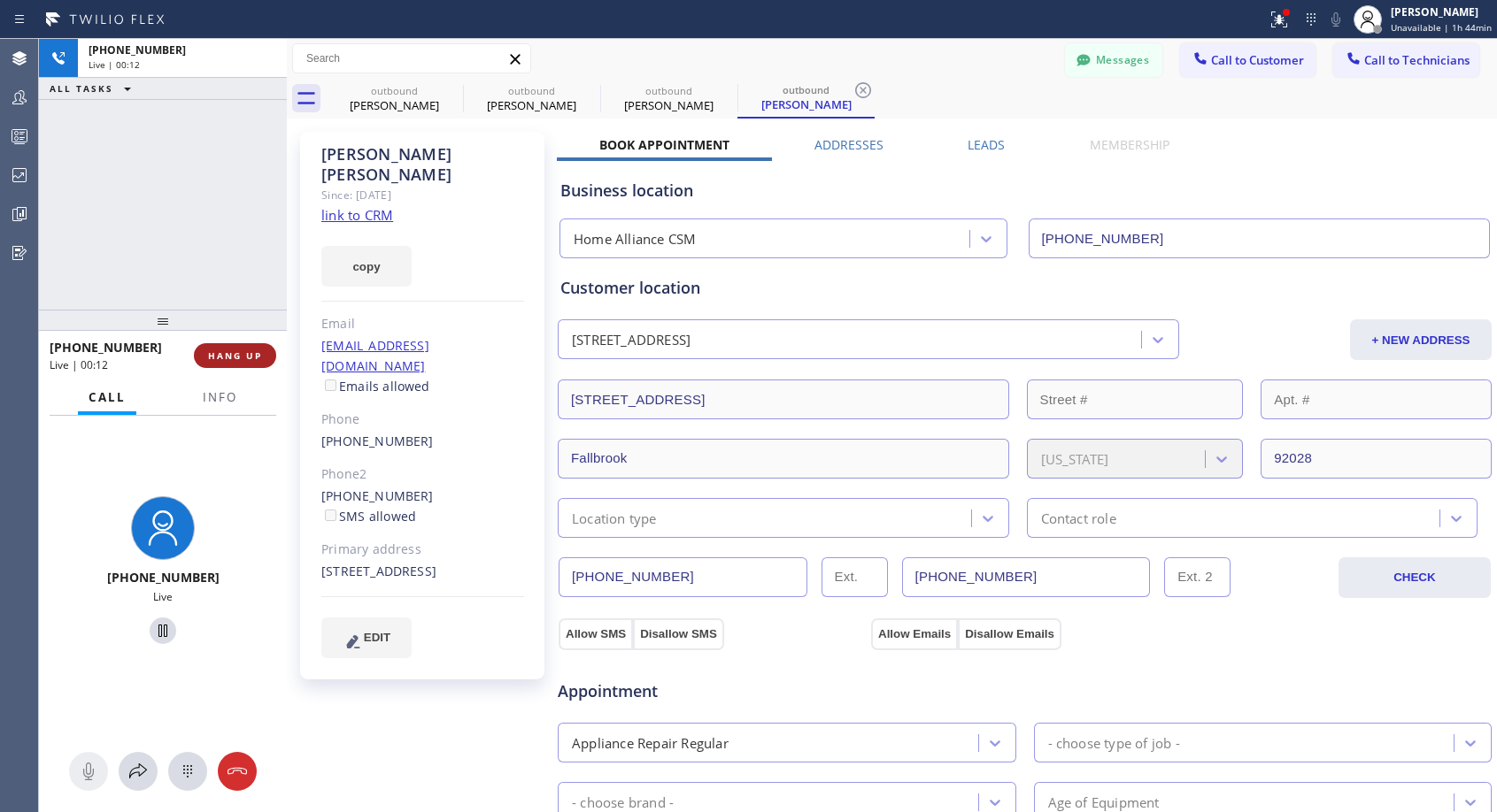
click at [233, 350] on span "HANG UP" at bounding box center [235, 355] width 54 height 12
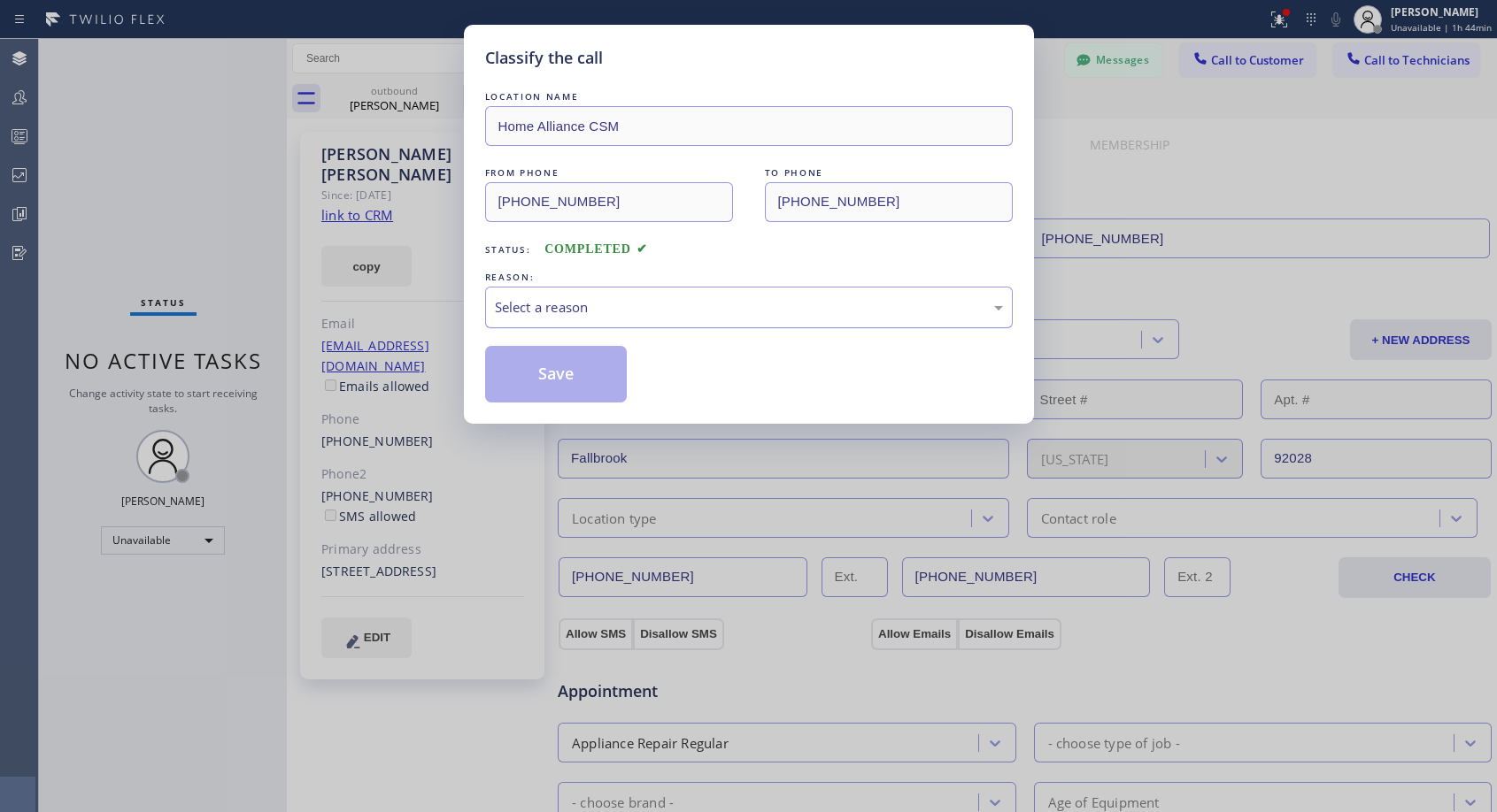
click at [642, 297] on div "Select a reason" at bounding box center [749, 307] width 508 height 21
click at [577, 373] on button "Save" at bounding box center [557, 374] width 143 height 57
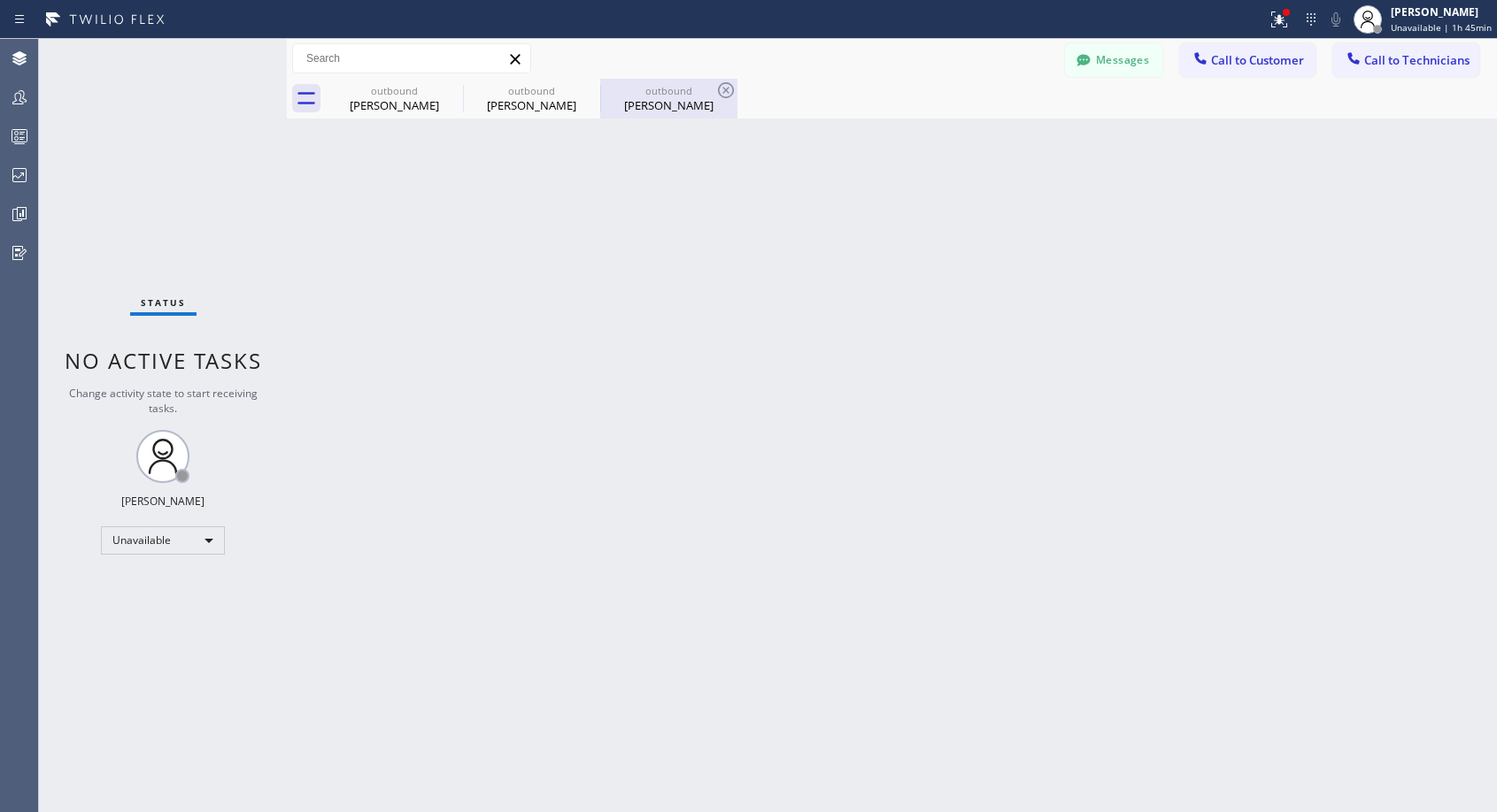
click at [657, 106] on div "[PERSON_NAME]" at bounding box center [669, 105] width 134 height 16
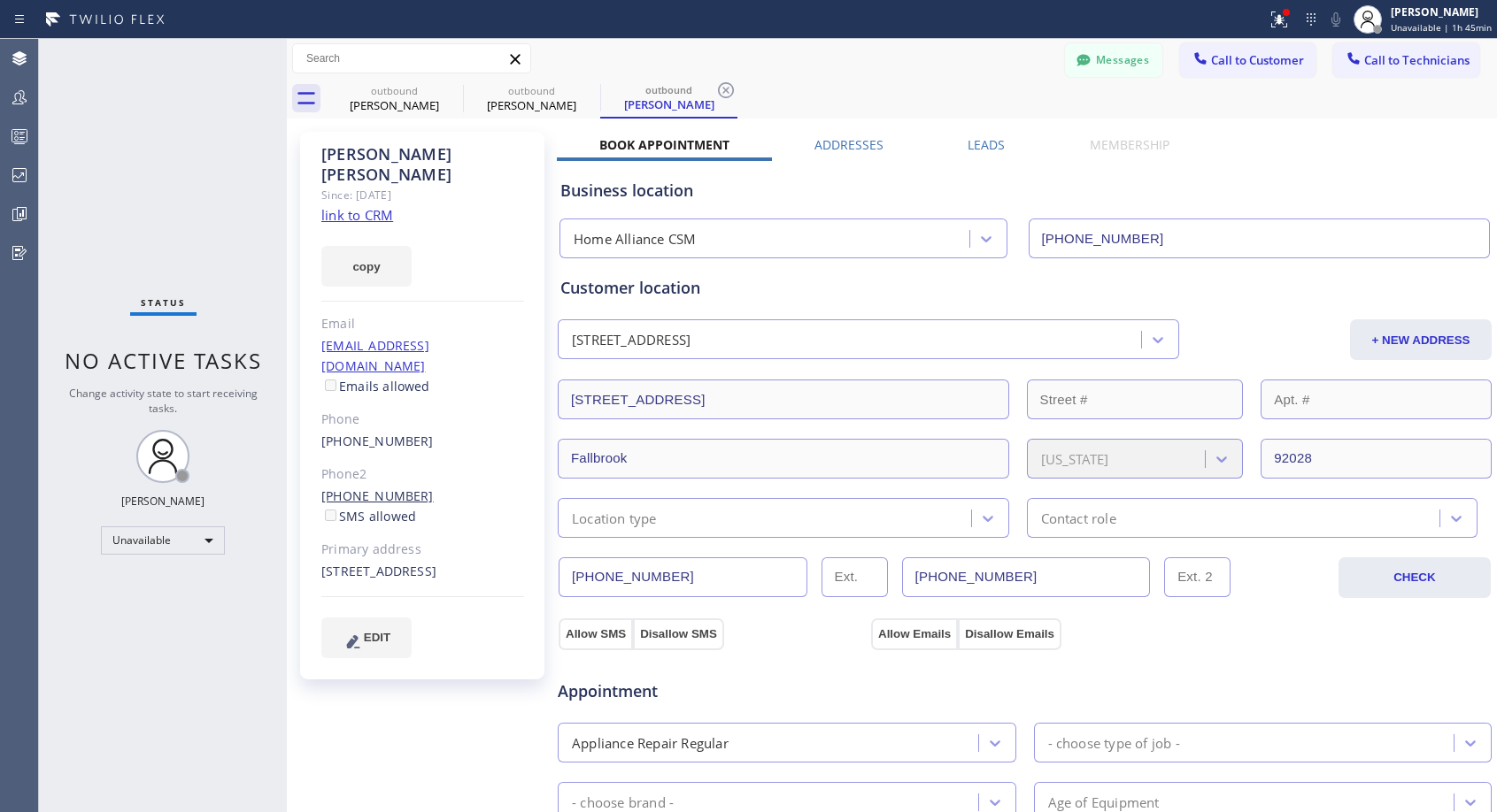
click at [367, 488] on link "[PHONE_NUMBER]" at bounding box center [377, 496] width 112 height 17
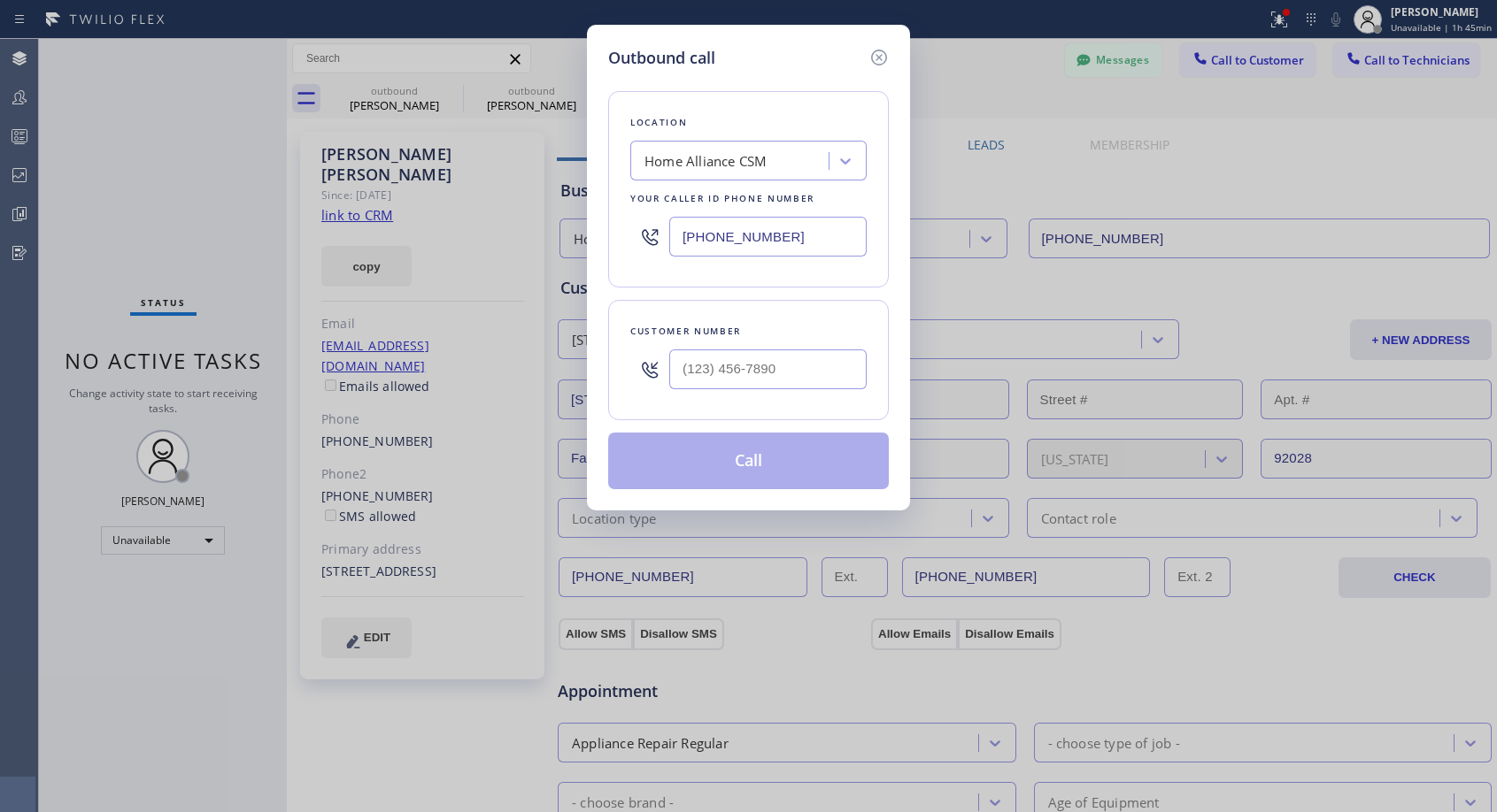
type input "[PHONE_NUMBER]"
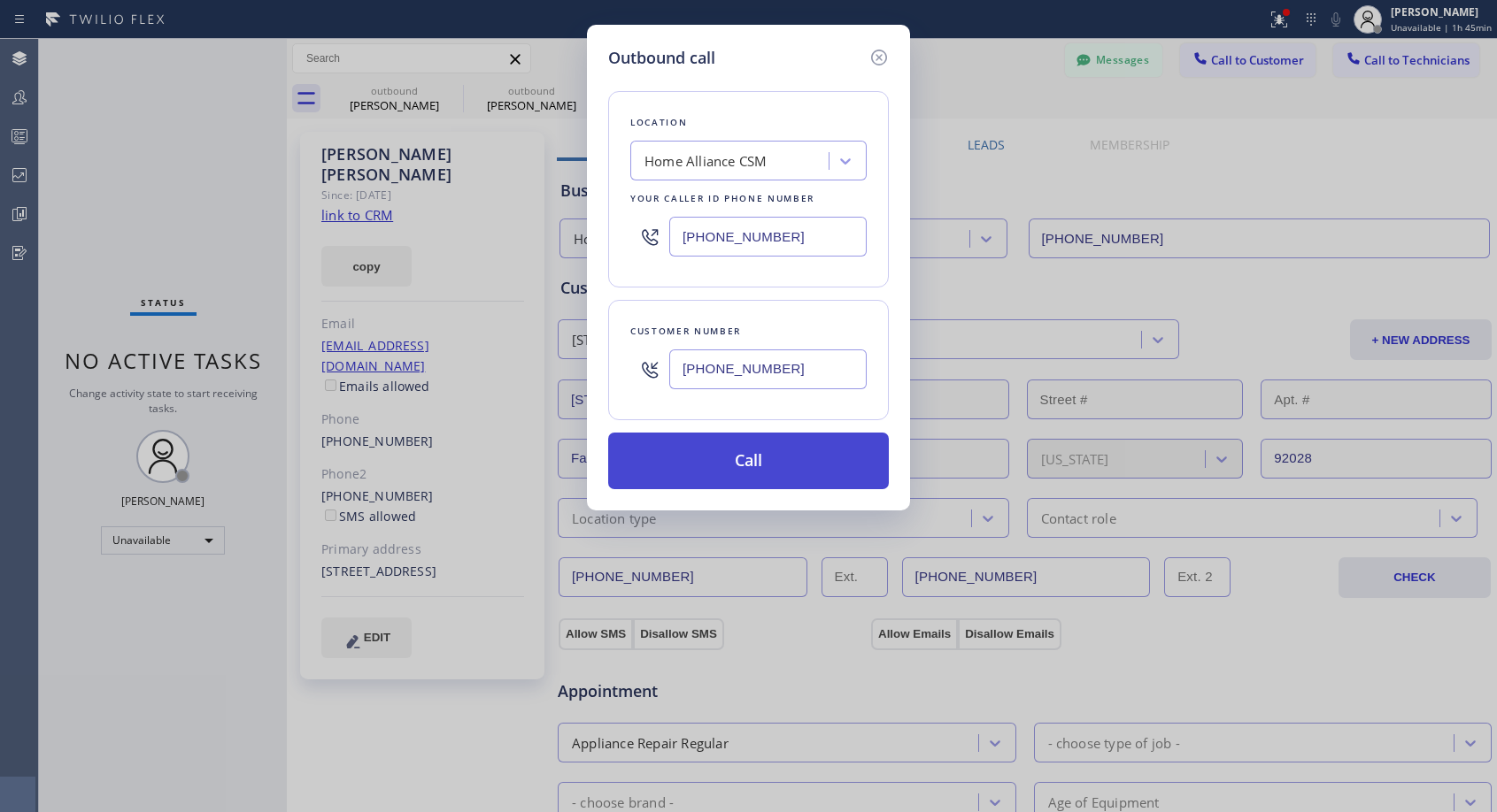
click at [707, 458] on button "Call" at bounding box center [748, 460] width 281 height 57
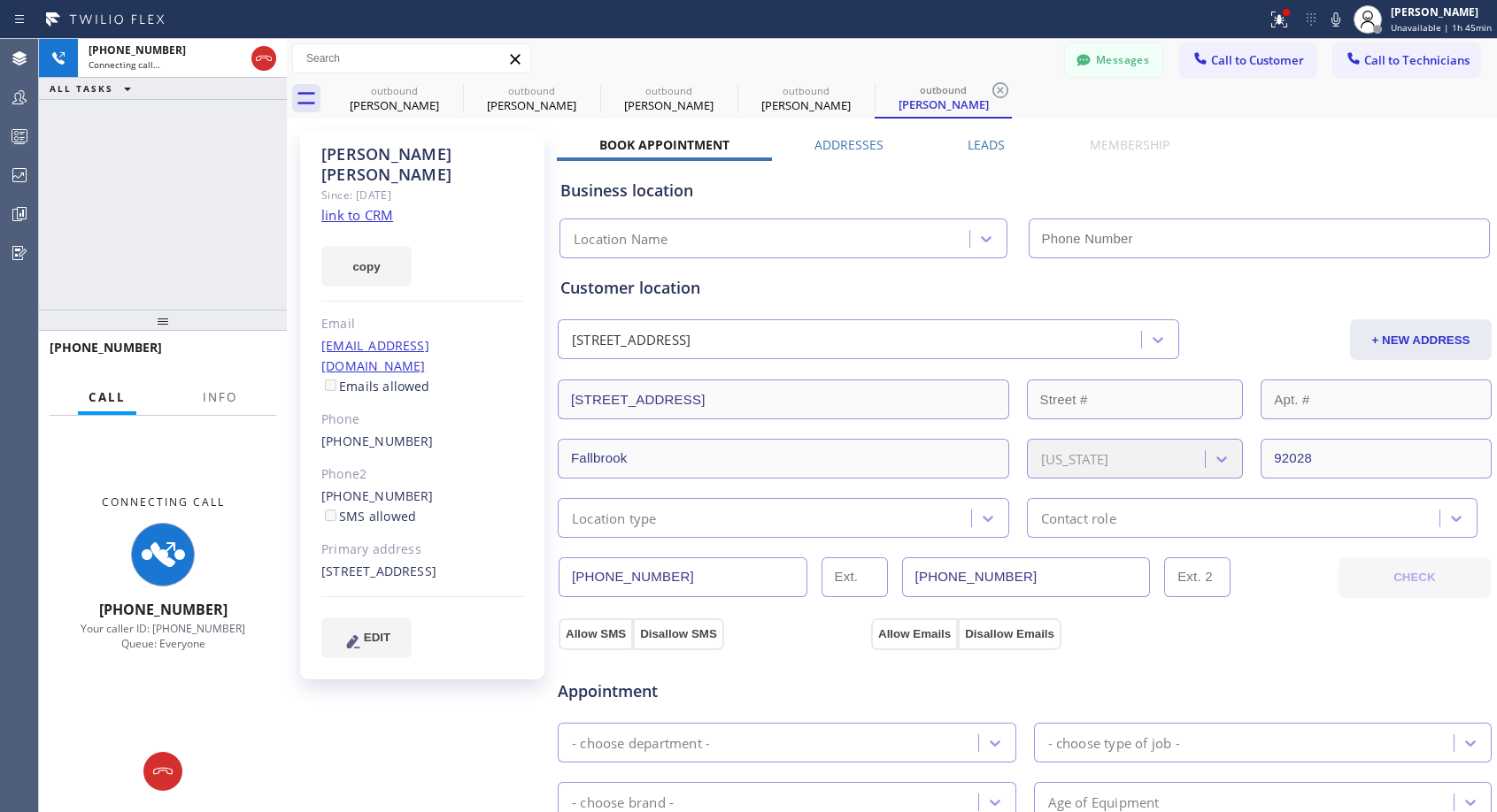
type input "[PHONE_NUMBER]"
drag, startPoint x: 432, startPoint y: 399, endPoint x: 305, endPoint y: 401, distance: 127.0
click at [305, 401] on div "[PERSON_NAME] Since: [DATE] link to CRM copy Email [EMAIL_ADDRESS][DOMAIN_NAME]…" at bounding box center [422, 406] width 244 height 547
copy link "[PHONE_NUMBER]"
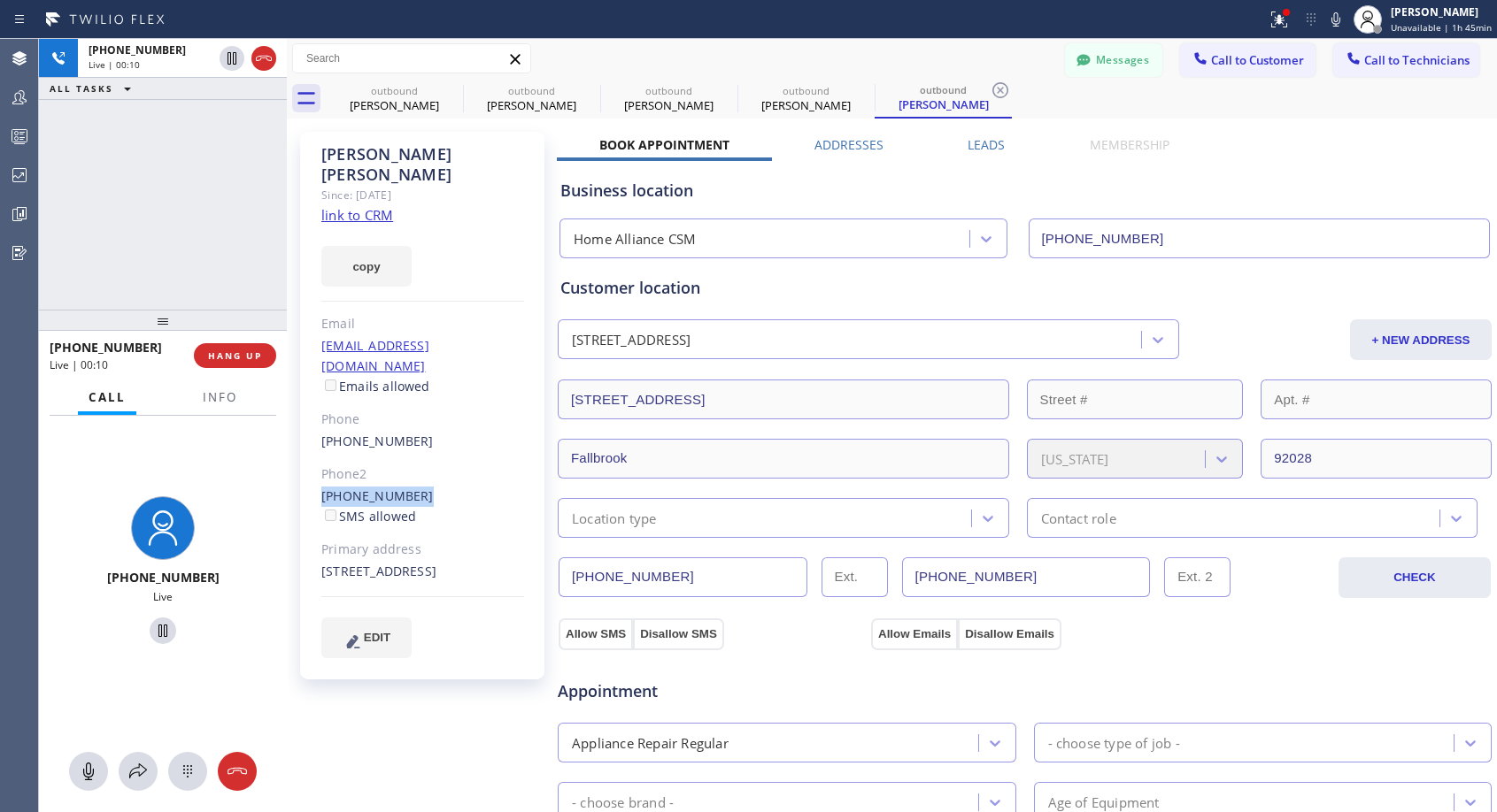
drag, startPoint x: 433, startPoint y: 454, endPoint x: 320, endPoint y: 450, distance: 113.1
click at [320, 450] on div "[PERSON_NAME] Since: [DATE] link to CRM copy Email [EMAIL_ADDRESS][DOMAIN_NAME]…" at bounding box center [422, 406] width 244 height 547
copy link "[PHONE_NUMBER]"
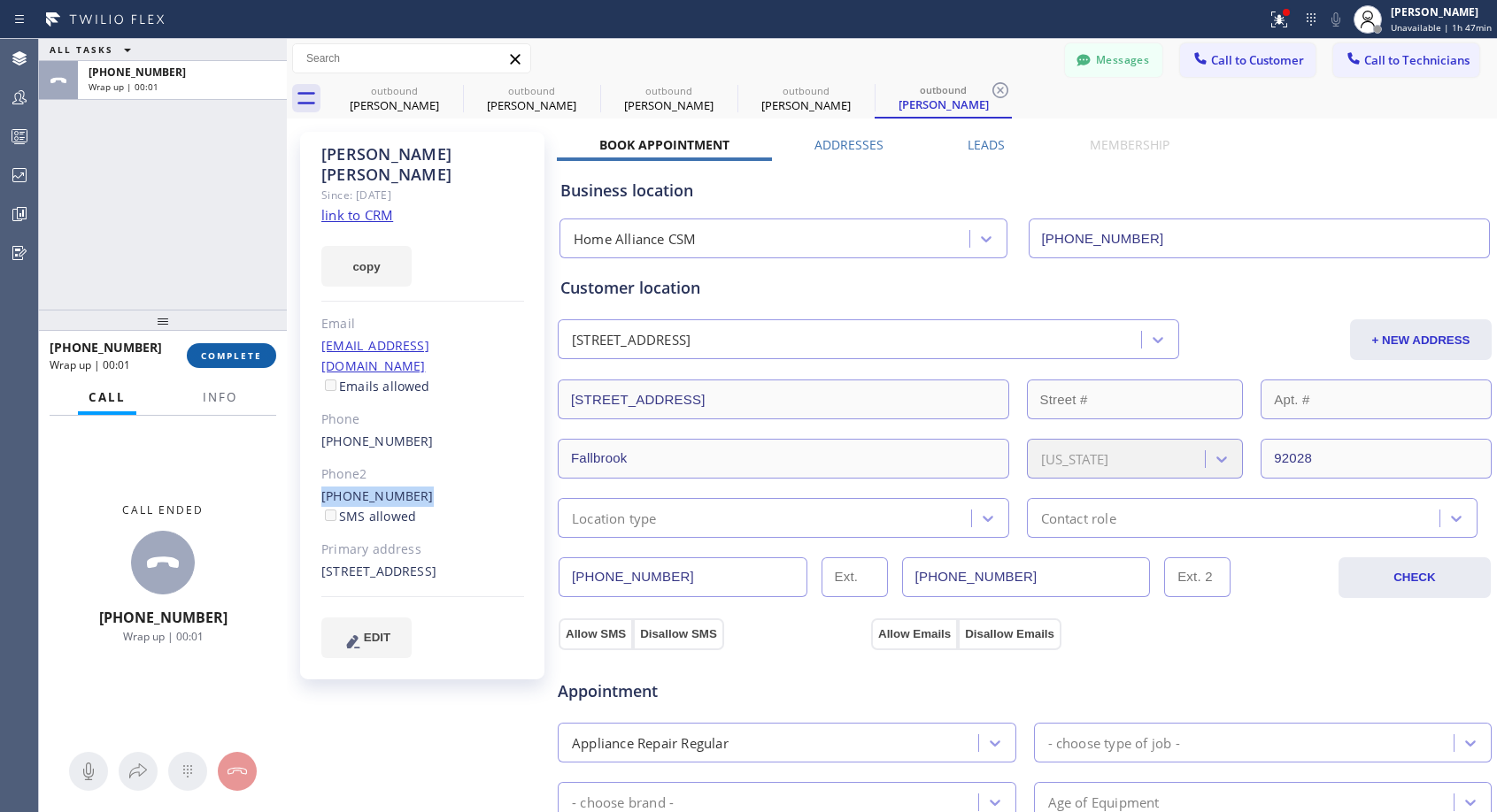
click at [238, 351] on span "COMPLETE" at bounding box center [232, 355] width 62 height 12
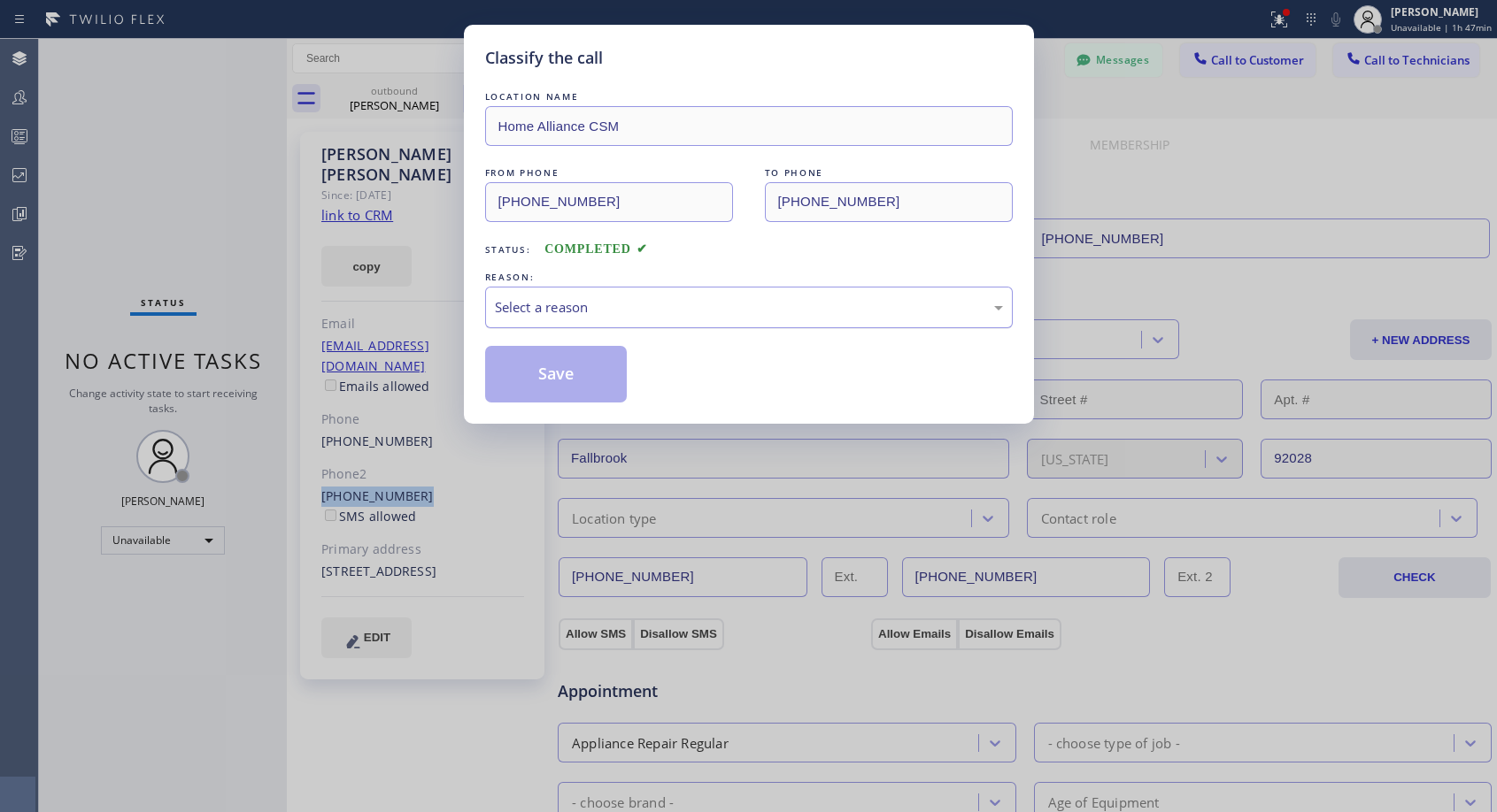
click at [651, 305] on div "Select a reason" at bounding box center [749, 307] width 508 height 21
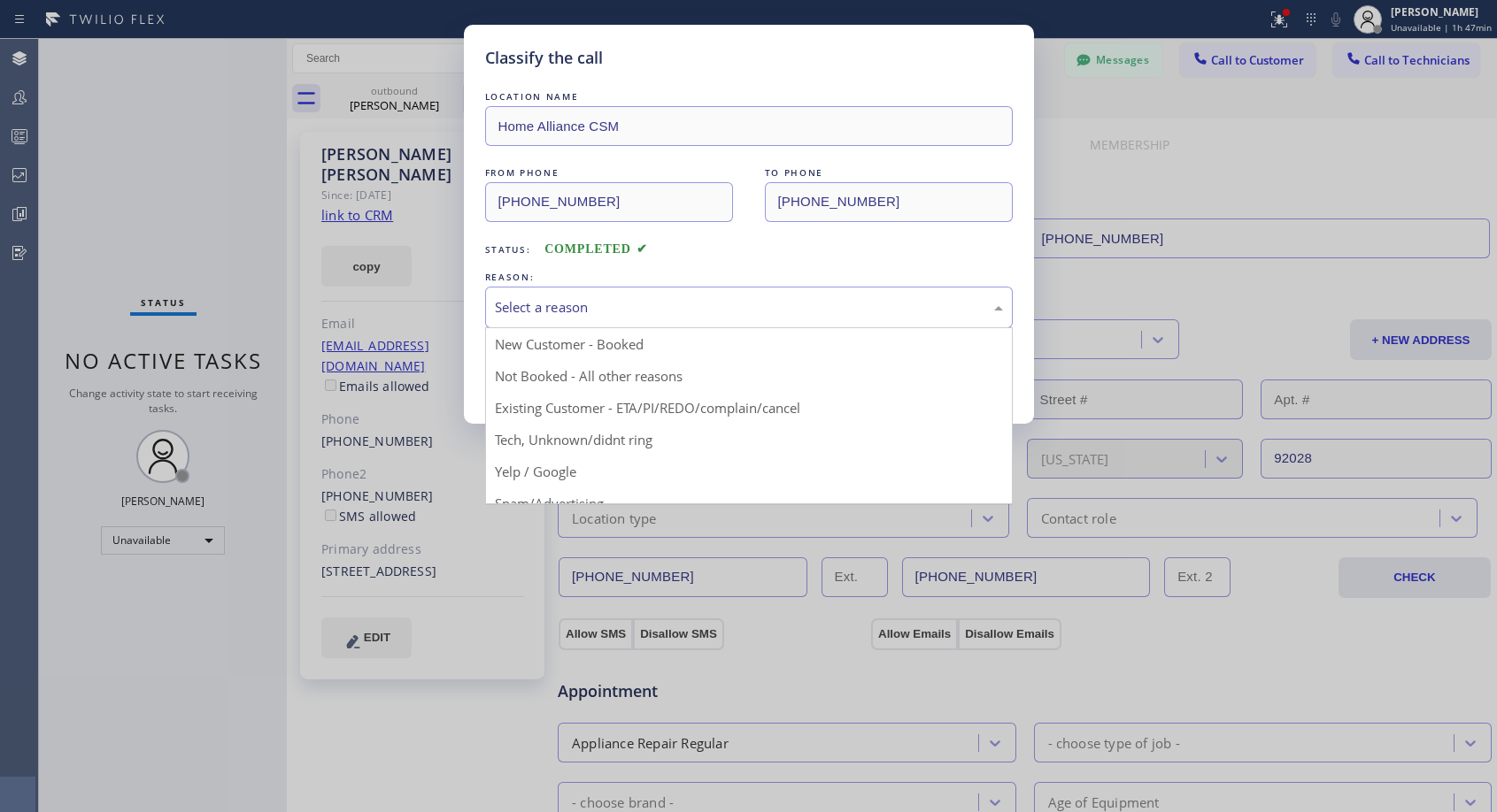
click at [419, 446] on div "Classify the call LOCATION NAME Home Alliance CSM FROM PHONE [PHONE_NUMBER] TO …" at bounding box center [748, 406] width 1497 height 812
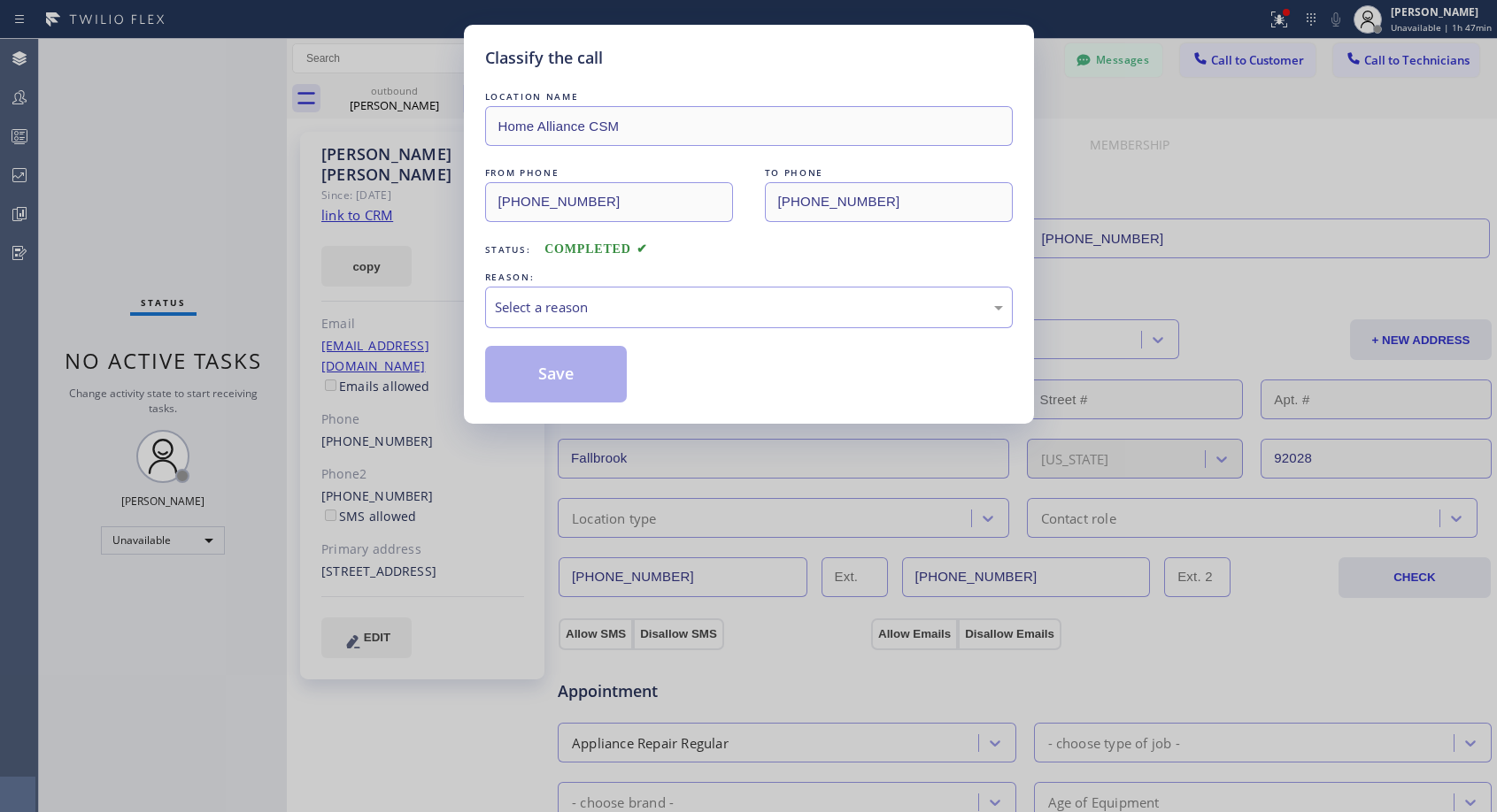
click at [427, 455] on div "Classify the call LOCATION NAME Home Alliance CSM FROM PHONE [PHONE_NUMBER] TO …" at bounding box center [748, 406] width 1497 height 812
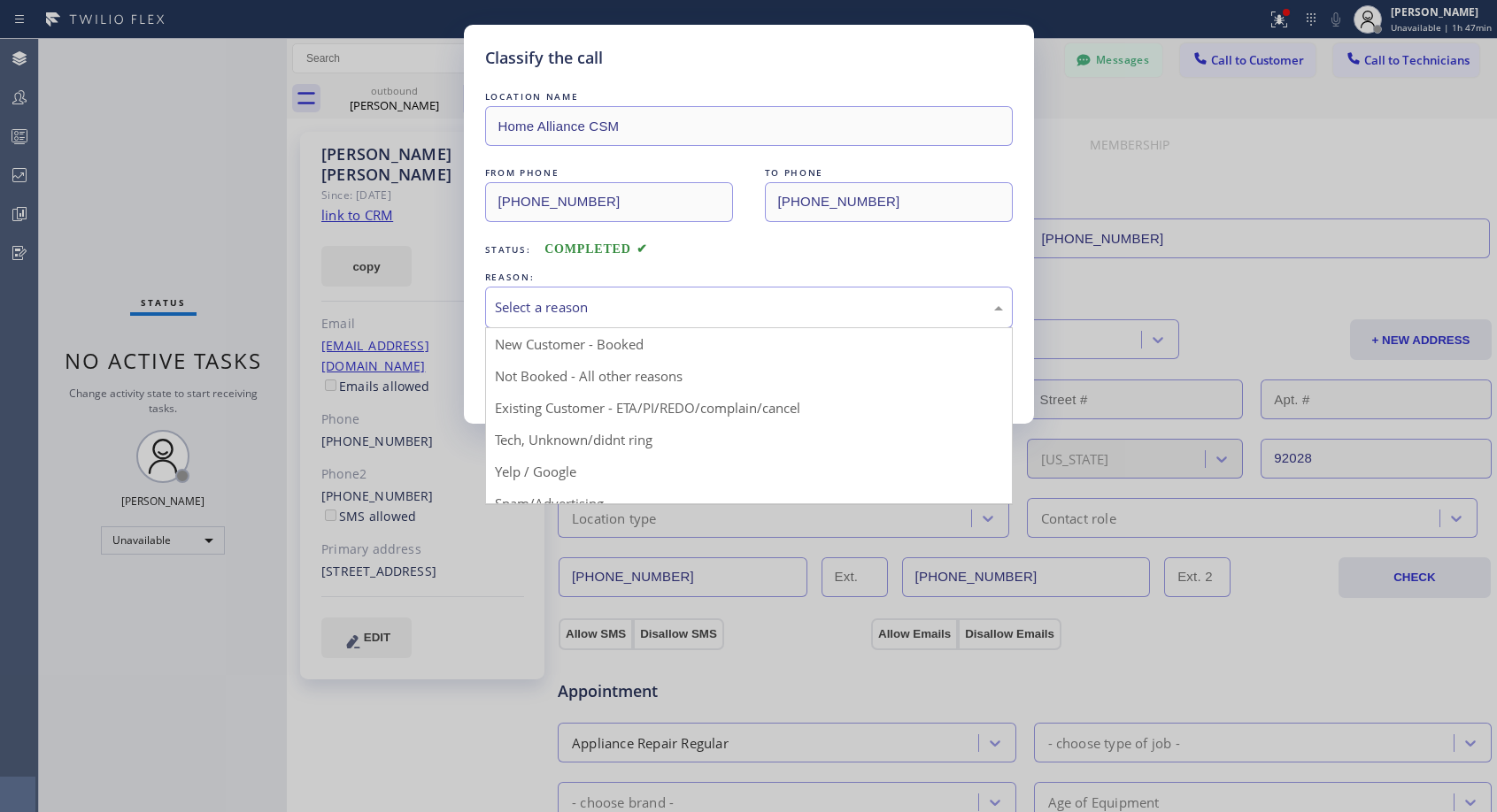
click at [617, 315] on div "Select a reason" at bounding box center [749, 307] width 508 height 21
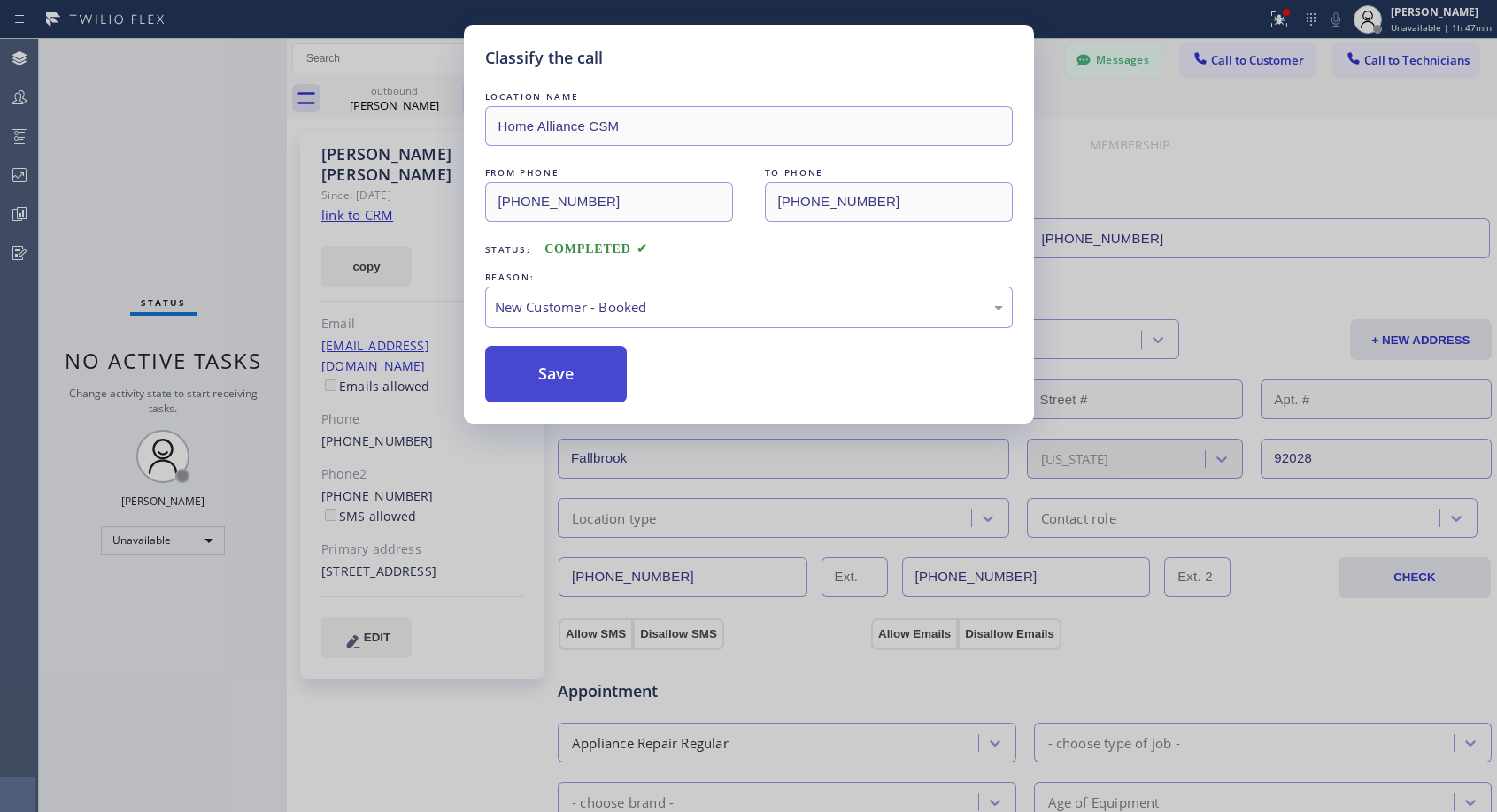
click at [565, 368] on button "Save" at bounding box center [557, 374] width 143 height 57
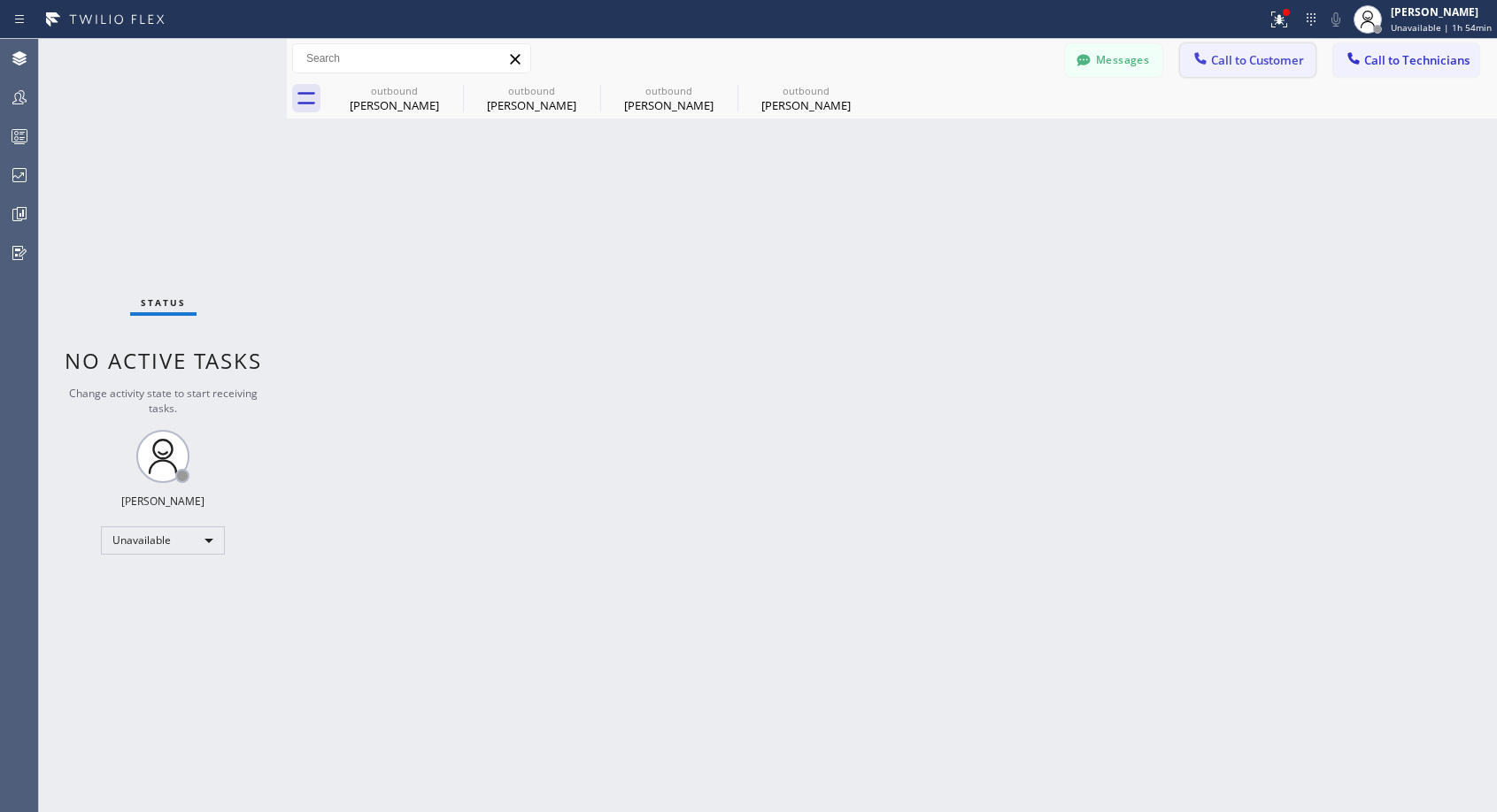
click at [1262, 66] on span "Call to Customer" at bounding box center [1257, 60] width 93 height 16
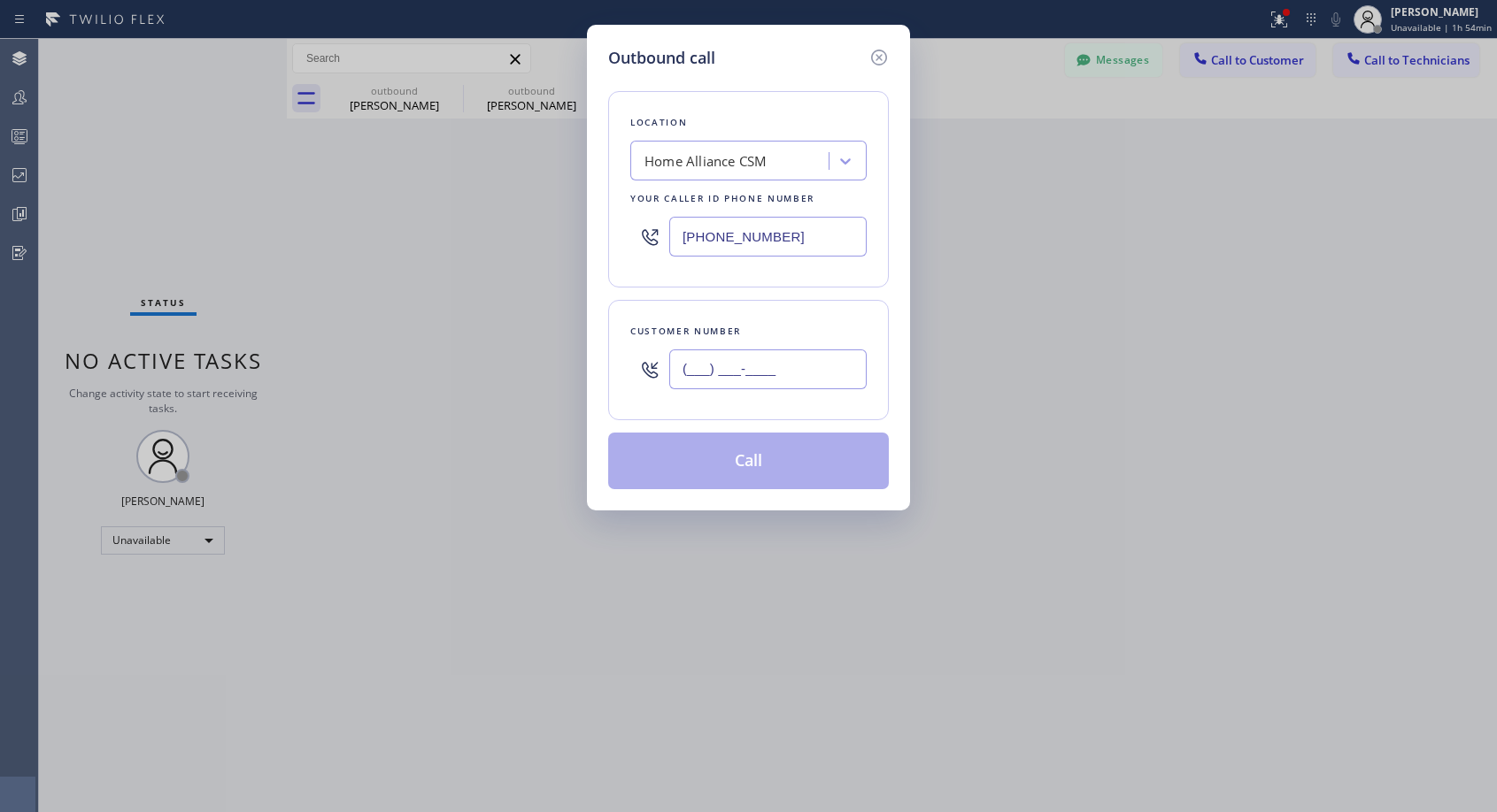
click at [715, 355] on input "(___) ___-____" at bounding box center [767, 369] width 197 height 40
paste input "480) 620-9906"
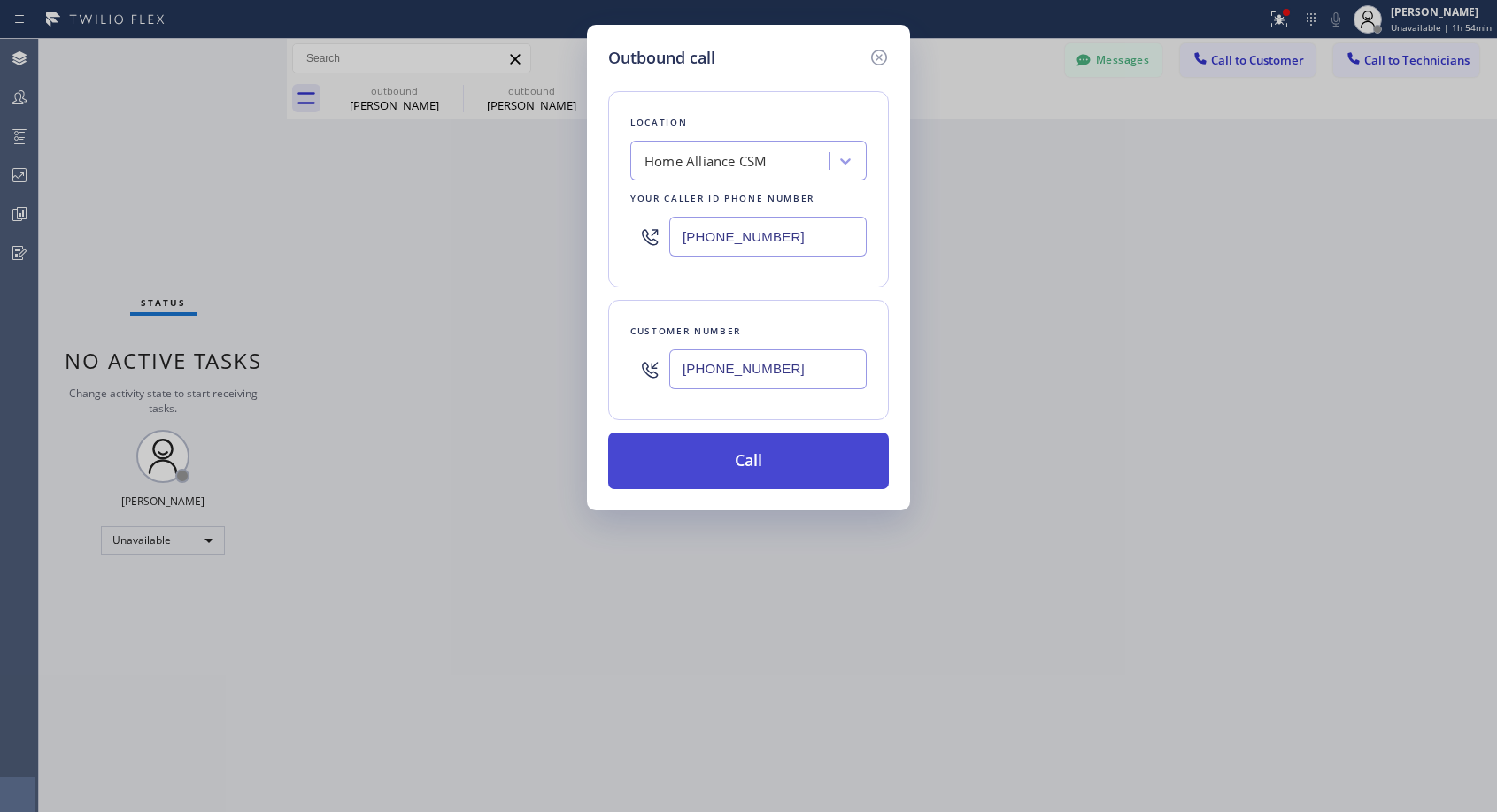
type input "[PHONE_NUMBER]"
click at [729, 451] on button "Call" at bounding box center [748, 460] width 281 height 57
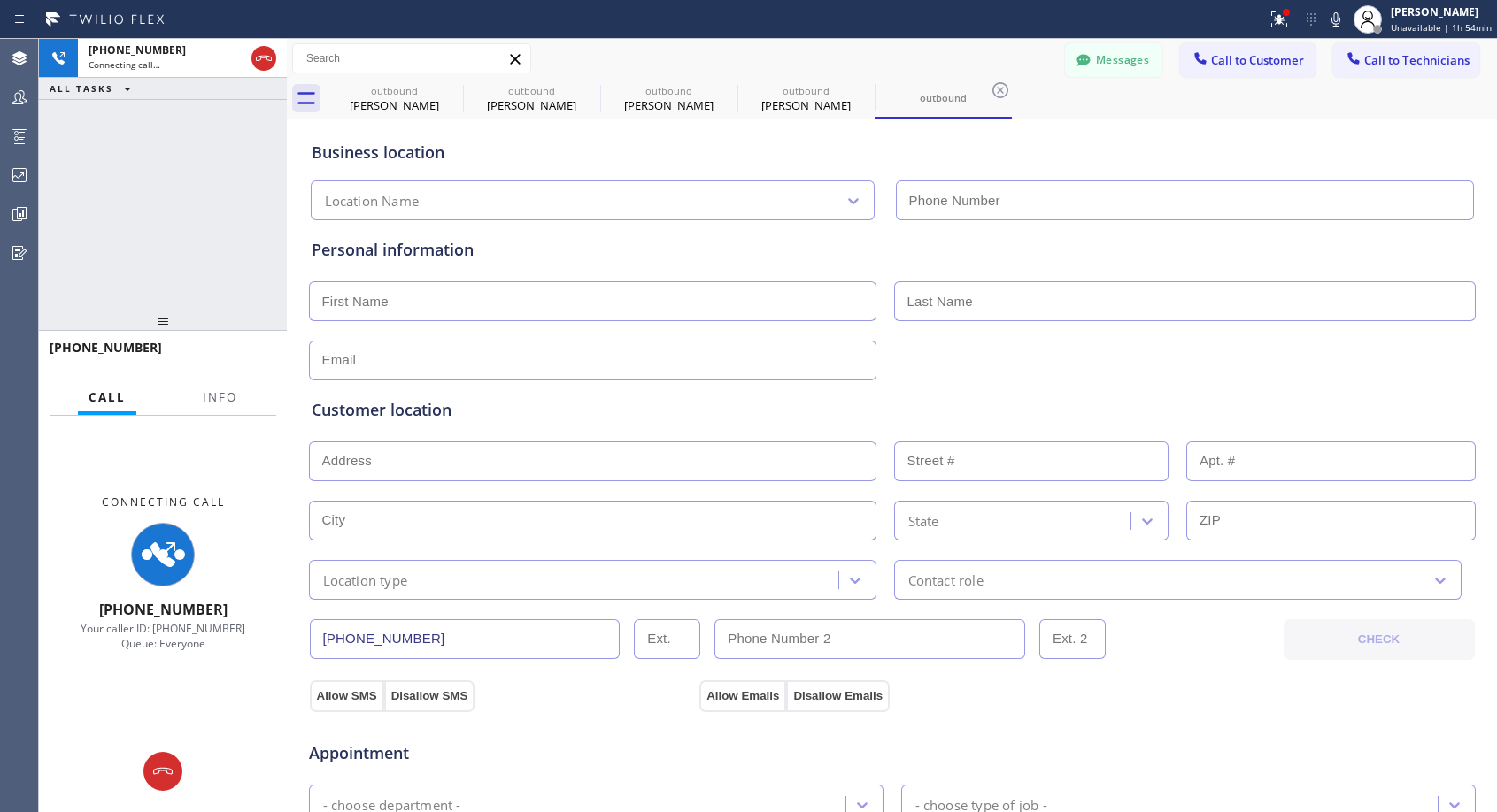
type input "[PHONE_NUMBER]"
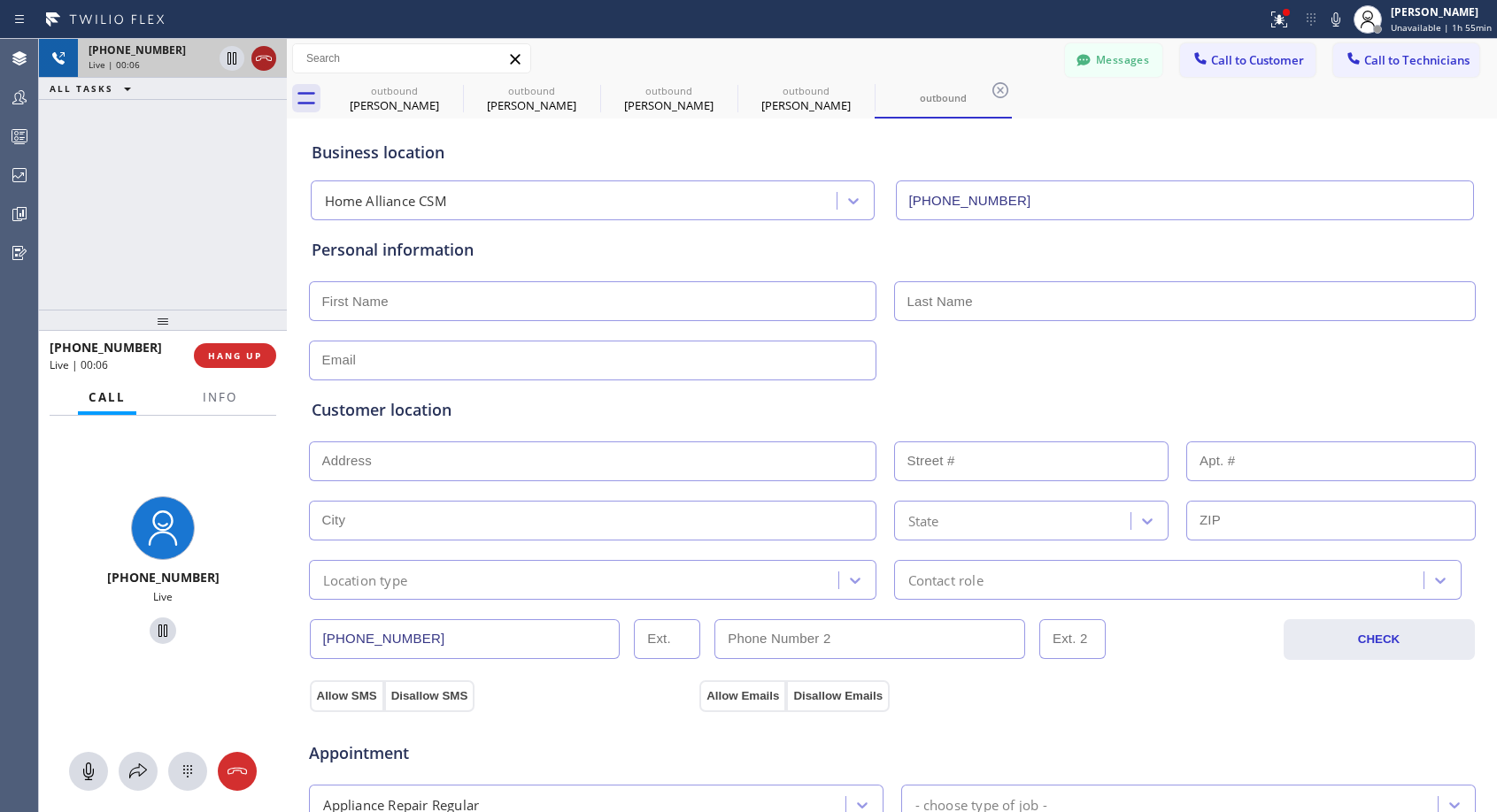
click at [265, 64] on icon at bounding box center [263, 58] width 21 height 21
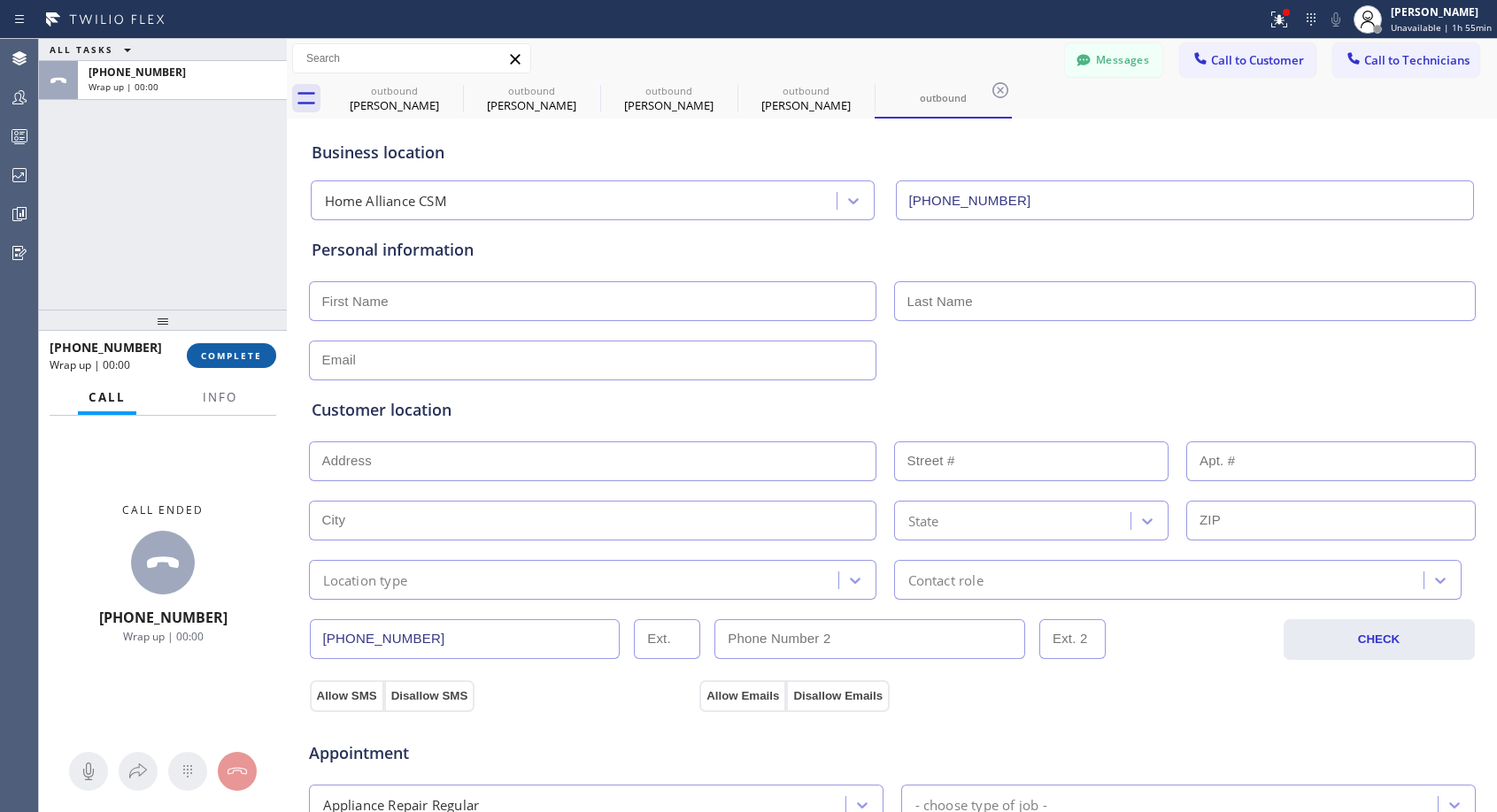
click at [224, 355] on span "COMPLETE" at bounding box center [232, 355] width 62 height 12
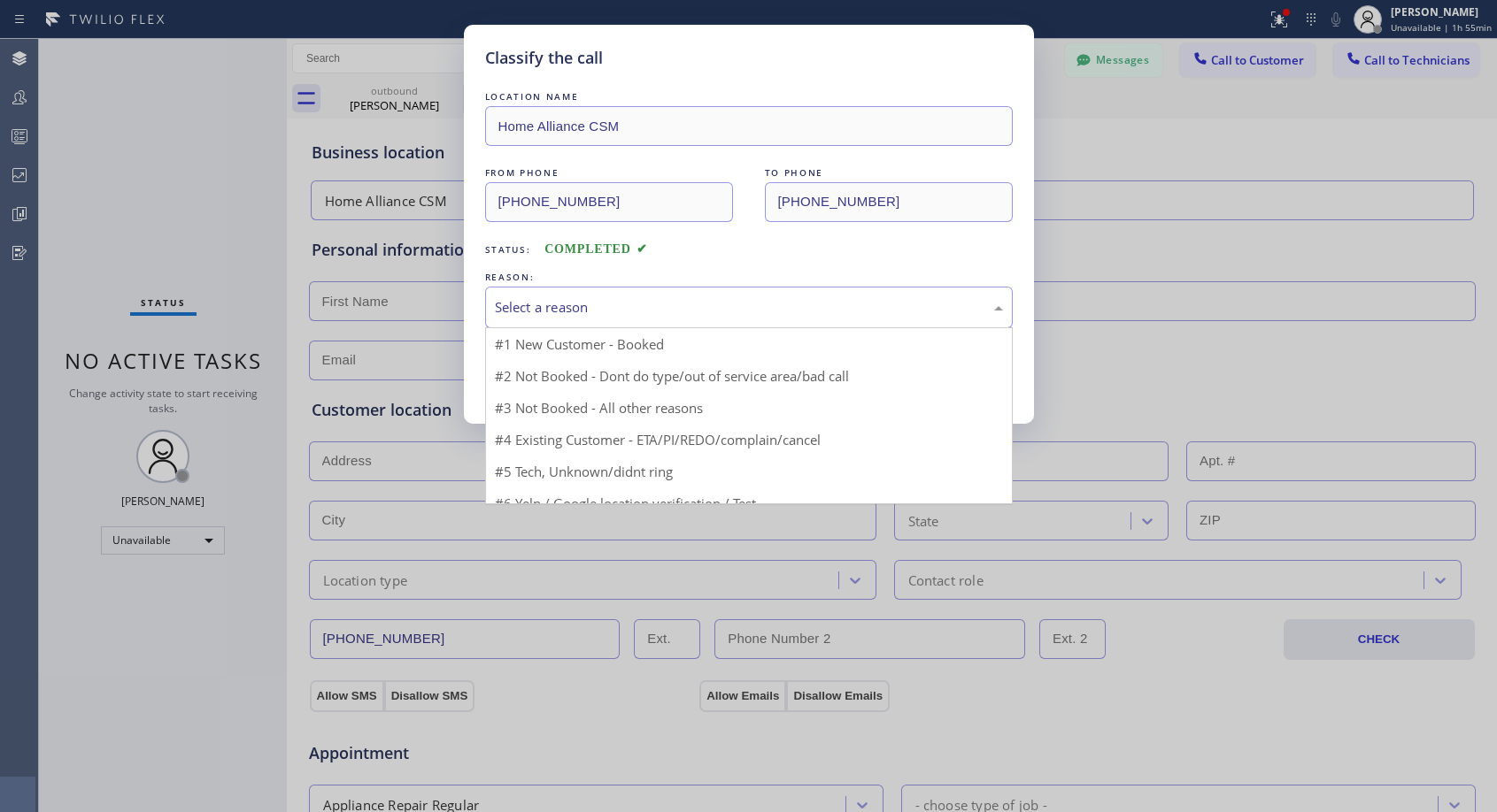
click at [597, 293] on div "Select a reason" at bounding box center [749, 307] width 528 height 42
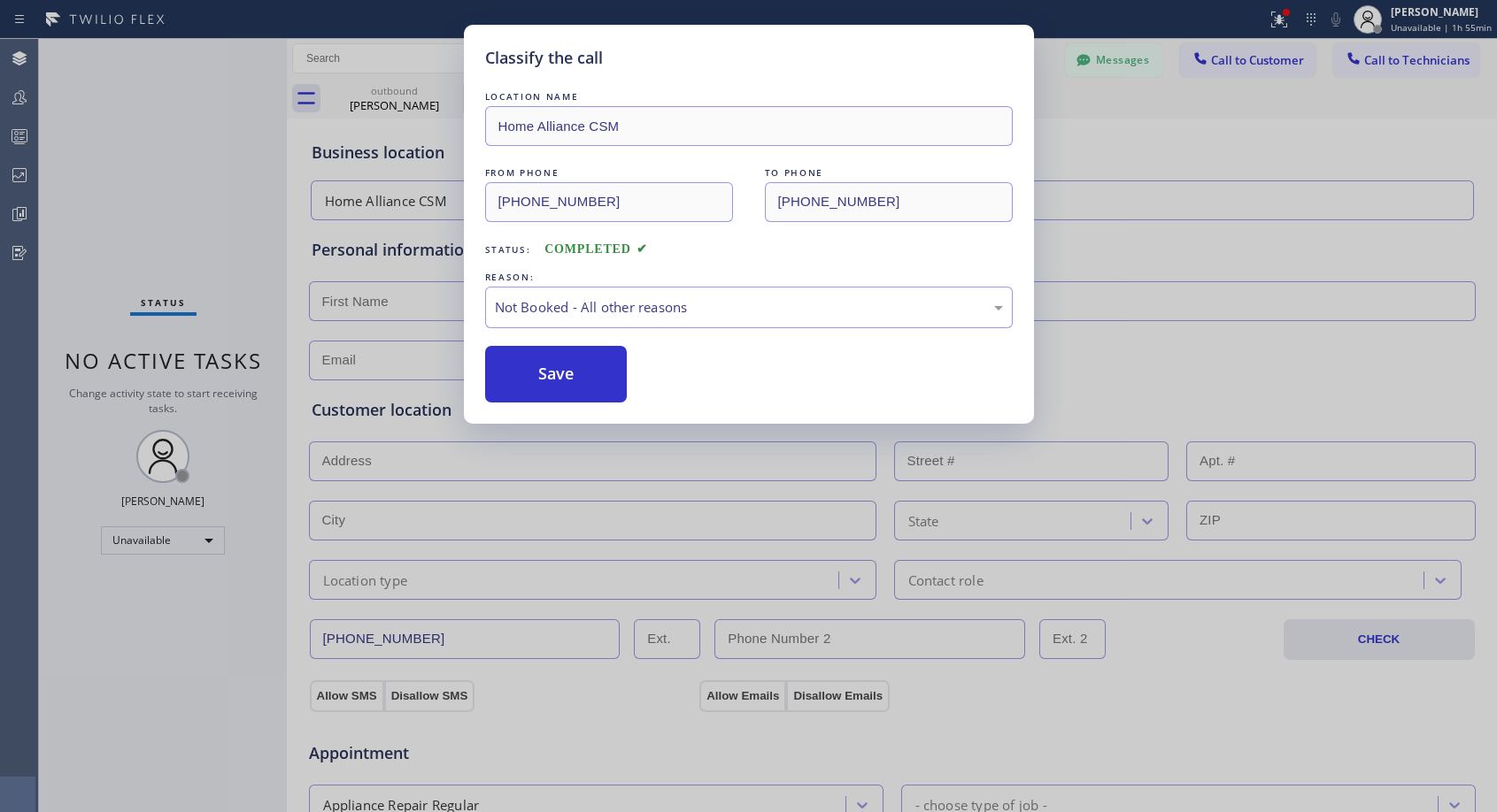
click at [574, 382] on button "Save" at bounding box center [557, 374] width 143 height 57
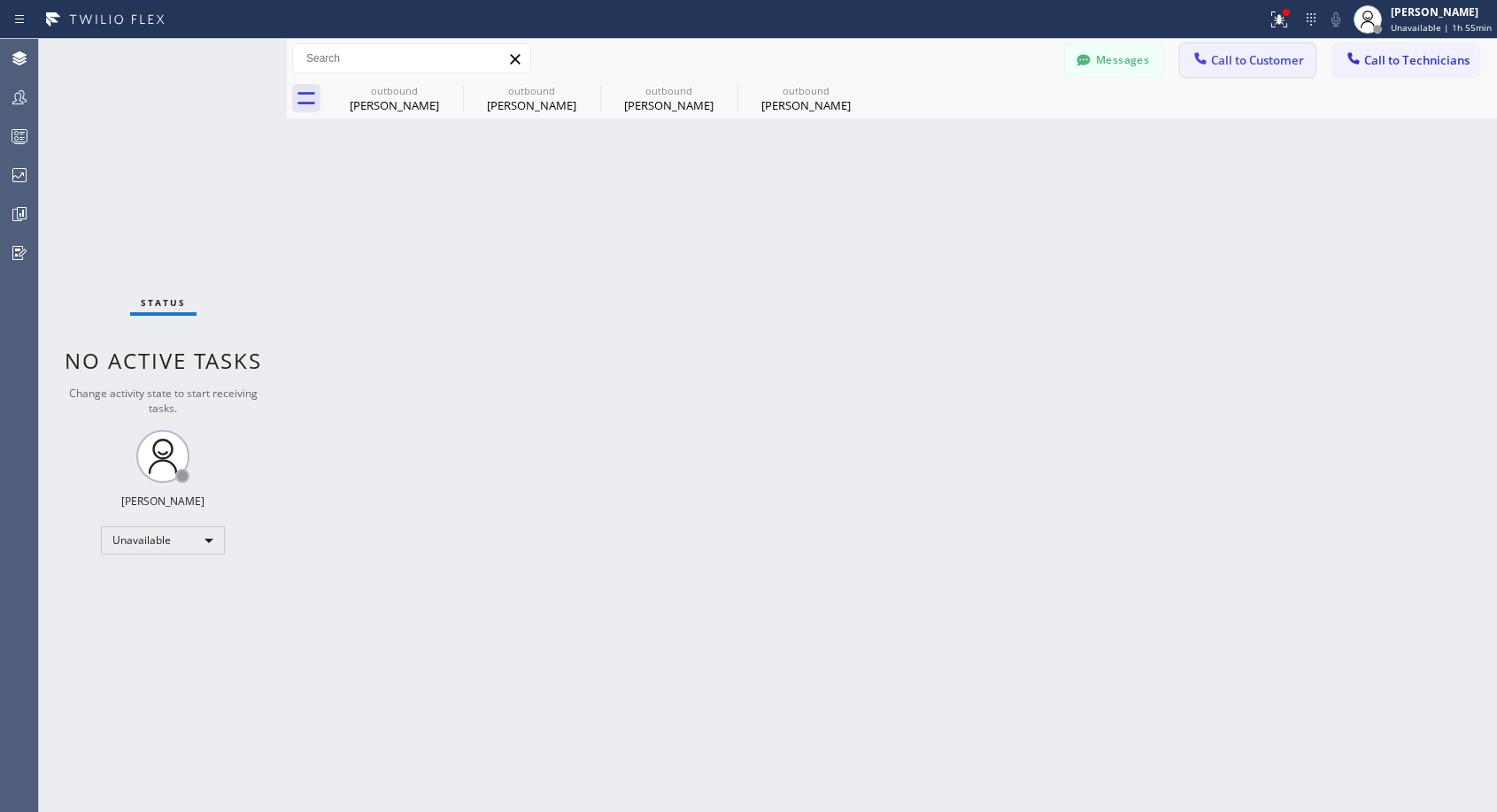
click at [1255, 66] on span "Call to Customer" at bounding box center [1257, 60] width 93 height 16
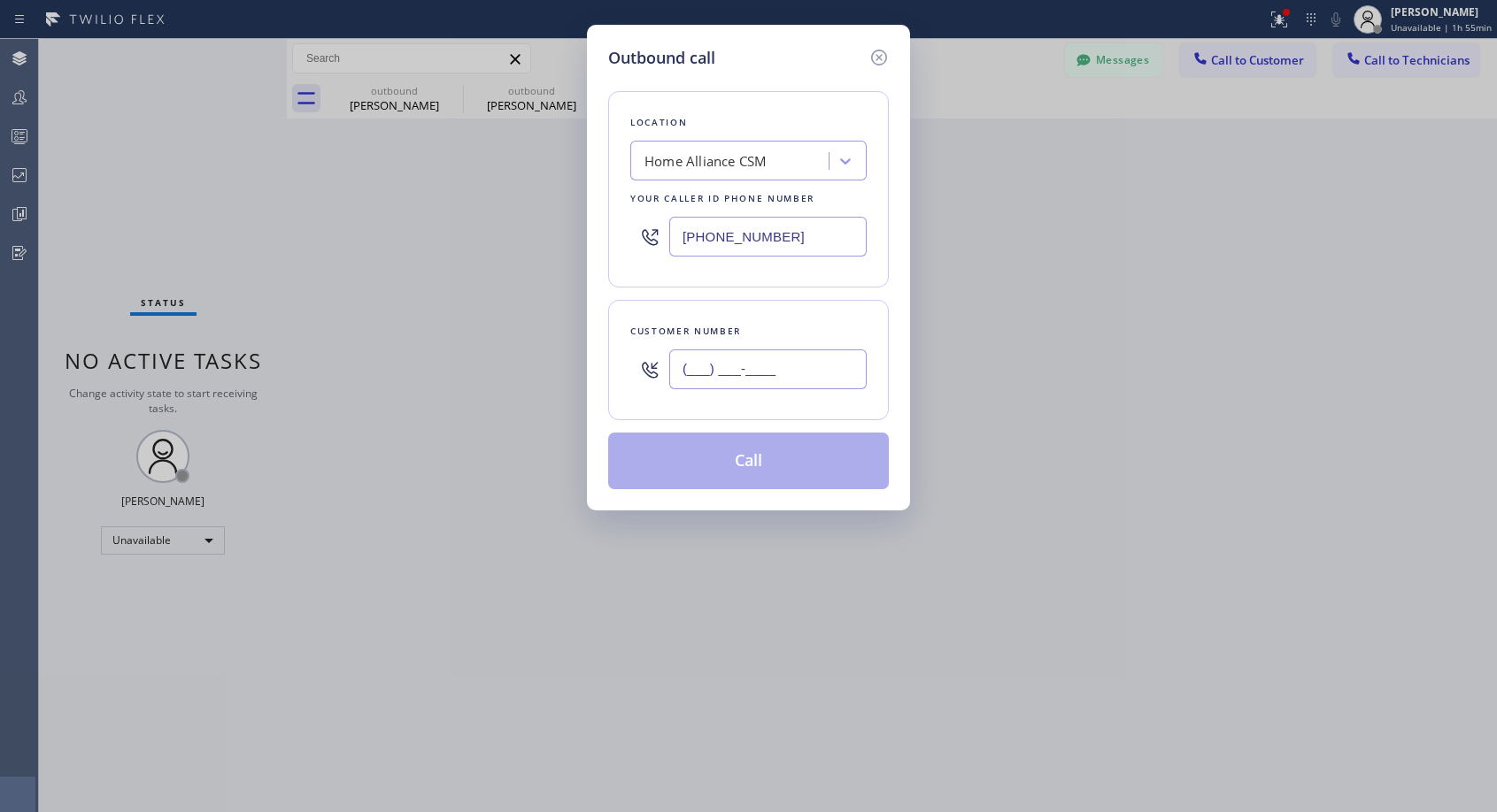
click at [832, 375] on input "(___) ___-____" at bounding box center [767, 369] width 197 height 40
paste input "480) 620-9906"
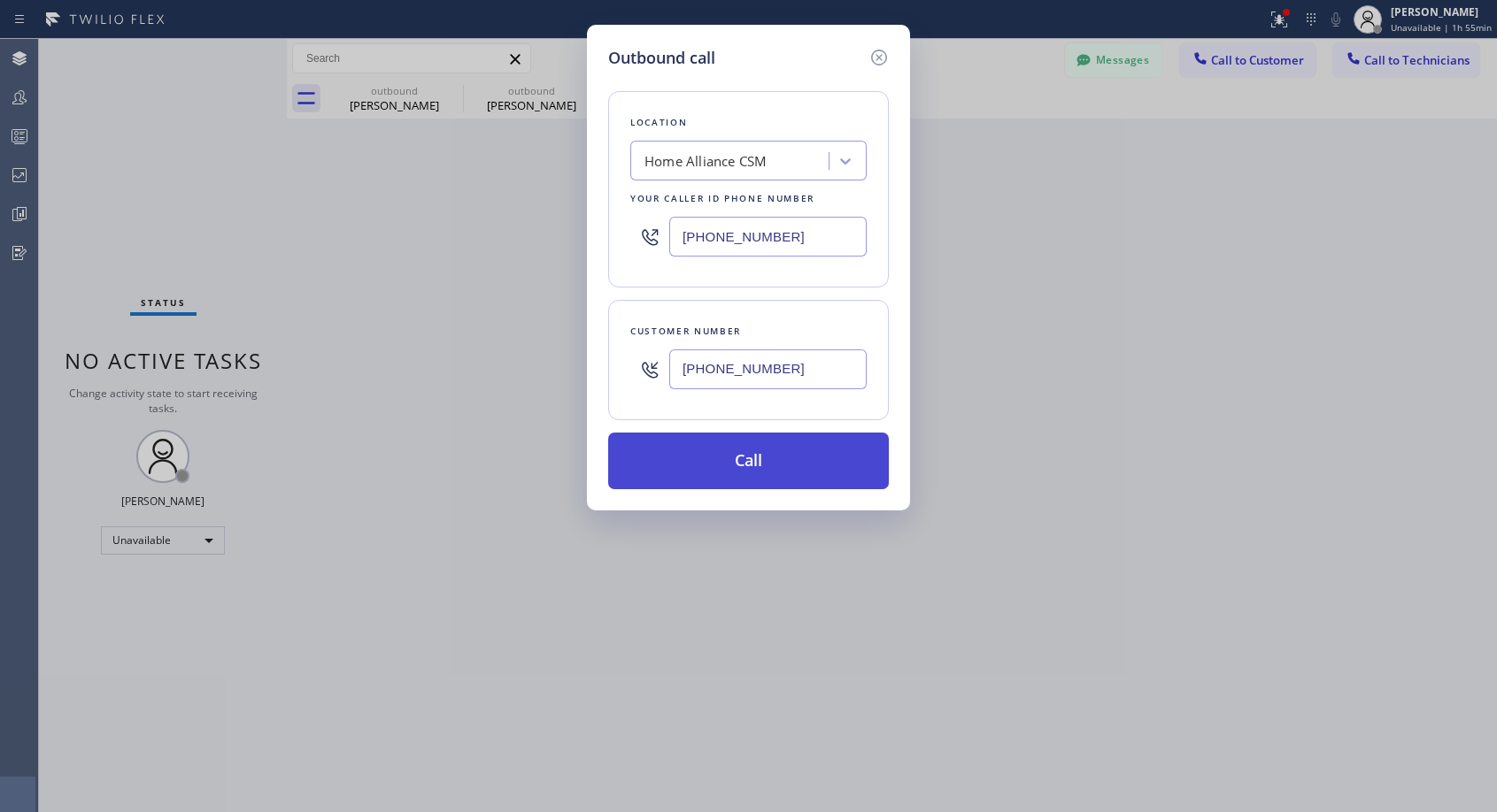
type input "[PHONE_NUMBER]"
click at [824, 442] on button "Call" at bounding box center [748, 460] width 281 height 57
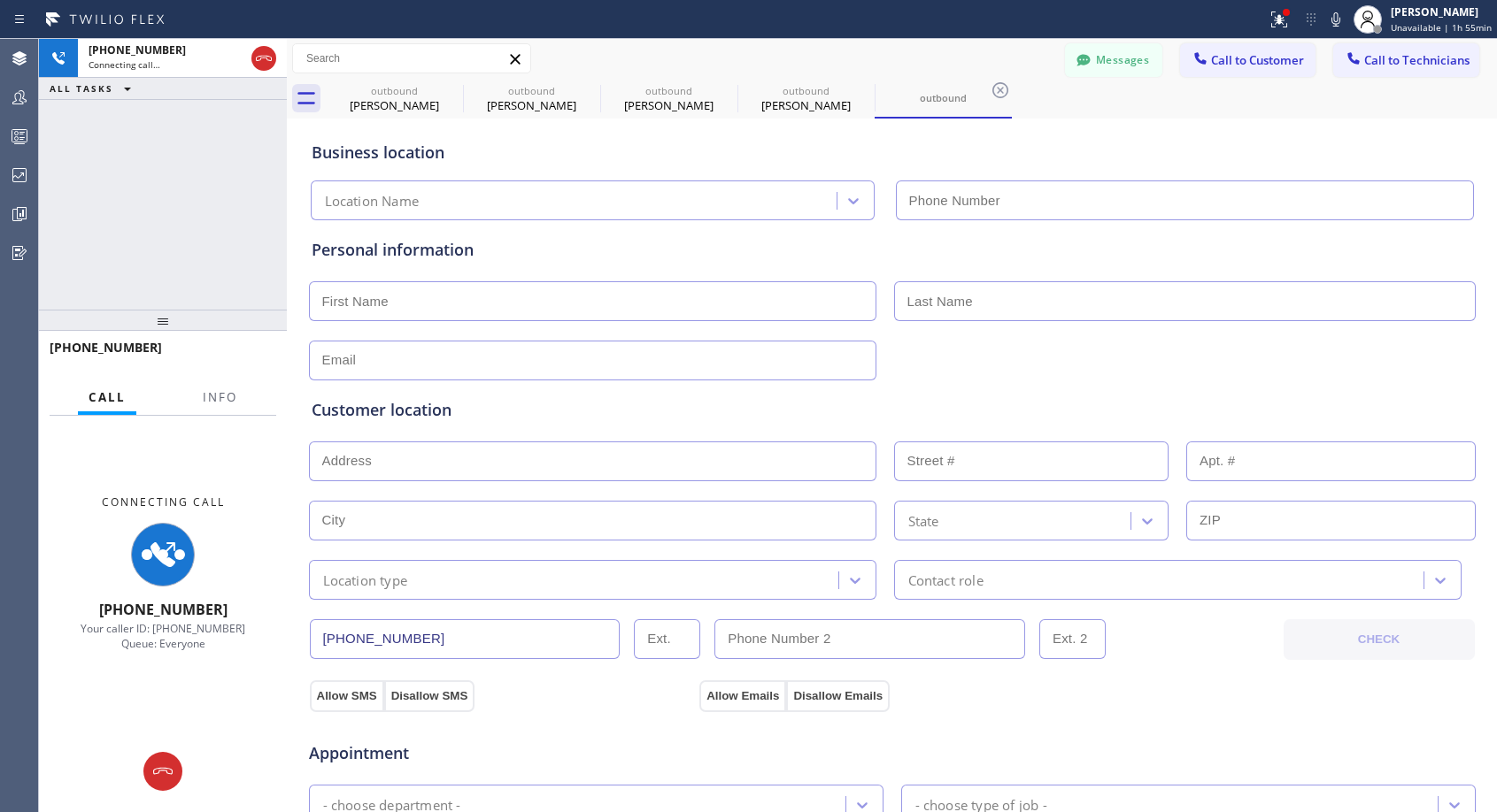
type input "[PHONE_NUMBER]"
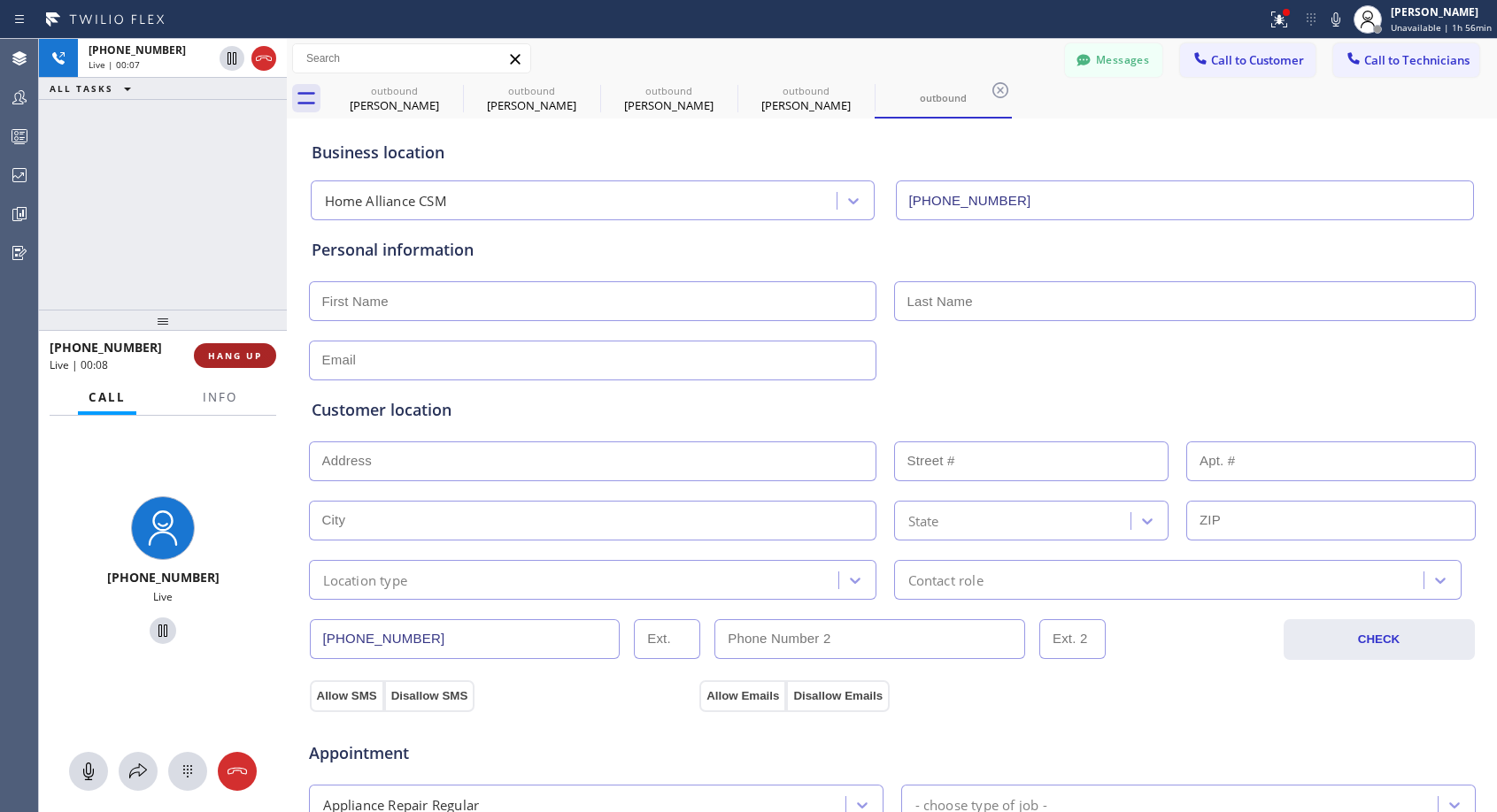
click at [248, 354] on span "HANG UP" at bounding box center [235, 355] width 54 height 12
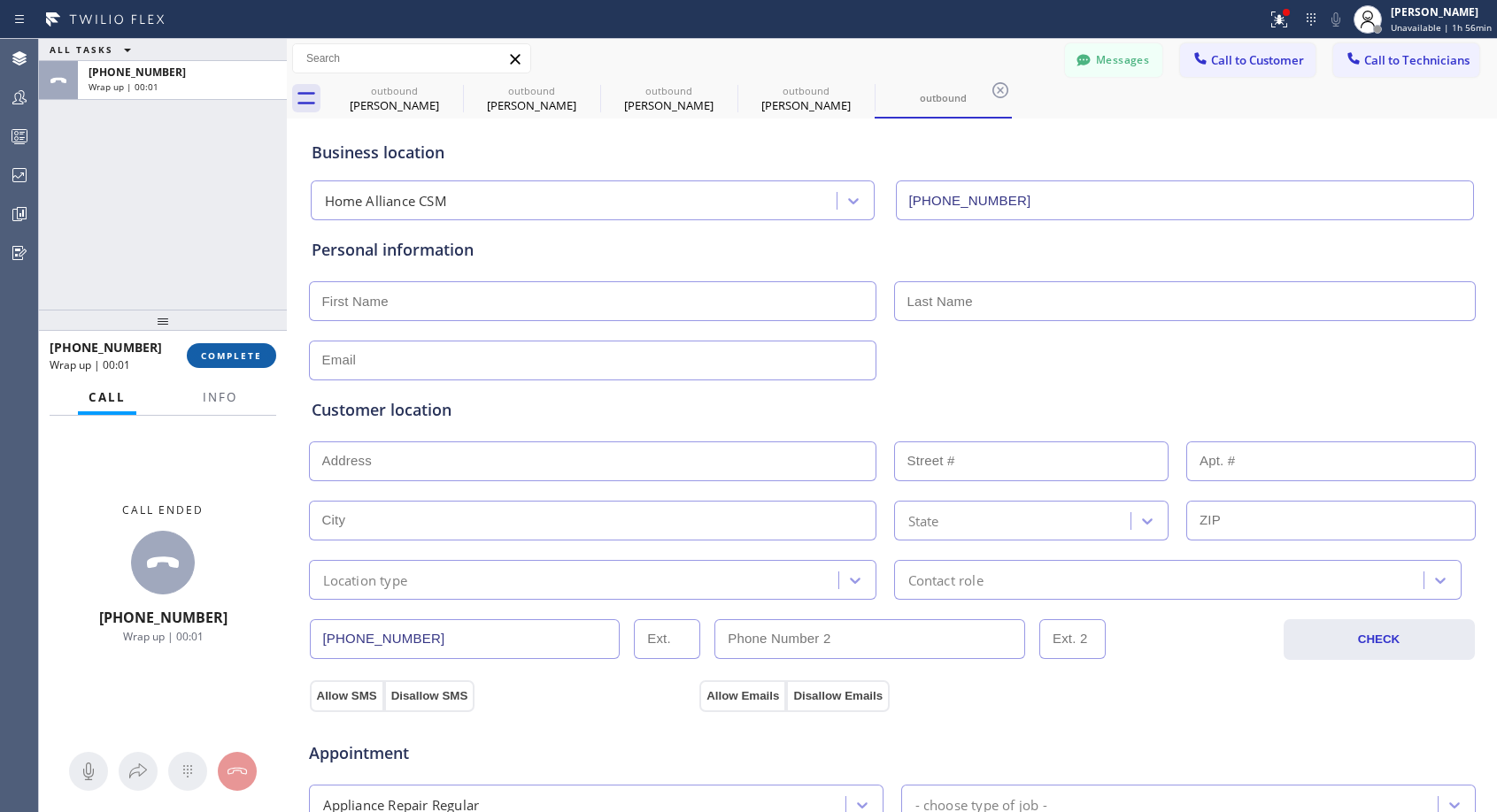
click at [267, 356] on button "COMPLETE" at bounding box center [231, 355] width 89 height 25
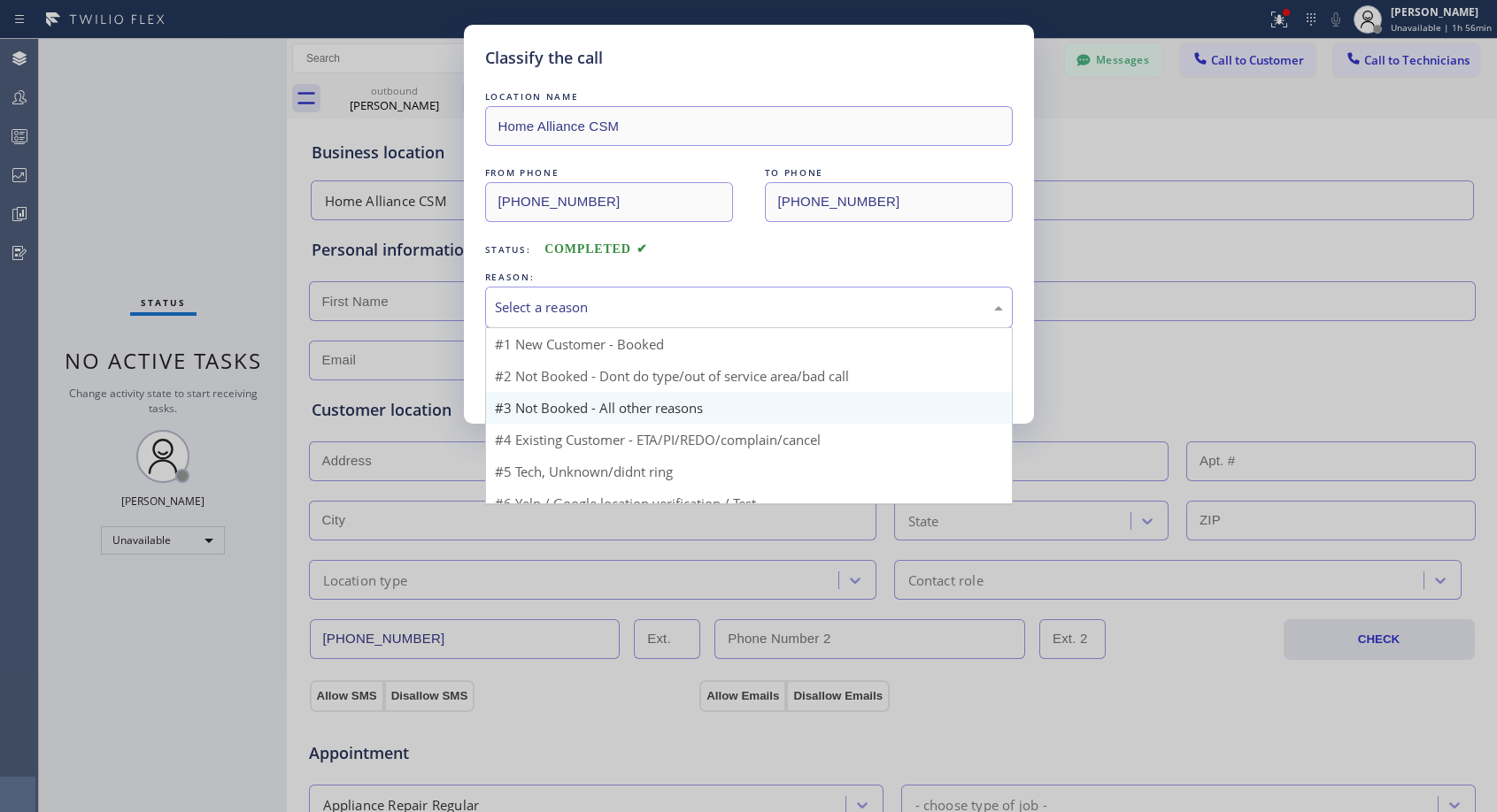
drag, startPoint x: 645, startPoint y: 302, endPoint x: 593, endPoint y: 365, distance: 81.7
click at [646, 301] on div "Select a reason" at bounding box center [749, 307] width 508 height 21
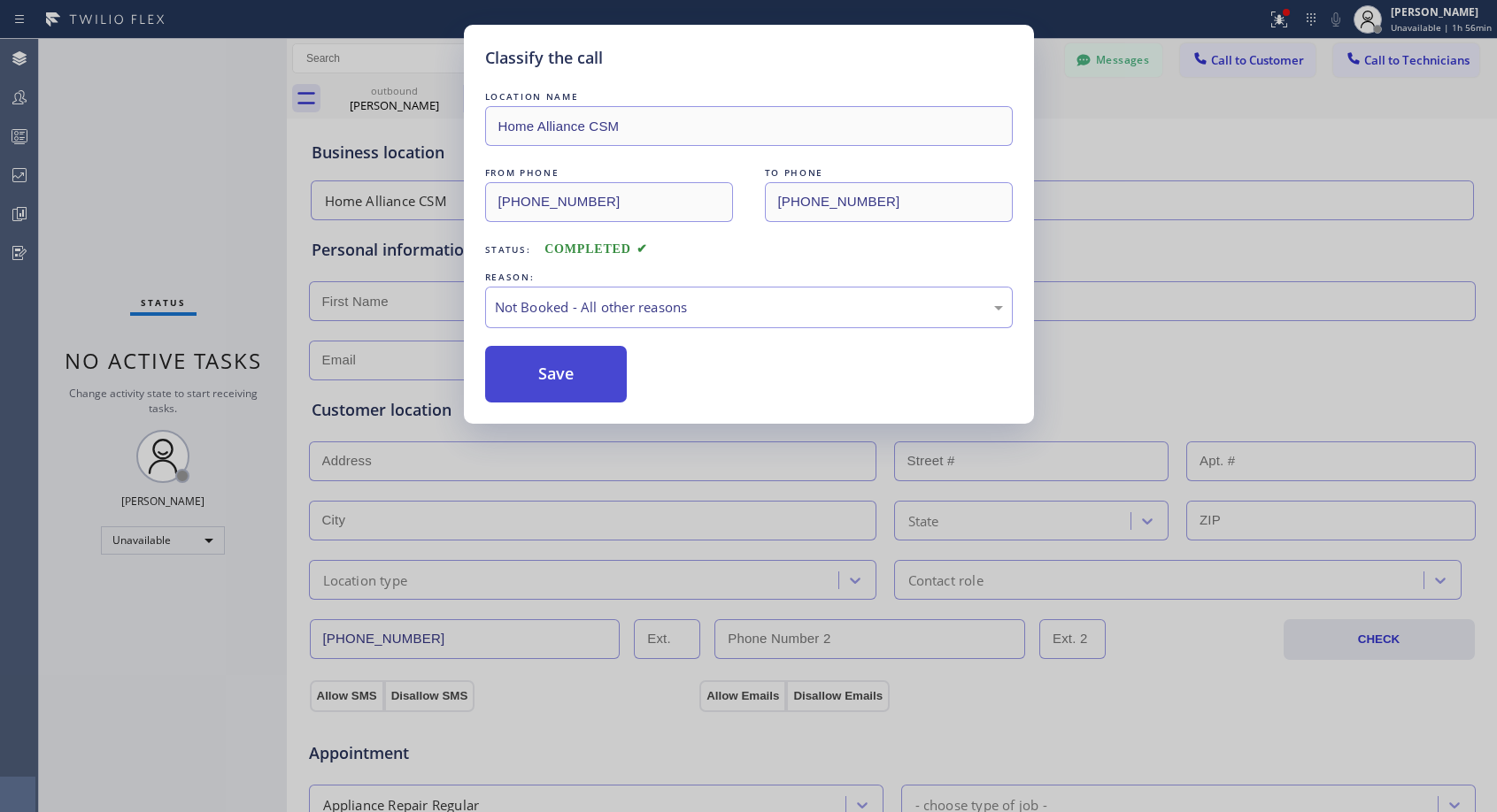
click at [589, 369] on button "Save" at bounding box center [557, 374] width 143 height 57
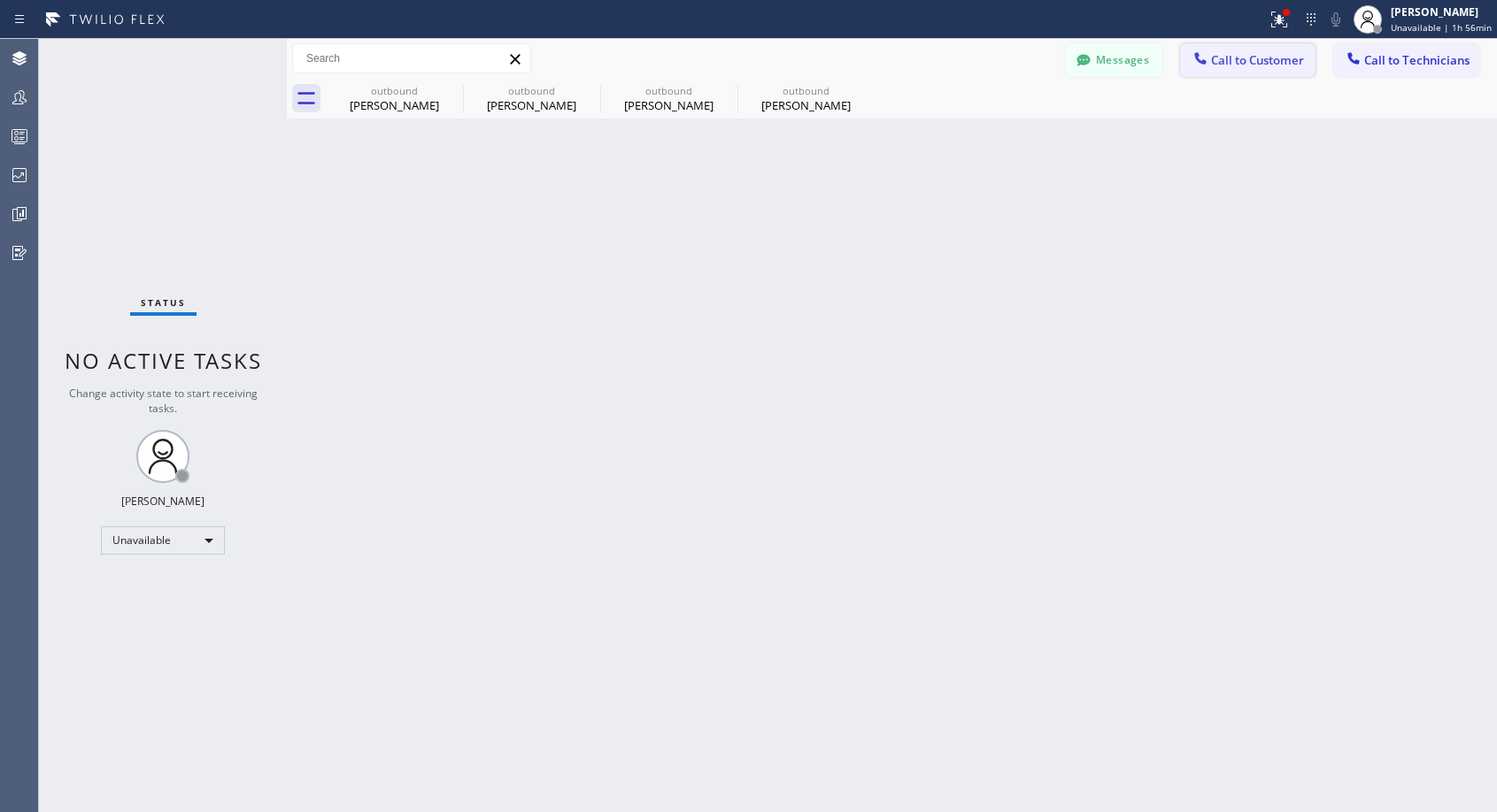
click at [1248, 58] on span "Call to Customer" at bounding box center [1257, 60] width 93 height 16
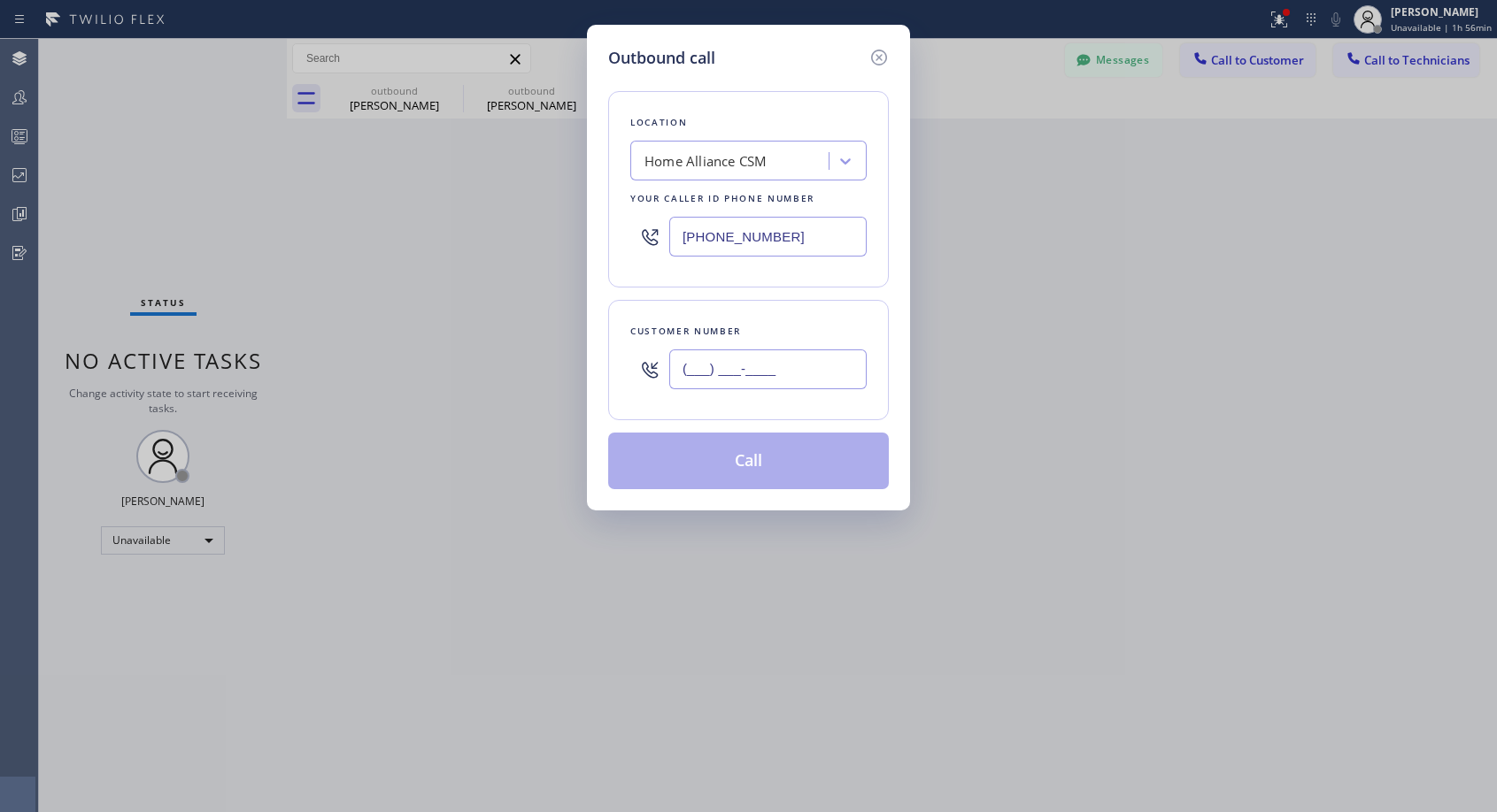
click at [823, 380] on input "(___) ___-____" at bounding box center [767, 369] width 197 height 40
paste input "480) 620-9906"
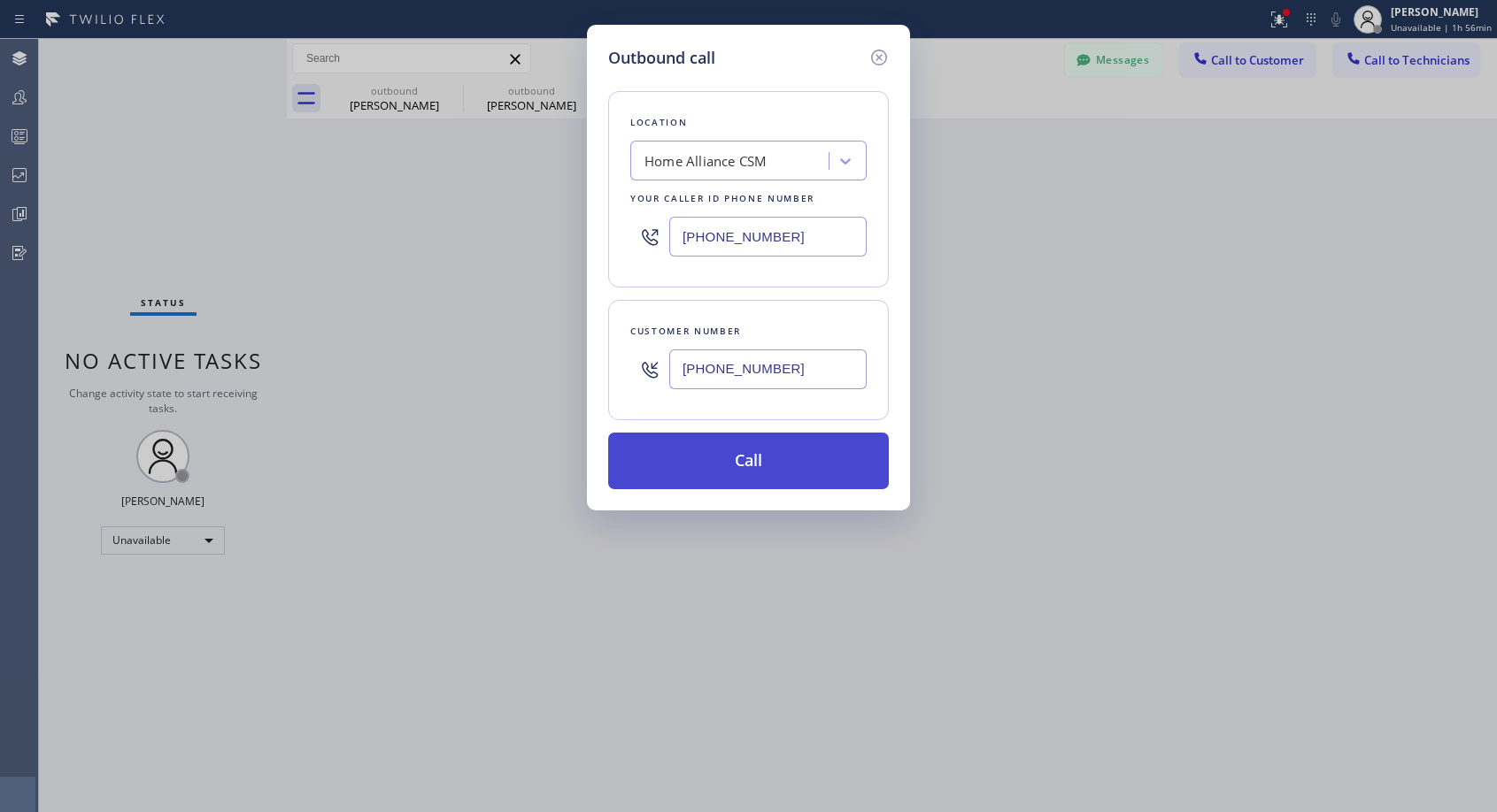
type input "[PHONE_NUMBER]"
click at [784, 460] on button "Call" at bounding box center [748, 460] width 281 height 57
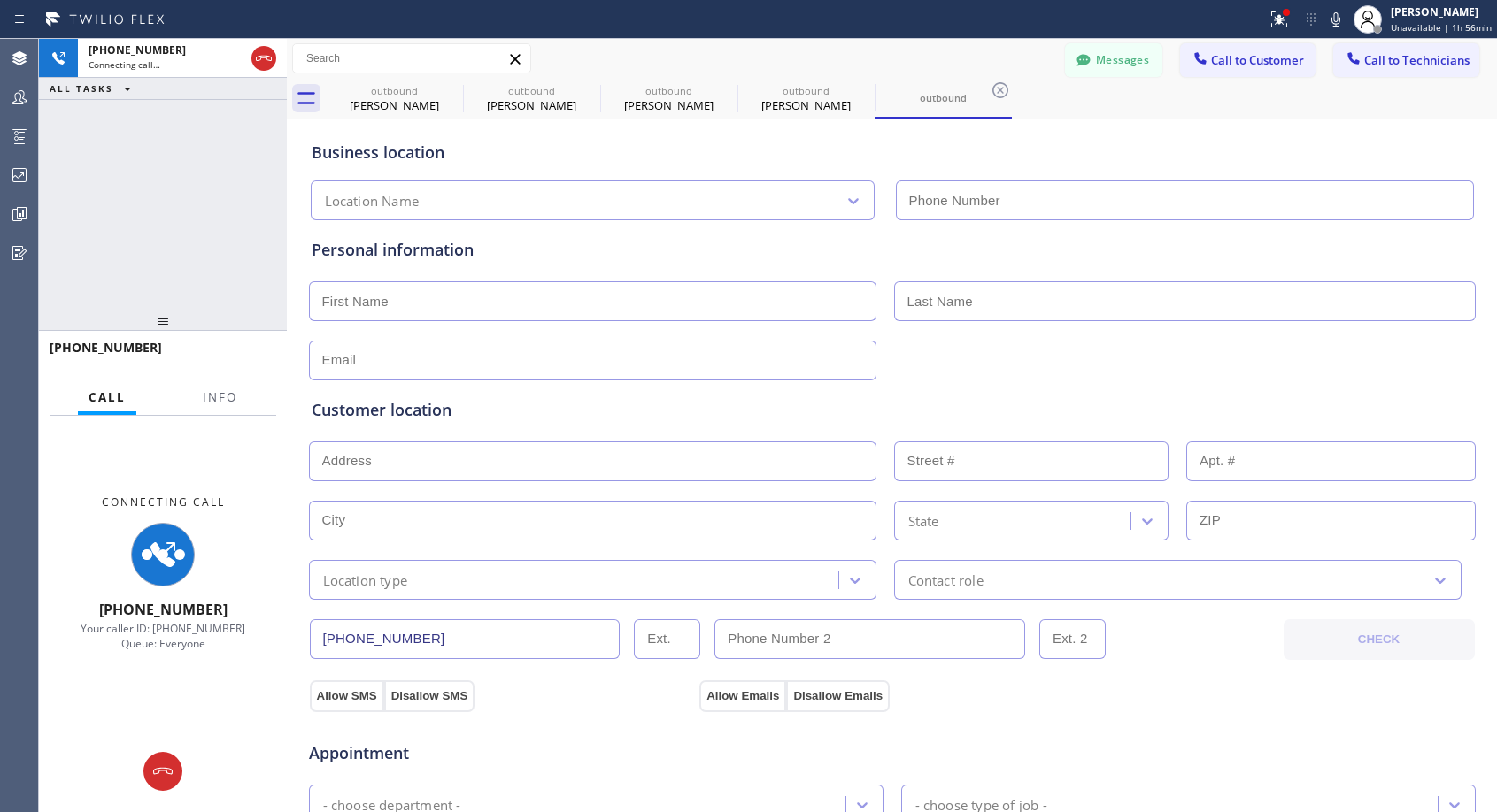
type input "[PHONE_NUMBER]"
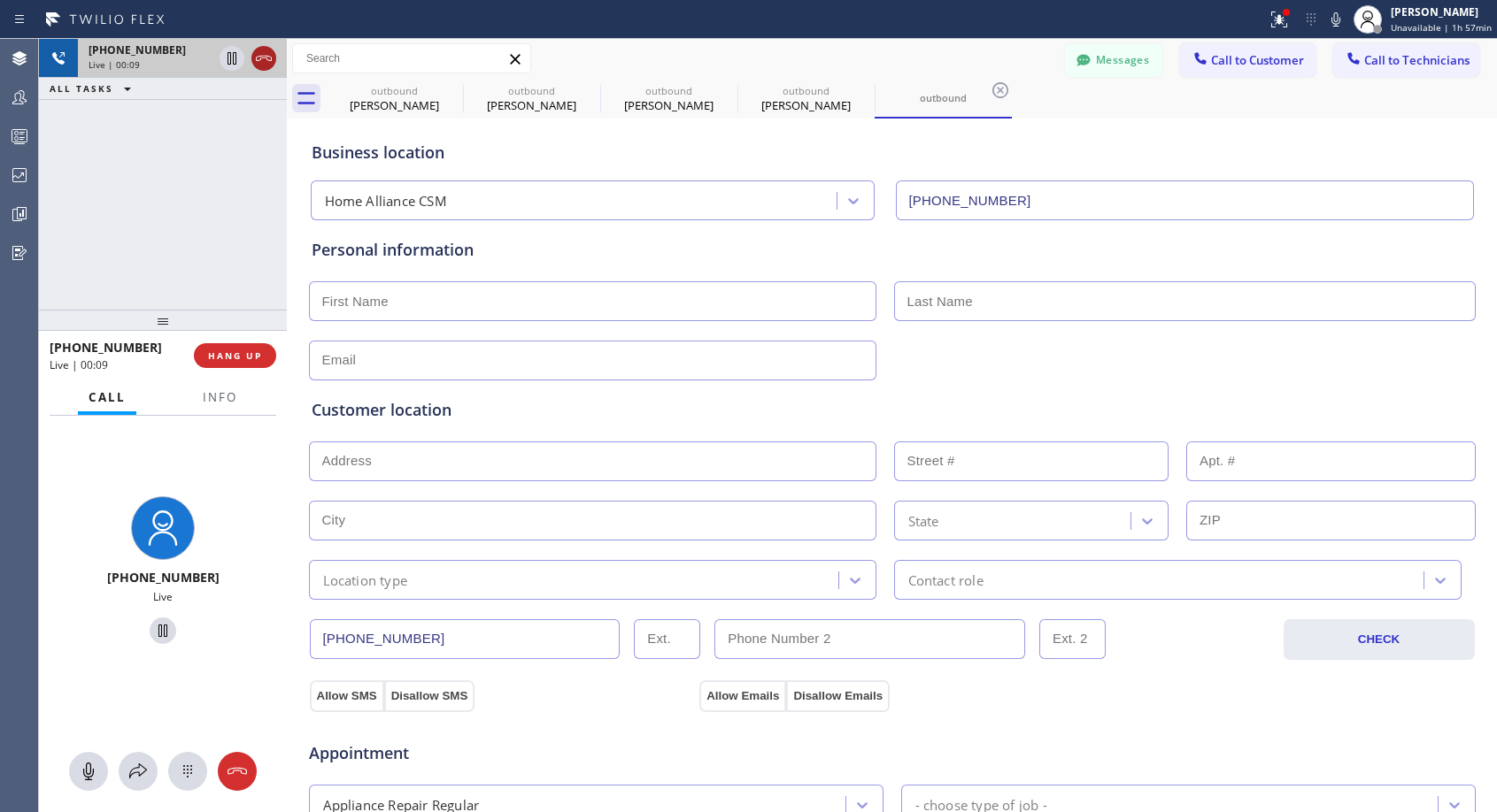
click at [267, 61] on icon at bounding box center [263, 58] width 21 height 21
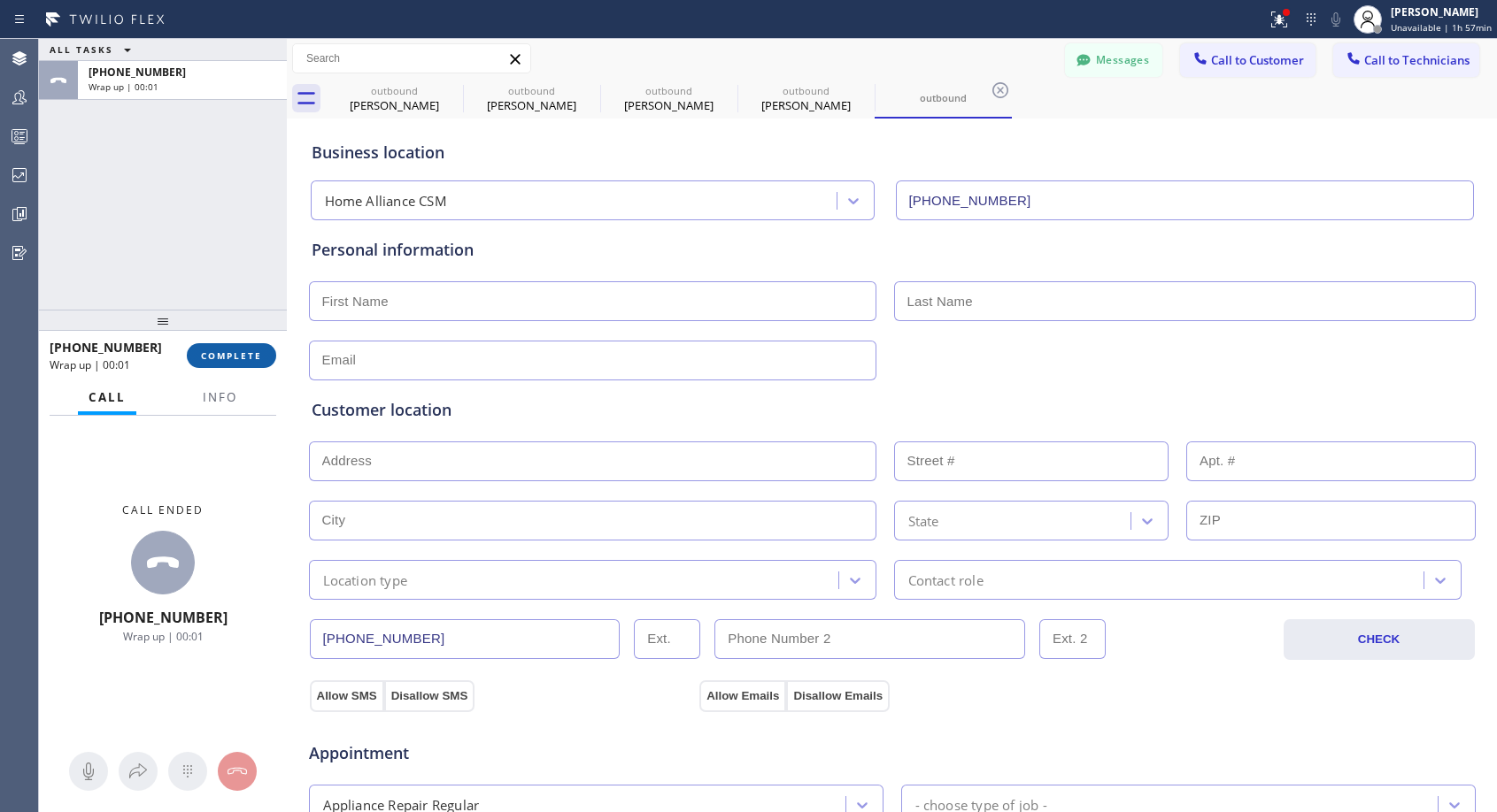
click at [229, 352] on span "COMPLETE" at bounding box center [232, 355] width 62 height 12
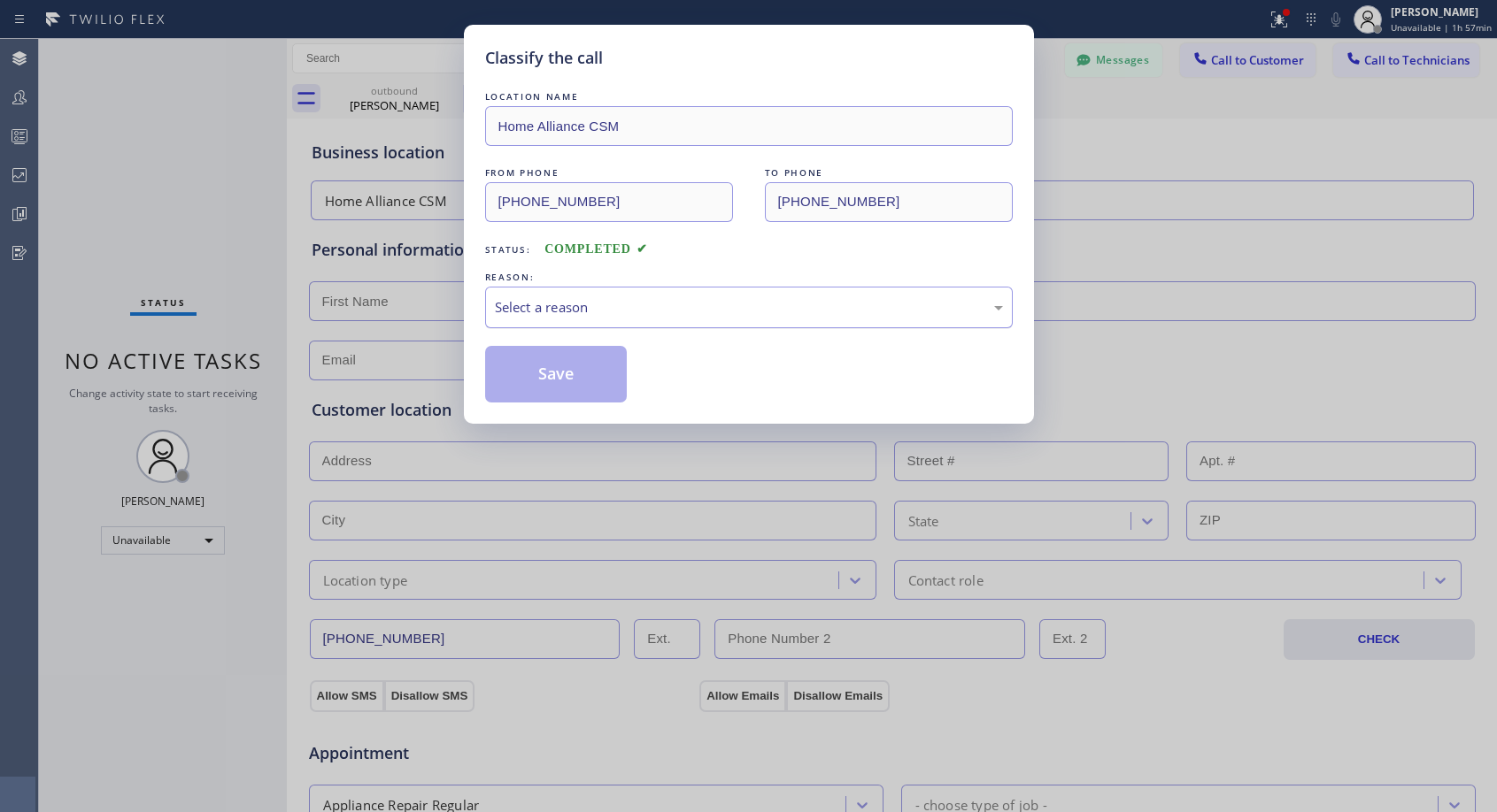
click at [650, 308] on div "Select a reason" at bounding box center [749, 307] width 508 height 21
click at [585, 373] on button "Save" at bounding box center [557, 374] width 143 height 57
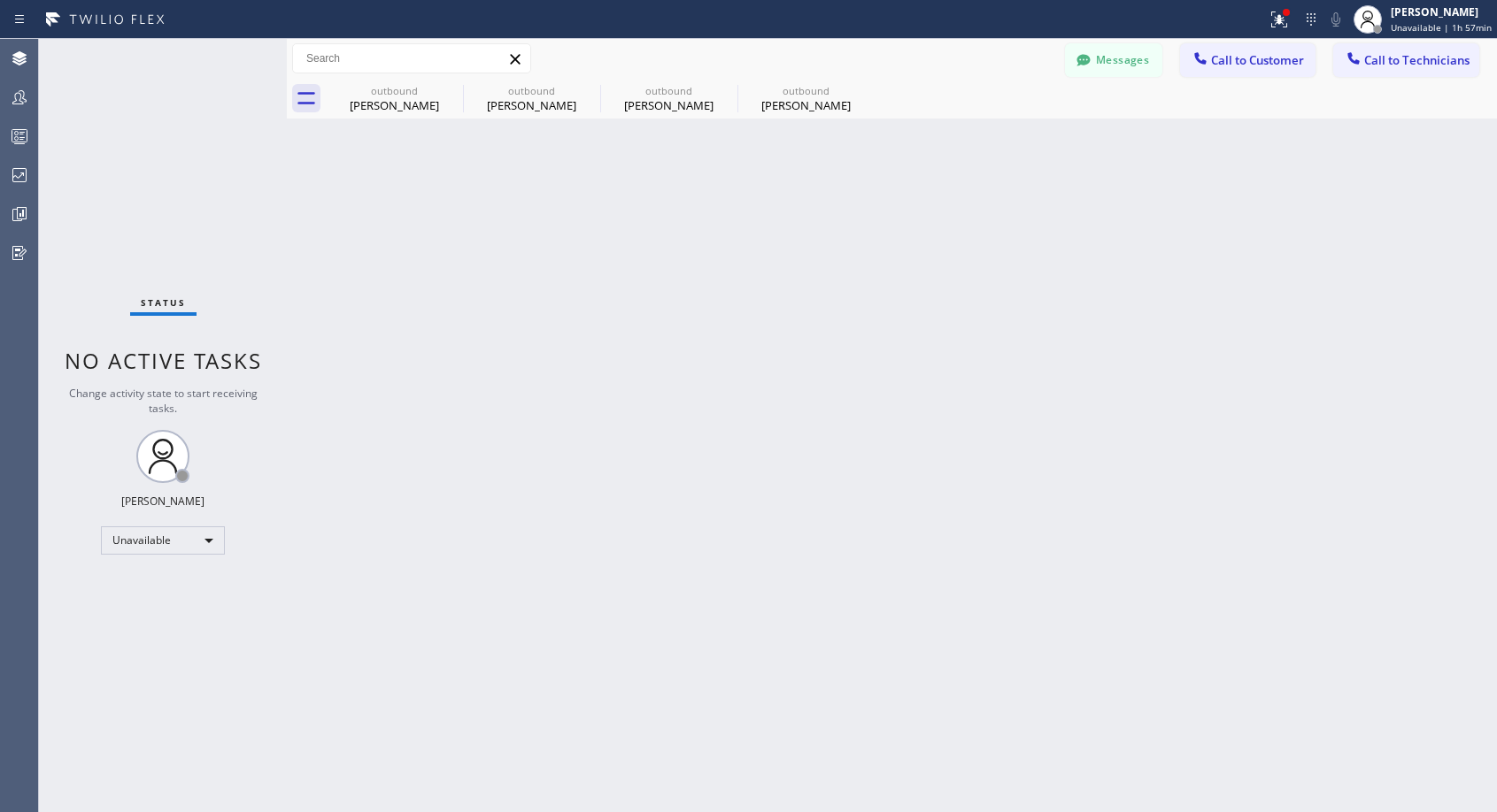
click at [1234, 61] on span "Call to Customer" at bounding box center [1257, 60] width 93 height 16
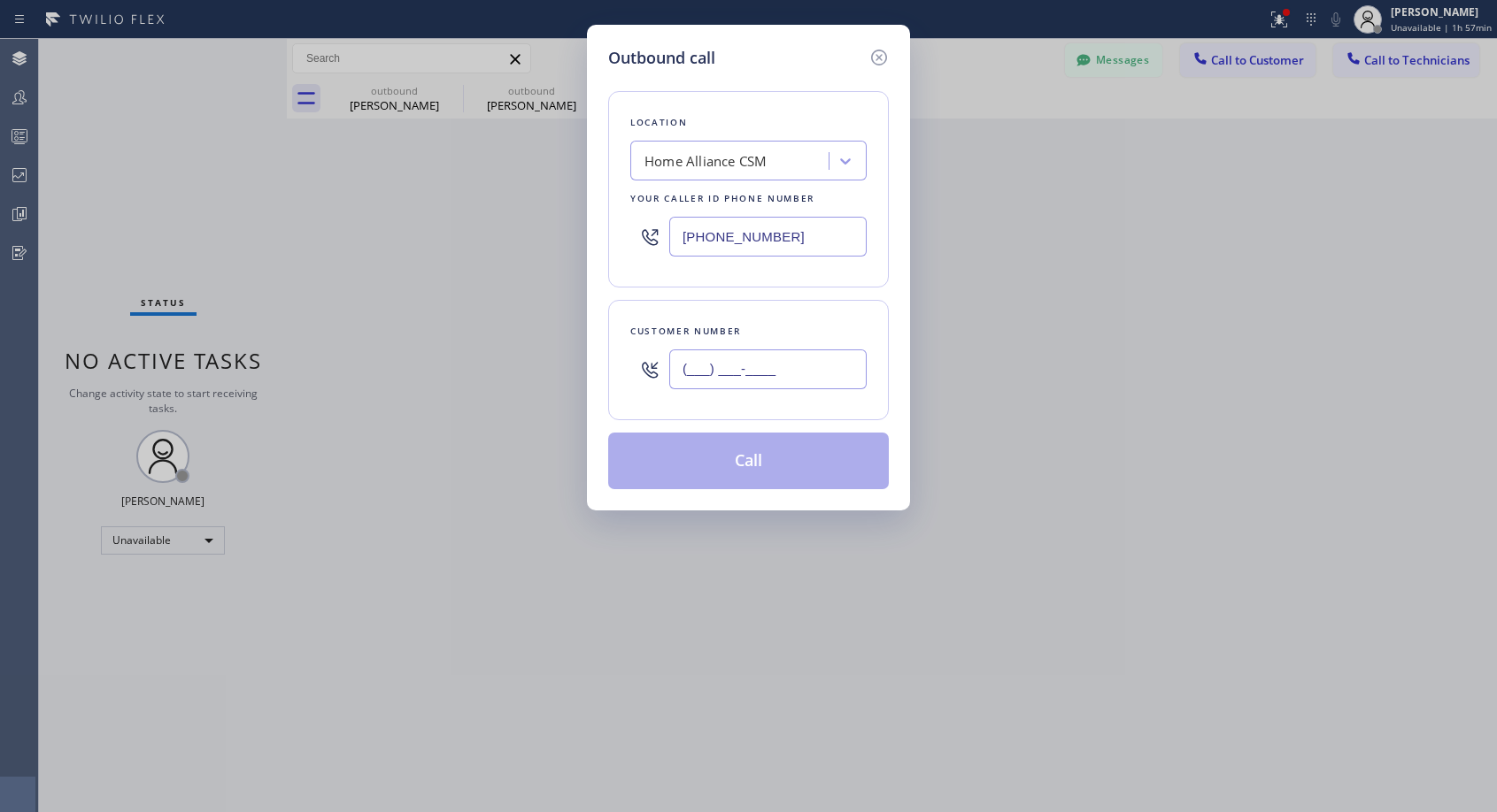
click at [827, 376] on input "(___) ___-____" at bounding box center [767, 369] width 197 height 40
paste input "480) 620-9906"
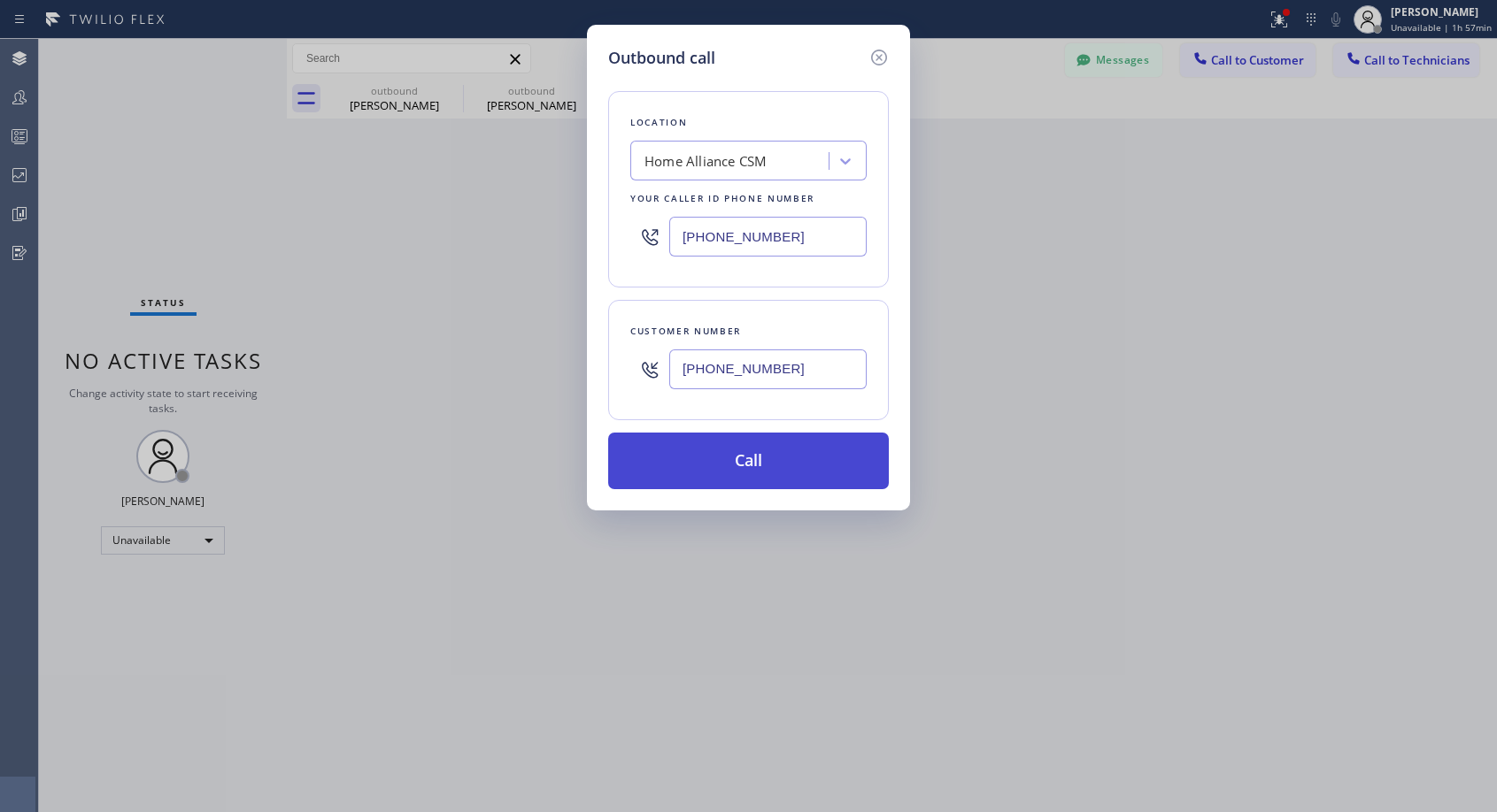
type input "[PHONE_NUMBER]"
click at [791, 462] on button "Call" at bounding box center [748, 460] width 281 height 57
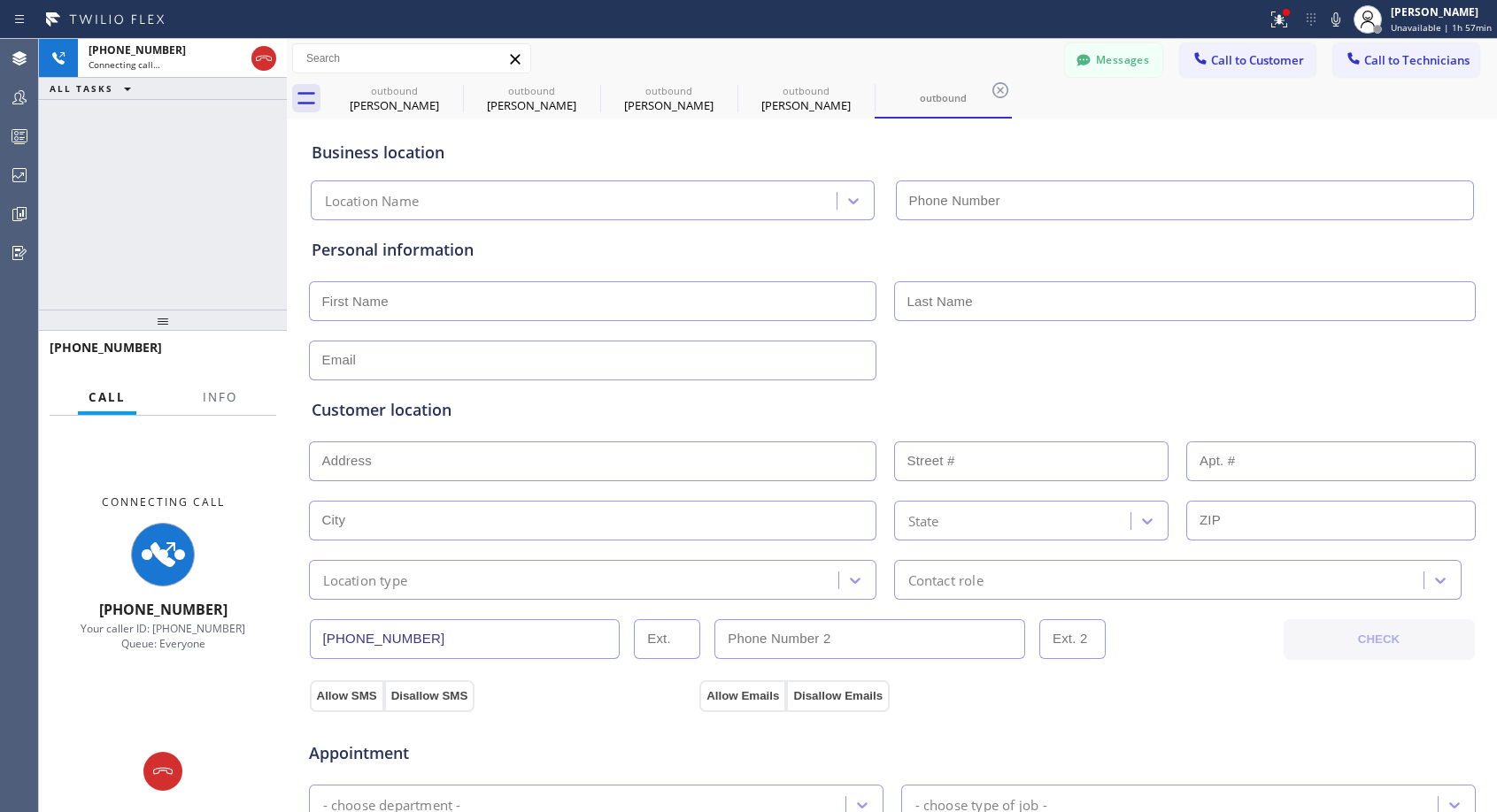
type input "[PHONE_NUMBER]"
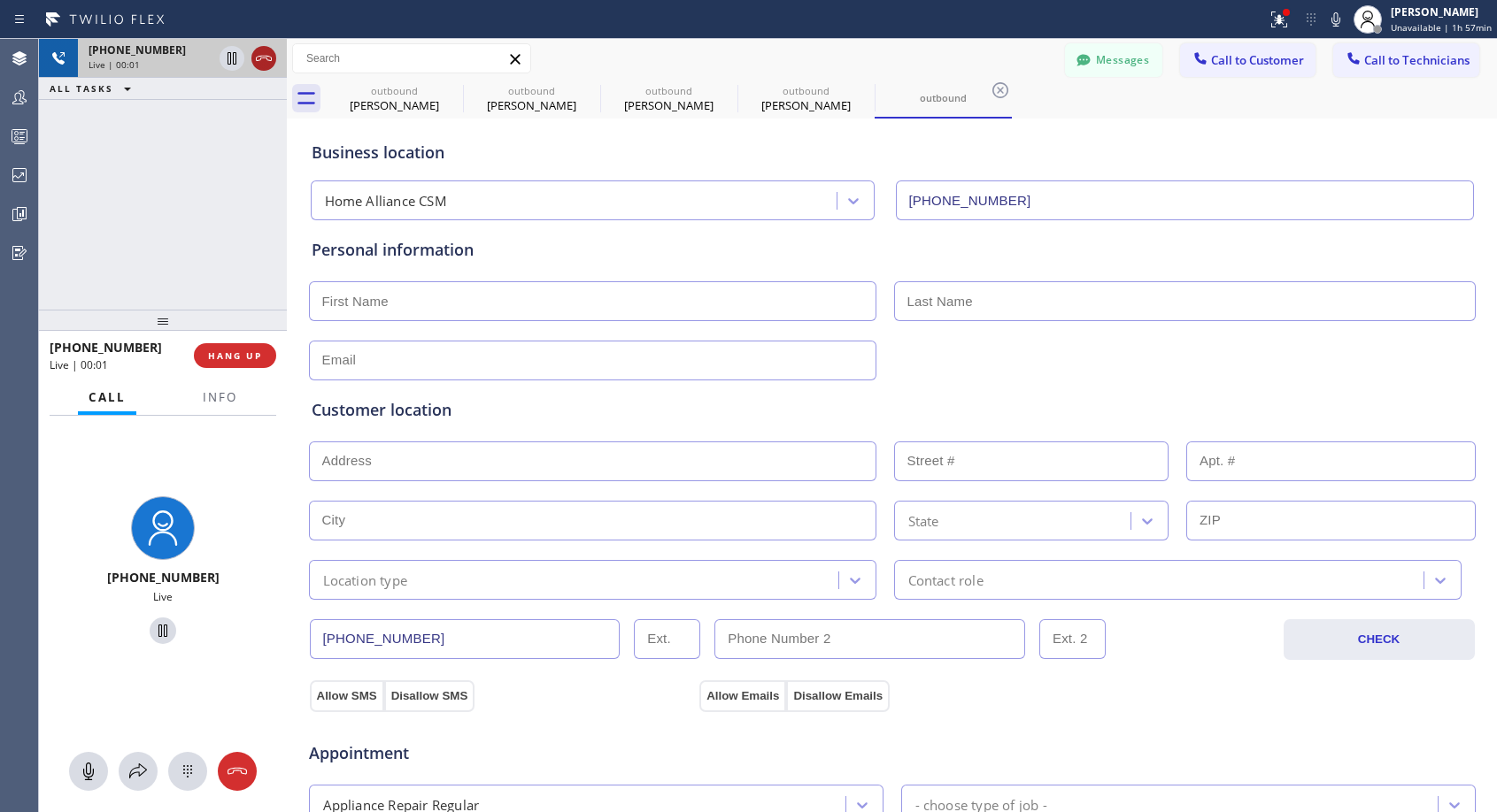
click at [264, 61] on icon at bounding box center [263, 58] width 21 height 21
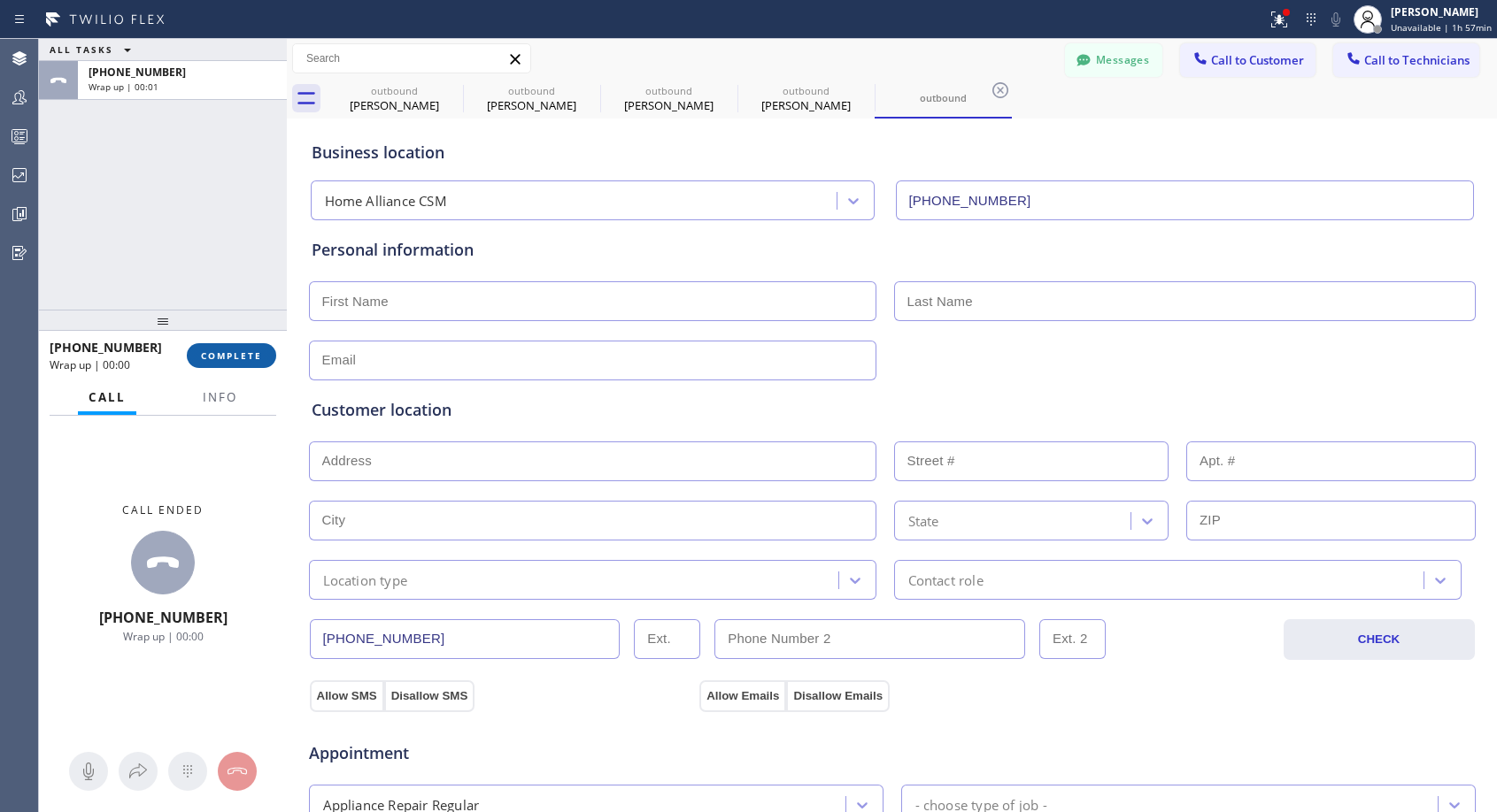
click at [239, 358] on span "COMPLETE" at bounding box center [232, 355] width 62 height 12
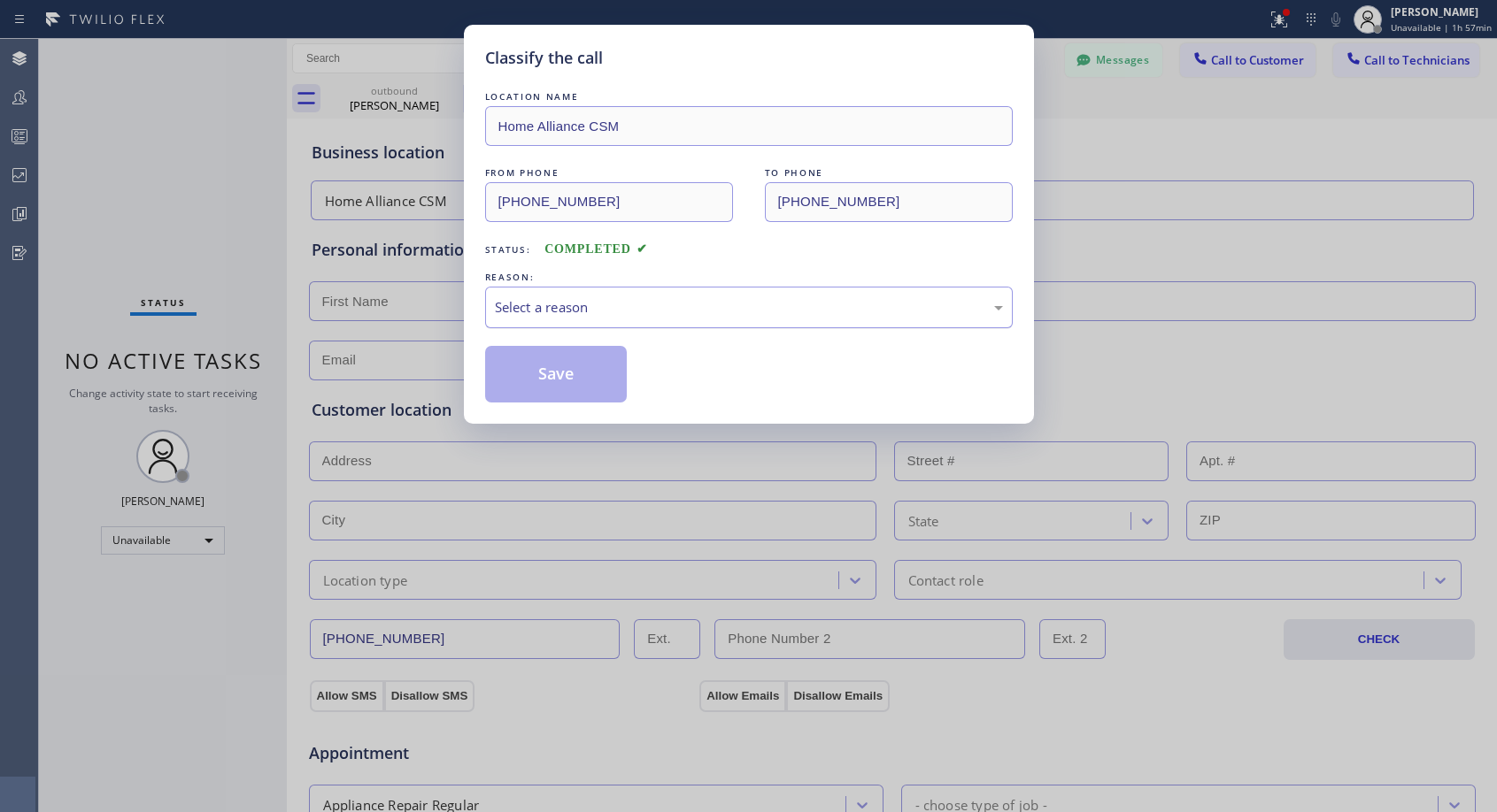
click at [652, 290] on div "Select a reason" at bounding box center [749, 307] width 528 height 42
click at [600, 370] on button "Save" at bounding box center [557, 374] width 143 height 57
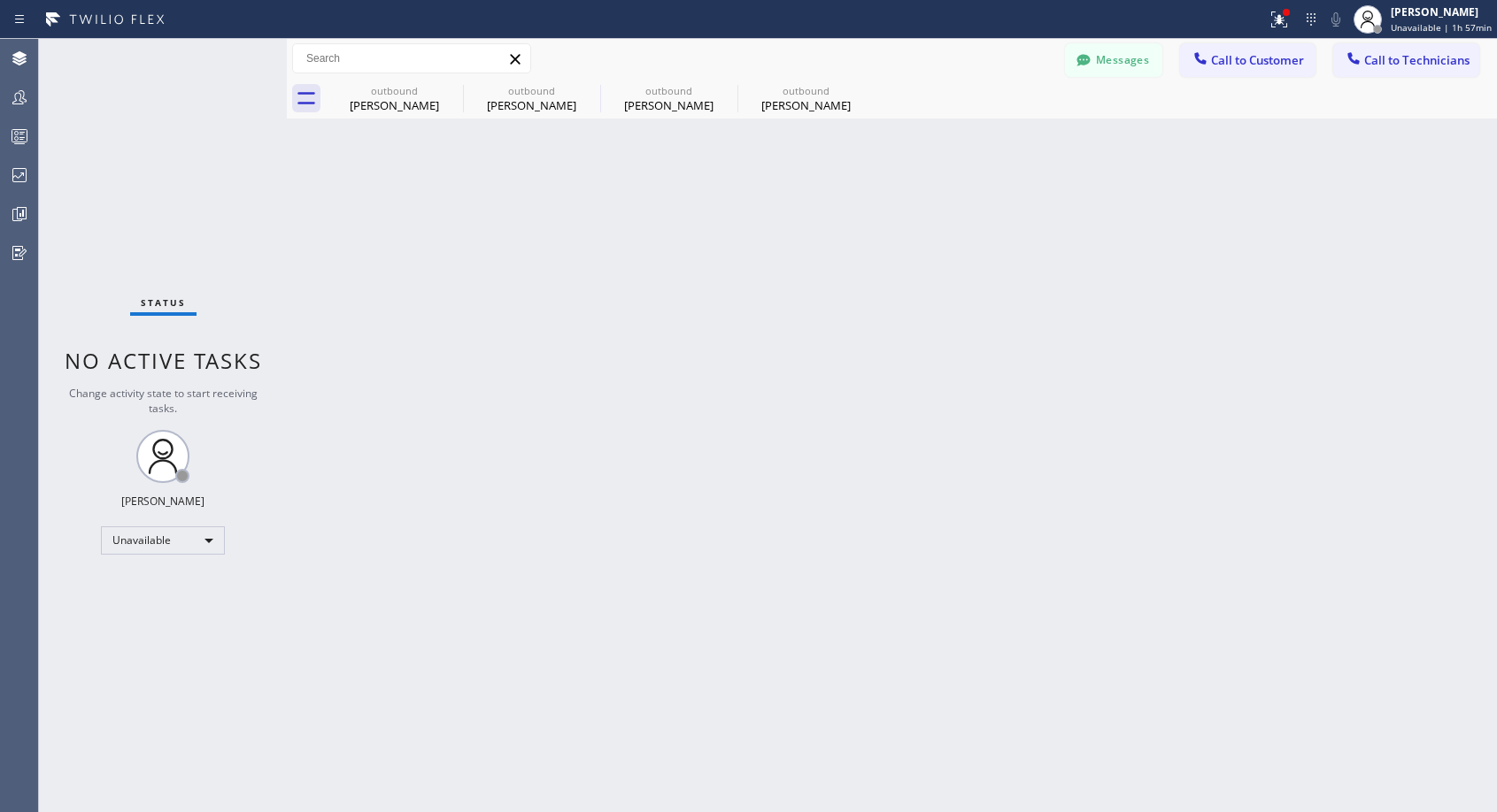
click at [1221, 60] on span "Call to Customer" at bounding box center [1257, 60] width 93 height 16
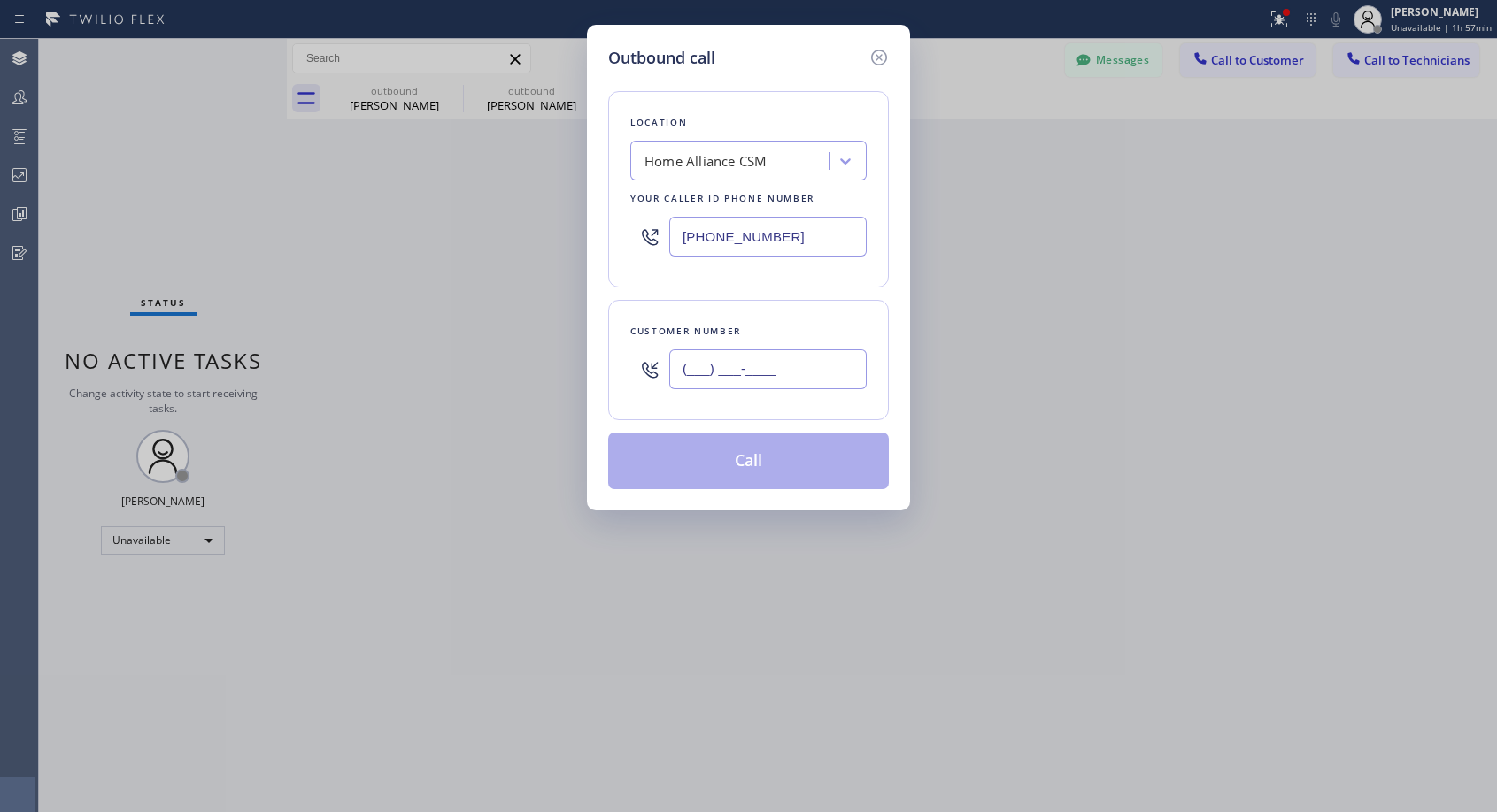
click at [766, 371] on input "(___) ___-____" at bounding box center [767, 369] width 197 height 40
paste input "480) 620-9906"
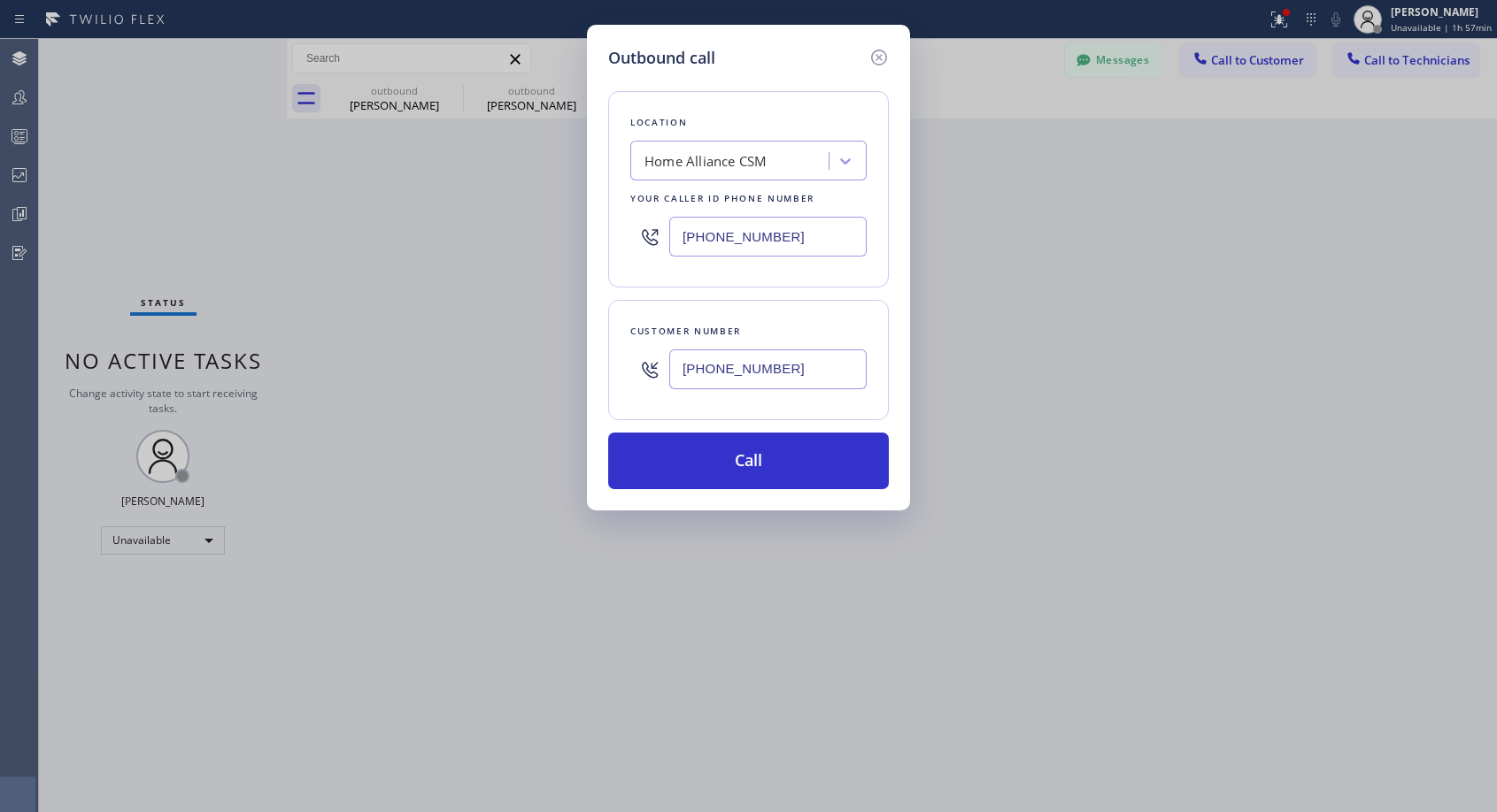
click at [814, 375] on input "[PHONE_NUMBER]" at bounding box center [767, 369] width 197 height 40
type input "[PHONE_NUMBER]"
click at [811, 452] on button "Call" at bounding box center [748, 460] width 281 height 57
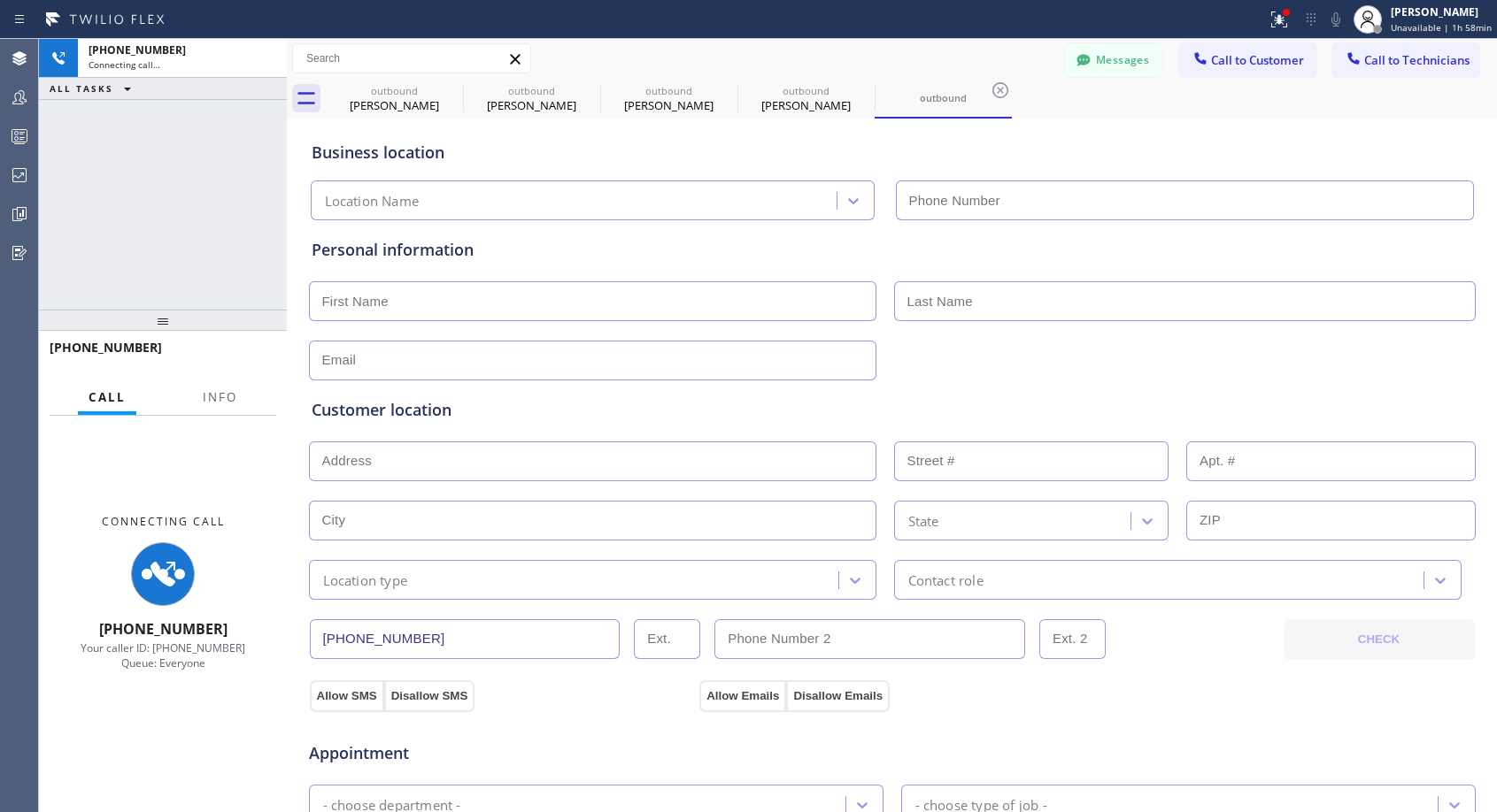
type input "[PHONE_NUMBER]"
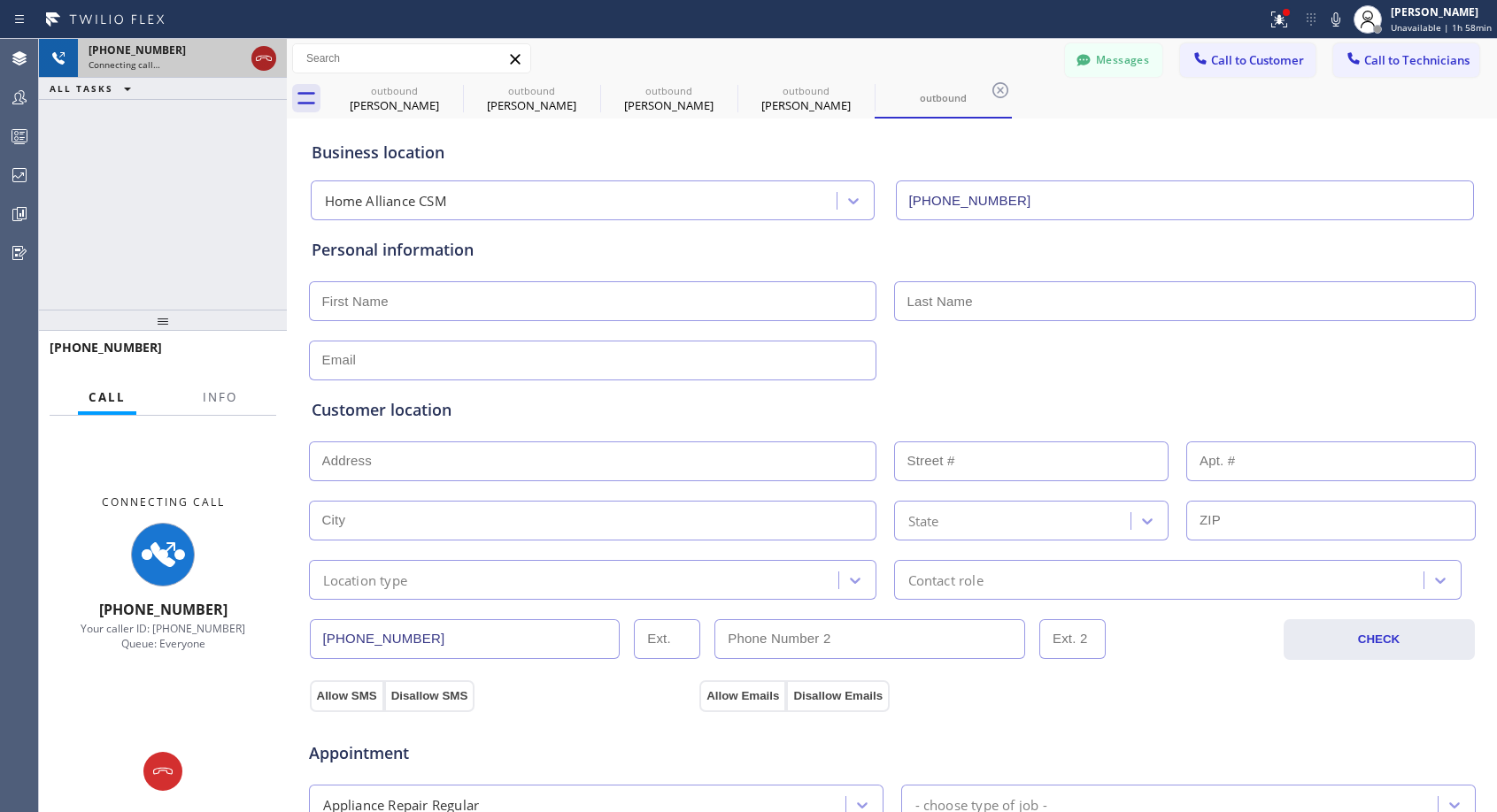
click at [260, 61] on icon at bounding box center [263, 58] width 21 height 21
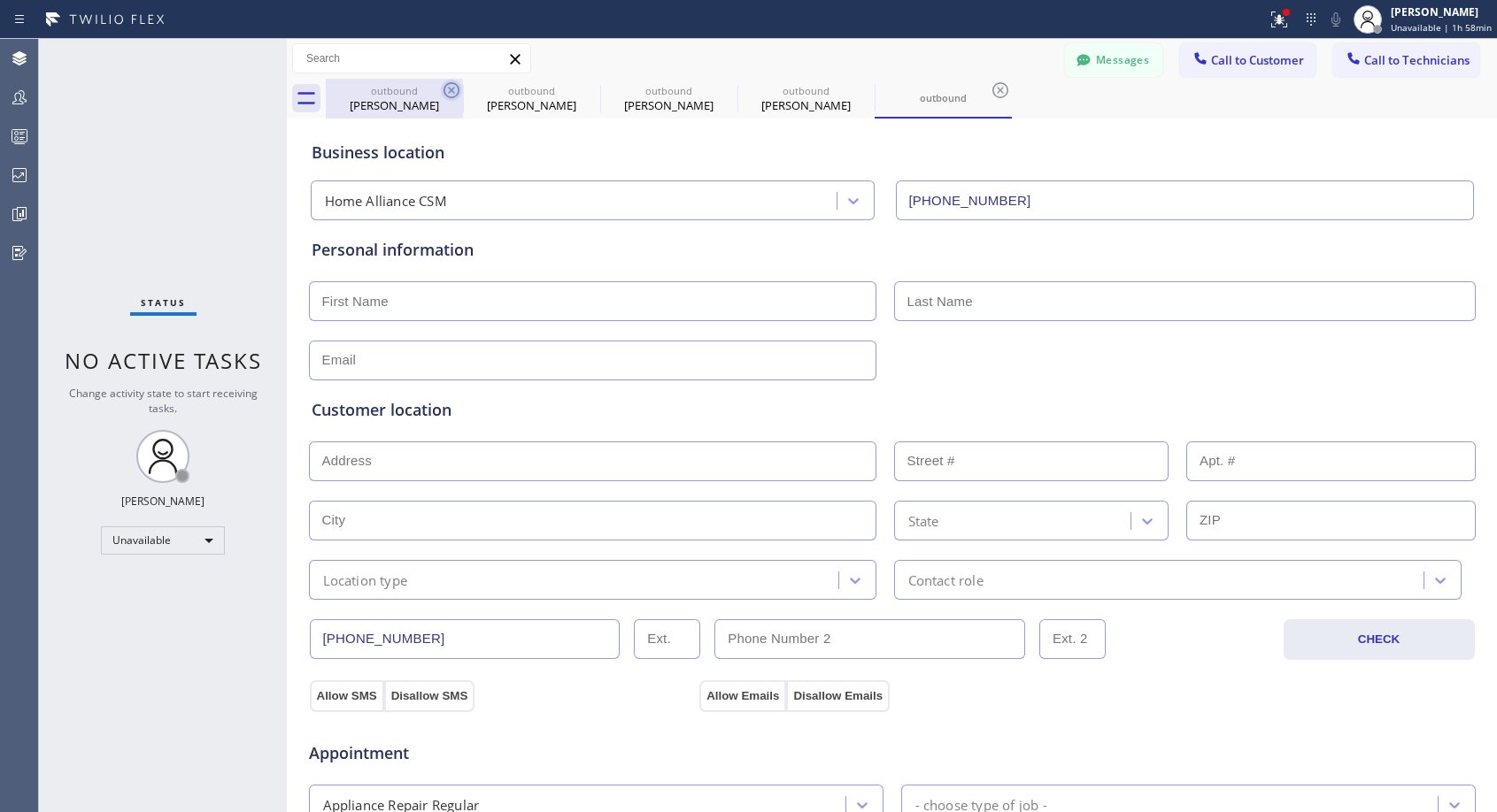
click at [451, 89] on icon at bounding box center [451, 90] width 16 height 16
click at [0, 0] on icon at bounding box center [0, 0] width 0 height 0
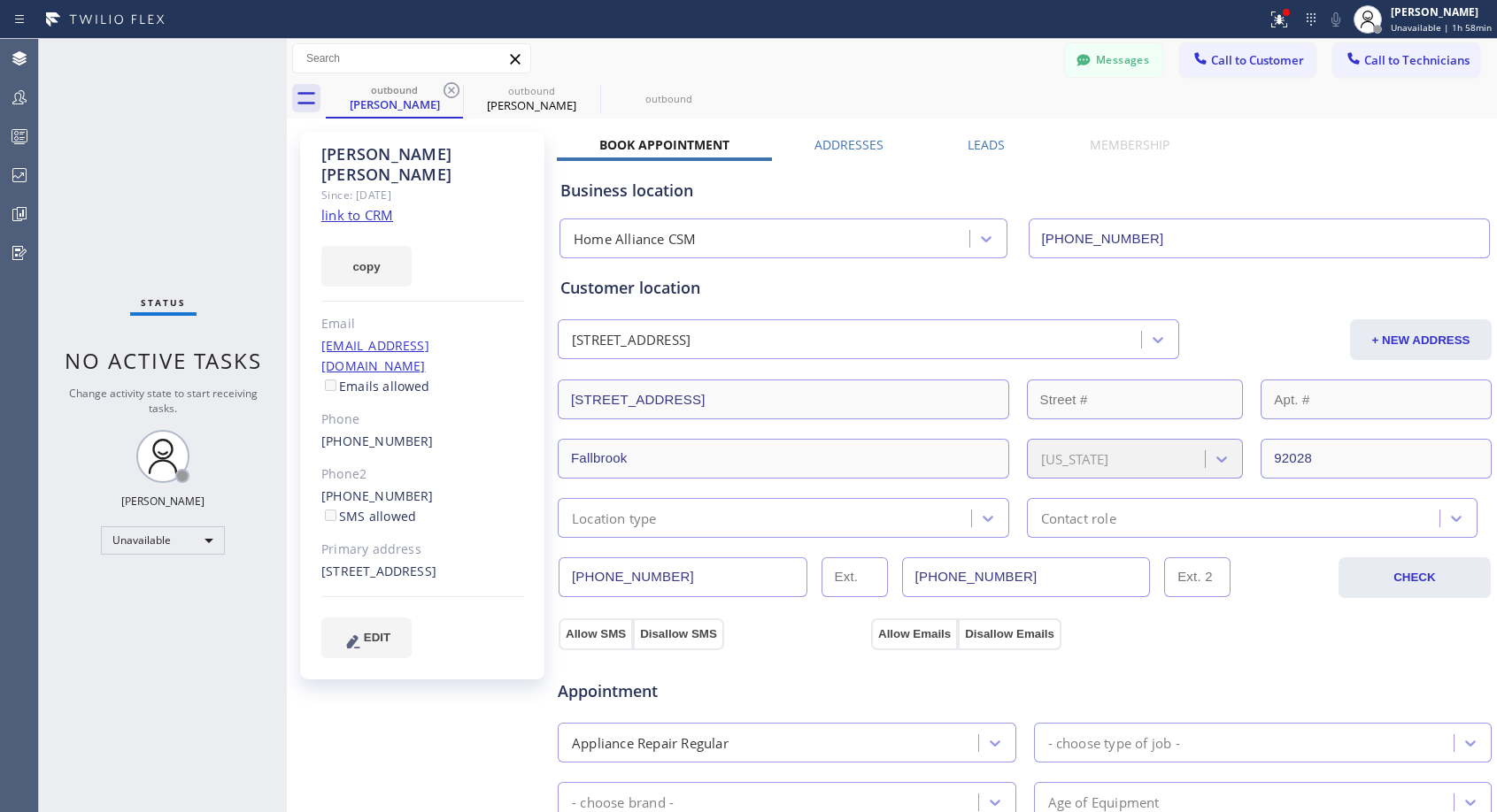
click at [451, 89] on icon at bounding box center [451, 90] width 16 height 16
click at [0, 0] on icon at bounding box center [0, 0] width 0 height 0
click at [451, 89] on div "outbound [PERSON_NAME] outbound" at bounding box center [911, 98] width 1171 height 40
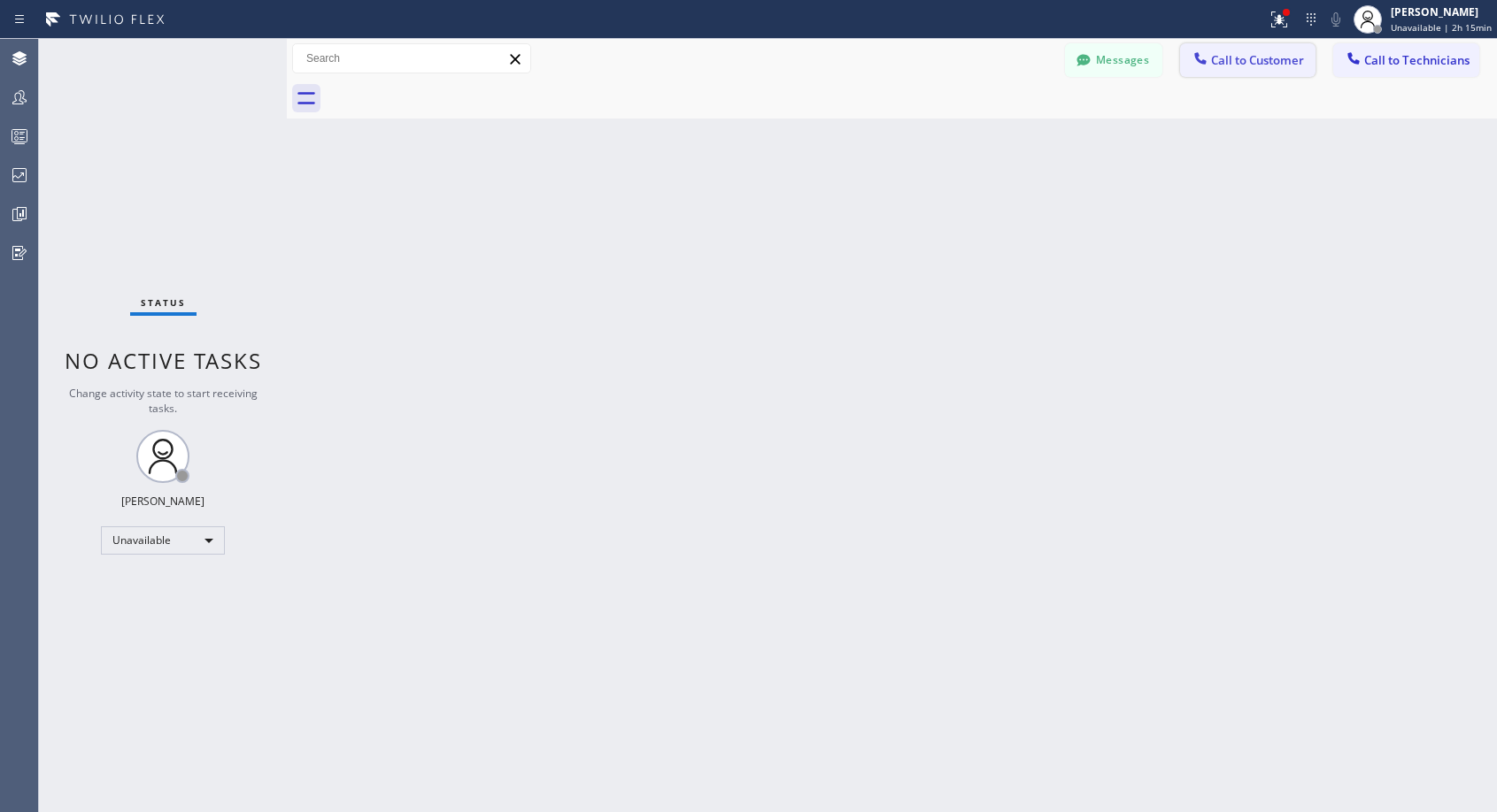
click at [1255, 57] on span "Call to Customer" at bounding box center [1257, 60] width 93 height 16
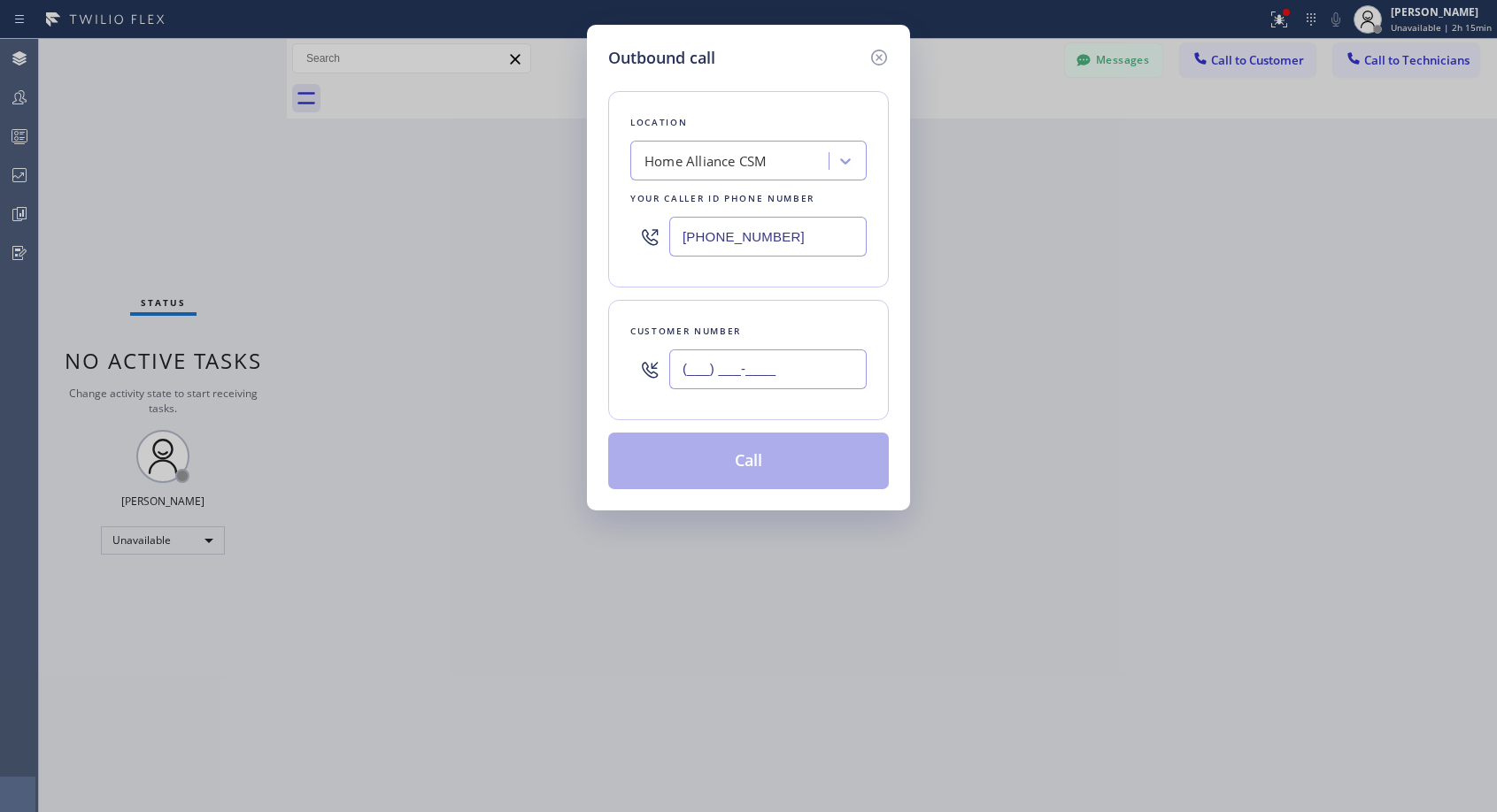
click at [818, 367] on input "(___) ___-____" at bounding box center [767, 369] width 197 height 40
paste input "323) 514-2779"
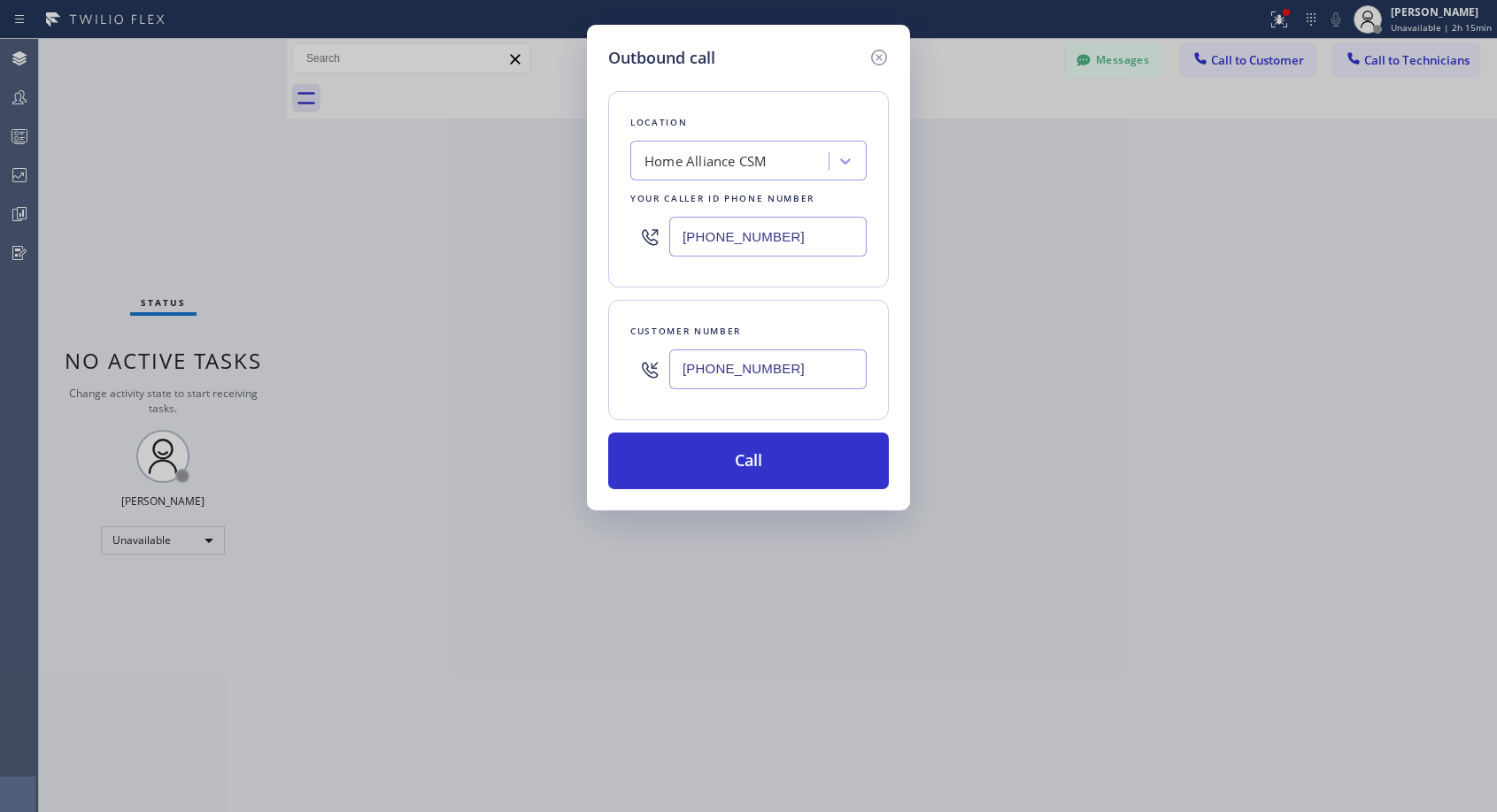
type input "[PHONE_NUMBER]"
click at [790, 455] on button "Call" at bounding box center [748, 460] width 281 height 57
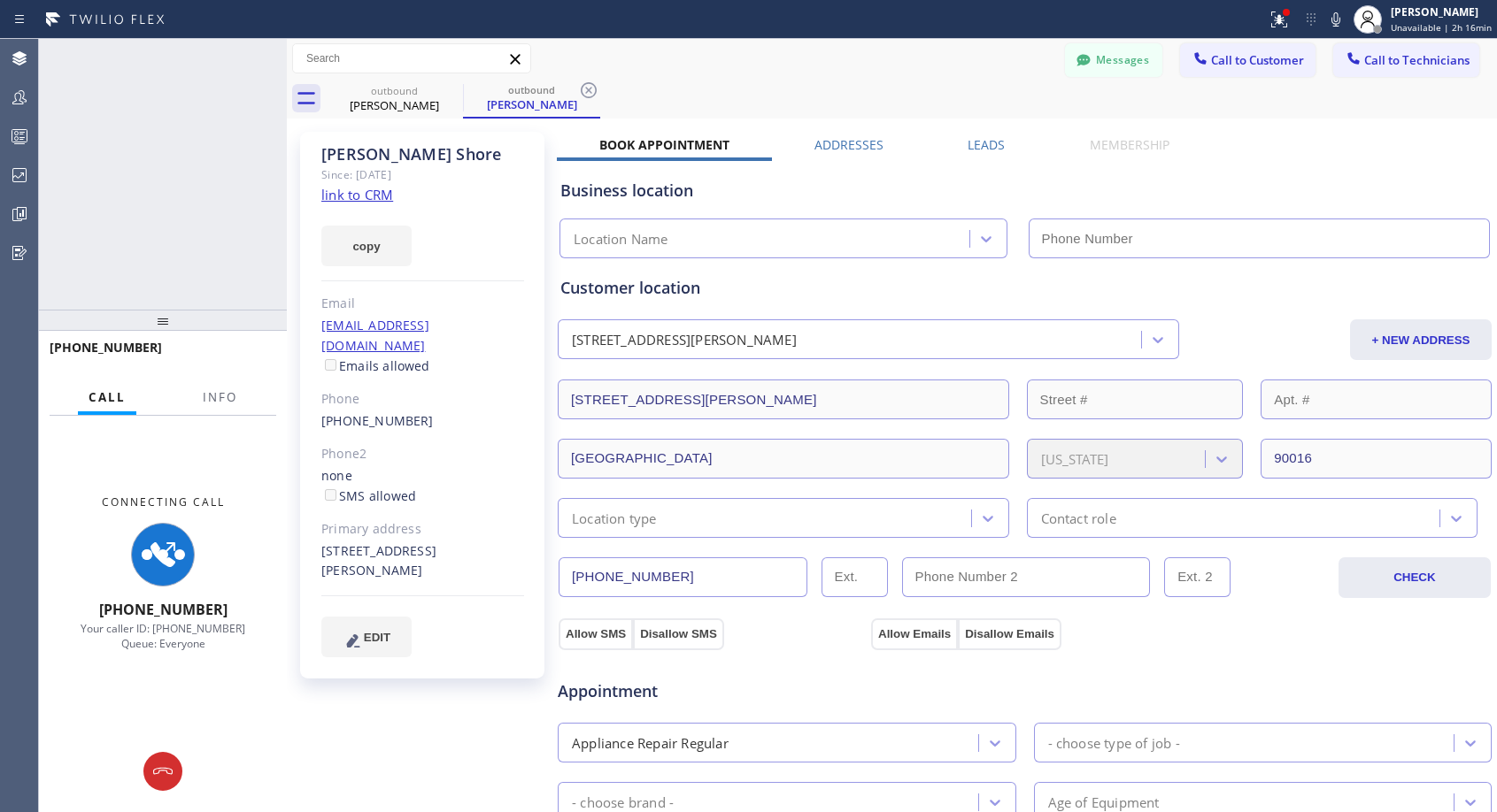
type input "[PHONE_NUMBER]"
click at [257, 59] on icon at bounding box center [263, 58] width 21 height 21
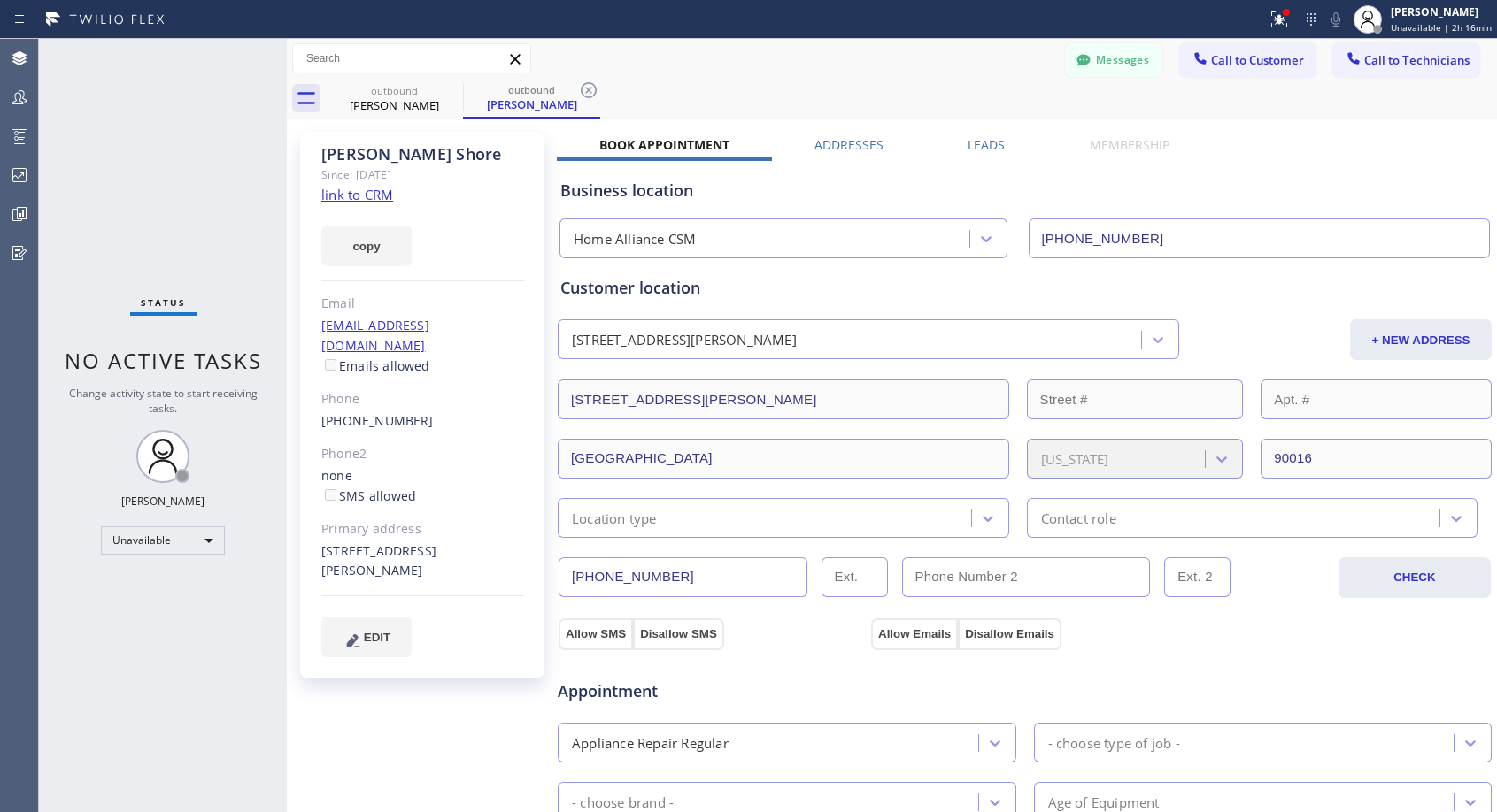
click at [393, 412] on link "[PHONE_NUMBER]" at bounding box center [377, 420] width 112 height 17
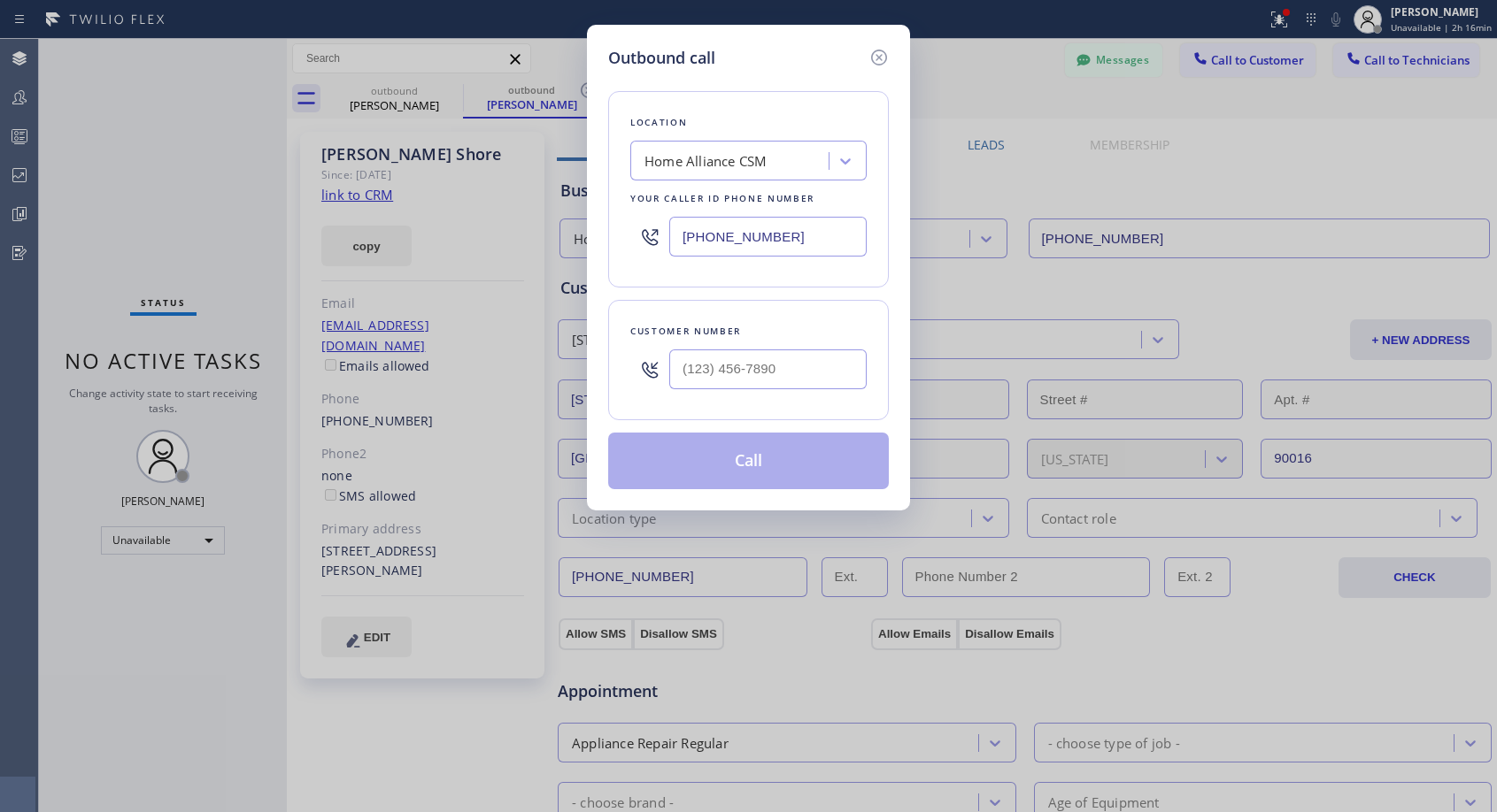
type input "[PHONE_NUMBER]"
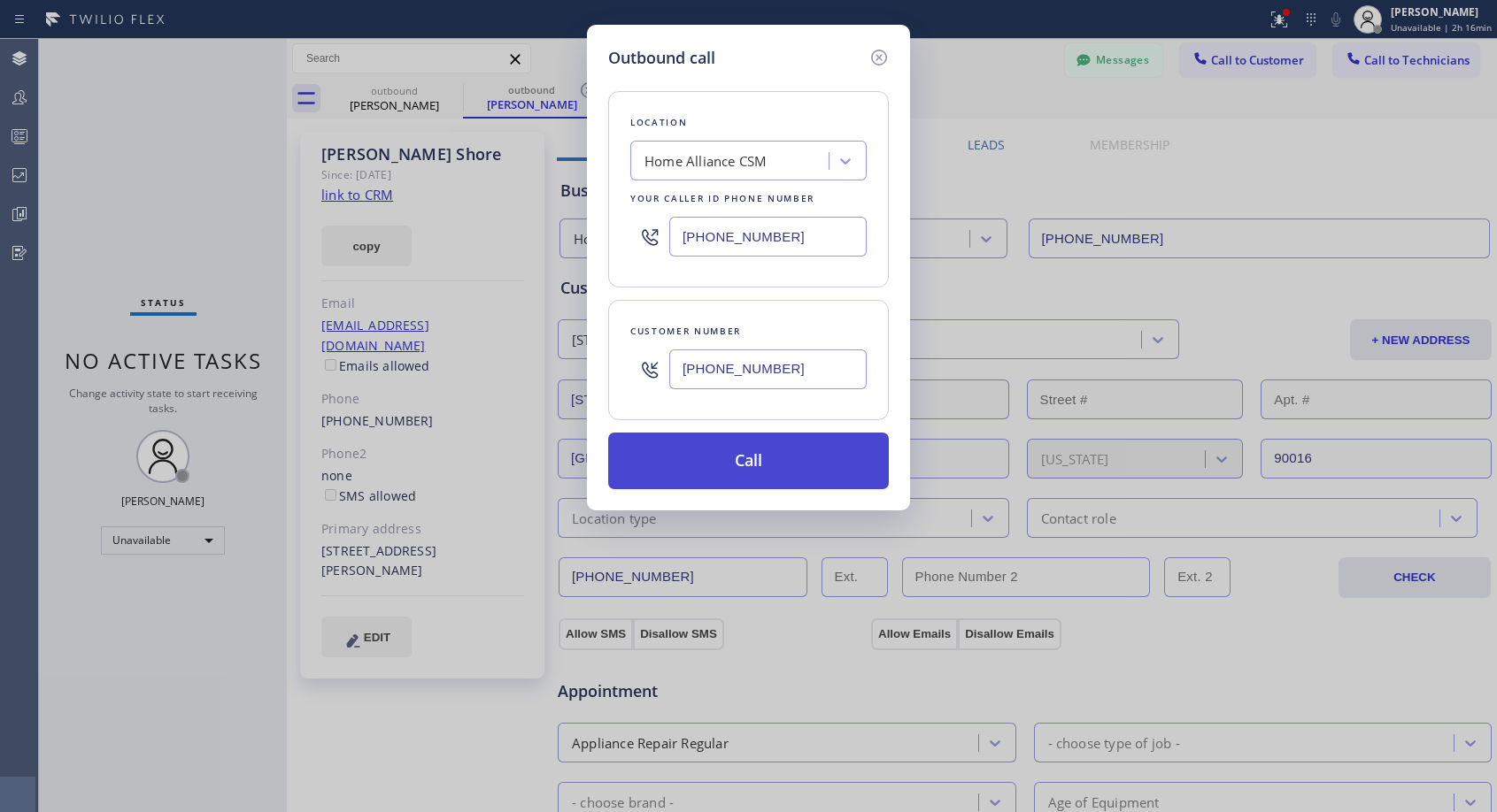
click at [740, 460] on button "Call" at bounding box center [748, 460] width 281 height 57
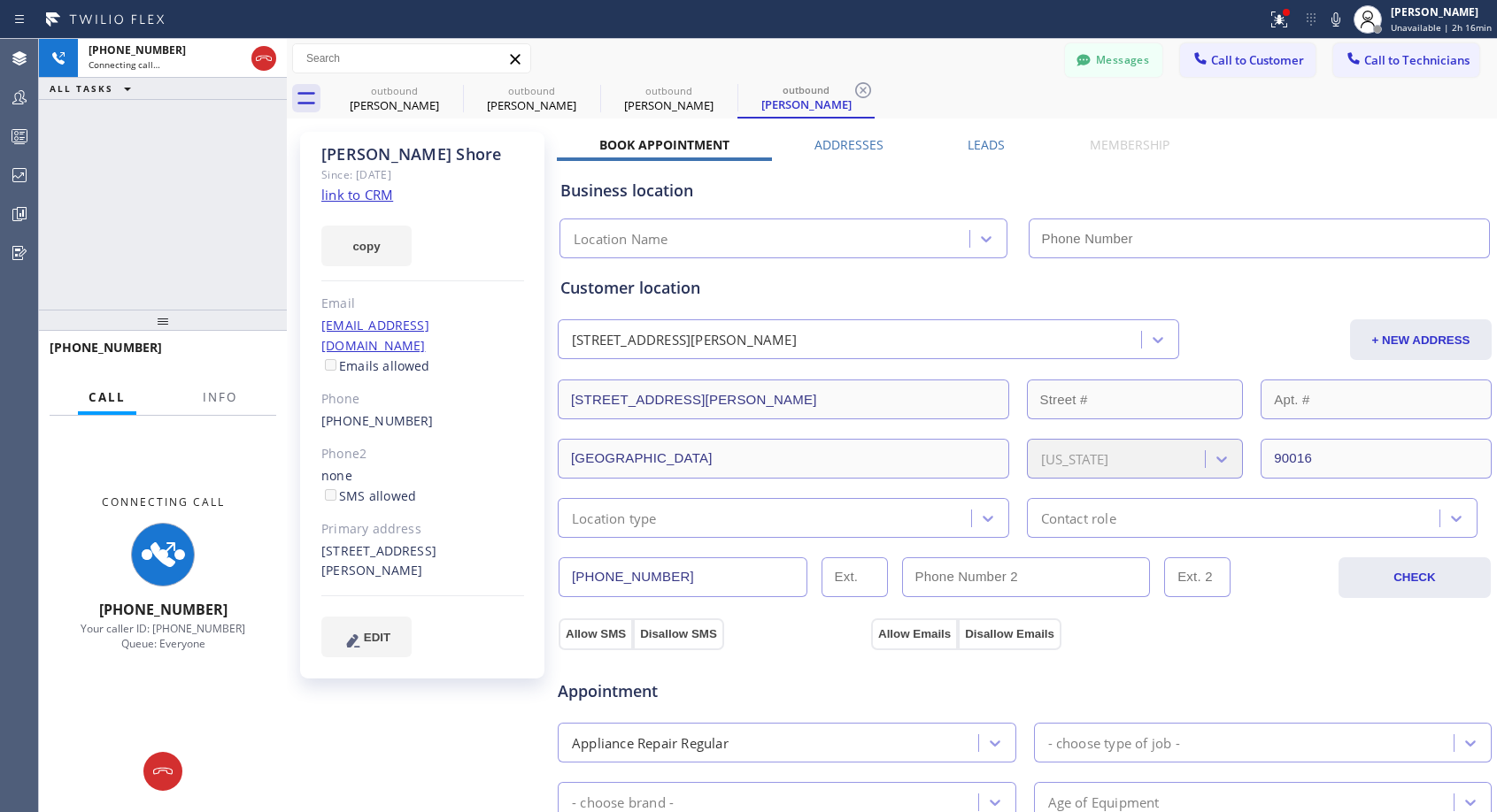
type input "[PHONE_NUMBER]"
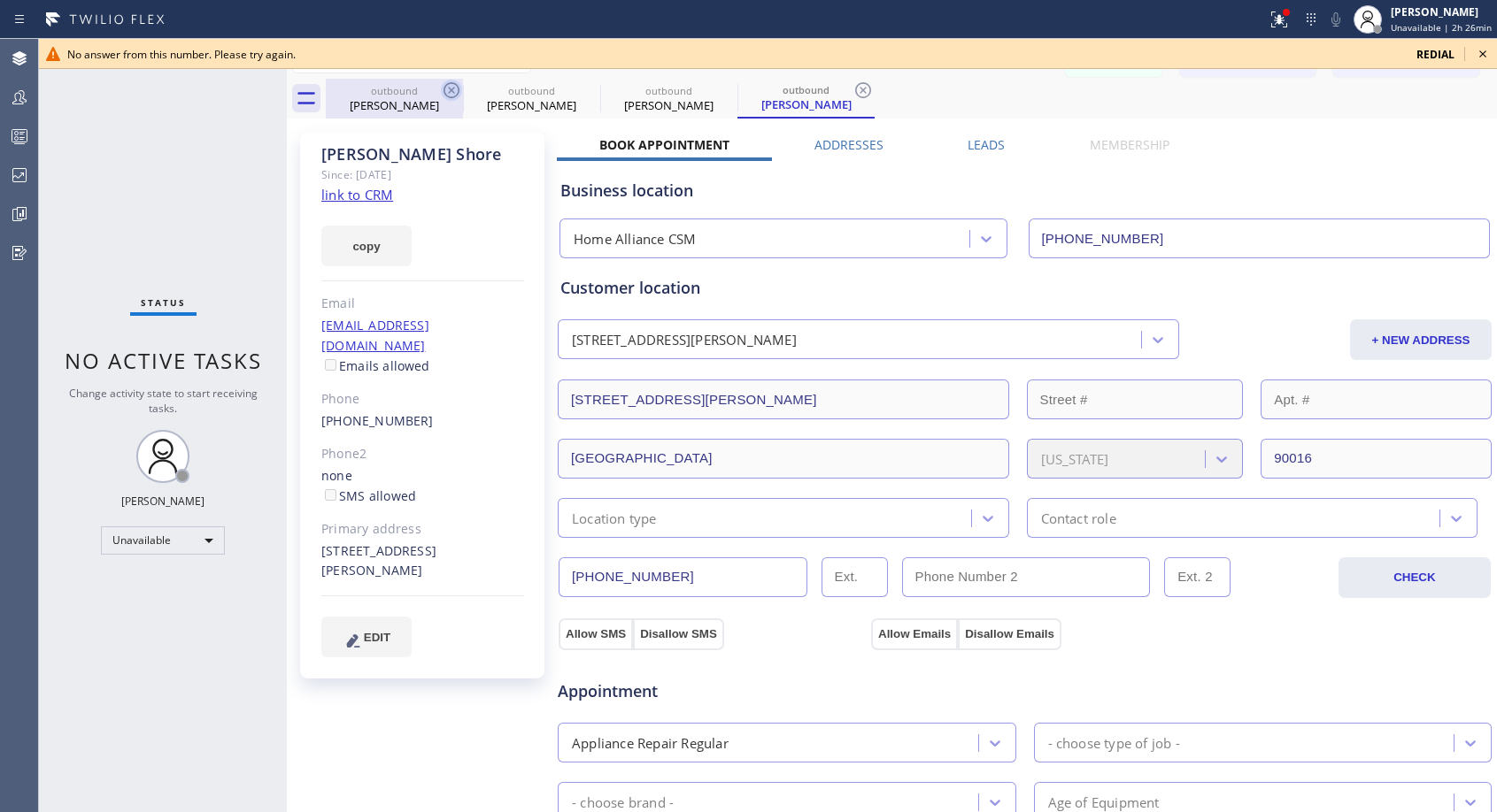
click at [454, 89] on icon at bounding box center [450, 89] width 21 height 21
click at [0, 0] on icon at bounding box center [0, 0] width 0 height 0
click at [852, 89] on icon at bounding box center [862, 89] width 21 height 21
click at [454, 89] on div "outbound [PERSON_NAME] outbound [PERSON_NAME] outbound [PERSON_NAME] outbound […" at bounding box center [911, 98] width 1171 height 40
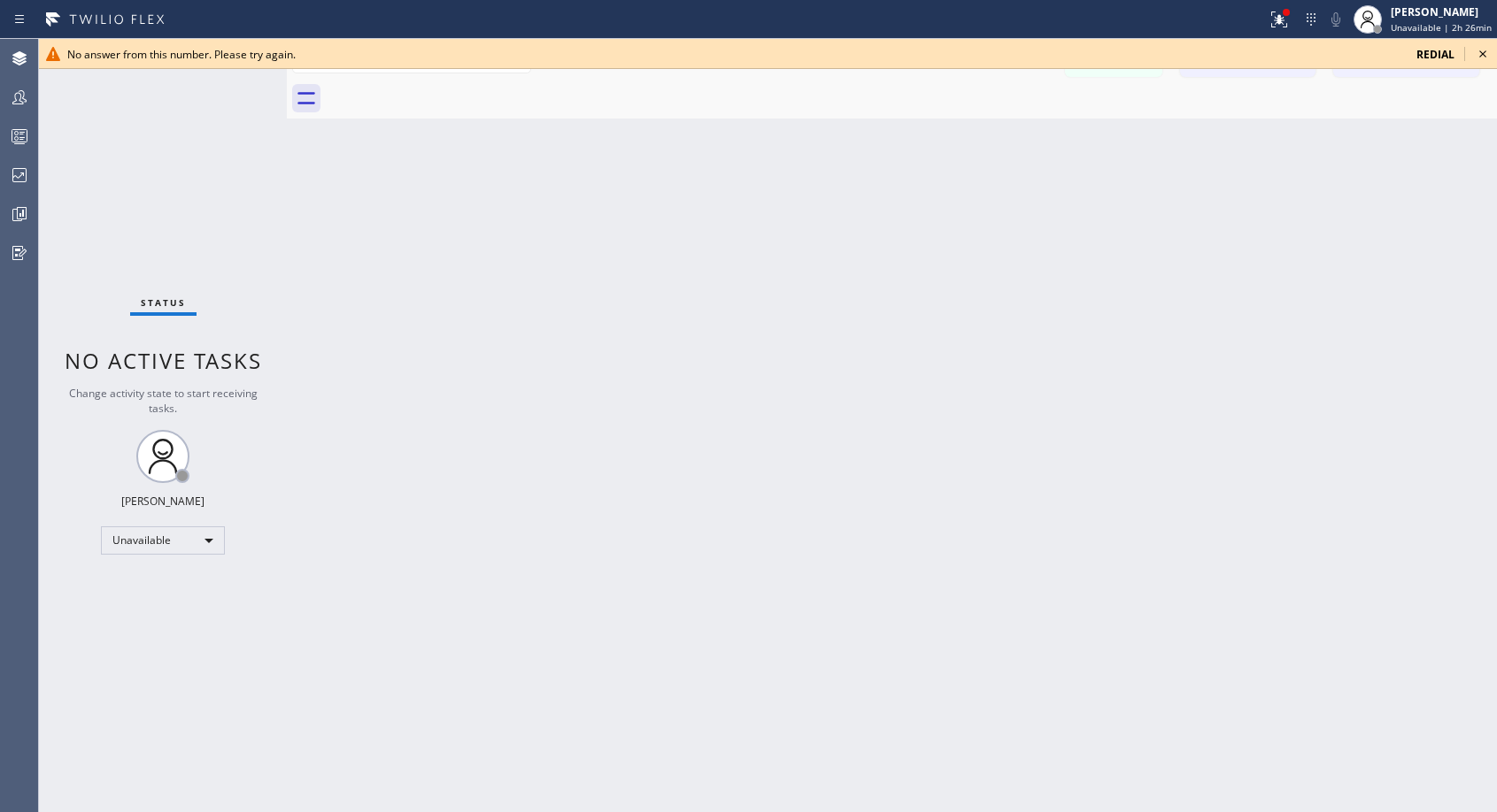
click at [1480, 54] on icon at bounding box center [1482, 54] width 21 height 21
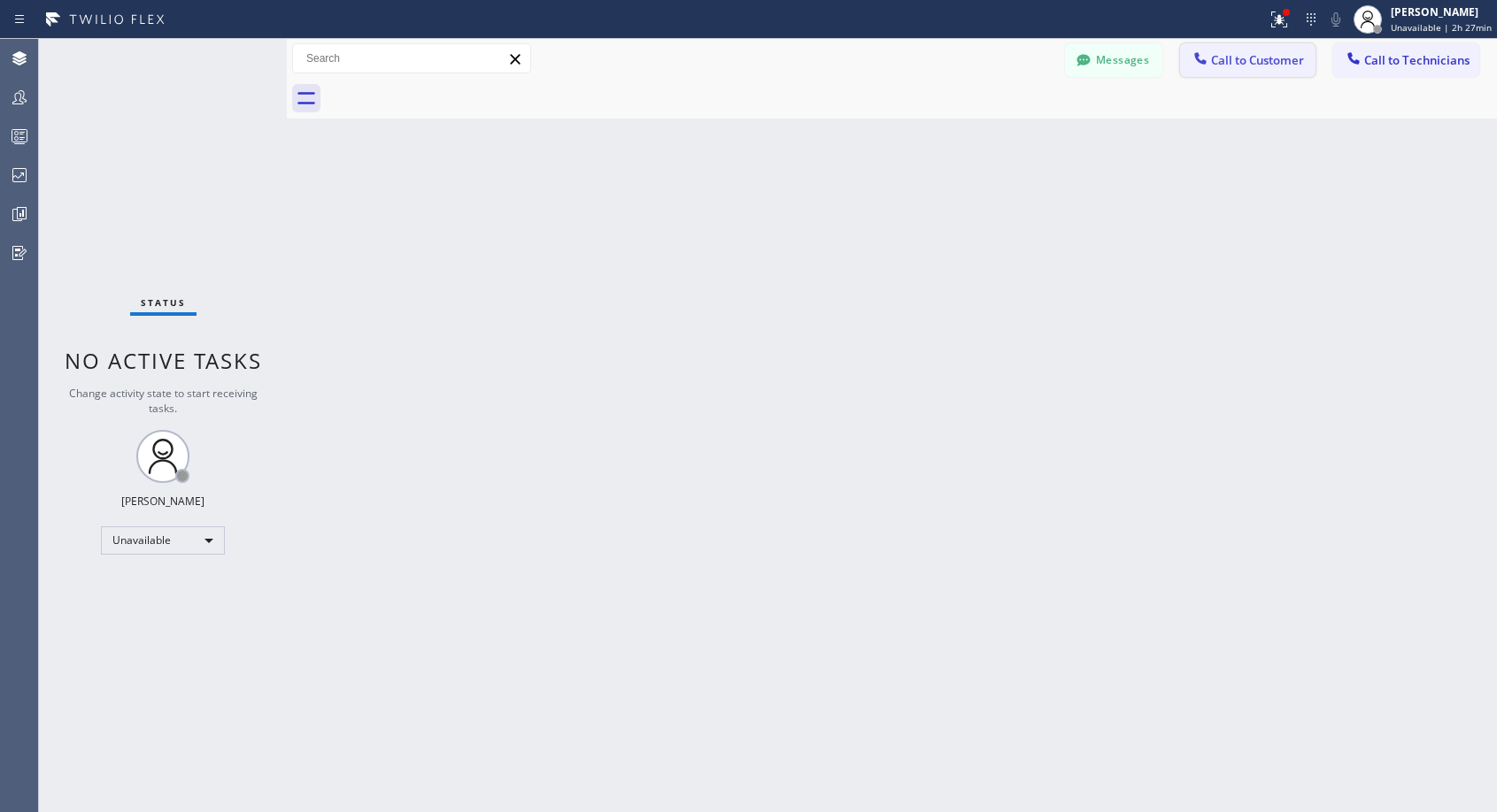
click at [1253, 52] on button "Call to Customer" at bounding box center [1247, 60] width 135 height 34
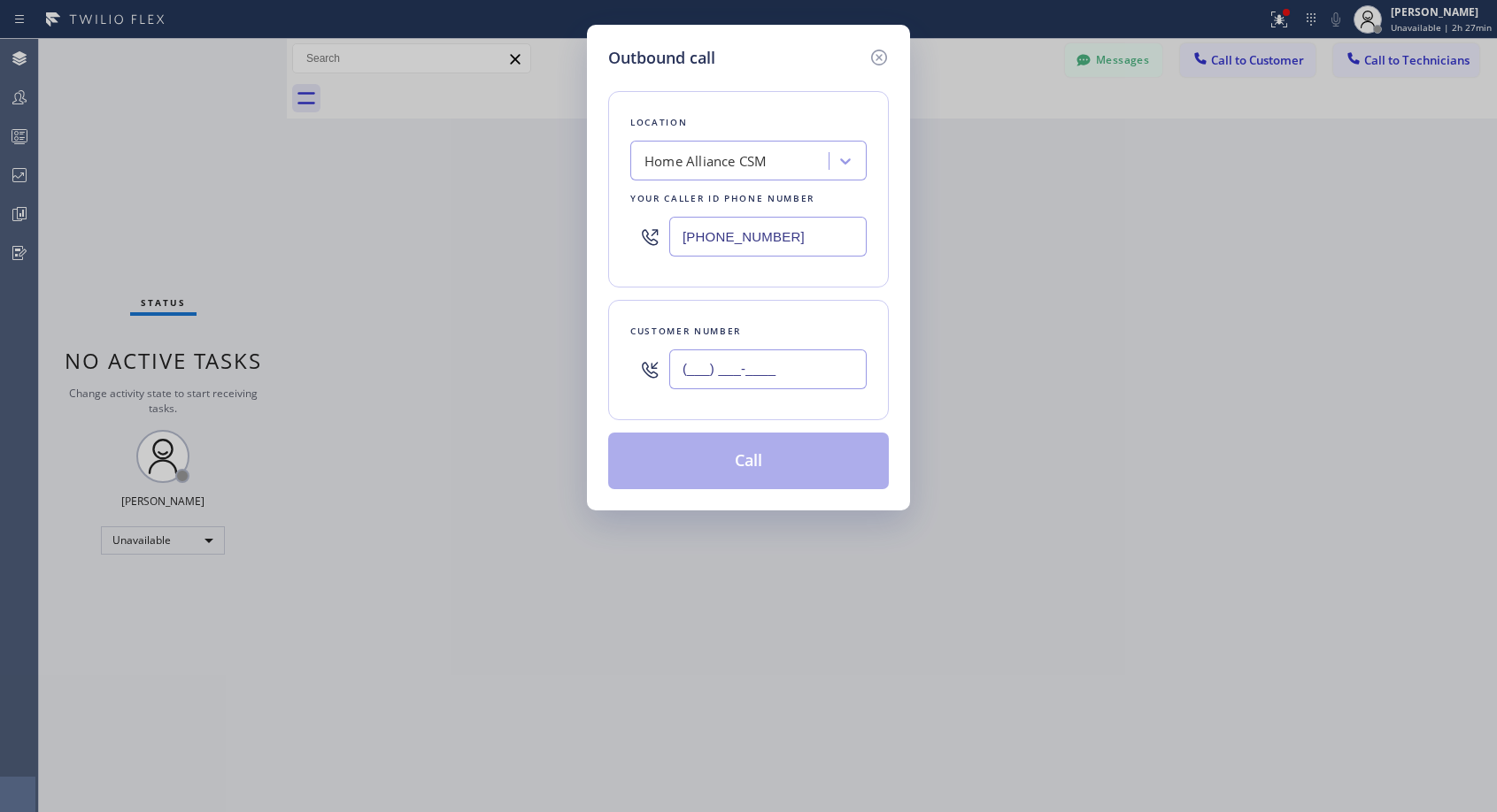
click at [771, 365] on input "(___) ___-____" at bounding box center [767, 369] width 197 height 40
paste input "952) 297-3421"
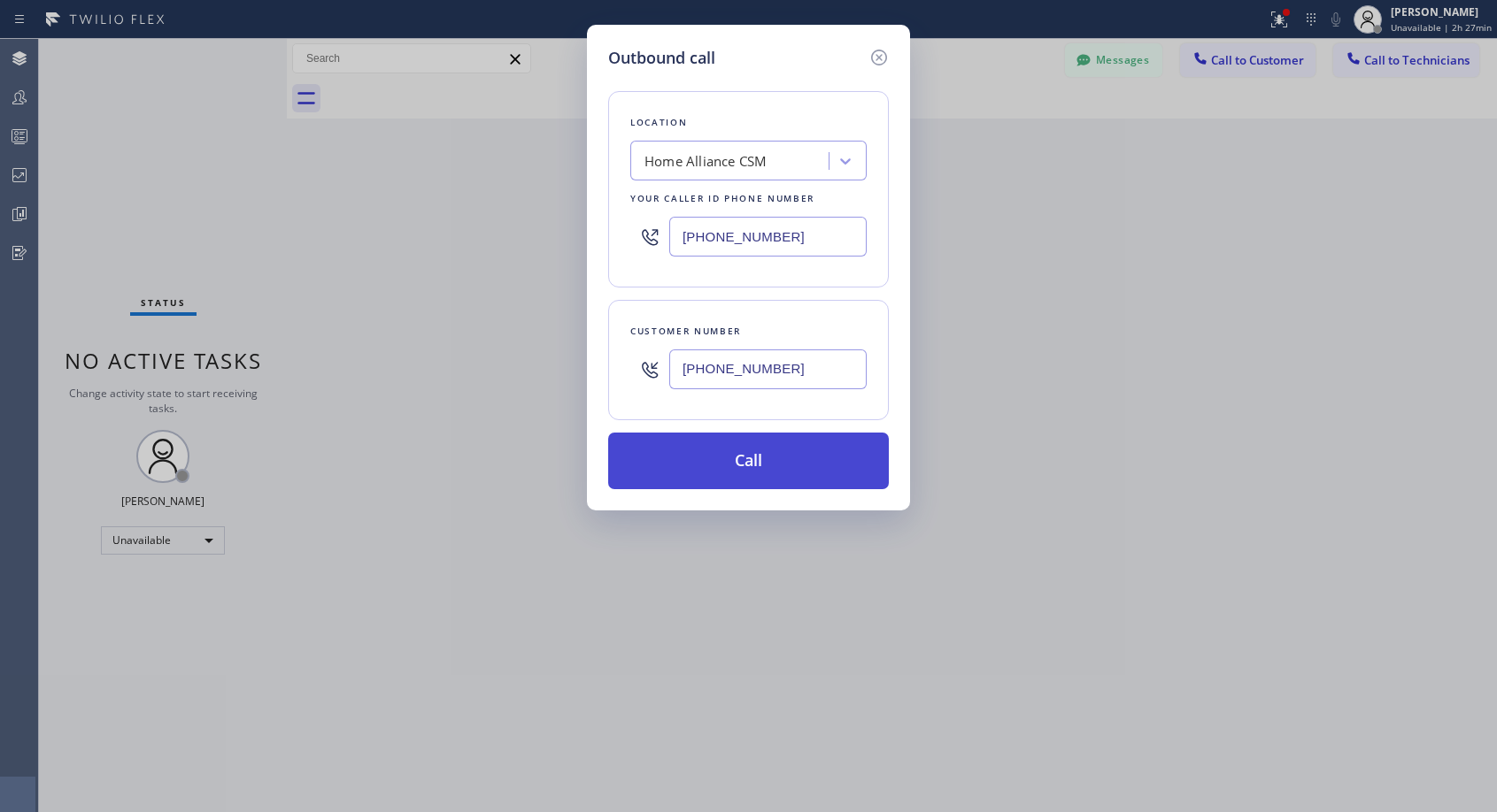
type input "[PHONE_NUMBER]"
click at [775, 471] on button "Call" at bounding box center [748, 460] width 281 height 57
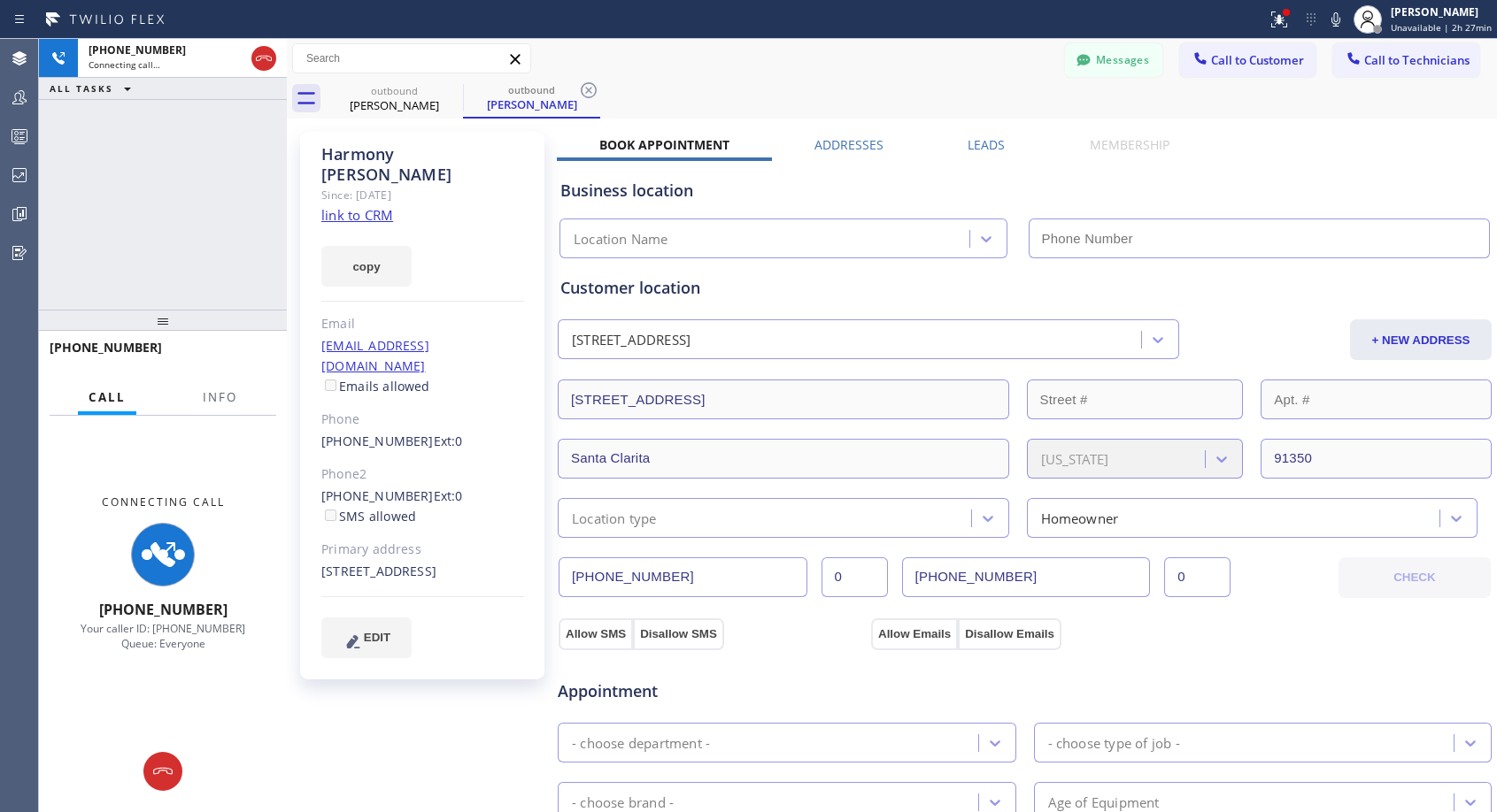
type input "[PHONE_NUMBER]"
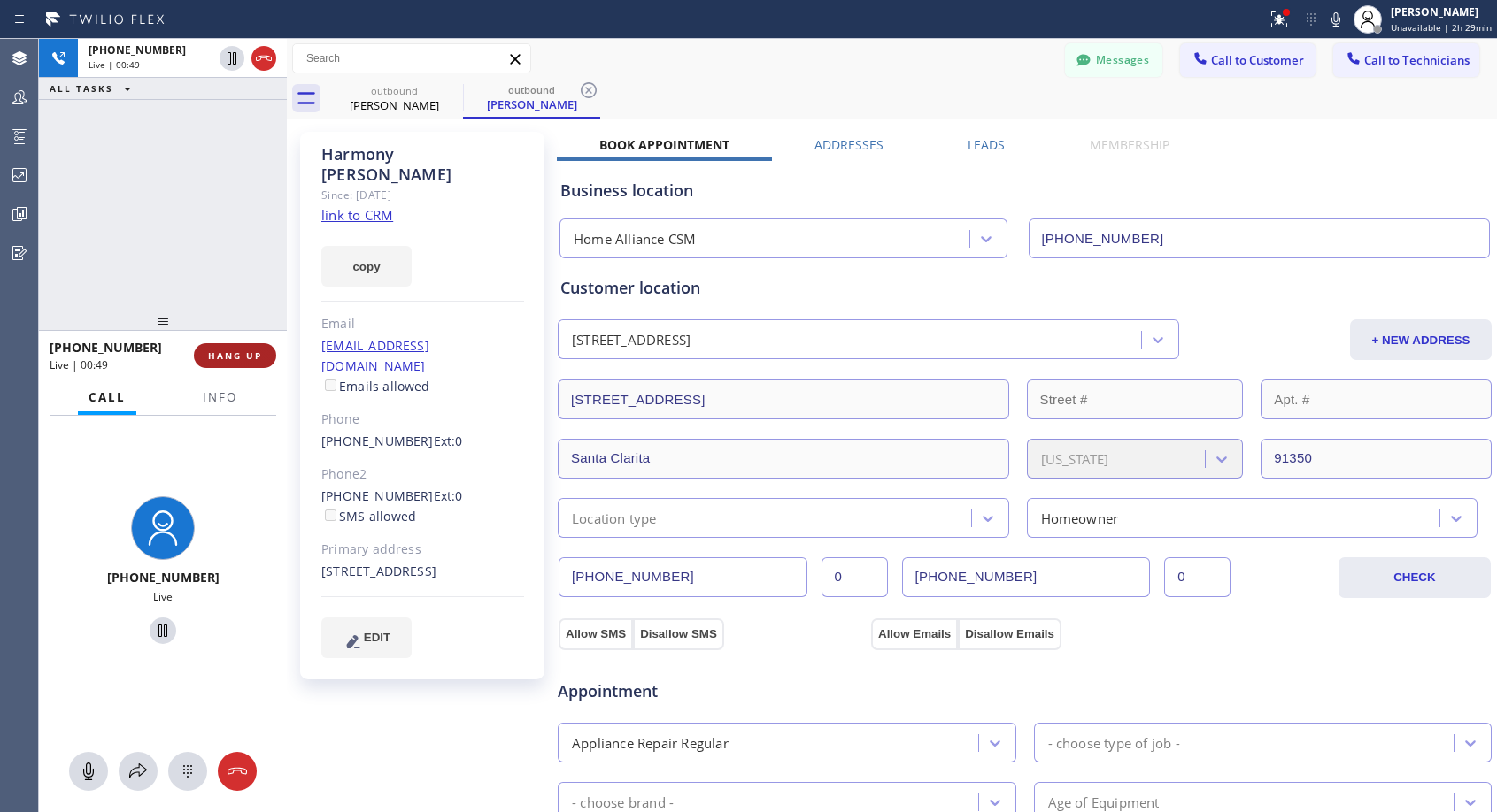
click at [223, 356] on span "HANG UP" at bounding box center [235, 355] width 54 height 12
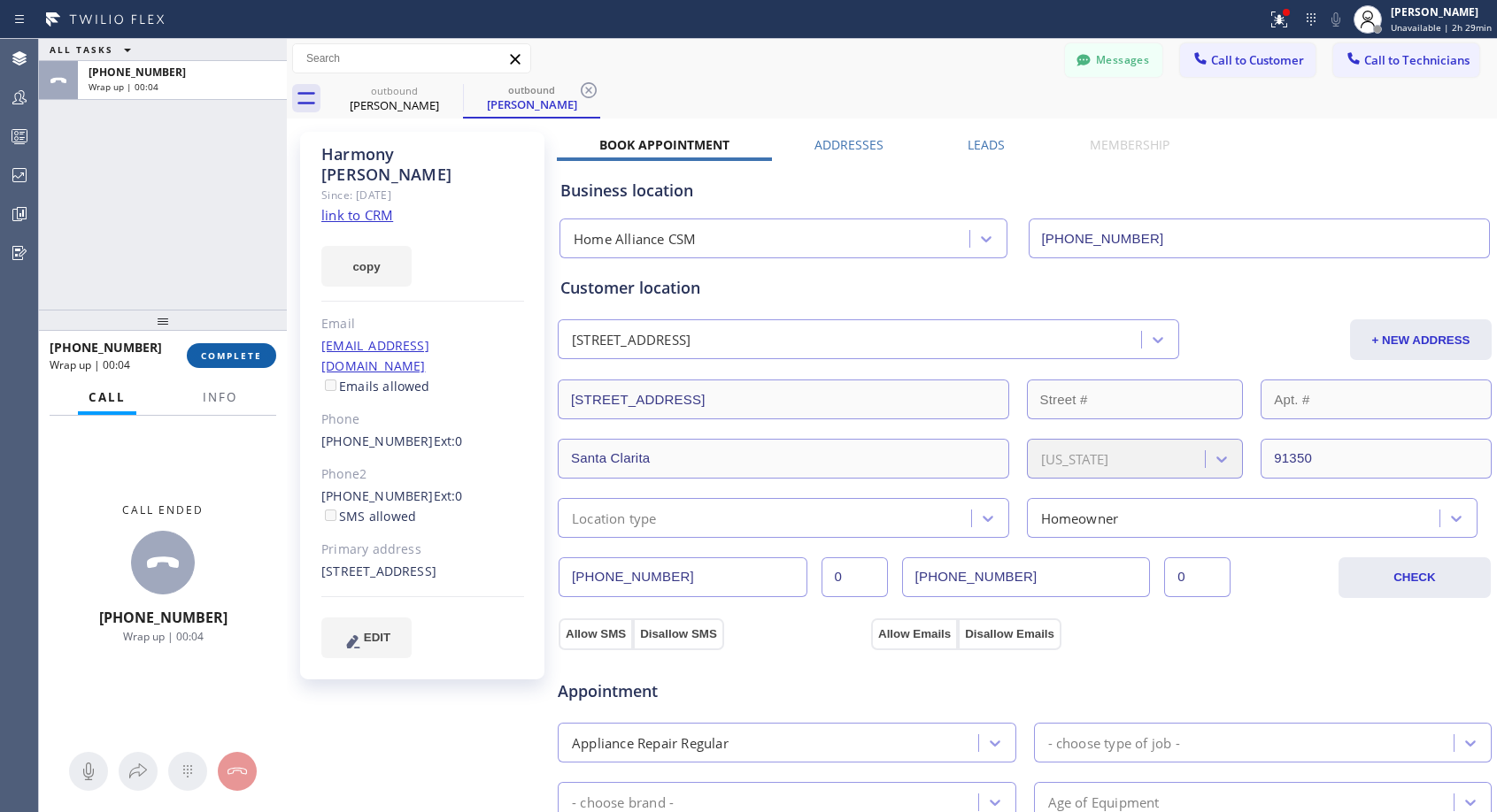
click at [223, 356] on span "COMPLETE" at bounding box center [232, 355] width 62 height 12
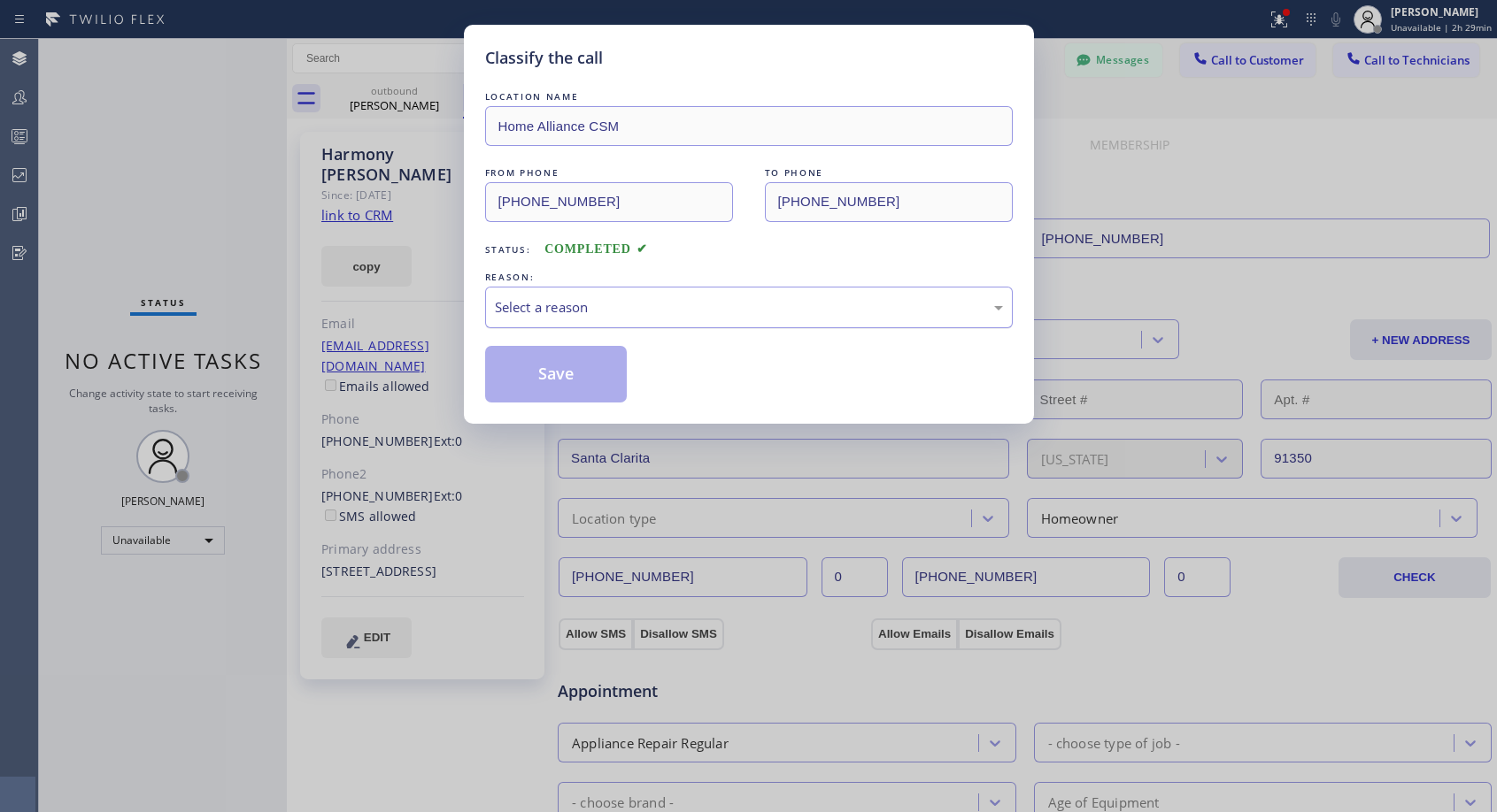
click at [598, 304] on div "Select a reason" at bounding box center [749, 307] width 508 height 21
click at [548, 372] on button "Save" at bounding box center [557, 374] width 143 height 57
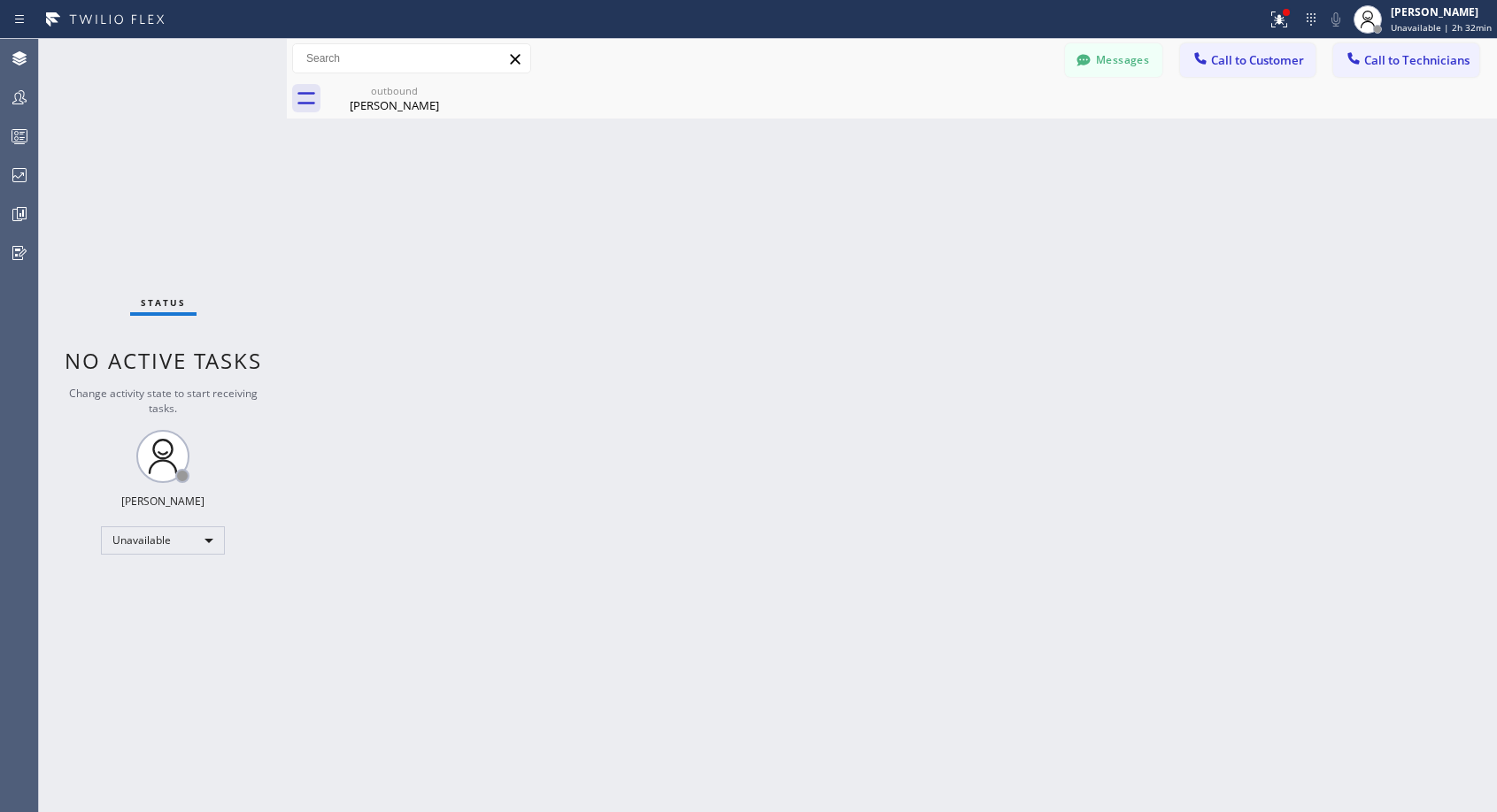
click at [624, 312] on div "Back to Dashboard Change Sender ID Customers Technicians NH [PERSON_NAME] [DATE…" at bounding box center [891, 425] width 1209 height 773
click at [449, 89] on icon at bounding box center [451, 90] width 16 height 16
click at [1226, 77] on div "Messages Call to Customer Call to Technicians Outbound call Location Home Allia…" at bounding box center [891, 58] width 1209 height 40
click at [1219, 71] on button "Call to Customer" at bounding box center [1247, 60] width 135 height 34
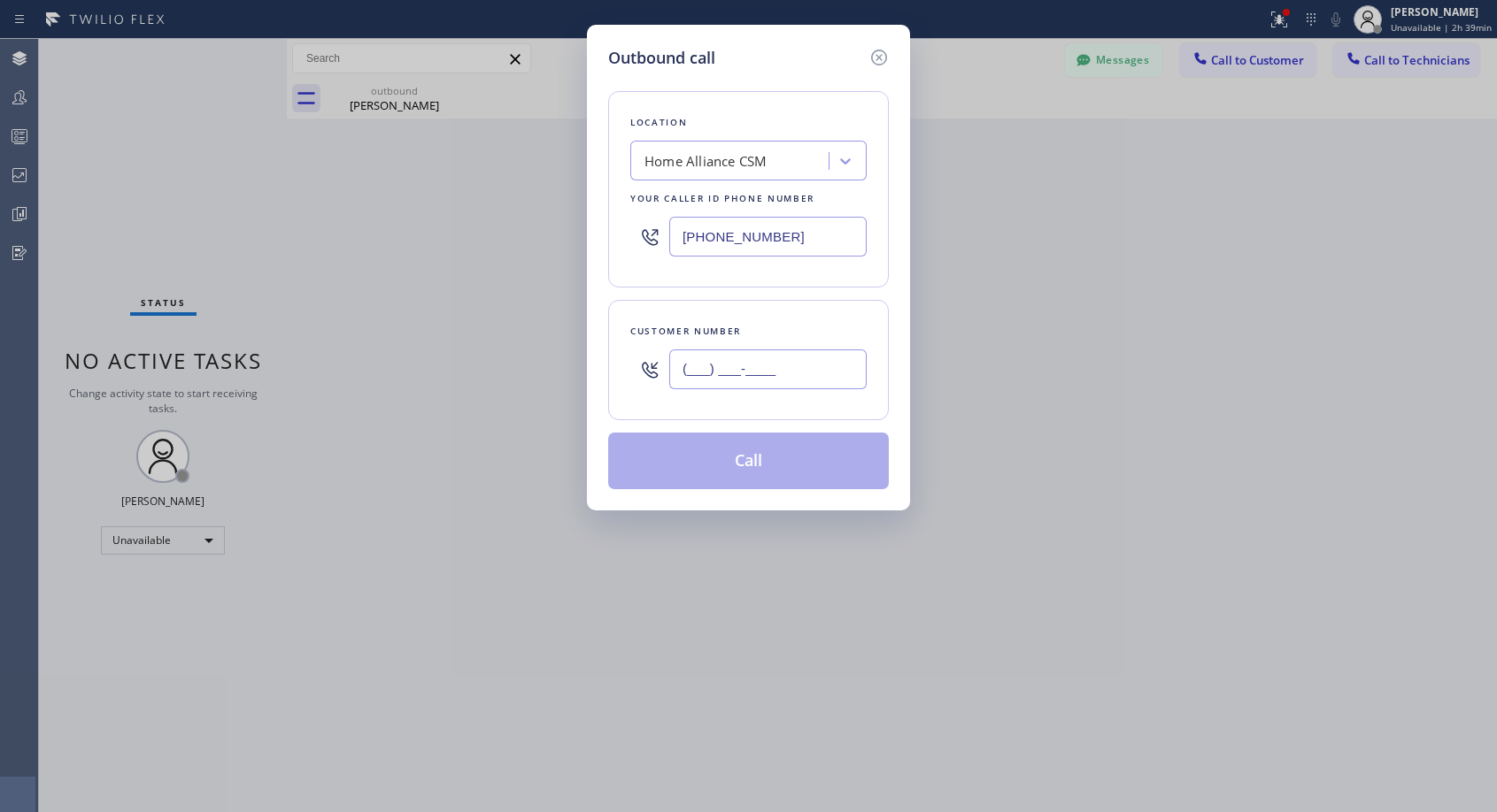
click at [806, 376] on input "(___) ___-____" at bounding box center [767, 369] width 197 height 40
paste input "310) 741-7492"
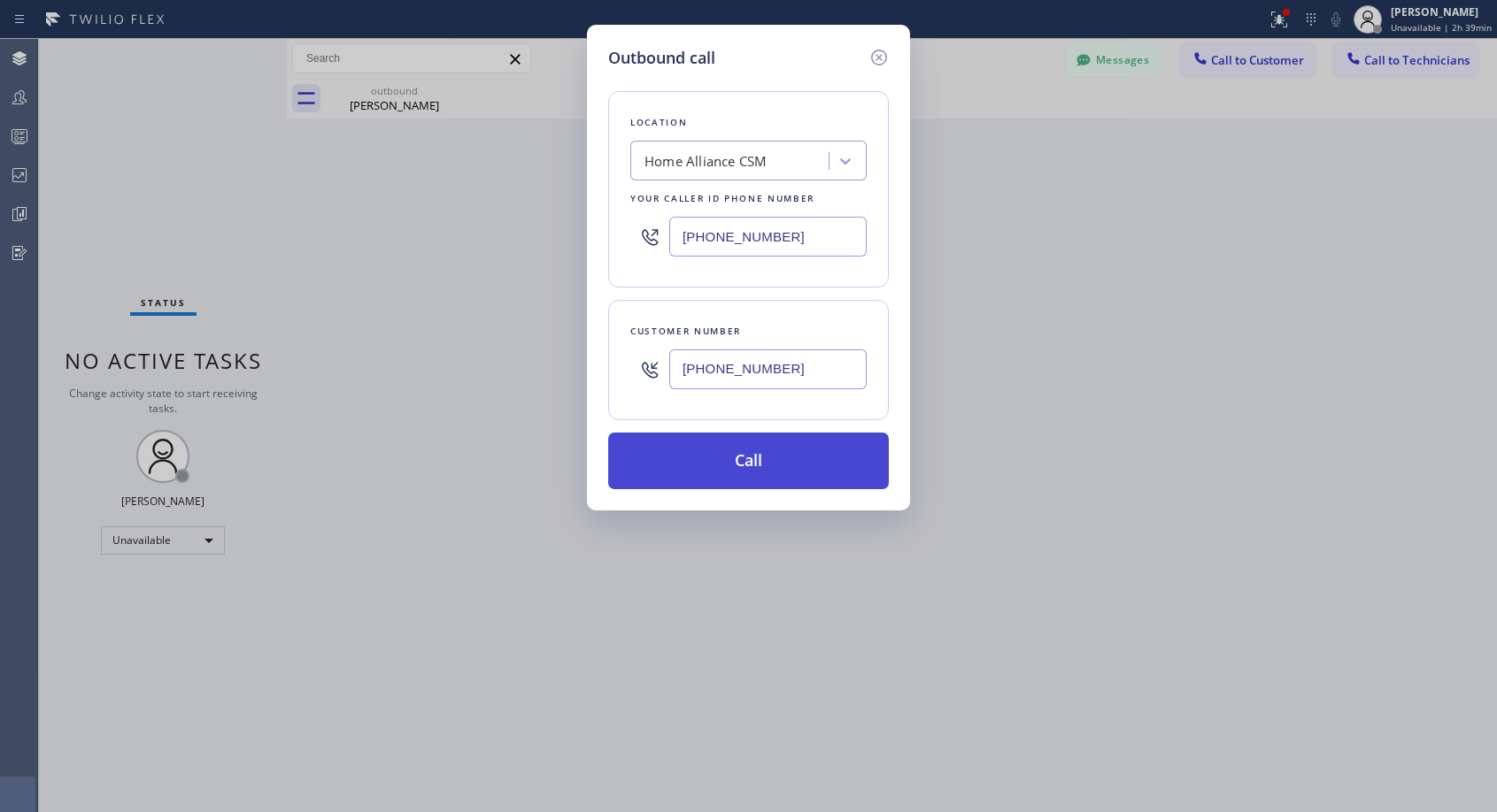
type input "[PHONE_NUMBER]"
click at [747, 457] on button "Call" at bounding box center [748, 460] width 281 height 57
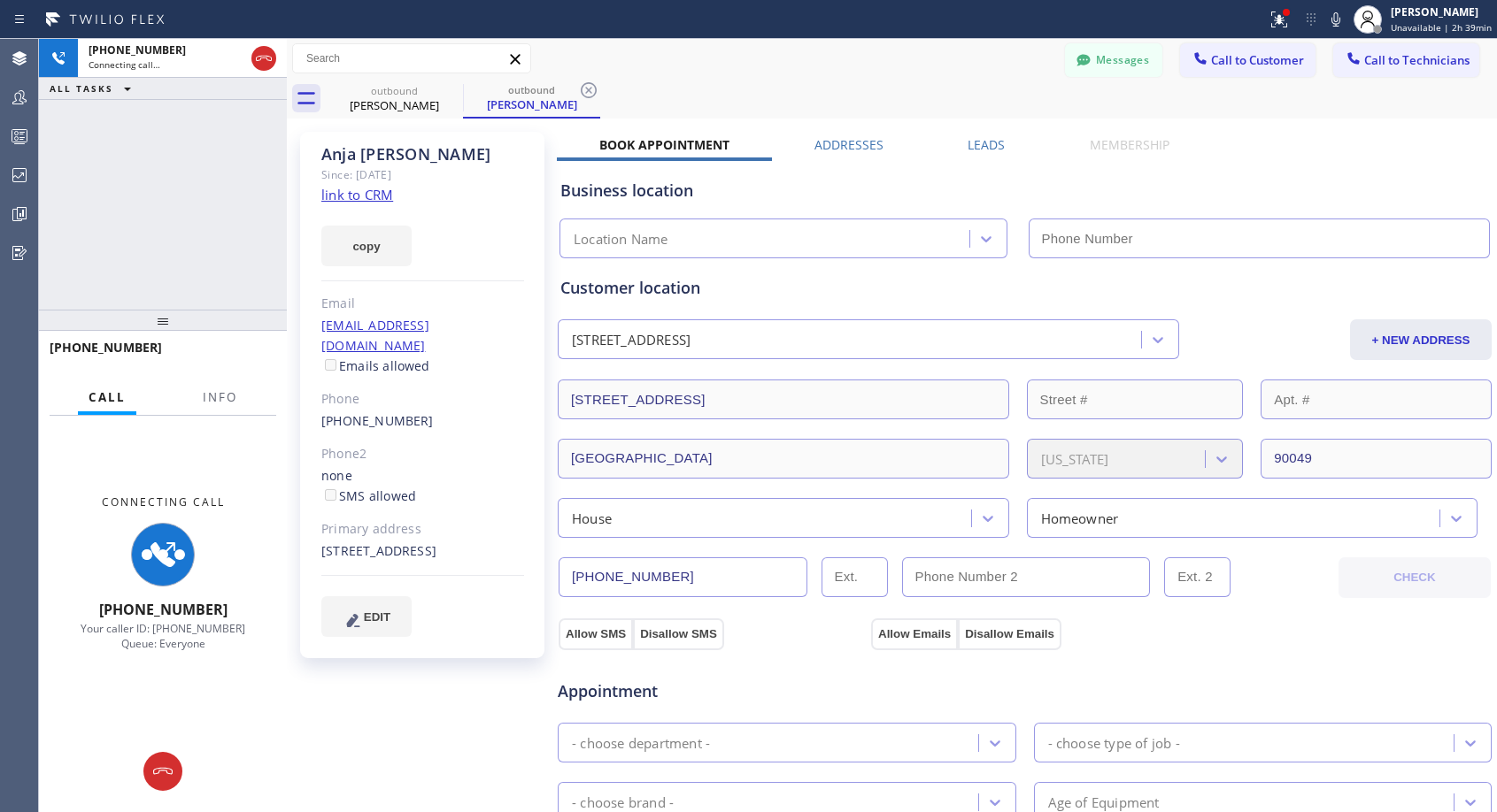
type input "[PHONE_NUMBER]"
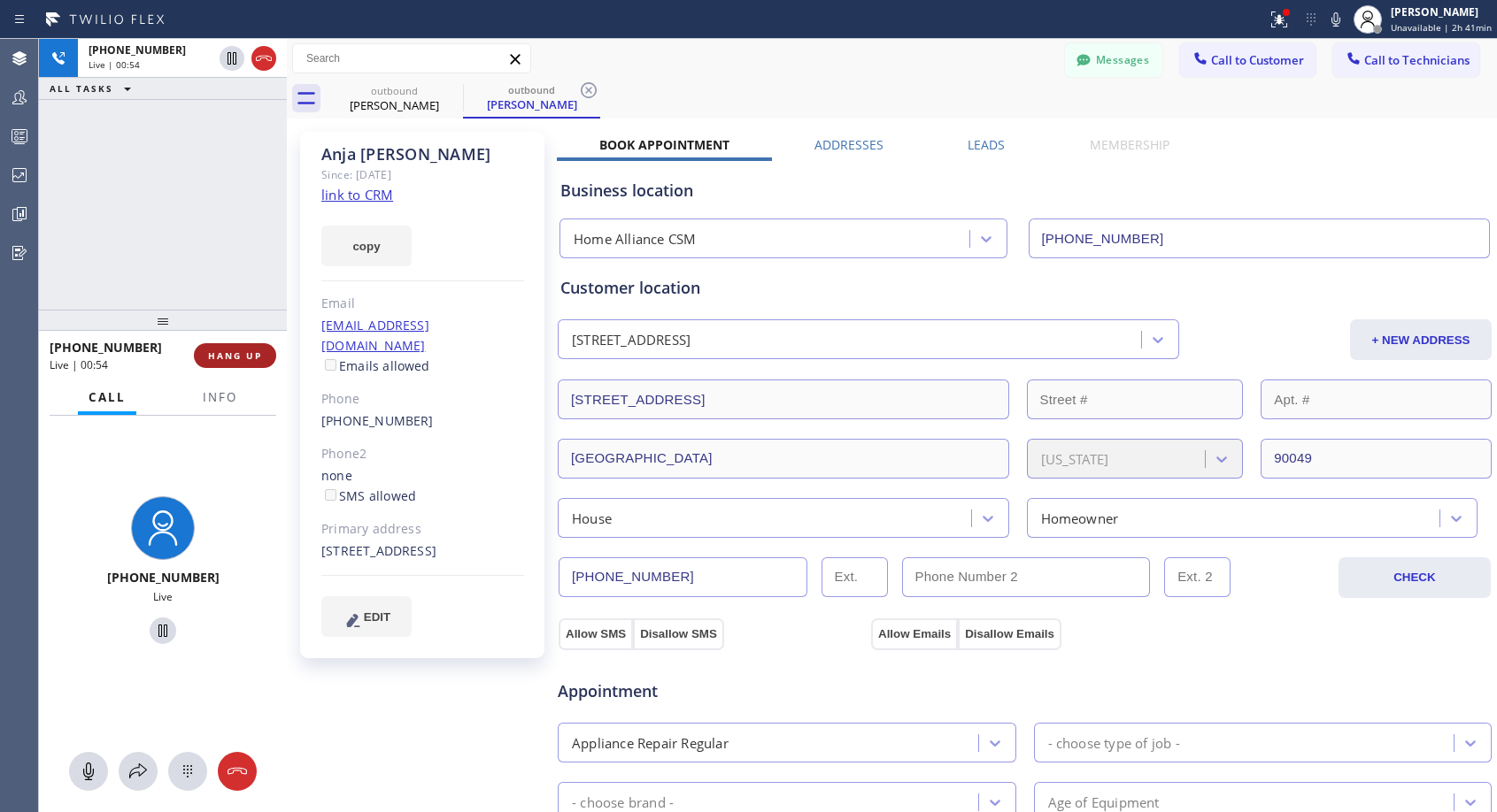
click at [252, 362] on button "HANG UP" at bounding box center [234, 355] width 82 height 25
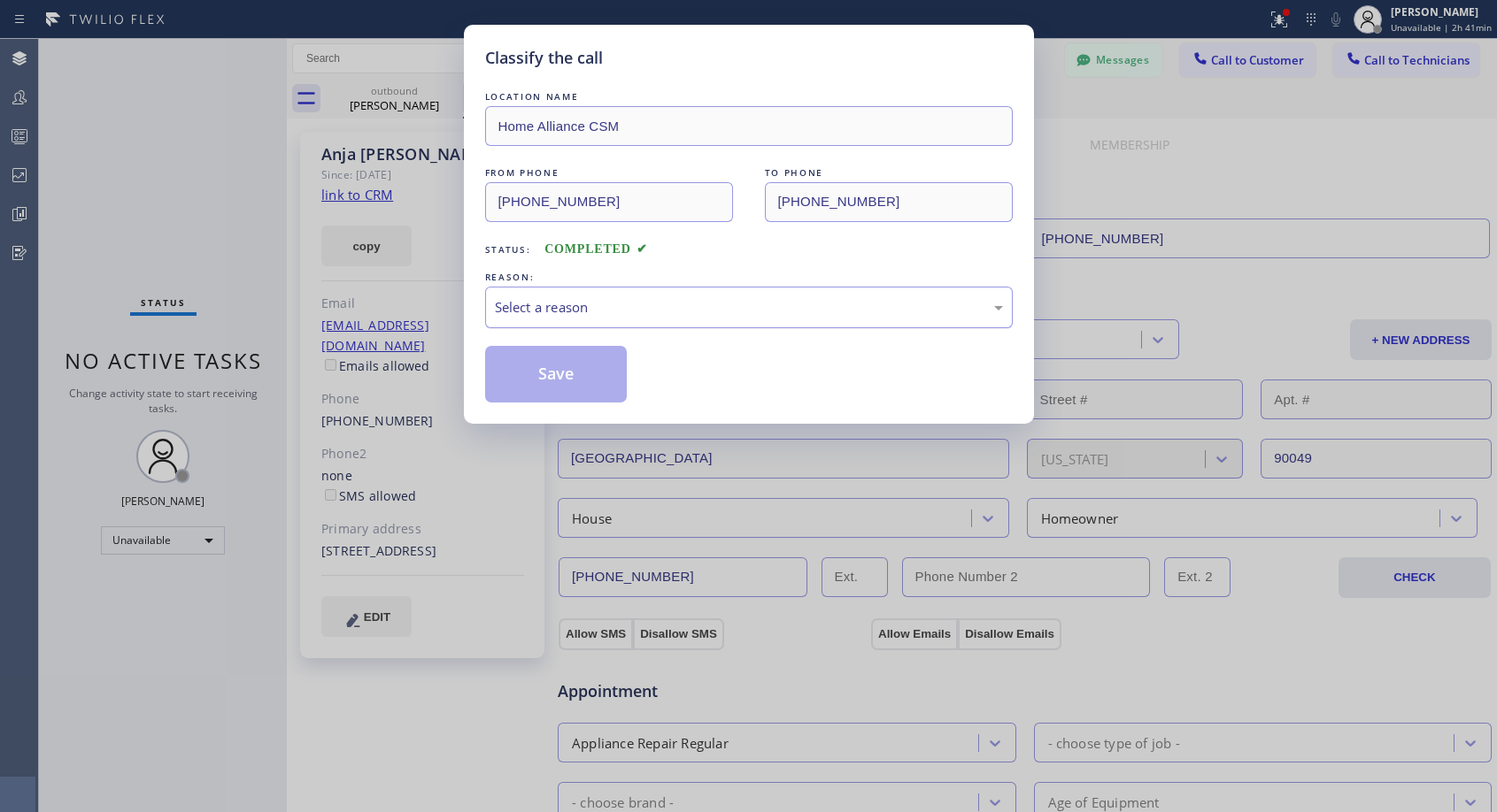
click at [707, 309] on div "Select a reason" at bounding box center [749, 307] width 508 height 21
click at [596, 374] on button "Save" at bounding box center [557, 374] width 143 height 57
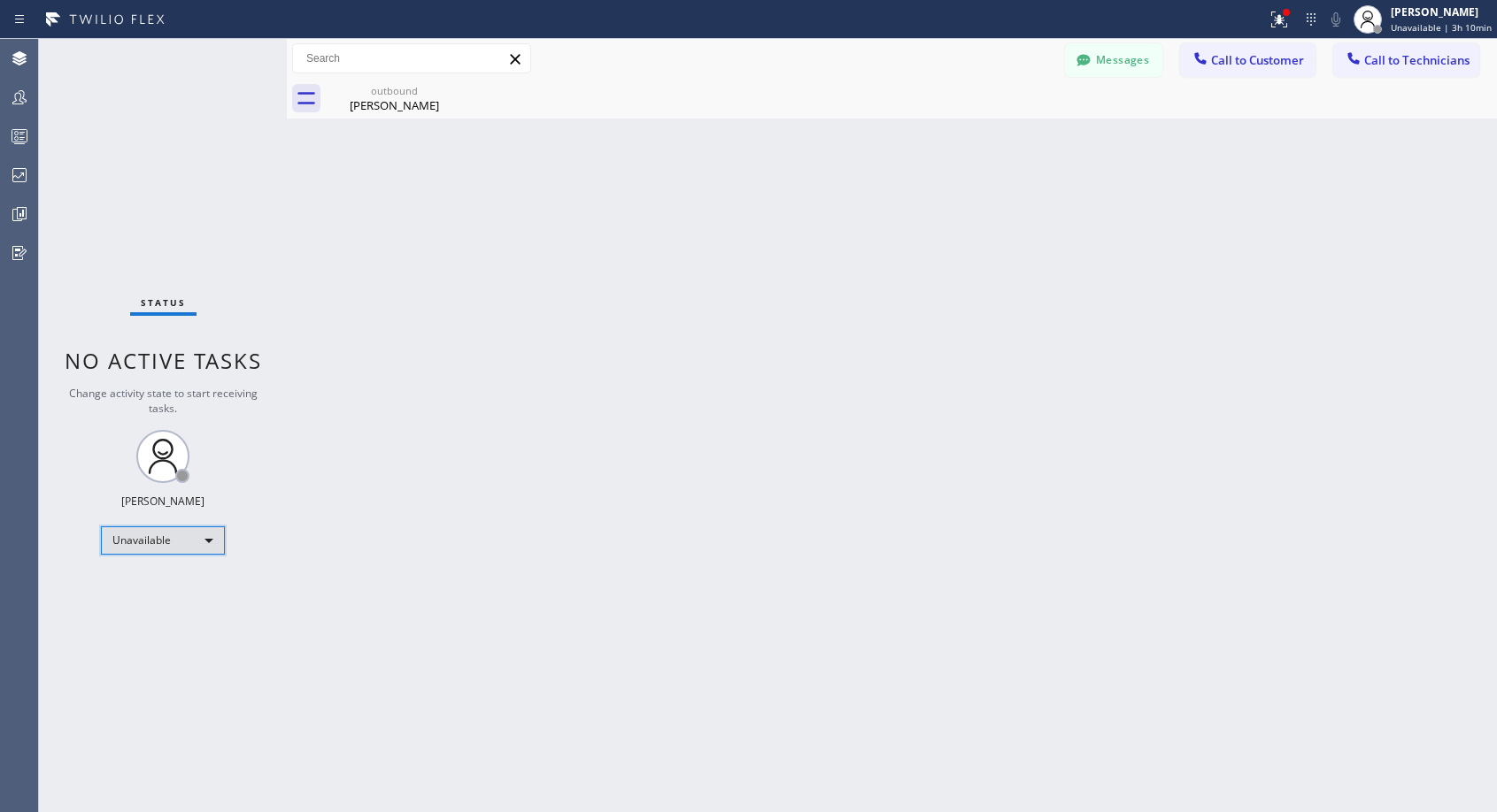
click at [187, 537] on div "Unavailable" at bounding box center [163, 540] width 124 height 29
click at [172, 567] on li "Offline" at bounding box center [162, 564] width 120 height 21
click at [1246, 61] on span "Call to Customer" at bounding box center [1257, 60] width 93 height 16
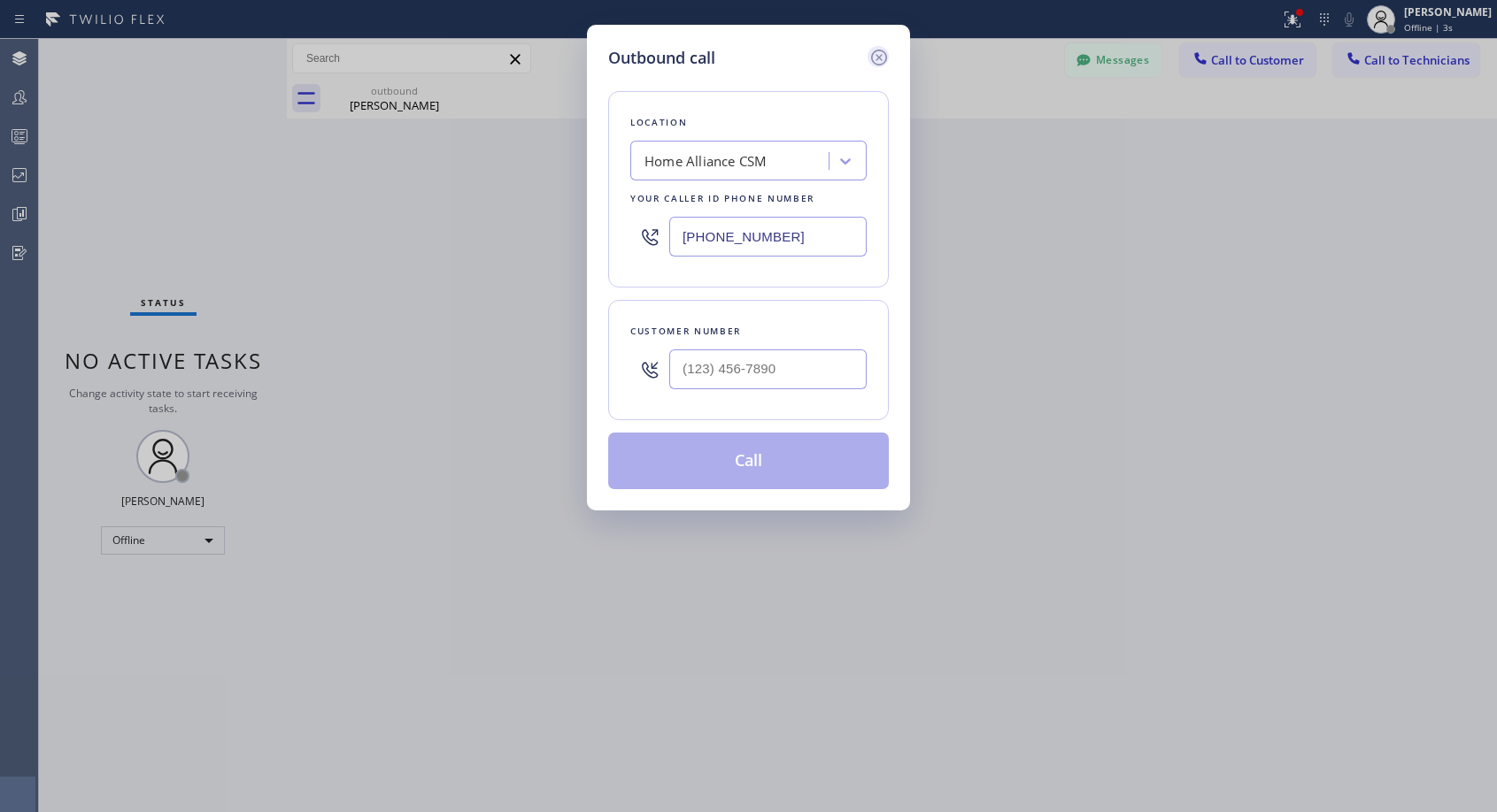
click at [878, 55] on icon at bounding box center [878, 57] width 21 height 21
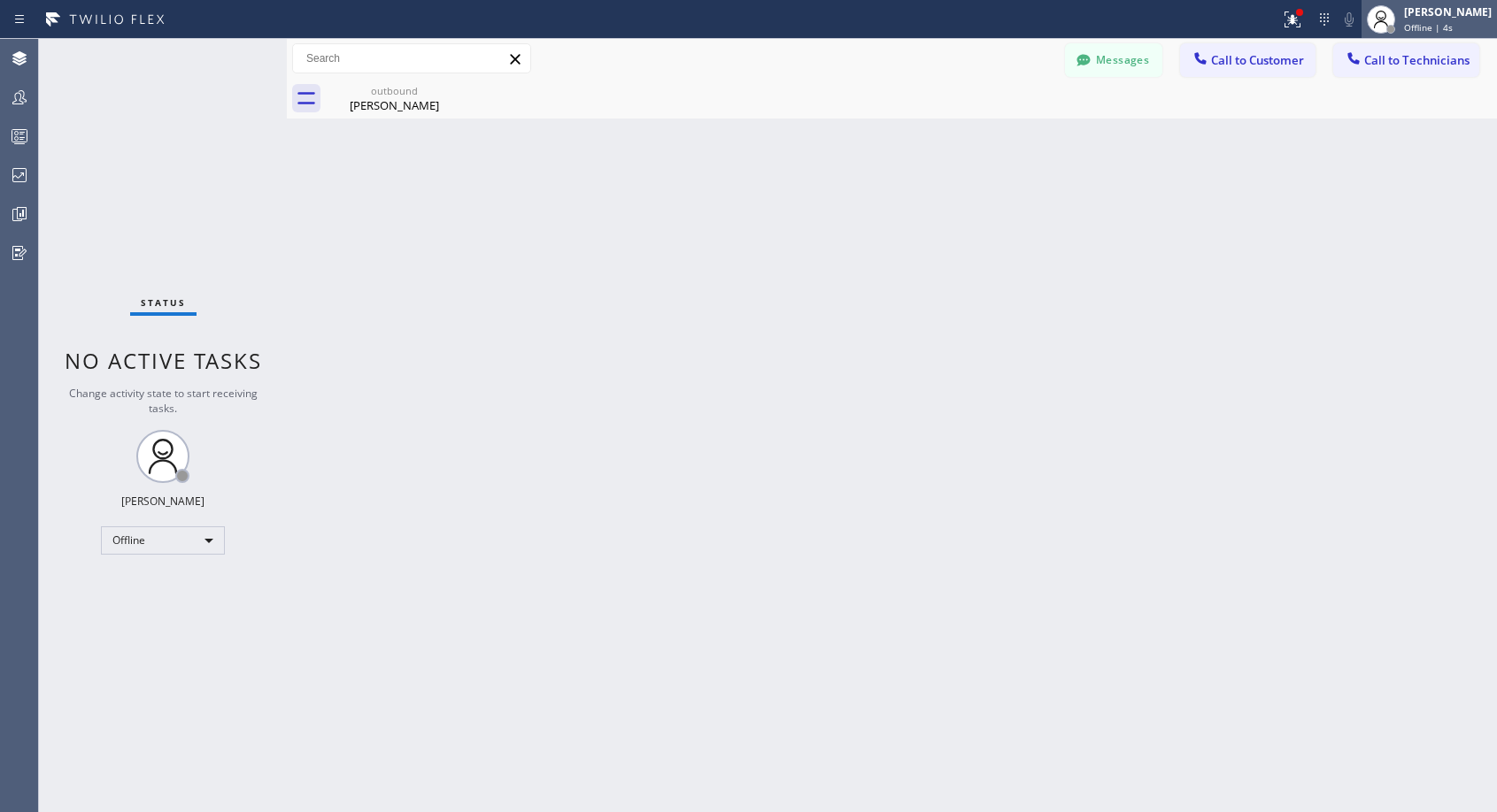
click at [1400, 14] on div at bounding box center [1380, 19] width 39 height 39
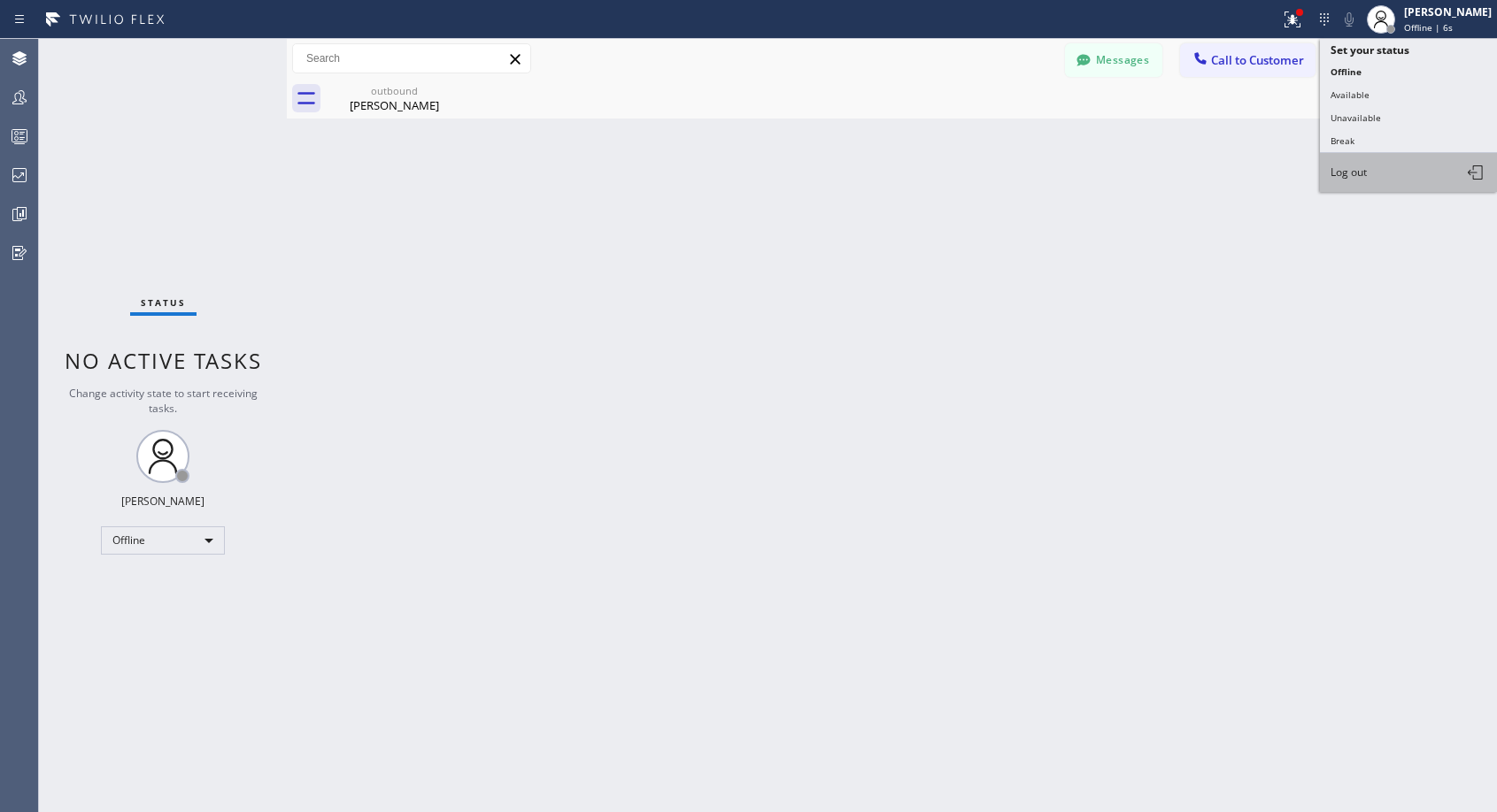
click at [1381, 171] on button "Log out" at bounding box center [1408, 172] width 177 height 39
